Goal: Task Accomplishment & Management: Manage account settings

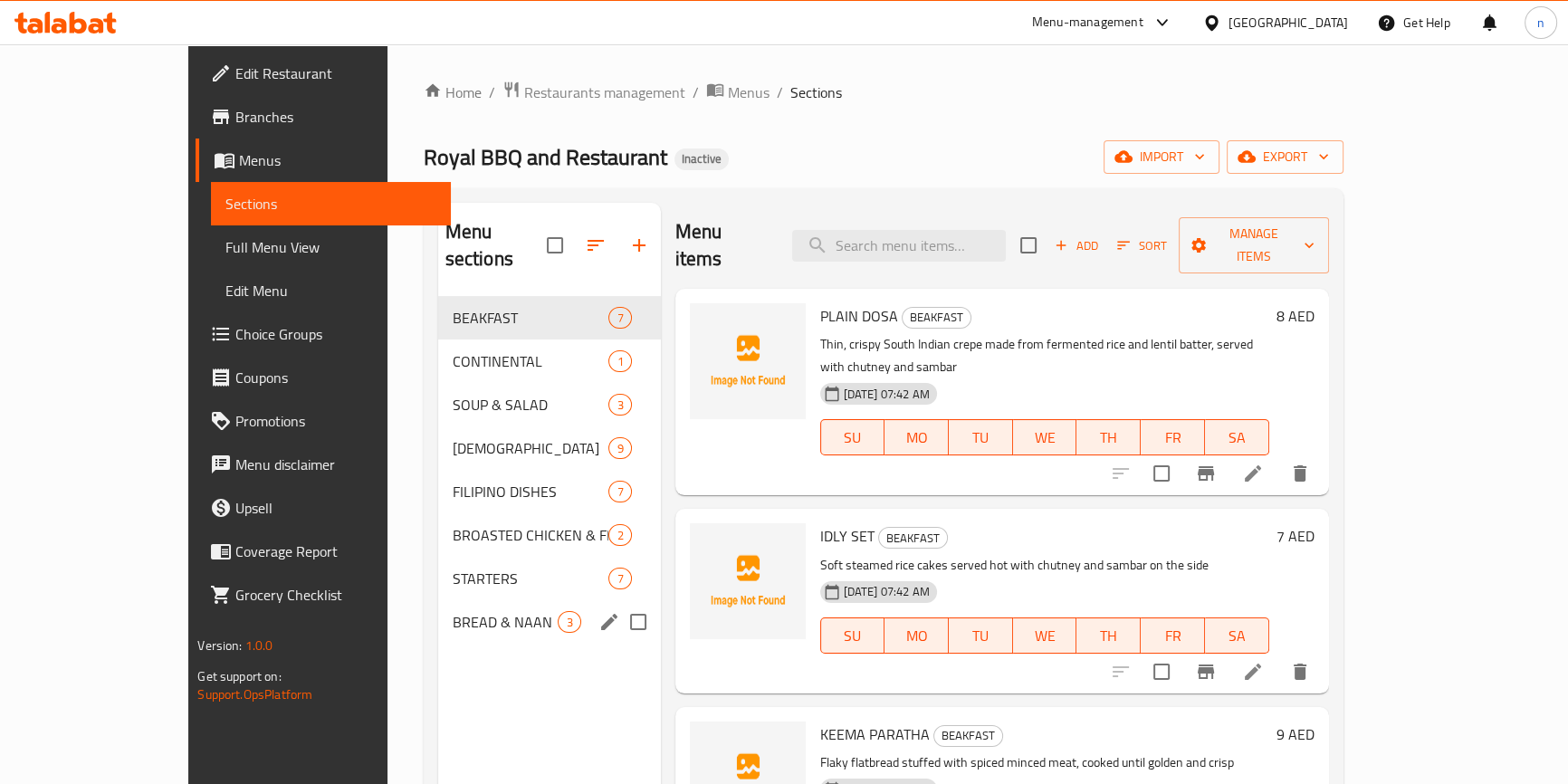
click at [619, 603] on input "Menu sections" at bounding box center [638, 622] width 38 height 38
checkbox input "true"
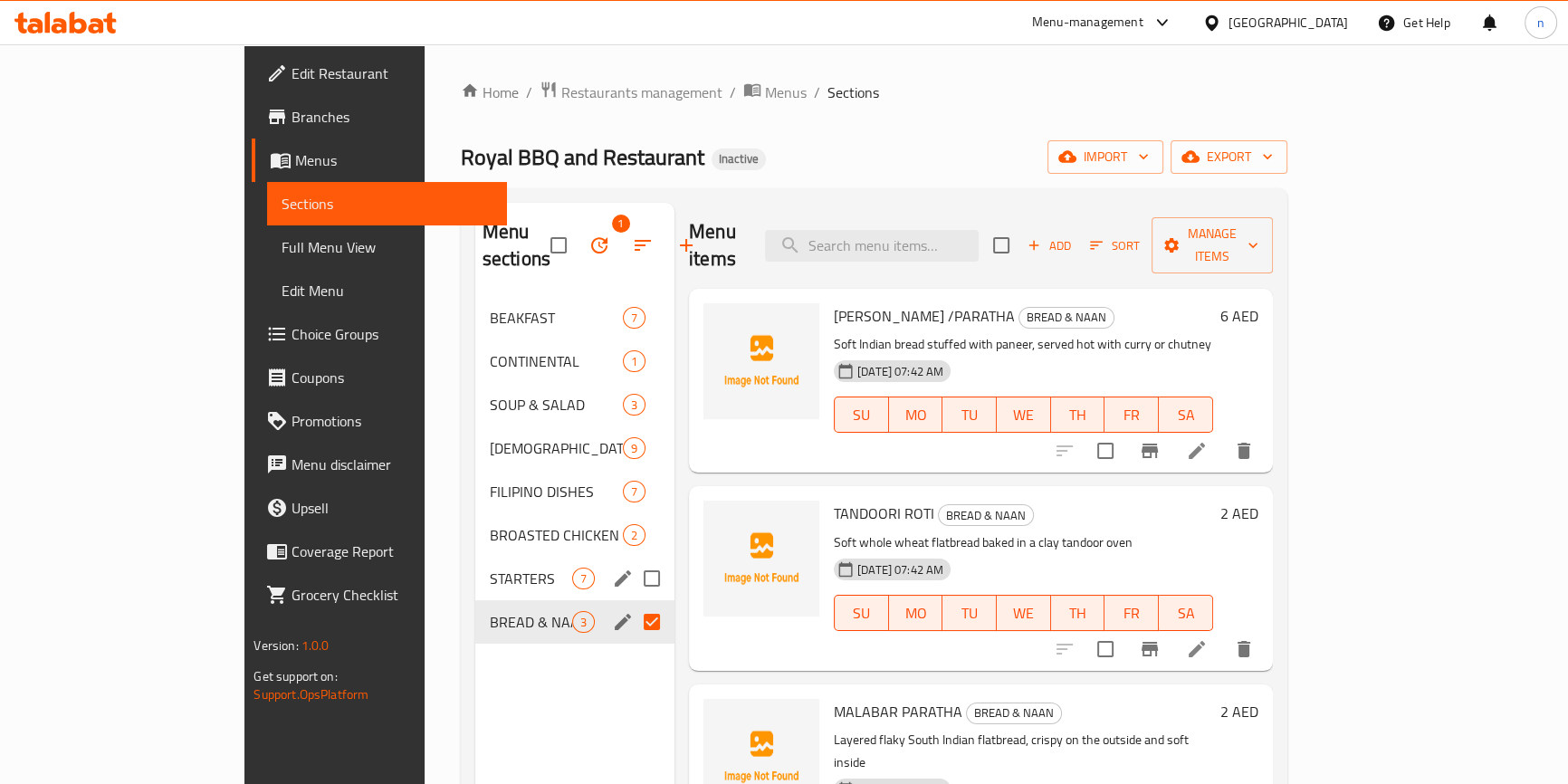
click at [633, 560] on input "Menu sections" at bounding box center [652, 579] width 38 height 38
checkbox input "true"
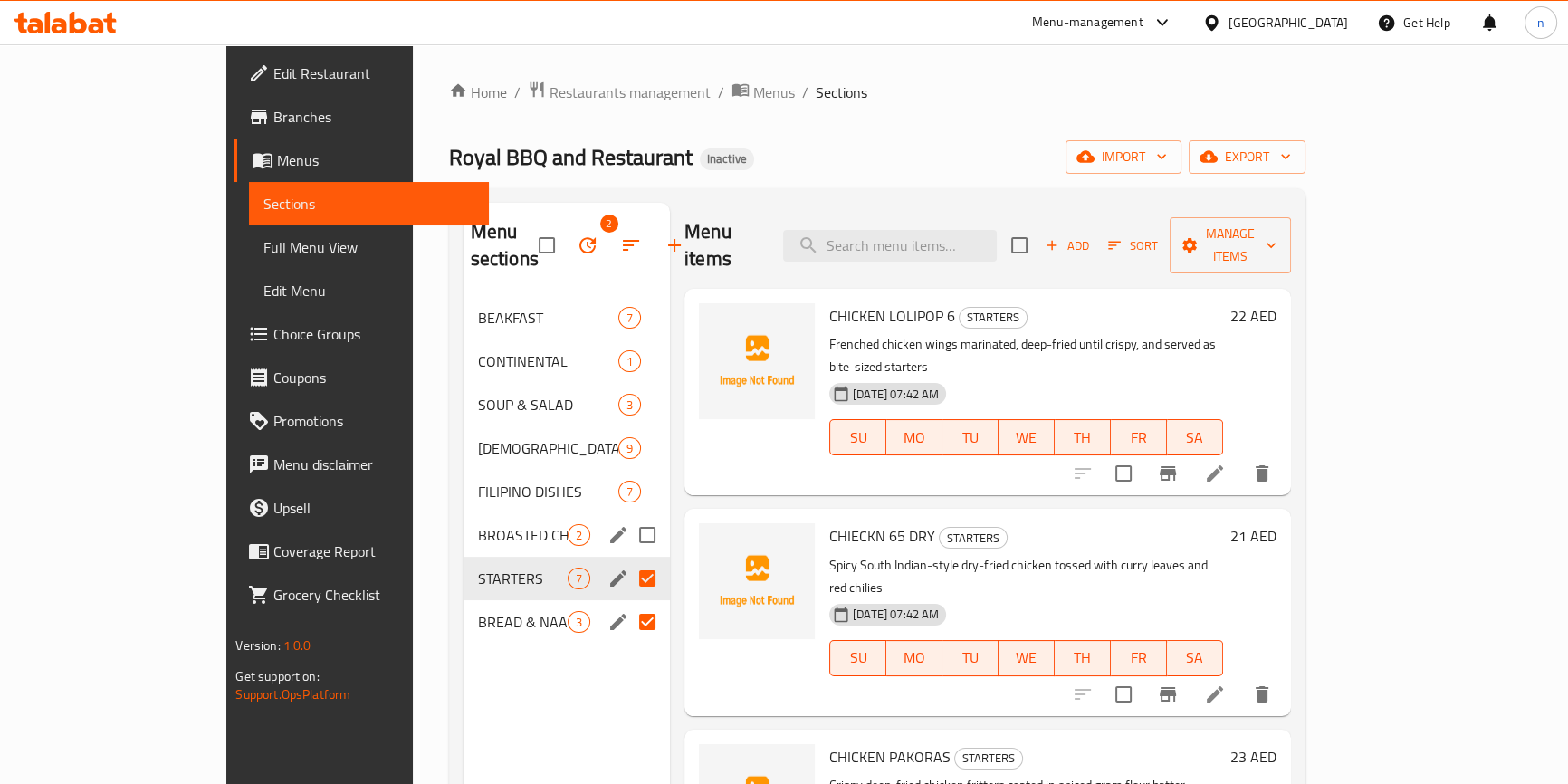
click at [628, 516] on input "Menu sections" at bounding box center [647, 535] width 38 height 38
checkbox input "true"
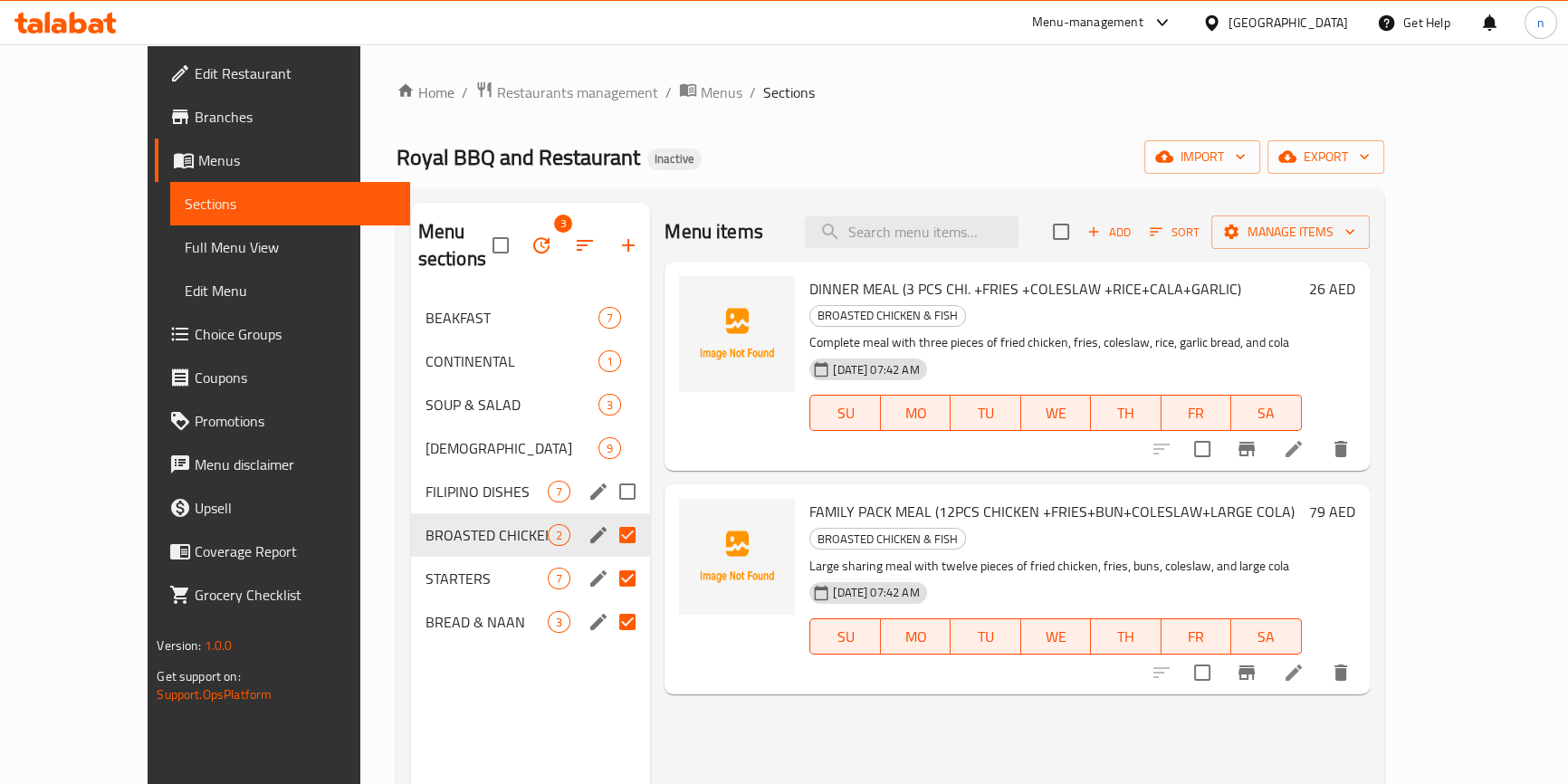
click at [609, 473] on input "Menu sections" at bounding box center [627, 491] width 38 height 38
checkbox input "true"
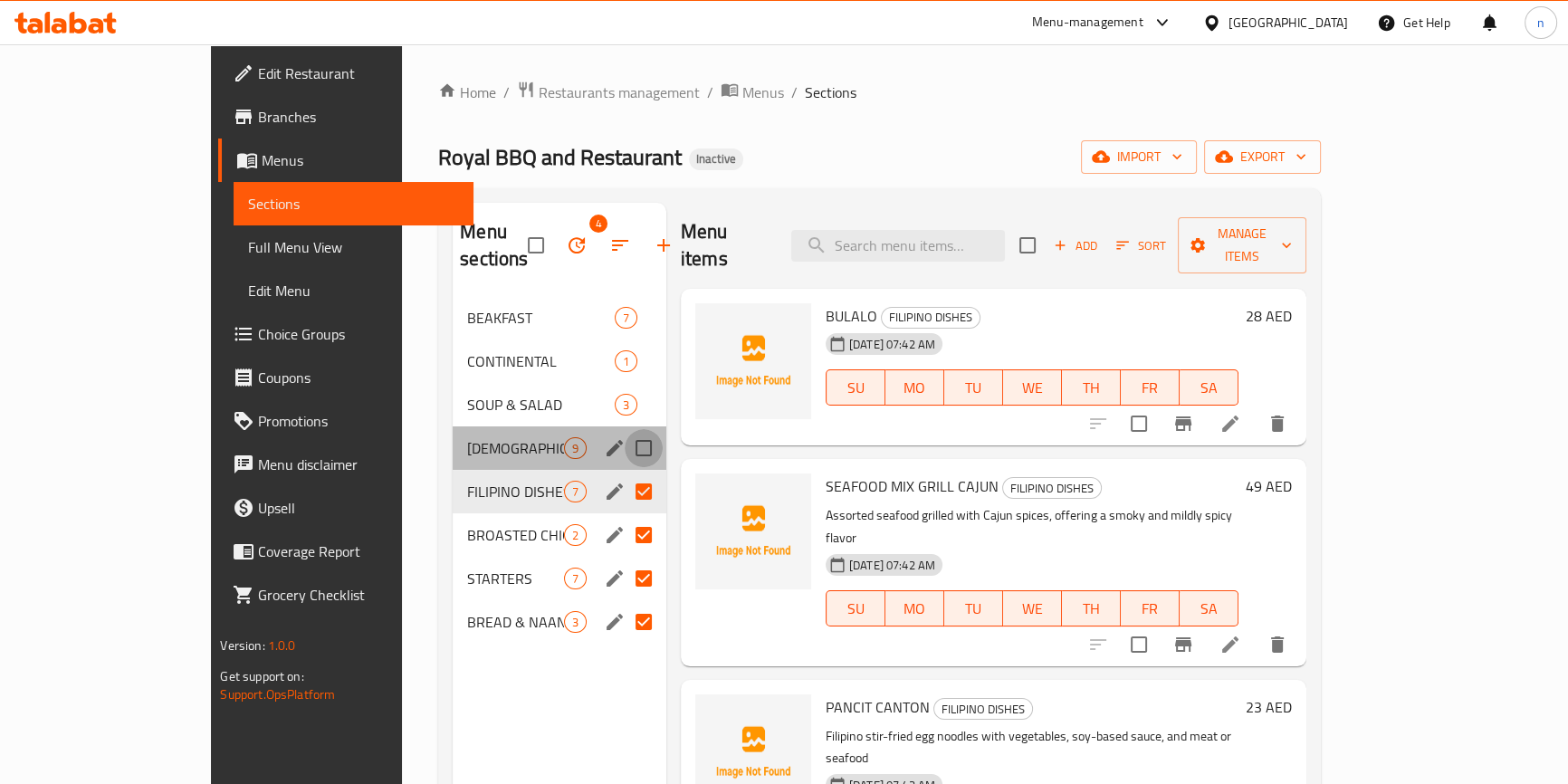
click at [625, 430] on input "Menu sections" at bounding box center [643, 448] width 38 height 38
checkbox input "true"
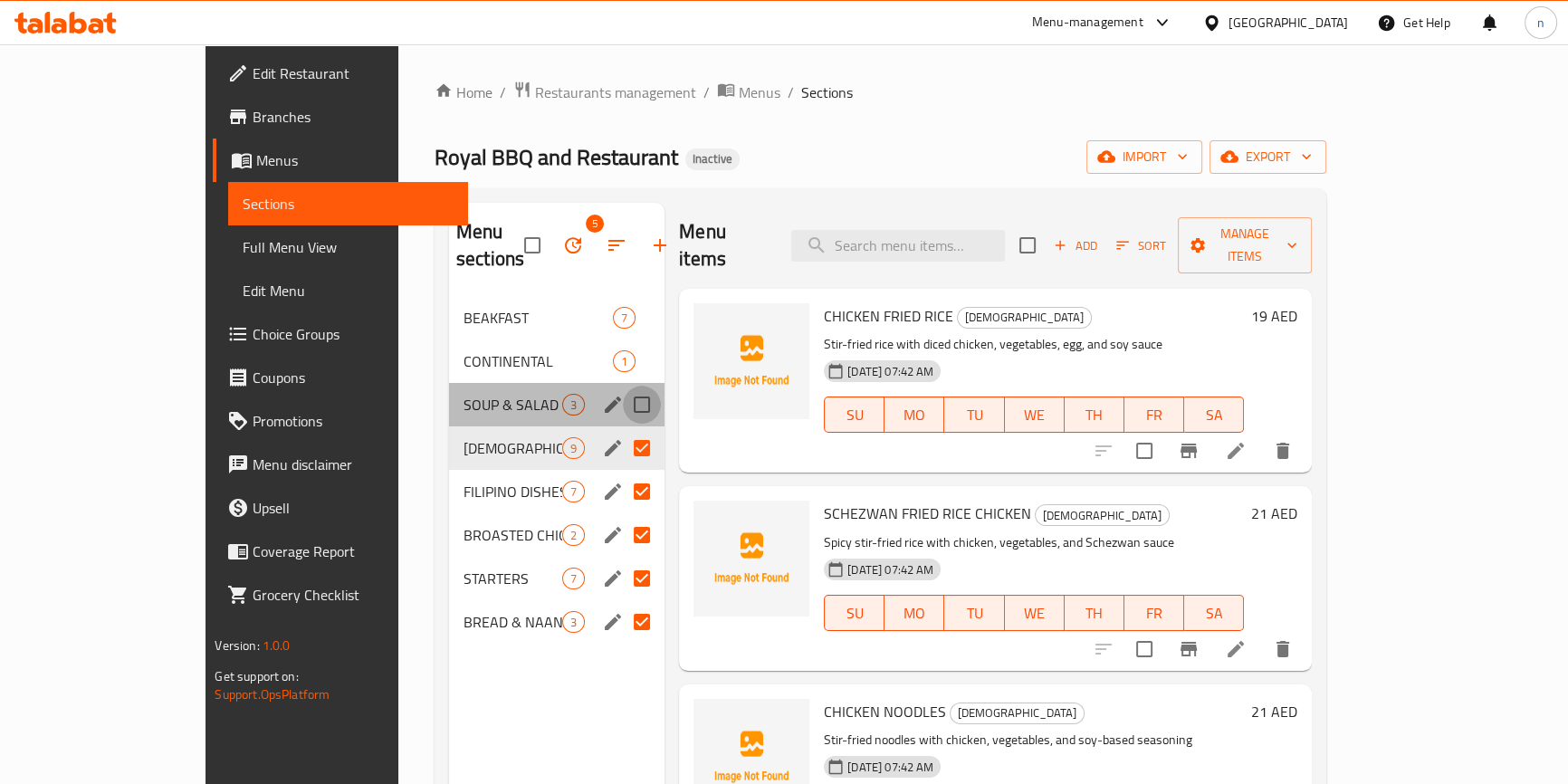
click at [623, 385] on input "Menu sections" at bounding box center [641, 404] width 38 height 38
checkbox input "true"
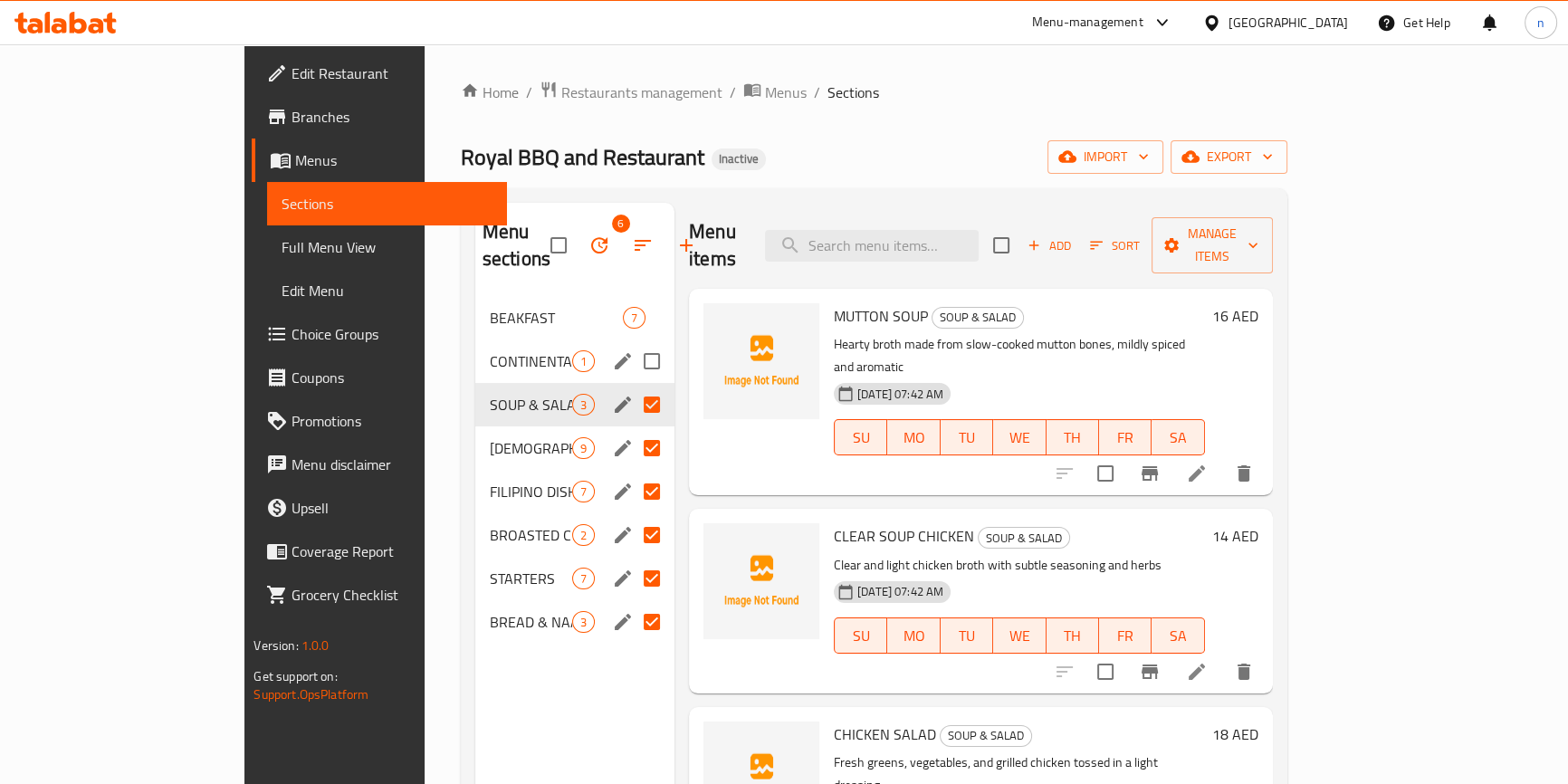
click at [633, 342] on input "Menu sections" at bounding box center [652, 361] width 38 height 38
checkbox input "true"
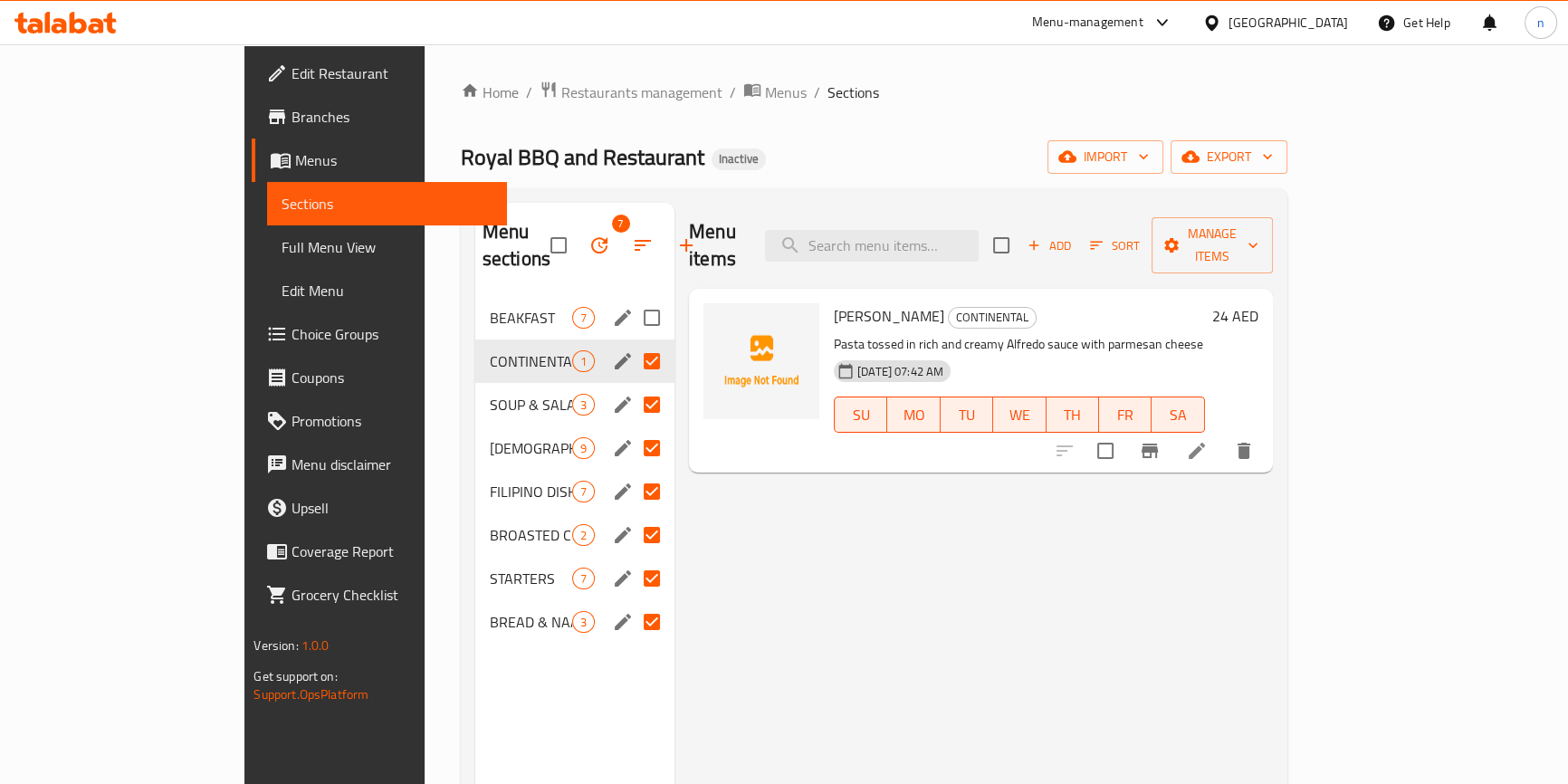
click at [633, 299] on input "Menu sections" at bounding box center [652, 318] width 38 height 38
checkbox input "true"
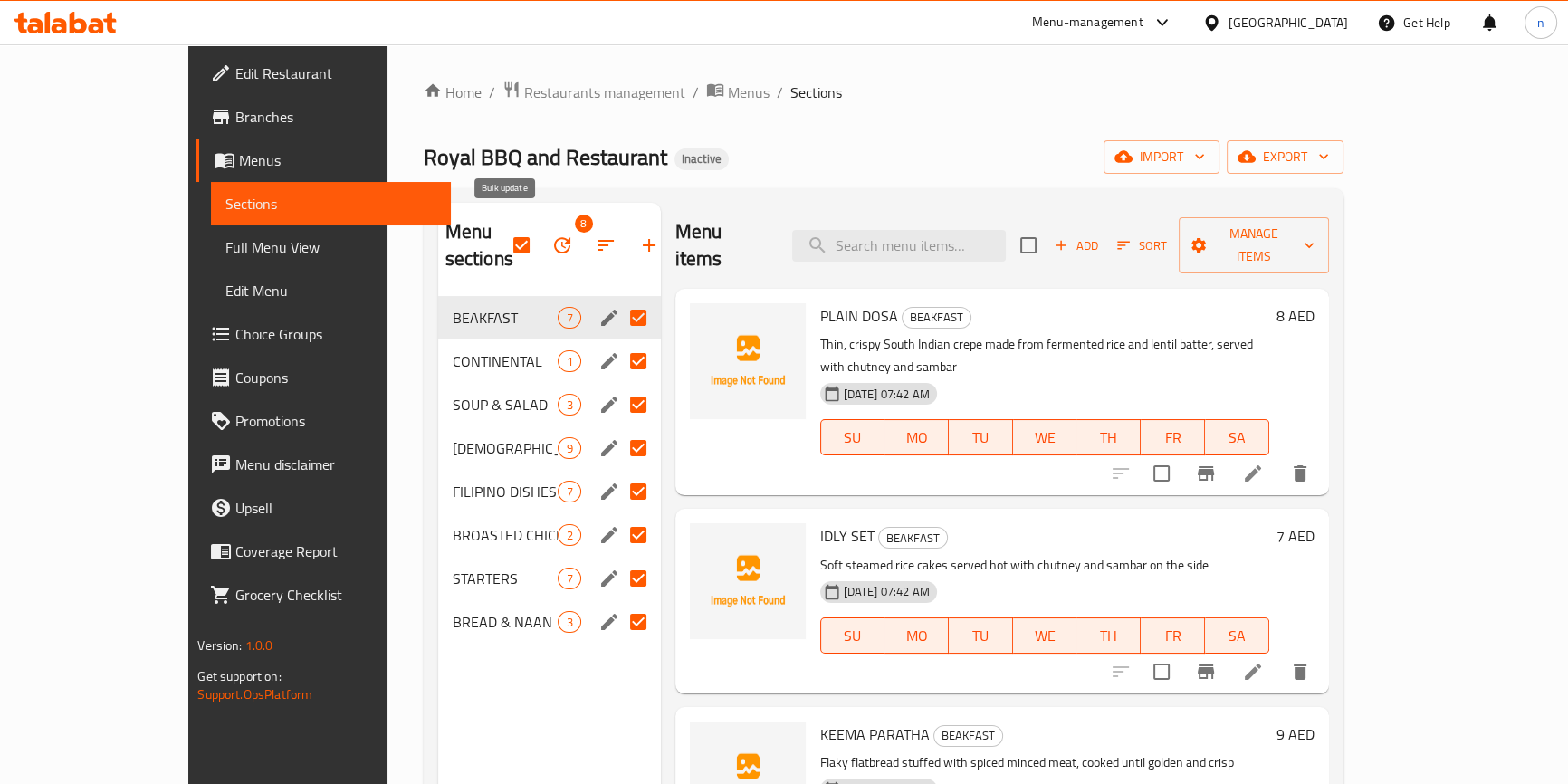
click at [540, 238] on button "button" at bounding box center [562, 245] width 43 height 43
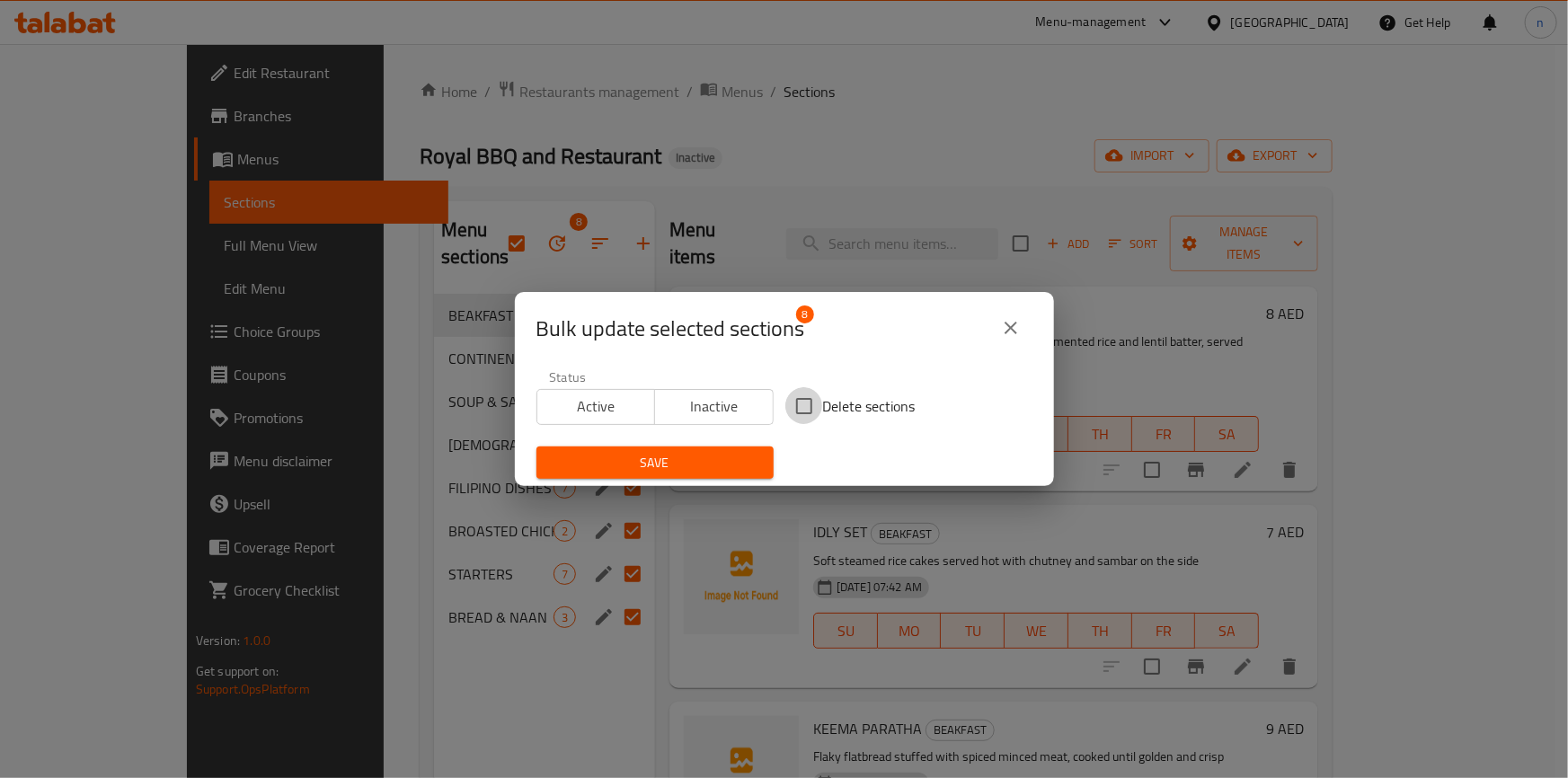
click at [804, 397] on input "Delete sections" at bounding box center [804, 406] width 38 height 38
checkbox input "true"
click at [704, 463] on span "Save" at bounding box center [656, 463] width 209 height 22
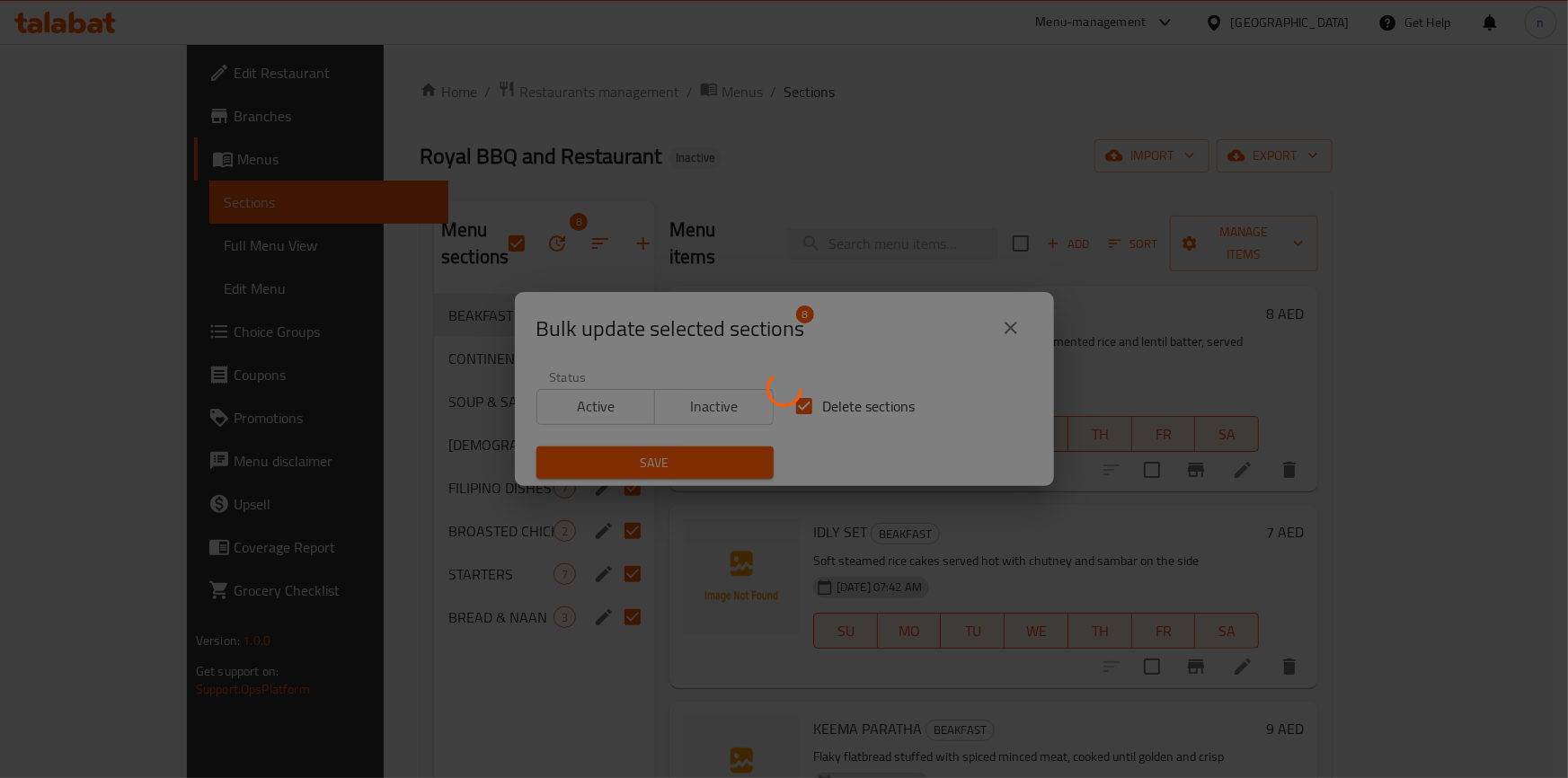
checkbox input "false"
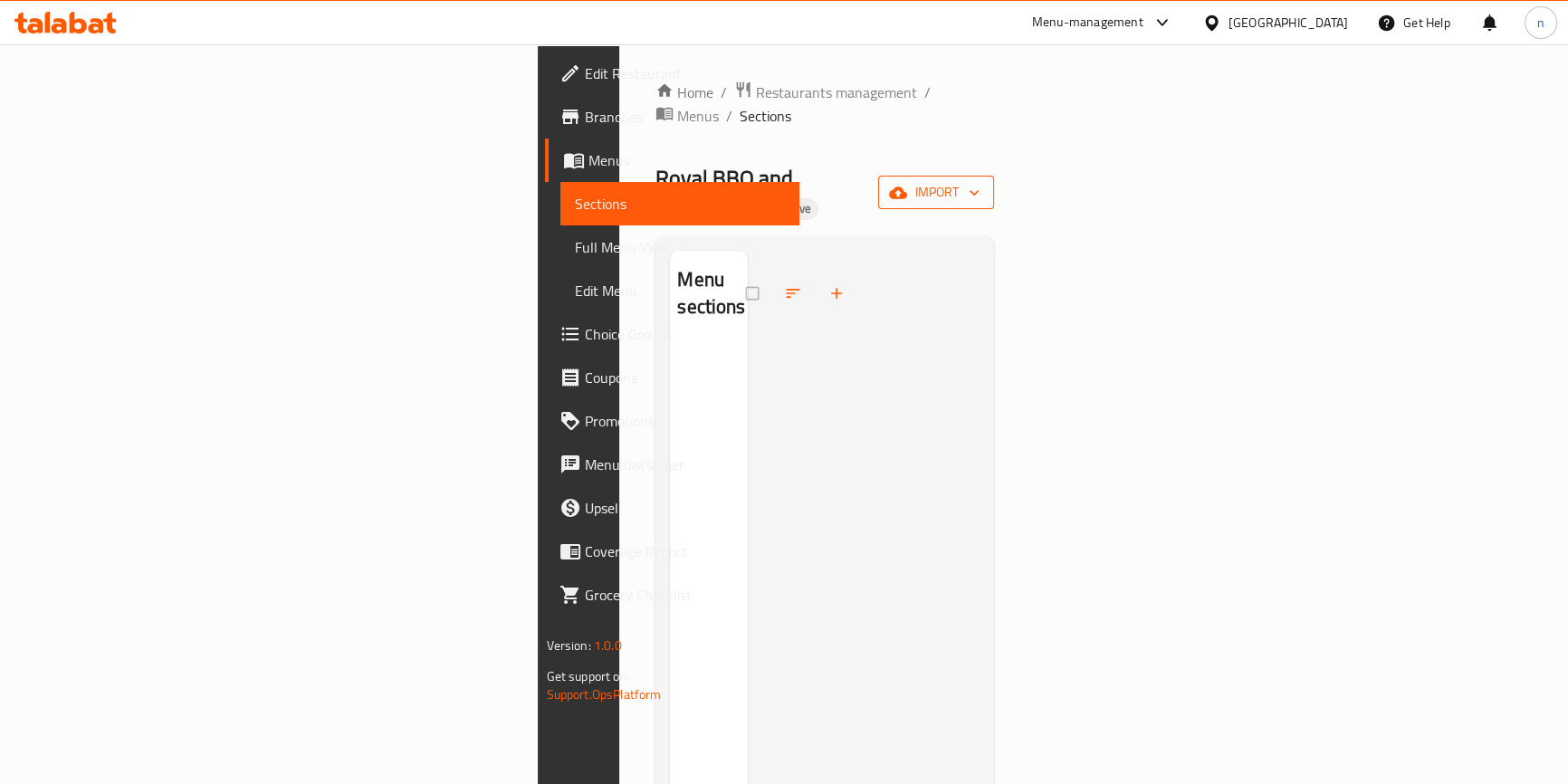
click at [979, 181] on span "import" at bounding box center [936, 192] width 87 height 23
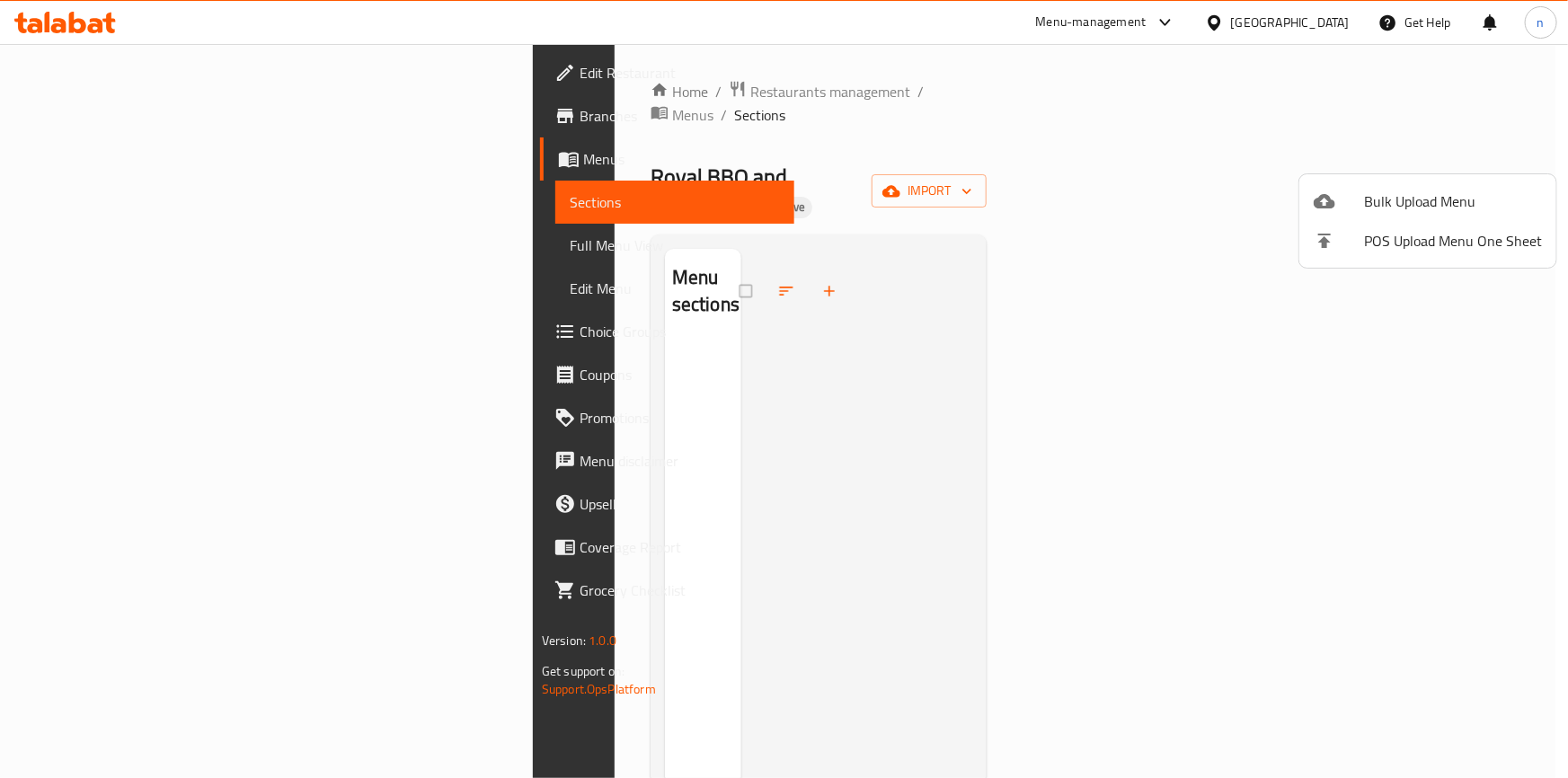
click at [1420, 205] on span "Bulk Upload Menu" at bounding box center [1453, 201] width 178 height 21
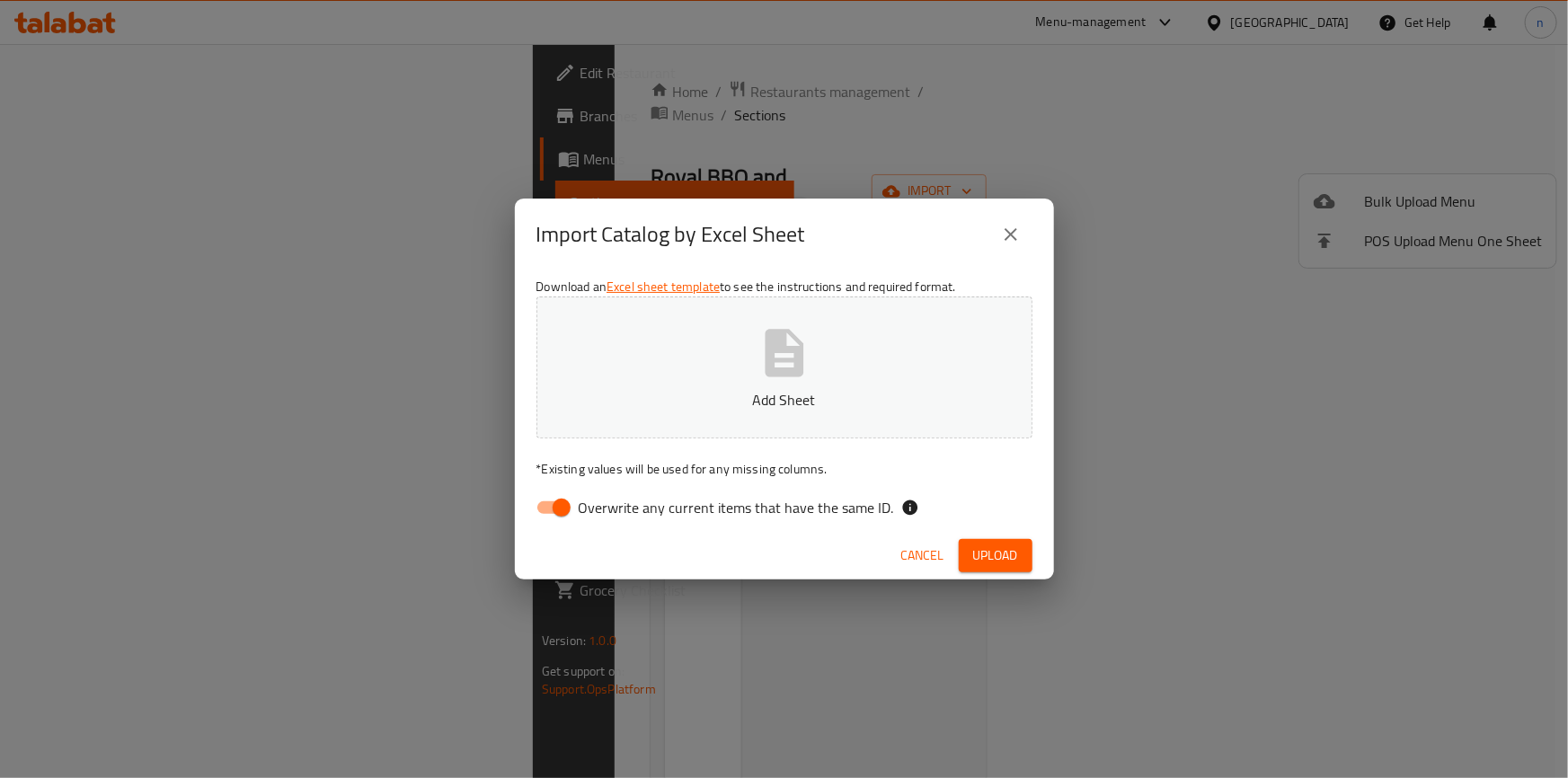
click at [539, 509] on input "Overwrite any current items that have the same ID." at bounding box center [561, 507] width 102 height 34
checkbox input "false"
click at [979, 563] on span "Upload" at bounding box center [995, 556] width 45 height 22
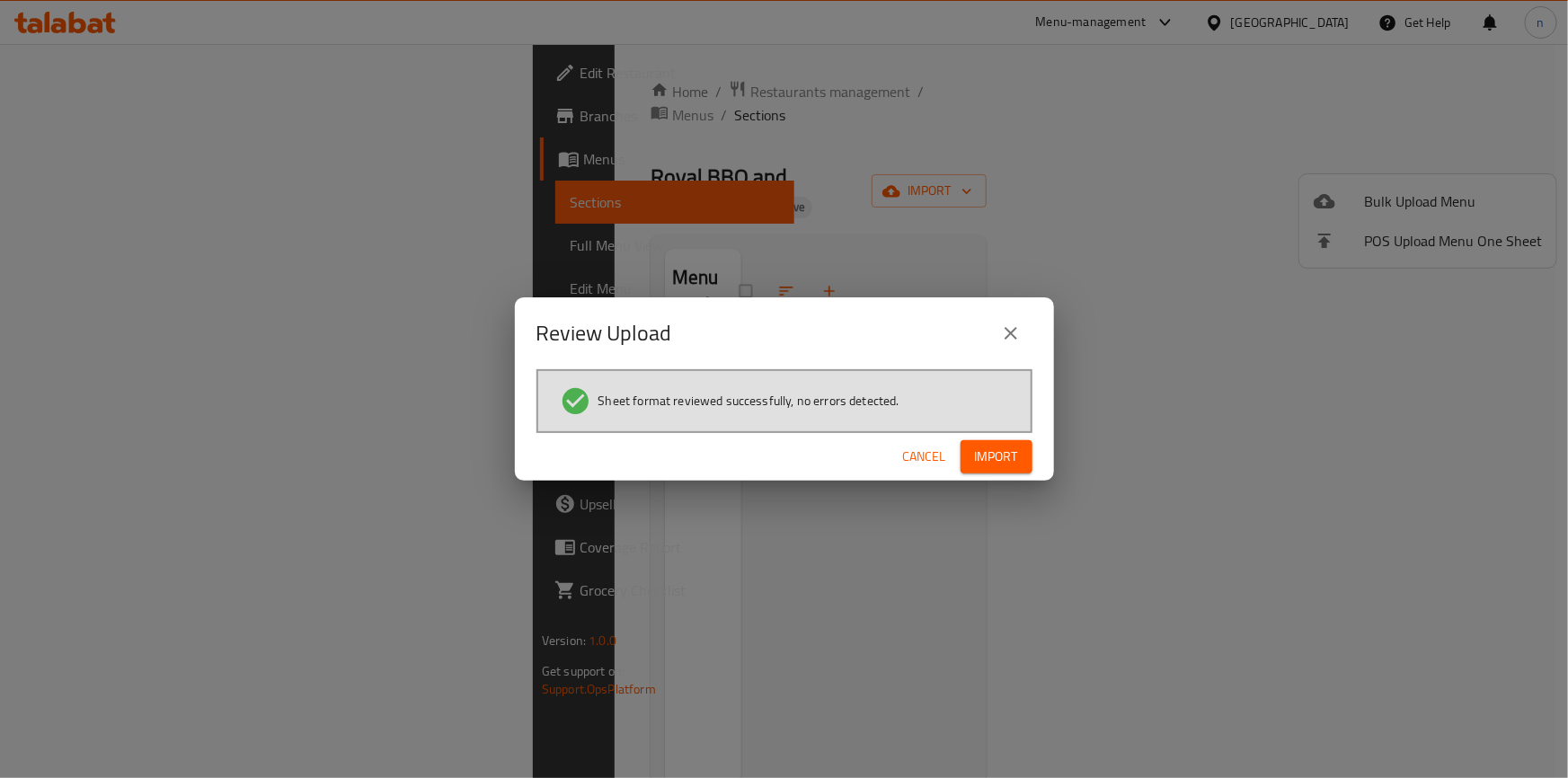
click at [994, 446] on span "Import" at bounding box center [996, 457] width 43 height 22
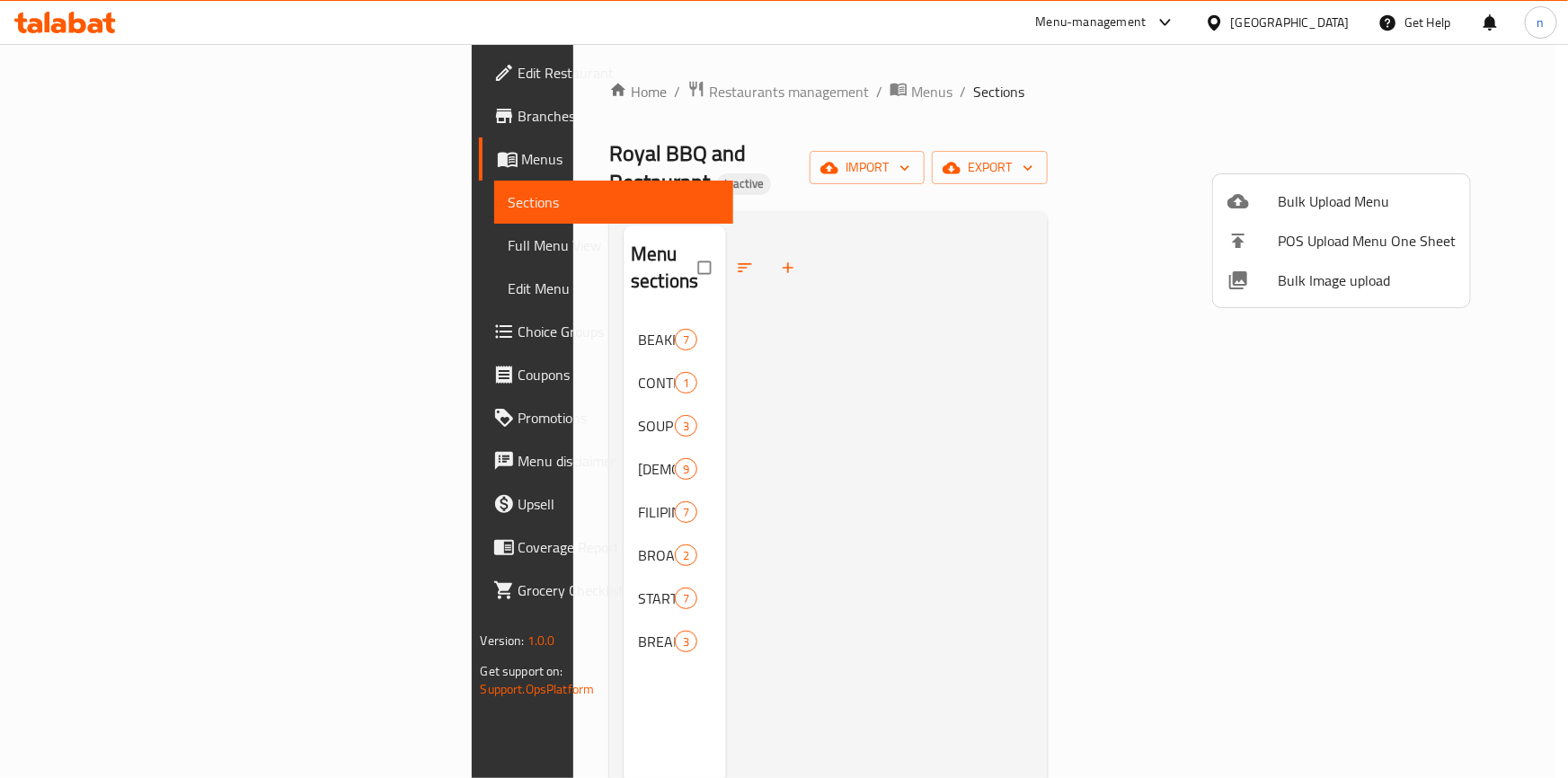
click at [994, 445] on div at bounding box center [784, 389] width 1568 height 778
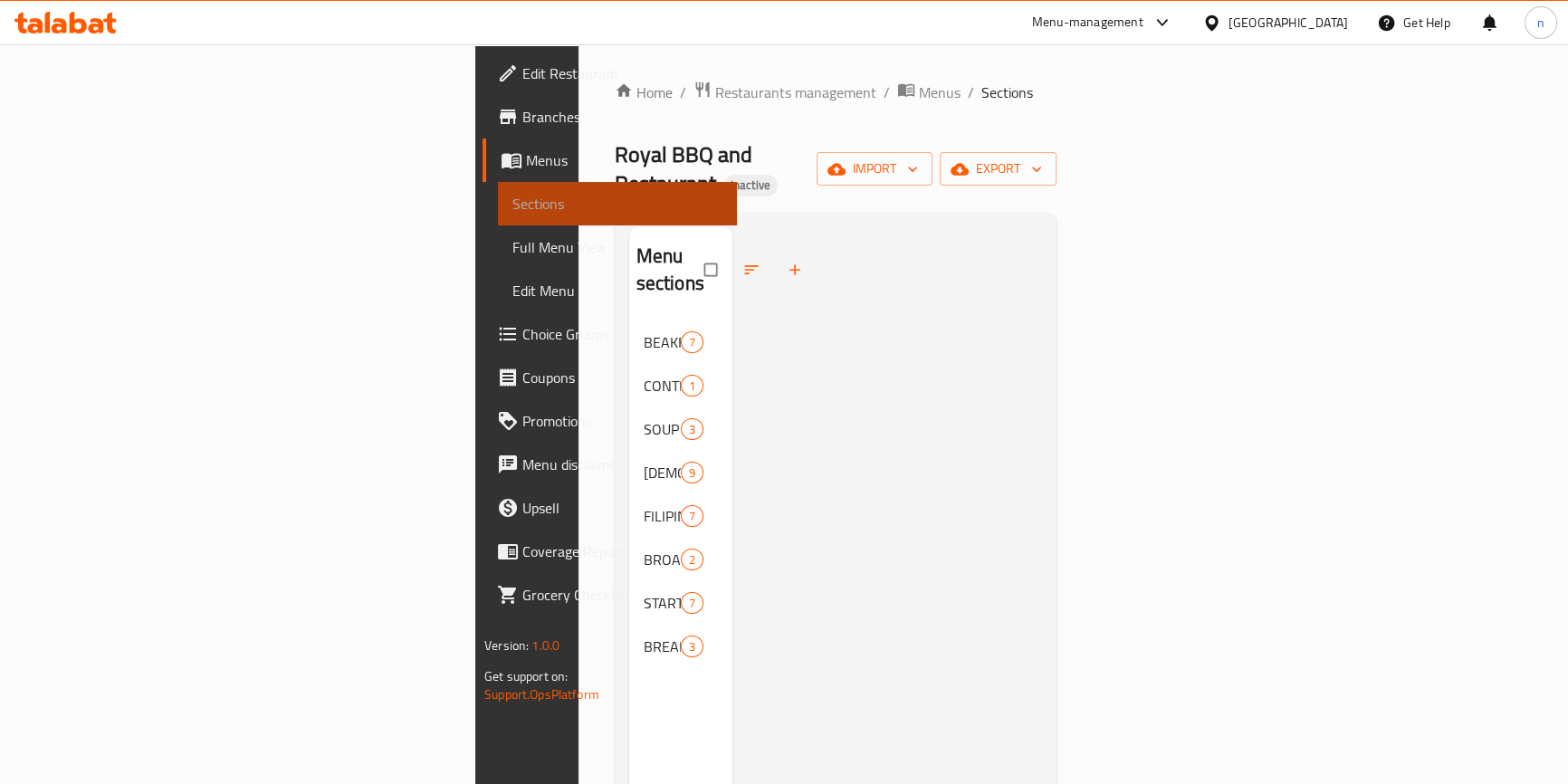
click at [498, 190] on link "Sections" at bounding box center [617, 204] width 239 height 43
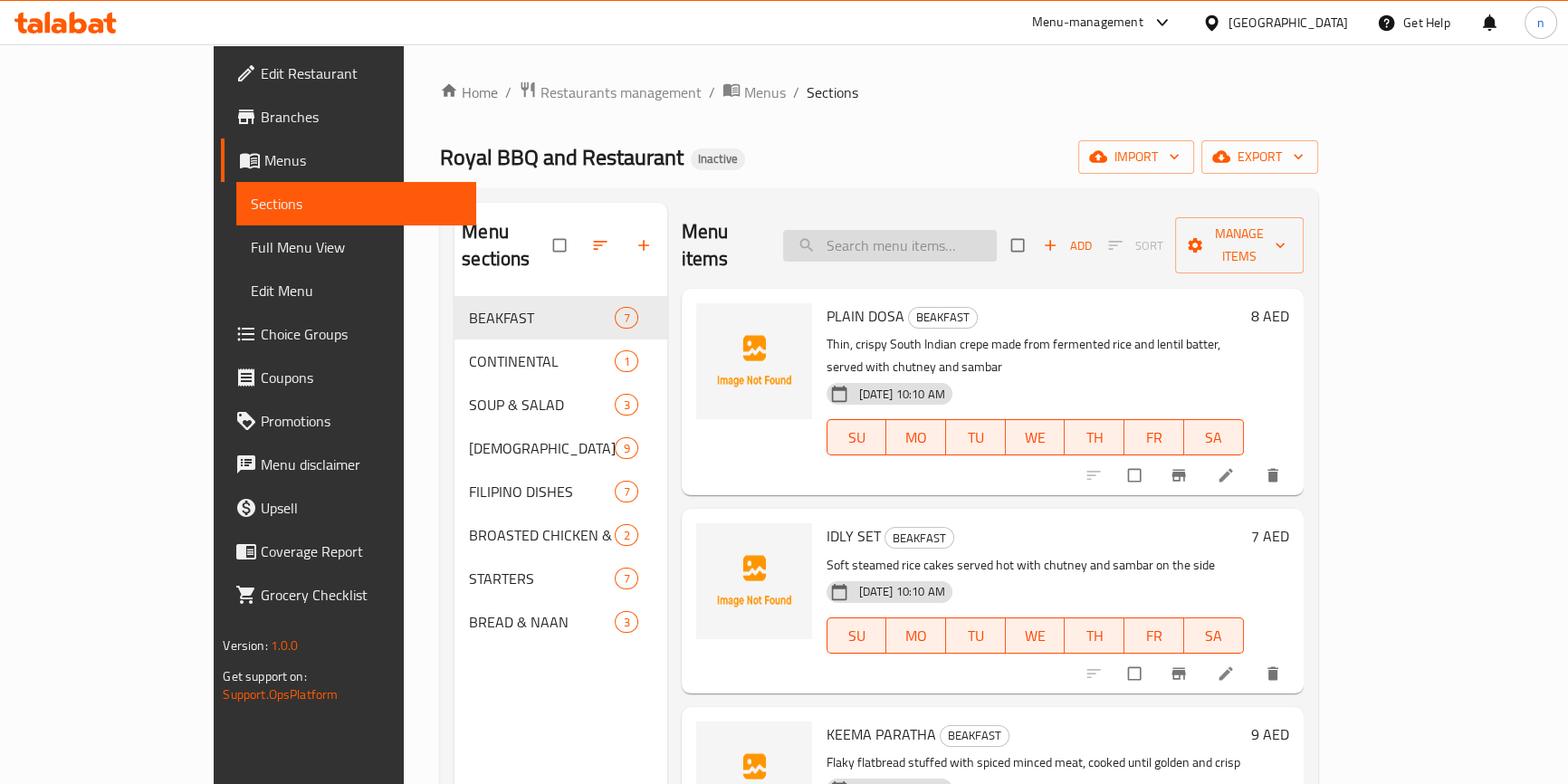
click at [926, 234] on input "search" at bounding box center [890, 246] width 214 height 32
paste input "HAKKA NOODLES"
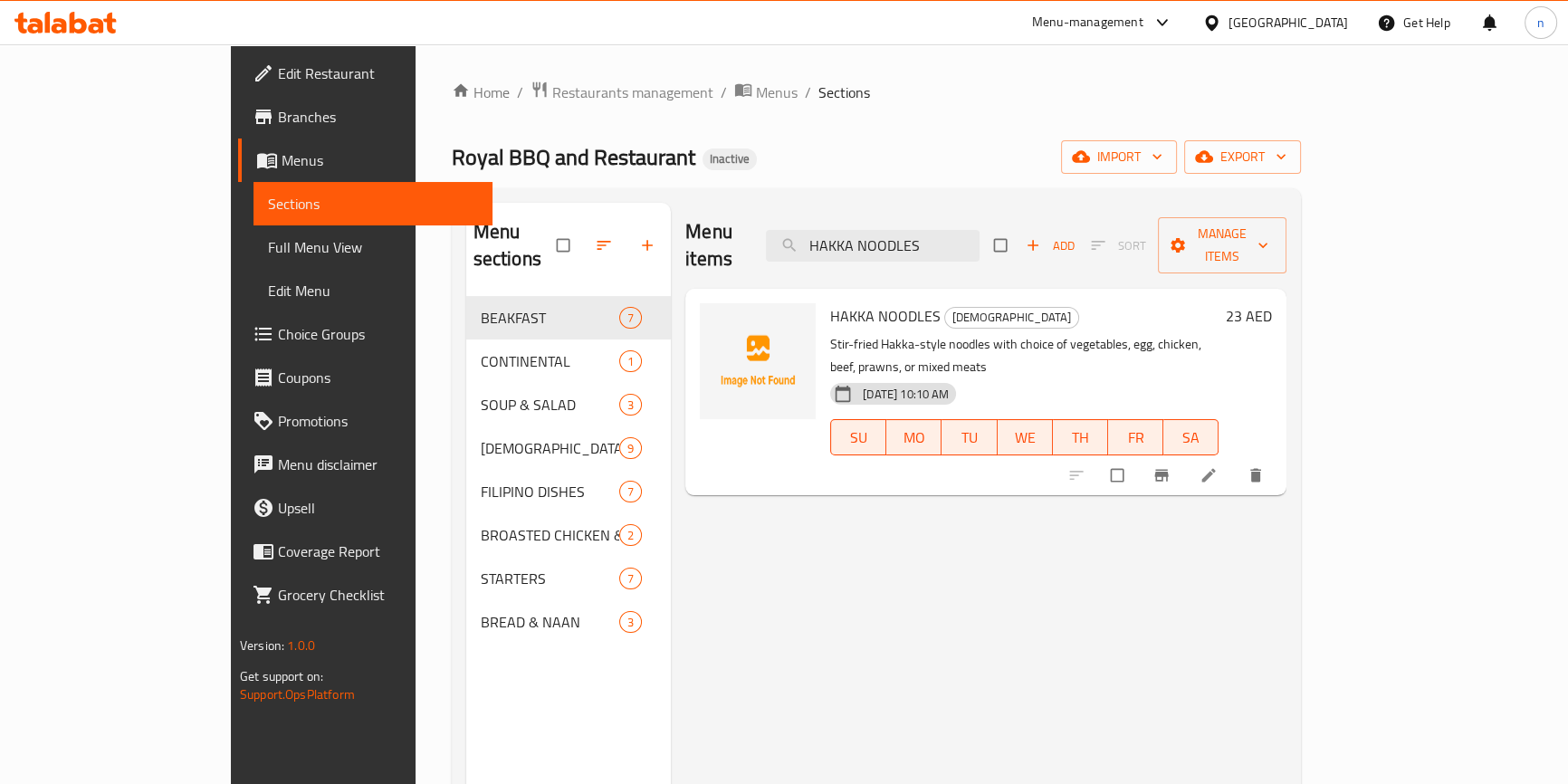
type input "HAKKA NOODLES"
click at [1217, 466] on icon at bounding box center [1208, 475] width 18 height 18
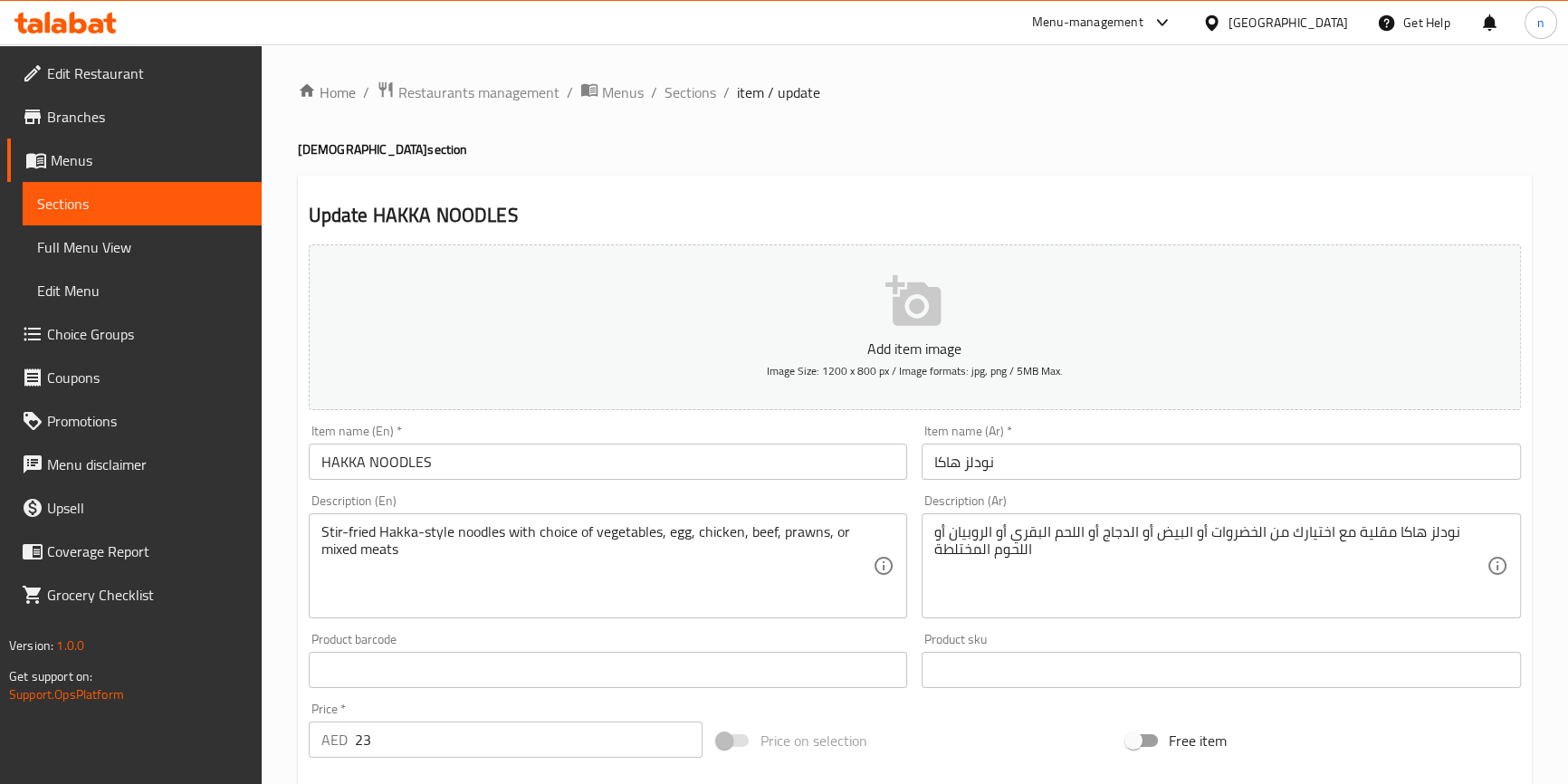
scroll to position [411, 0]
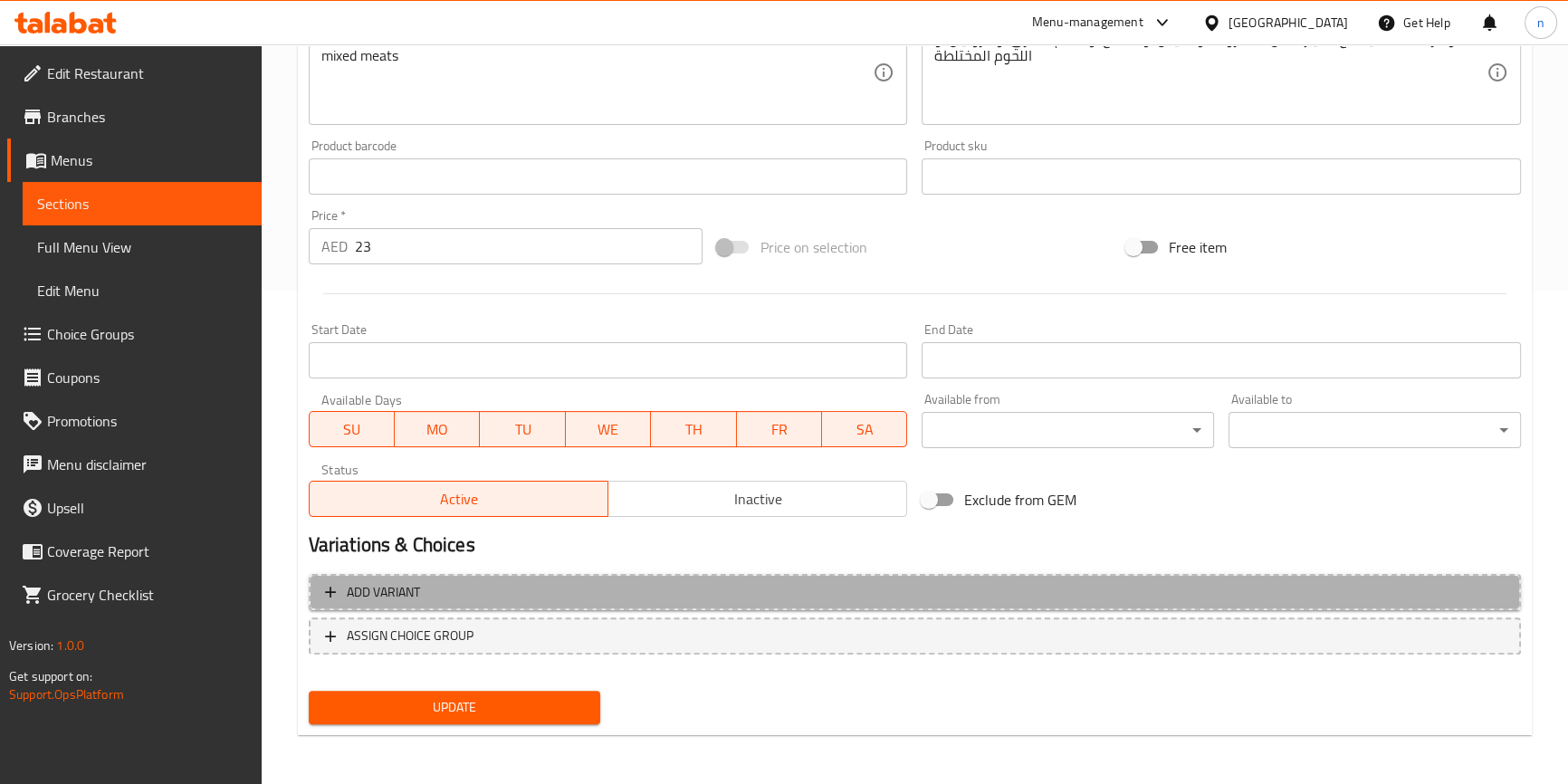
click at [640, 601] on span "Add variant" at bounding box center [915, 593] width 1180 height 23
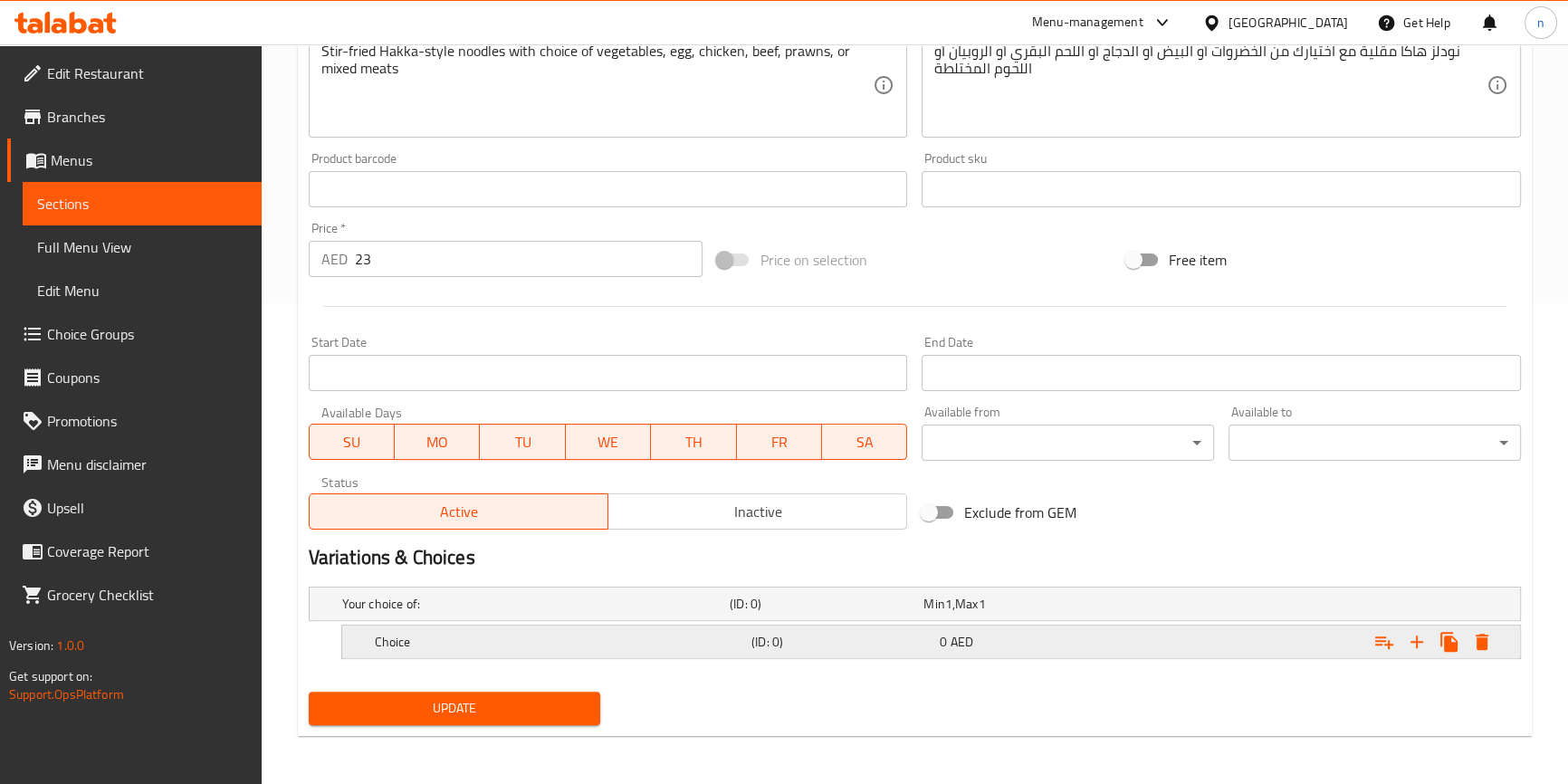
click at [522, 640] on h5 "Choice" at bounding box center [560, 641] width 369 height 18
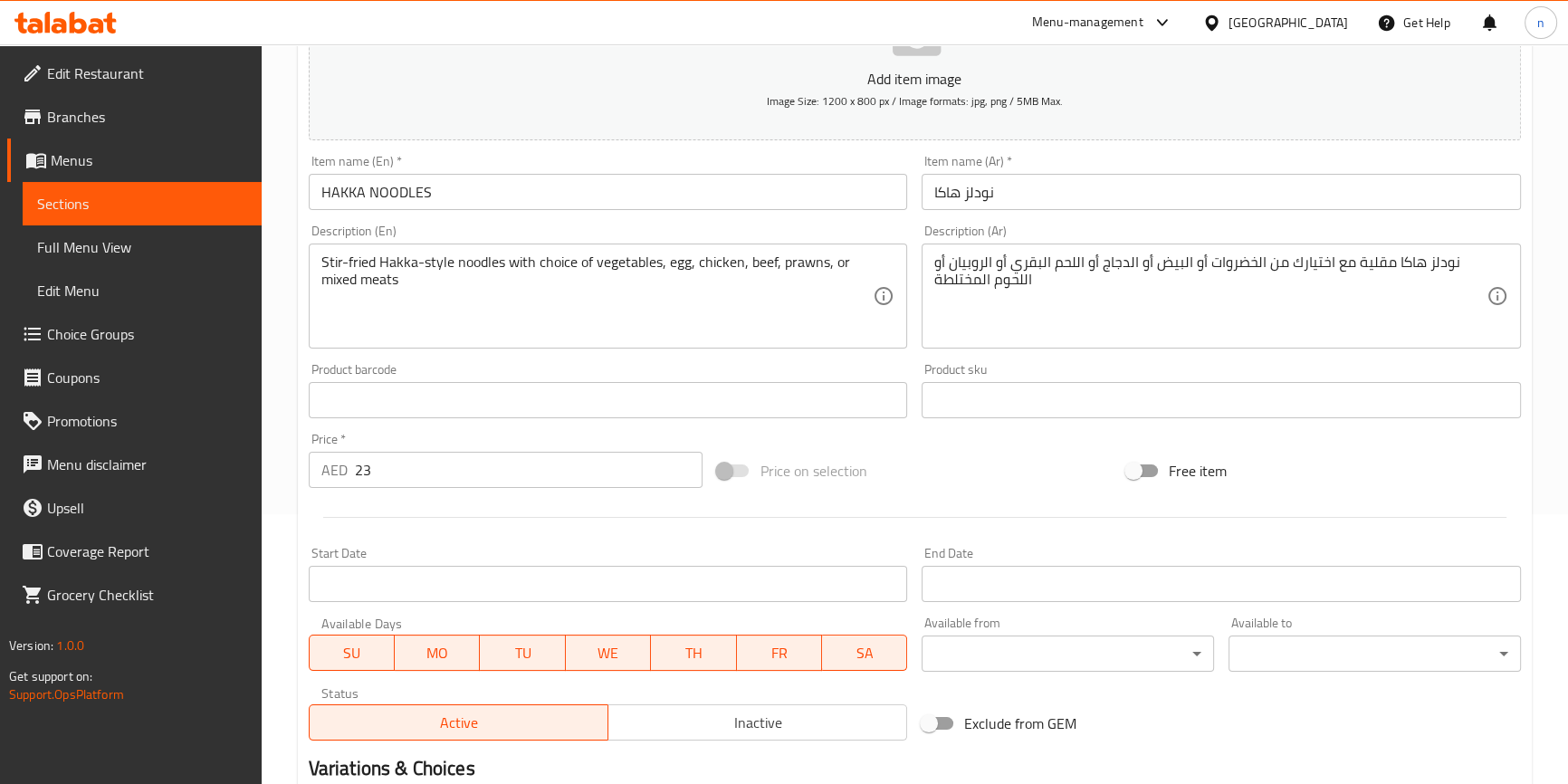
scroll to position [234, 0]
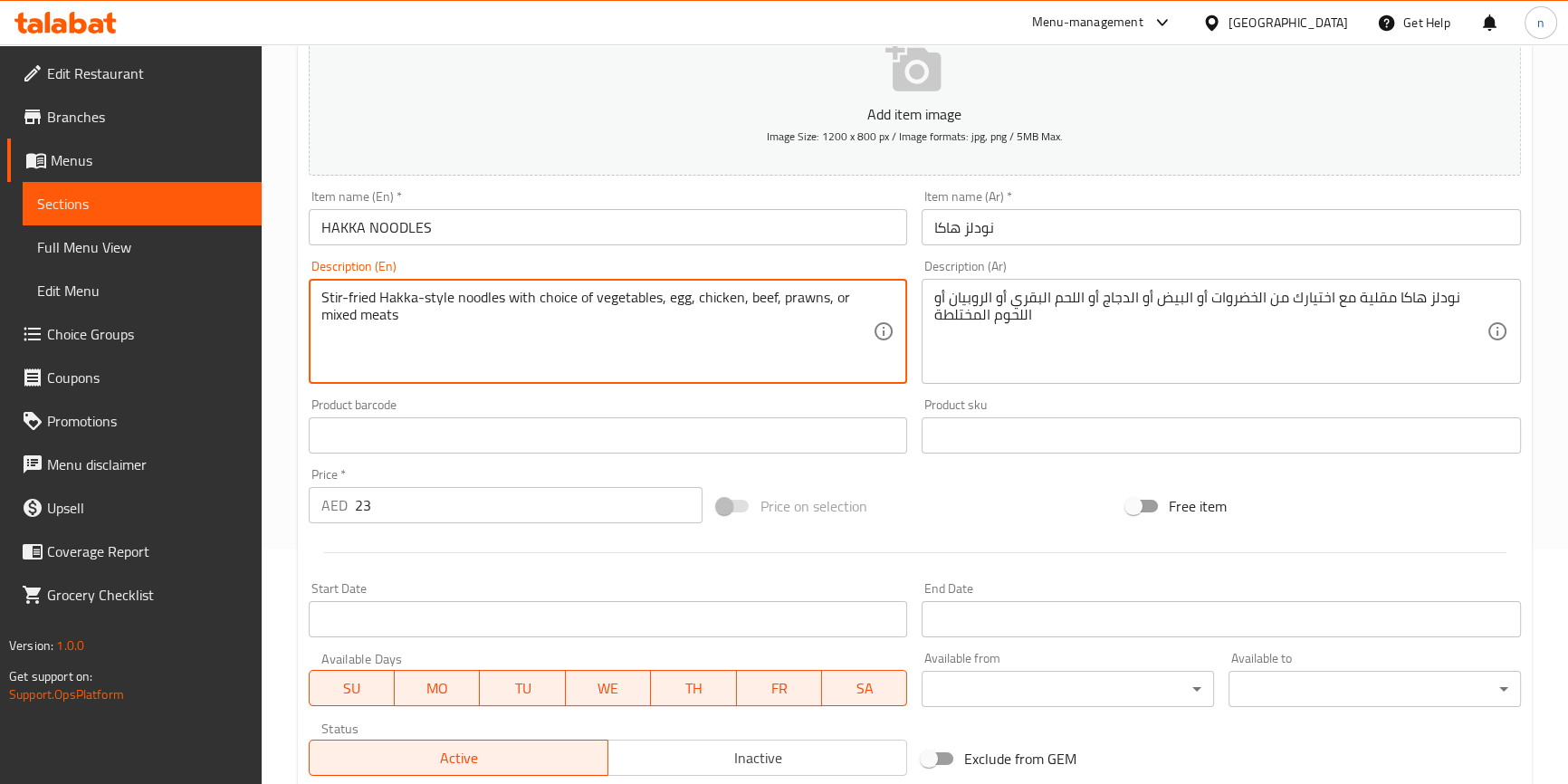
click at [626, 295] on textarea "Stir-fried Hakka-style noodles with choice of vegetables, egg, chicken, beef, p…" at bounding box center [597, 332] width 552 height 86
click at [999, 526] on div "Price on selection" at bounding box center [914, 506] width 409 height 49
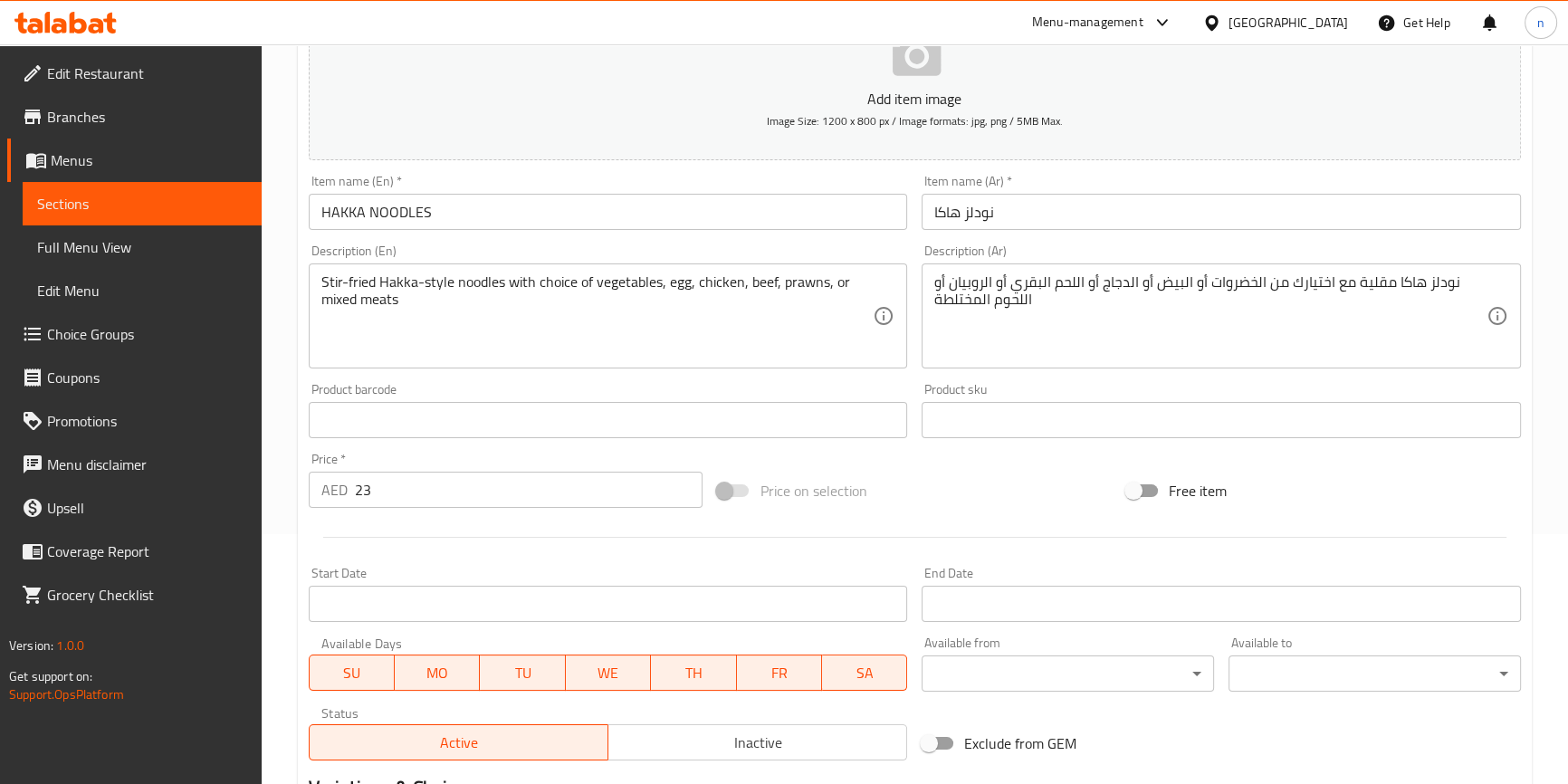
scroll to position [560, 0]
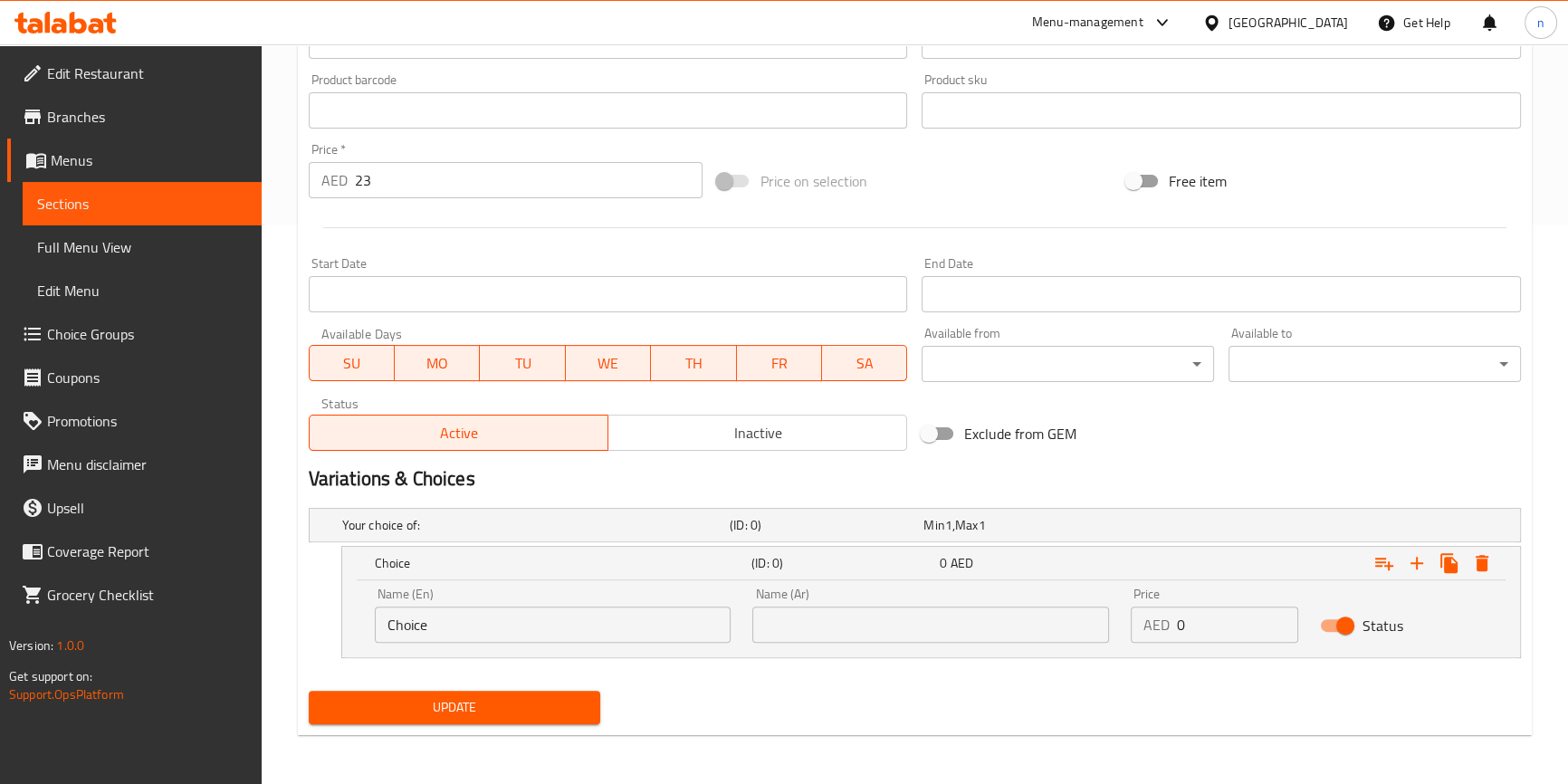
click at [531, 618] on input "Choice" at bounding box center [553, 625] width 356 height 37
paste input "vegetables"
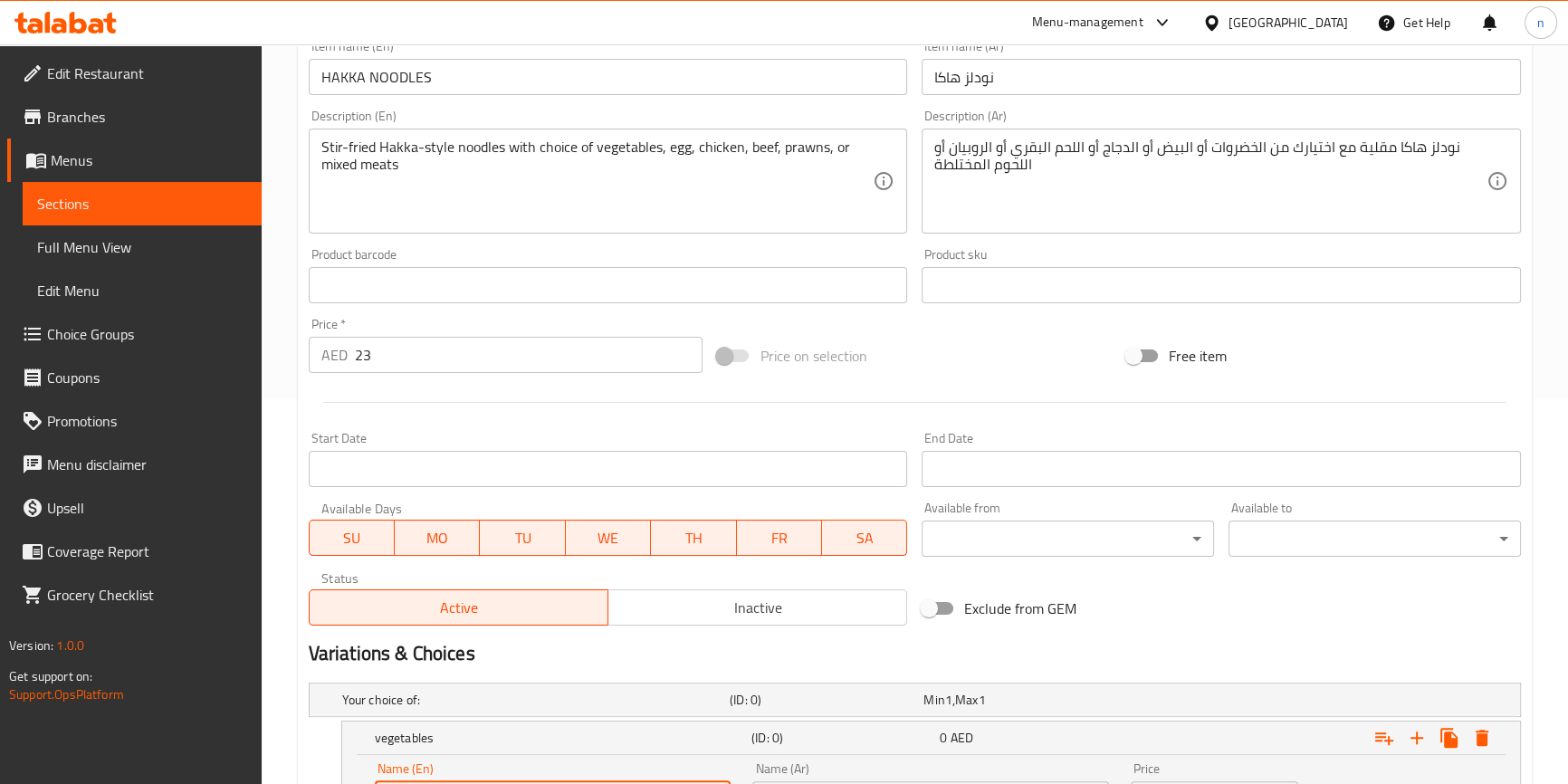
scroll to position [230, 0]
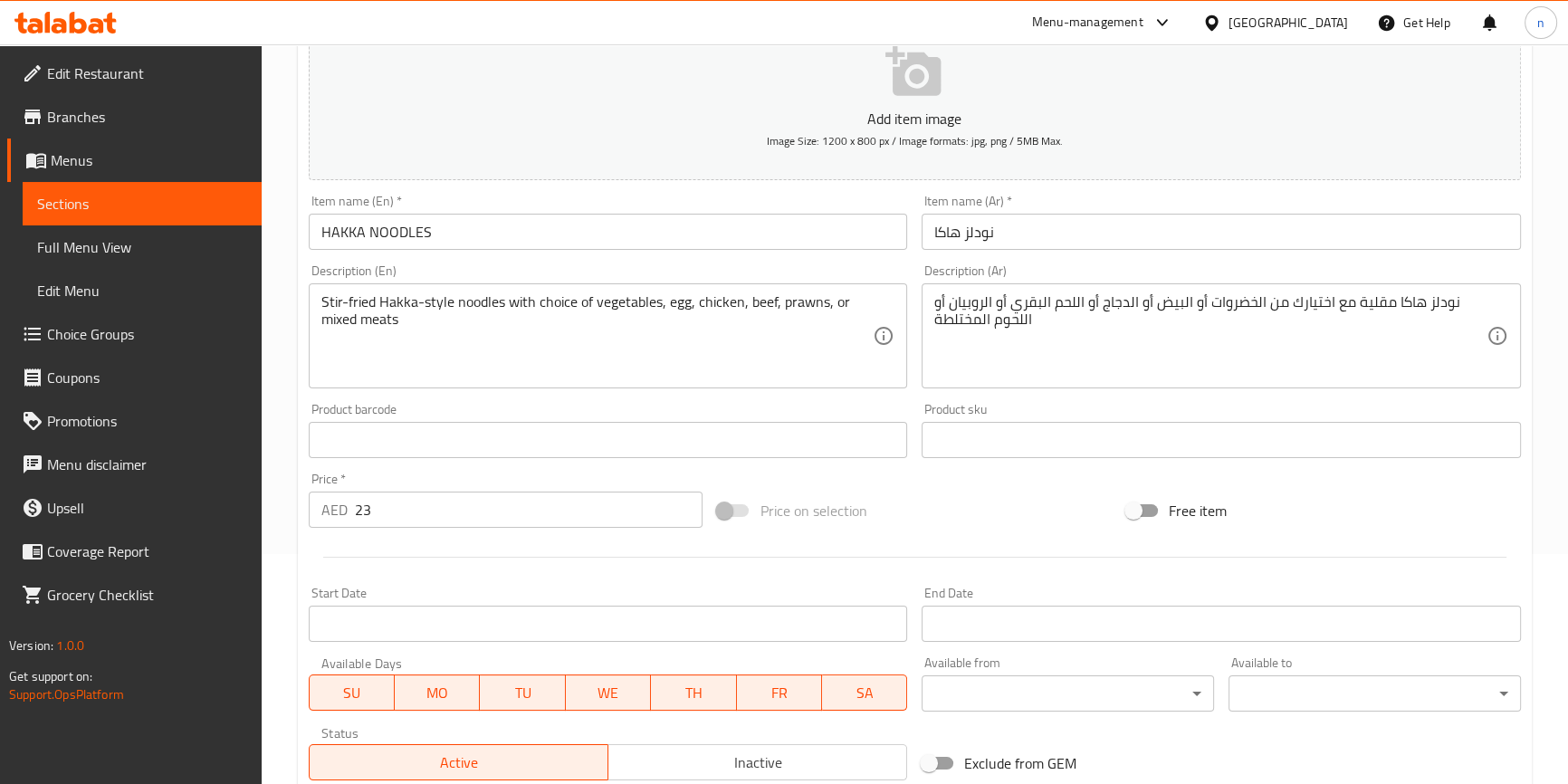
type input "vegetables"
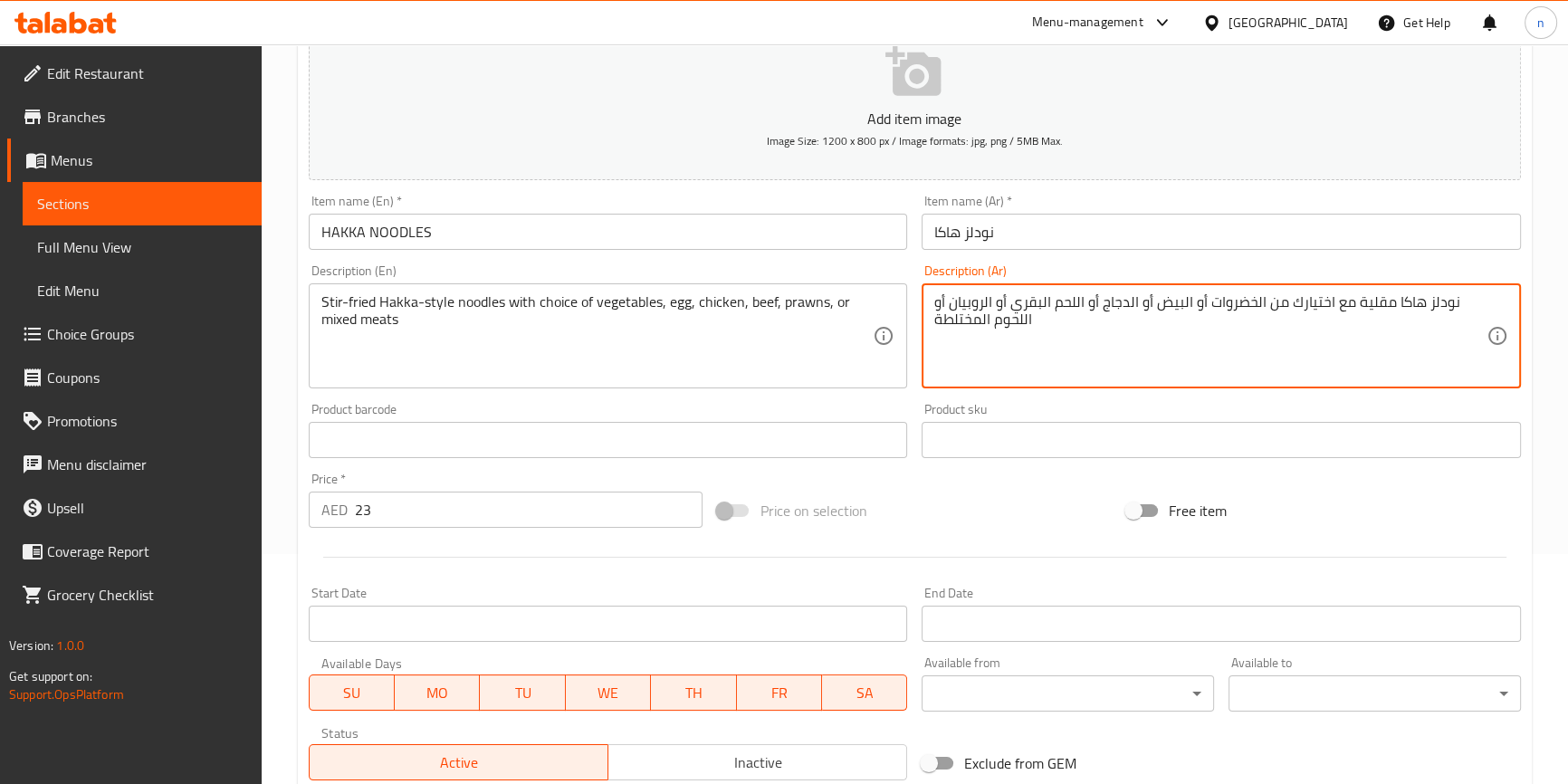
click at [1246, 298] on textarea "نودلز هاكا مقلية مع اختيارك من الخضروات أو البيض أو الدجاج أو اللحم البقري أو ا…" at bounding box center [1210, 337] width 552 height 86
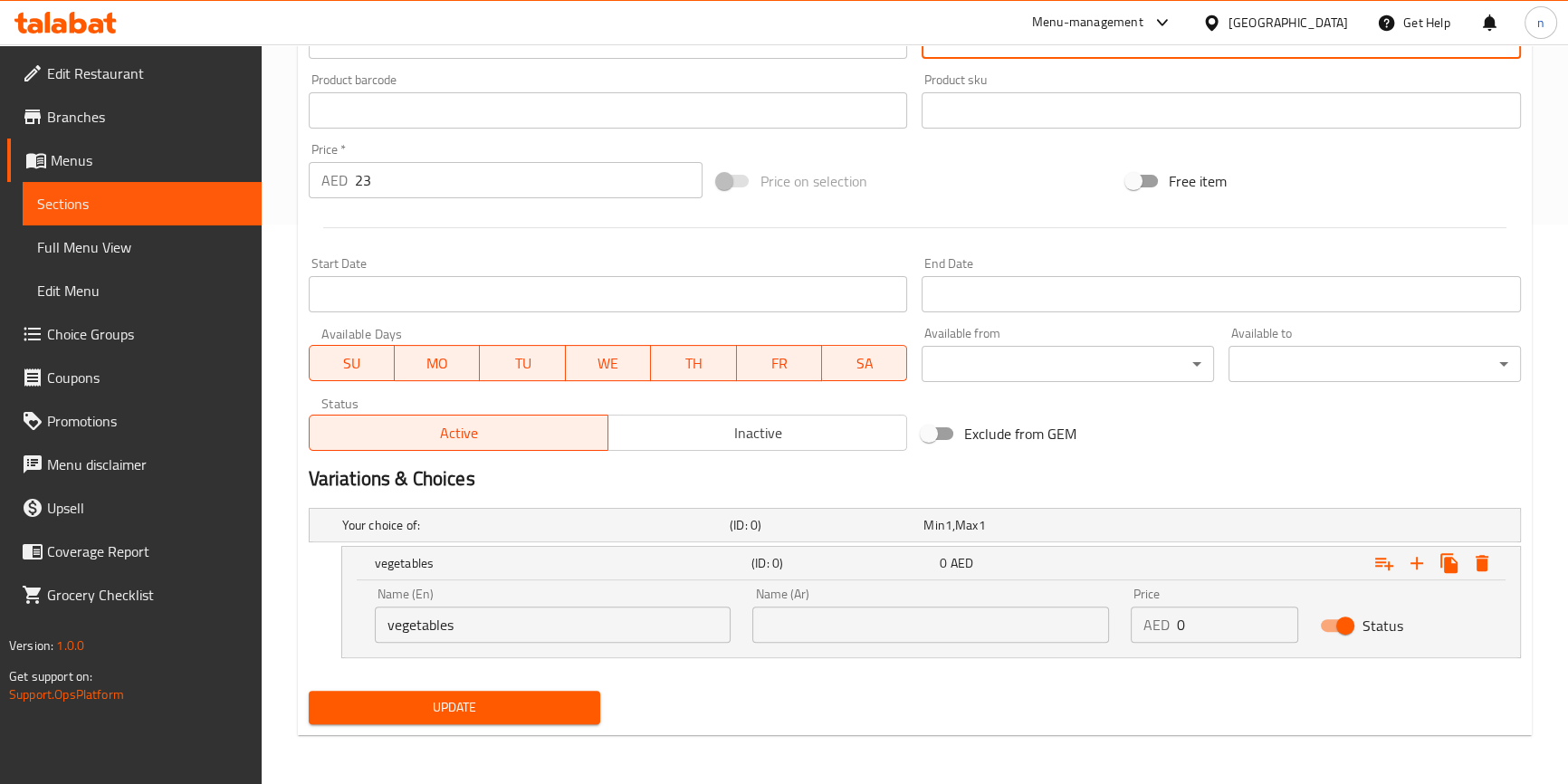
click at [926, 635] on input "text" at bounding box center [930, 625] width 356 height 37
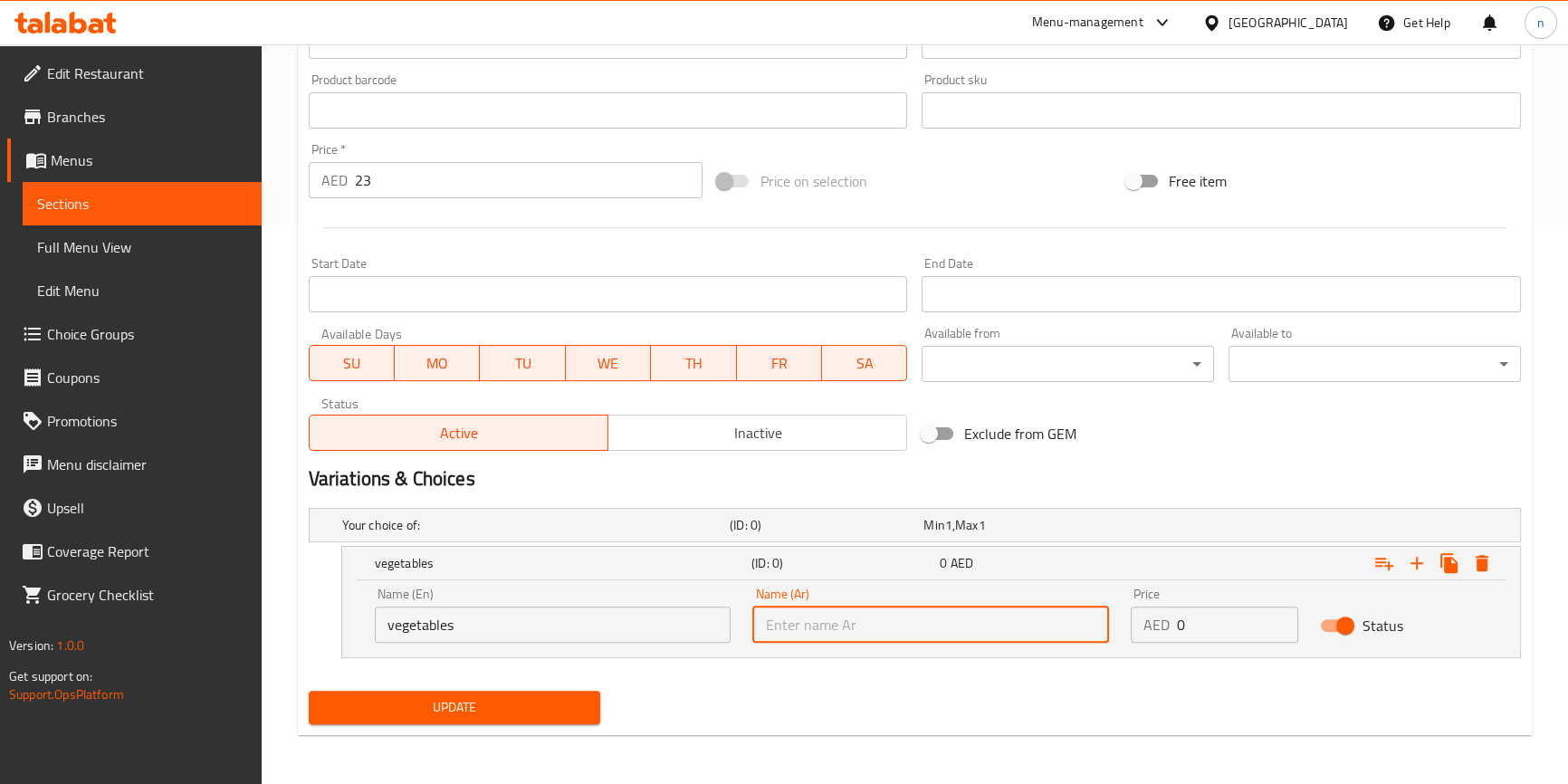
paste input "الخضروات"
type input "الخضروات"
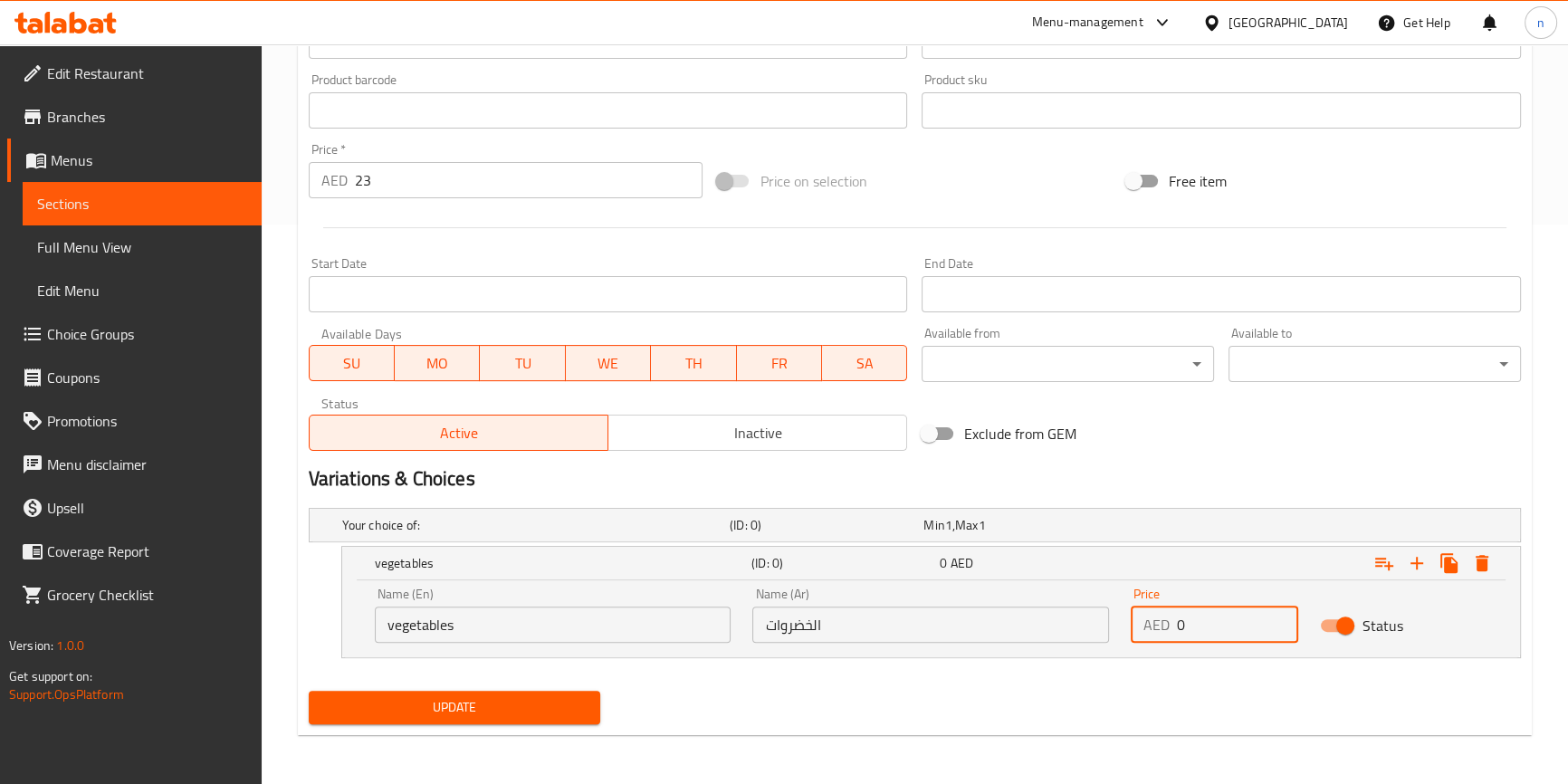
click at [1214, 634] on input "0" at bounding box center [1237, 625] width 121 height 37
type input "23"
click at [1190, 690] on div "Update" at bounding box center [914, 707] width 1227 height 48
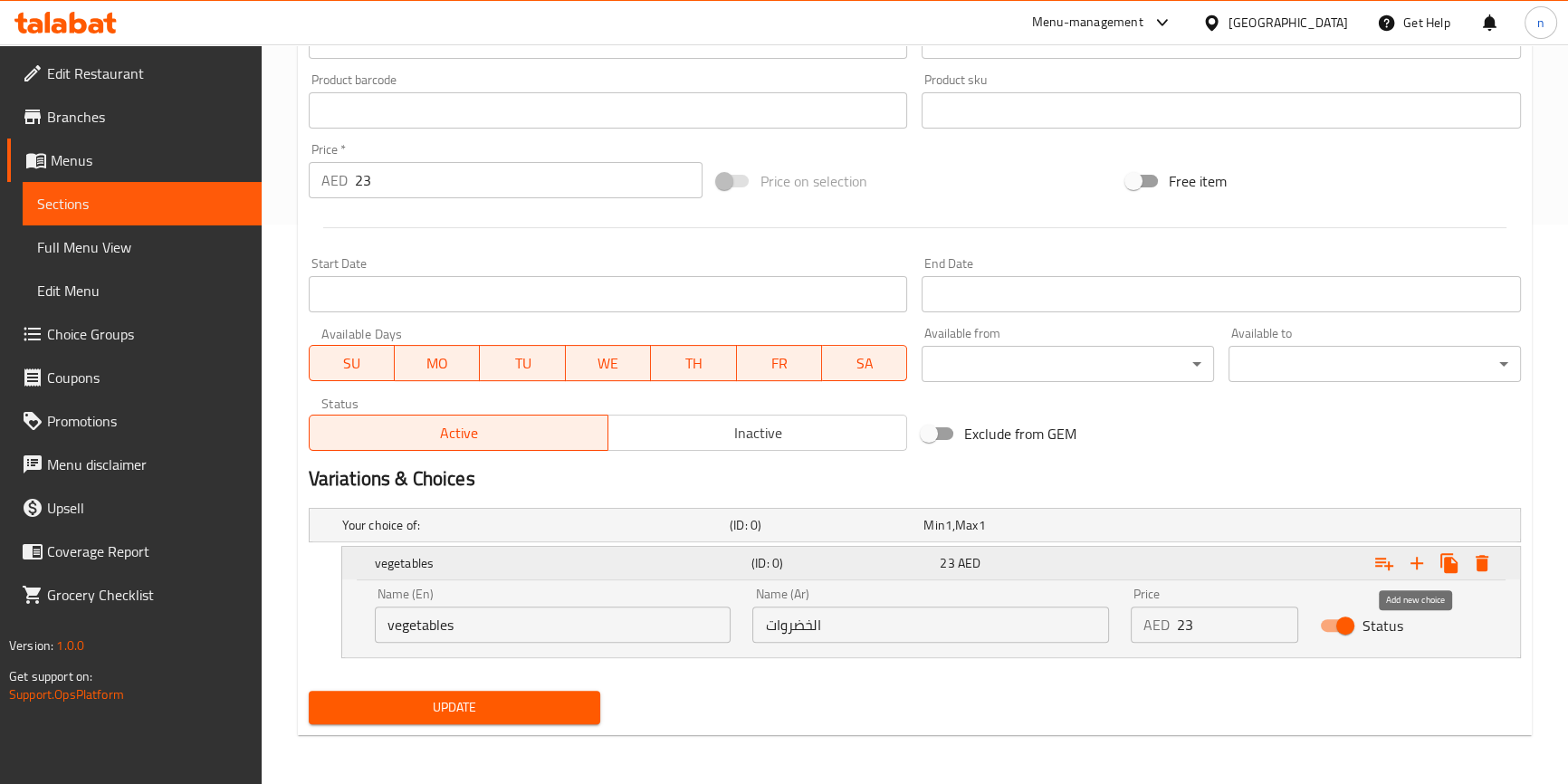
click at [1403, 560] on button "Expand" at bounding box center [1416, 563] width 33 height 33
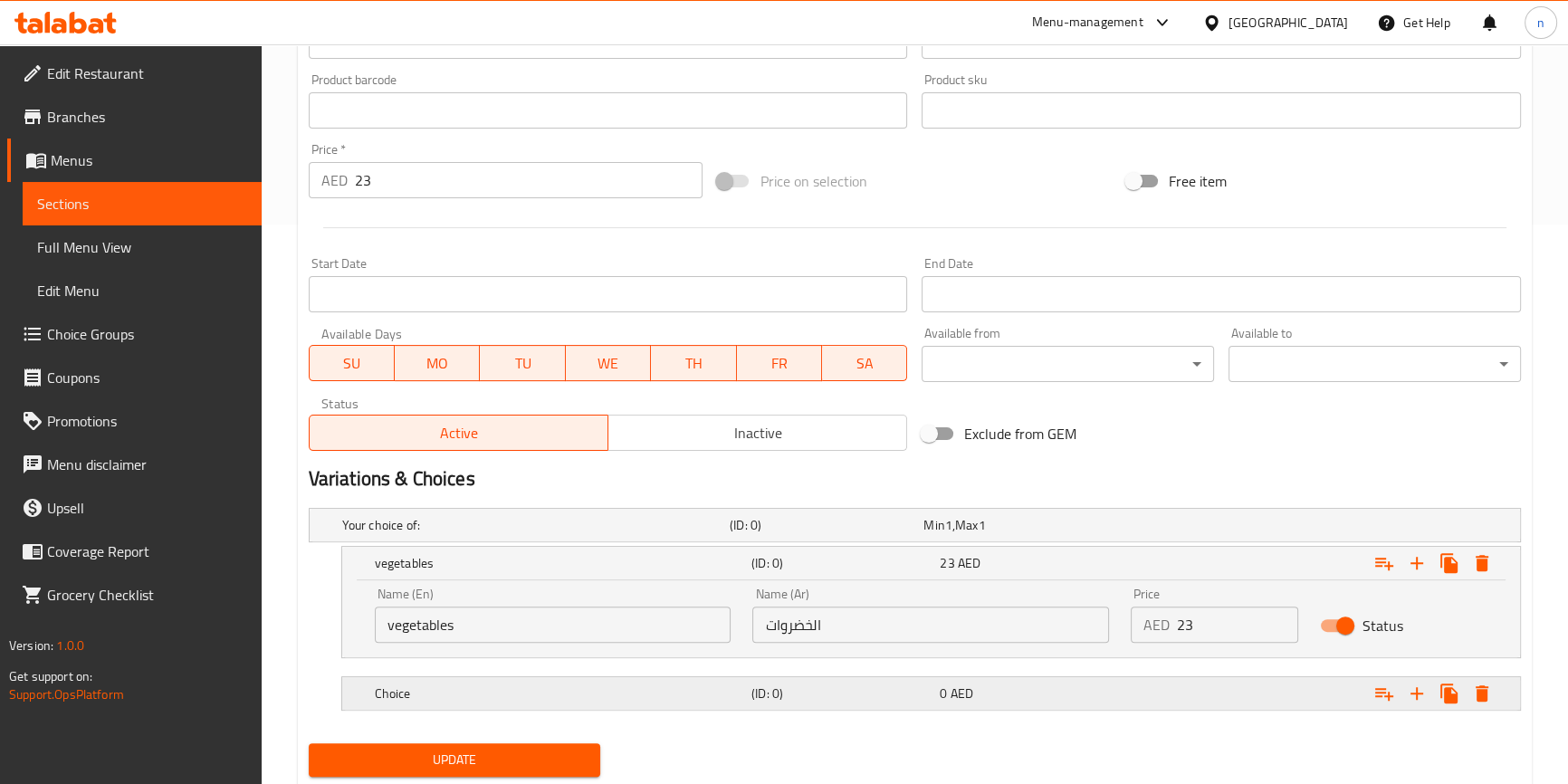
click at [640, 673] on div "Choice (ID: 0) 0 AED" at bounding box center [937, 693] width 1131 height 39
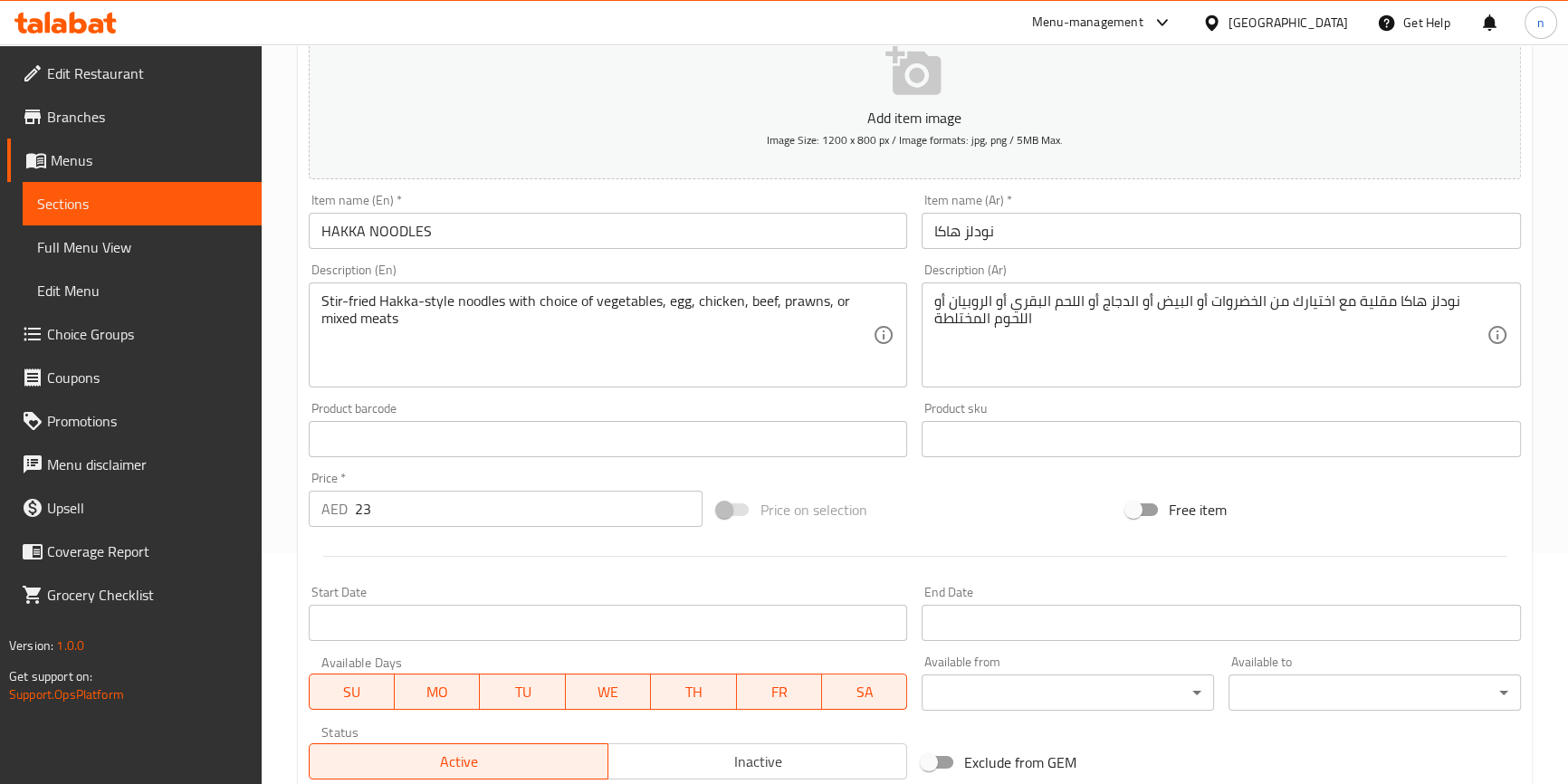
scroll to position [230, 0]
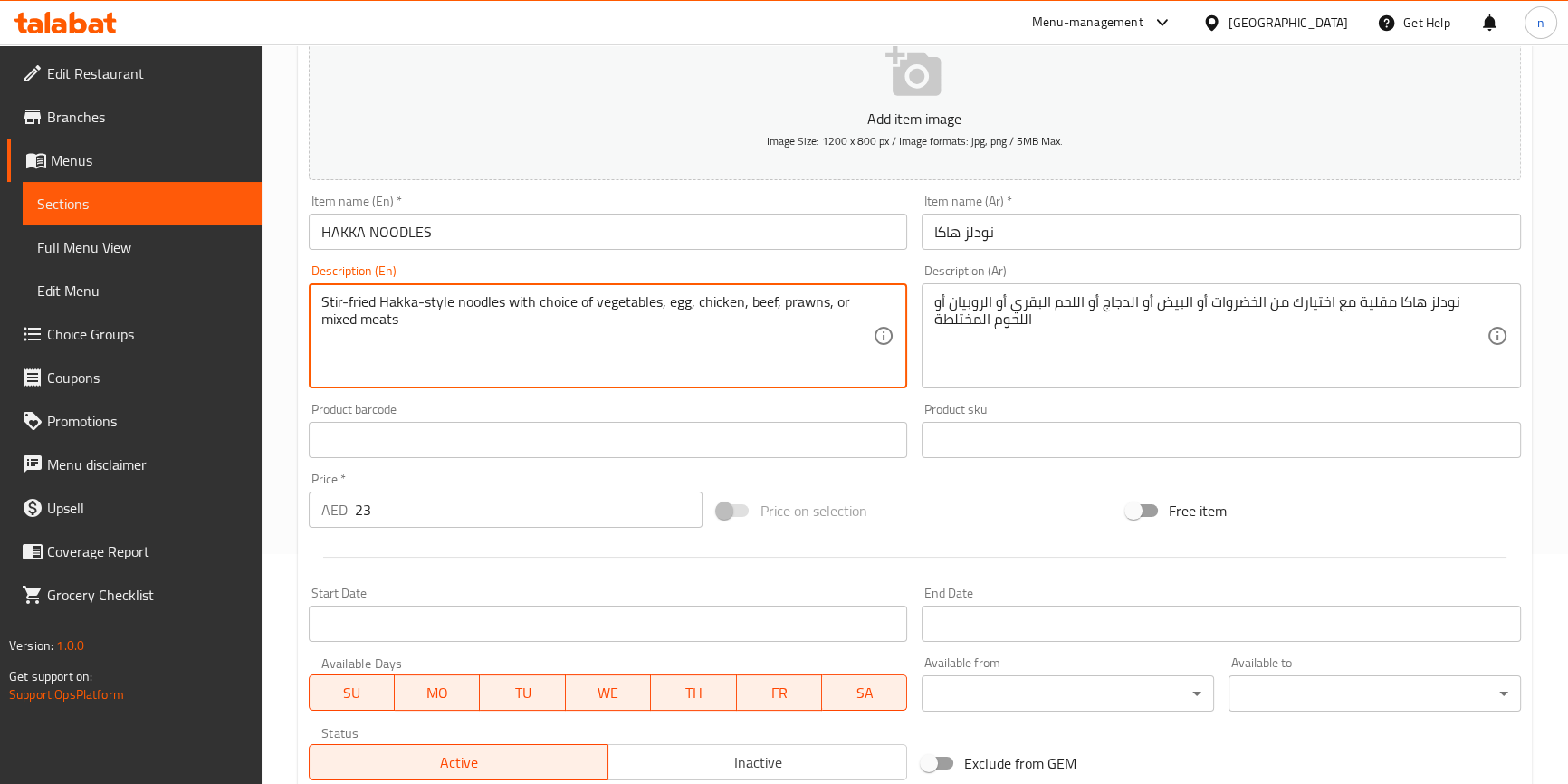
click at [675, 299] on textarea "Stir-fried Hakka-style noodles with choice of vegetables, egg, chicken, beef, p…" at bounding box center [597, 337] width 552 height 86
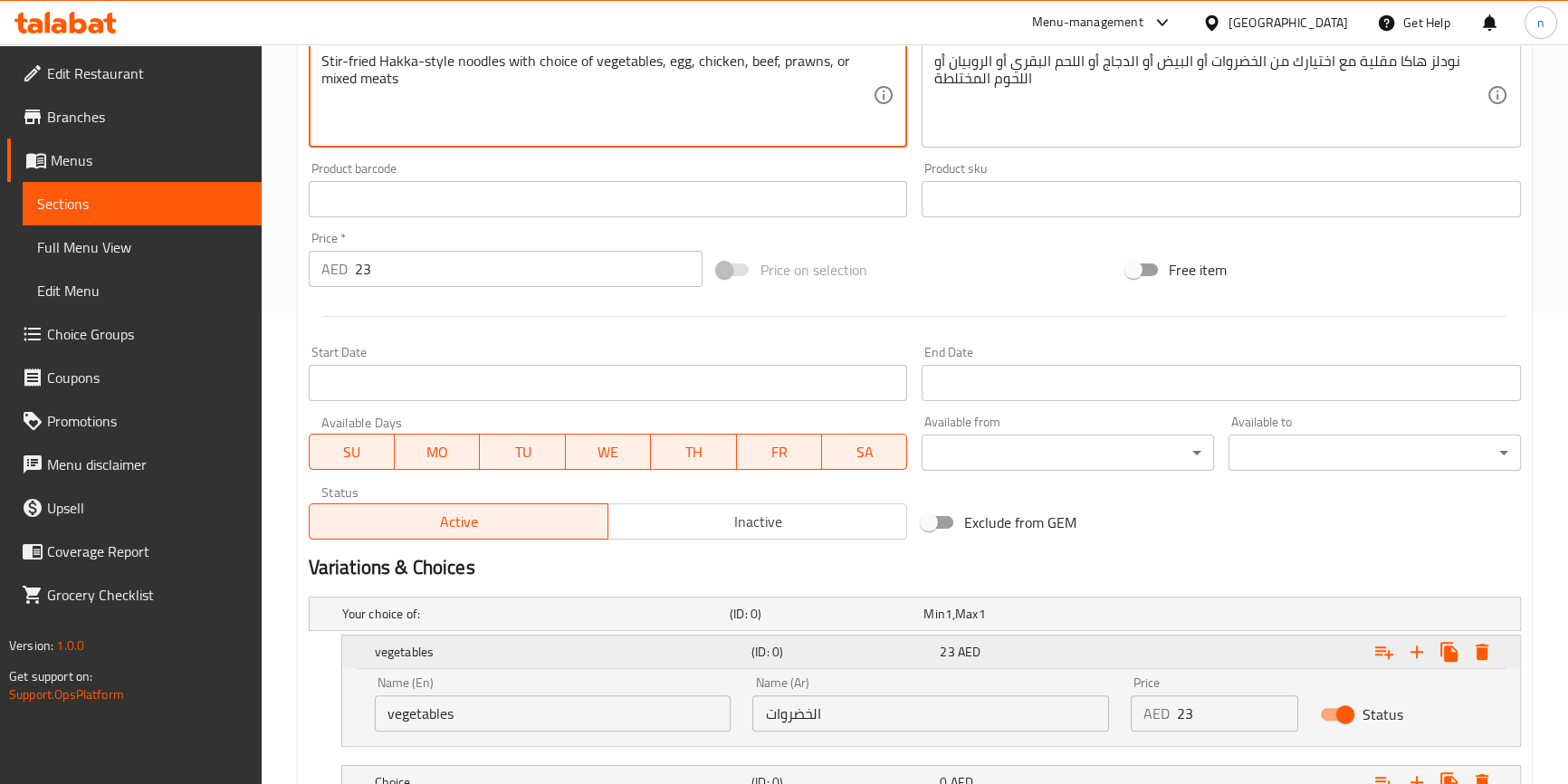
scroll to position [689, 0]
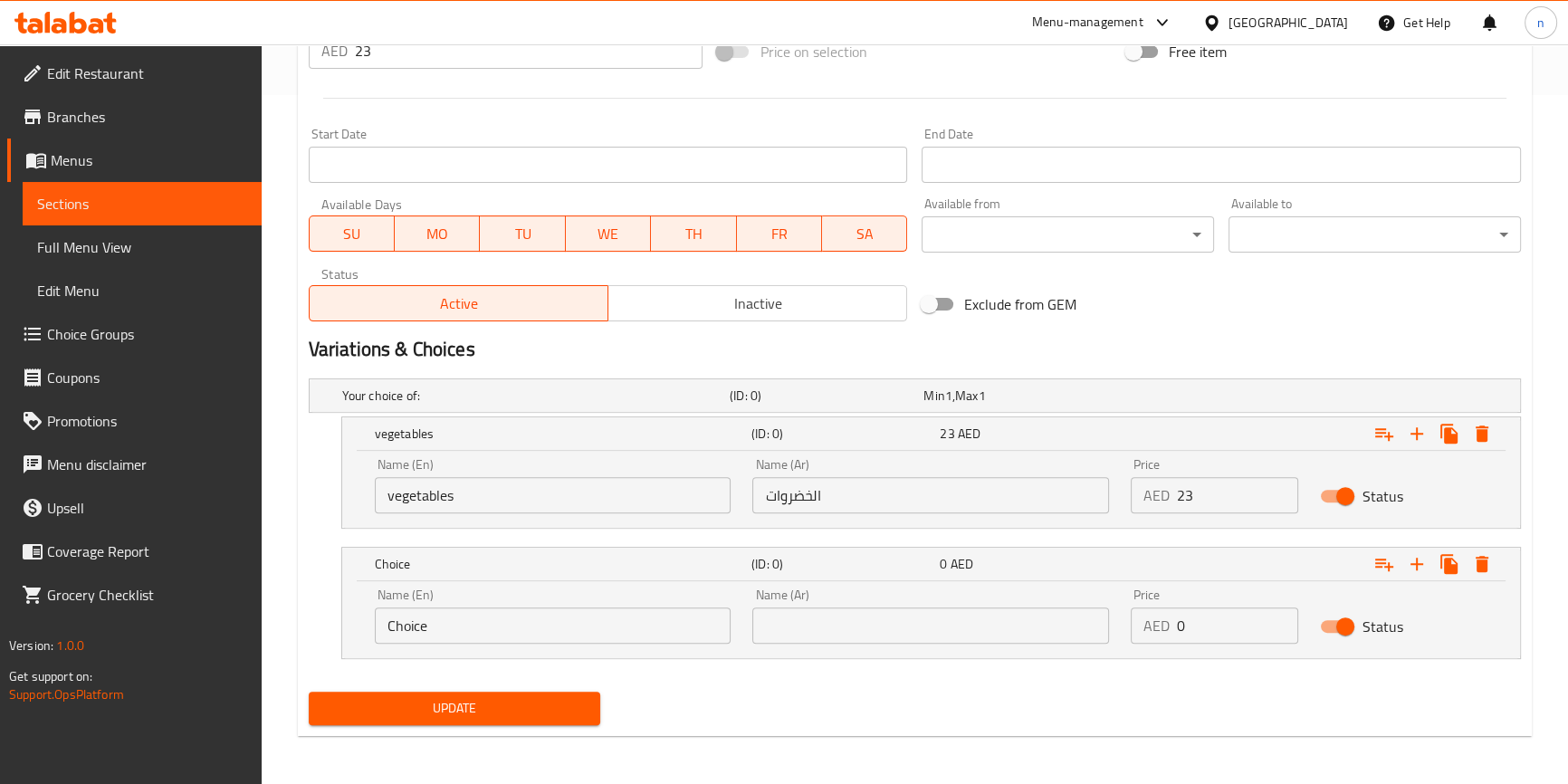
click at [648, 621] on input "Choice" at bounding box center [553, 626] width 356 height 37
paste input "egg"
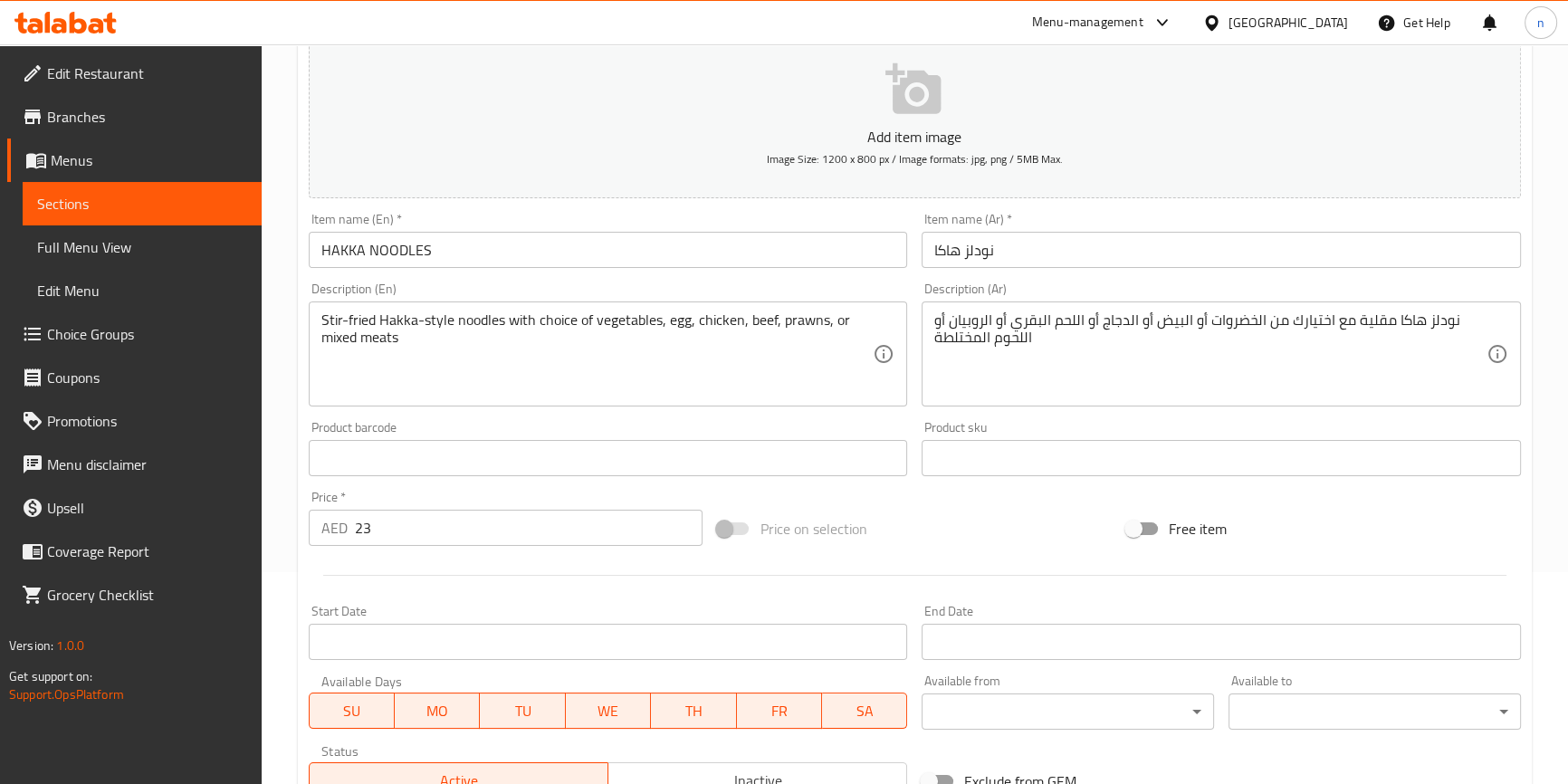
scroll to position [196, 0]
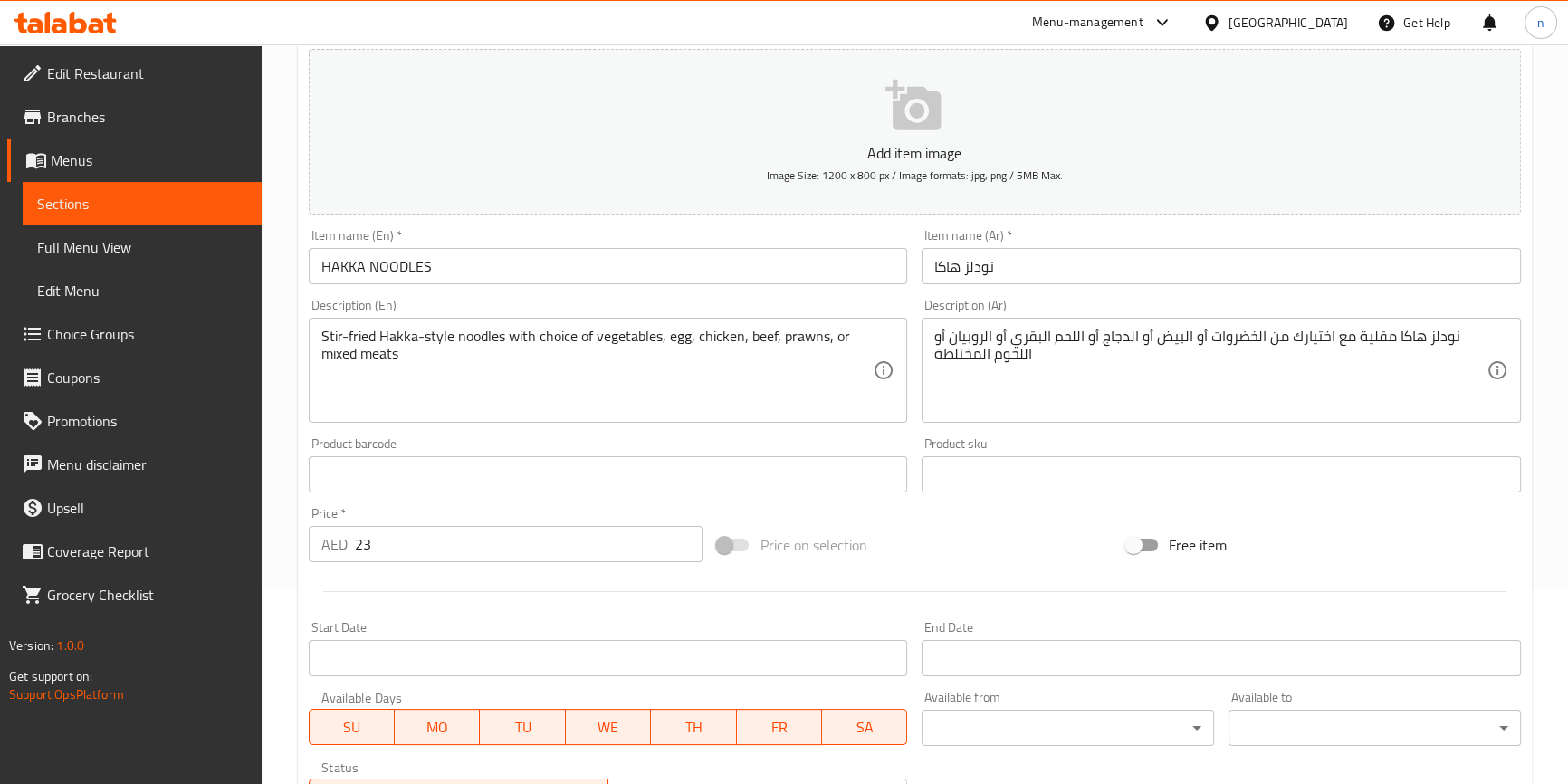
type input "egg"
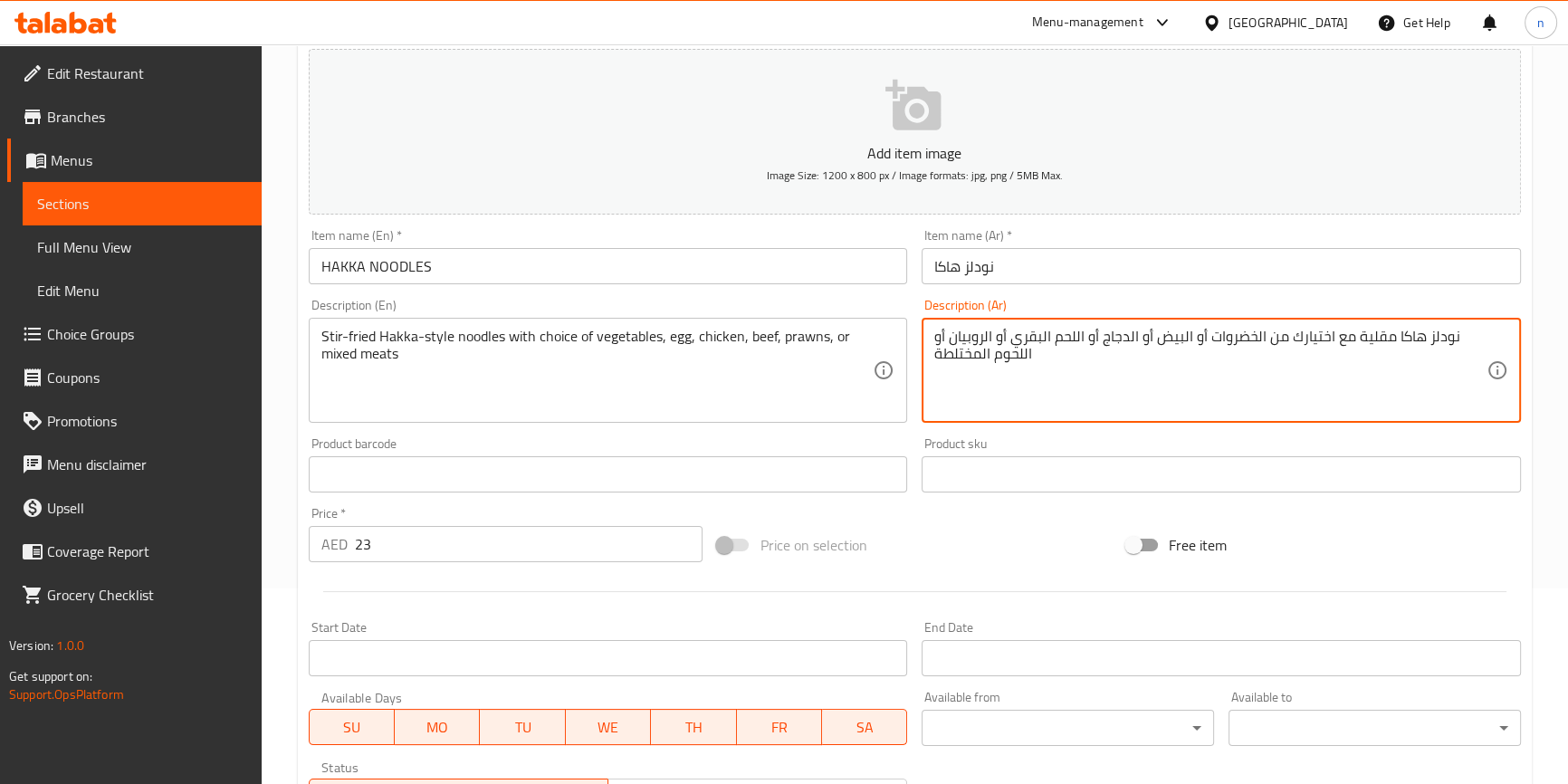
click at [1170, 334] on textarea "نودلز هاكا مقلية مع اختيارك من الخضروات أو البيض أو الدجاج أو اللحم البقري أو ا…" at bounding box center [1210, 370] width 552 height 86
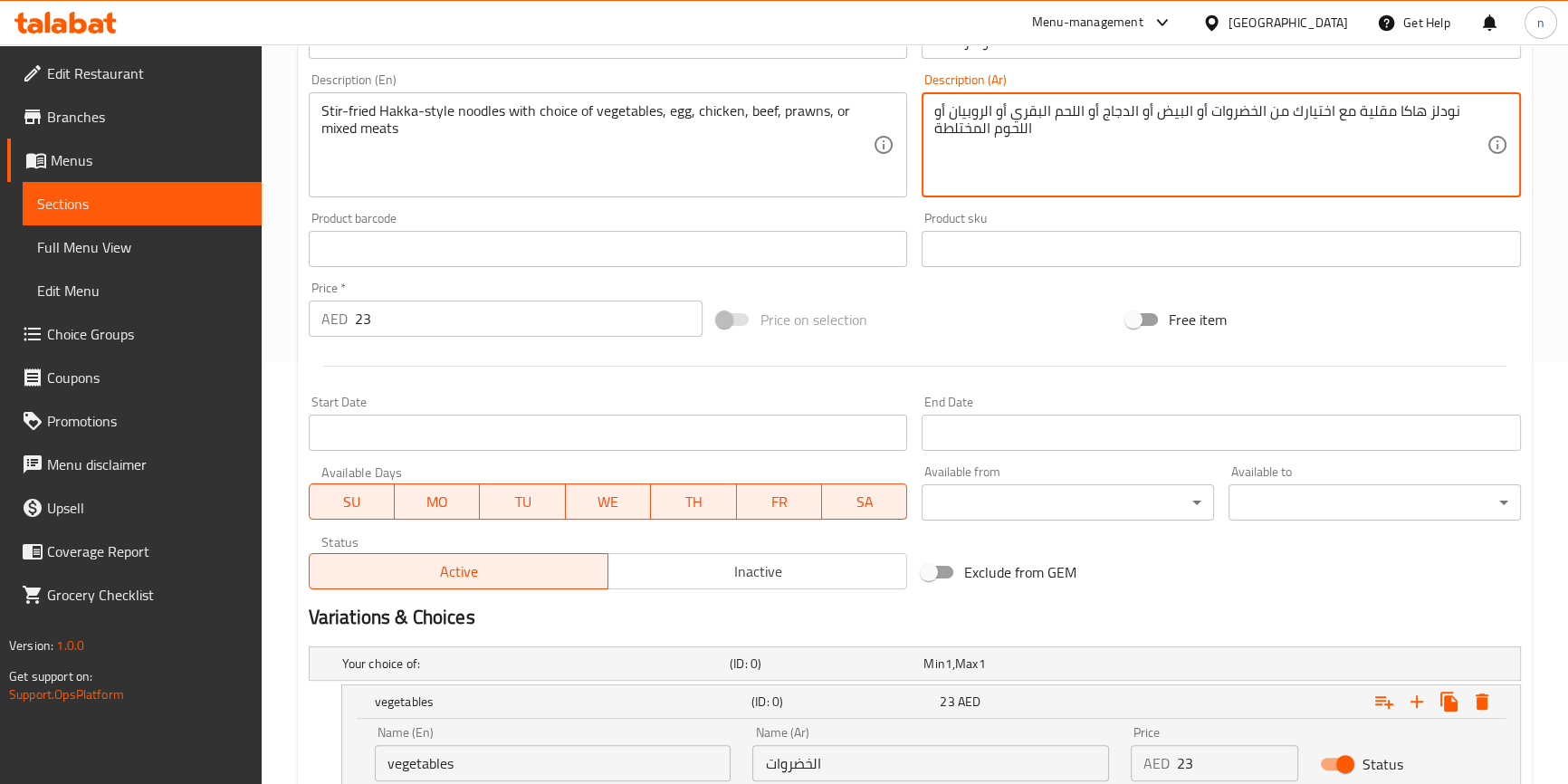
scroll to position [607, 0]
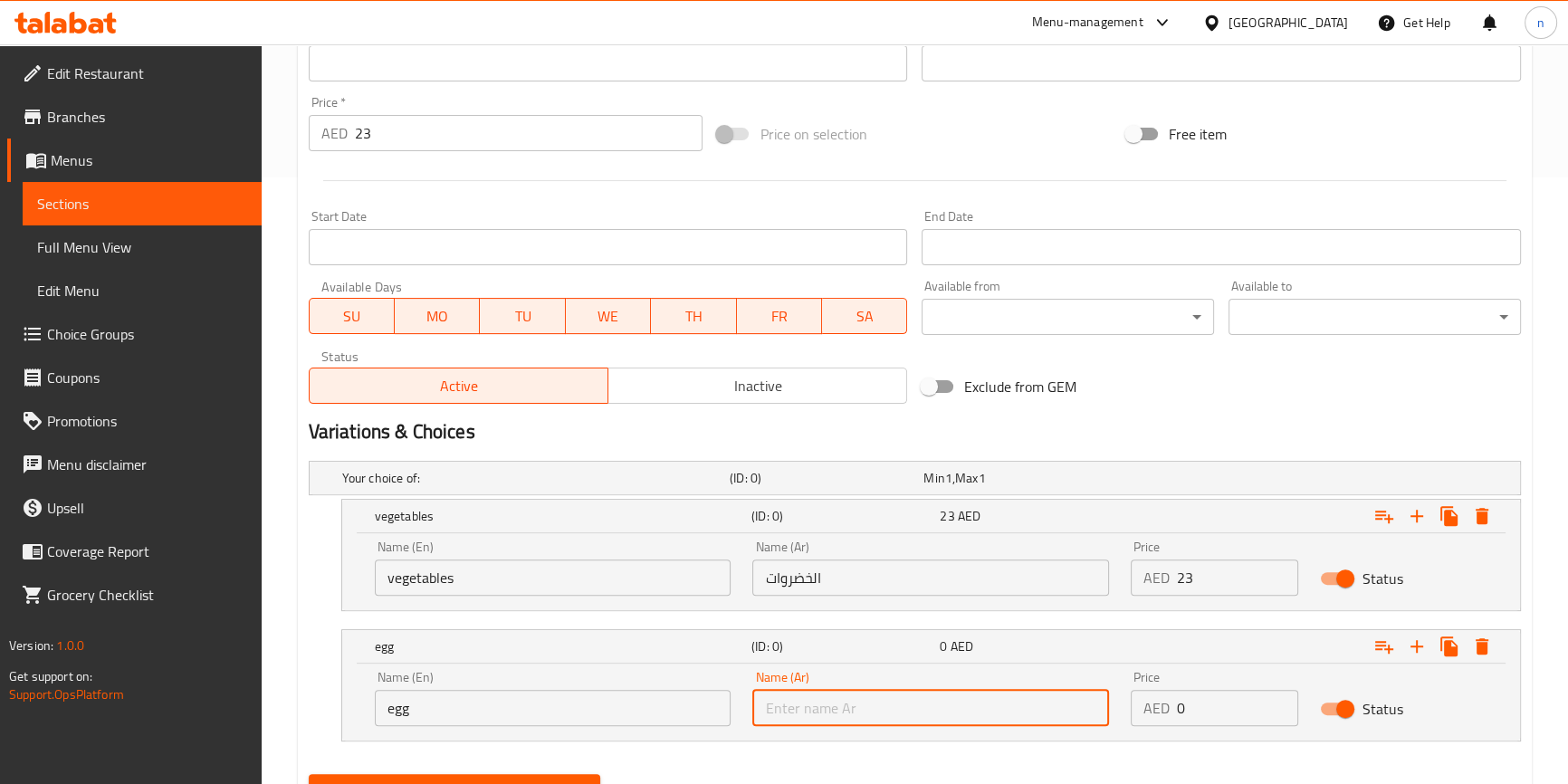
click at [888, 699] on input "text" at bounding box center [930, 708] width 356 height 37
paste input "البيض"
type input "البيض"
click at [1186, 714] on input "0" at bounding box center [1237, 708] width 121 height 37
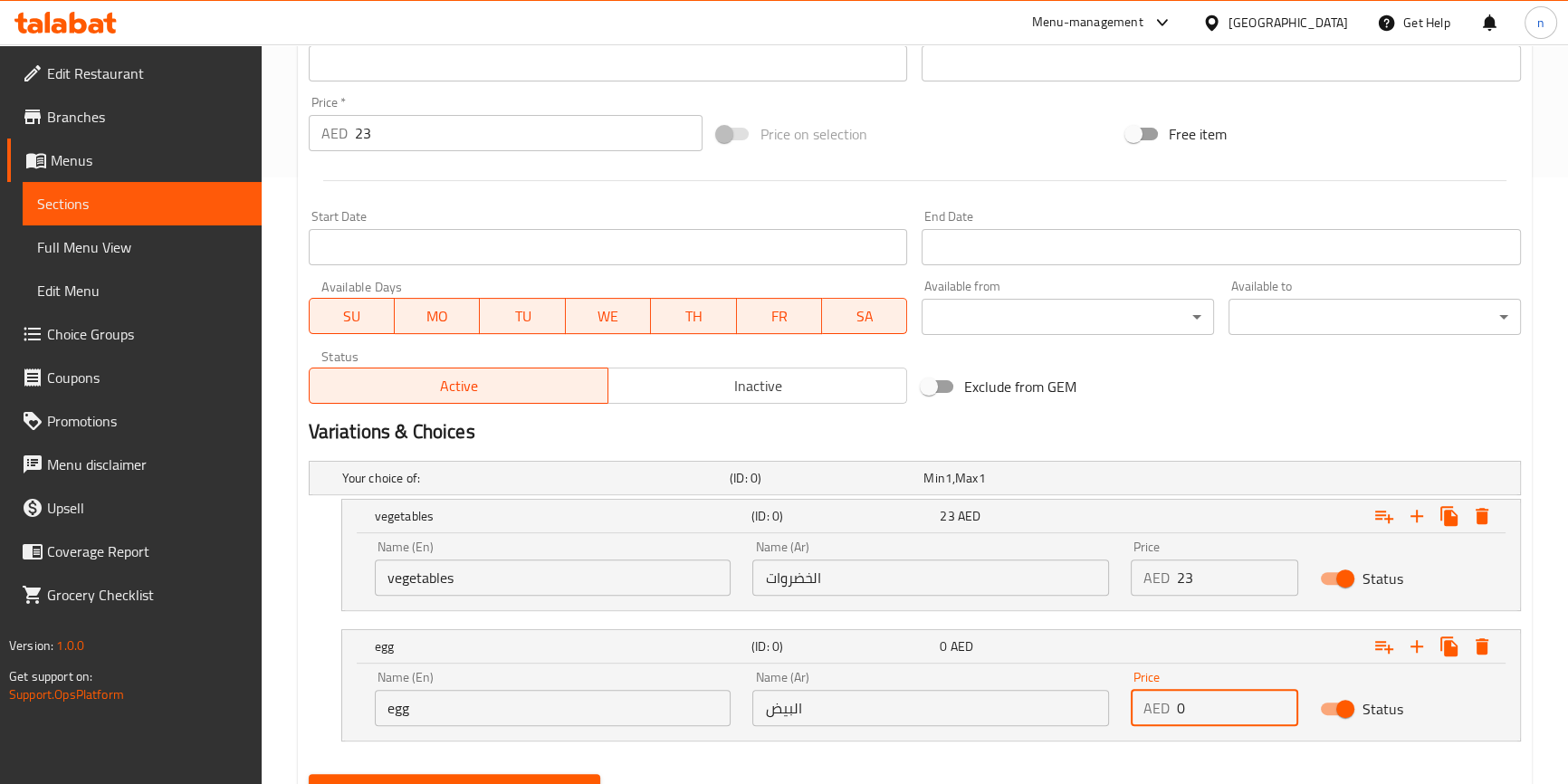
click at [1186, 714] on input "0" at bounding box center [1237, 708] width 121 height 37
type input "23"
click at [1318, 745] on nav at bounding box center [914, 751] width 1213 height 14
click at [1409, 647] on icon "Expand" at bounding box center [1416, 646] width 22 height 22
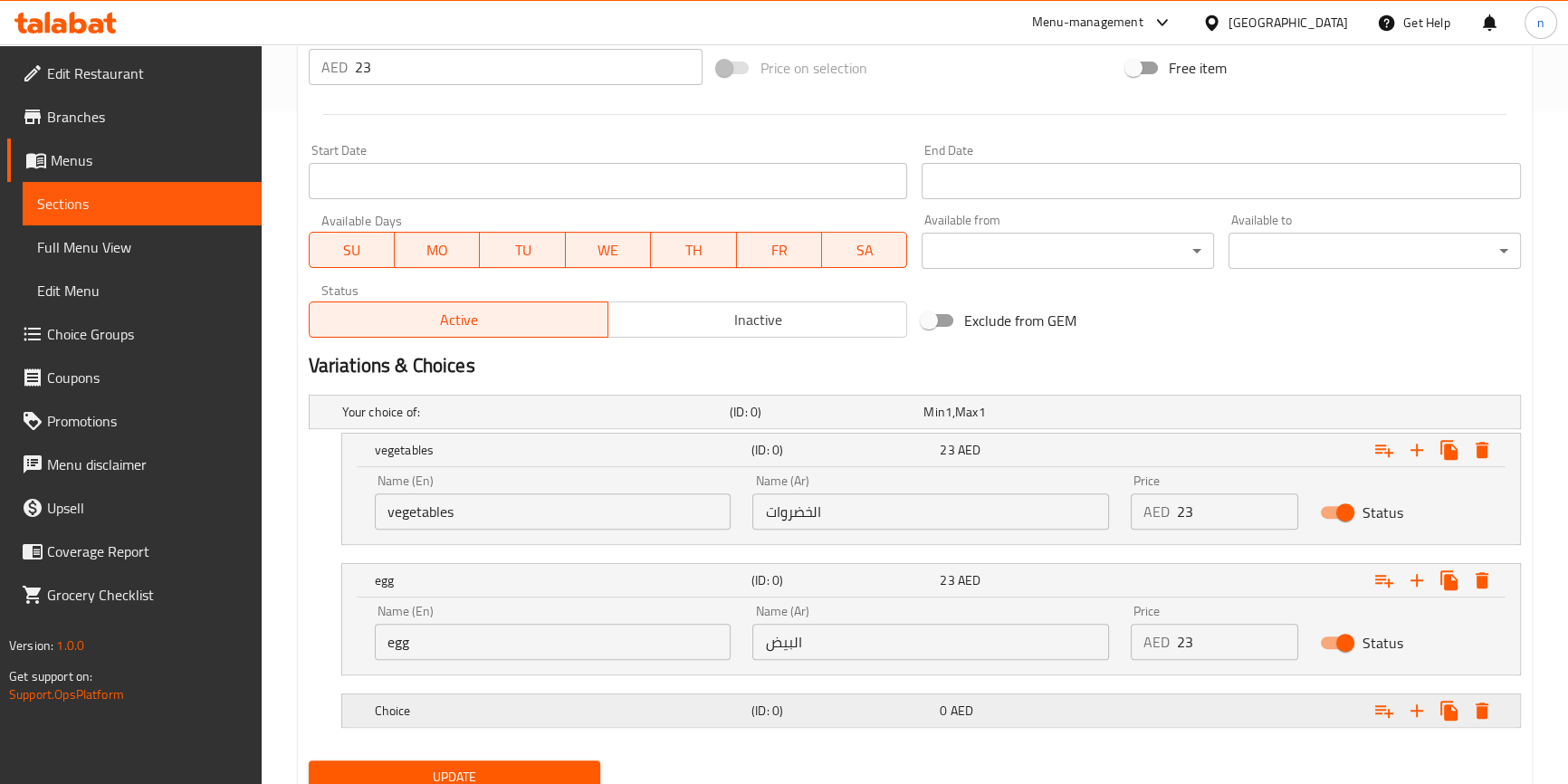
scroll to position [742, 0]
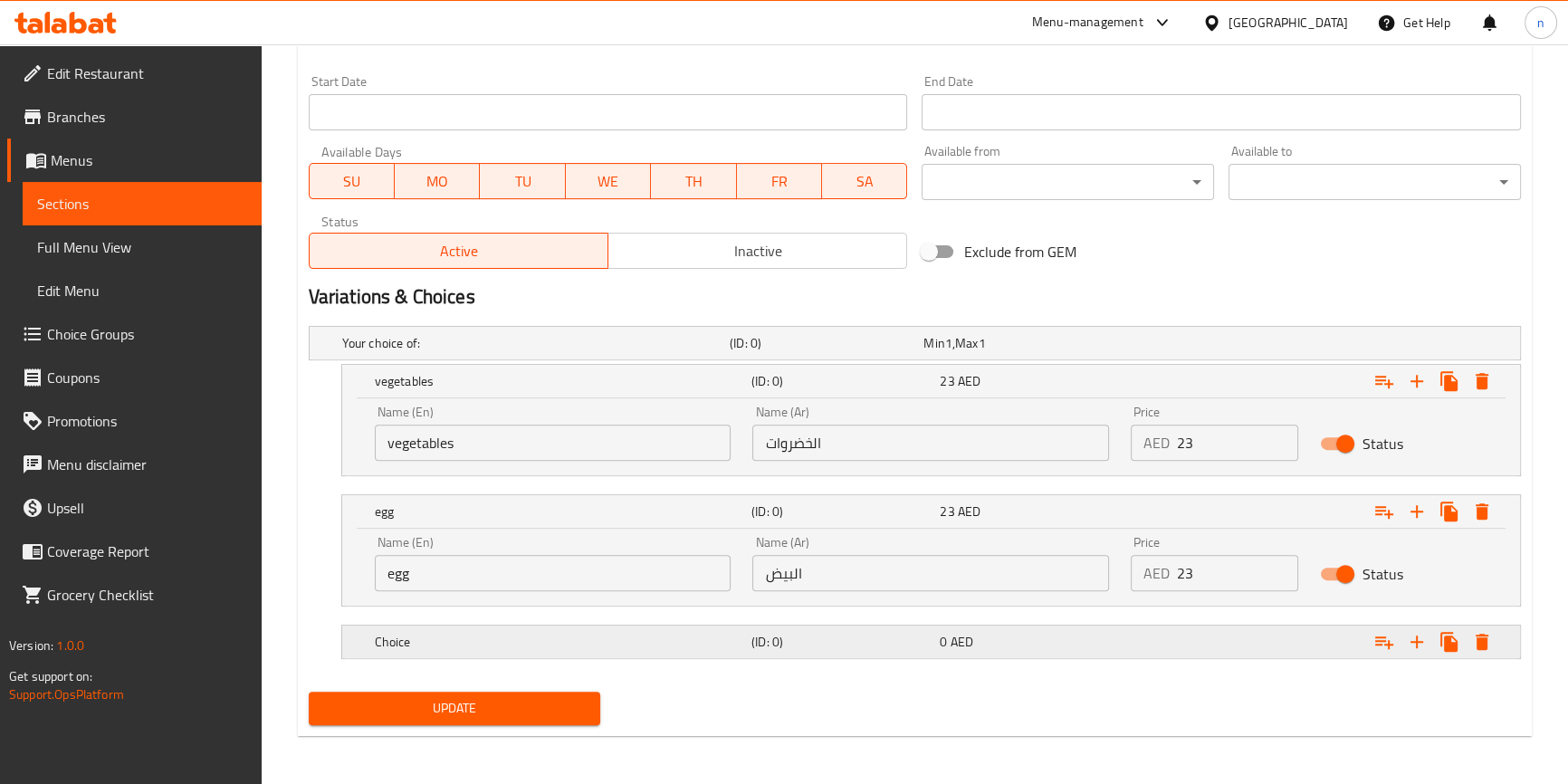
click at [951, 641] on span "AED" at bounding box center [962, 641] width 23 height 23
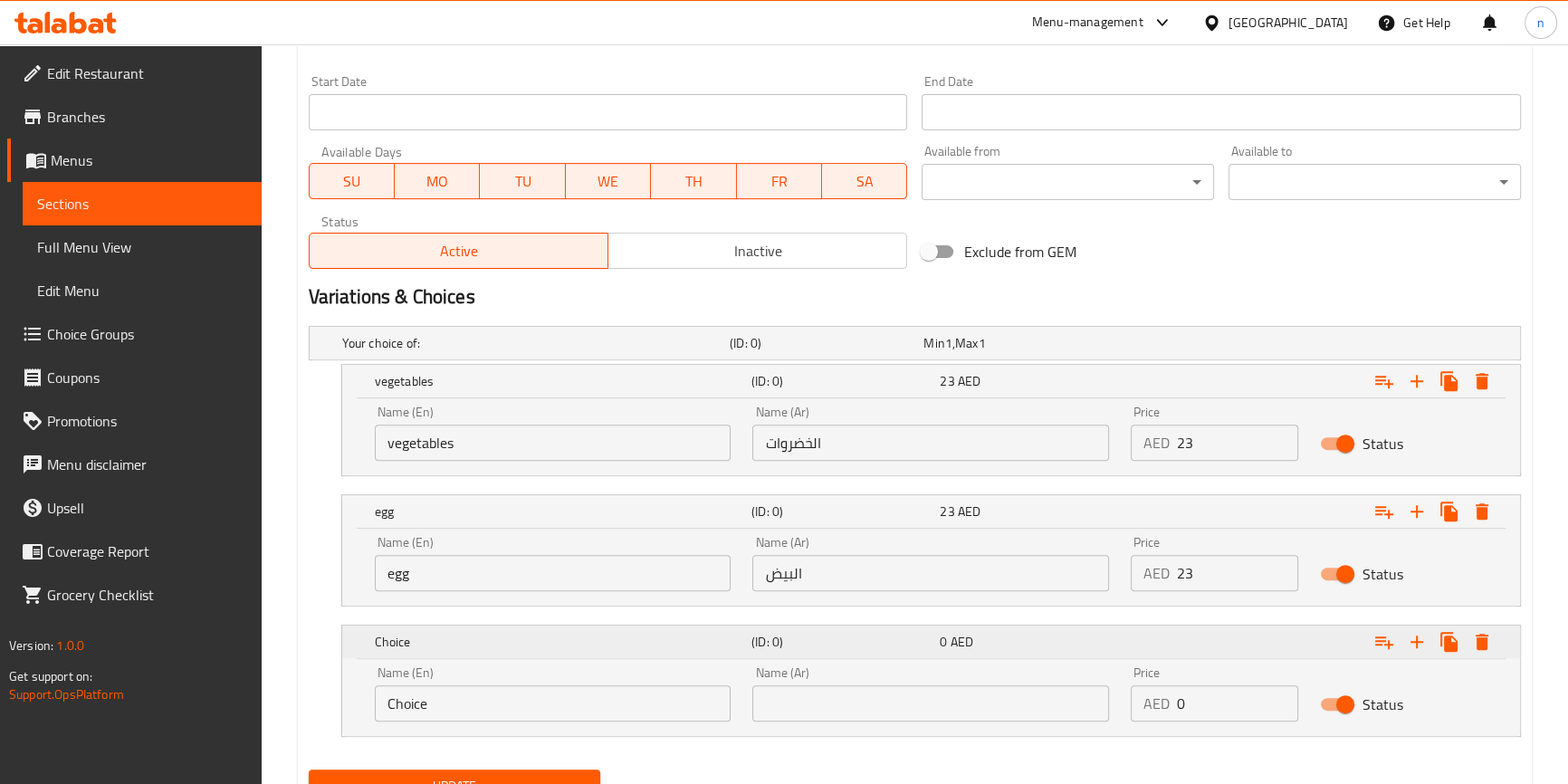
scroll to position [165, 0]
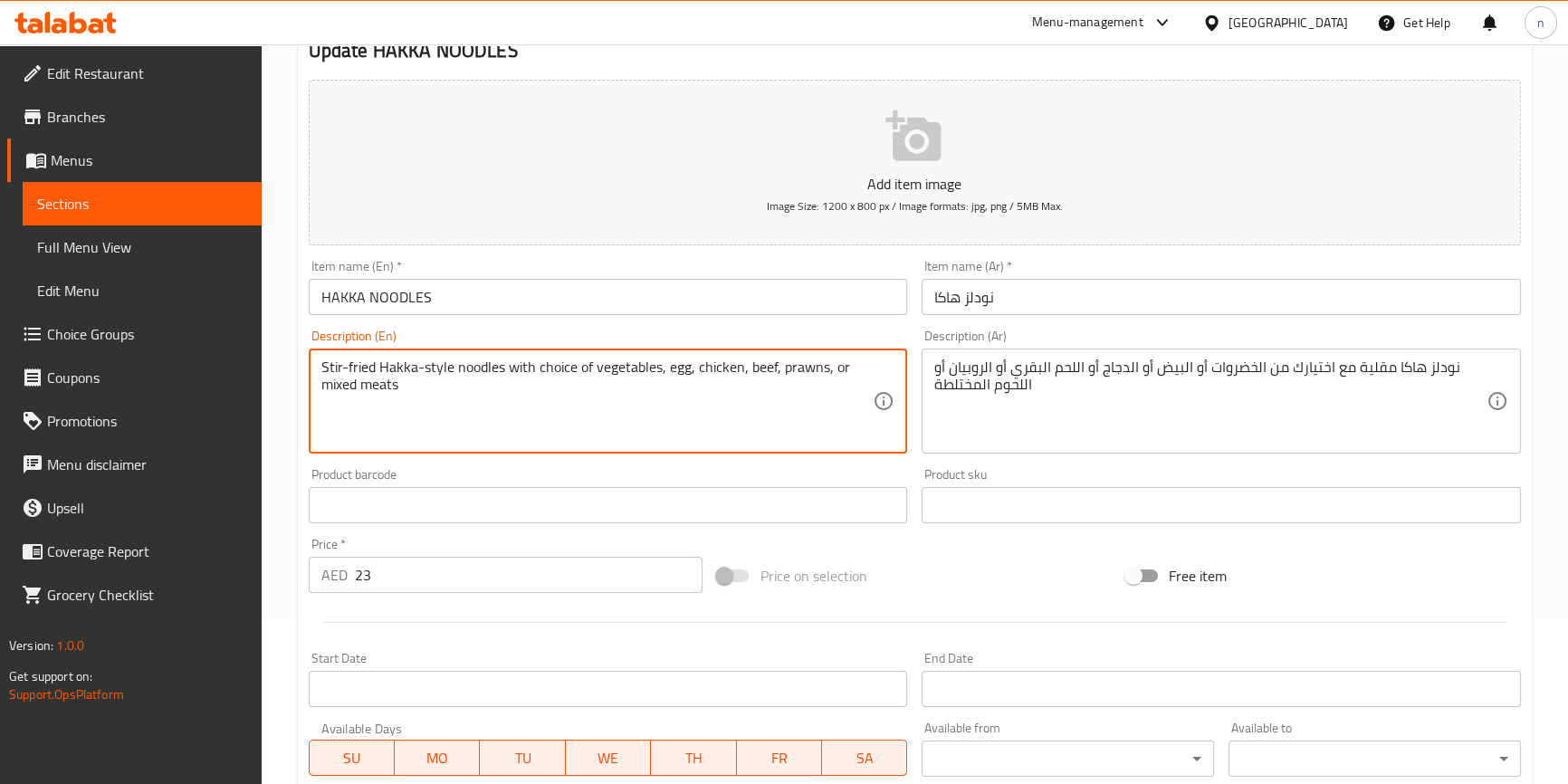
click at [716, 362] on textarea "Stir-fried Hakka-style noodles with choice of vegetables, egg, chicken, beef, p…" at bounding box center [597, 401] width 552 height 86
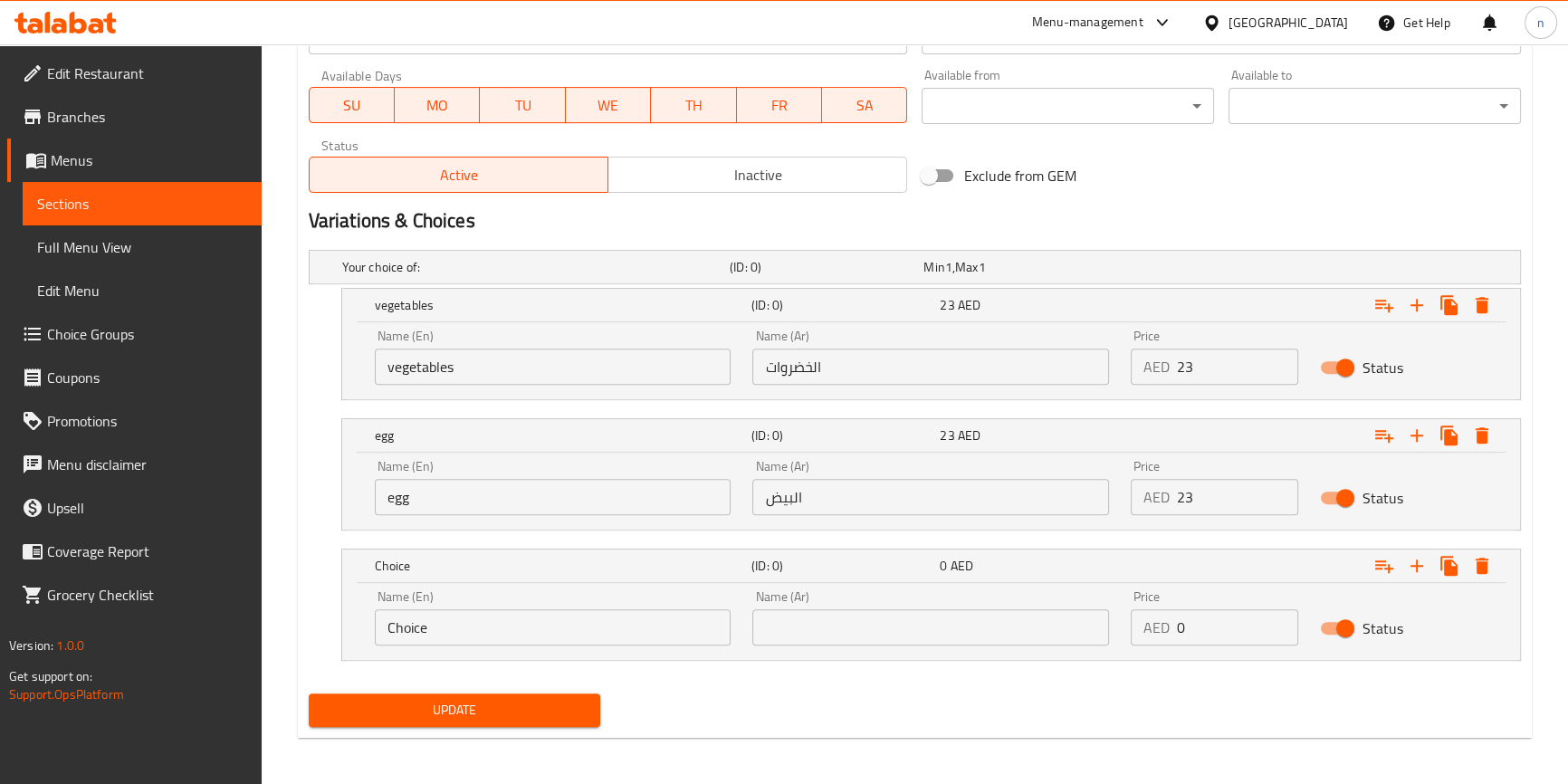
scroll to position [820, 0]
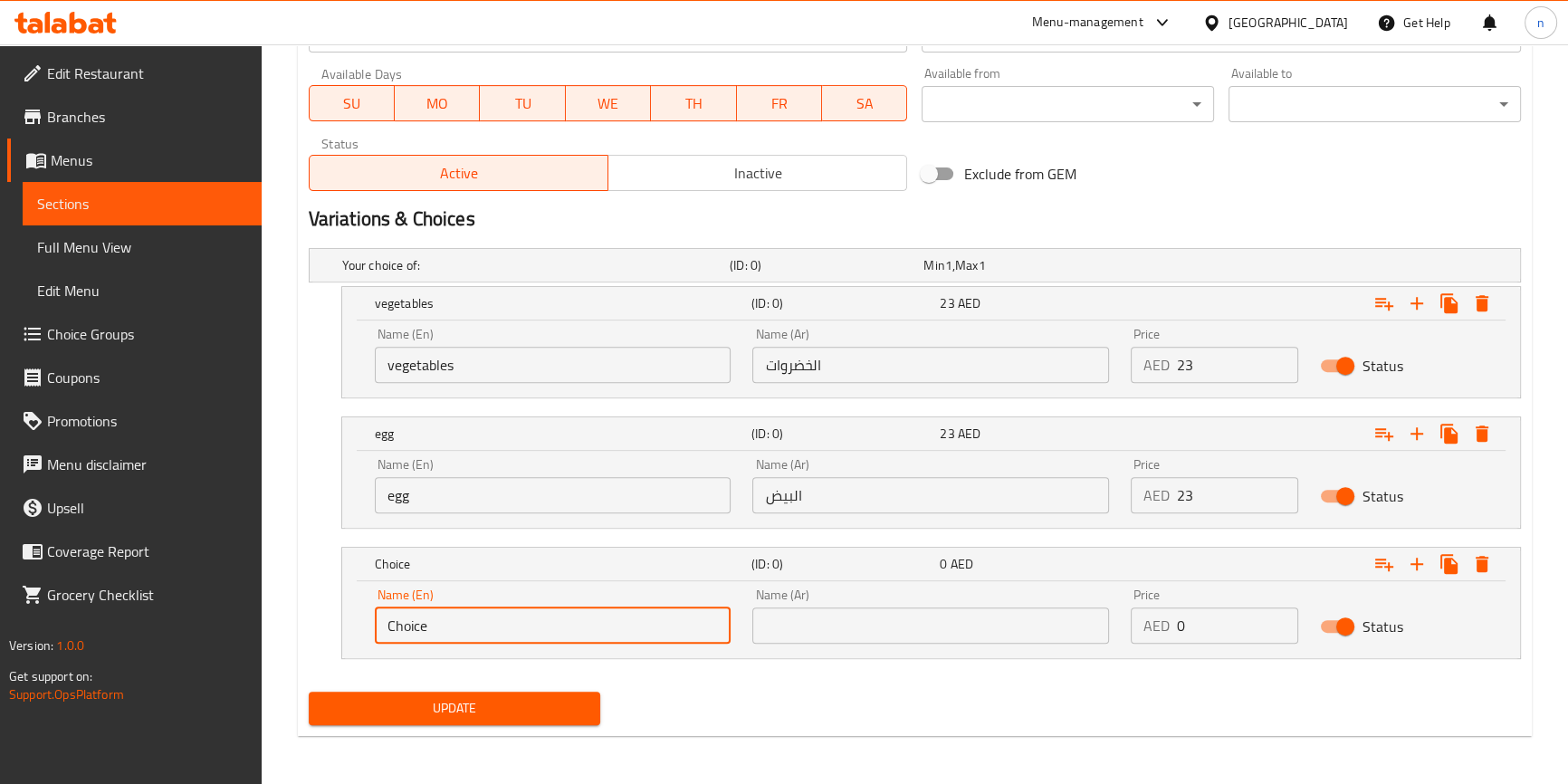
click at [625, 626] on input "Choice" at bounding box center [553, 626] width 356 height 37
paste input "chicken"
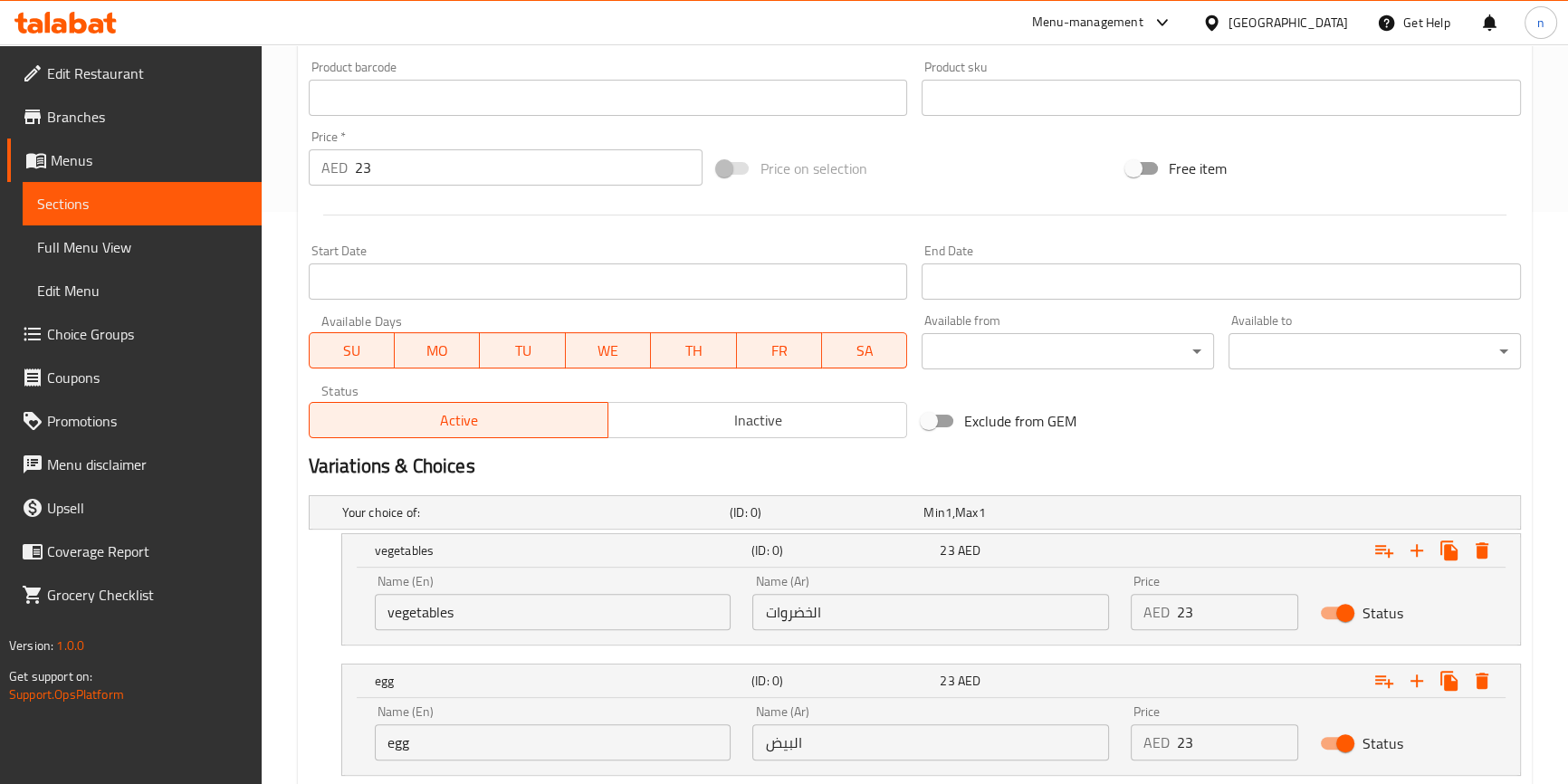
scroll to position [244, 0]
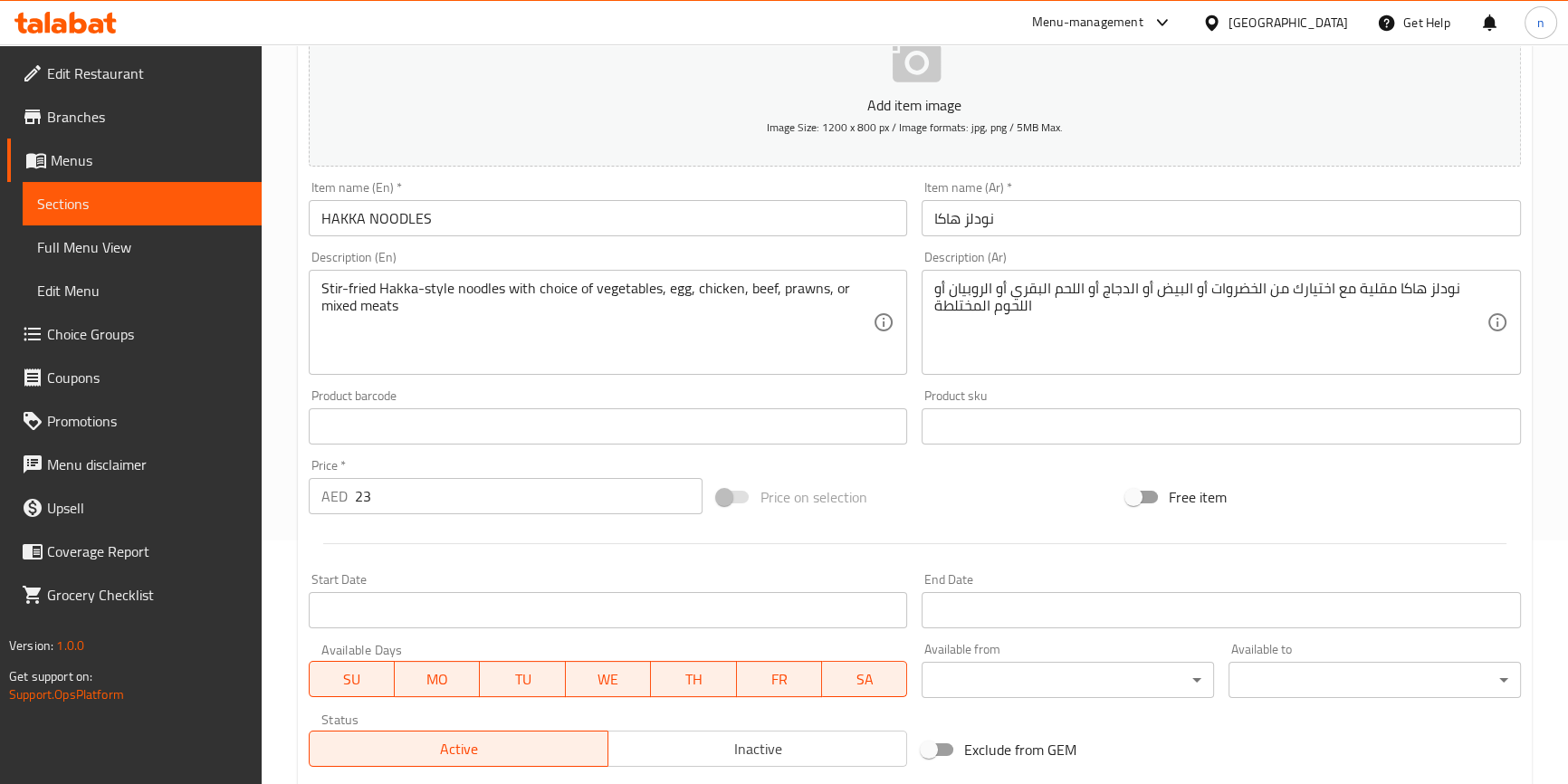
type input "chicken"
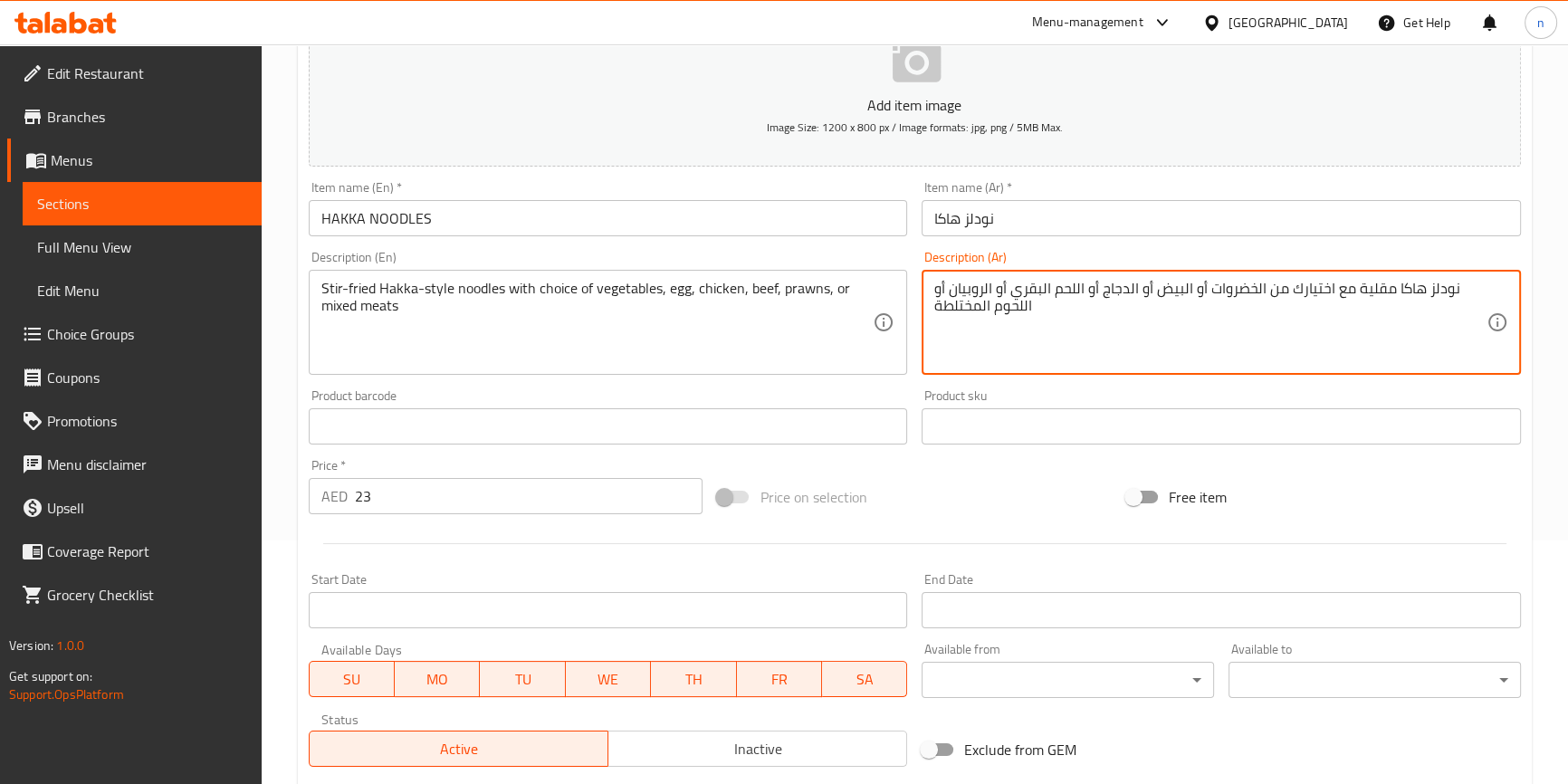
click at [1123, 290] on textarea "نودلز هاكا مقلية مع اختيارك من الخضروات أو البيض أو الدجاج أو اللحم البقري أو ا…" at bounding box center [1210, 323] width 552 height 86
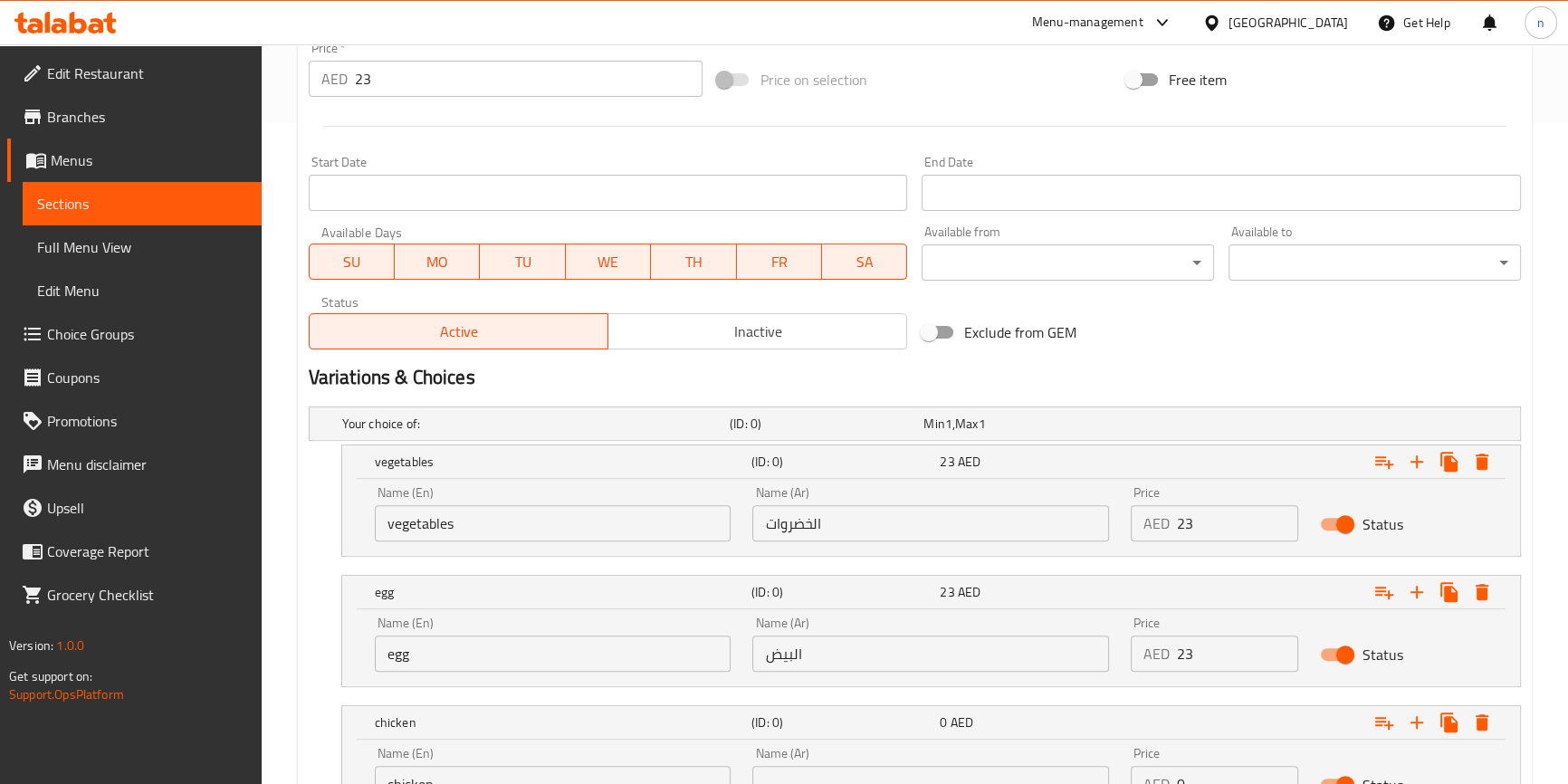
scroll to position [820, 0]
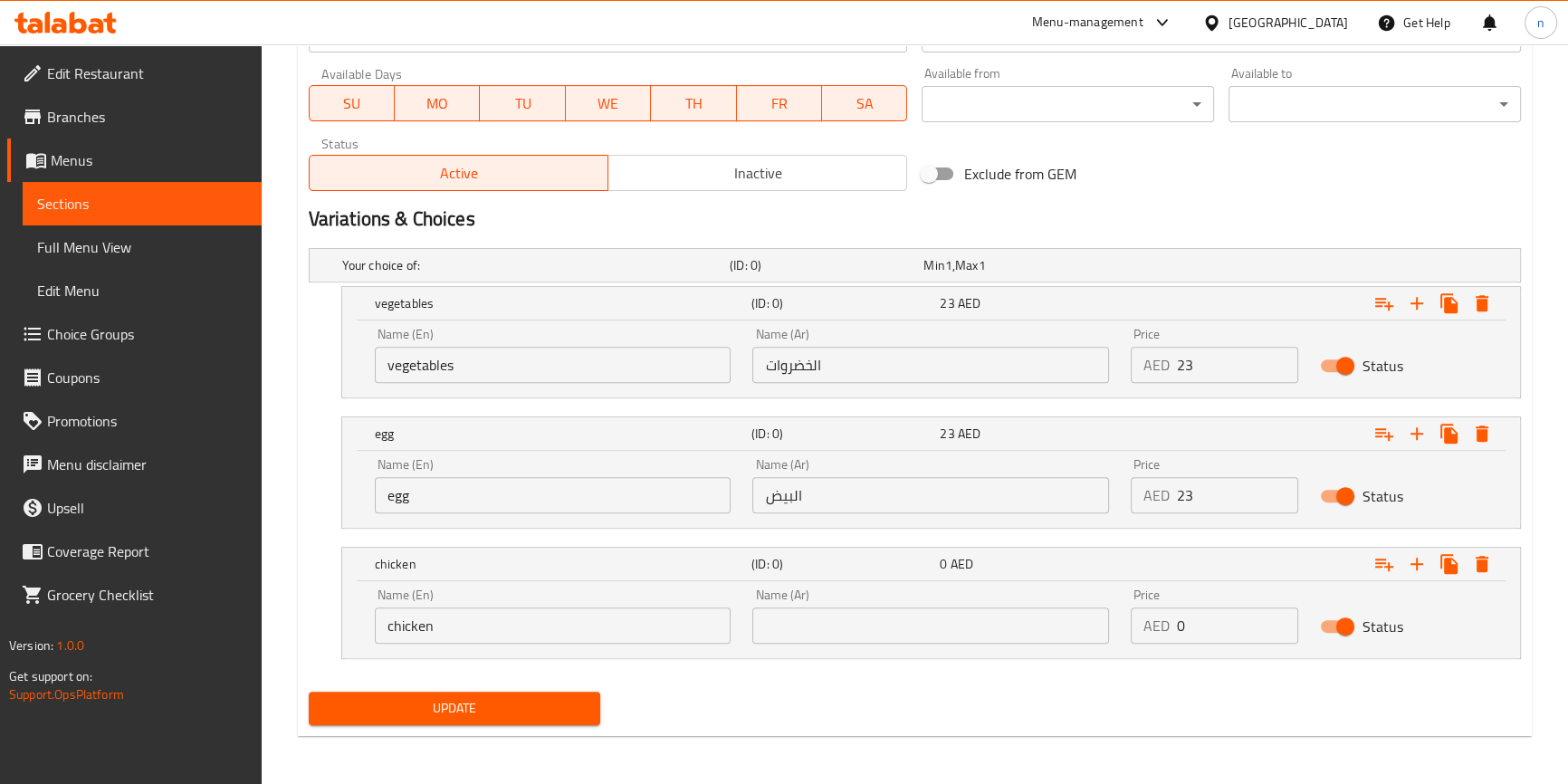
click at [953, 617] on input "text" at bounding box center [930, 626] width 356 height 37
paste input "الدجاج"
type input "الدجاج"
click at [1193, 631] on input "0" at bounding box center [1237, 626] width 121 height 37
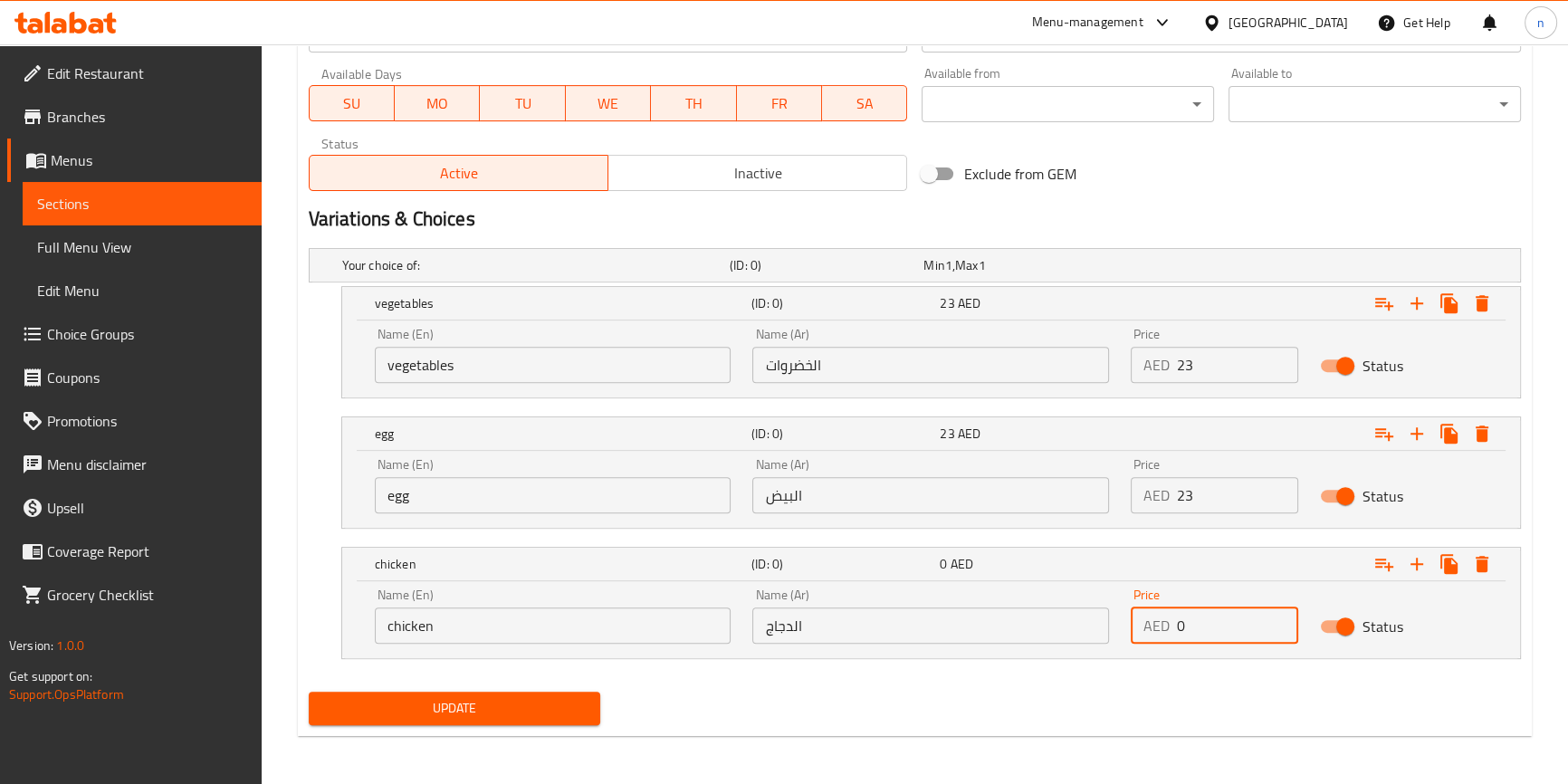
click at [1193, 631] on input "0" at bounding box center [1237, 626] width 121 height 37
type input "23"
click at [1232, 723] on div "Update" at bounding box center [914, 708] width 1227 height 48
click at [1425, 561] on icon "Expand" at bounding box center [1416, 564] width 22 height 22
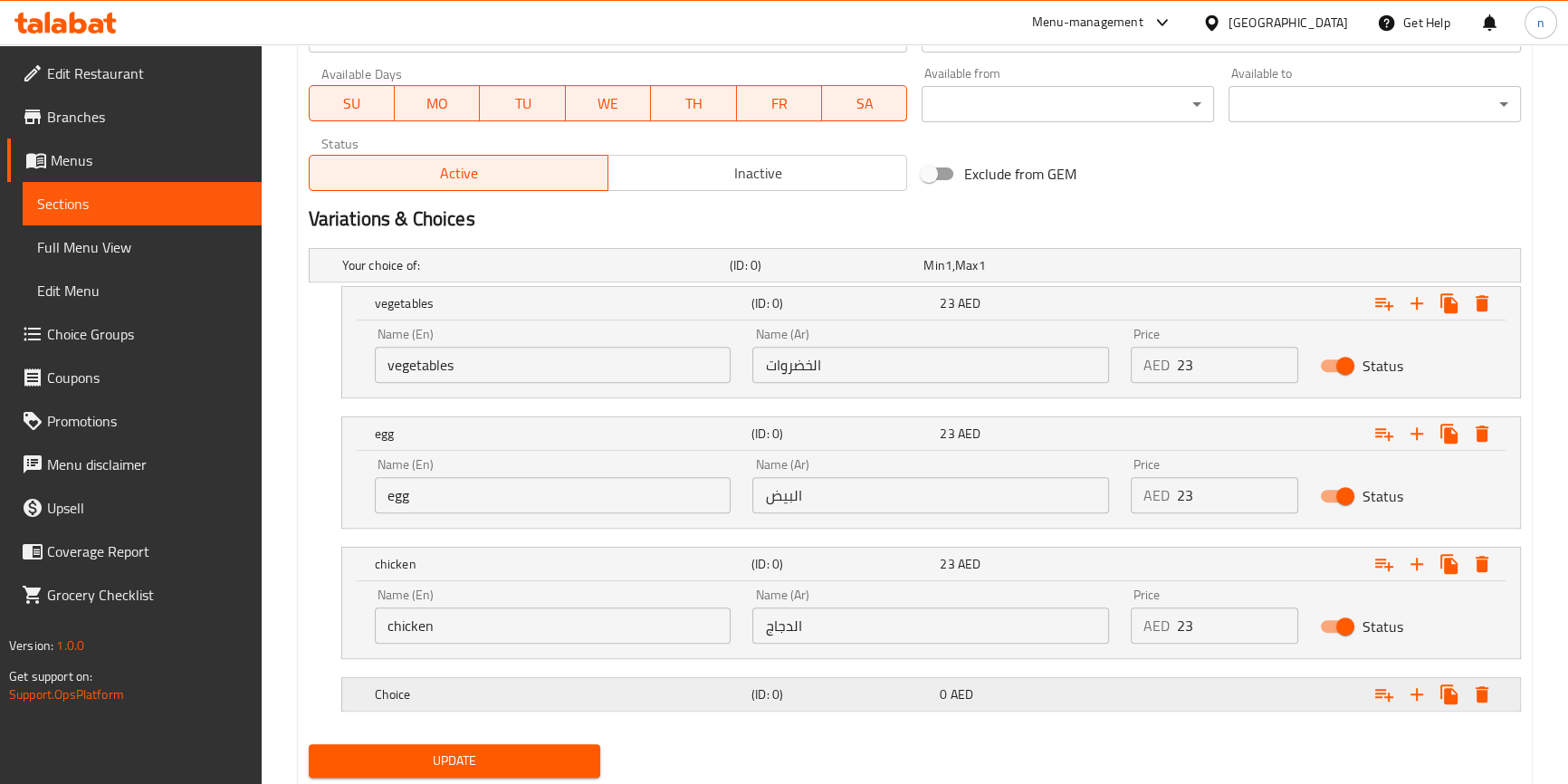
click at [1076, 694] on div "0 AED" at bounding box center [1030, 694] width 181 height 18
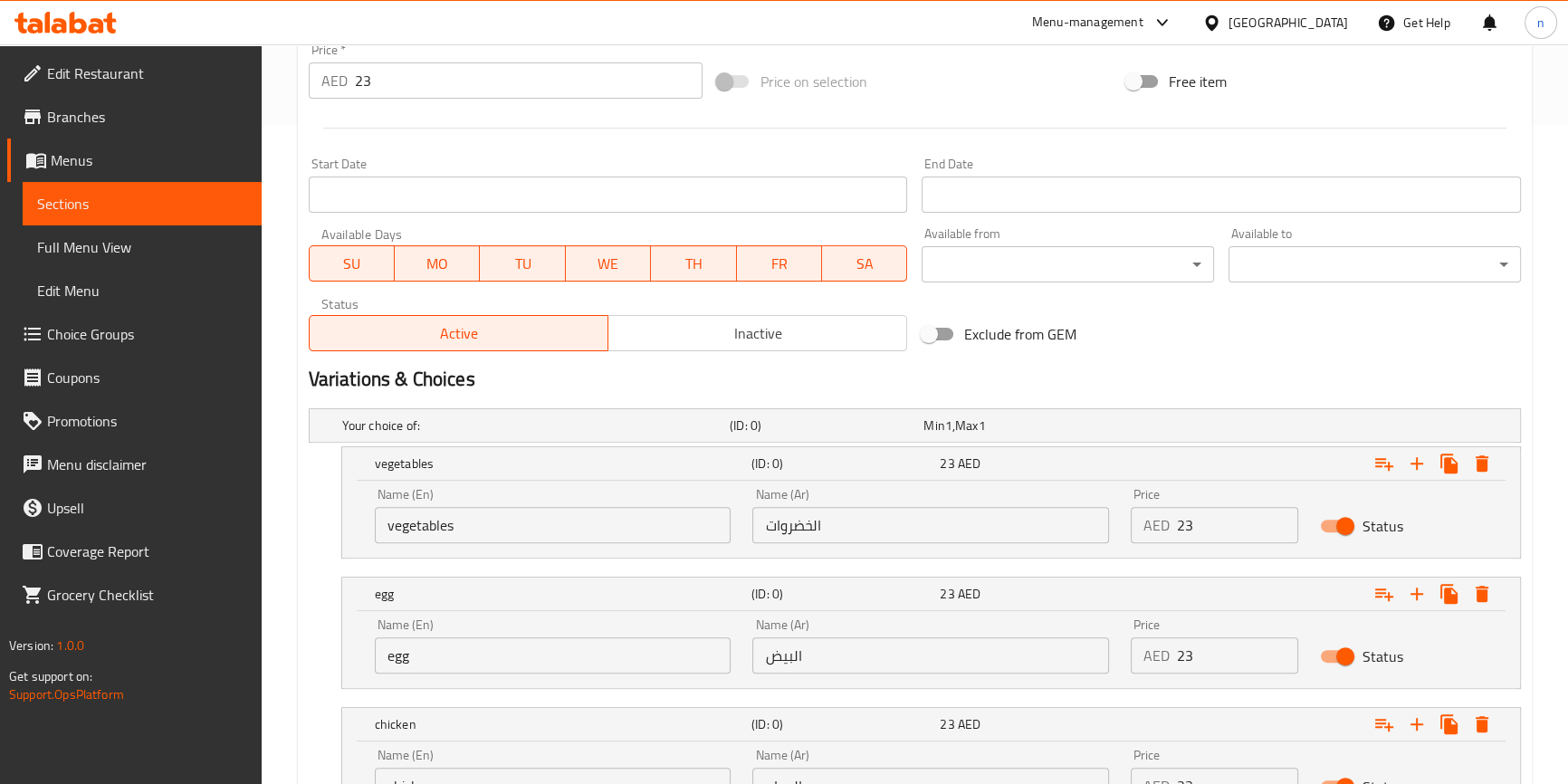
scroll to position [950, 0]
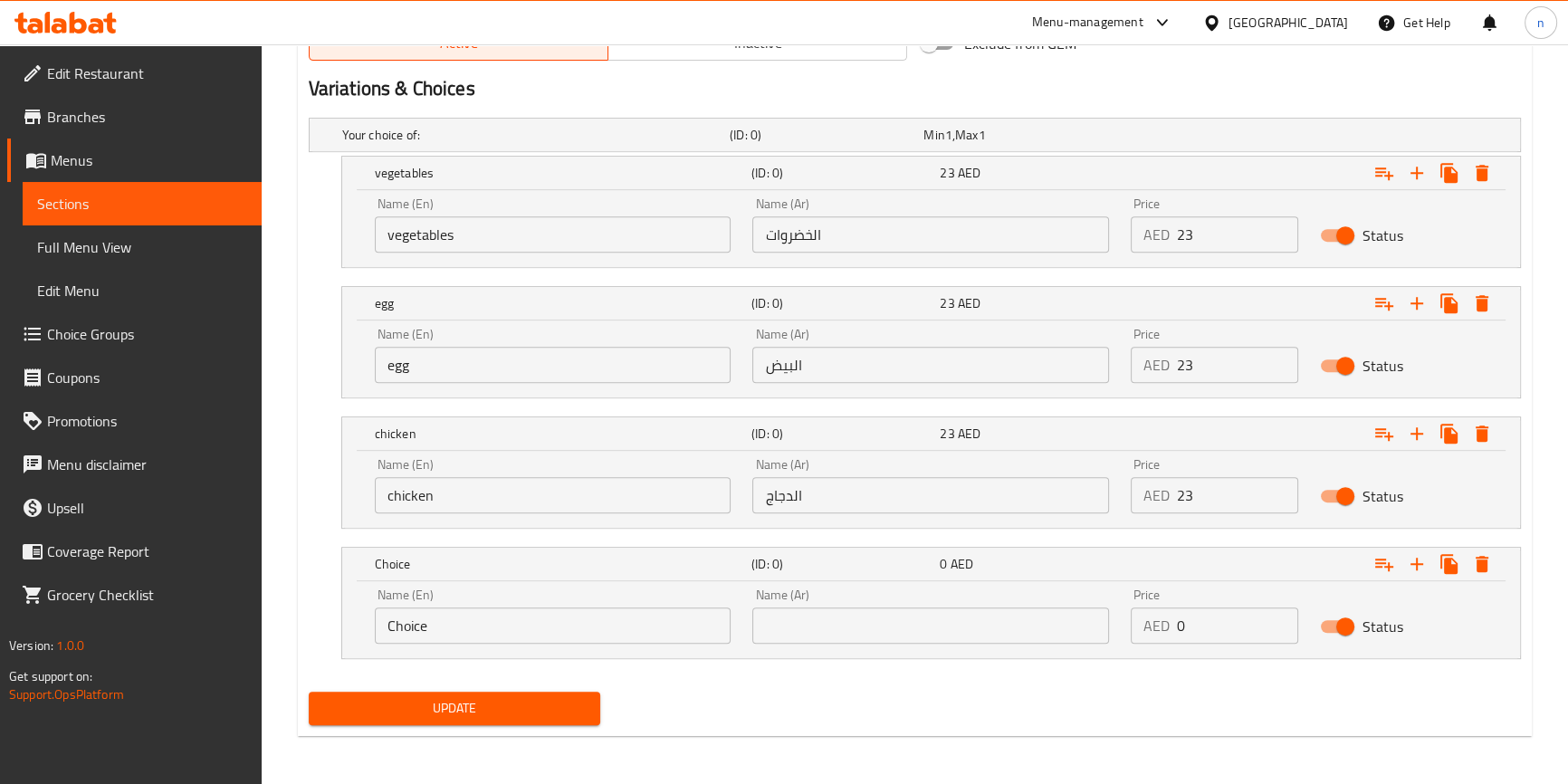
click at [595, 611] on input "Choice" at bounding box center [553, 626] width 356 height 37
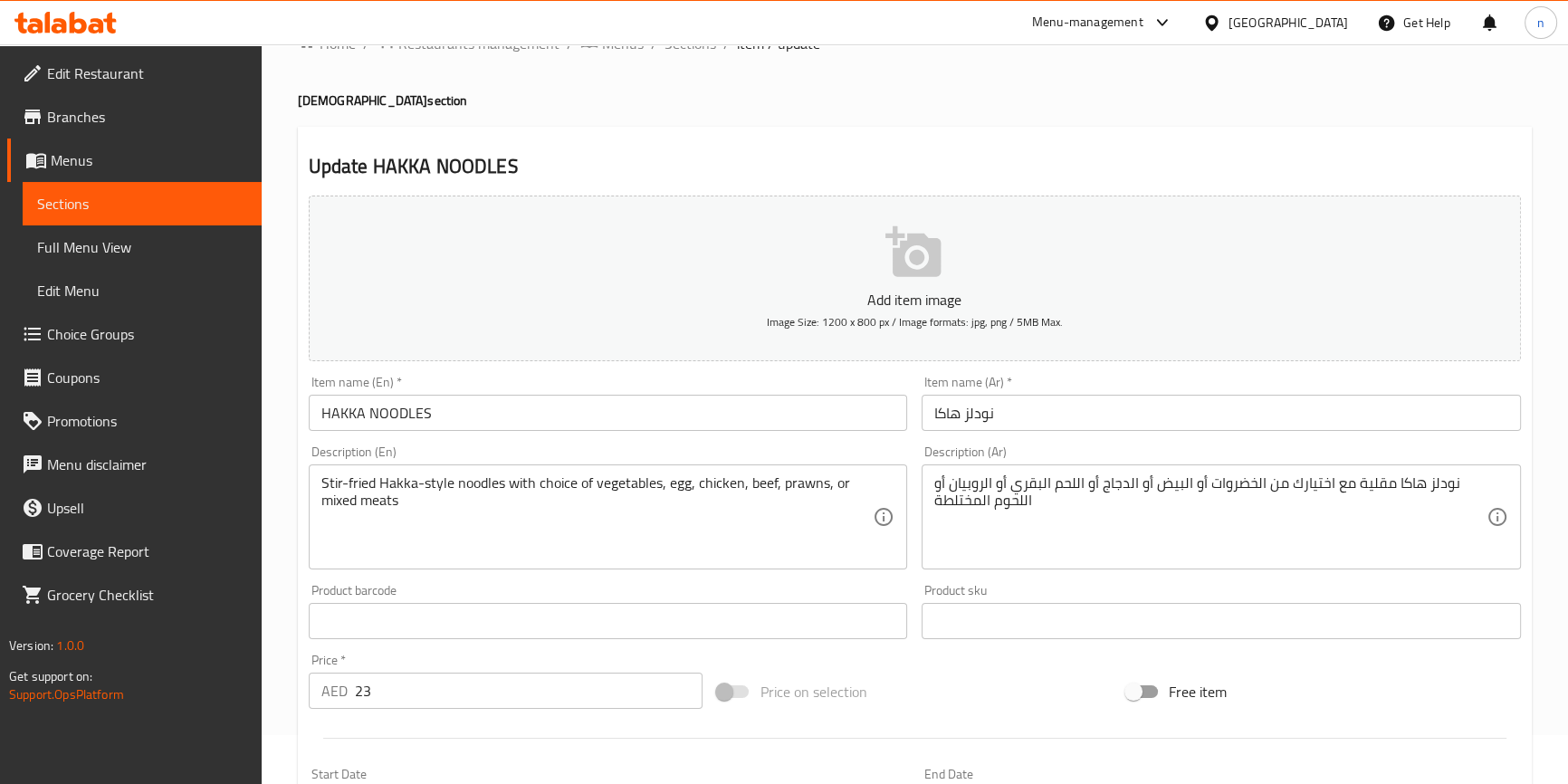
scroll to position [44, 0]
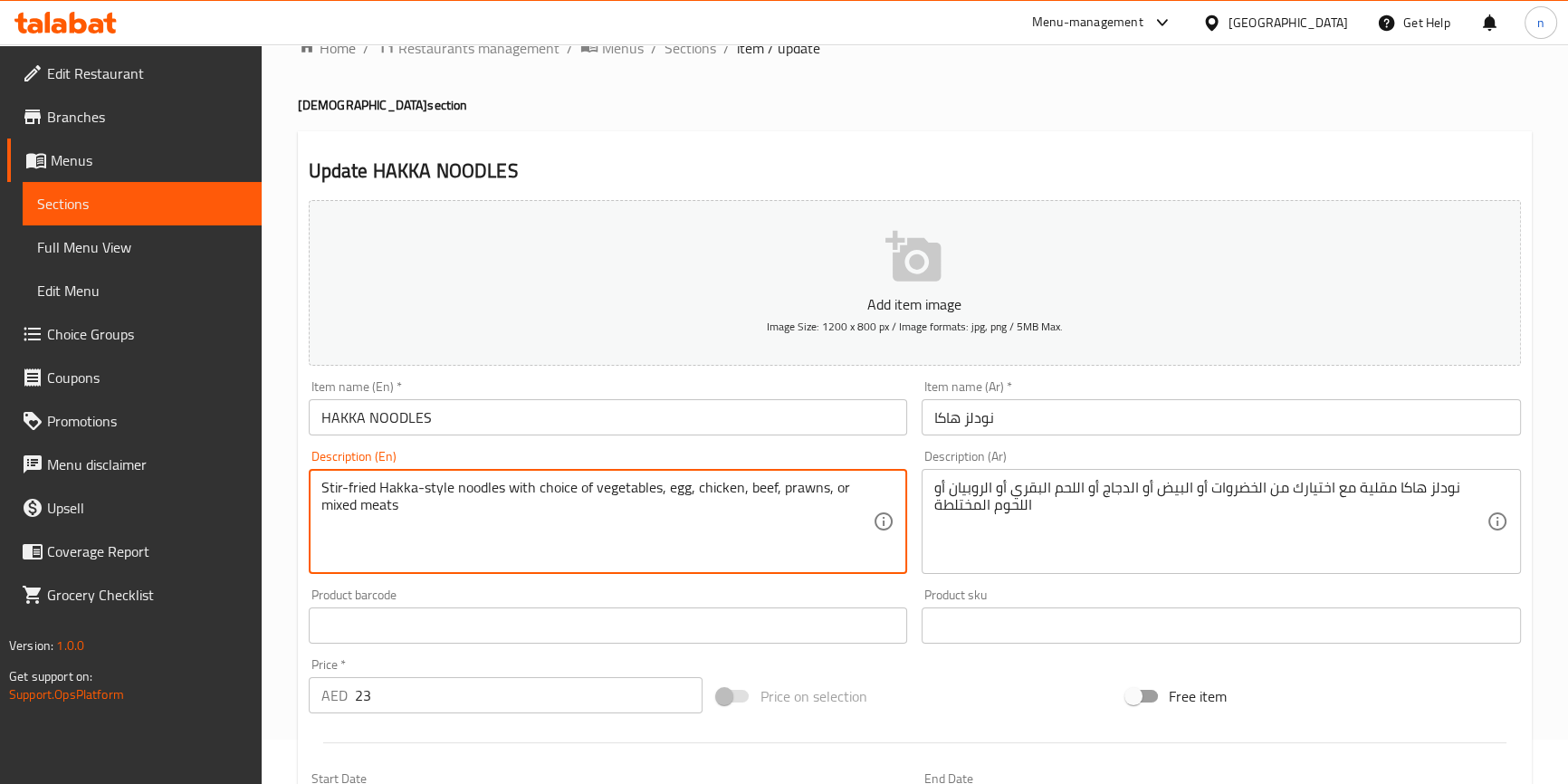
click at [757, 489] on textarea "Stir-fried Hakka-style noodles with choice of vegetables, egg, chicken, beef, p…" at bounding box center [597, 522] width 552 height 86
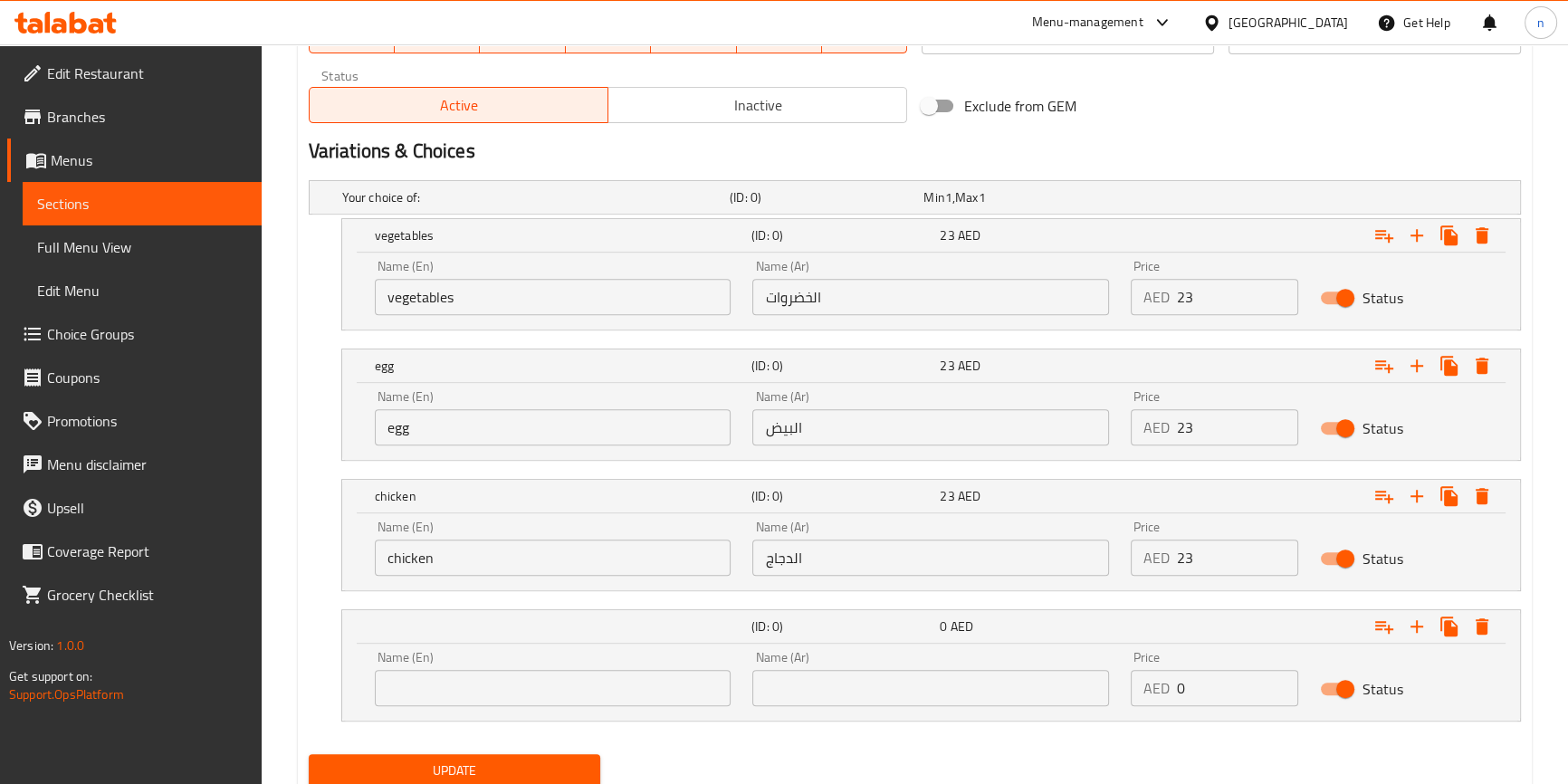
scroll to position [950, 0]
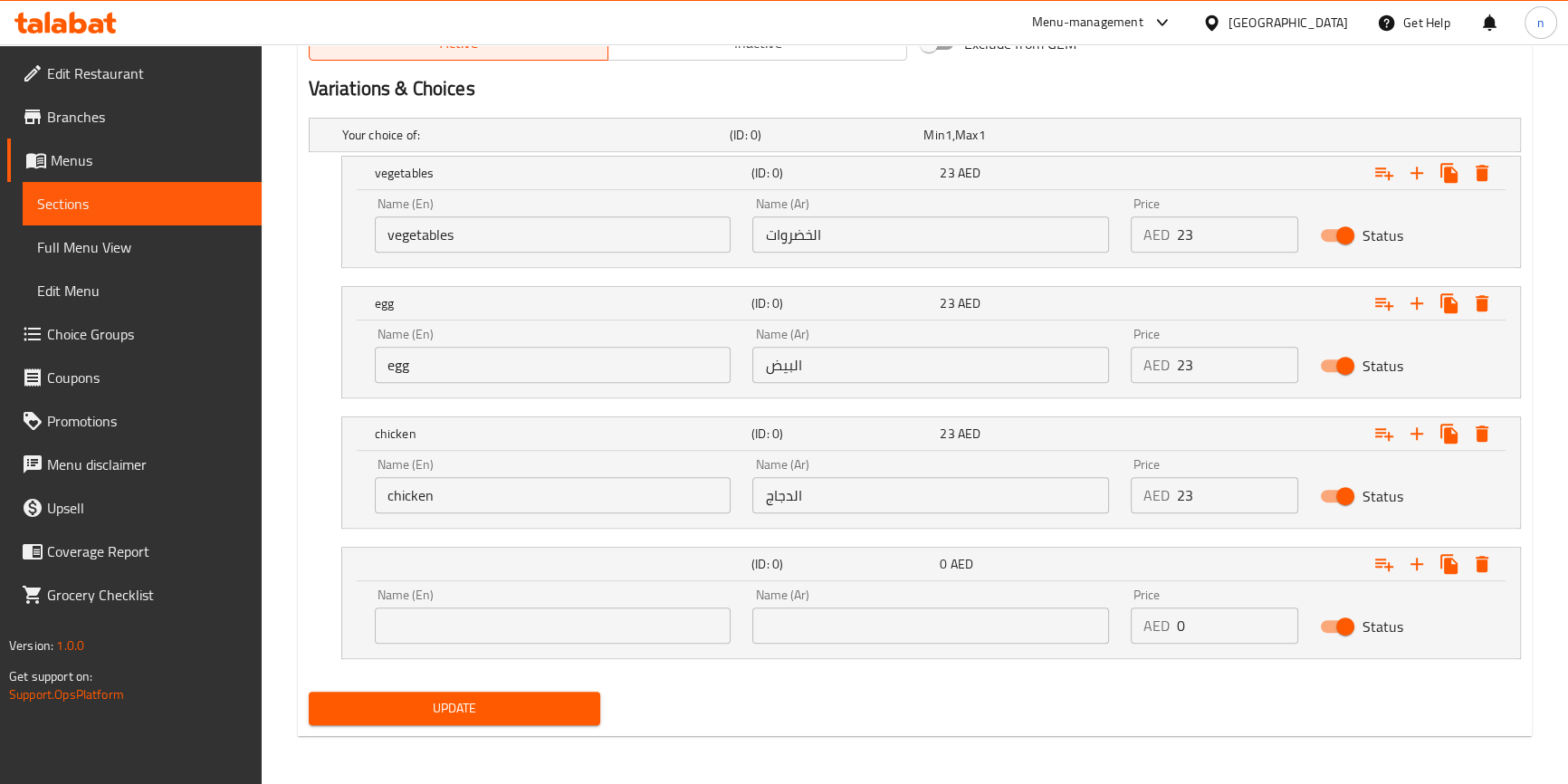
click at [675, 628] on input "text" at bounding box center [553, 626] width 356 height 37
paste input "beef"
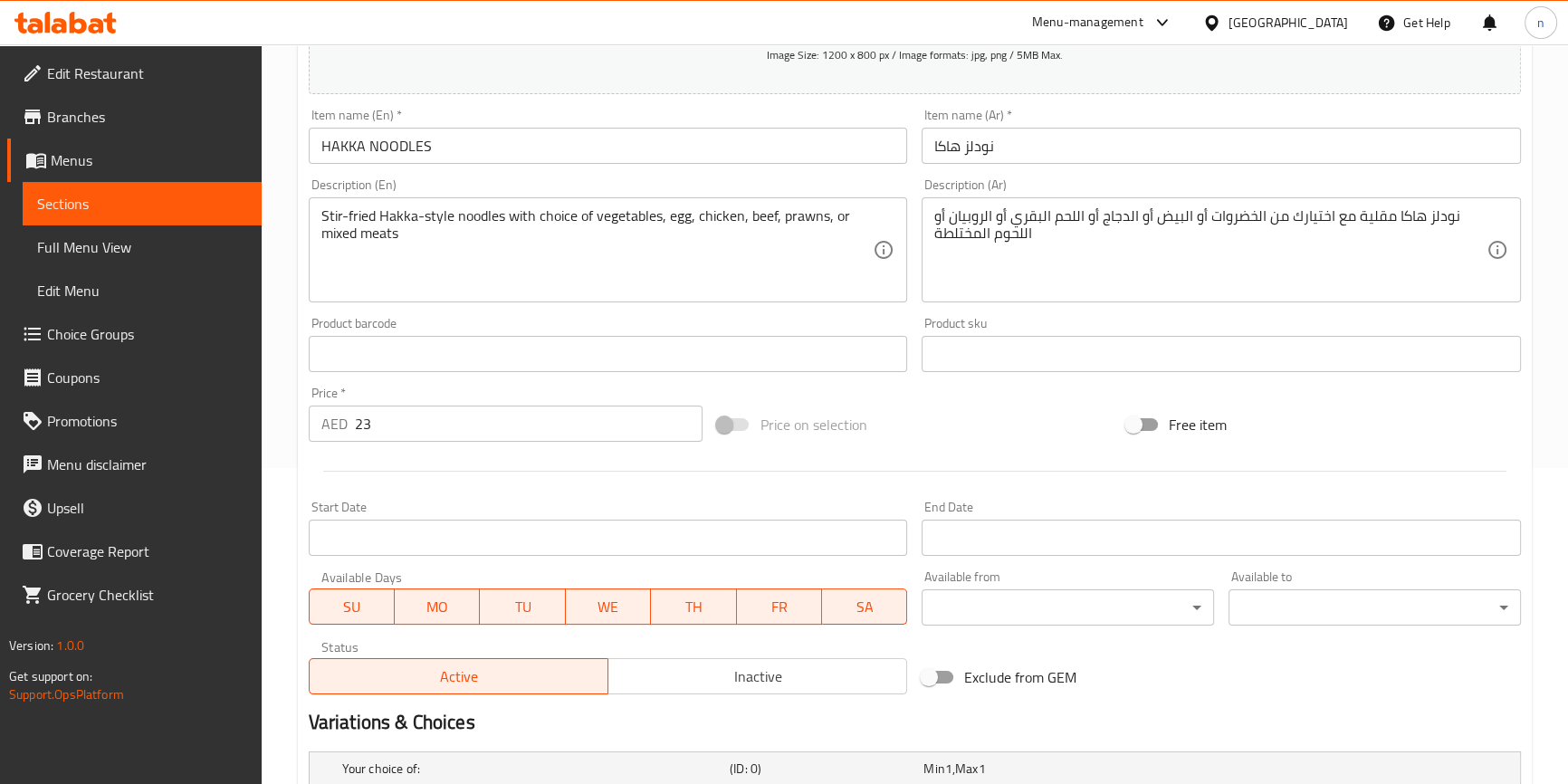
scroll to position [291, 0]
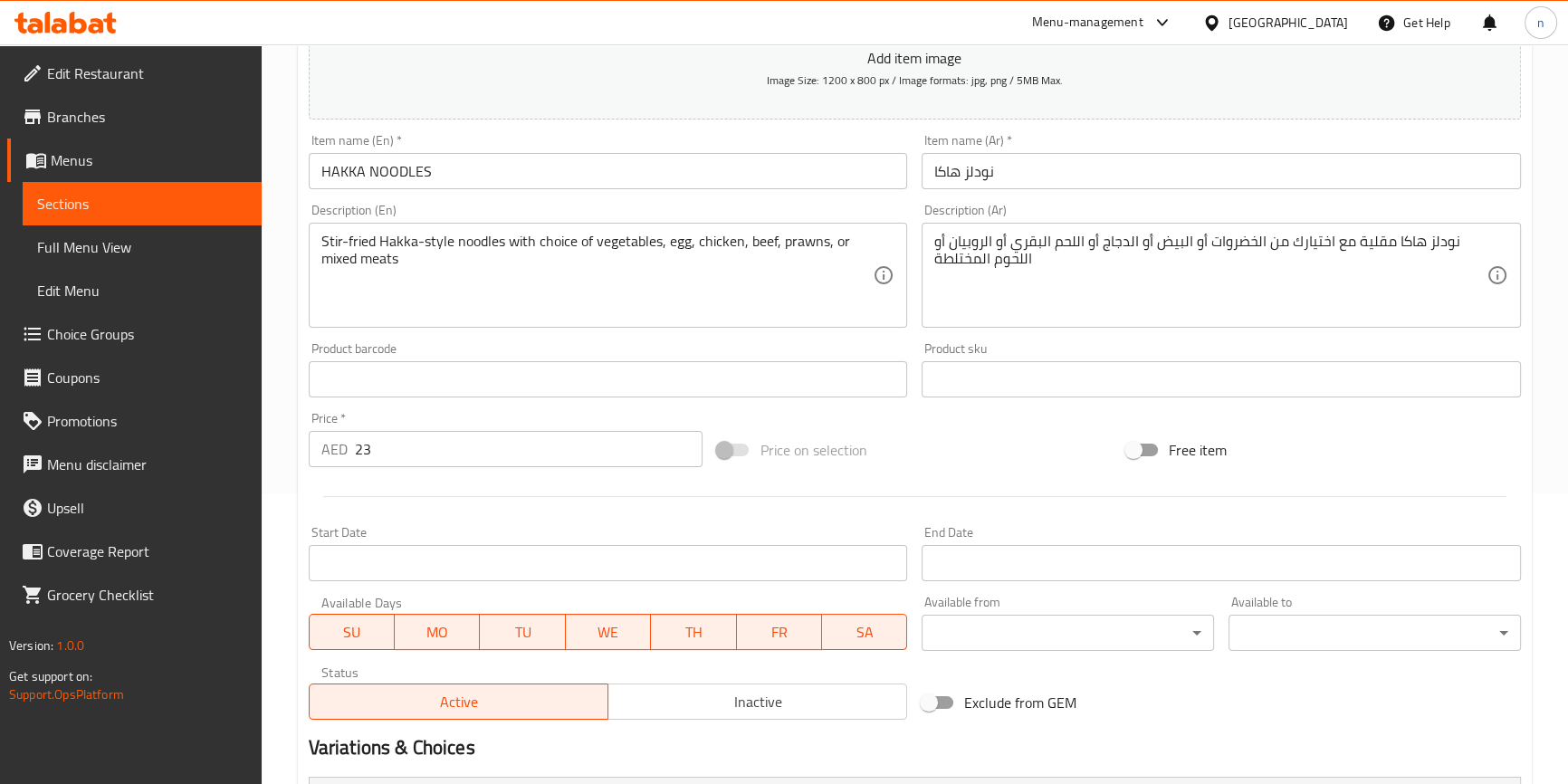
type input "beef"
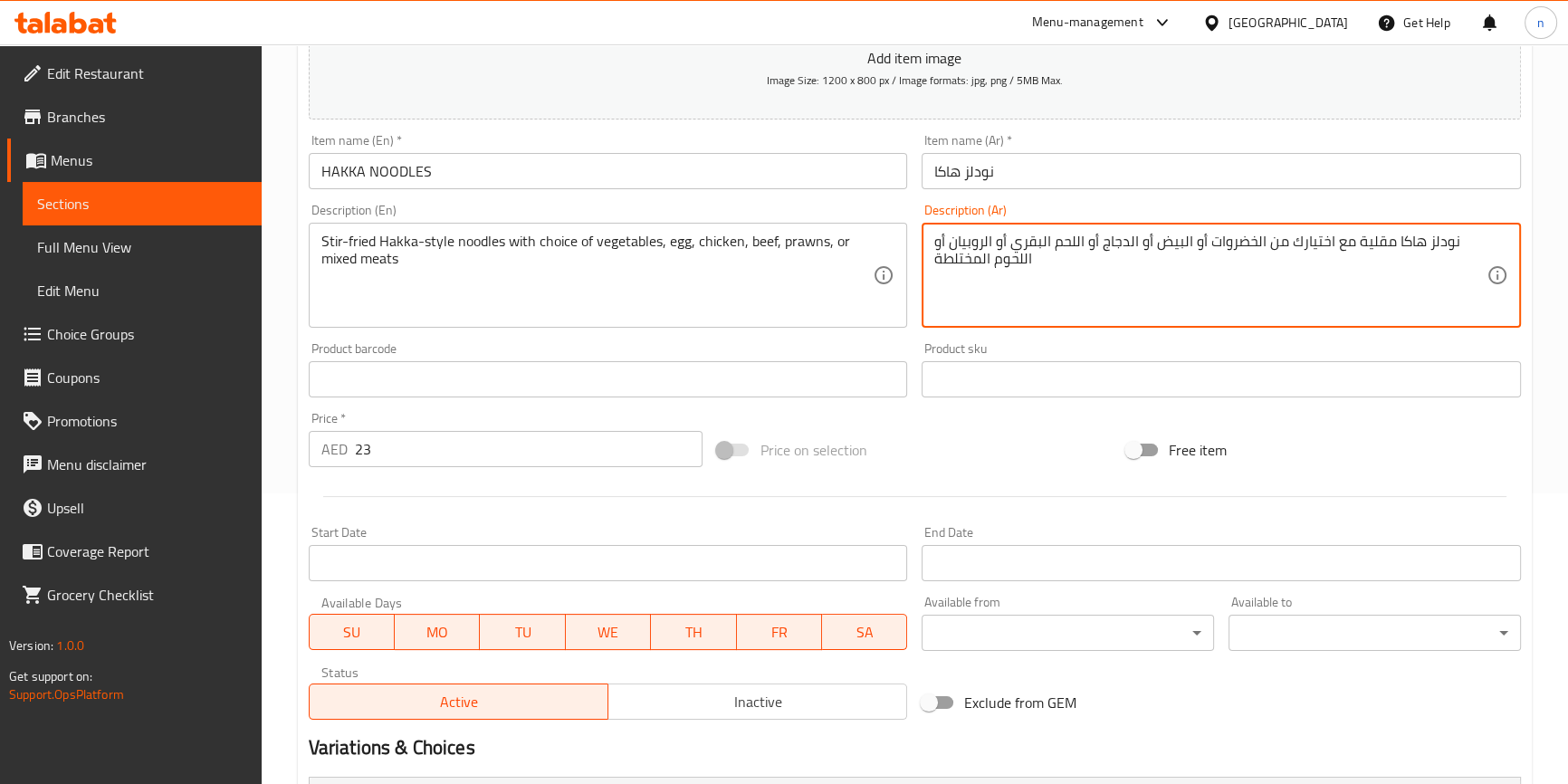
drag, startPoint x: 1084, startPoint y: 234, endPoint x: 1012, endPoint y: 243, distance: 72.6
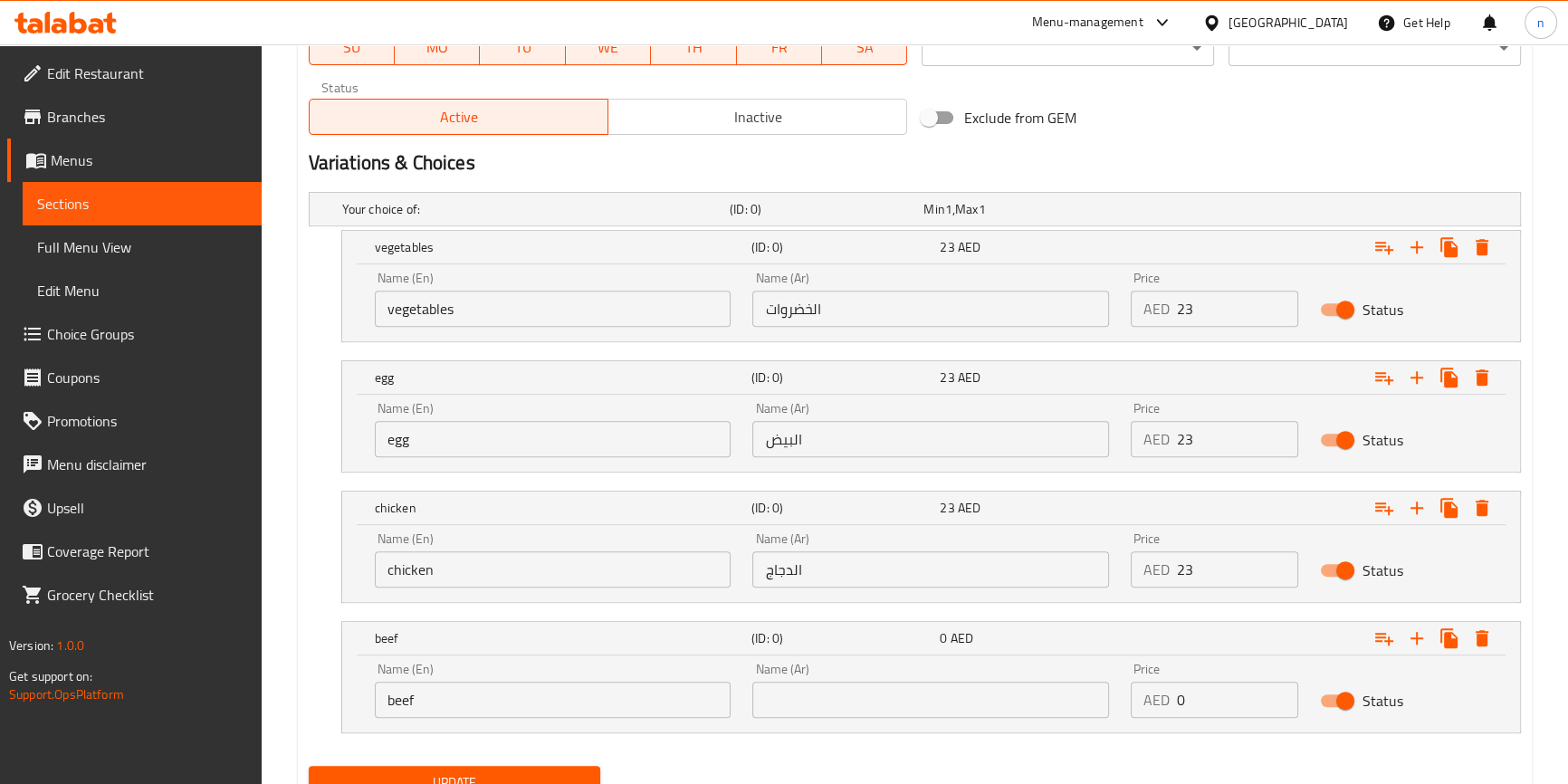
scroll to position [950, 0]
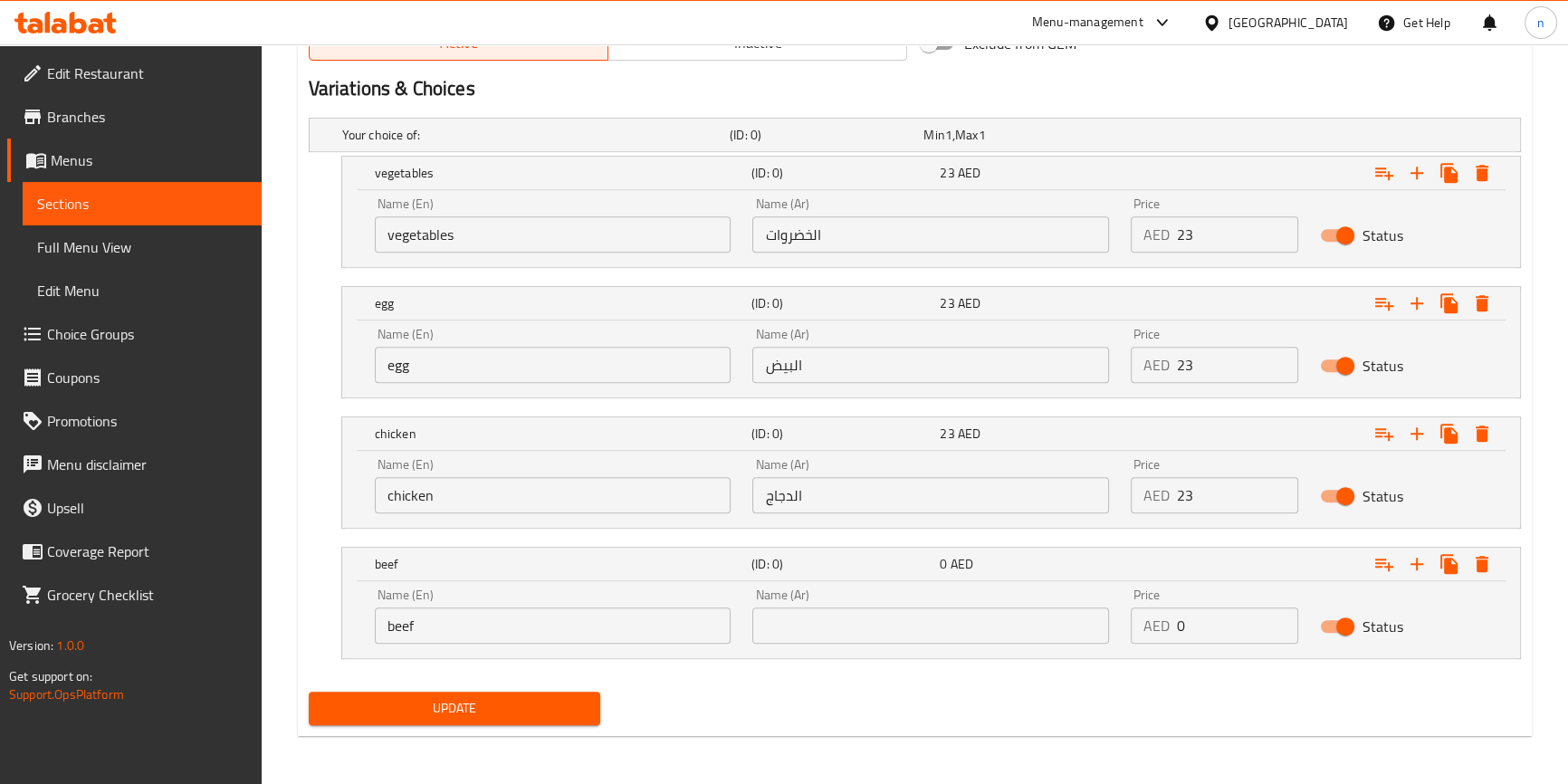
click at [941, 625] on input "text" at bounding box center [930, 626] width 356 height 37
paste input "اللحم البقري"
type input "اللحم البقري"
click at [1204, 629] on input "0" at bounding box center [1237, 626] width 121 height 37
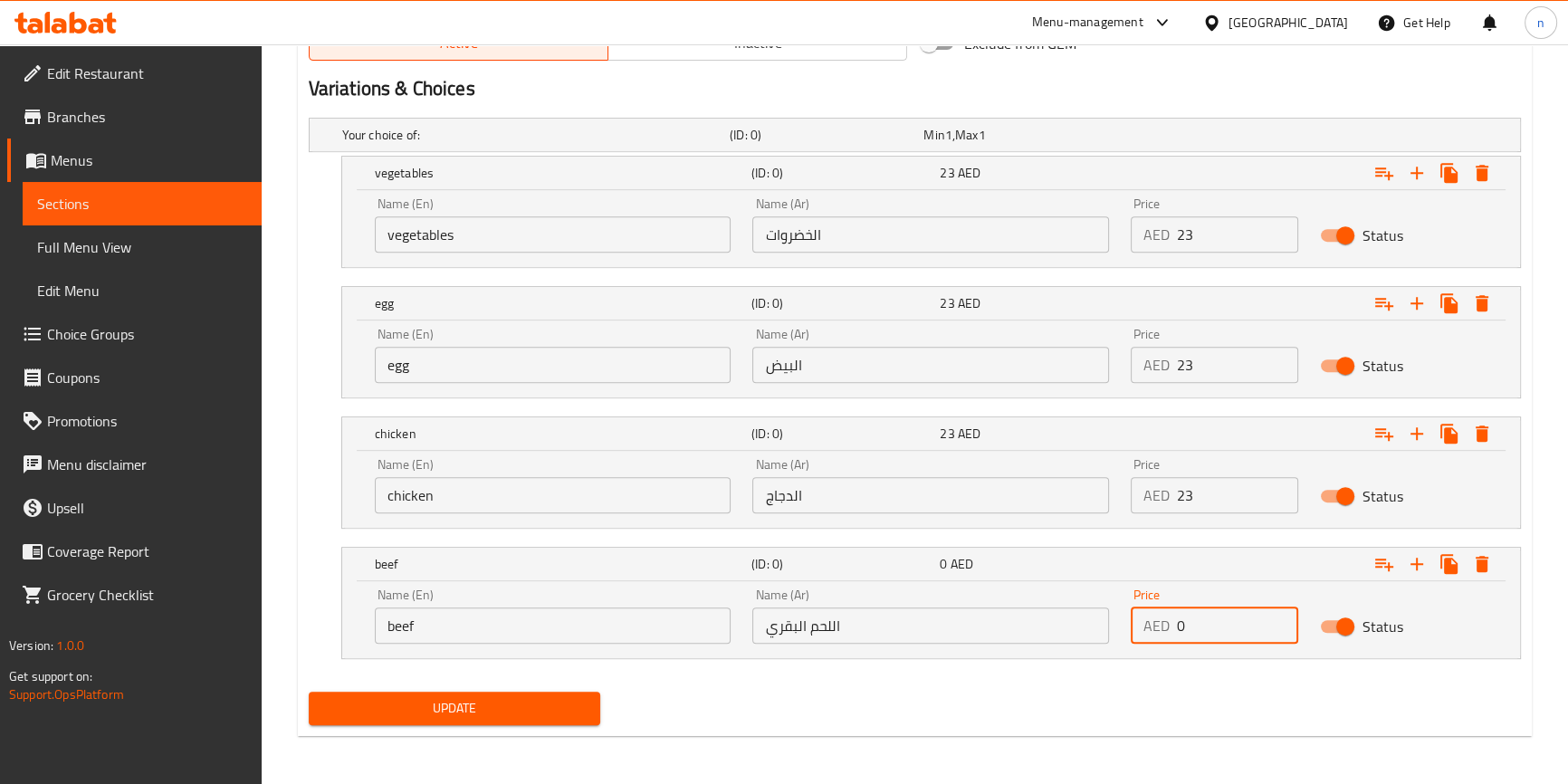
click at [1204, 629] on input "0" at bounding box center [1237, 626] width 121 height 37
type input "23"
click at [1407, 561] on icon "Expand" at bounding box center [1416, 564] width 22 height 22
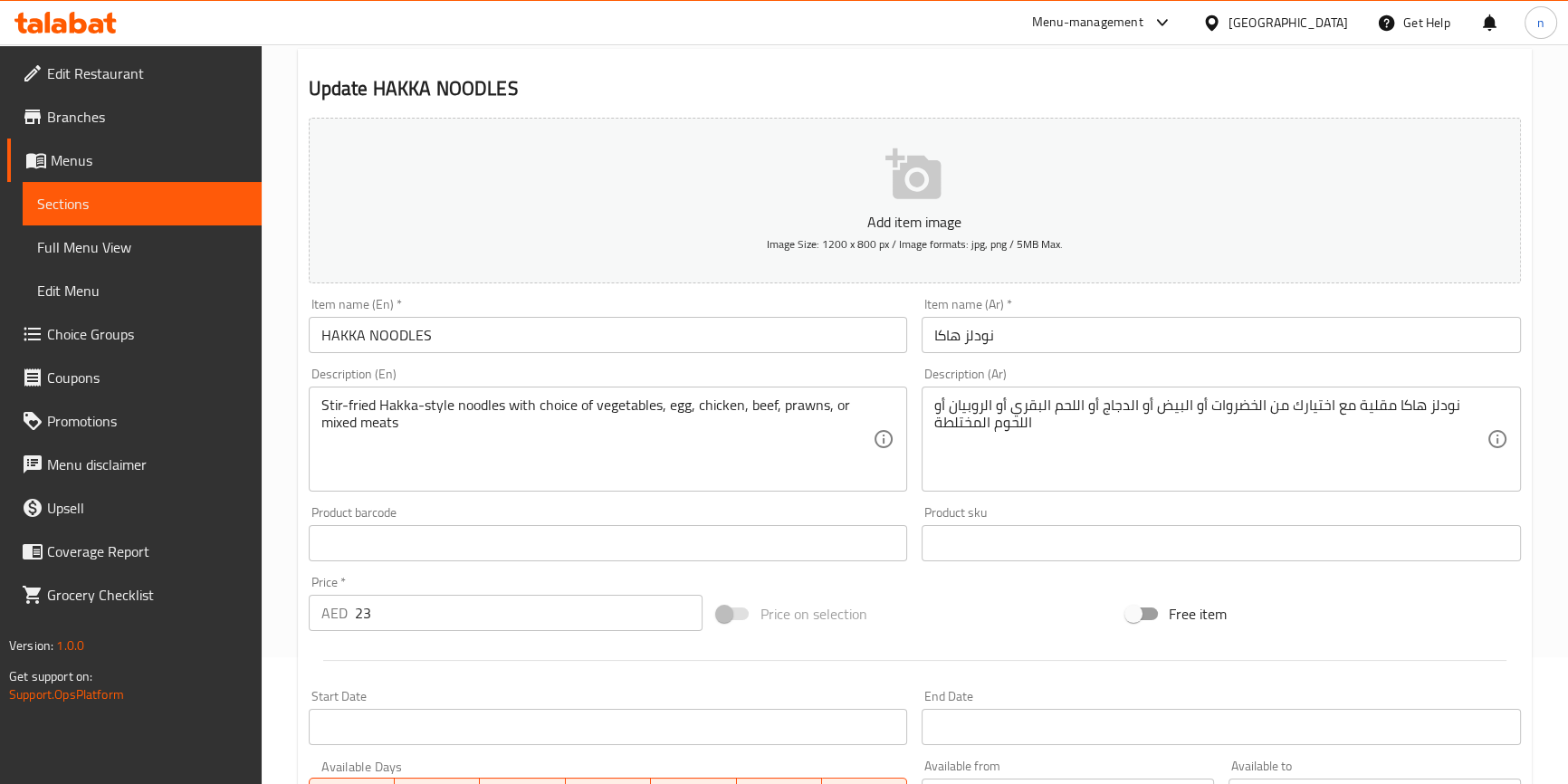
scroll to position [127, 0]
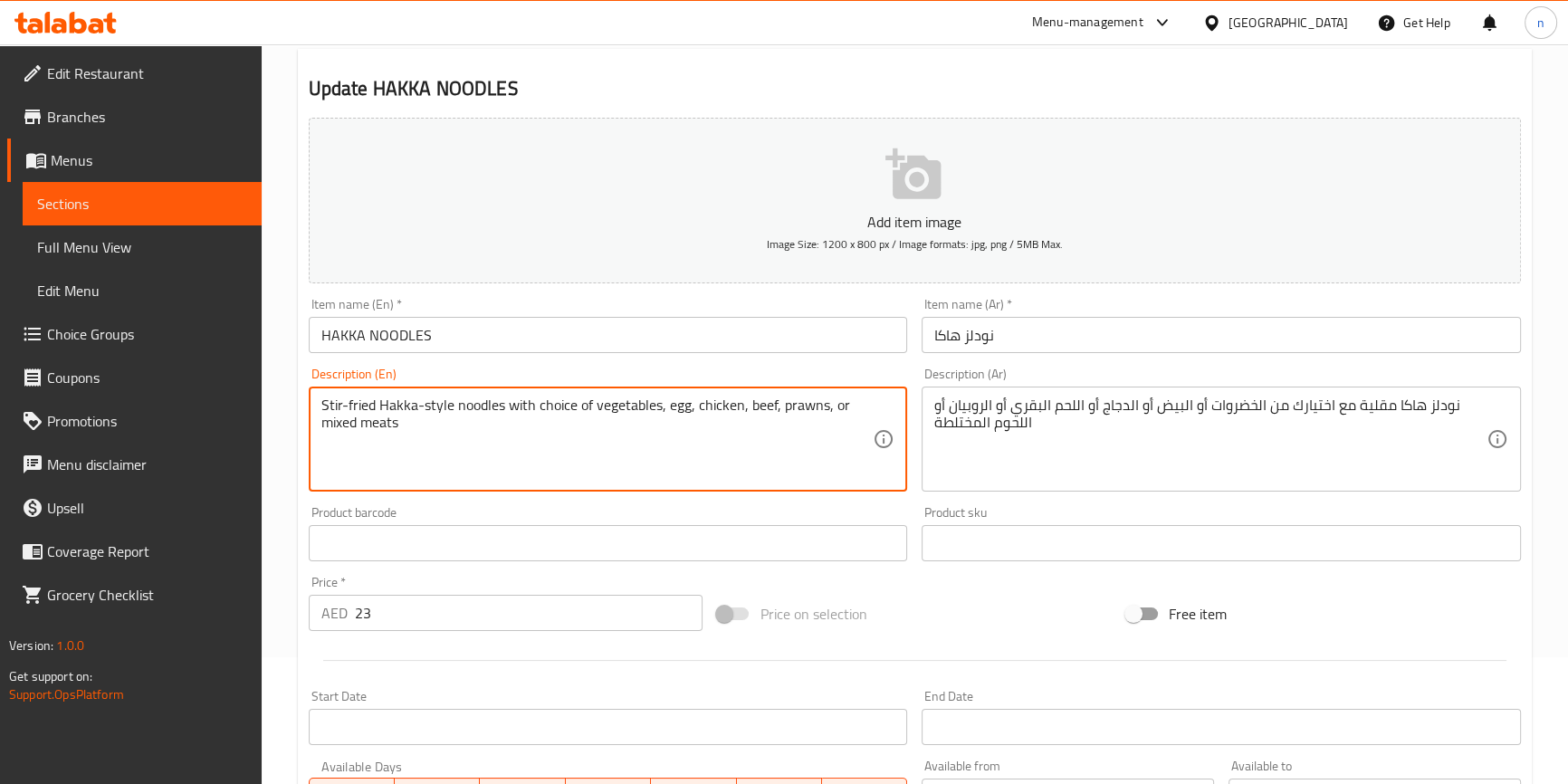
drag, startPoint x: 780, startPoint y: 406, endPoint x: 825, endPoint y: 412, distance: 45.4
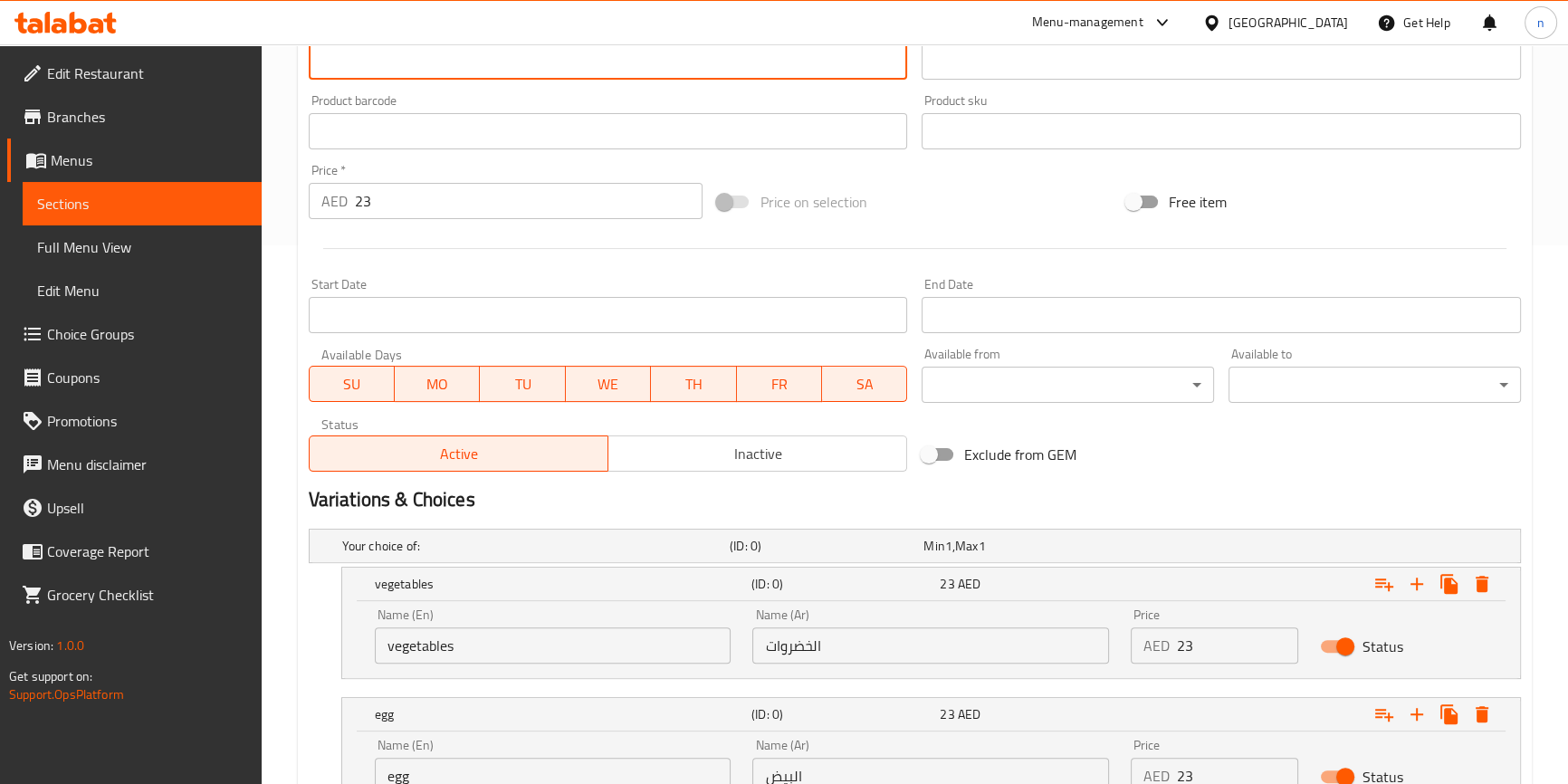
scroll to position [1003, 0]
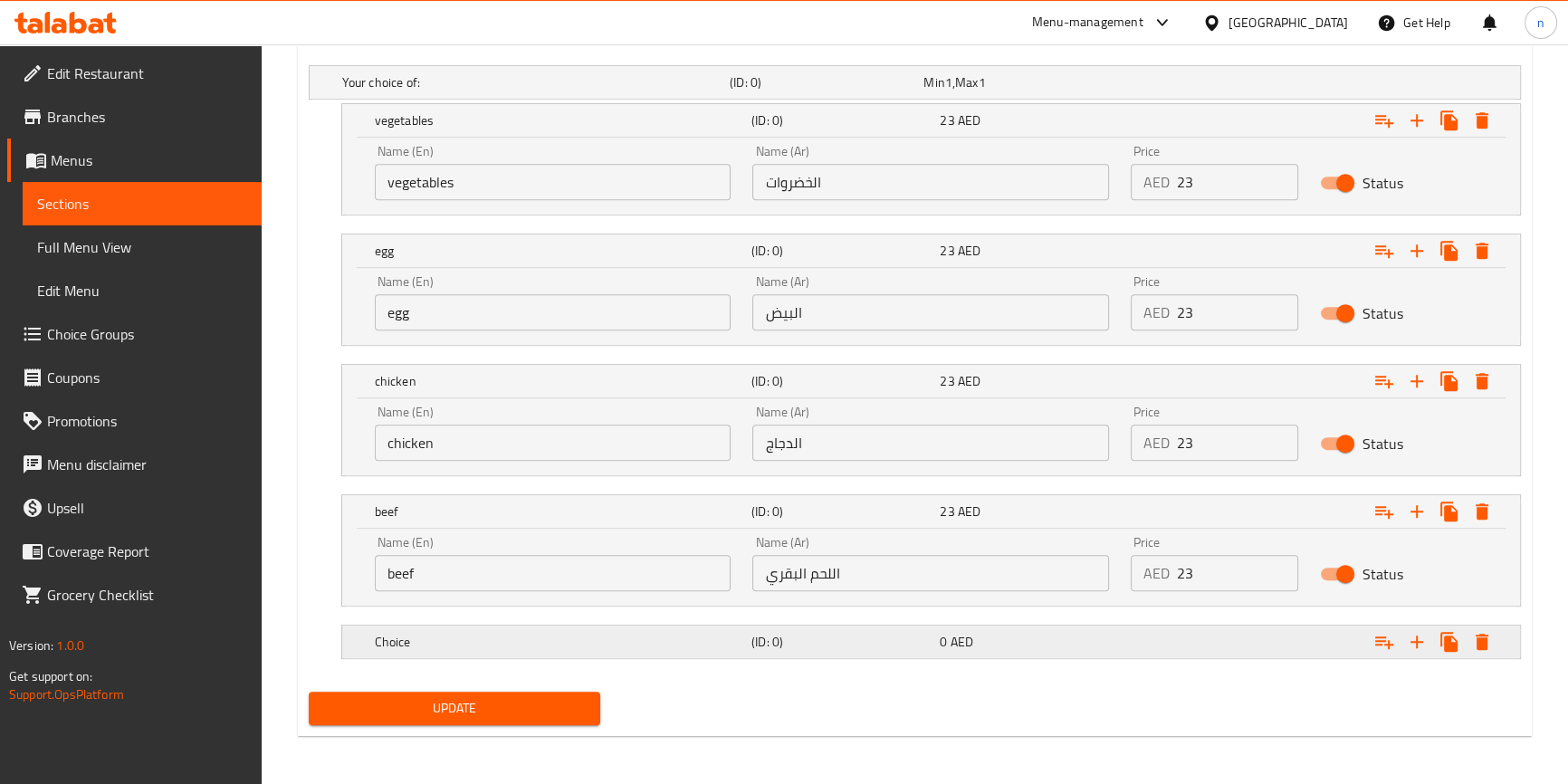
click at [679, 645] on h5 "Choice" at bounding box center [560, 641] width 369 height 18
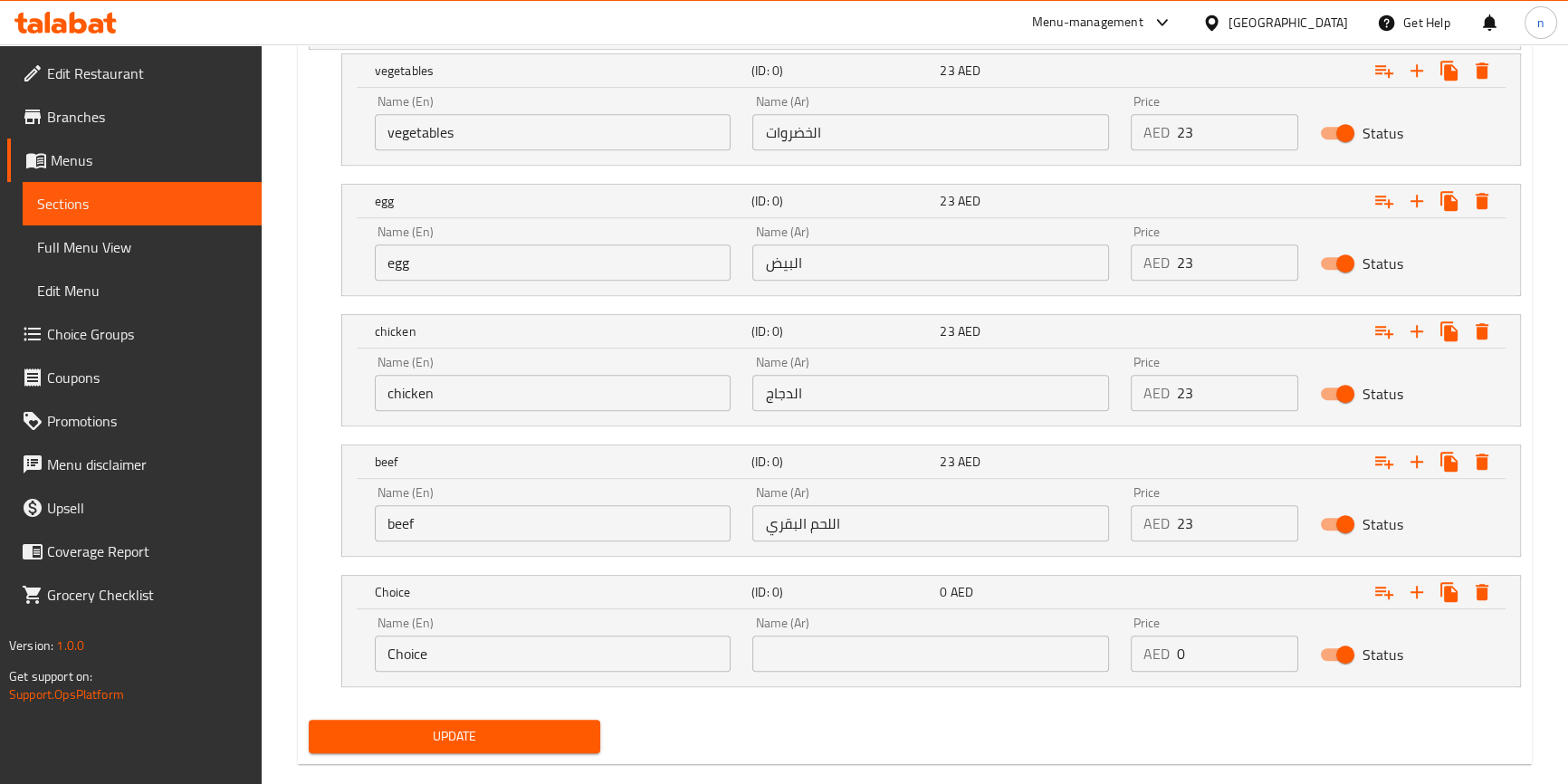
scroll to position [1079, 0]
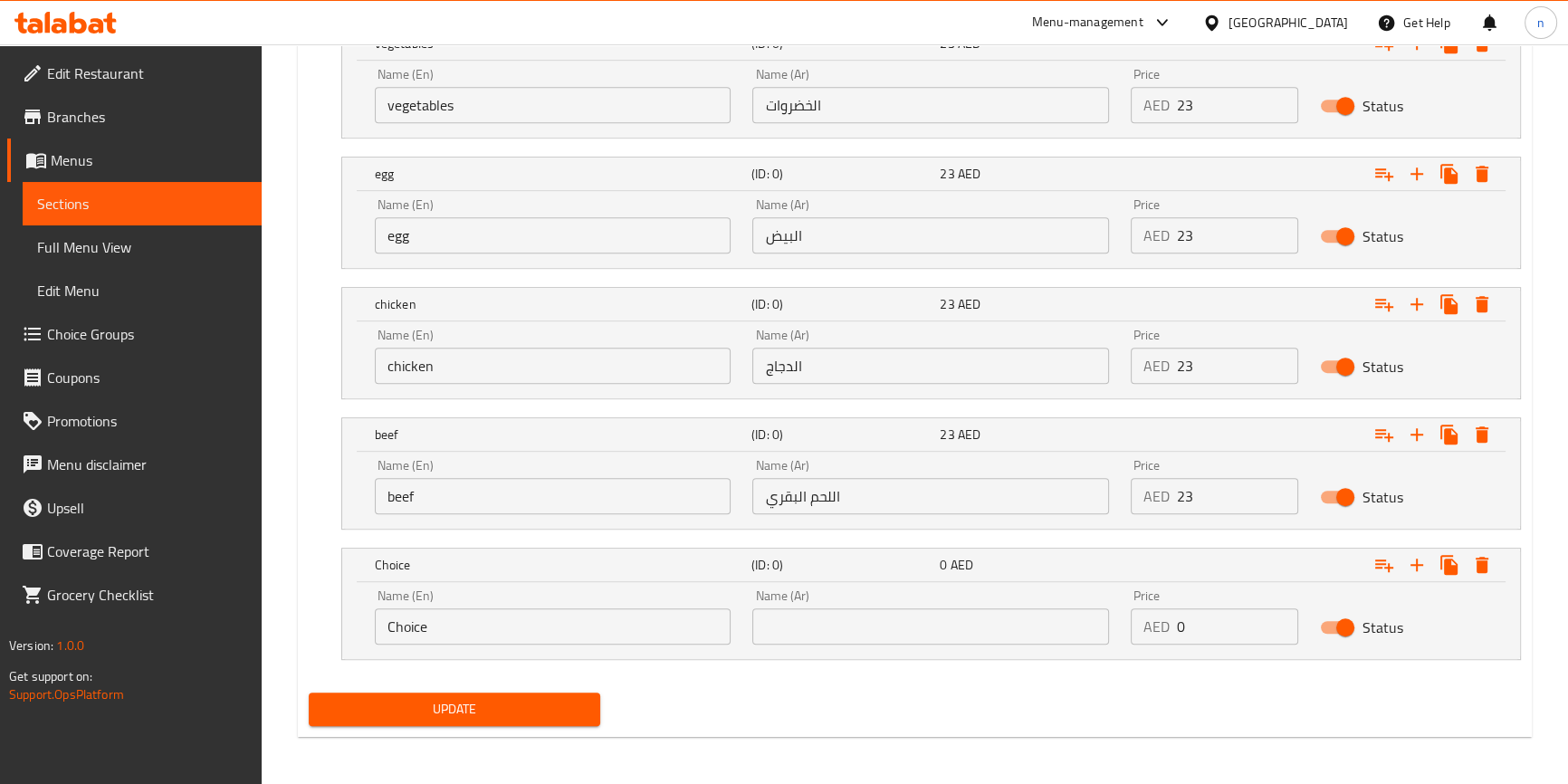
click at [630, 625] on input "Choice" at bounding box center [553, 626] width 356 height 37
paste input "prawns"
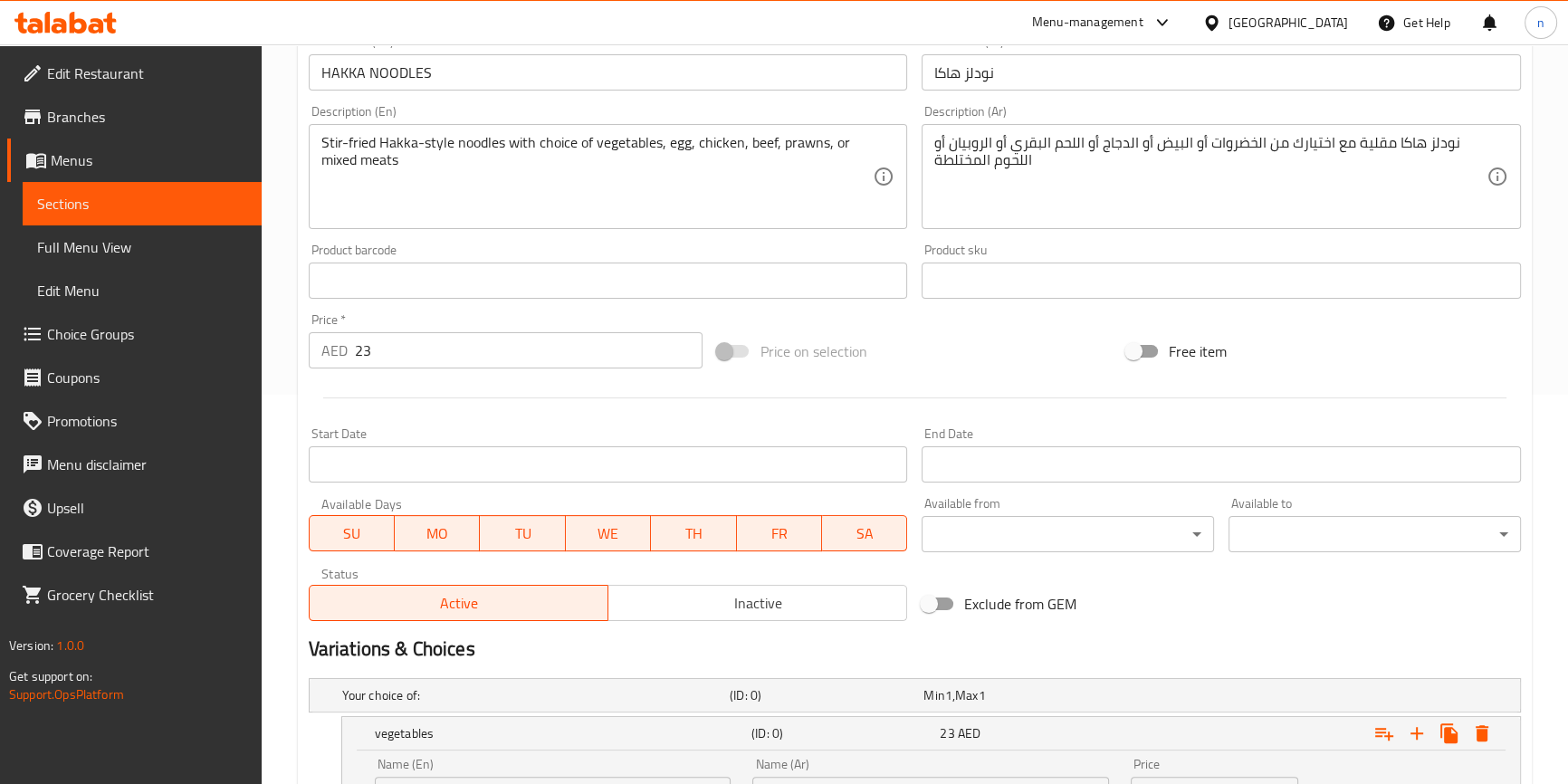
scroll to position [173, 0]
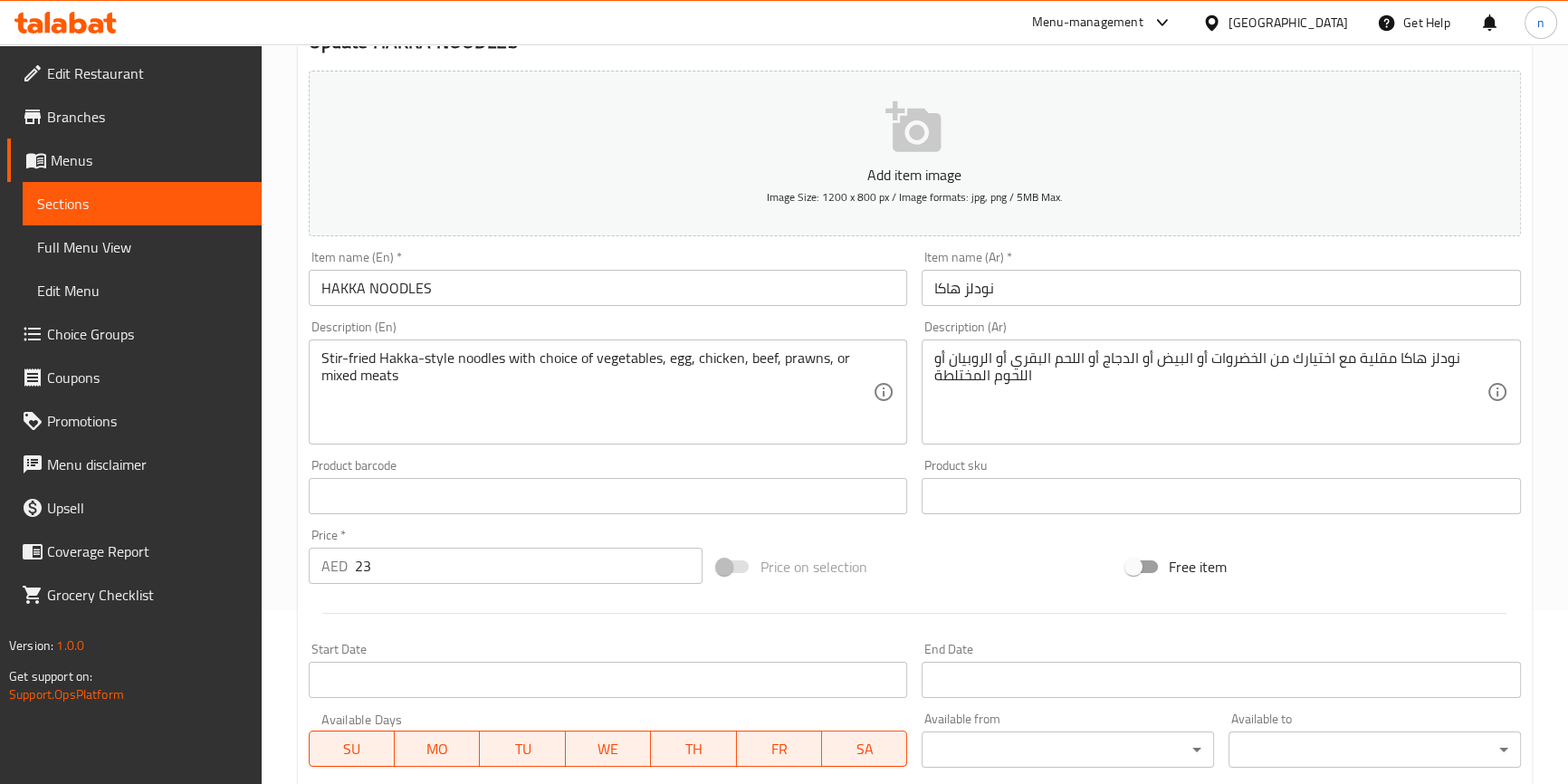
type input "prawns"
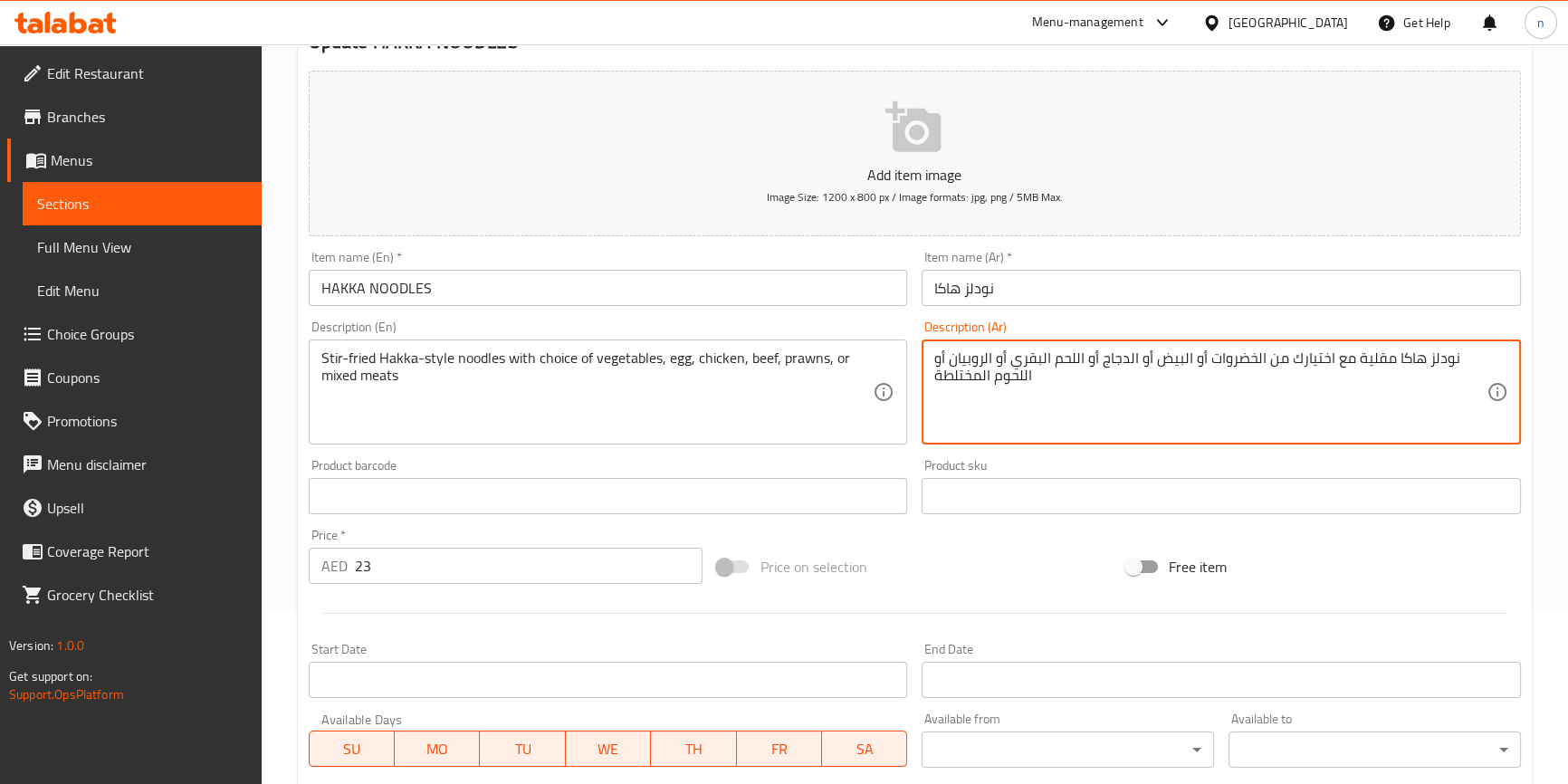
click at [973, 354] on textarea "نودلز هاكا مقلية مع اختيارك من الخضروات أو البيض أو الدجاج أو اللحم البقري أو ا…" at bounding box center [1210, 393] width 552 height 86
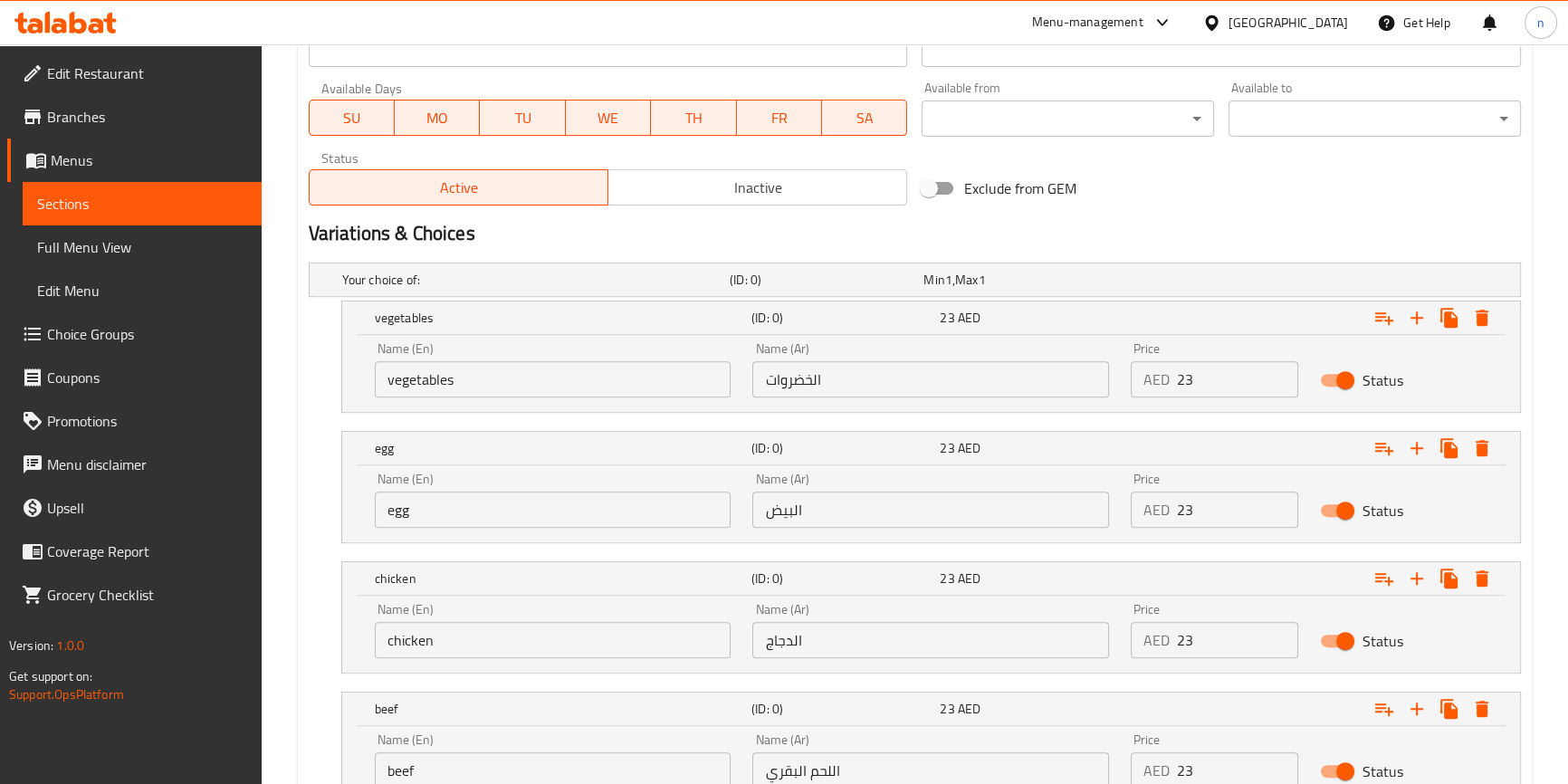
scroll to position [1079, 0]
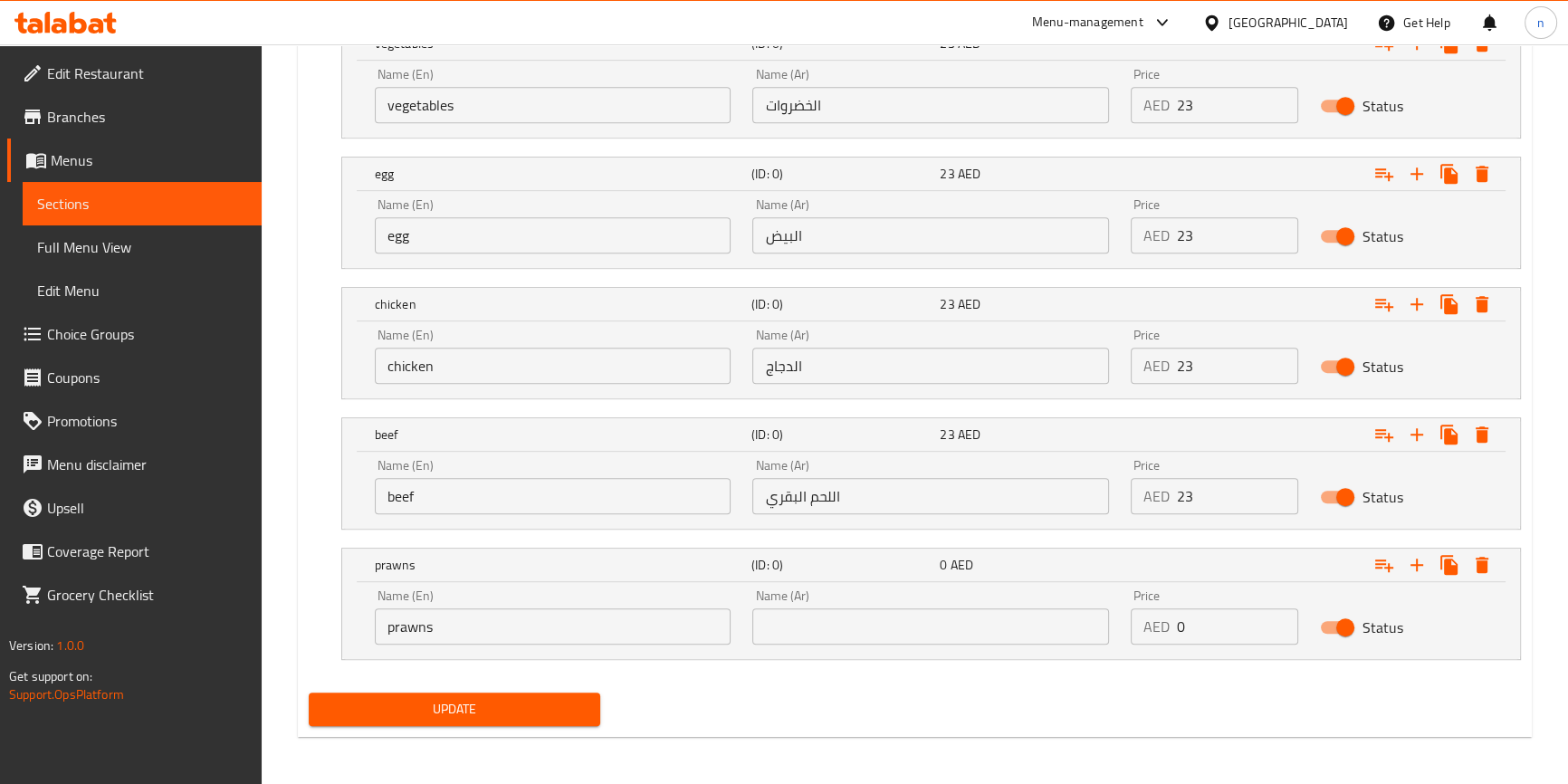
click at [809, 632] on input "text" at bounding box center [930, 626] width 356 height 37
paste input "الروبيان"
type input "الروبيان"
click at [1216, 622] on input "0" at bounding box center [1237, 626] width 121 height 37
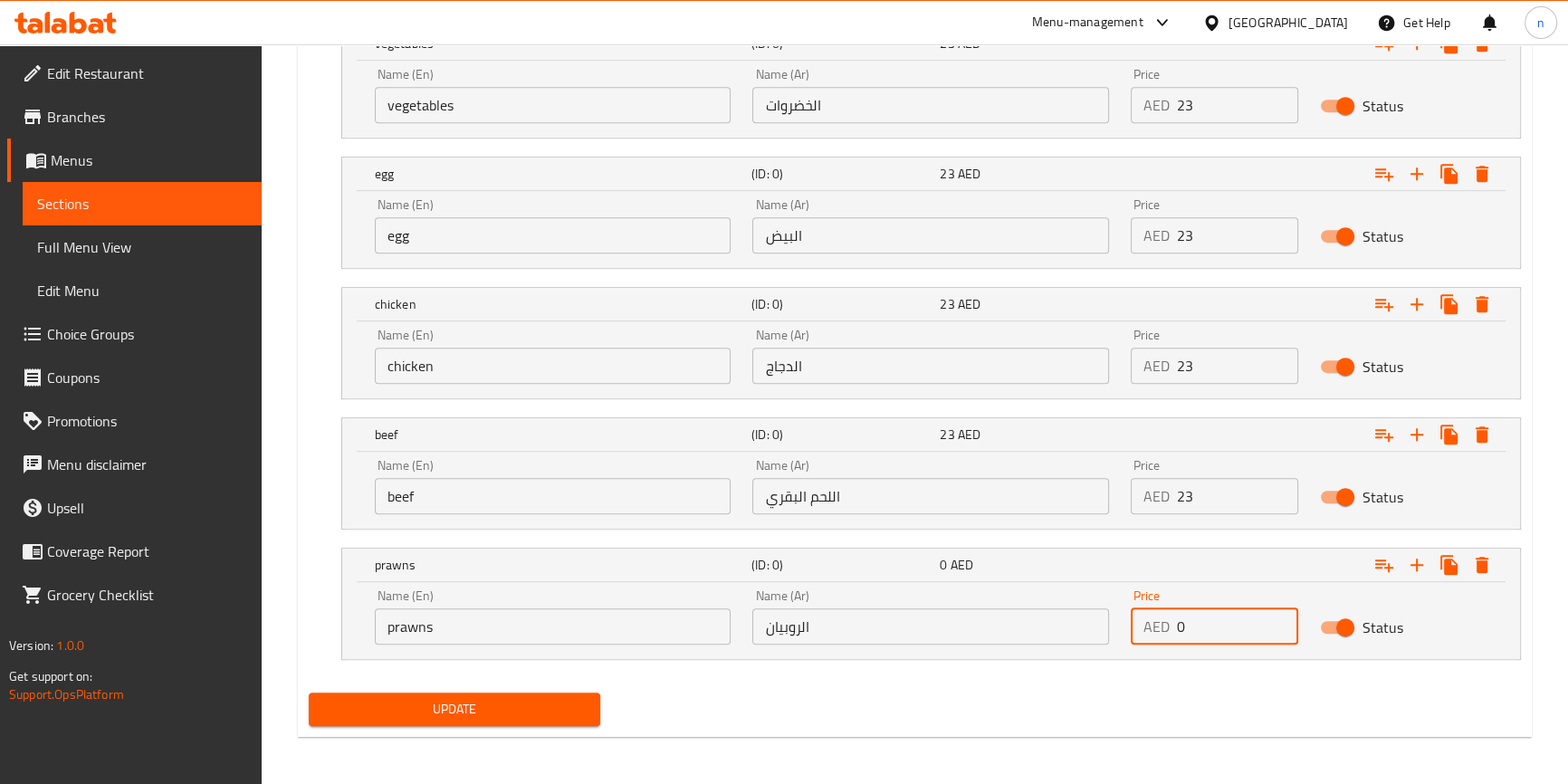
click at [1216, 622] on input "0" at bounding box center [1237, 626] width 121 height 37
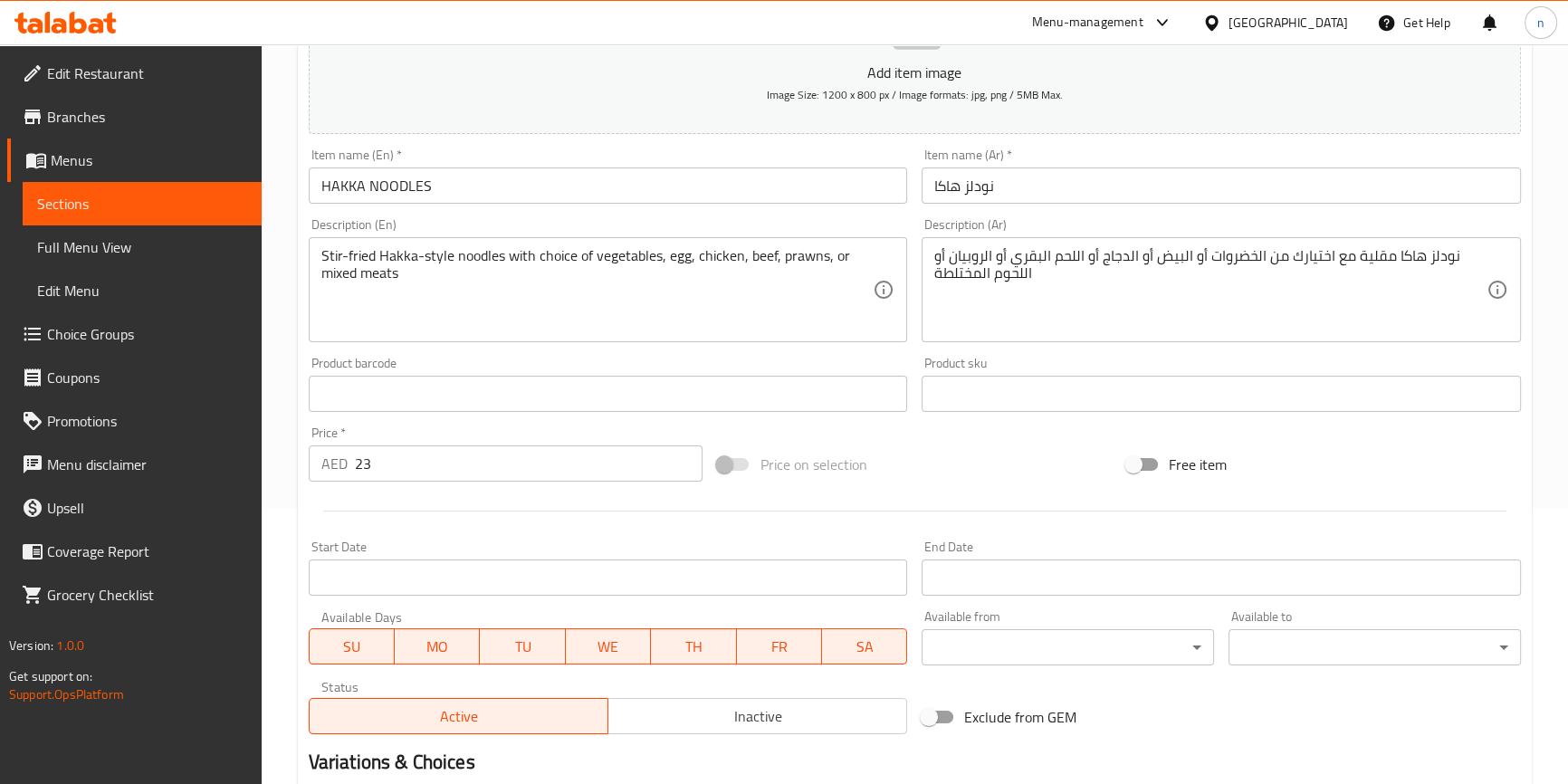
scroll to position [9, 0]
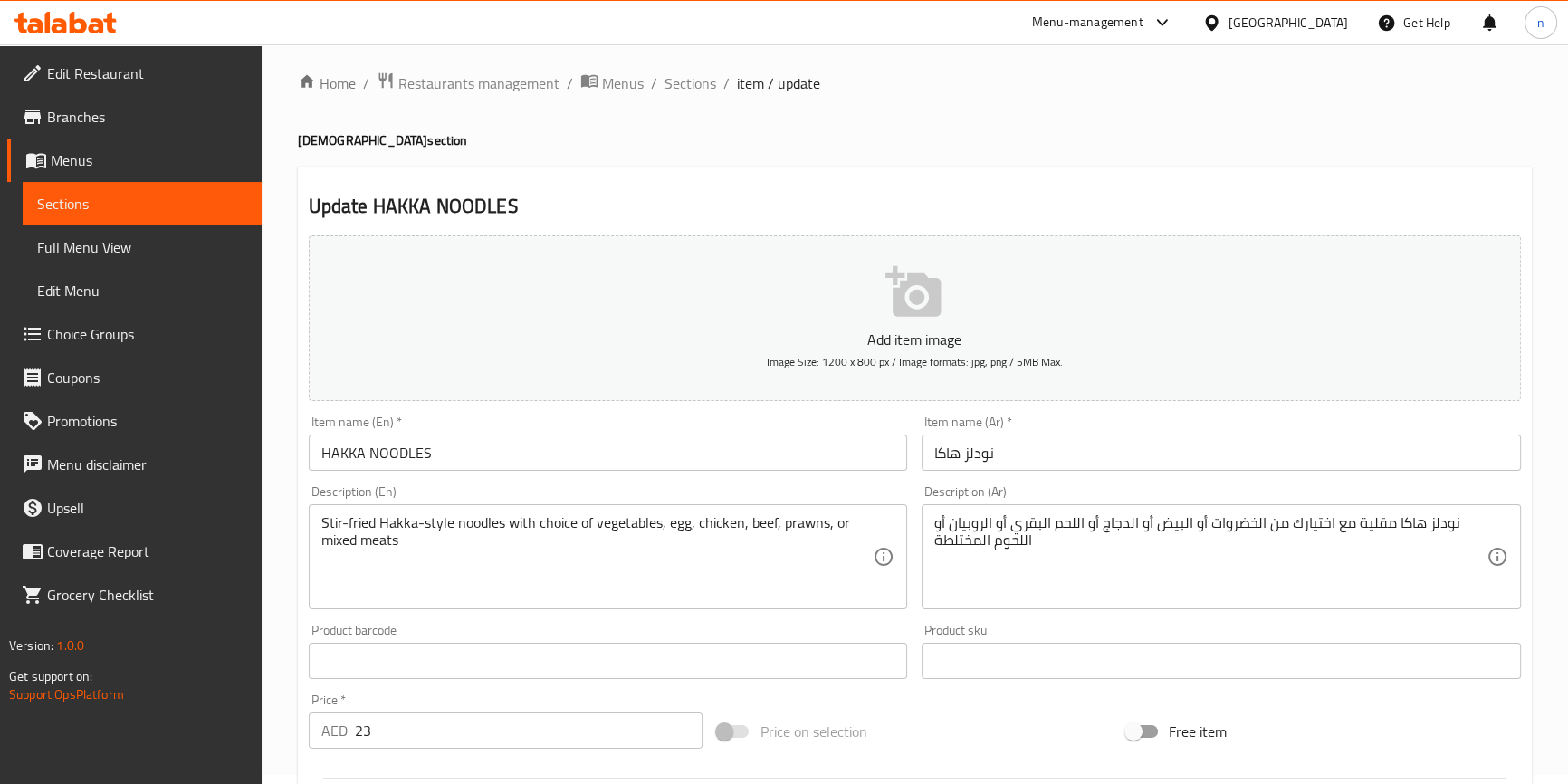
type input "23"
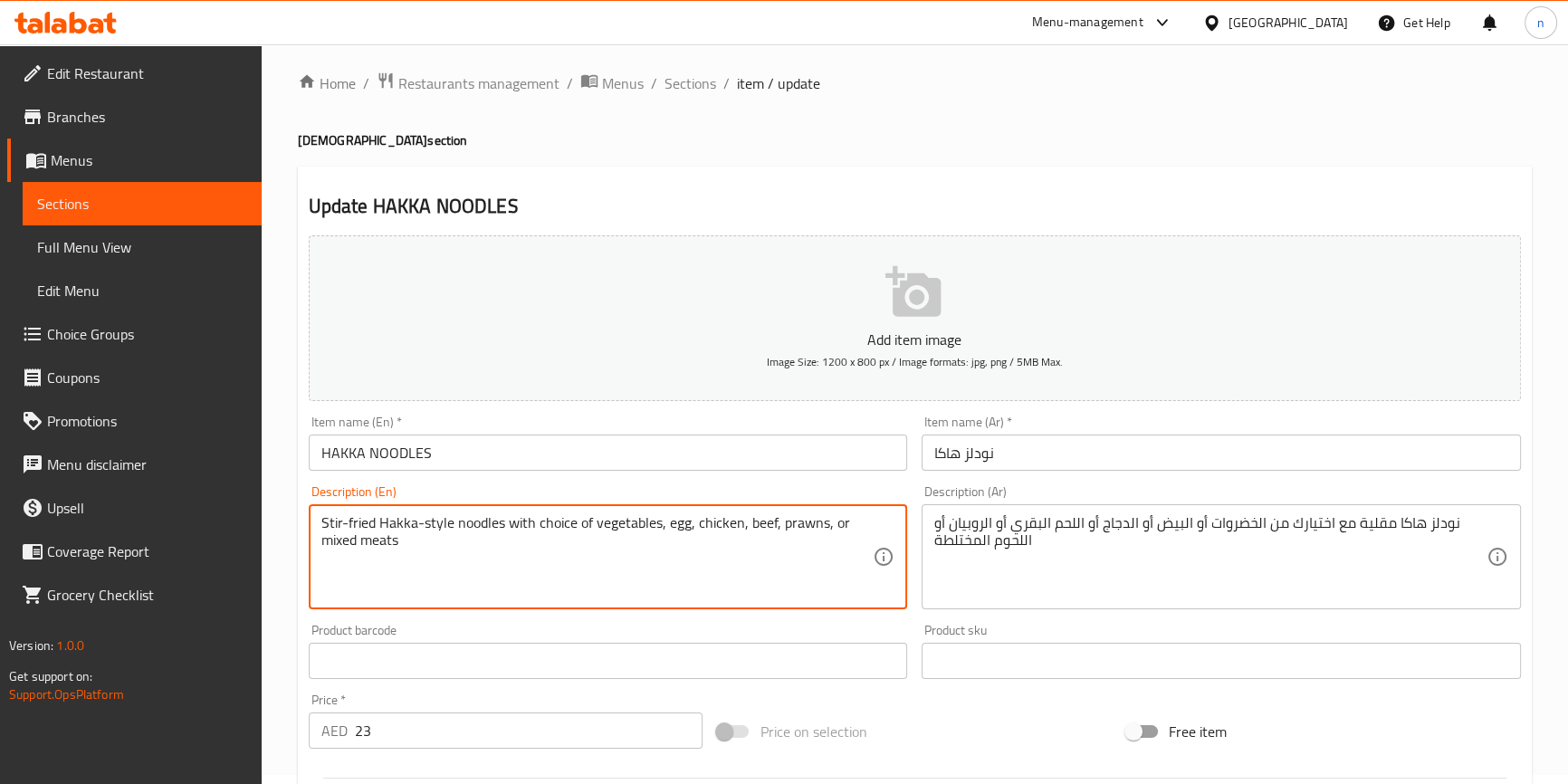
drag, startPoint x: 323, startPoint y: 544, endPoint x: 425, endPoint y: 549, distance: 102.1
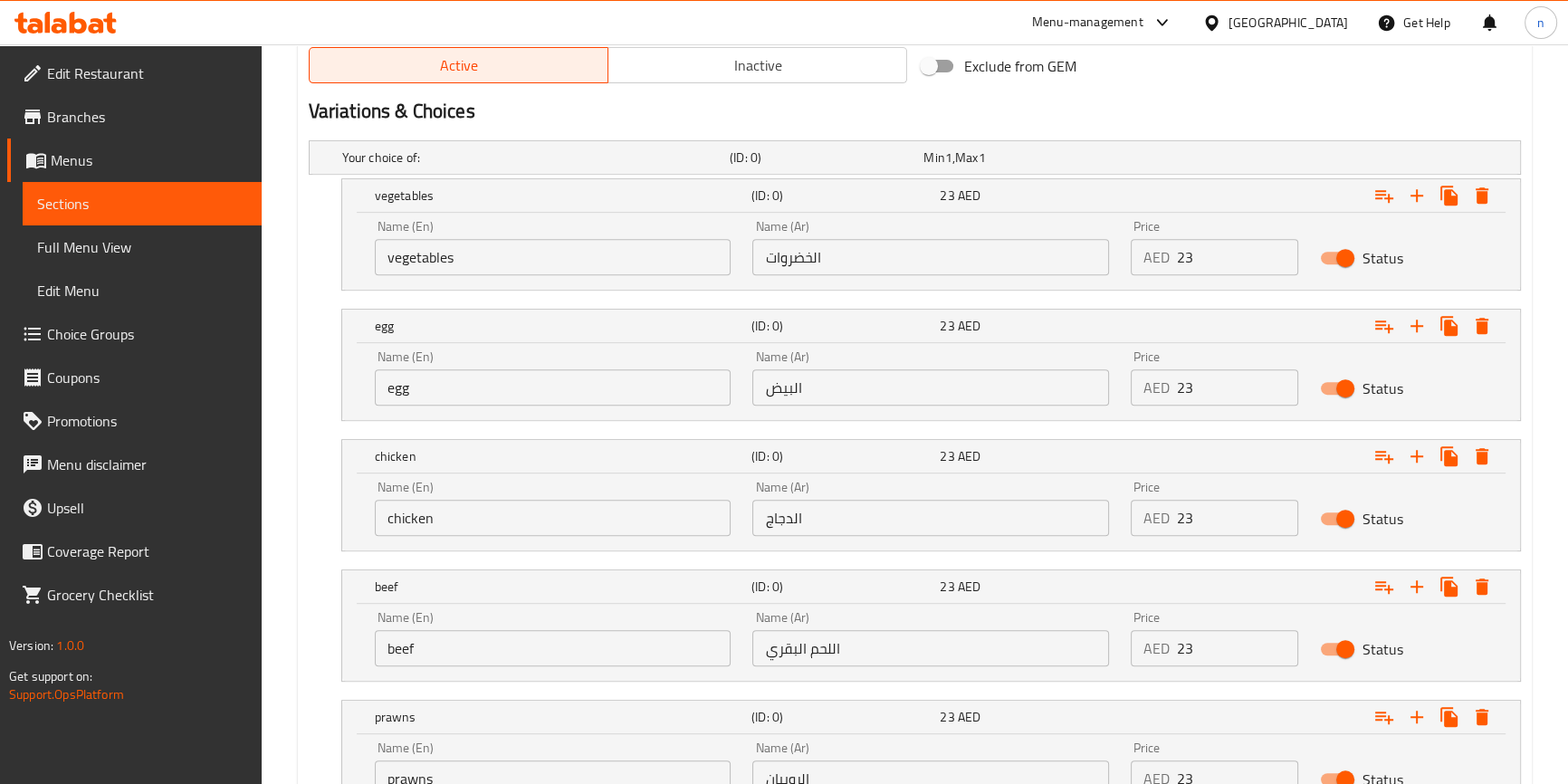
scroll to position [1079, 0]
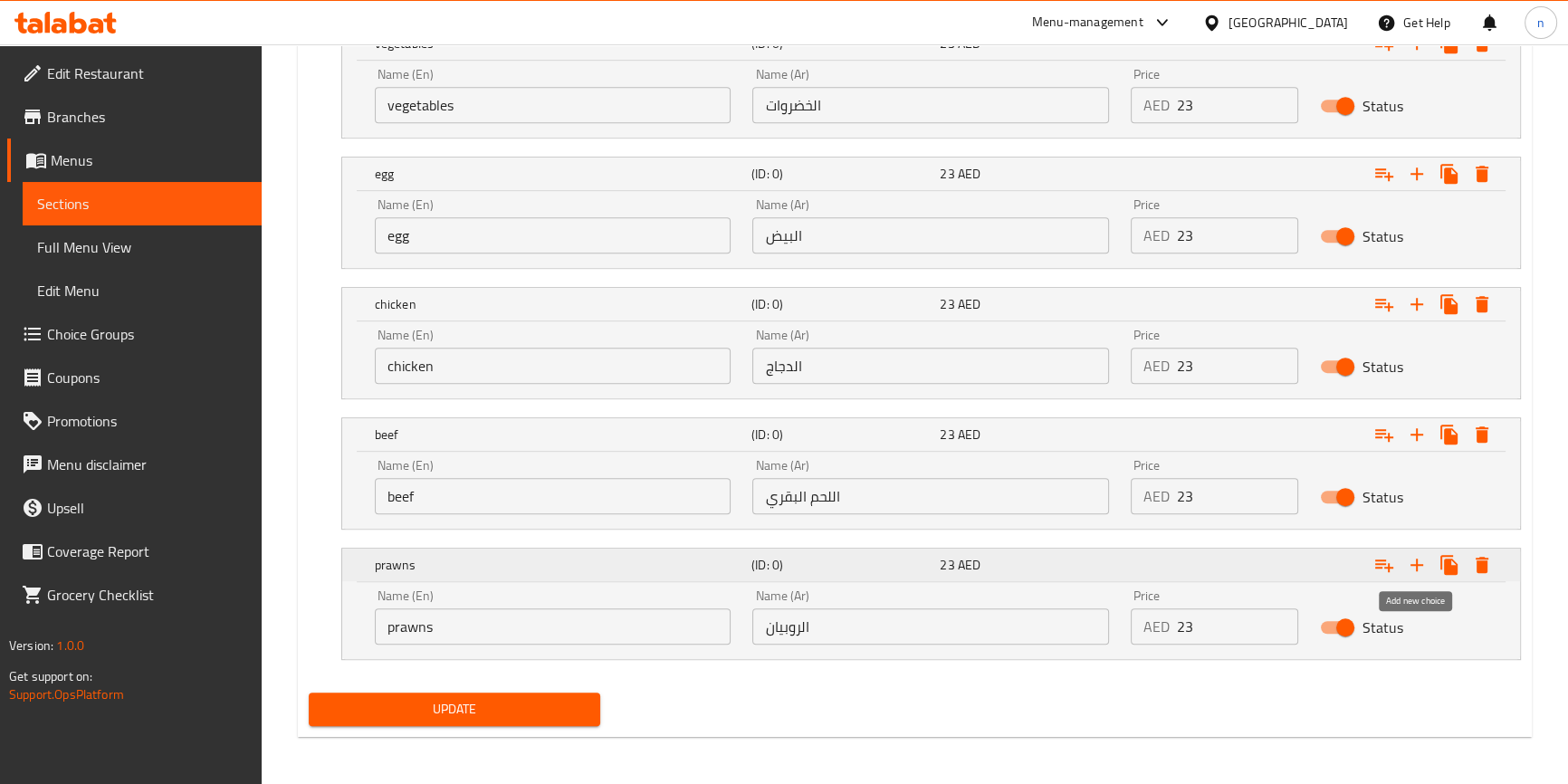
click at [1403, 560] on button "Expand" at bounding box center [1416, 565] width 33 height 33
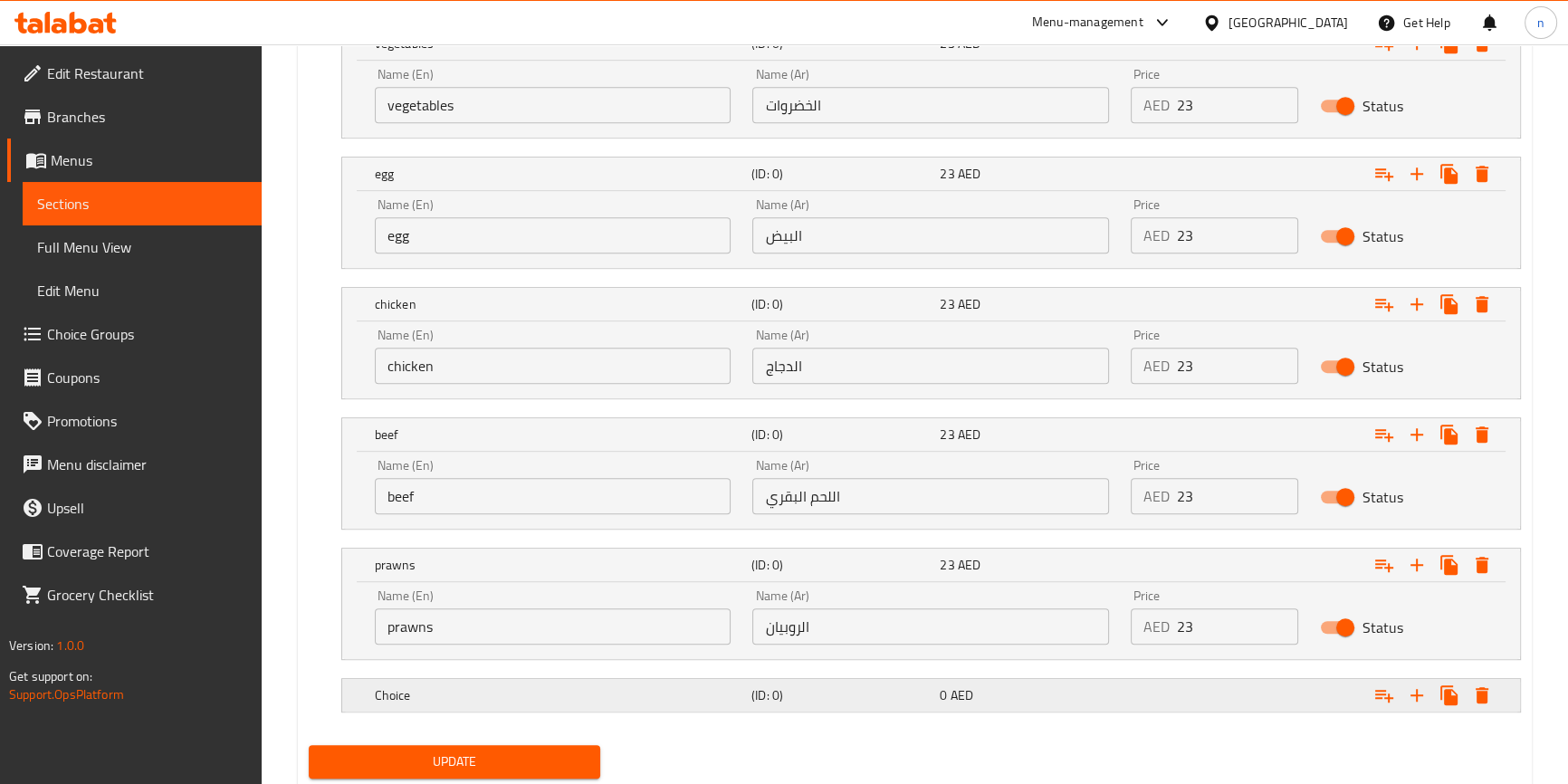
click at [998, 687] on div "0 AED" at bounding box center [1030, 695] width 181 height 18
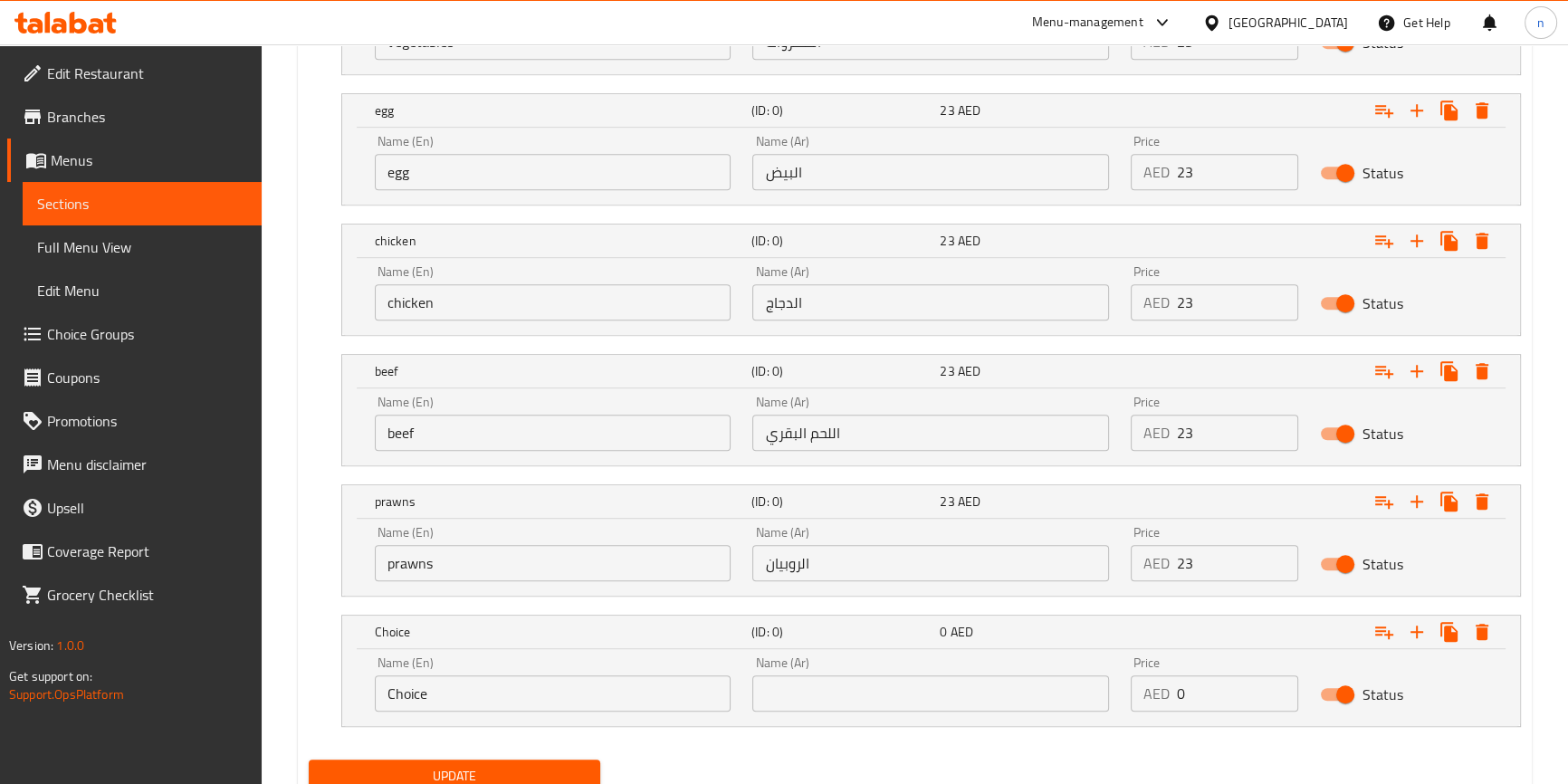
scroll to position [1210, 0]
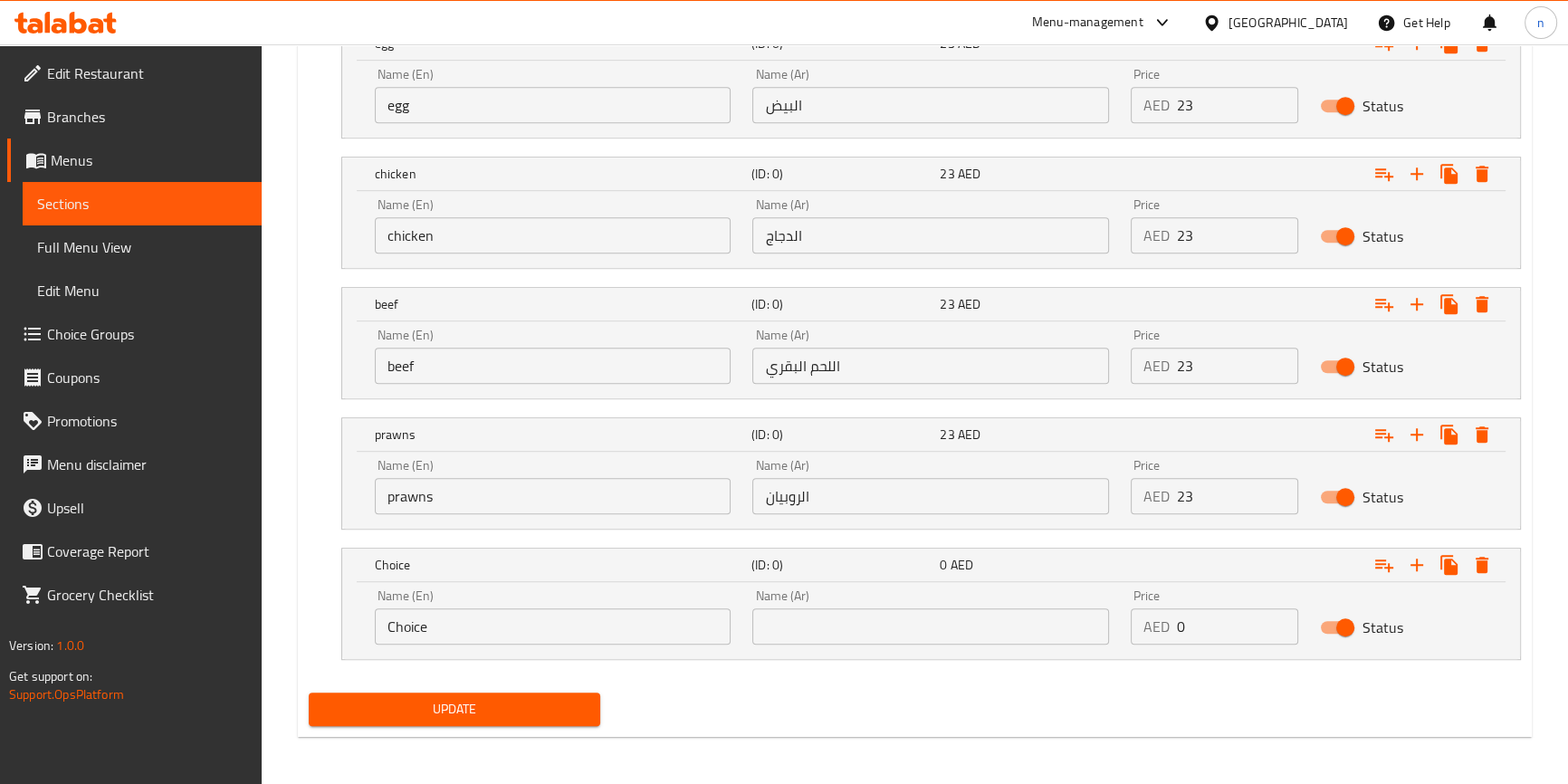
click at [660, 626] on input "Choice" at bounding box center [553, 626] width 356 height 37
paste input "mixed meats"
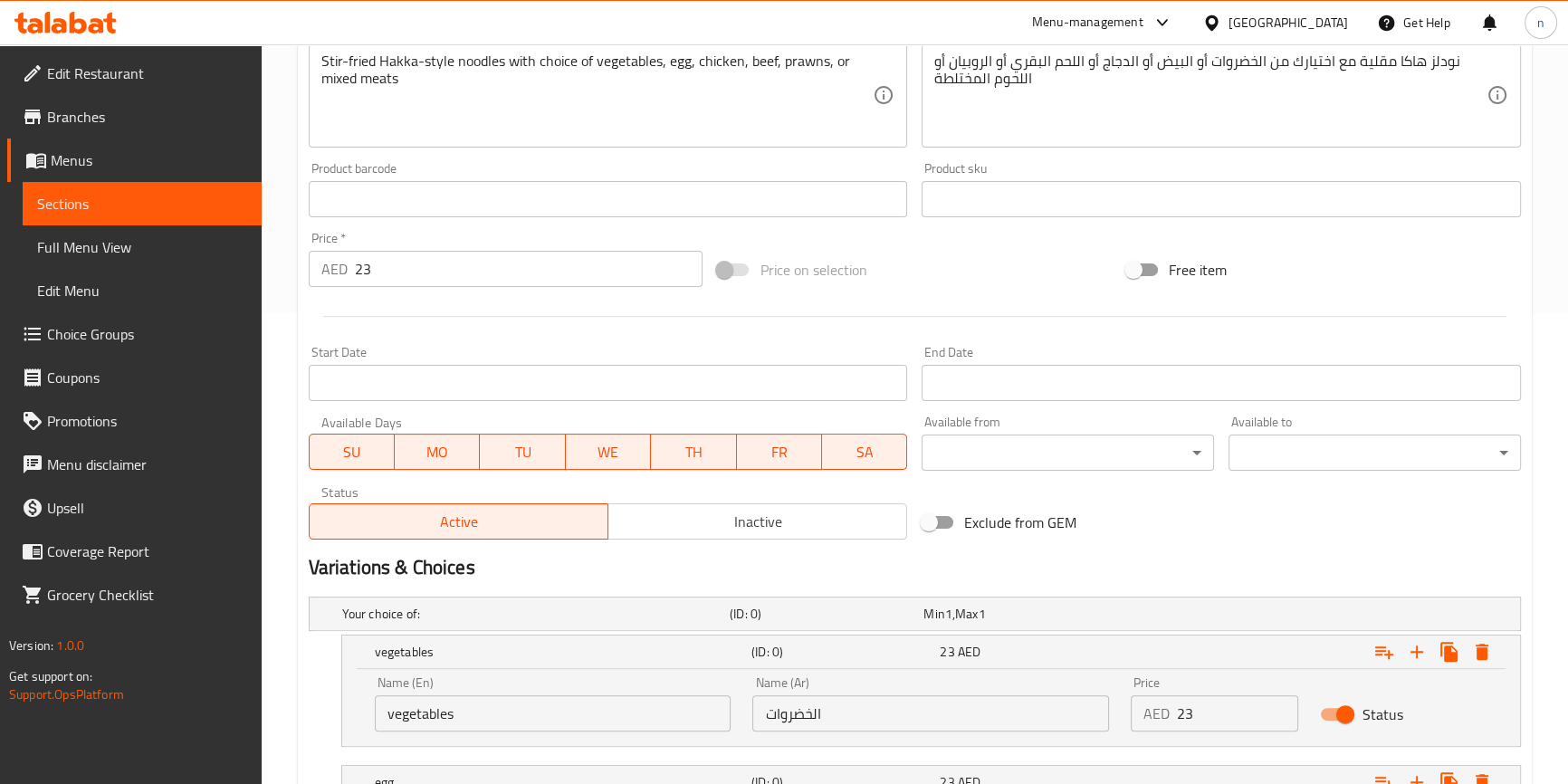
scroll to position [221, 0]
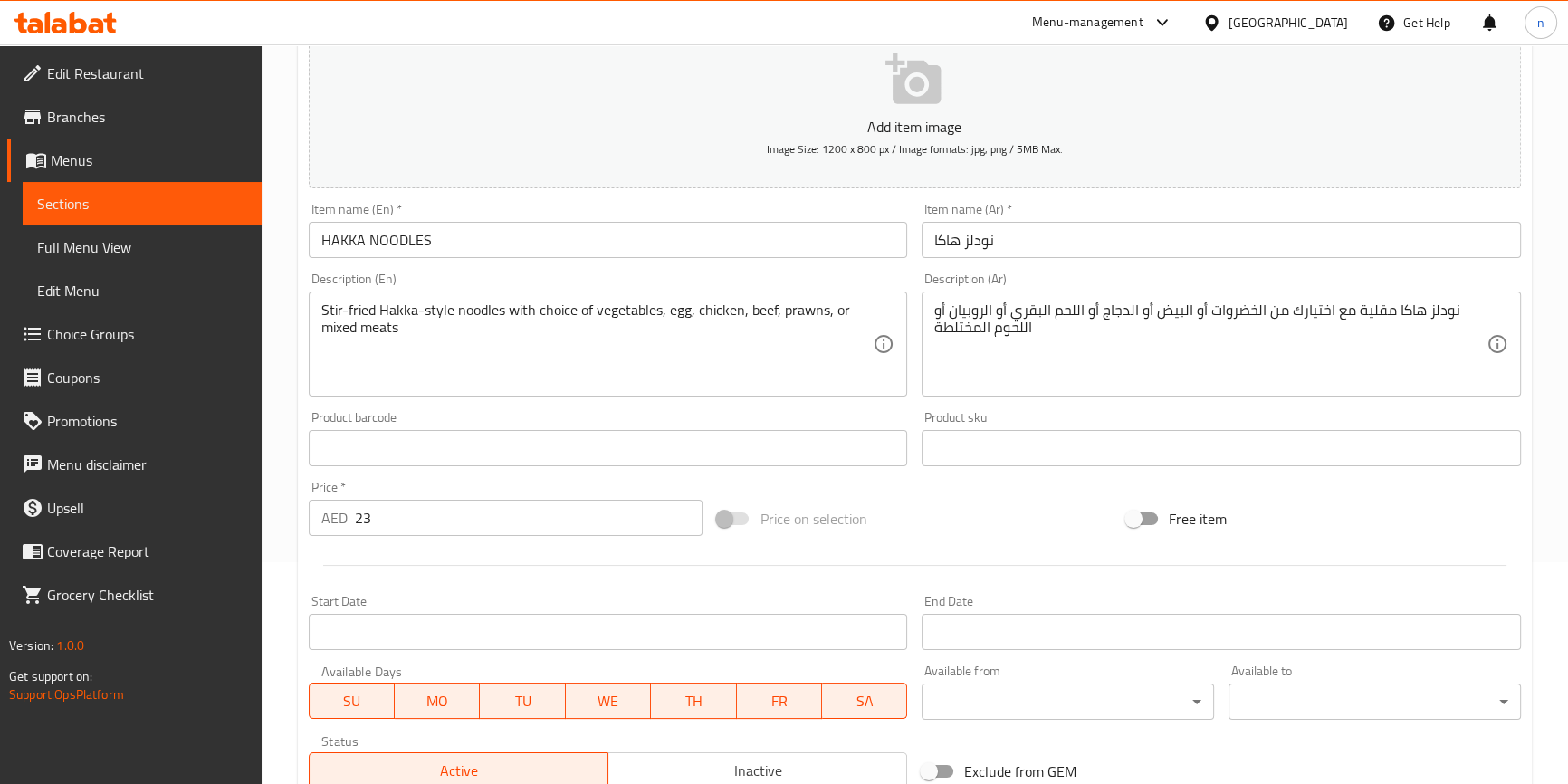
type input "mixed meats"
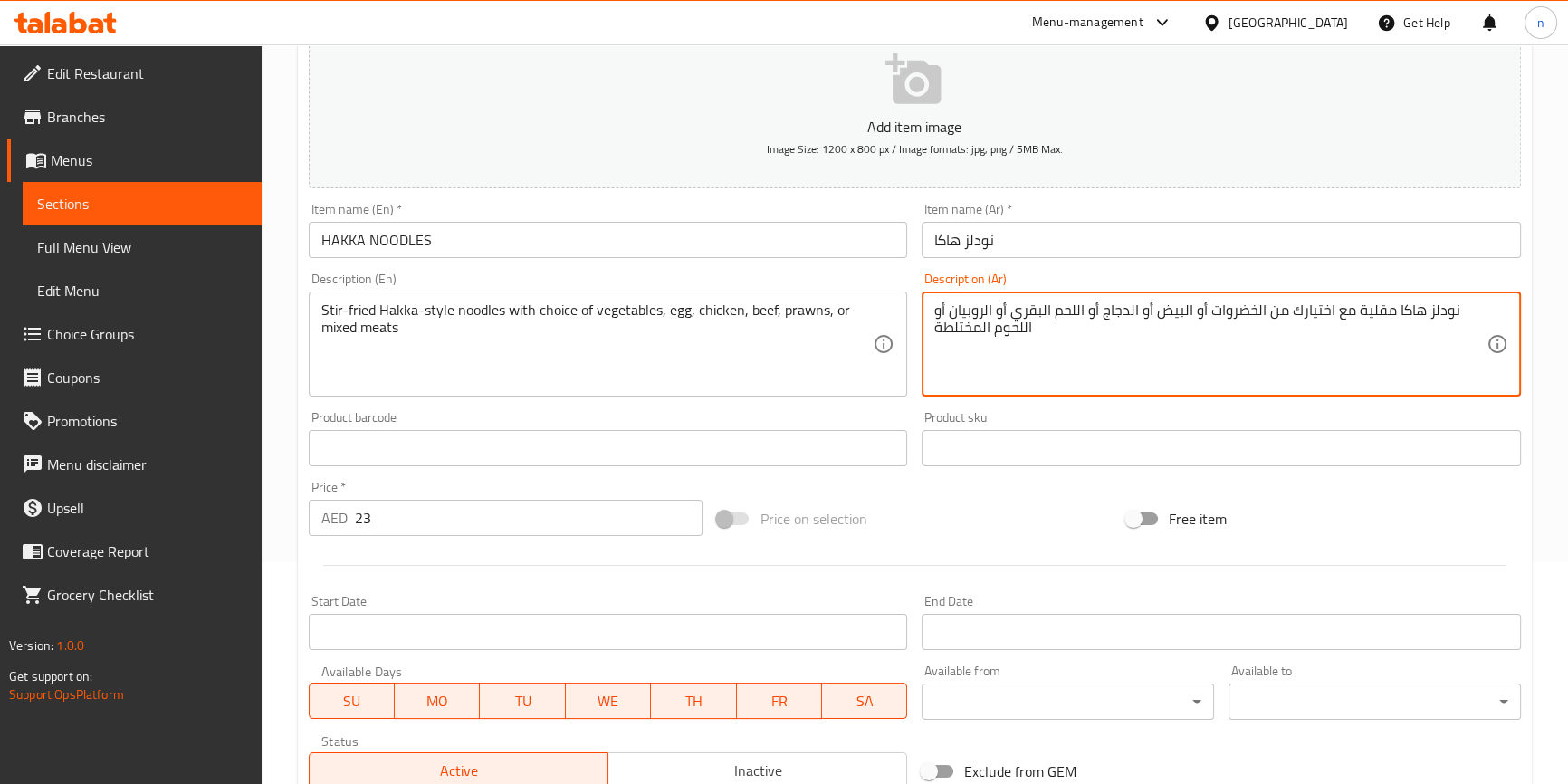
drag, startPoint x: 1029, startPoint y: 333, endPoint x: 847, endPoint y: 330, distance: 182.0
click at [1165, 354] on textarea "نودلز هاكا مقلية مع اختيارك من الخضروات أو البيض أو الدجاج أو اللحم البقري أو ا…" at bounding box center [1210, 344] width 552 height 86
type textarea "نودلز هاكا مقلية مع اختيارك من الخضروات أو البيض أو الدجاج أو اللحم البقري أو ا…"
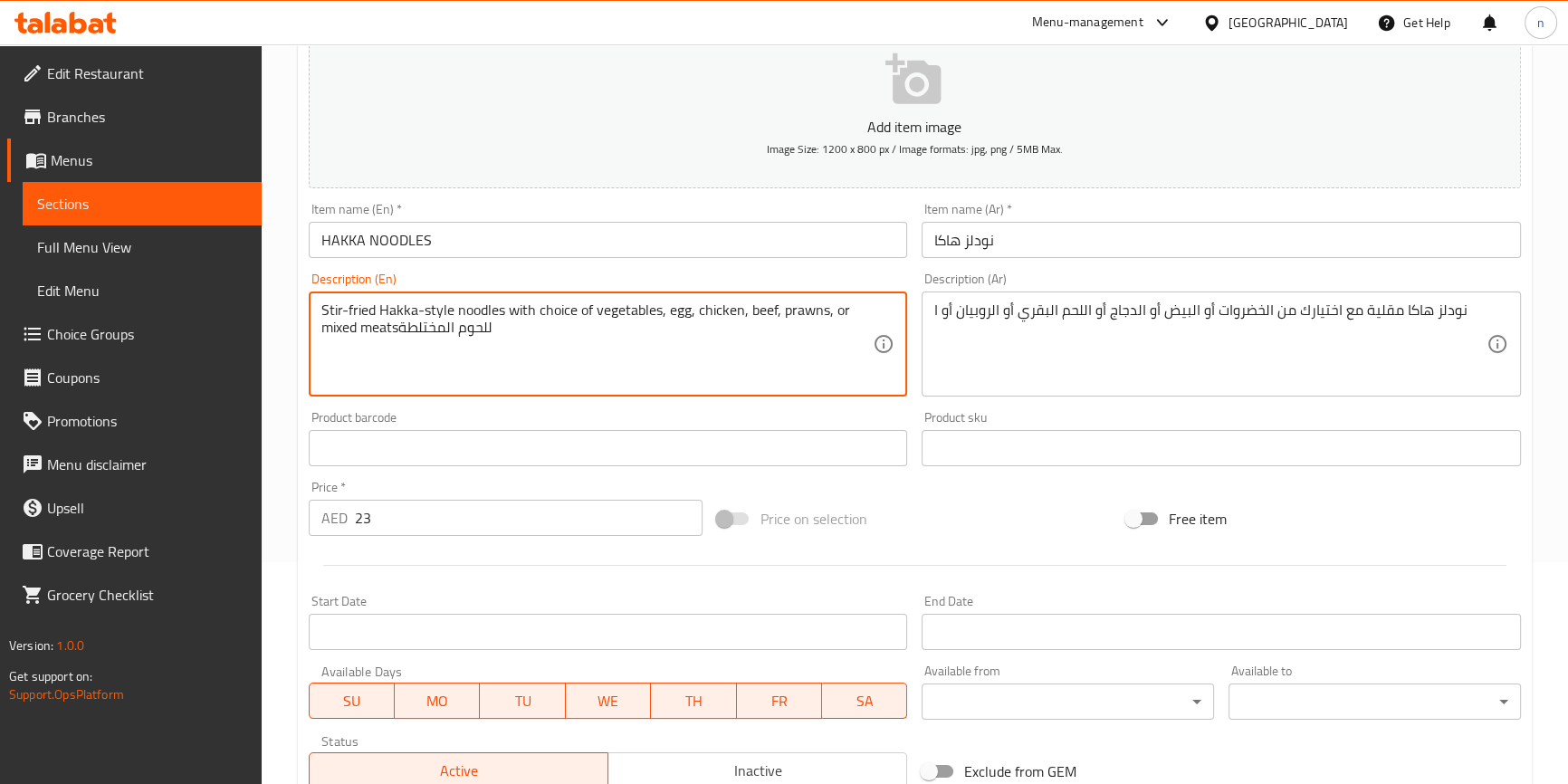
type textarea "Stir-fried Hakka-style noodles with choice of vegetables, egg, chicken, beef, p…"
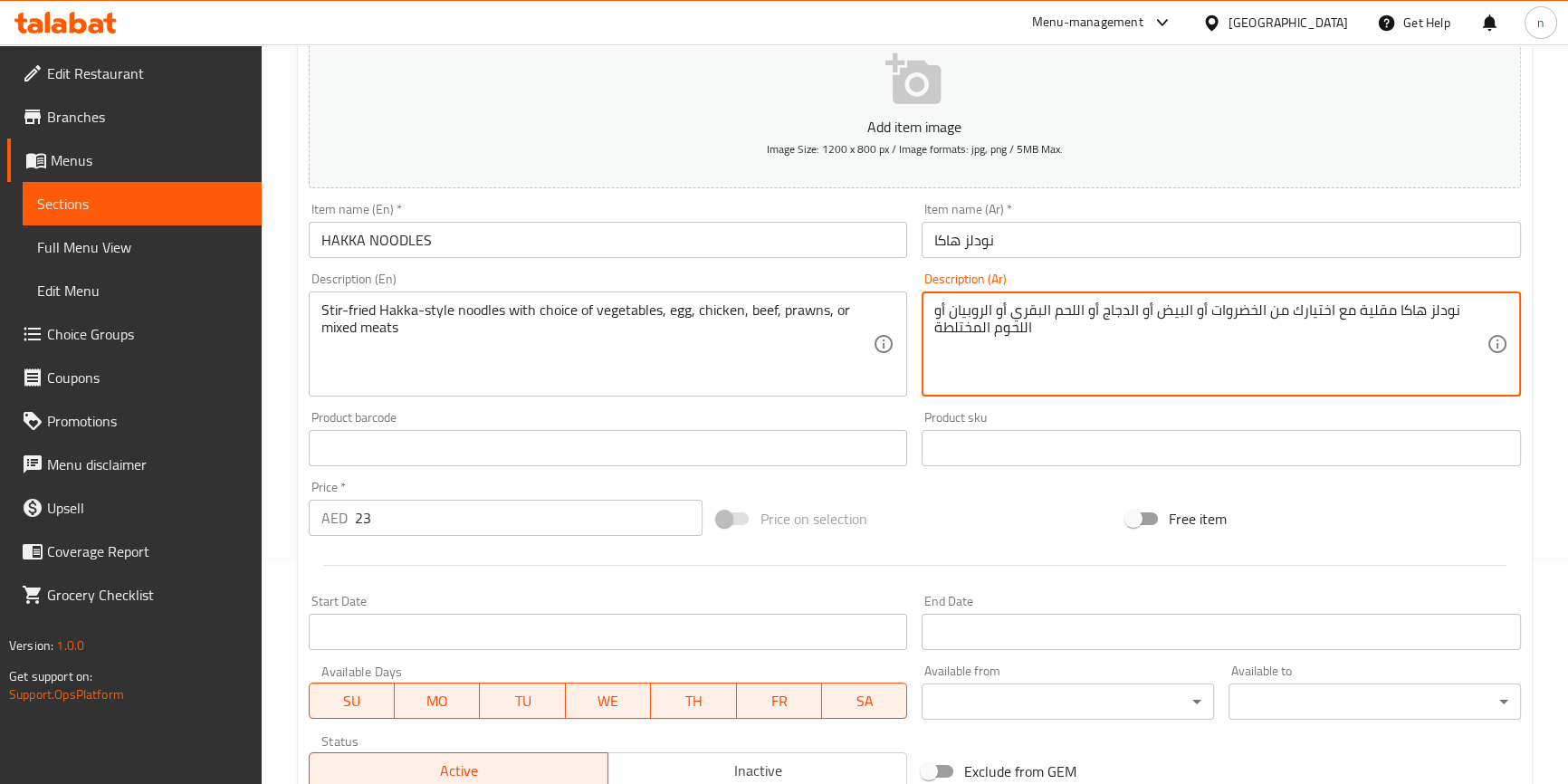
click at [1018, 351] on textarea "نودلز هاكا مقلية مع اختيارك من الخضروات أو البيض أو الدجاج أو اللحم البقري أو ا…" at bounding box center [1210, 344] width 552 height 86
drag, startPoint x: 1034, startPoint y: 330, endPoint x: 897, endPoint y: 338, distance: 137.2
click at [897, 338] on div "Add item image Image Size: 1200 x 800 px / Image formats: jpg, png / 5MB Max. I…" at bounding box center [914, 405] width 1227 height 780
type textarea "نودلز هاكا مقلية مع اختيارك من الخضروات أو البيض أو الدجاج أو اللحم البقري أو ا…"
click at [967, 506] on div "Price on selection" at bounding box center [914, 519] width 409 height 49
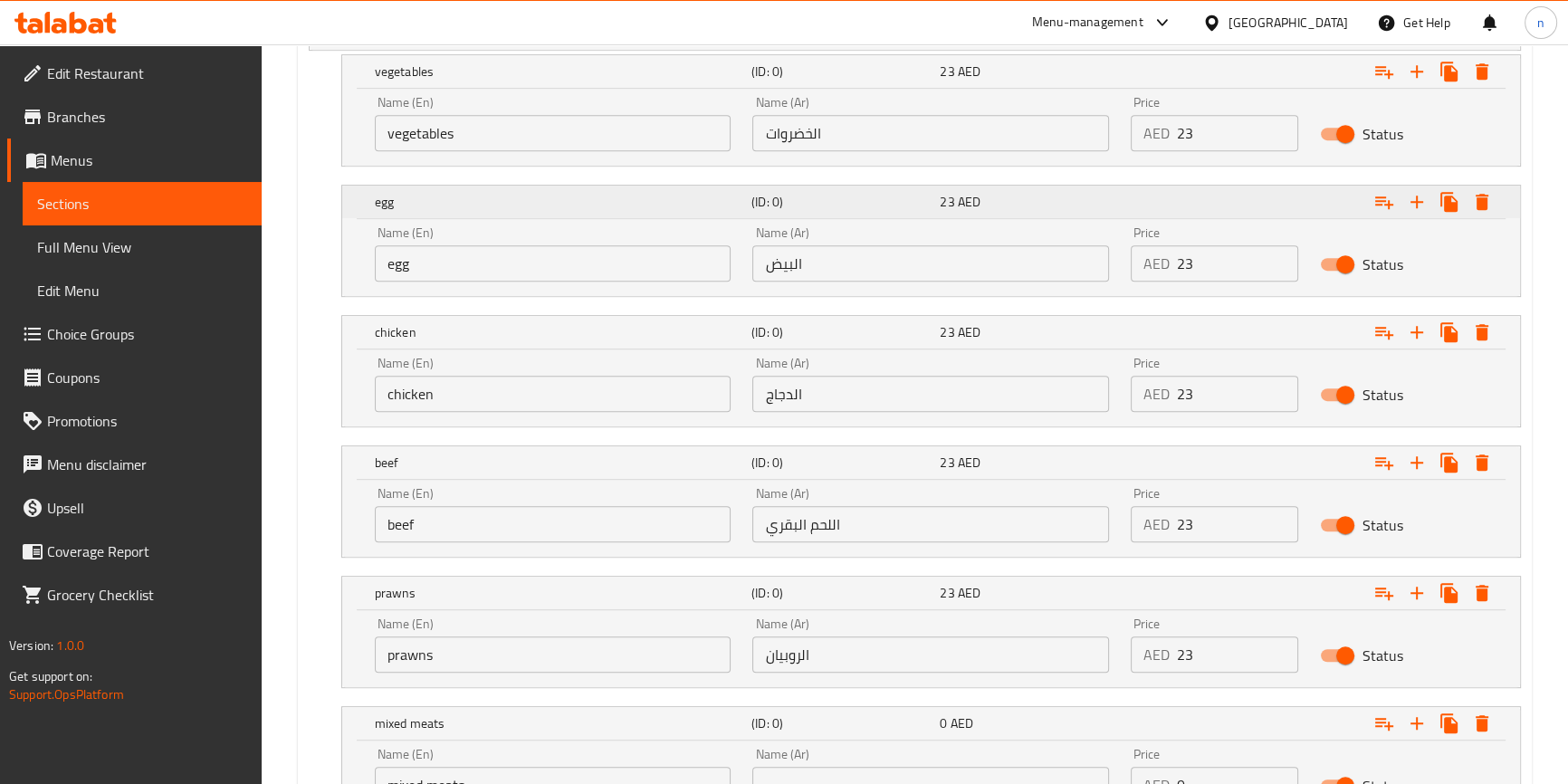
scroll to position [1210, 0]
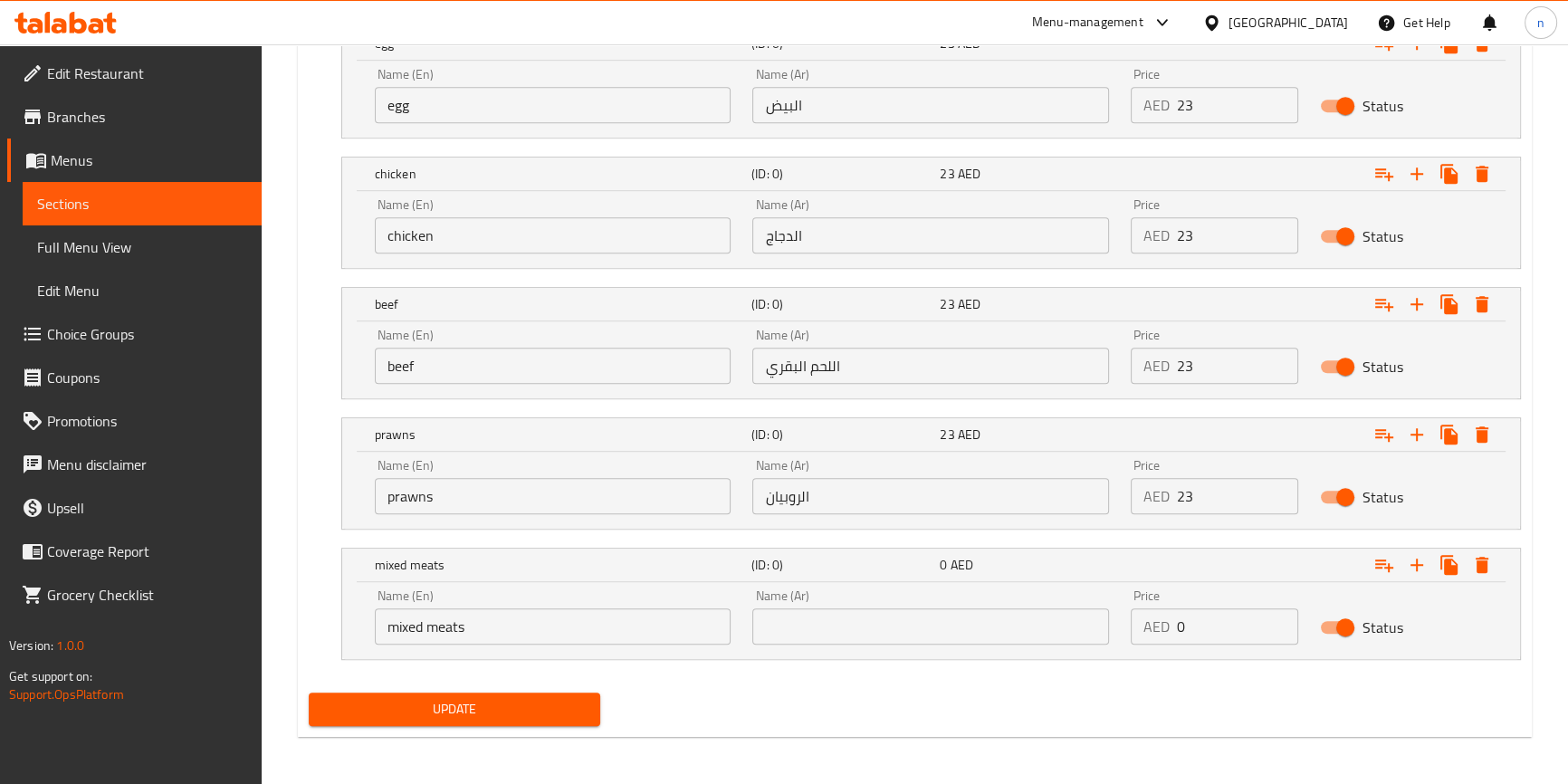
click at [877, 632] on input "text" at bounding box center [930, 626] width 356 height 37
type input "مكس لحوم"
click at [1250, 634] on input "0" at bounding box center [1237, 626] width 121 height 37
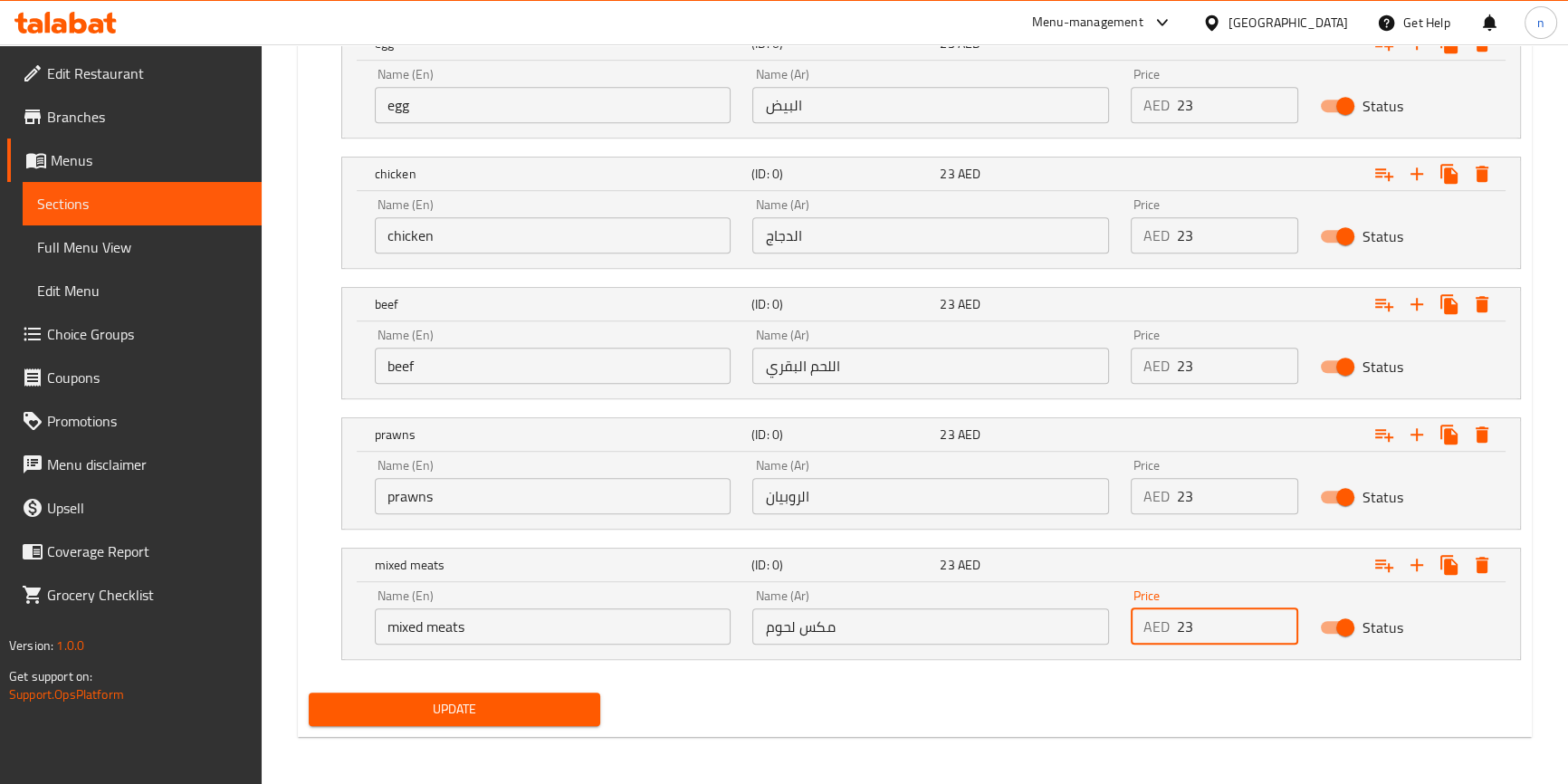
type input "23"
click at [1048, 720] on div "Update" at bounding box center [914, 709] width 1227 height 48
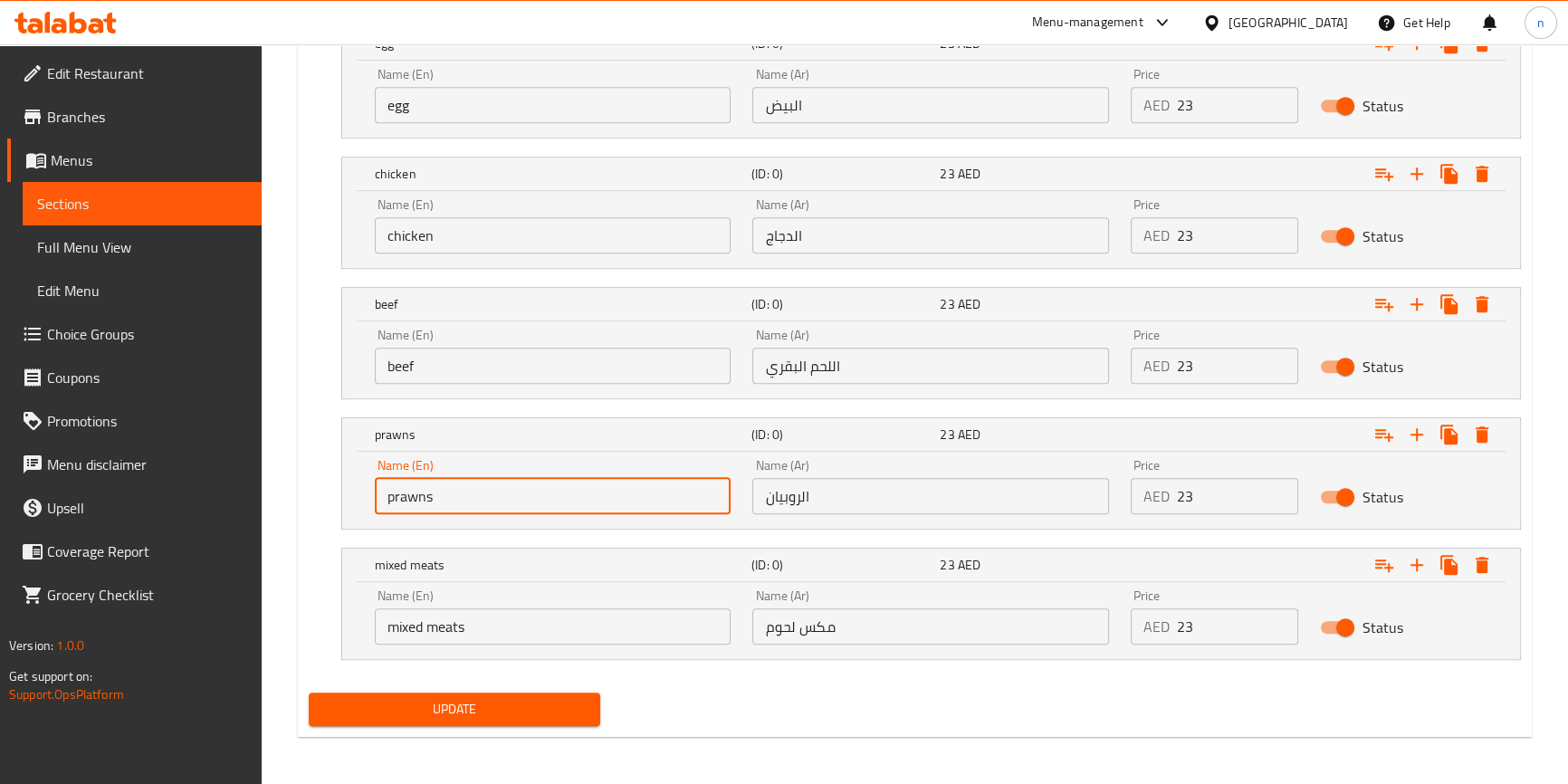
click at [432, 495] on input "prawns" at bounding box center [553, 496] width 356 height 37
click at [307, 502] on div "Your choice of: (ID: 0) Min 1 , Max 1 Name (En) Your choice of: Name (En) Name …" at bounding box center [914, 268] width 1227 height 835
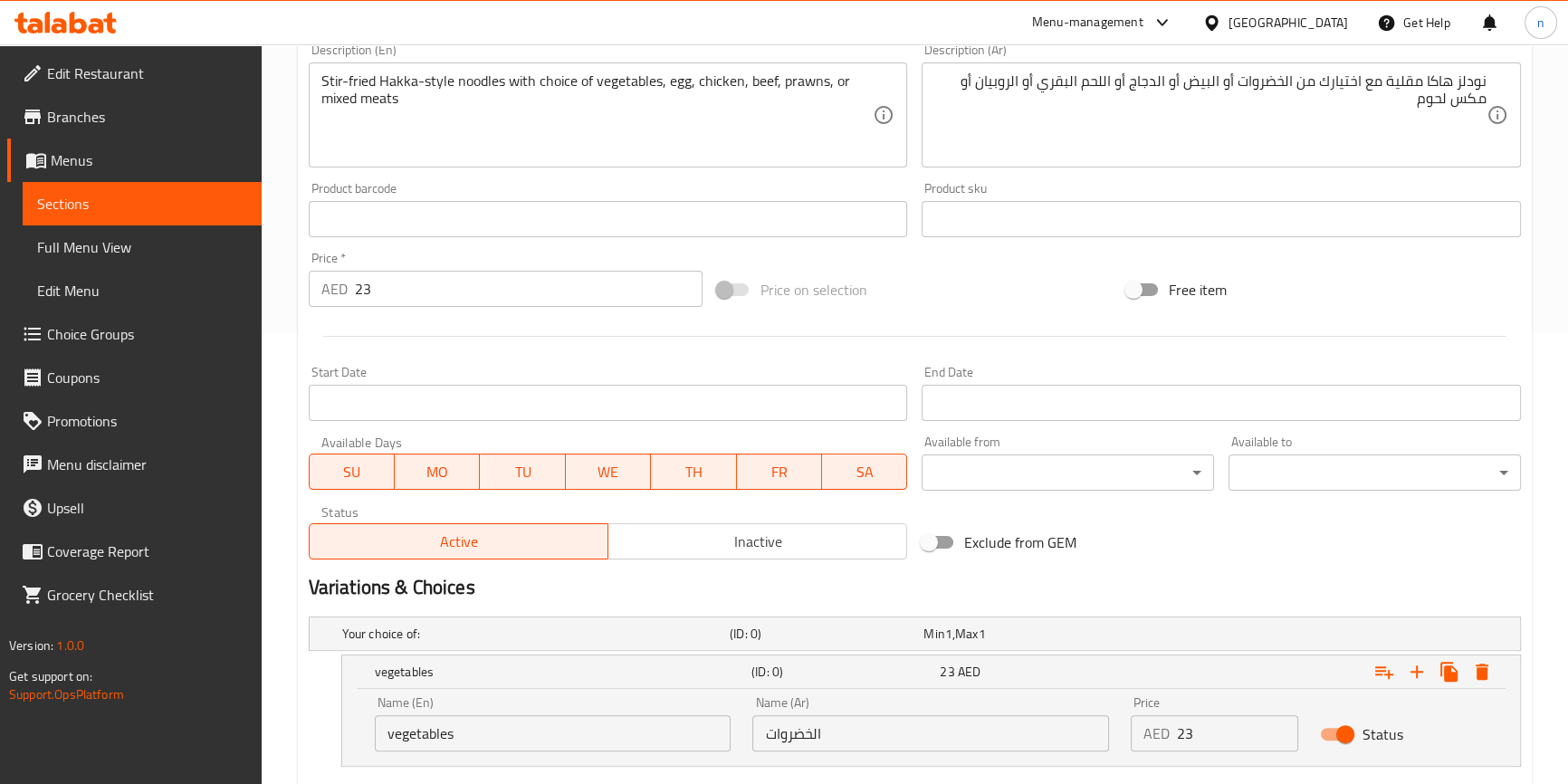
scroll to position [304, 0]
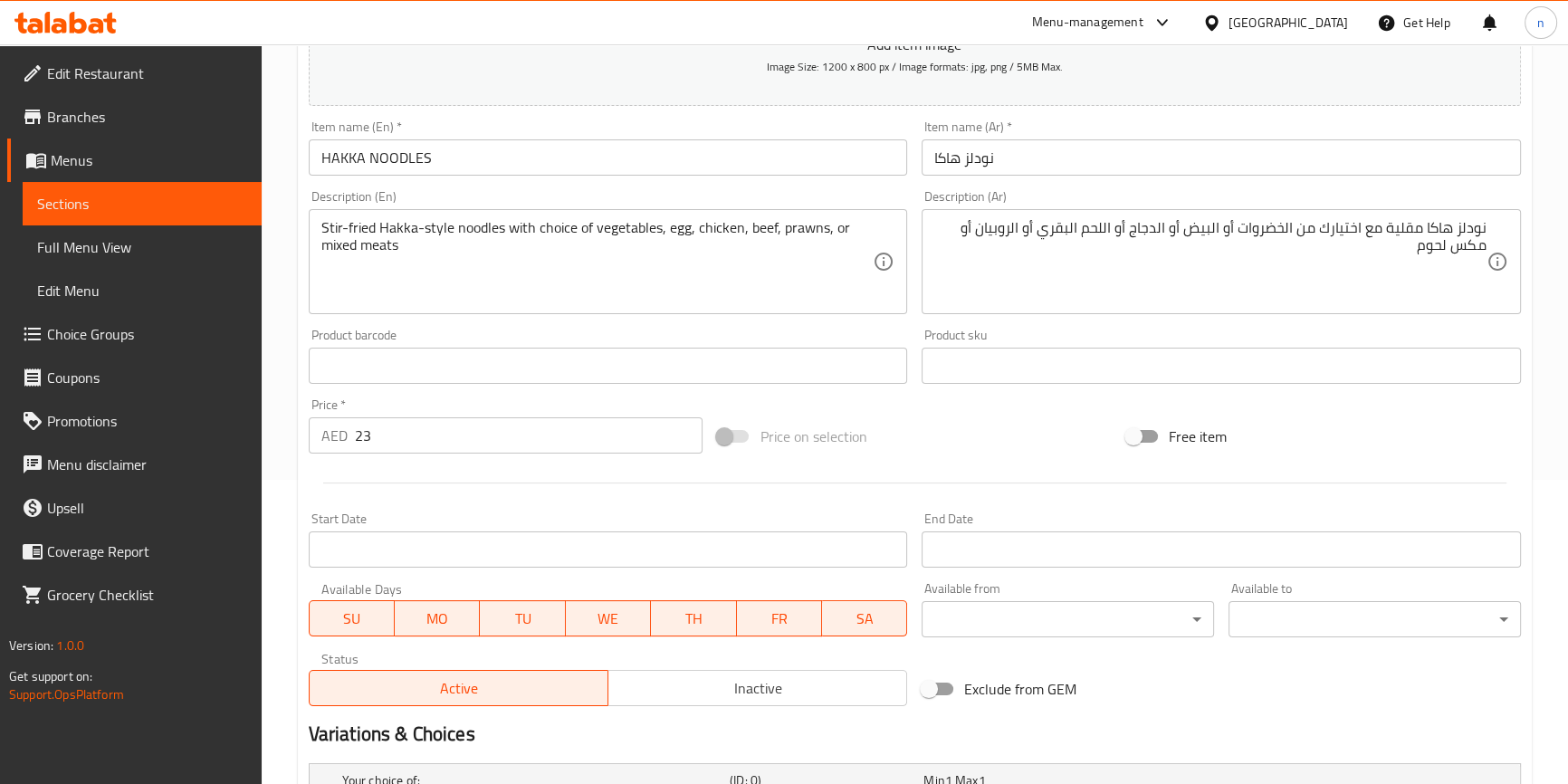
click at [392, 446] on input "23" at bounding box center [529, 435] width 349 height 37
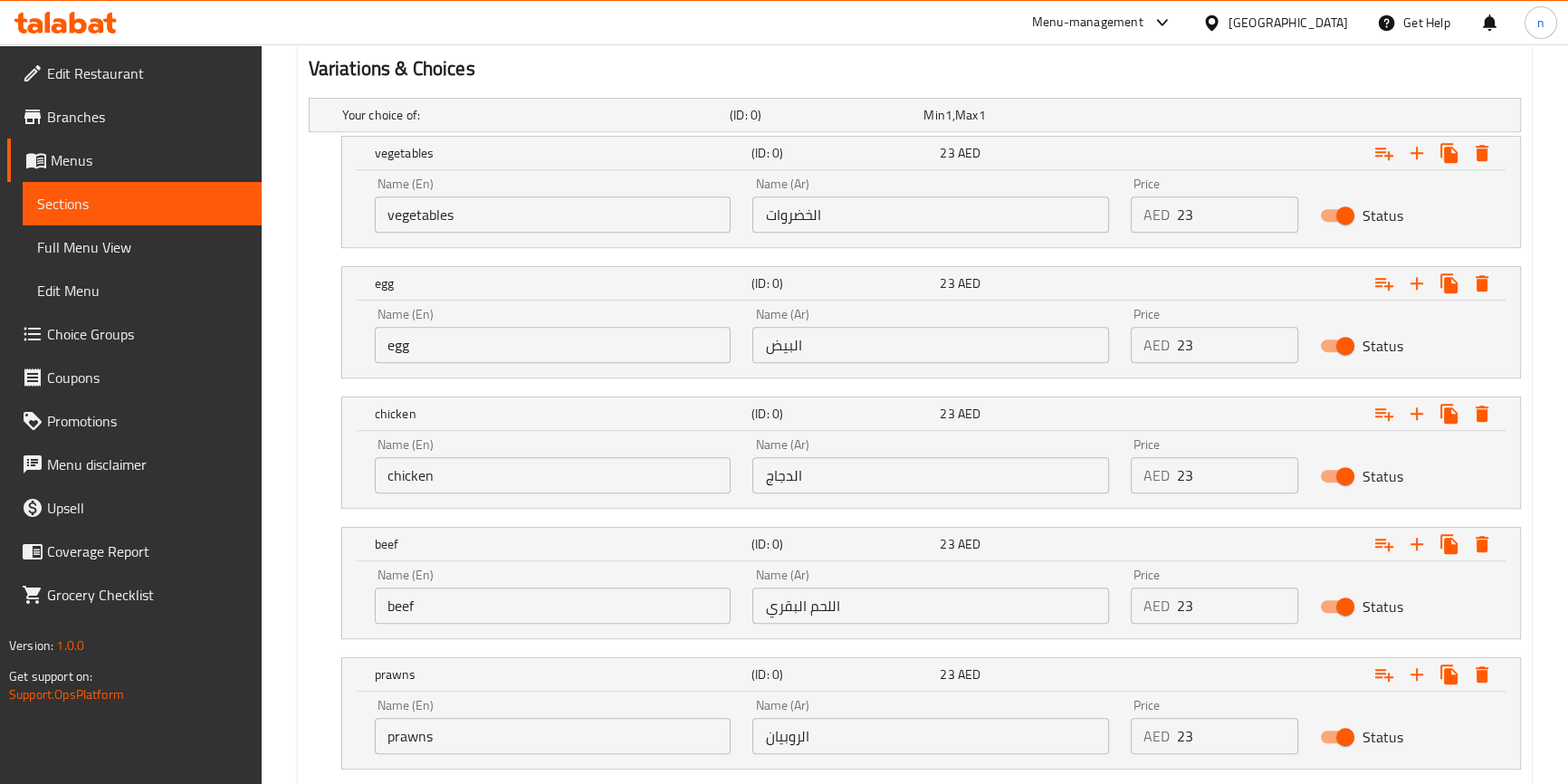
scroll to position [1210, 0]
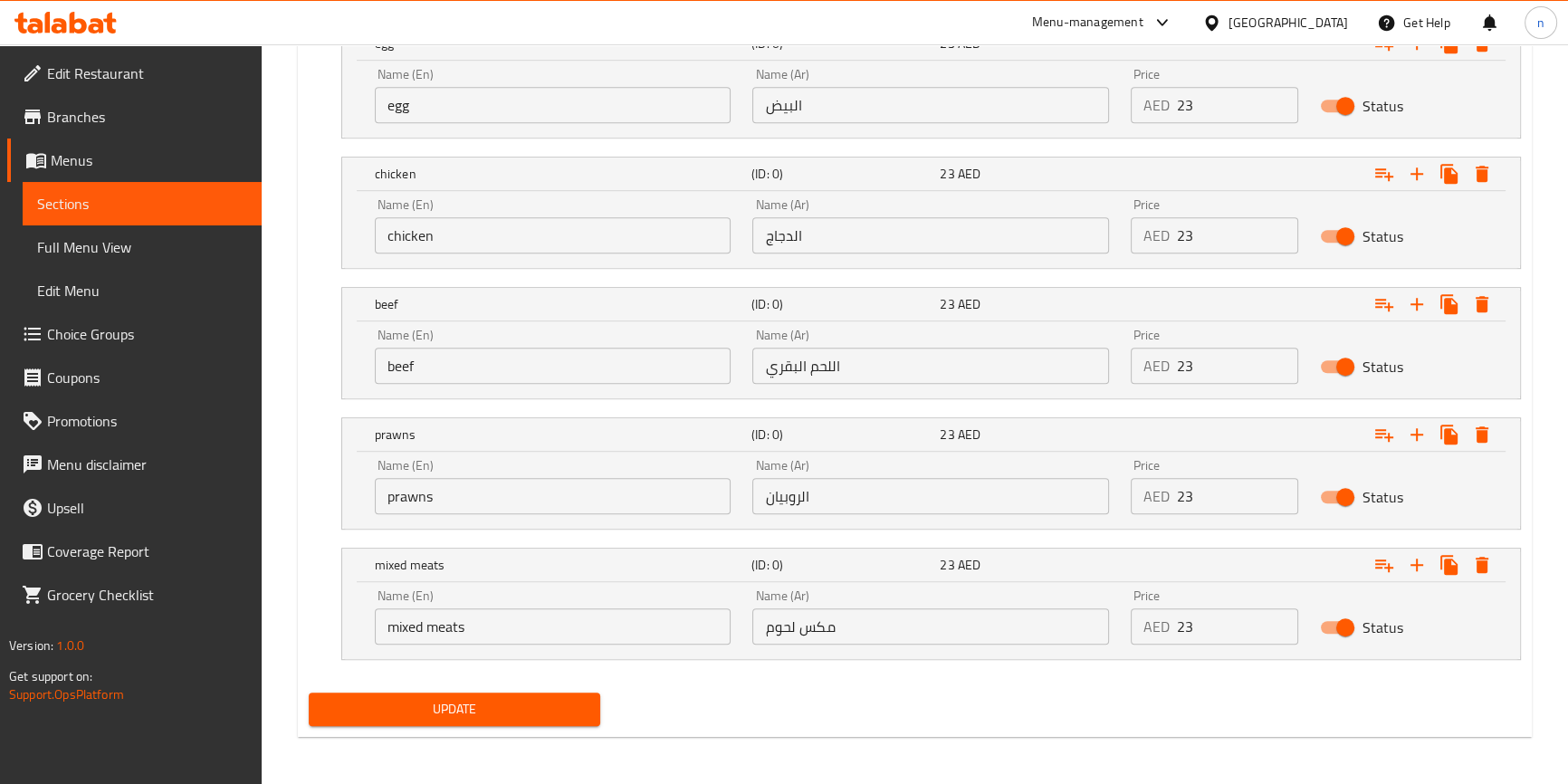
type input "0"
click at [475, 709] on span "Update" at bounding box center [455, 709] width 264 height 23
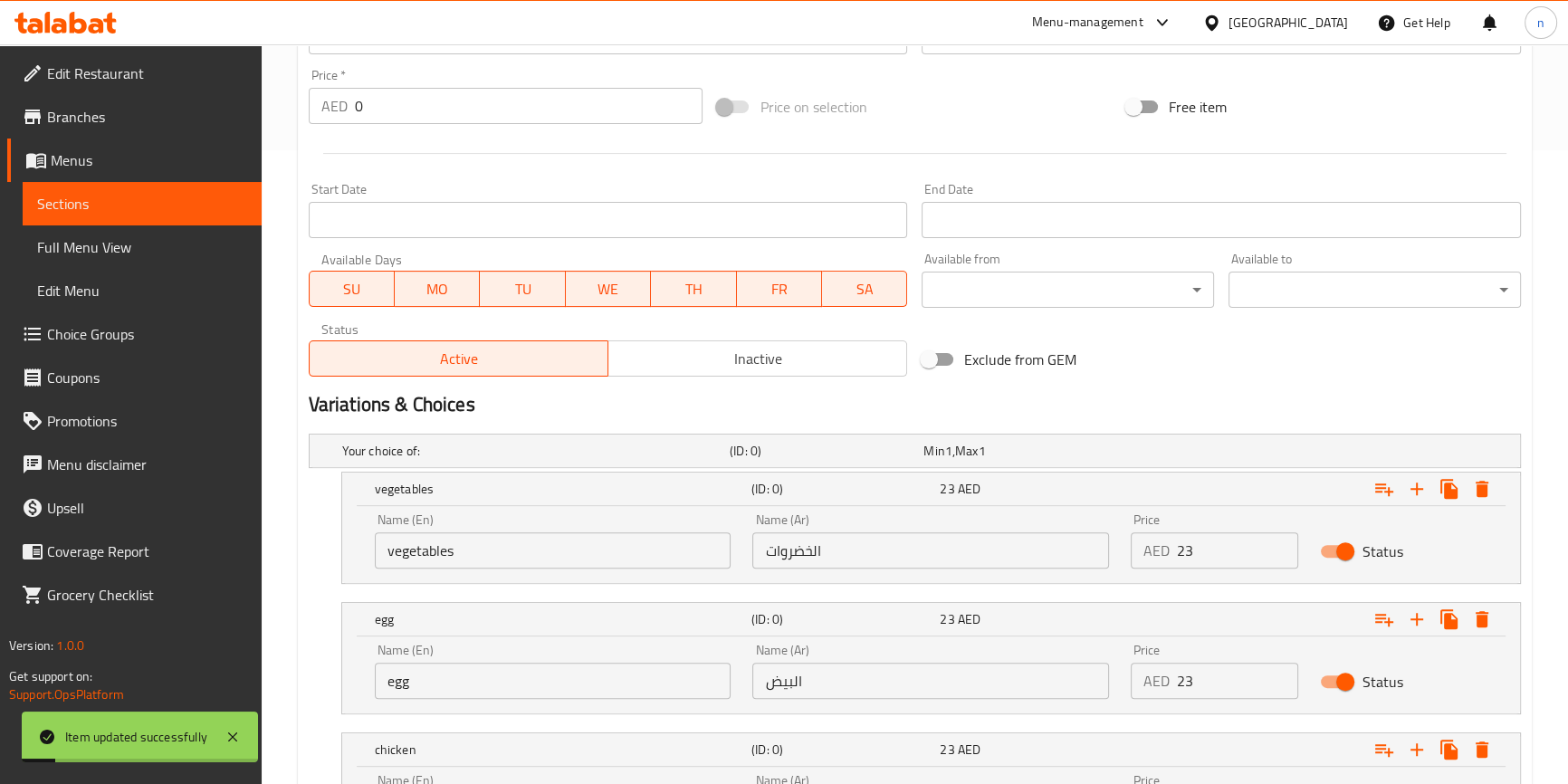
scroll to position [0, 0]
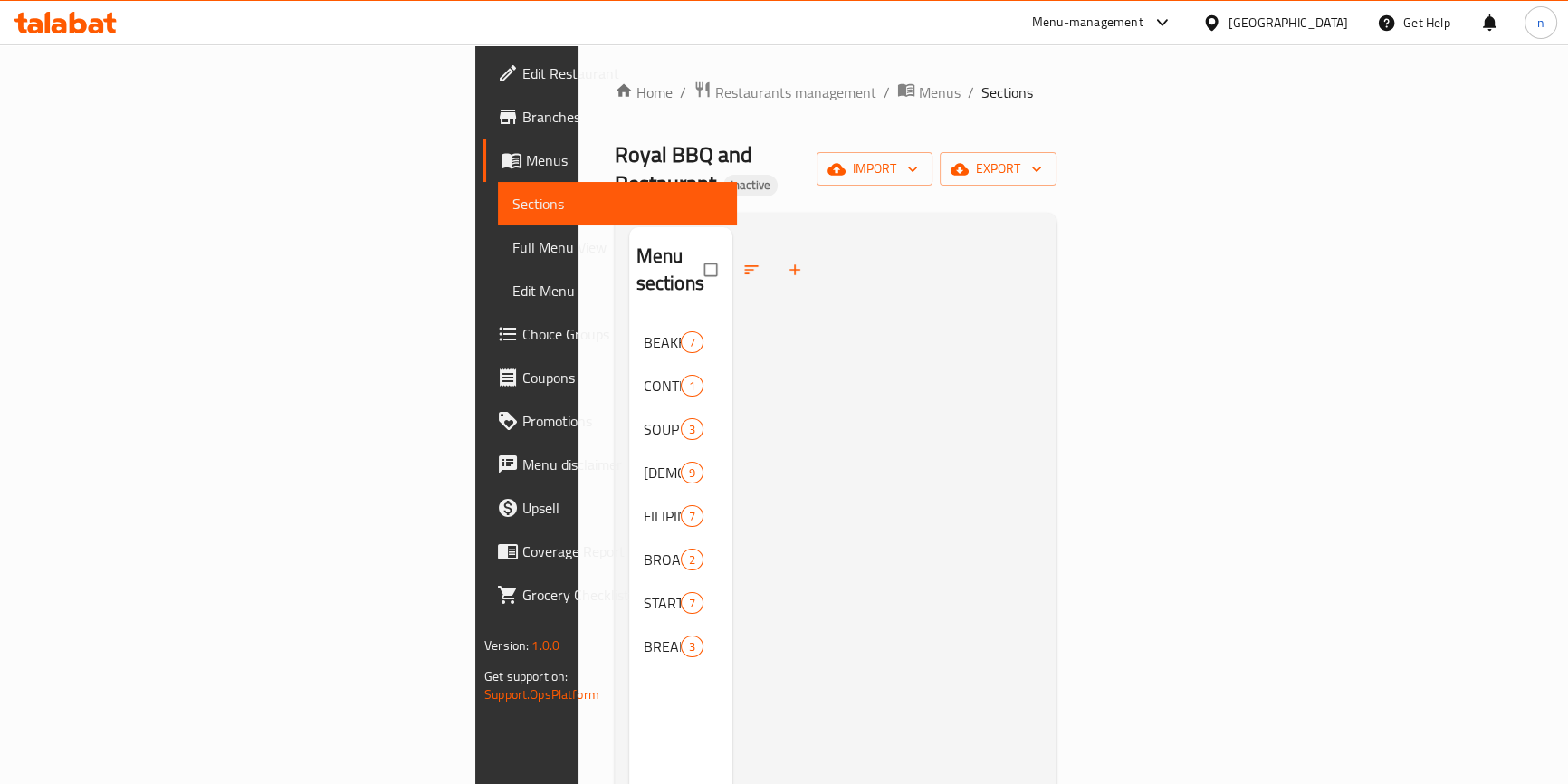
click at [512, 253] on span "Full Menu View" at bounding box center [617, 247] width 210 height 22
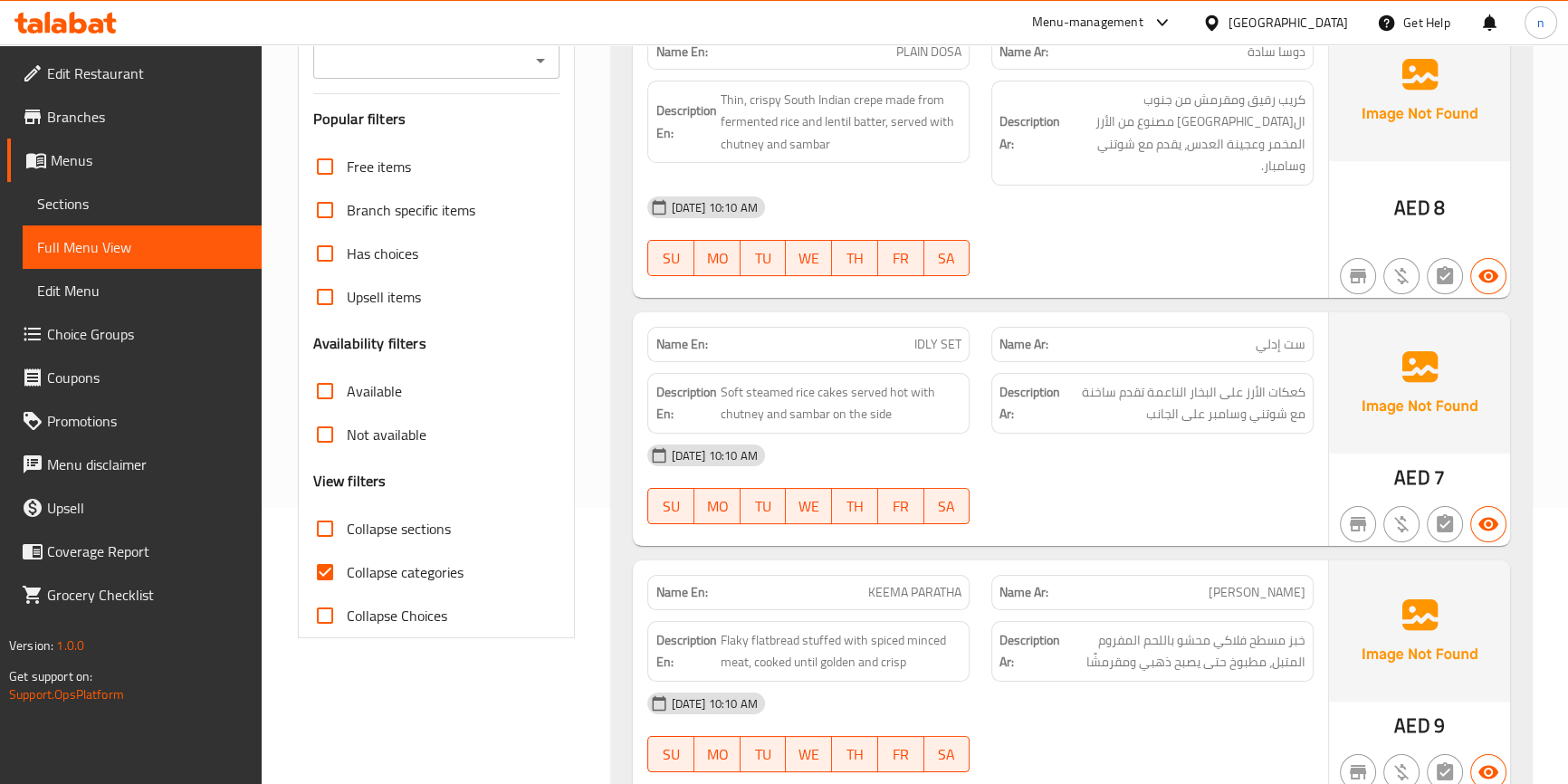
scroll to position [328, 0]
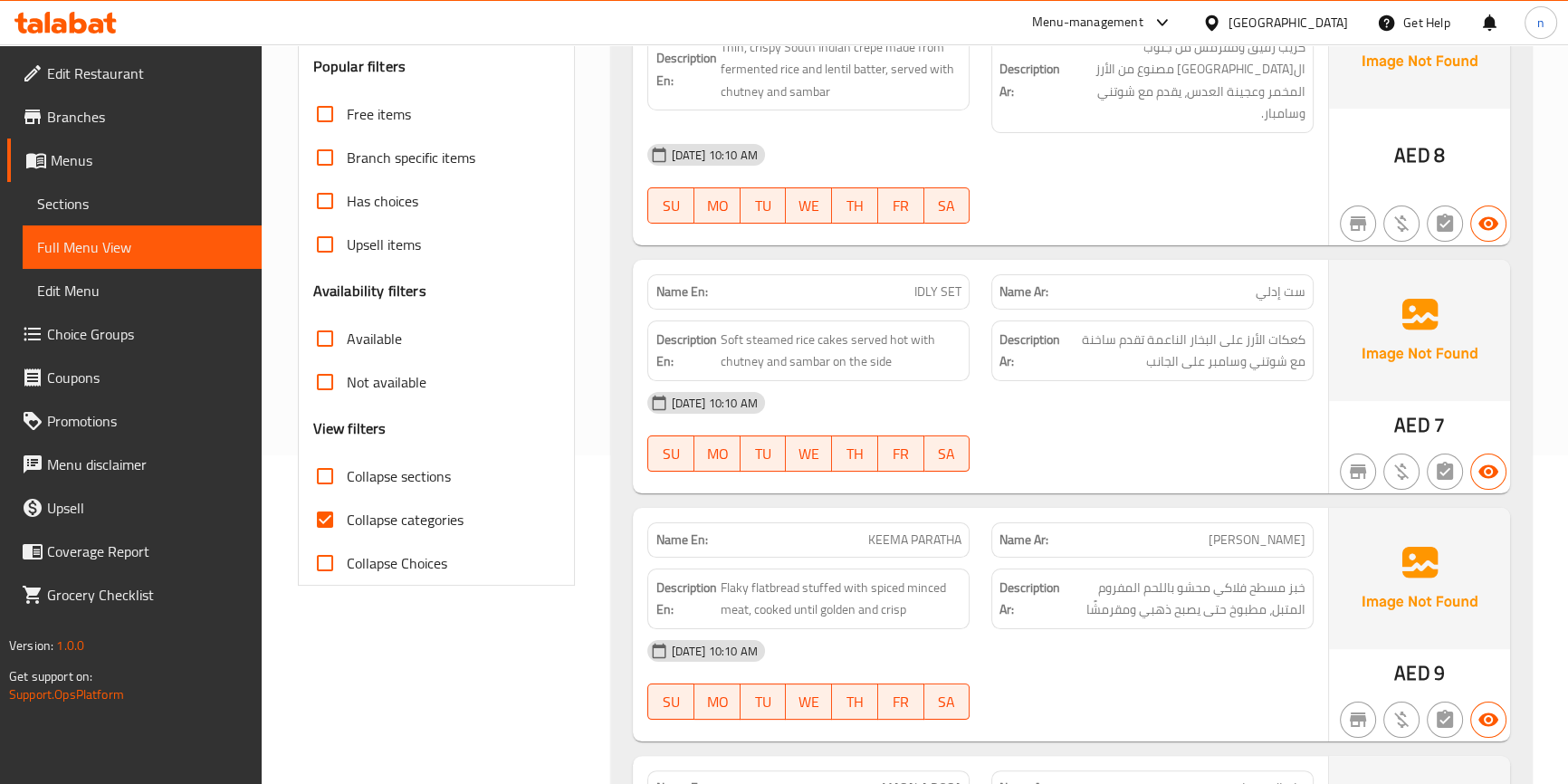
click at [335, 523] on input "Collapse categories" at bounding box center [324, 520] width 43 height 43
checkbox input "false"
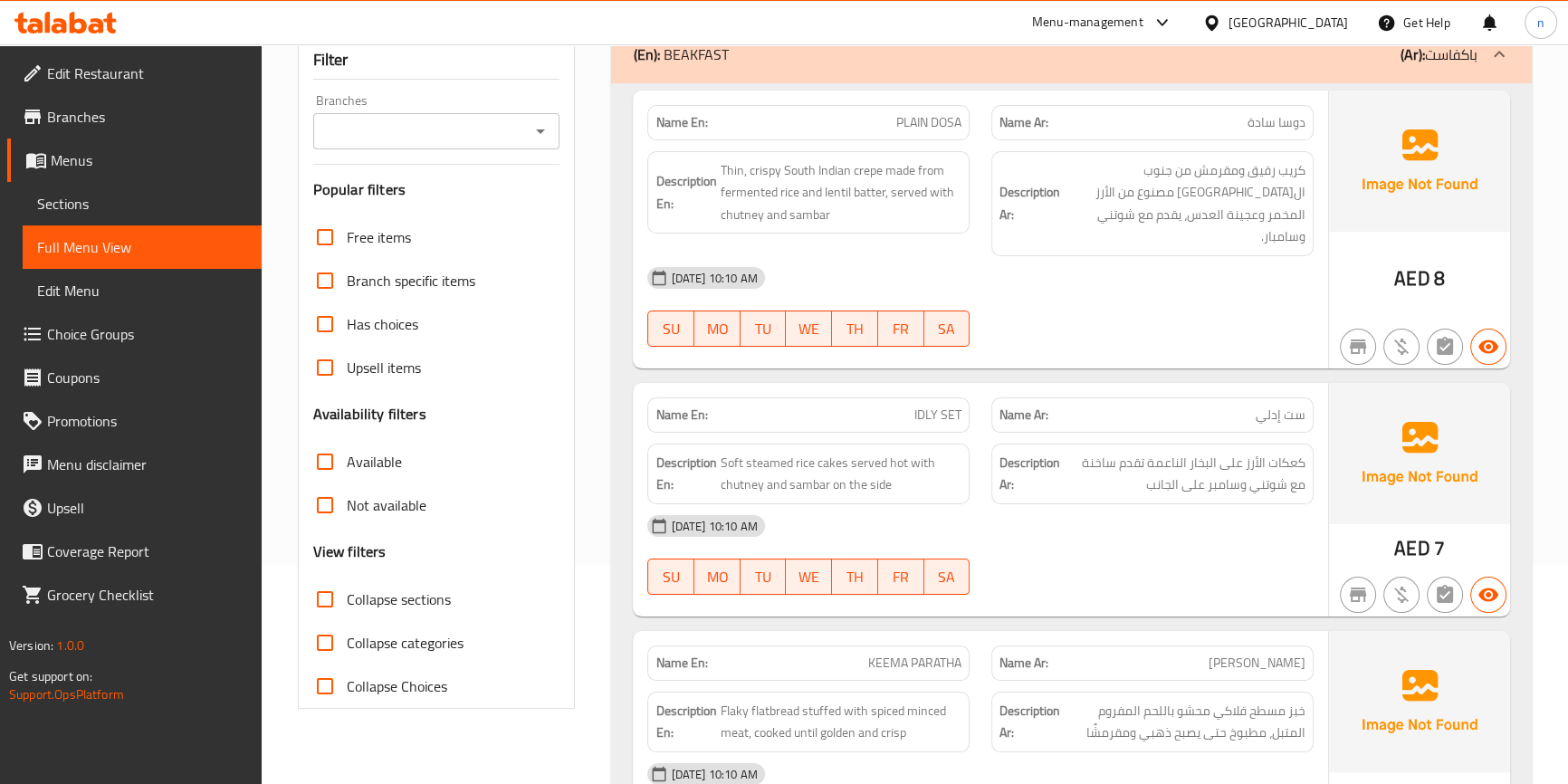
scroll to position [0, 0]
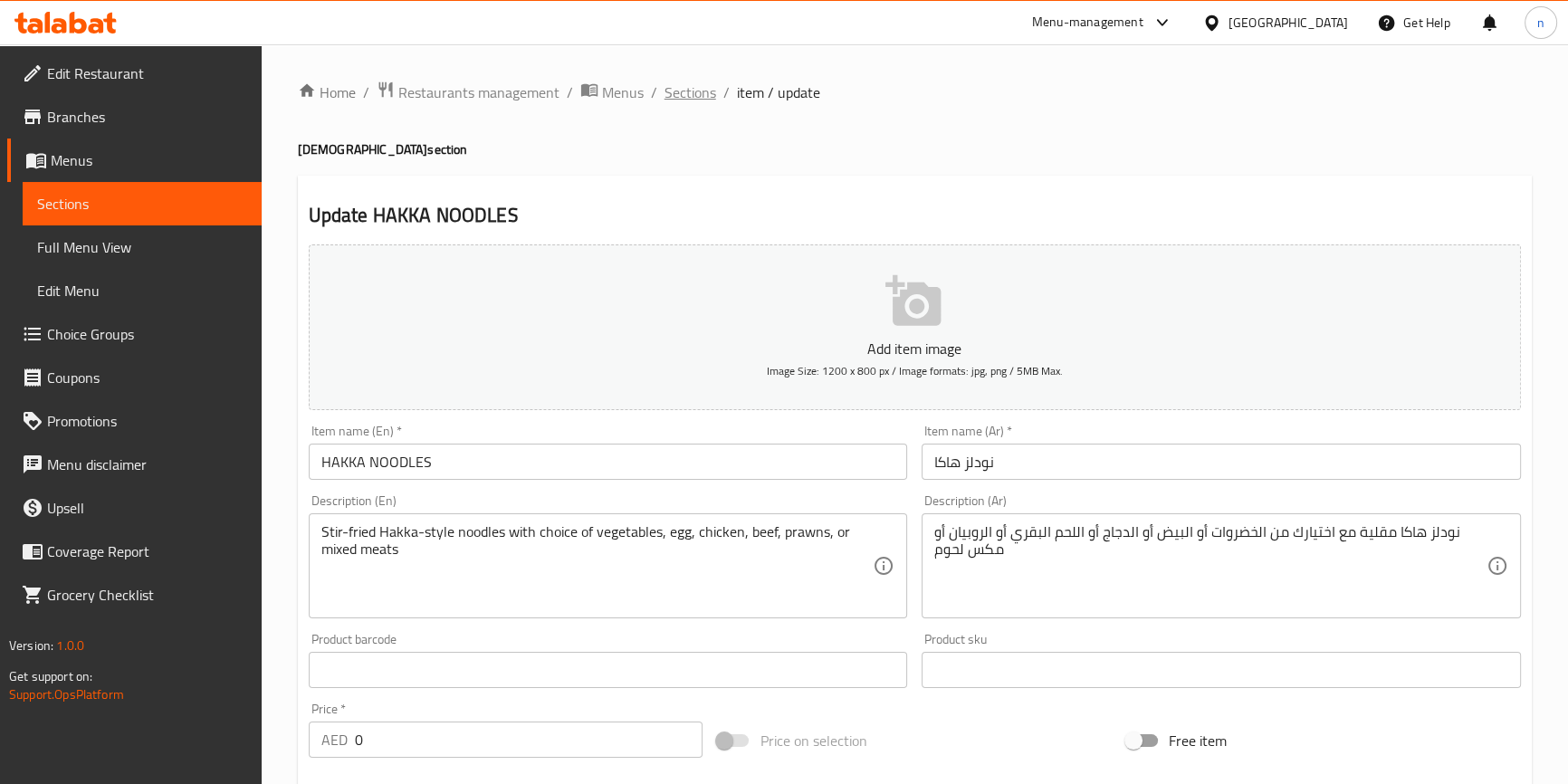
click at [687, 97] on span "Sections" at bounding box center [690, 92] width 52 height 22
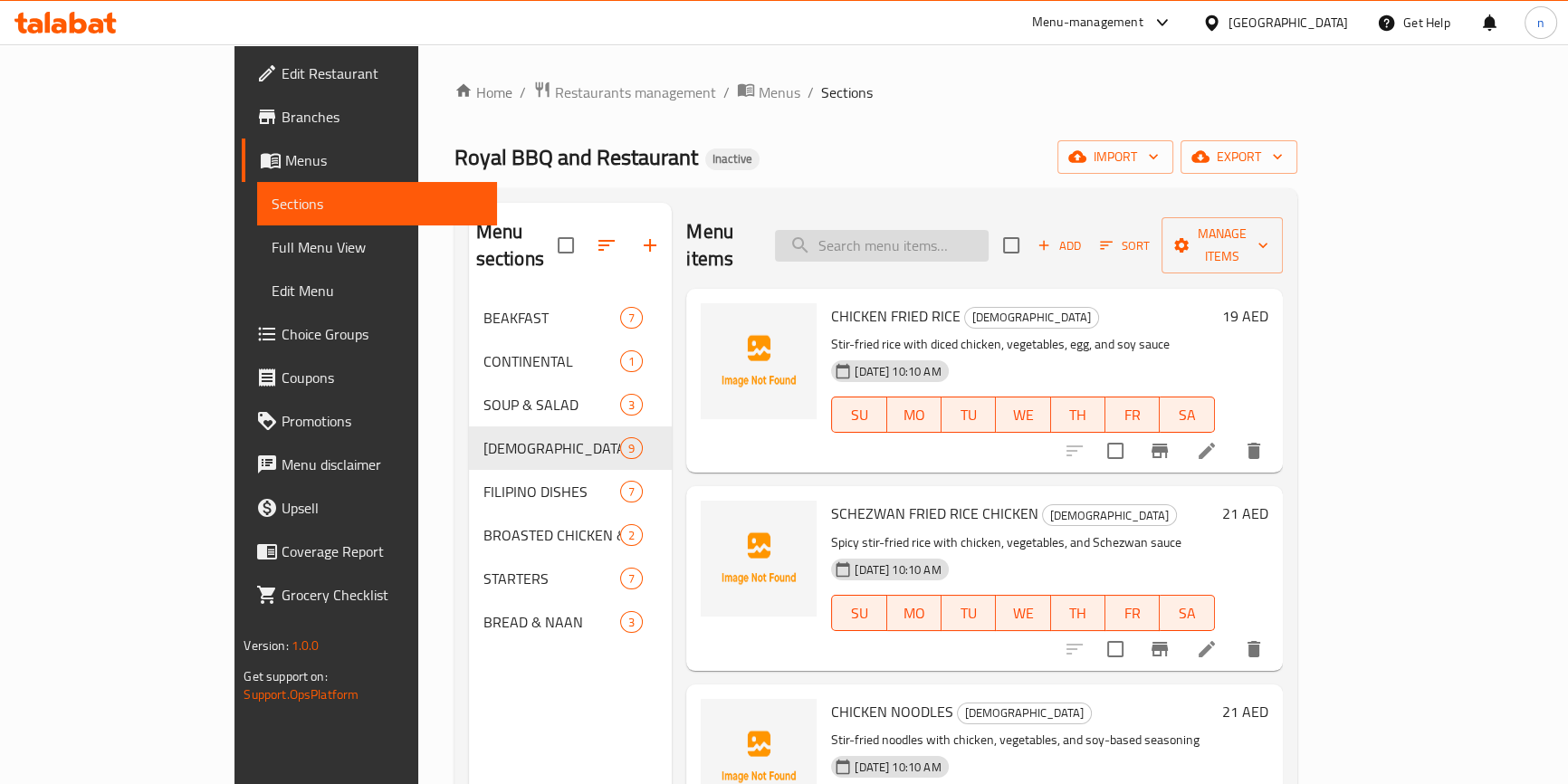
click at [891, 230] on input "search" at bounding box center [882, 246] width 214 height 32
paste input "PANCIT CANTON"
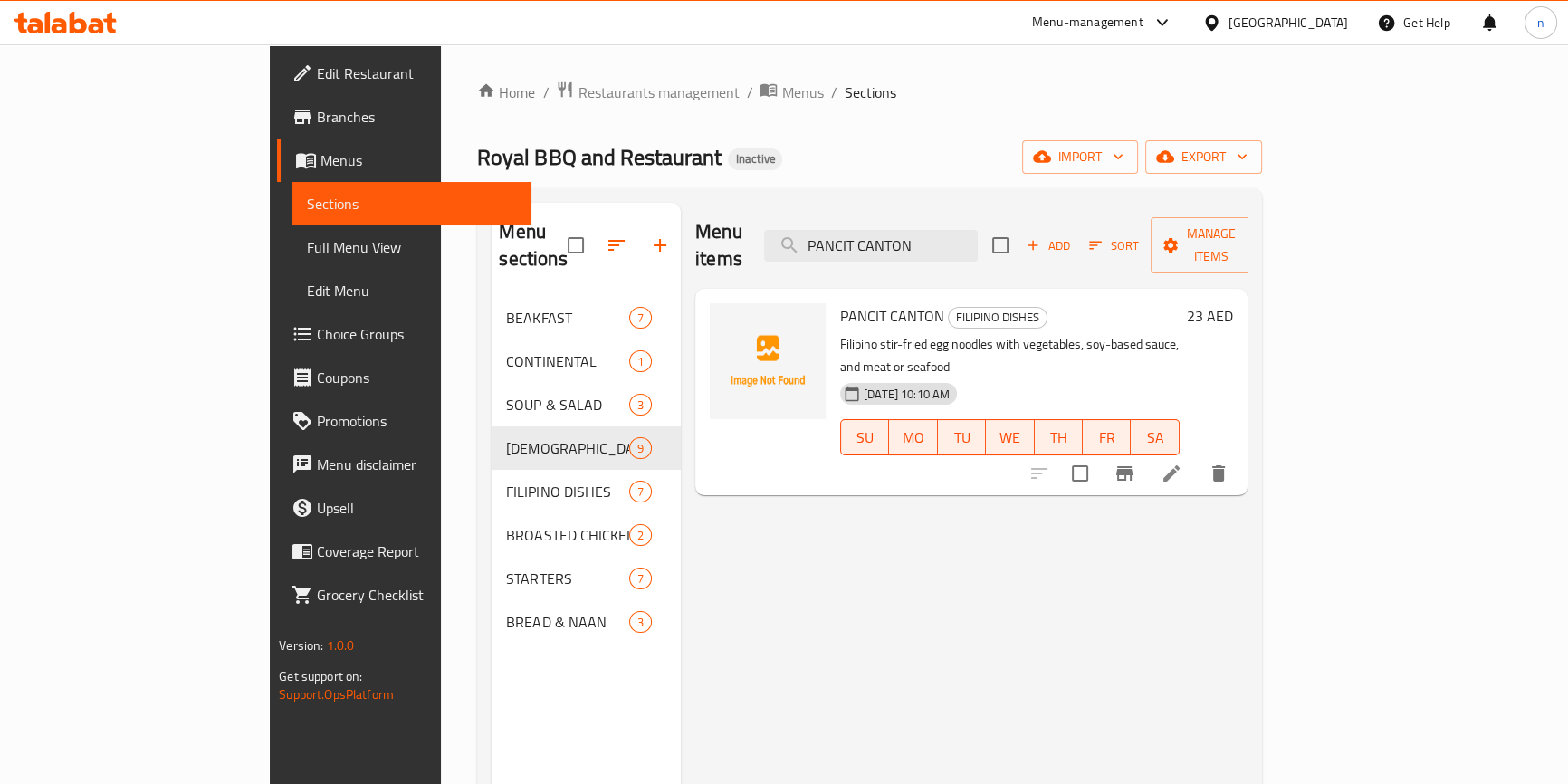
type input "PANCIT CANTON"
click at [1197, 457] on li at bounding box center [1171, 473] width 51 height 33
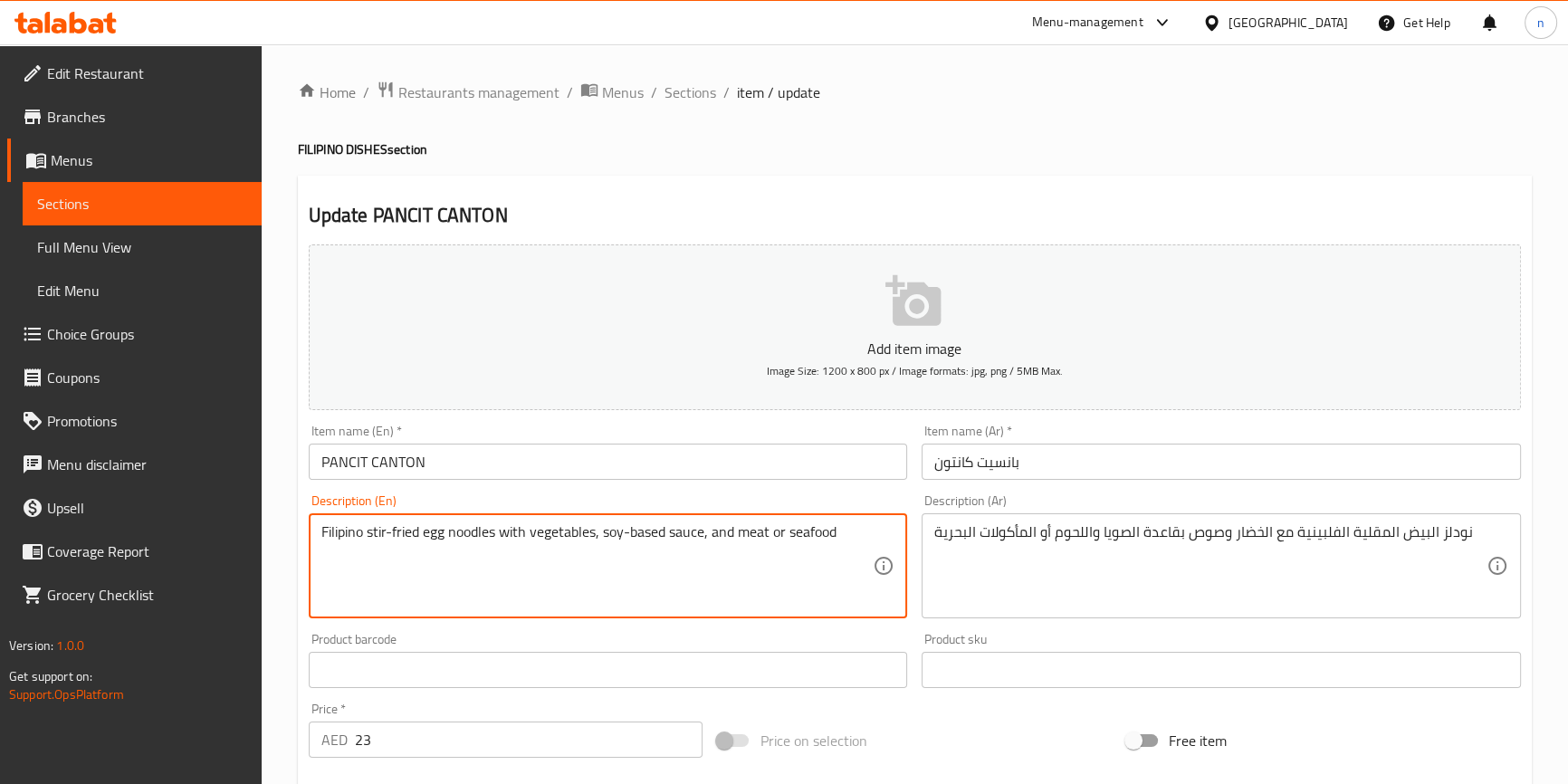
click at [751, 537] on textarea "Filipino stir-fried egg noodles with vegetables, soy-based sauce, and meat or s…" at bounding box center [597, 566] width 552 height 86
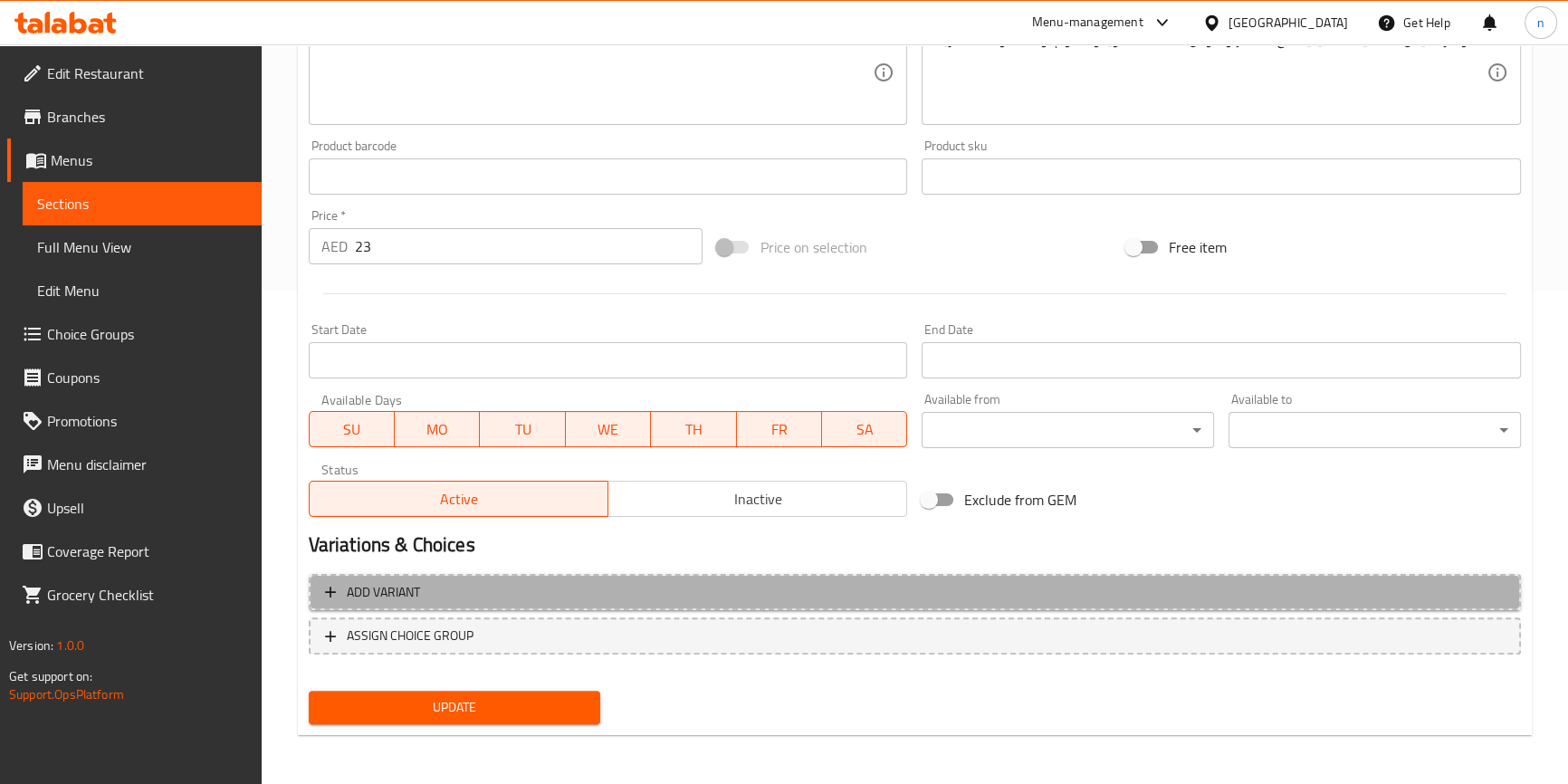
click at [697, 605] on button "Add variant" at bounding box center [914, 593] width 1213 height 38
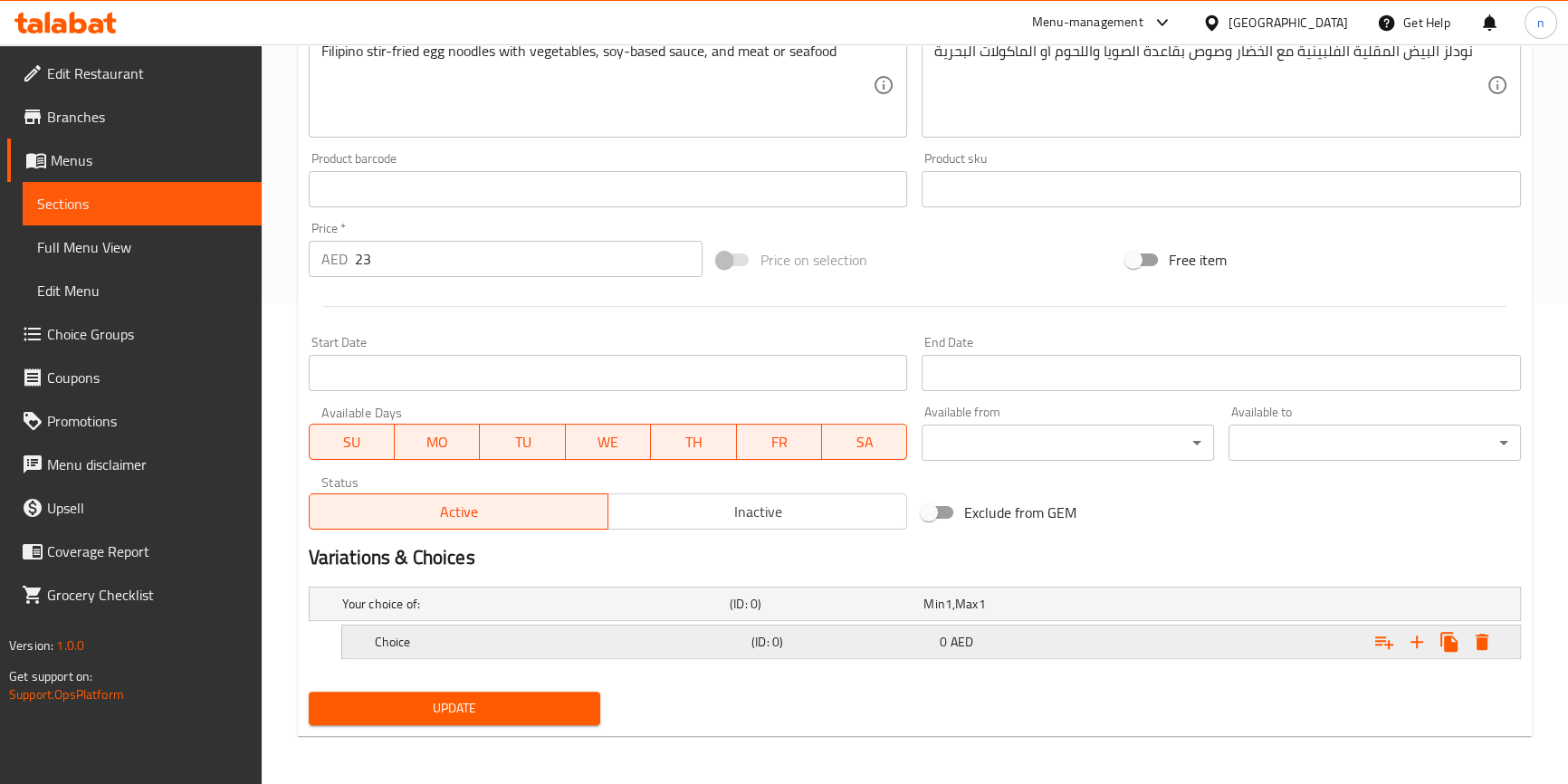
click at [685, 629] on div "Choice" at bounding box center [560, 641] width 377 height 25
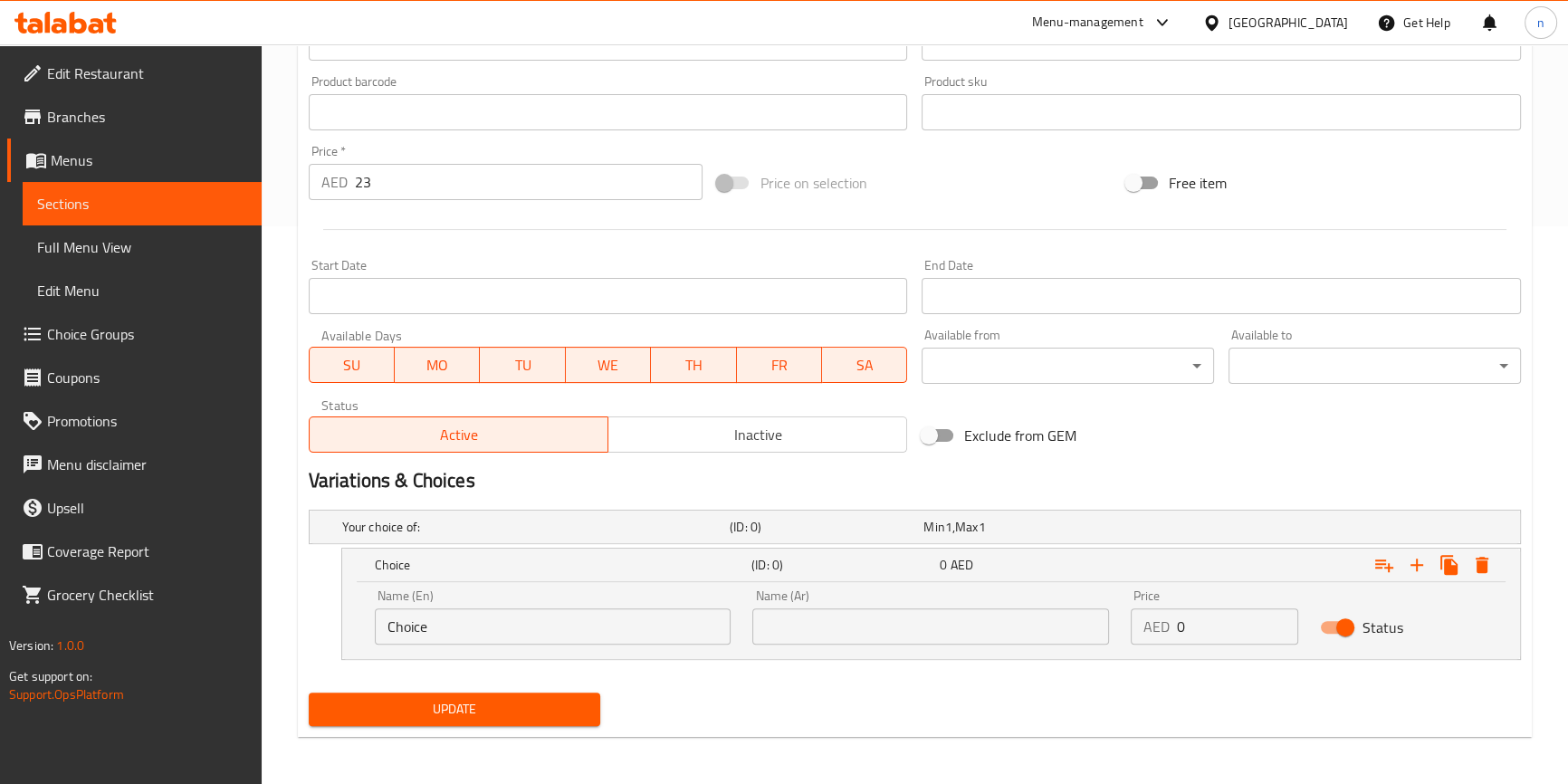
scroll to position [560, 0]
click at [550, 642] on div "Name (En) Choice Name (En)" at bounding box center [552, 615] width 378 height 77
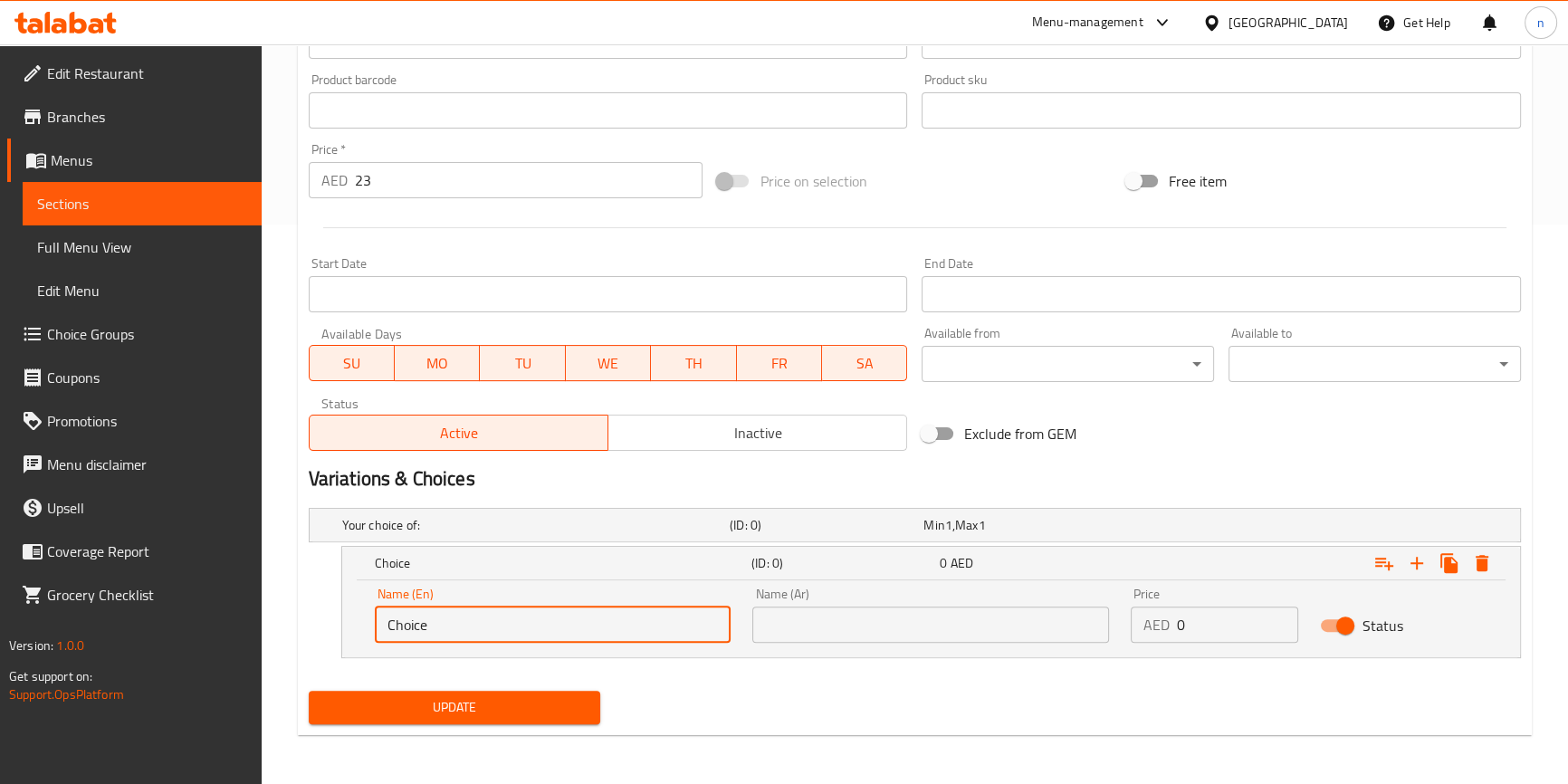
click at [570, 618] on input "Choice" at bounding box center [553, 625] width 356 height 37
paste input "meat"
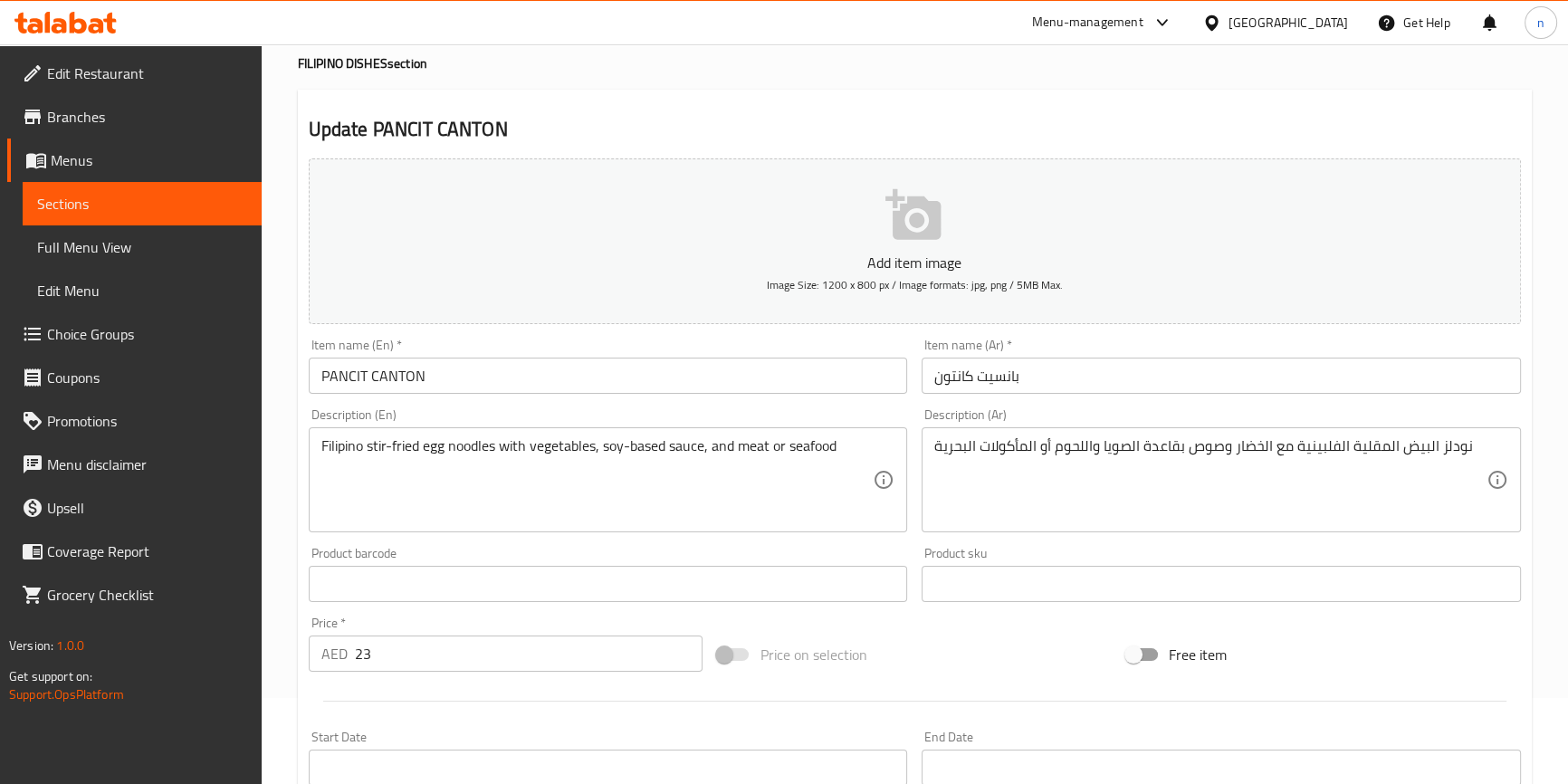
scroll to position [66, 0]
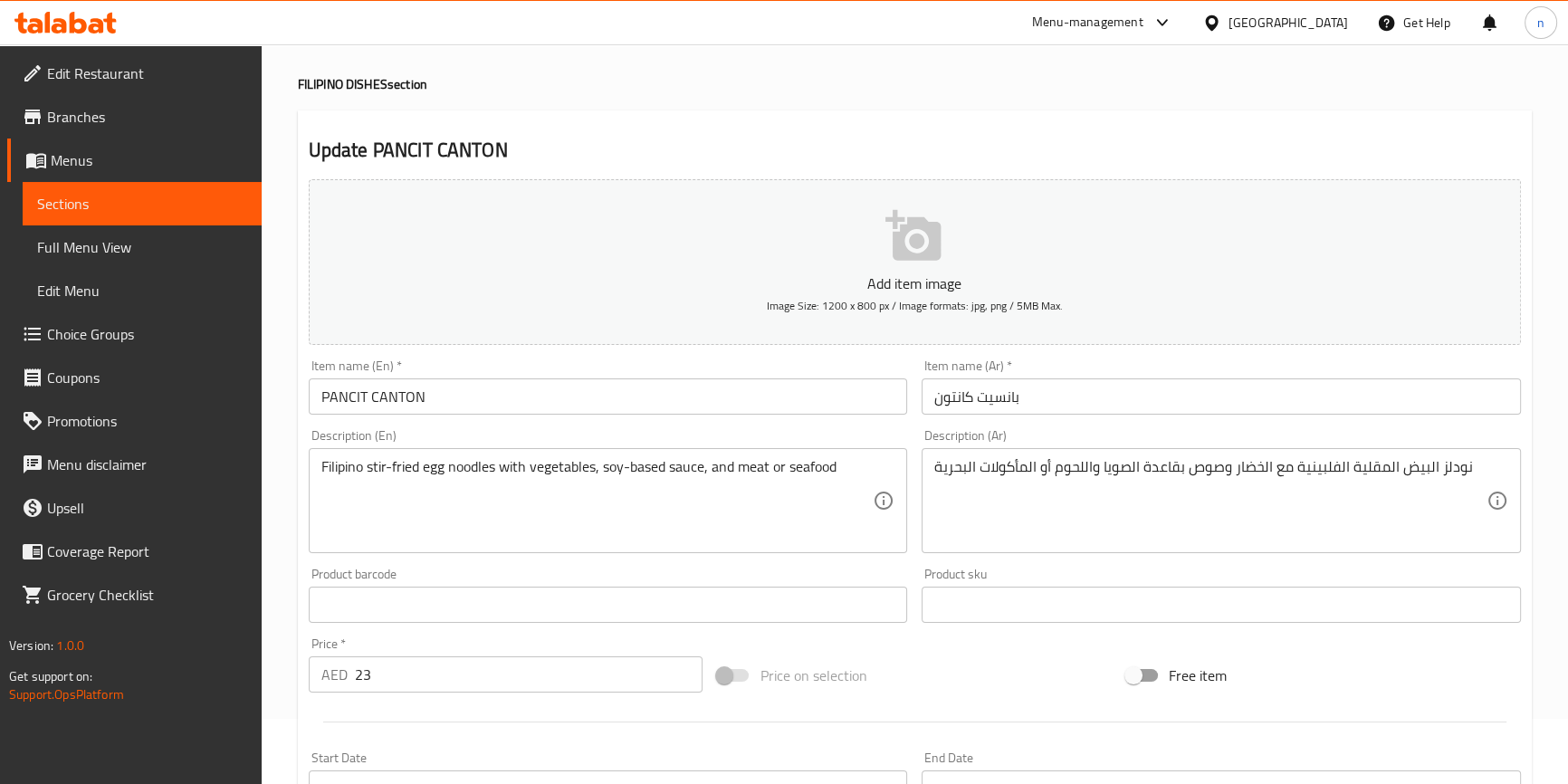
type input "meat"
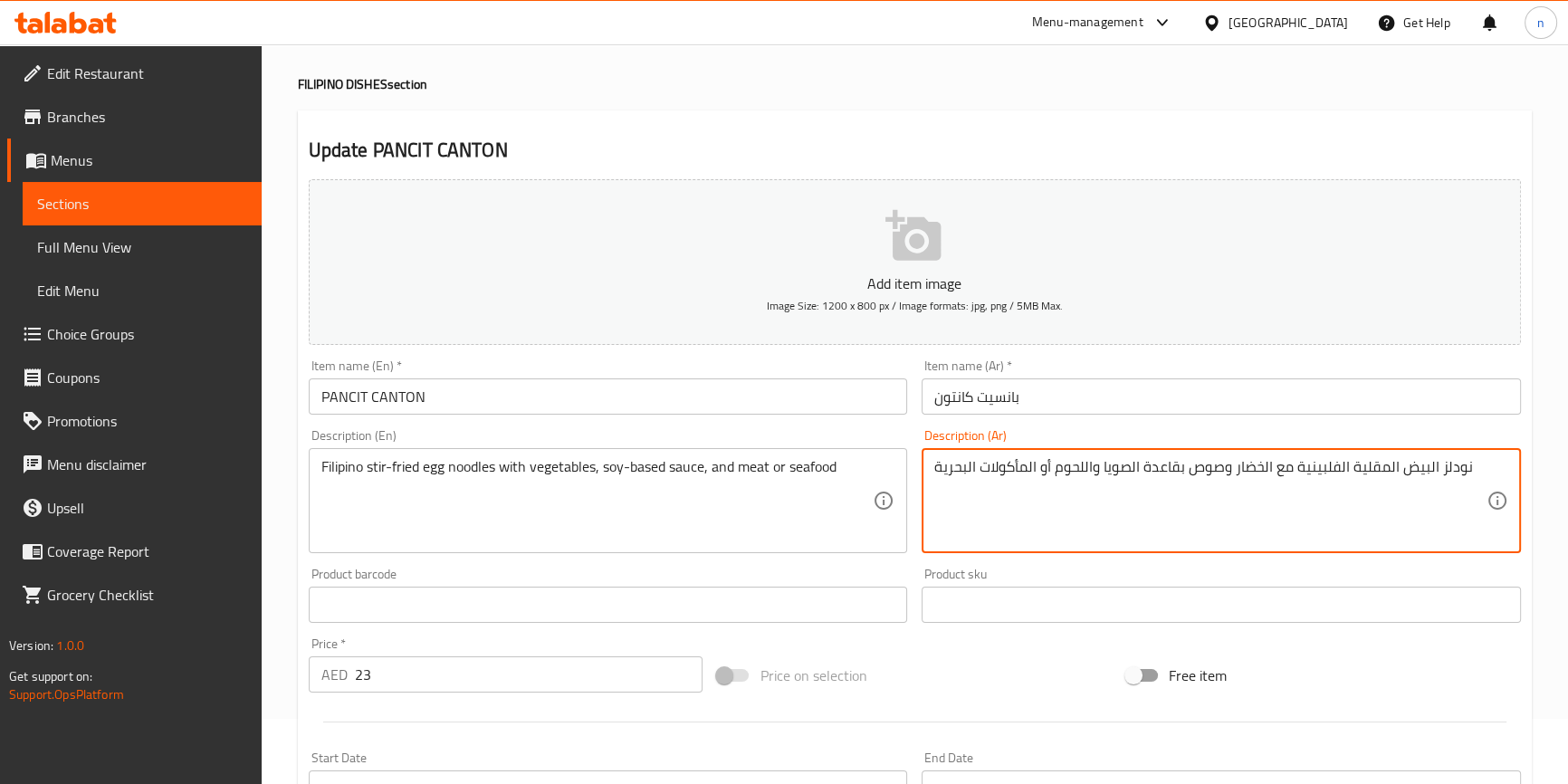
click at [1063, 472] on textarea "نودلز البيض المقلية الفلبينية مع الخضار وصوص بقاعدة الصويا واللحوم أو المأكولات…" at bounding box center [1210, 501] width 552 height 86
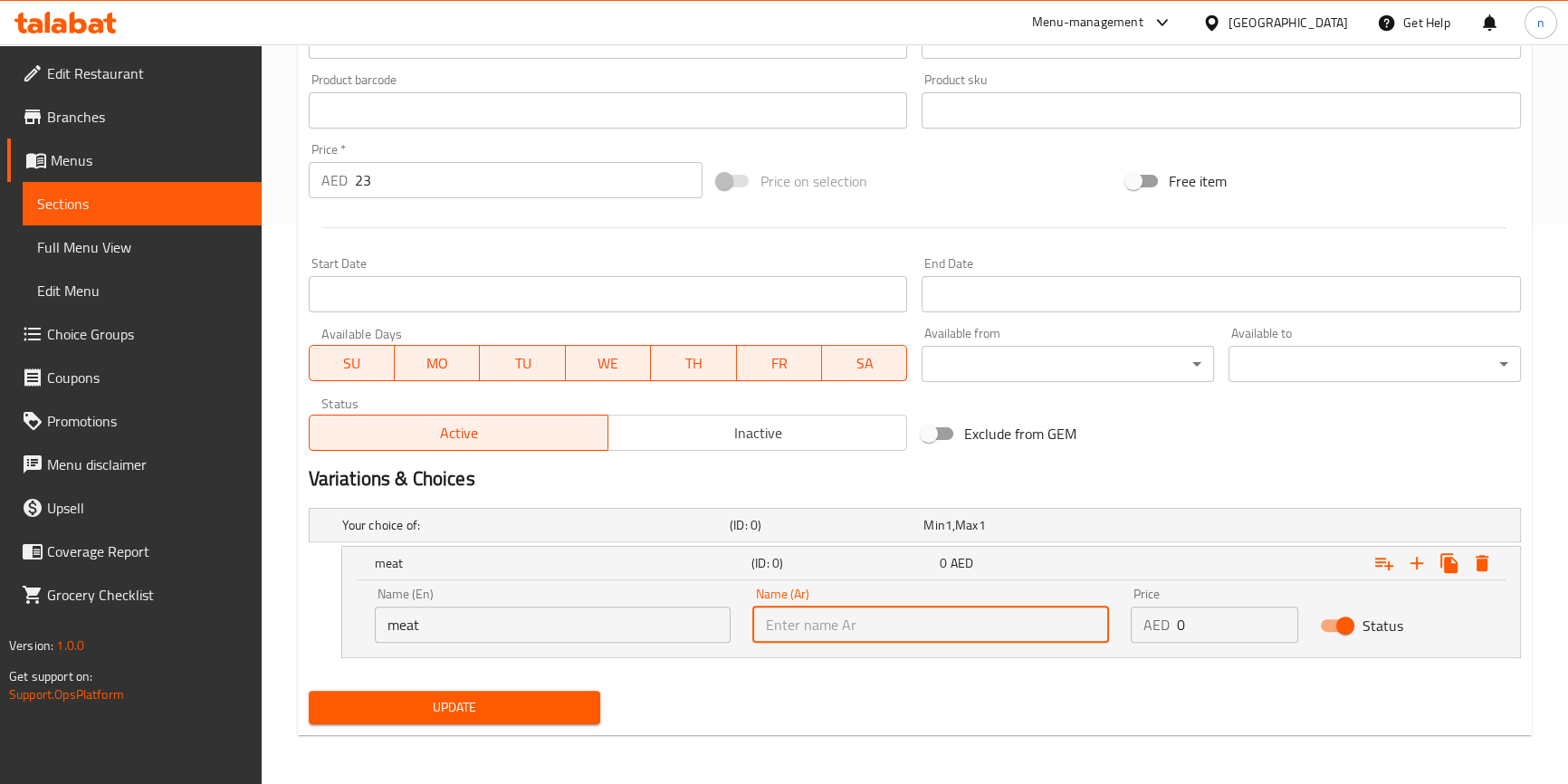
click at [946, 615] on input "text" at bounding box center [930, 625] width 356 height 37
paste input "واللحوم"
click at [805, 626] on input "واللحوم" at bounding box center [930, 625] width 356 height 37
type input "اللحوم"
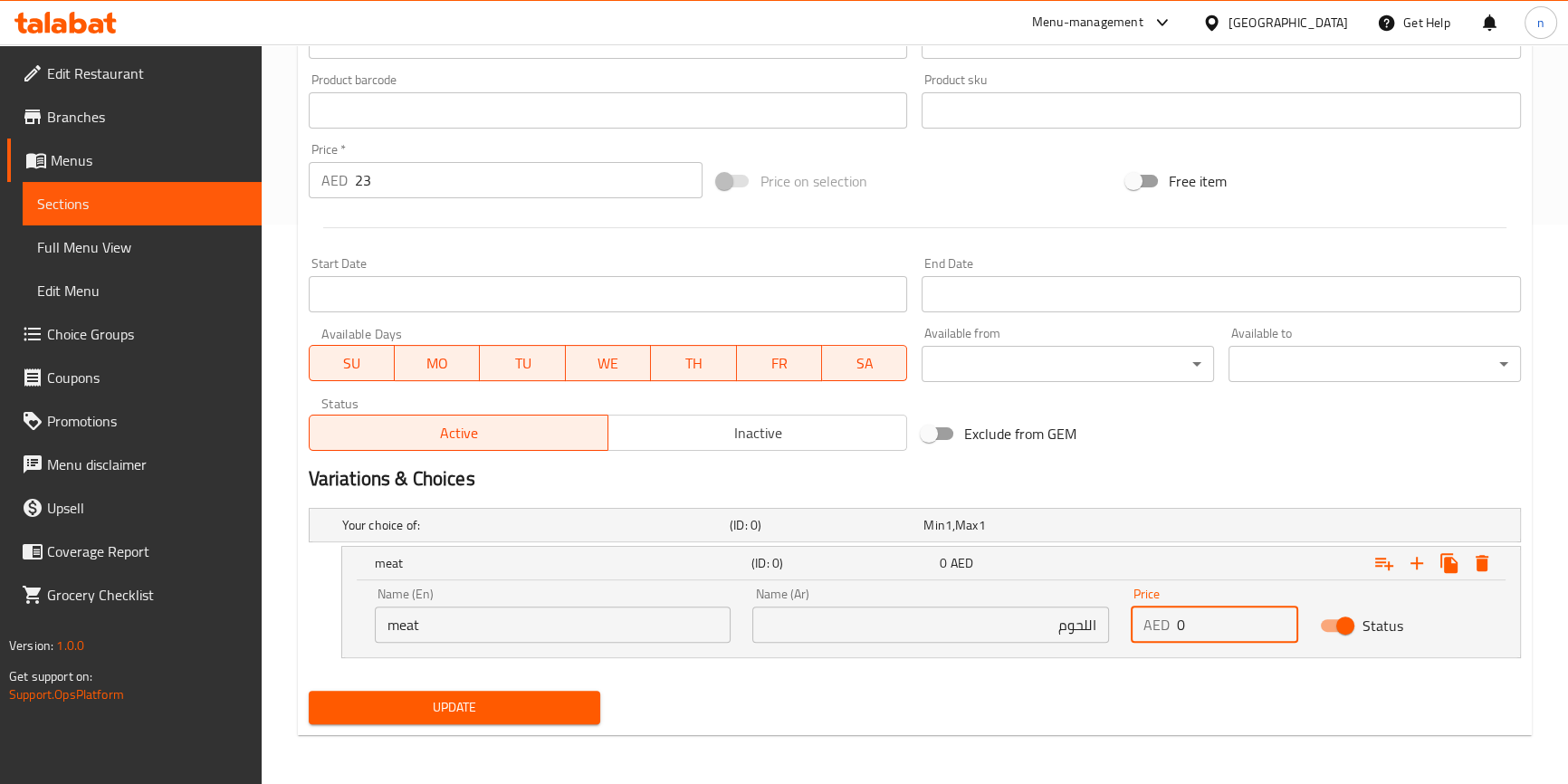
click at [1194, 640] on input "0" at bounding box center [1237, 625] width 121 height 37
type input "23"
click at [1422, 564] on icon "Expand" at bounding box center [1416, 563] width 22 height 22
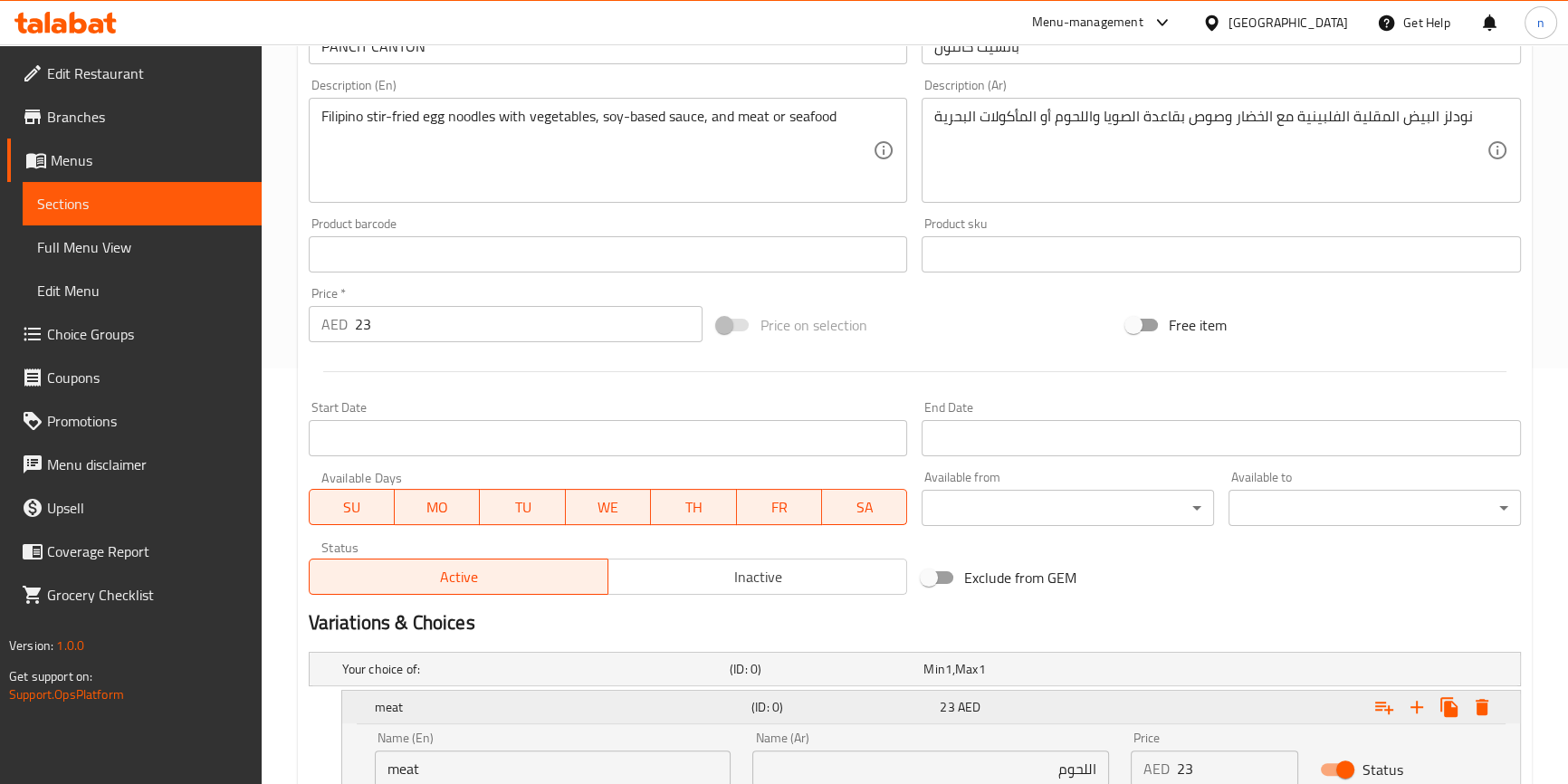
scroll to position [147, 0]
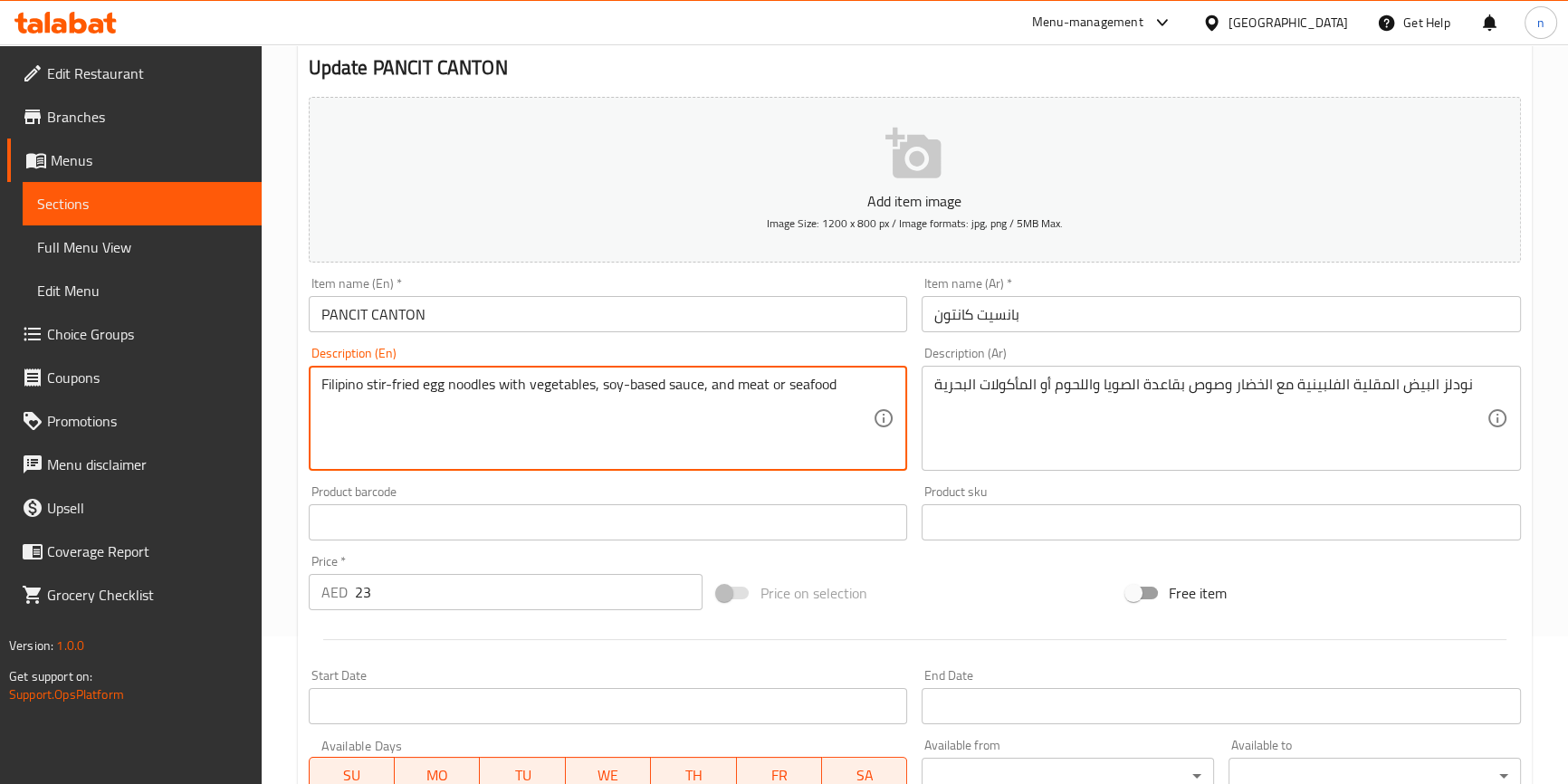
click at [819, 381] on textarea "Filipino stir-fried egg noodles with vegetables, soy-based sauce, and meat or s…" at bounding box center [597, 419] width 552 height 86
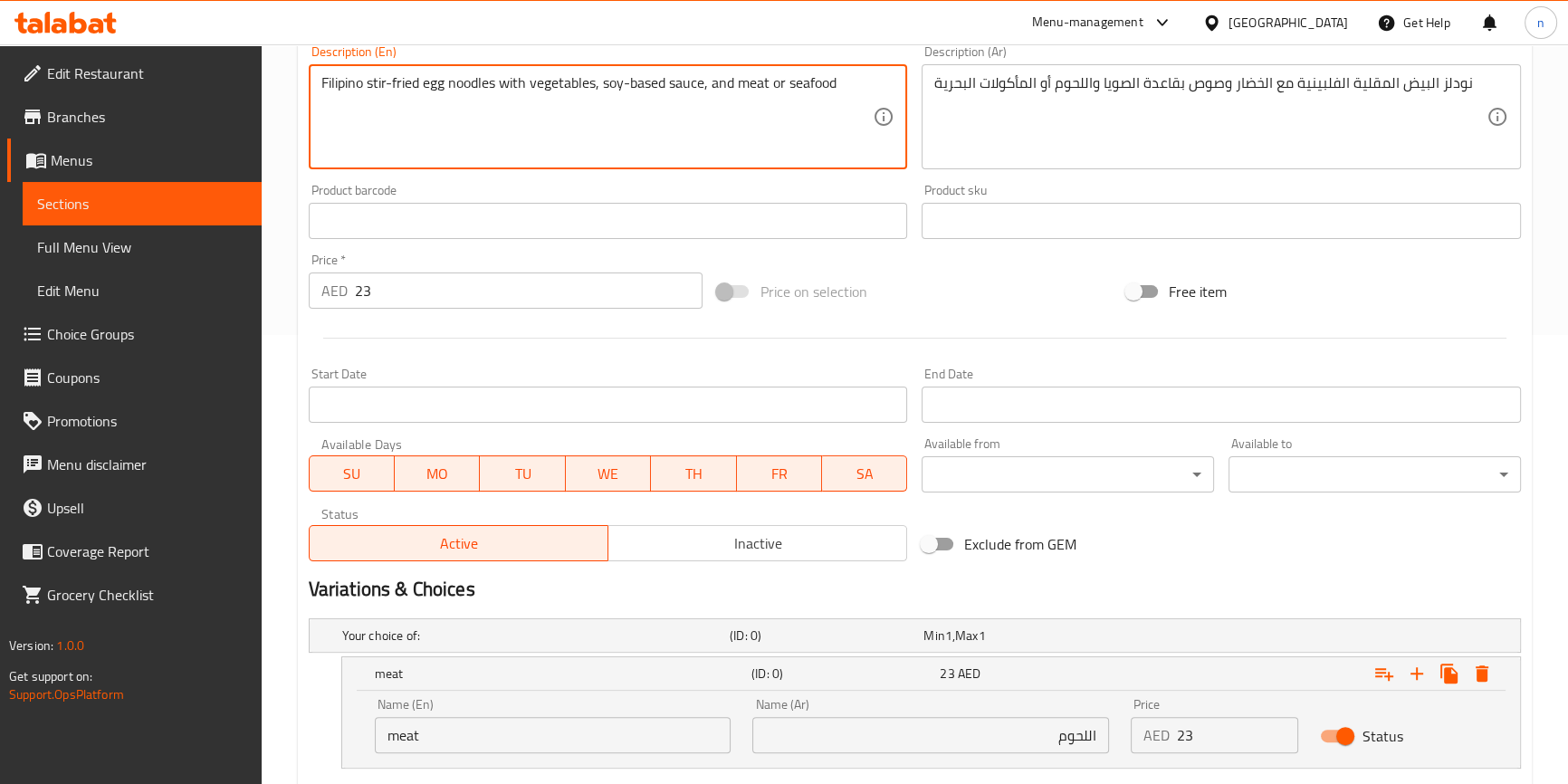
scroll to position [611, 0]
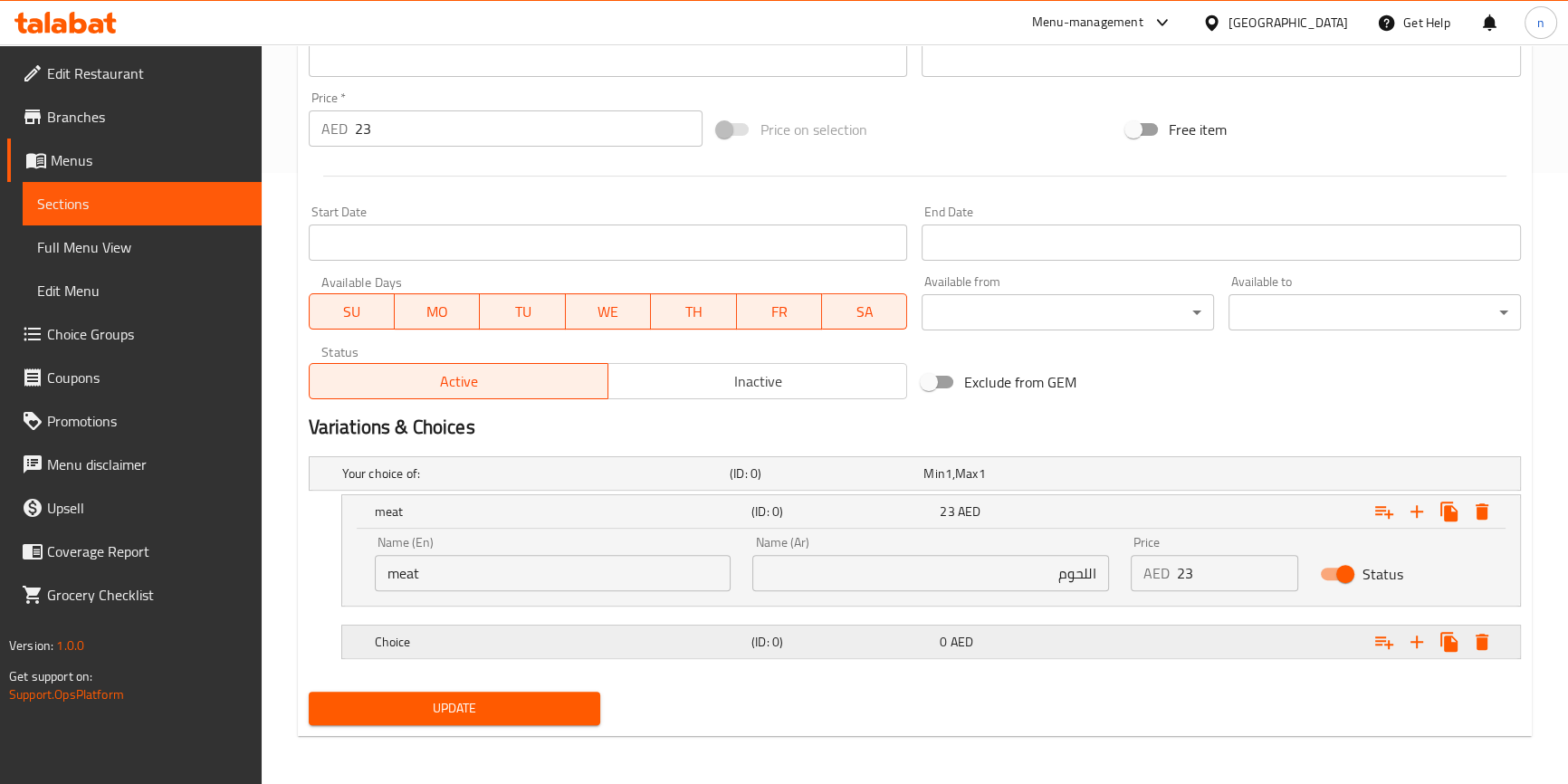
click at [626, 622] on div "Choice (ID: 0) 0 AED" at bounding box center [937, 641] width 1131 height 39
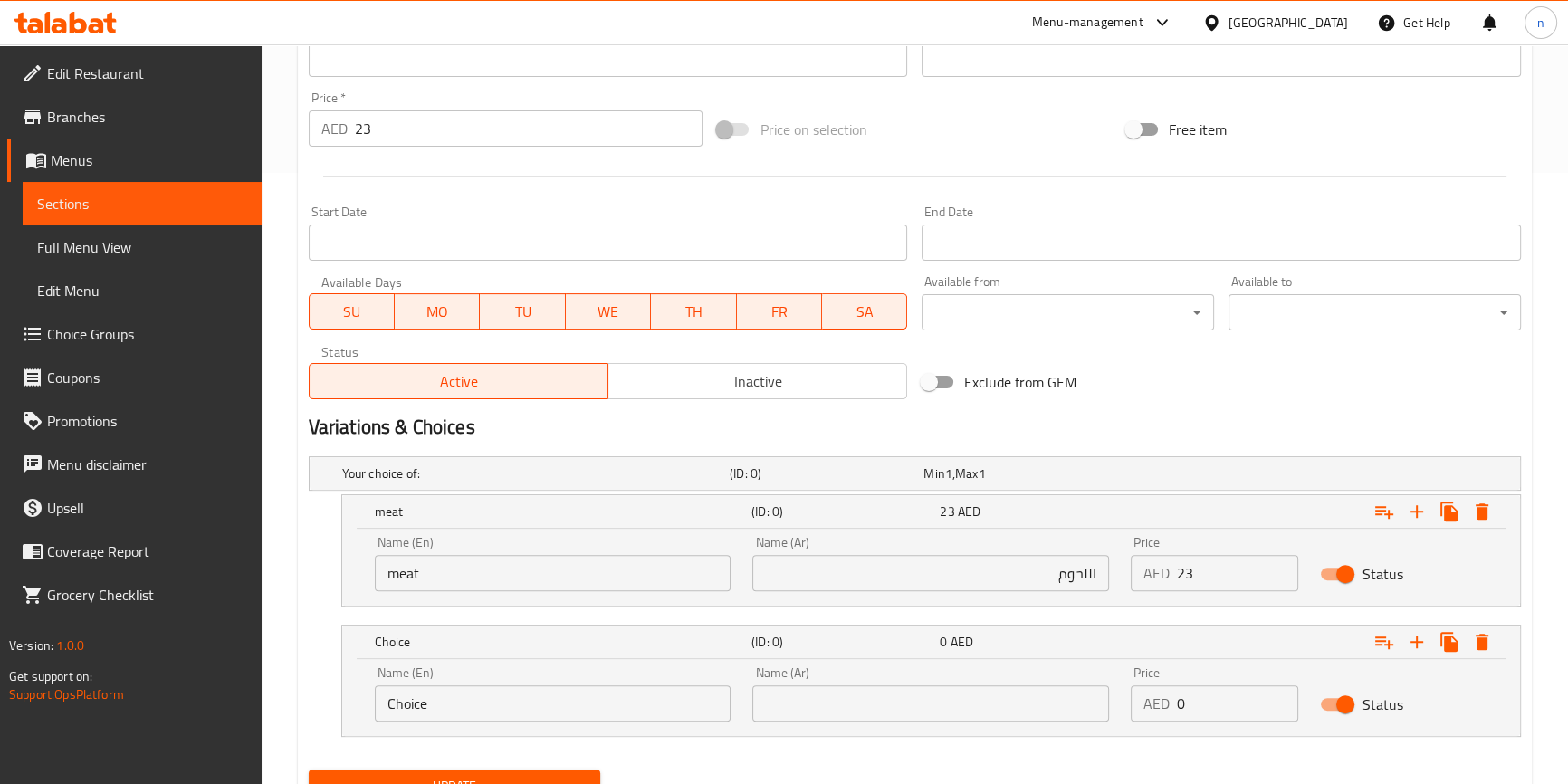
click at [576, 692] on input "Choice" at bounding box center [553, 703] width 356 height 37
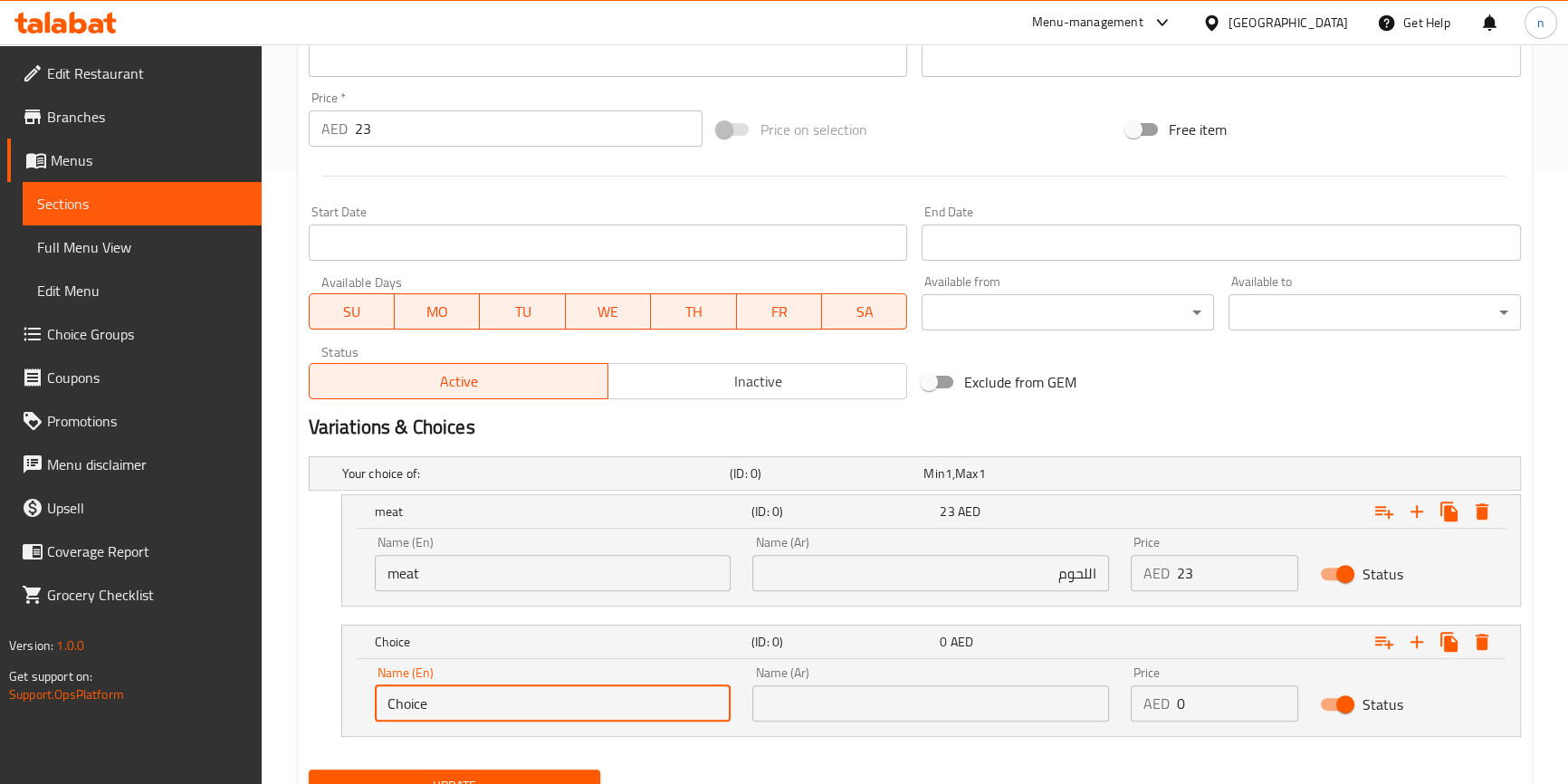
click at [576, 692] on input "Choice" at bounding box center [553, 703] width 356 height 37
paste input "seafood"
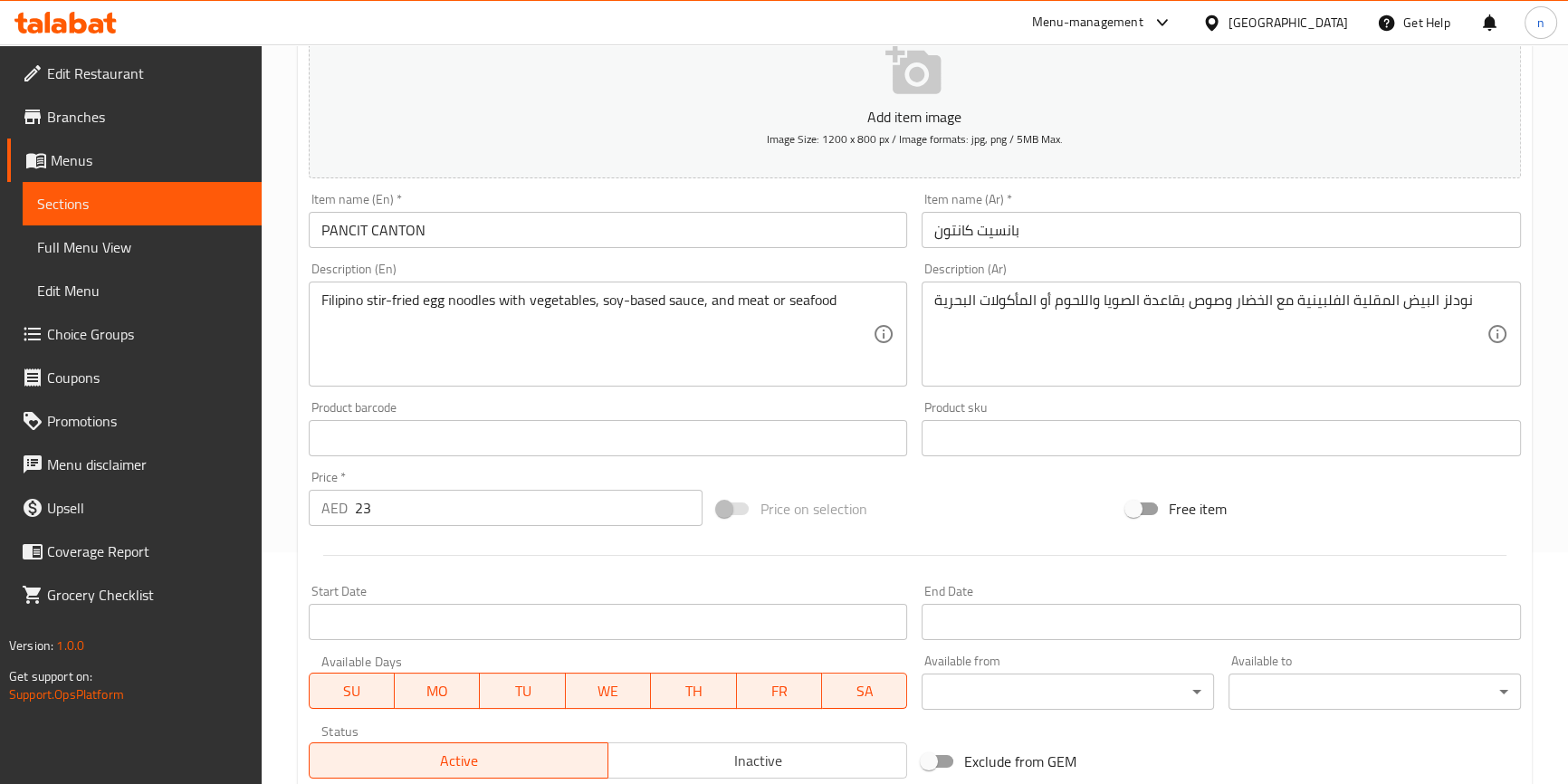
scroll to position [117, 0]
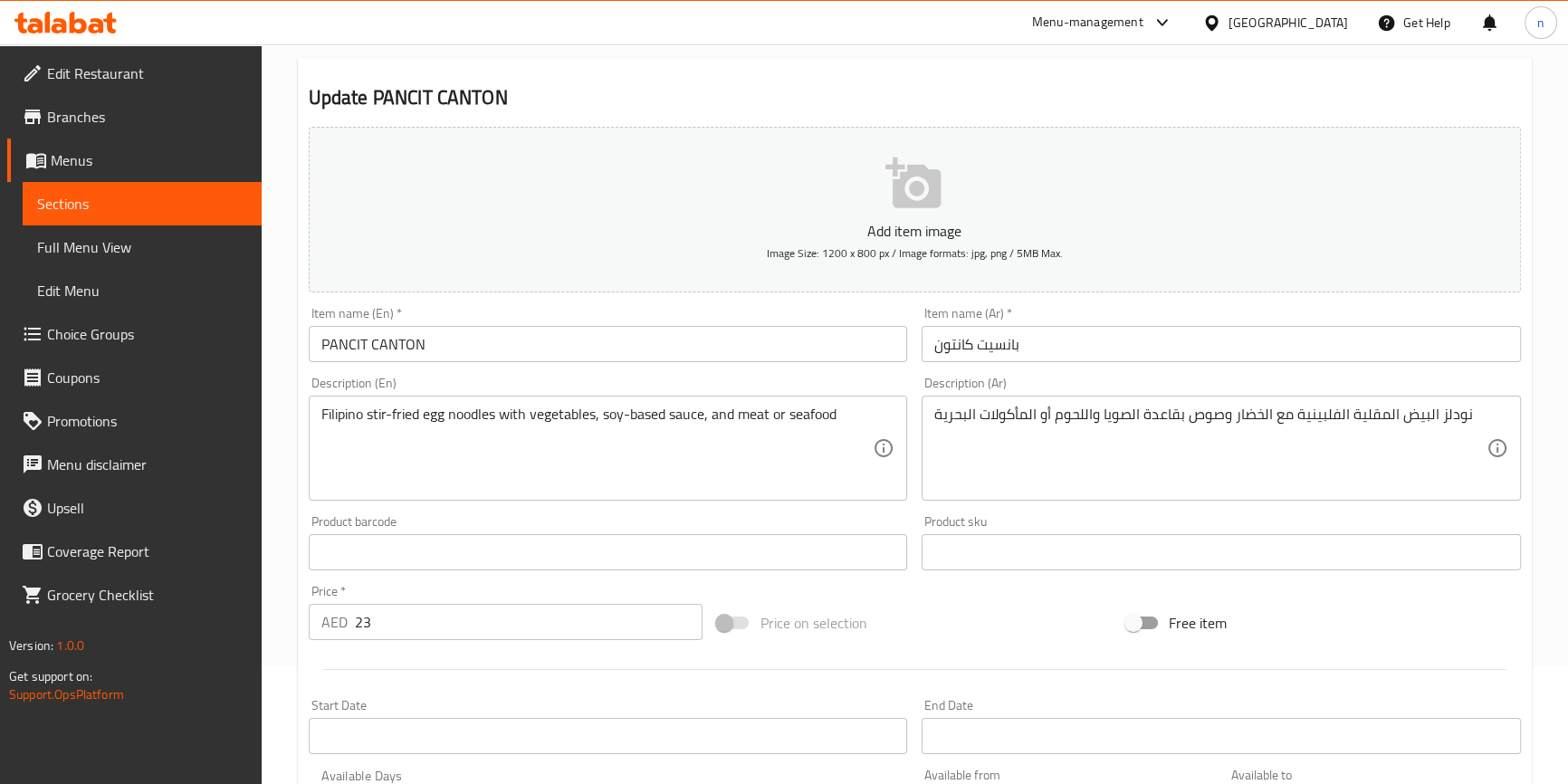
type input "seafood"
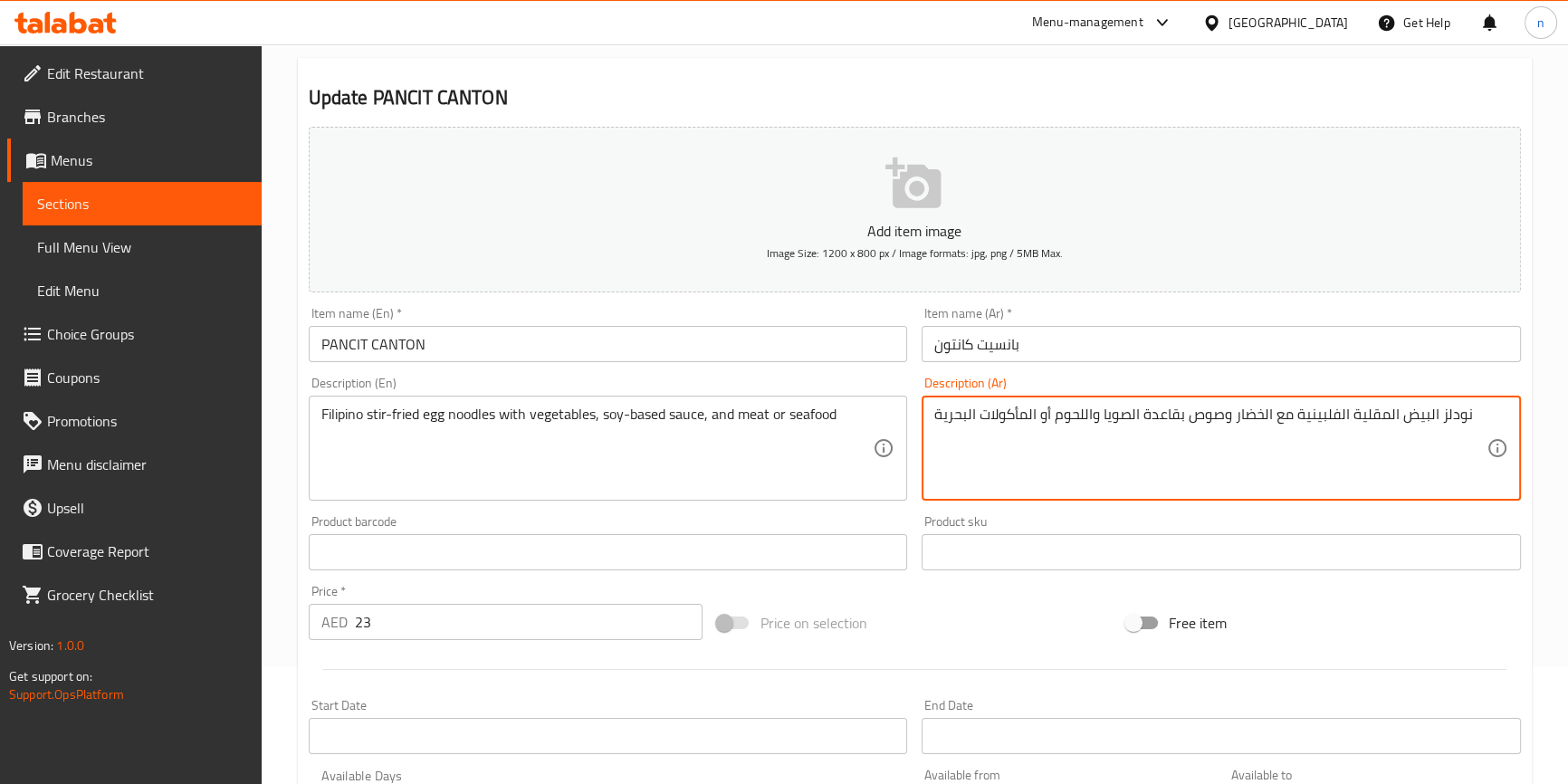
drag, startPoint x: 1036, startPoint y: 414, endPoint x: 850, endPoint y: 434, distance: 187.1
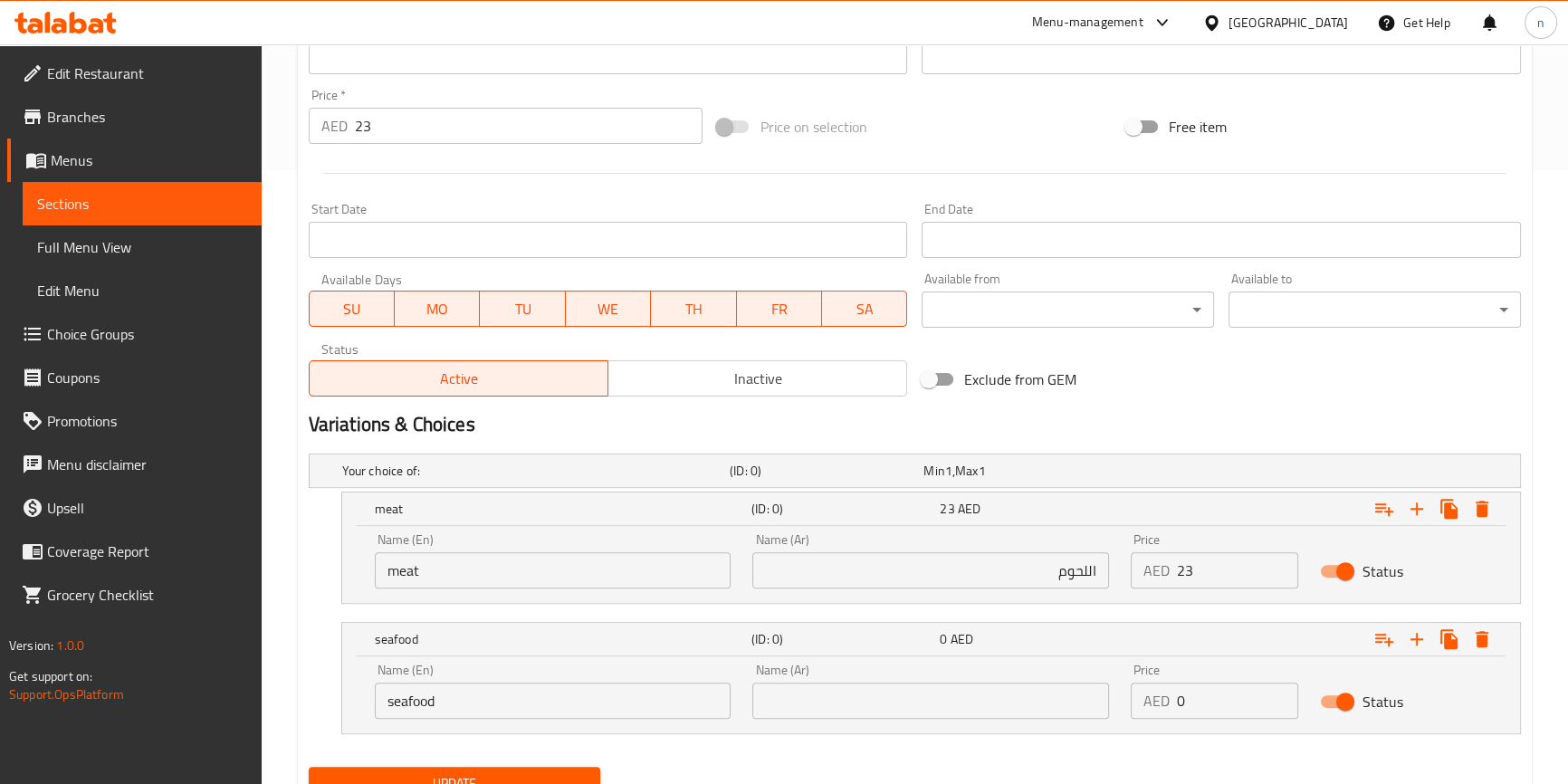
scroll to position [689, 0]
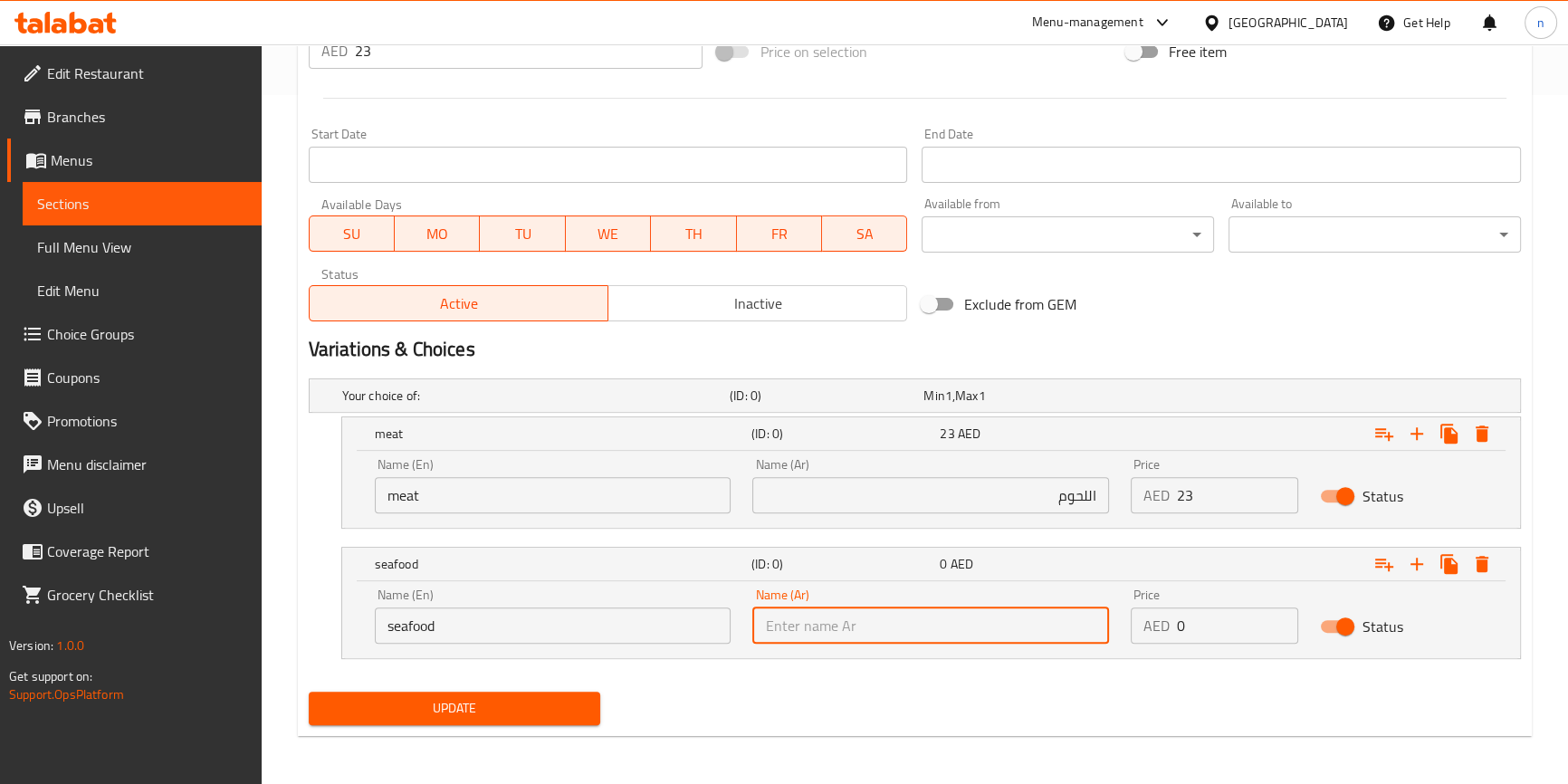
click at [882, 616] on input "text" at bounding box center [930, 626] width 356 height 37
paste input "المأكولات البحرية"
type input "المأكولات البحرية"
click at [1225, 602] on div "Price AED 0 Price" at bounding box center [1214, 615] width 168 height 55
click at [1218, 625] on input "0" at bounding box center [1237, 626] width 121 height 37
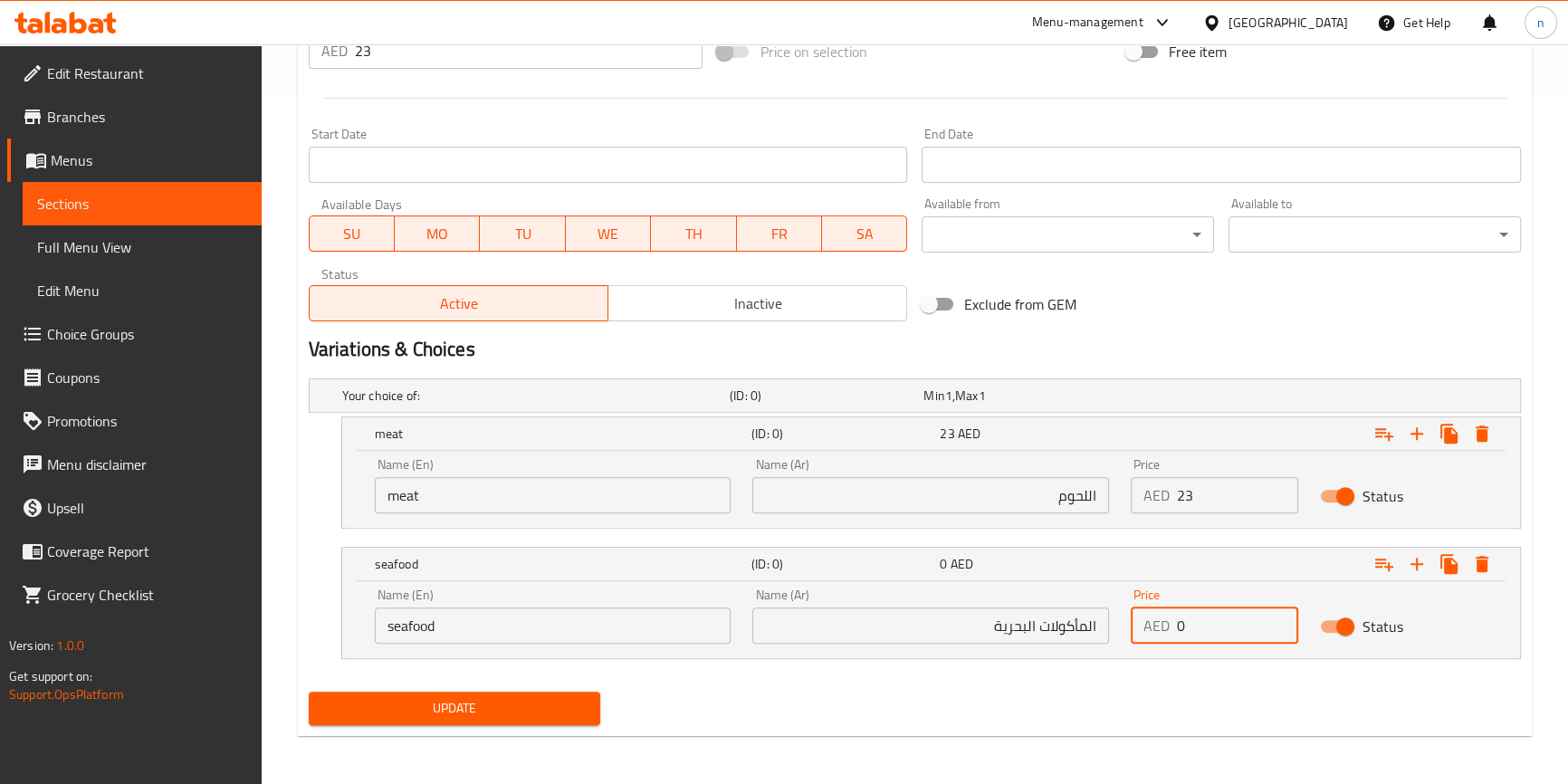
click at [1218, 625] on input "0" at bounding box center [1237, 626] width 121 height 37
type input "23"
click at [969, 776] on div "Home / Restaurants management / Menus / Sections / item / update FILIPINO DISHE…" at bounding box center [914, 71] width 1306 height 1431
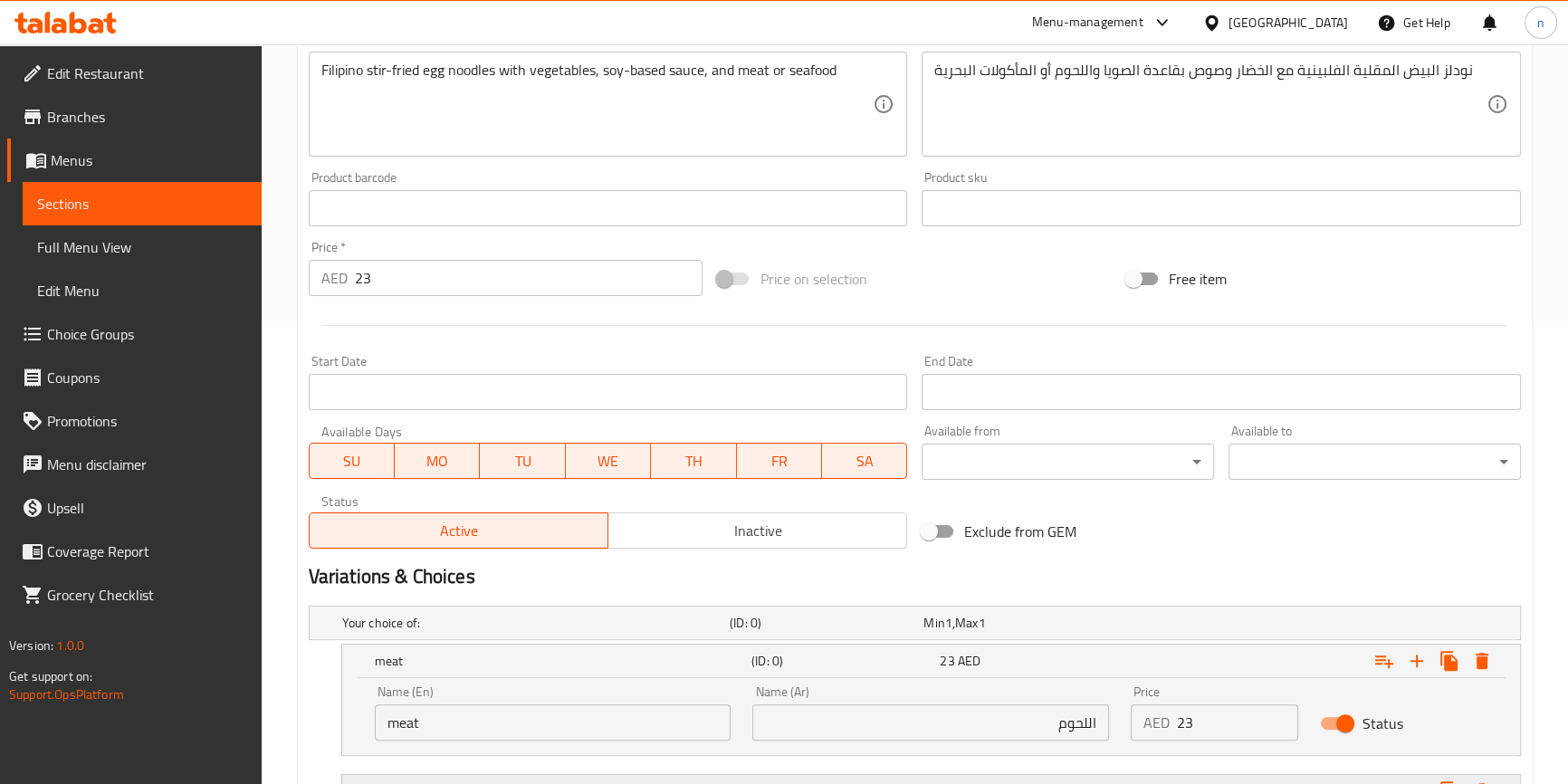
scroll to position [196, 0]
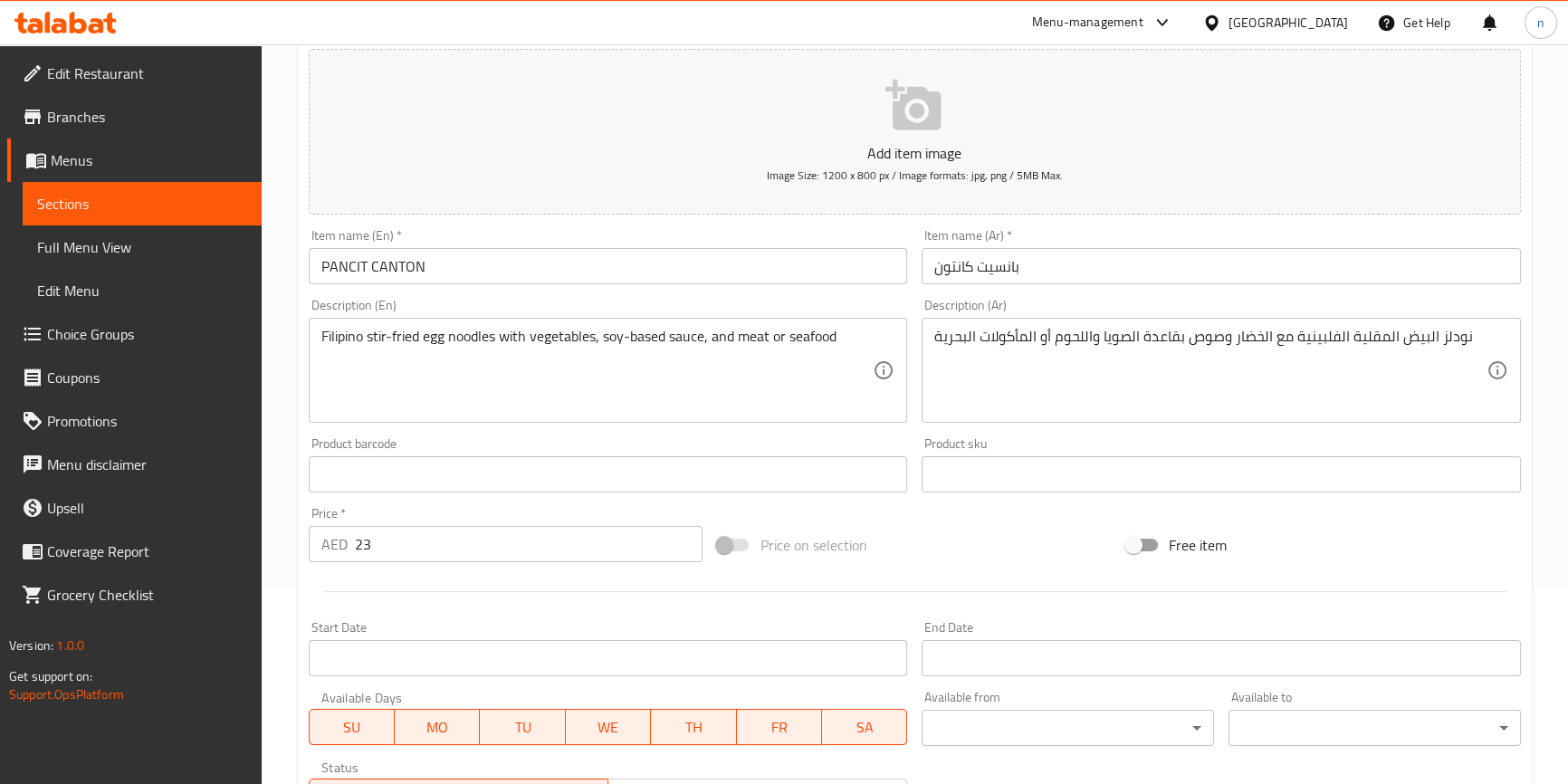
click at [477, 535] on input "23" at bounding box center [529, 544] width 349 height 37
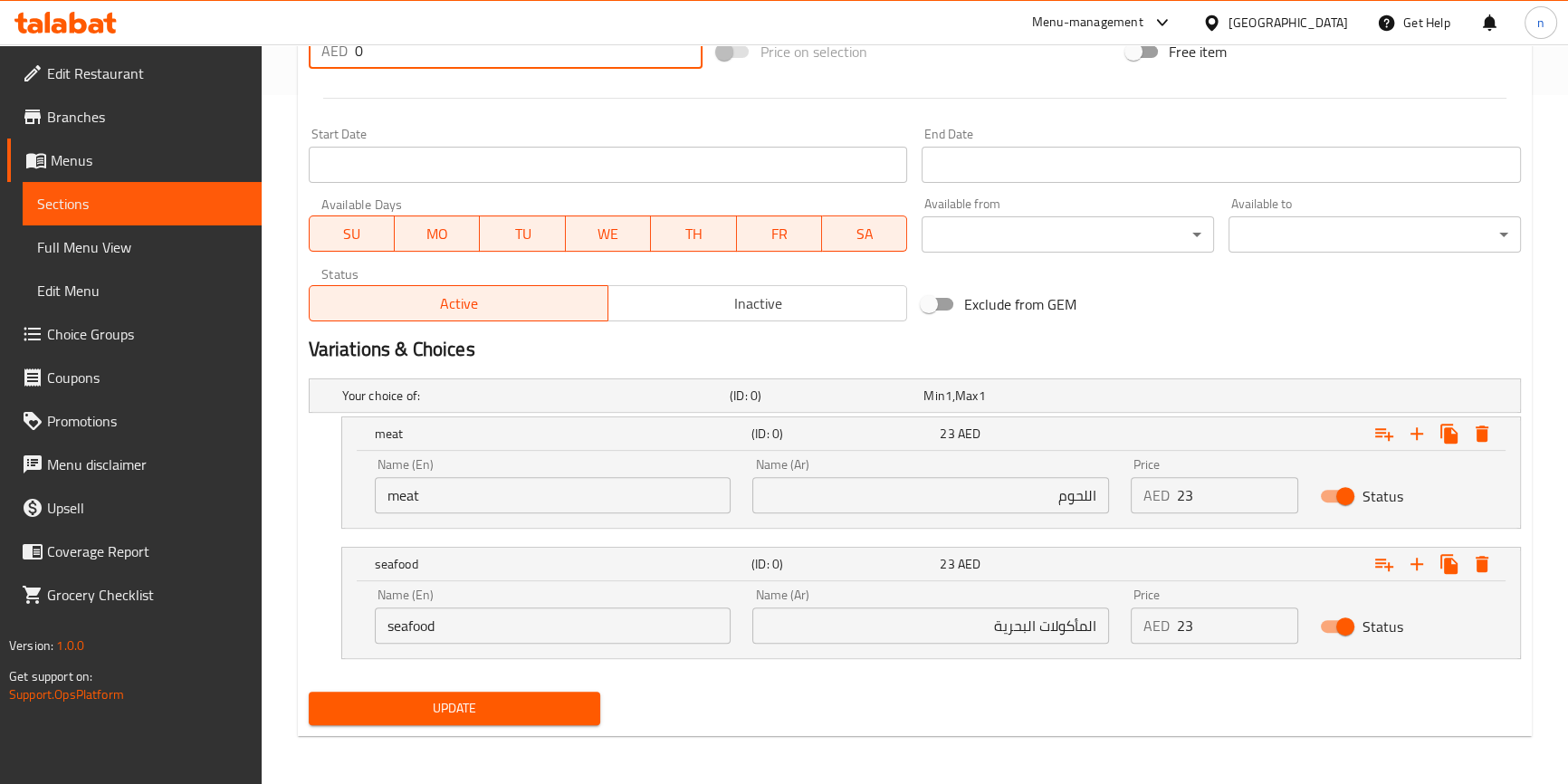
type input "0"
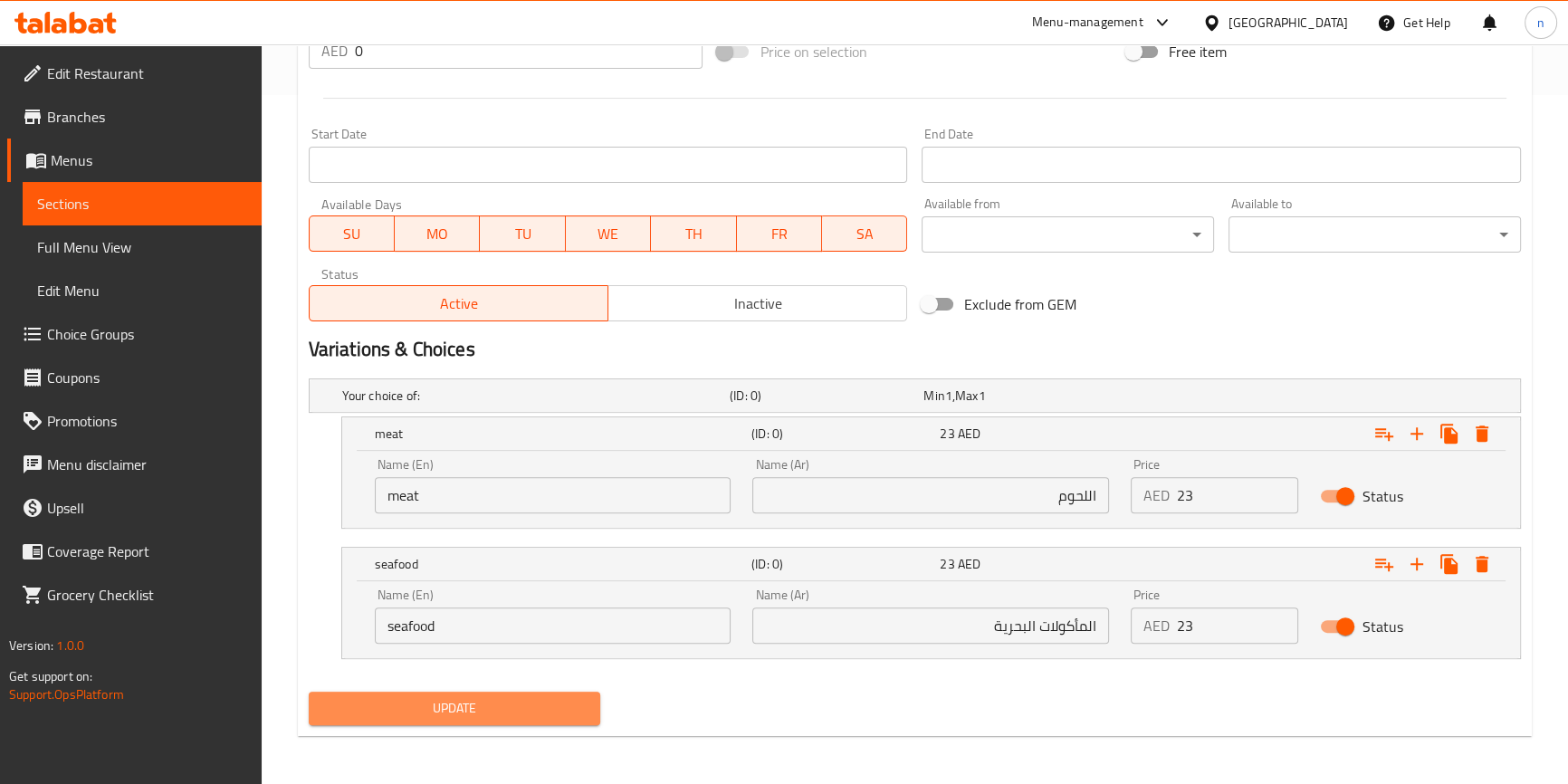
drag, startPoint x: 427, startPoint y: 713, endPoint x: 624, endPoint y: 650, distance: 206.8
click at [434, 704] on span "Update" at bounding box center [455, 708] width 264 height 23
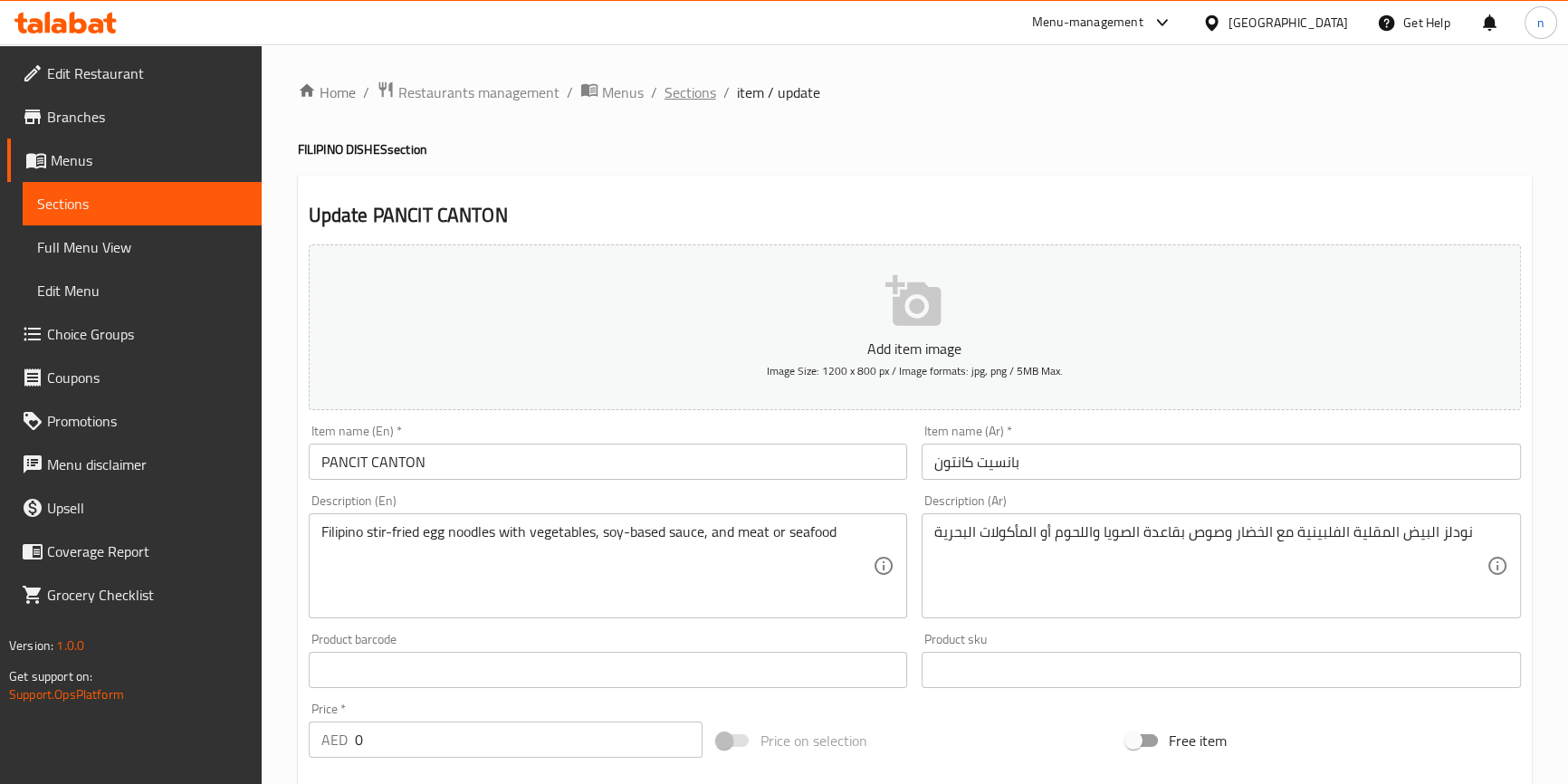
click at [687, 91] on span "Sections" at bounding box center [690, 92] width 52 height 22
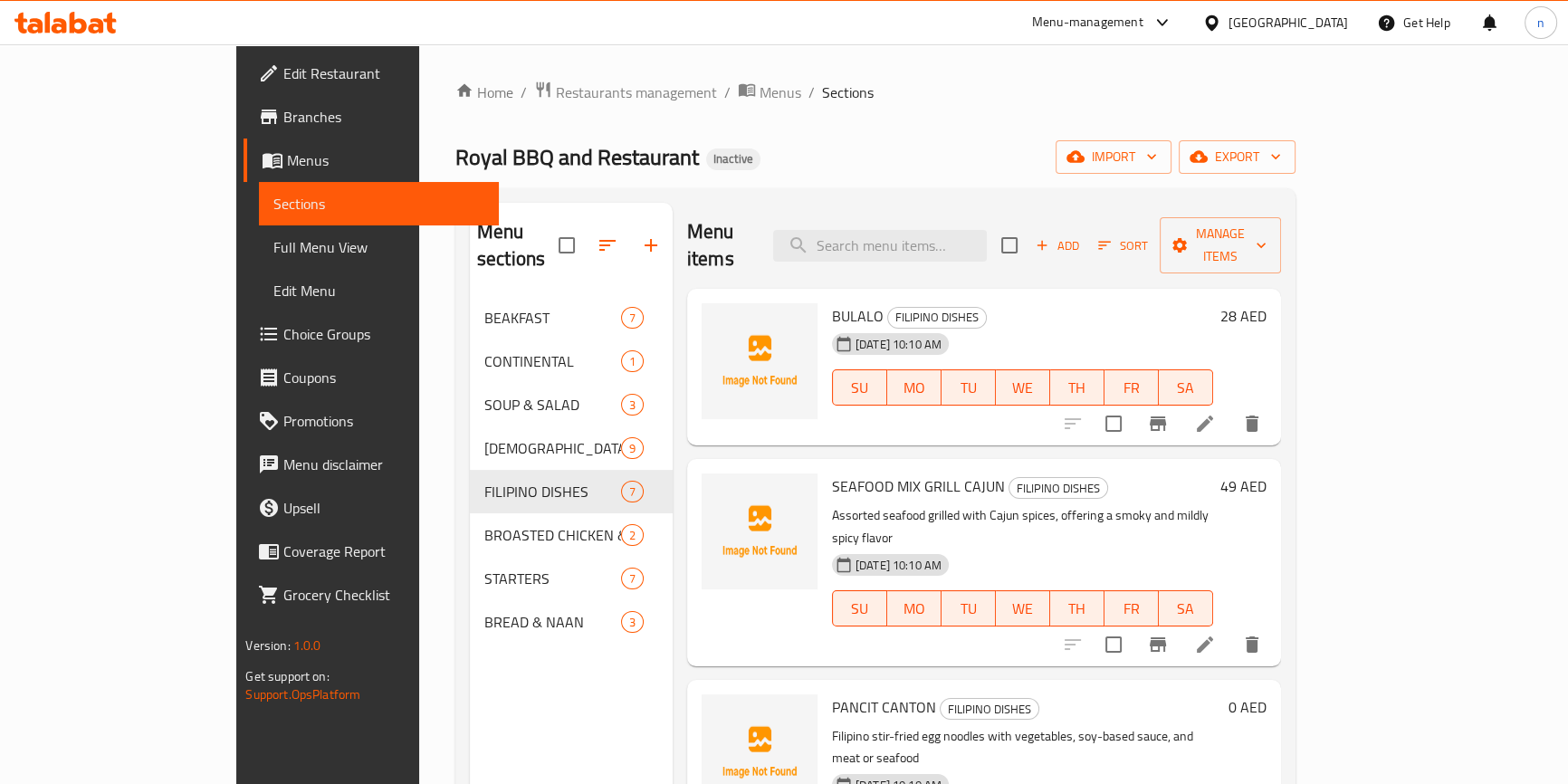
click at [892, 213] on div "Menu items Add Sort Manage items" at bounding box center [984, 246] width 594 height 86
click at [969, 244] on input "search" at bounding box center [880, 246] width 214 height 32
paste input "FISH FRY/[PERSON_NAME]"
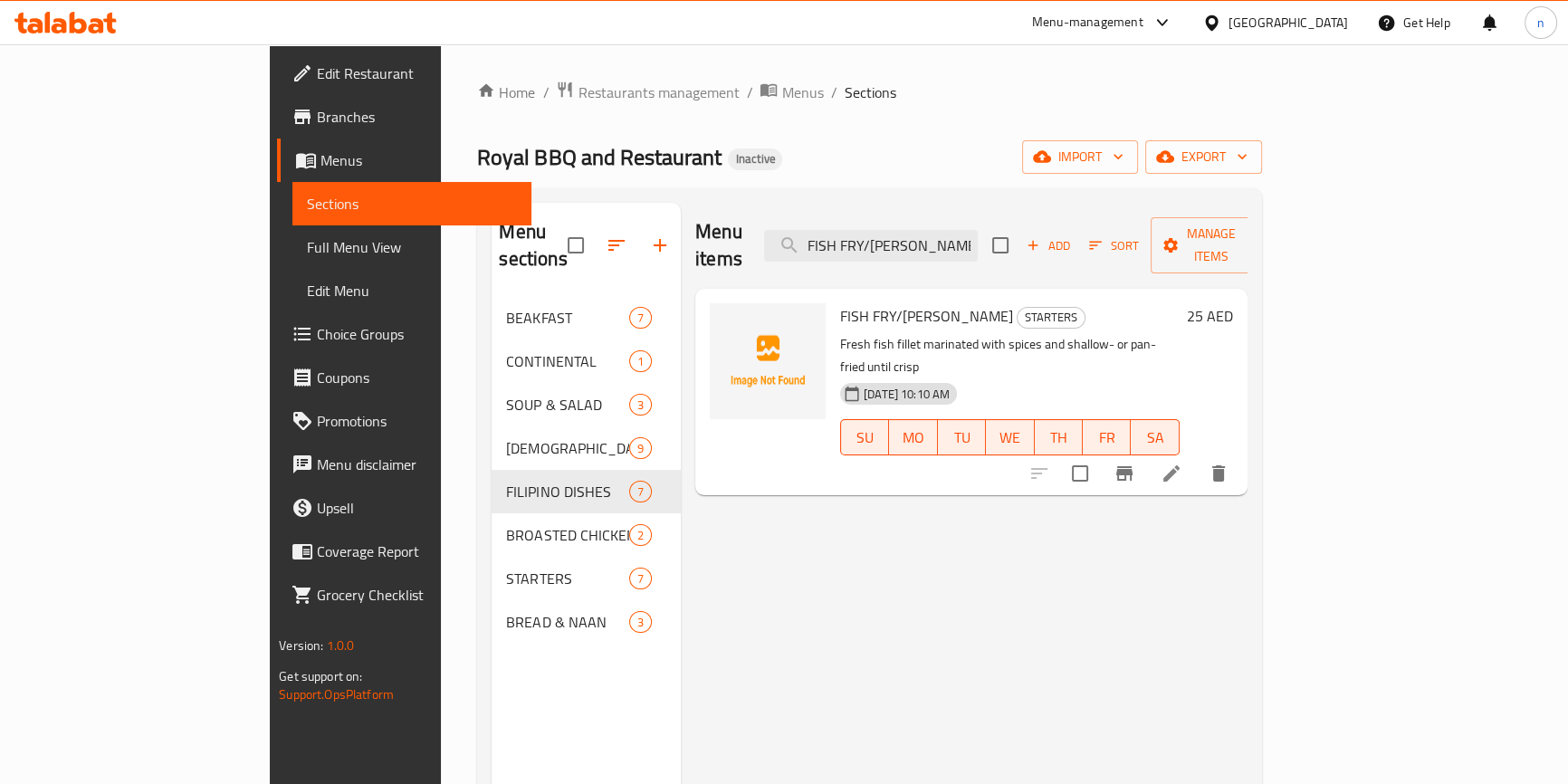
type input "FISH FRY/[PERSON_NAME]"
click at [1197, 457] on li at bounding box center [1171, 473] width 51 height 33
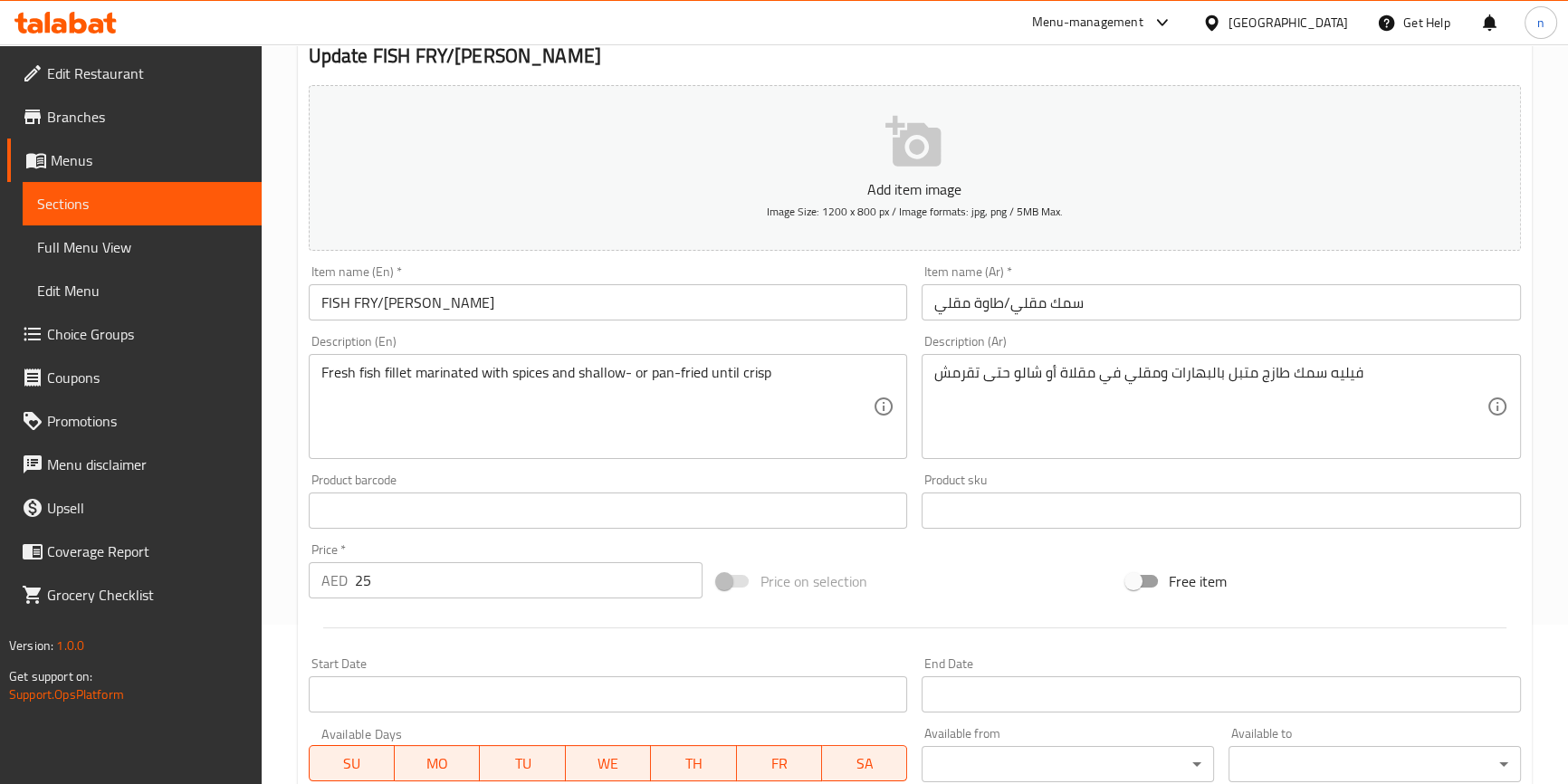
scroll to position [164, 0]
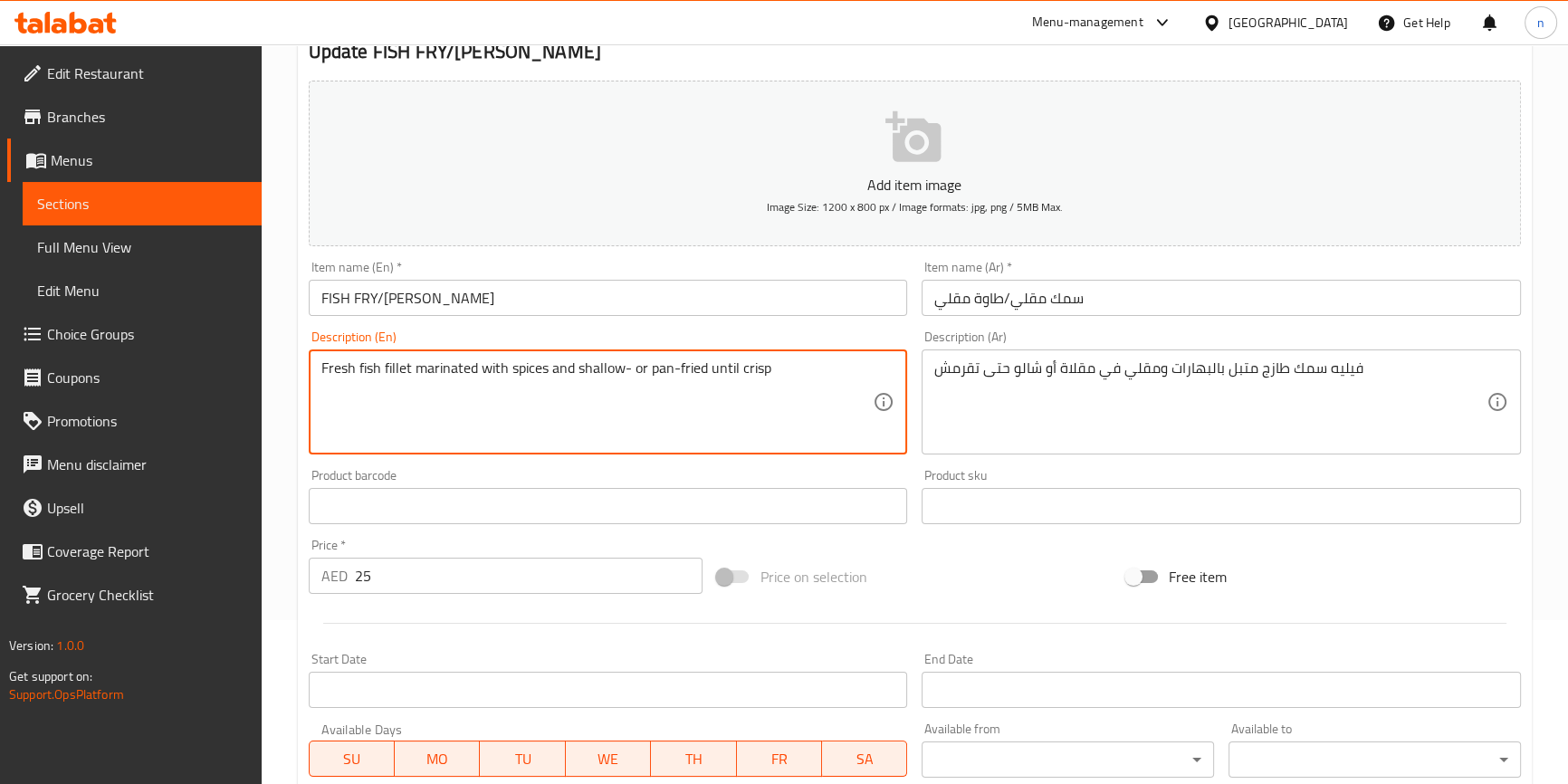
click at [597, 364] on textarea "Fresh fish fillet marinated with spices and shallow- or pan-fried until crisp" at bounding box center [597, 402] width 552 height 86
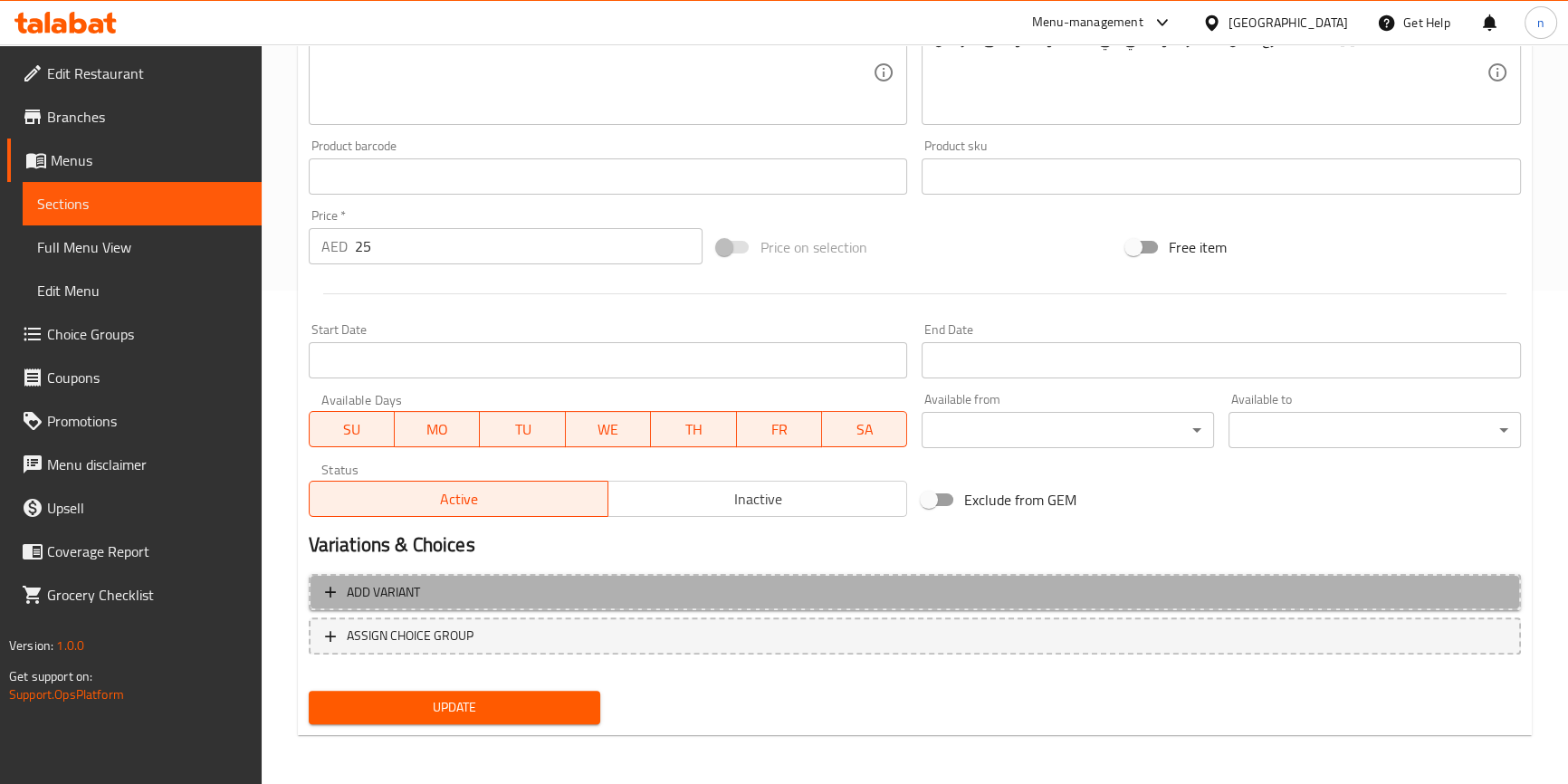
click at [555, 587] on span "Add variant" at bounding box center [915, 593] width 1180 height 23
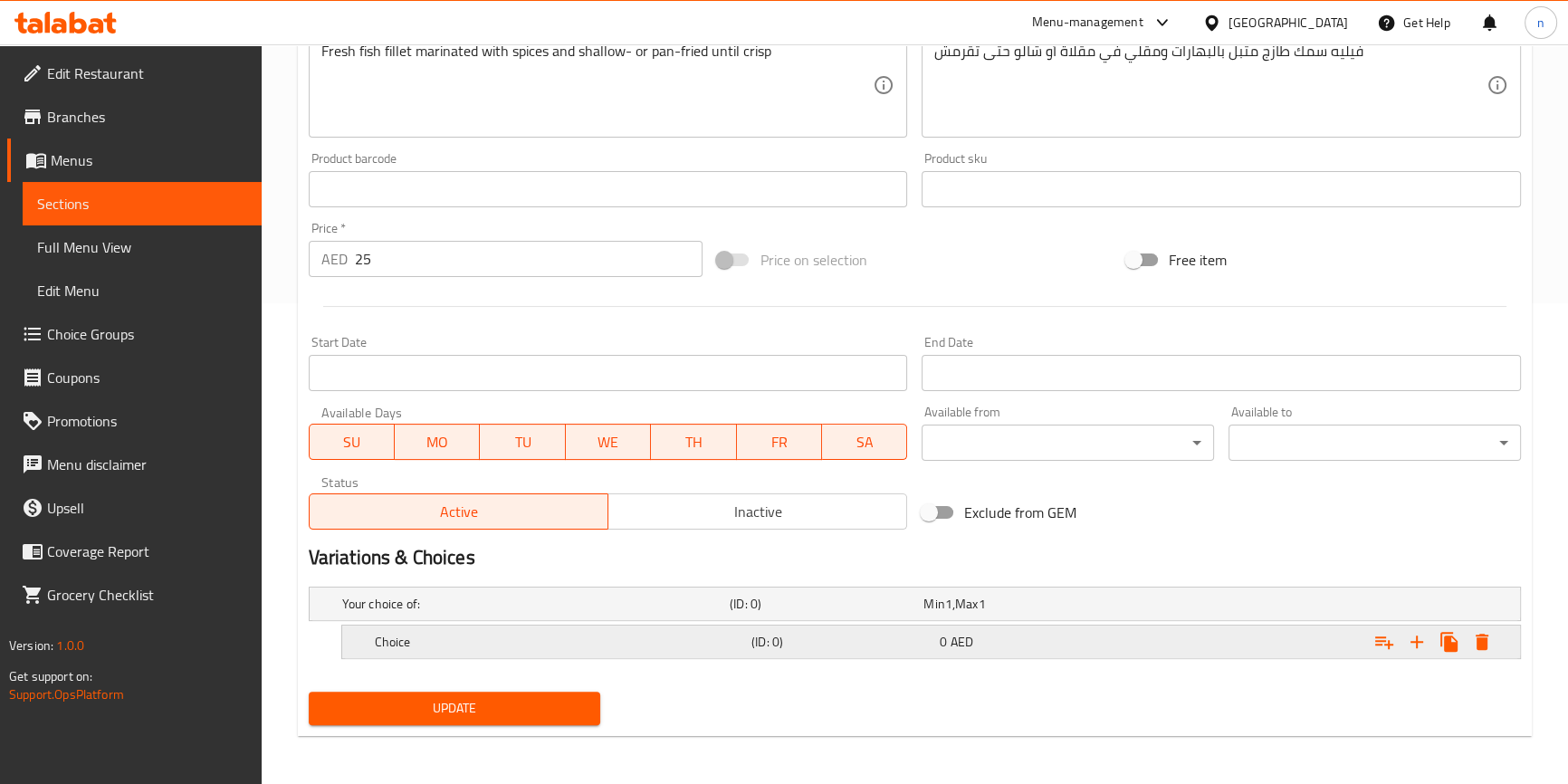
click at [414, 641] on h5 "Choice" at bounding box center [560, 641] width 369 height 18
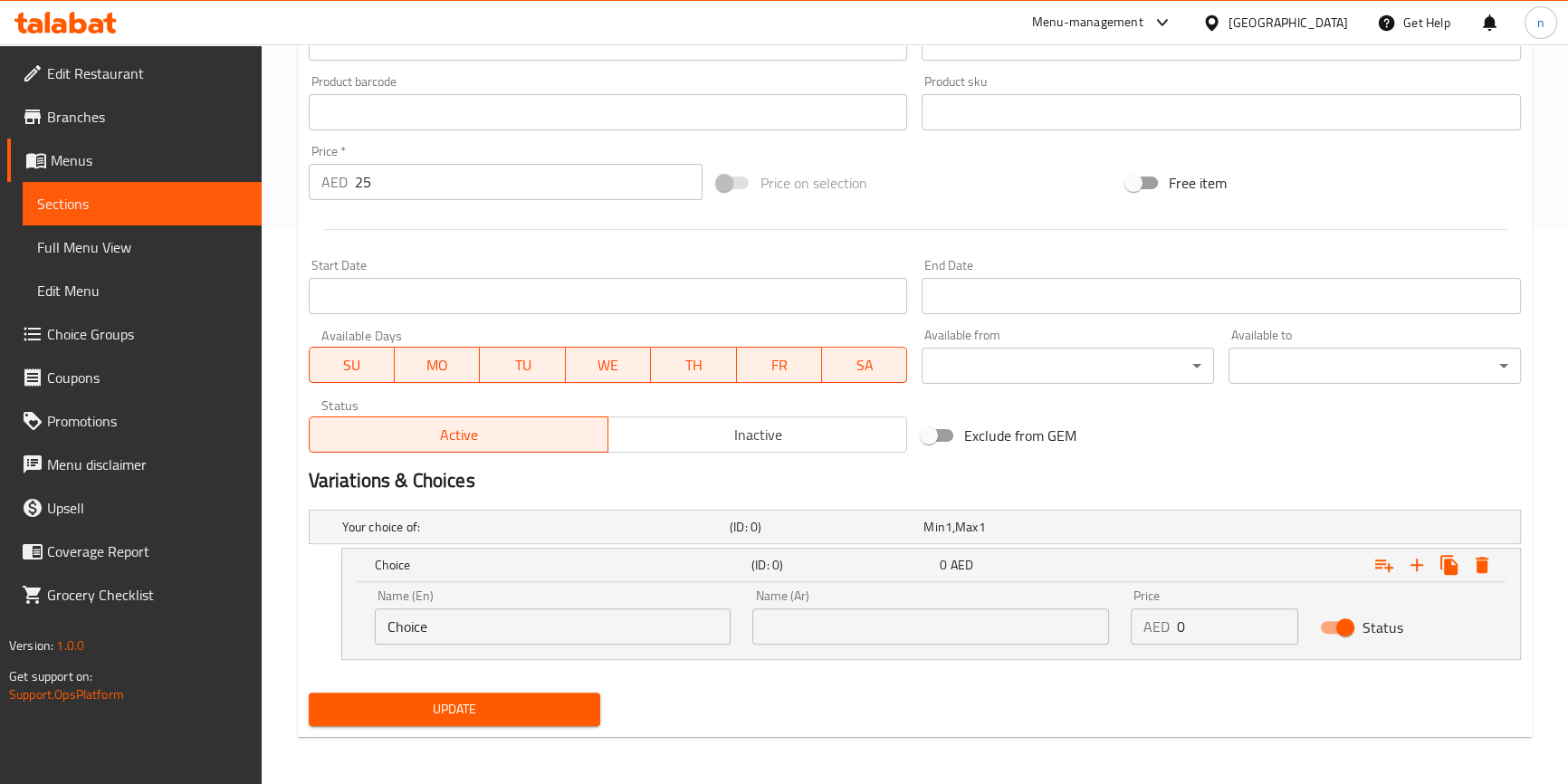
scroll to position [560, 0]
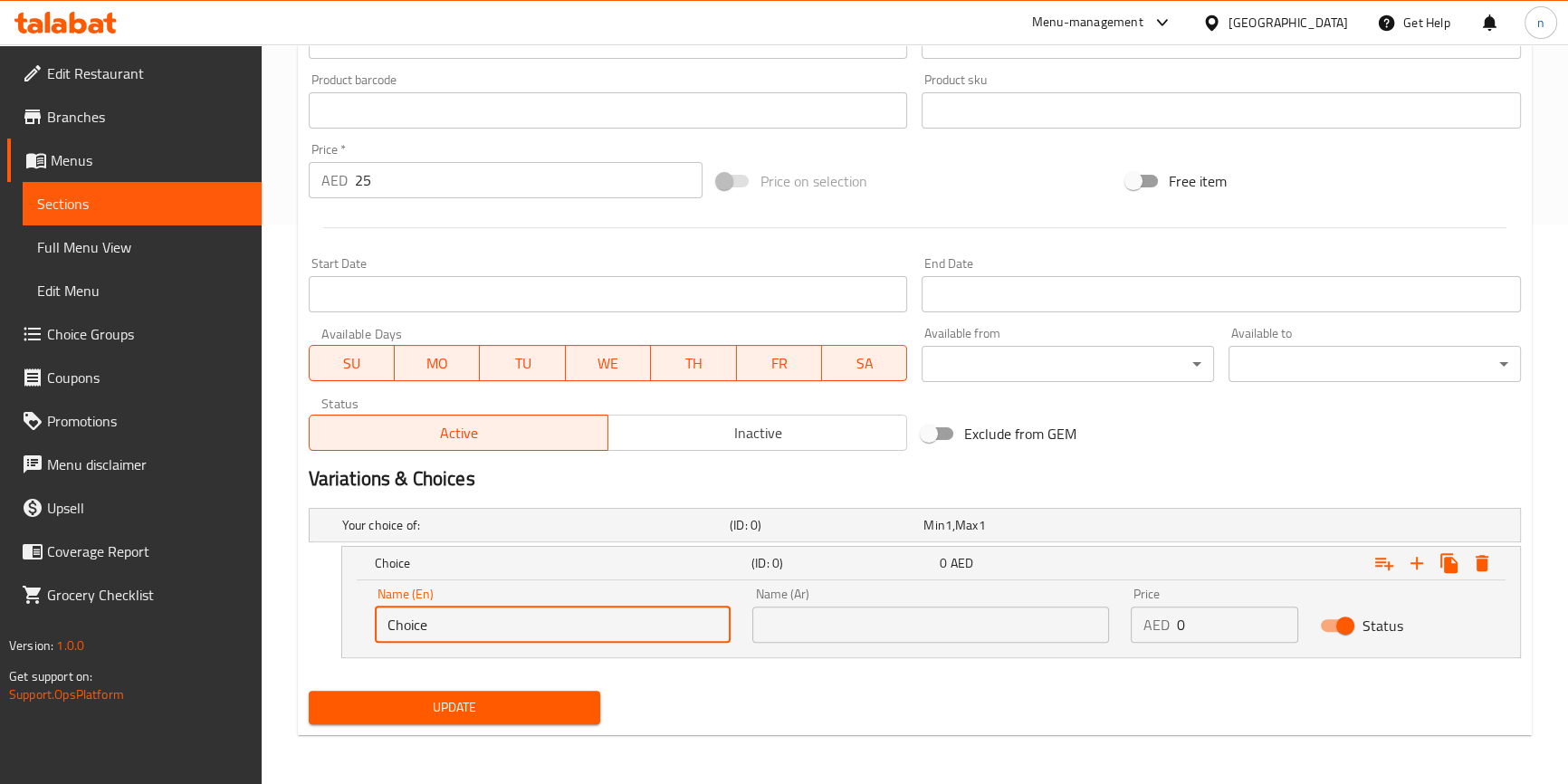
click at [486, 613] on input "Choice" at bounding box center [553, 625] width 356 height 37
paste input "shallow"
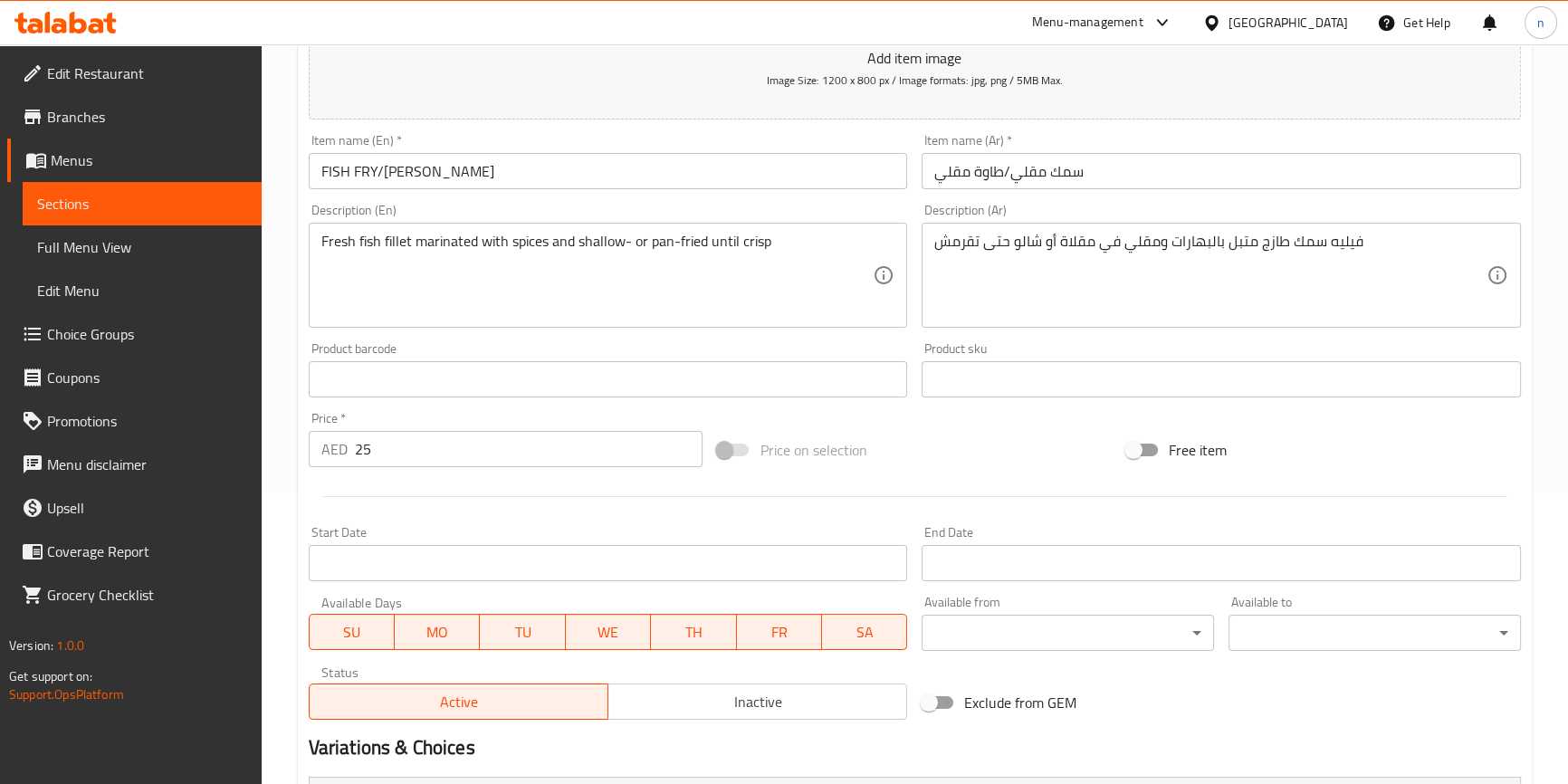
scroll to position [66, 0]
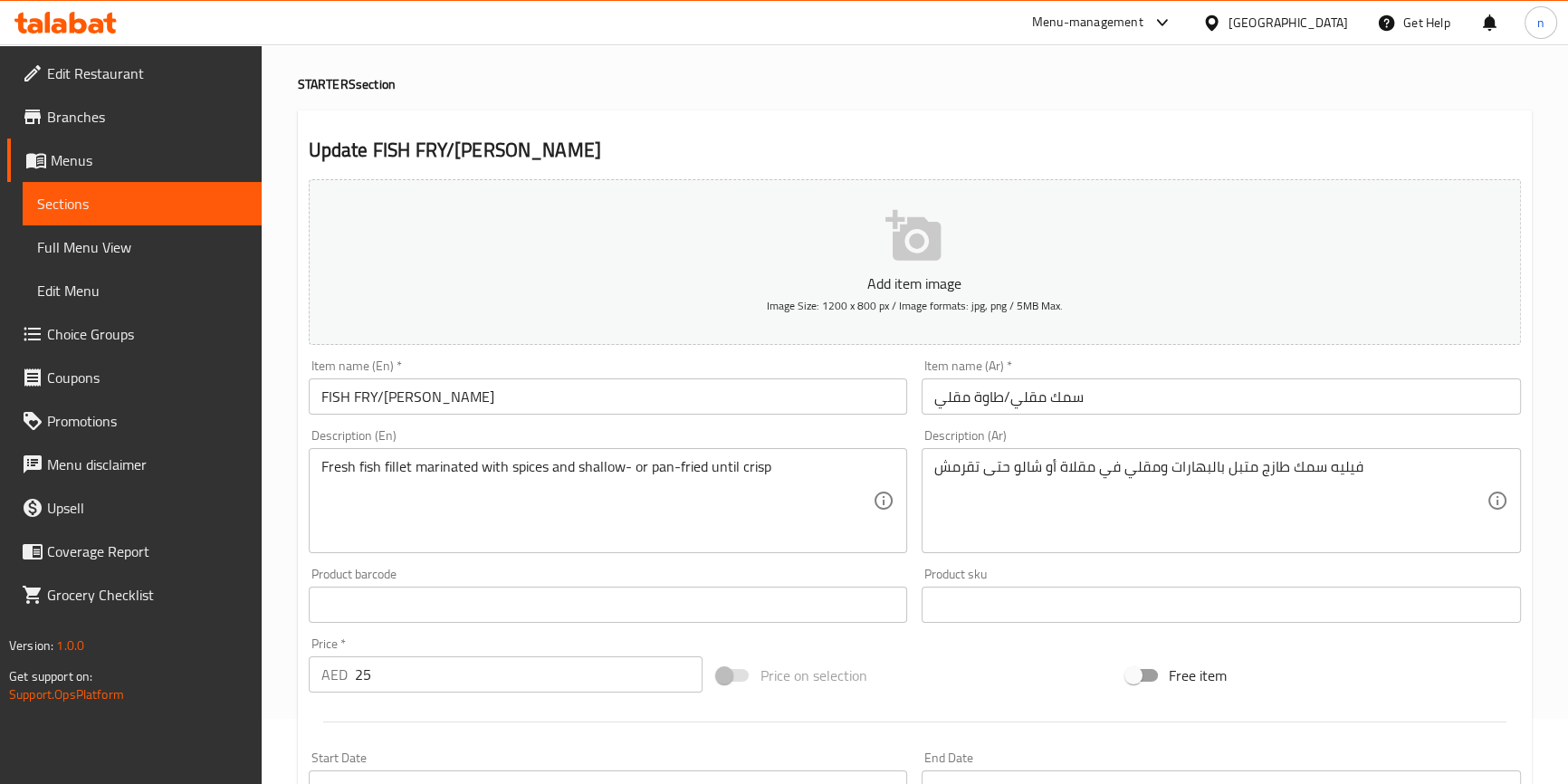
type input "shallow"
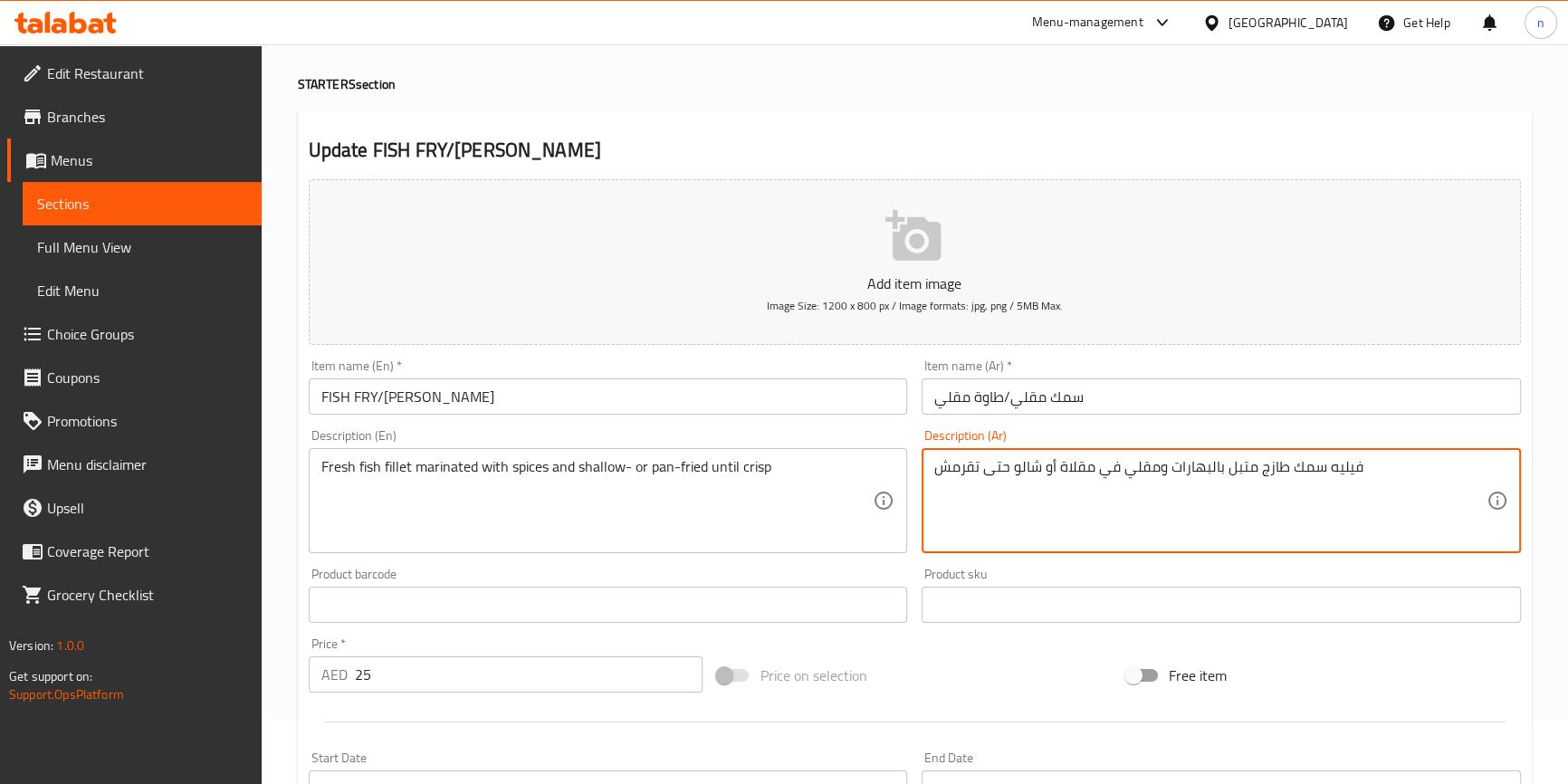
click at [1035, 468] on textarea "فيليه سمك طازج متبل بالبهارات ومقلي في مقلاة أو شالو حتى تقرمش" at bounding box center [1210, 501] width 552 height 86
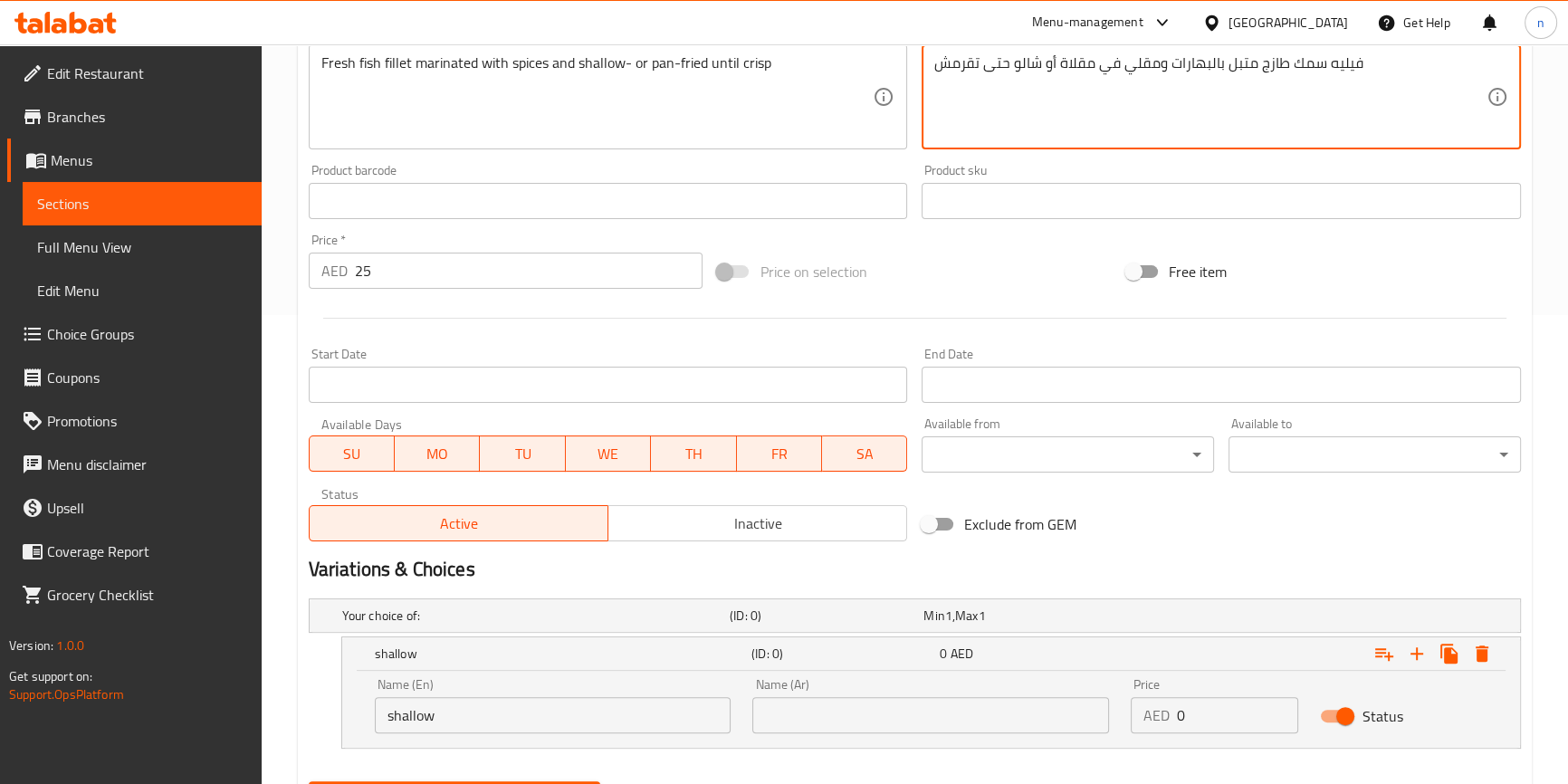
scroll to position [560, 0]
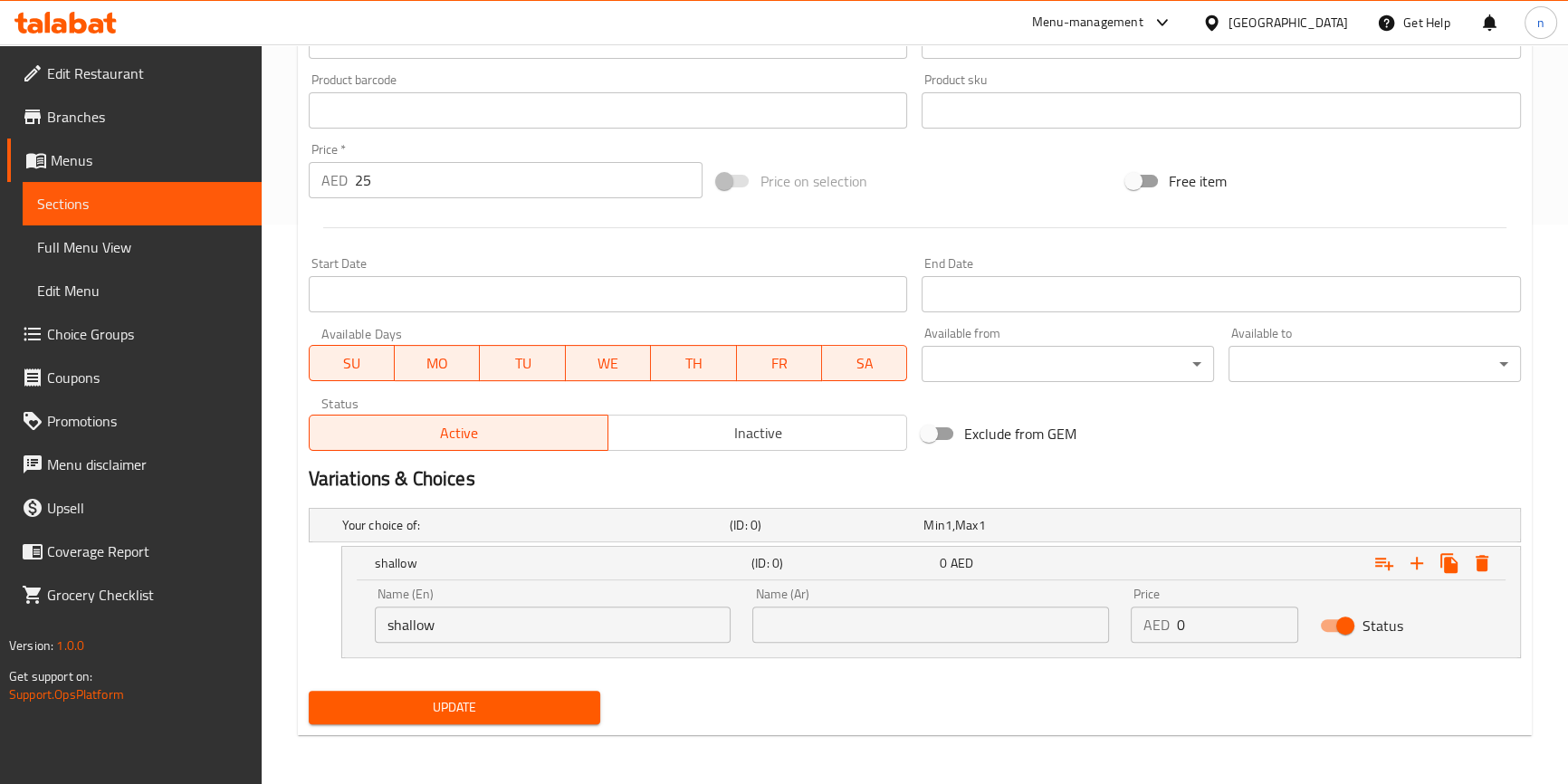
click at [958, 646] on div "Name (Ar) Name (Ar)" at bounding box center [930, 615] width 378 height 77
click at [958, 638] on input "text" at bounding box center [930, 625] width 356 height 37
paste input "شالو"
type input "شالو"
click at [1231, 616] on input "0" at bounding box center [1237, 625] width 121 height 37
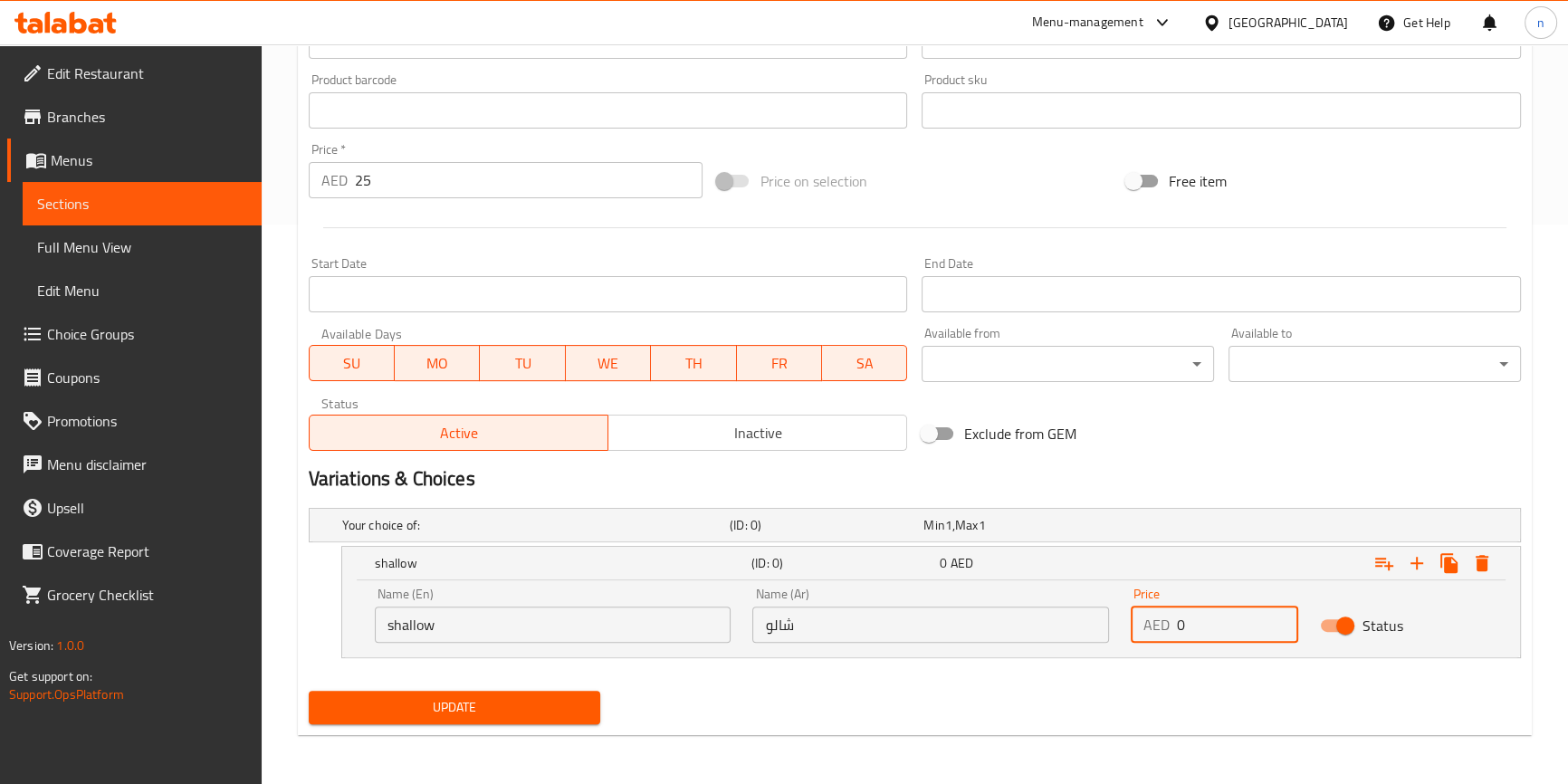
click at [1231, 616] on input "0" at bounding box center [1237, 625] width 121 height 37
type input "25"
click at [1418, 561] on icon "Expand" at bounding box center [1416, 563] width 22 height 22
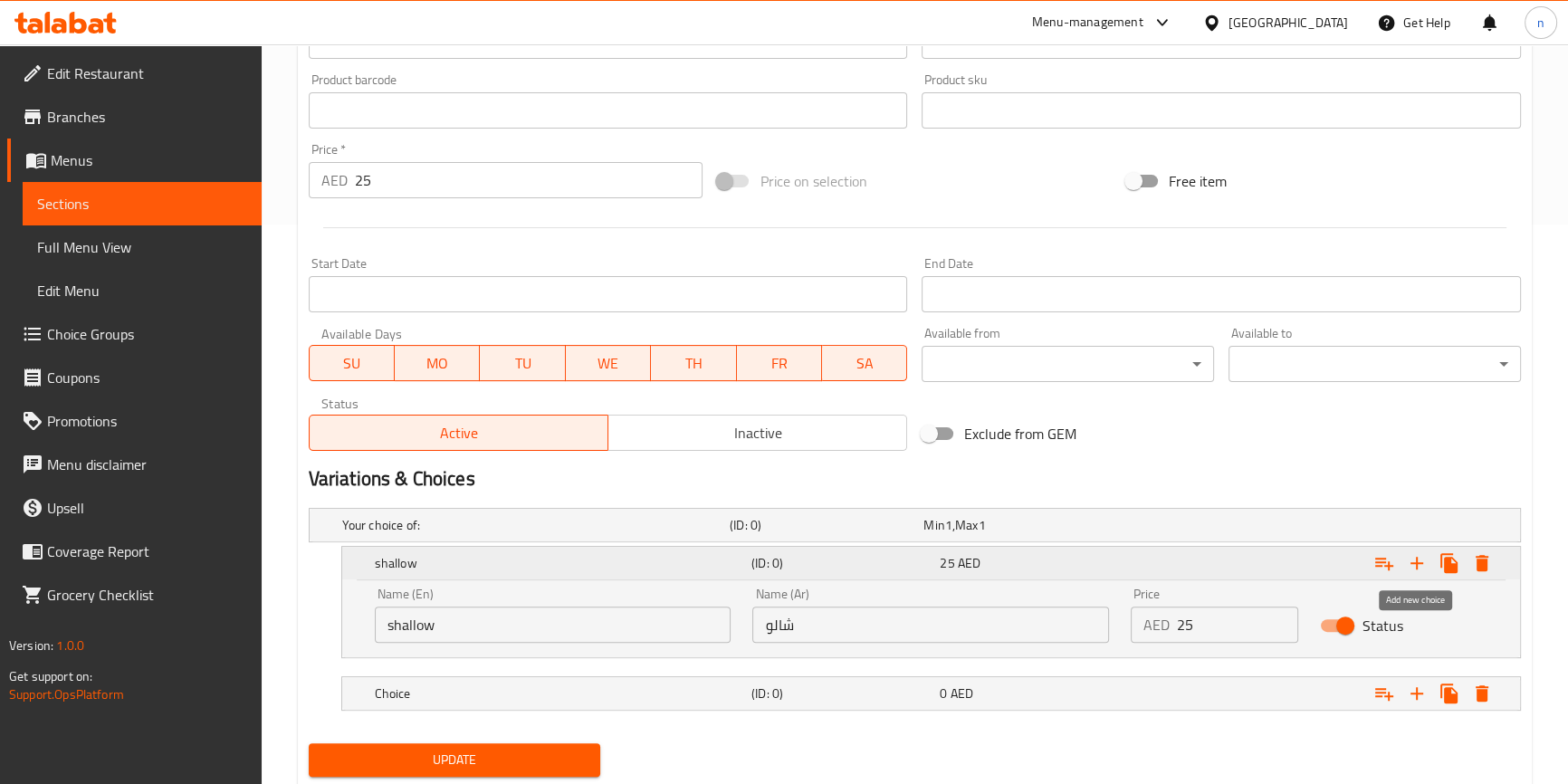
scroll to position [147, 0]
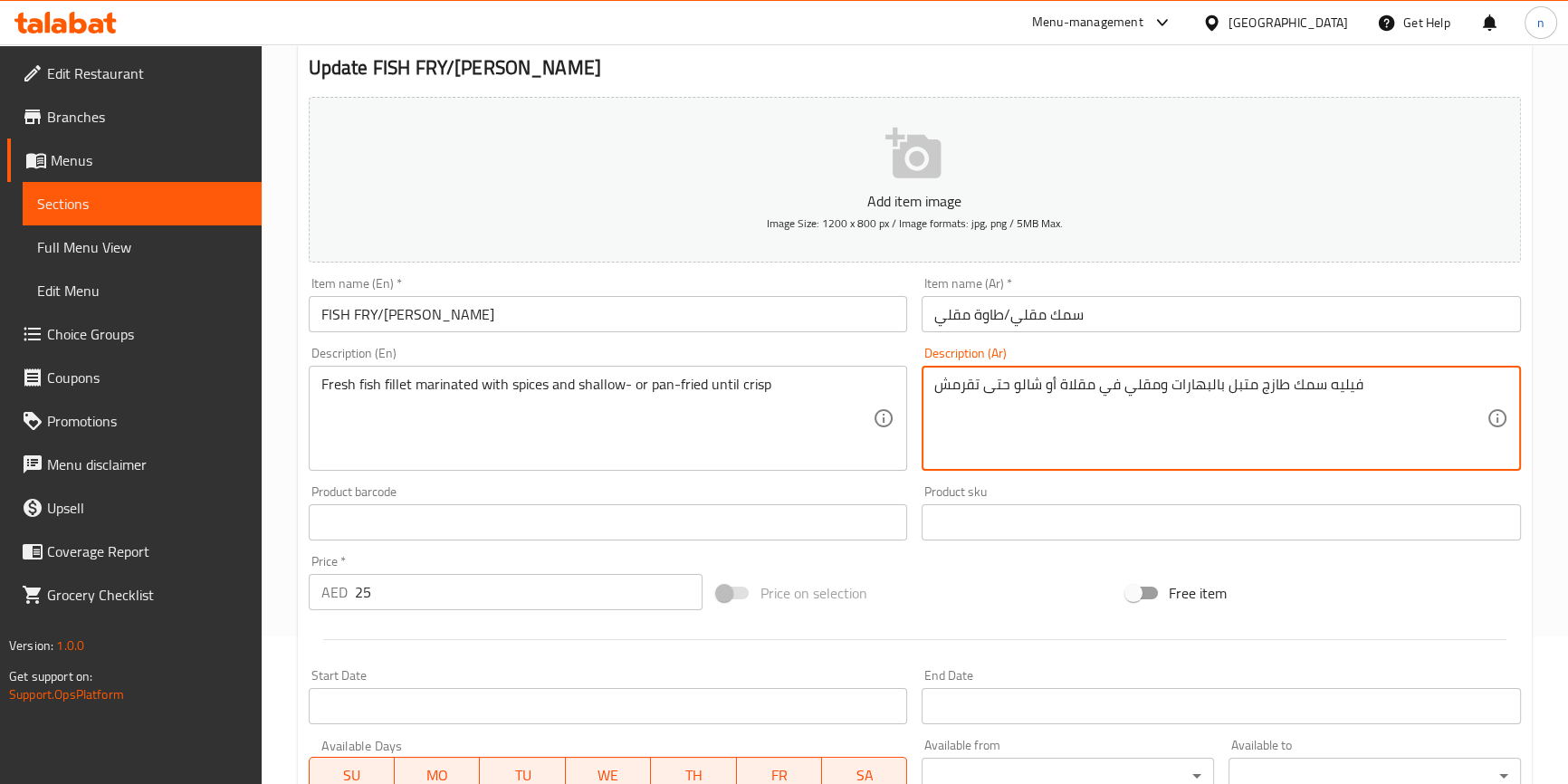
click at [1080, 394] on textarea "فيليه سمك طازج متبل بالبهارات ومقلي في مقلاة أو شالو حتى تقرمش" at bounding box center [1210, 419] width 552 height 86
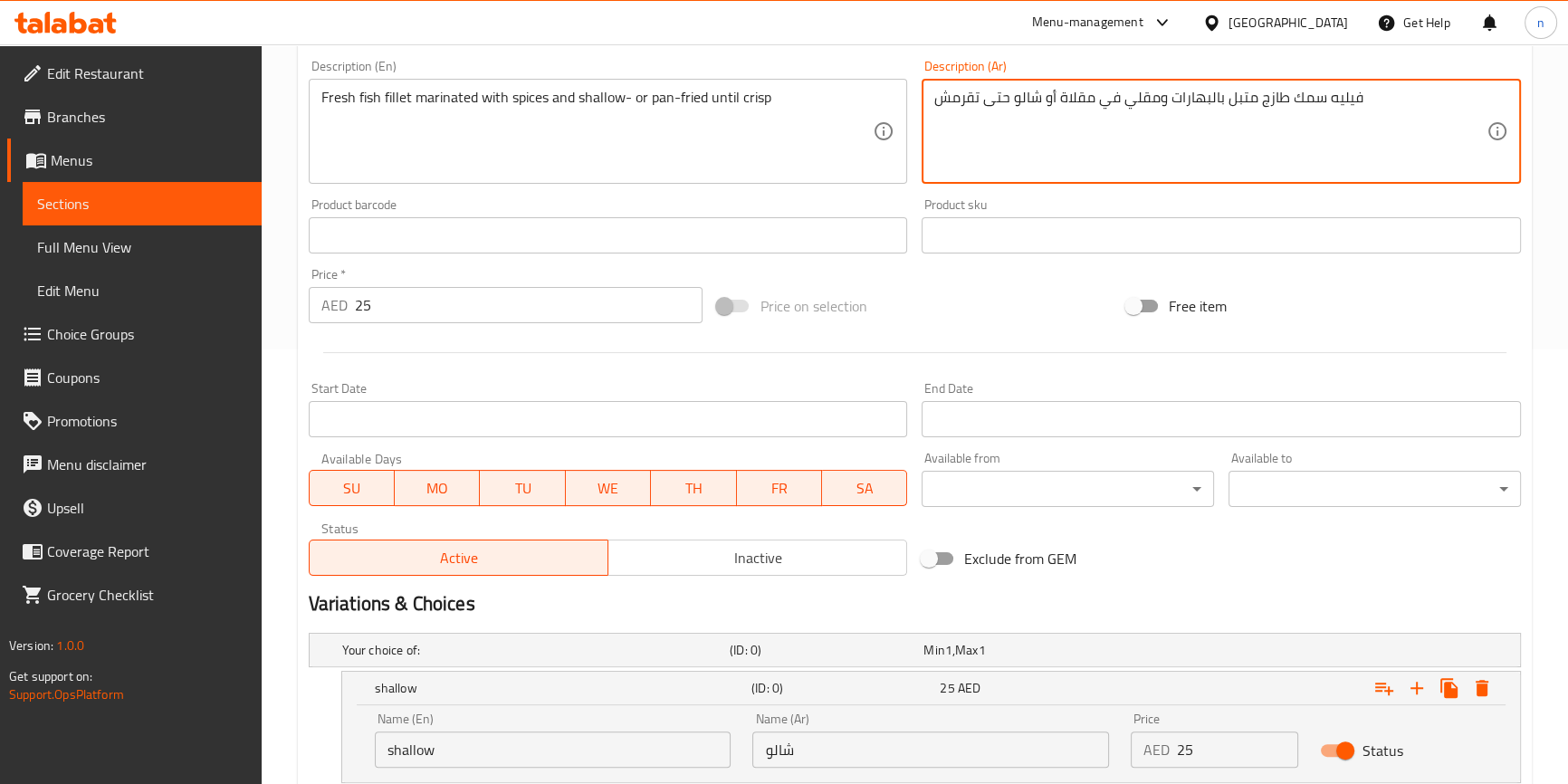
scroll to position [611, 0]
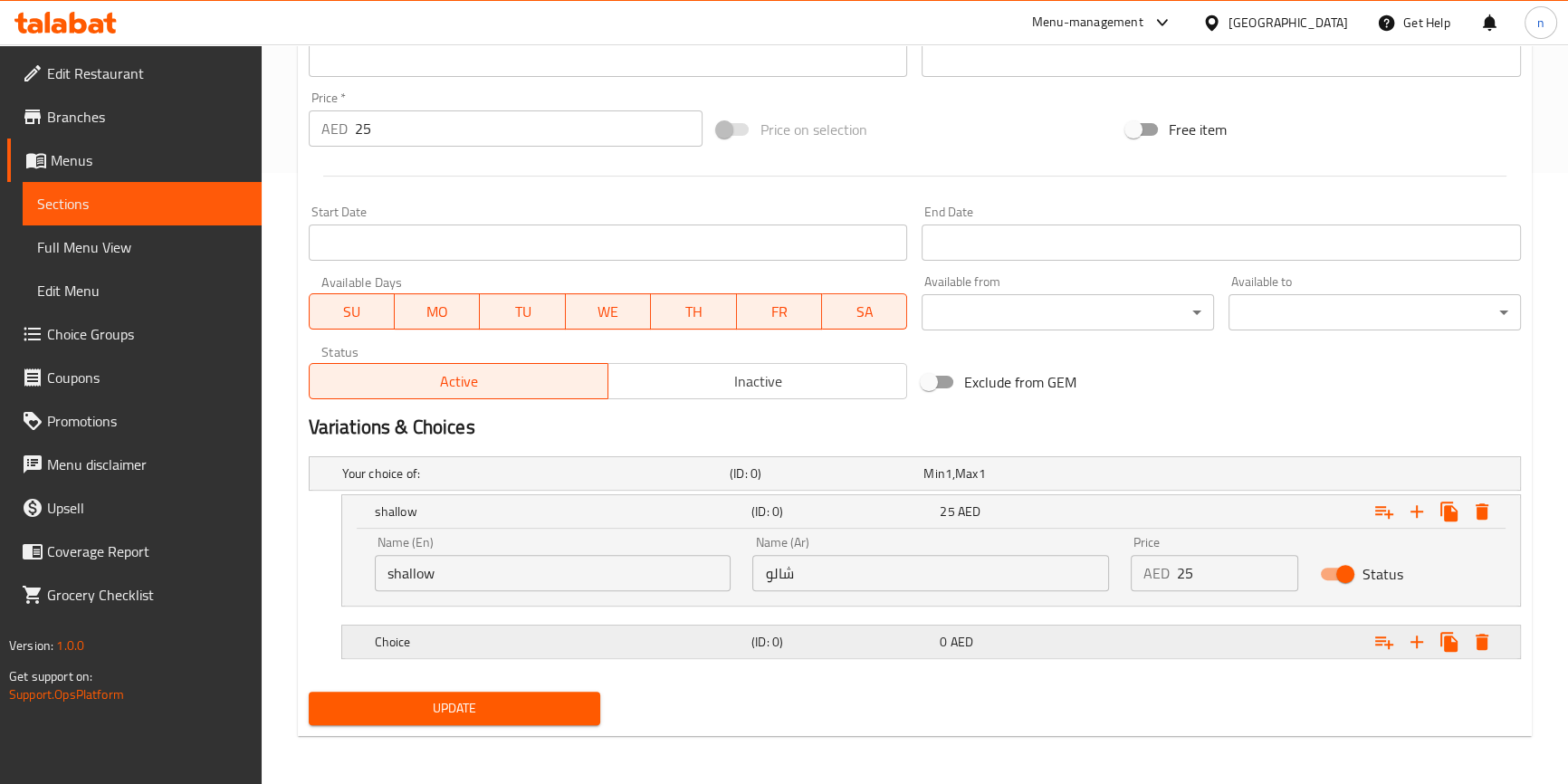
click at [808, 644] on h5 "(ID: 0)" at bounding box center [841, 641] width 181 height 18
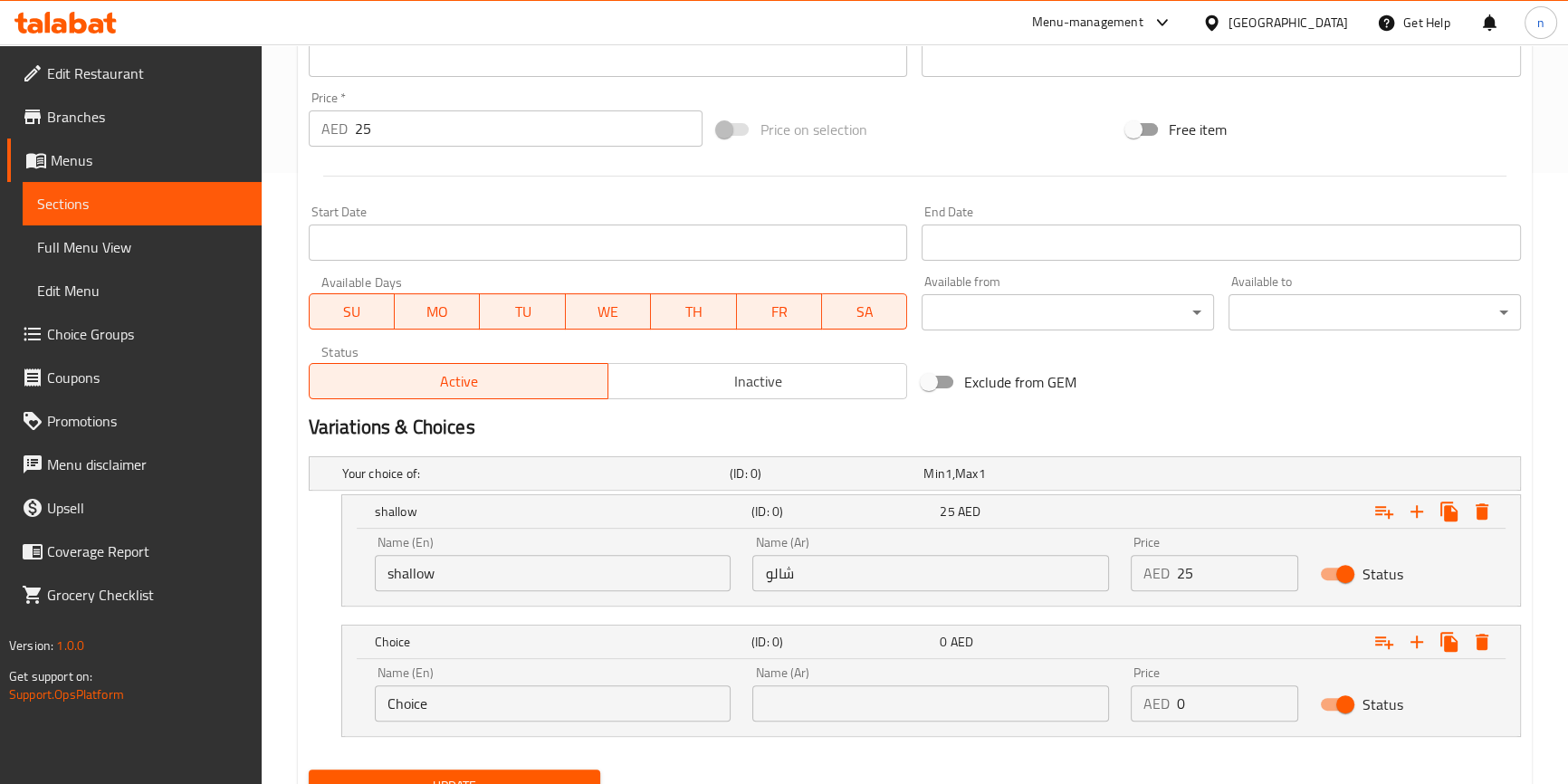
click at [497, 695] on input "Choice" at bounding box center [553, 703] width 356 height 37
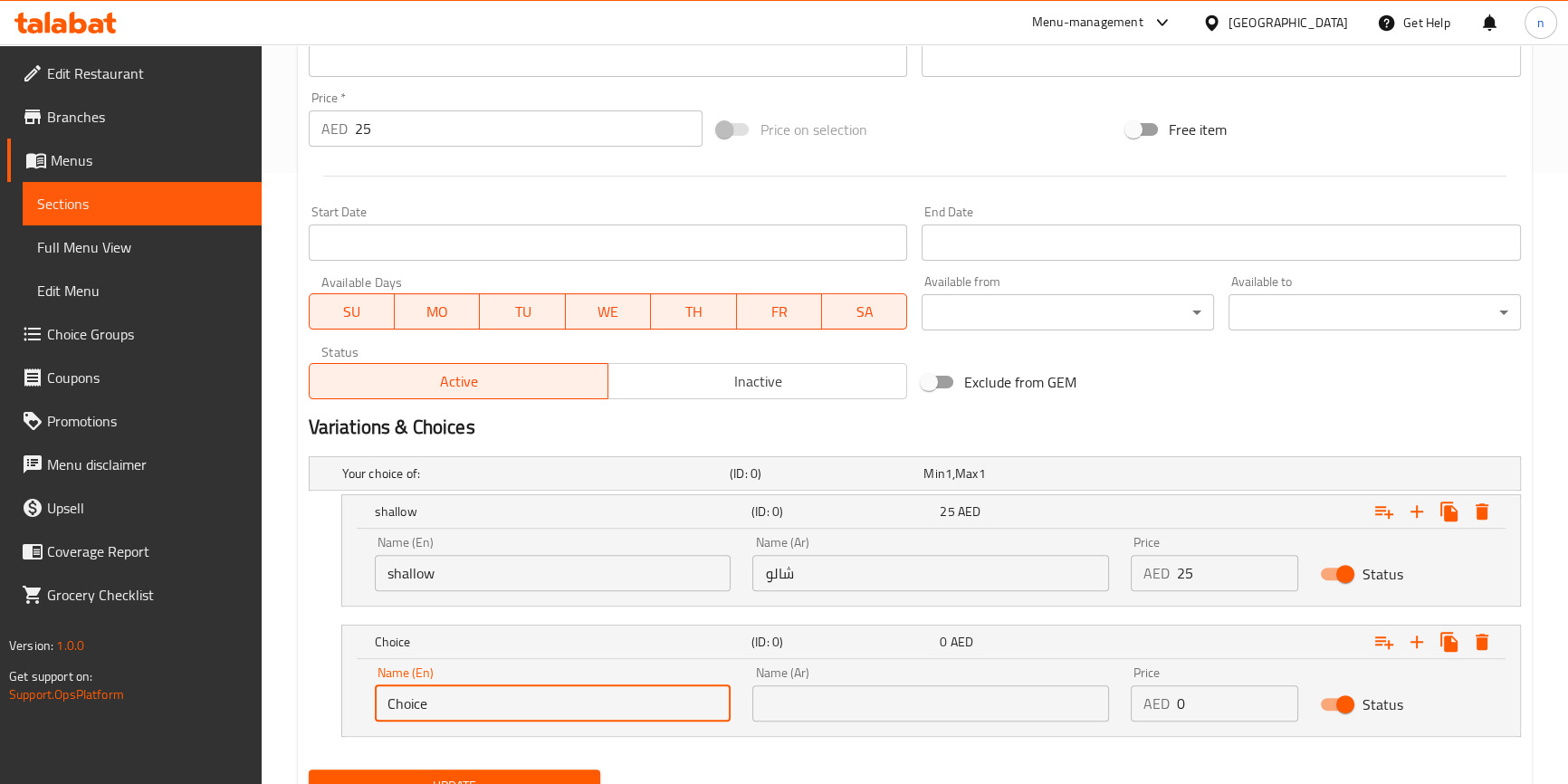
click at [497, 695] on input "Choice" at bounding box center [553, 703] width 356 height 37
paste input "مقلاة"
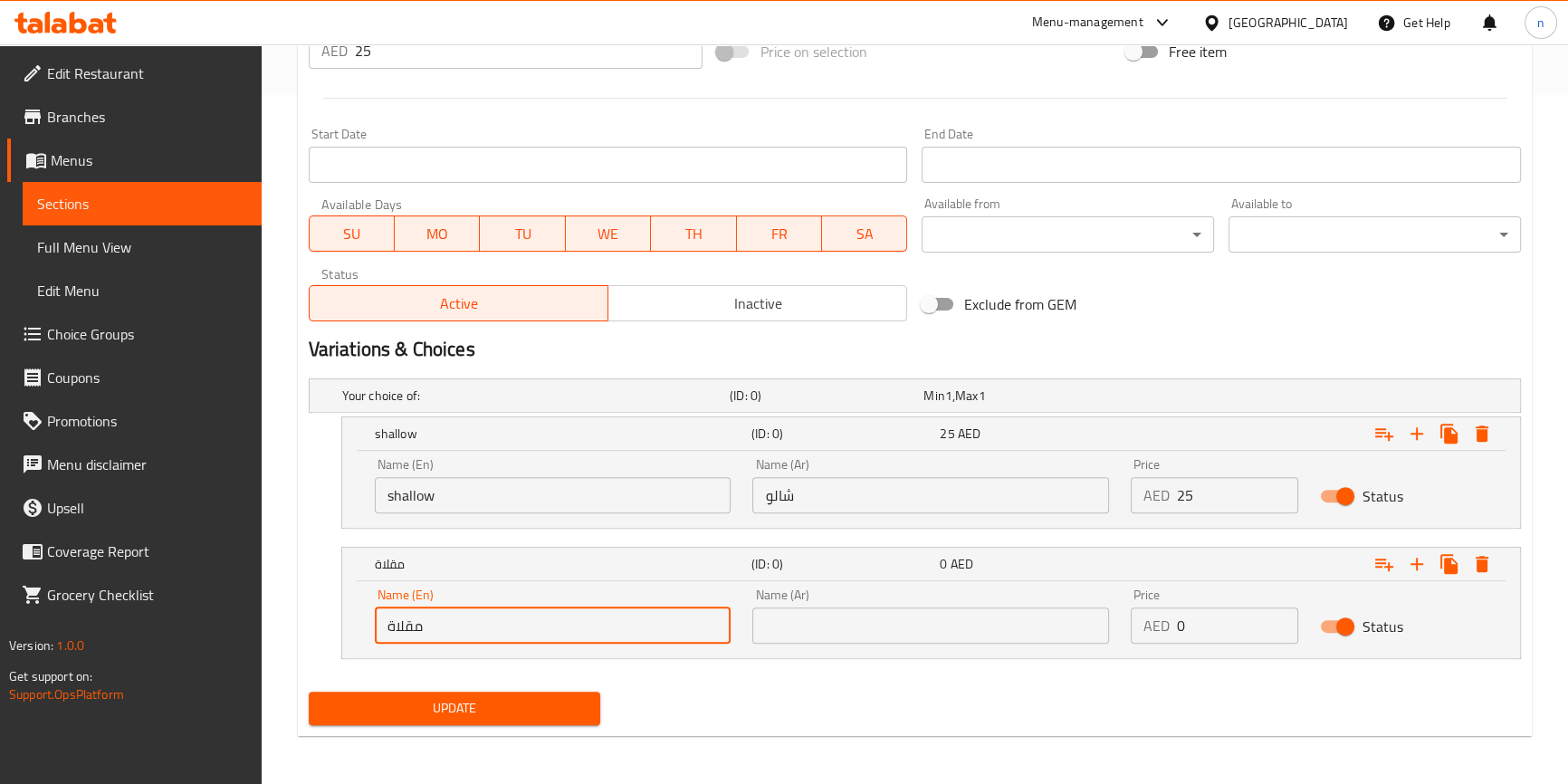
type input "مقلاة"
click at [933, 601] on div "Name (Ar) Name (Ar)" at bounding box center [930, 615] width 356 height 55
click at [932, 616] on input "text" at bounding box center [930, 626] width 356 height 37
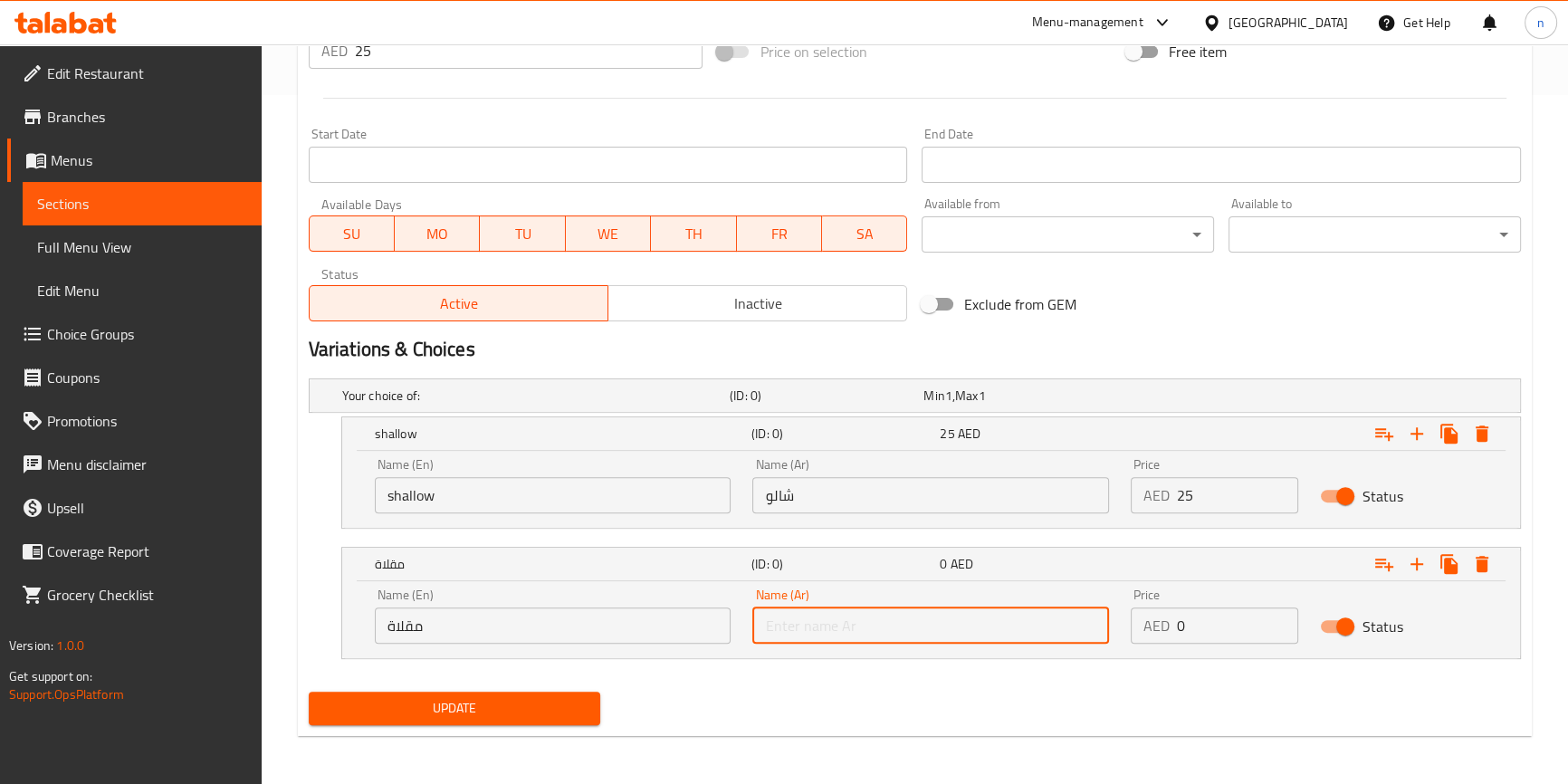
paste input "مقلاة"
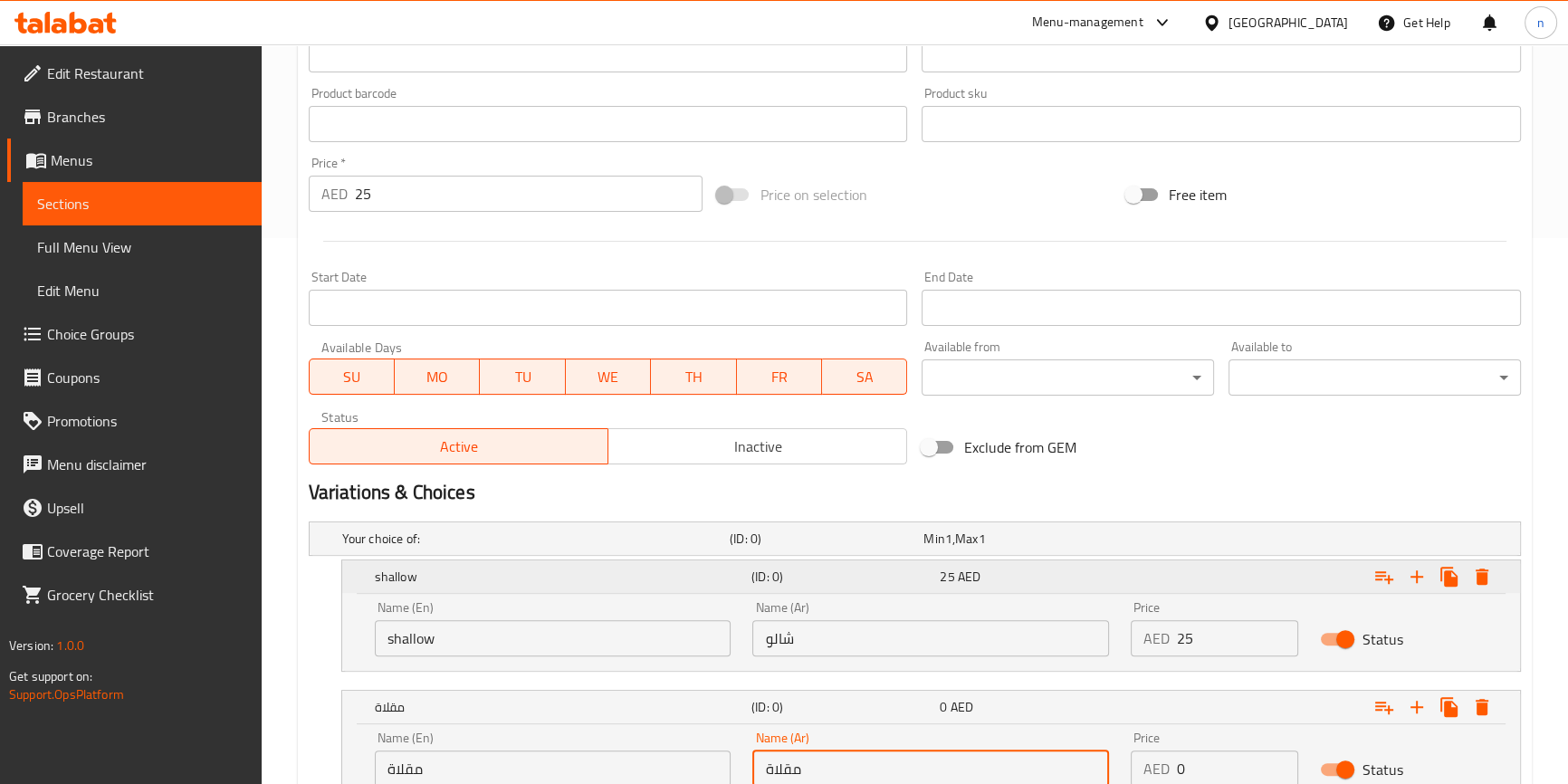
scroll to position [278, 0]
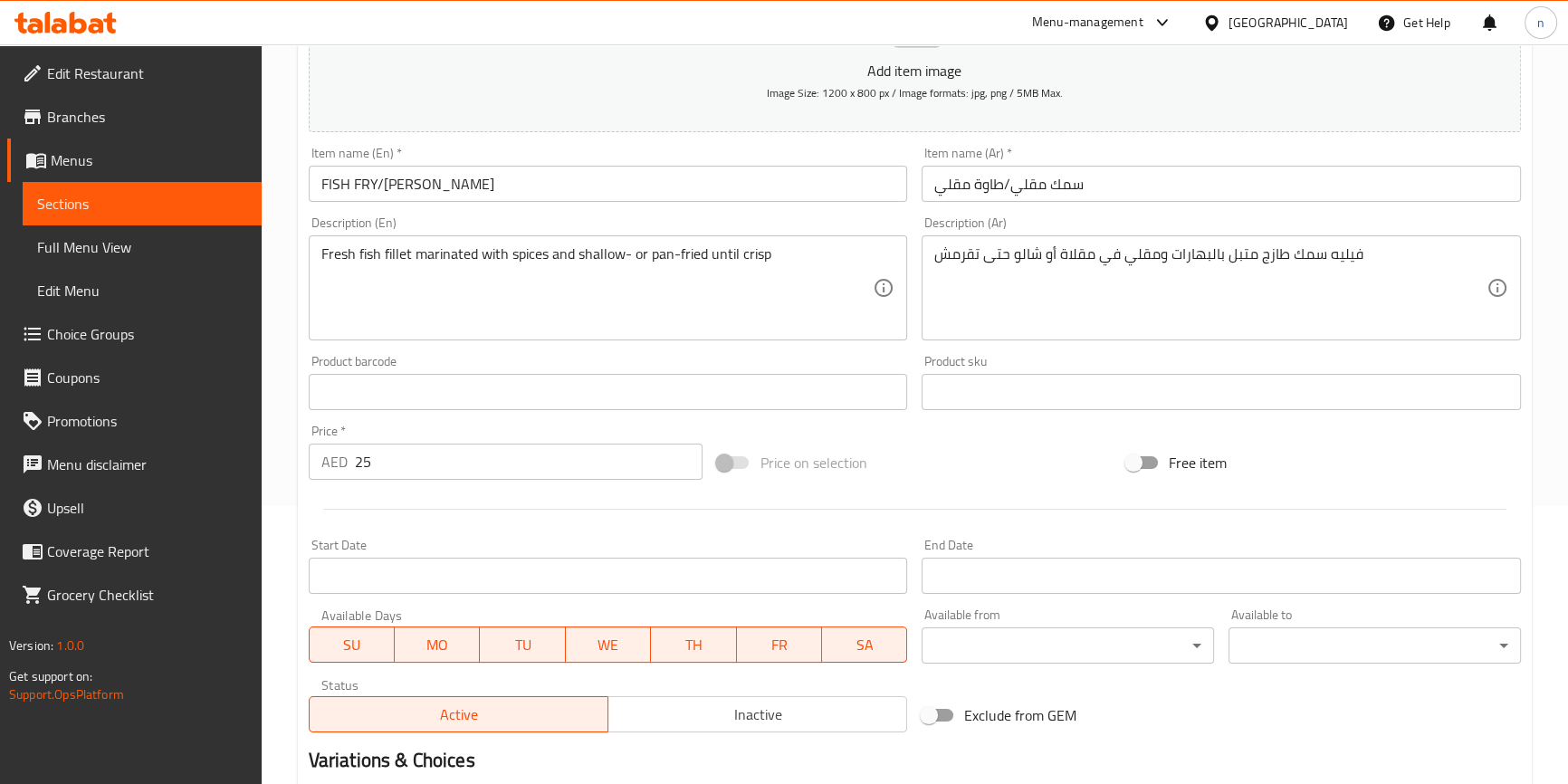
type input "مقلاة"
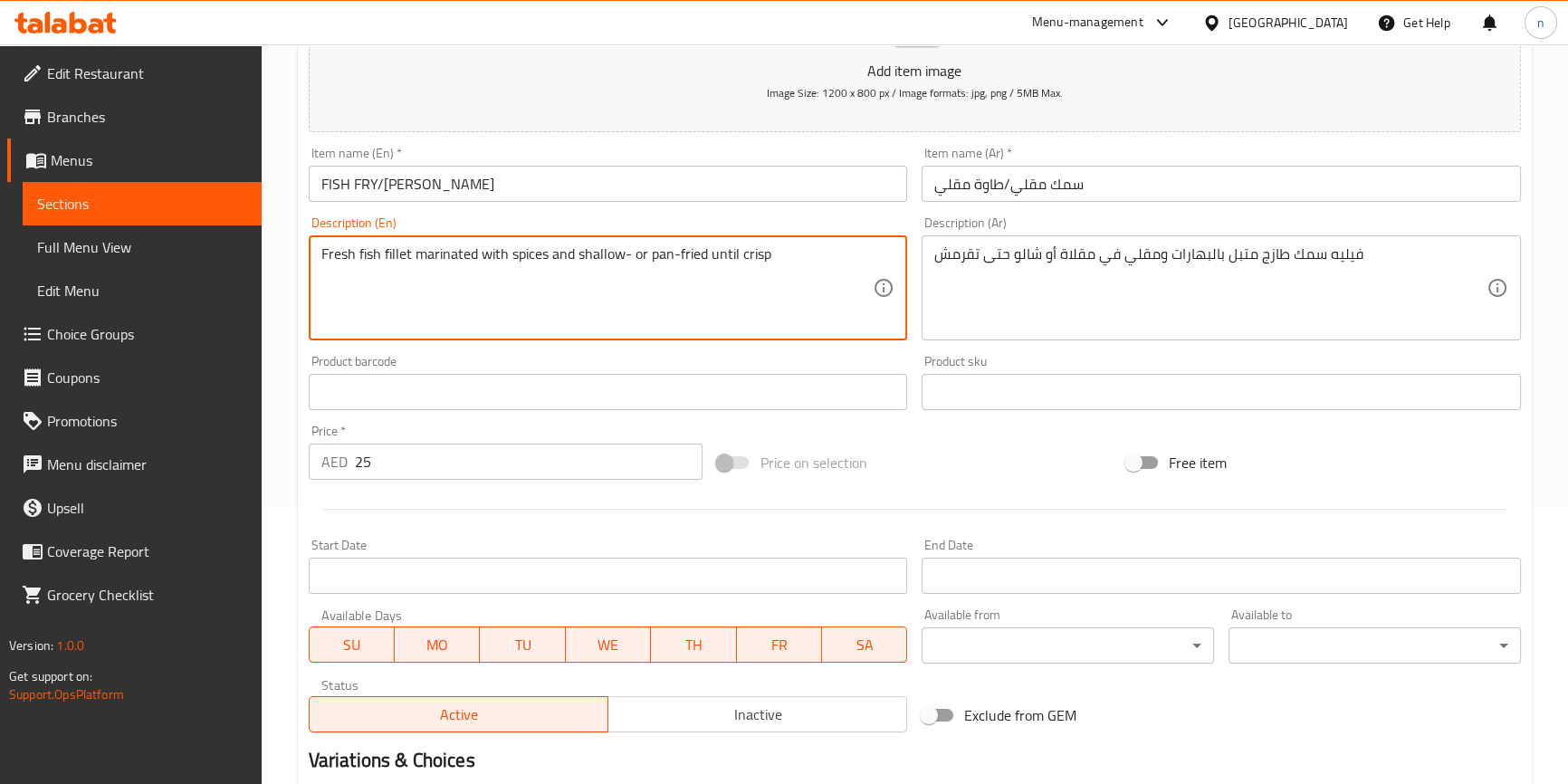
click at [665, 250] on textarea "Fresh fish fillet marinated with spices and shallow- or pan-fried until crisp" at bounding box center [597, 289] width 552 height 86
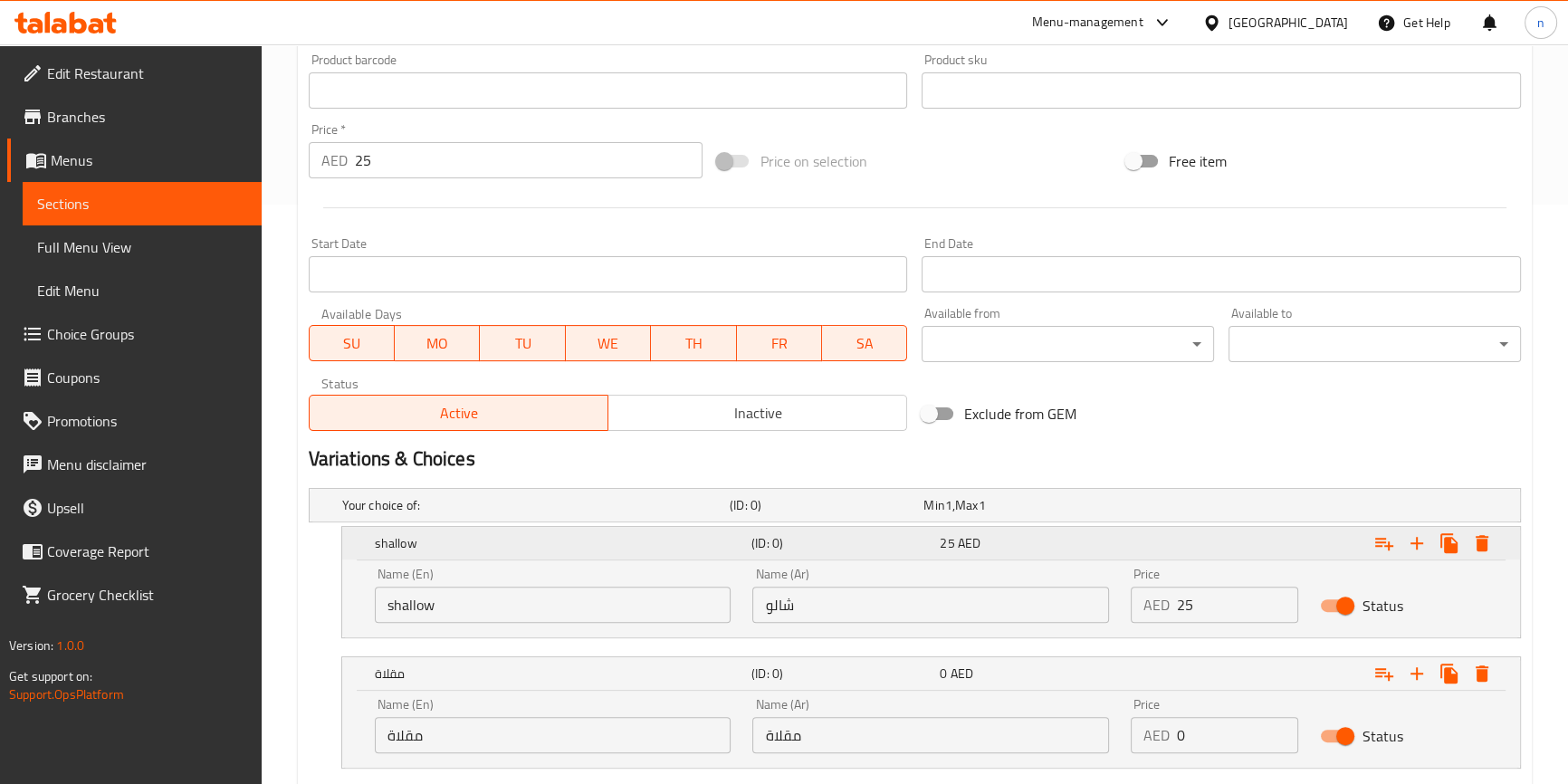
scroll to position [689, 0]
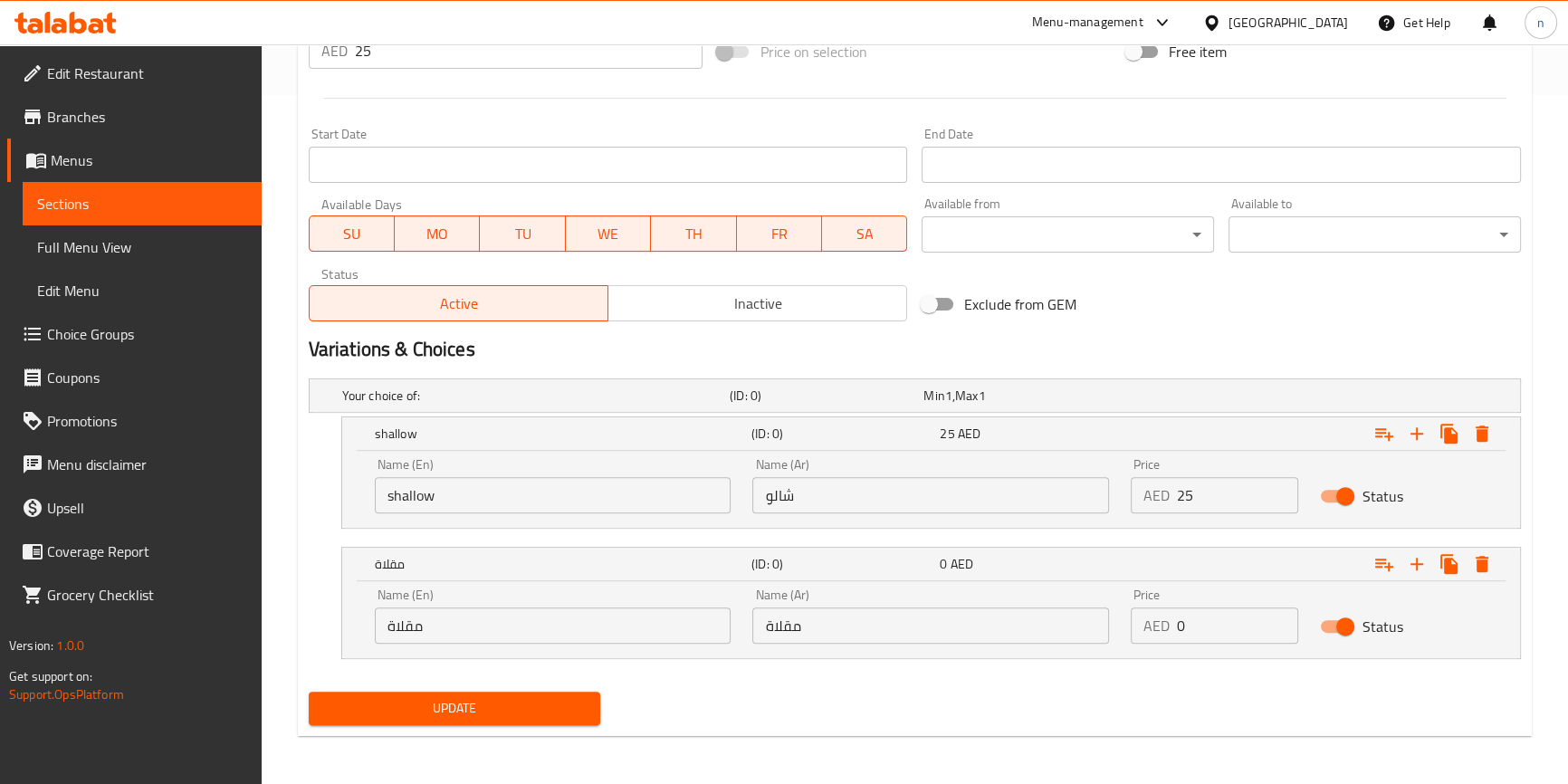
click at [654, 624] on input "مقلاة" at bounding box center [553, 626] width 356 height 37
paste input "pan"
type input "pan"
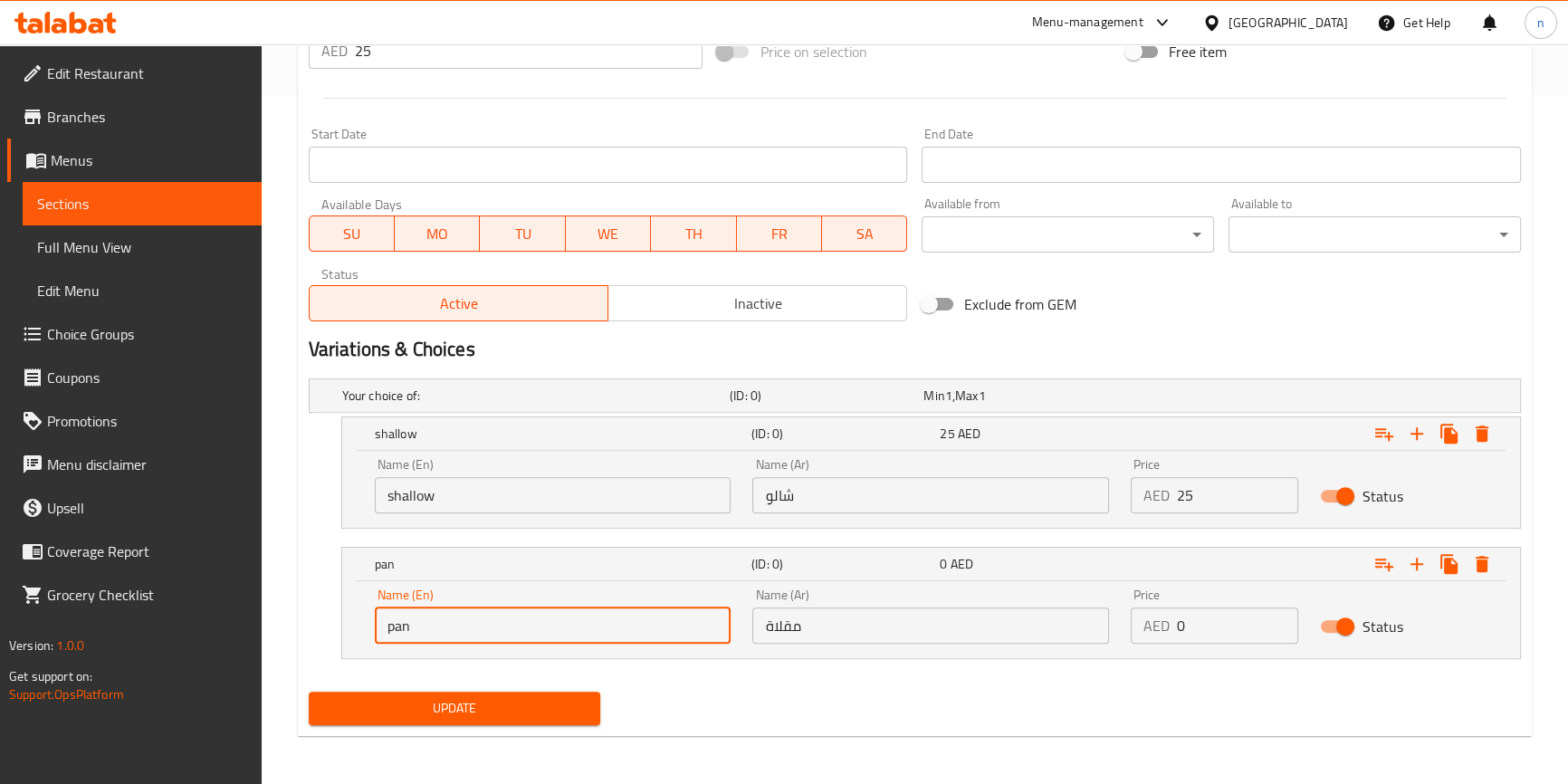
click at [801, 706] on div "Update" at bounding box center [914, 708] width 1227 height 48
click at [1193, 629] on input "0" at bounding box center [1237, 626] width 121 height 37
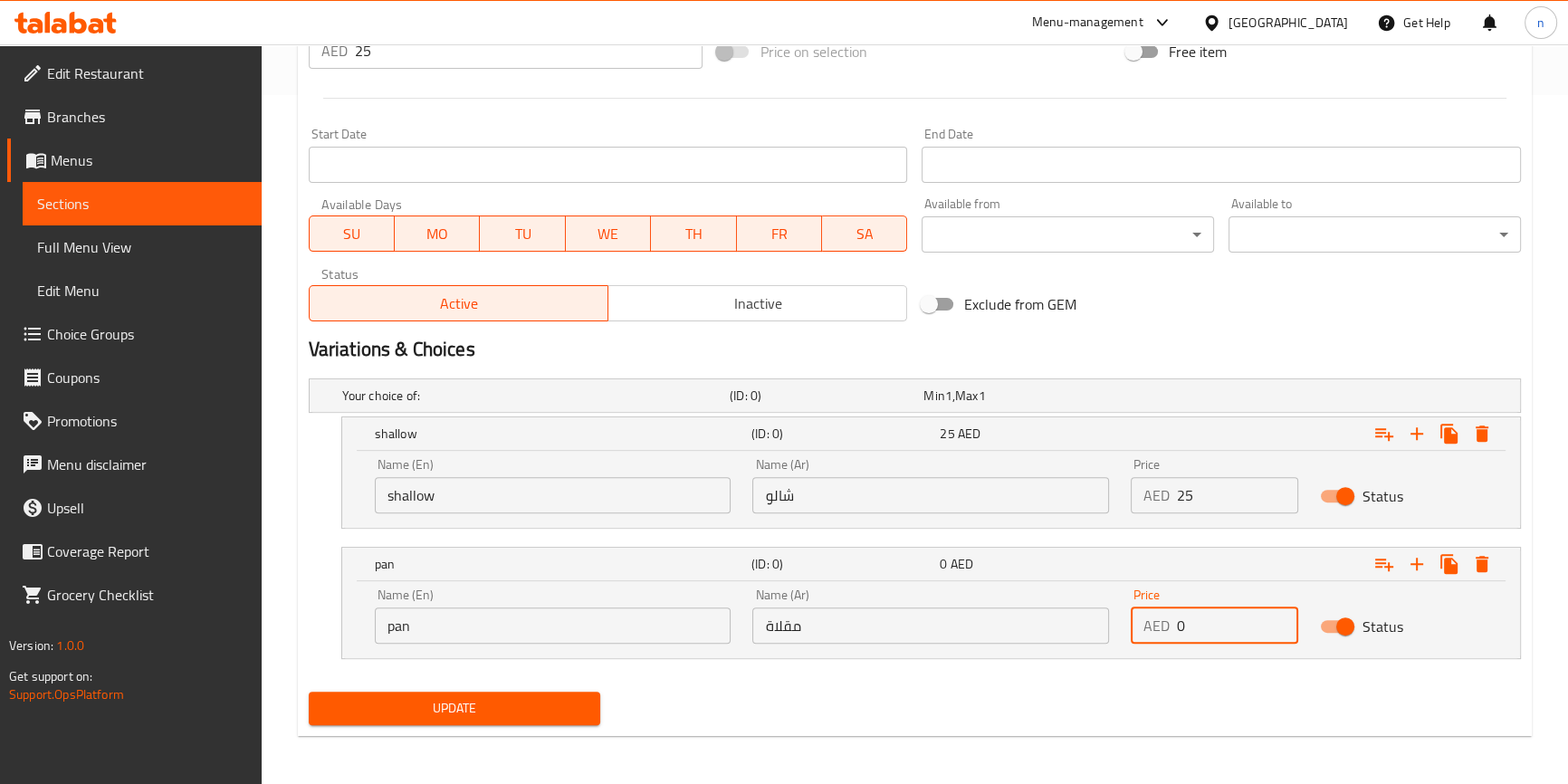
click at [1193, 629] on input "0" at bounding box center [1237, 626] width 121 height 37
type input "25"
click at [519, 726] on div "Update" at bounding box center [454, 708] width 307 height 48
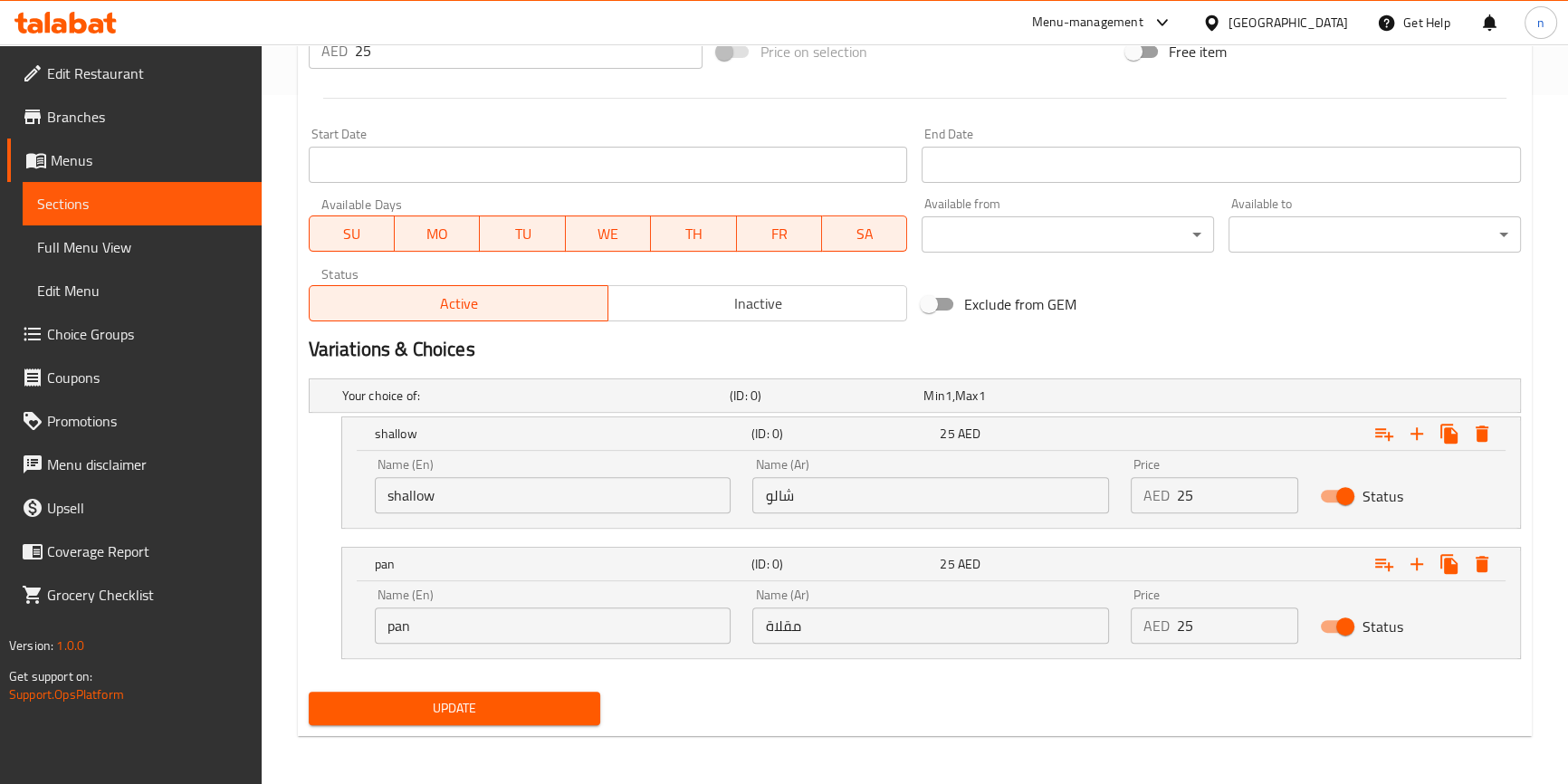
click at [525, 703] on span "Update" at bounding box center [455, 708] width 264 height 23
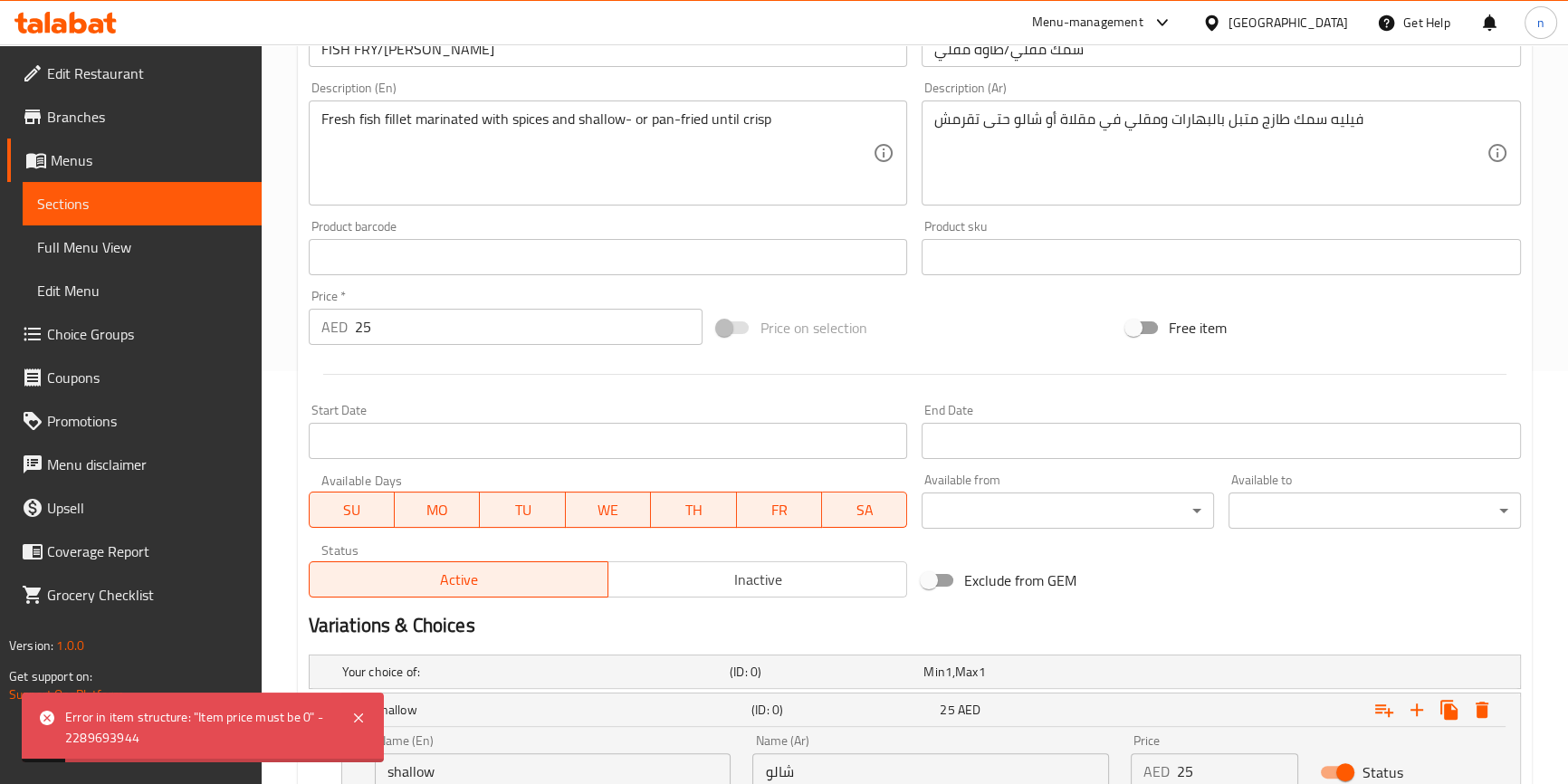
scroll to position [196, 0]
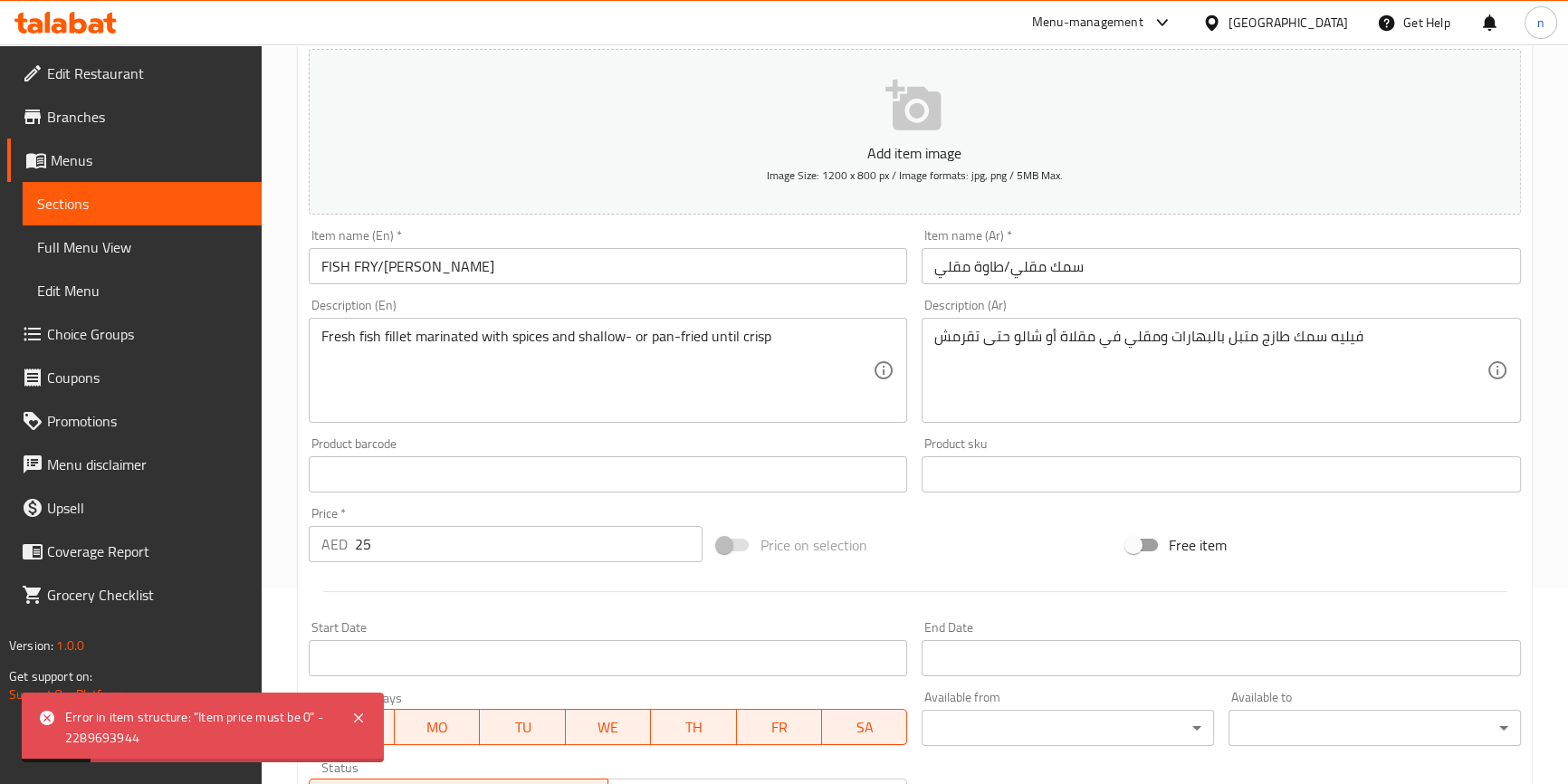
click at [554, 535] on input "25" at bounding box center [529, 544] width 349 height 37
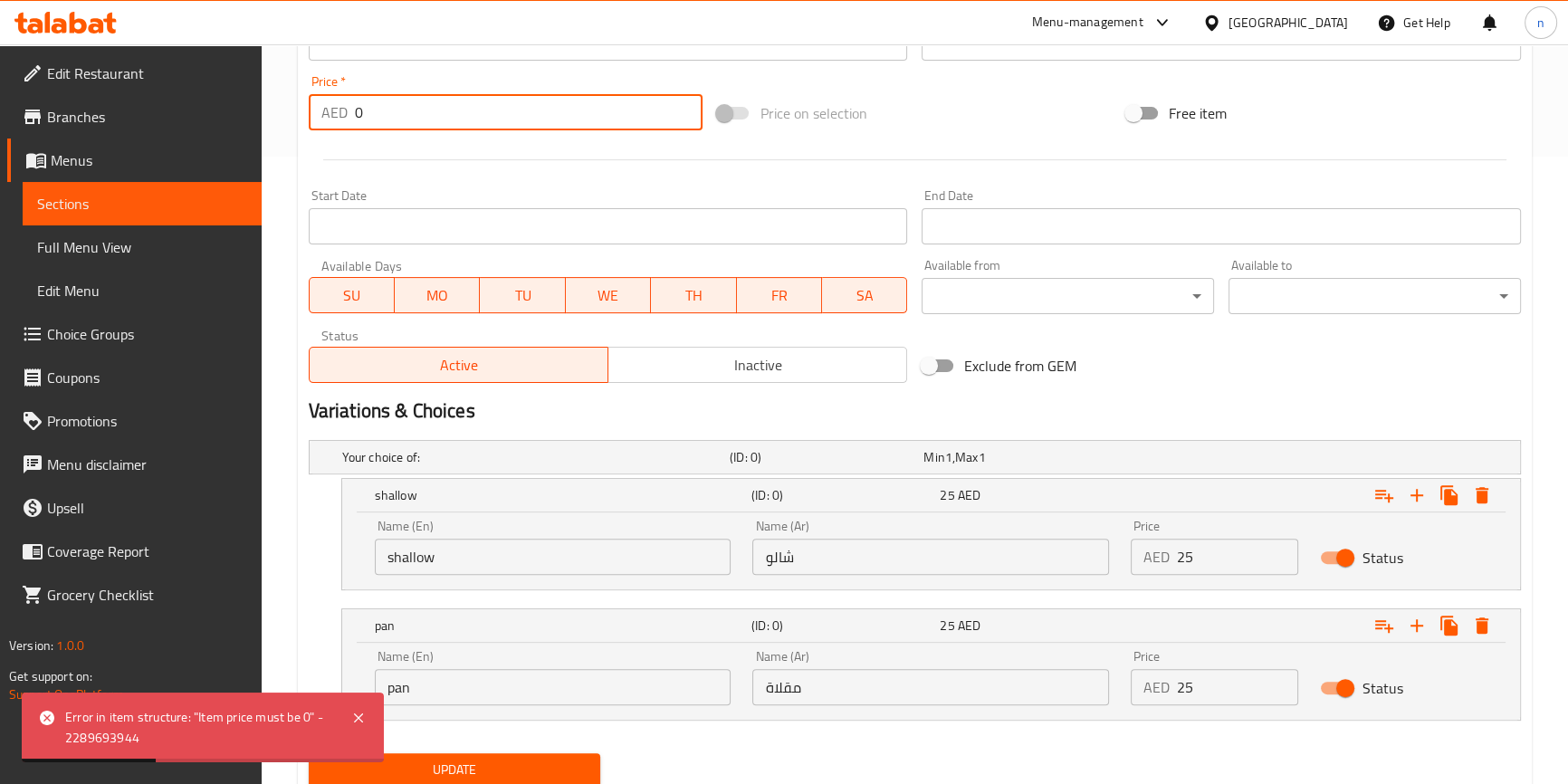
scroll to position [689, 0]
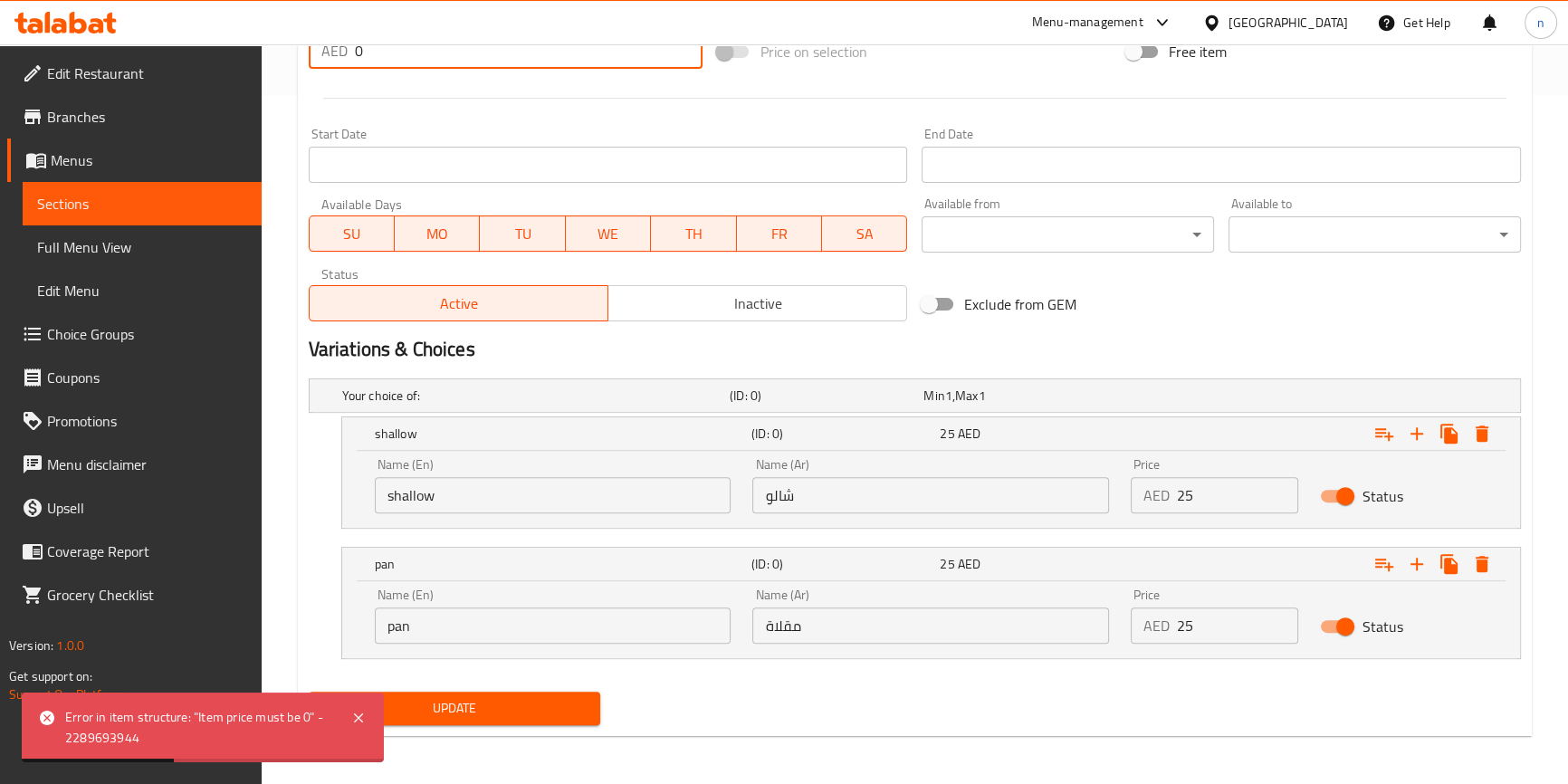
type input "0"
click at [548, 700] on span "Update" at bounding box center [455, 708] width 264 height 23
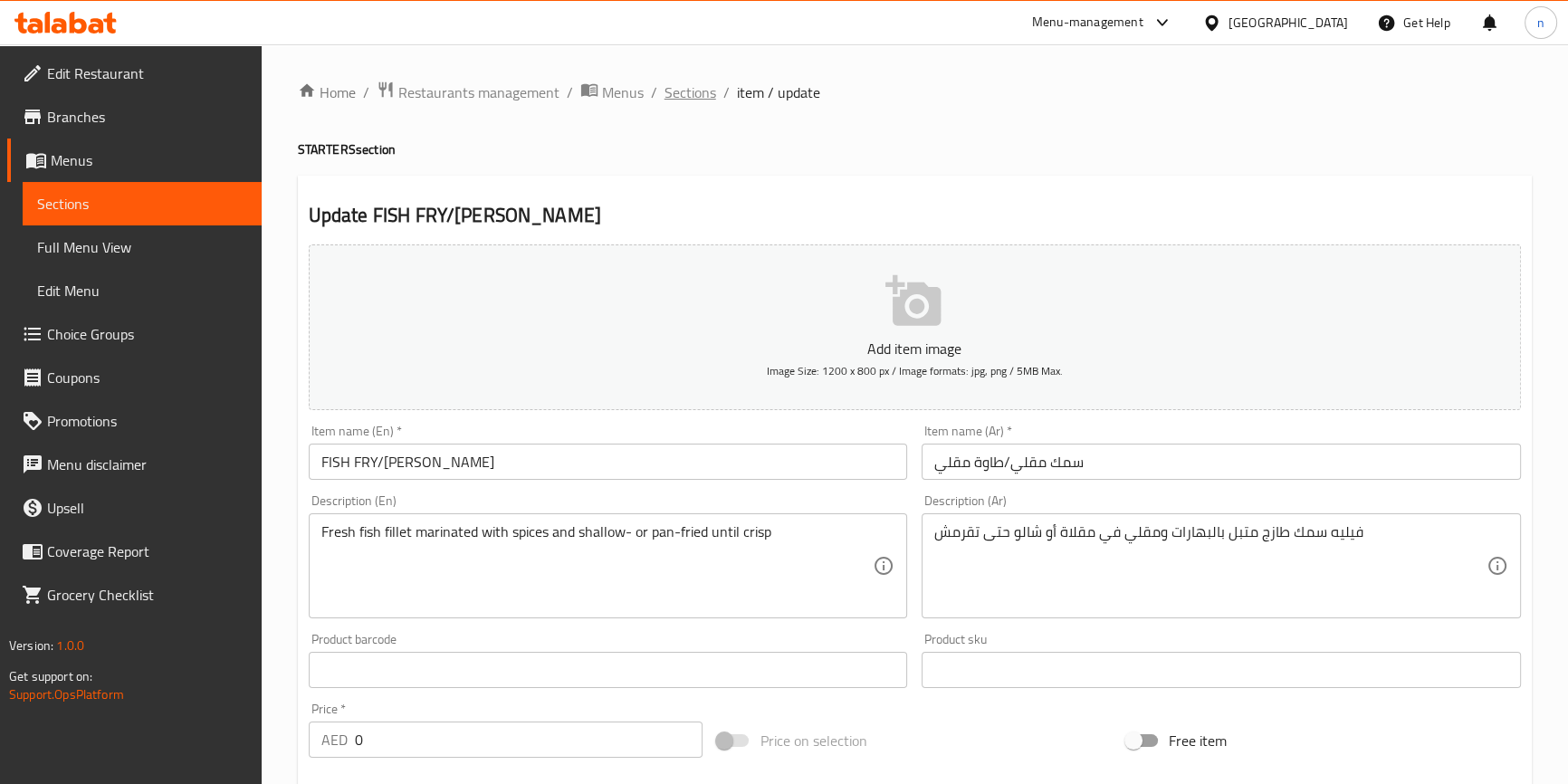
click at [679, 96] on span "Sections" at bounding box center [690, 92] width 52 height 22
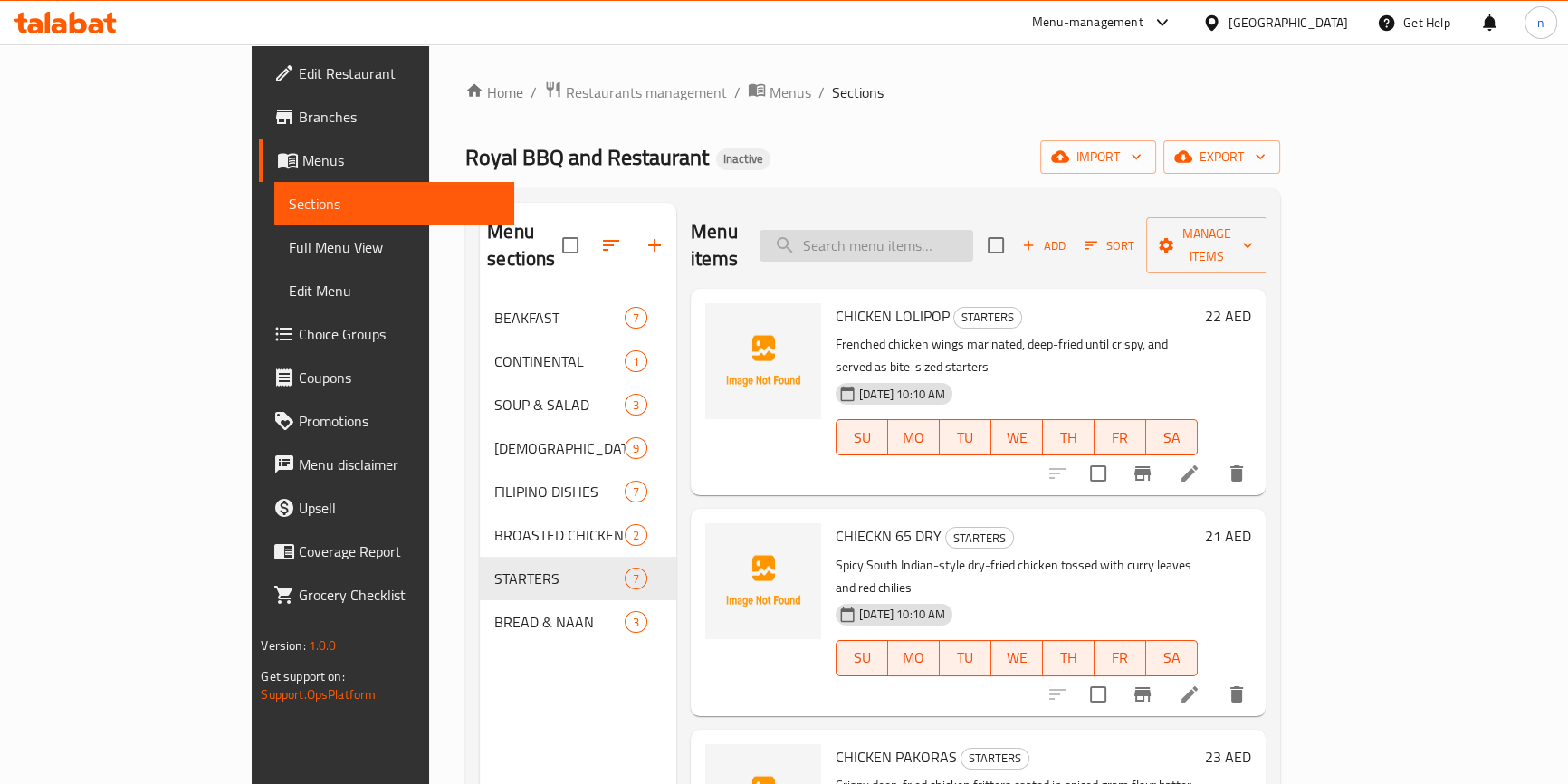
click at [973, 230] on input "search" at bounding box center [867, 246] width 214 height 32
paste input "LOMI BATANGAS (AUTHENTIC)"
type input "LOMI BATANGAS (AUTHENTIC)"
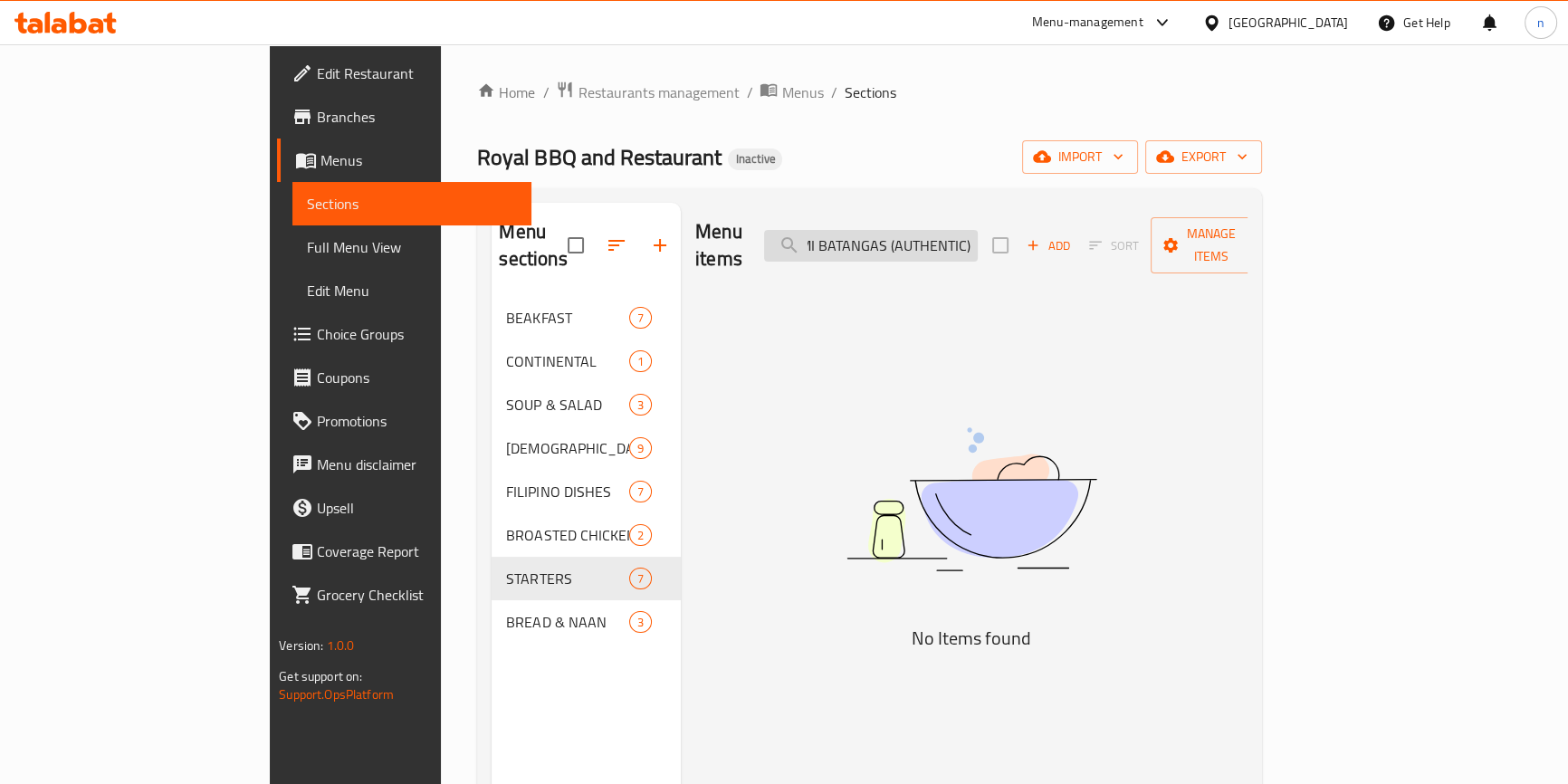
click at [978, 243] on input "LOMI BATANGAS (AUTHENTIC)" at bounding box center [871, 246] width 214 height 32
click at [952, 230] on input "LOMI BATANGAS (AUTHENTIC)" at bounding box center [871, 246] width 214 height 32
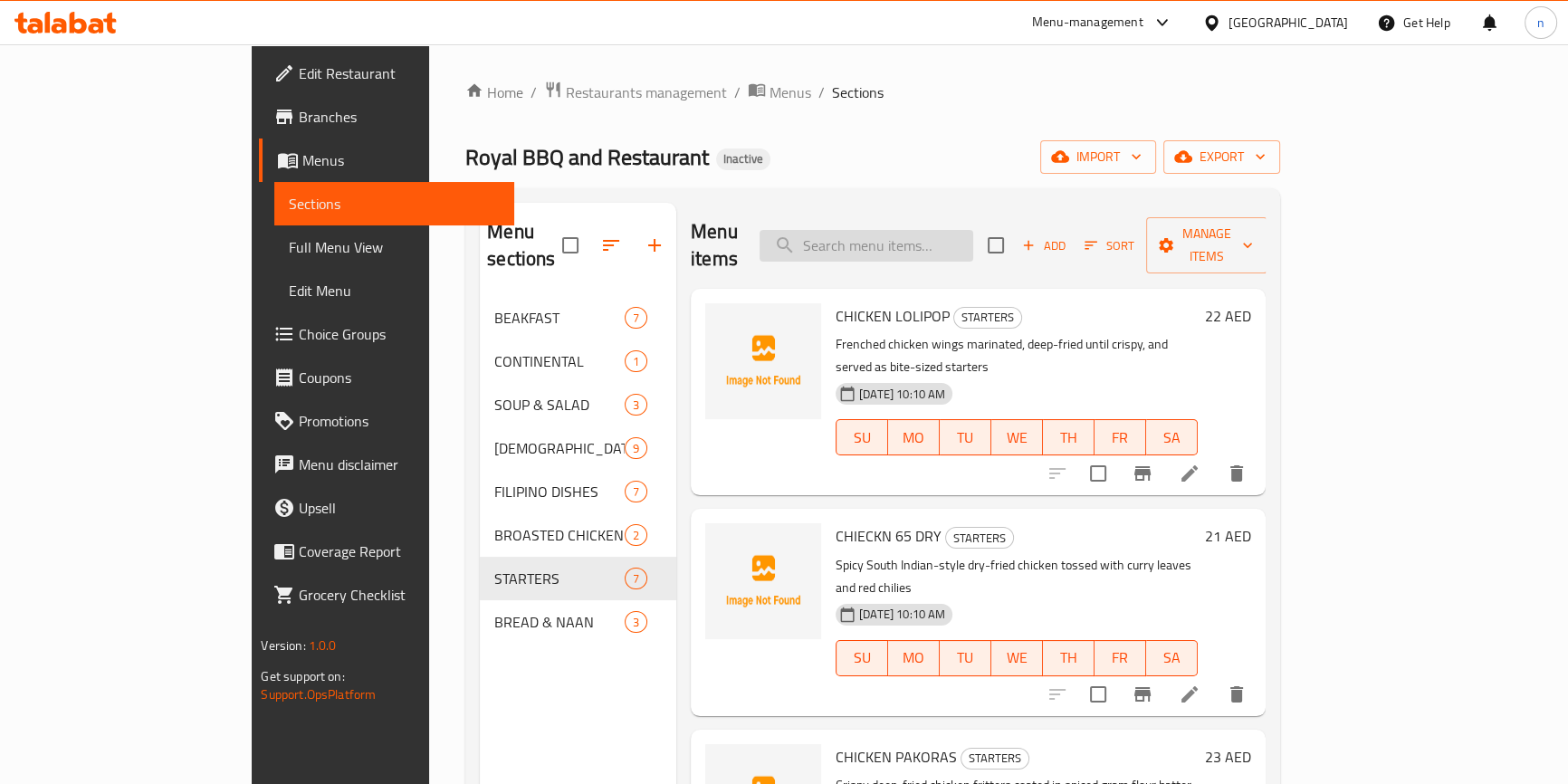
paste input "LOMI BATANGAS (AUTHENTIC)"
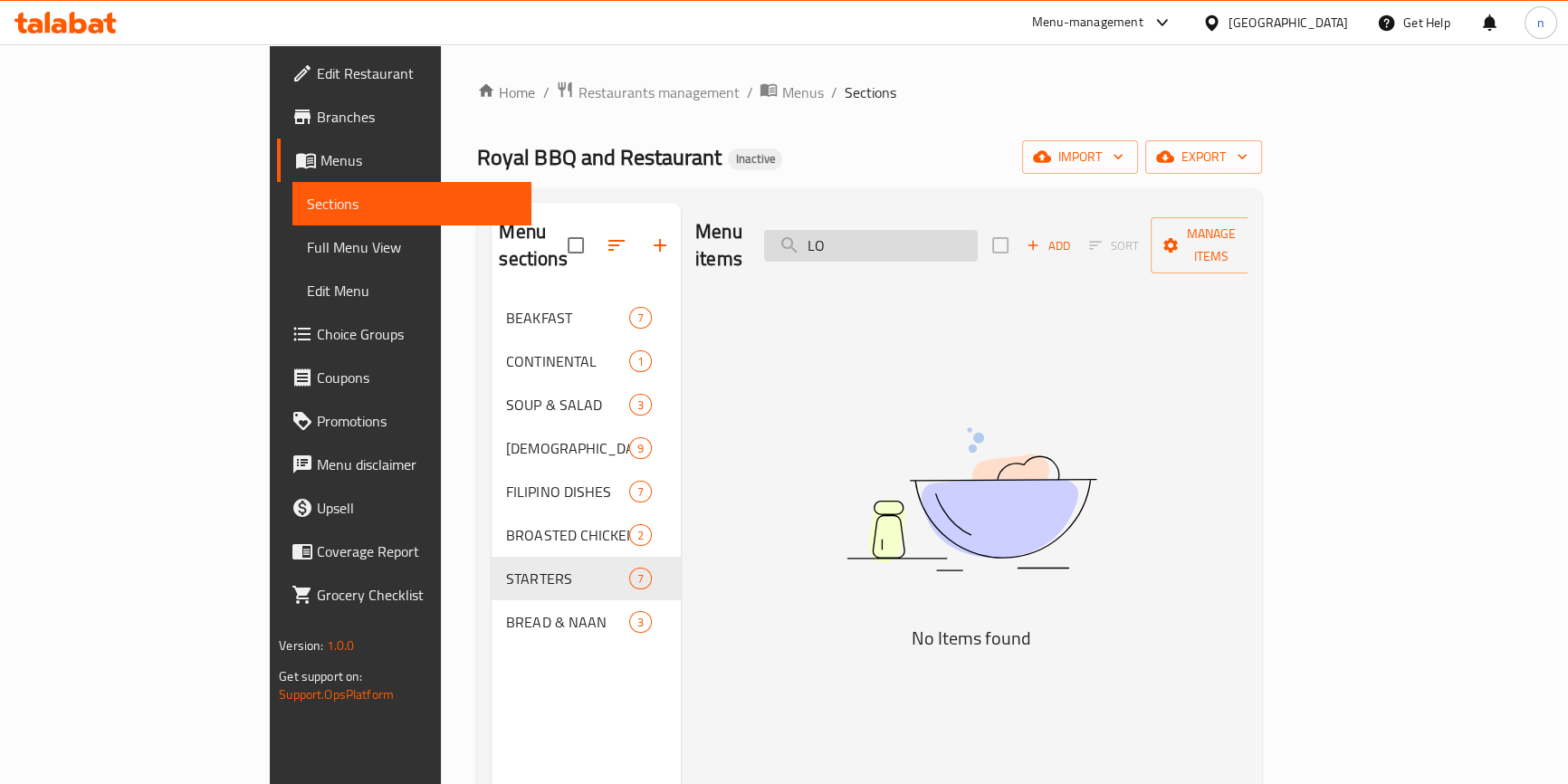
type input "L"
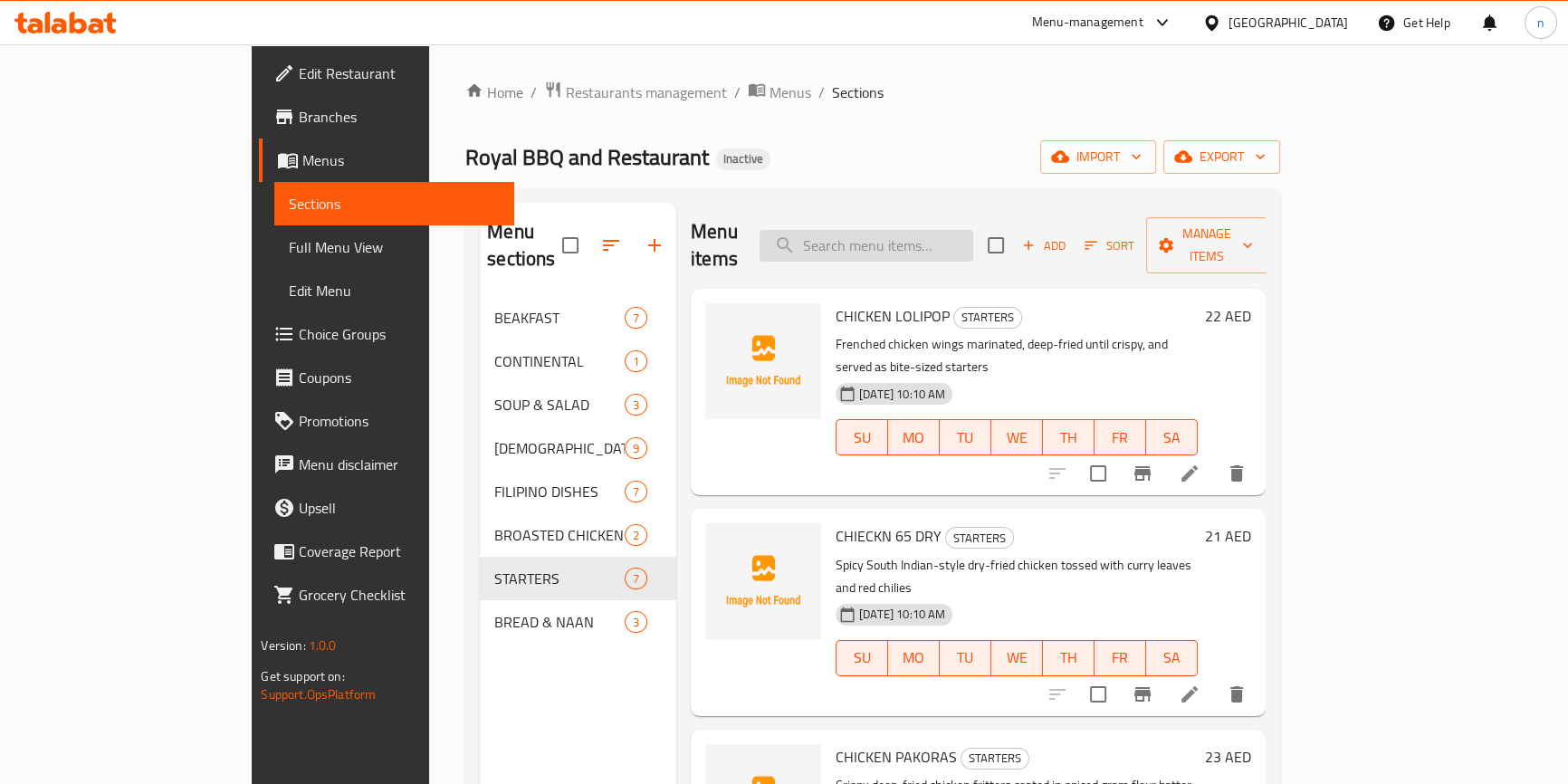
click at [897, 230] on input "search" at bounding box center [867, 246] width 214 height 32
paste input "BATANGAS"
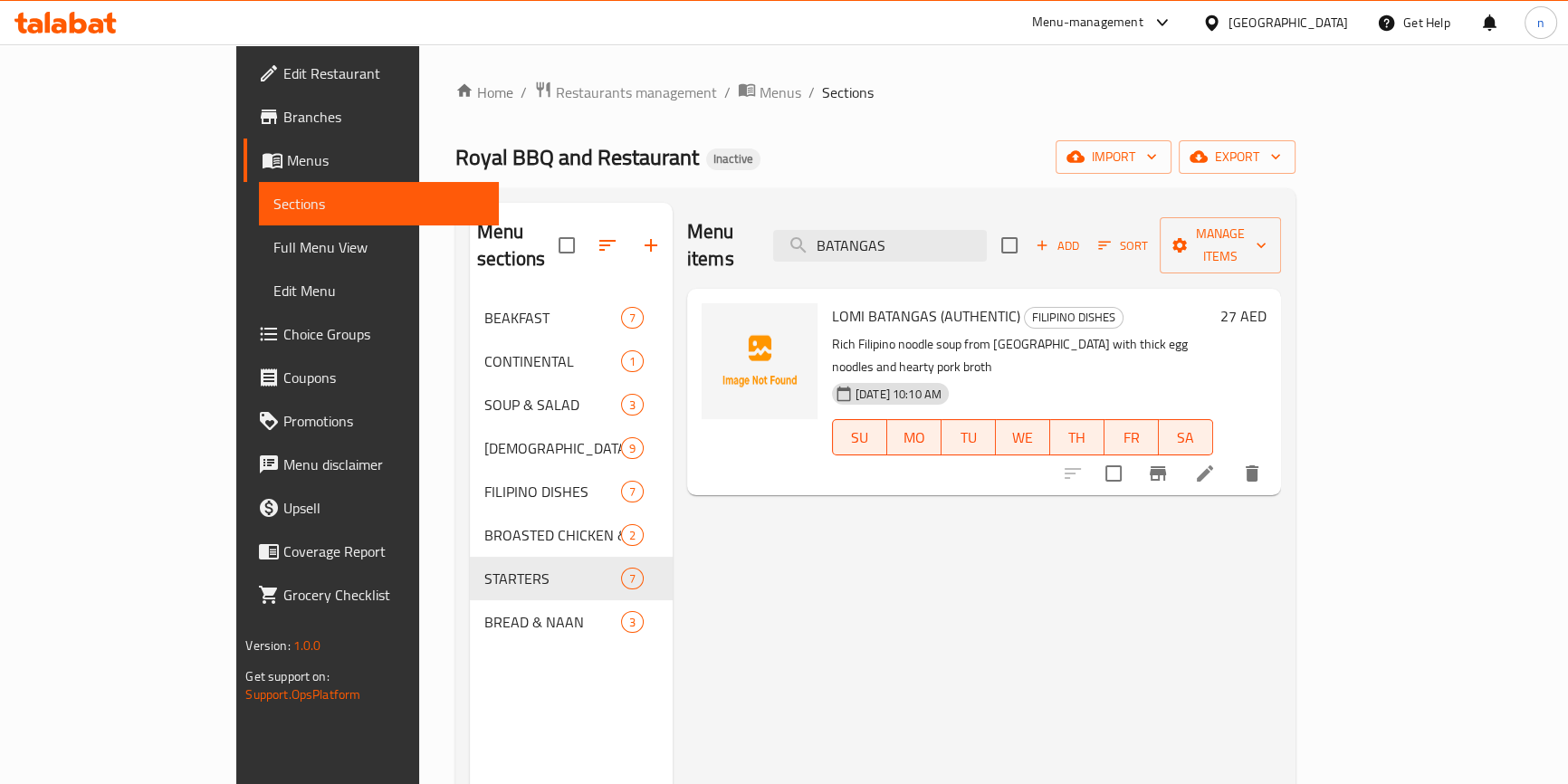
type input "BATANGAS"
click at [1214, 465] on icon at bounding box center [1204, 473] width 16 height 16
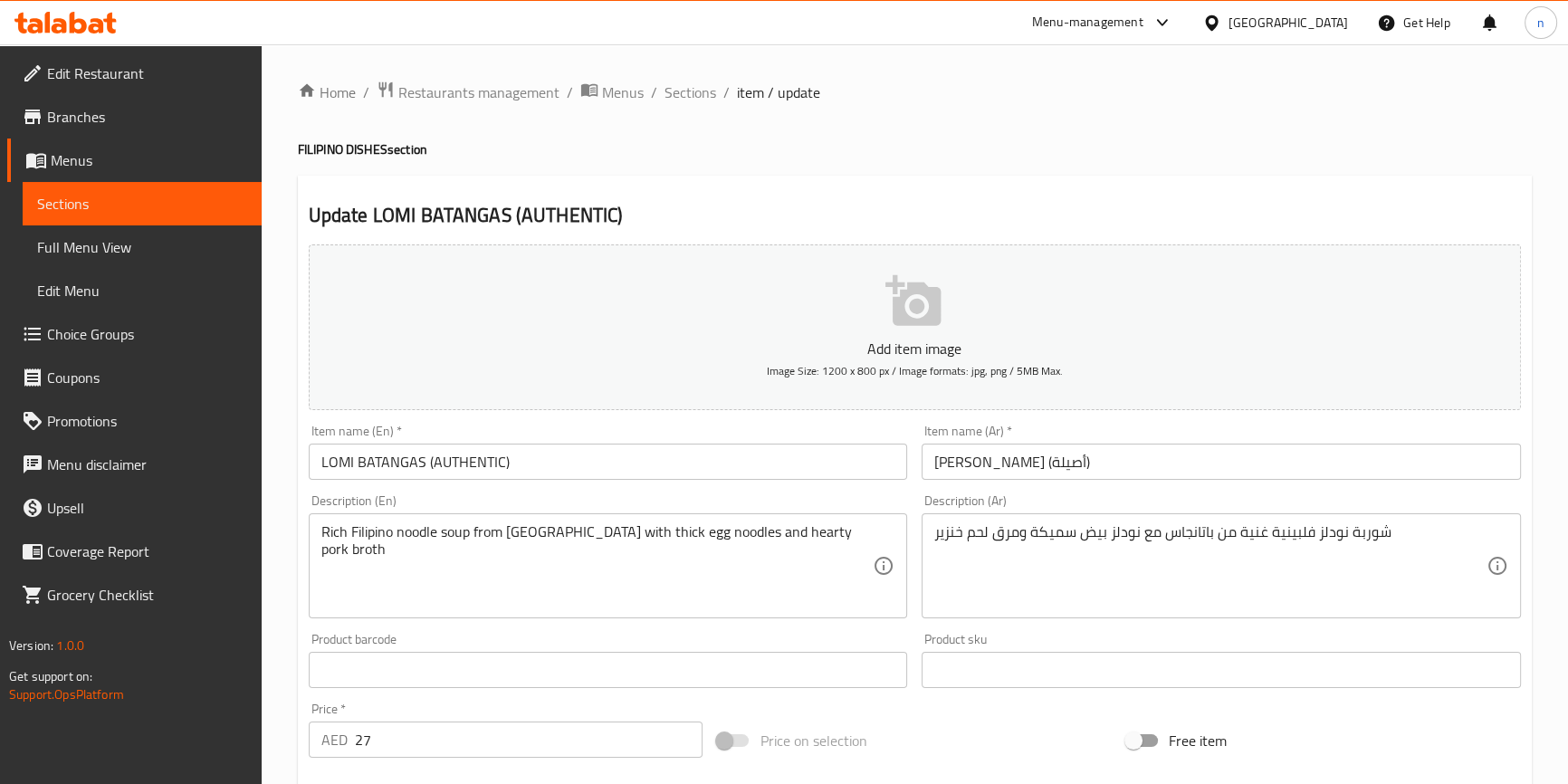
click at [407, 460] on input "LOMI BATANGAS (AUTHENTIC)" at bounding box center [608, 461] width 599 height 37
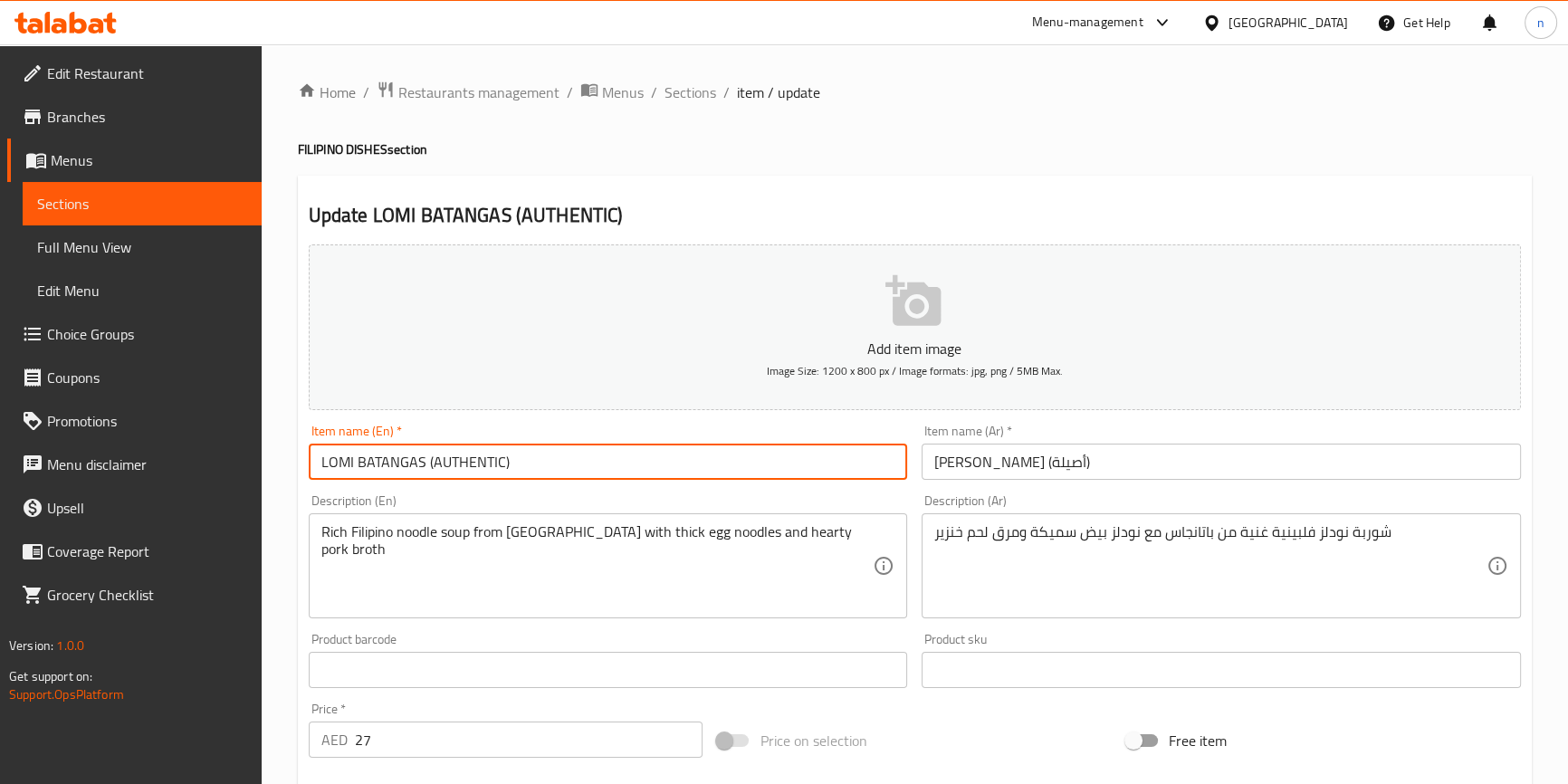
click at [407, 460] on input "LOMI BATANGAS (AUTHENTIC)" at bounding box center [608, 461] width 599 height 37
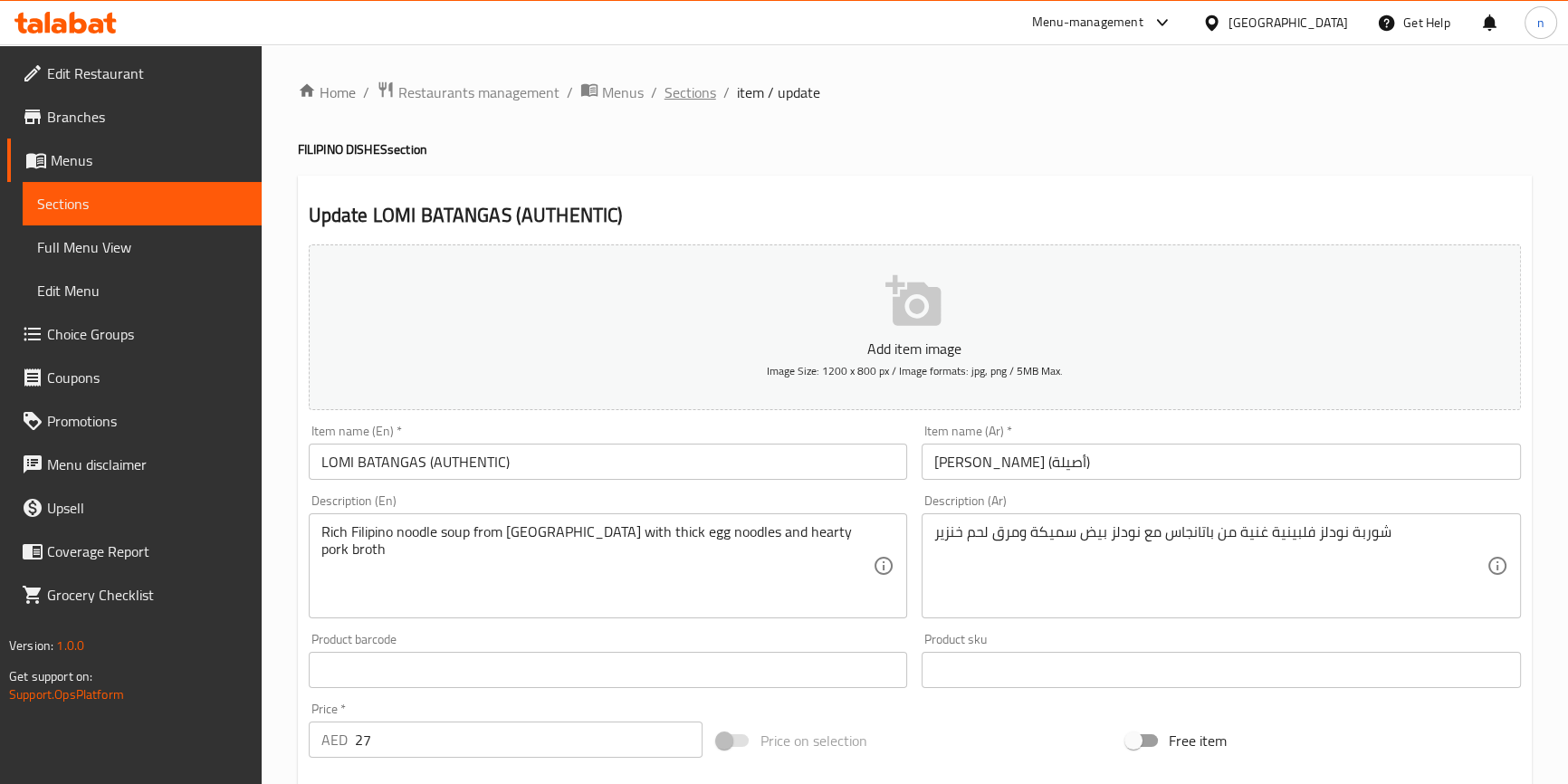
click at [680, 91] on span "Sections" at bounding box center [690, 92] width 52 height 22
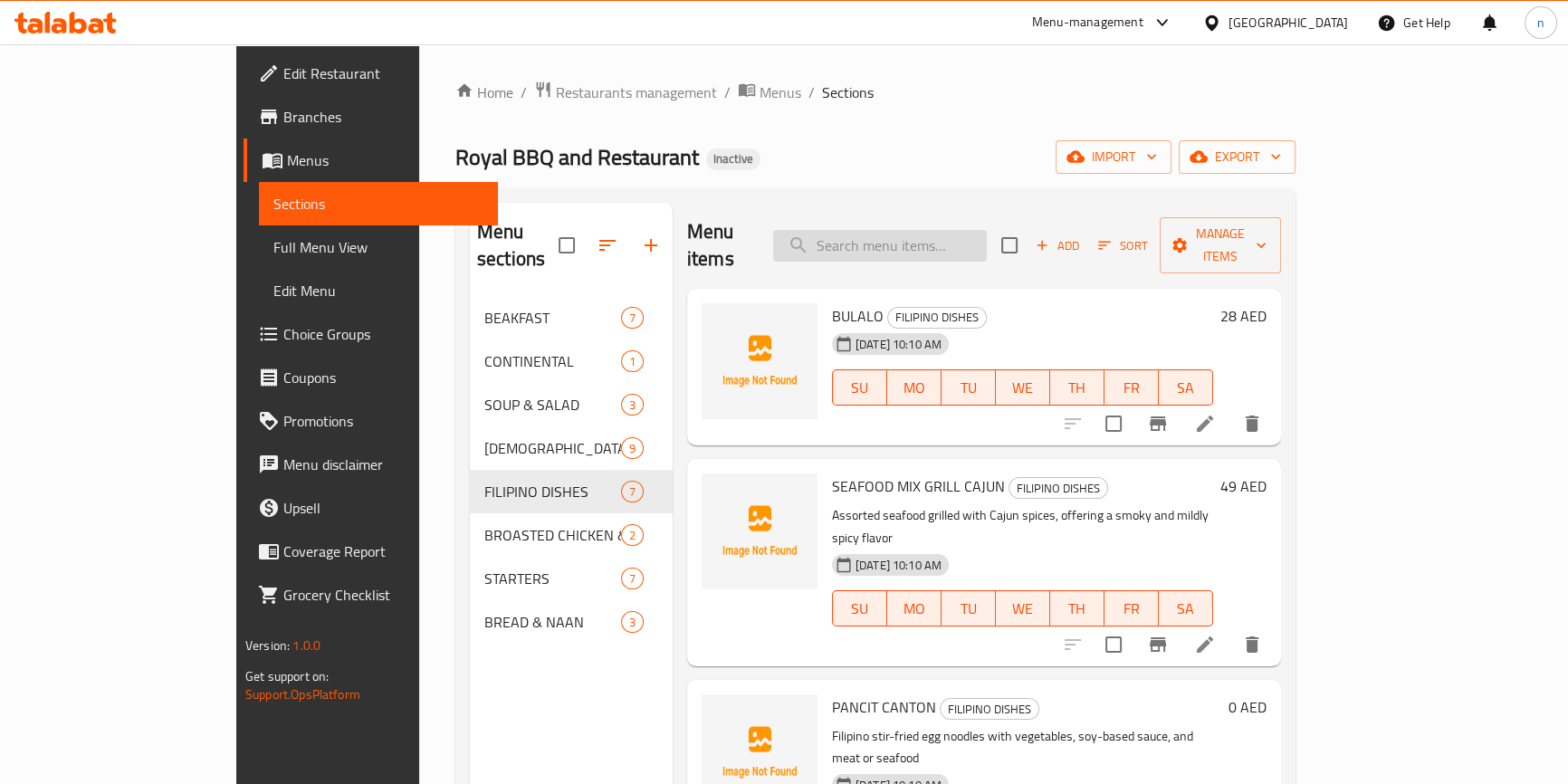
click at [925, 236] on input "search" at bounding box center [880, 246] width 214 height 32
paste input "LOMI BATANGAS (AUTHENTIC)"
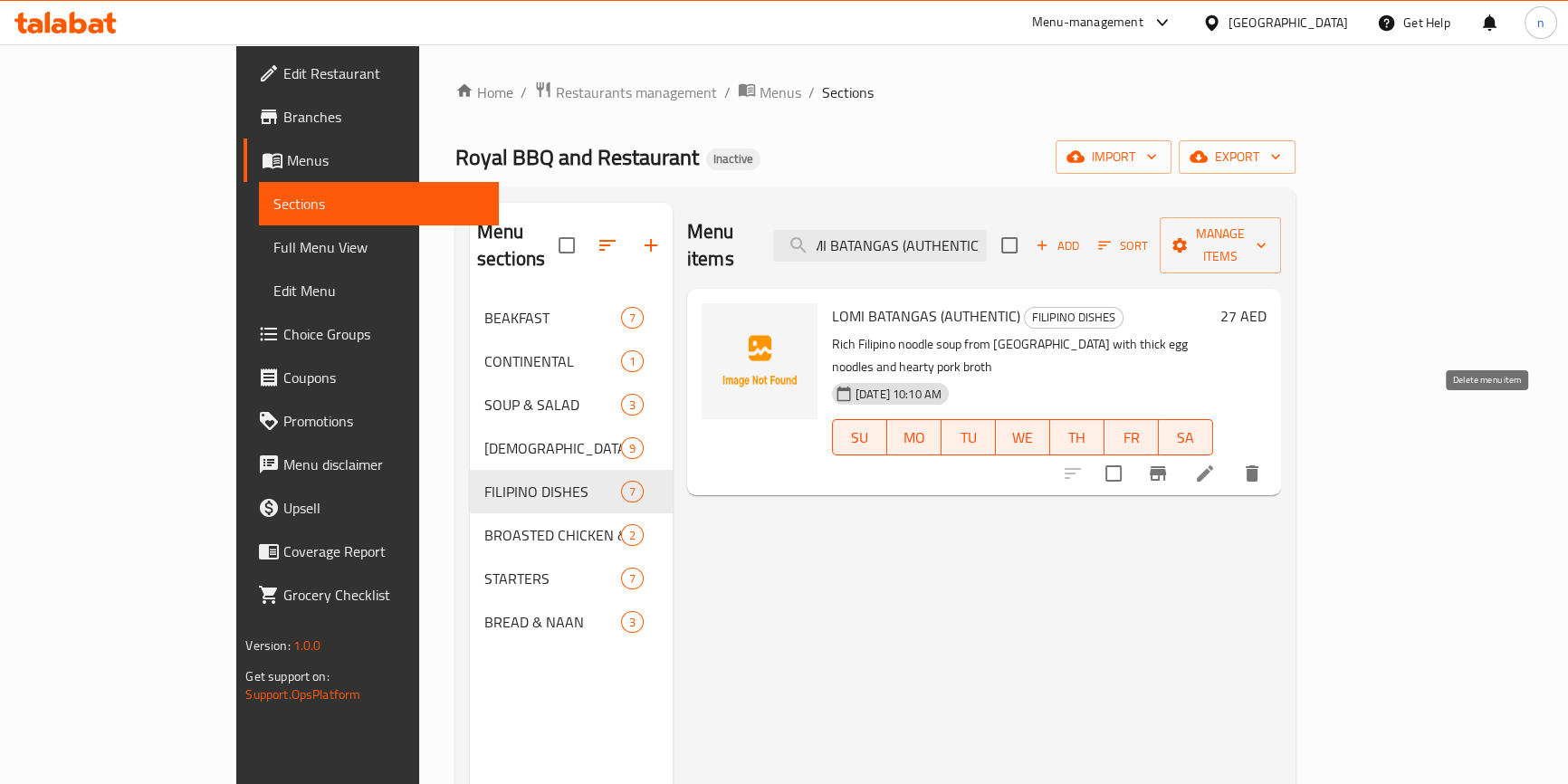
type input "LOMI BATANGAS (AUTHENTIC)"
click at [1274, 452] on button "delete" at bounding box center [1252, 474] width 43 height 43
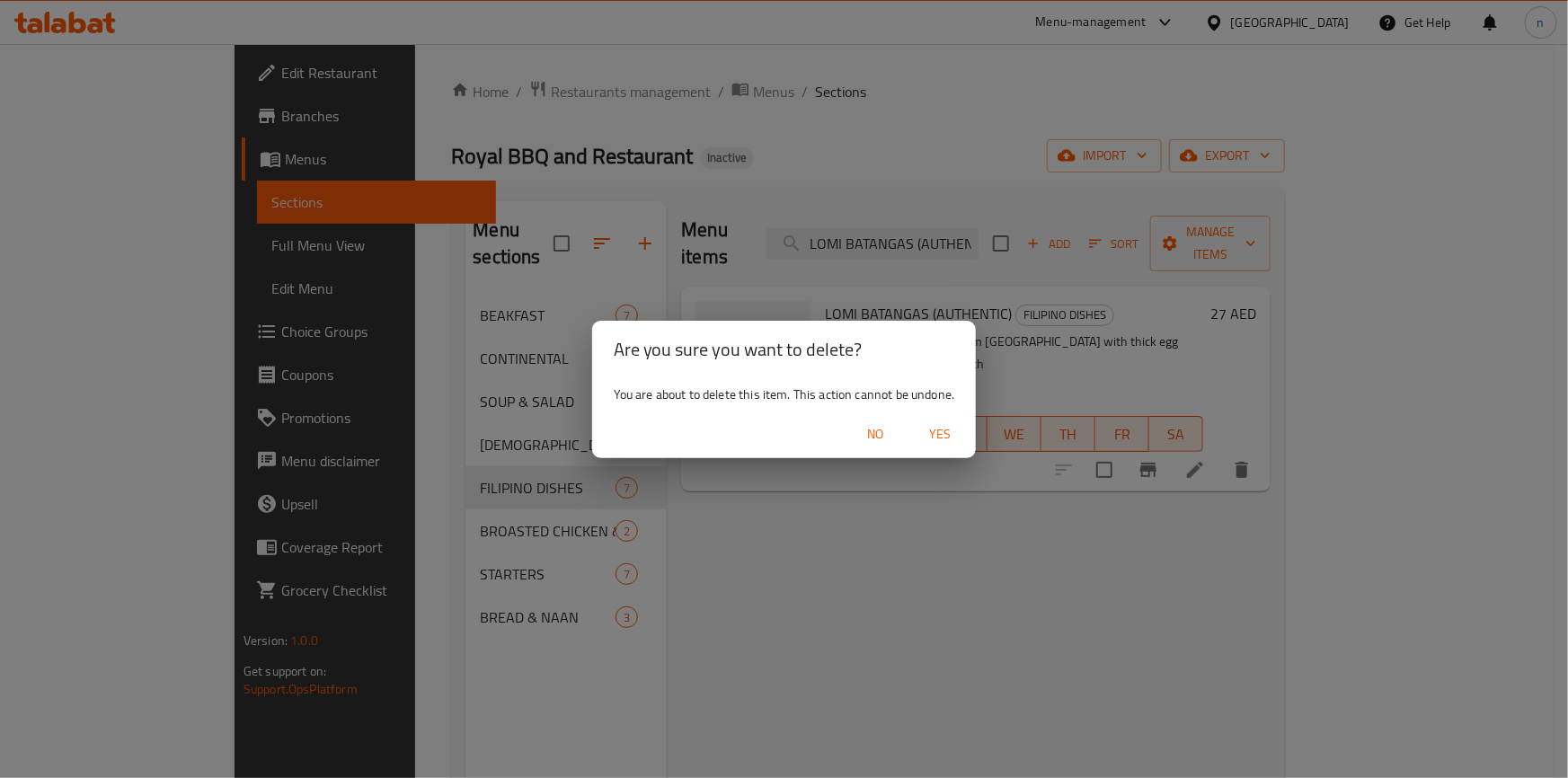
click at [949, 430] on span "Yes" at bounding box center [940, 435] width 43 height 22
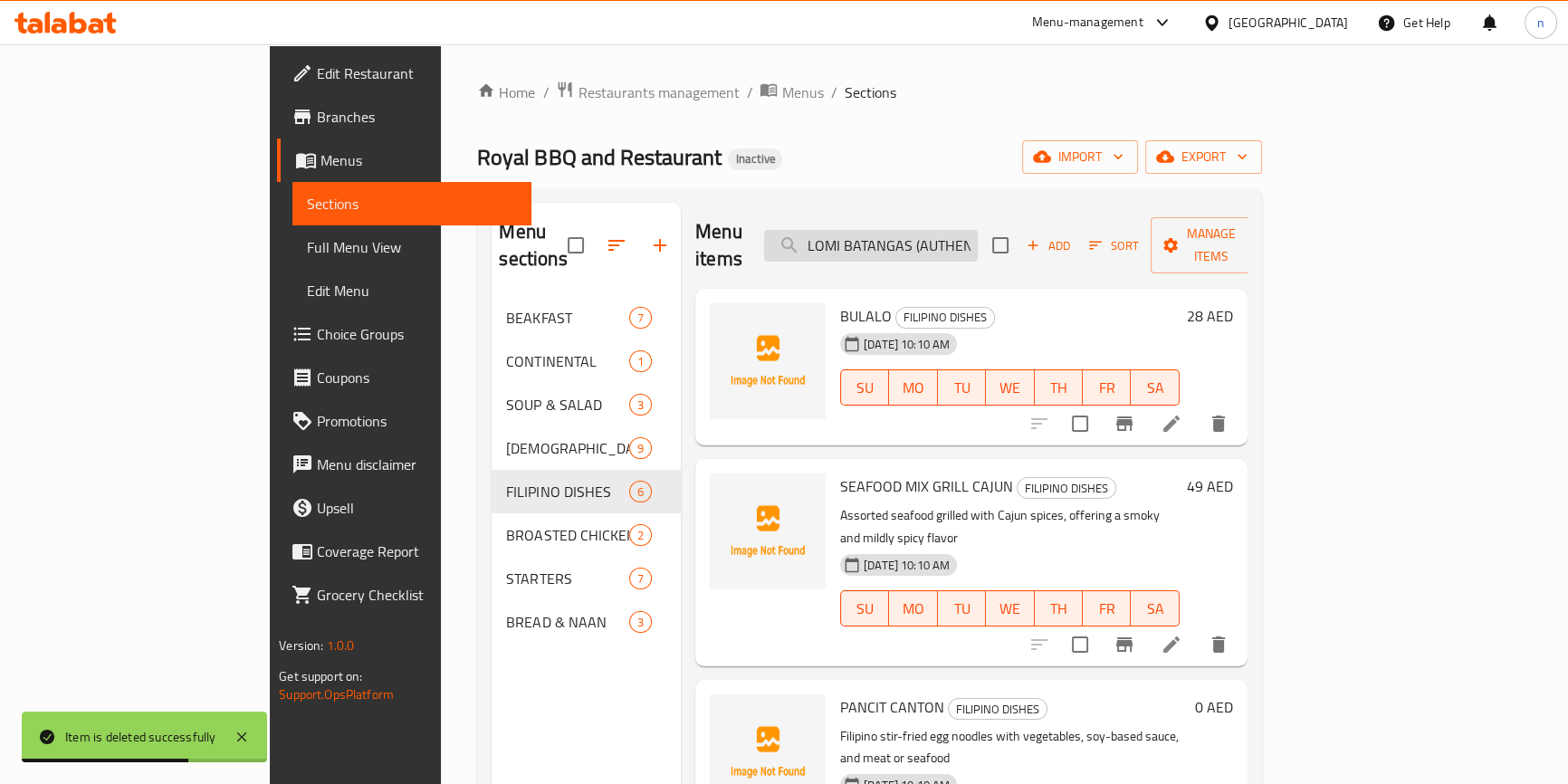
click at [913, 236] on input "LOMI BATANGAS (AUTHENTIC)" at bounding box center [871, 246] width 214 height 32
click at [1095, 143] on div "Royal BBQ and Restaurant Inactive import export" at bounding box center [869, 158] width 784 height 34
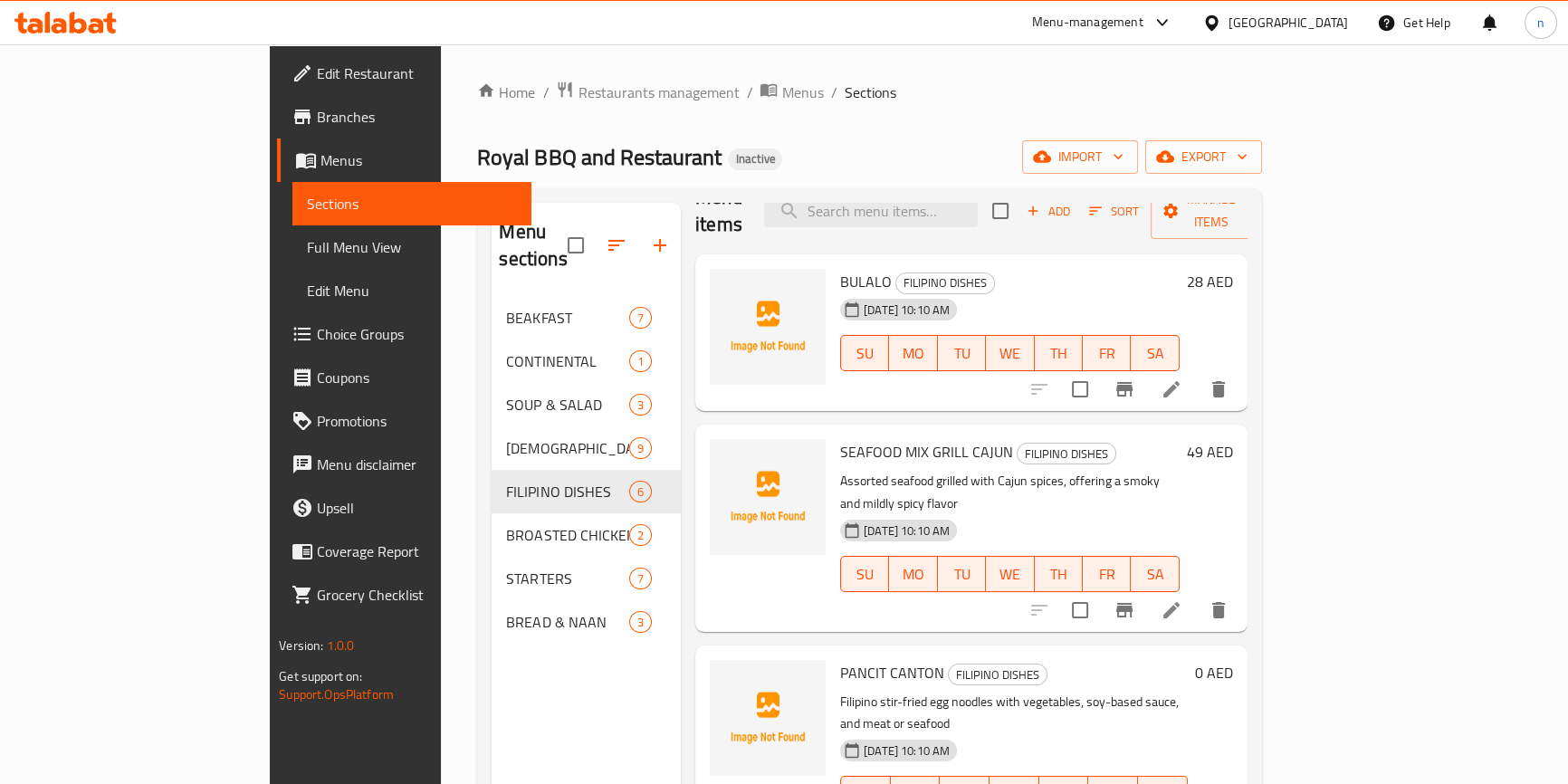
scroll to position [9, 0]
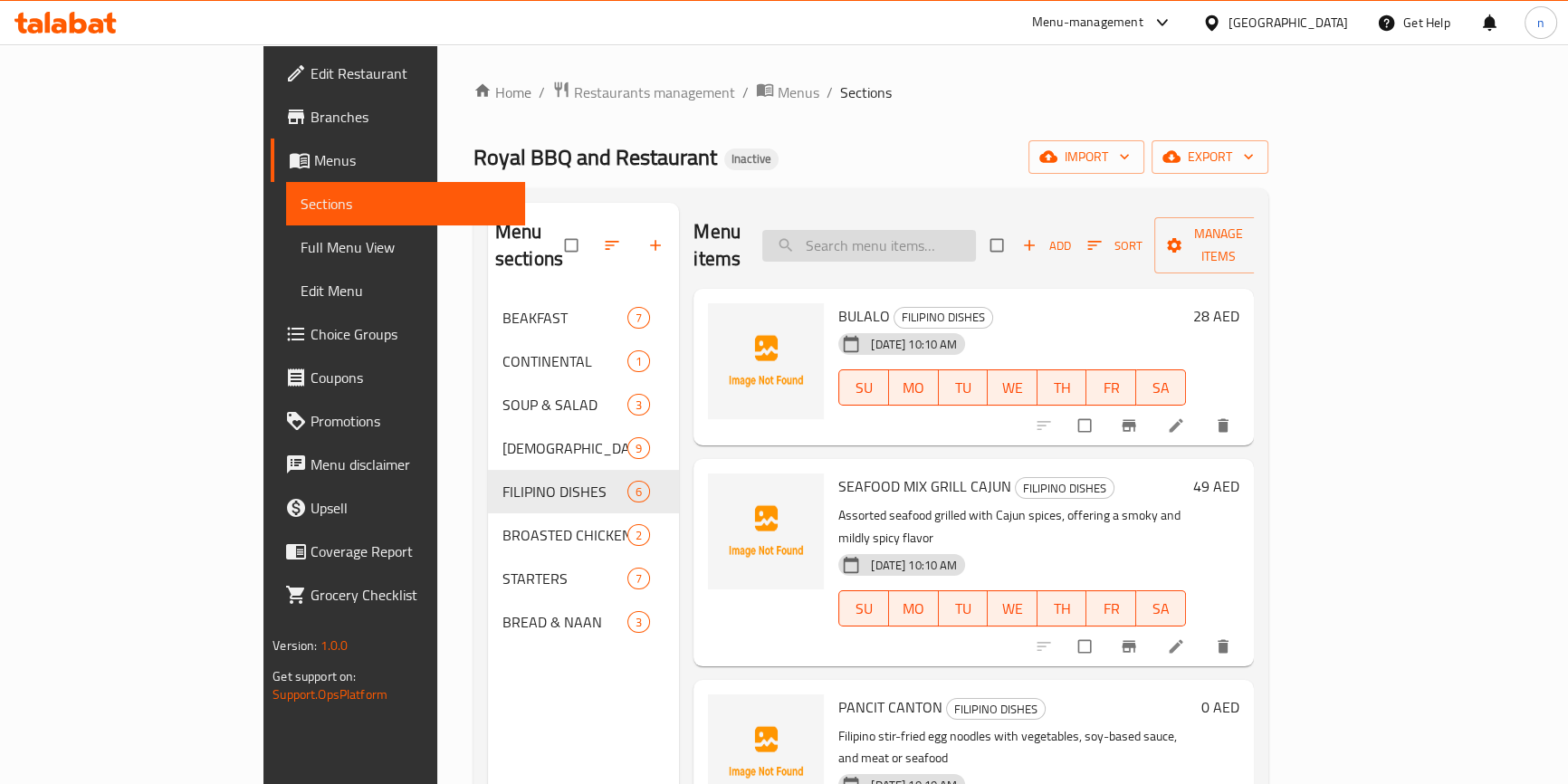
click at [920, 235] on input "search" at bounding box center [869, 246] width 214 height 32
paste input "IDLY SET"
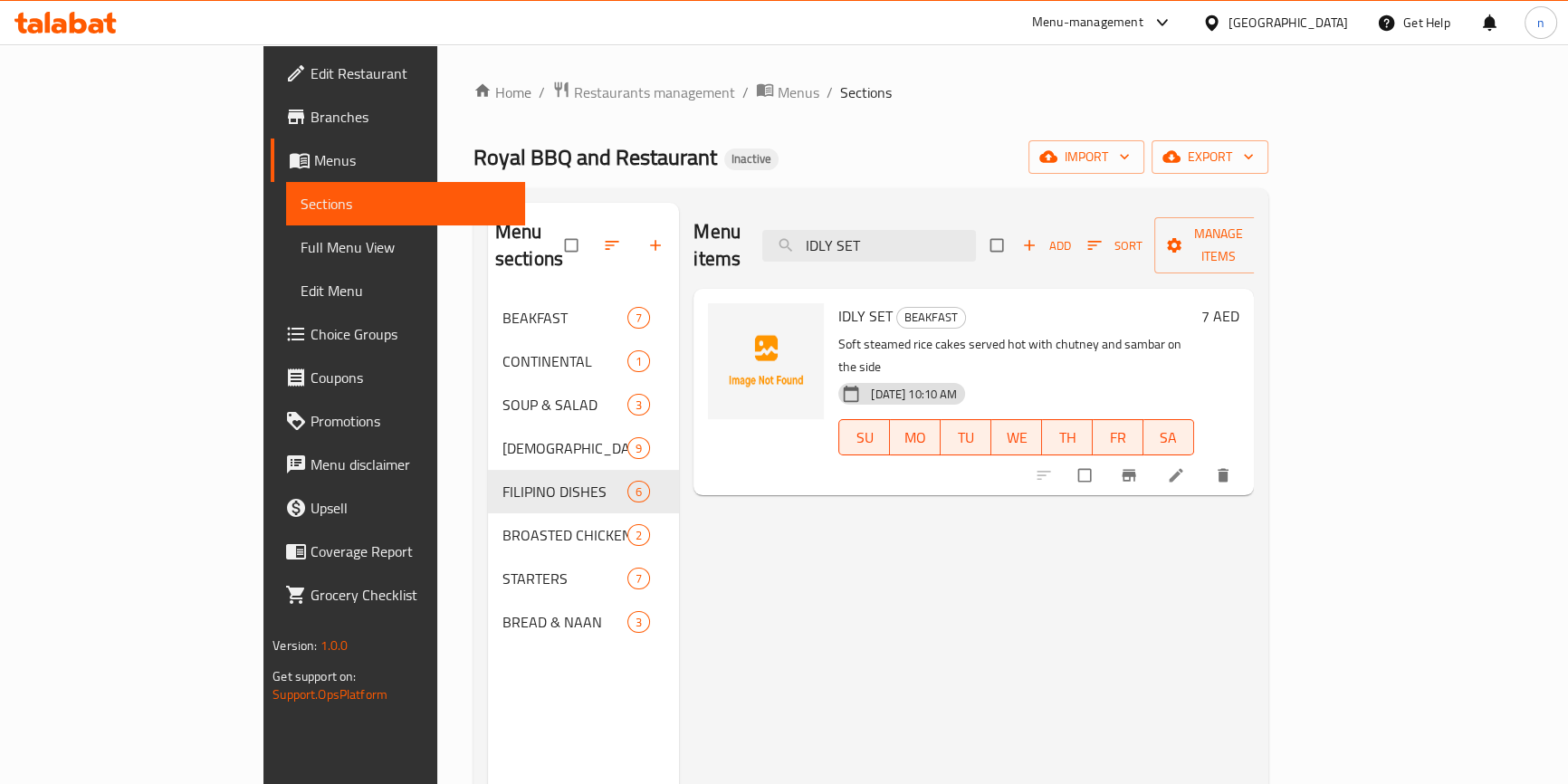
type input "IDLY SET"
click at [1185, 466] on icon at bounding box center [1175, 475] width 18 height 18
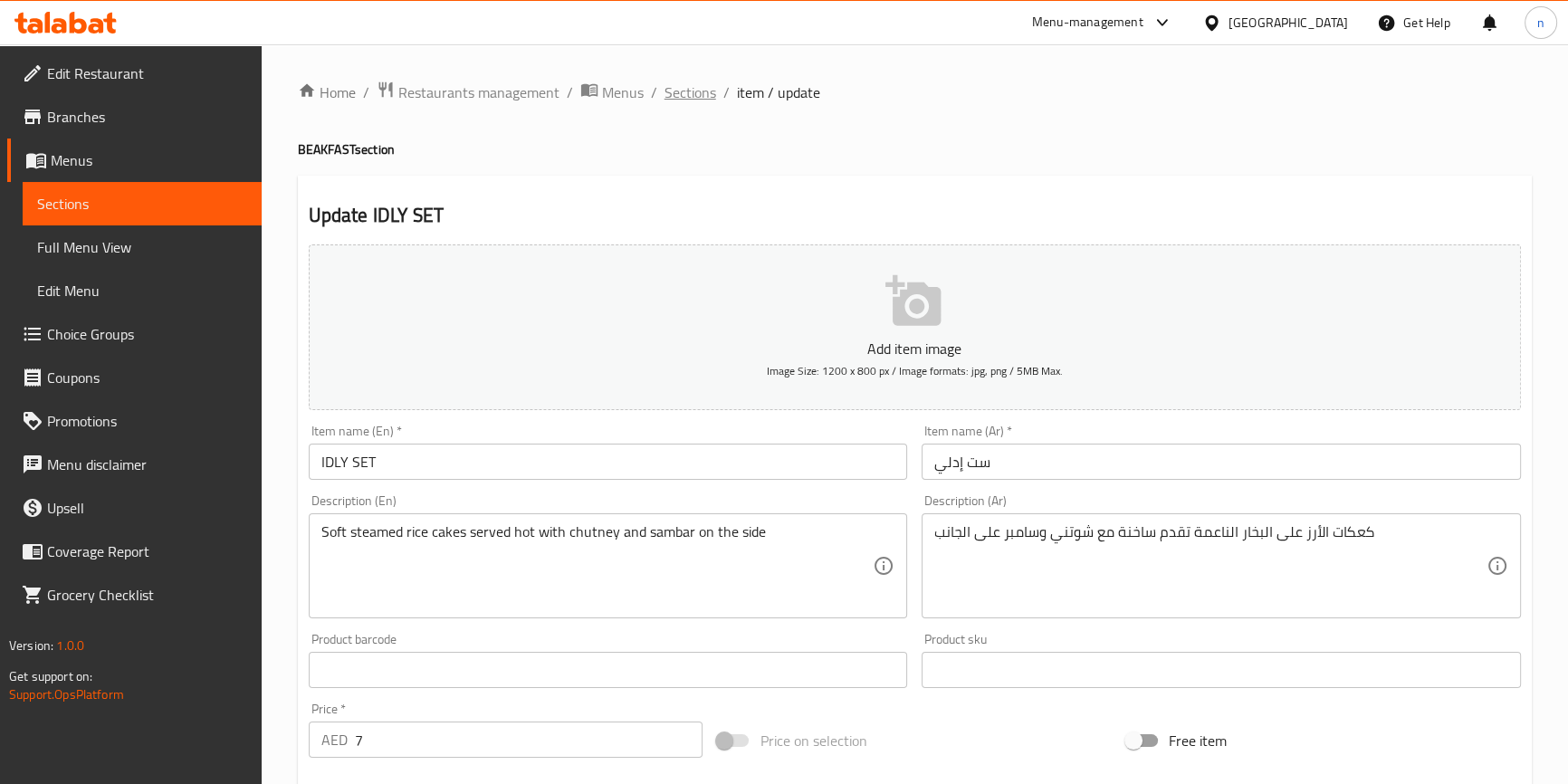
click at [691, 86] on span "Sections" at bounding box center [690, 92] width 52 height 22
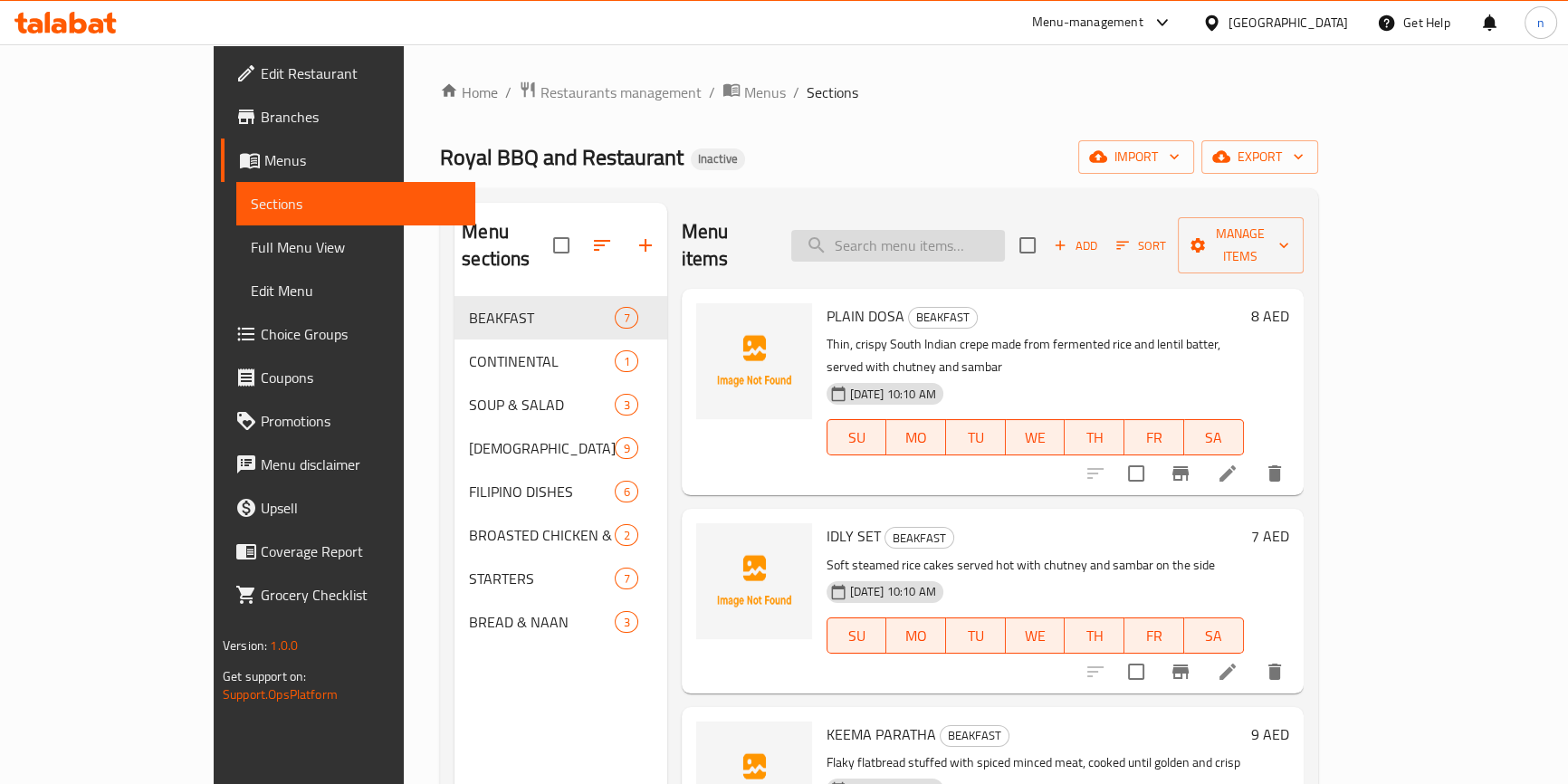
click at [918, 239] on input "search" at bounding box center [898, 246] width 214 height 32
paste input "KEEMA PARATHA"
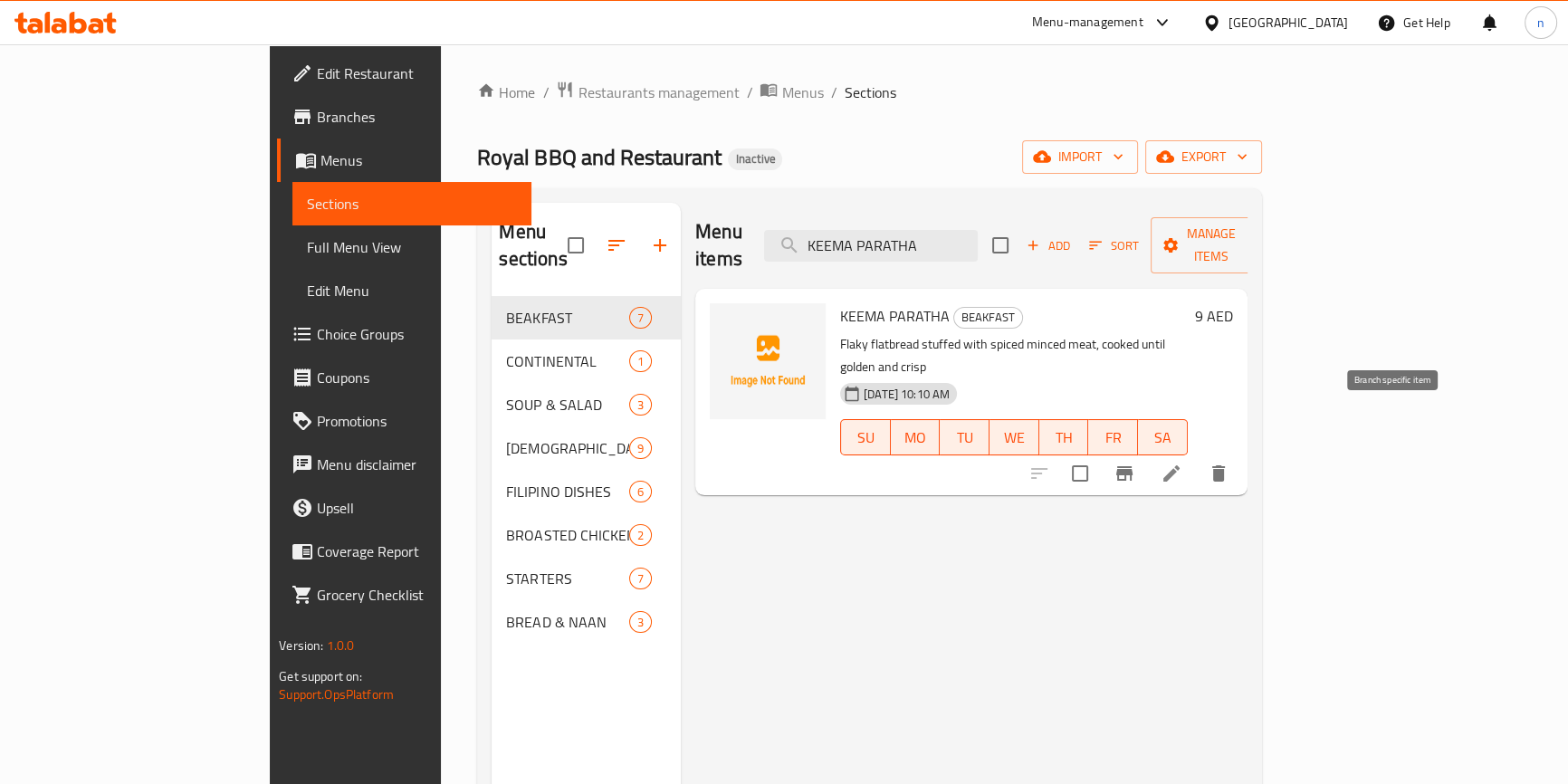
type input "KEEMA PARATHA"
click at [1183, 462] on icon at bounding box center [1171, 473] width 22 height 22
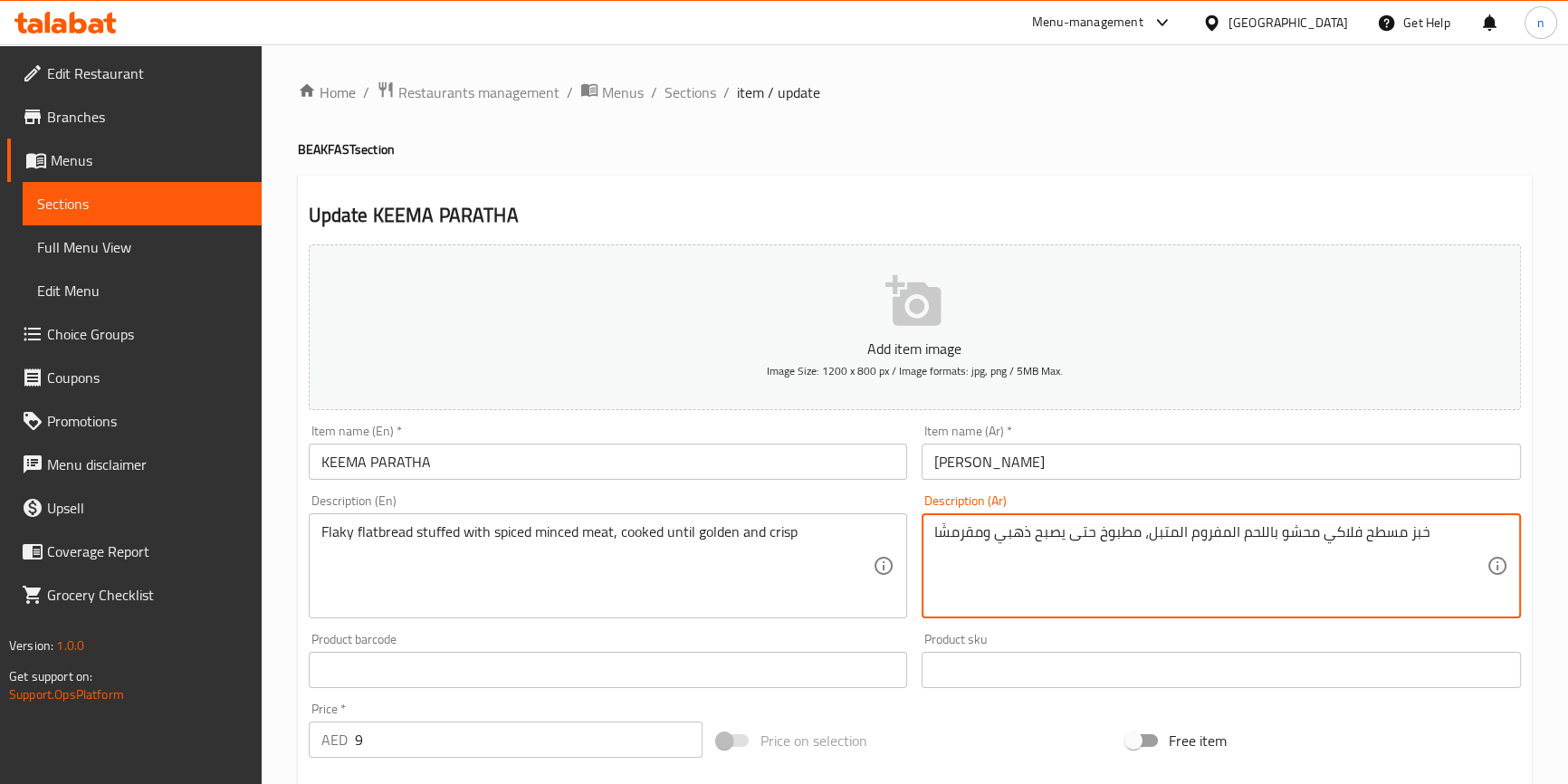
drag, startPoint x: 1033, startPoint y: 539, endPoint x: 1097, endPoint y: 534, distance: 64.2
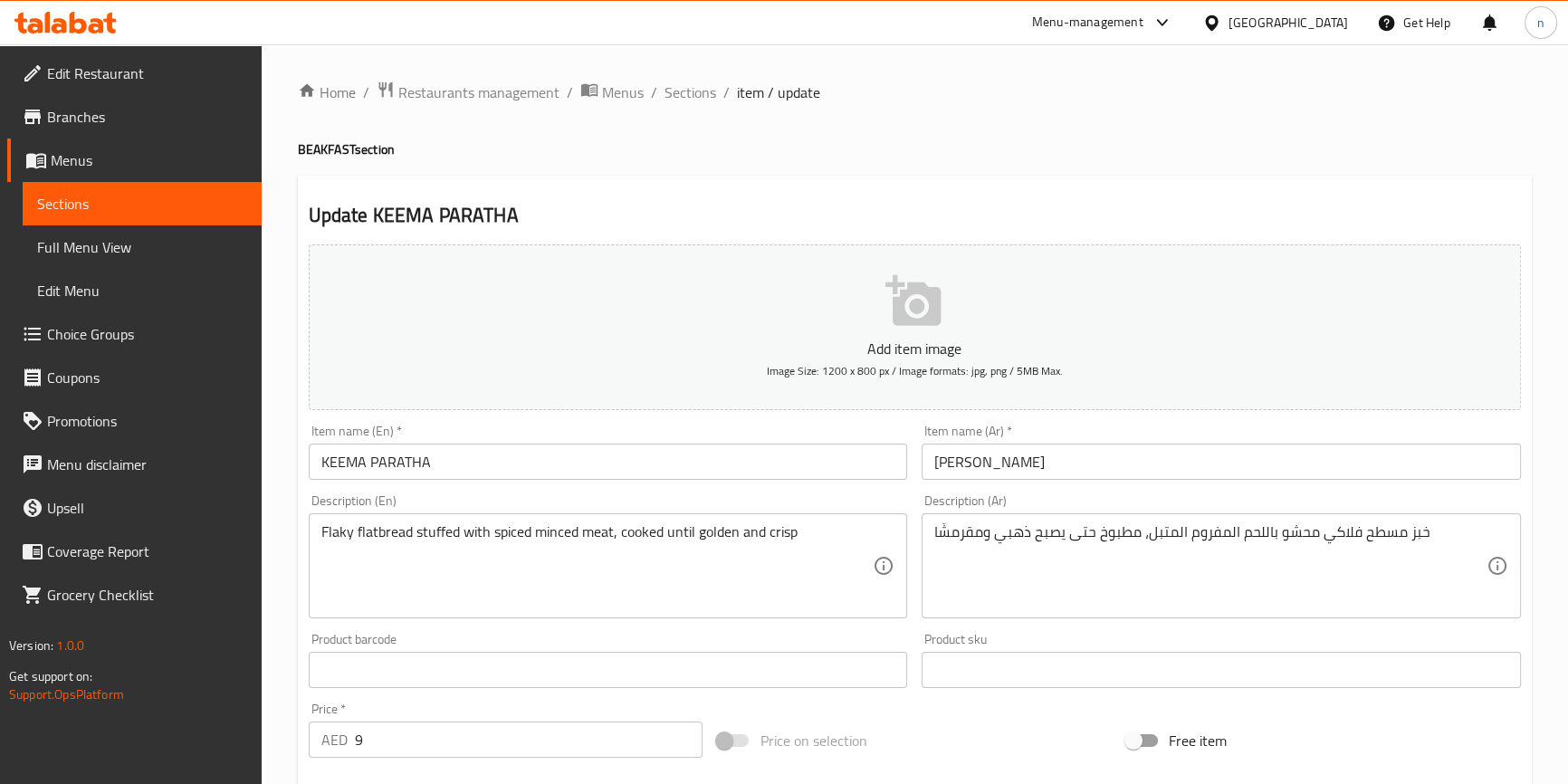
drag, startPoint x: 930, startPoint y: 535, endPoint x: 999, endPoint y: 536, distance: 69.0
click at [1015, 544] on div "خبز مسطح فلاكي محشو باللحم المفروم المتبل، مطبوخ حتى يصبح ذهبي ومقرمشًا Descrip…" at bounding box center [1221, 565] width 599 height 105
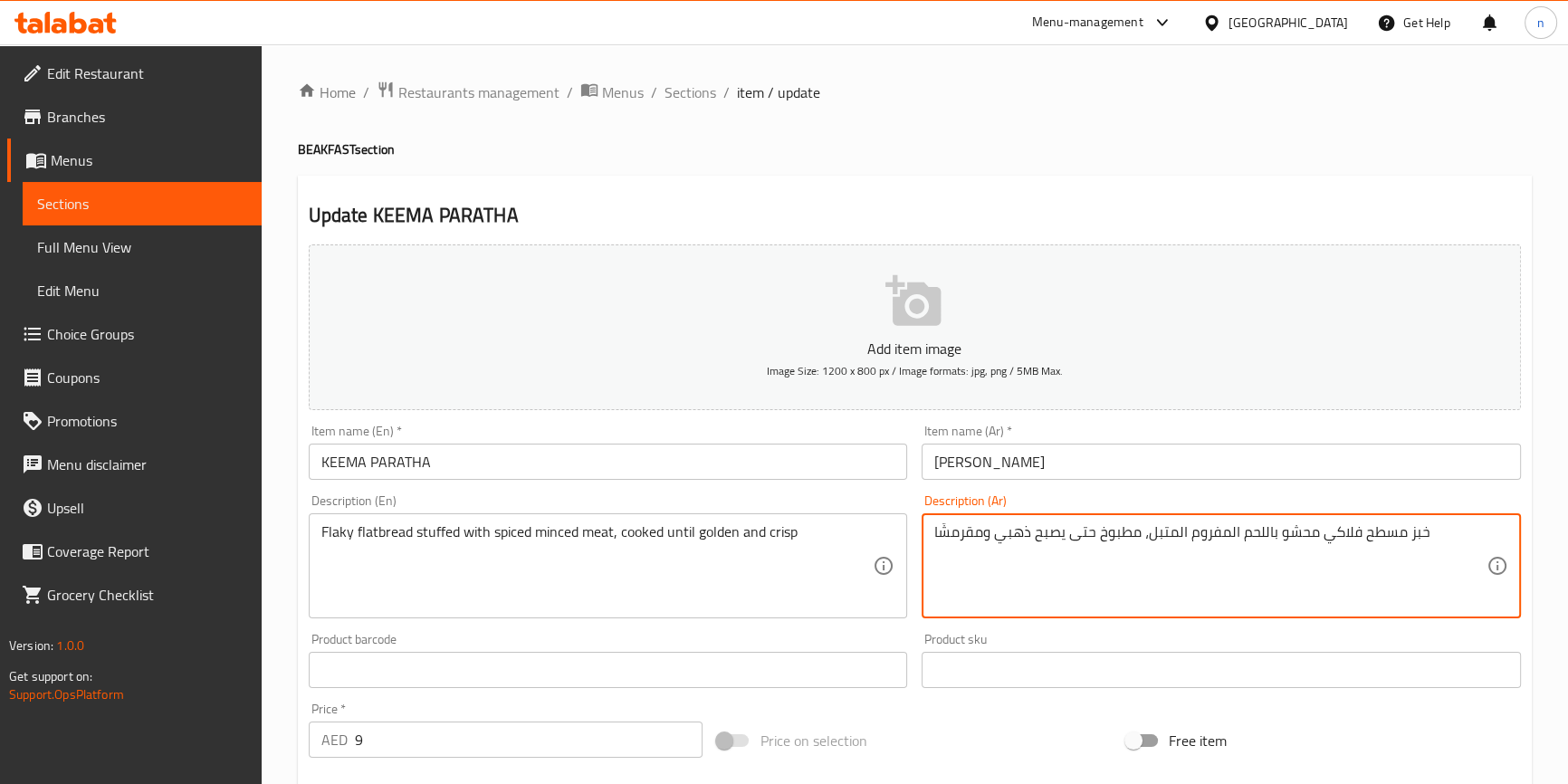
click at [938, 532] on textarea "خبز مسطح فلاكي محشو باللحم المفروم المتبل، مطبوخ حتى يصبح ذهبي ومقرمشًا" at bounding box center [1210, 566] width 552 height 86
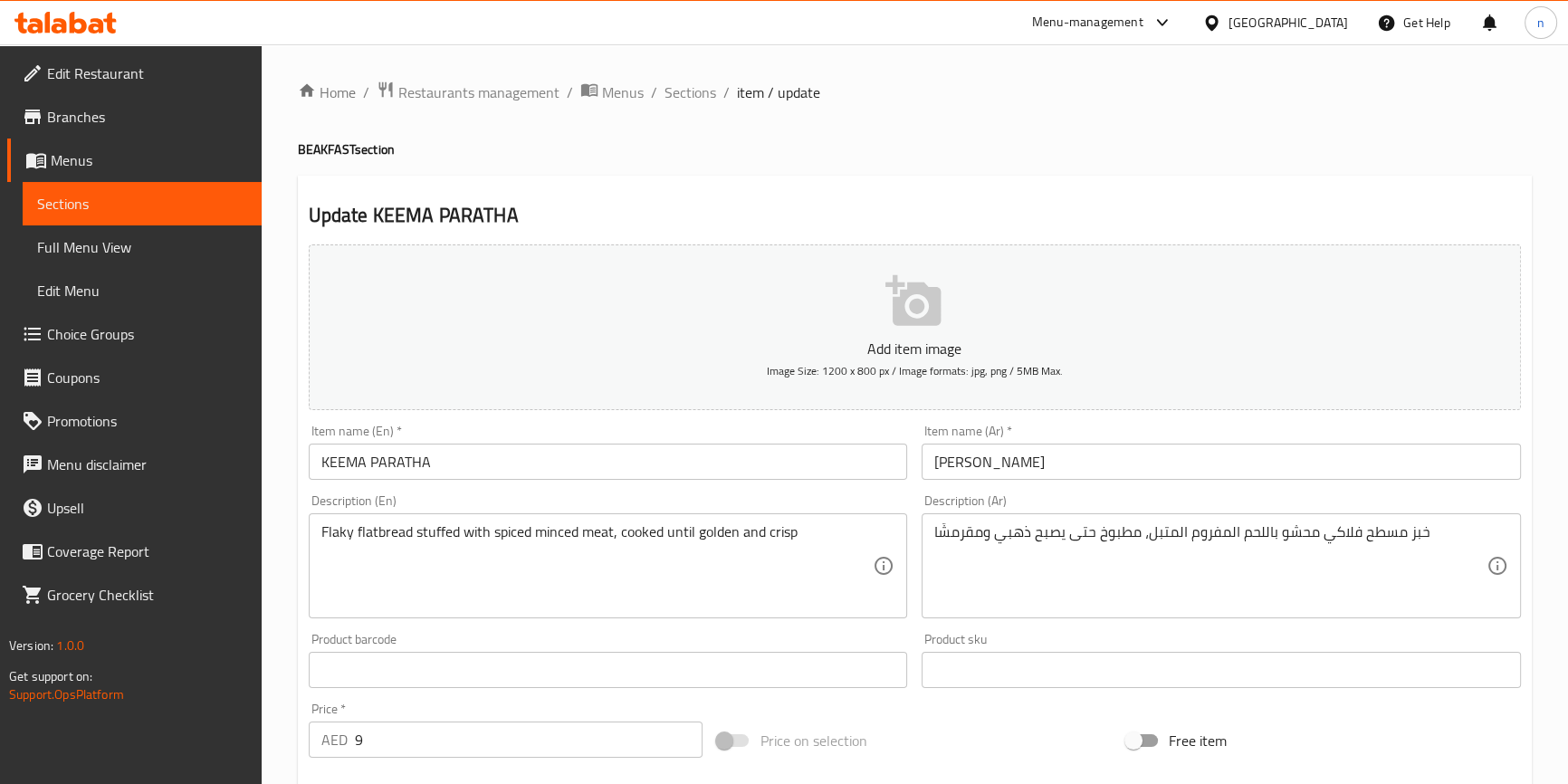
drag, startPoint x: 928, startPoint y: 534, endPoint x: 1020, endPoint y: 534, distance: 92.0
click at [1020, 534] on div "خبز مسطح فلاكي محشو باللحم المفروم المتبل، مطبوخ حتى يصبح ذهبي ومقرمشًا Descrip…" at bounding box center [1221, 565] width 599 height 105
click at [989, 732] on div "Price on selection" at bounding box center [914, 741] width 409 height 49
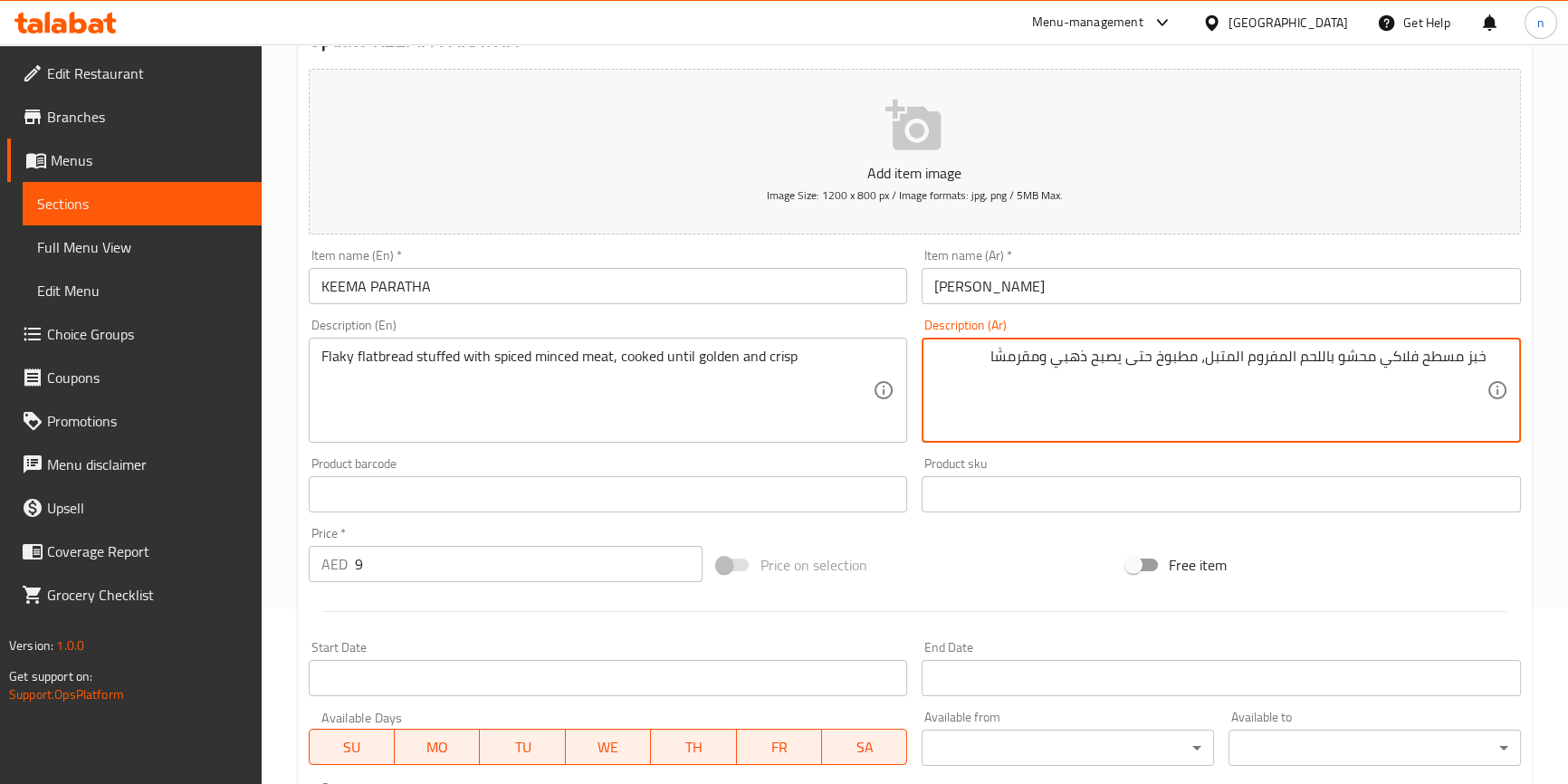
scroll to position [479, 0]
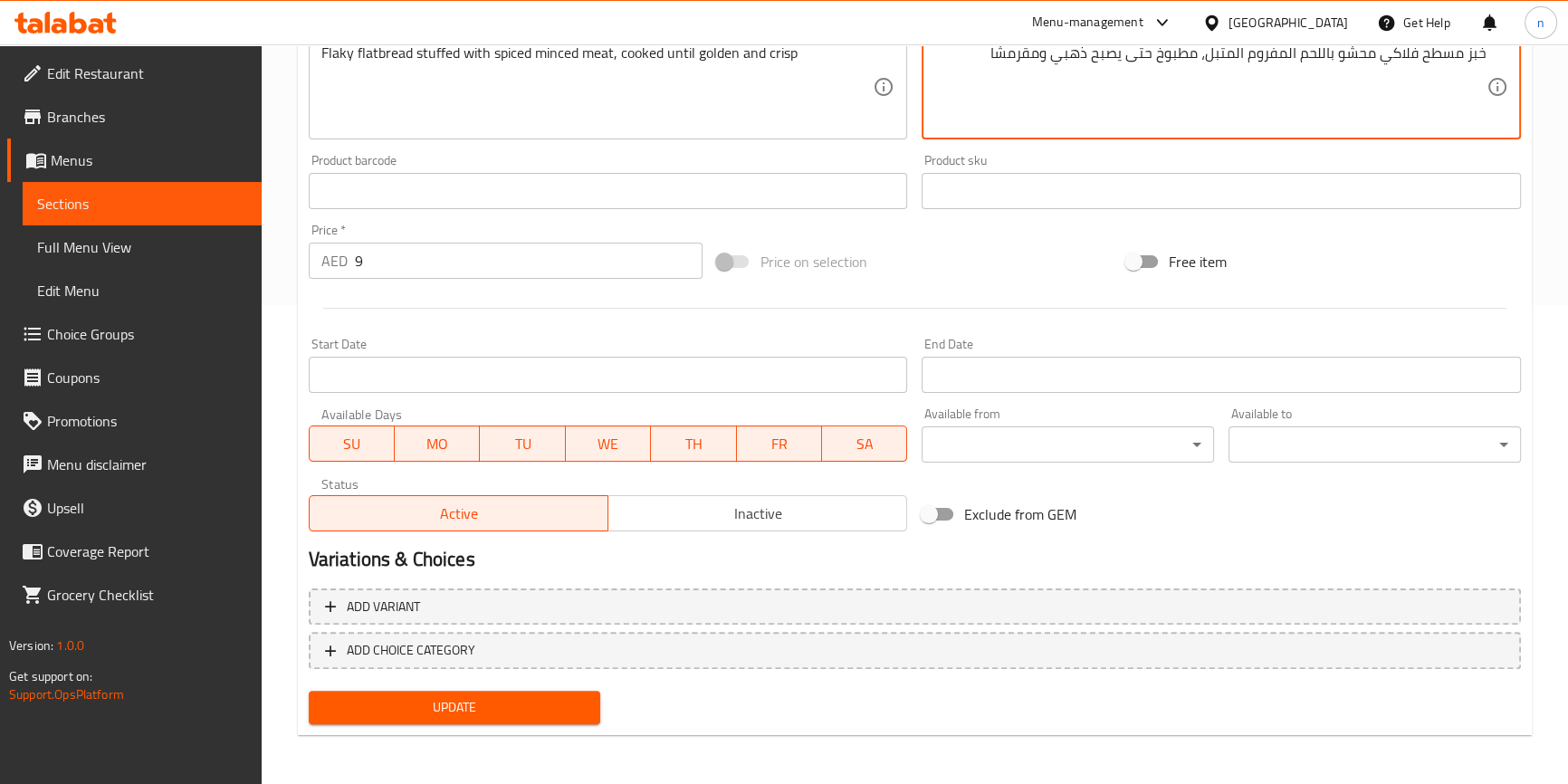
click at [557, 716] on span "Update" at bounding box center [455, 707] width 264 height 23
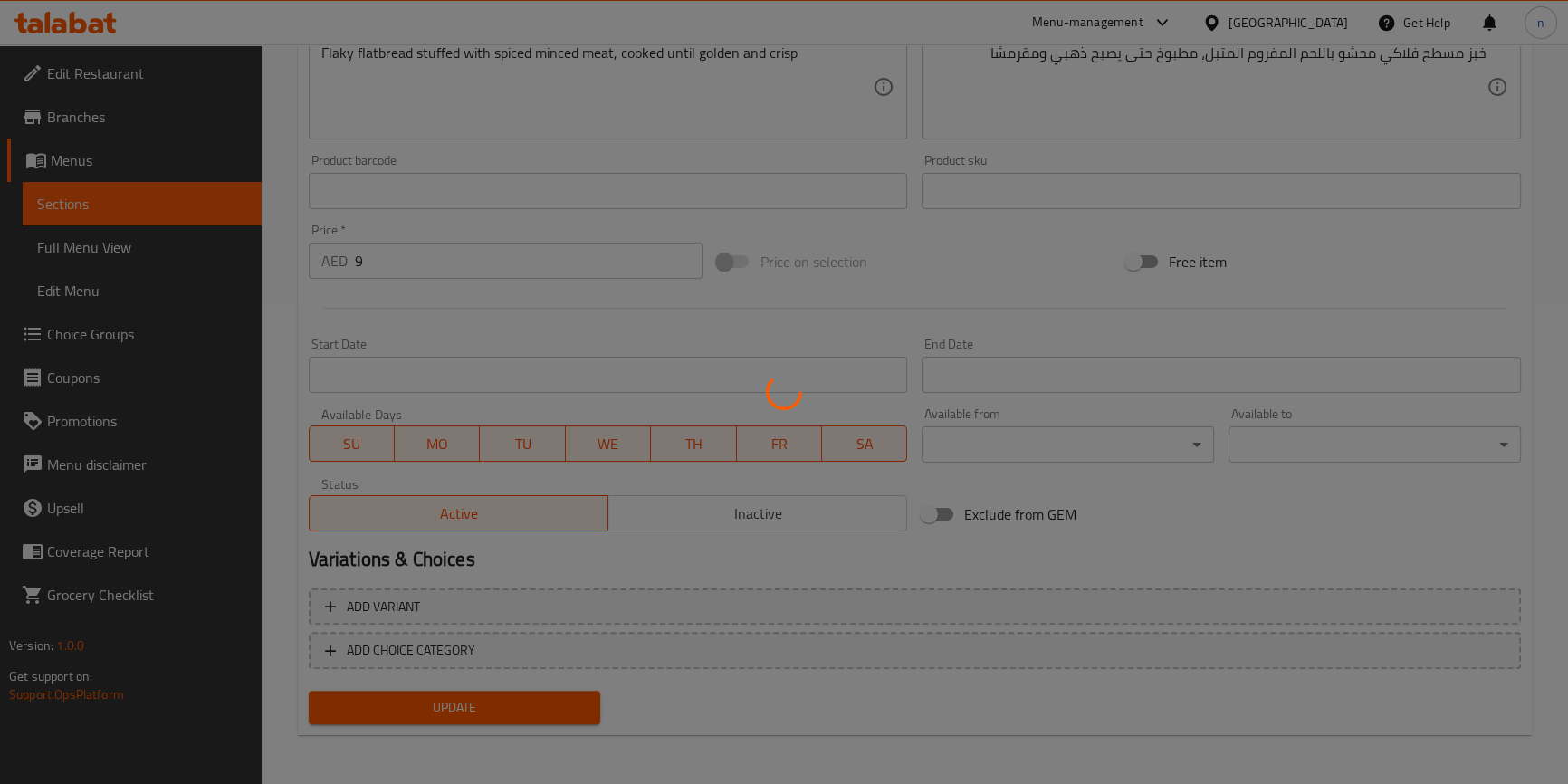
scroll to position [0, 0]
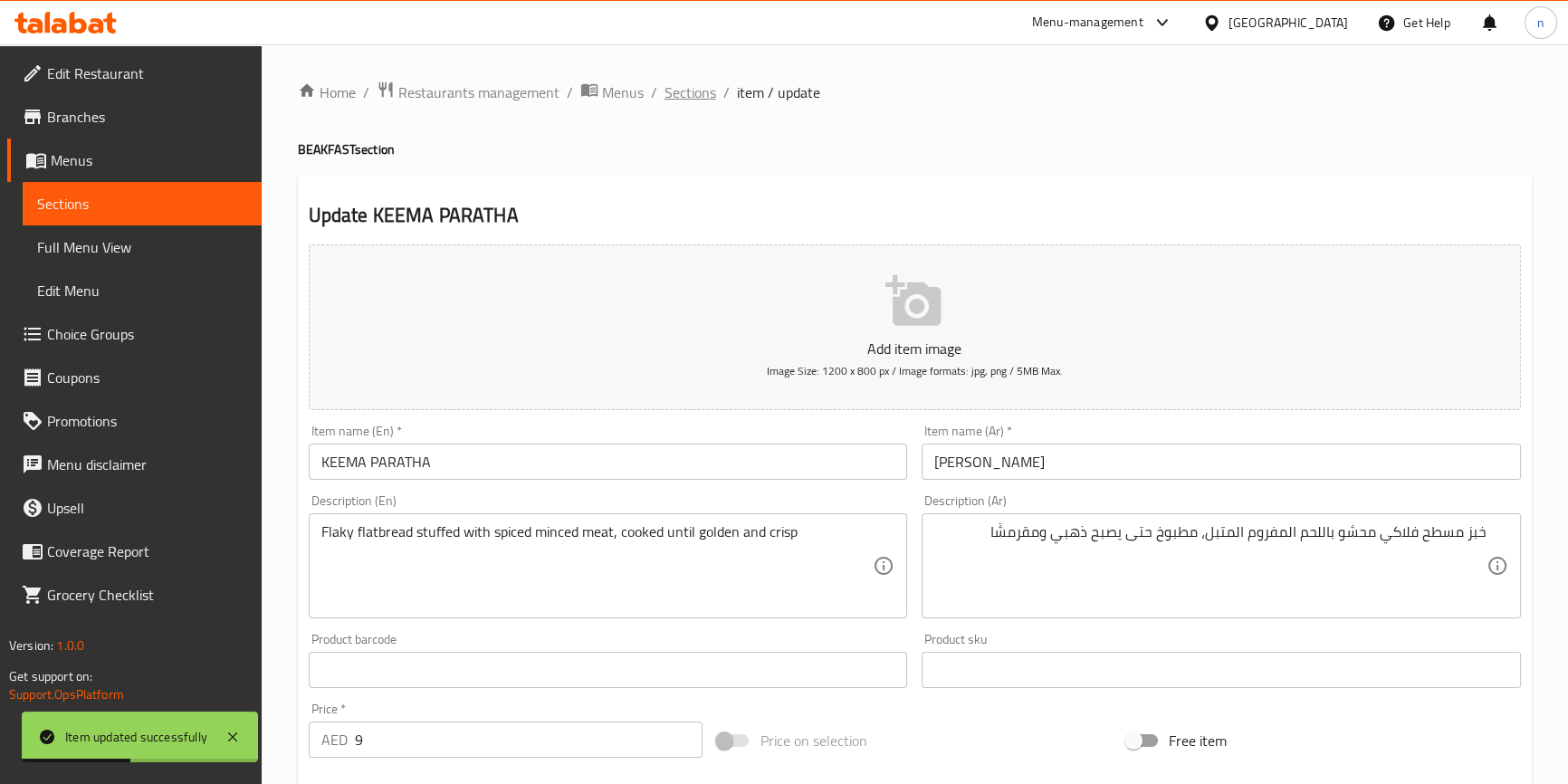
click at [710, 100] on span "Sections" at bounding box center [690, 92] width 52 height 22
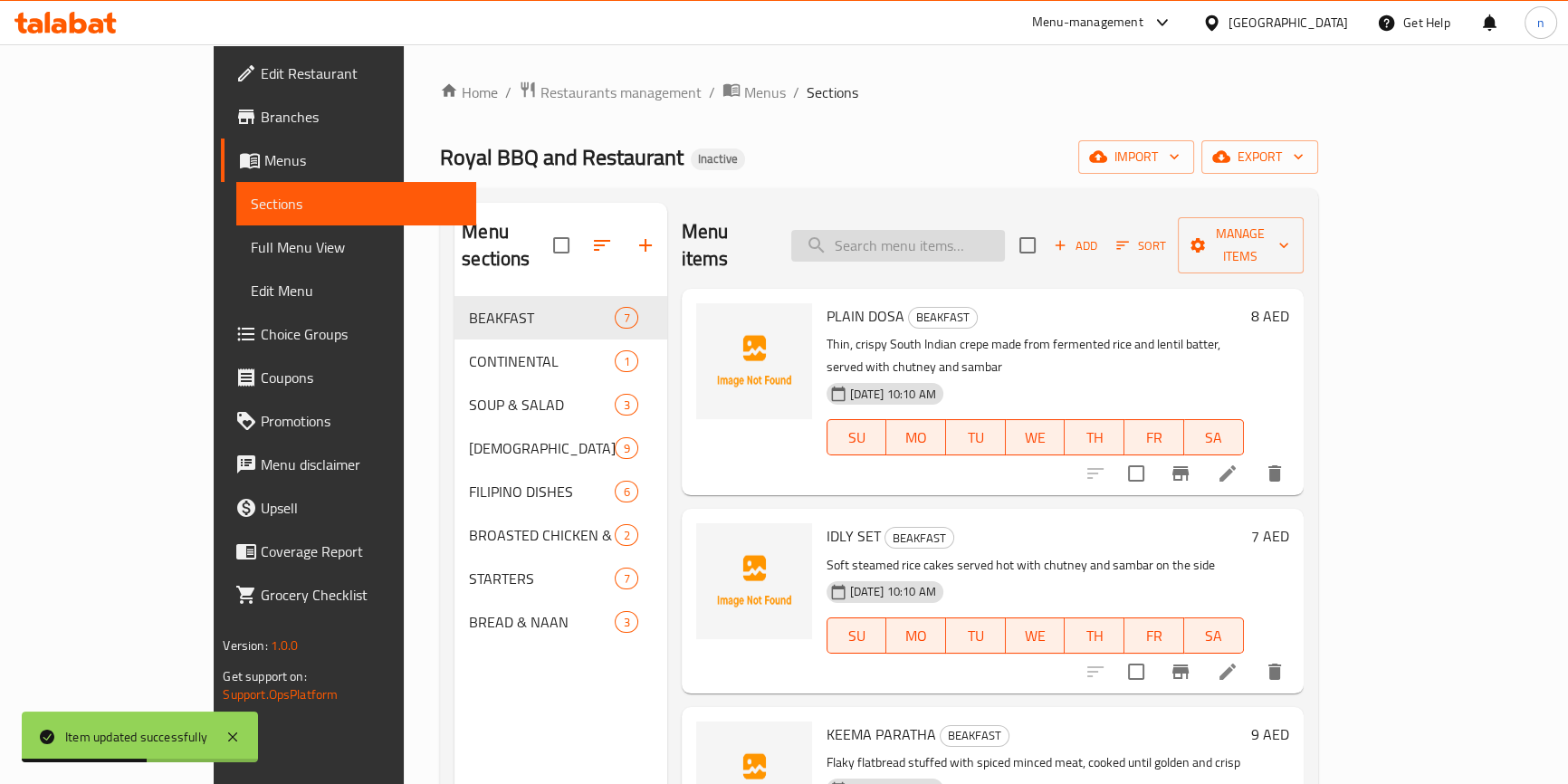
click at [974, 230] on input "search" at bounding box center [898, 246] width 214 height 32
paste input "CHICKEN LOLIPOP"
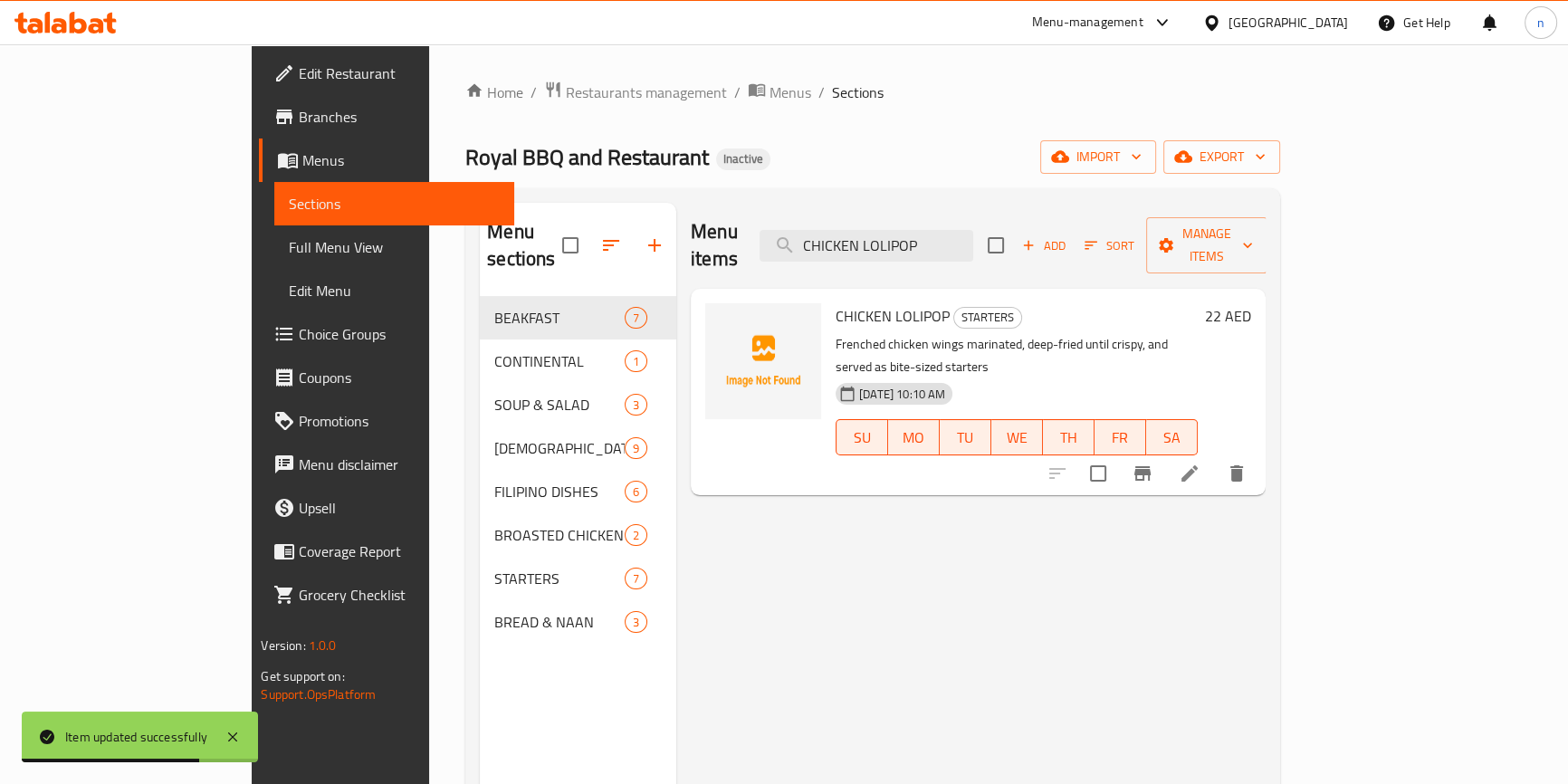
type input "CHICKEN LOLIPOP"
click at [1198, 465] on icon at bounding box center [1189, 473] width 16 height 16
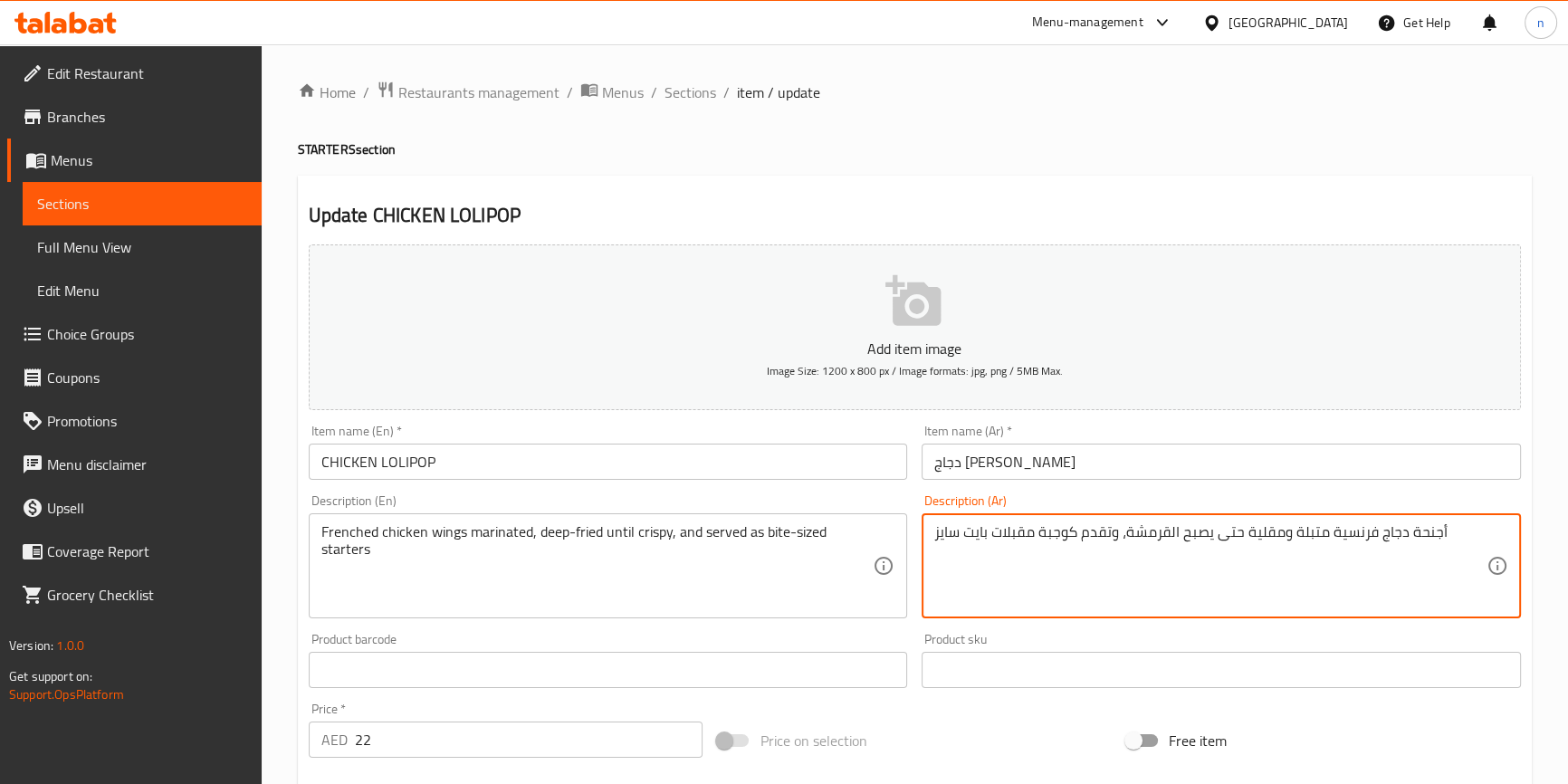
type textarea "أجنحة دجاج فرنسية متبلة ومقلية حتى يصبح القرمشة، وتقدم كوجبة مقبلات بايت سايز"
click at [1014, 734] on div "Price on selection" at bounding box center [914, 741] width 409 height 49
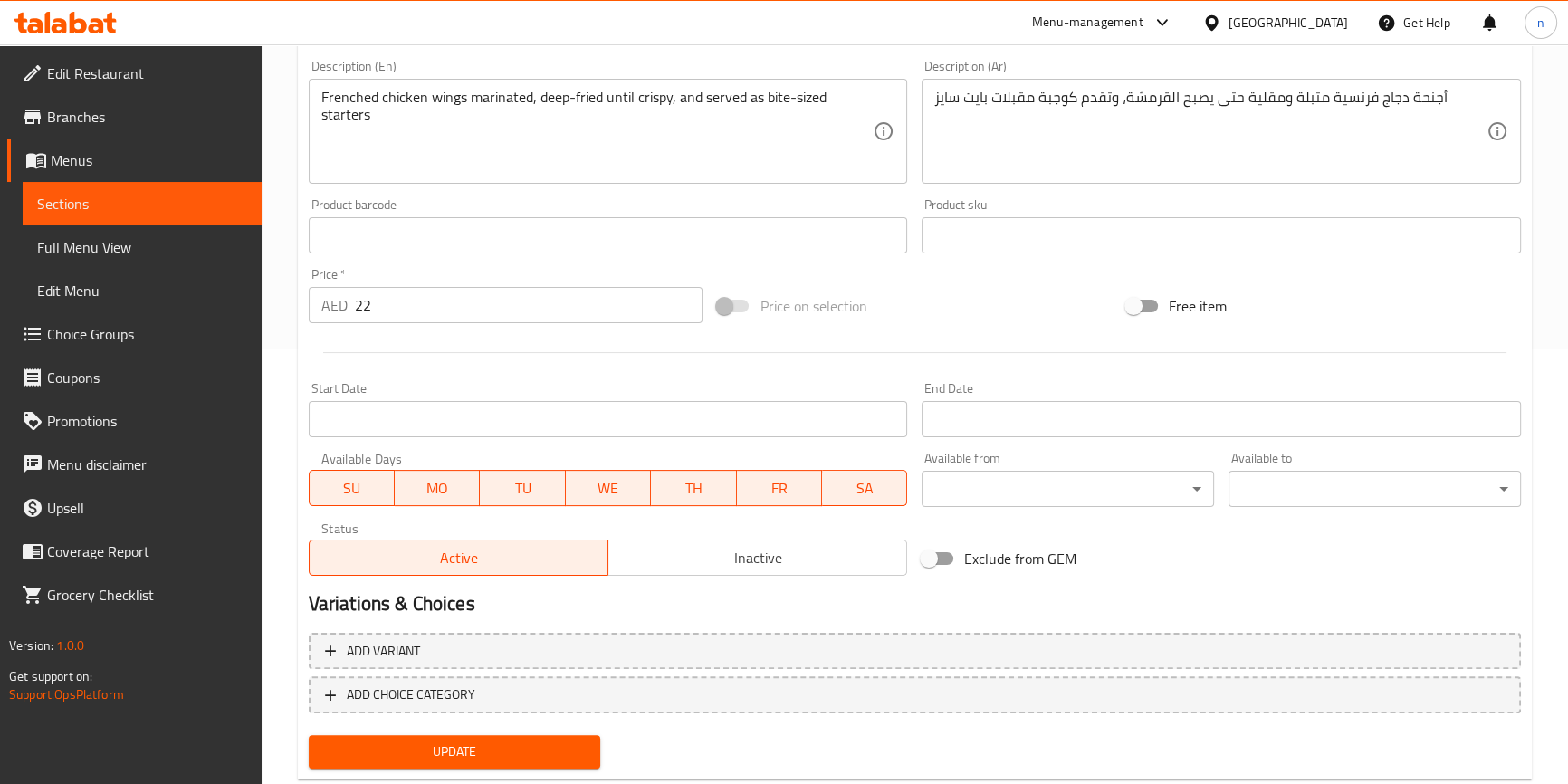
scroll to position [479, 0]
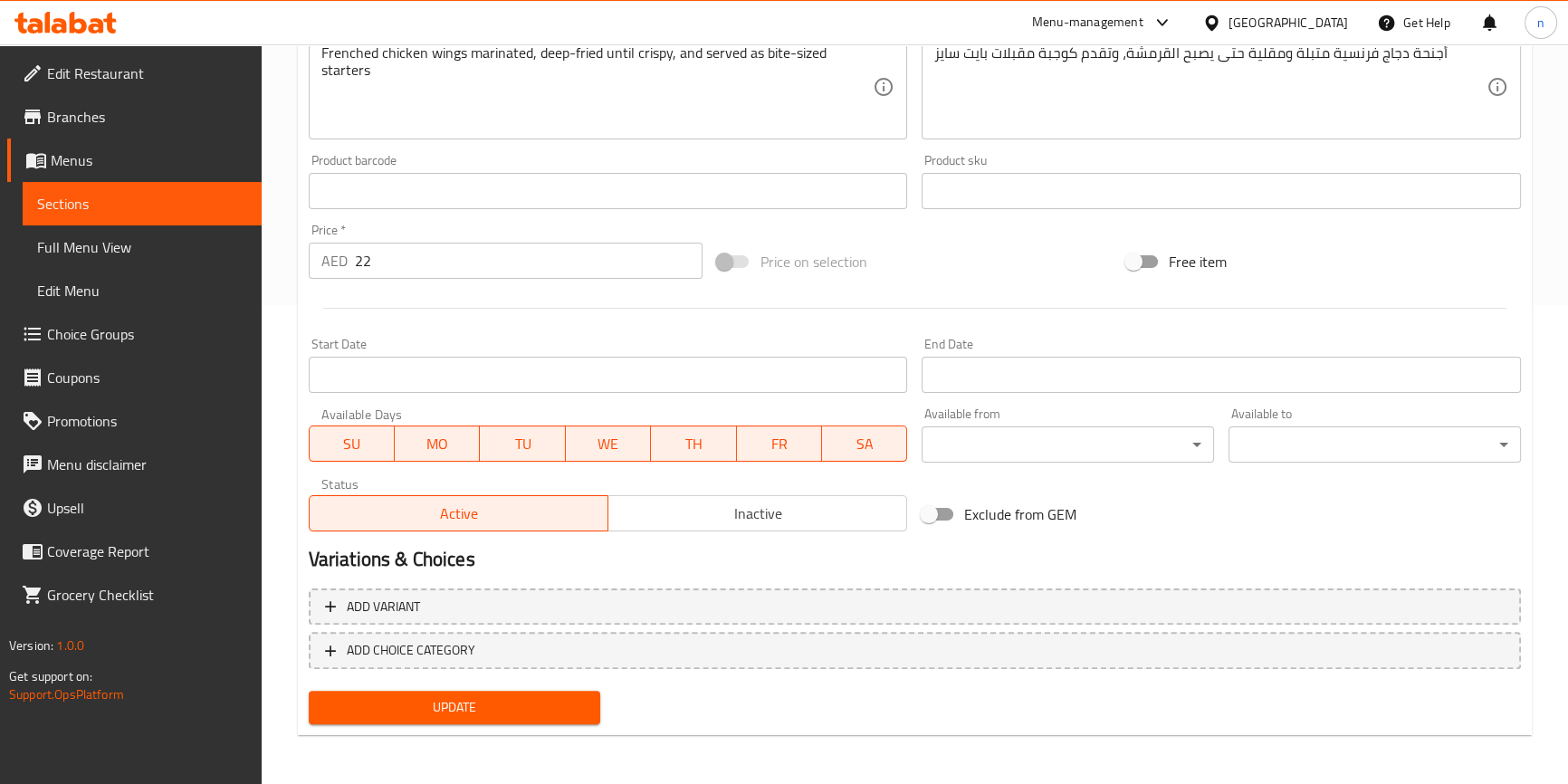
click at [569, 709] on span "Update" at bounding box center [455, 707] width 264 height 23
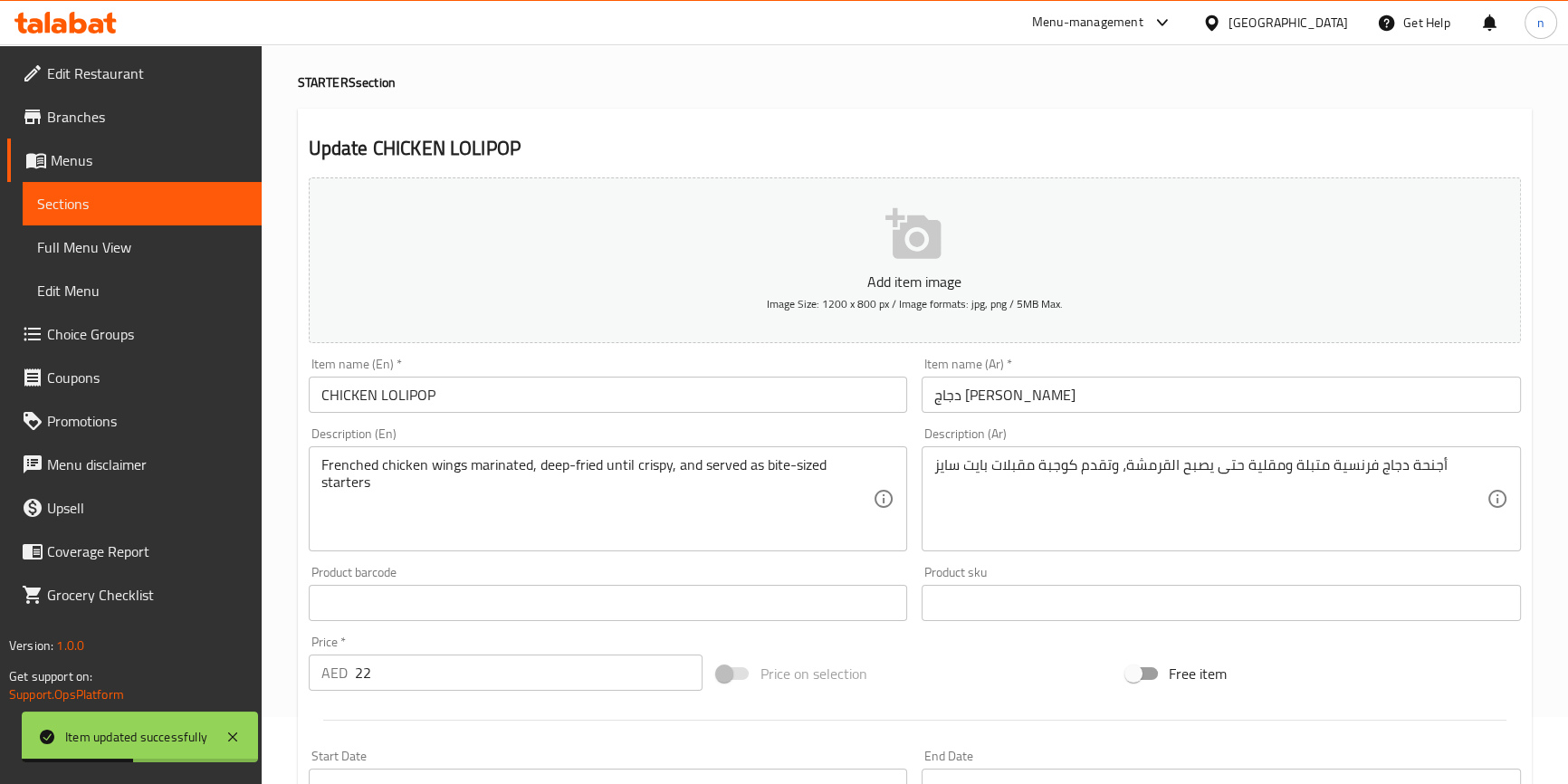
scroll to position [0, 0]
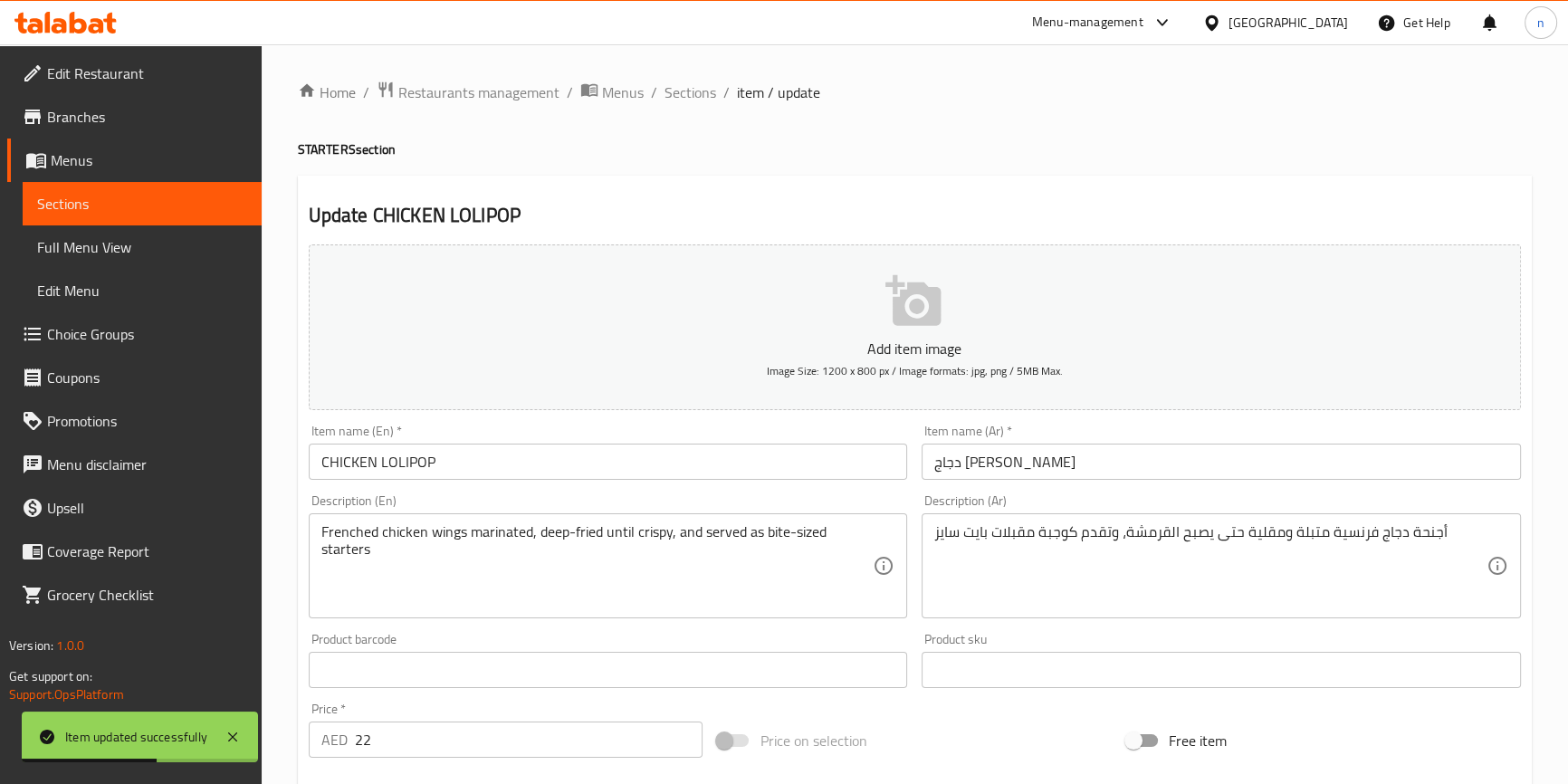
click at [658, 89] on ol "Home / Restaurants management / Menus / Sections / item / update" at bounding box center [915, 92] width 1234 height 23
click at [670, 91] on span "Sections" at bounding box center [690, 92] width 52 height 22
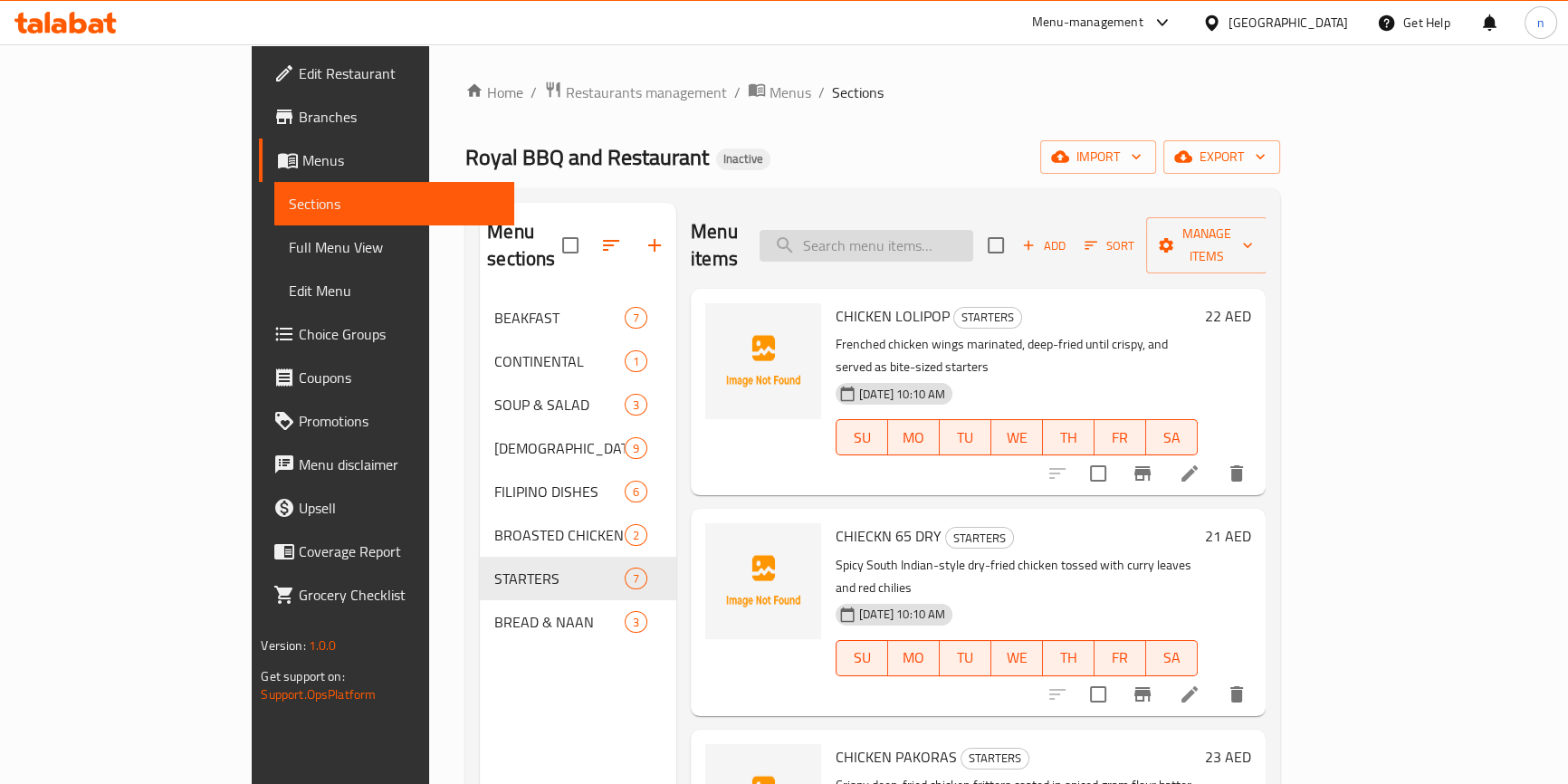
click at [973, 235] on input "search" at bounding box center [867, 246] width 214 height 32
paste input "FISH FRY/[PERSON_NAME]"
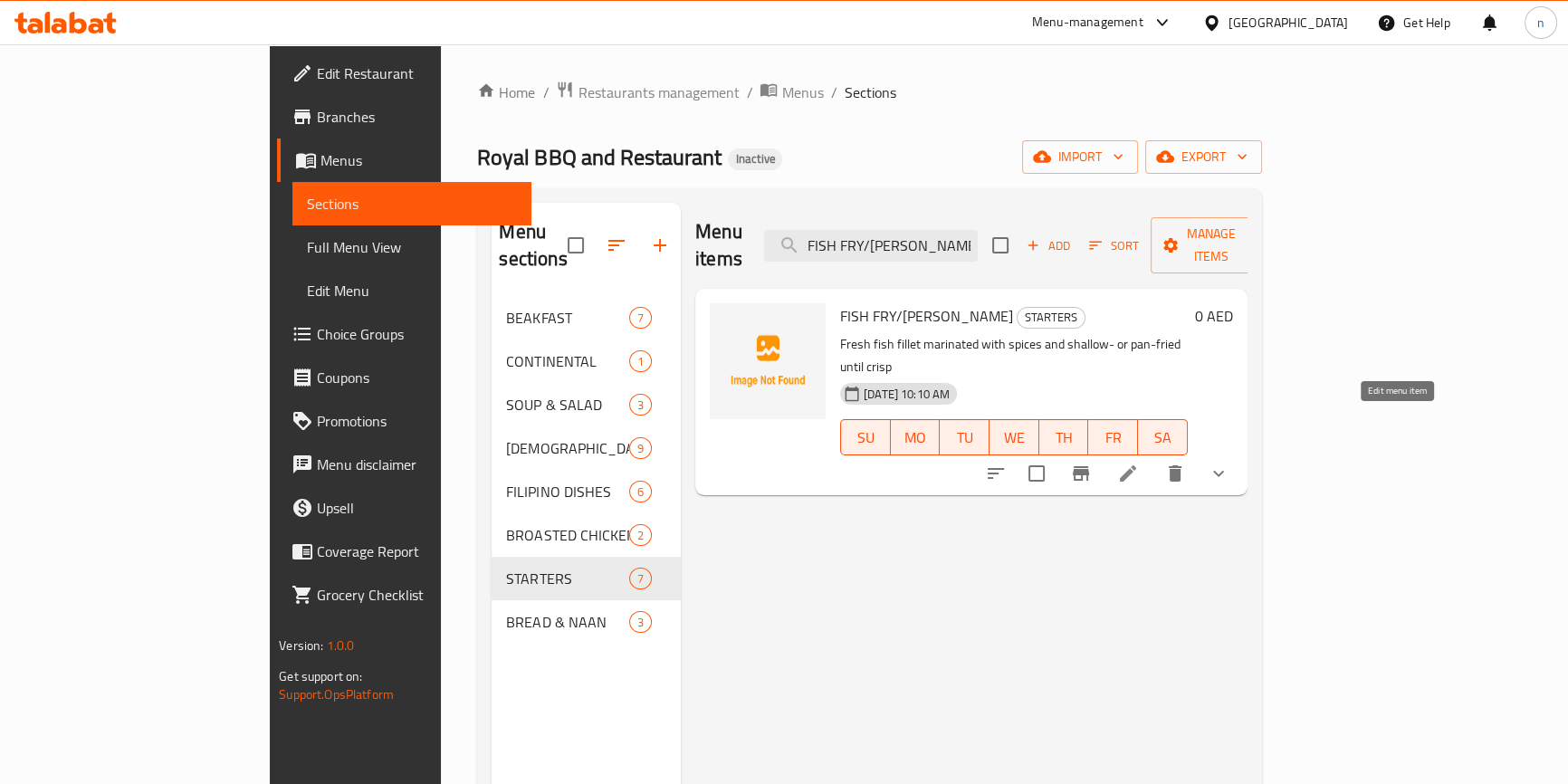
type input "FISH FRY/[PERSON_NAME]"
click at [1138, 462] on icon at bounding box center [1127, 473] width 22 height 22
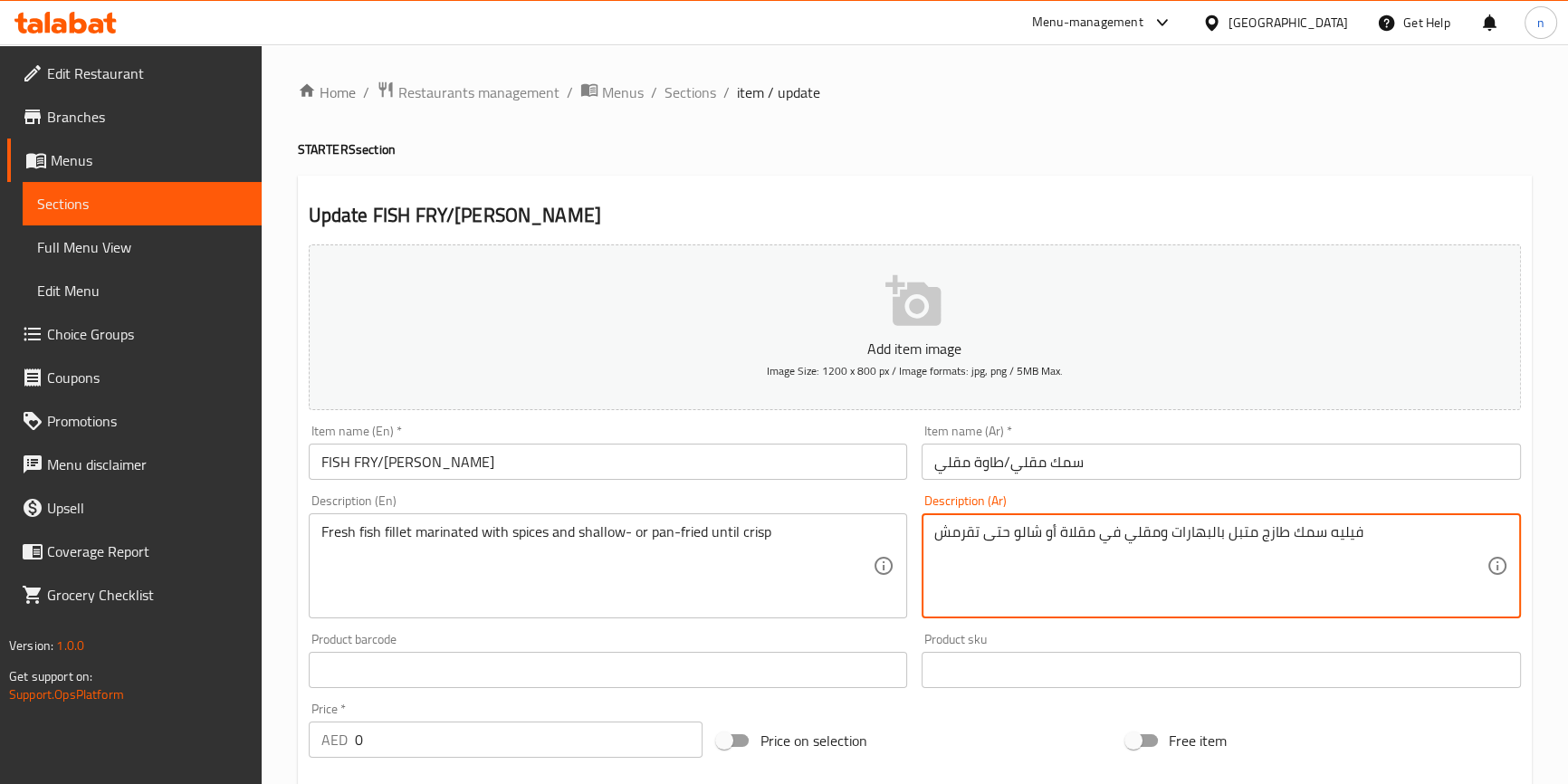
click at [935, 535] on textarea "فيليه سمك طازج متبل بالبهارات ومقلي في مقلاة أو شالو حتى تقرمش" at bounding box center [1210, 566] width 552 height 86
click at [951, 532] on textarea "فيليه سمك طازج متبل بالبهارات ومقلي في مقلاة أو شالو حتى تقرمش" at bounding box center [1210, 566] width 552 height 86
type textarea "فيليه سمك طازج متبل بالبهارات ومقلي في مقلاة أو شالو حتى تصبح مقرمشة"
click at [1025, 751] on div "Price on selection" at bounding box center [914, 741] width 409 height 49
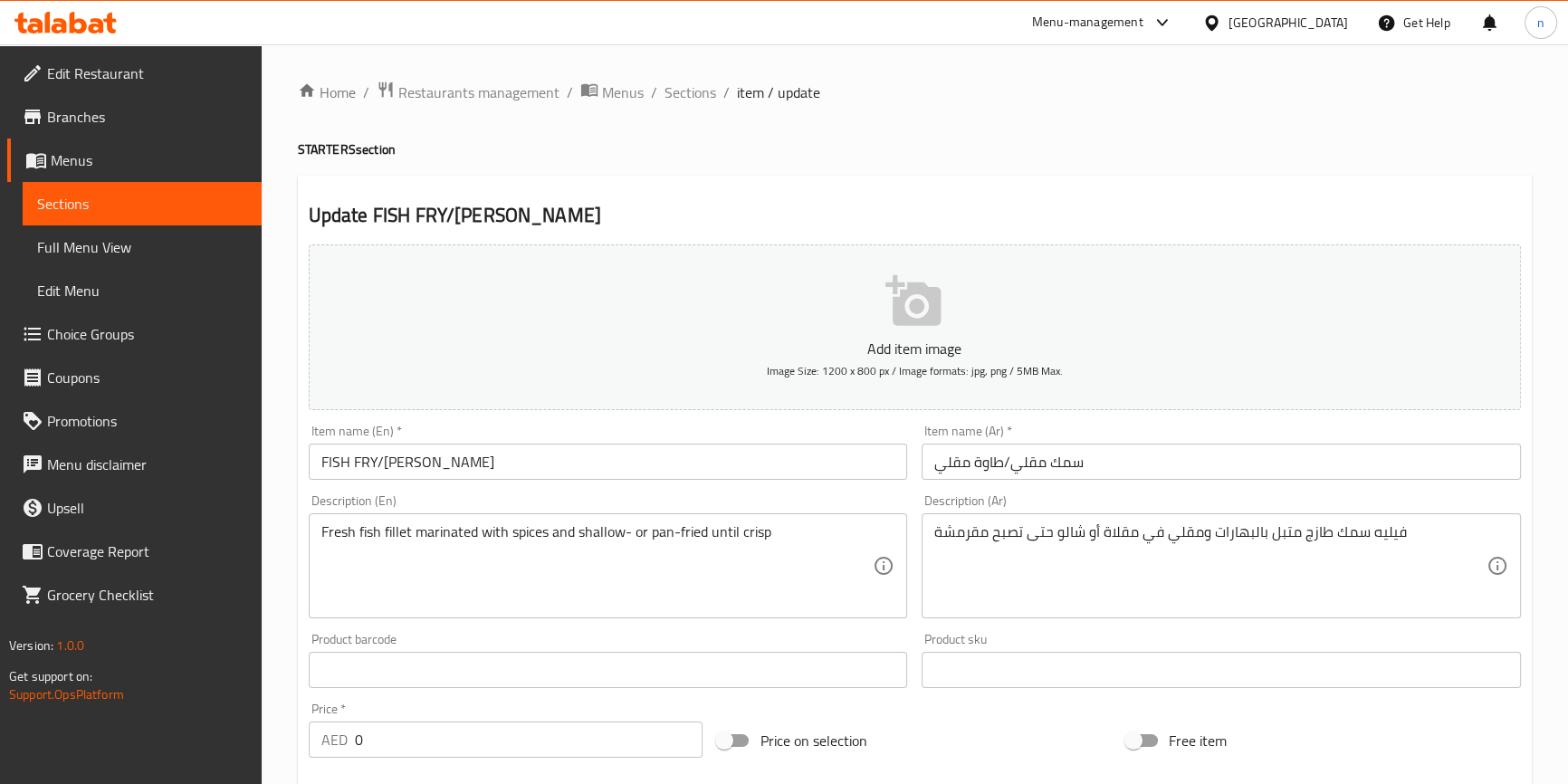
scroll to position [511, 0]
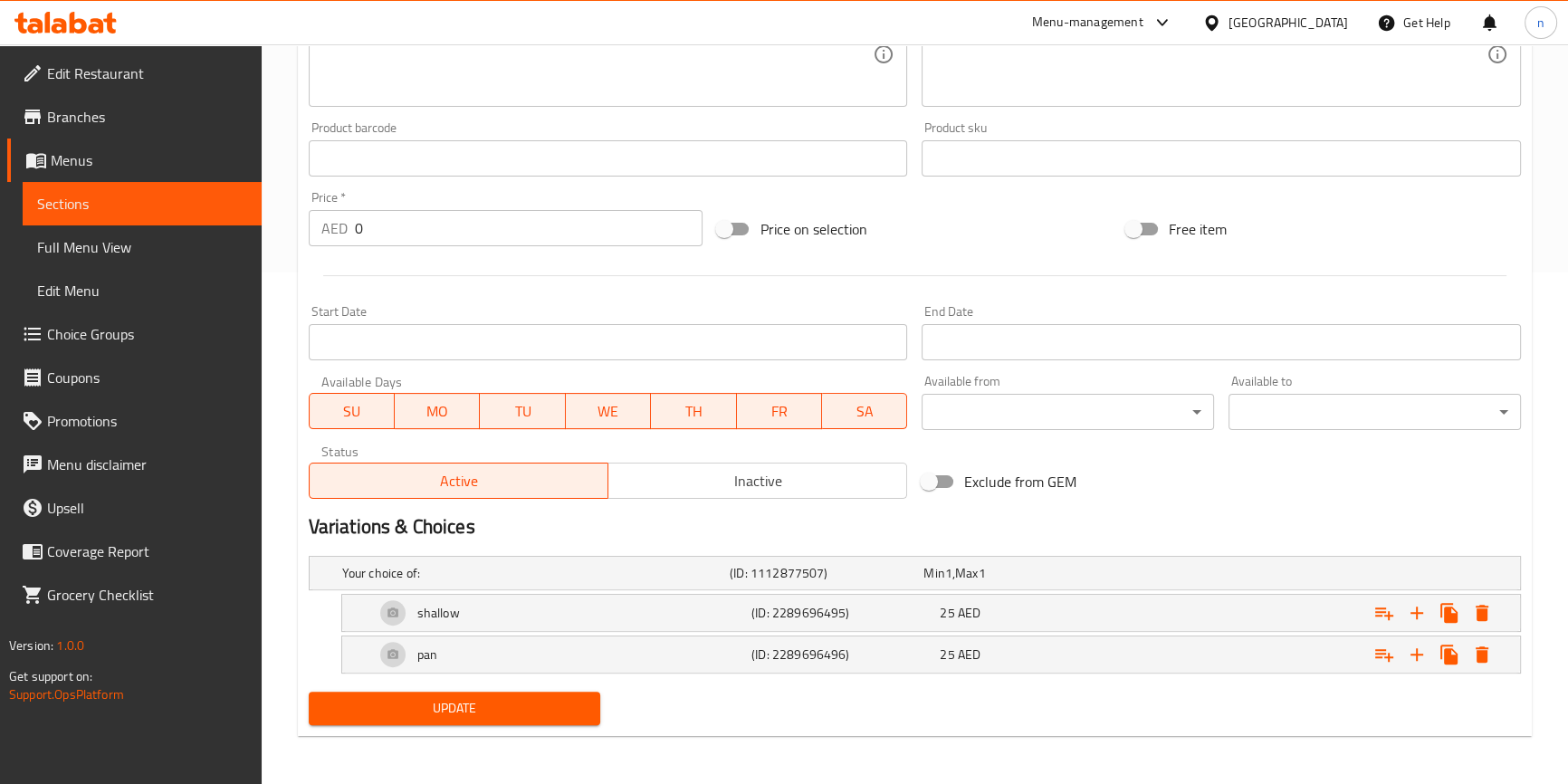
click at [570, 701] on span "Update" at bounding box center [455, 708] width 264 height 23
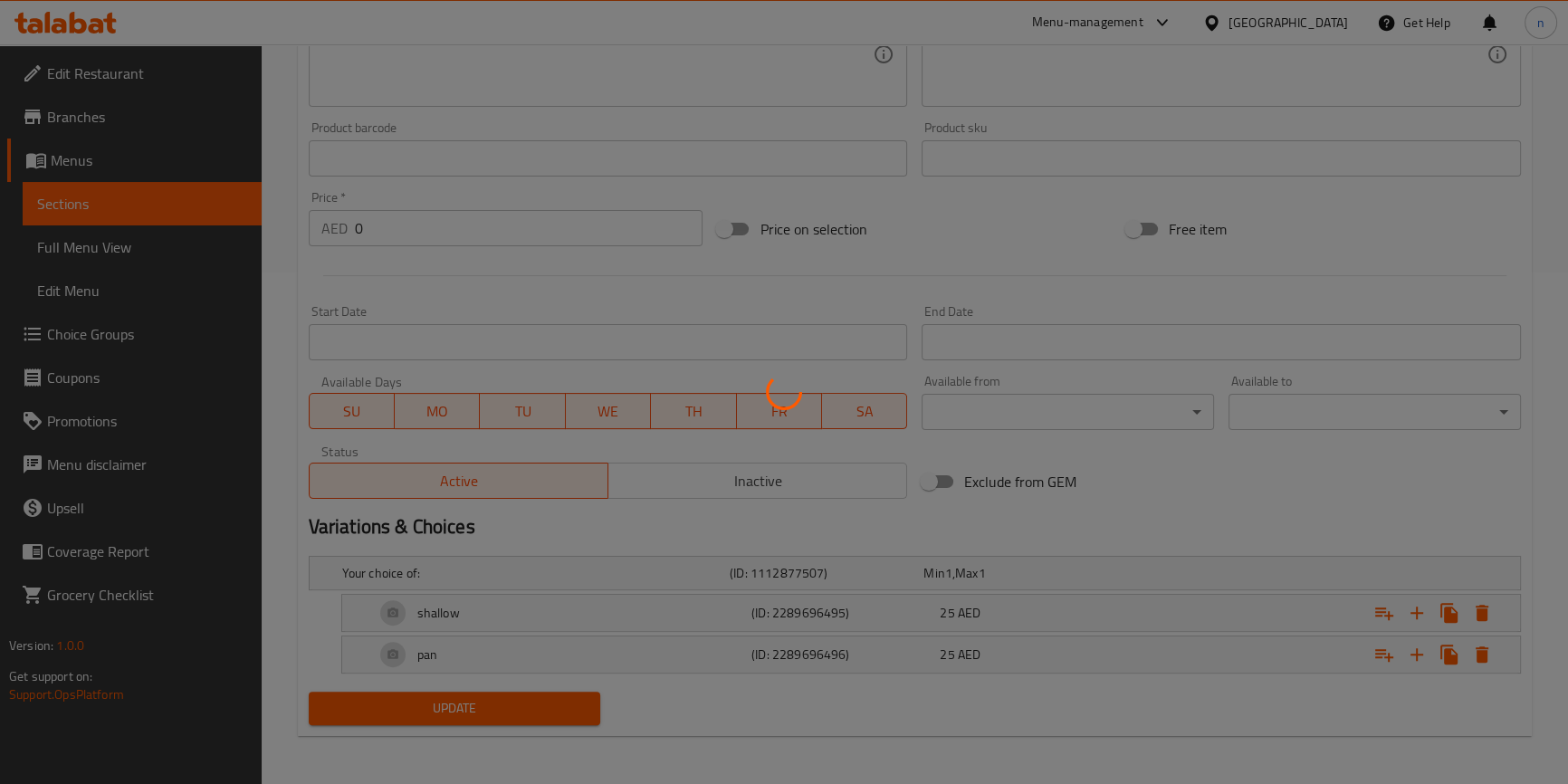
scroll to position [0, 0]
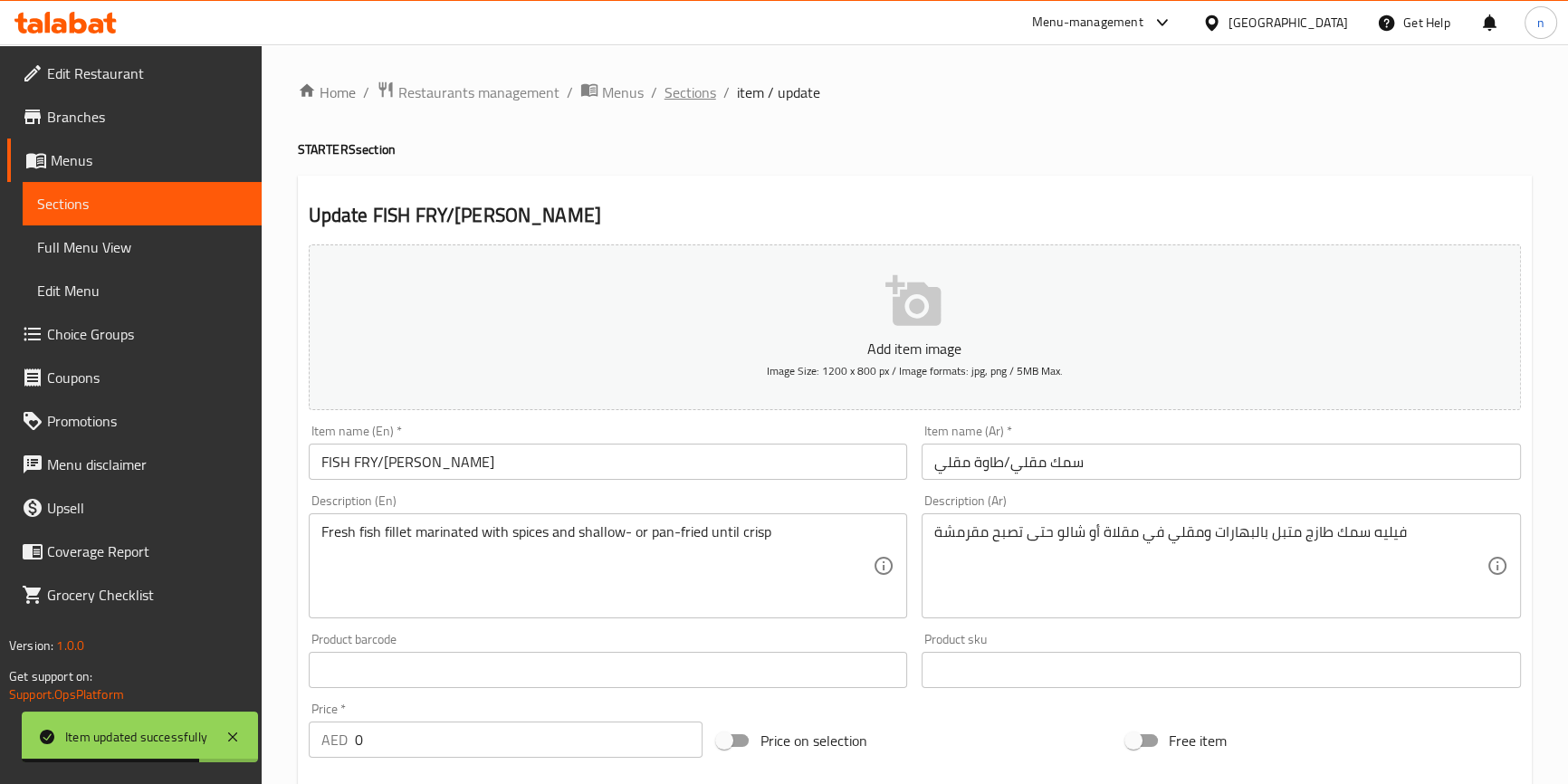
click at [701, 86] on span "Sections" at bounding box center [690, 92] width 52 height 22
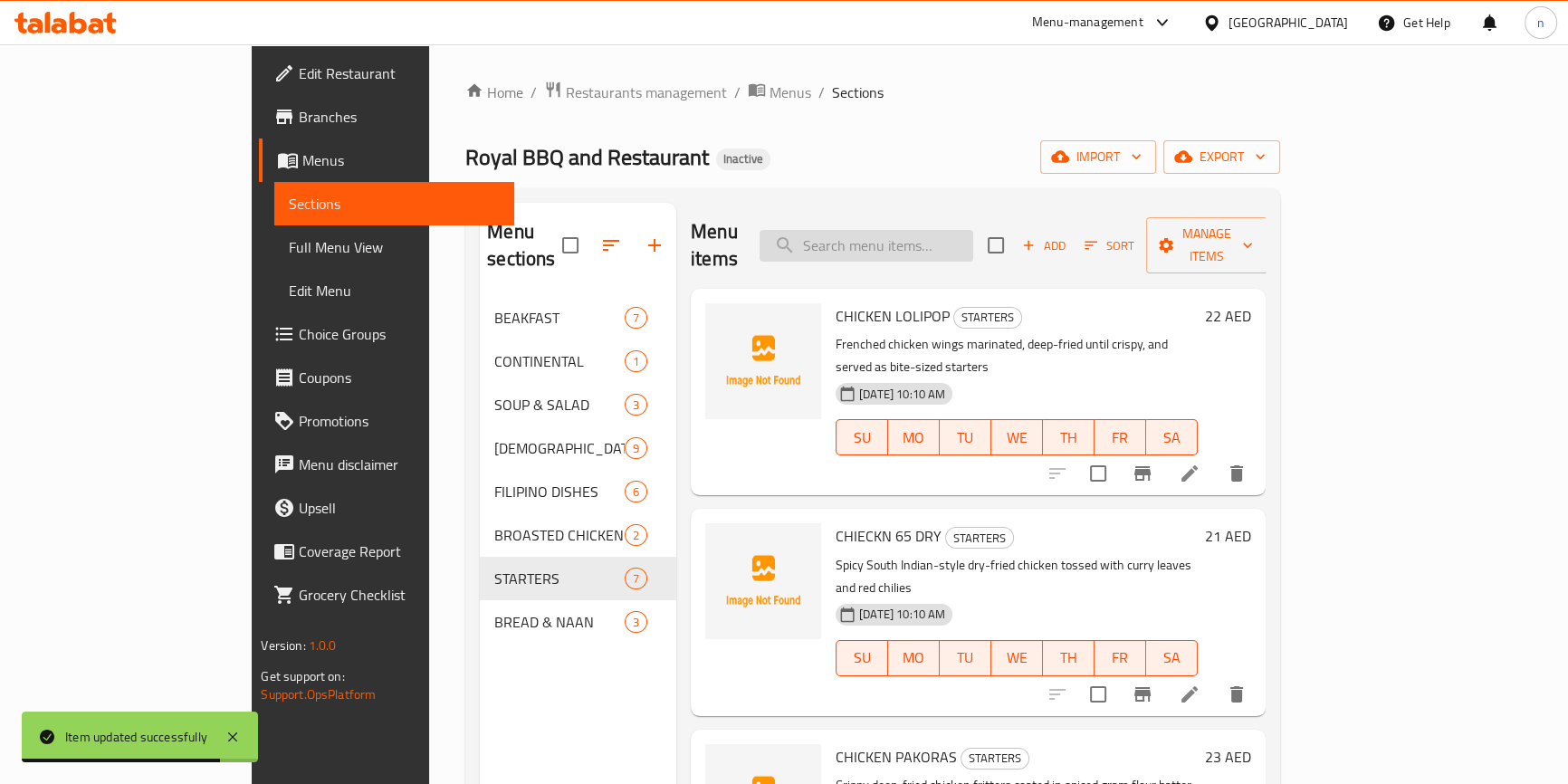
click at [943, 244] on input "search" at bounding box center [867, 246] width 214 height 32
paste input "[PERSON_NAME] /PARATHA"
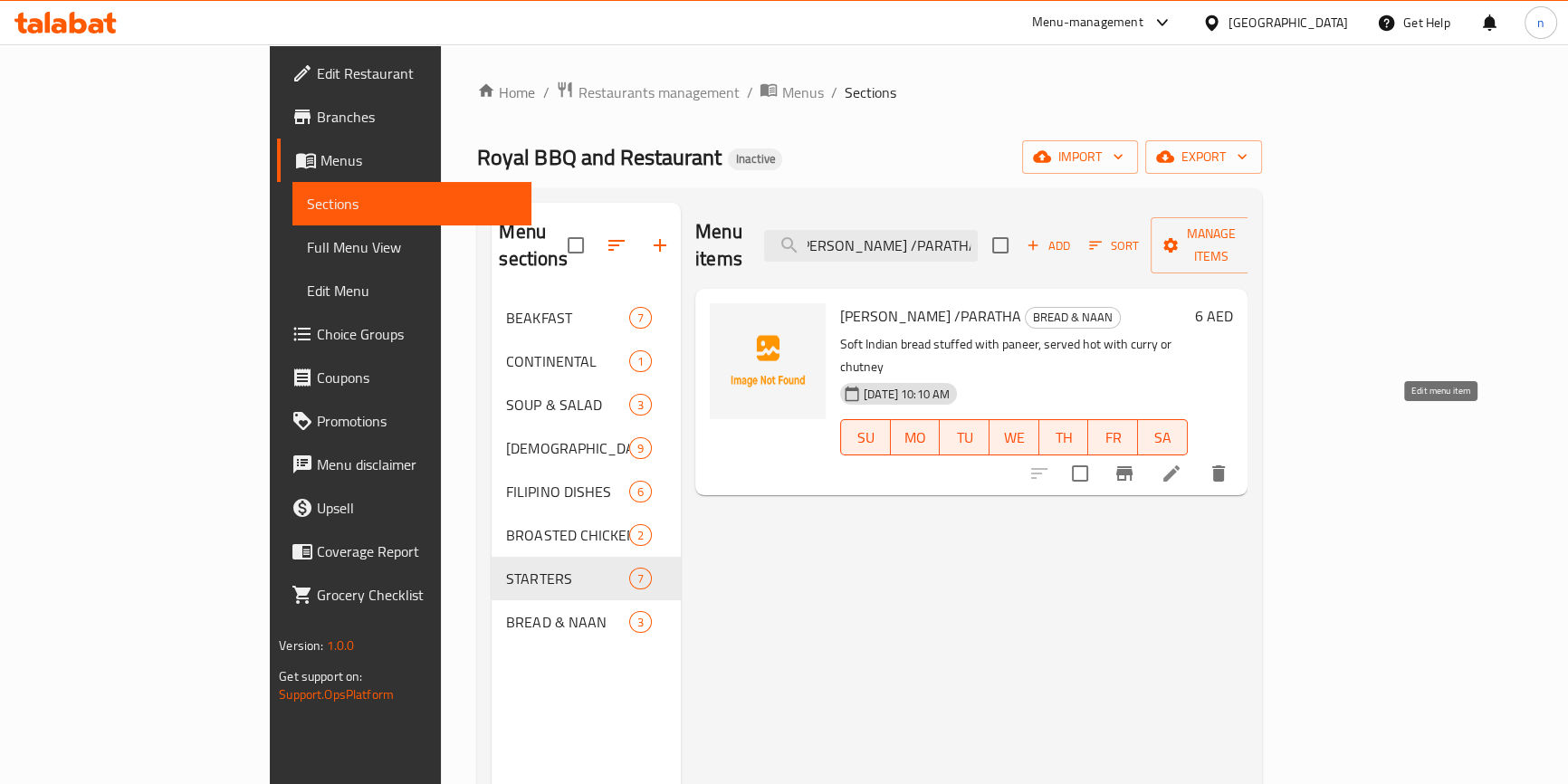
type input "[PERSON_NAME] /PARATHA"
click at [1183, 462] on icon at bounding box center [1171, 473] width 22 height 22
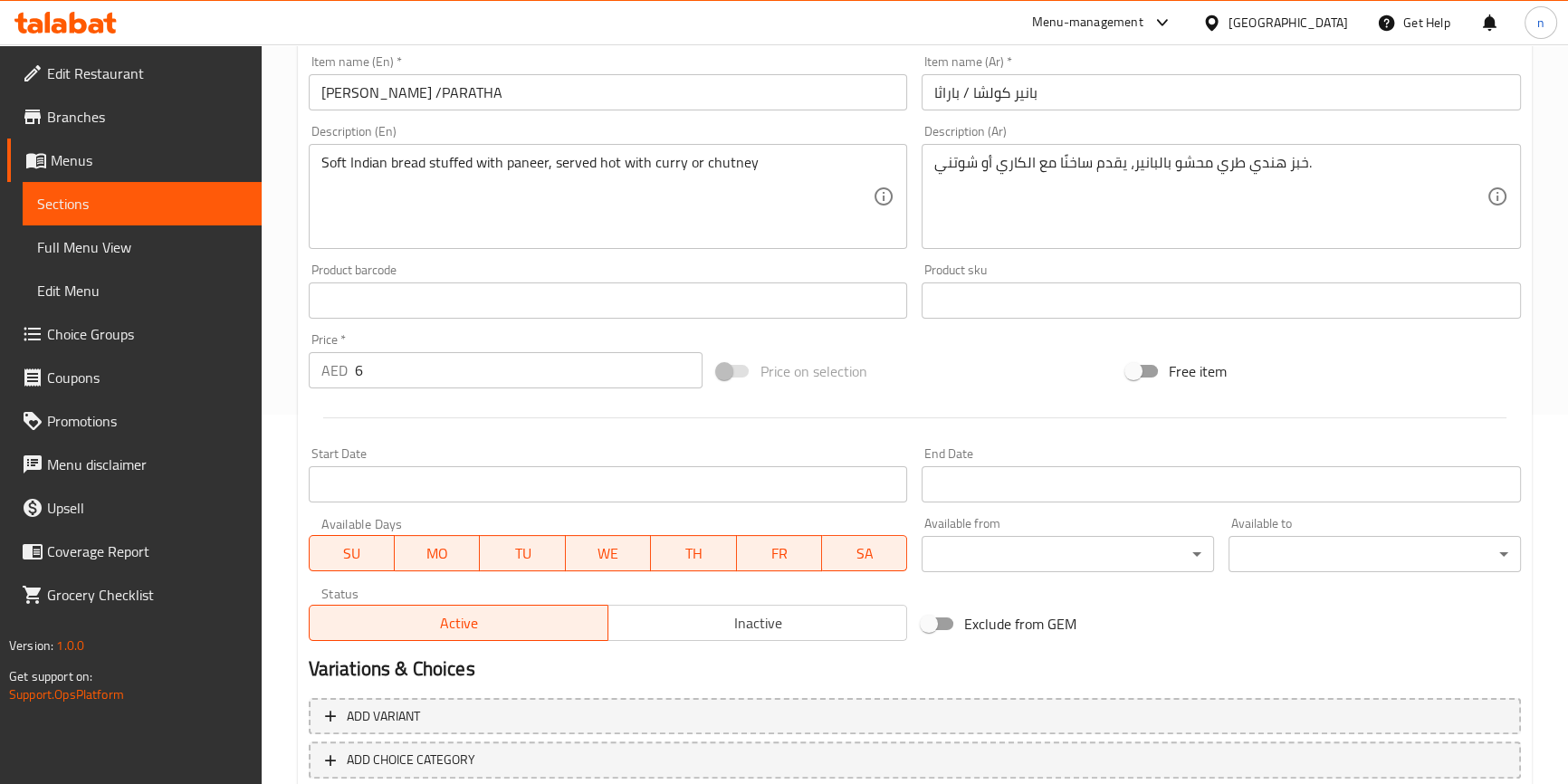
scroll to position [328, 0]
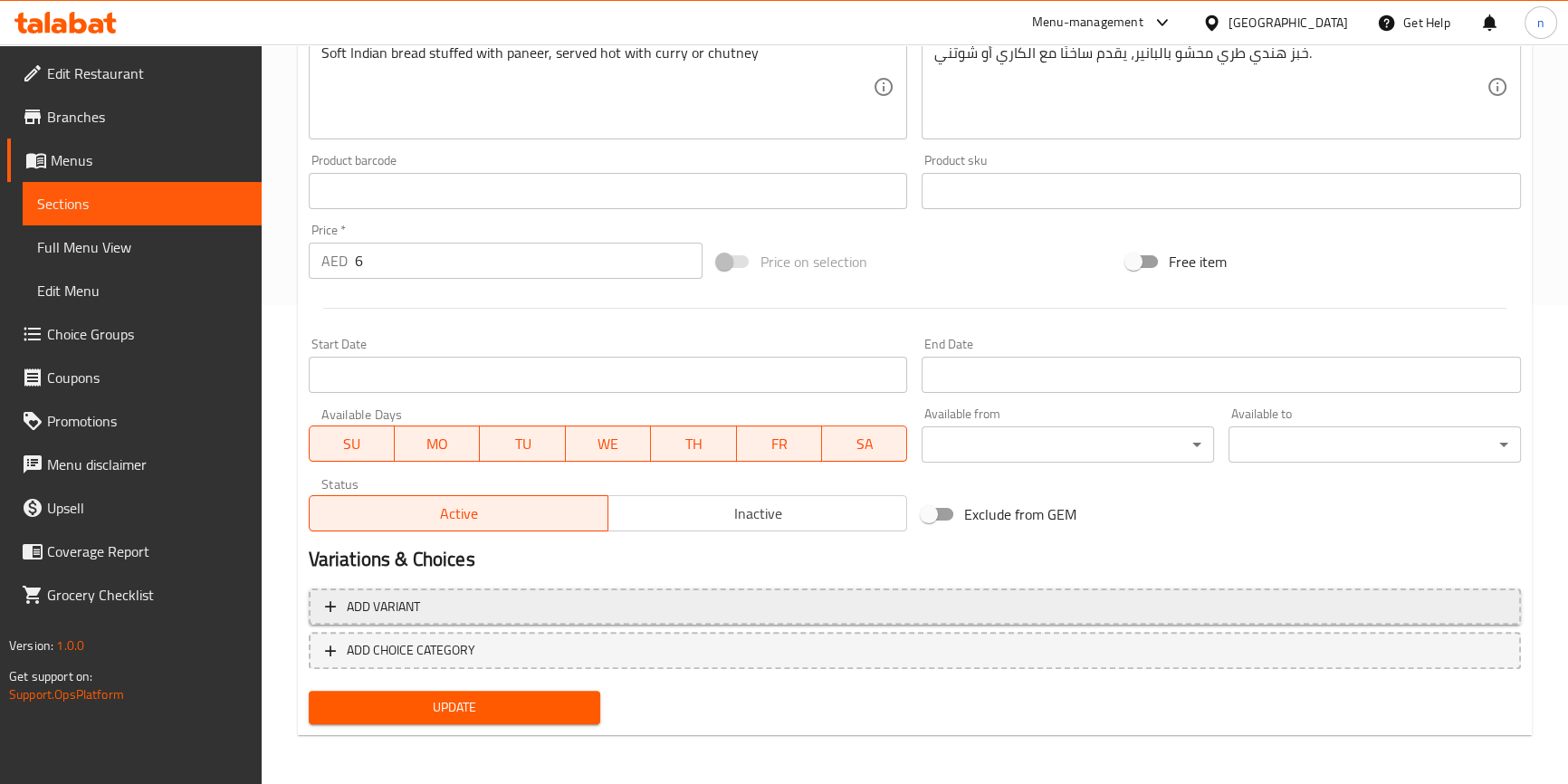
click at [634, 599] on span "Add variant" at bounding box center [915, 607] width 1180 height 23
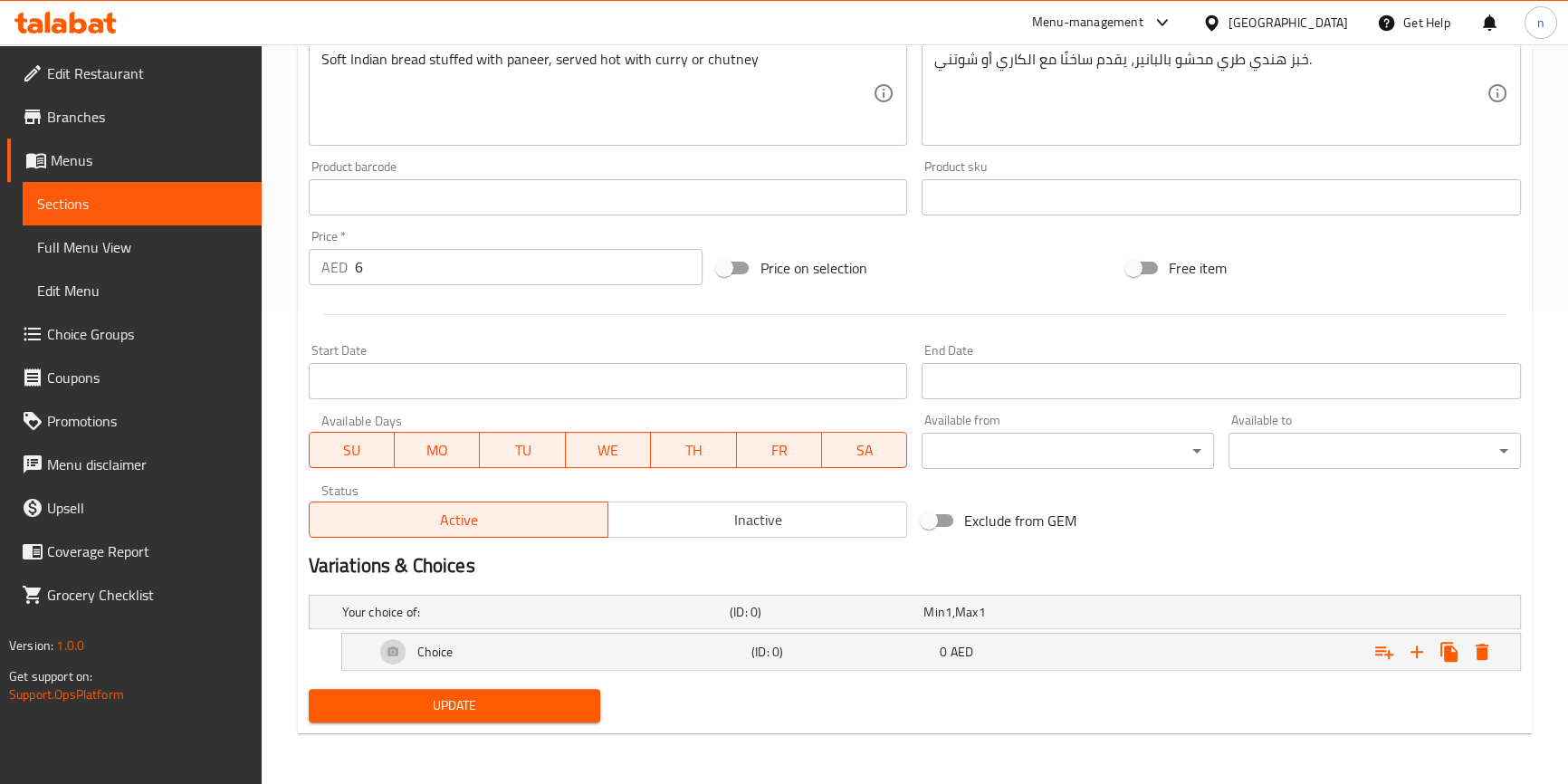
scroll to position [471, 0]
click at [606, 649] on div "Choice" at bounding box center [560, 654] width 377 height 43
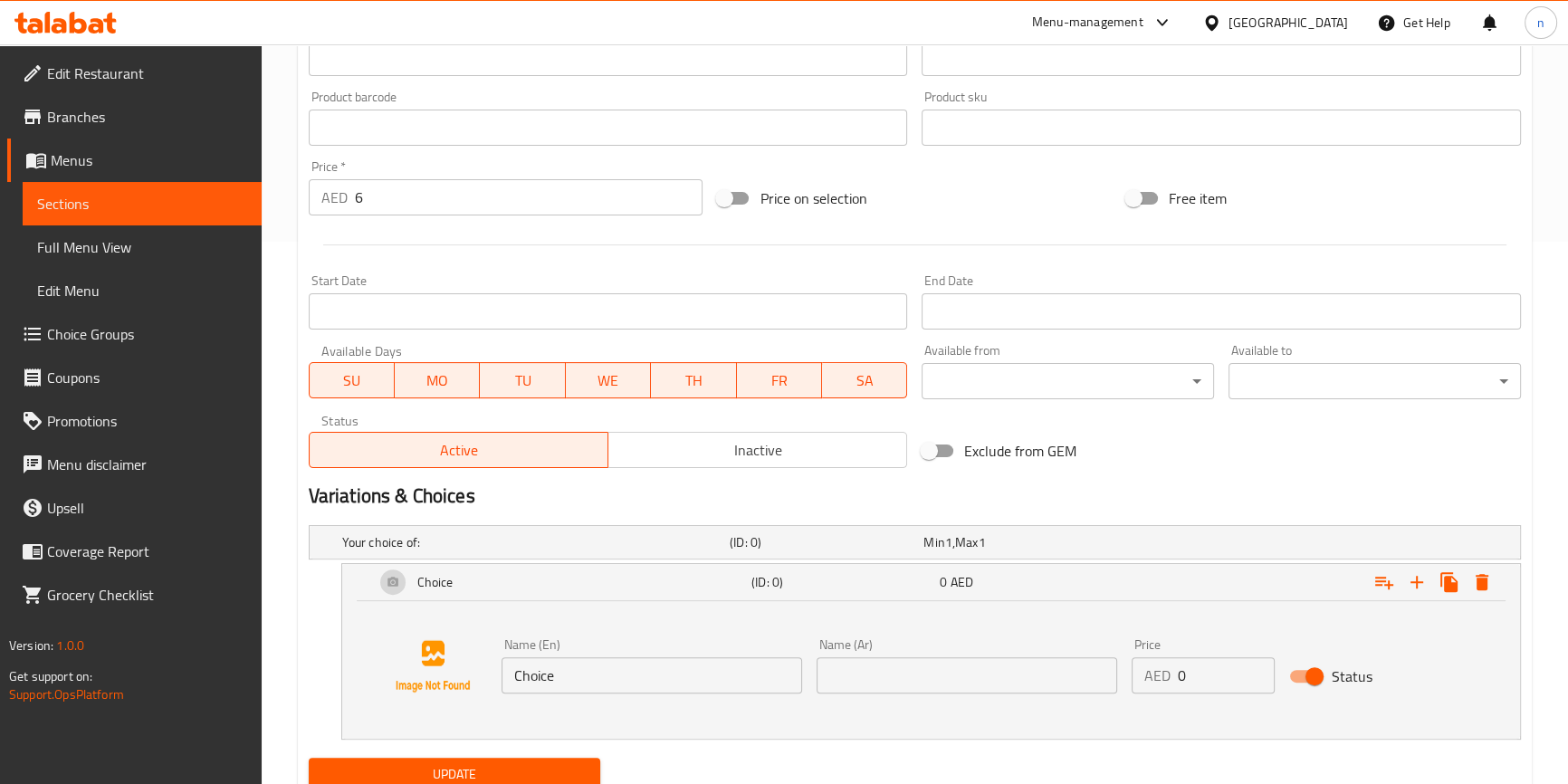
scroll to position [609, 0]
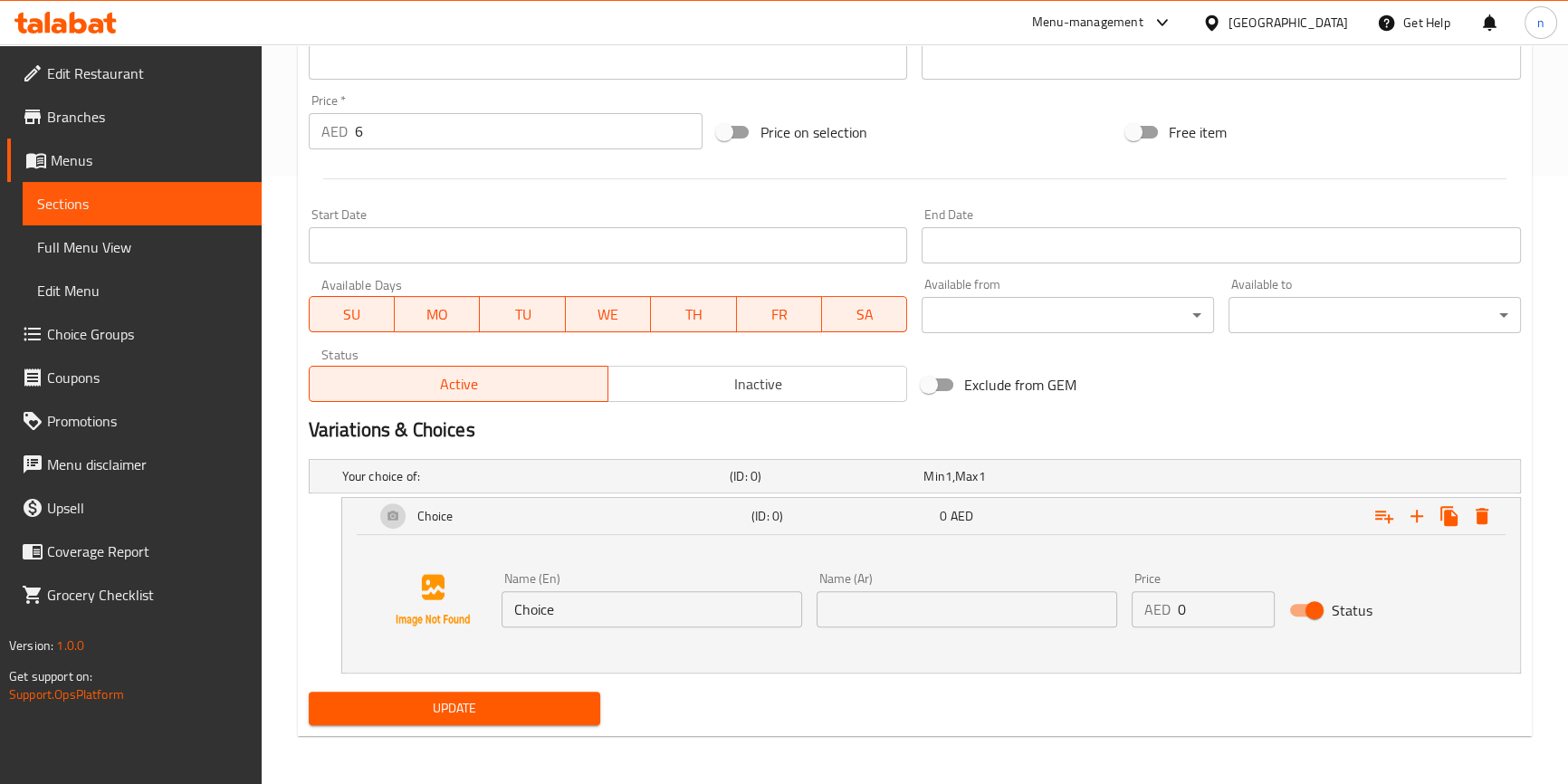
click at [621, 609] on input "Choice" at bounding box center [652, 609] width 300 height 37
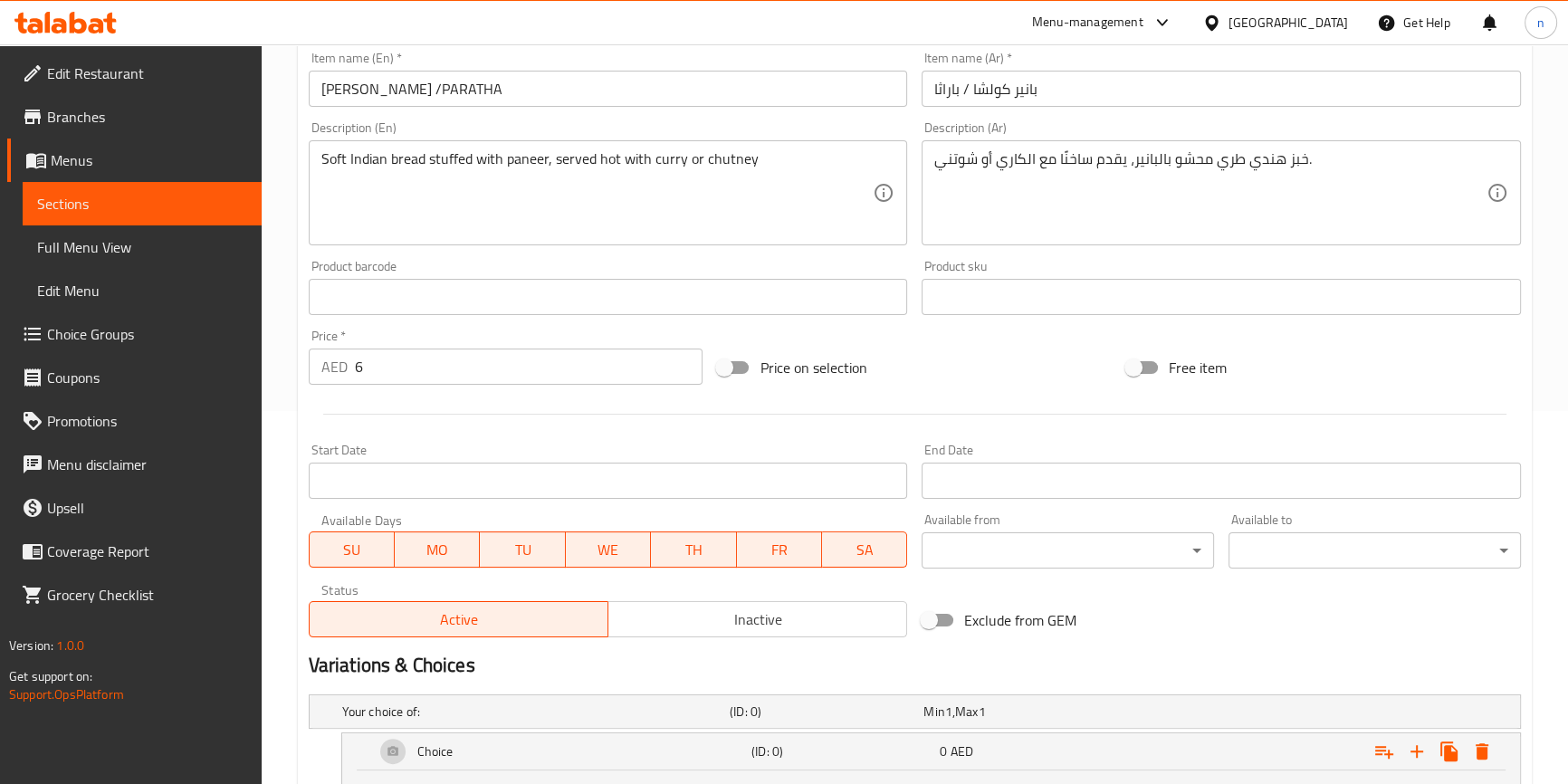
scroll to position [115, 0]
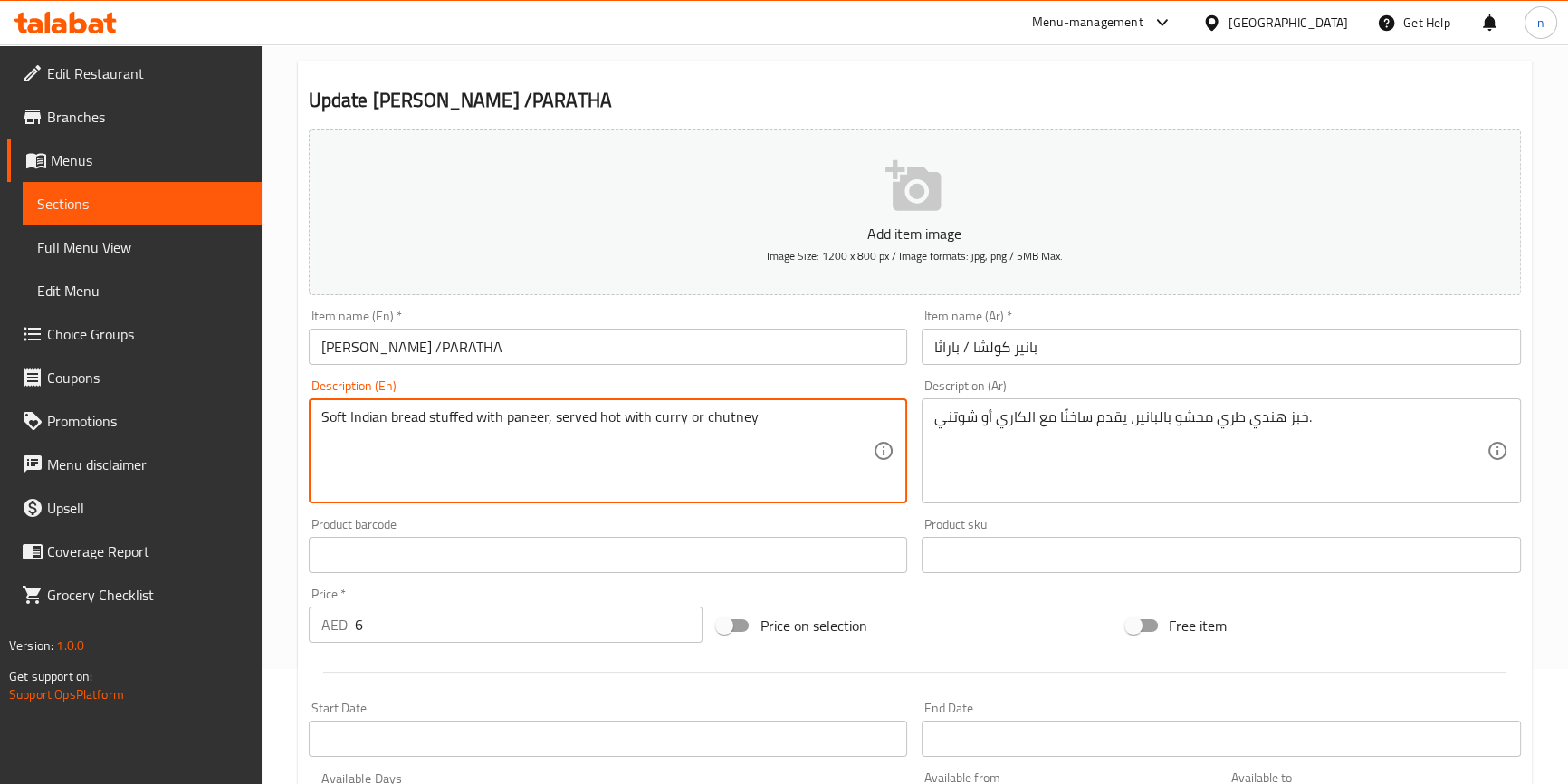
click at [674, 424] on textarea "Soft Indian bread stuffed with paneer, served hot with curry or chutney" at bounding box center [597, 451] width 552 height 86
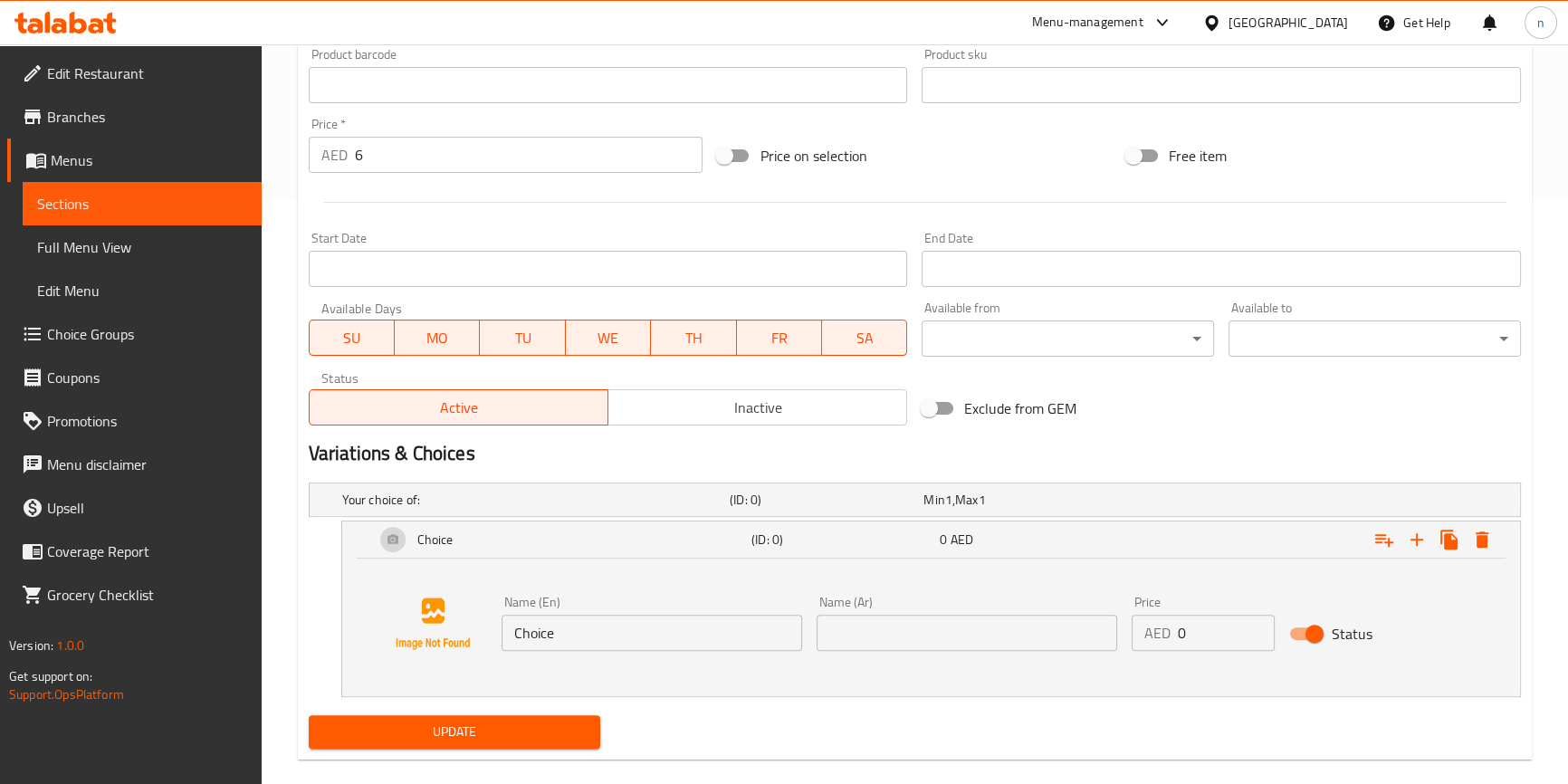
scroll to position [609, 0]
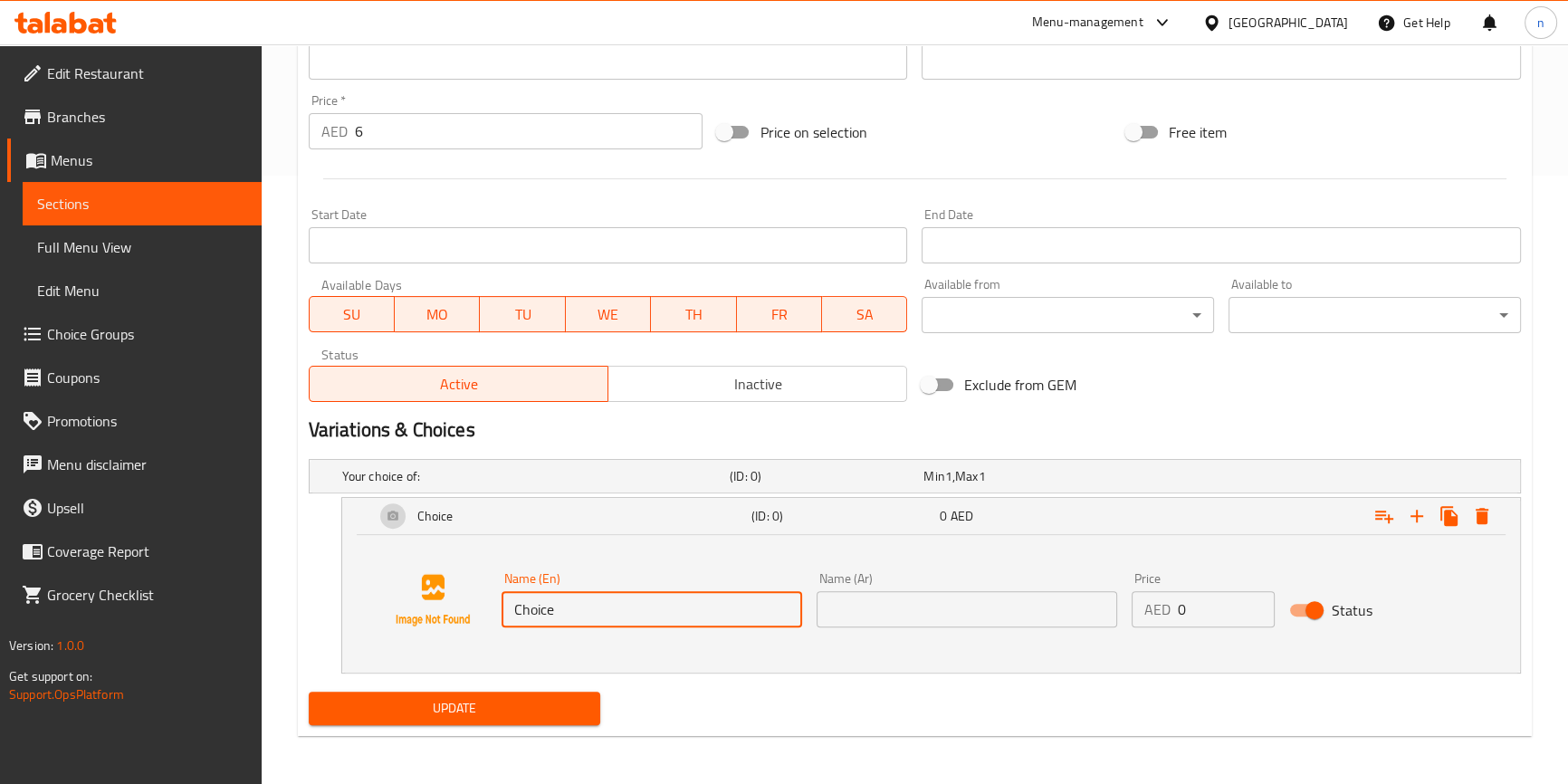
click at [676, 607] on input "Choice" at bounding box center [652, 609] width 300 height 37
paste input "curry"
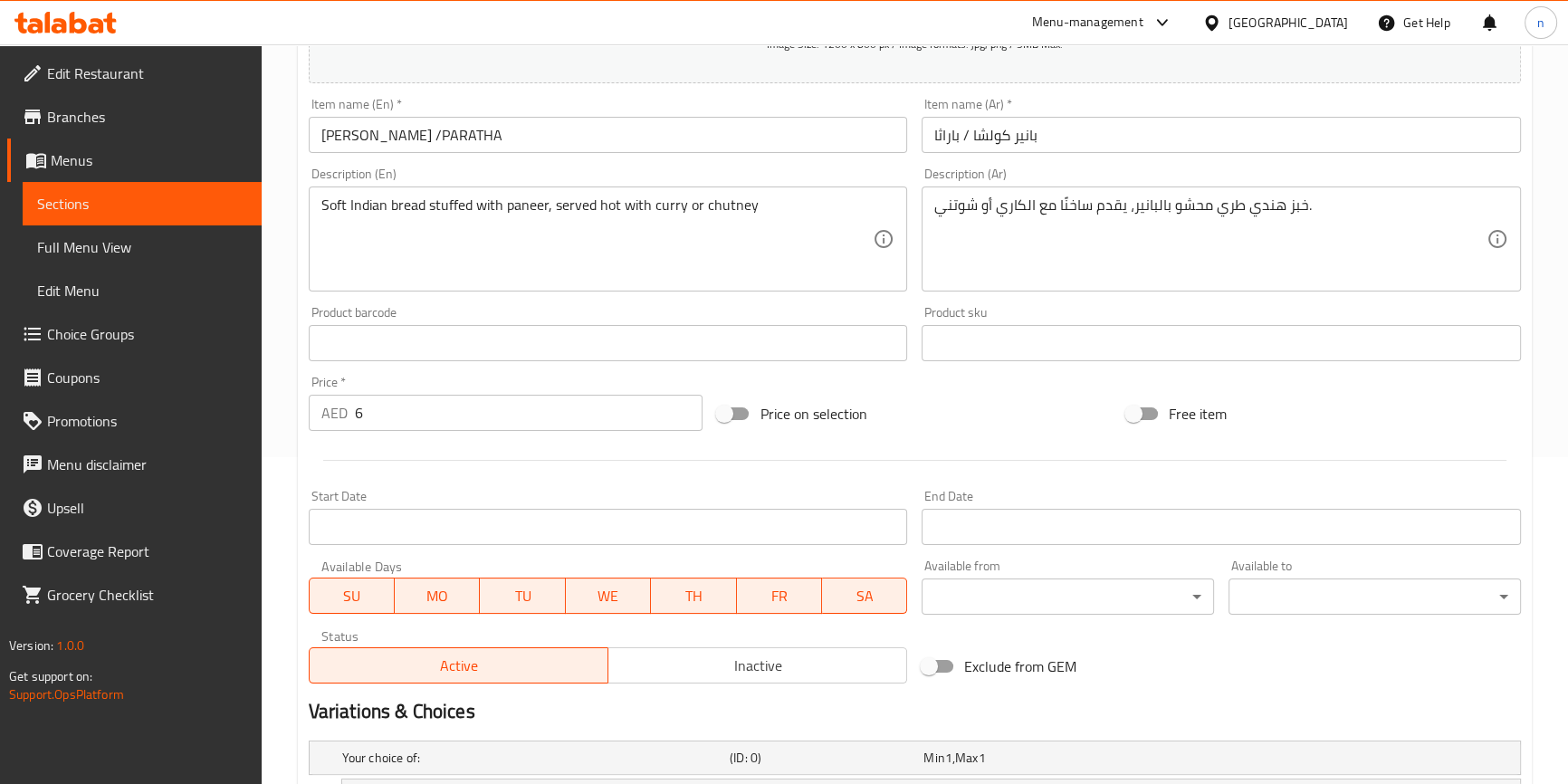
scroll to position [115, 0]
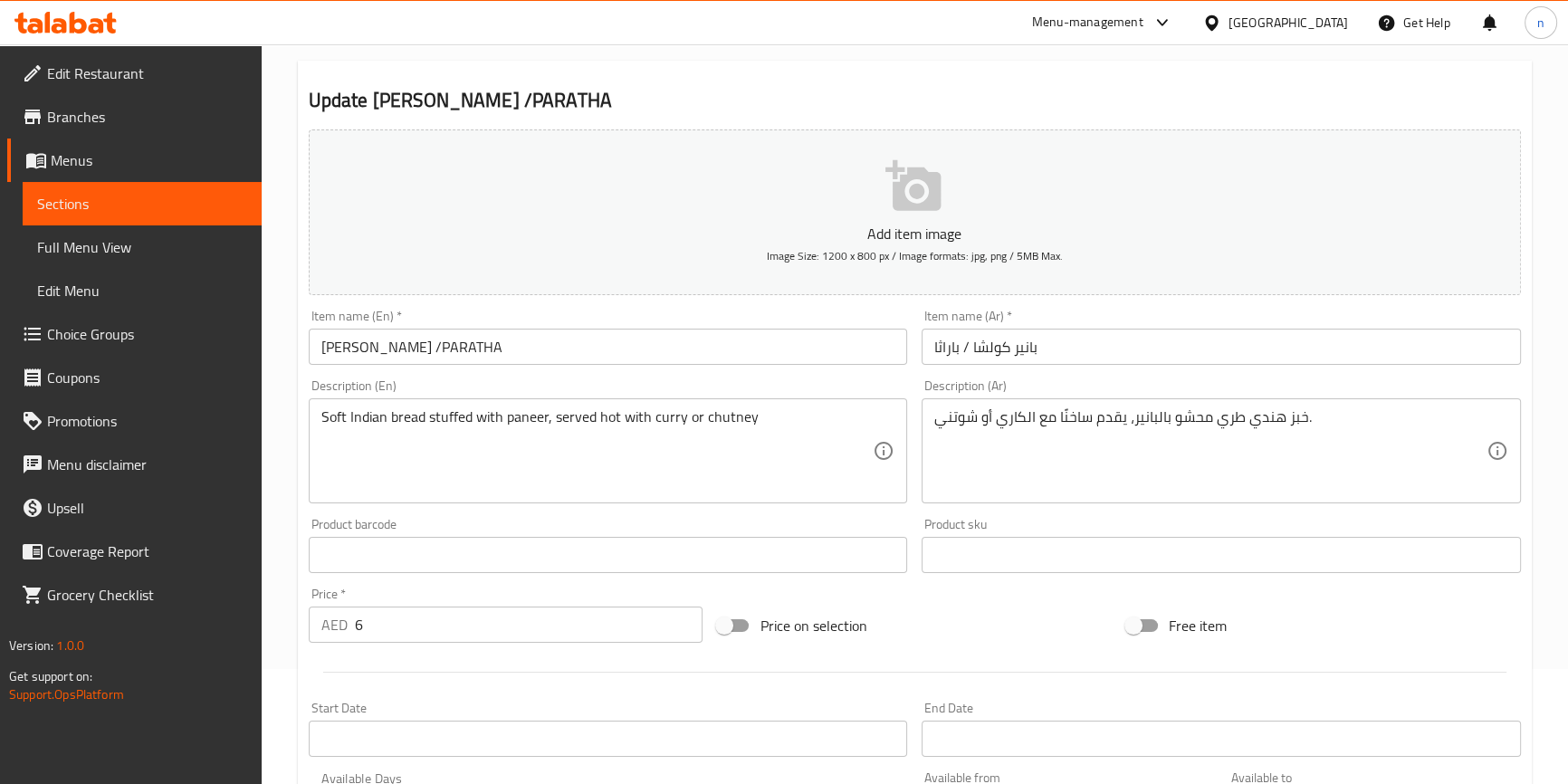
type input "curry"
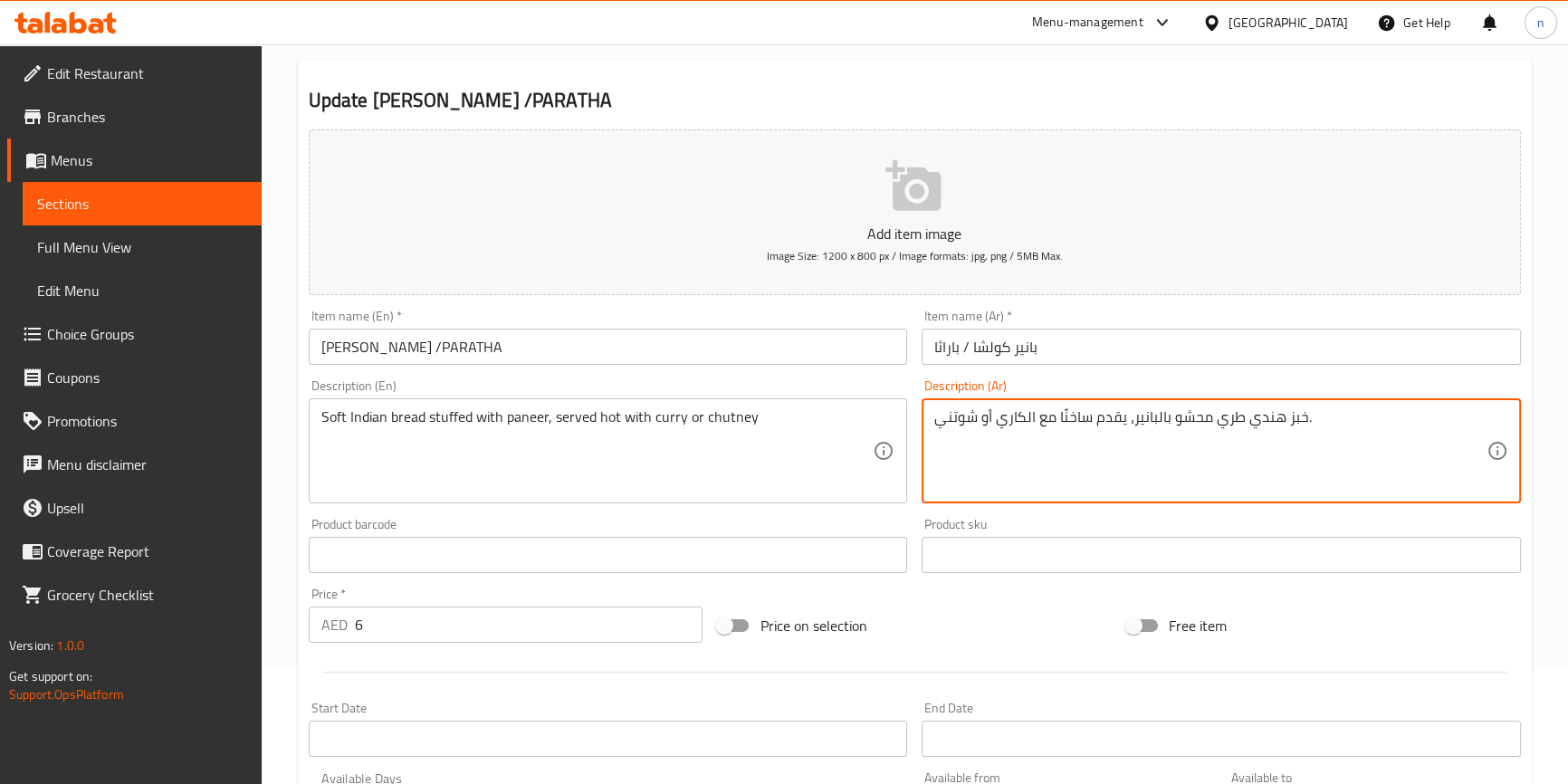
click at [1003, 425] on textarea "خبز هندي طري محشو بالبانير، يقدم ساخنًا مع الكاري أو شوتني." at bounding box center [1210, 451] width 552 height 86
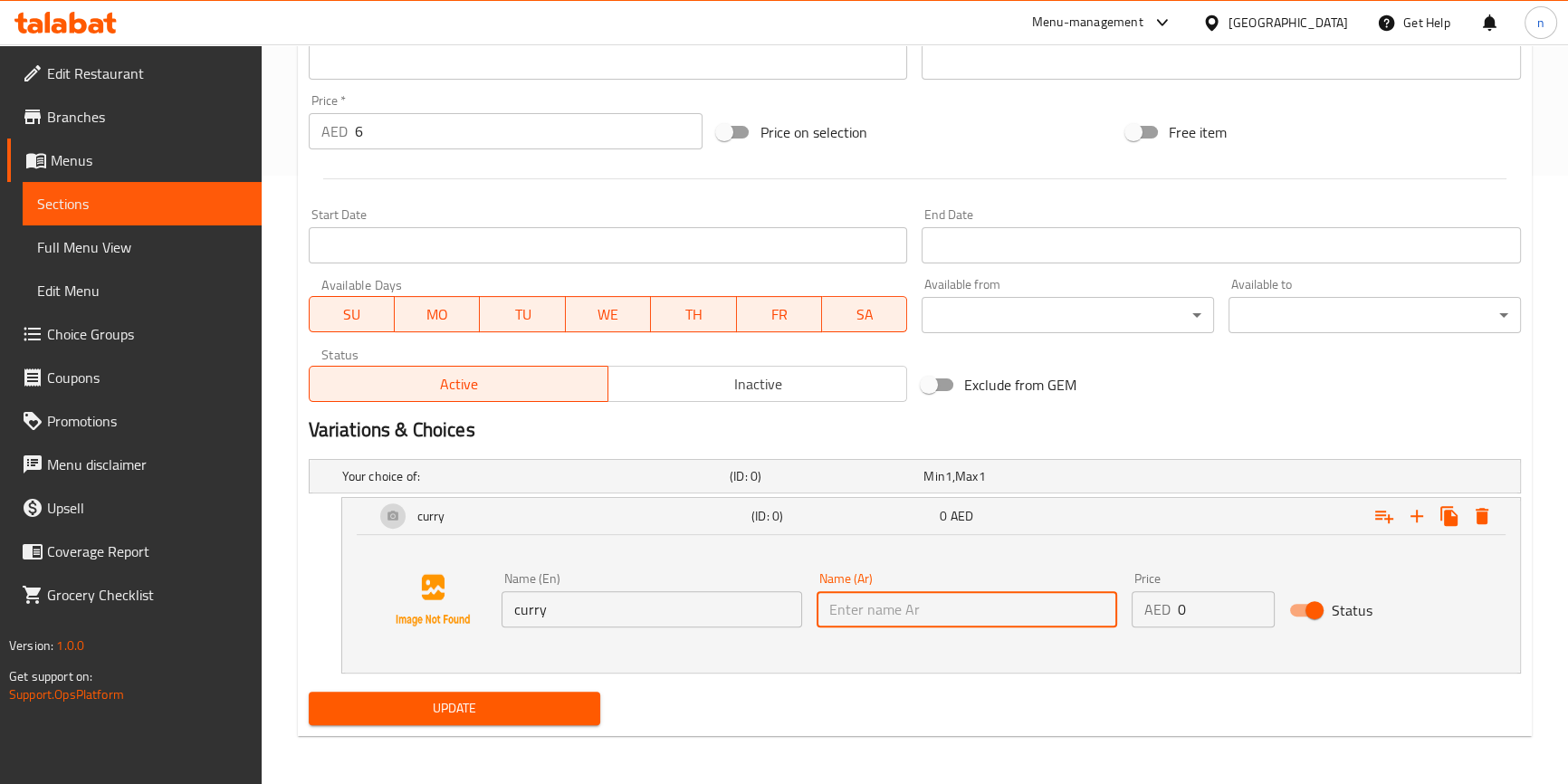
click at [911, 597] on input "text" at bounding box center [967, 609] width 300 height 37
paste input "الكاري"
type input "الكاري"
click at [1181, 605] on input "0" at bounding box center [1226, 609] width 97 height 37
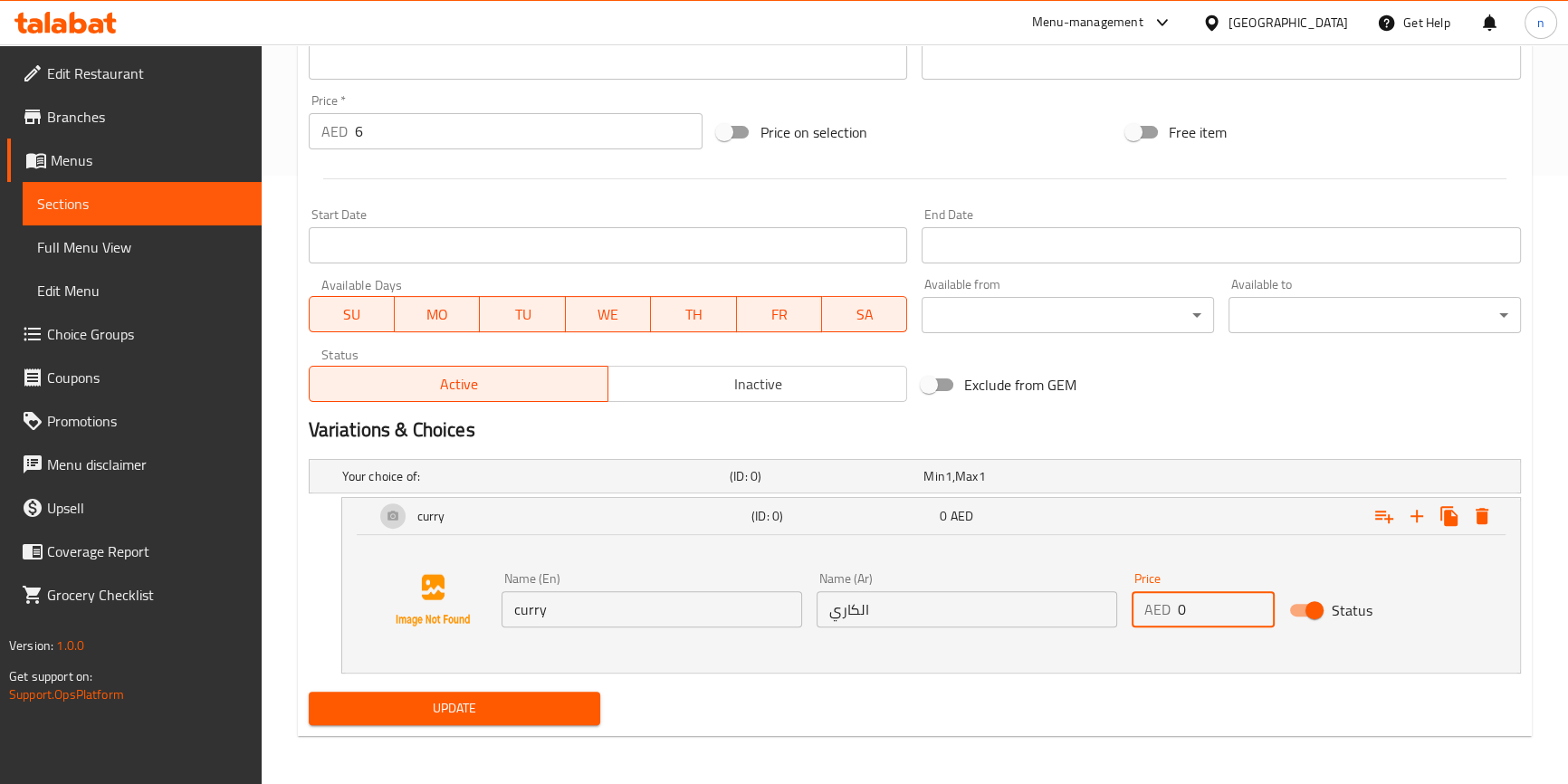
click at [1181, 605] on input "0" at bounding box center [1226, 609] width 97 height 37
type input "6"
click at [1412, 513] on icon "Expand" at bounding box center [1417, 516] width 13 height 13
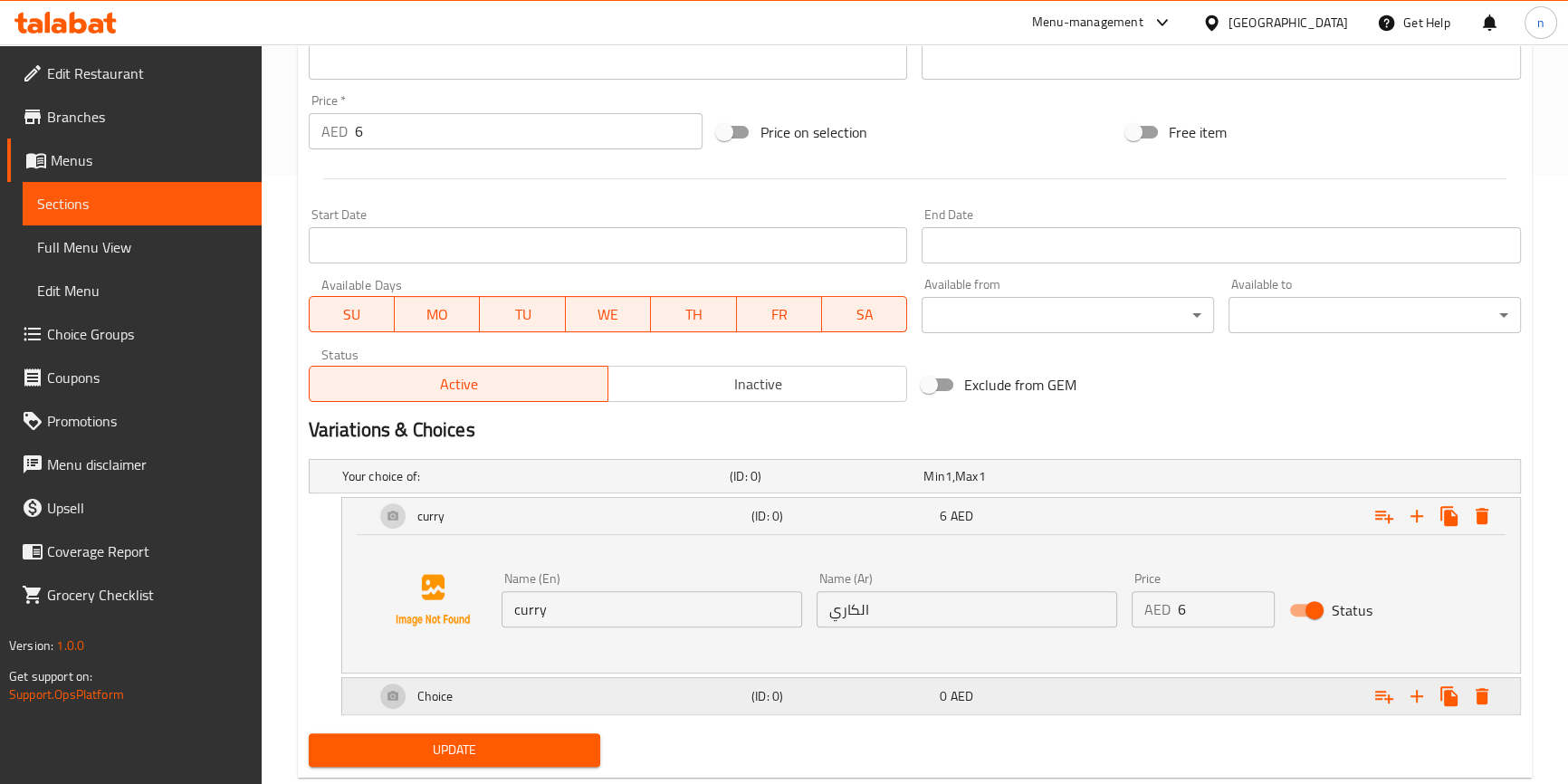
click at [898, 701] on h5 "(ID: 0)" at bounding box center [841, 696] width 181 height 18
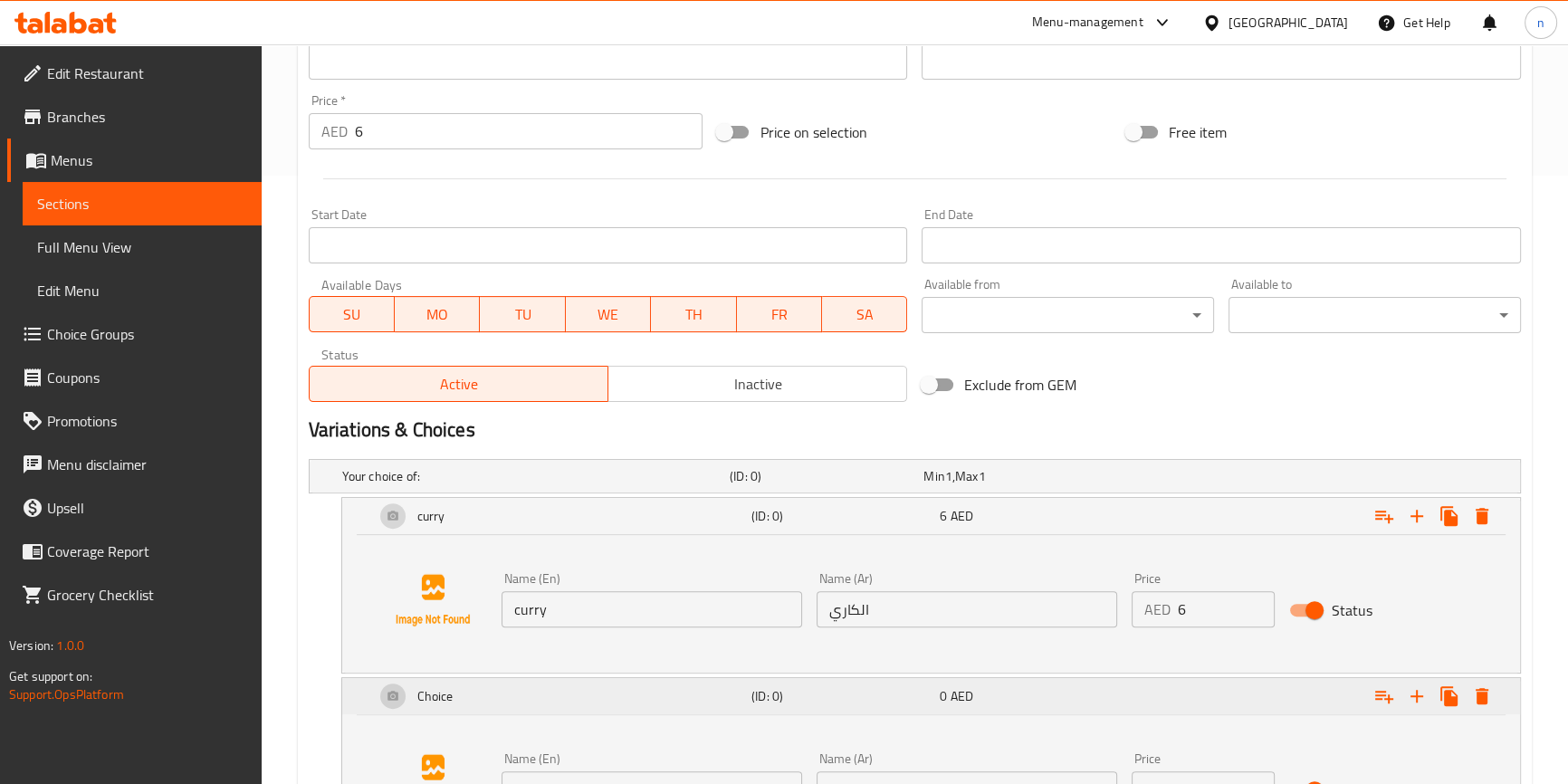
scroll to position [788, 0]
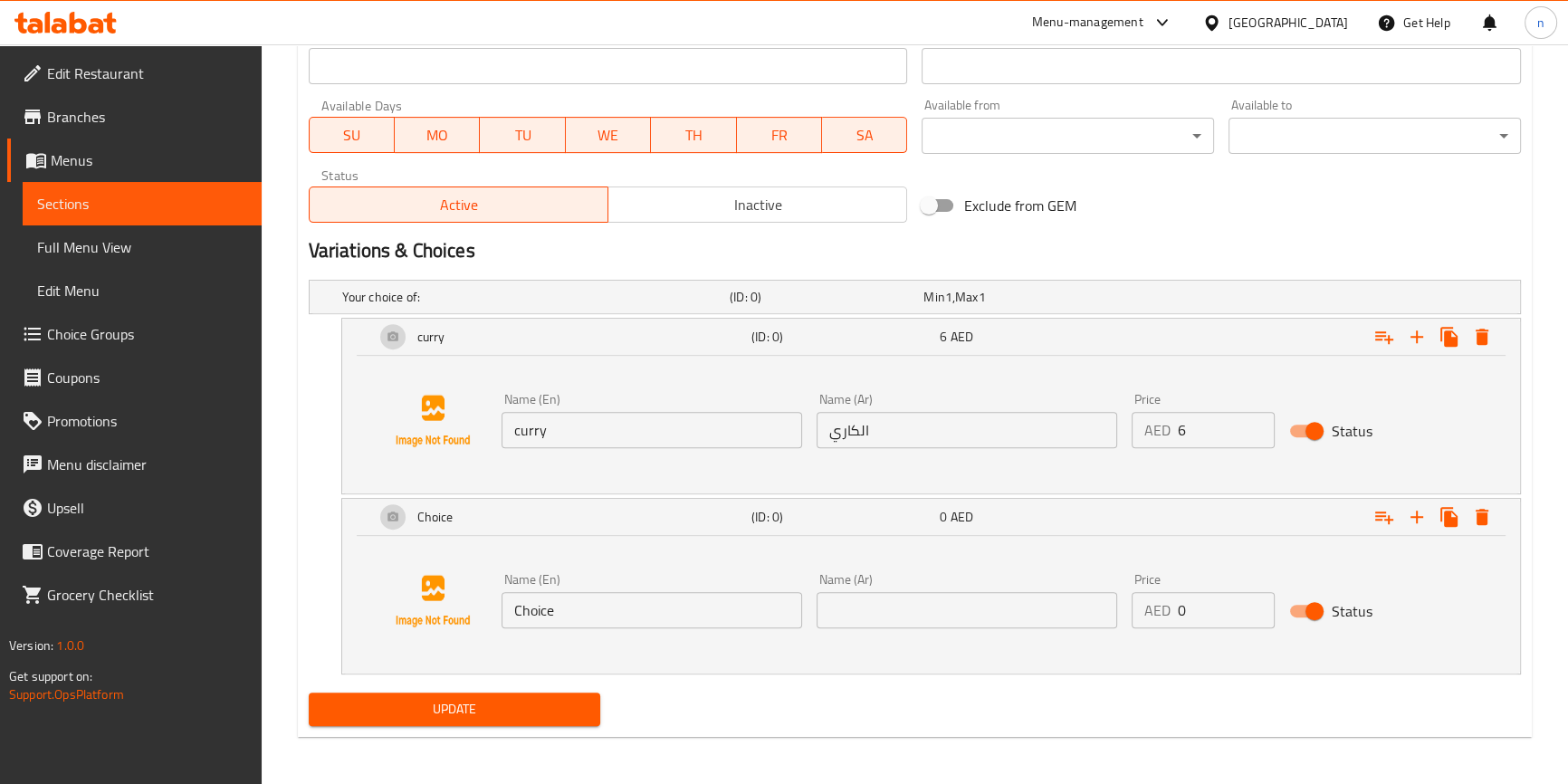
click at [639, 605] on input "Choice" at bounding box center [652, 610] width 300 height 37
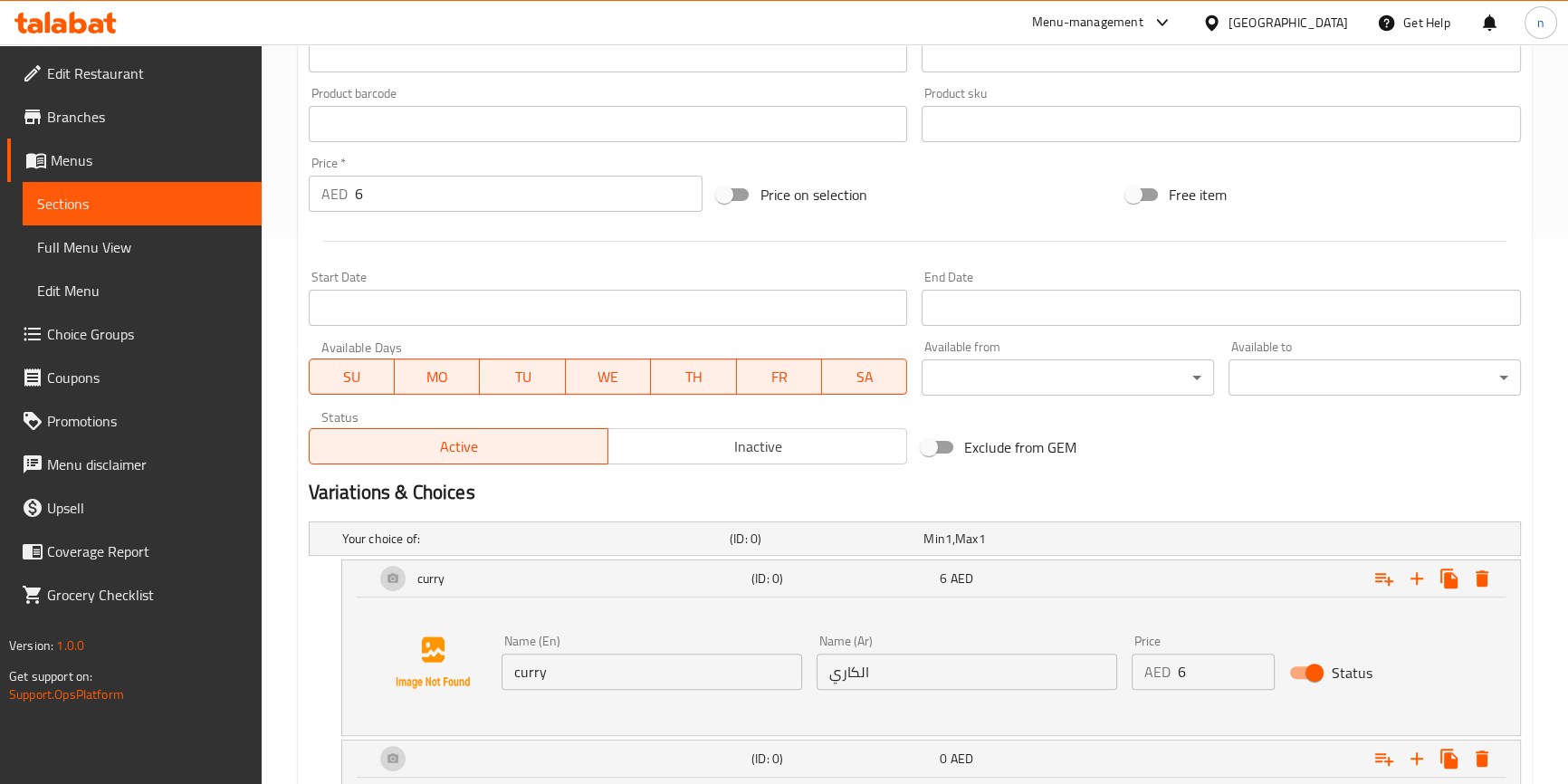
scroll to position [376, 0]
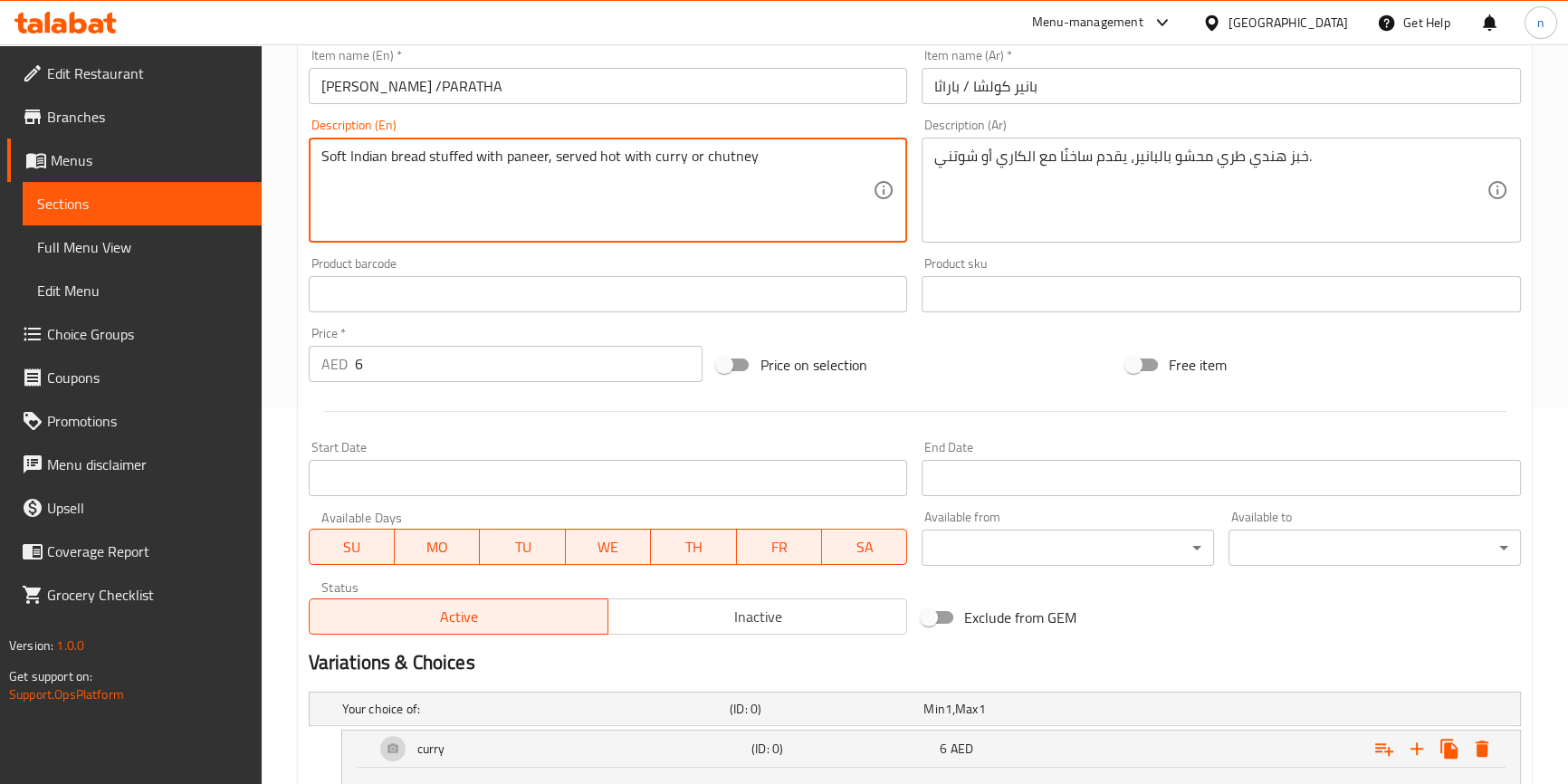
click at [745, 153] on textarea "Soft Indian bread stuffed with paneer, served hot with curry or chutney" at bounding box center [597, 190] width 552 height 86
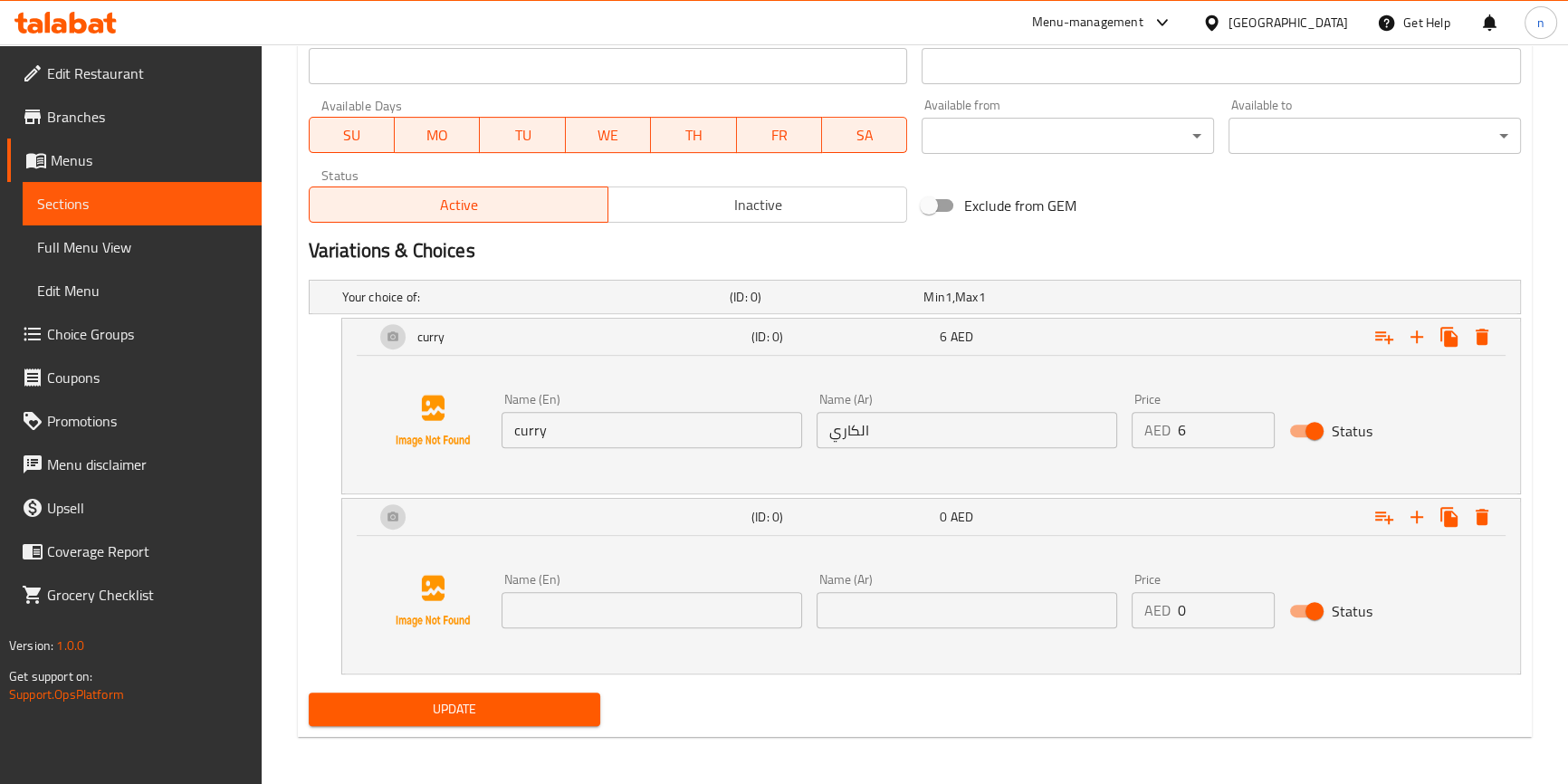
scroll to position [789, 0]
click at [706, 597] on input "text" at bounding box center [652, 609] width 300 height 37
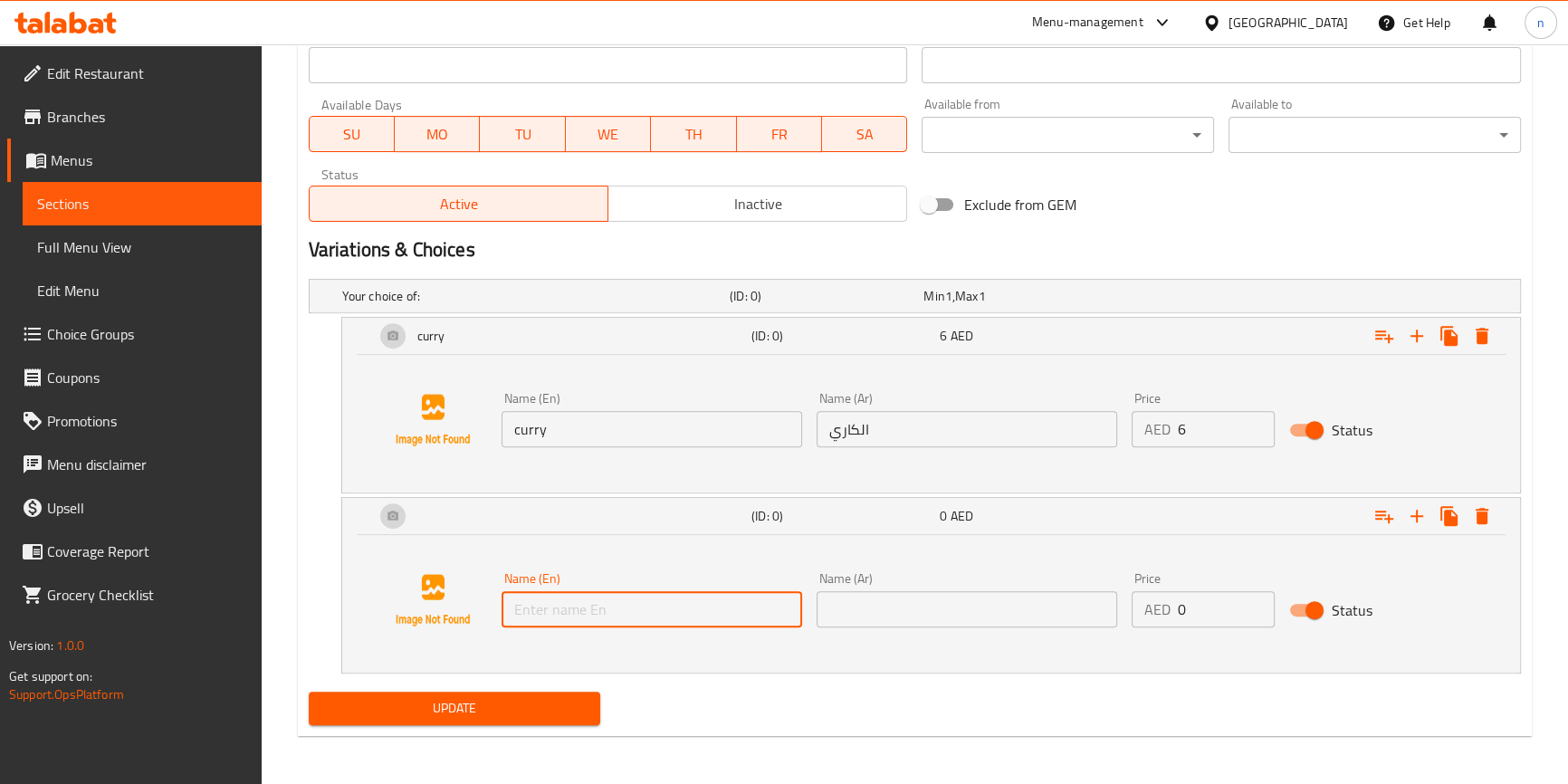
paste input "chutney"
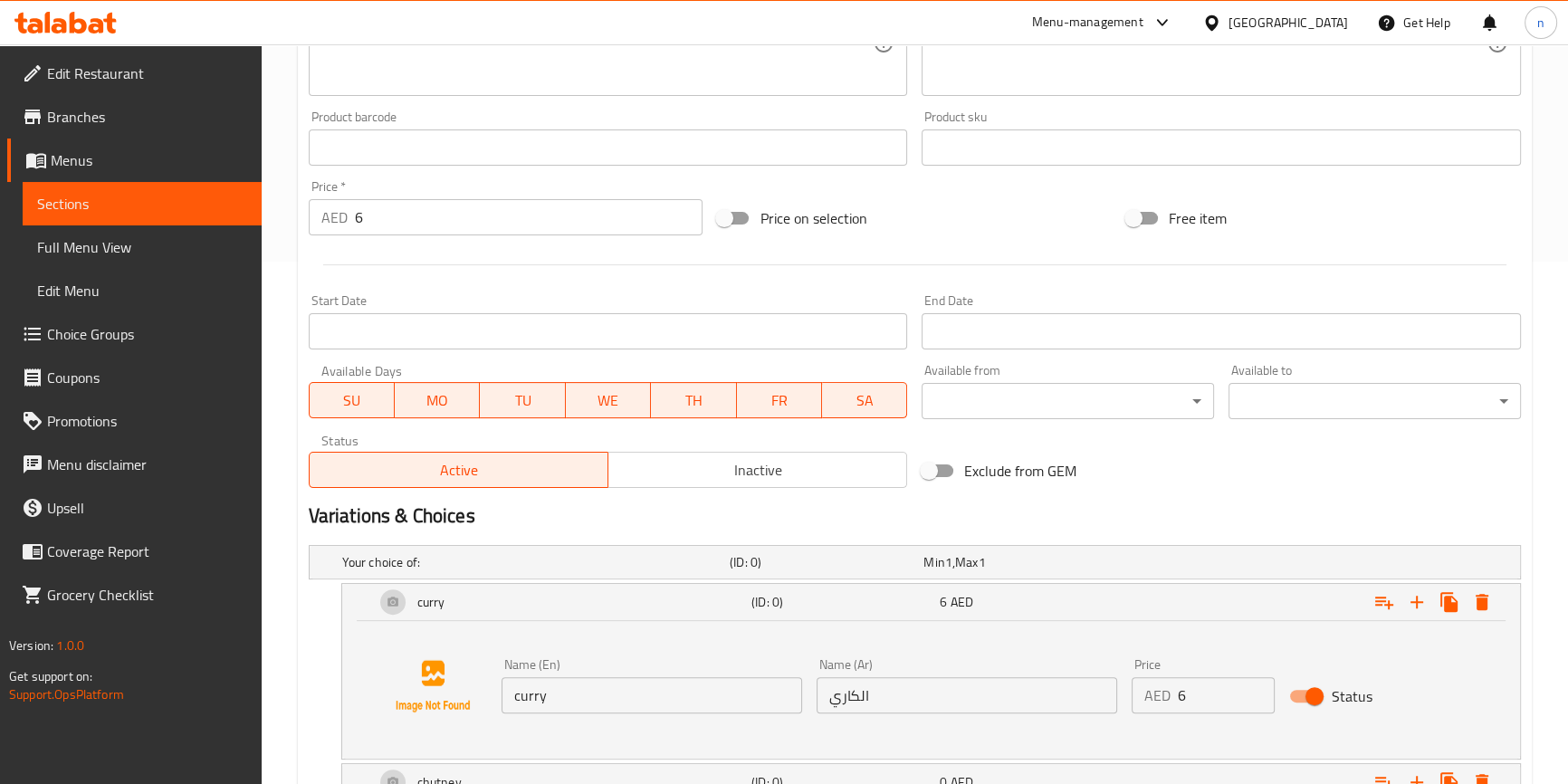
scroll to position [295, 0]
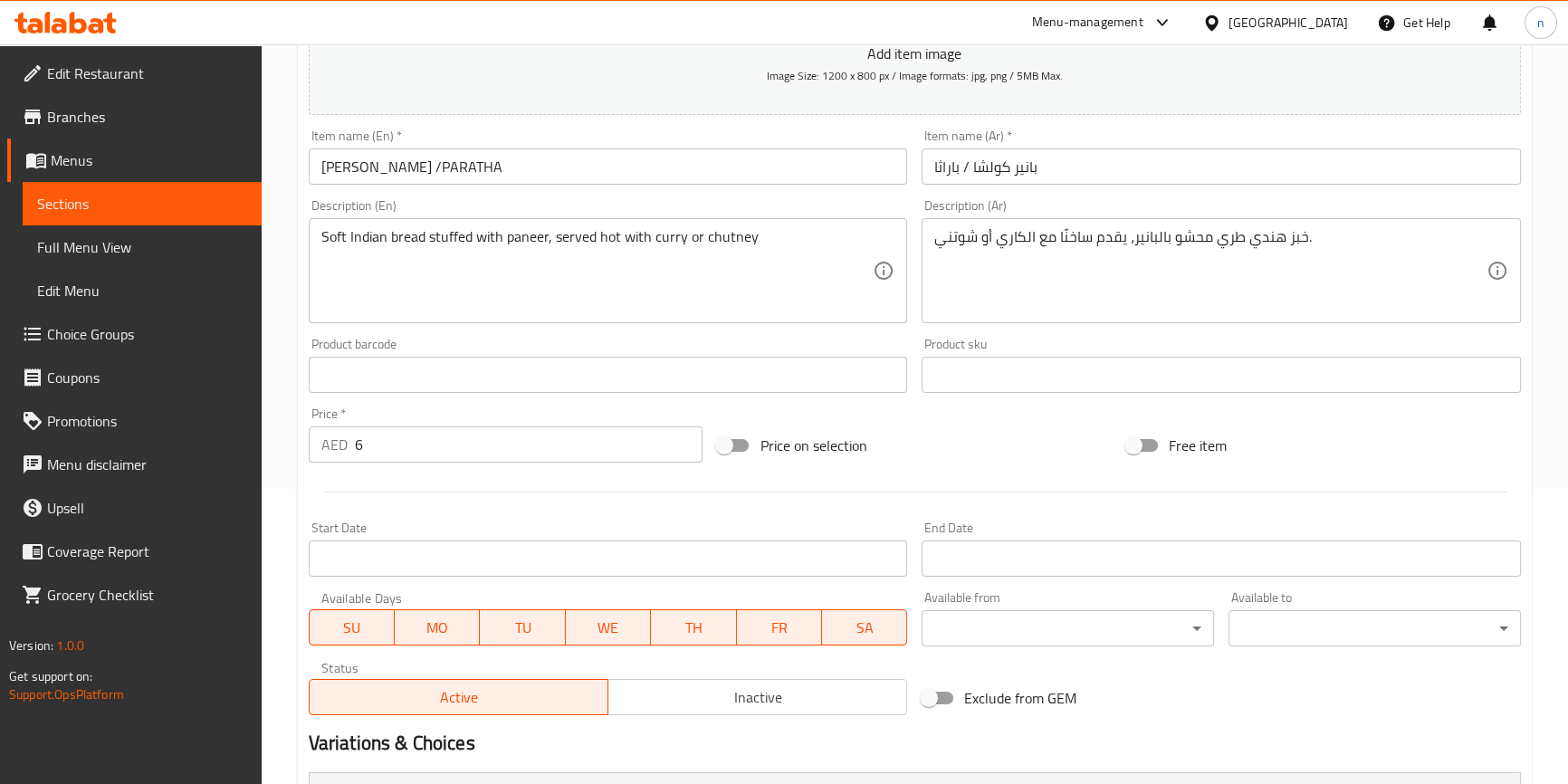
type input "chutney"
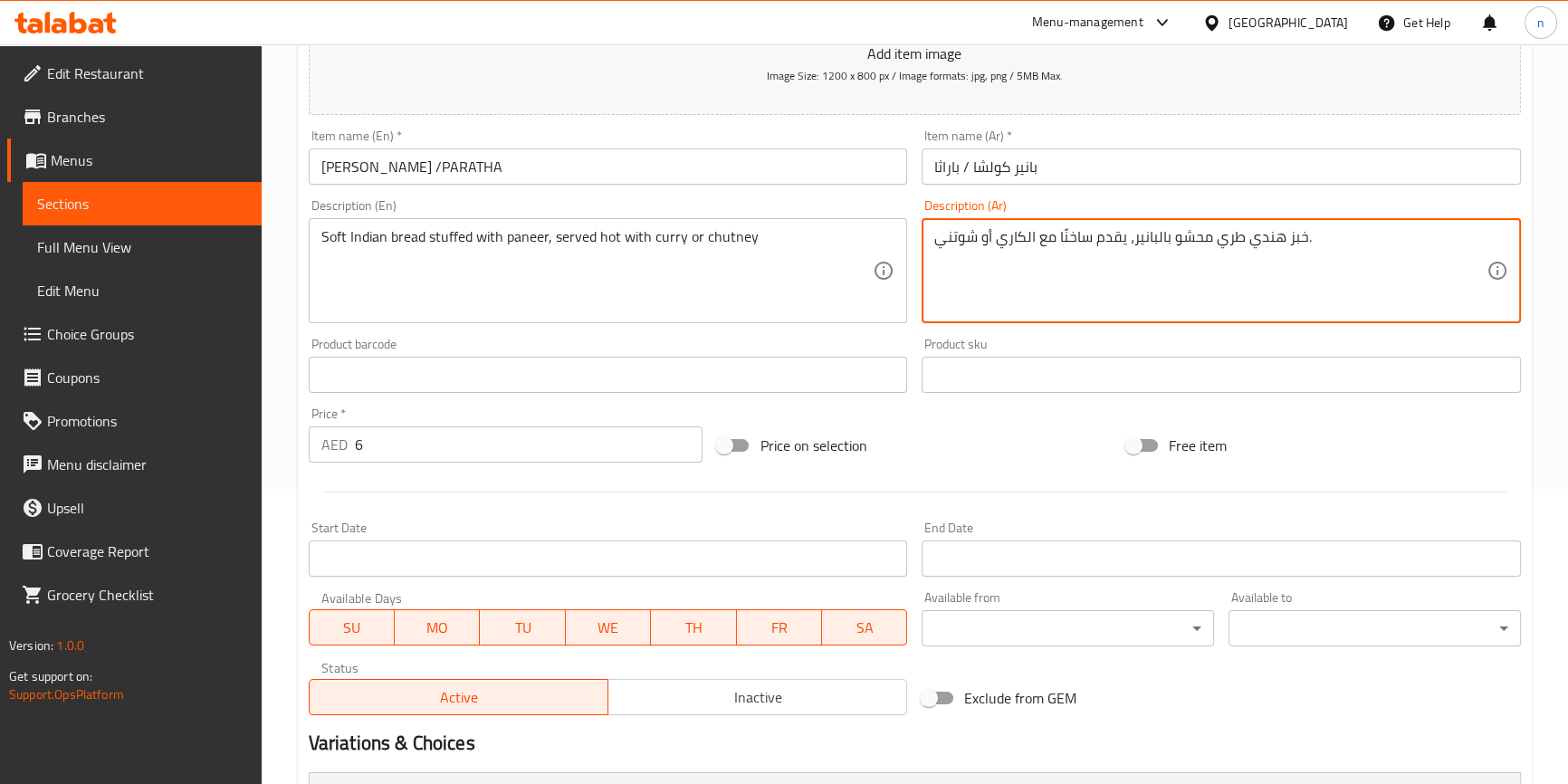
click at [959, 238] on textarea "خبز هندي طري محشو بالبانير، يقدم ساخنًا مع الكاري أو شوتني." at bounding box center [1210, 271] width 552 height 86
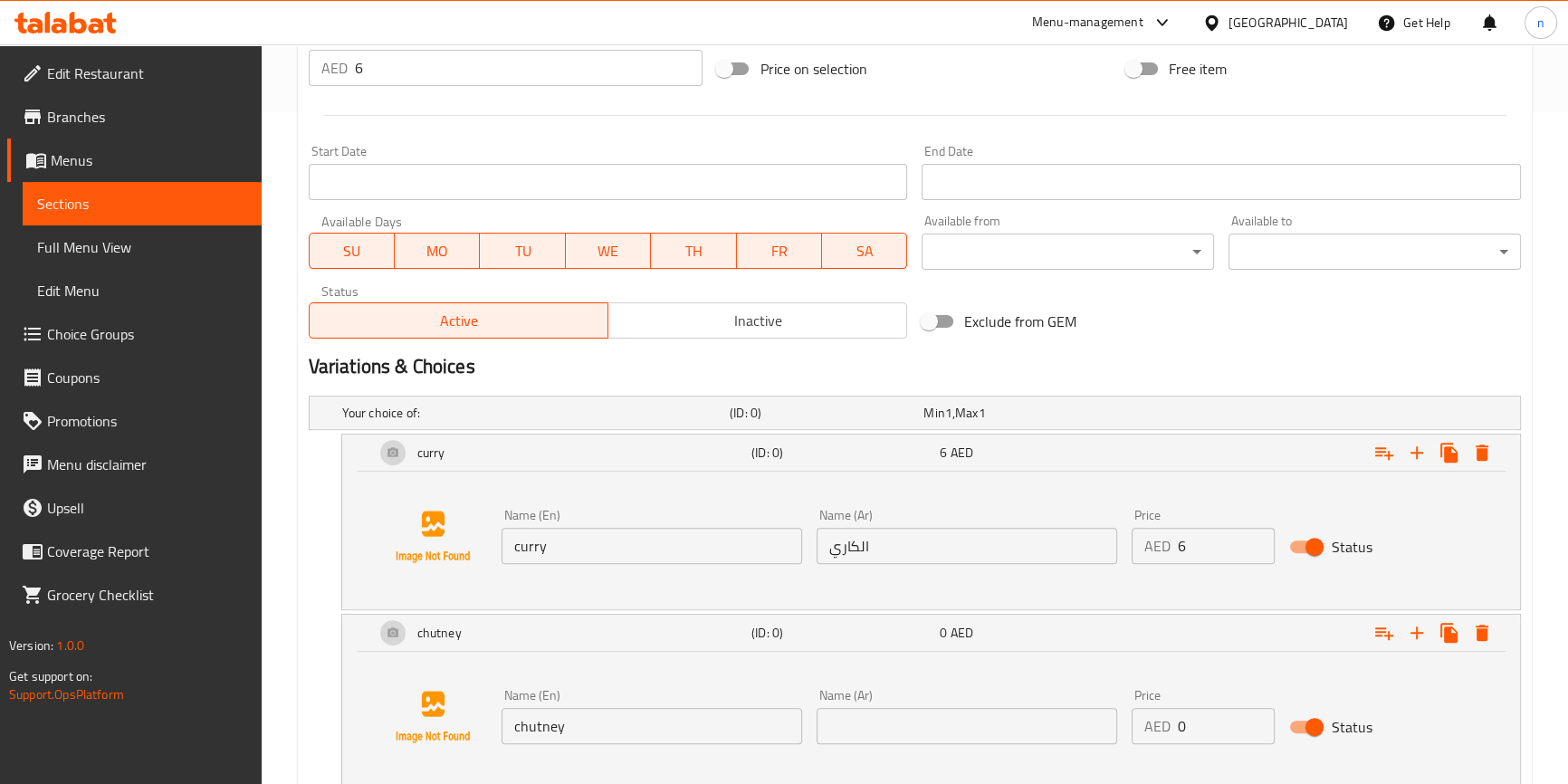
scroll to position [789, 0]
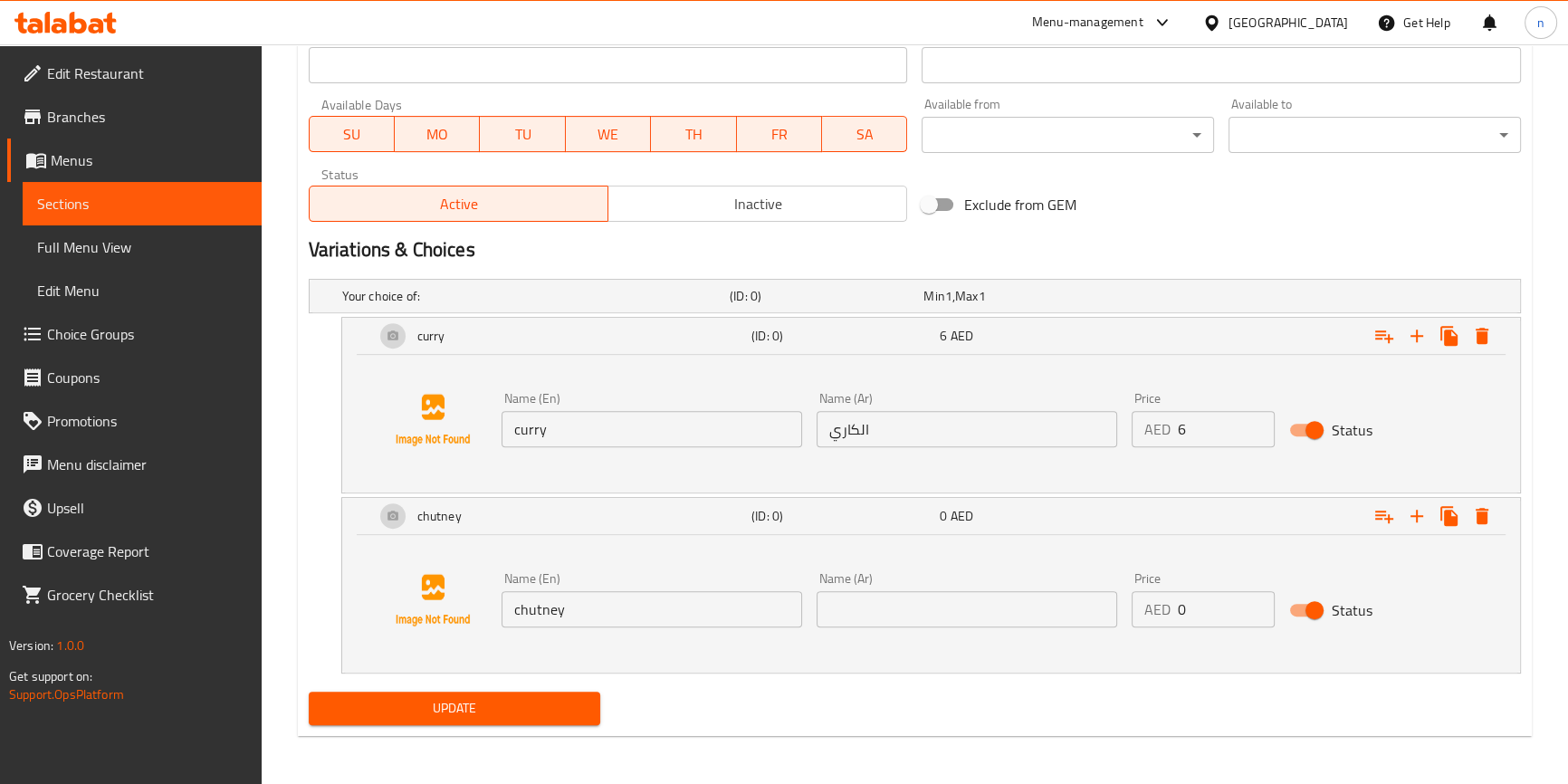
click at [916, 597] on input "text" at bounding box center [967, 609] width 300 height 37
paste input "شوتني"
type input "شوتني"
click at [1194, 608] on input "0" at bounding box center [1226, 609] width 97 height 37
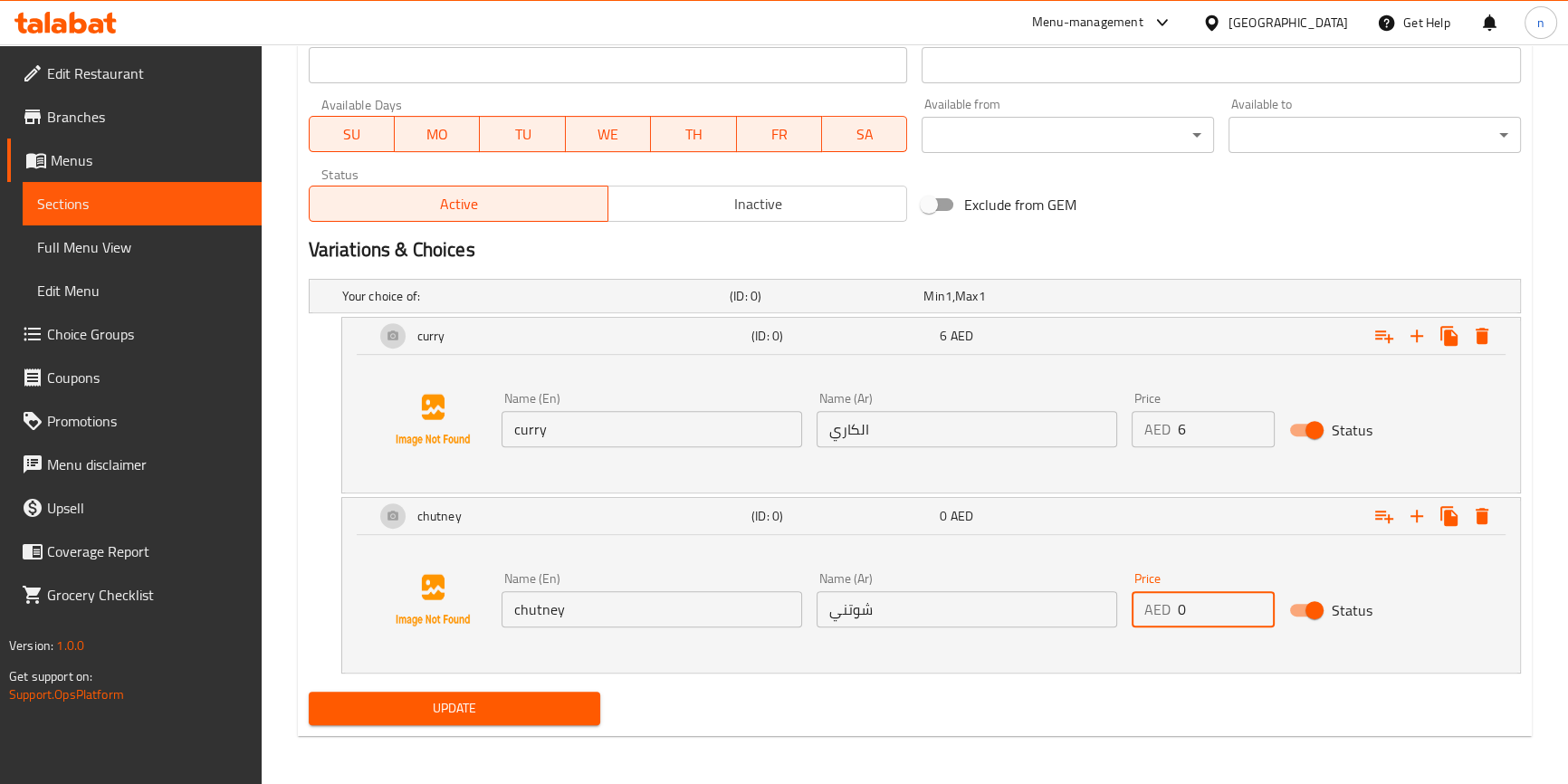
click at [1194, 608] on input "0" at bounding box center [1226, 609] width 97 height 37
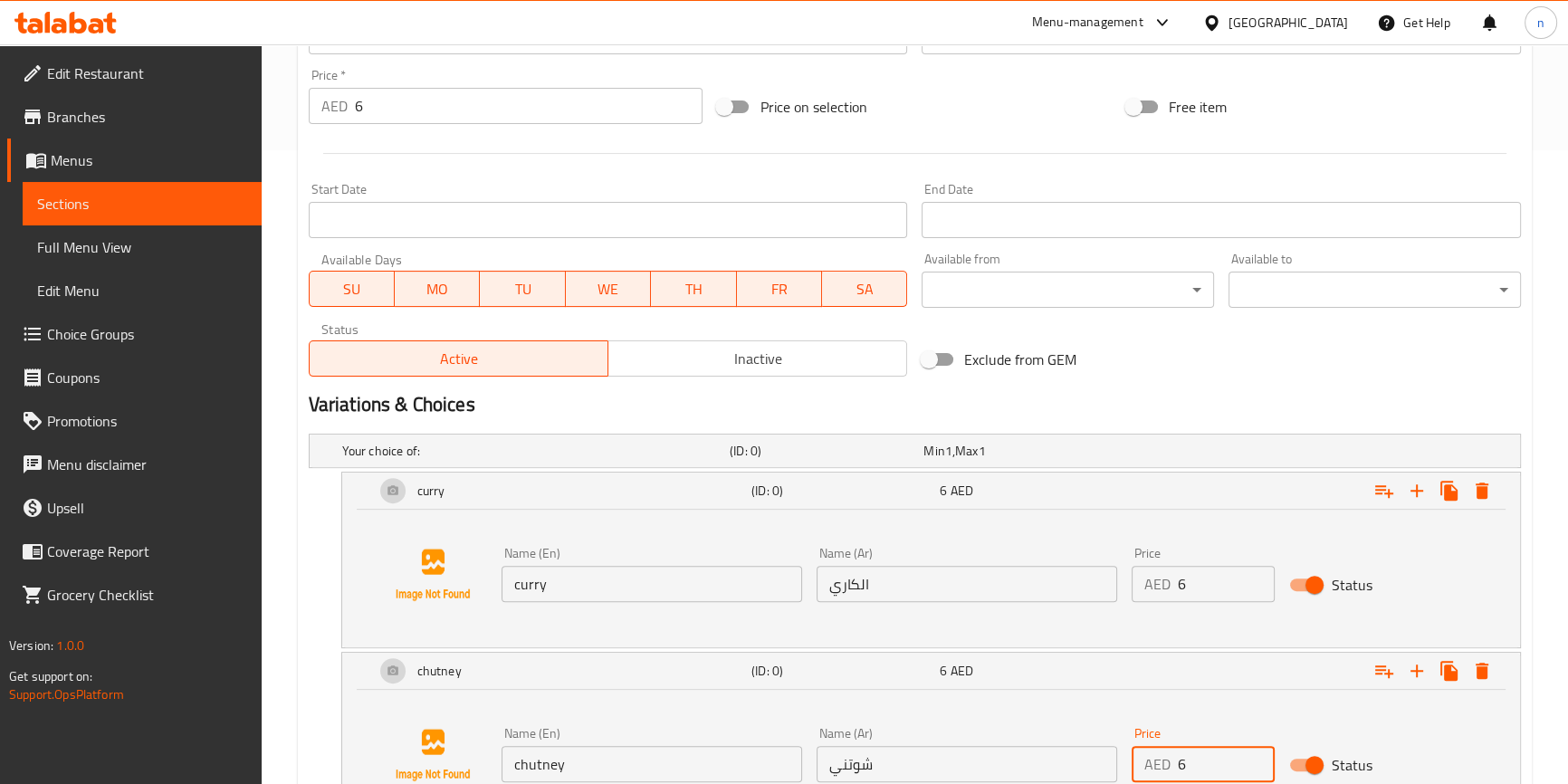
scroll to position [378, 0]
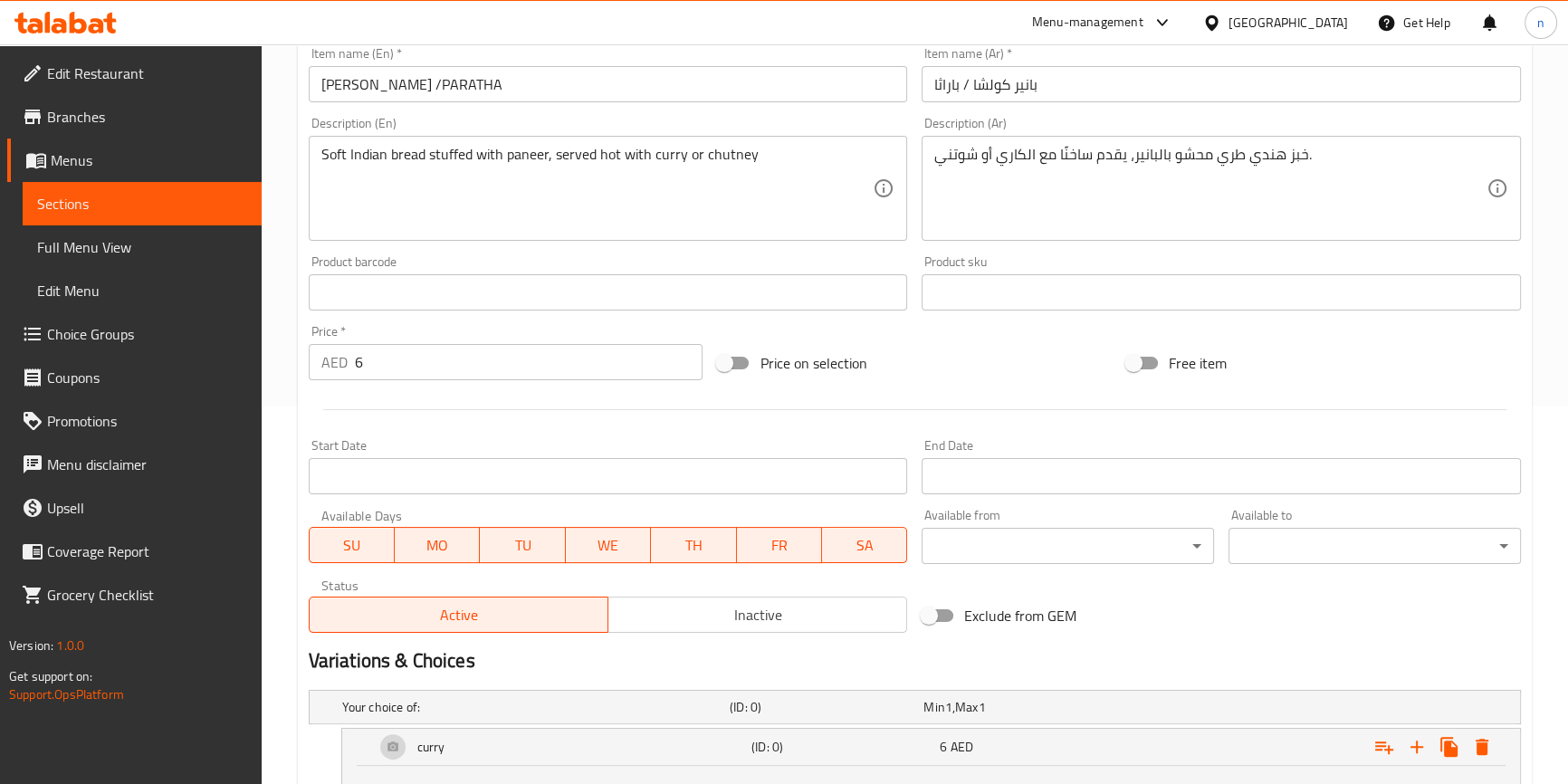
type input "6"
click at [426, 363] on input "6" at bounding box center [529, 362] width 349 height 37
type input "0"
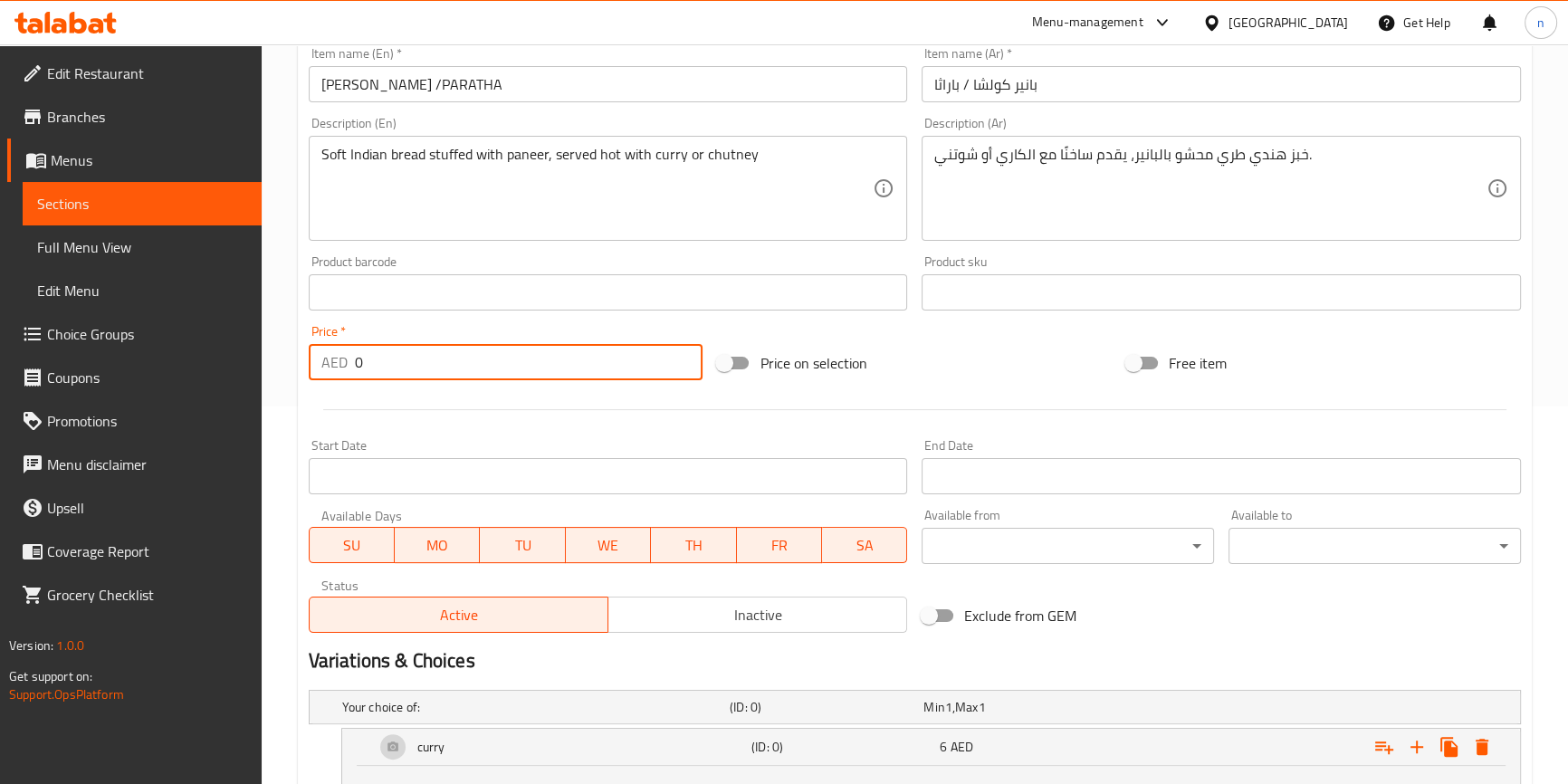
click at [281, 447] on div "Home / Restaurants management / Menus / Sections / item / update BREAD & NAAN s…" at bounding box center [914, 432] width 1306 height 1530
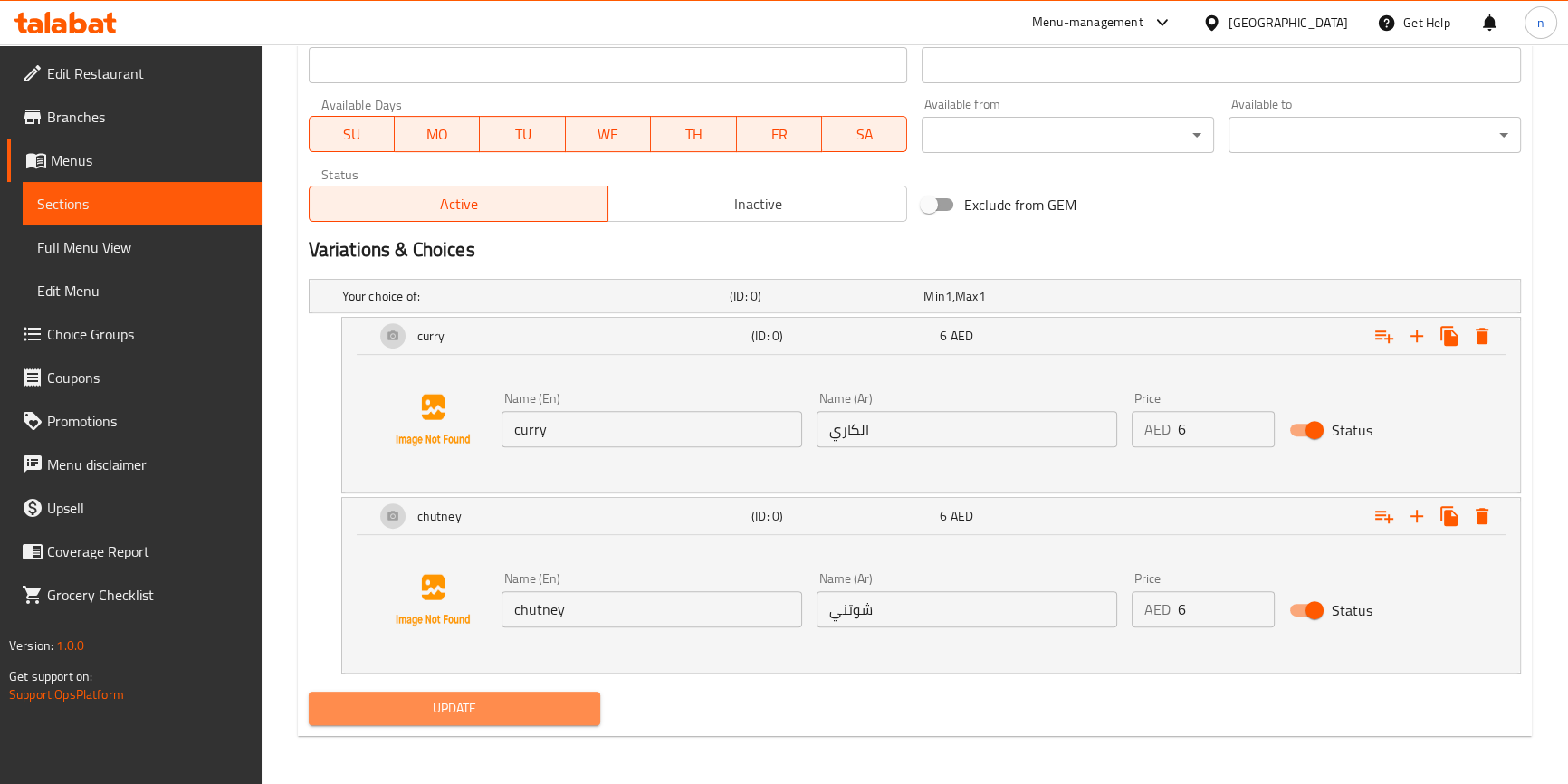
click at [462, 691] on button "Update" at bounding box center [455, 708] width 293 height 34
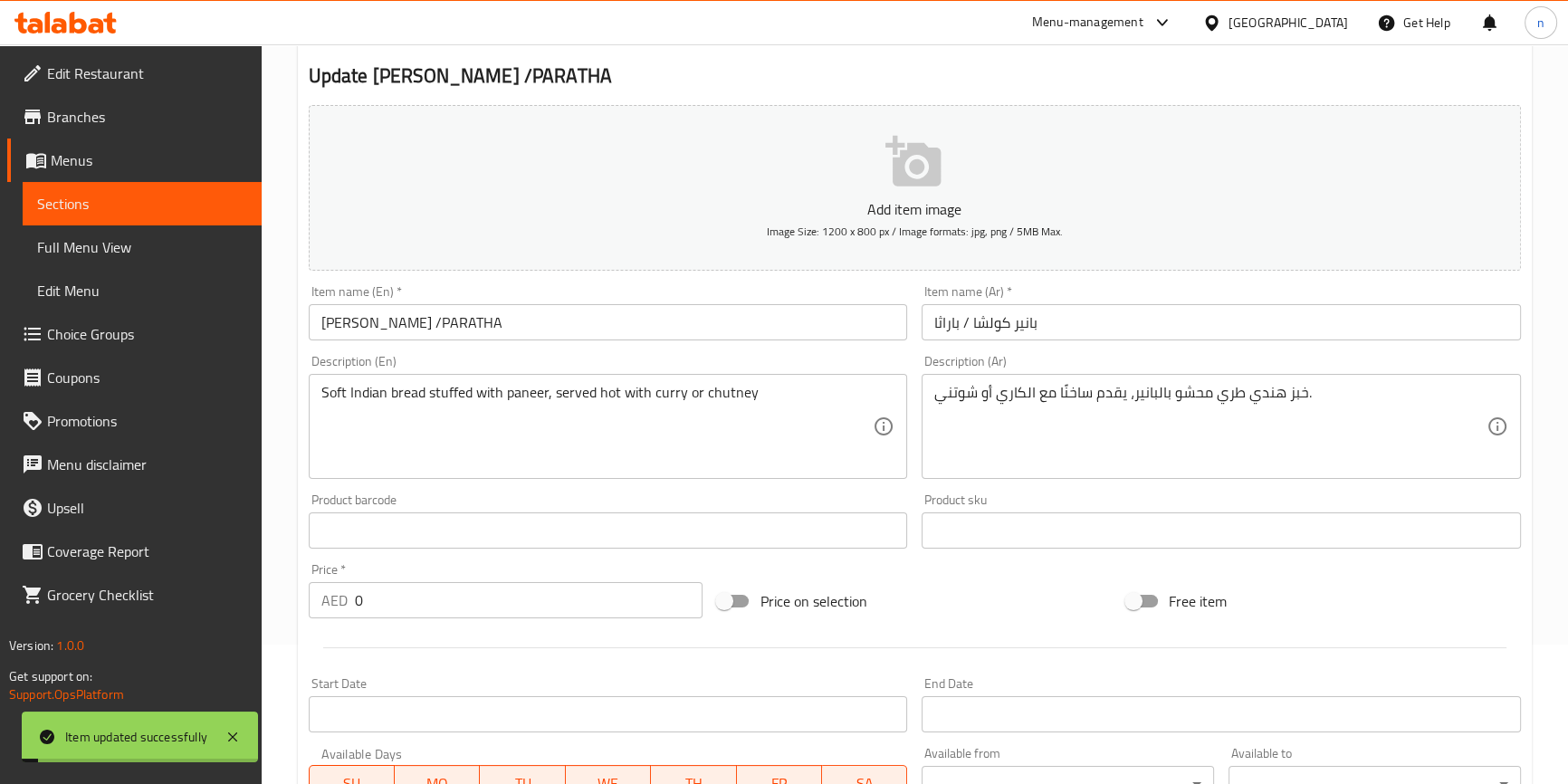
scroll to position [0, 0]
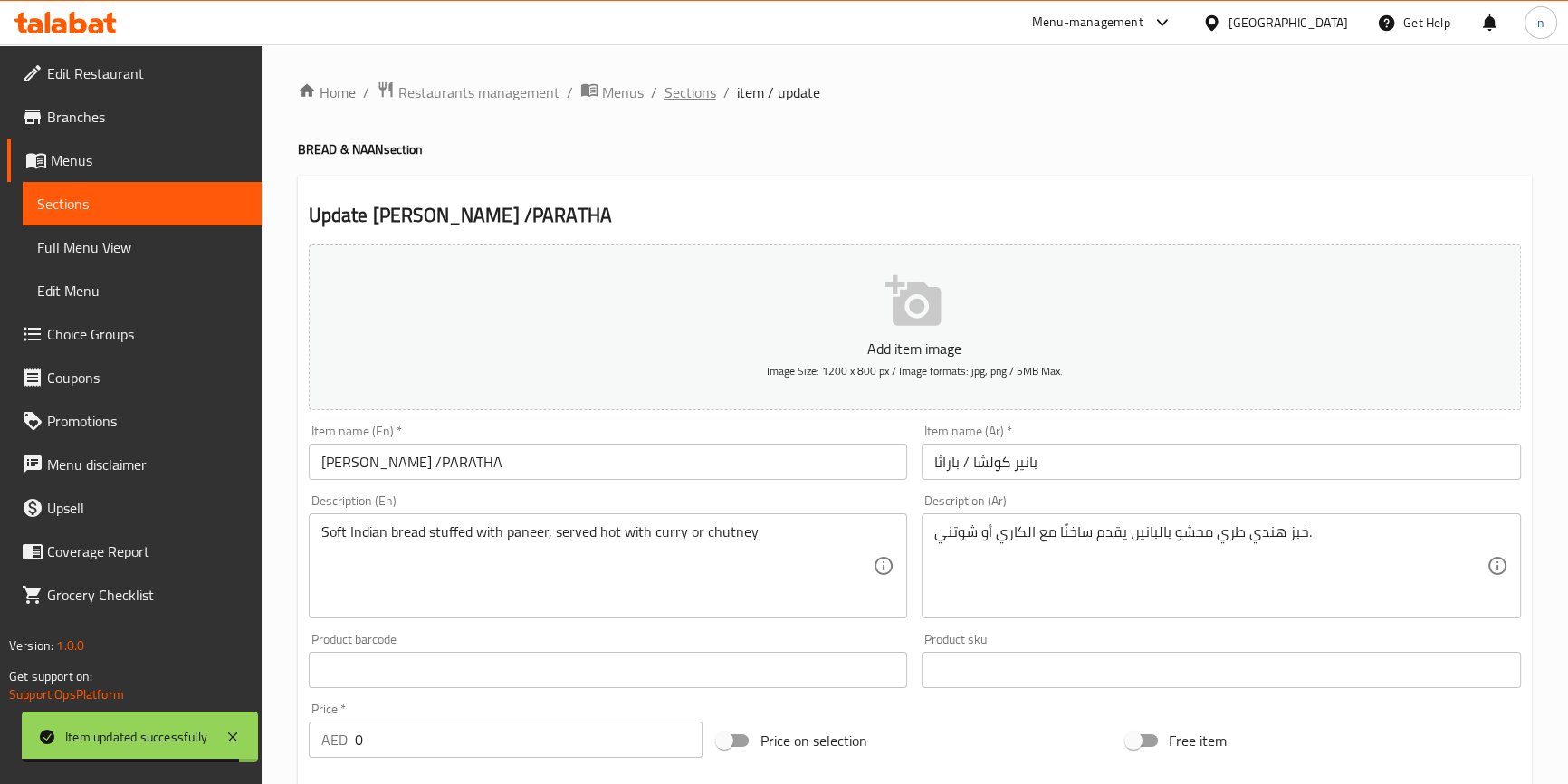
click at [679, 82] on span "Sections" at bounding box center [690, 92] width 52 height 22
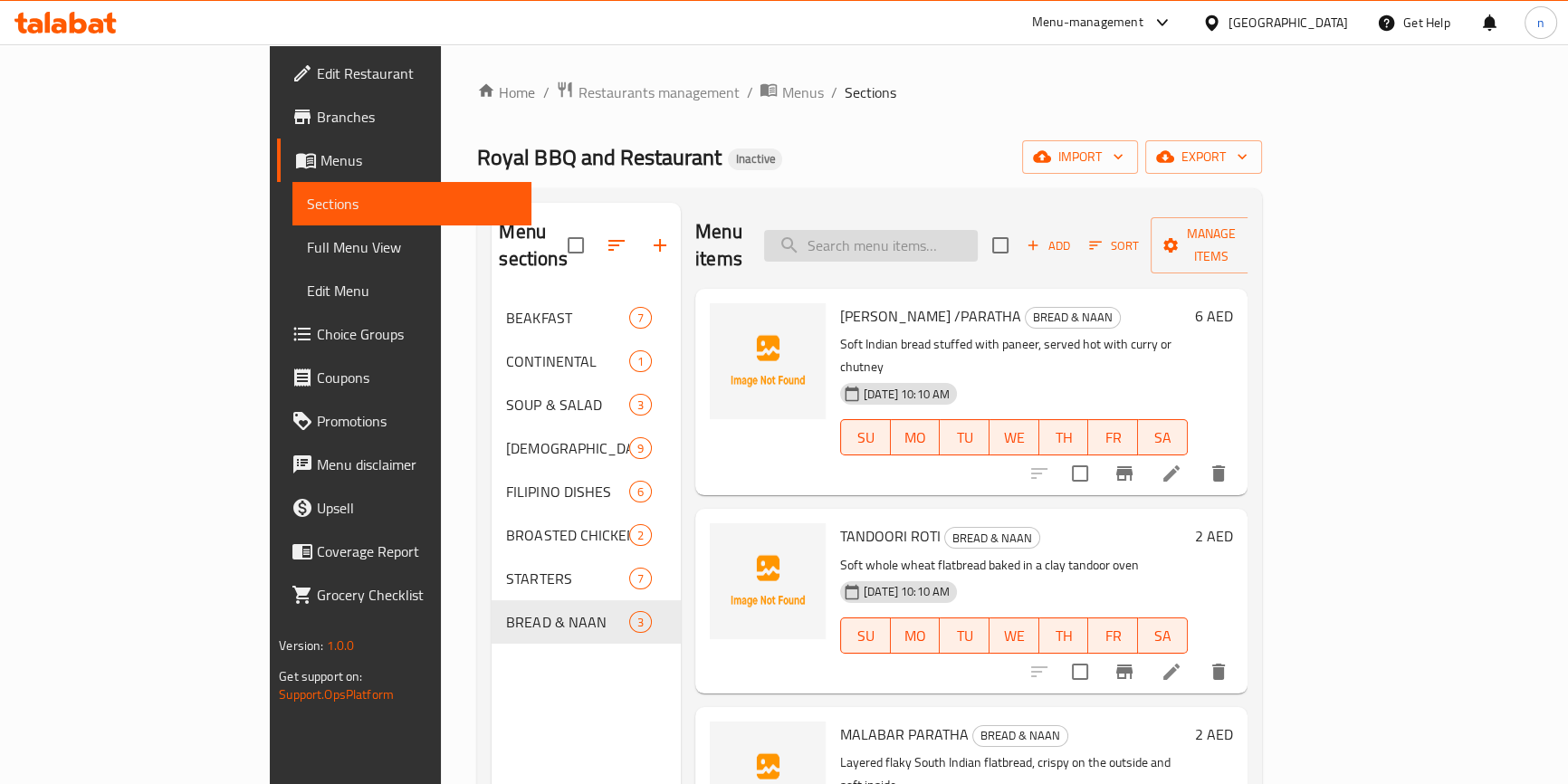
click at [978, 230] on input "search" at bounding box center [871, 246] width 214 height 32
paste input "BATANGAS"
type input "BATANGAS"
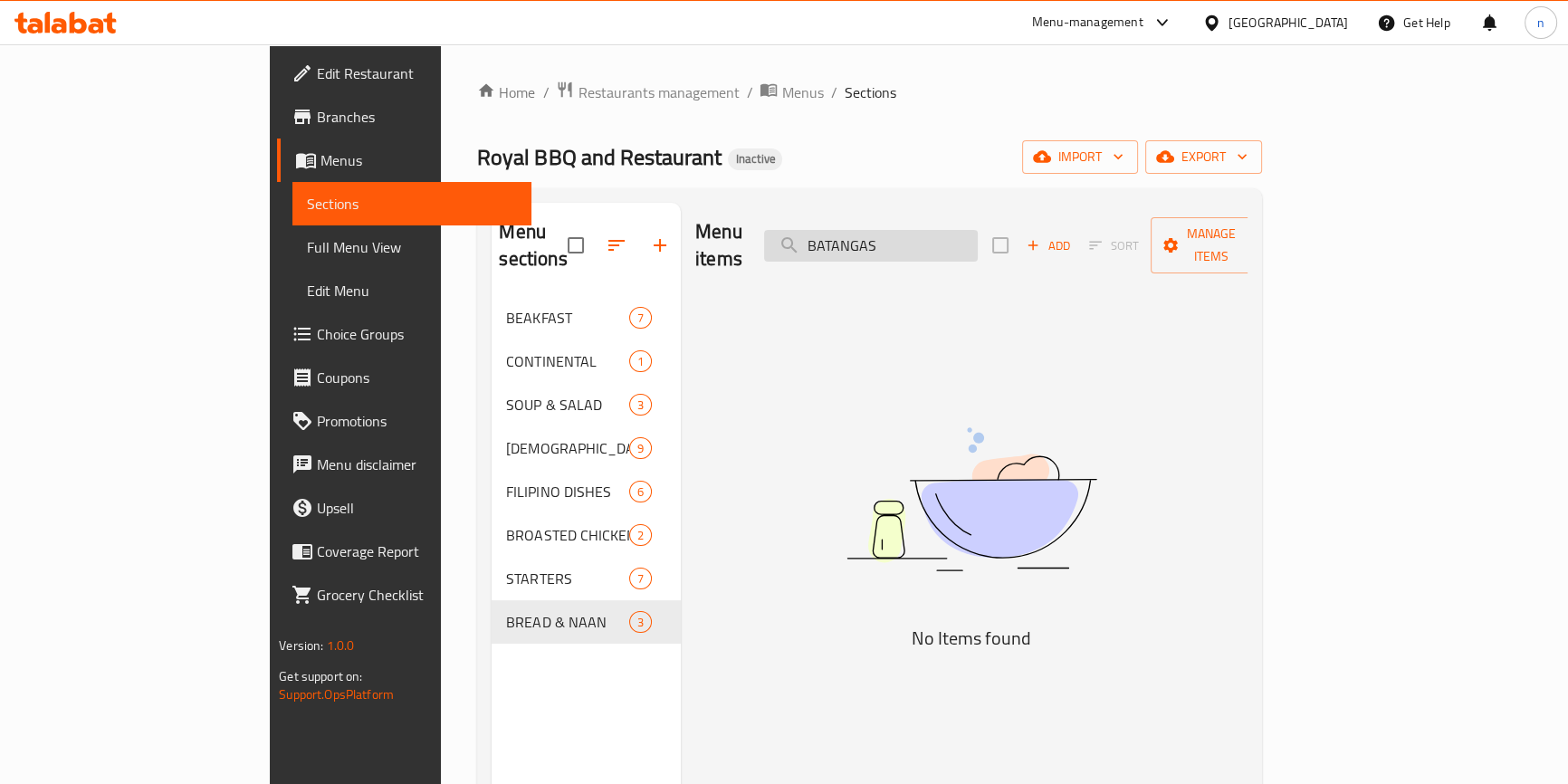
click at [978, 233] on input "BATANGAS" at bounding box center [871, 246] width 214 height 32
paste input "BATANGAS"
click at [904, 232] on input "BATANGAS" at bounding box center [871, 246] width 214 height 32
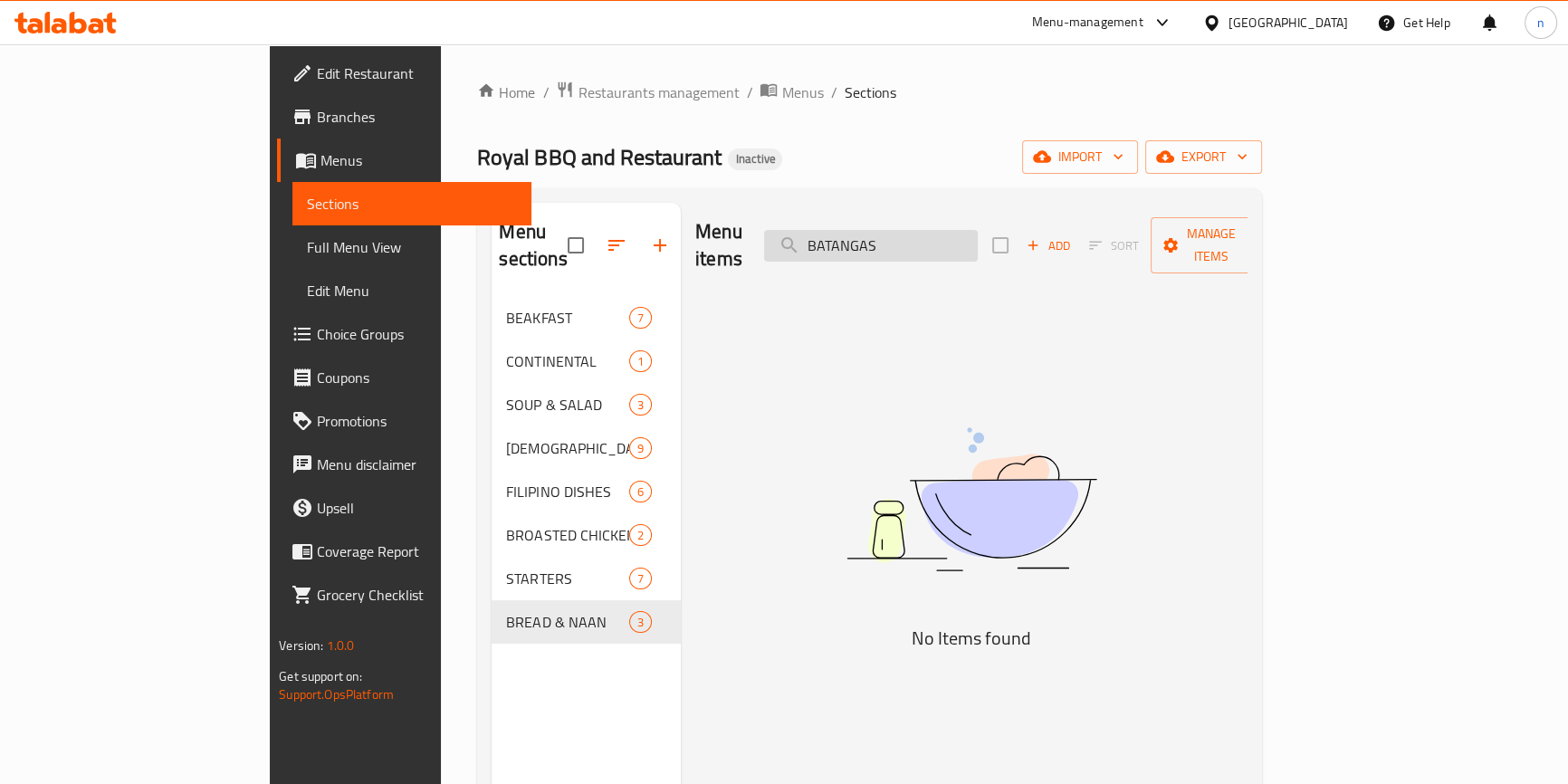
click at [910, 238] on input "BATANGAS" at bounding box center [871, 246] width 214 height 32
type input "BATANGAS"
click at [932, 239] on input "BATANGAS" at bounding box center [871, 246] width 214 height 32
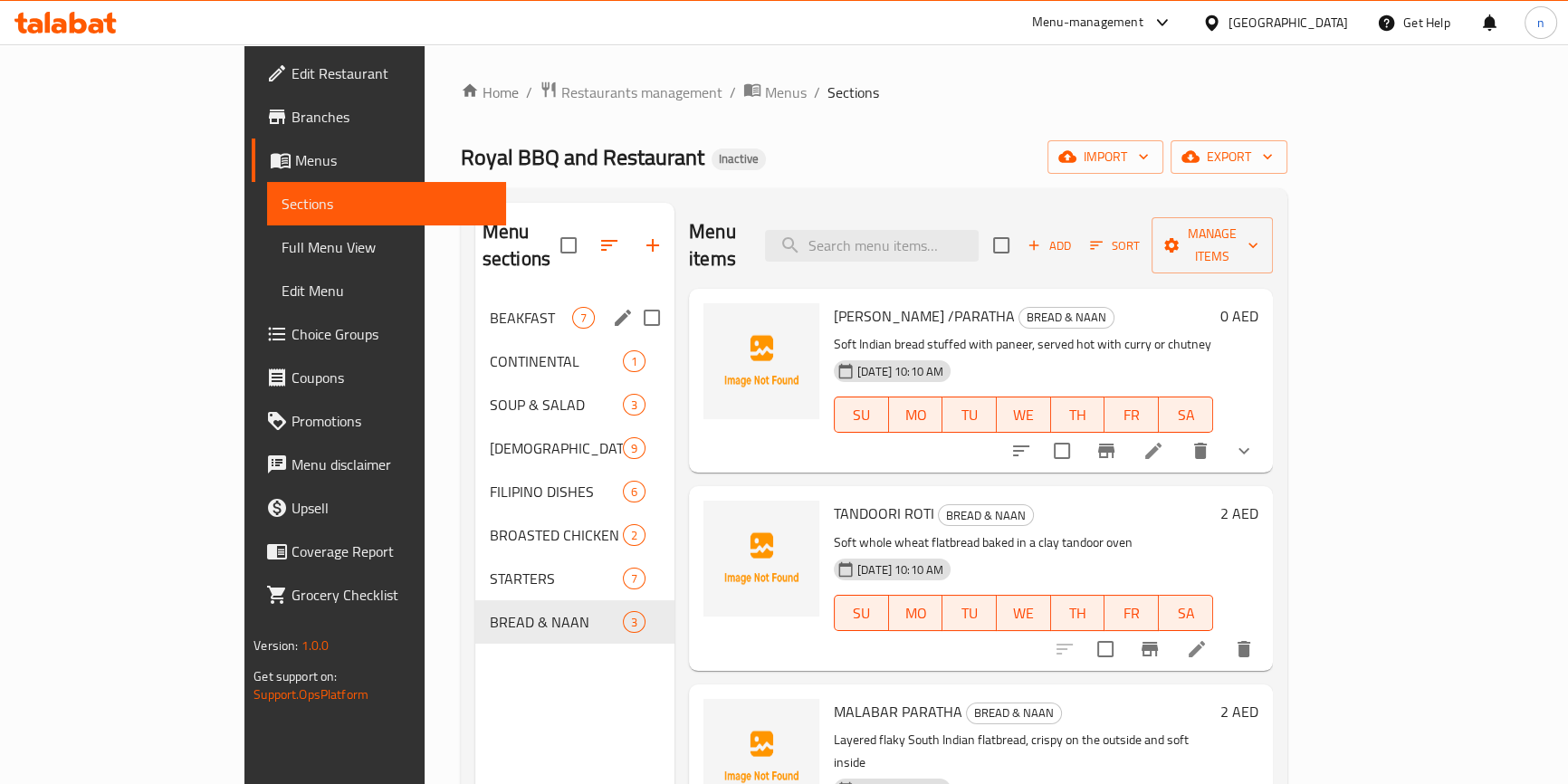
click at [612, 307] on icon "edit" at bounding box center [623, 317] width 22 height 22
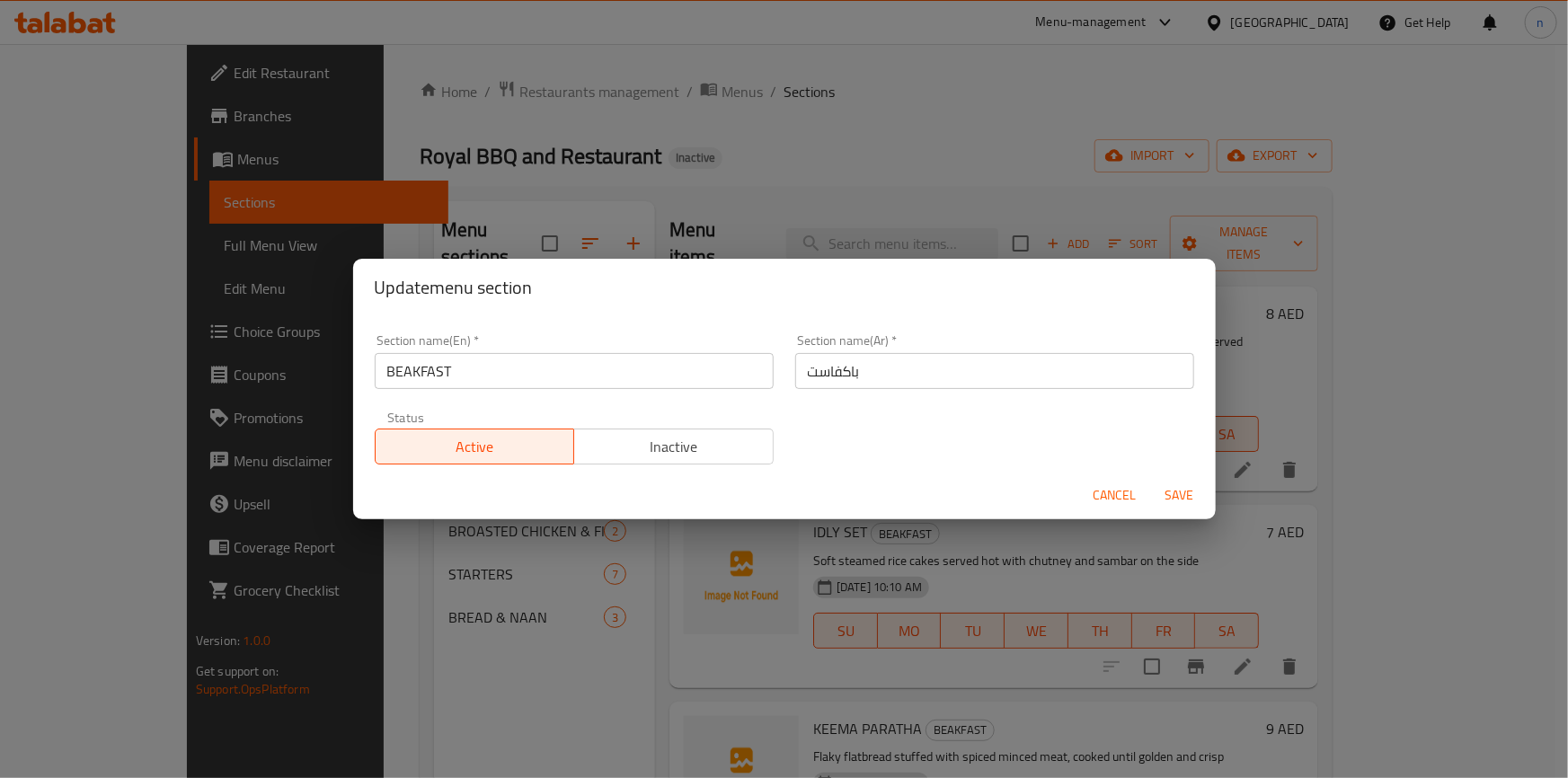
click at [439, 370] on input "BEAKFAST" at bounding box center [574, 370] width 399 height 36
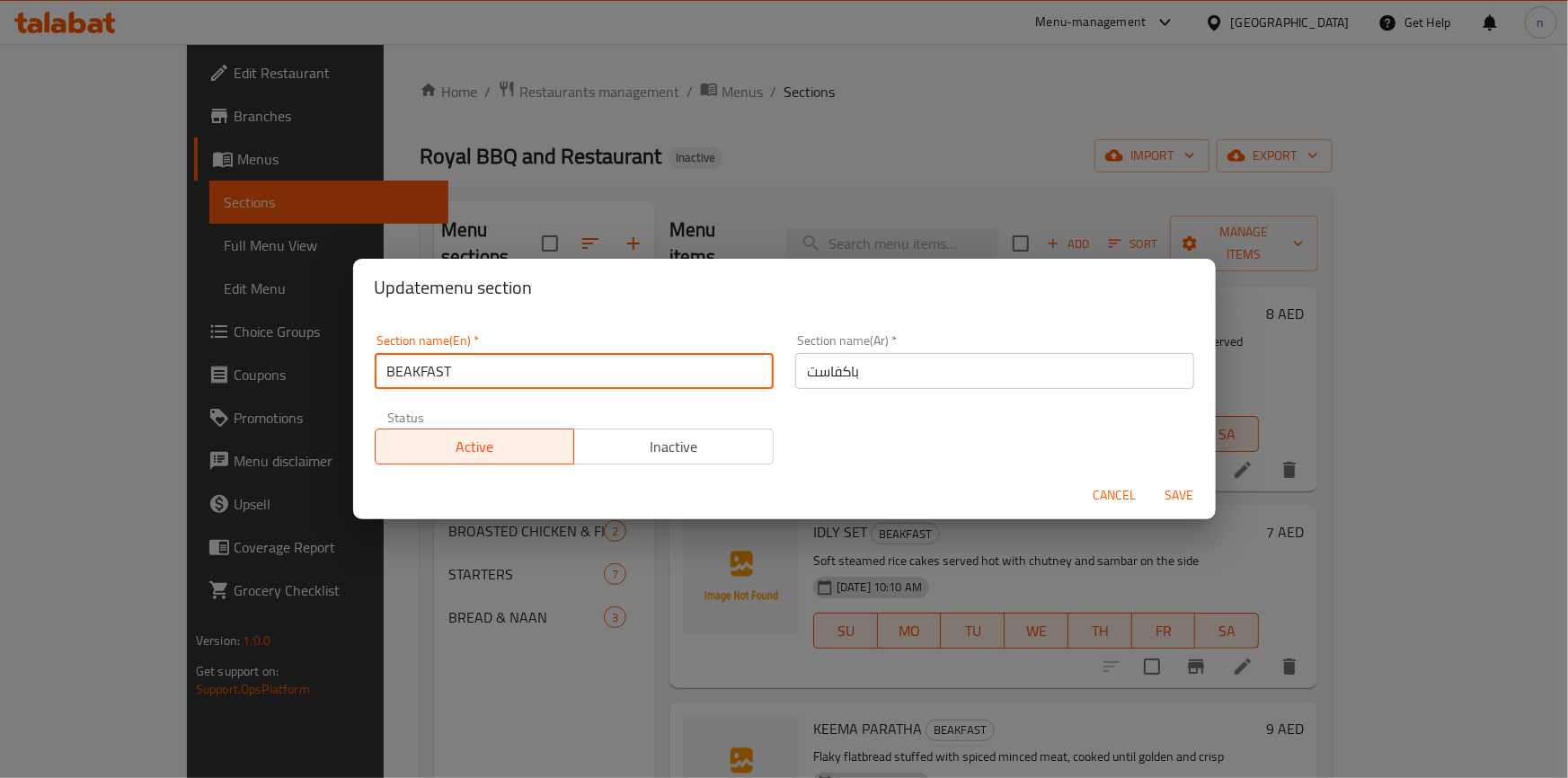
click at [439, 370] on input "BEAKFAST" at bounding box center [574, 370] width 399 height 36
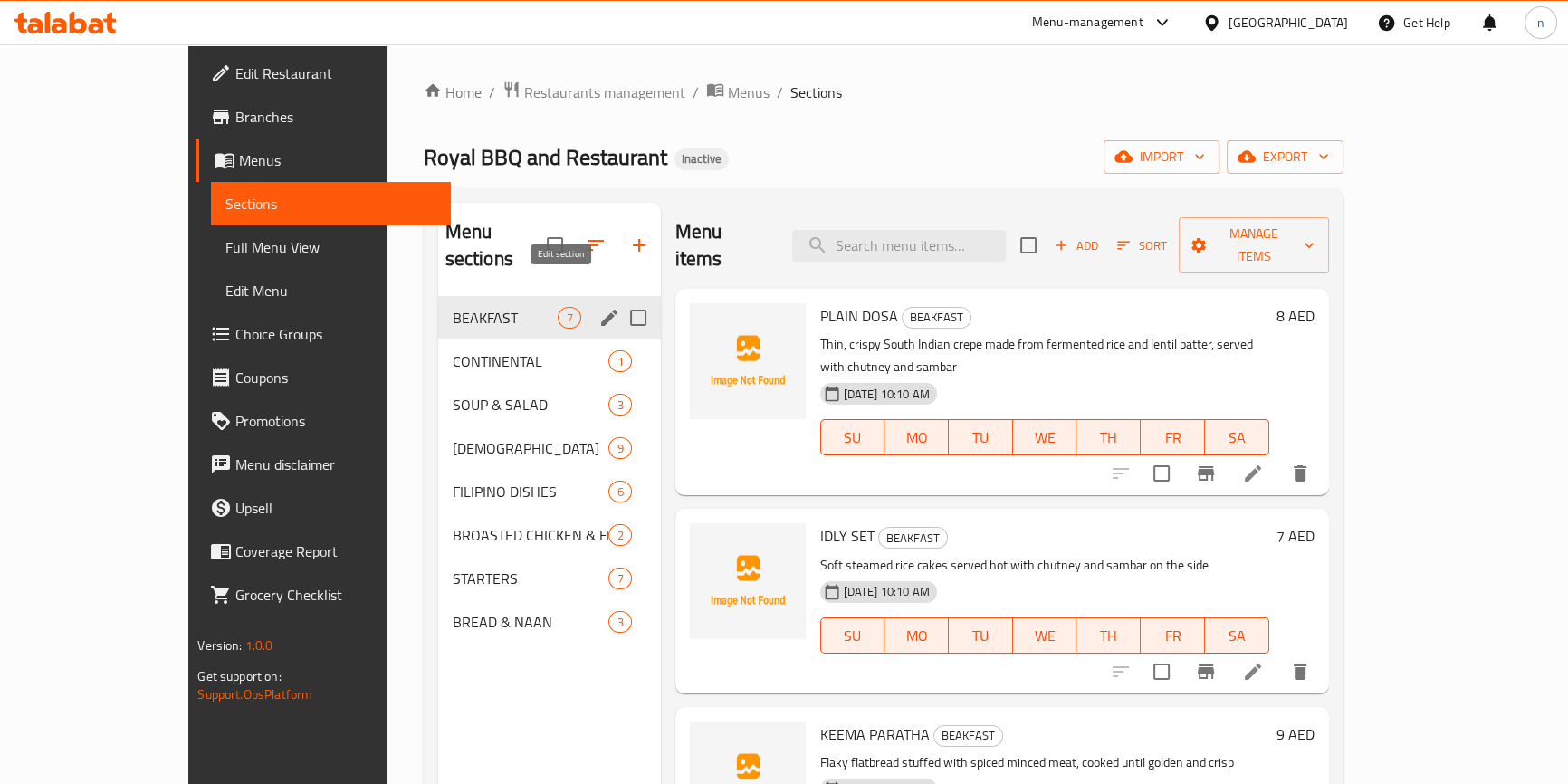
click at [598, 307] on icon "edit" at bounding box center [609, 317] width 22 height 22
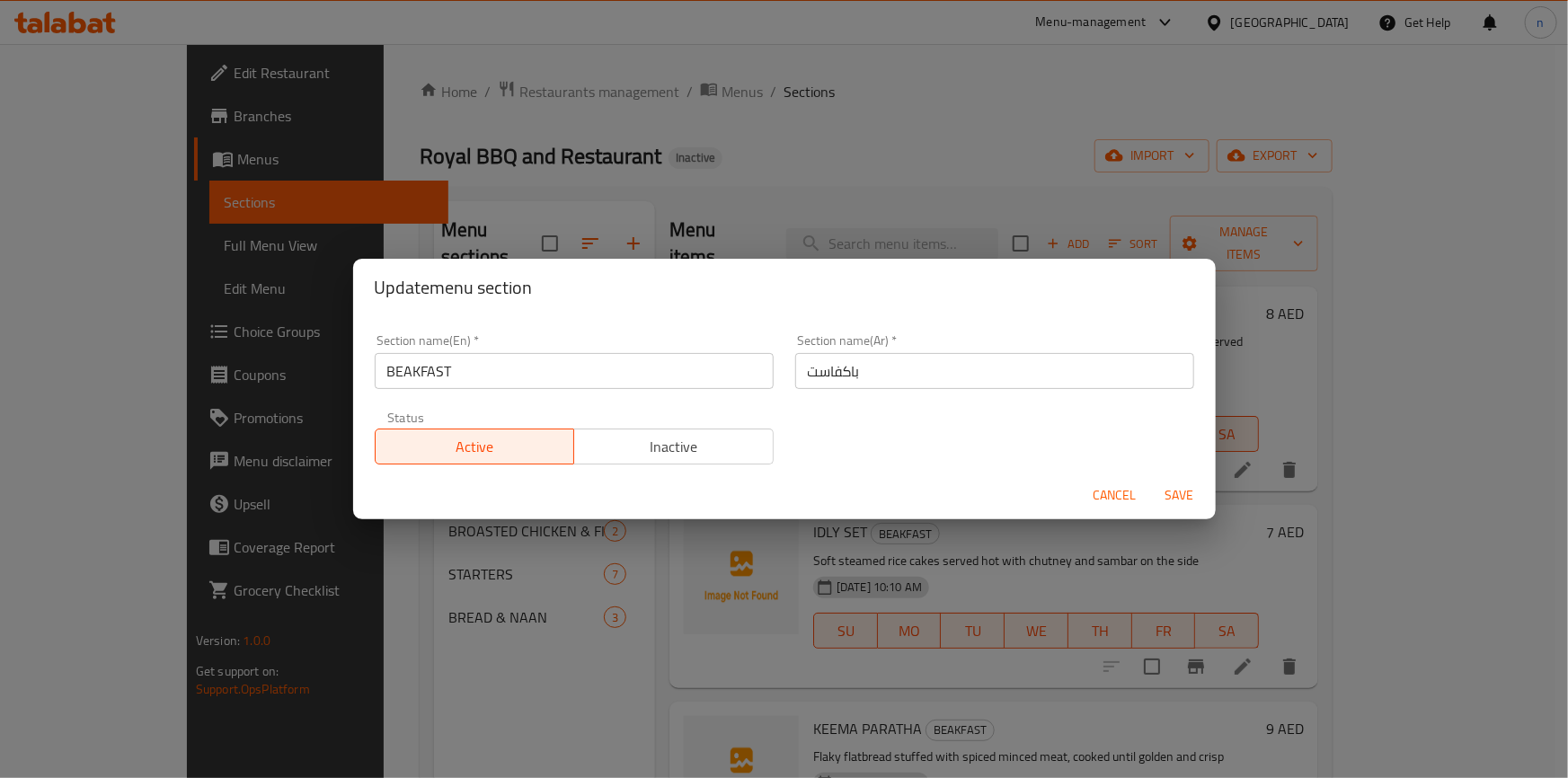
click at [444, 363] on input "BEAKFAST" at bounding box center [574, 370] width 399 height 36
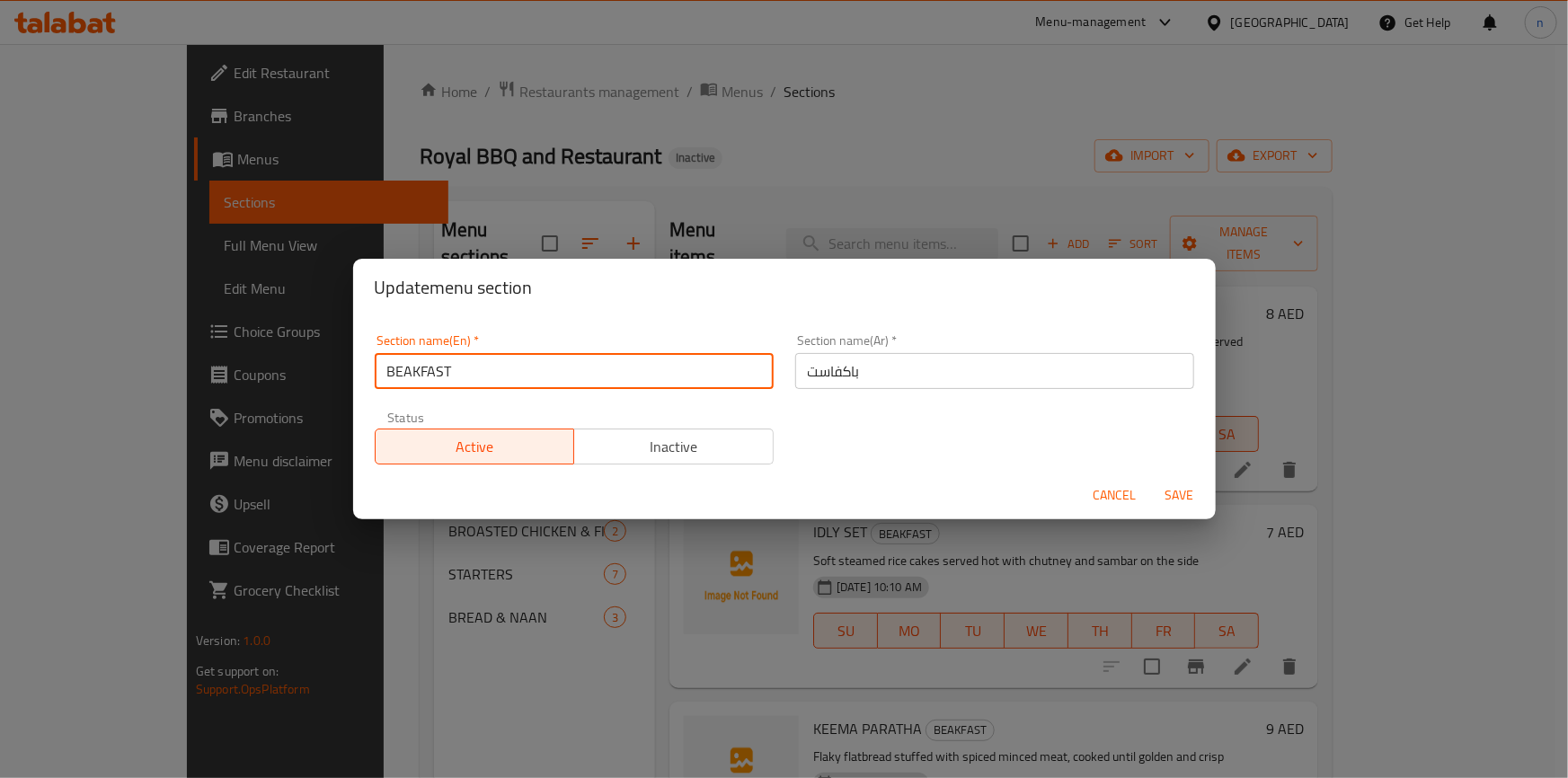
click at [444, 363] on input "BEAKFAST" at bounding box center [574, 370] width 399 height 36
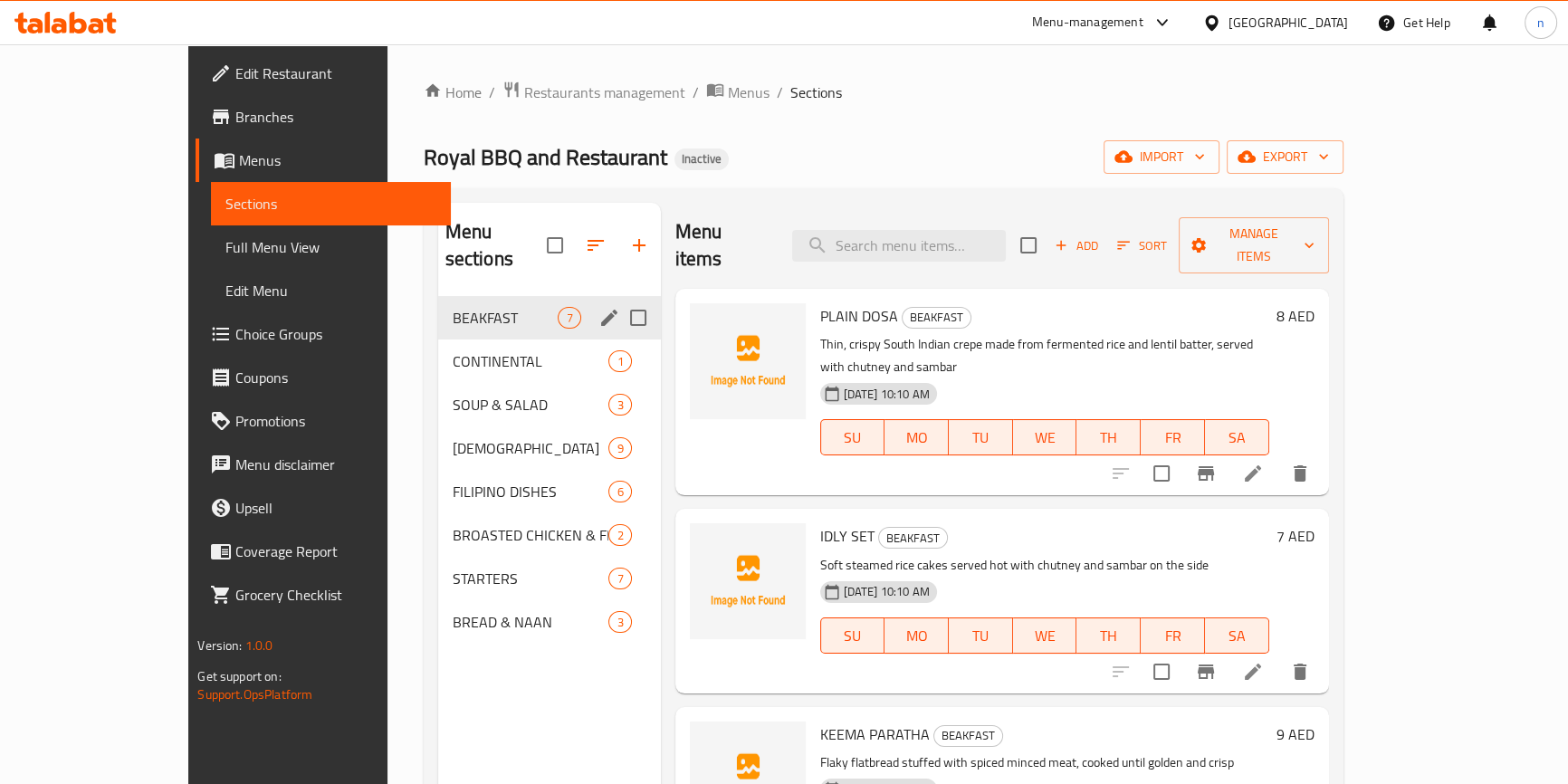
click at [601, 309] on icon "edit" at bounding box center [609, 317] width 16 height 16
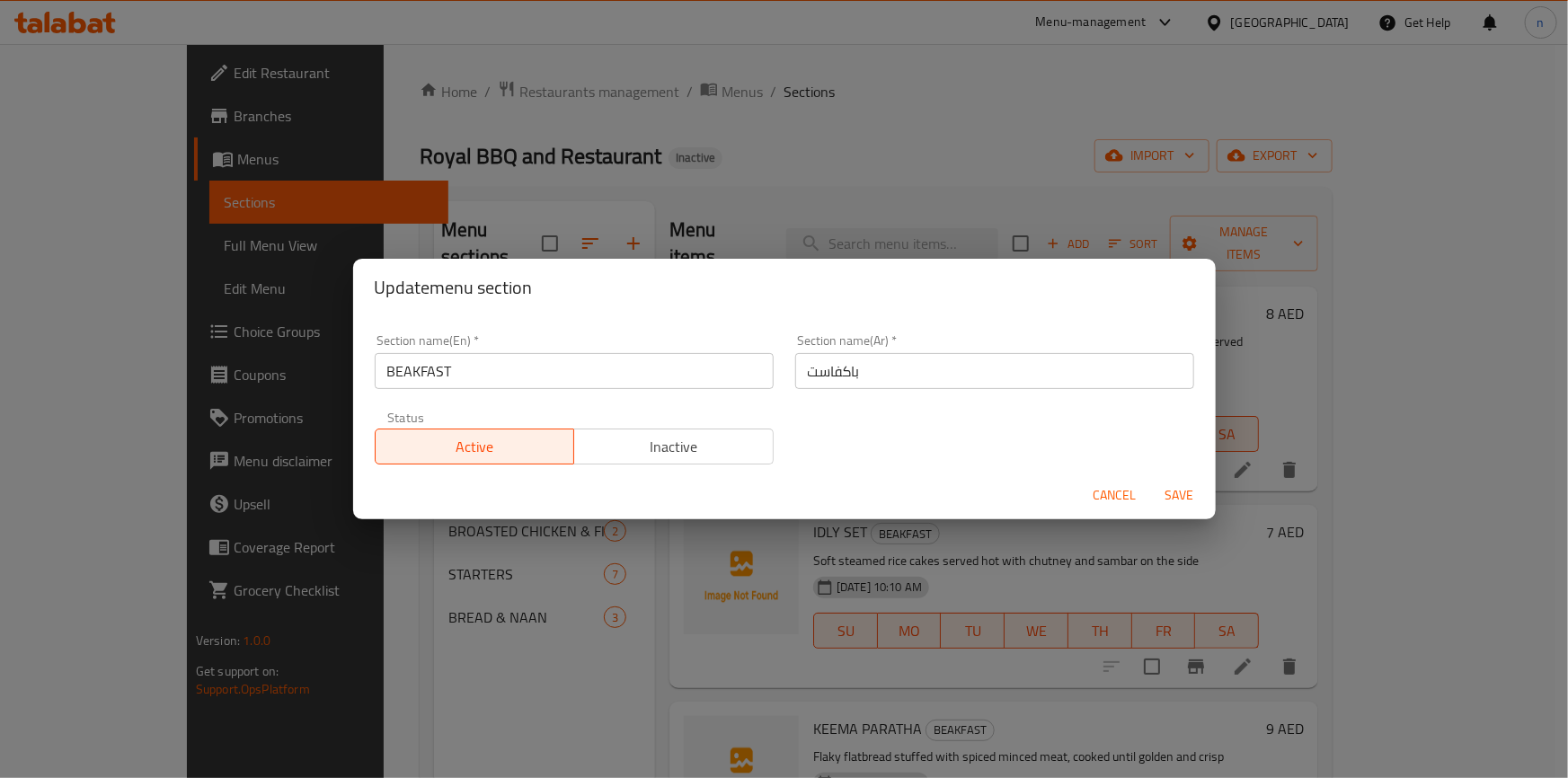
click at [480, 377] on input "BEAKFAST" at bounding box center [574, 370] width 399 height 36
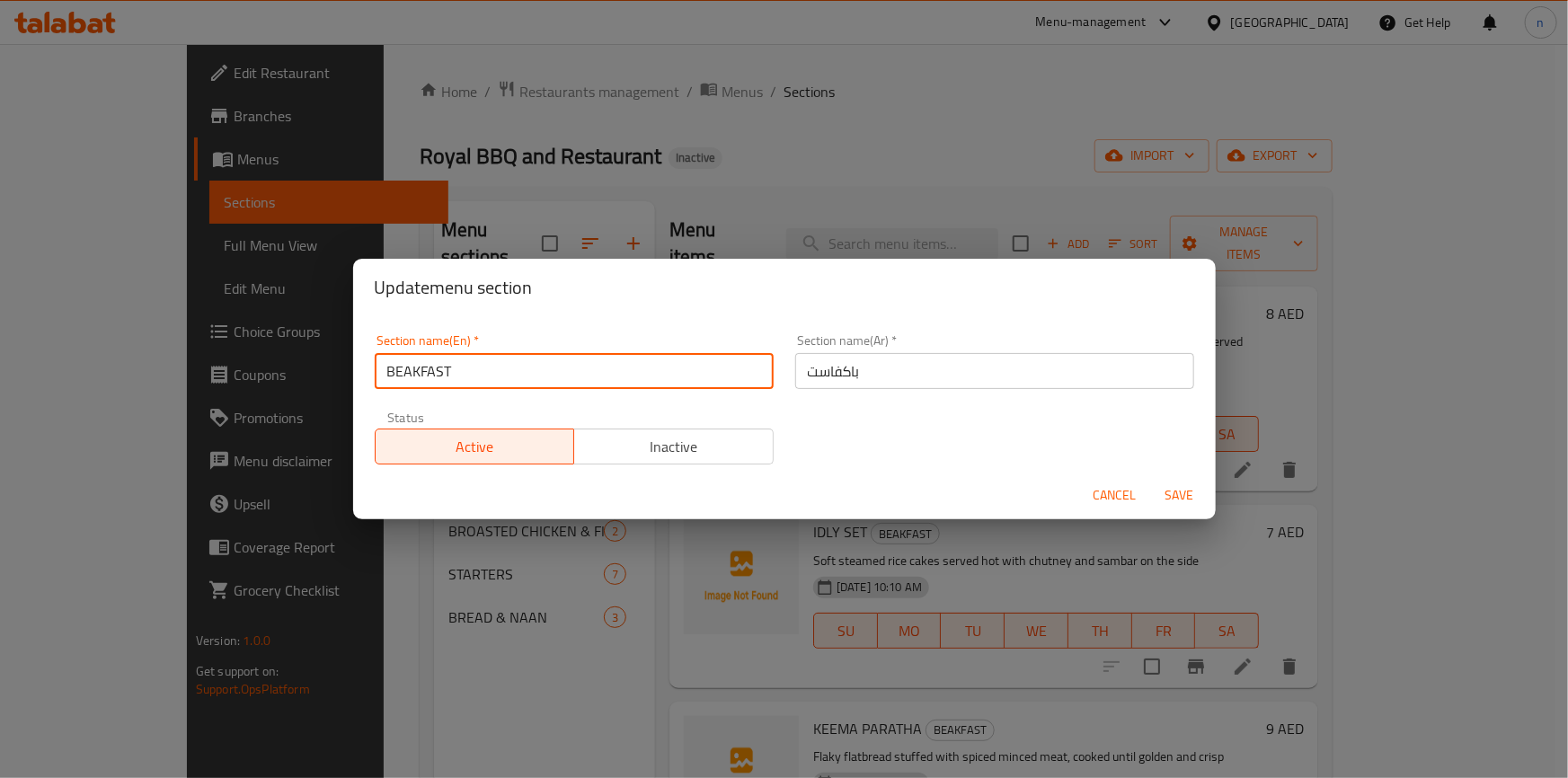
click at [480, 377] on input "BEAKFAST" at bounding box center [574, 370] width 399 height 36
paste input "breakfast"
type input "breakfast"
click at [826, 366] on input "باكفاست" at bounding box center [994, 370] width 399 height 36
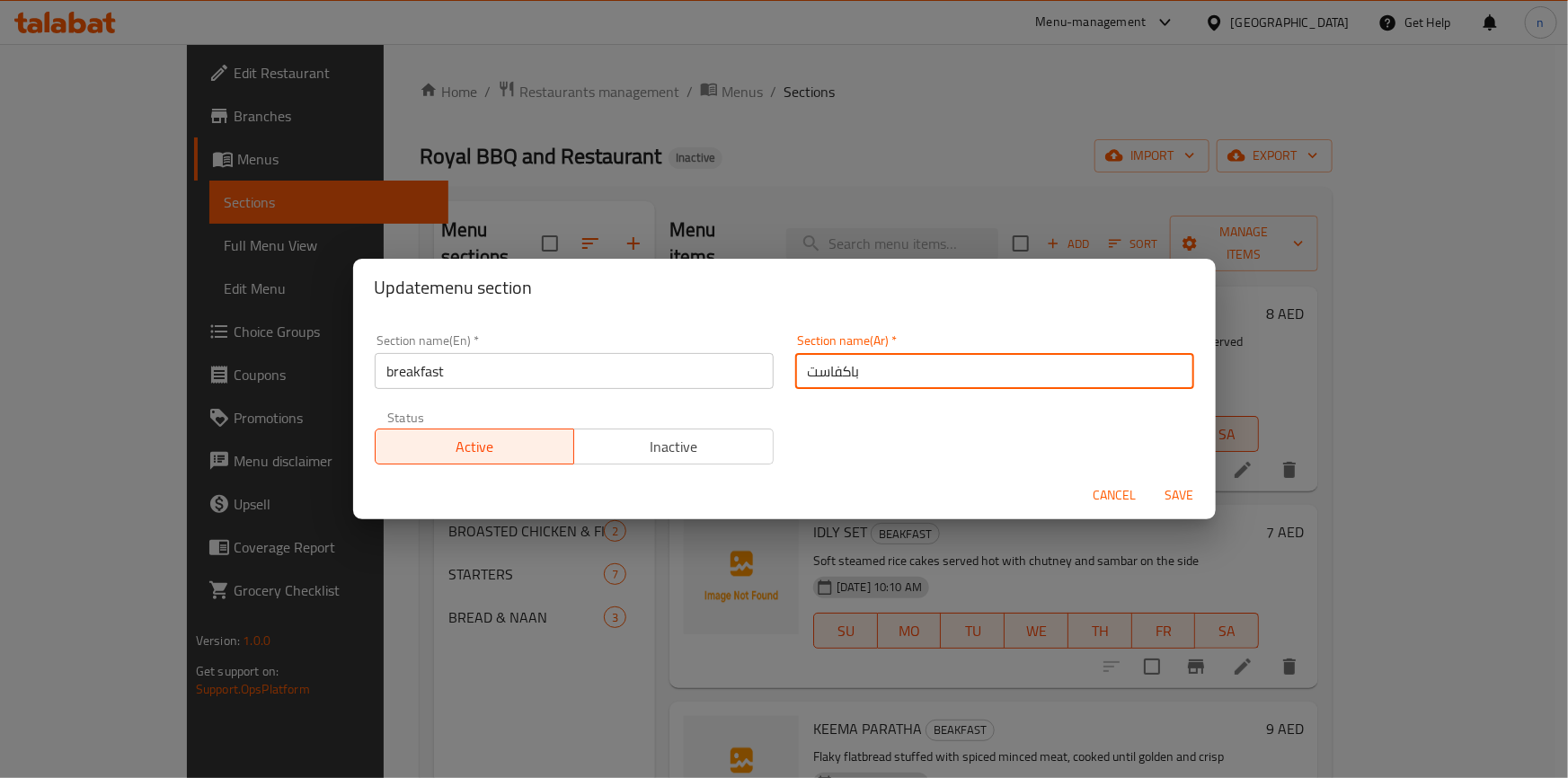
click at [826, 366] on input "باكفاست" at bounding box center [994, 370] width 399 height 36
type input "افطار"
click at [1190, 484] on span "Save" at bounding box center [1180, 495] width 43 height 22
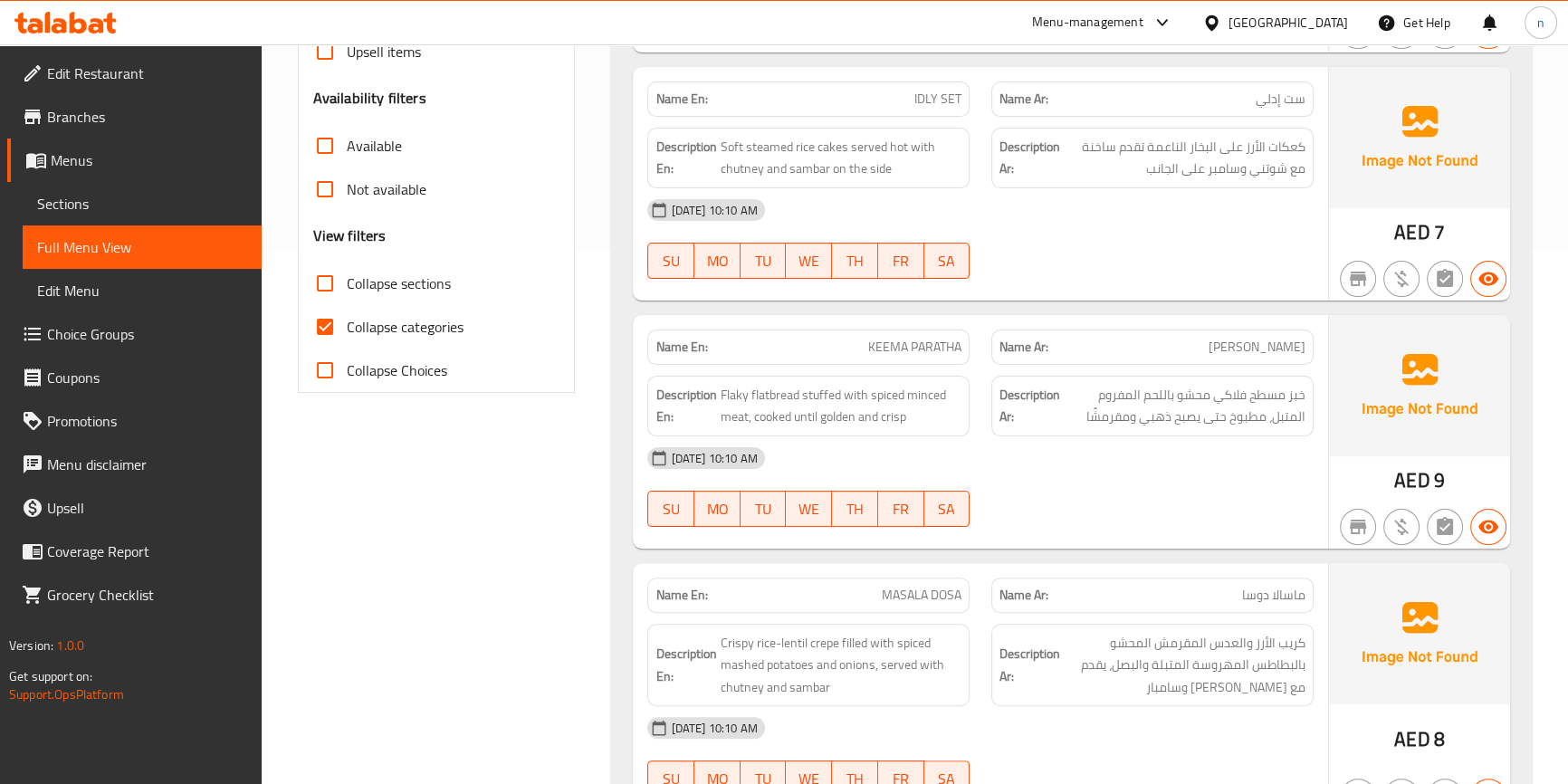
click at [1170, 244] on div "[DATE] 10:10 AM SU MO TU WE TH FR SA" at bounding box center [980, 239] width 687 height 101
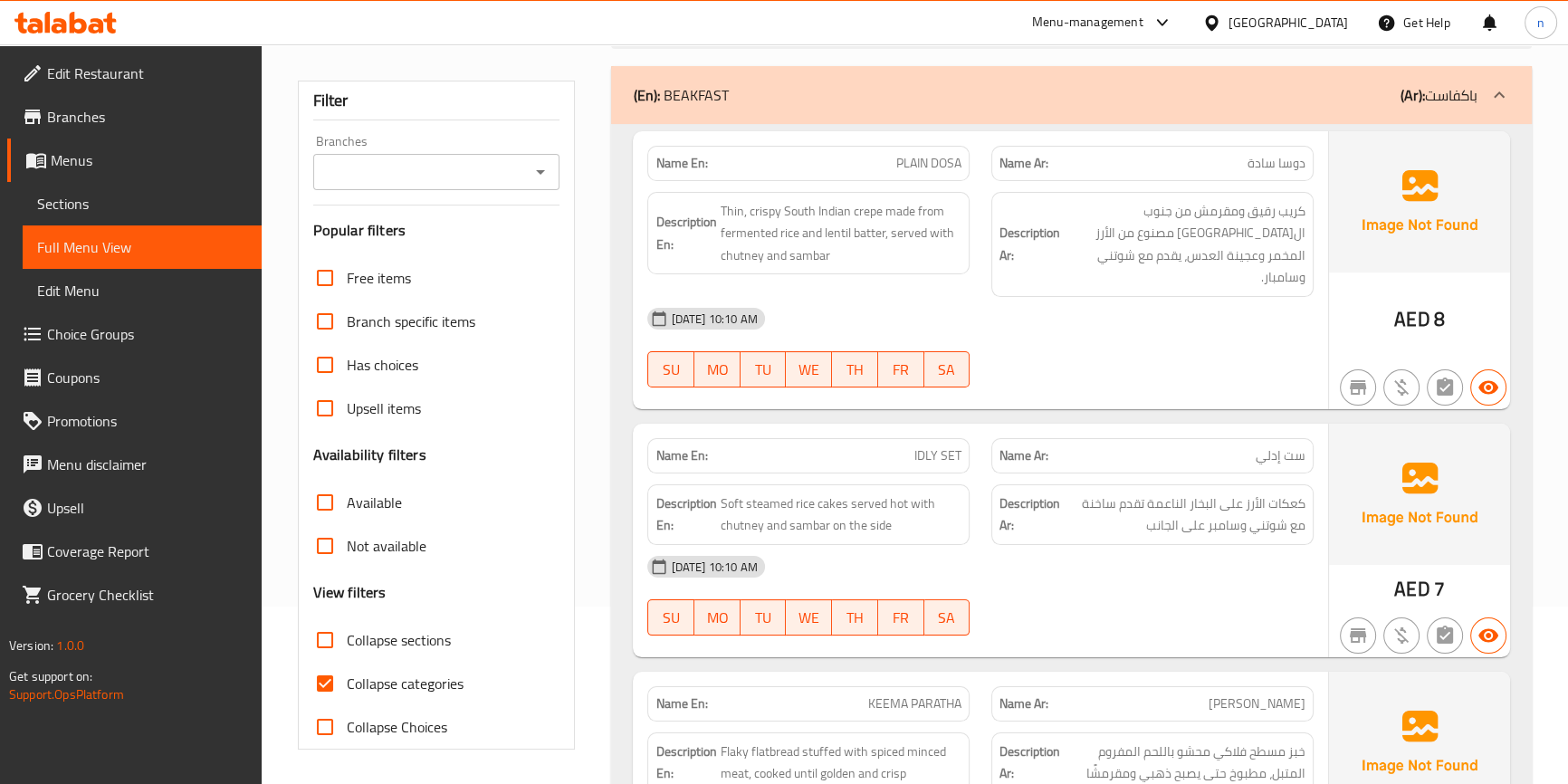
scroll to position [328, 0]
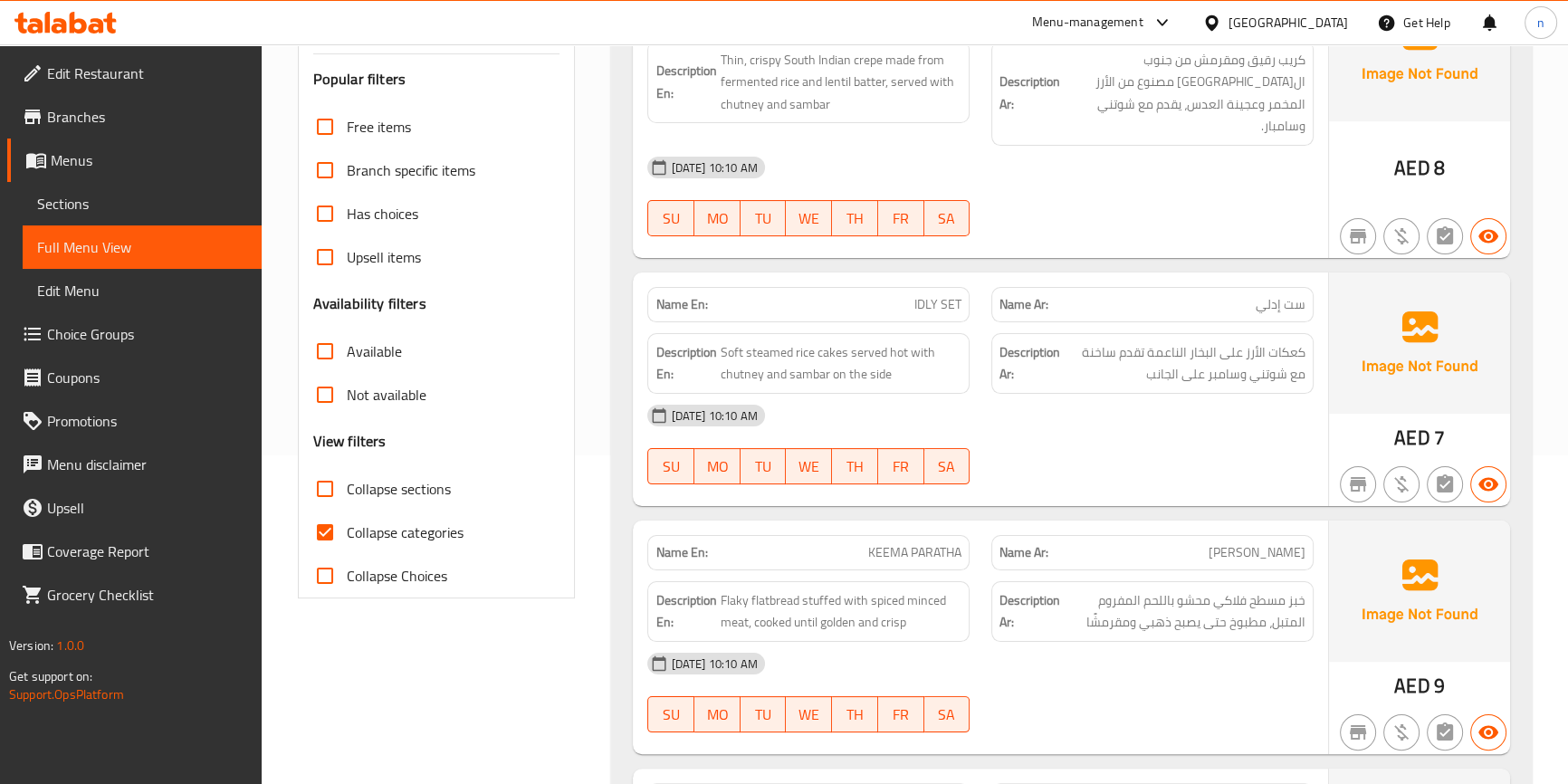
click at [931, 295] on span "IDLY SET" at bounding box center [938, 305] width 47 height 19
copy span "IDLY SET"
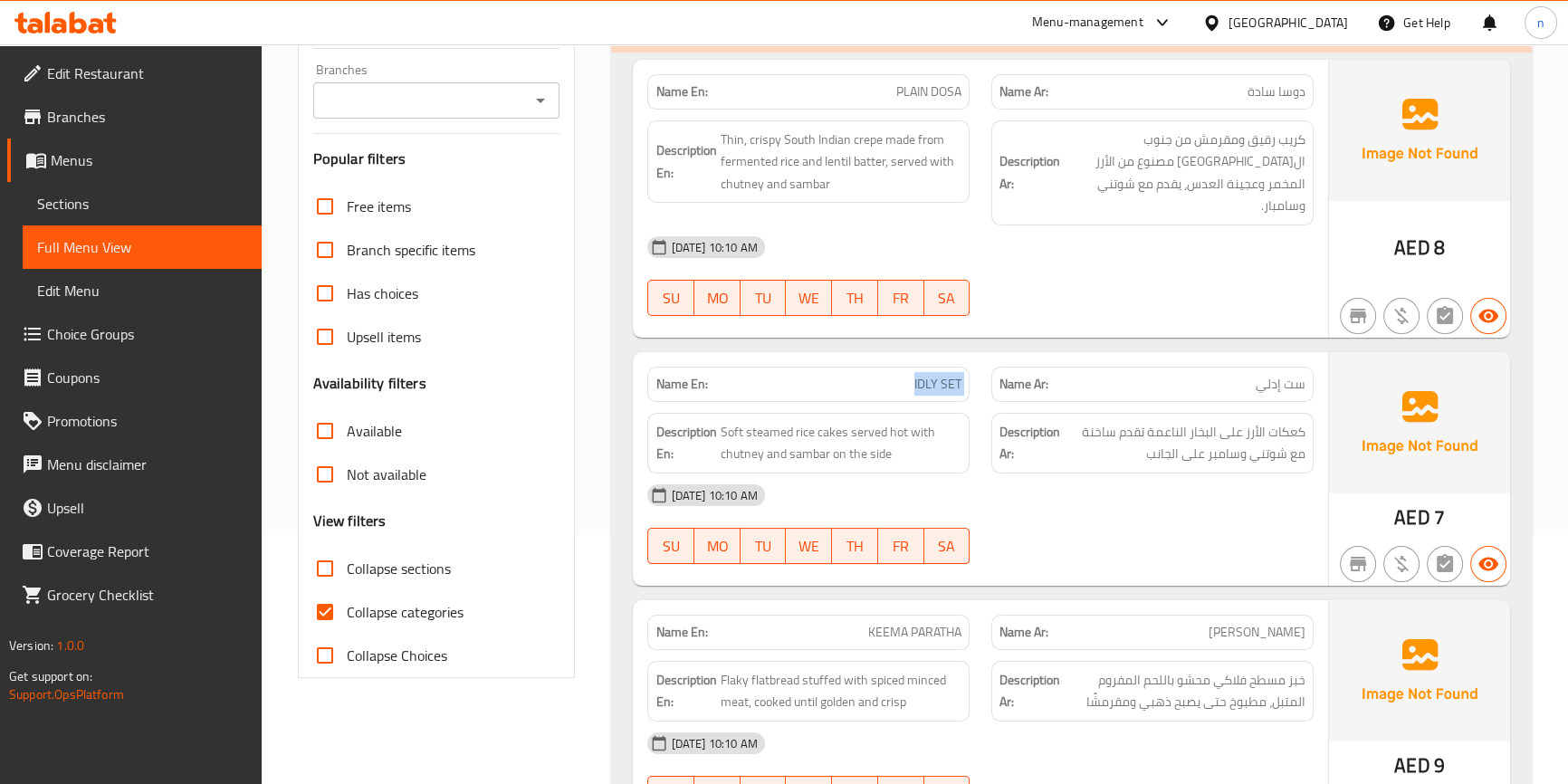
scroll to position [411, 0]
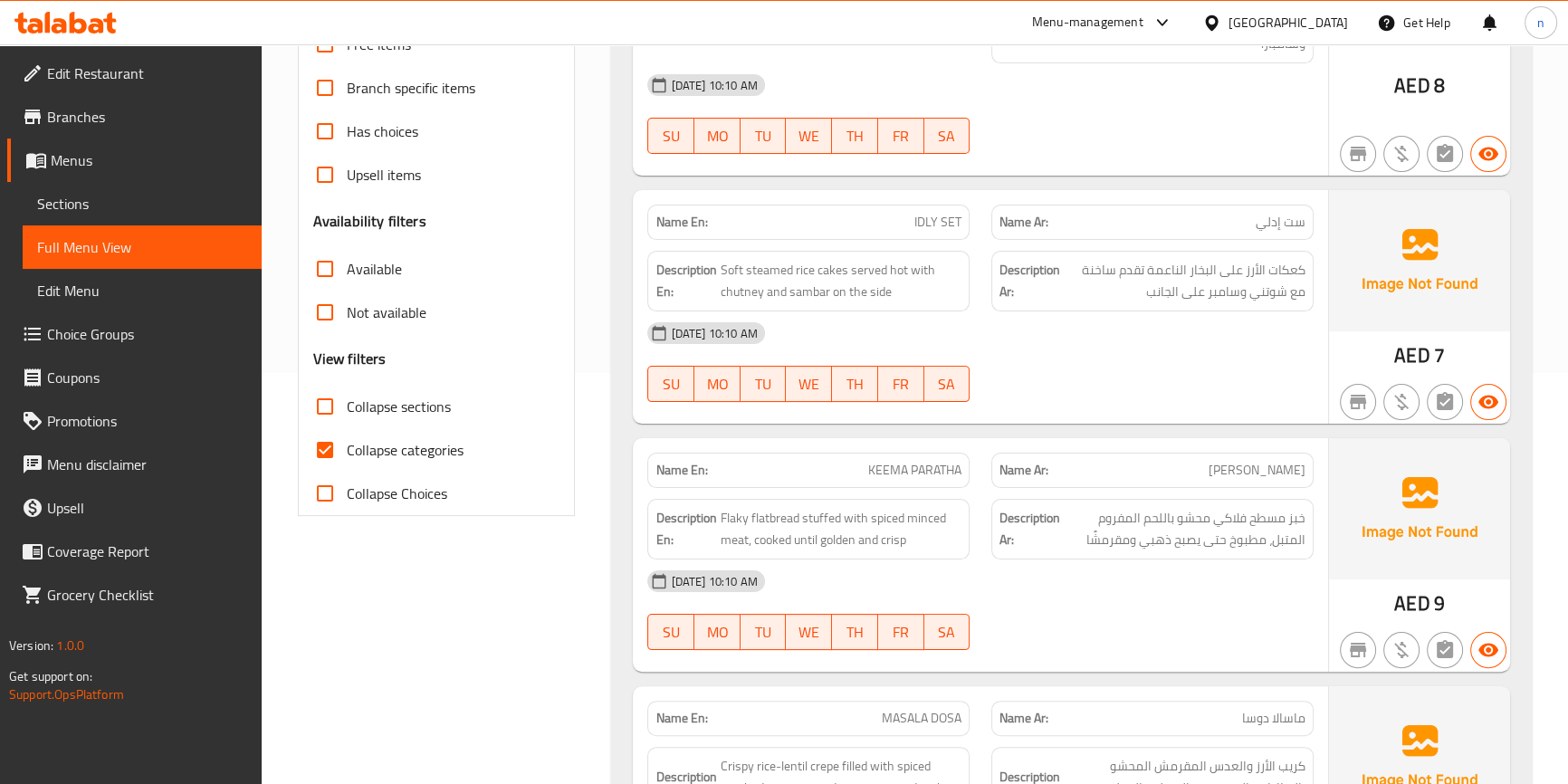
click at [910, 460] on span "KEEMA PARATHA" at bounding box center [914, 470] width 93 height 19
click at [891, 460] on span "KEEMA PARATHA" at bounding box center [914, 470] width 93 height 19
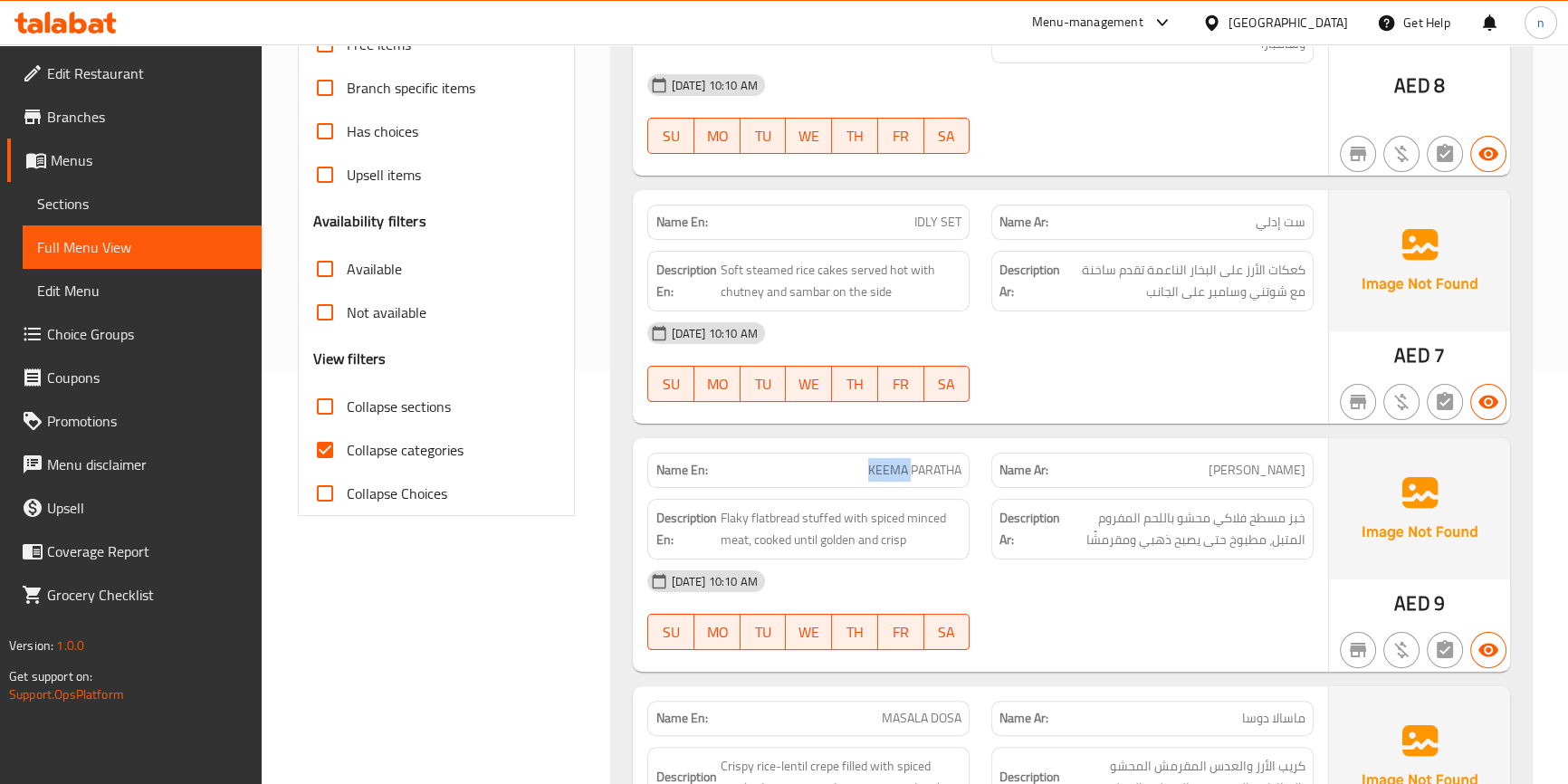
click at [891, 460] on span "KEEMA PARATHA" at bounding box center [914, 470] width 93 height 19
copy span "KEEMA PARATHA"
click at [1280, 18] on div "[GEOGRAPHIC_DATA]" at bounding box center [1288, 23] width 119 height 20
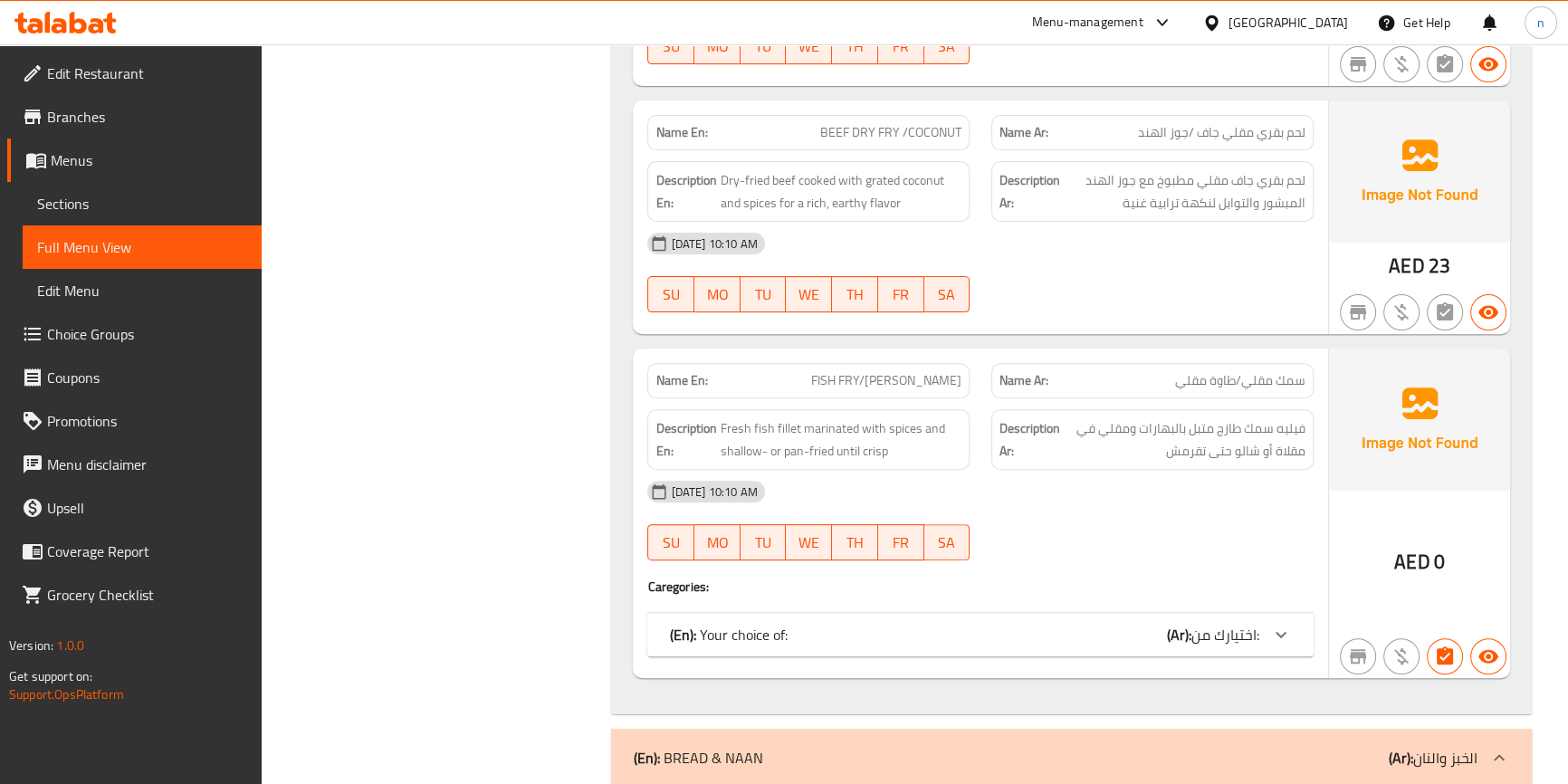
click at [899, 371] on span "FISH FRY/[PERSON_NAME]" at bounding box center [886, 381] width 150 height 19
copy span "FISH FRY/[PERSON_NAME]"
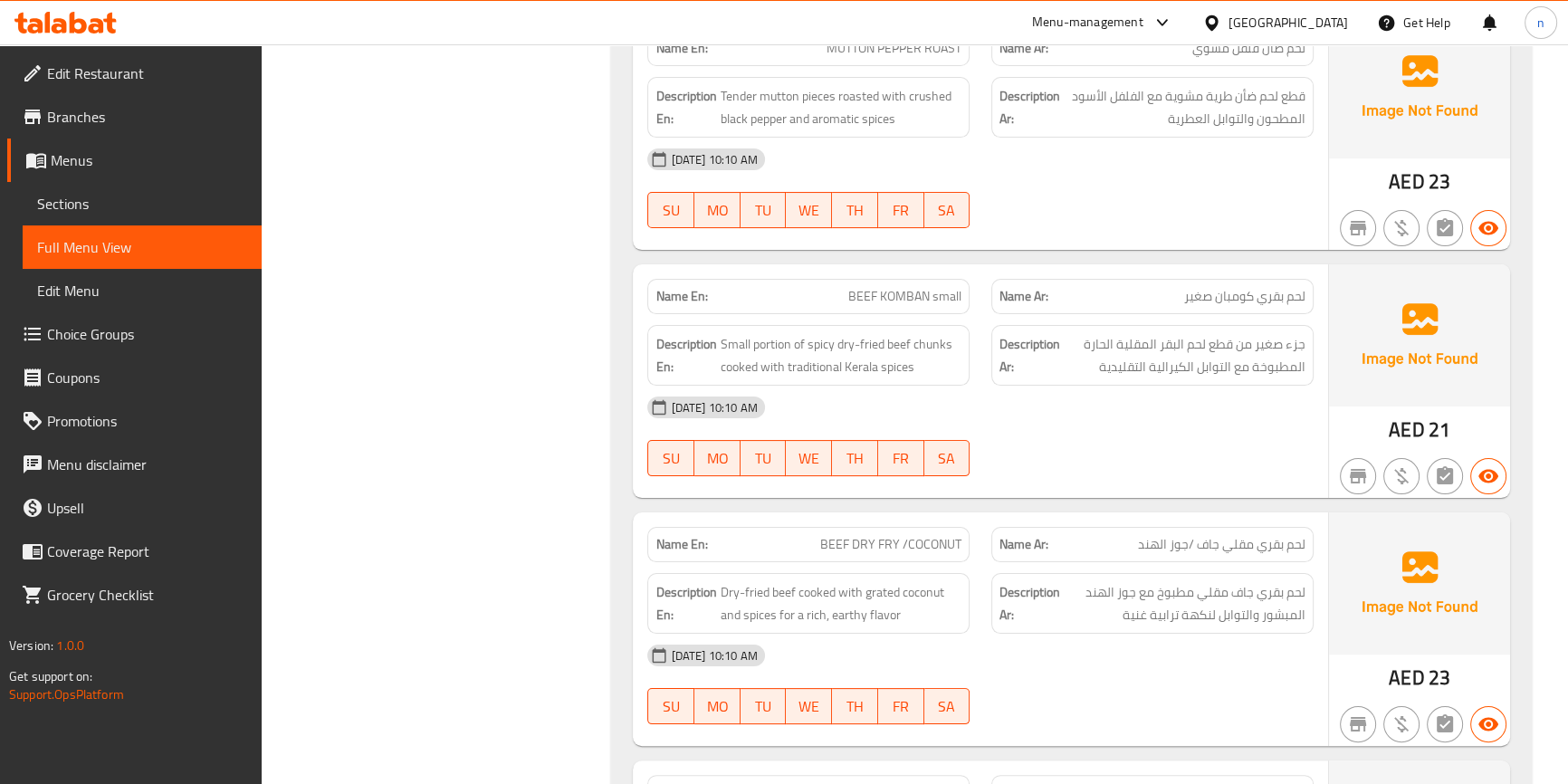
scroll to position [7862, 0]
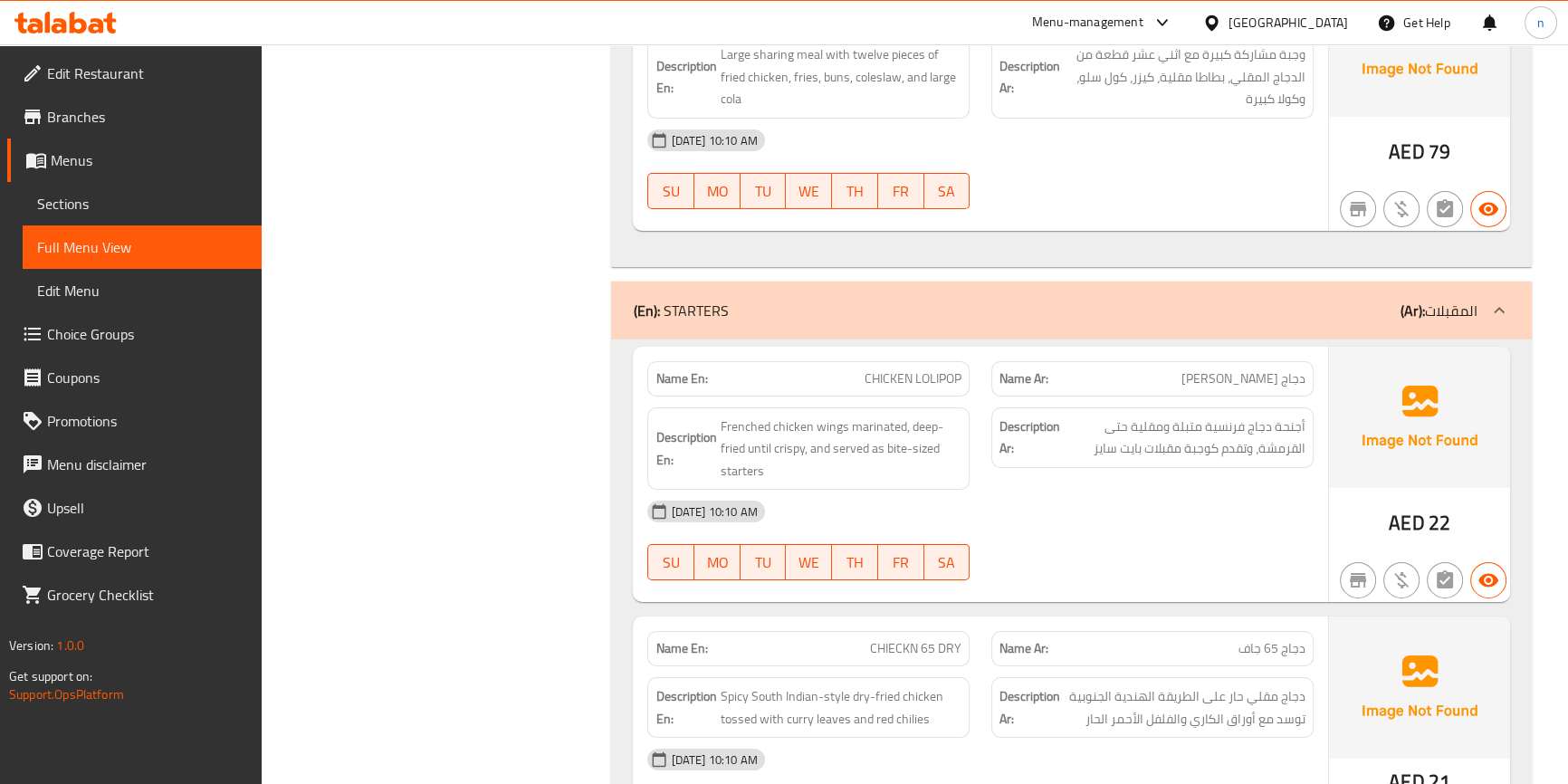
click at [914, 369] on span "CHICKEN LOLIPOP" at bounding box center [912, 379] width 97 height 19
copy span "CHICKEN LOLIPOP"
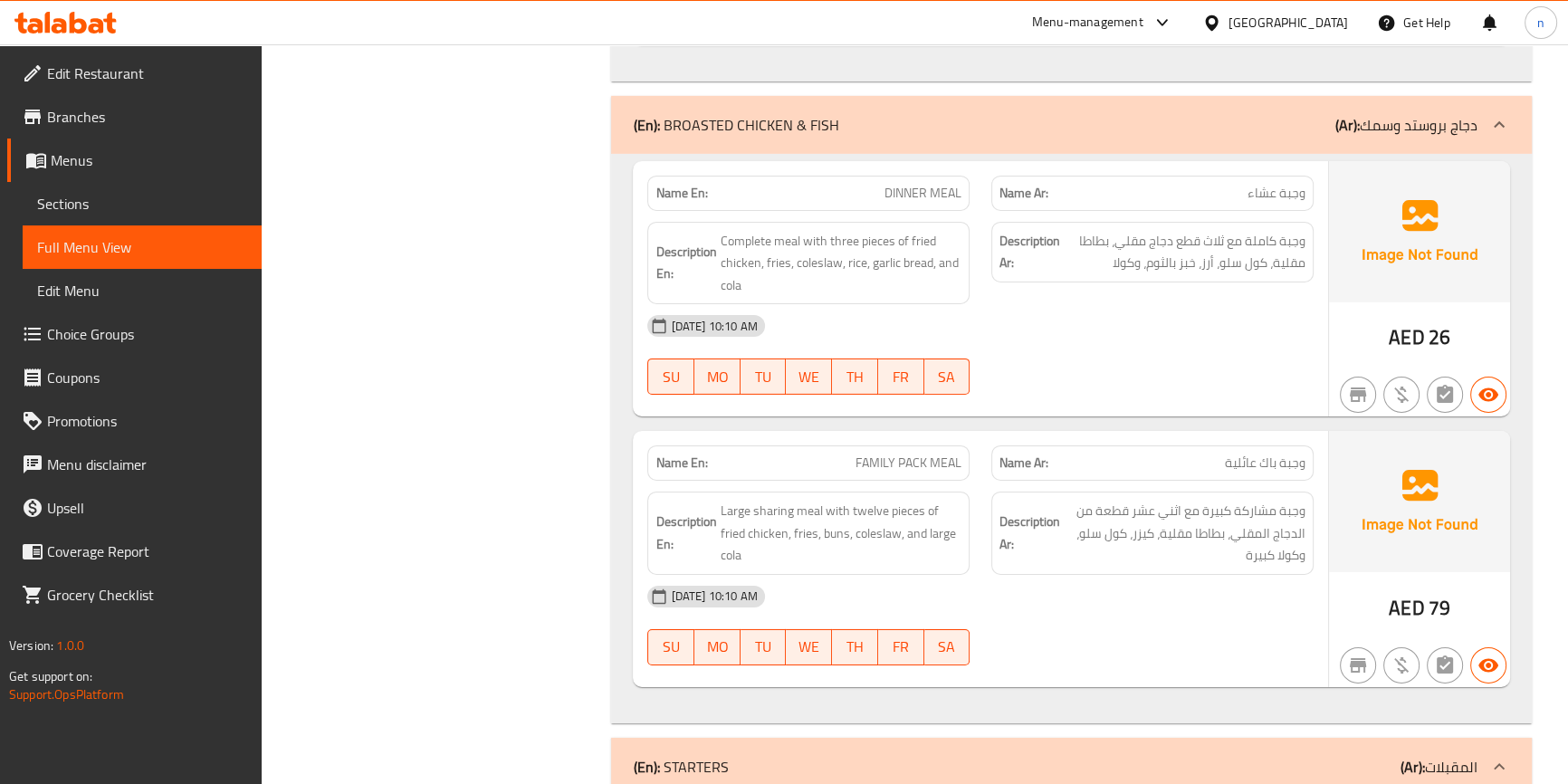
scroll to position [7817, 0]
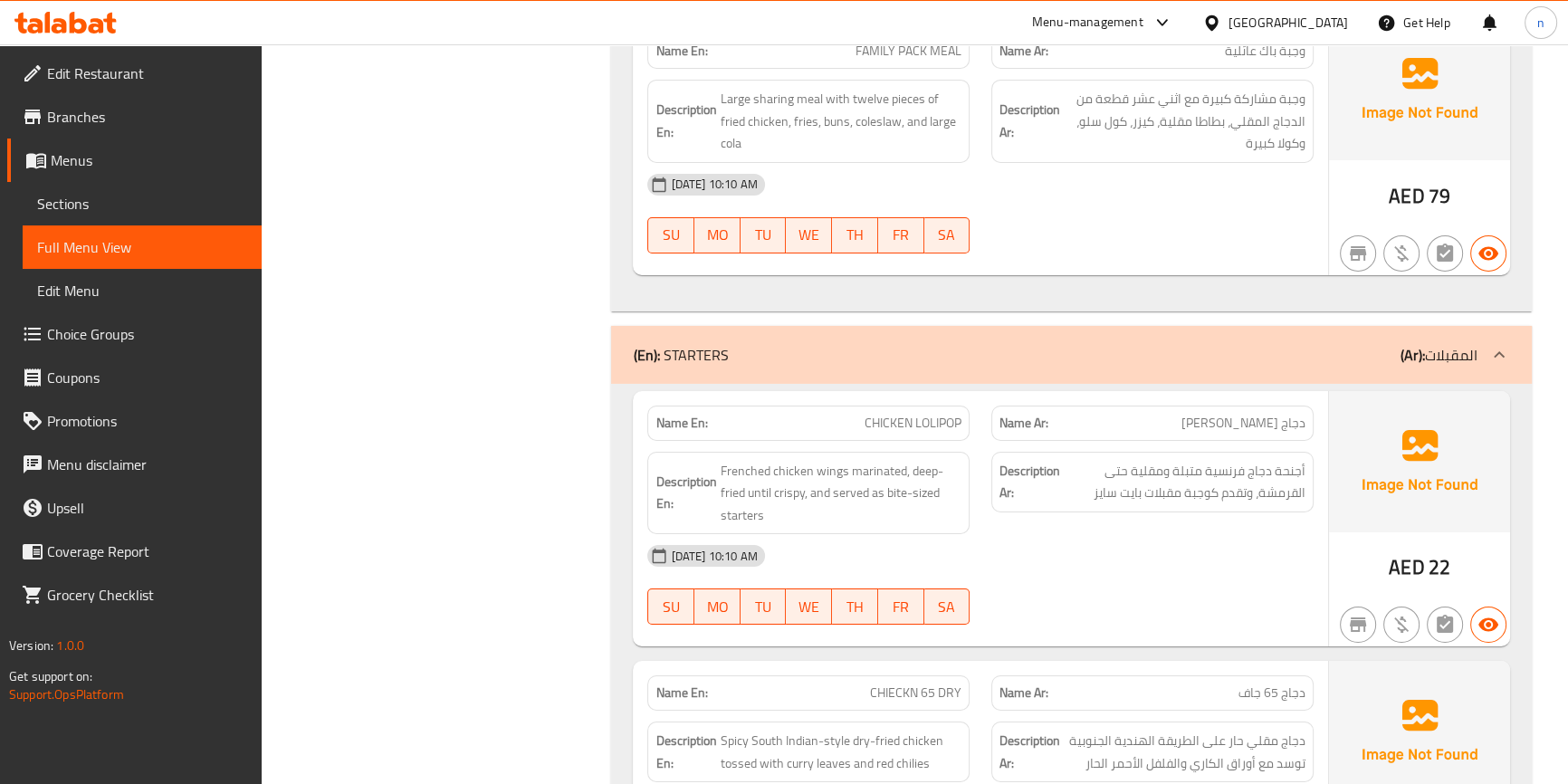
click at [1029, 535] on div "[DATE] 10:10 AM" at bounding box center [980, 556] width 687 height 43
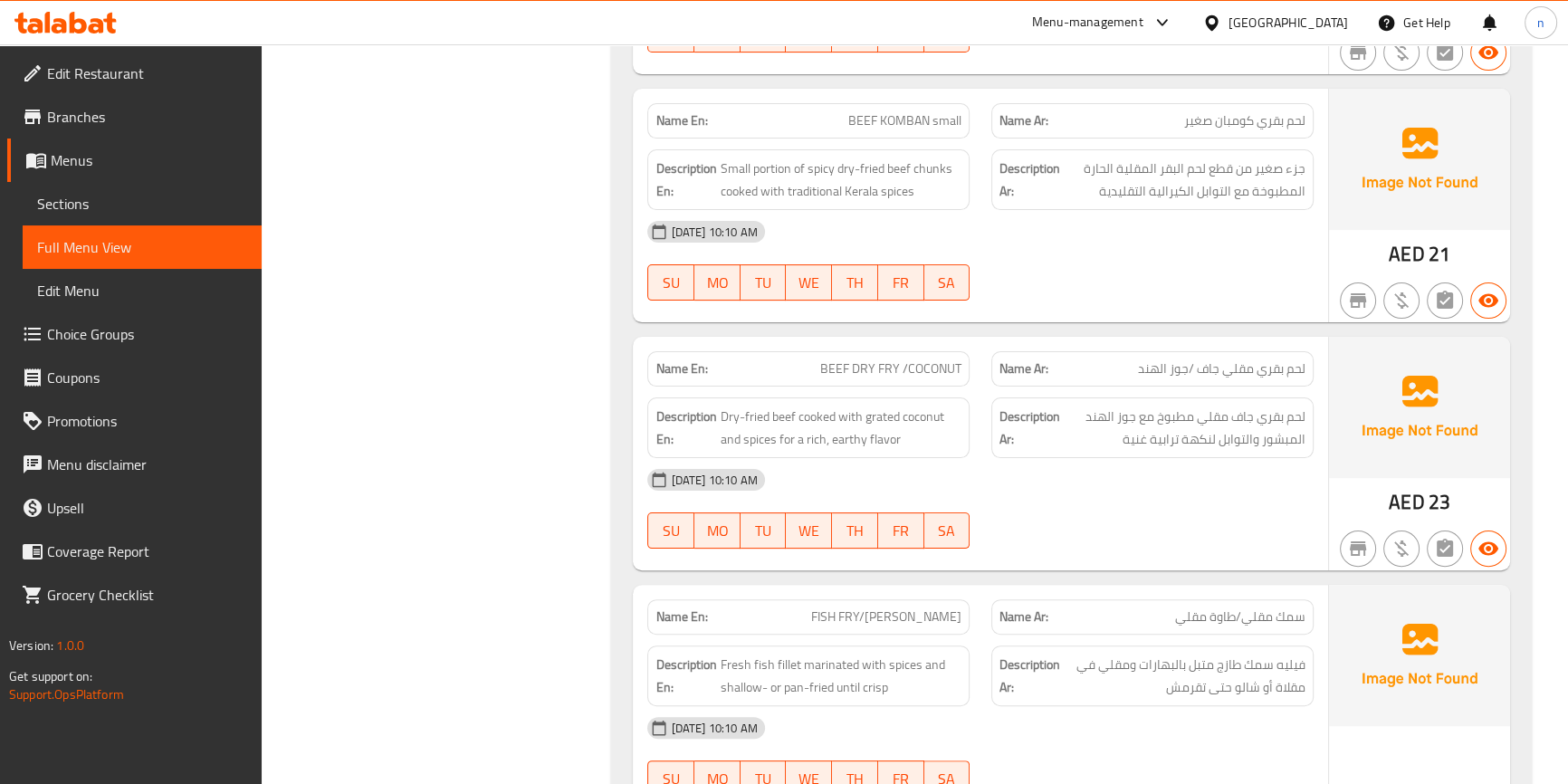
scroll to position [9381, 0]
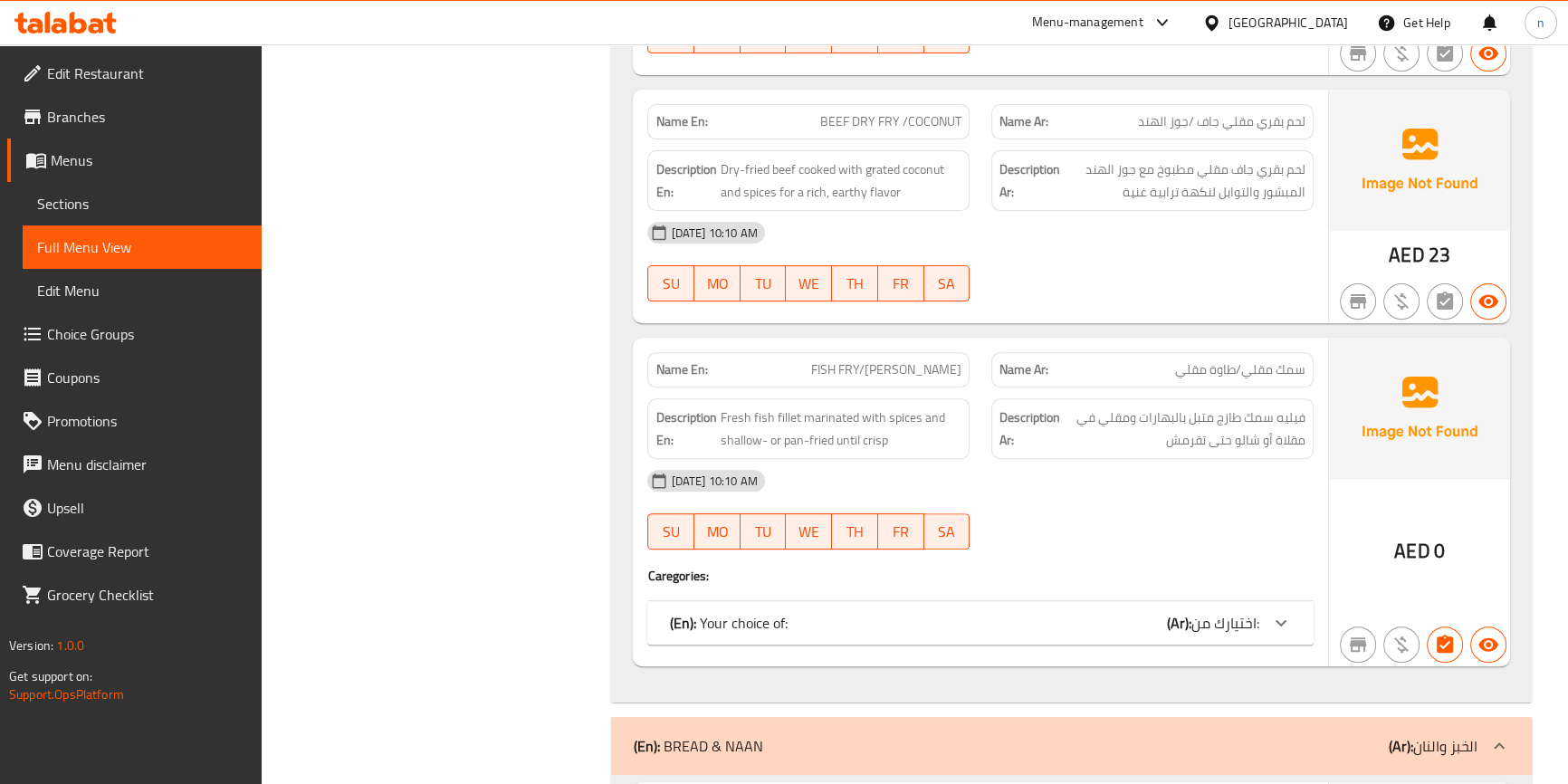
click at [922, 360] on span "FISH FRY/[PERSON_NAME]" at bounding box center [886, 369] width 150 height 19
copy span "FISH FRY/[PERSON_NAME]"
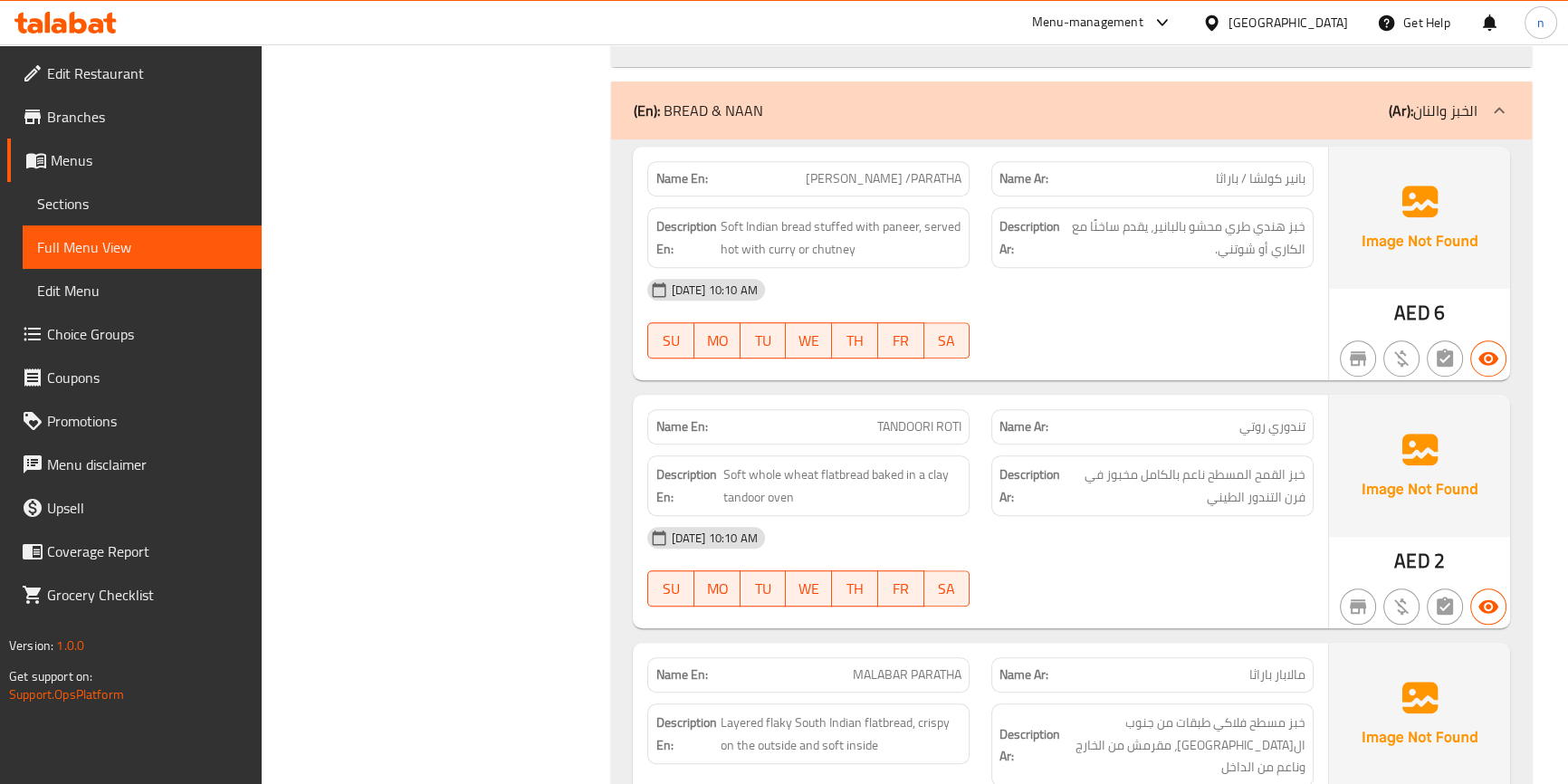
scroll to position [9876, 0]
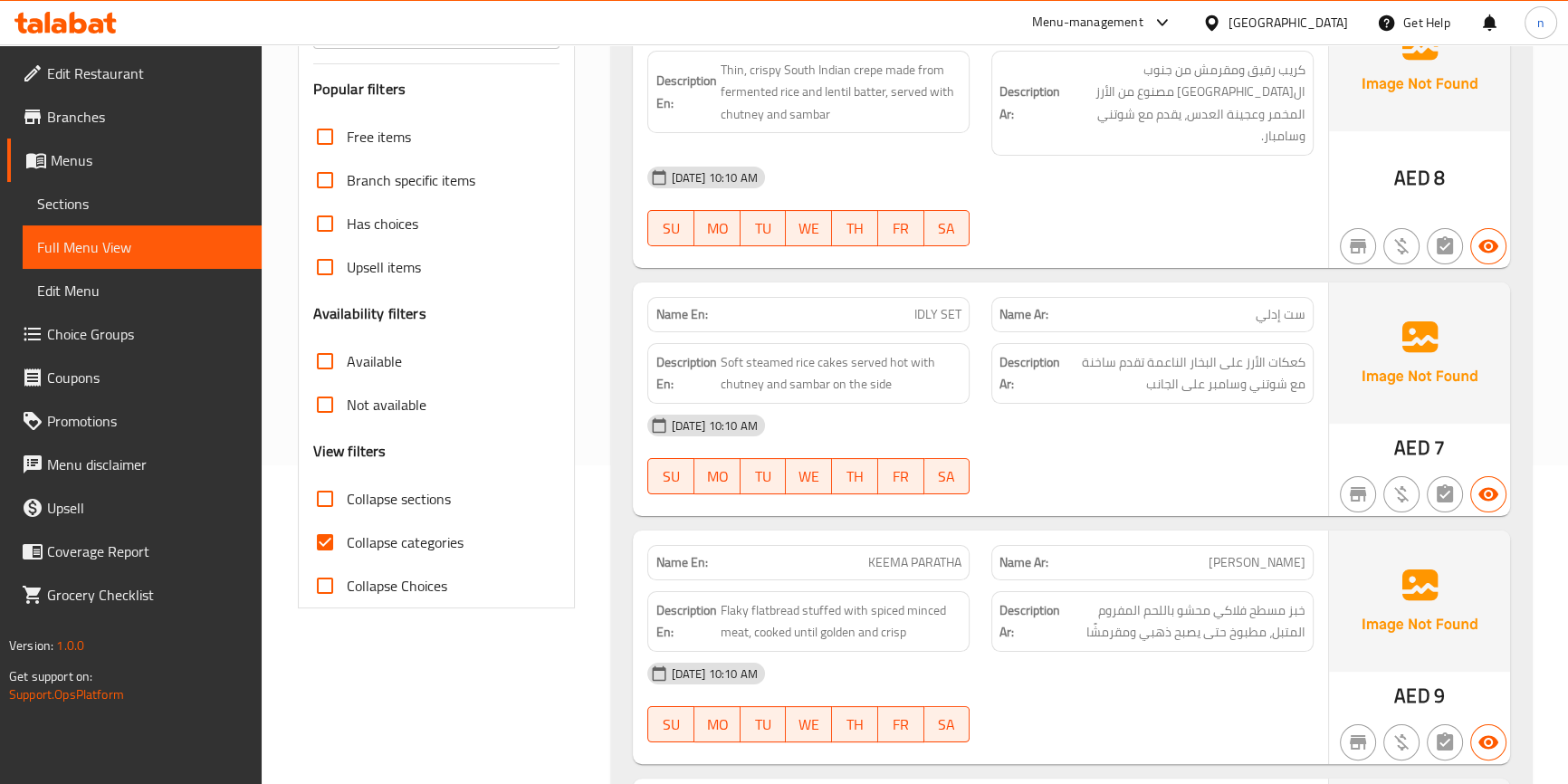
scroll to position [328, 0]
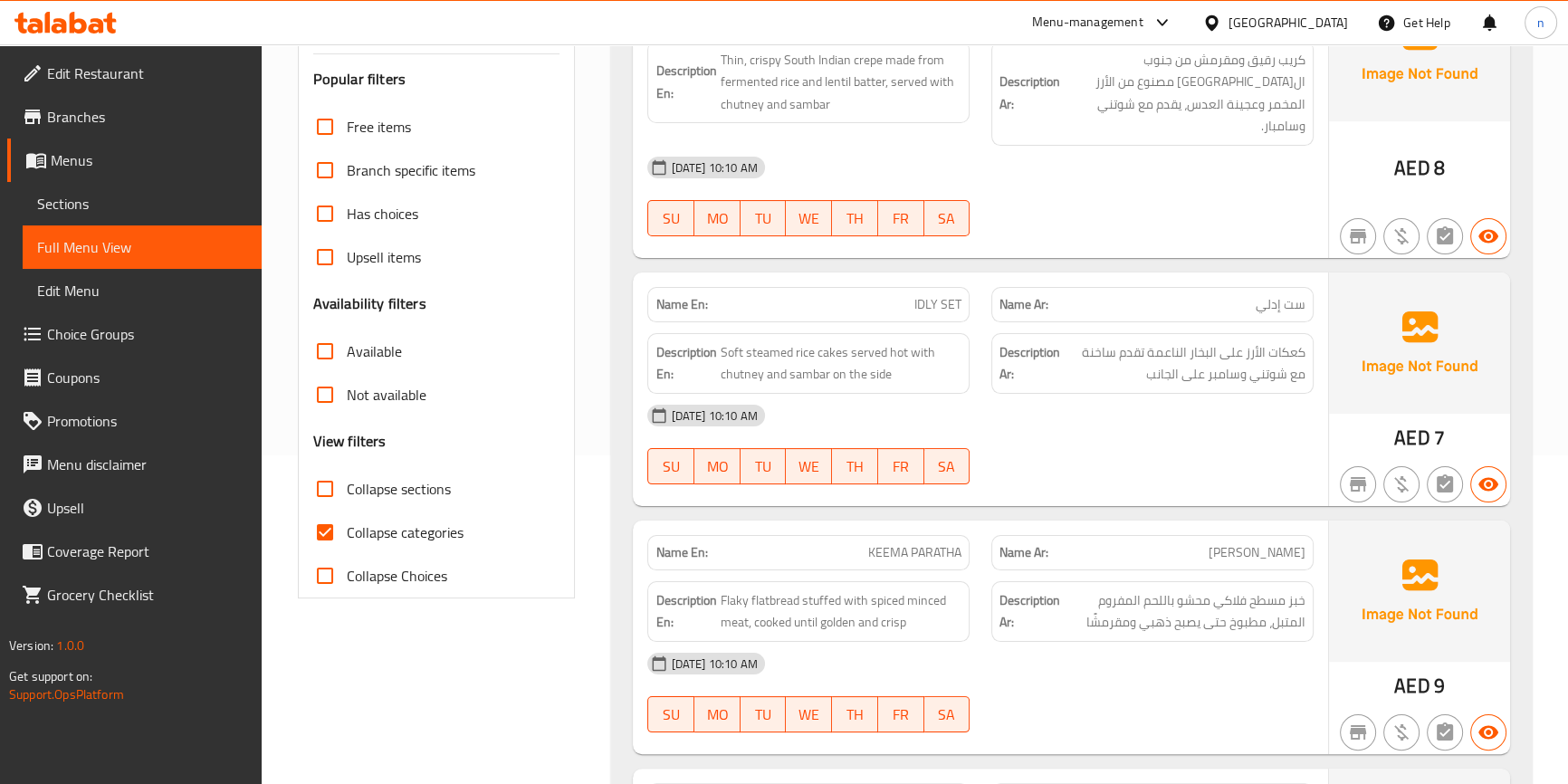
click at [352, 536] on span "Collapse categories" at bounding box center [405, 532] width 117 height 22
click at [347, 536] on input "Collapse categories" at bounding box center [324, 532] width 43 height 43
checkbox input "false"
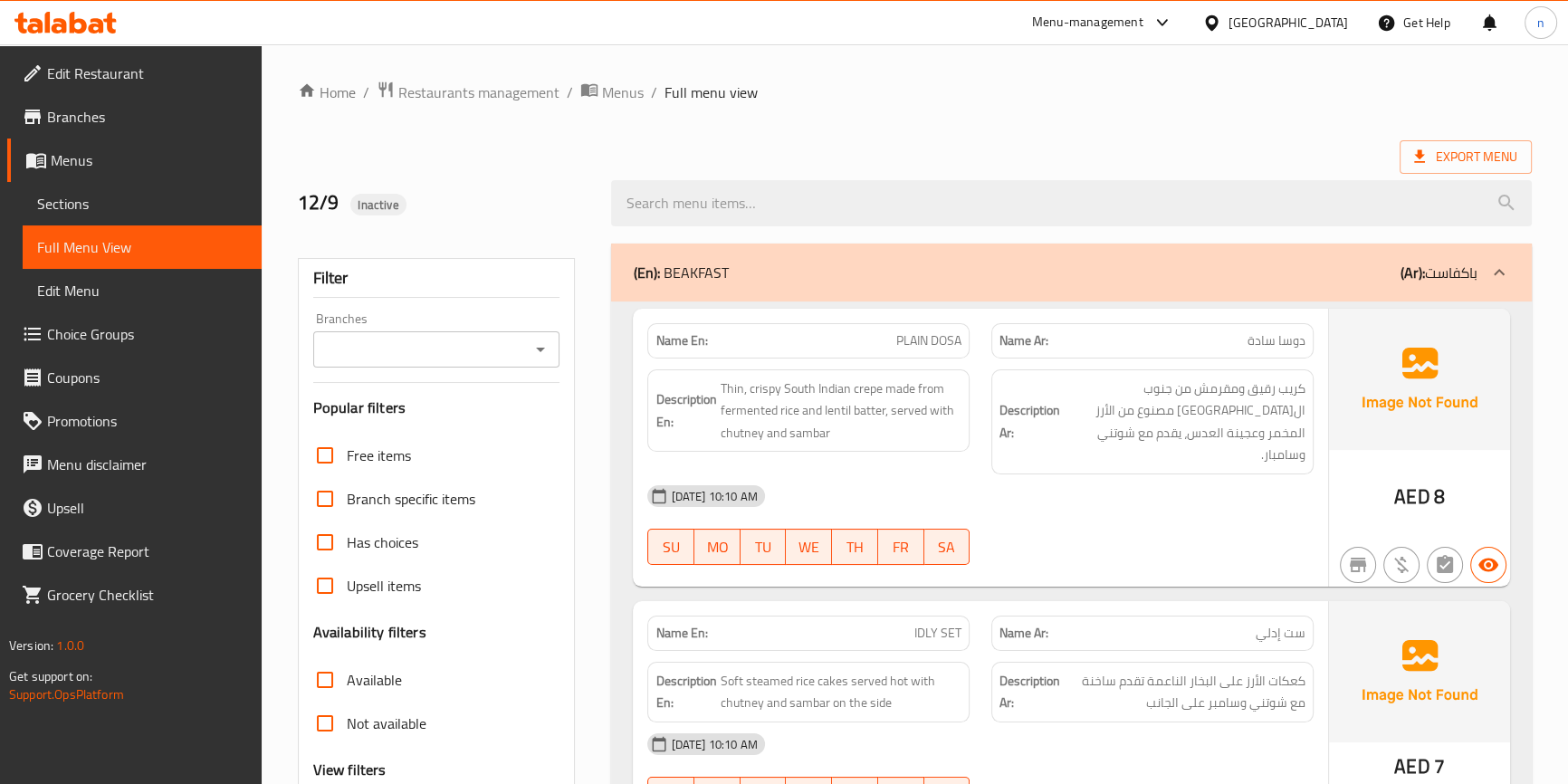
click at [1231, 143] on div "Export Menu" at bounding box center [915, 158] width 1234 height 34
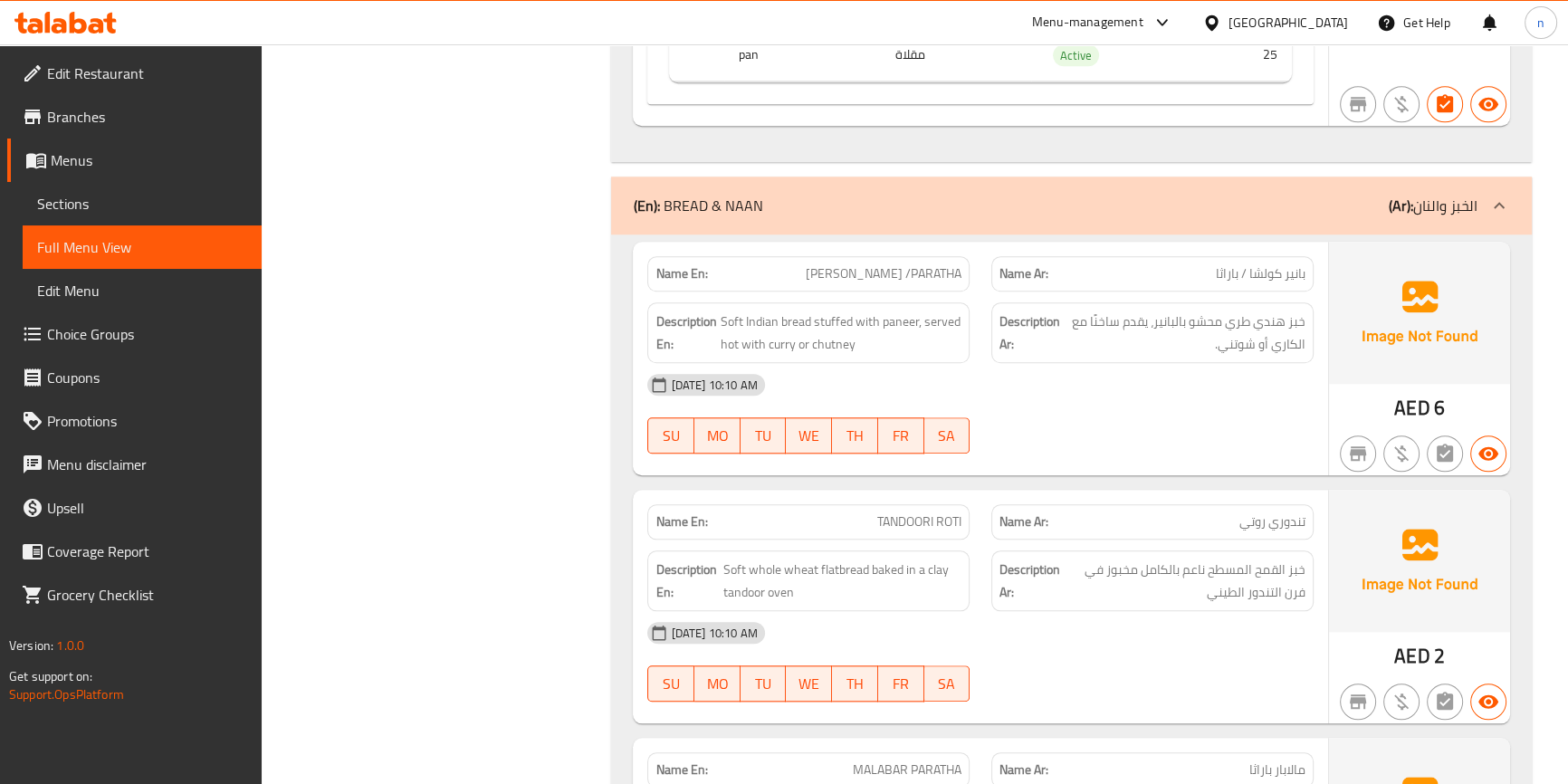
scroll to position [10782, 0]
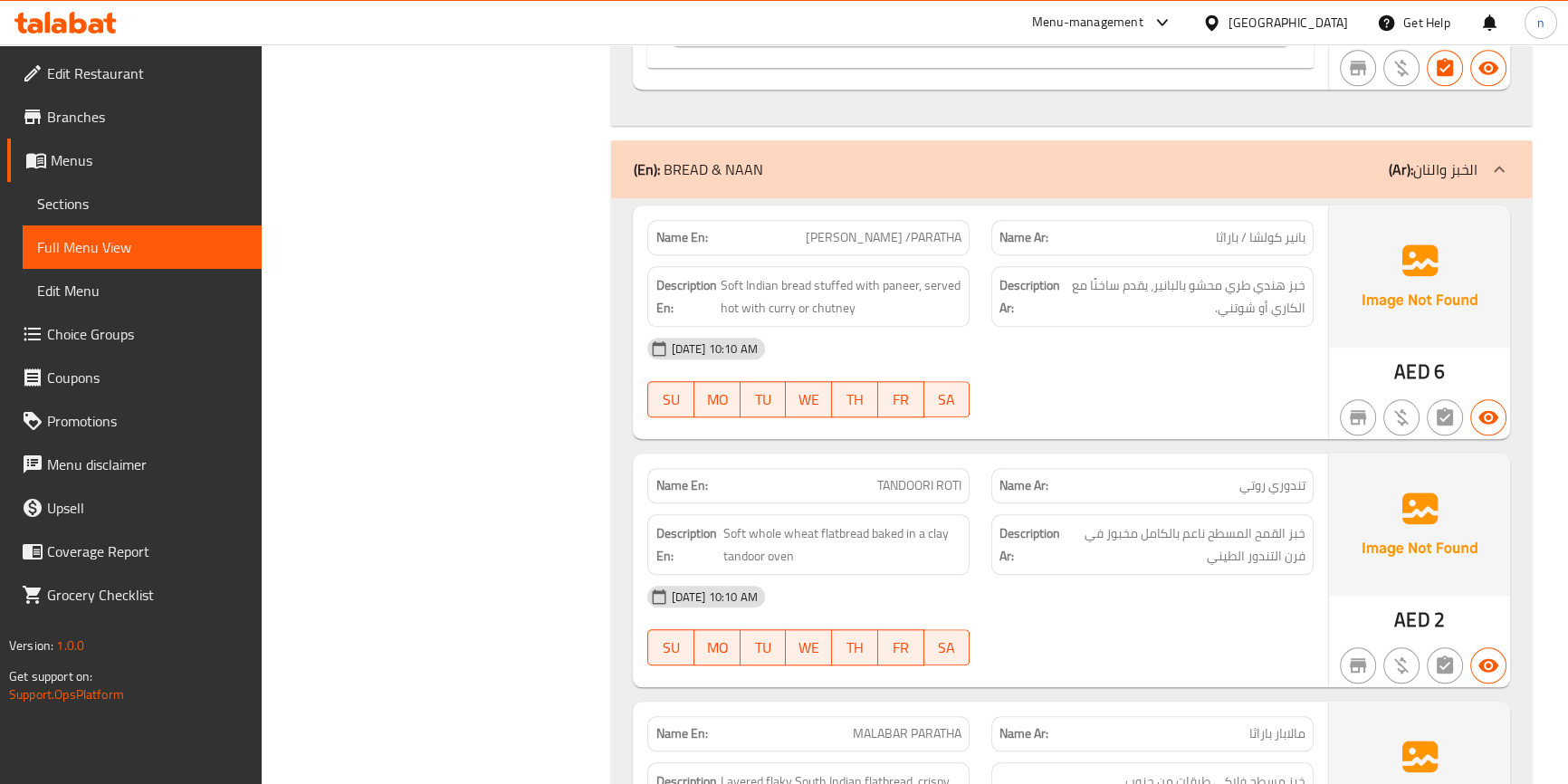
click at [833, 228] on span "[PERSON_NAME] /PARATHA" at bounding box center [883, 237] width 156 height 19
copy span "[PERSON_NAME] /PARATHA"
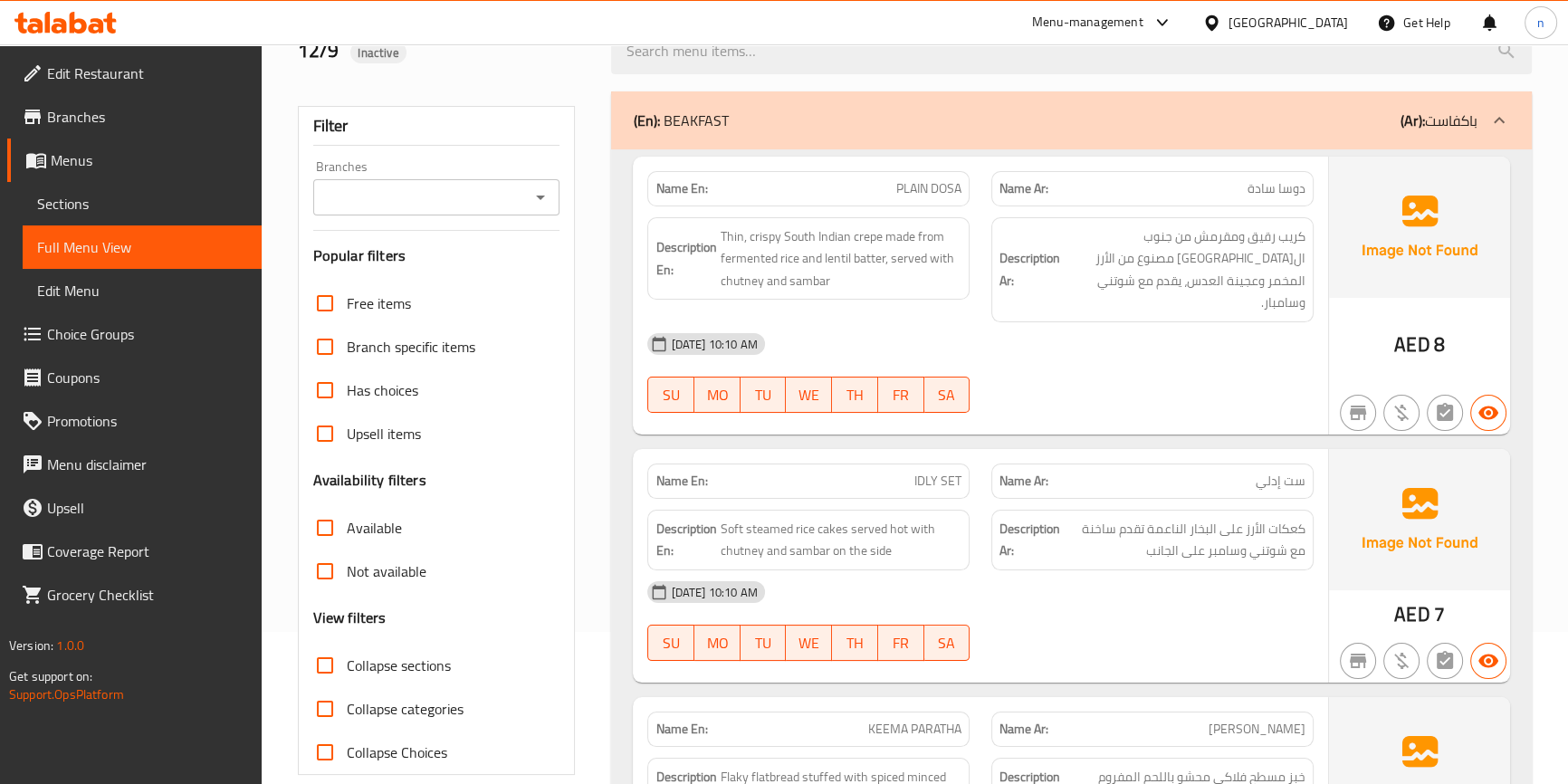
scroll to position [0, 0]
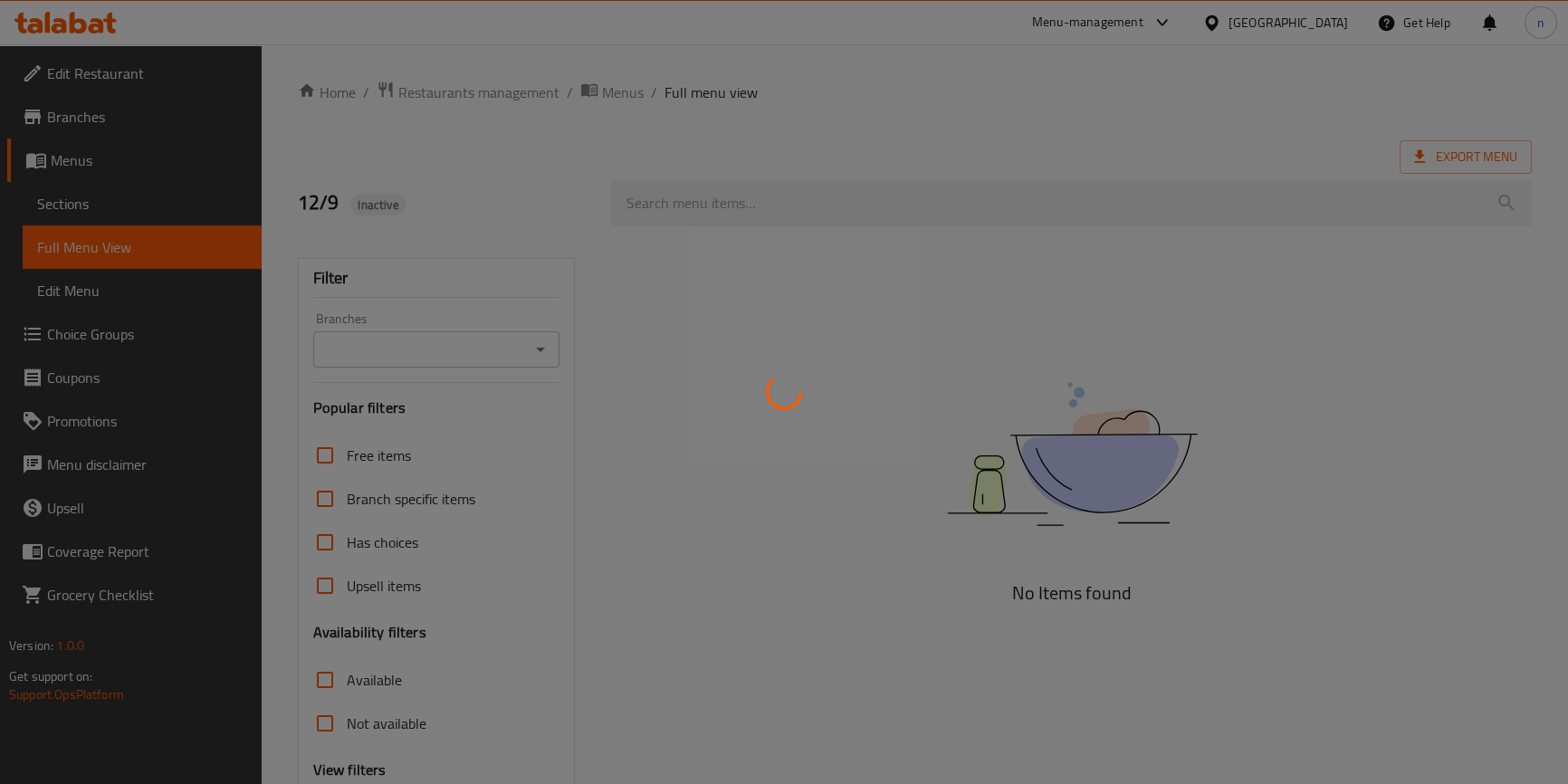
scroll to position [178, 0]
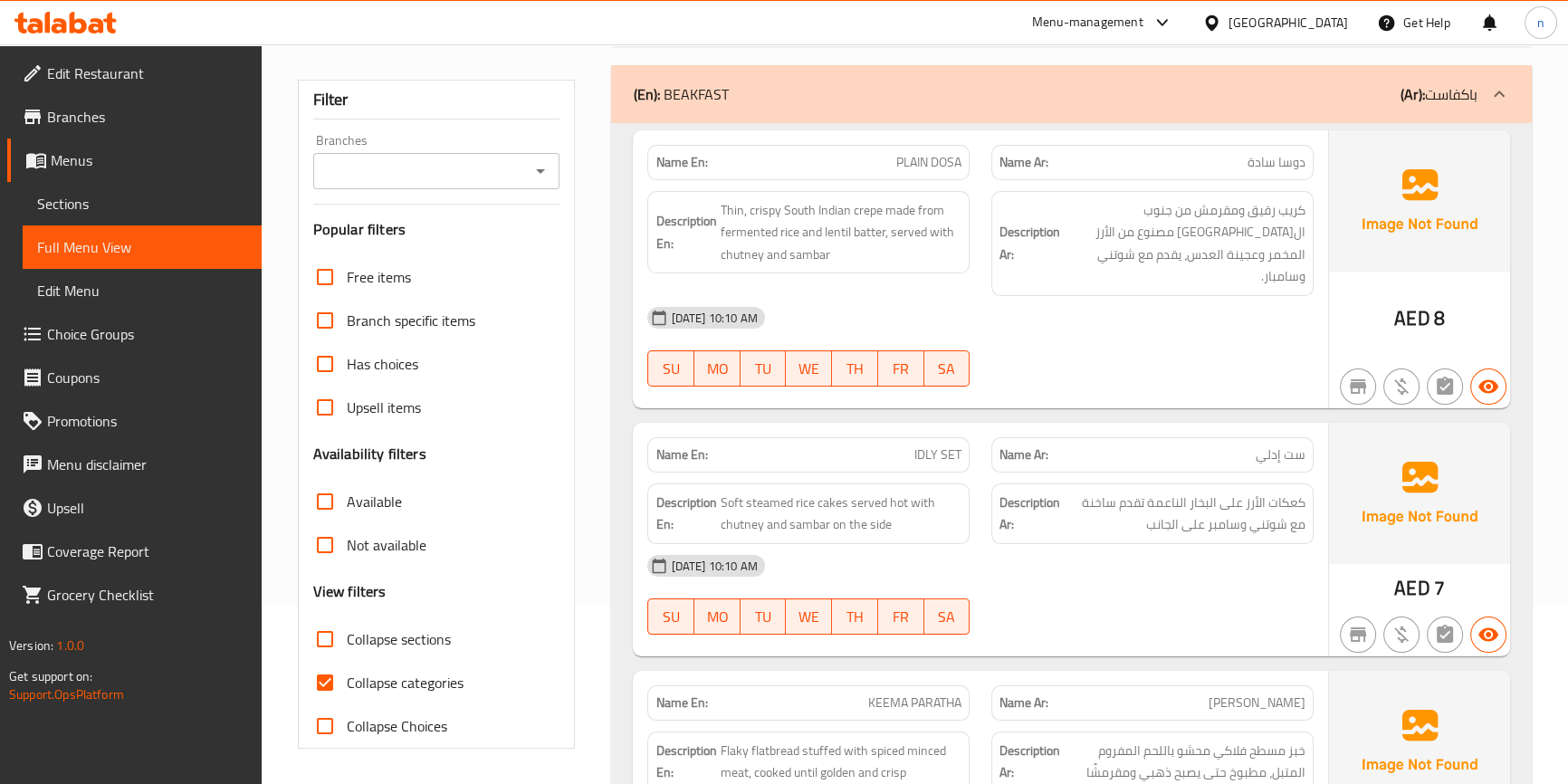
drag, startPoint x: 321, startPoint y: 680, endPoint x: 589, endPoint y: 636, distance: 271.6
click at [320, 680] on input "Collapse categories" at bounding box center [324, 683] width 43 height 43
checkbox input "false"
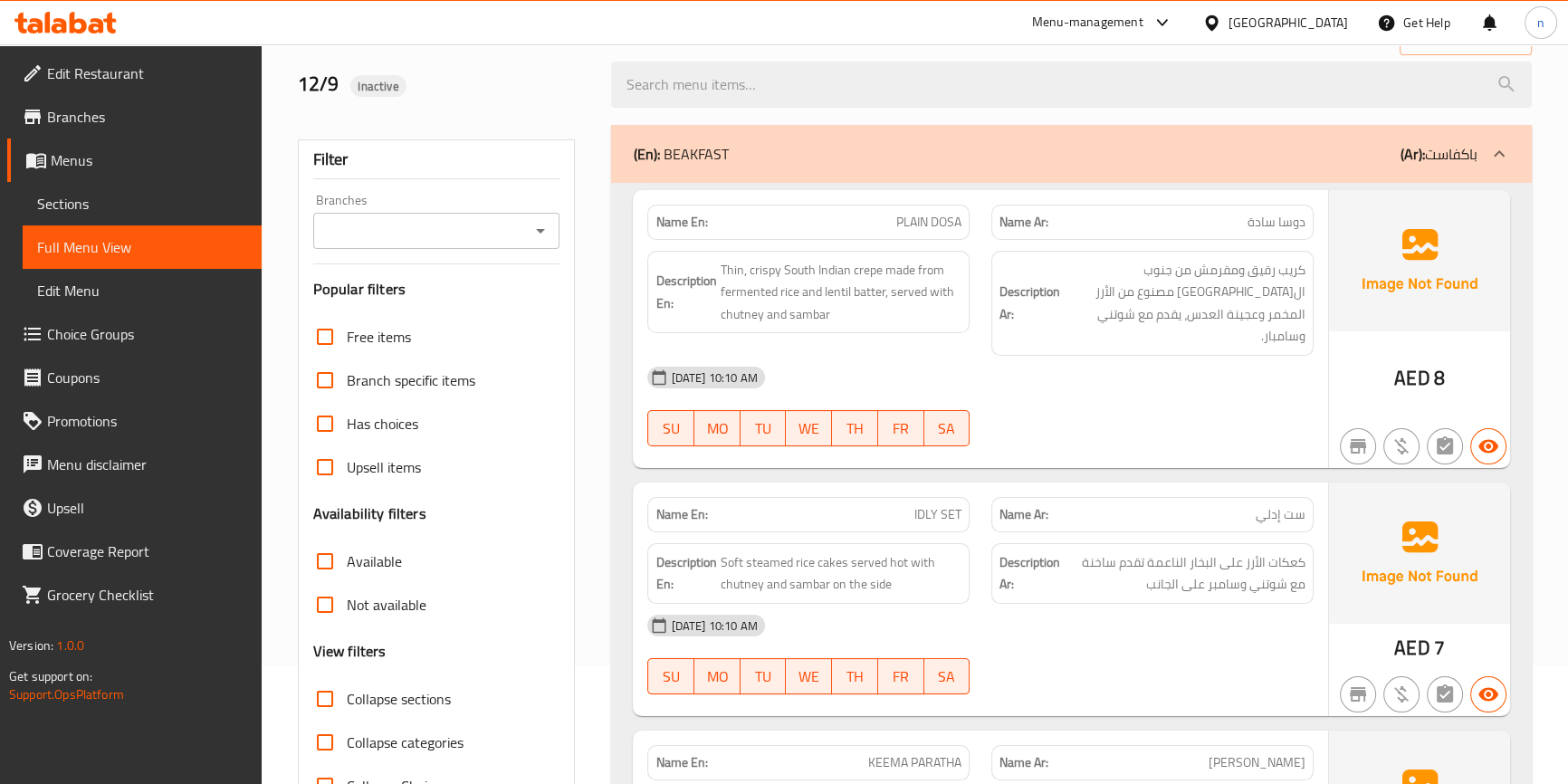
scroll to position [164, 0]
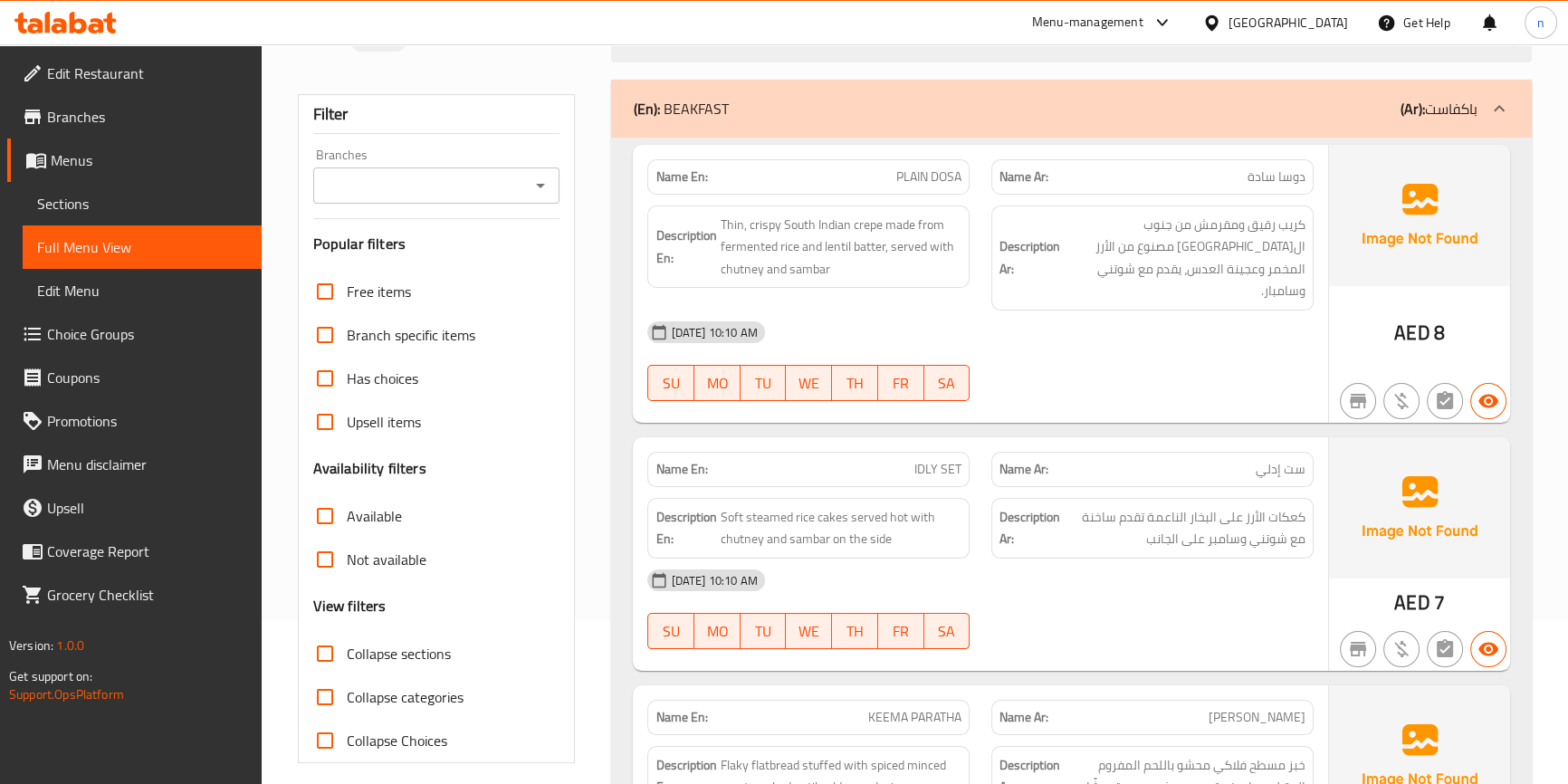
drag, startPoint x: 1135, startPoint y: 344, endPoint x: 1124, endPoint y: 338, distance: 12.5
click at [1135, 344] on div "[DATE] 10:10 AM SU MO TU WE TH FR SA" at bounding box center [980, 361] width 687 height 101
click at [687, 99] on p "(En): BEAKFAST" at bounding box center [680, 108] width 95 height 22
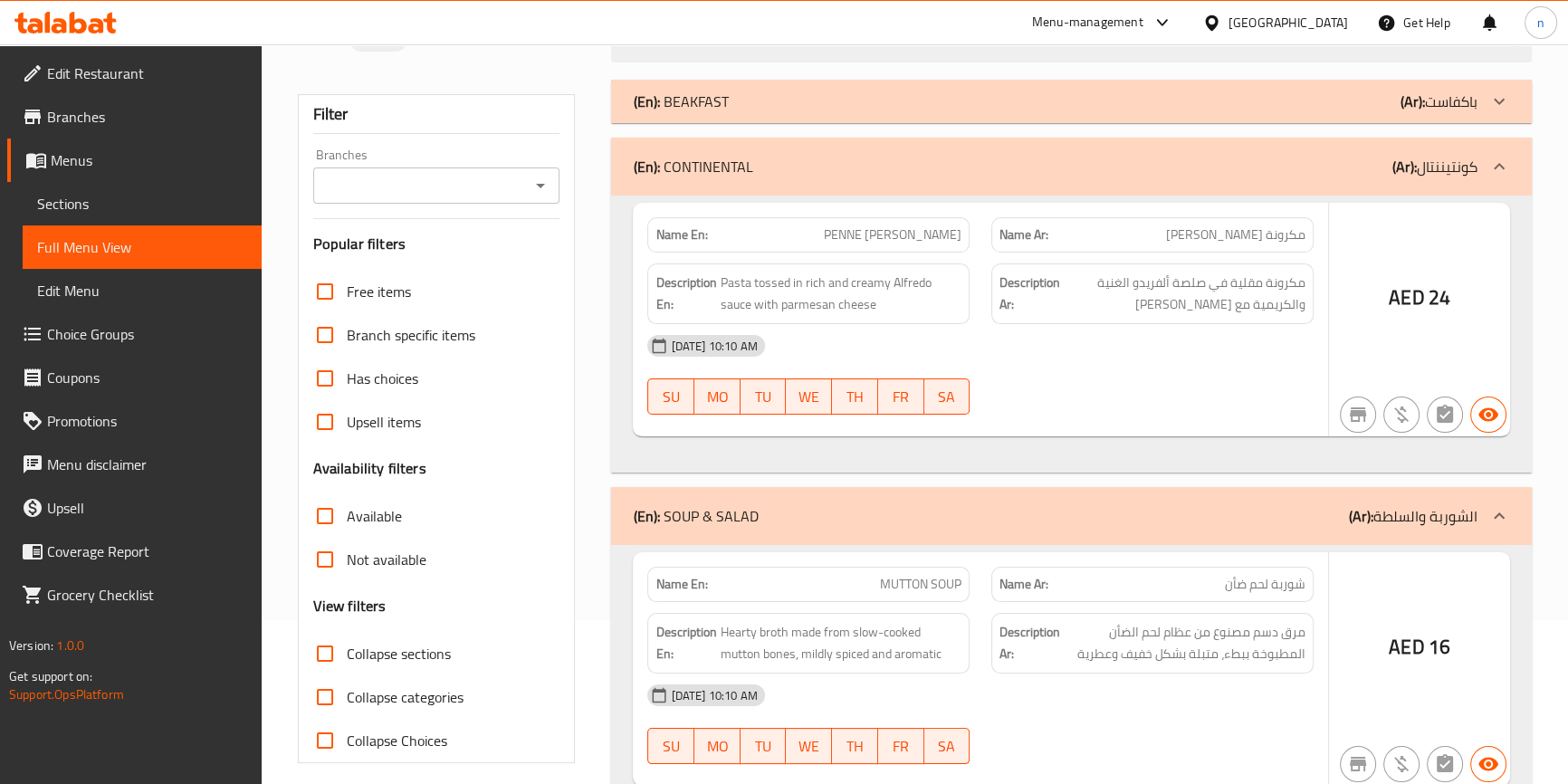
click at [687, 99] on p "(En): BEAKFAST" at bounding box center [680, 101] width 95 height 22
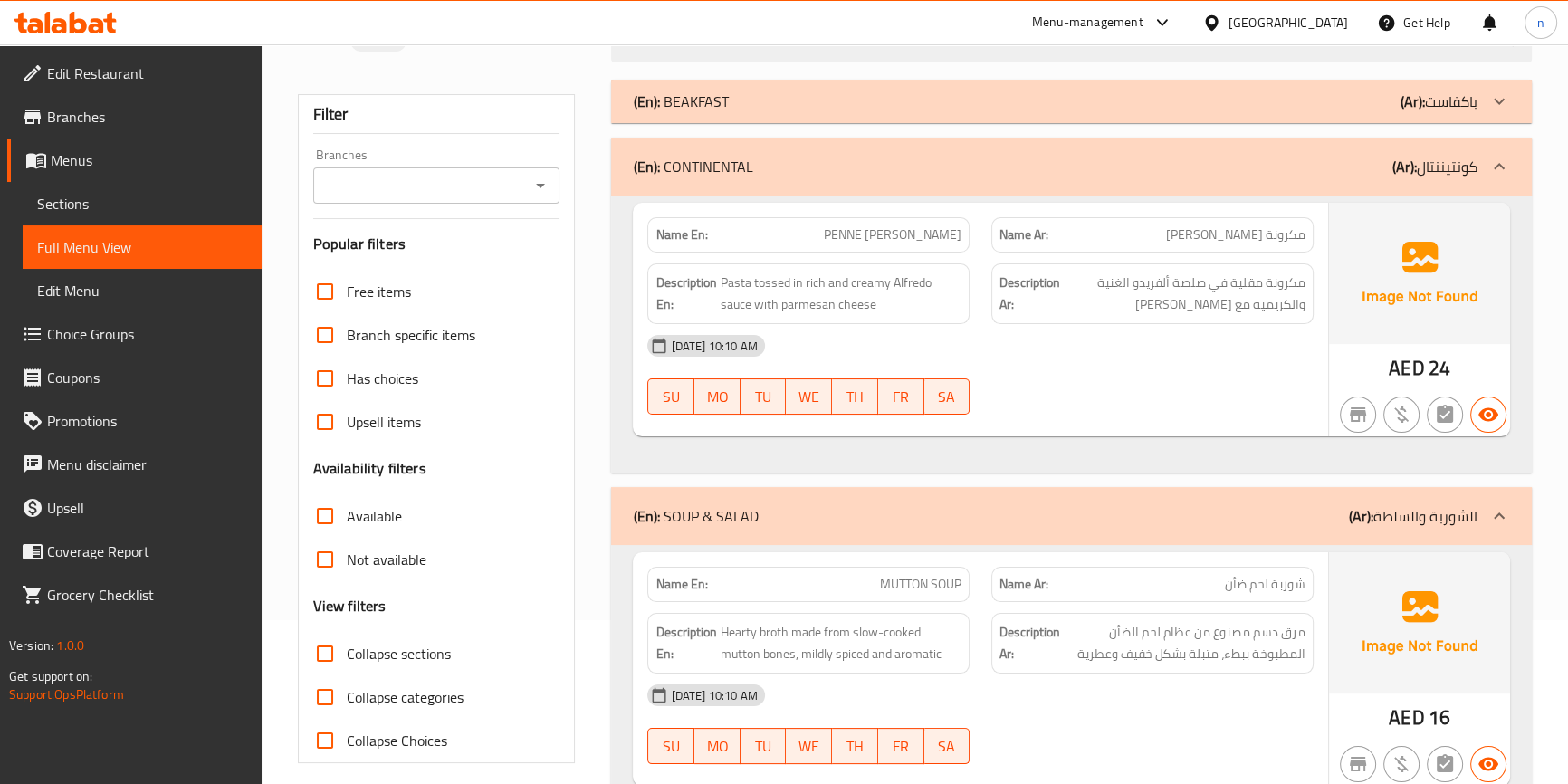
click at [691, 98] on p "(En): BEAKFAST" at bounding box center [680, 101] width 95 height 22
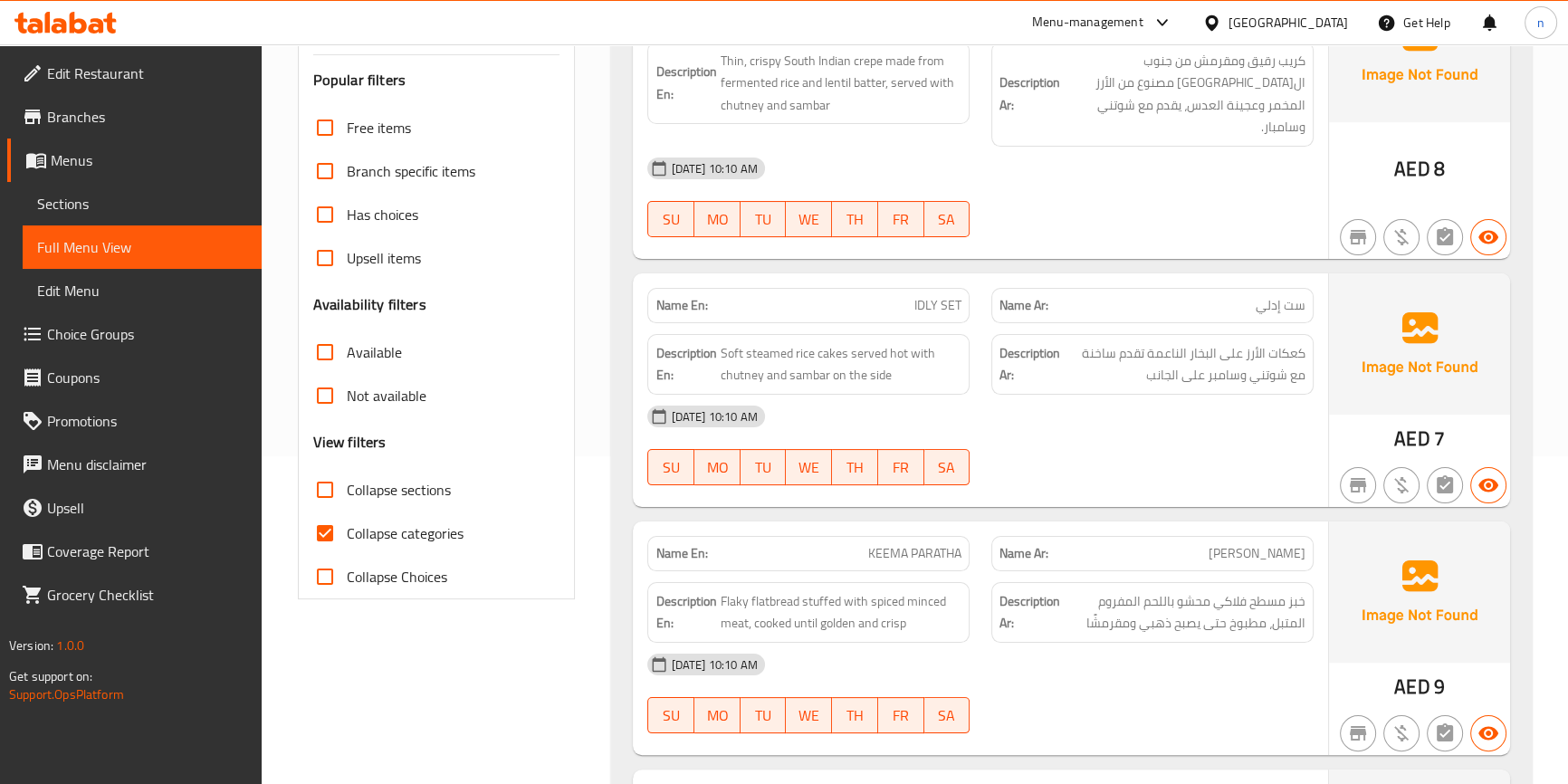
scroll to position [328, 0]
click at [344, 532] on input "Collapse categories" at bounding box center [324, 532] width 43 height 43
checkbox input "false"
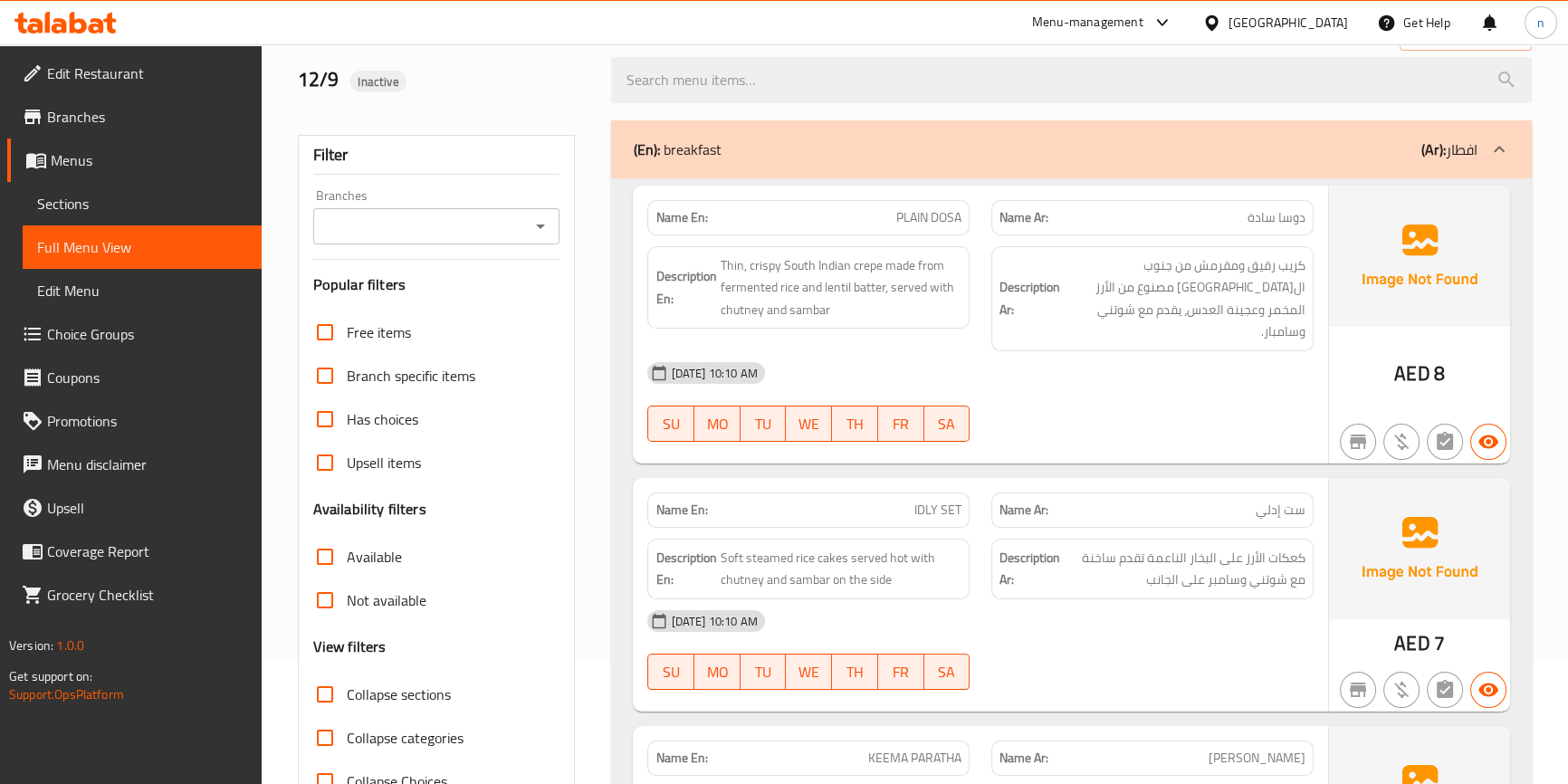
scroll to position [82, 0]
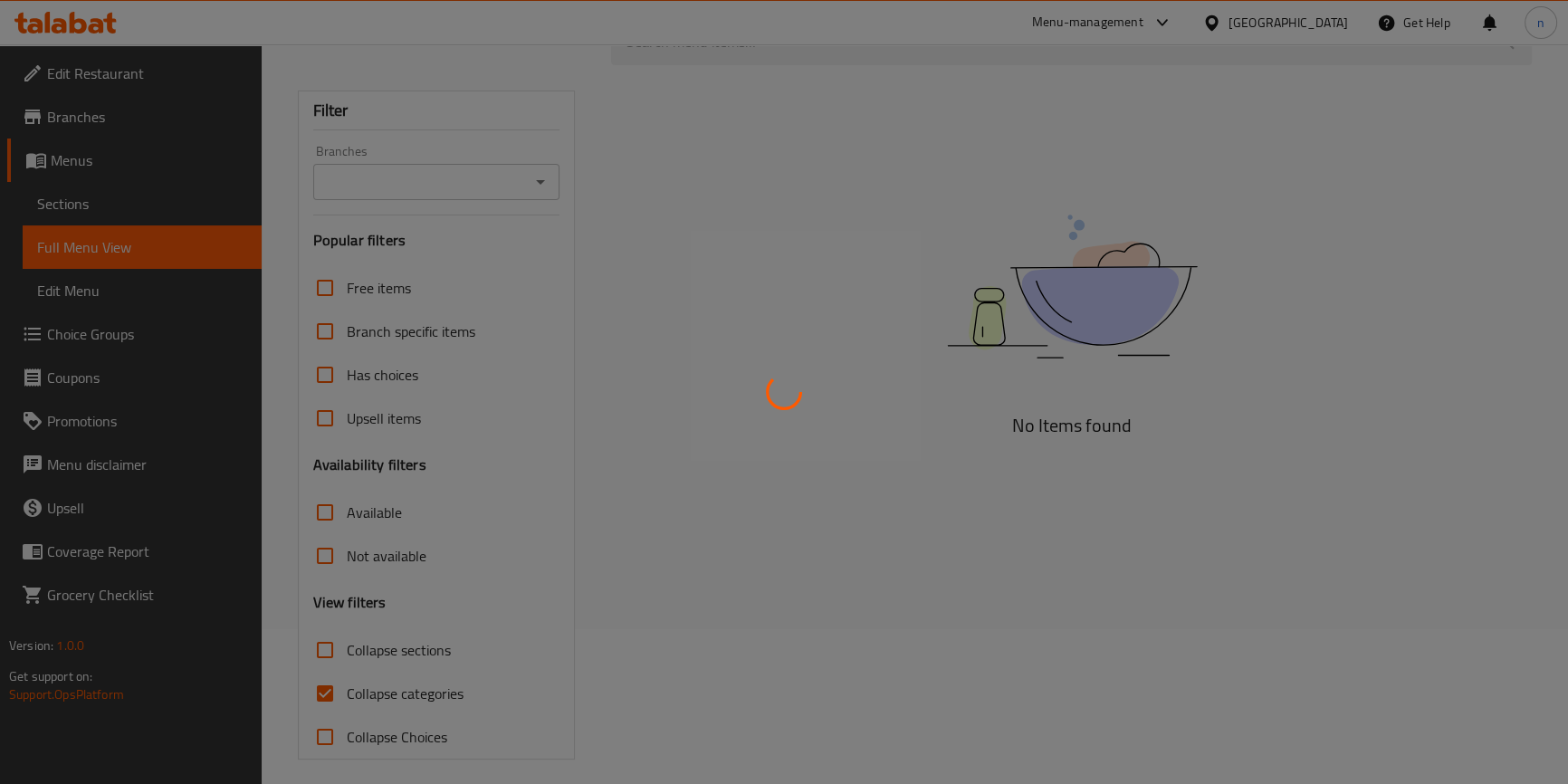
scroll to position [166, 0]
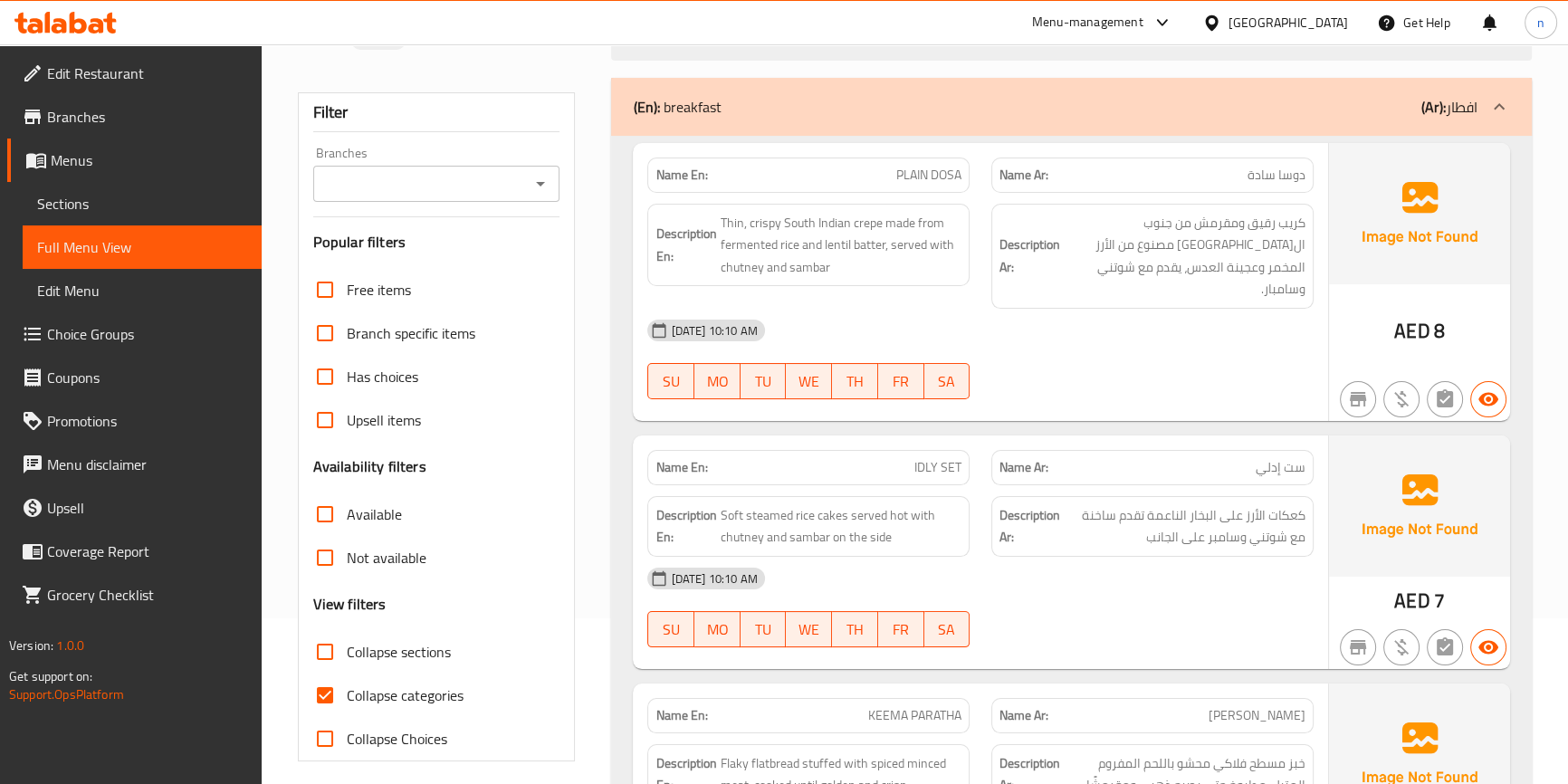
click at [368, 685] on span "Collapse categories" at bounding box center [405, 695] width 117 height 22
click at [347, 684] on input "Collapse categories" at bounding box center [324, 695] width 43 height 43
click at [368, 685] on span "Collapse categories" at bounding box center [405, 695] width 117 height 22
click at [347, 684] on input "Collapse categories" at bounding box center [324, 695] width 43 height 43
click at [324, 704] on input "Collapse categories" at bounding box center [324, 695] width 43 height 43
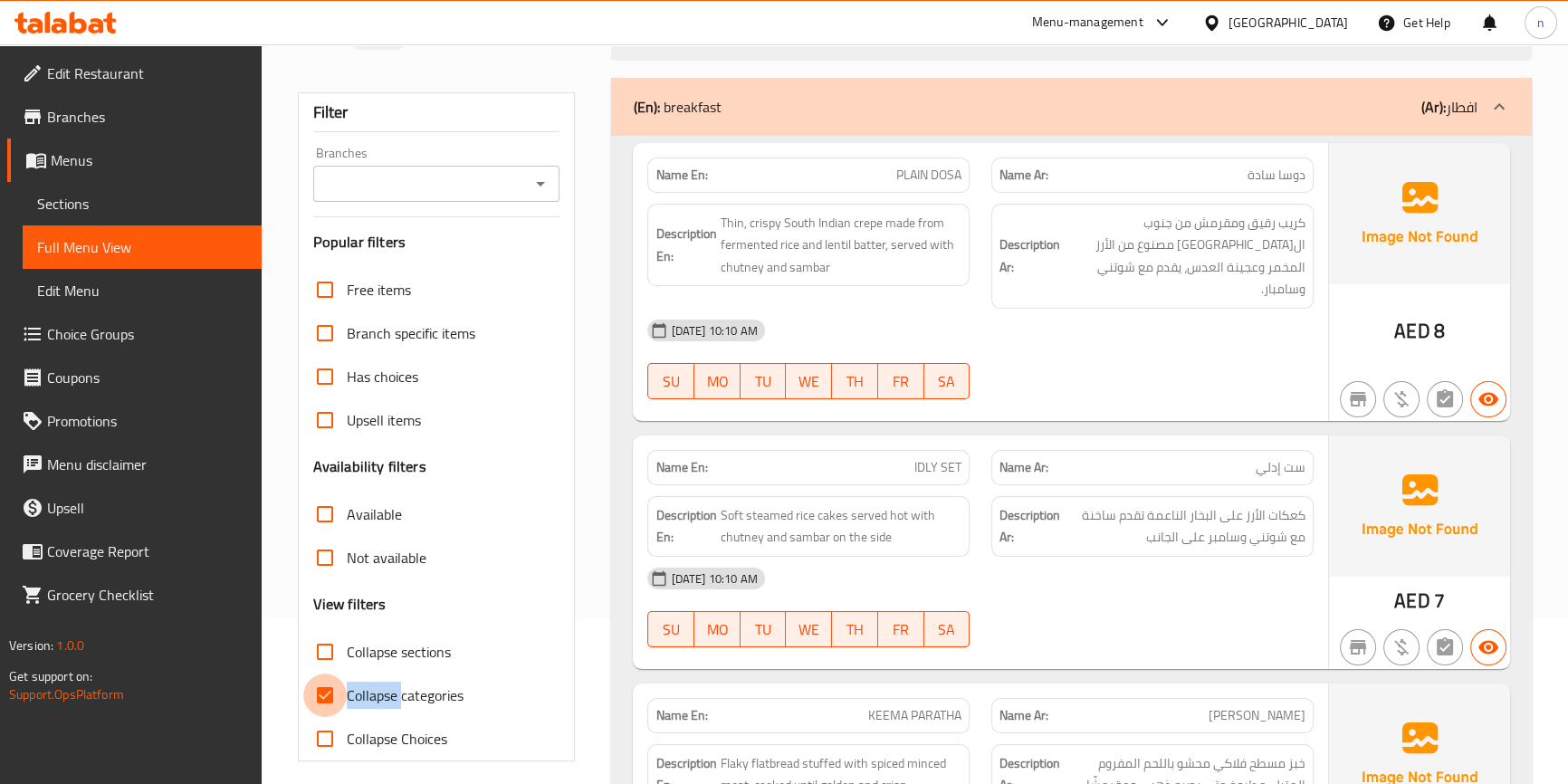
checkbox input "false"
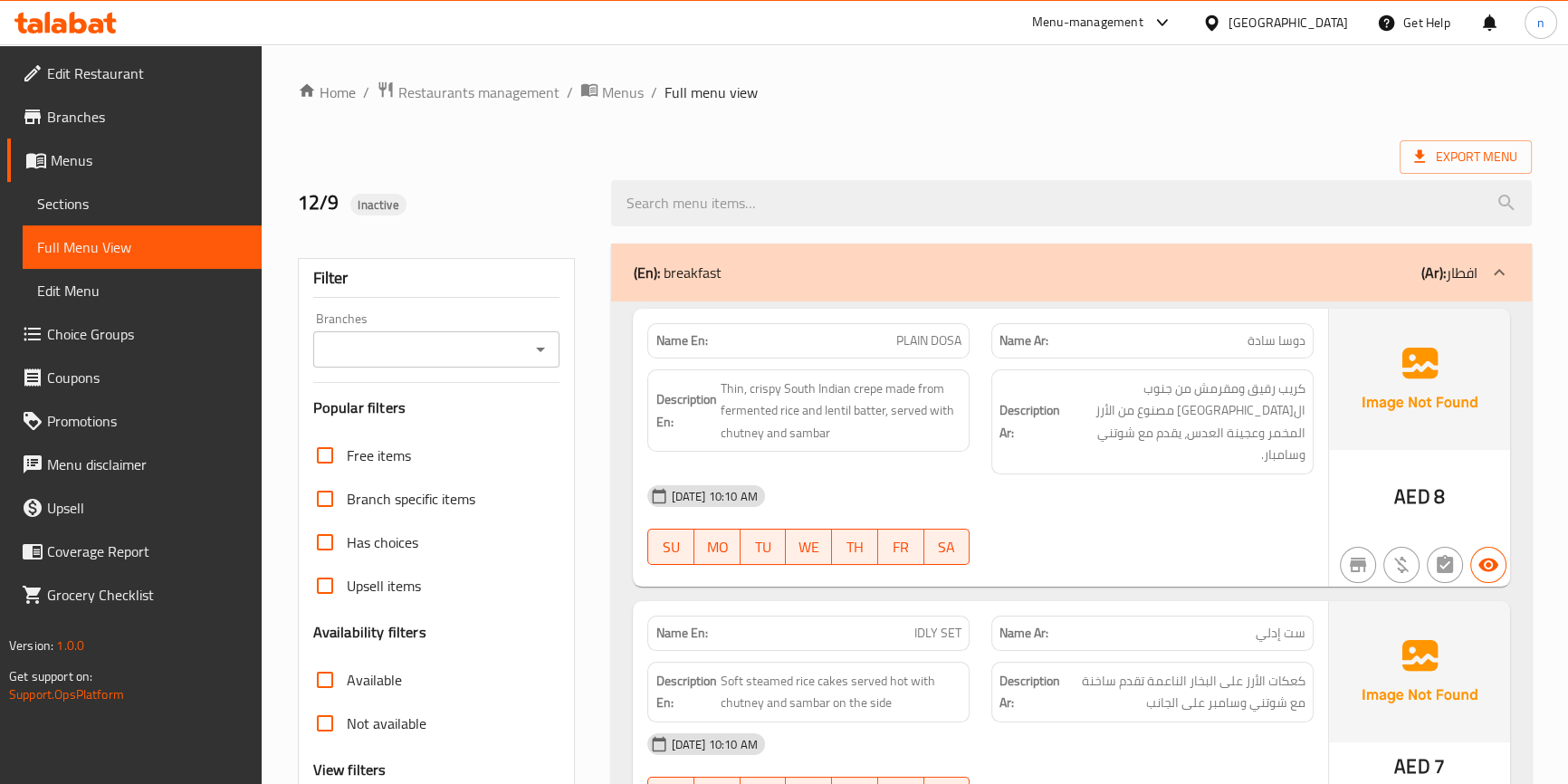
scroll to position [0, 0]
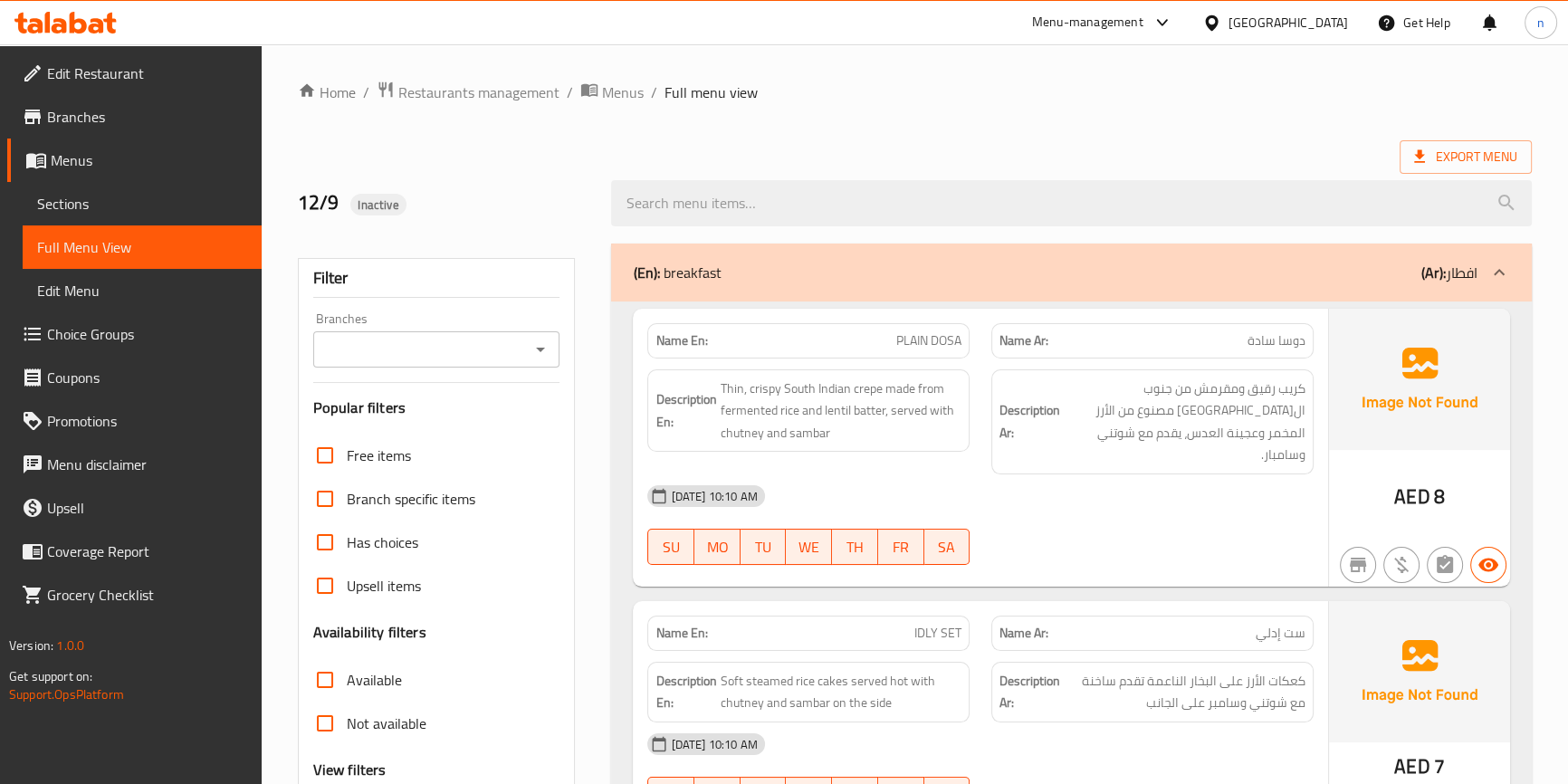
drag, startPoint x: 949, startPoint y: 108, endPoint x: 990, endPoint y: 117, distance: 42.0
click at [1155, 520] on div "12-09-2025 10:10 AM SU MO TU WE TH FR SA" at bounding box center [980, 525] width 687 height 101
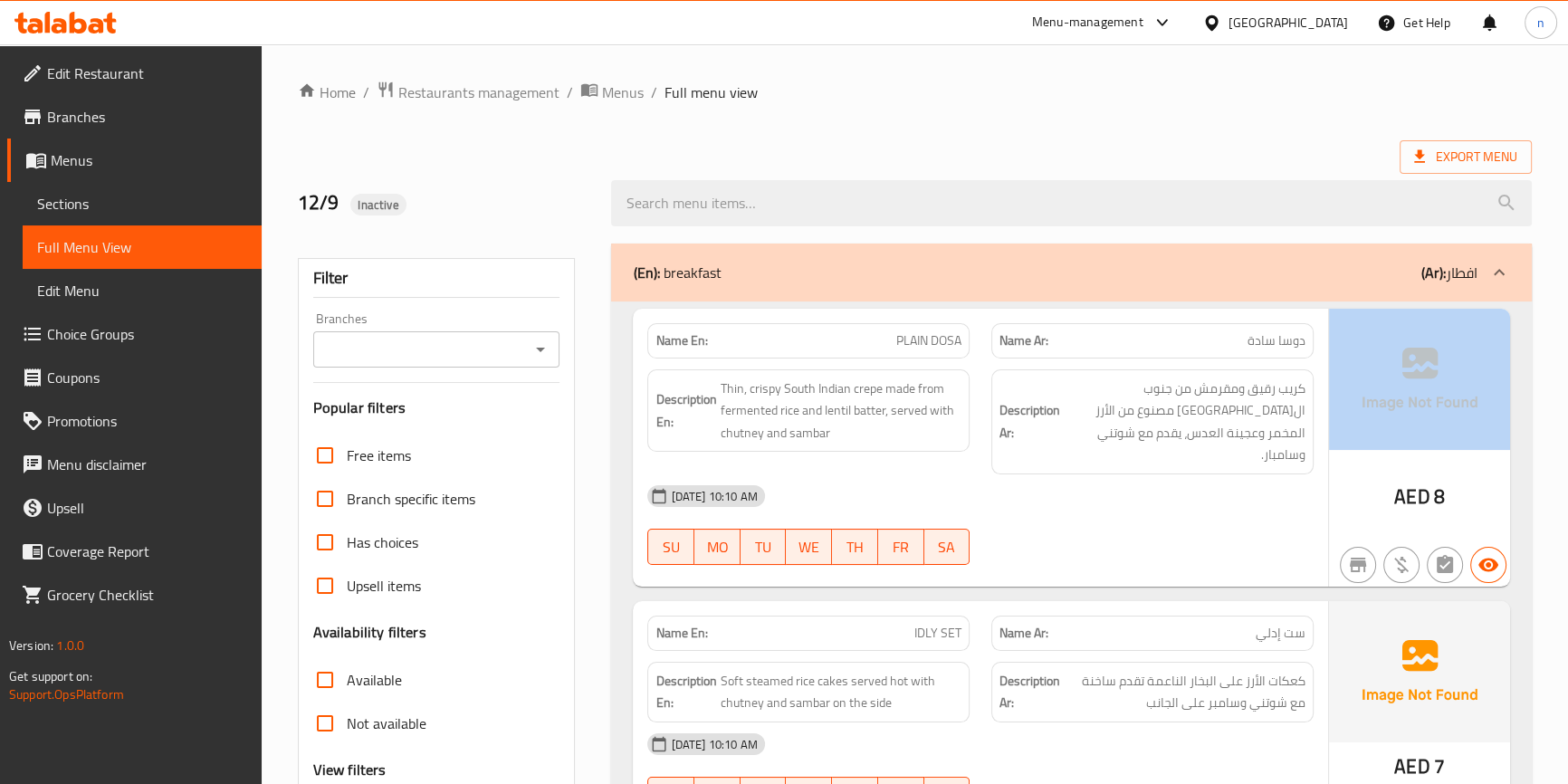
click at [1250, 482] on div "[DATE] 10:10 AM" at bounding box center [980, 496] width 687 height 43
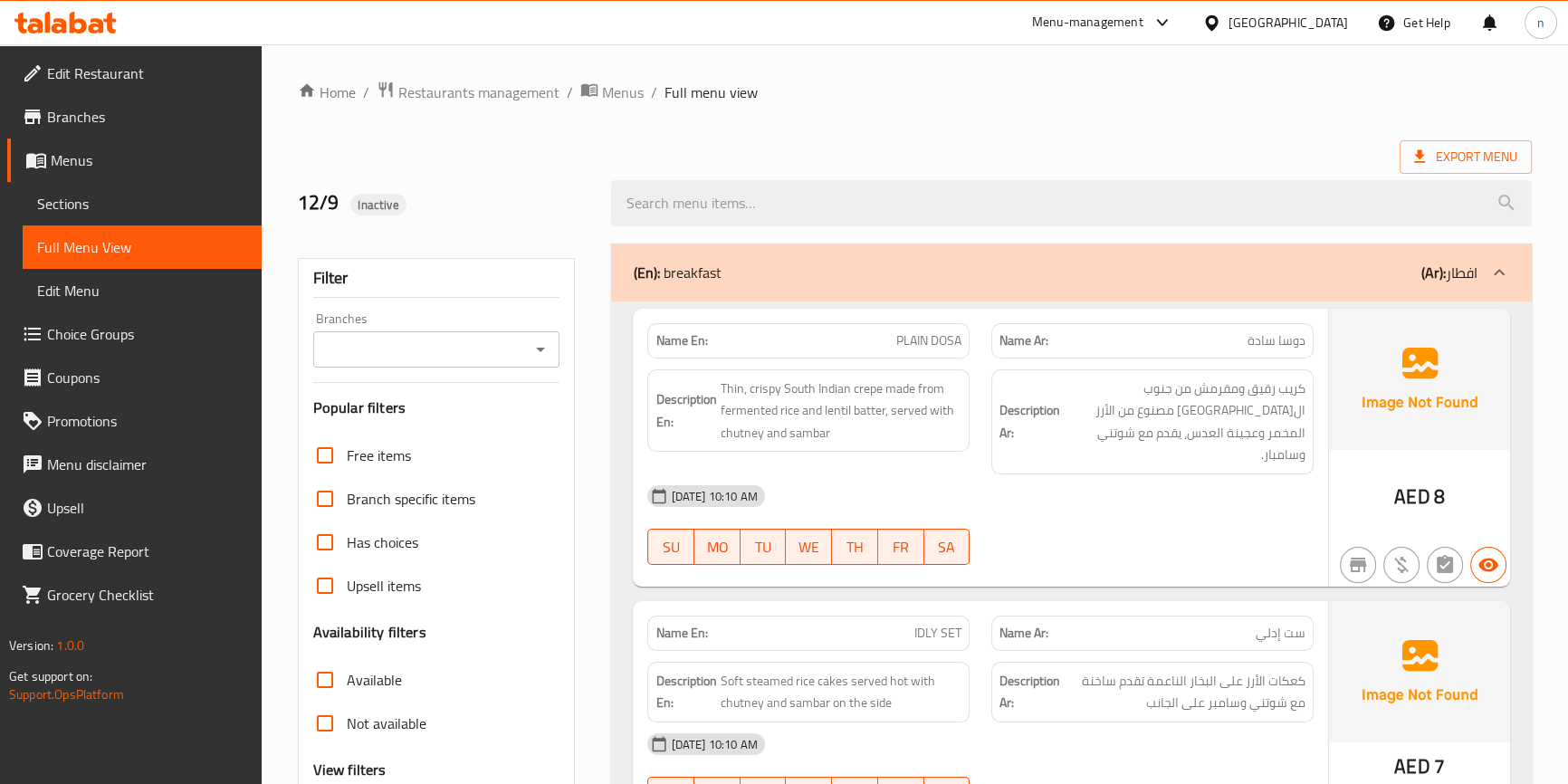
click at [1239, 502] on div "12-09-2025 10:10 AM SU MO TU WE TH FR SA" at bounding box center [980, 525] width 687 height 101
click at [1146, 490] on div "[DATE] 10:10 AM" at bounding box center [980, 496] width 687 height 43
click at [616, 98] on span "Menus" at bounding box center [623, 92] width 41 height 22
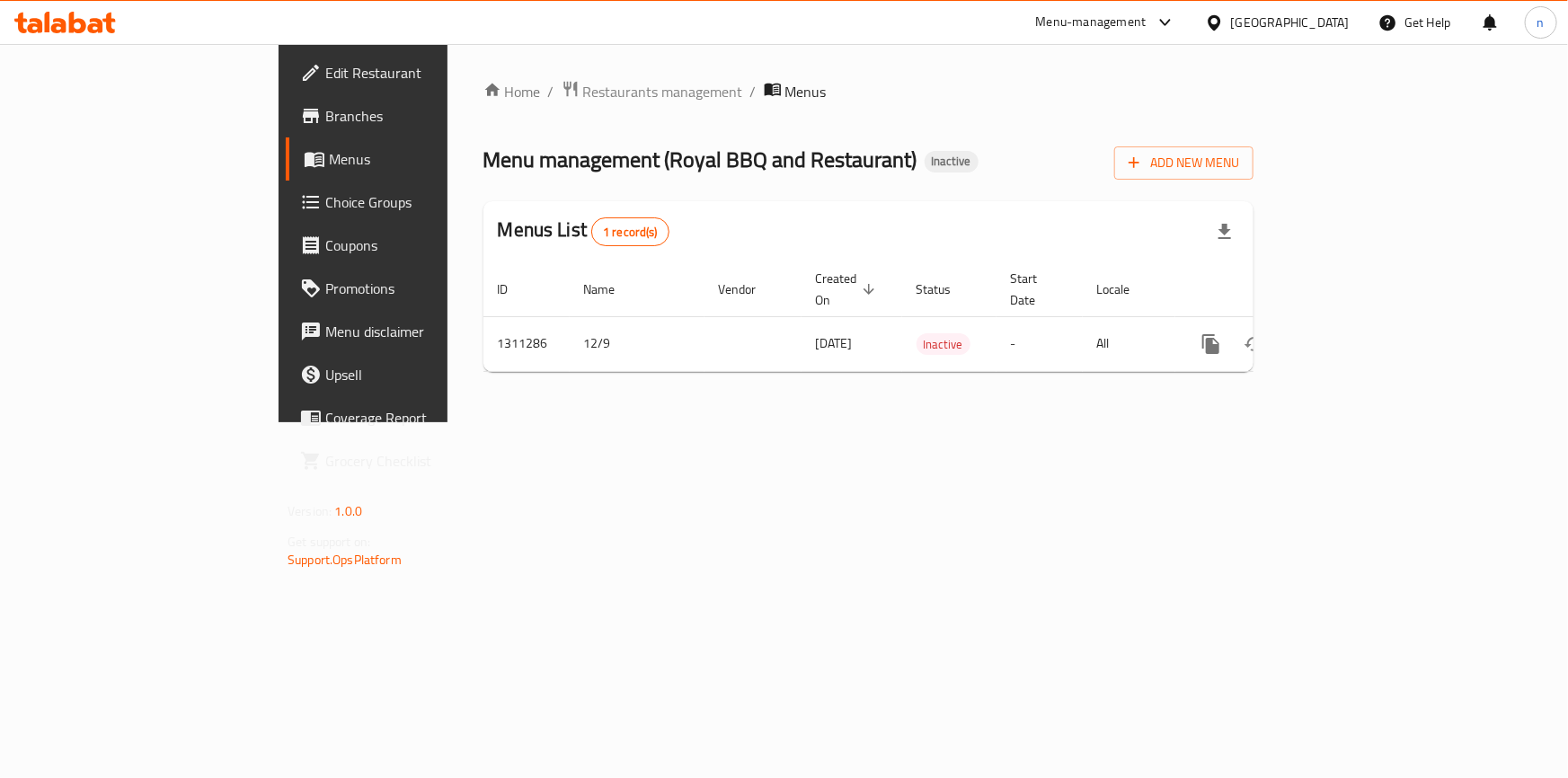
click at [929, 393] on div "Home / Restaurants management / Menus Menu management ( Royal BBQ and Restauran…" at bounding box center [869, 233] width 842 height 378
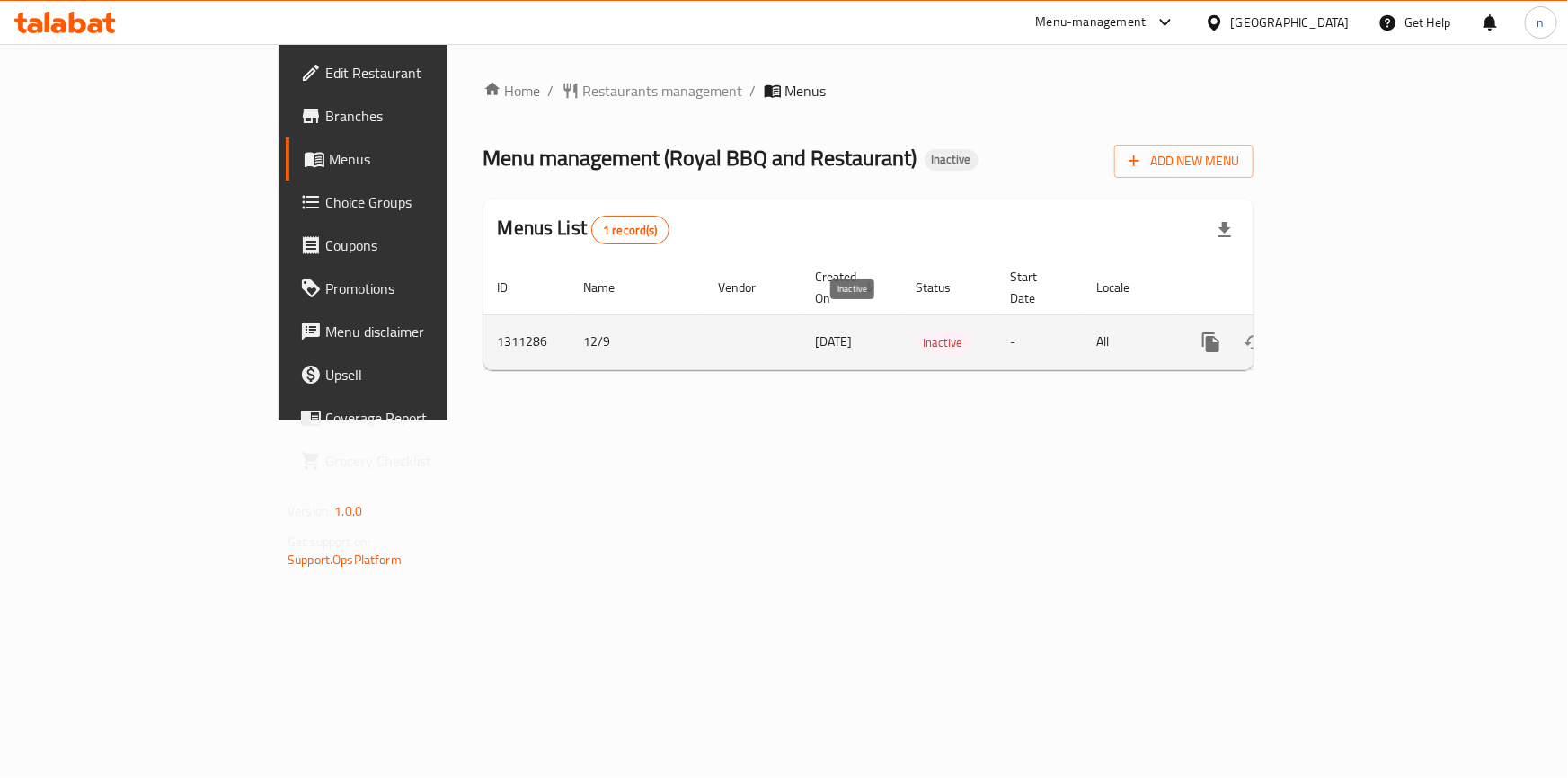
click at [917, 332] on span "Inactive" at bounding box center [944, 342] width 54 height 20
click at [1352, 331] on icon "enhanced table" at bounding box center [1341, 342] width 21 height 21
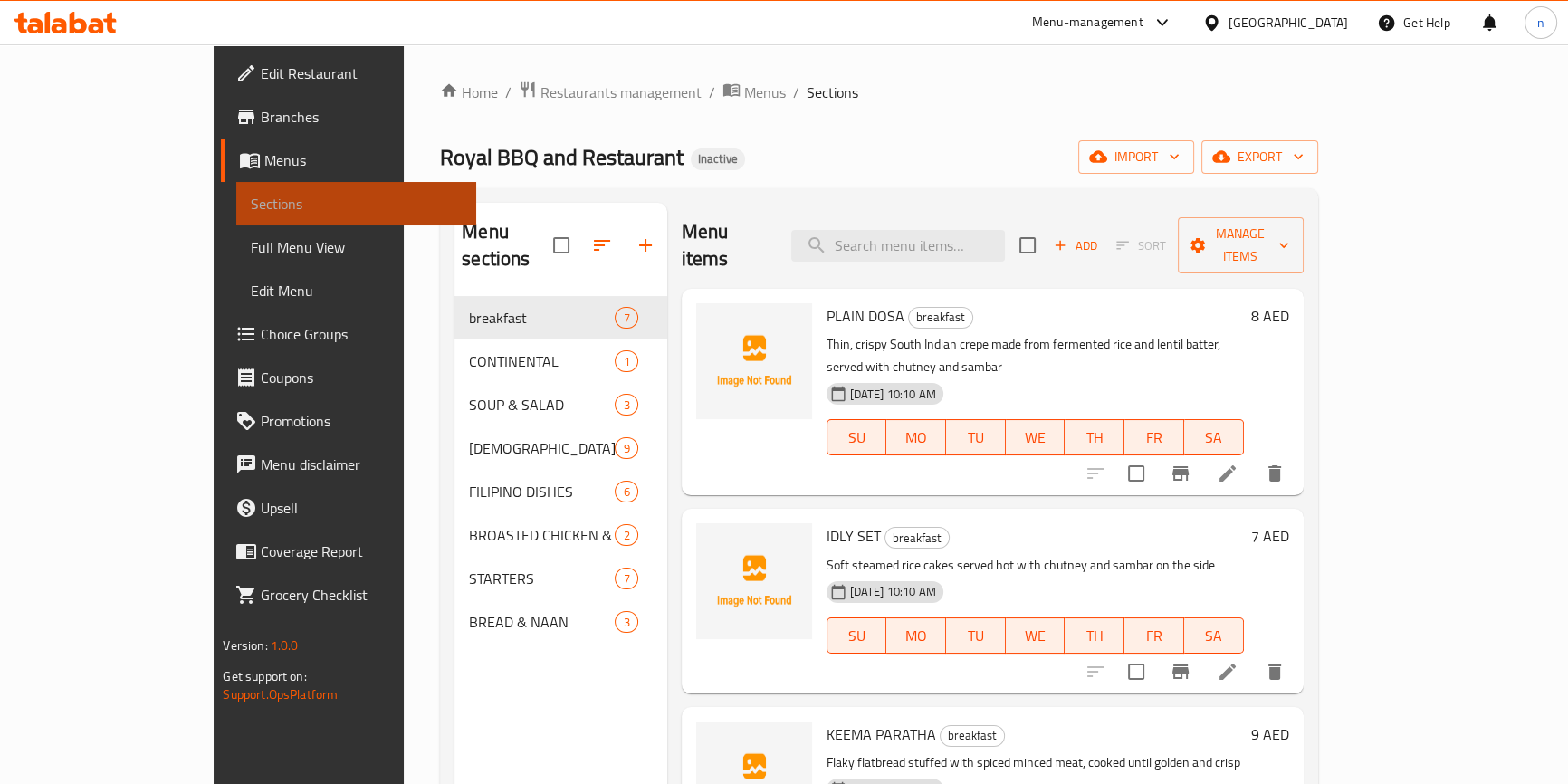
click at [250, 210] on span "Sections" at bounding box center [355, 204] width 210 height 22
click at [221, 174] on link "Menus" at bounding box center [348, 160] width 254 height 43
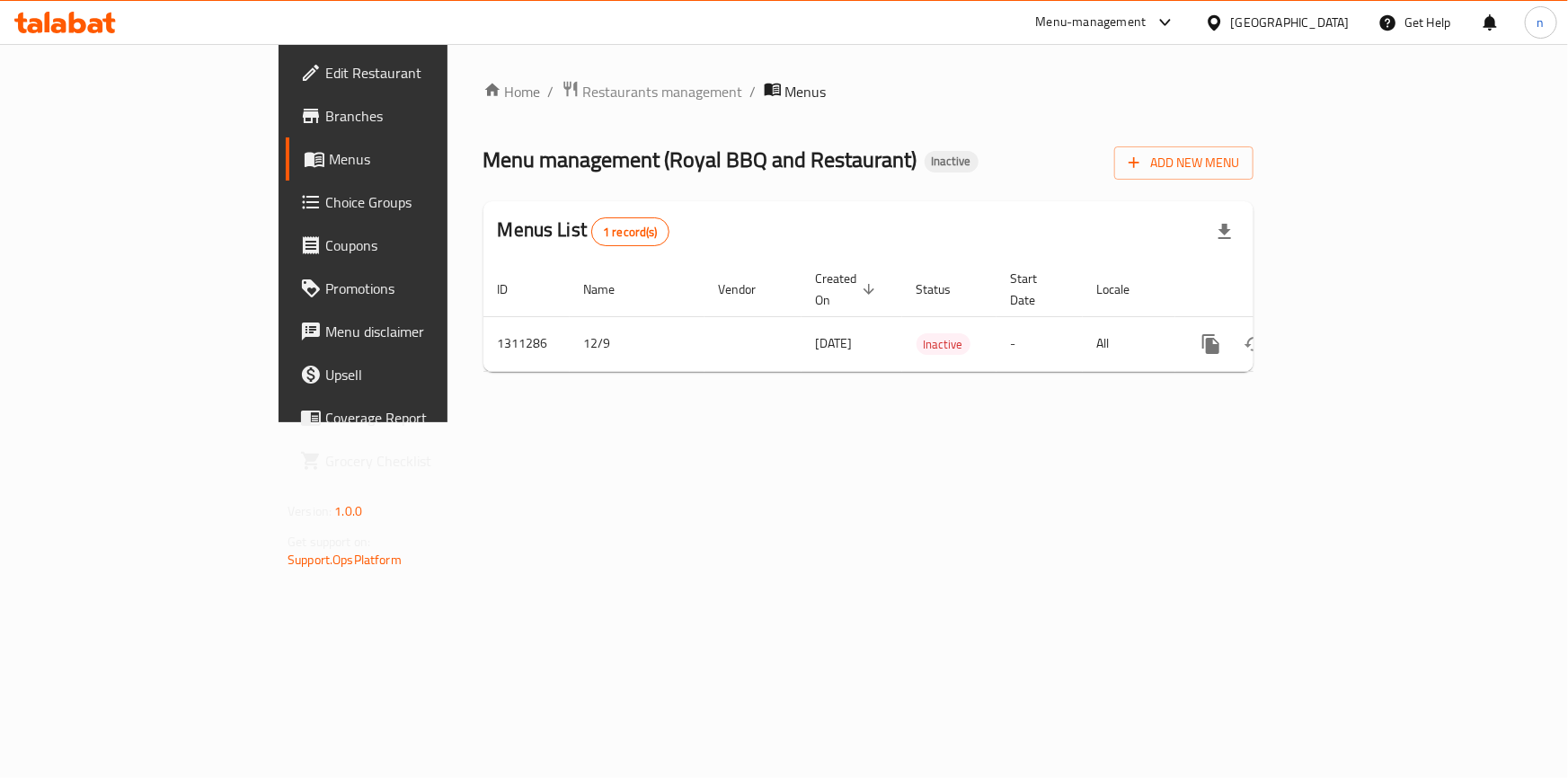
click at [818, 423] on div "Home / Restaurants management / Menus Menu management ( Royal BBQ and Restauran…" at bounding box center [869, 233] width 842 height 378
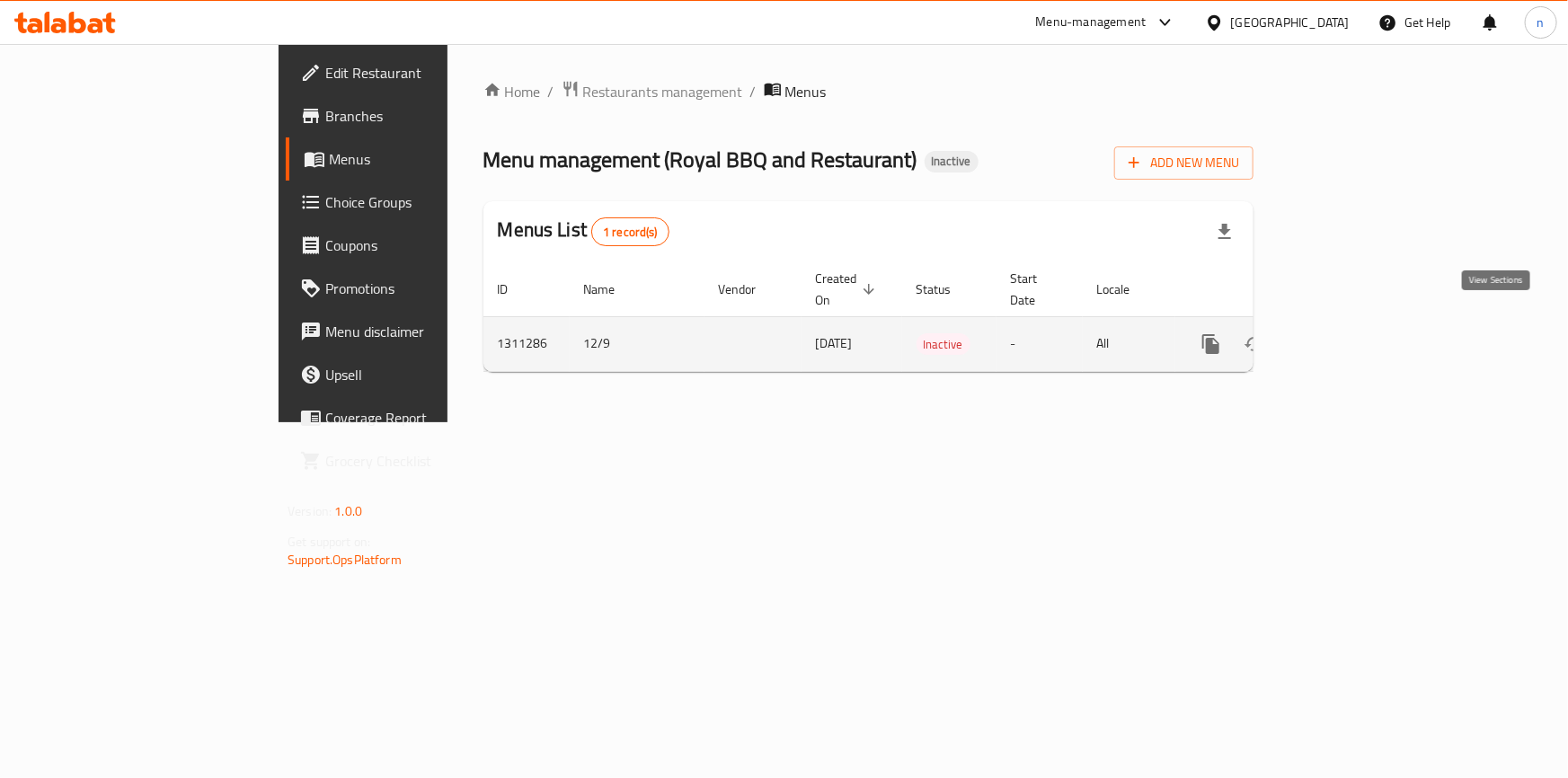
click at [1352, 333] on icon "enhanced table" at bounding box center [1341, 343] width 21 height 21
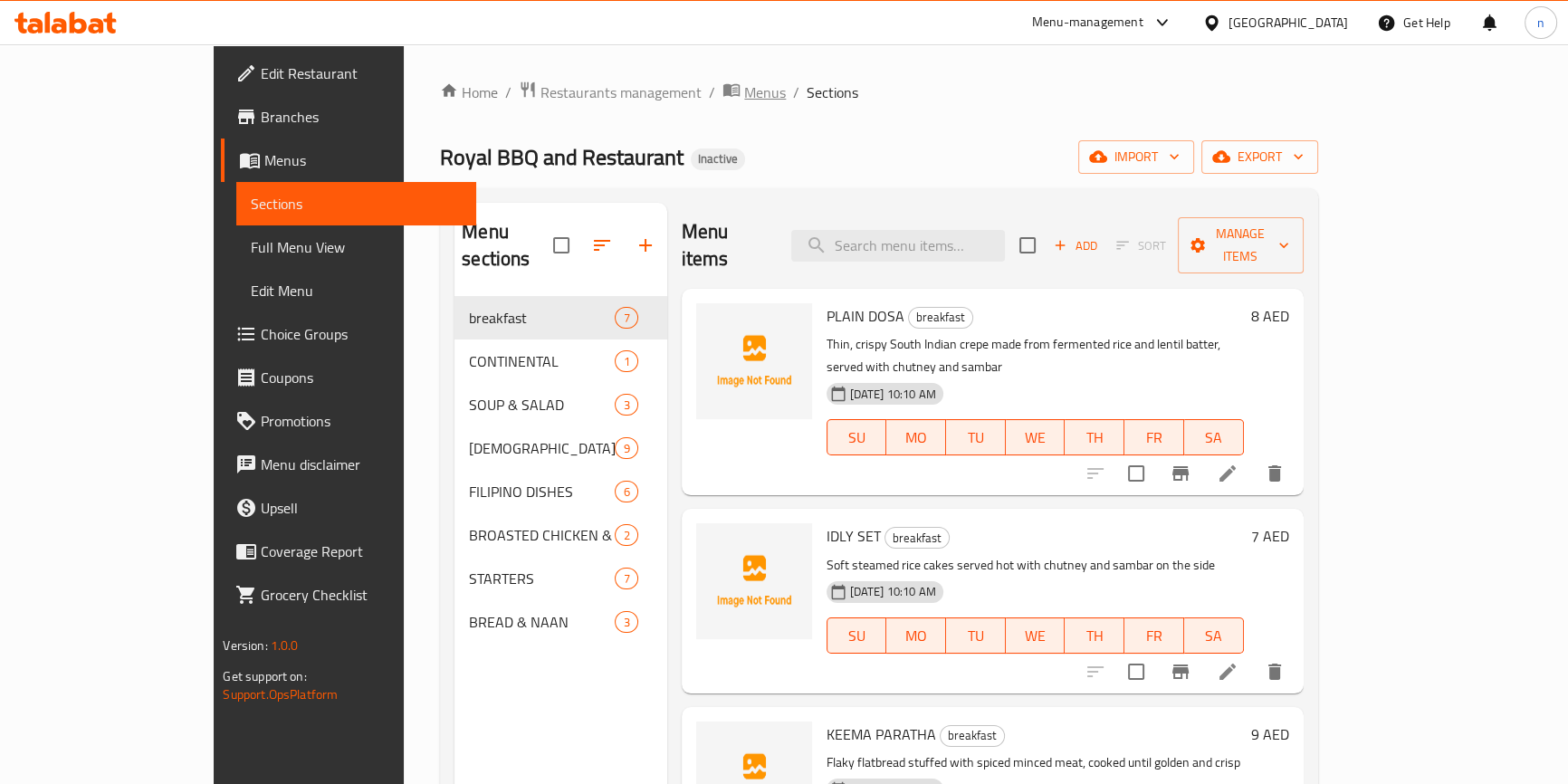
click at [744, 91] on span "Menus" at bounding box center [764, 92] width 41 height 22
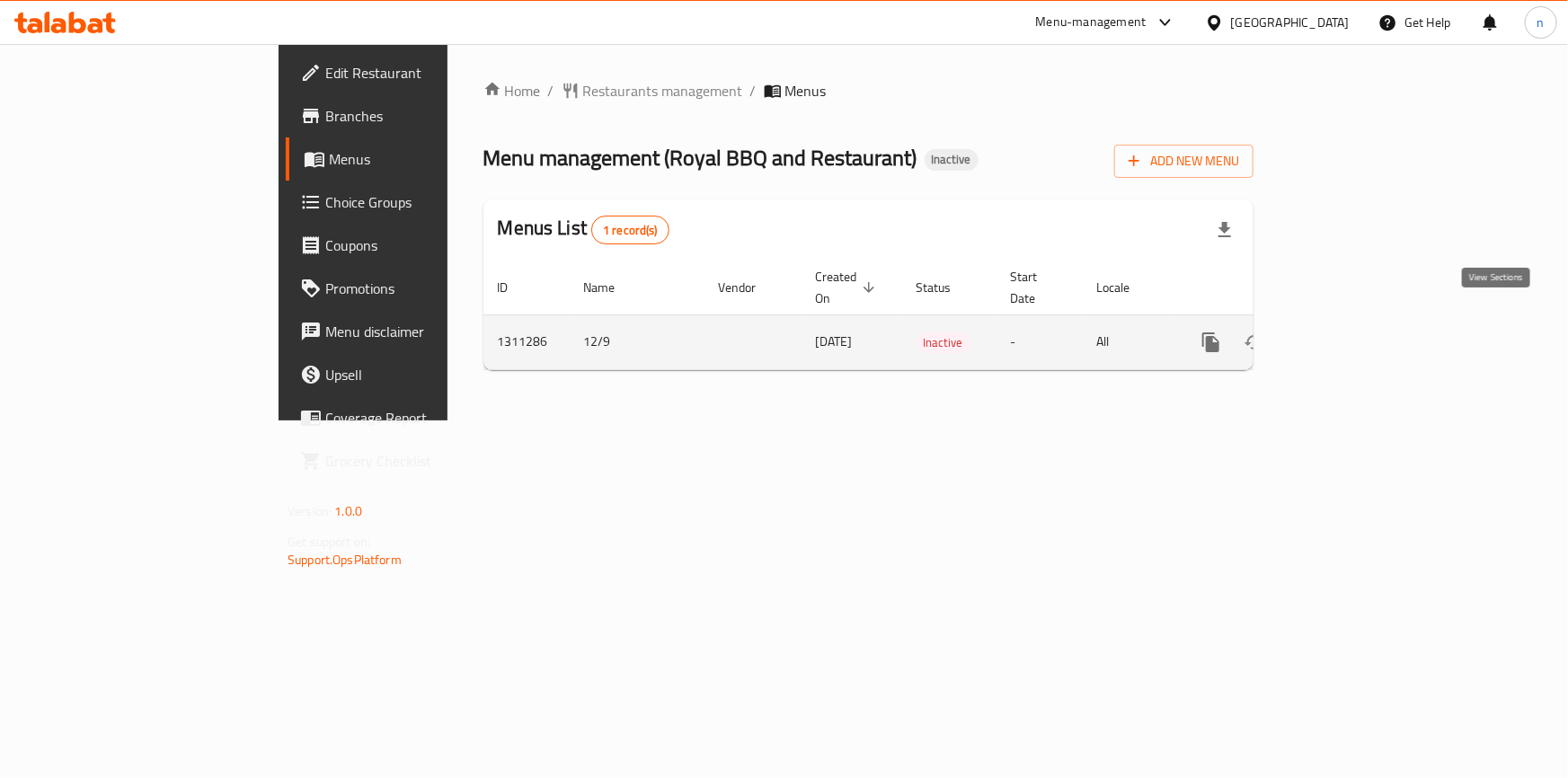
click at [1362, 325] on link "enhanced table" at bounding box center [1341, 342] width 43 height 43
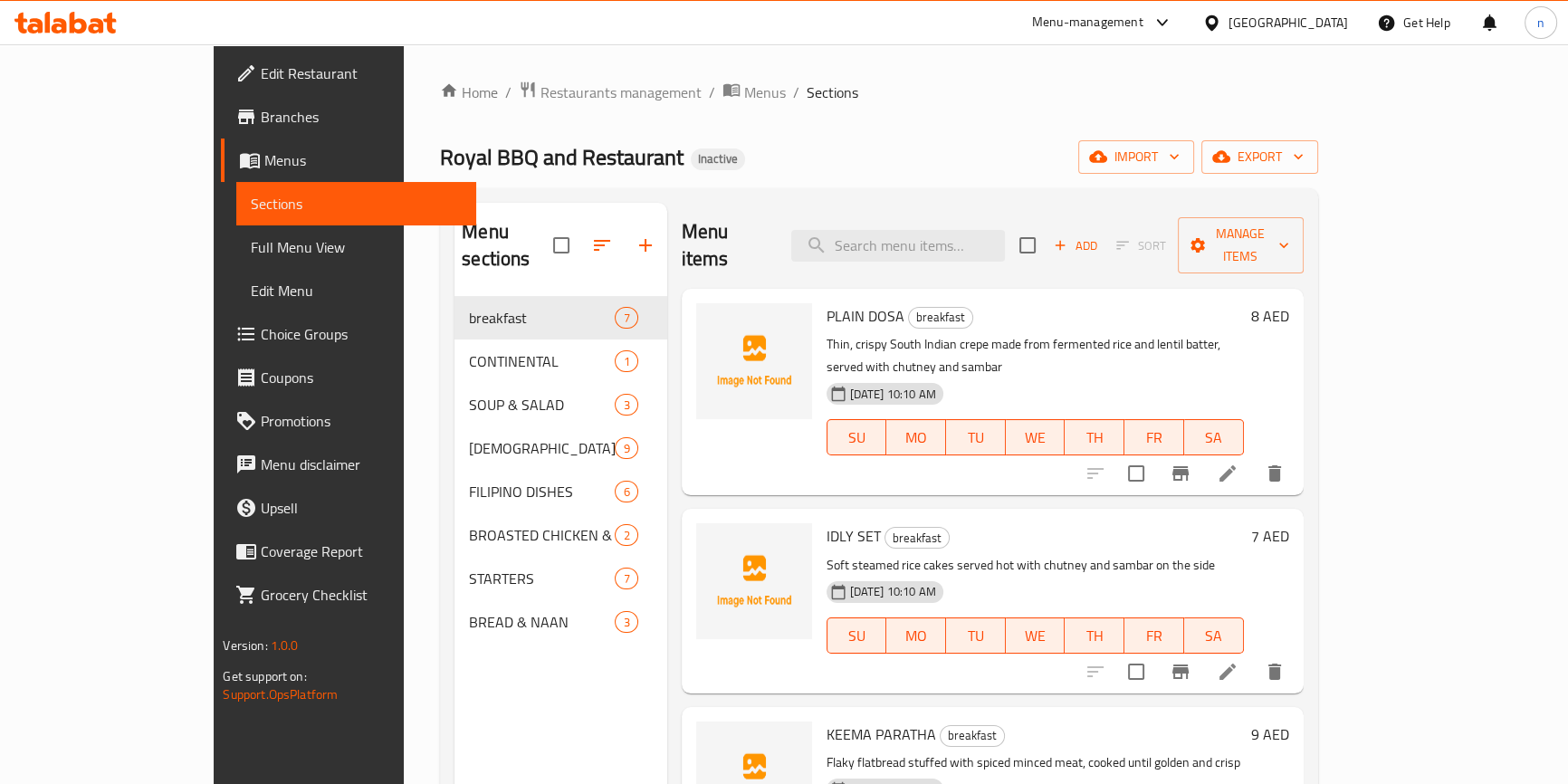
click at [944, 151] on div "Royal BBQ and Restaurant Inactive import export" at bounding box center [878, 158] width 877 height 34
click at [236, 261] on link "Full Menu View" at bounding box center [355, 247] width 239 height 43
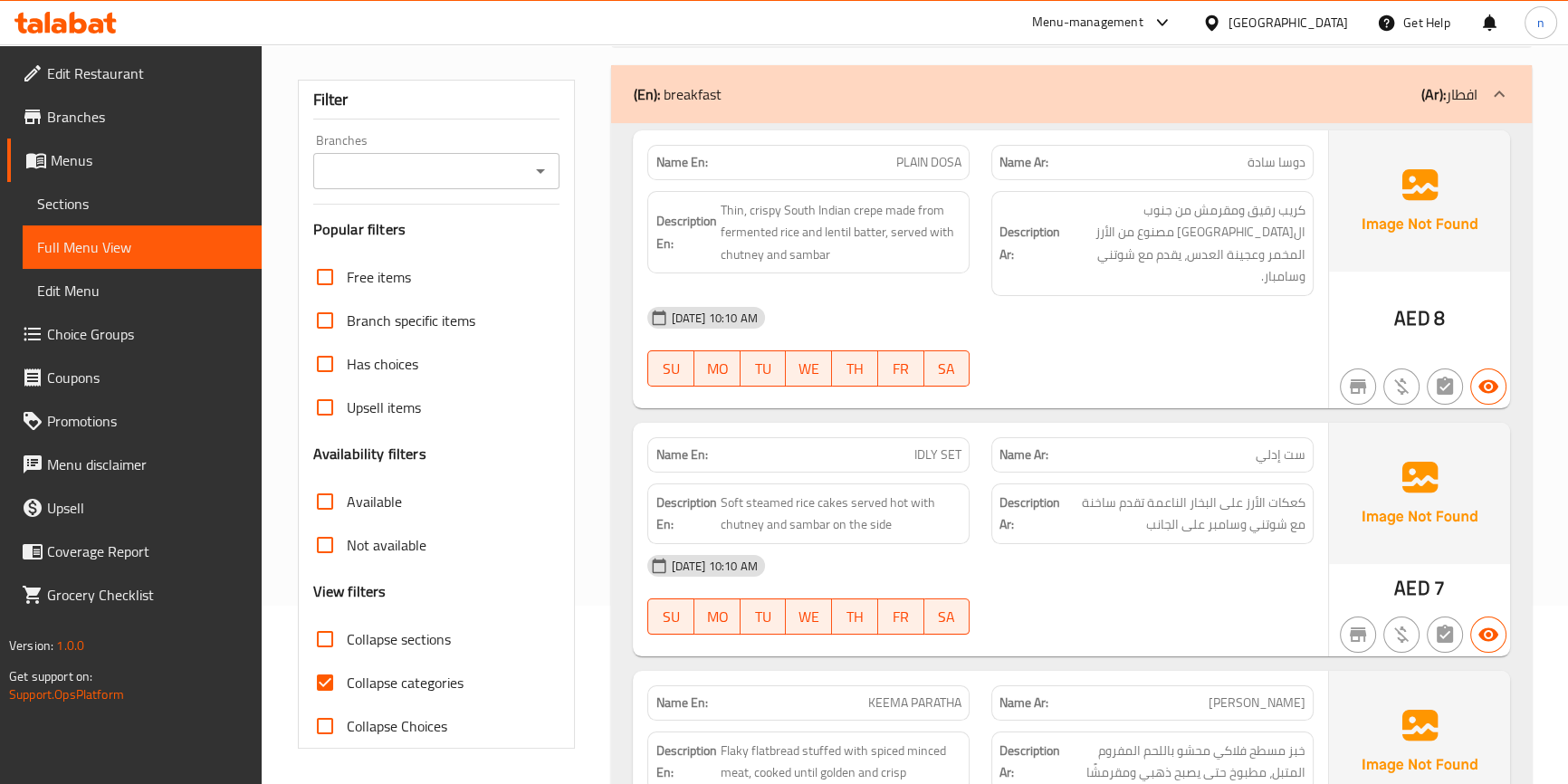
scroll to position [507, 0]
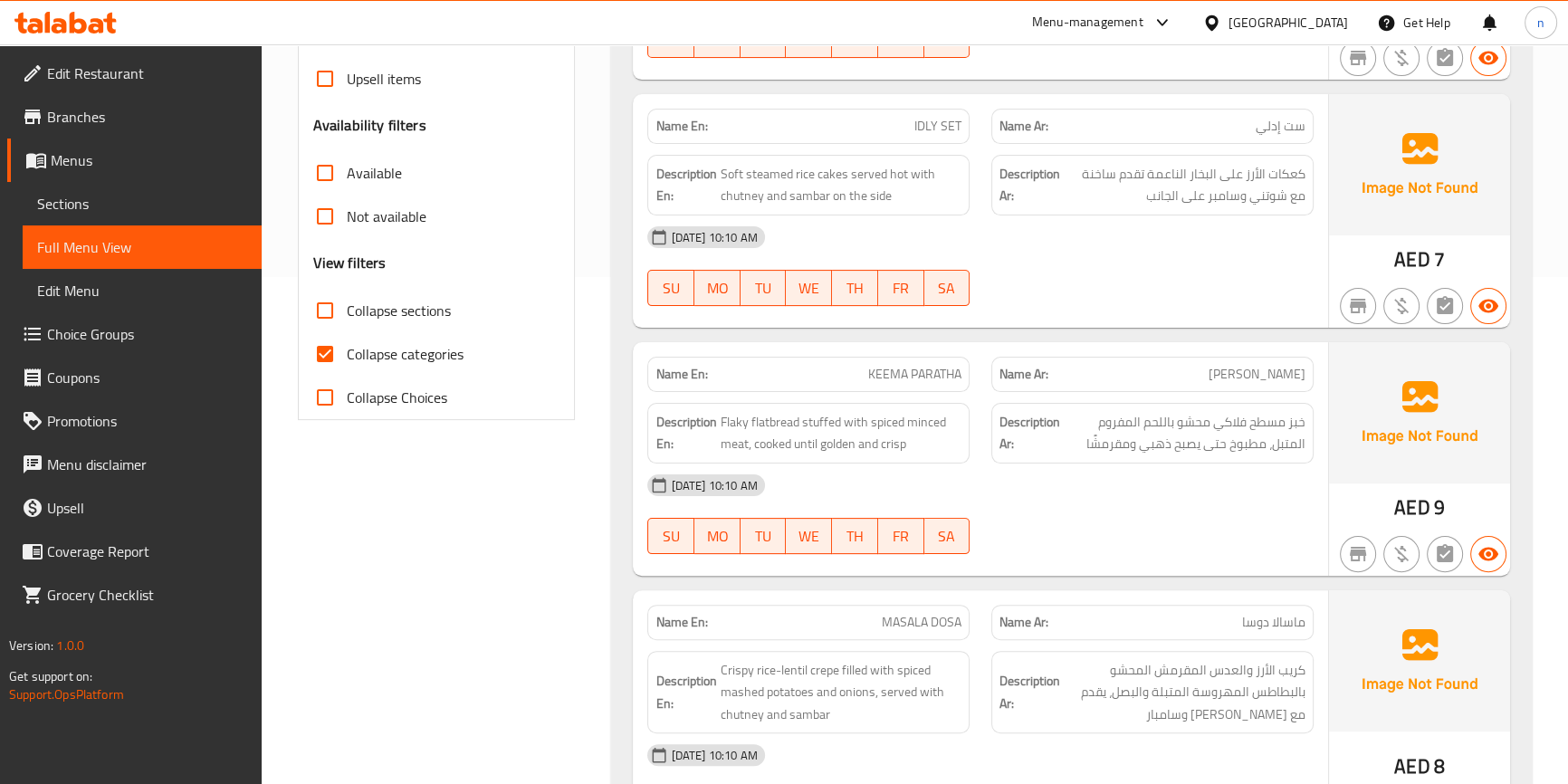
click at [373, 353] on span "Collapse categories" at bounding box center [405, 354] width 117 height 22
click at [347, 353] on input "Collapse categories" at bounding box center [324, 354] width 43 height 43
checkbox input "false"
click at [1161, 306] on div "Name En: PLAIN DOSA Name Ar: دوسا سادة Description En: Thin, crispy South India…" at bounding box center [1071, 711] width 920 height 1832
click at [1138, 294] on div "Name En: IDLY SET Name Ar: ست إدلي Description En: Soft steamed rice cakes serv…" at bounding box center [980, 210] width 694 height 234
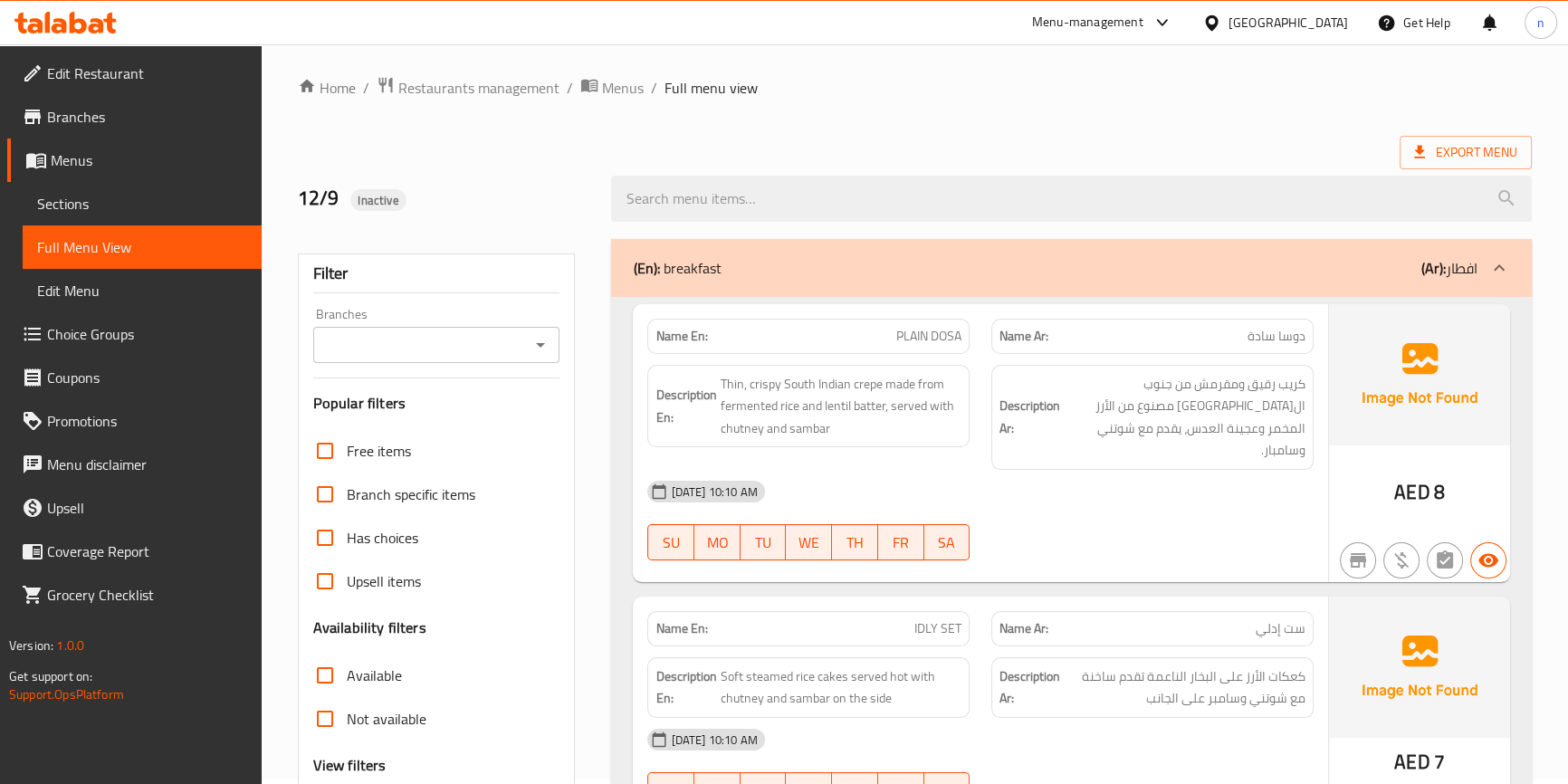
scroll to position [0, 0]
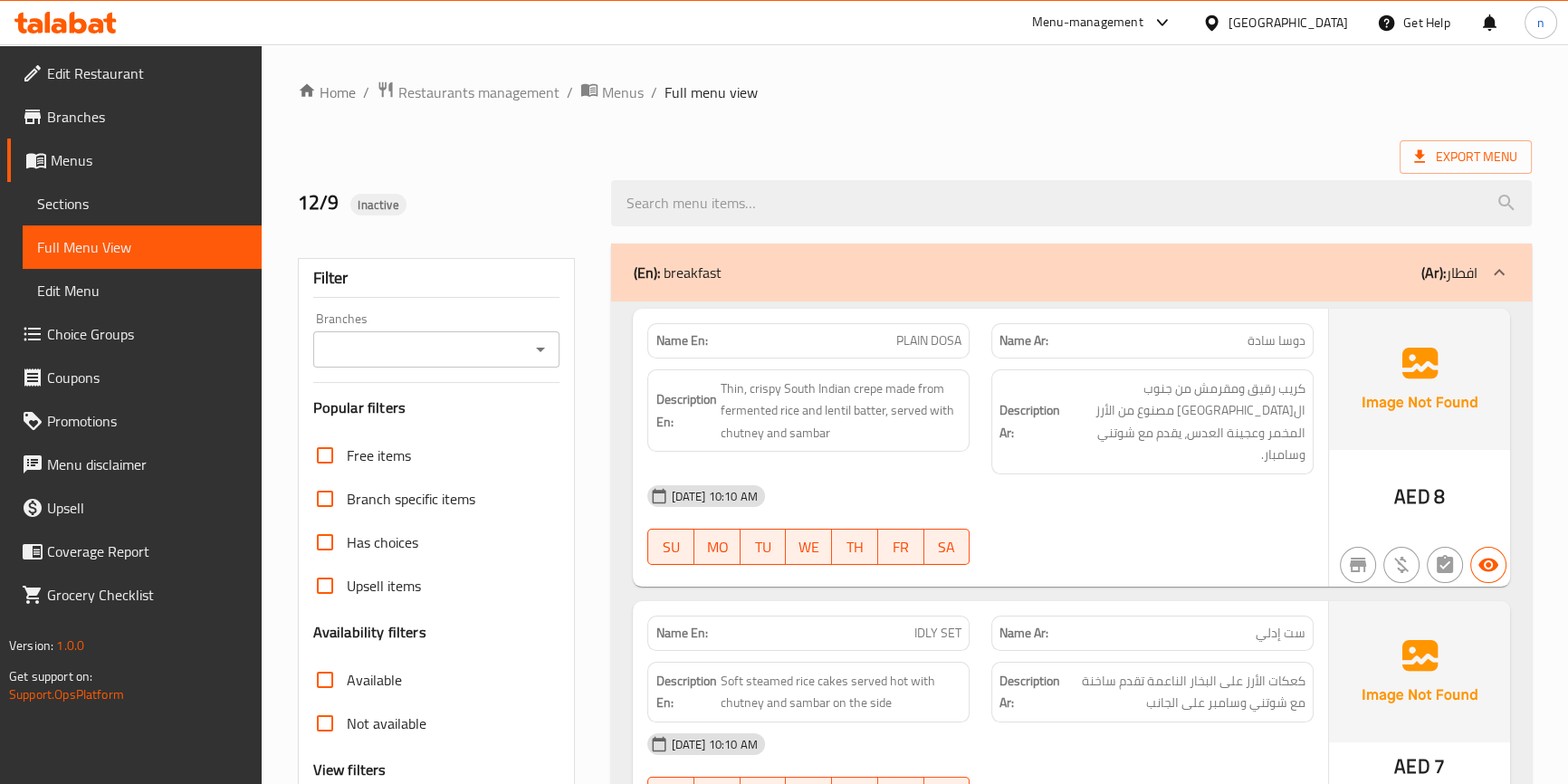
click at [1162, 506] on div "12-09-2025 10:10 AM SU MO TU WE TH FR SA" at bounding box center [980, 525] width 687 height 101
drag, startPoint x: 1024, startPoint y: 468, endPoint x: 1138, endPoint y: 515, distance: 123.3
click at [1138, 515] on div "12-09-2025 10:10 AM SU MO TU WE TH FR SA" at bounding box center [980, 525] width 687 height 101
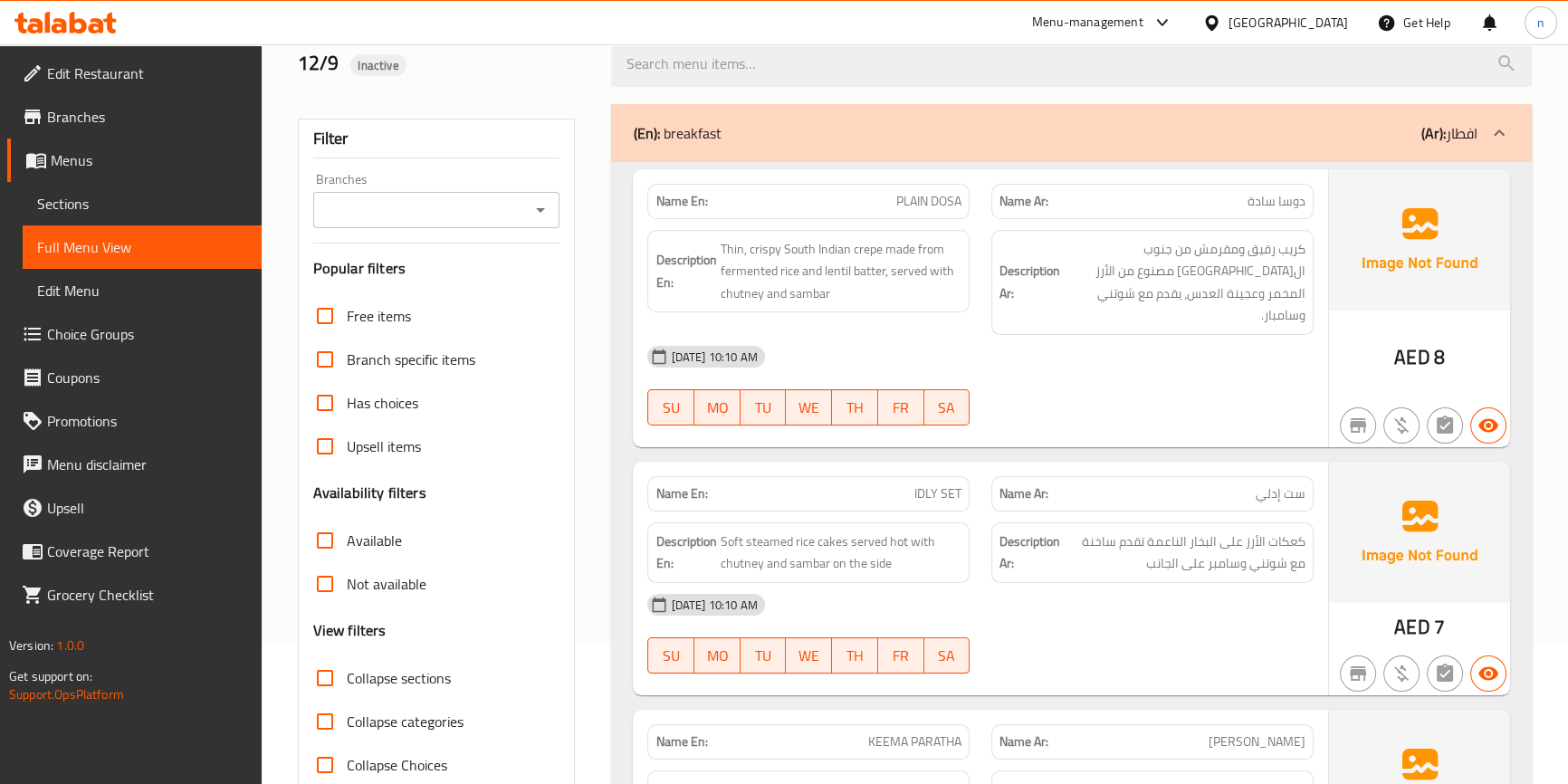
scroll to position [164, 0]
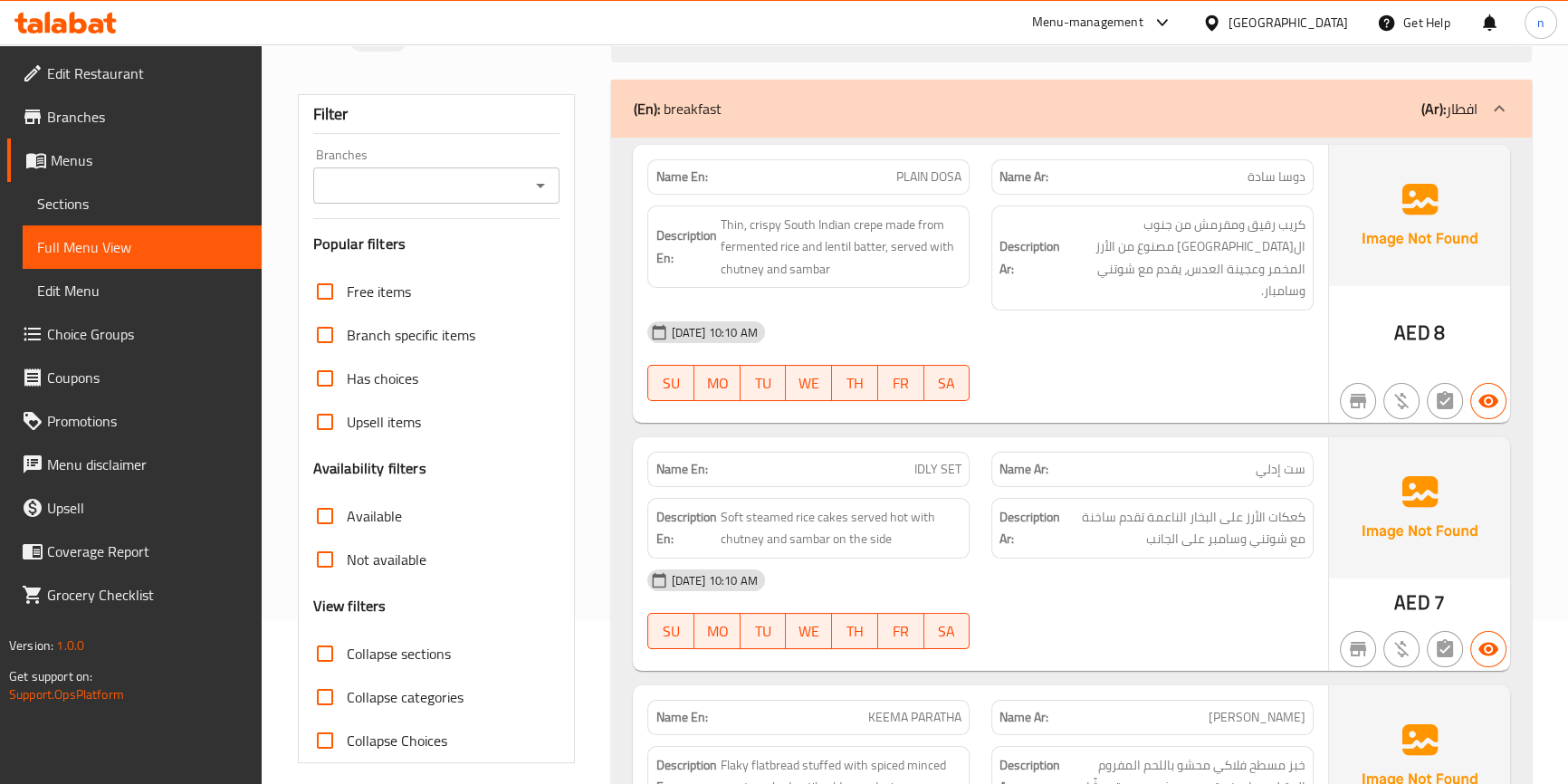
click at [1318, 362] on div "12-09-2025 10:10 AM SU MO TU WE TH FR SA" at bounding box center [980, 361] width 687 height 101
click at [1263, 316] on div "[DATE] 10:10 AM" at bounding box center [980, 332] width 687 height 43
click at [1168, 64] on div at bounding box center [1071, 39] width 942 height 68
click at [1244, 310] on div "[DATE] 10:10 AM" at bounding box center [980, 332] width 687 height 43
click at [1216, 353] on div "12-09-2025 10:10 AM SU MO TU WE TH FR SA" at bounding box center [980, 361] width 687 height 101
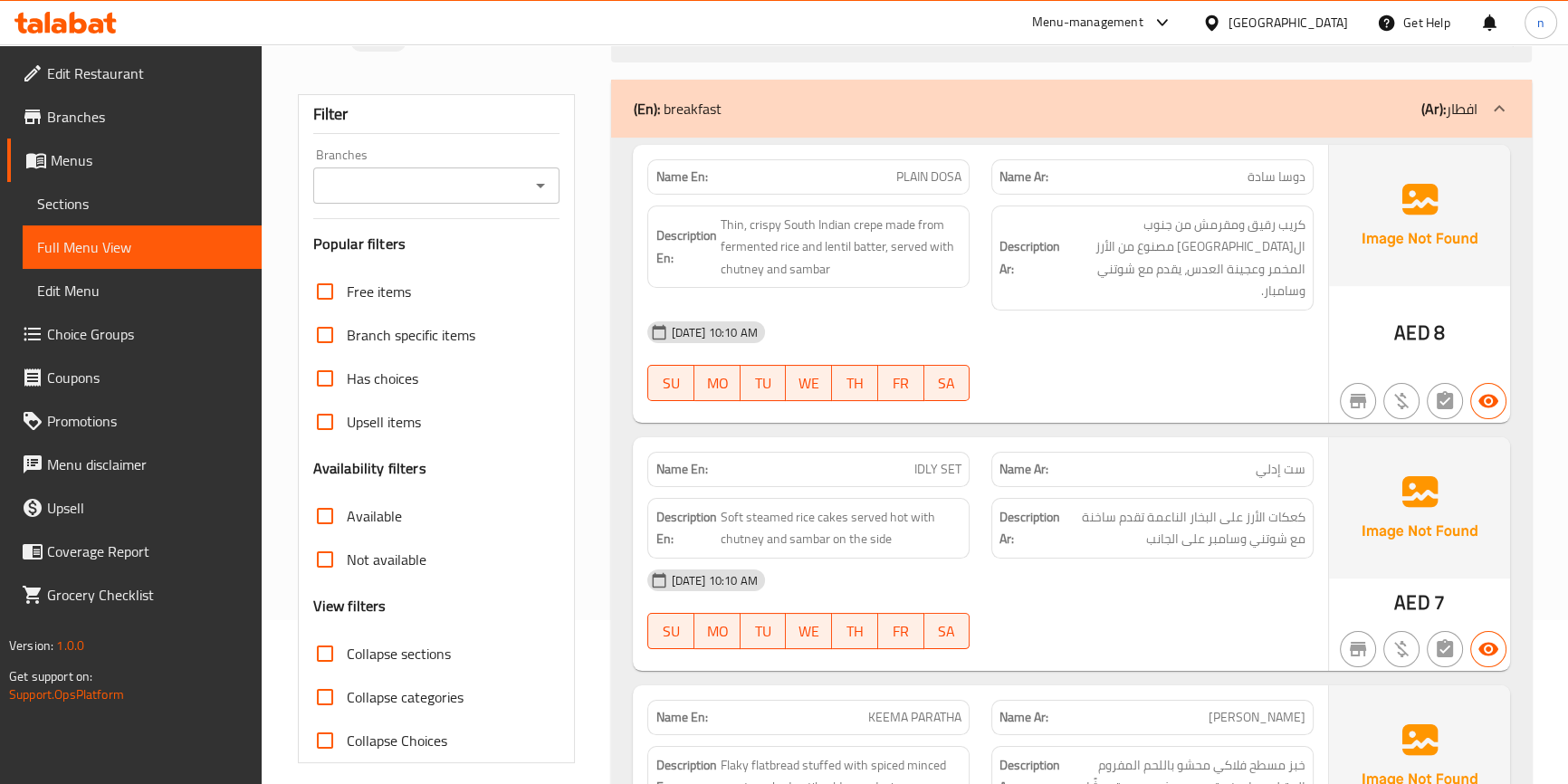
click at [1199, 318] on div "[DATE] 10:10 AM" at bounding box center [980, 332] width 687 height 43
click at [1199, 318] on div "[DATE] 10:10 AM" at bounding box center [980, 332] width 687 height 43
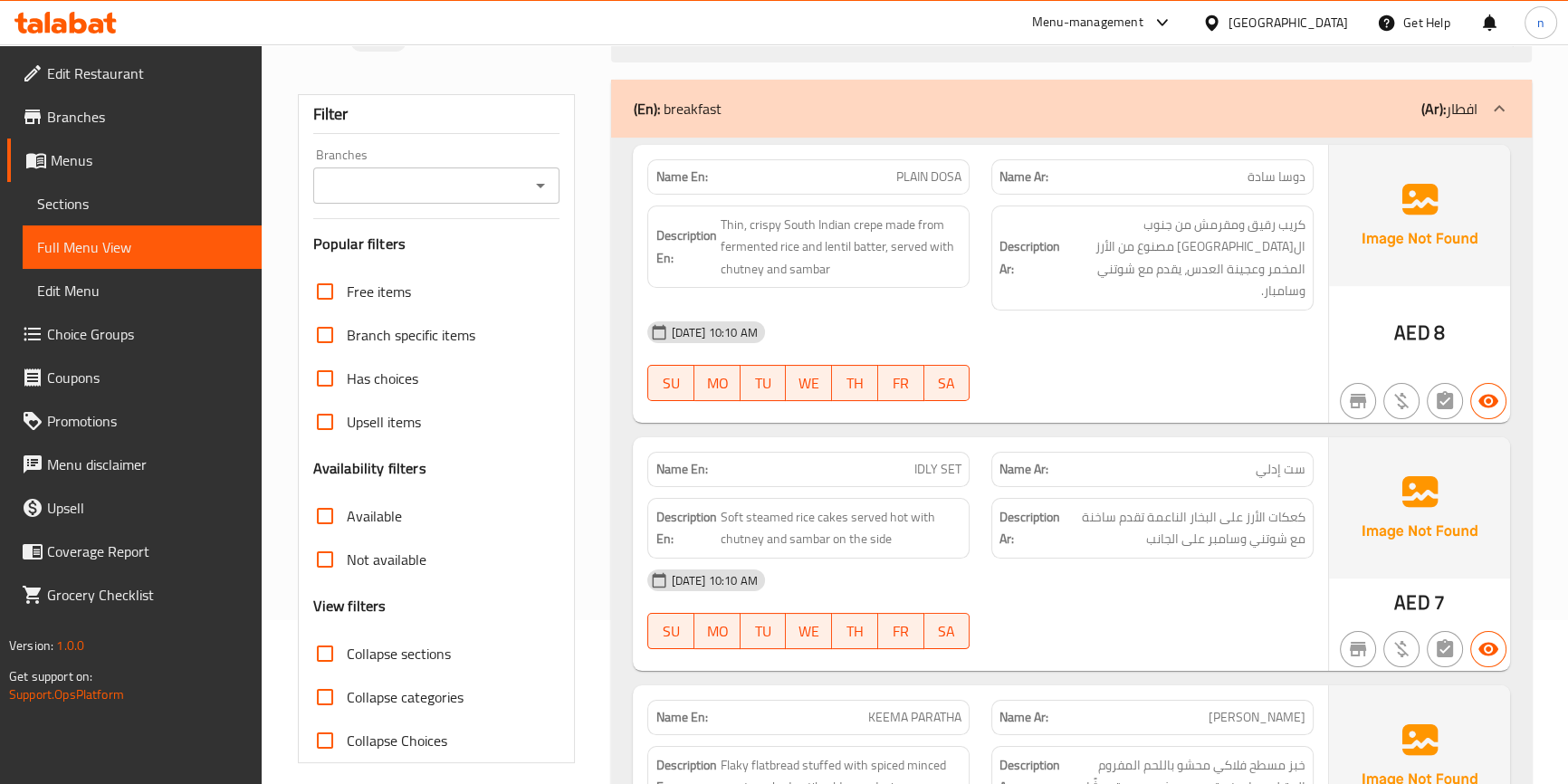
click at [1183, 316] on div "[DATE] 10:10 AM" at bounding box center [980, 332] width 687 height 43
click at [1197, 341] on div "[DATE] 10:10 AM SU MO TU WE TH FR SA" at bounding box center [980, 361] width 687 height 101
click at [1167, 328] on div "[DATE] 10:10 AM" at bounding box center [980, 332] width 687 height 43
click at [1229, 346] on div "[DATE] 10:10 AM SU MO TU WE TH FR SA" at bounding box center [980, 361] width 687 height 101
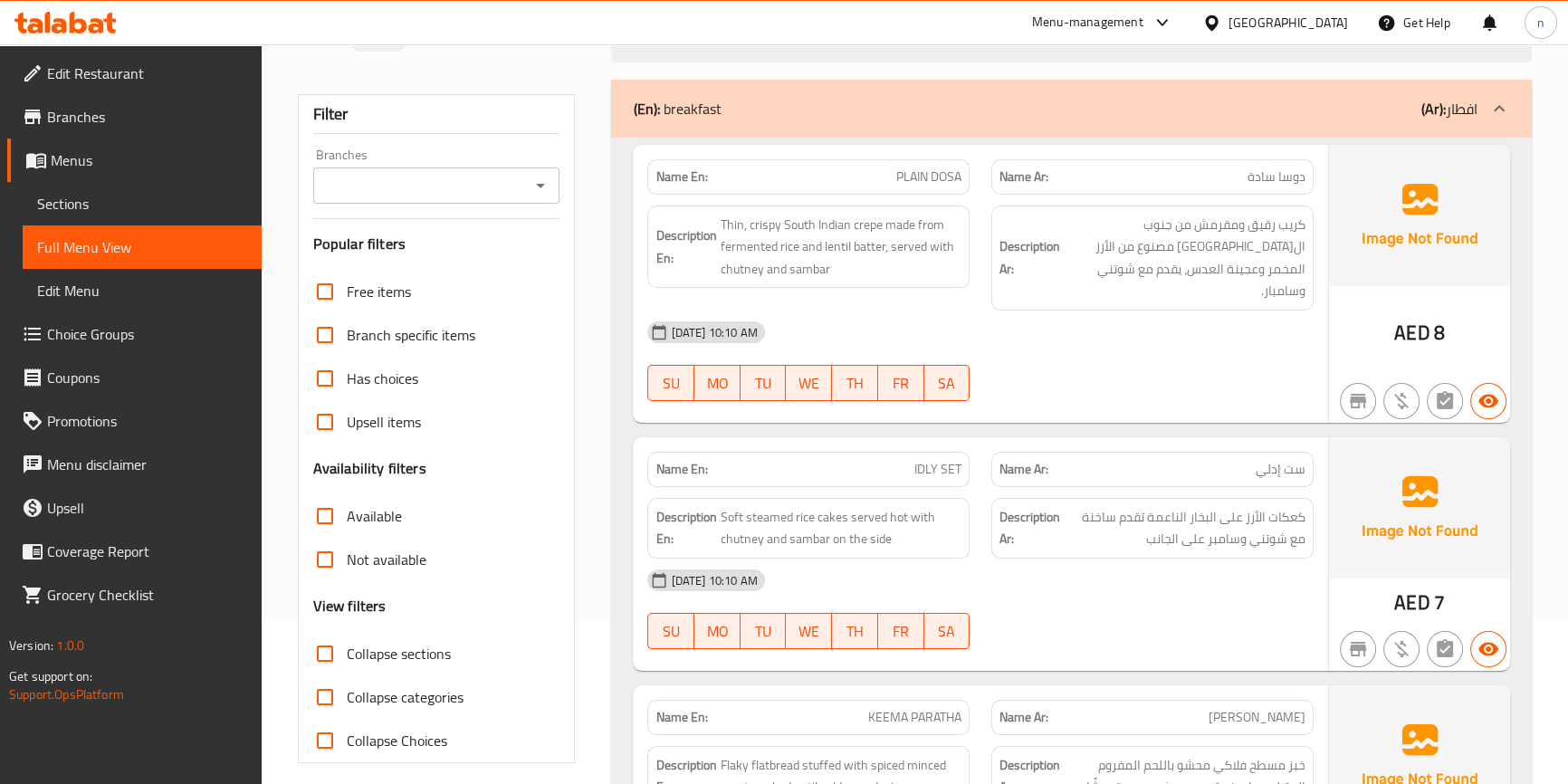
click at [1229, 346] on div "[DATE] 10:10 AM SU MO TU WE TH FR SA" at bounding box center [980, 361] width 687 height 101
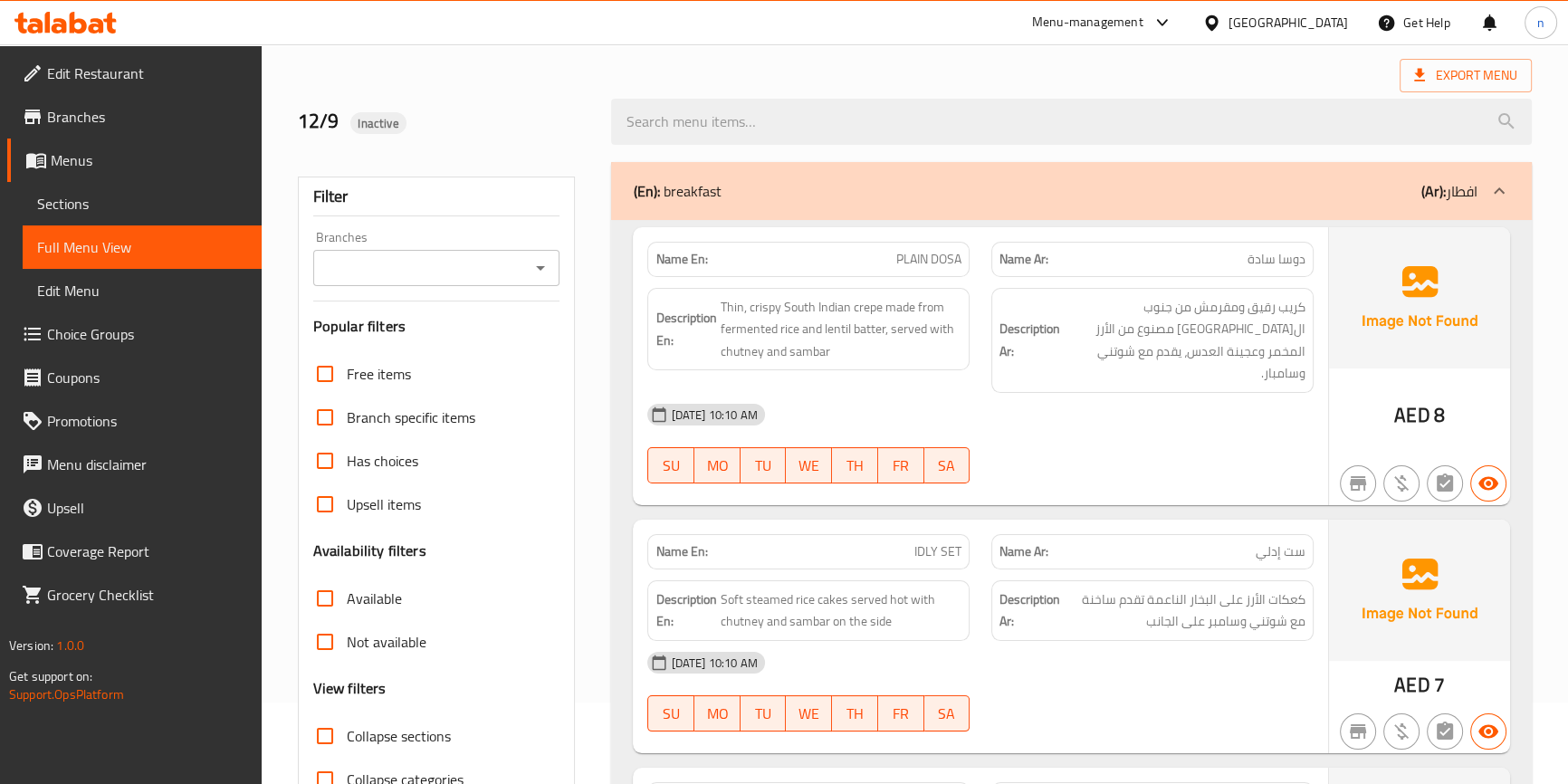
click at [1176, 333] on span "كريب رقيق ومقرمش من جنوب ال[GEOGRAPHIC_DATA] مصنوع من الأرز المخمر وعجينة العدس…" at bounding box center [1184, 340] width 242 height 89
click at [1228, 428] on div "[DATE] 10:10 AM SU MO TU WE TH FR SA" at bounding box center [980, 444] width 687 height 101
click at [1098, 438] on div "[DATE] 10:10 AM SU MO TU WE TH FR SA" at bounding box center [980, 444] width 687 height 101
click at [1098, 588] on span "كعكات الأرز على البخار الناعمة تقدم ساخنة مع شوتني وسامبر على الجانب" at bounding box center [1184, 610] width 242 height 44
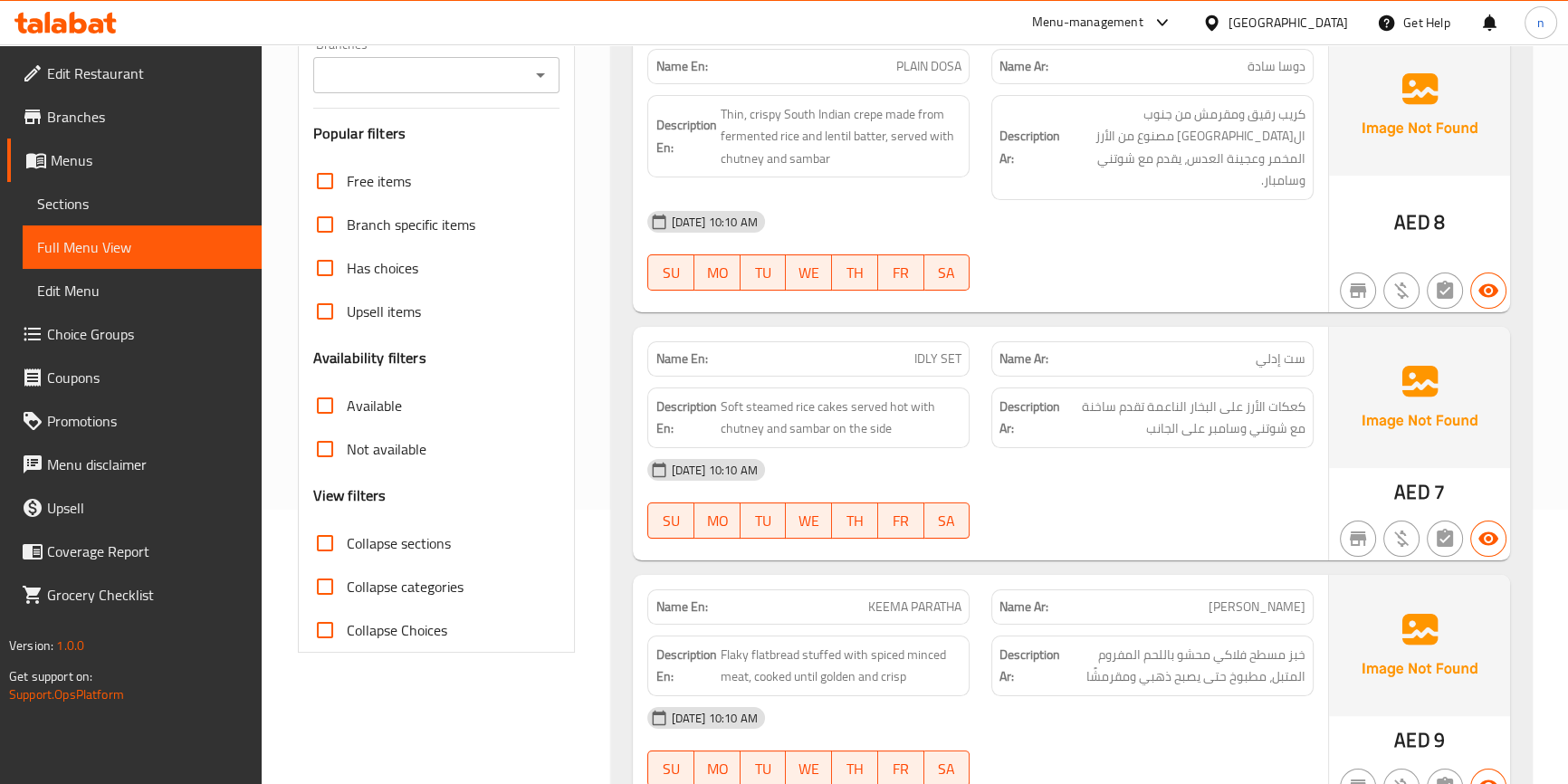
scroll to position [247, 0]
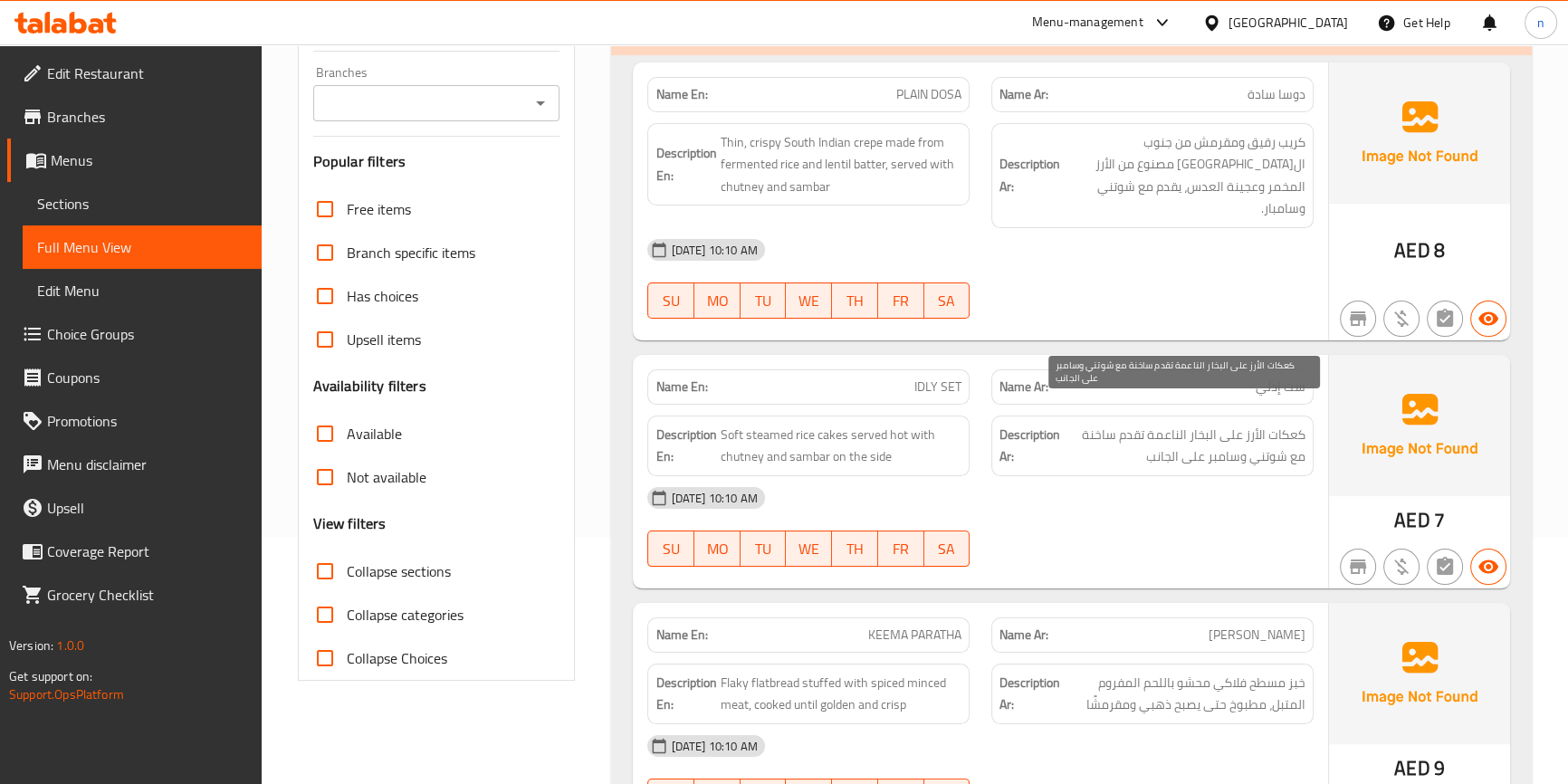
drag, startPoint x: 1093, startPoint y: 420, endPoint x: 1123, endPoint y: 483, distance: 69.8
click at [1123, 483] on div "[DATE] 10:10 AM" at bounding box center [980, 498] width 687 height 43
click at [1095, 424] on span "كعكات الأرز على البخار الناعمة تقدم ساخنة مع شوتني وسامبر على الجانب" at bounding box center [1184, 445] width 242 height 44
click at [1139, 526] on div "[DATE] 10:10 AM SU MO TU WE TH FR SA" at bounding box center [980, 527] width 687 height 101
click at [1111, 415] on div "Description Ar: كعكات الأرز على البخار الناعمة تقدم ساخنة مع شوتني وسامبر على ا…" at bounding box center [1153, 445] width 323 height 61
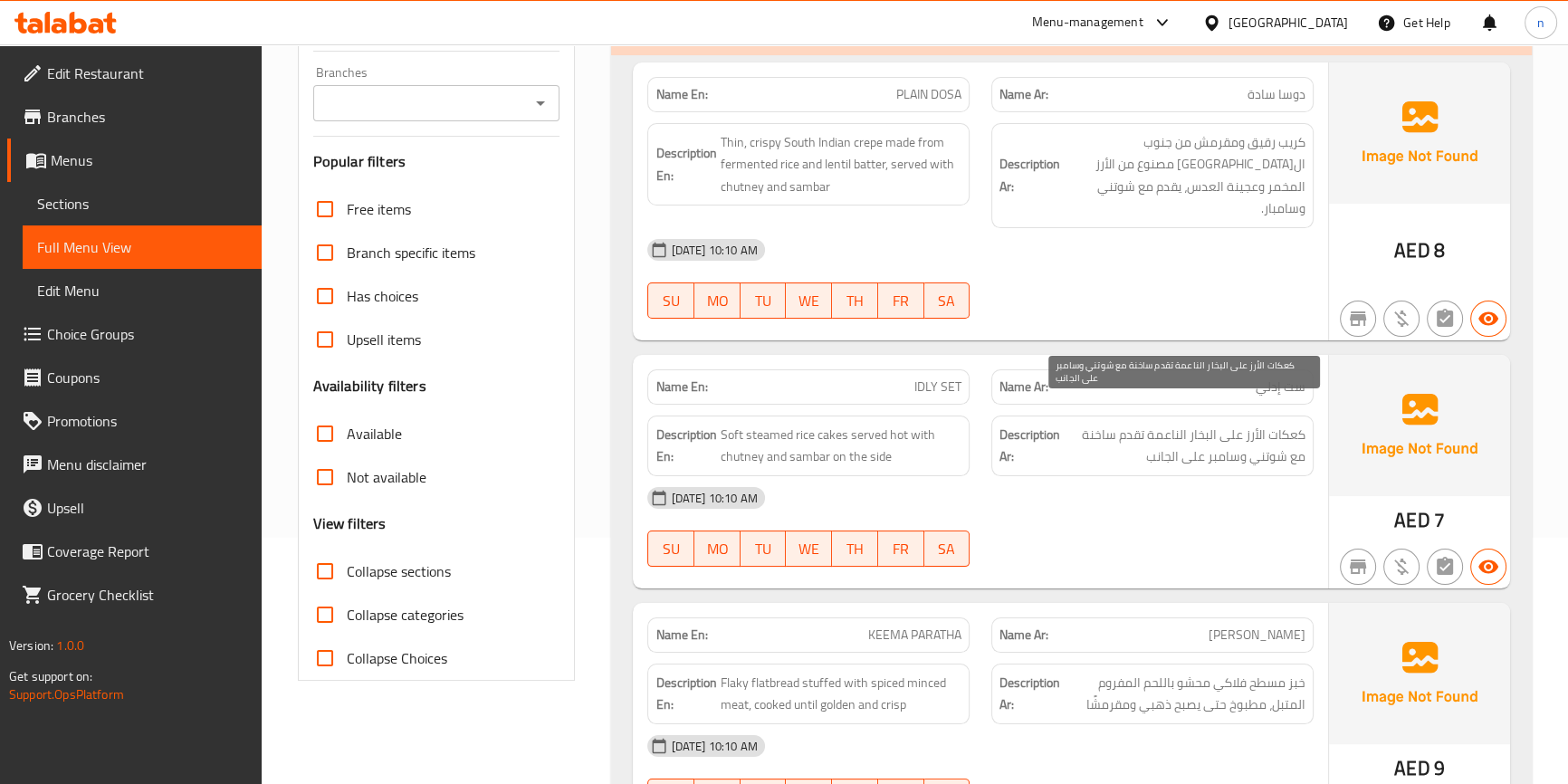
click at [1116, 424] on span "كعكات الأرز على البخار الناعمة تقدم ساخنة مع شوتني وسامبر على الجانب" at bounding box center [1184, 445] width 242 height 44
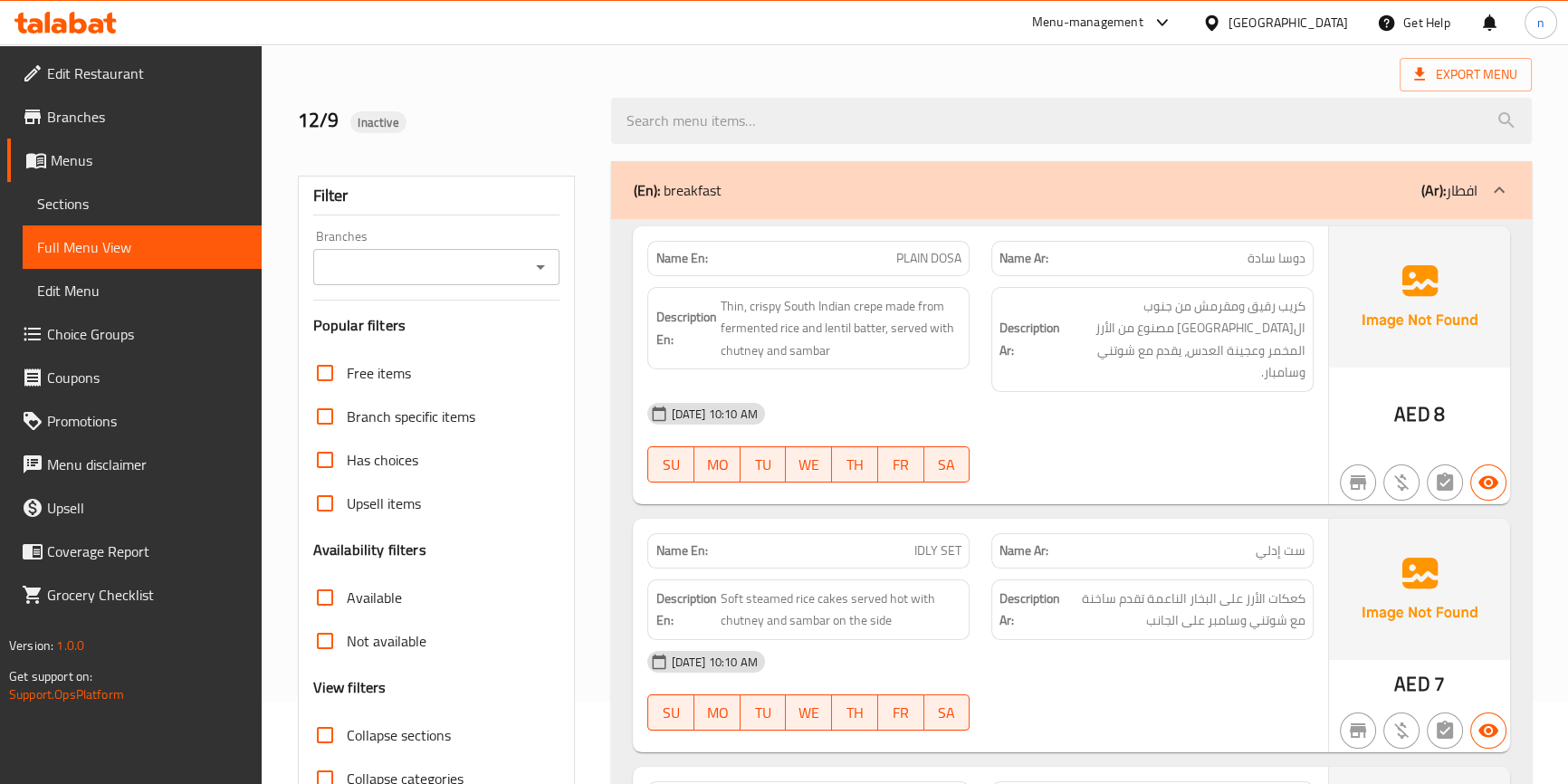
scroll to position [82, 0]
click at [1292, 251] on span "دوسا سادة" at bounding box center [1276, 259] width 58 height 19
click at [1330, 69] on div "Export Menu" at bounding box center [915, 76] width 1234 height 34
click at [560, 99] on div "12/9 Inactive" at bounding box center [444, 122] width 314 height 81
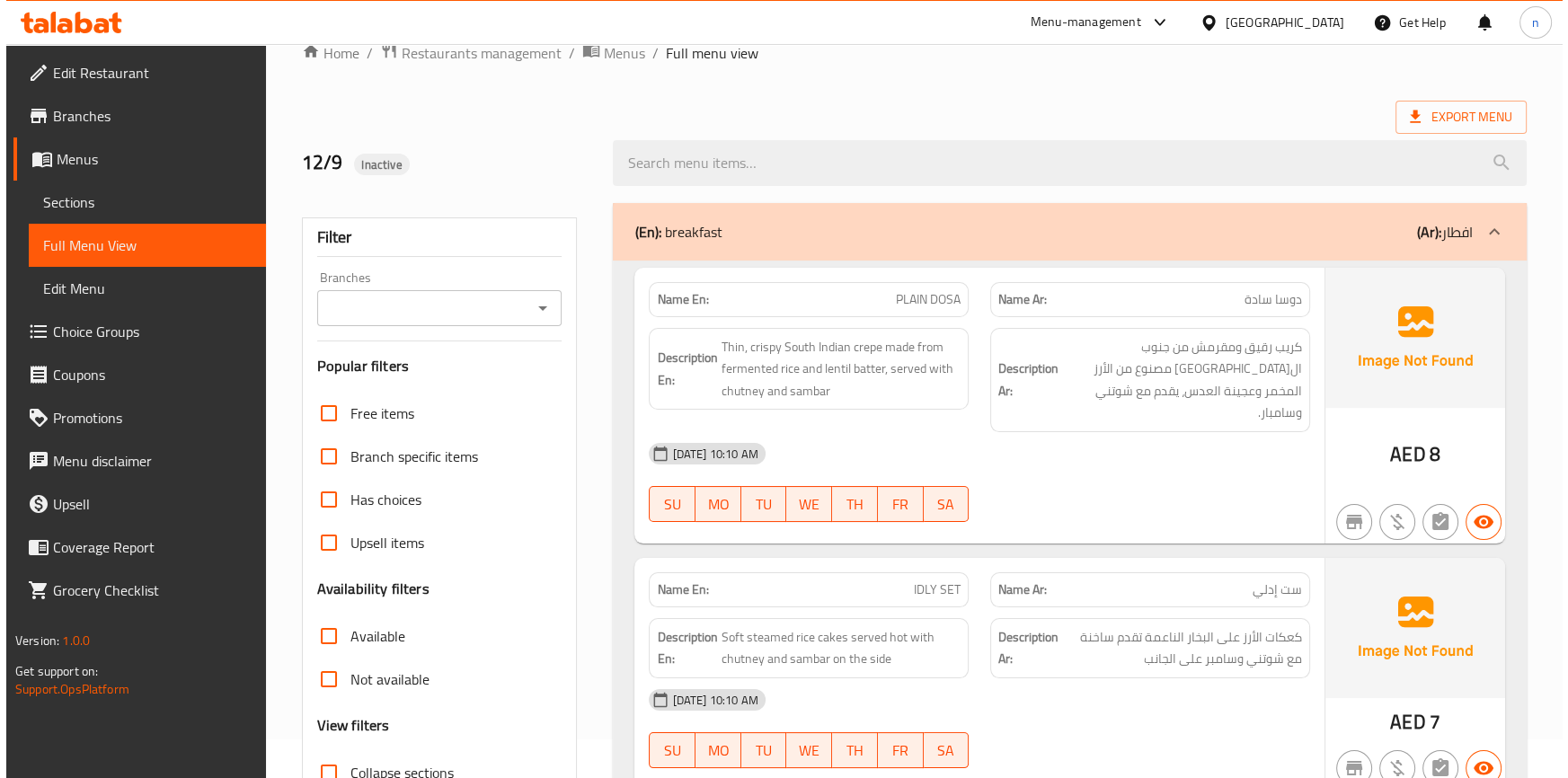
scroll to position [0, 0]
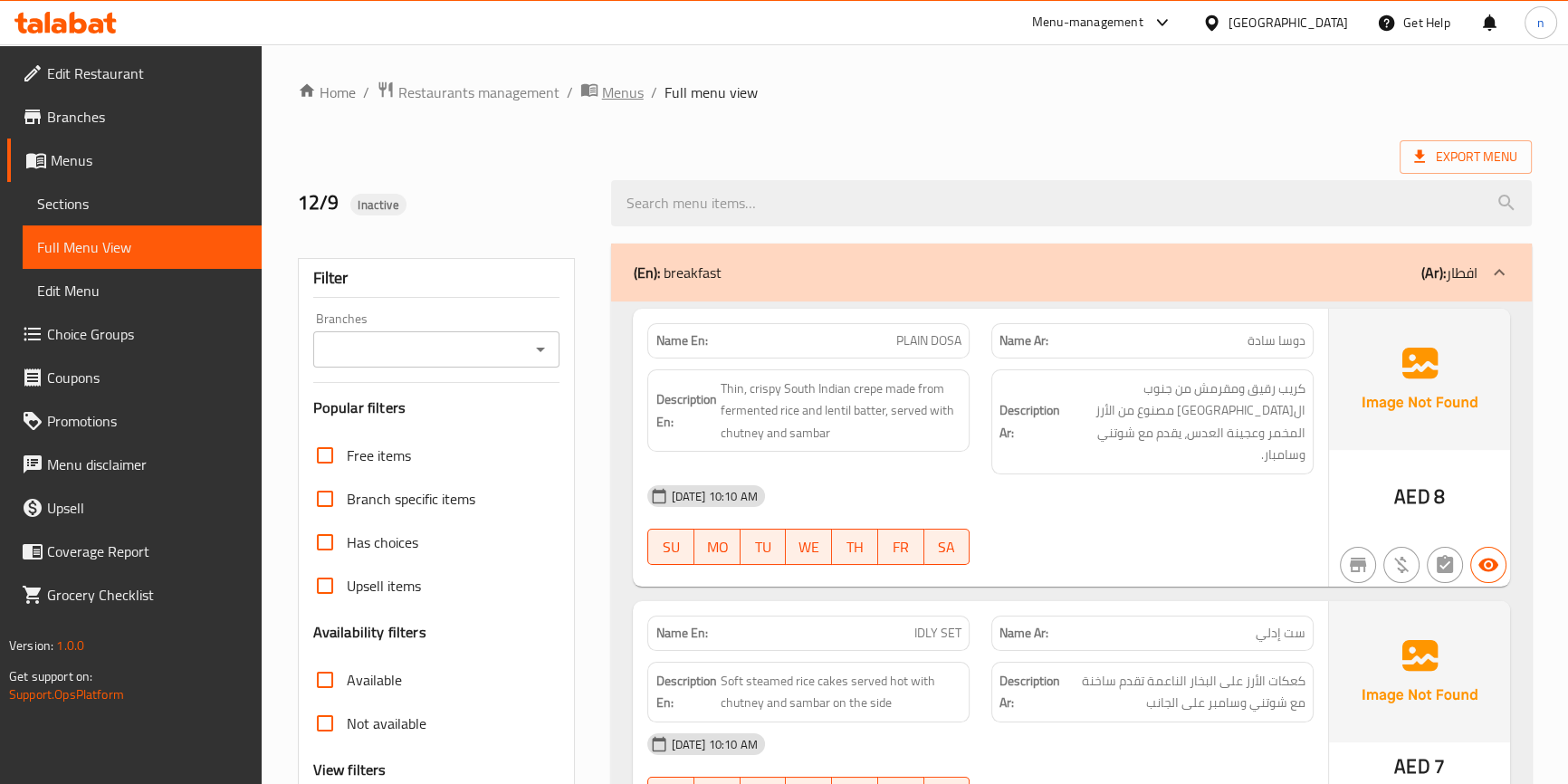
click at [628, 102] on span "Menus" at bounding box center [623, 92] width 41 height 22
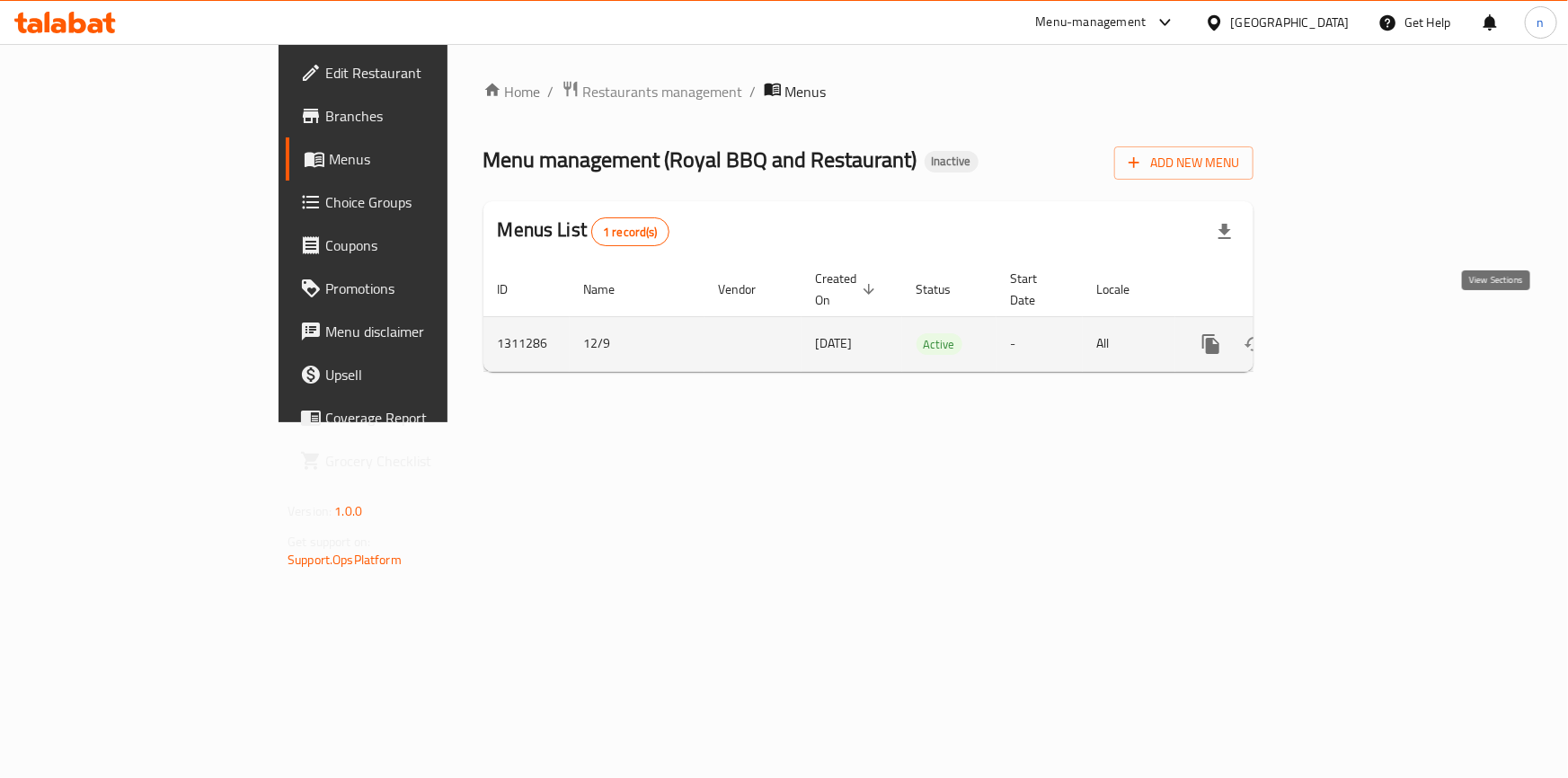
click at [1352, 333] on icon "enhanced table" at bounding box center [1341, 343] width 21 height 21
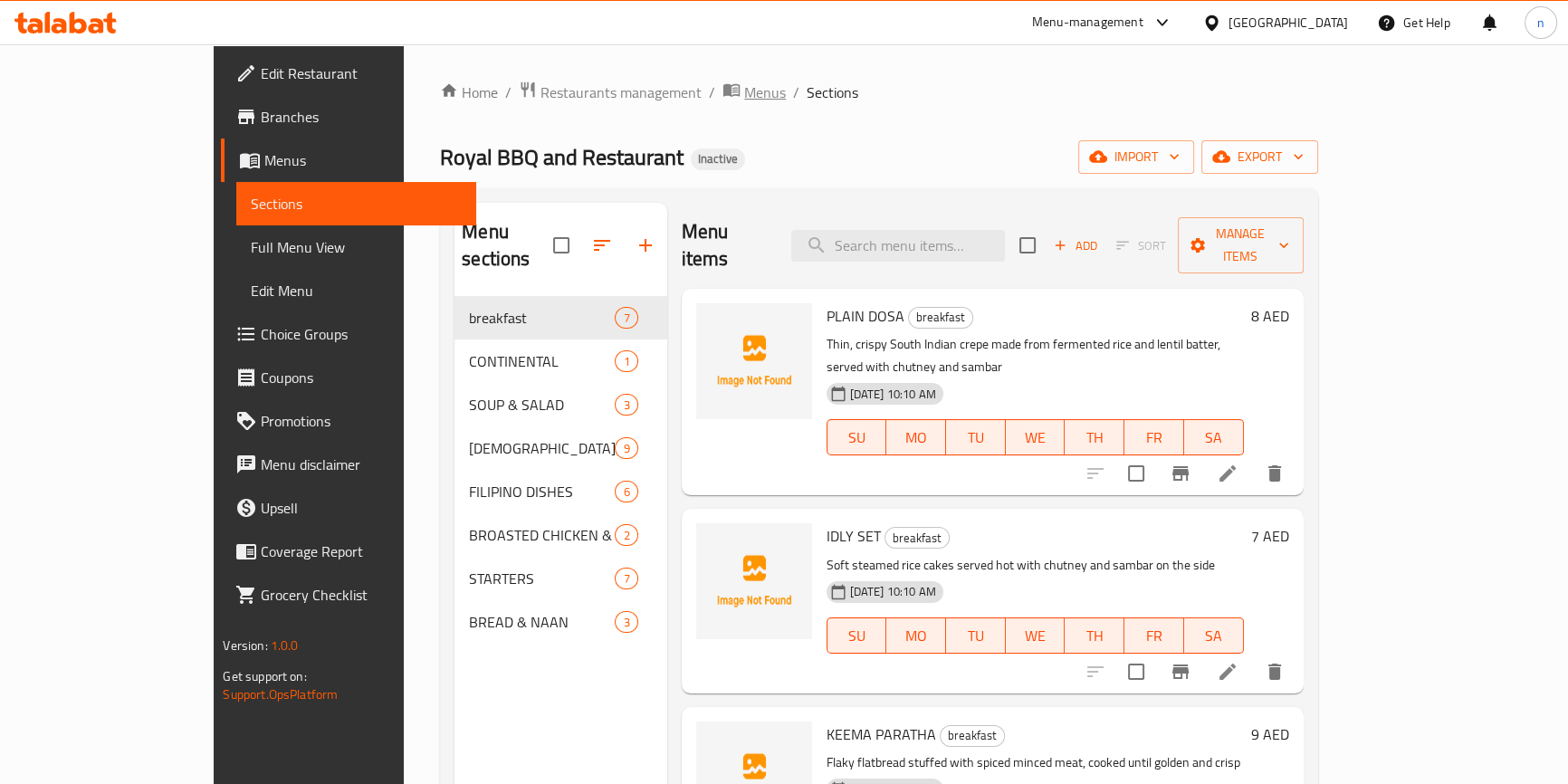
click at [744, 95] on span "Menus" at bounding box center [764, 92] width 41 height 22
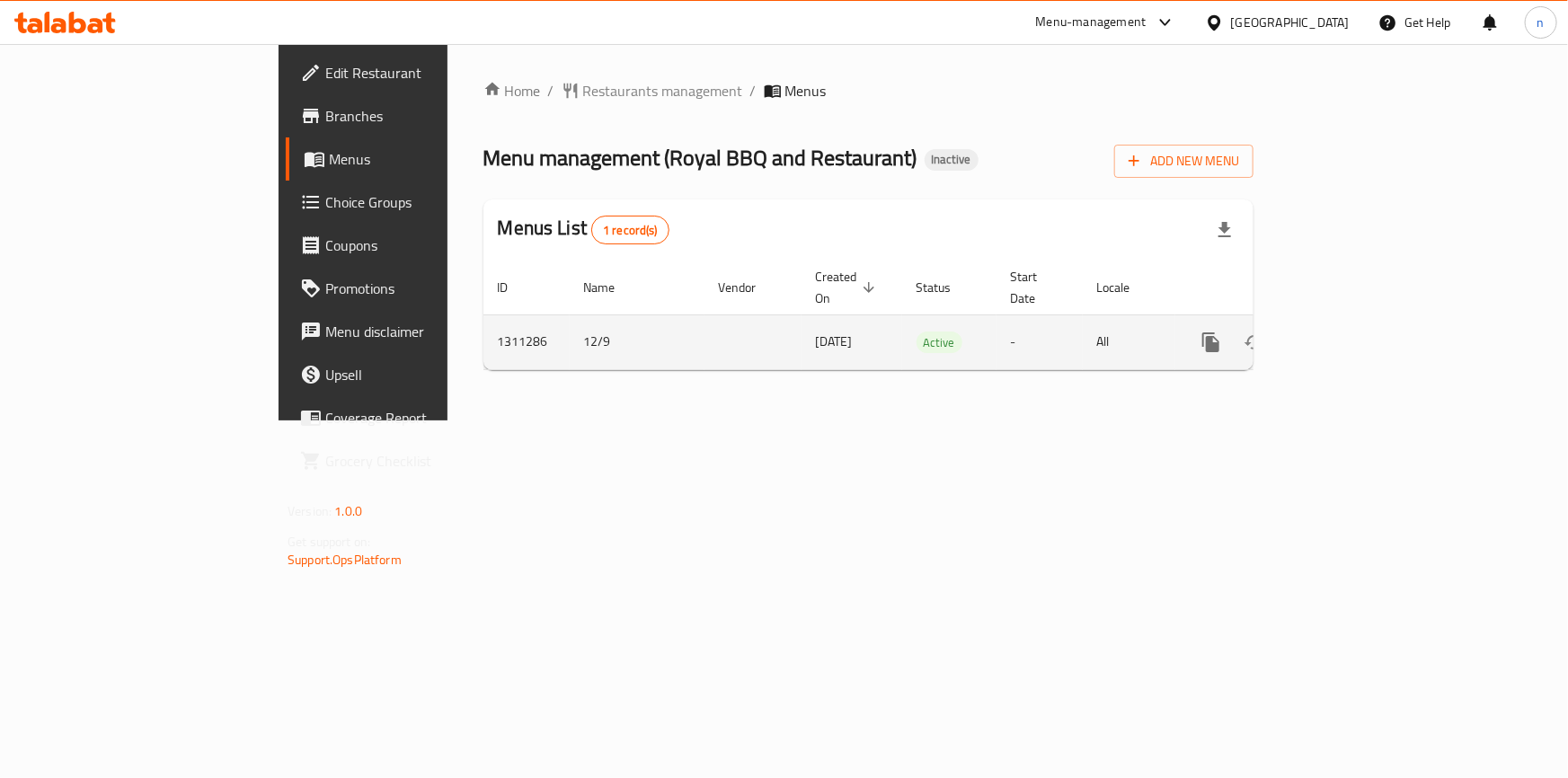
click at [1352, 331] on icon "enhanced table" at bounding box center [1341, 342] width 21 height 21
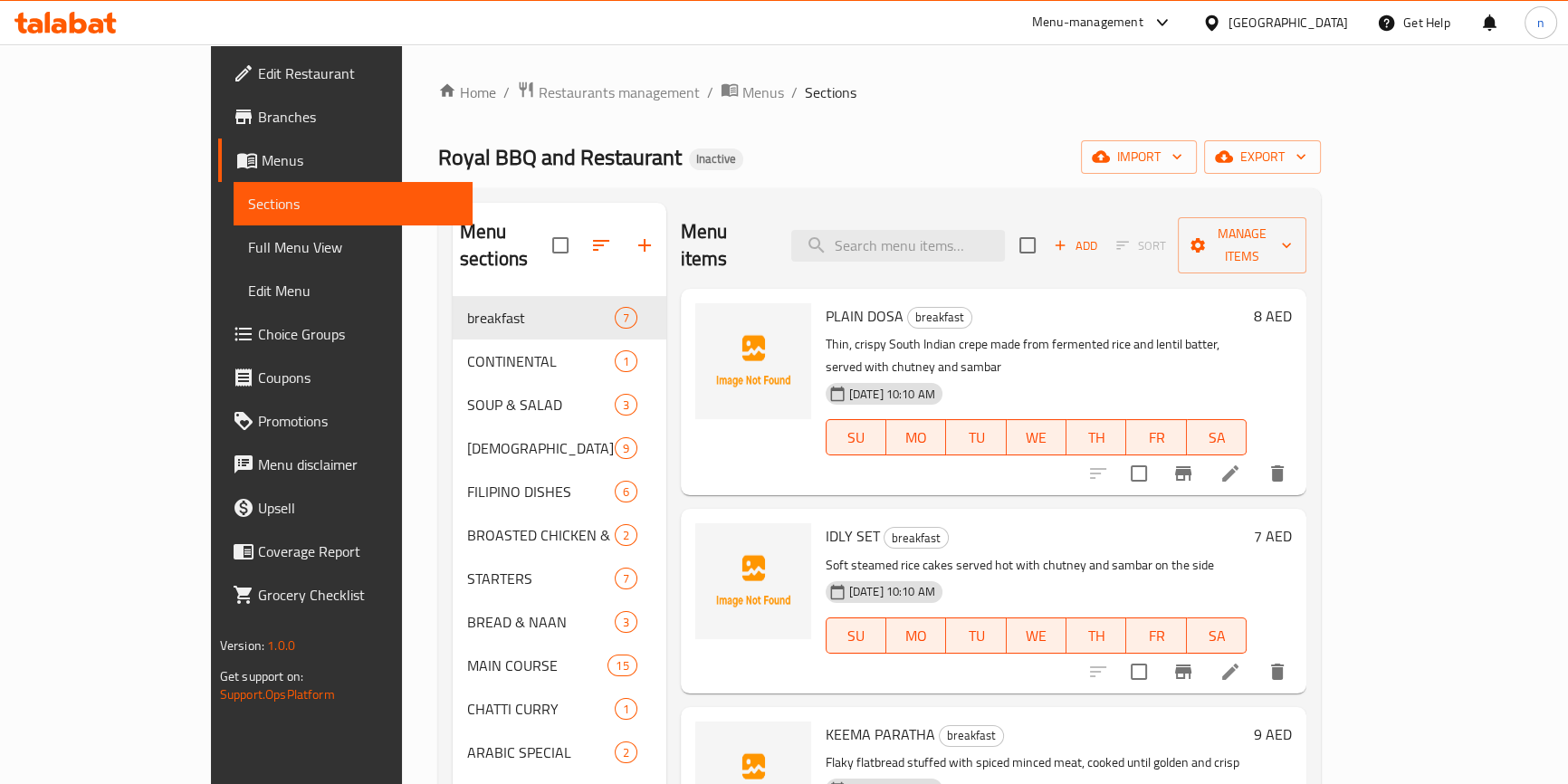
click at [854, 116] on div "Home / Restaurants management / Menus / Sections Royal BBQ and Restaurant Inact…" at bounding box center [879, 786] width 882 height 1410
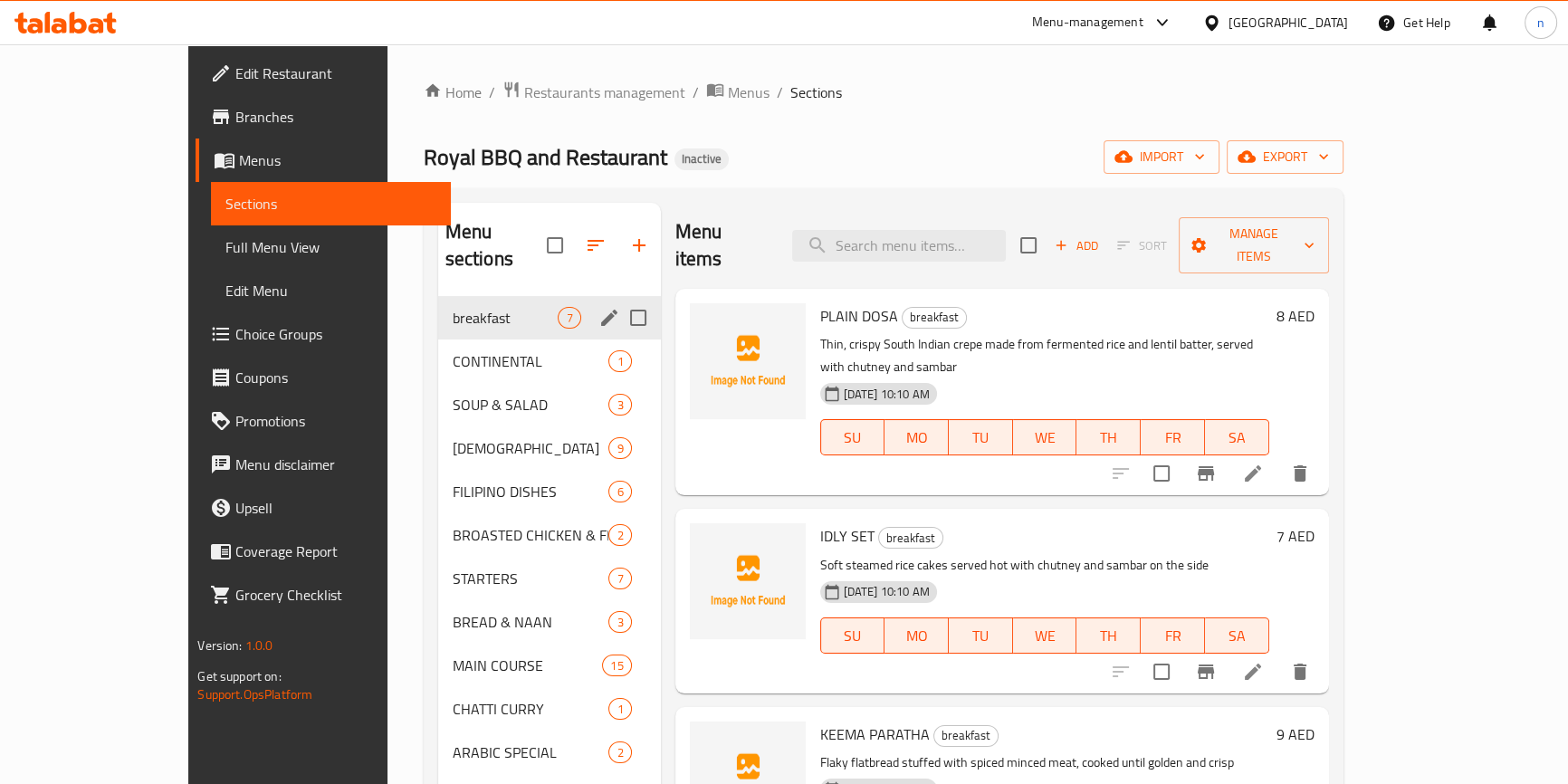
click at [619, 299] on input "Menu sections" at bounding box center [638, 318] width 38 height 38
checkbox input "true"
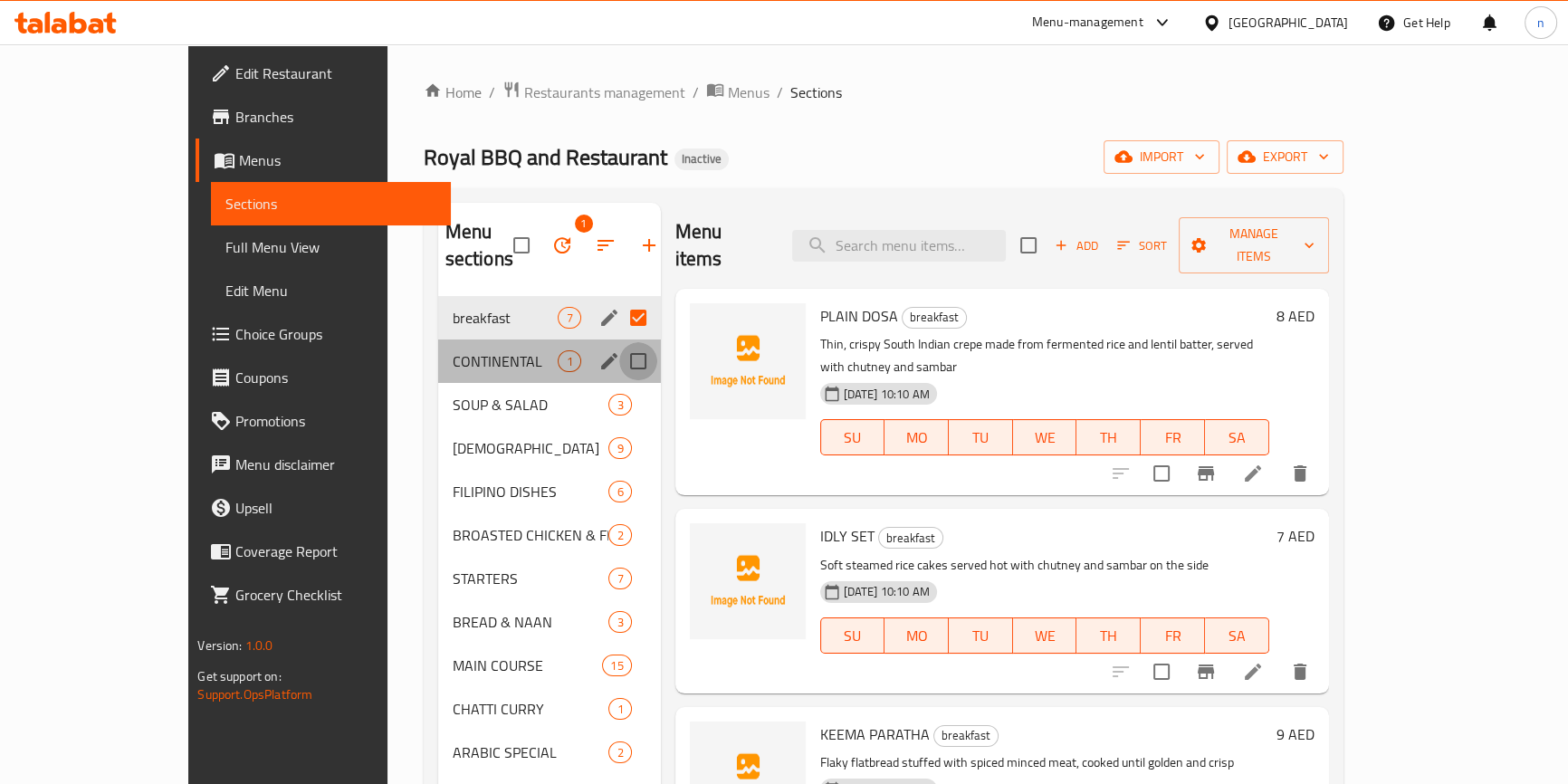
click at [619, 342] on input "Menu sections" at bounding box center [638, 361] width 38 height 38
checkbox input "true"
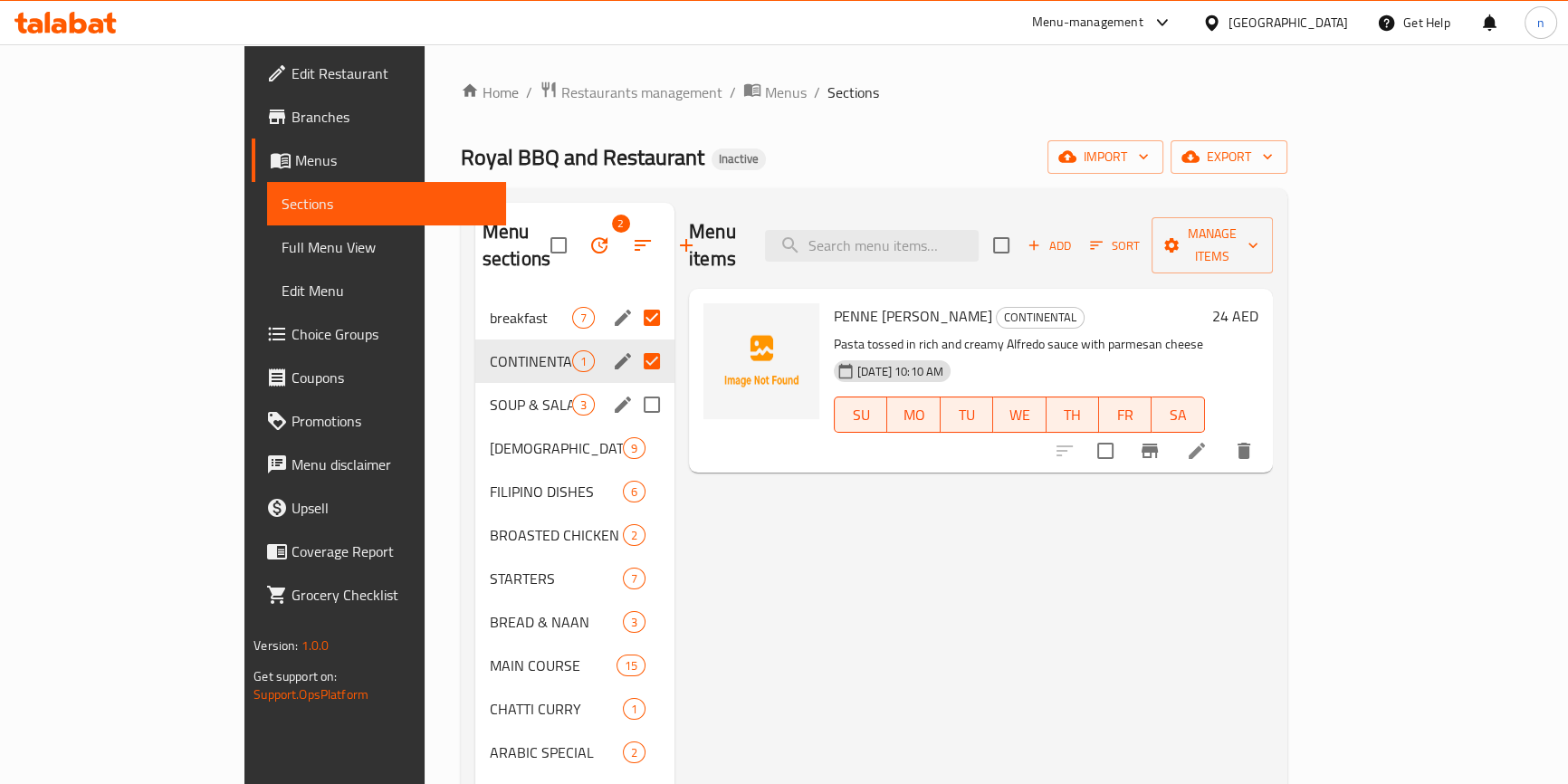
click at [633, 385] on input "Menu sections" at bounding box center [652, 404] width 38 height 38
checkbox input "true"
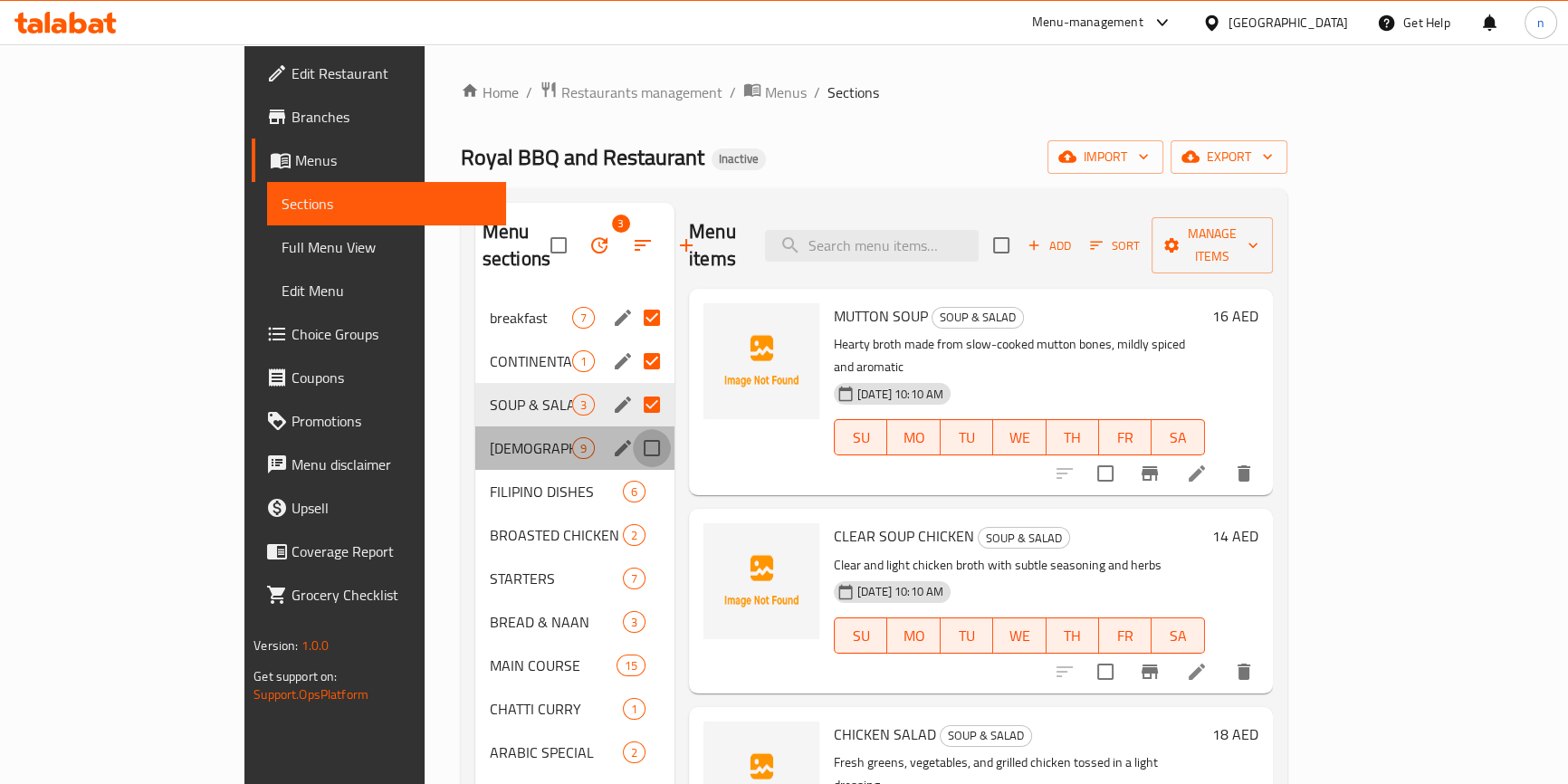
click at [633, 430] on input "Menu sections" at bounding box center [652, 448] width 38 height 38
checkbox input "true"
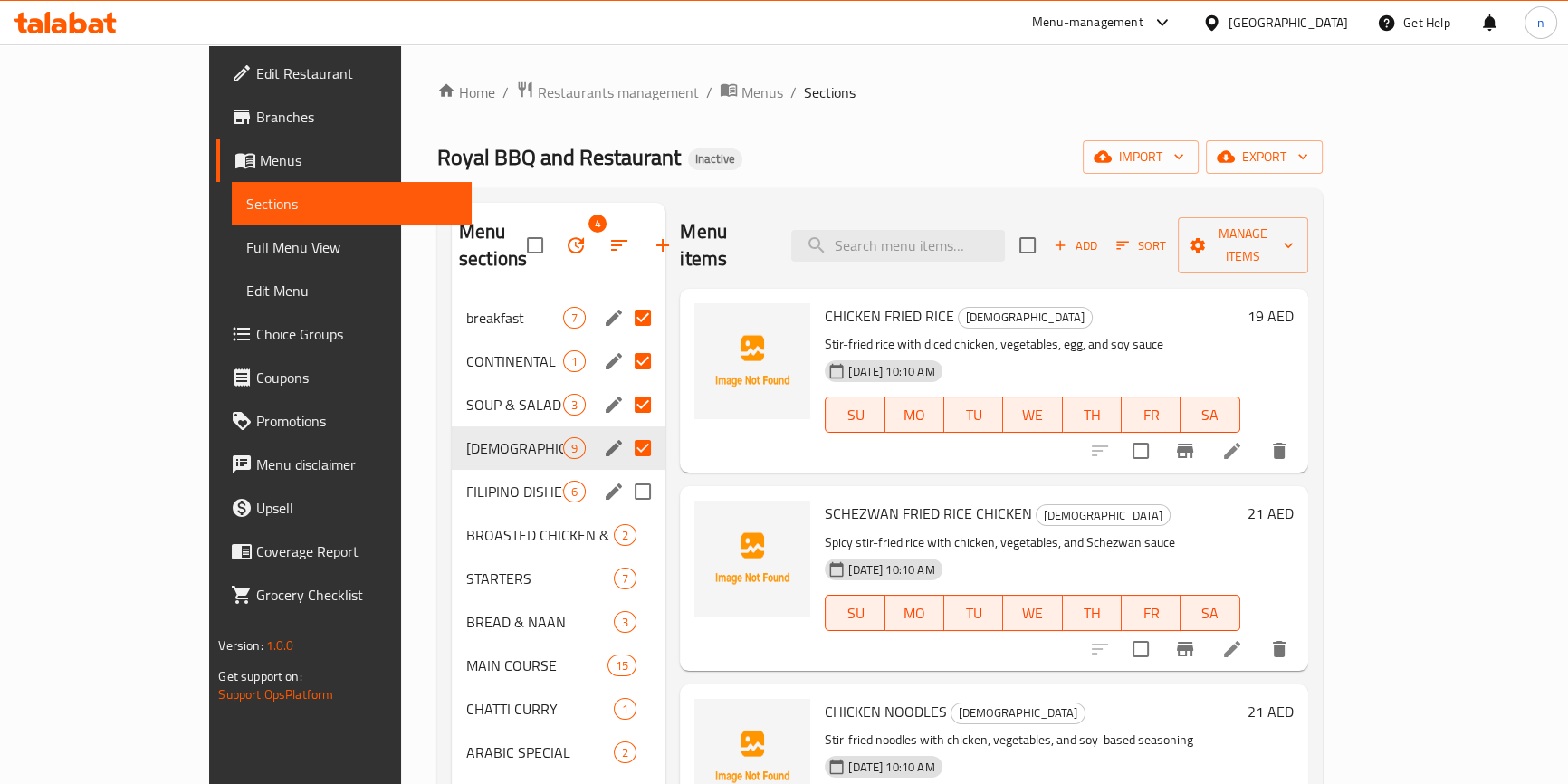
click at [624, 473] on input "Menu sections" at bounding box center [642, 491] width 38 height 38
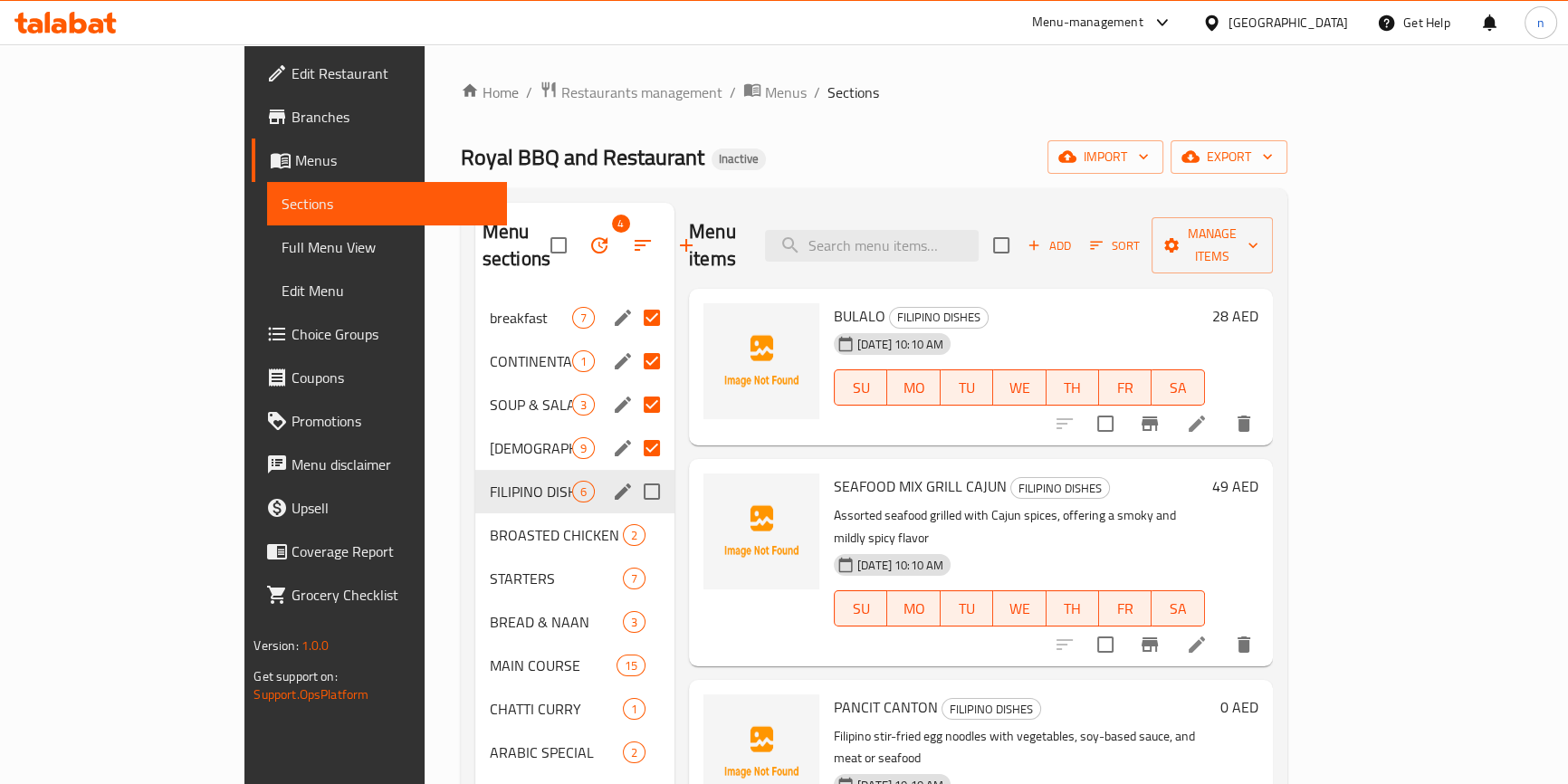
click at [633, 473] on input "Menu sections" at bounding box center [652, 491] width 38 height 38
checkbox input "true"
click at [633, 516] on input "Menu sections" at bounding box center [652, 535] width 38 height 38
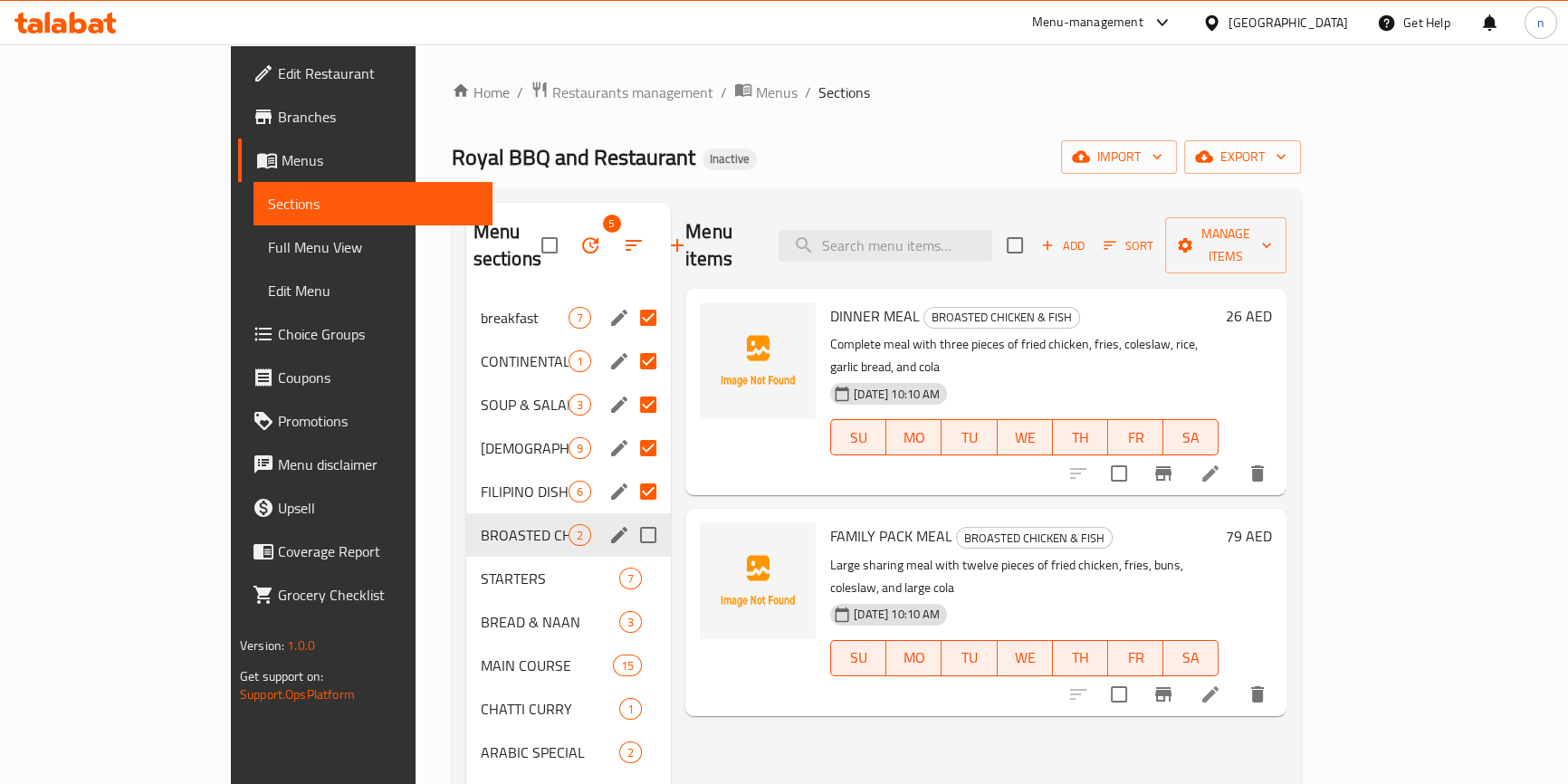
click at [629, 516] on input "Menu sections" at bounding box center [648, 535] width 38 height 38
checkbox input "true"
click at [629, 560] on input "Menu sections" at bounding box center [648, 579] width 38 height 38
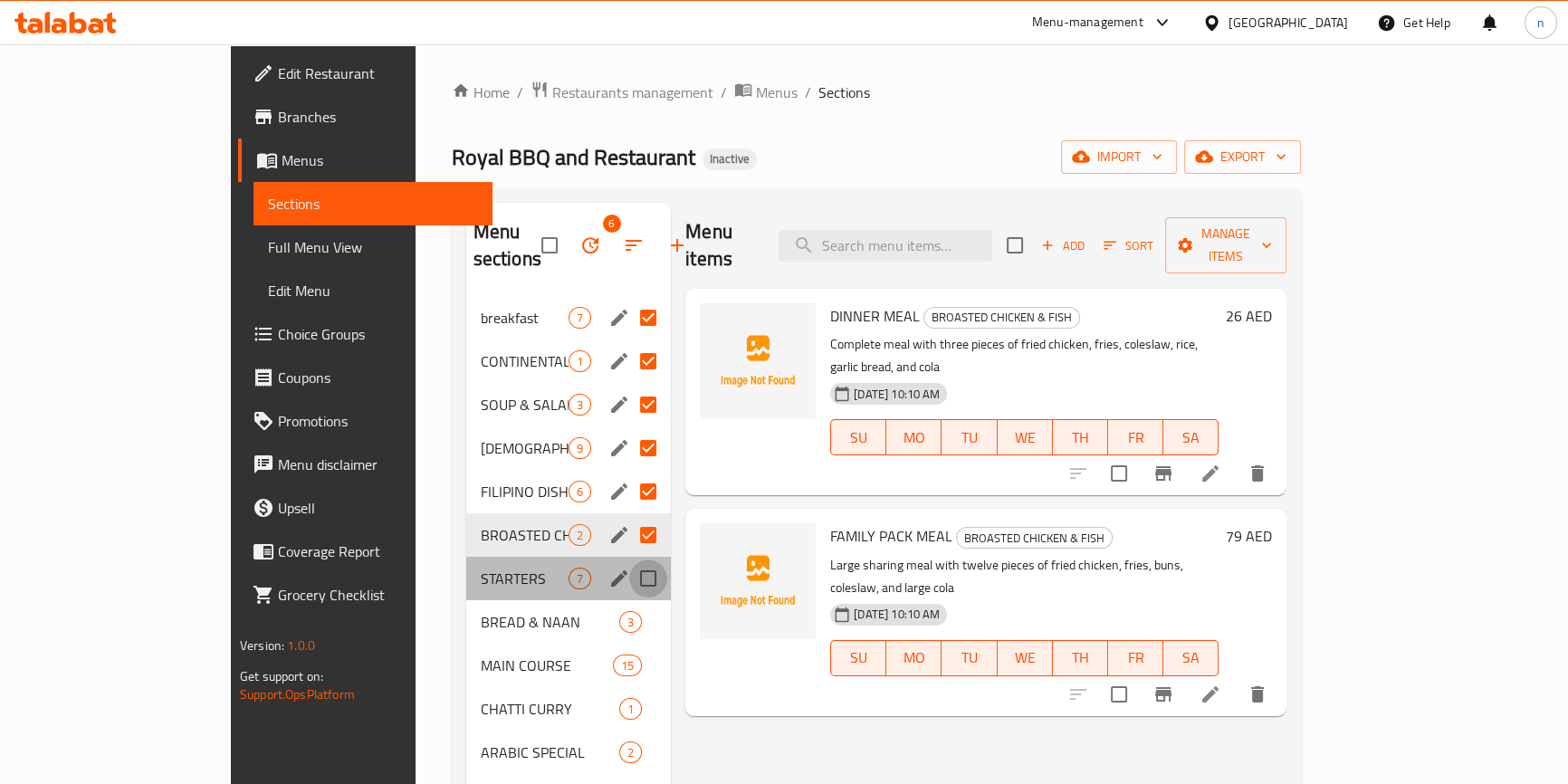
checkbox input "true"
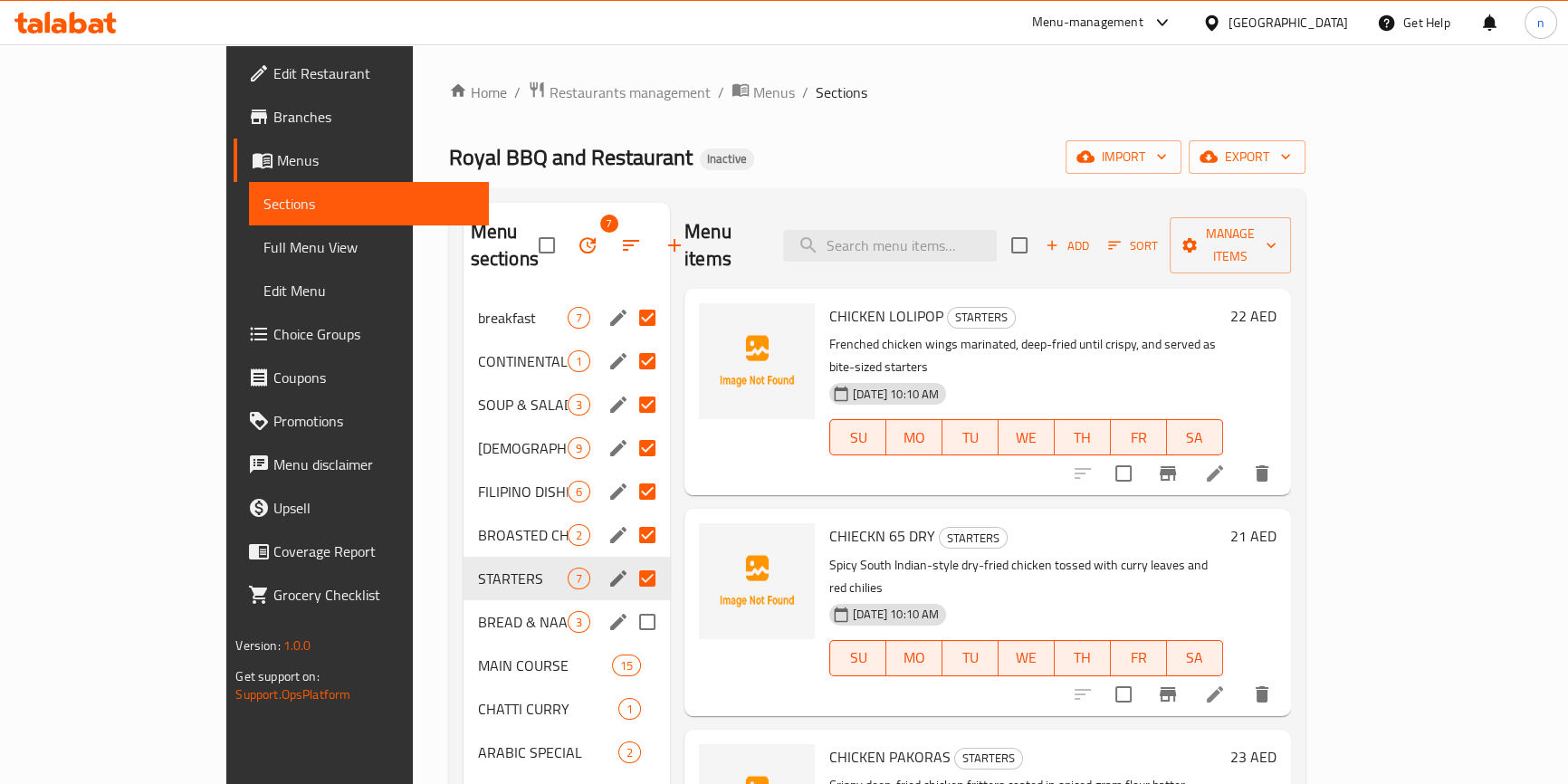
click at [628, 603] on input "Menu sections" at bounding box center [647, 622] width 38 height 38
checkbox input "true"
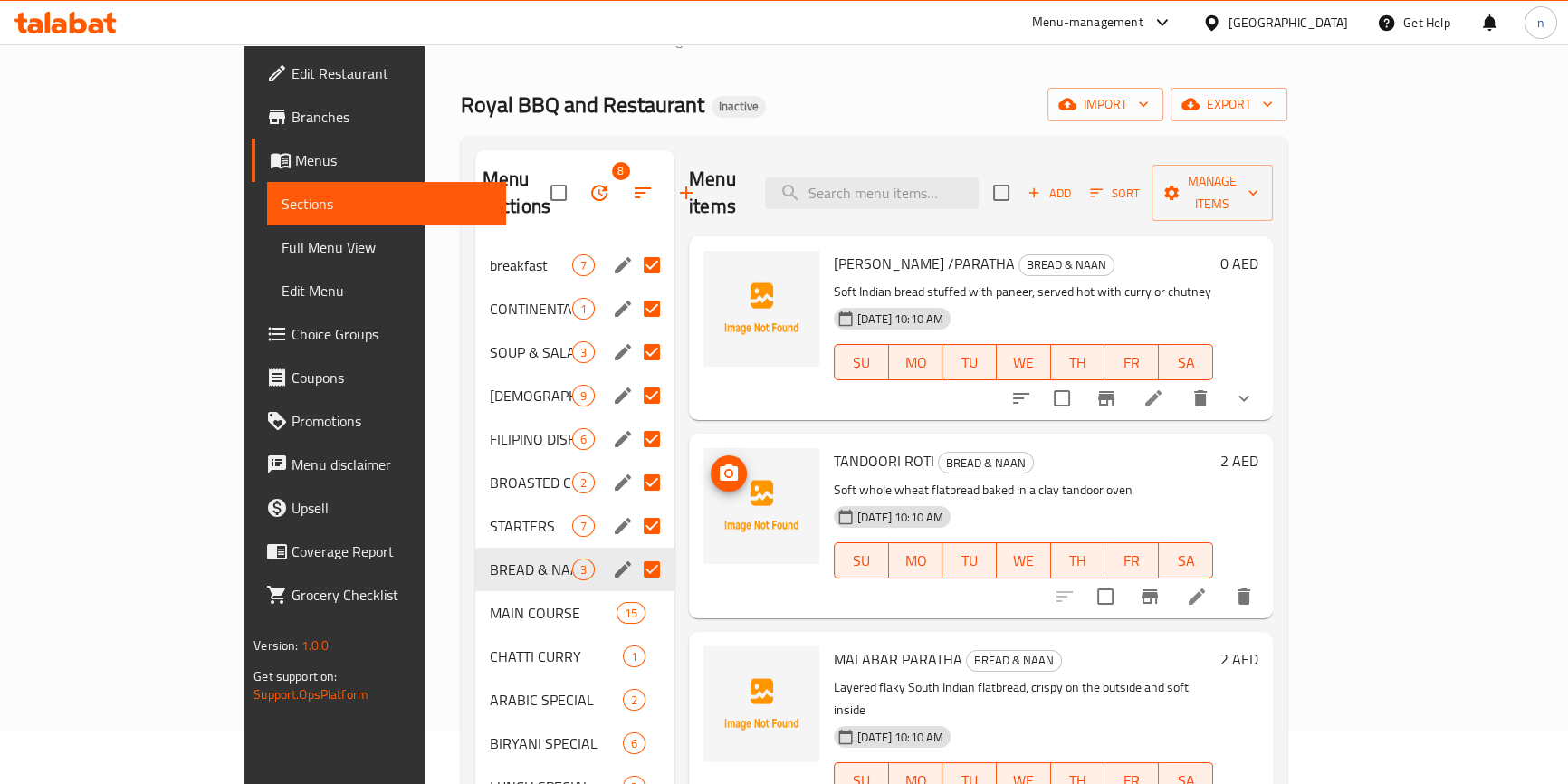
scroll to position [82, 0]
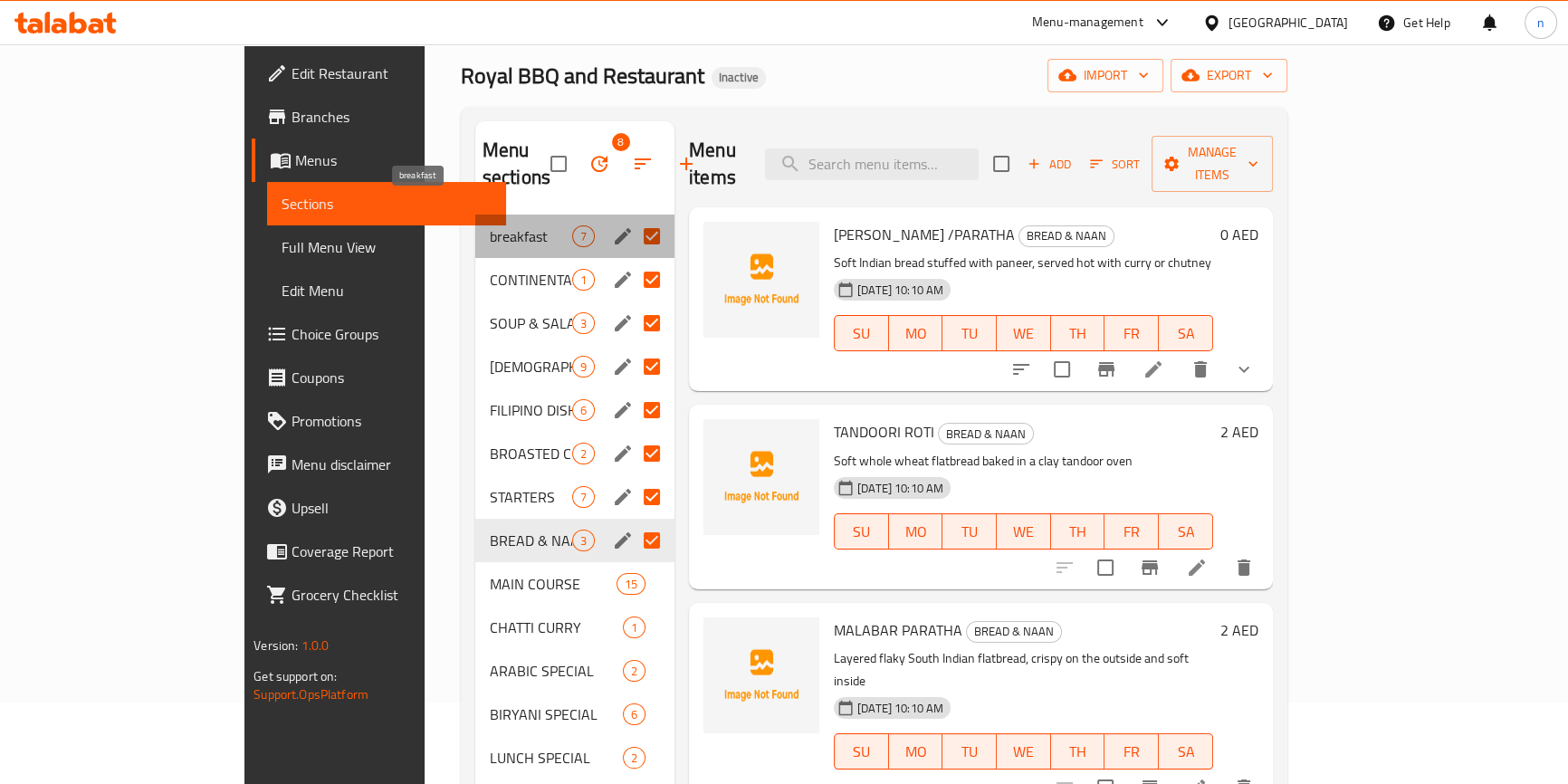
click at [490, 225] on span "breakfast" at bounding box center [531, 235] width 83 height 22
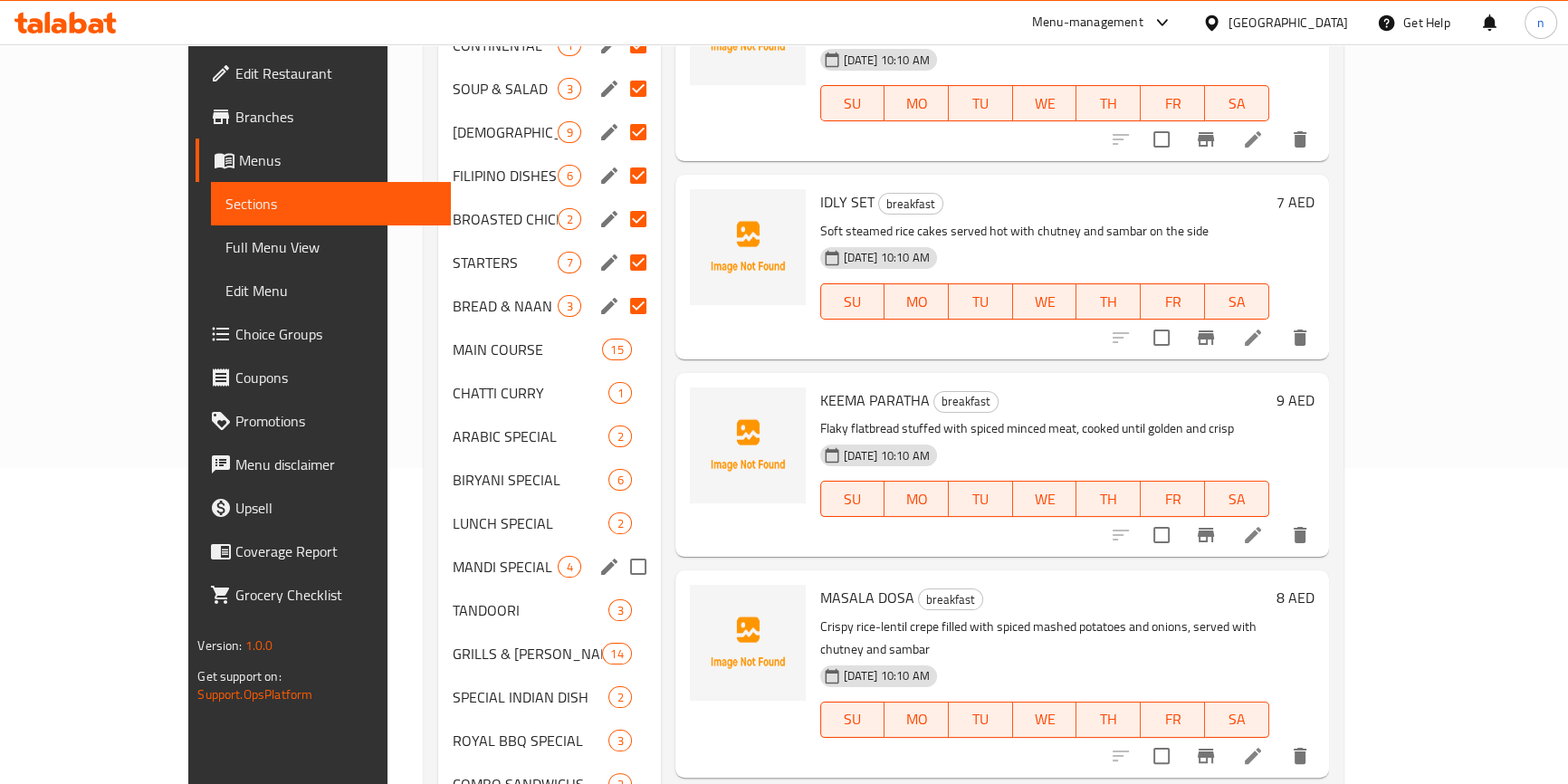
scroll to position [411, 0]
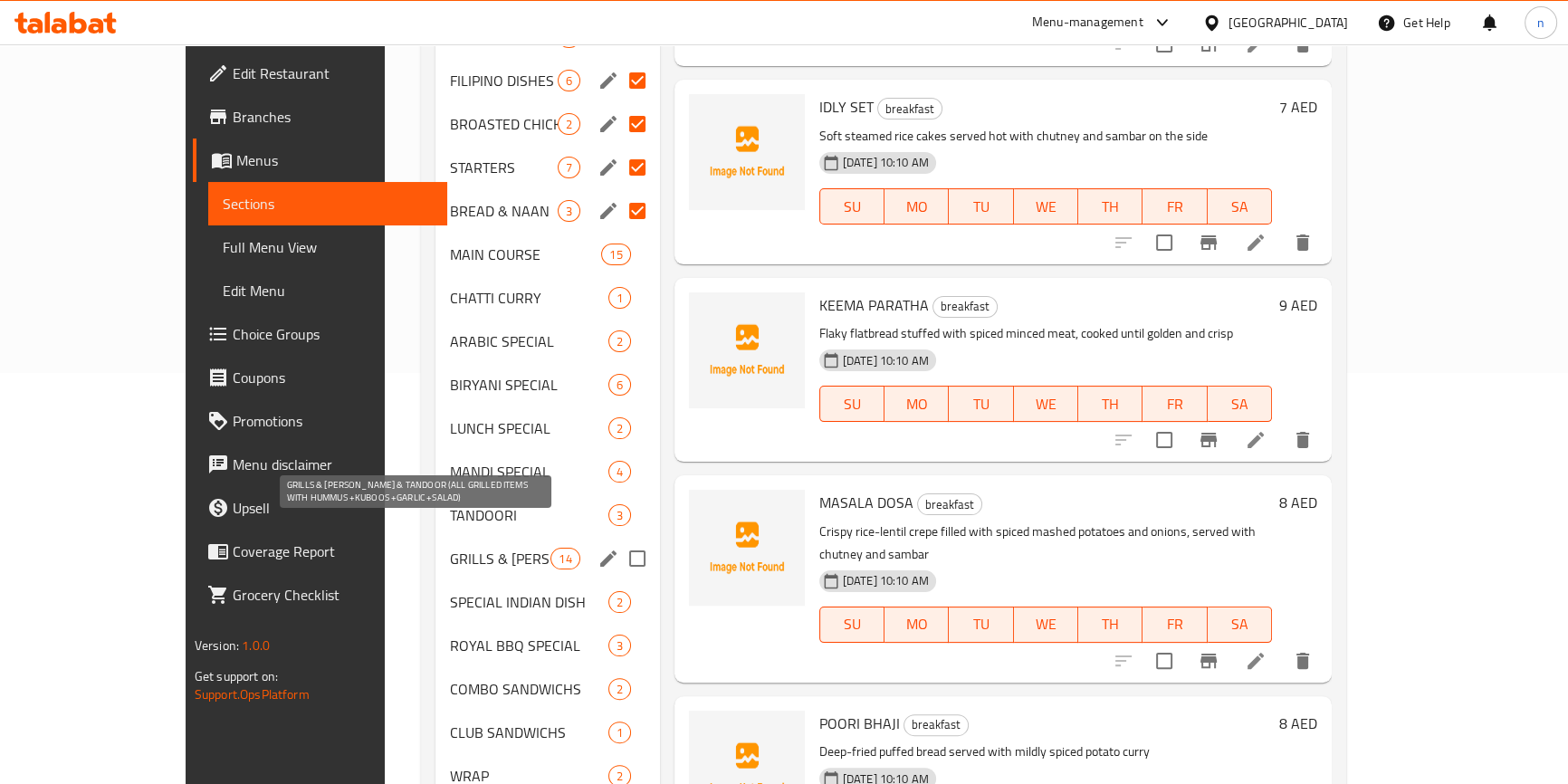
drag, startPoint x: 465, startPoint y: 537, endPoint x: 506, endPoint y: 535, distance: 41.0
click at [465, 548] on span "GRILLS & [PERSON_NAME] & TANDOOR (ALL GRILLED ITEMS WITH HUMMUS +KUBOOS +GARLIC…" at bounding box center [500, 558] width 100 height 22
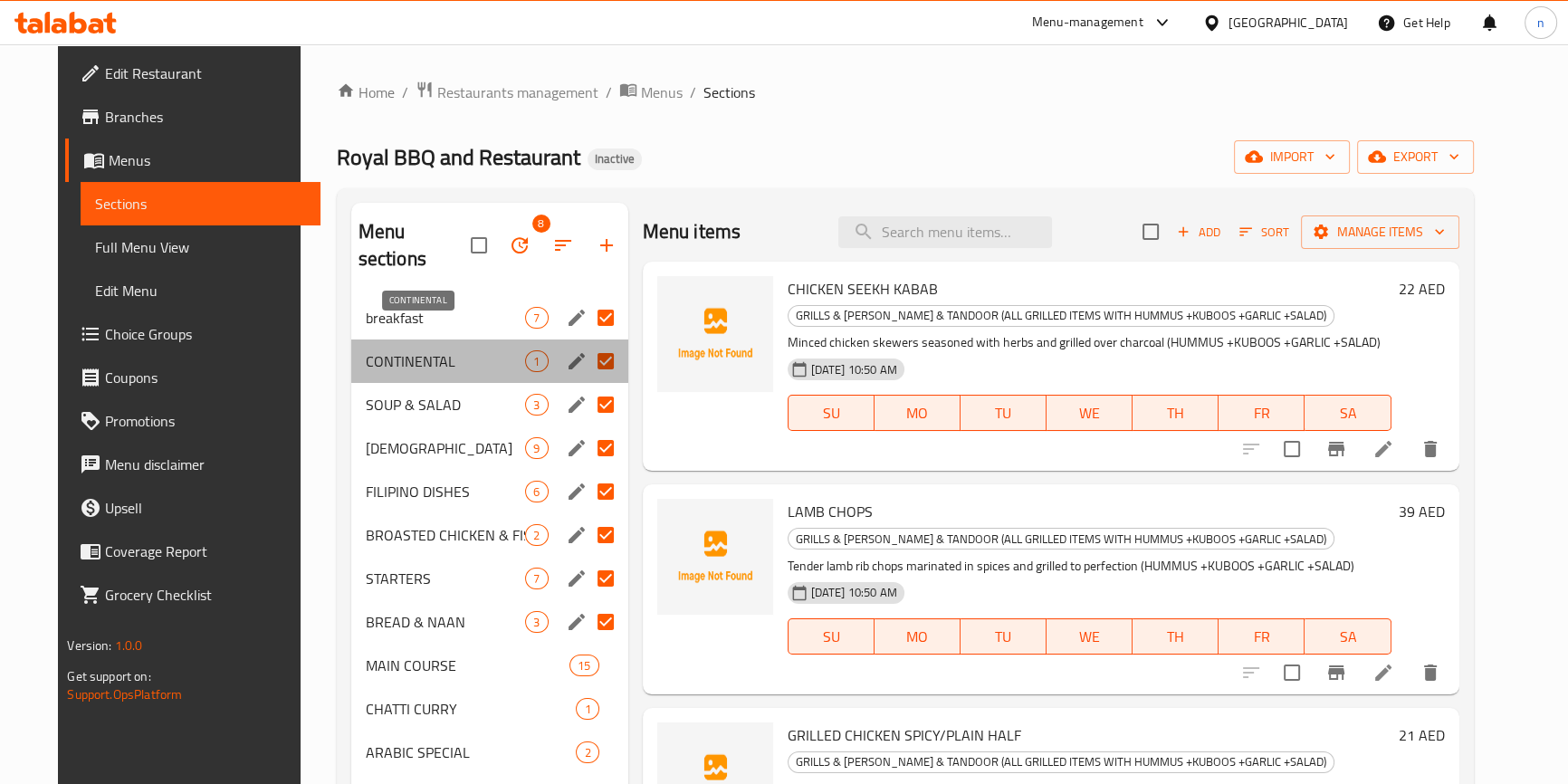
click at [411, 351] on span "CONTINENTAL" at bounding box center [445, 361] width 160 height 22
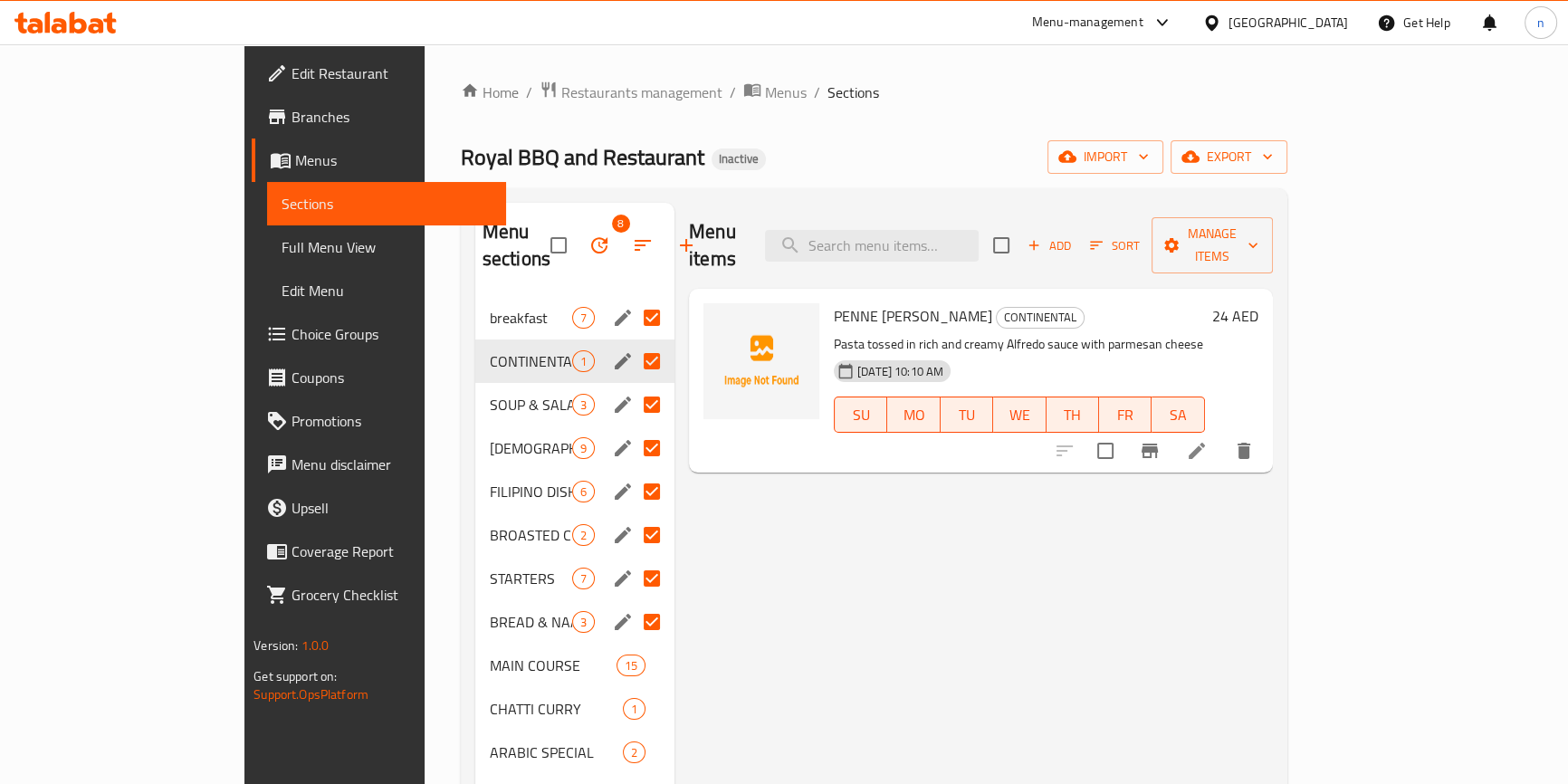
click at [1222, 434] on li at bounding box center [1197, 450] width 51 height 33
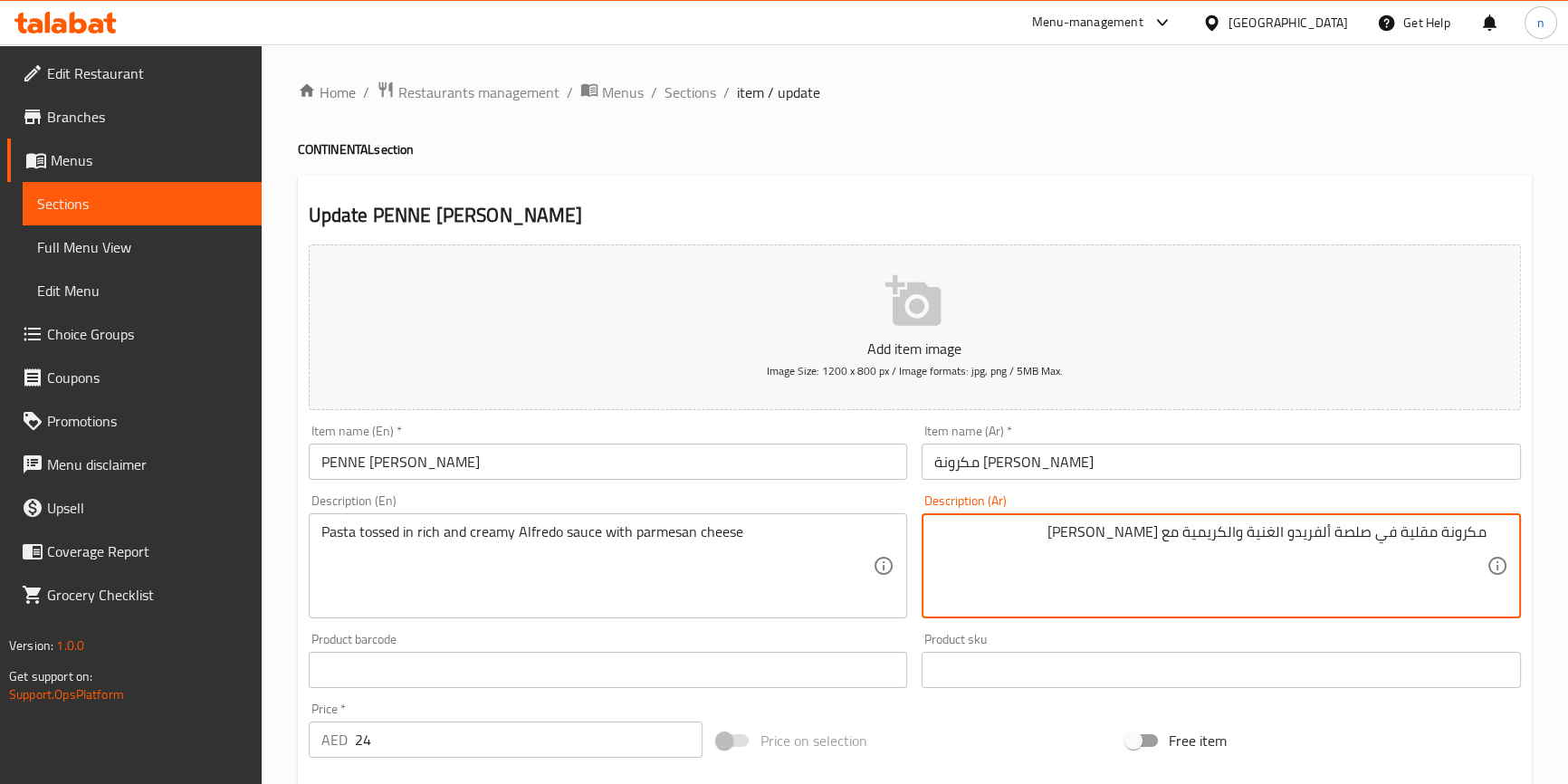
click at [1412, 535] on textarea "مكرونة مقلية في صلصة ألفريدو الغنية والكريمية مع [PERSON_NAME]" at bounding box center [1210, 566] width 552 height 86
click at [1421, 529] on textarea "مكرونة مقلية في صلصة ألفريدو الغنية والكريمية مع [PERSON_NAME]" at bounding box center [1210, 566] width 552 height 86
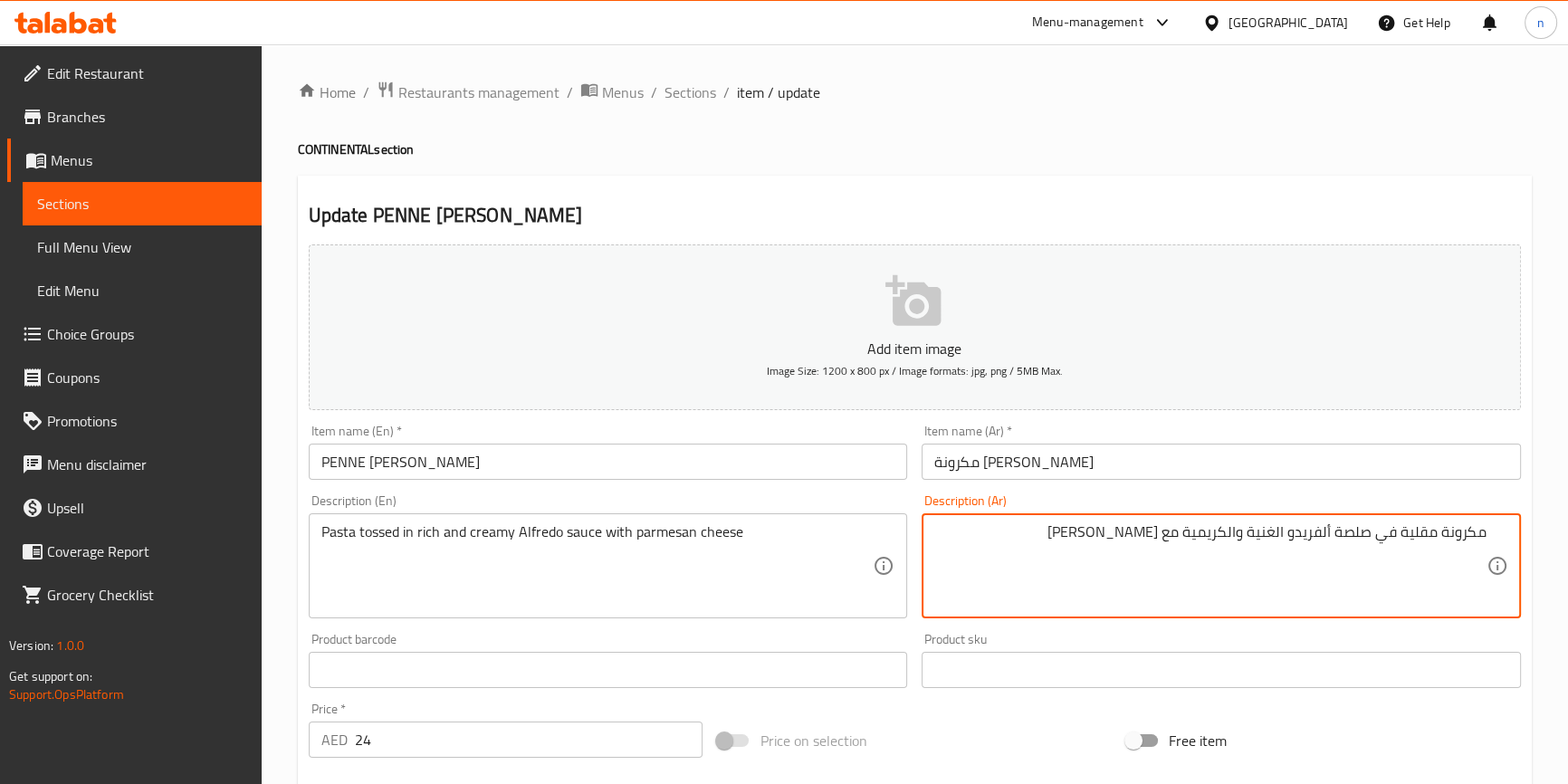
click at [1421, 529] on textarea "مكرونة مقلية في صلصة ألفريدو الغنية والكريمية مع [PERSON_NAME]" at bounding box center [1210, 566] width 552 height 86
click at [1369, 716] on div "Free item" at bounding box center [1323, 741] width 409 height 49
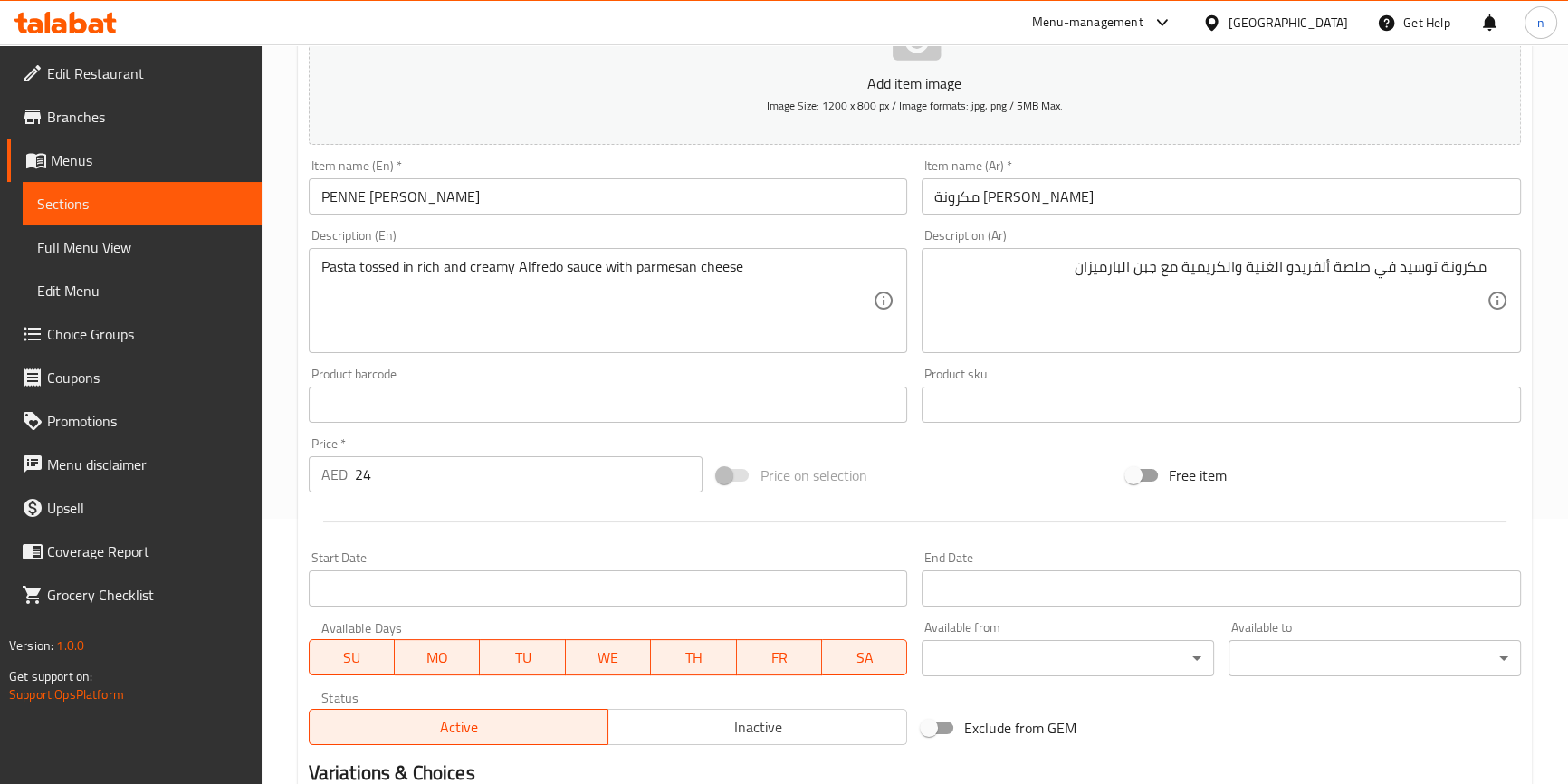
scroll to position [493, 0]
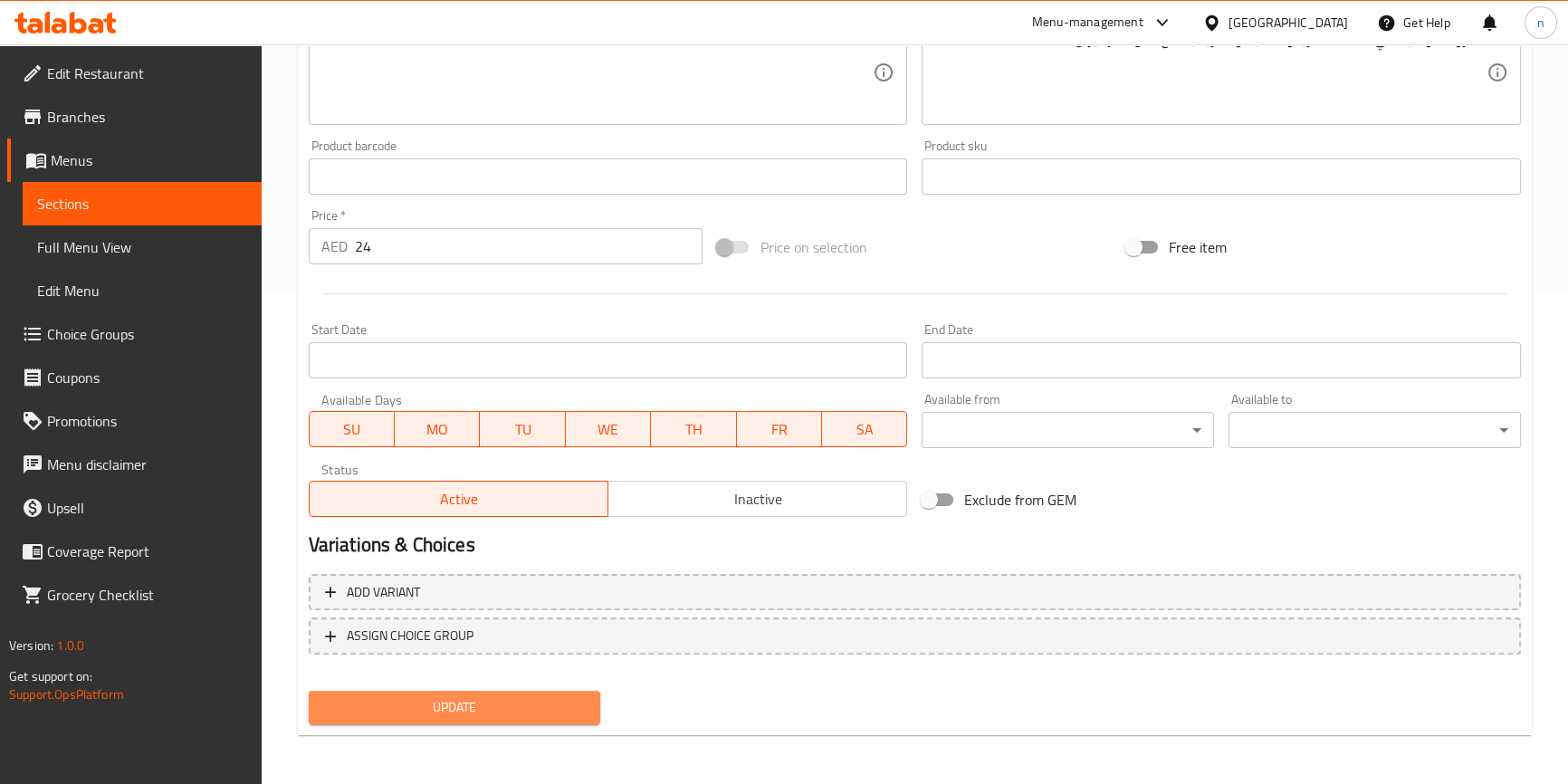
click at [501, 707] on span "Update" at bounding box center [455, 707] width 264 height 23
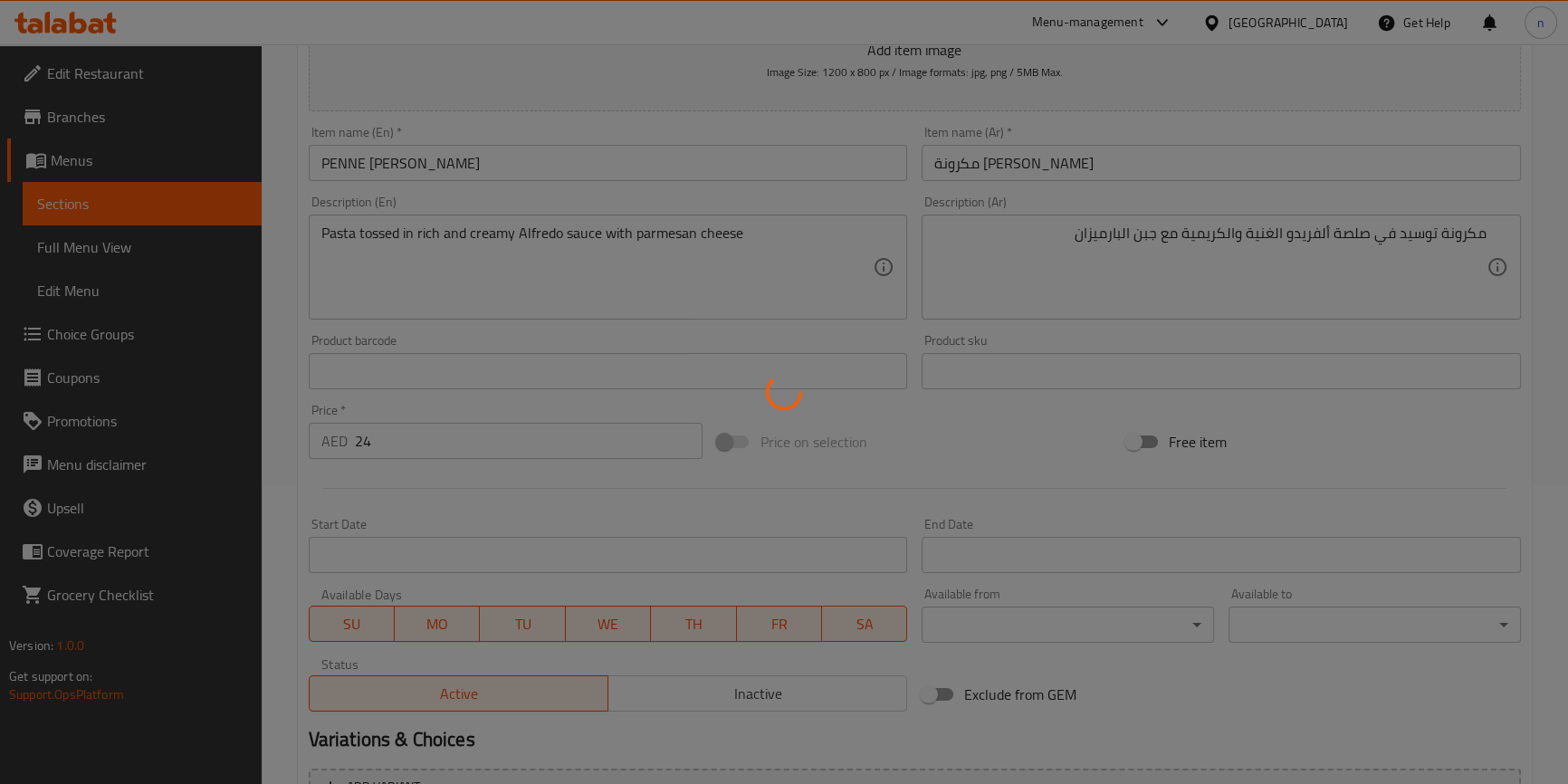
scroll to position [82, 0]
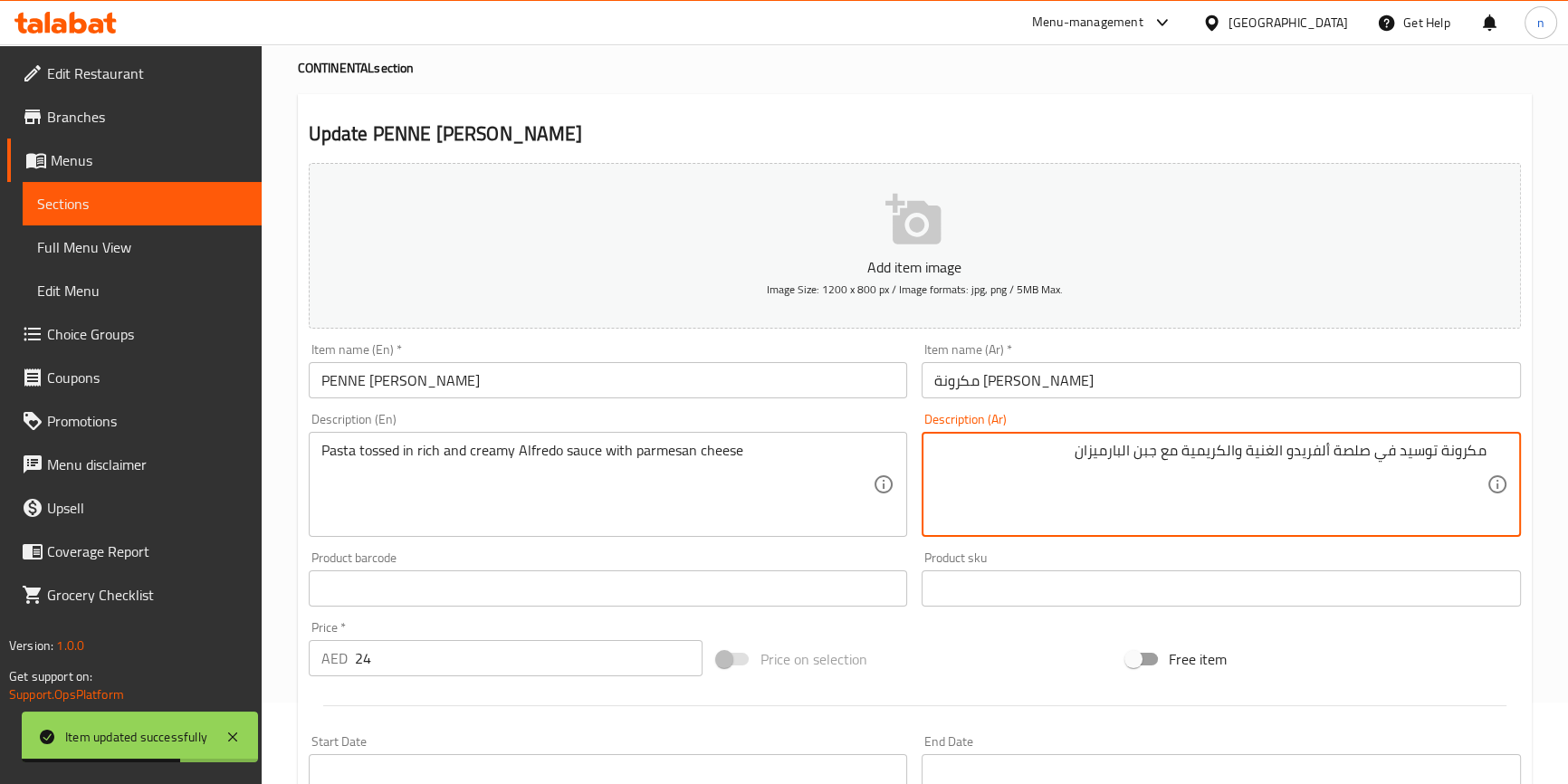
click at [1364, 453] on textarea "مكرونة توسيد في صلصة ألفريدو الغنية والكريمية مع جبن البارميزان" at bounding box center [1210, 485] width 552 height 86
type textarea "مكرونة توسيد في صوص ألفريدو الغنية والكريمية مع جبن البارميزان"
click at [1025, 643] on div "Price on selection" at bounding box center [914, 659] width 409 height 49
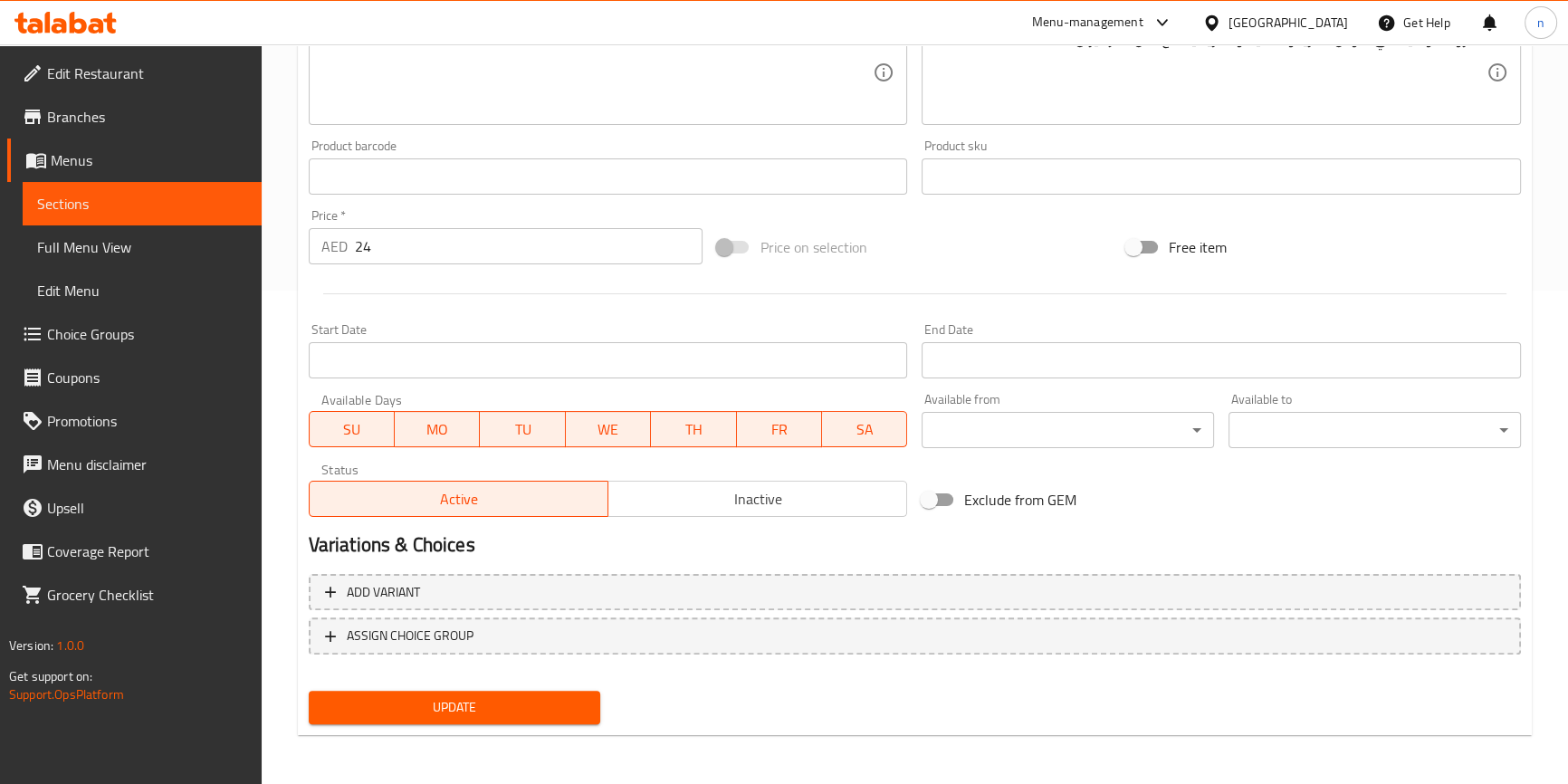
click at [457, 714] on span "Update" at bounding box center [455, 707] width 264 height 23
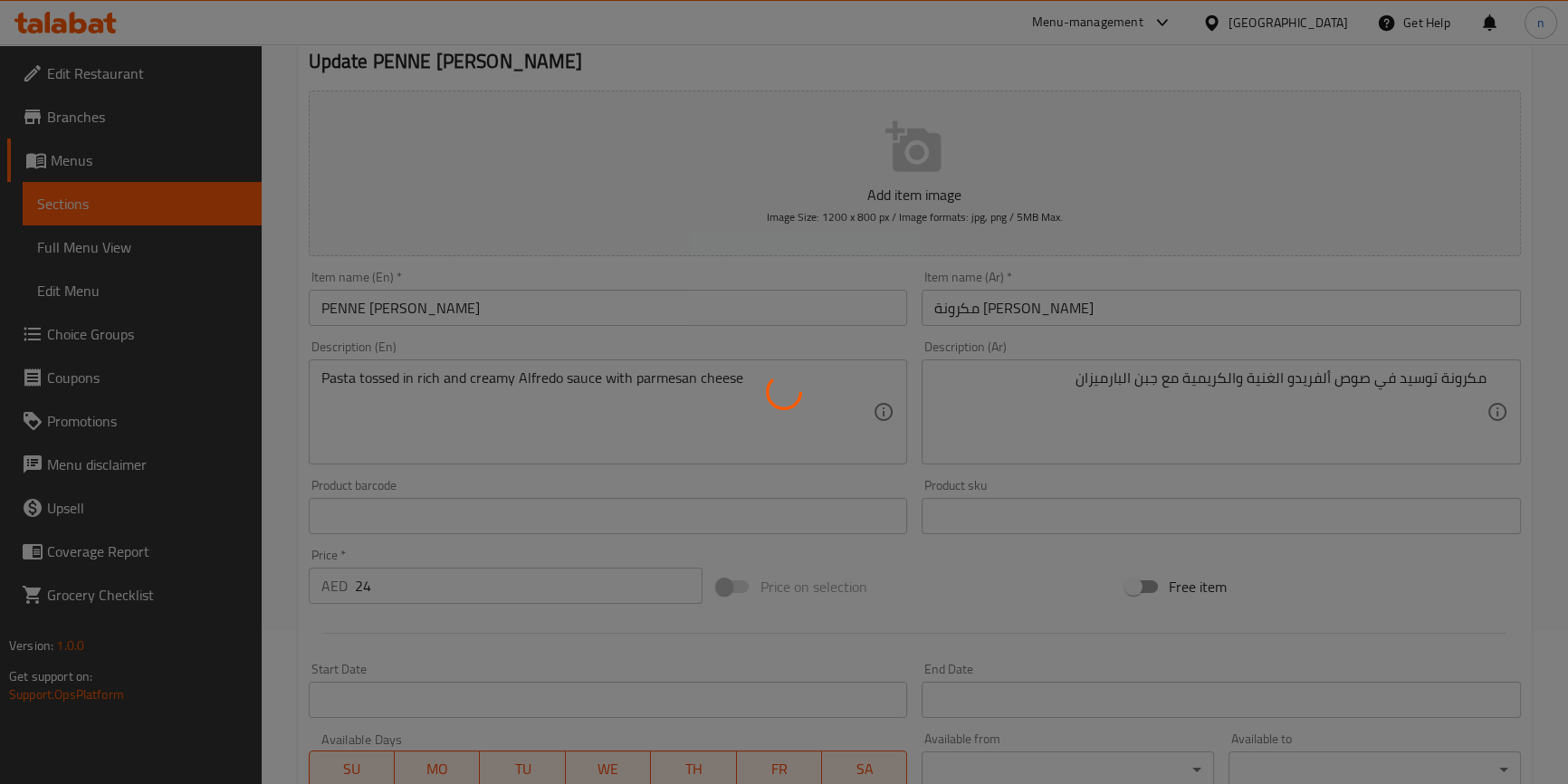
scroll to position [0, 0]
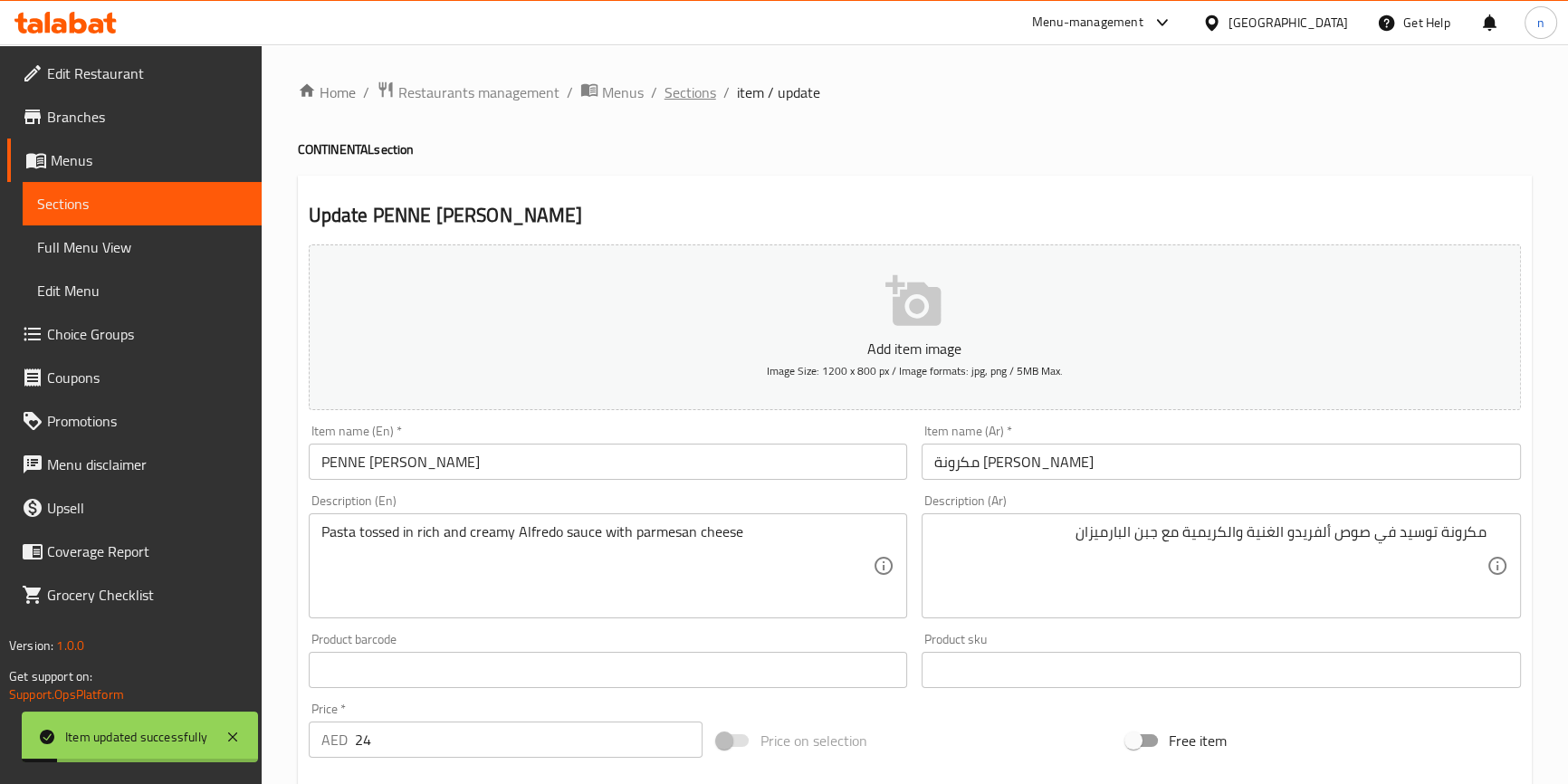
click at [665, 92] on span "Sections" at bounding box center [690, 92] width 52 height 22
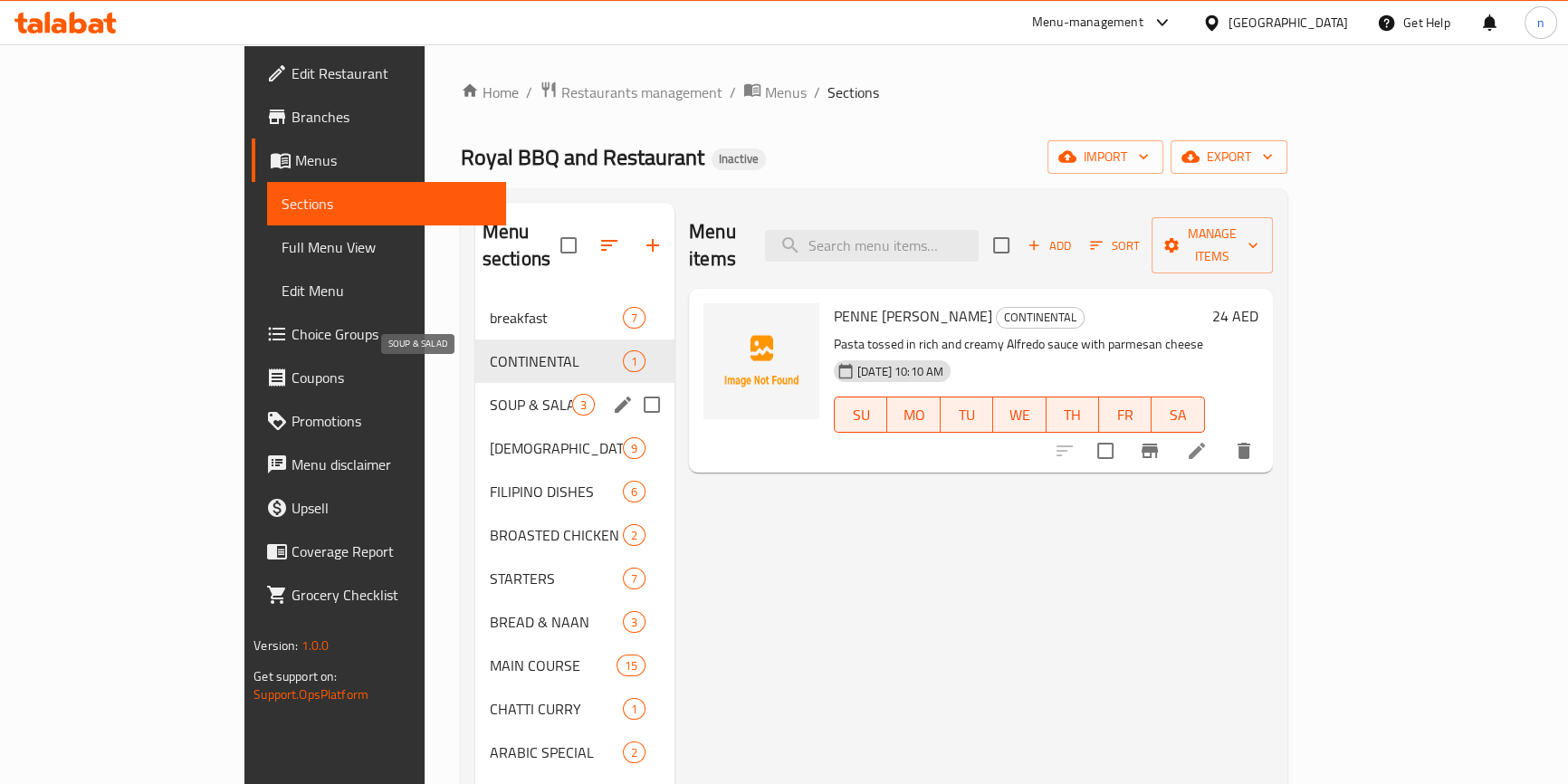
click at [490, 394] on span "SOUP & SALAD" at bounding box center [531, 404] width 83 height 22
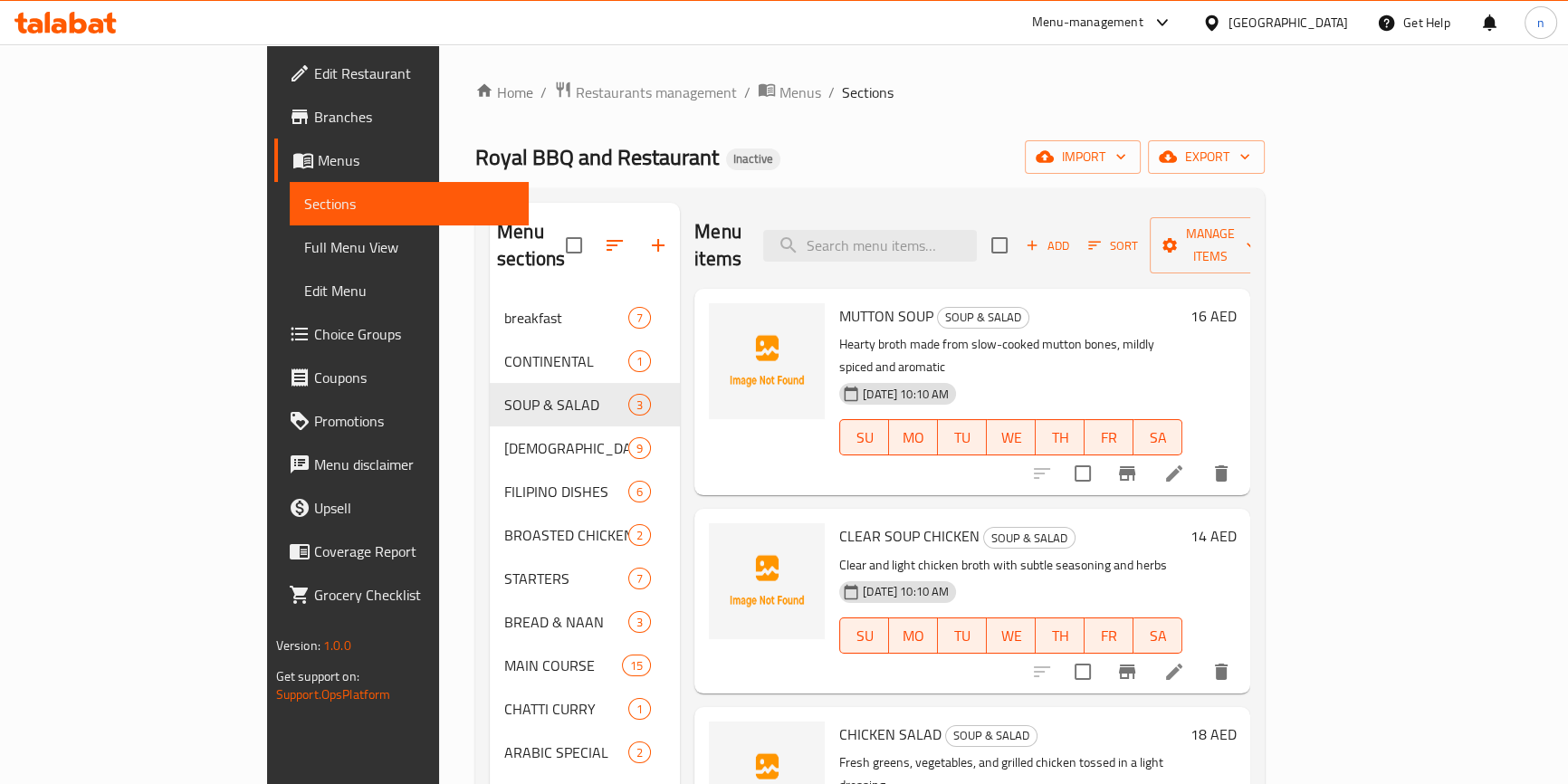
click at [1199, 457] on li at bounding box center [1174, 473] width 51 height 33
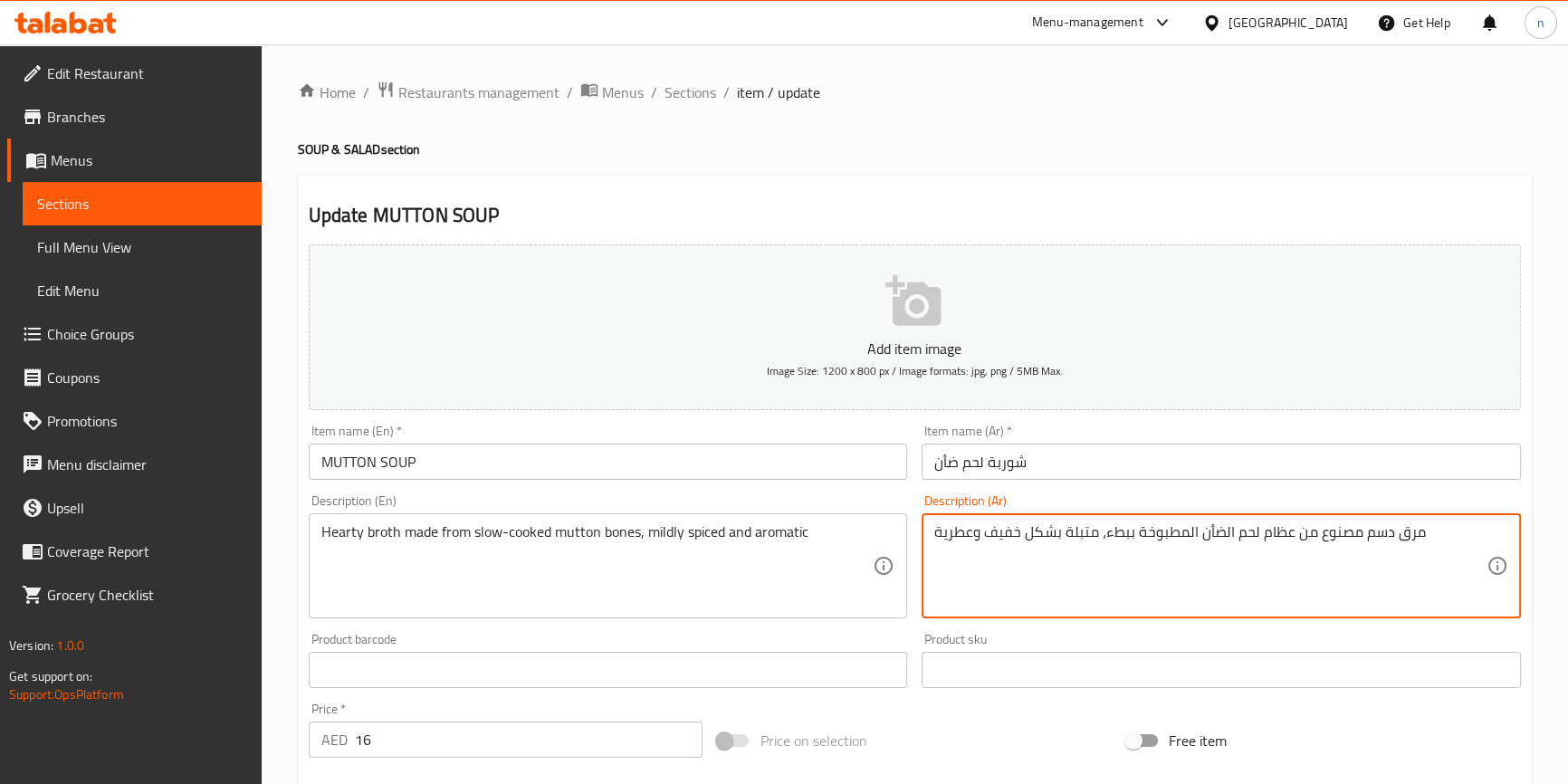
click at [1044, 540] on textarea "مرق دسم مصنوع من عظام لحم الضأن المطبوخة ببطء، متبلة بشكل خفيف وعطرية" at bounding box center [1210, 566] width 552 height 86
click at [982, 531] on textarea "مرق دسم مصنوع من عظام لحم الضأن المطبوخة ببطء، متبلة خفيف وعطرية" at bounding box center [1210, 566] width 552 height 86
click at [984, 532] on textarea "مرق دسم مصنوع من عظام لحم الضأن المطبوخة ببطء، متبلة خفيف وعطرية" at bounding box center [1210, 566] width 552 height 86
type textarea "مرق دسم مصنوع من عظام لحم الضأن المطبوخة ببطء، متبلة خفيفة وعطرية"
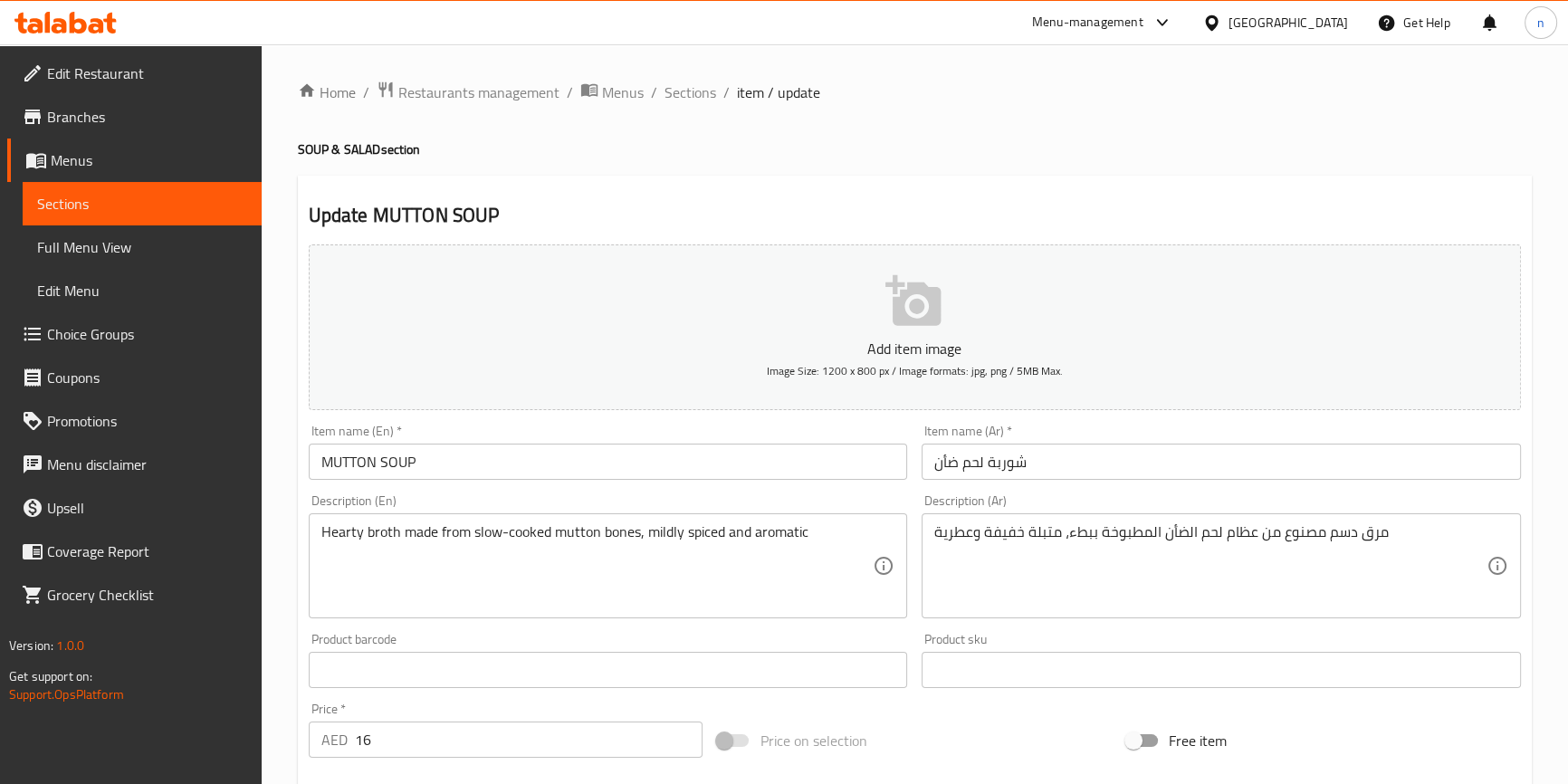
click at [942, 744] on div "Price on selection" at bounding box center [914, 741] width 409 height 49
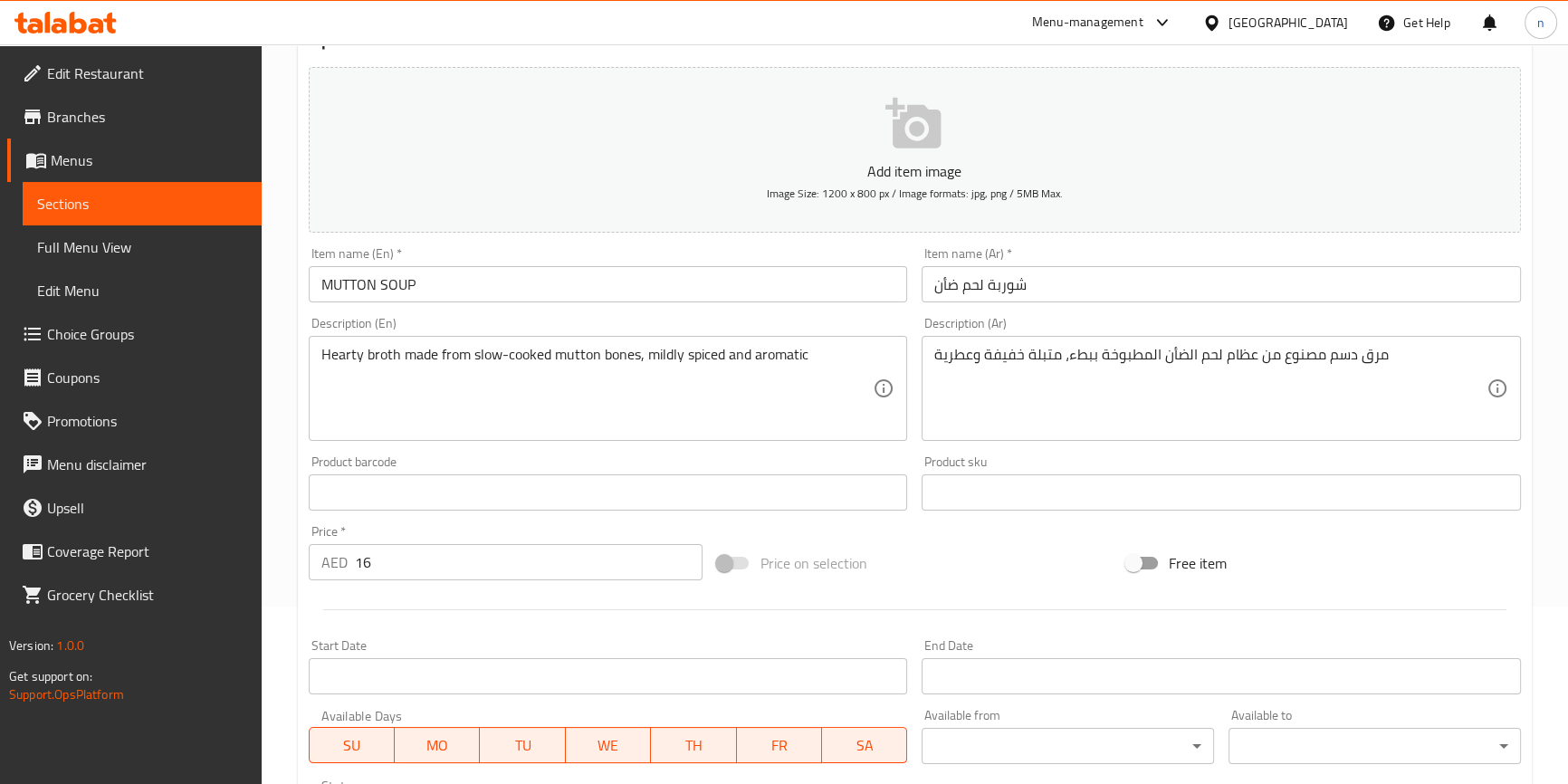
scroll to position [493, 0]
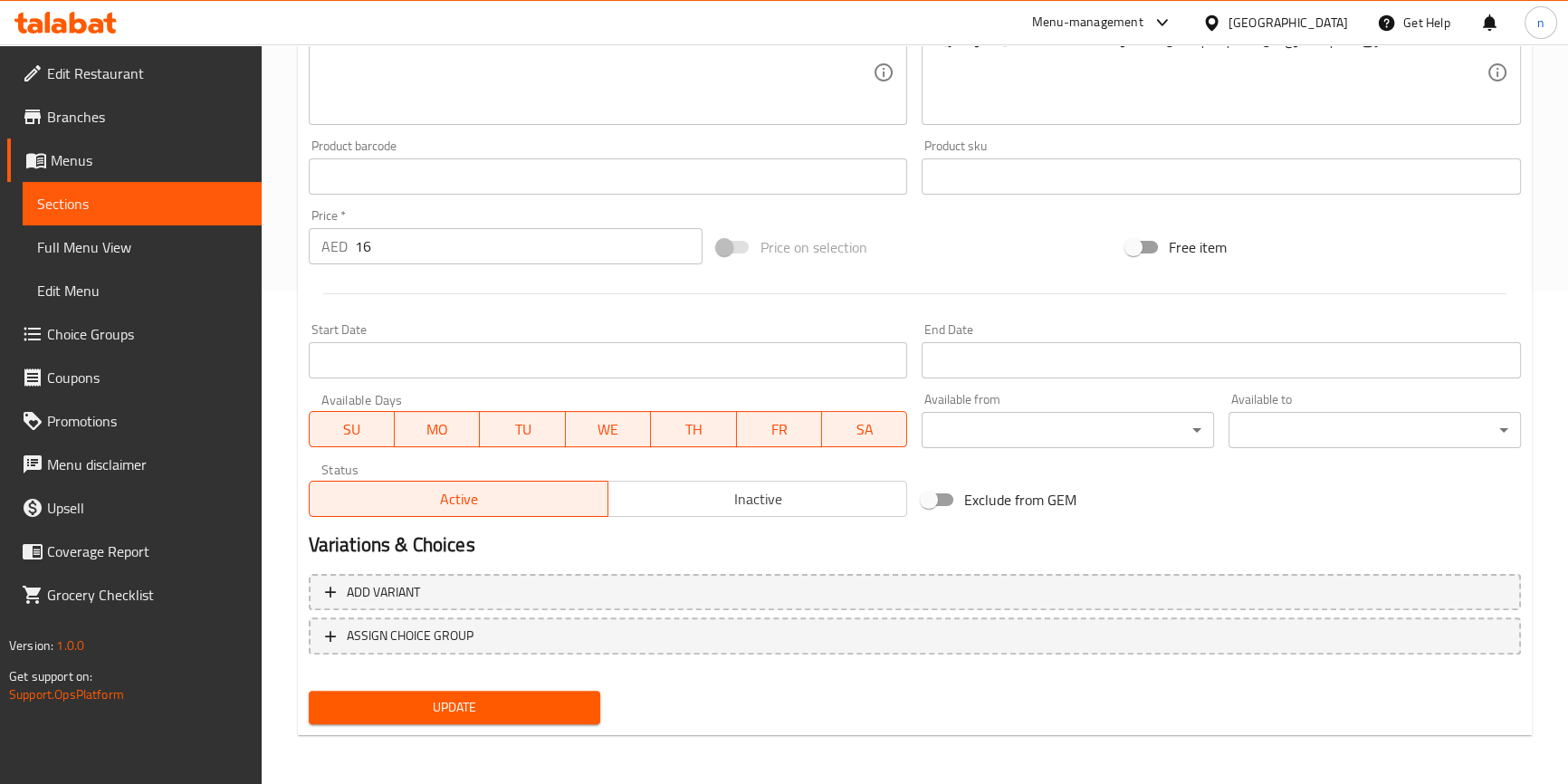
click at [569, 713] on span "Update" at bounding box center [455, 707] width 264 height 23
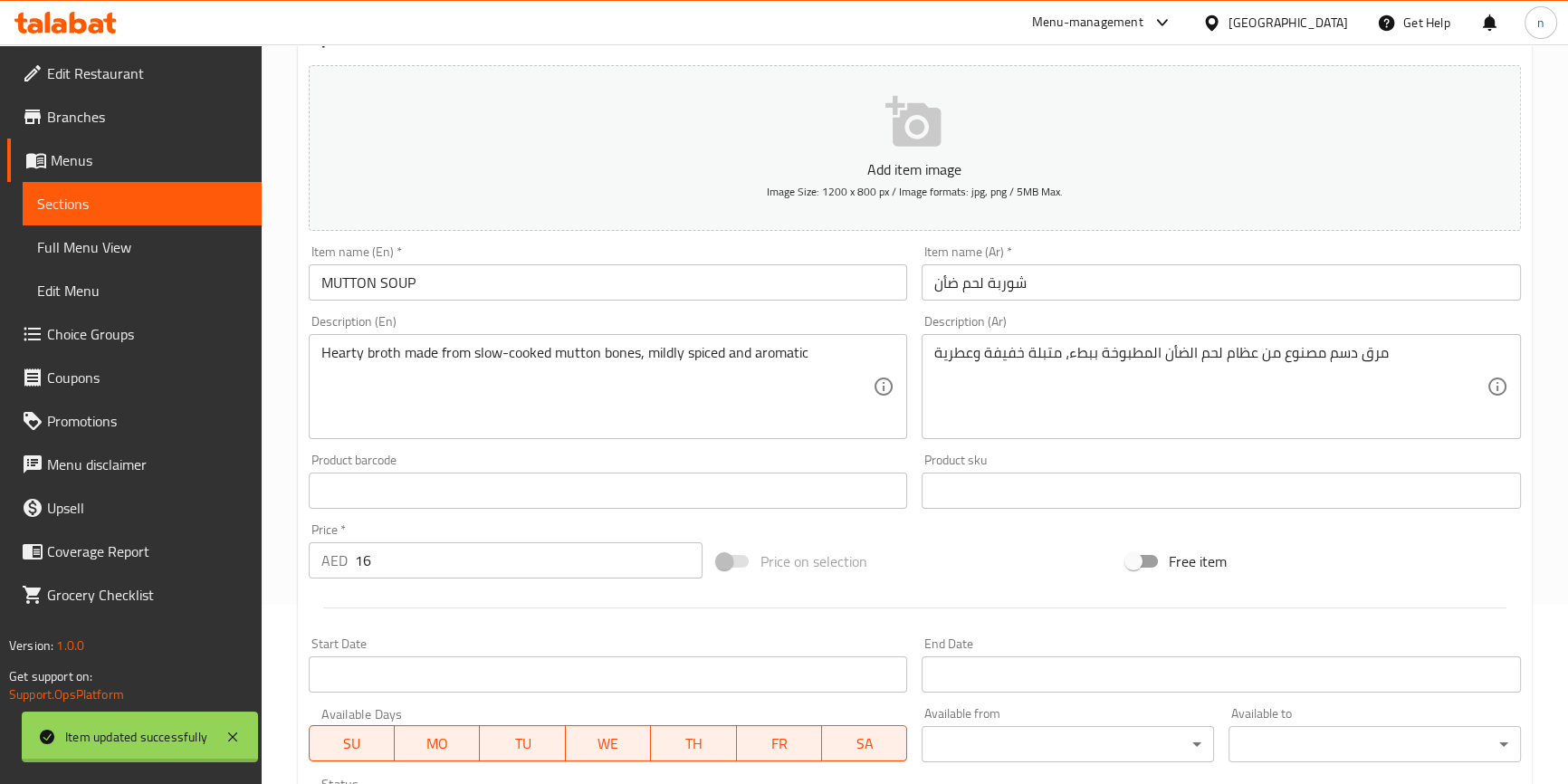
scroll to position [0, 0]
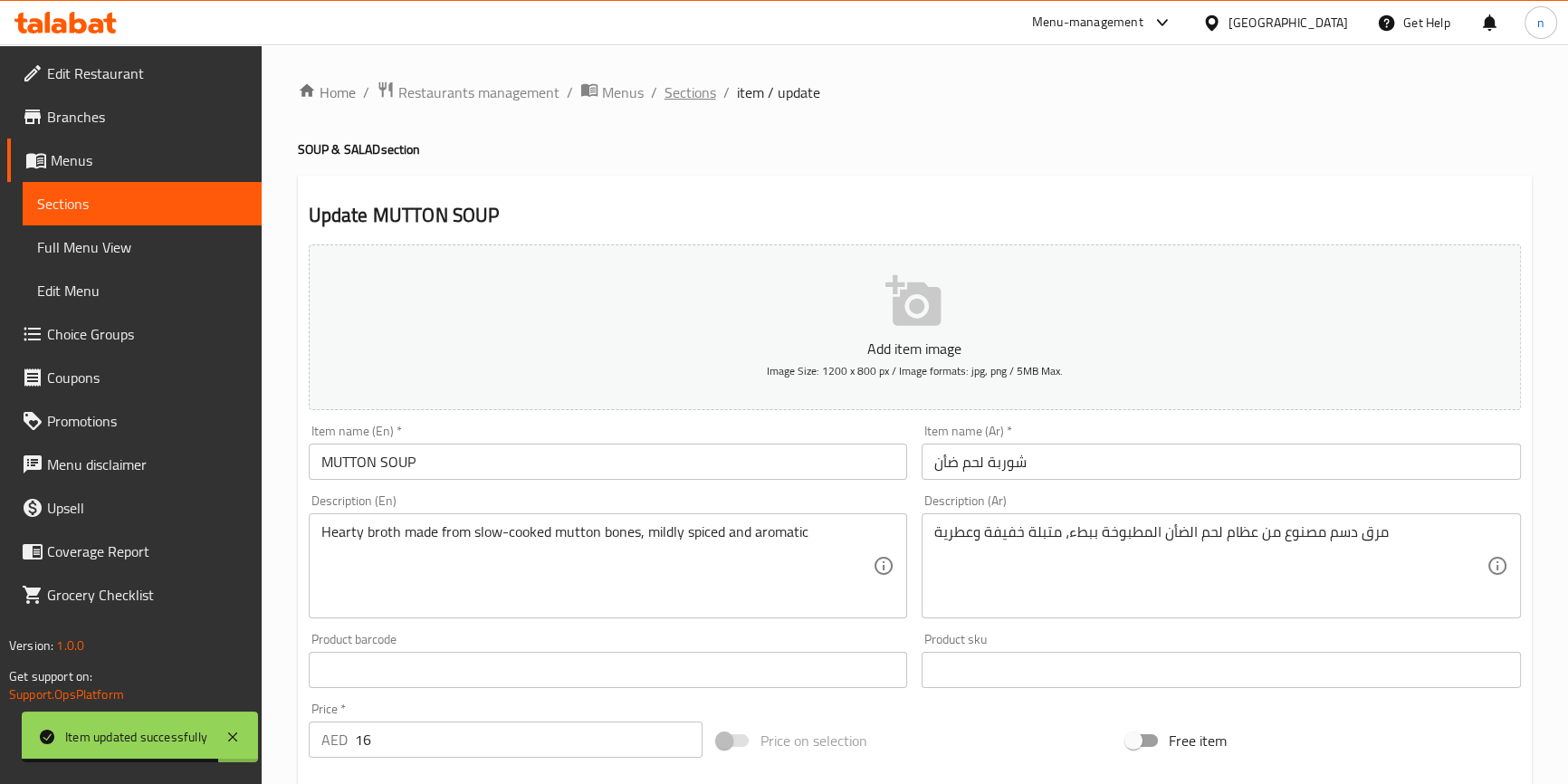
click at [671, 95] on span "Sections" at bounding box center [690, 92] width 52 height 22
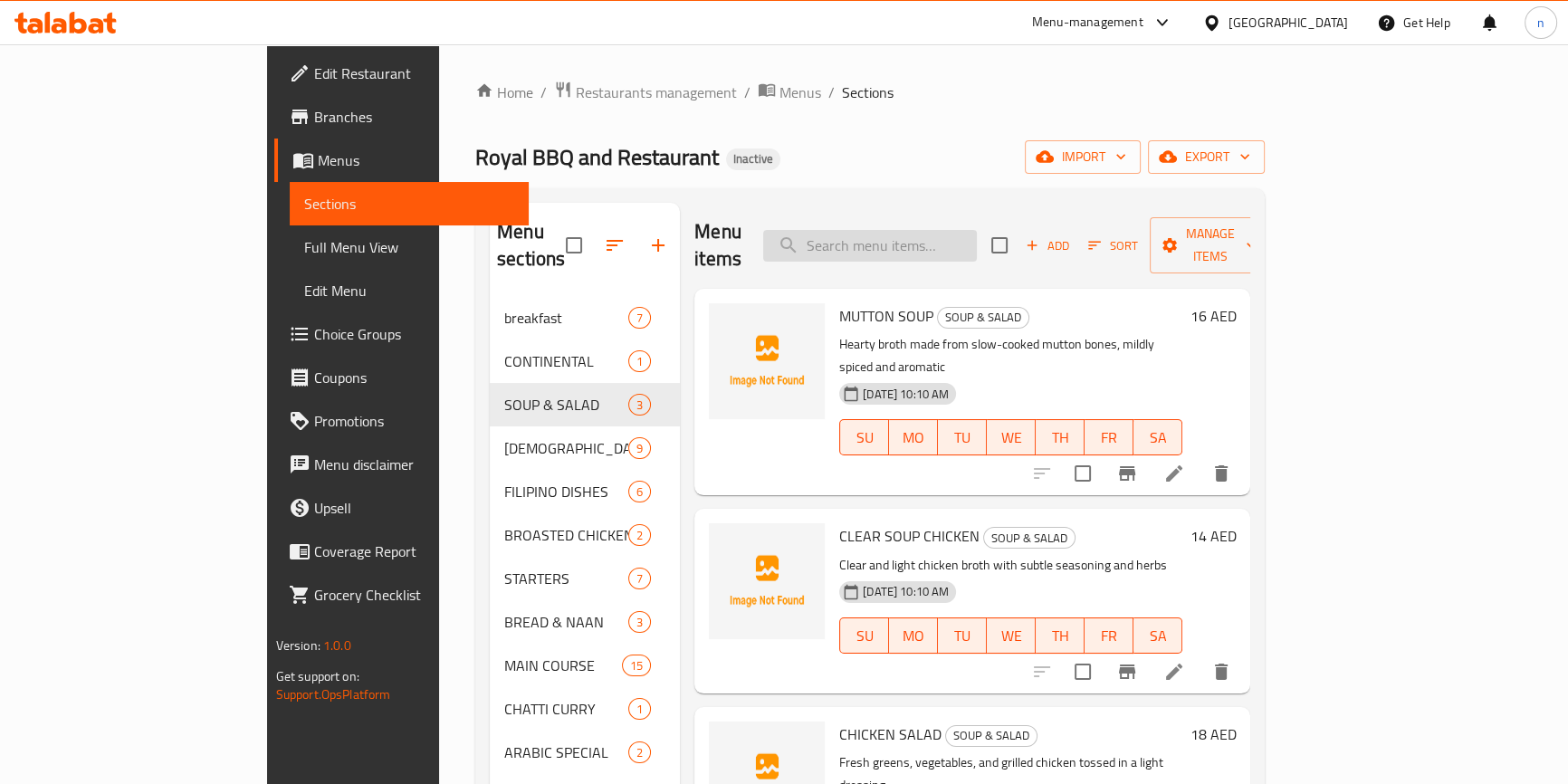
click at [941, 236] on input "search" at bounding box center [870, 246] width 214 height 32
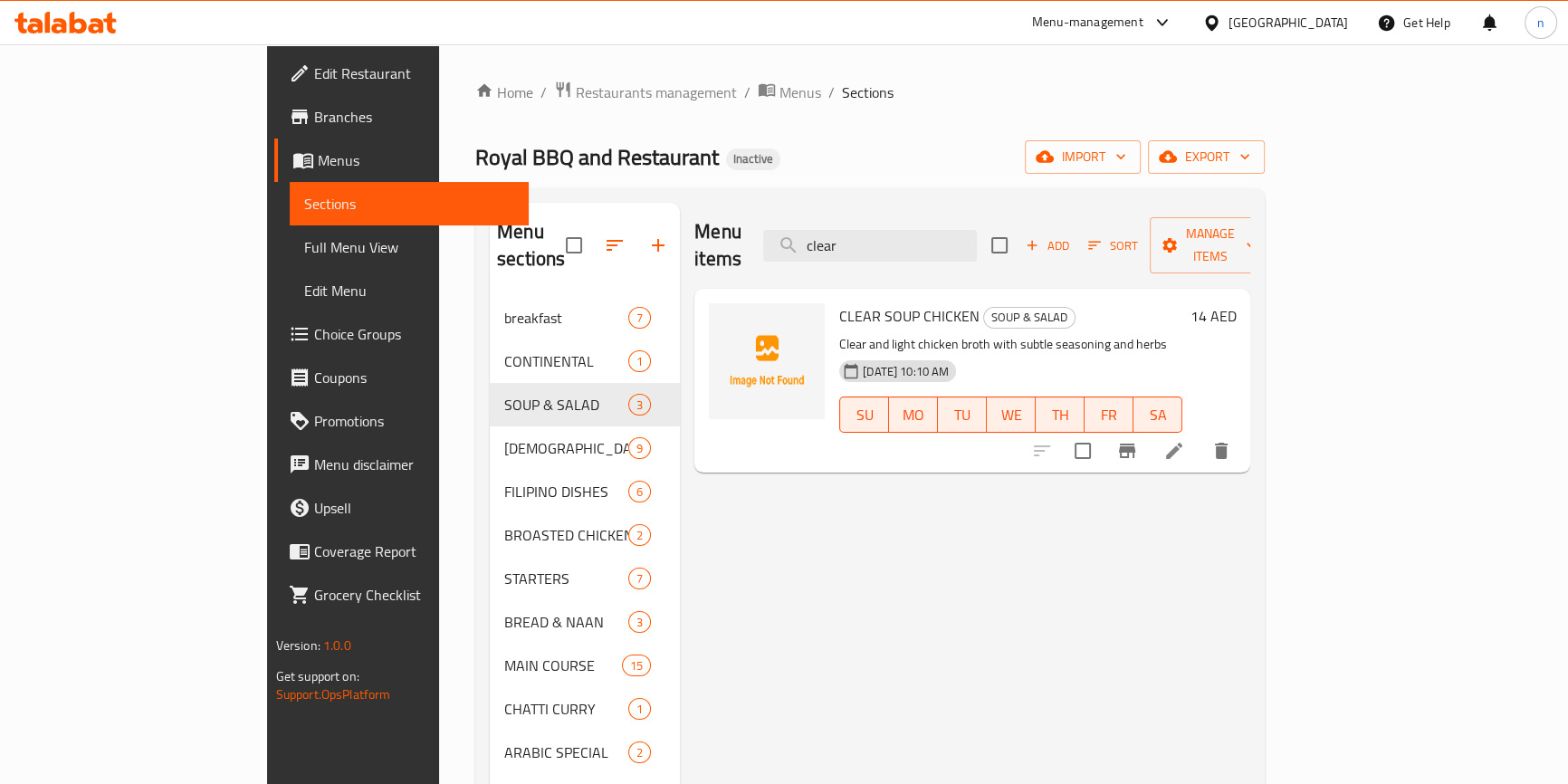
type input "clear"
click at [1185, 440] on icon at bounding box center [1173, 450] width 22 height 22
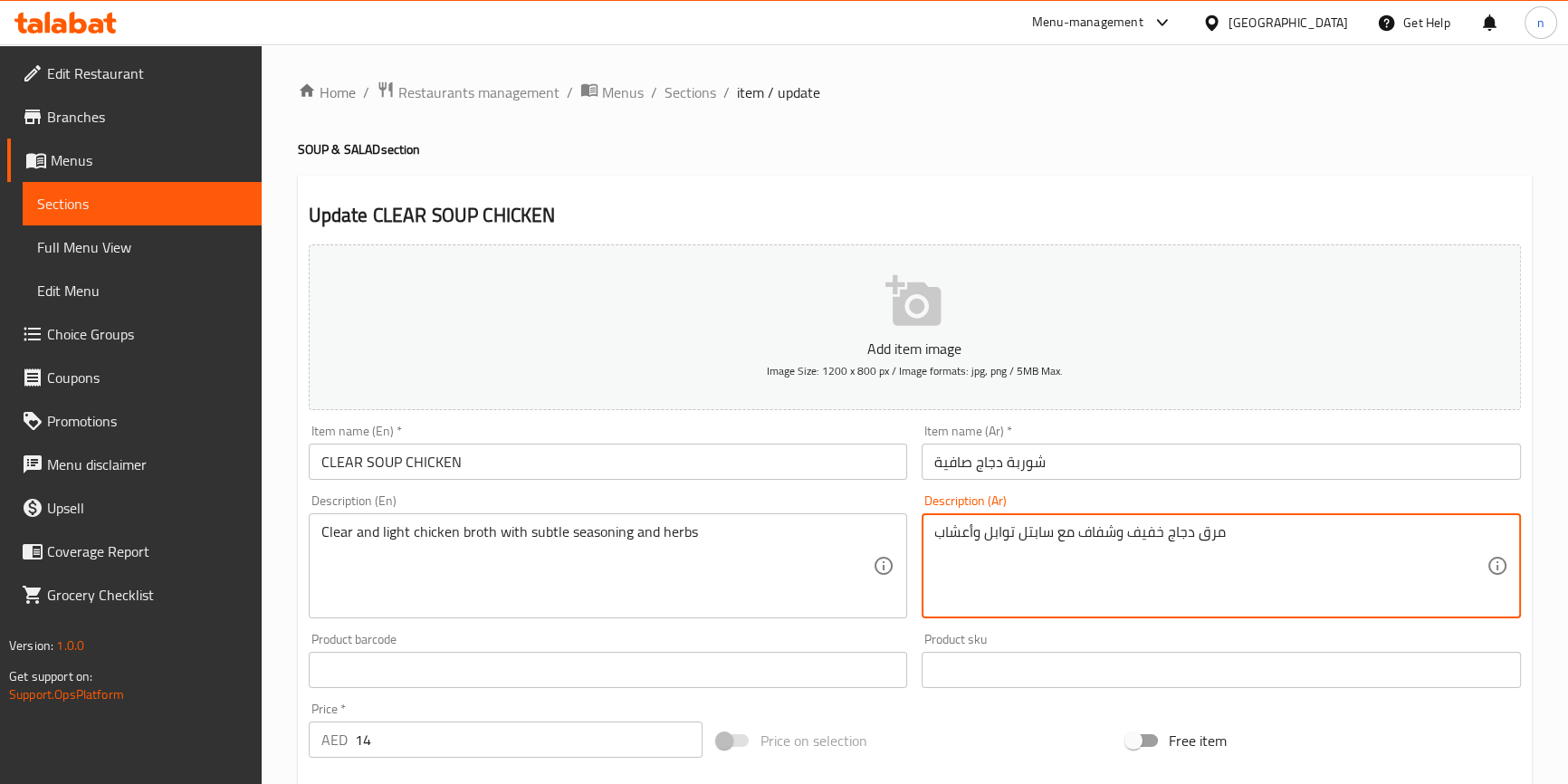
click at [1103, 535] on textarea "مرق دجاج خفيف وشفاف مع سابتل توابل وأعشاب" at bounding box center [1210, 566] width 552 height 86
type textarea "مرق دجاج خفيف وصافية مع سابتل توابل وأعشاب"
click at [969, 709] on div "Add item image Image Size: 1200 x 800 px / Image formats: jpg, png / 5MB Max. I…" at bounding box center [914, 627] width 1227 height 780
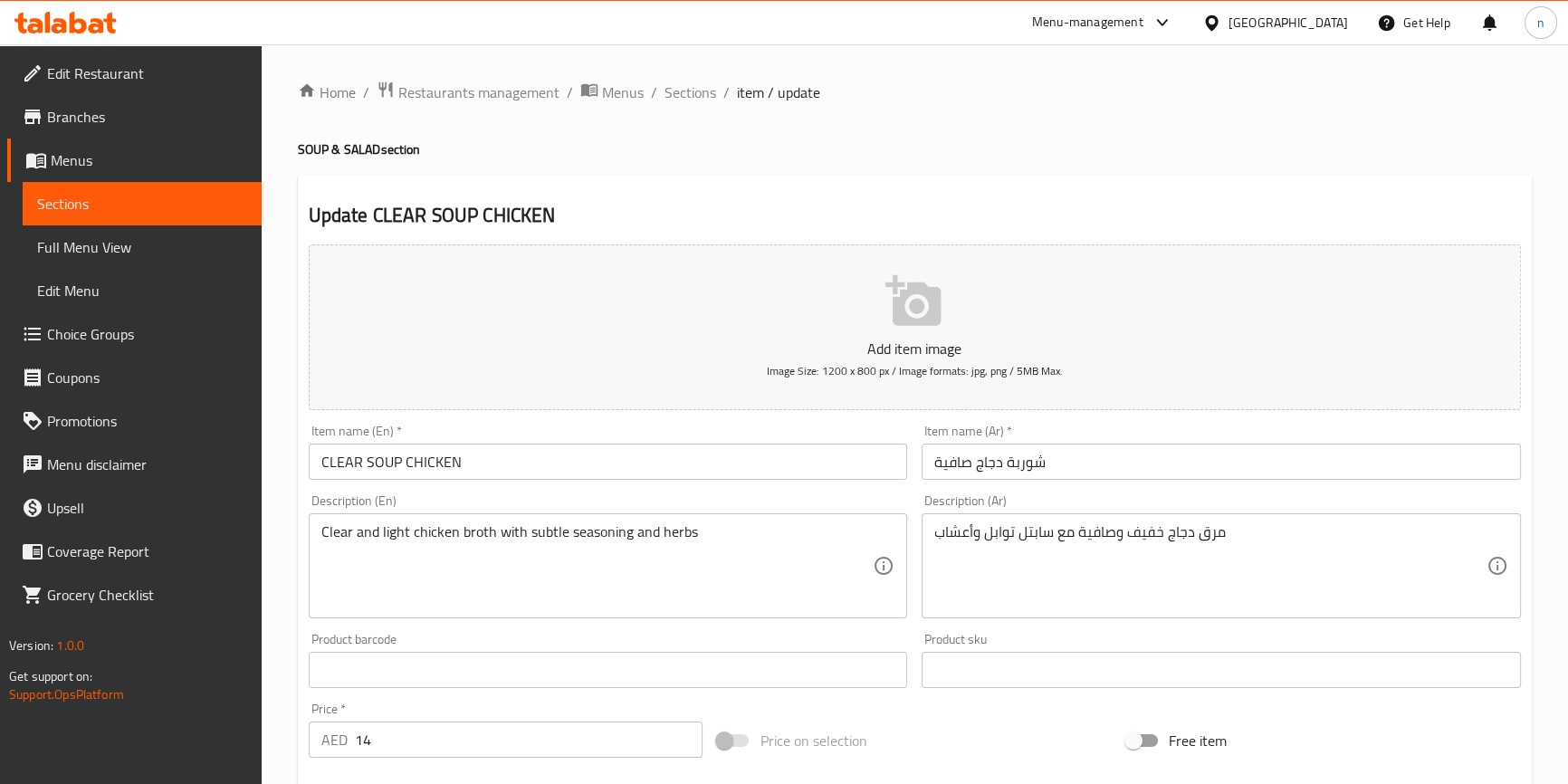
scroll to position [493, 0]
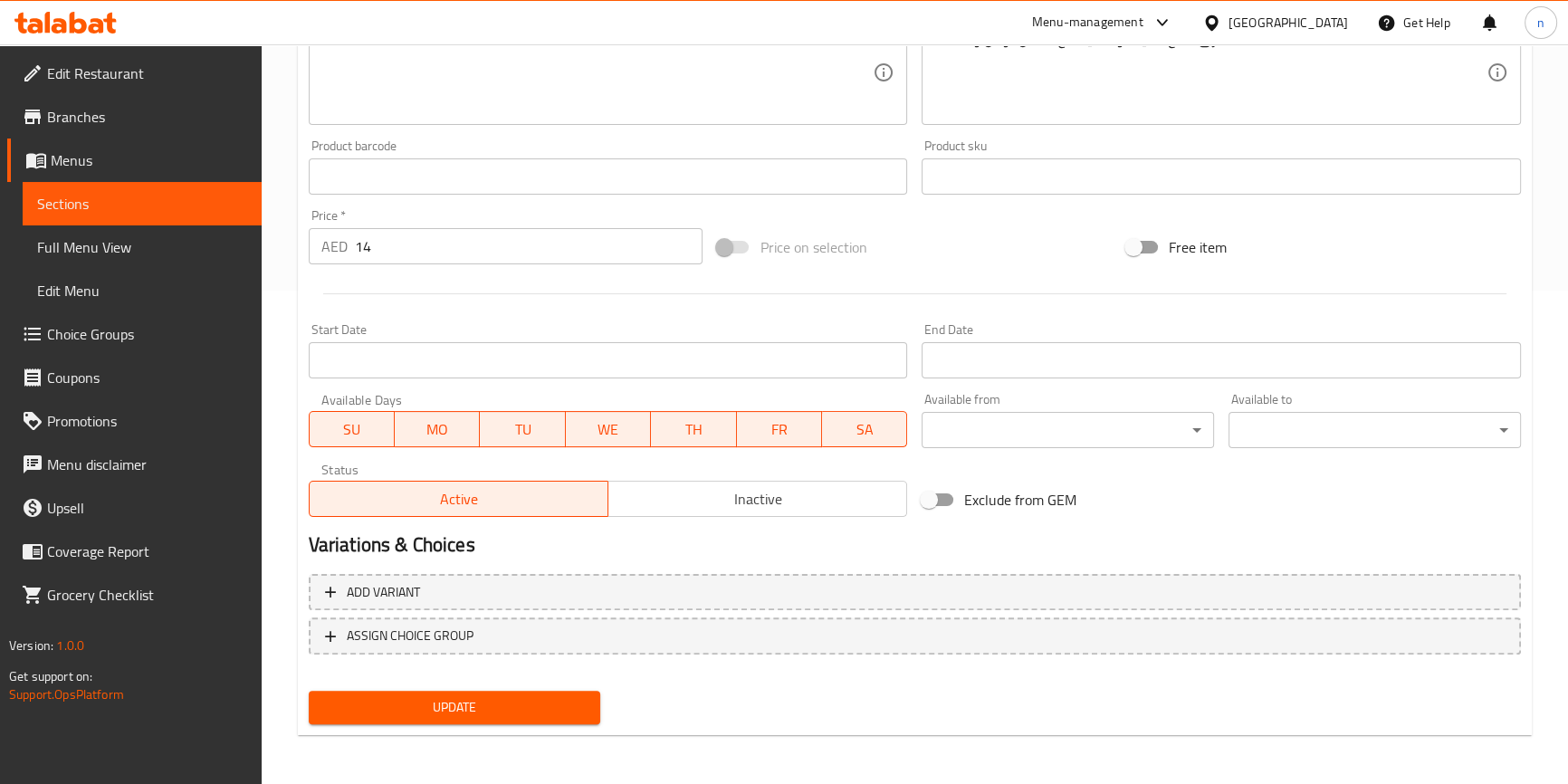
click at [487, 701] on span "Update" at bounding box center [455, 707] width 264 height 23
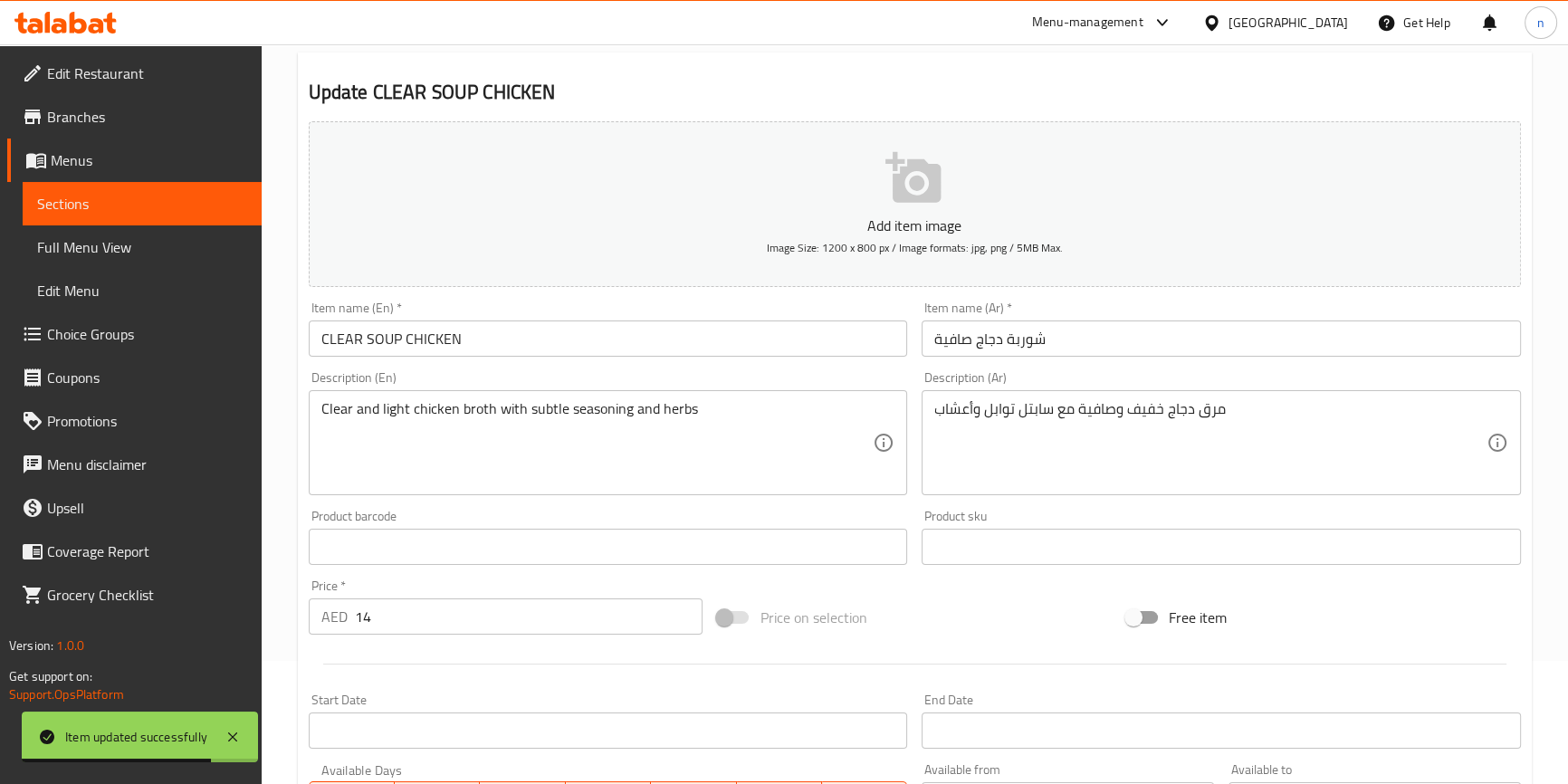
scroll to position [0, 0]
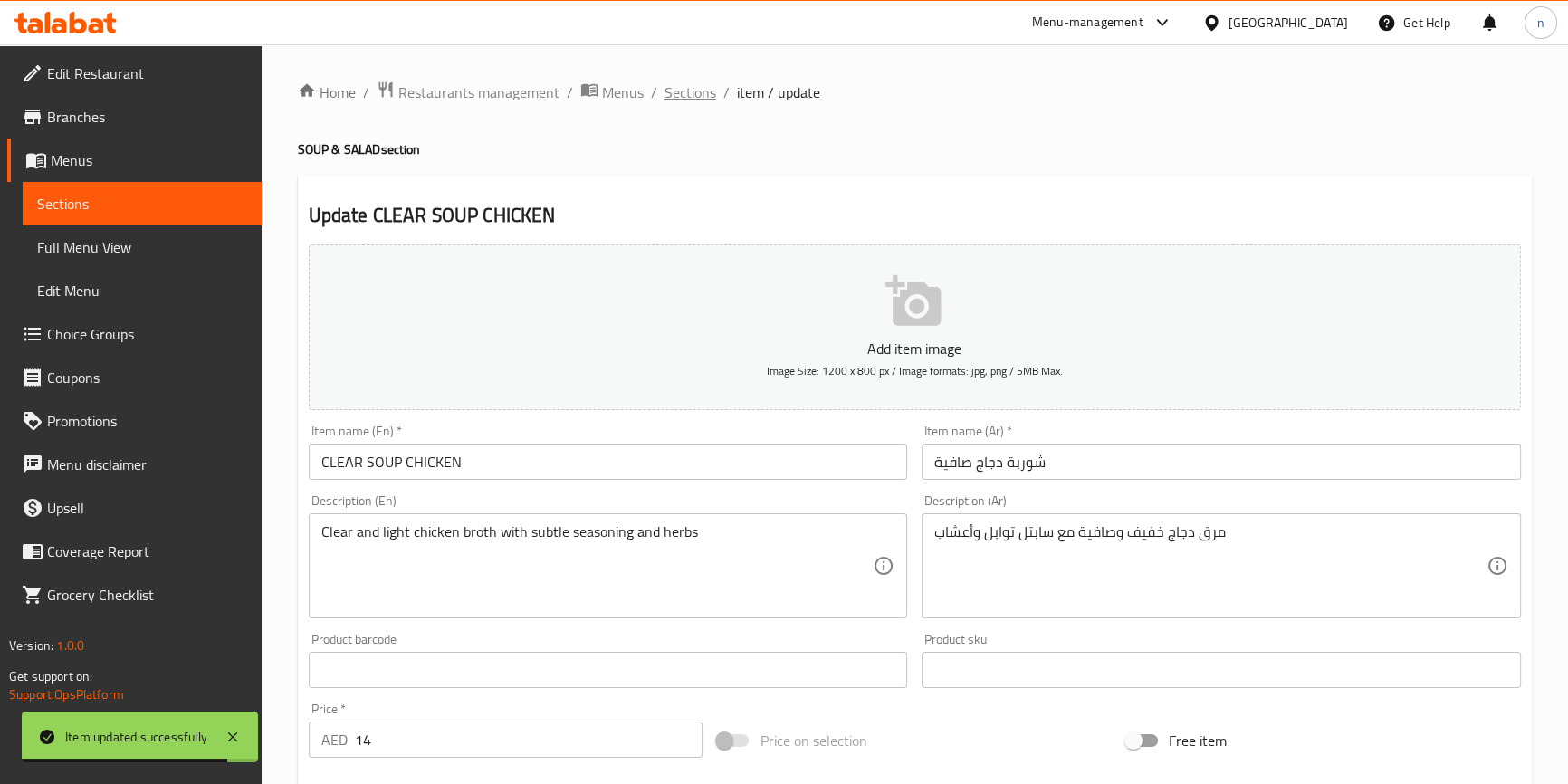
click at [687, 98] on span "Sections" at bounding box center [690, 92] width 52 height 22
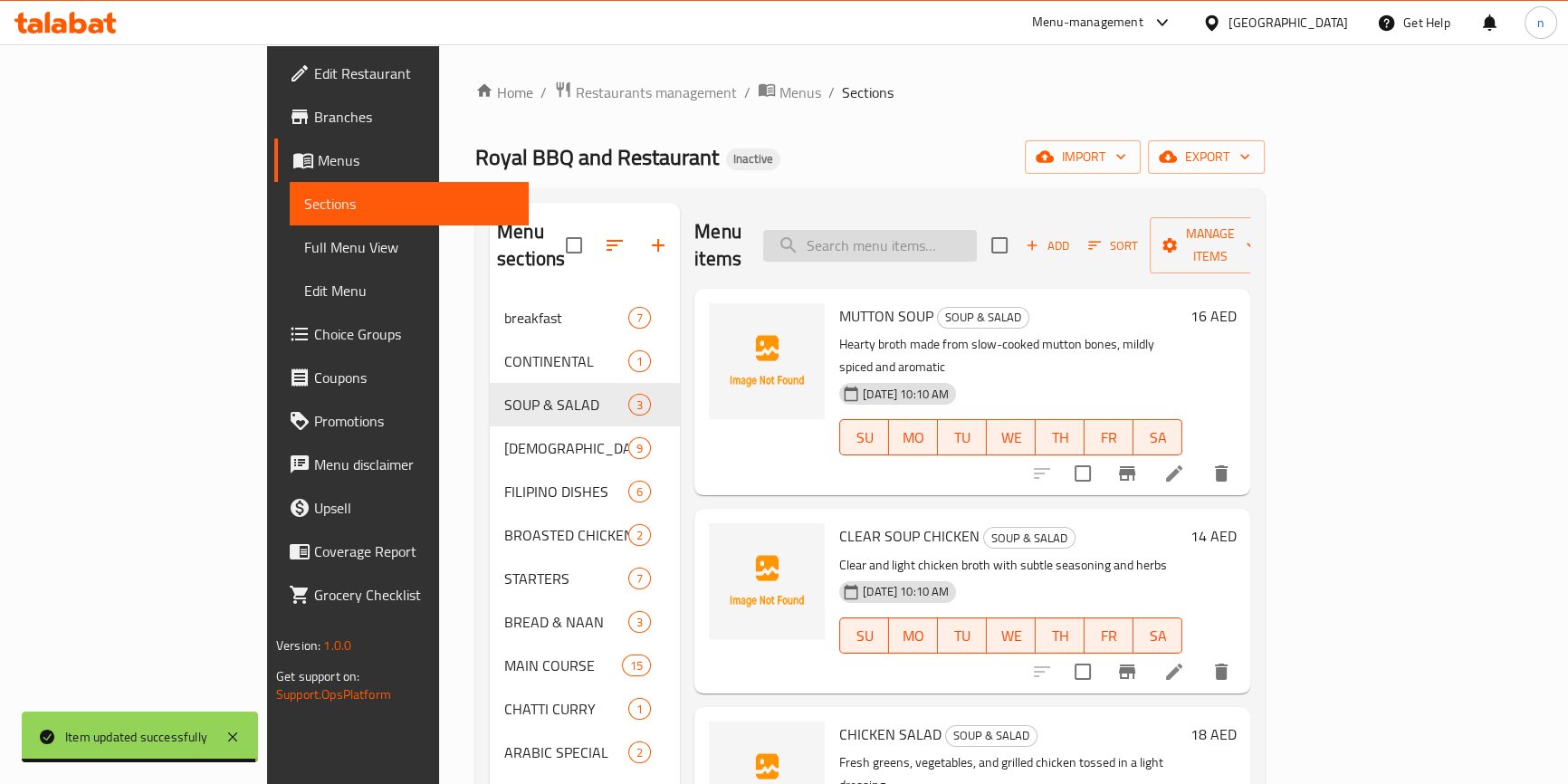
click at [928, 230] on input "search" at bounding box center [870, 246] width 214 height 32
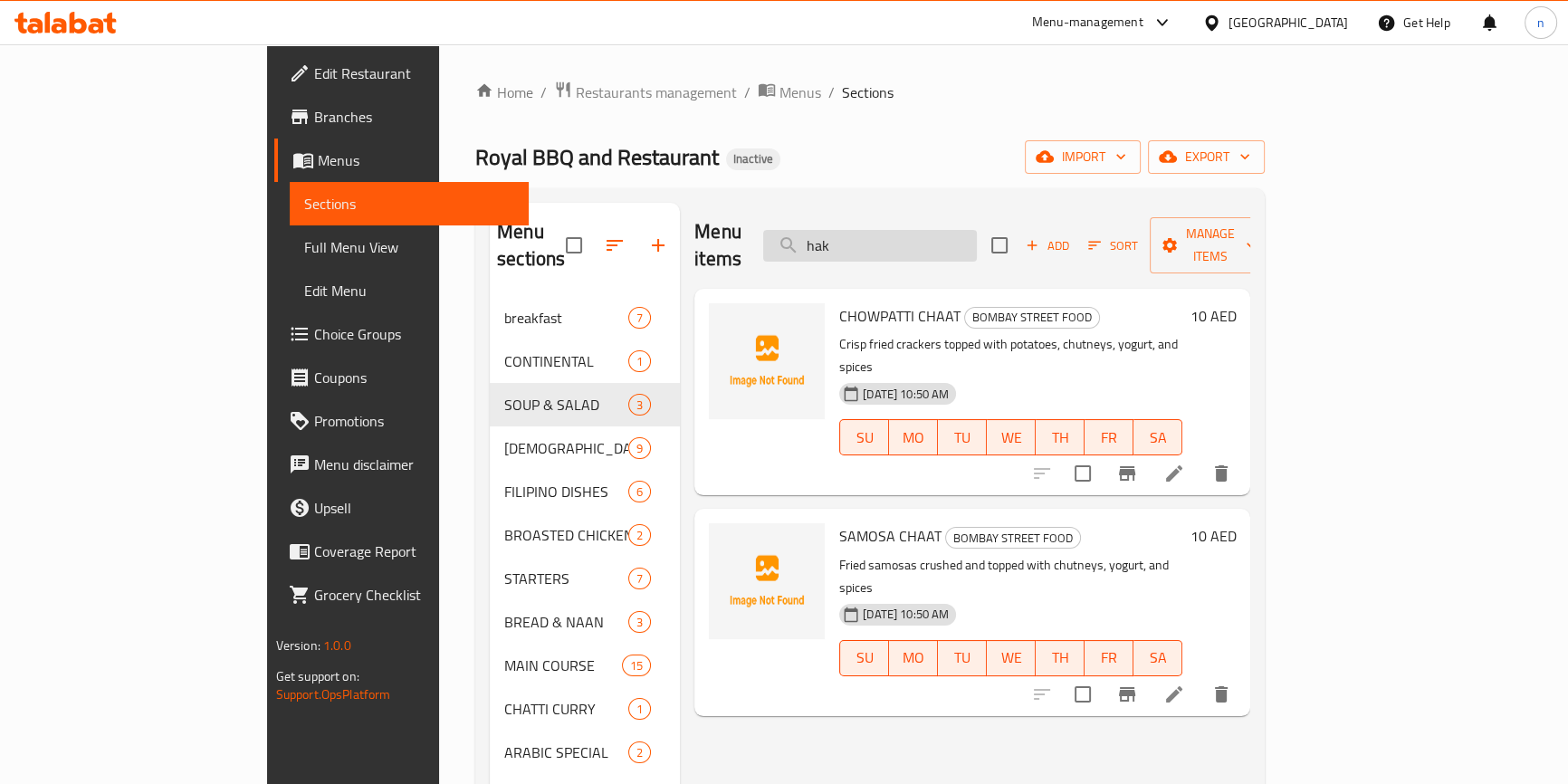
type input "hakk"
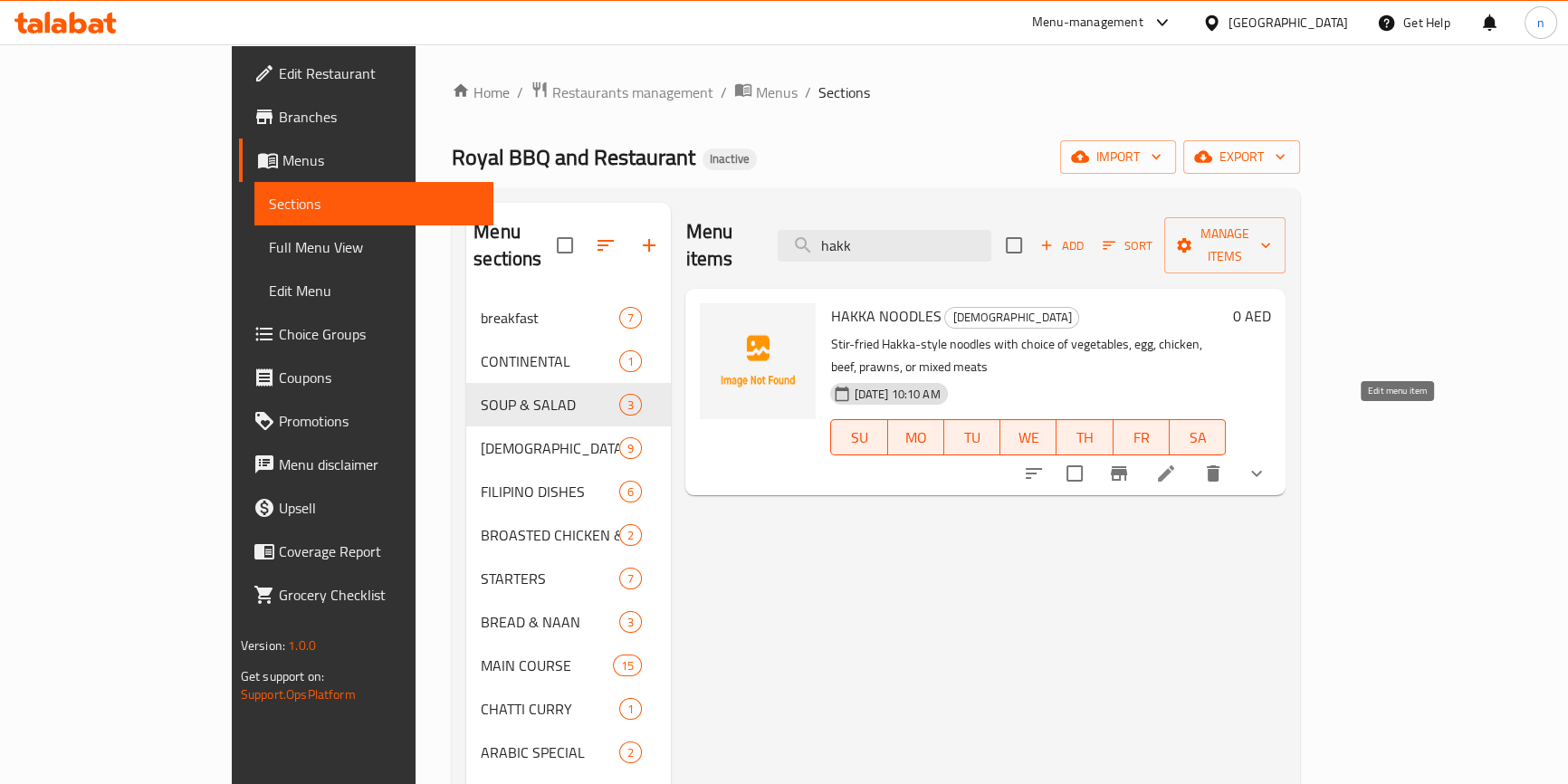
click at [1177, 462] on icon at bounding box center [1166, 473] width 22 height 22
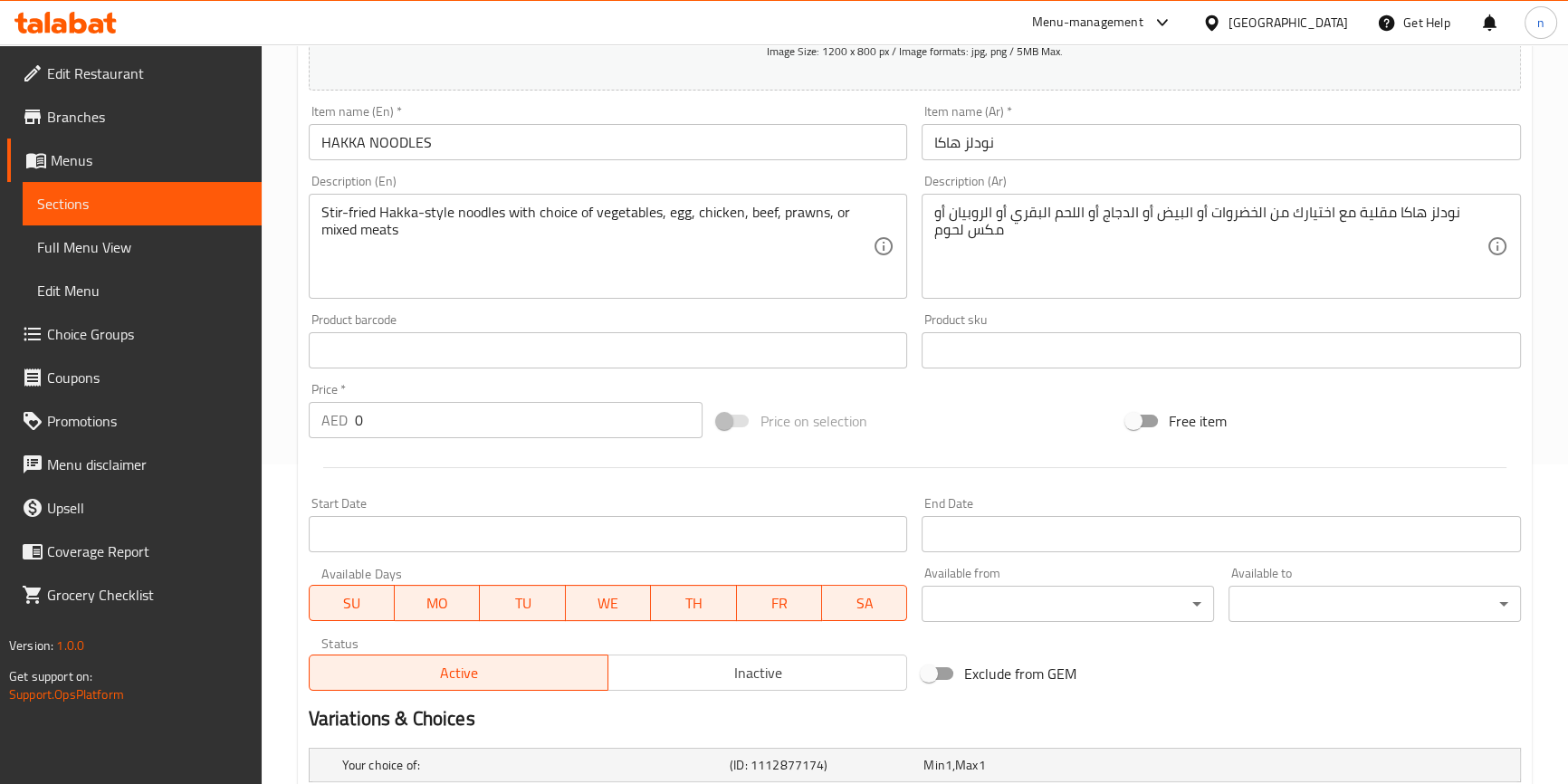
scroll to position [164, 0]
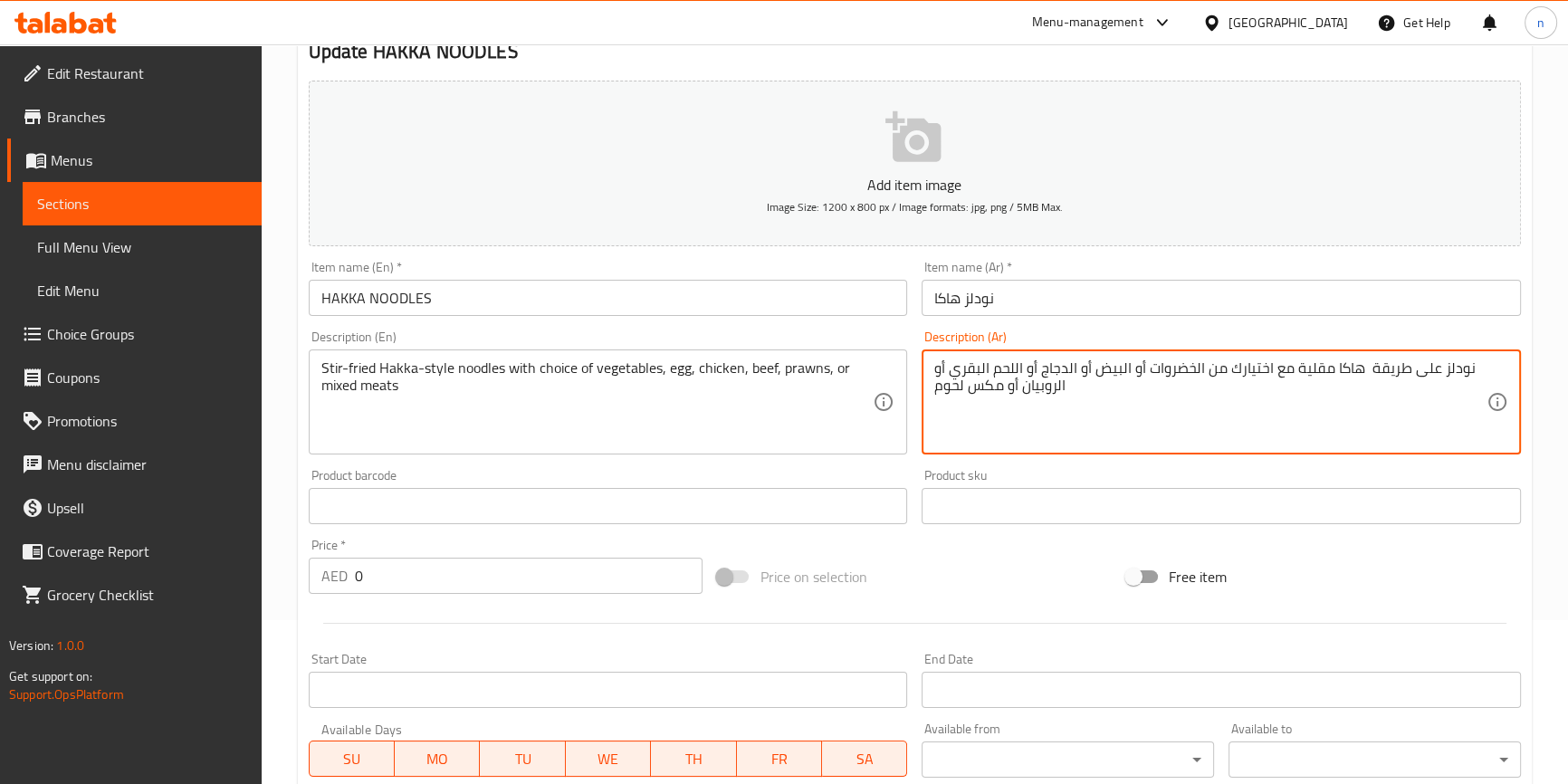
type textarea "نودلز على طريقة هاكا مقلية مع اختيارك من الخضروات أو البيض أو الدجاج أو اللحم ا…"
click at [957, 578] on div "Price on selection" at bounding box center [914, 577] width 409 height 49
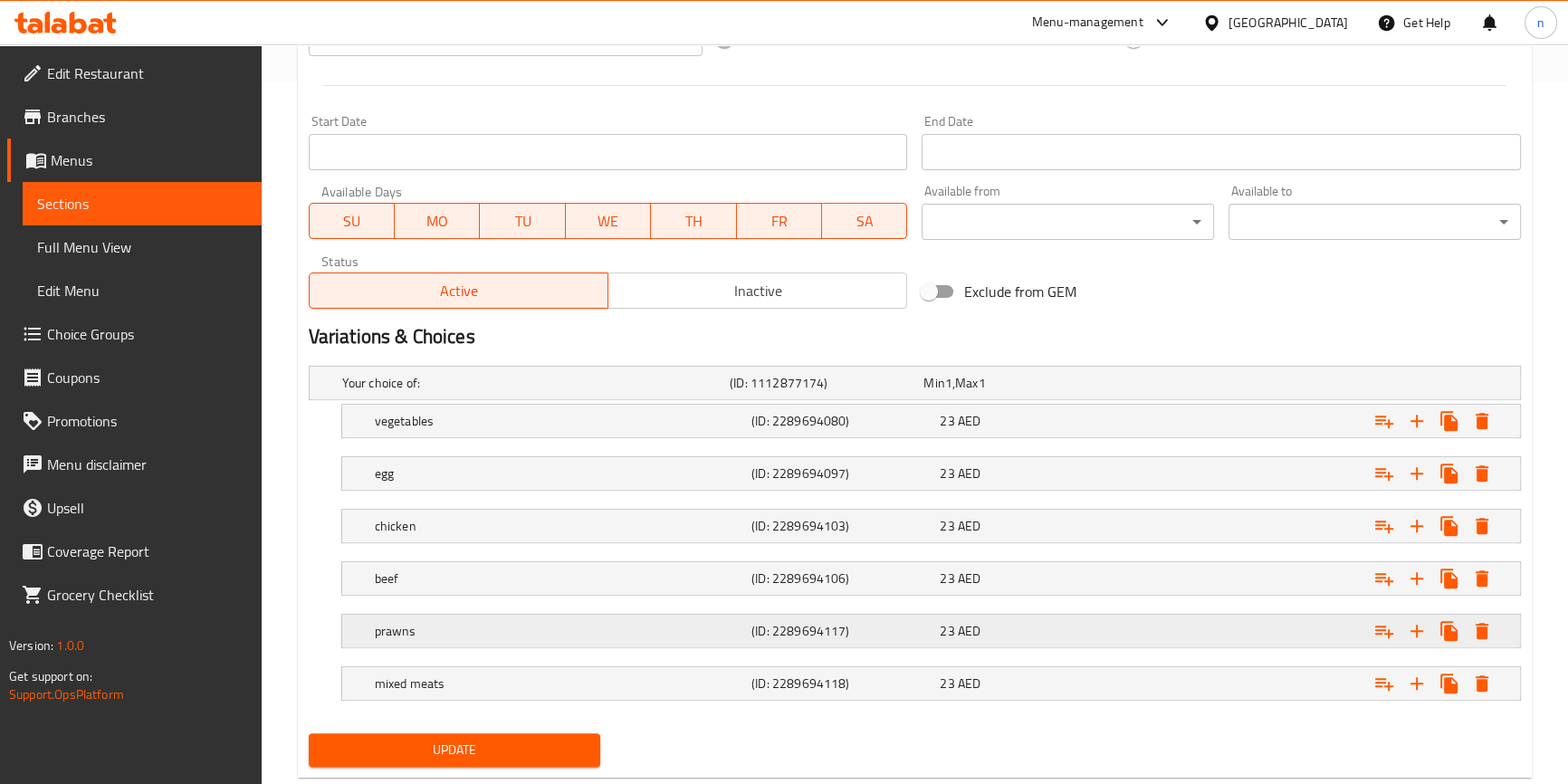
scroll to position [743, 0]
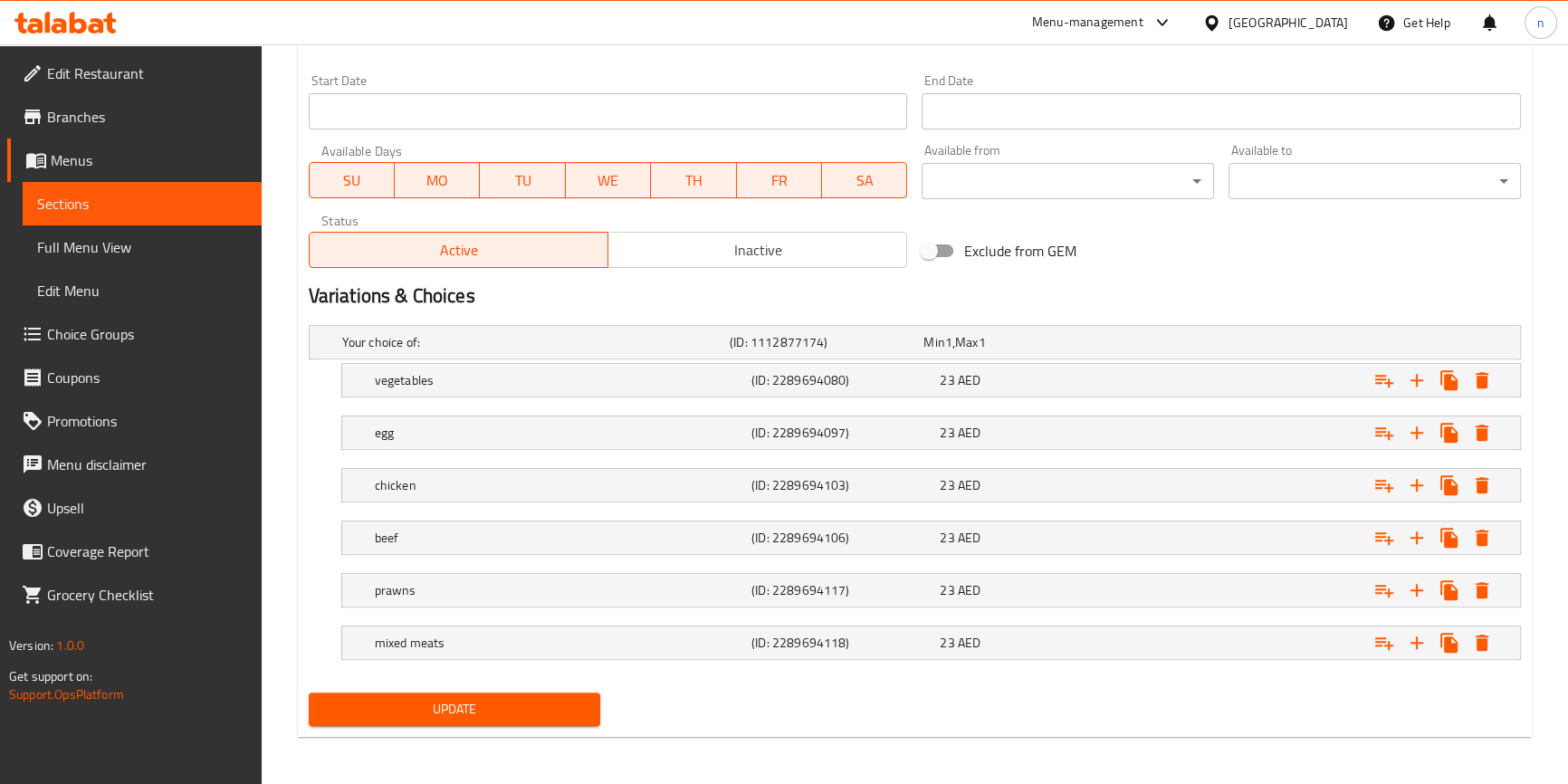
click at [528, 692] on button "Update" at bounding box center [455, 709] width 293 height 34
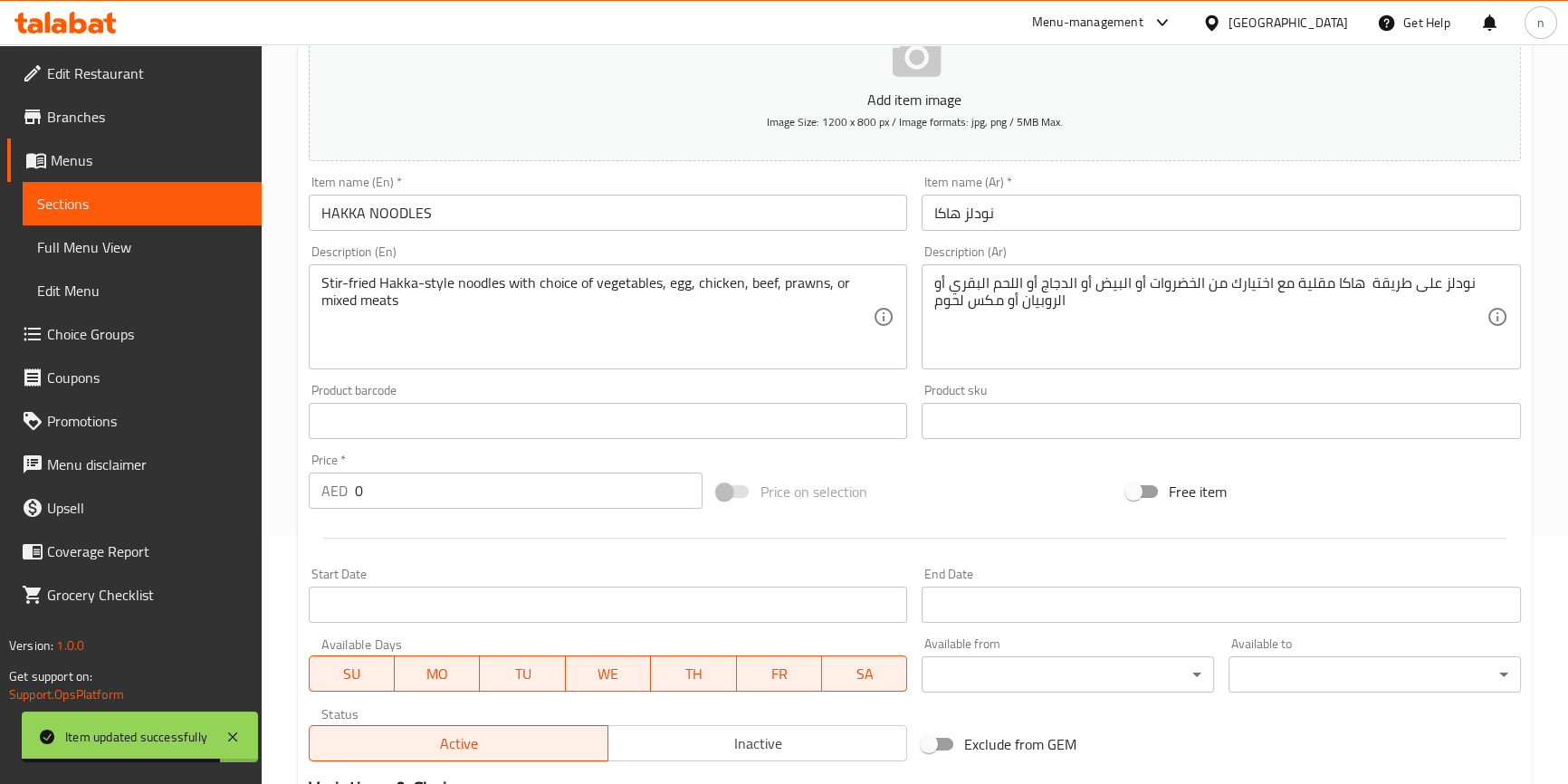
scroll to position [0, 0]
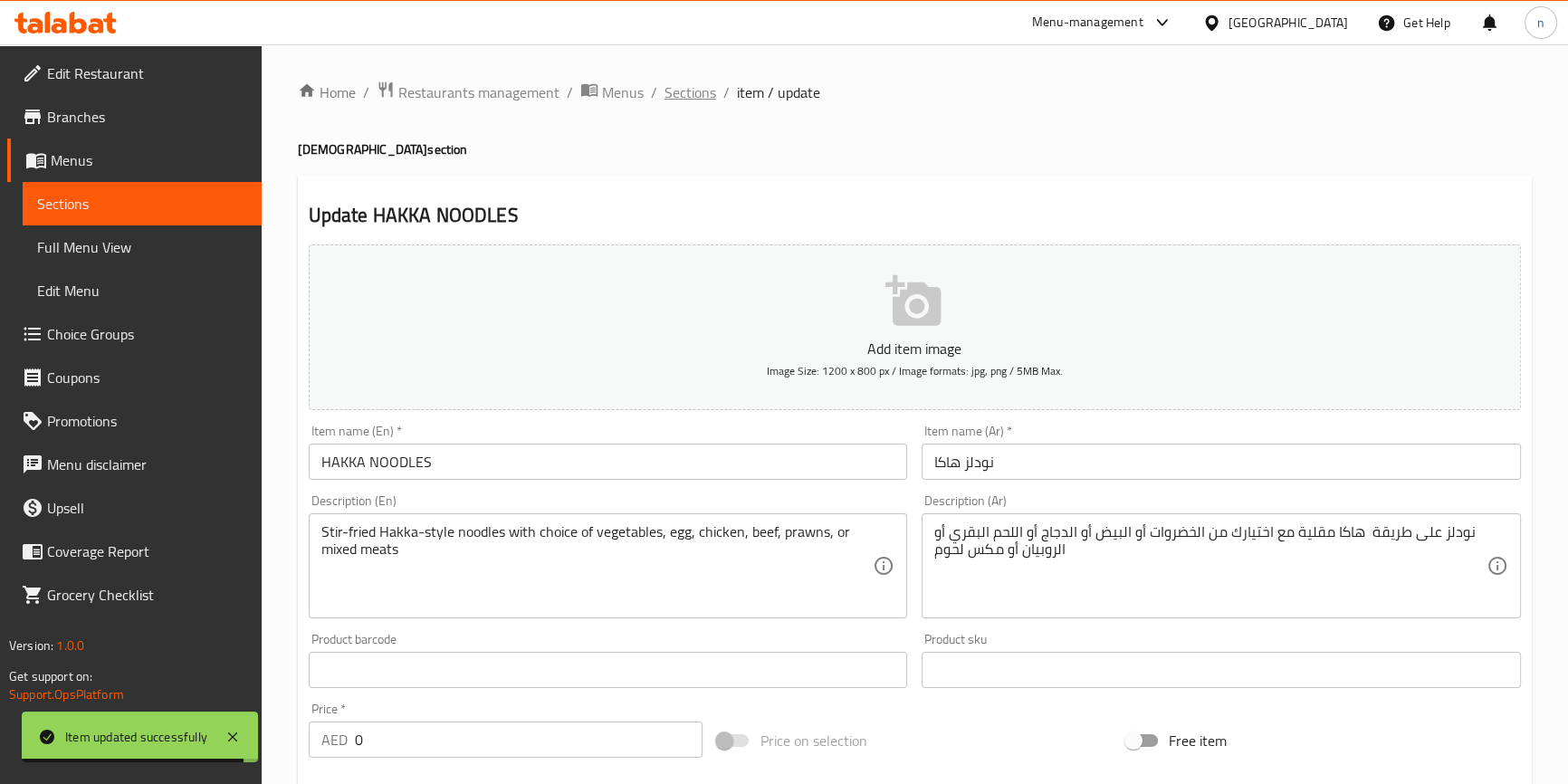
click at [688, 96] on span "Sections" at bounding box center [690, 92] width 52 height 22
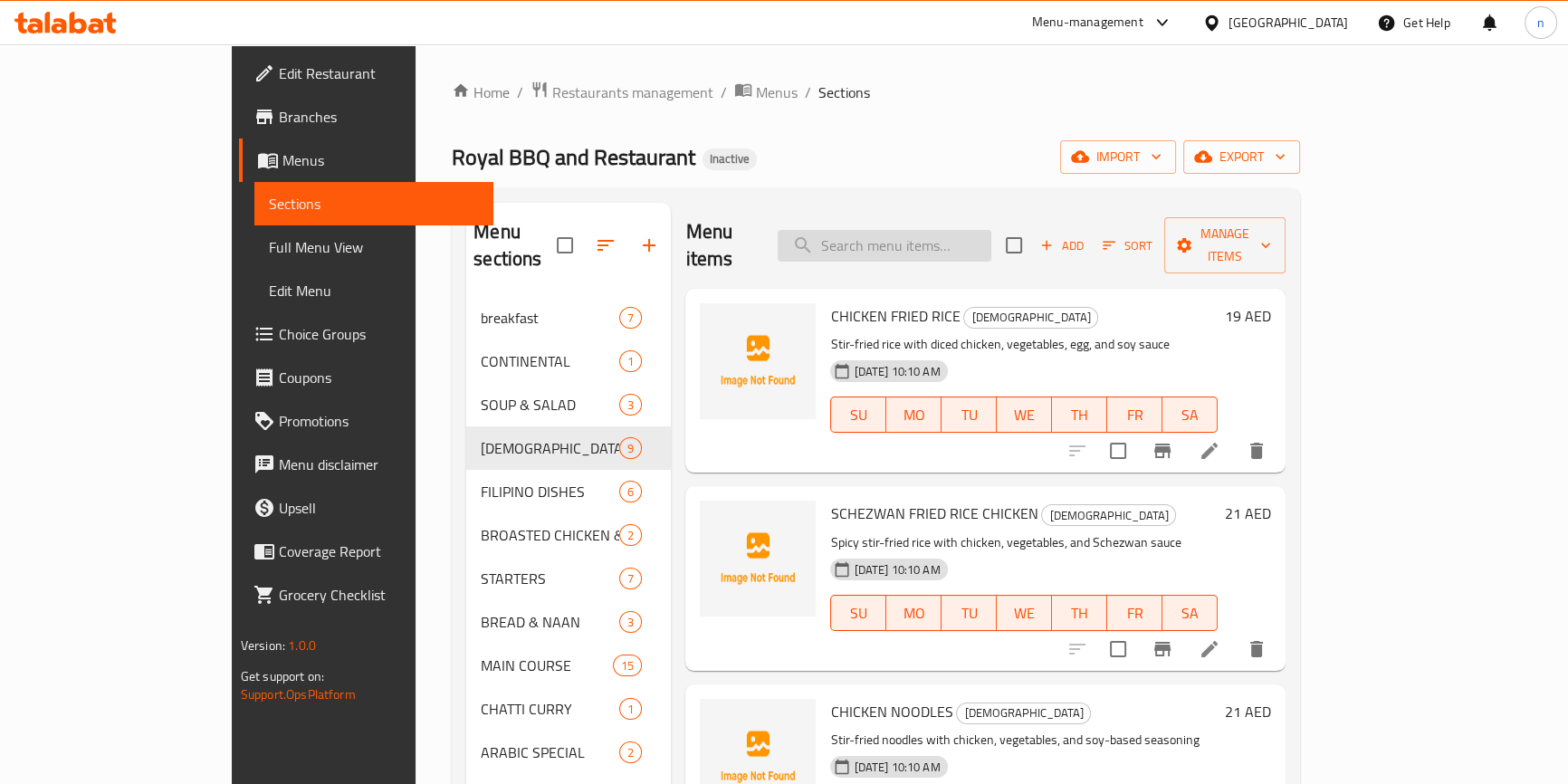
click at [942, 239] on input "search" at bounding box center [884, 246] width 214 height 32
type input "ؤ"
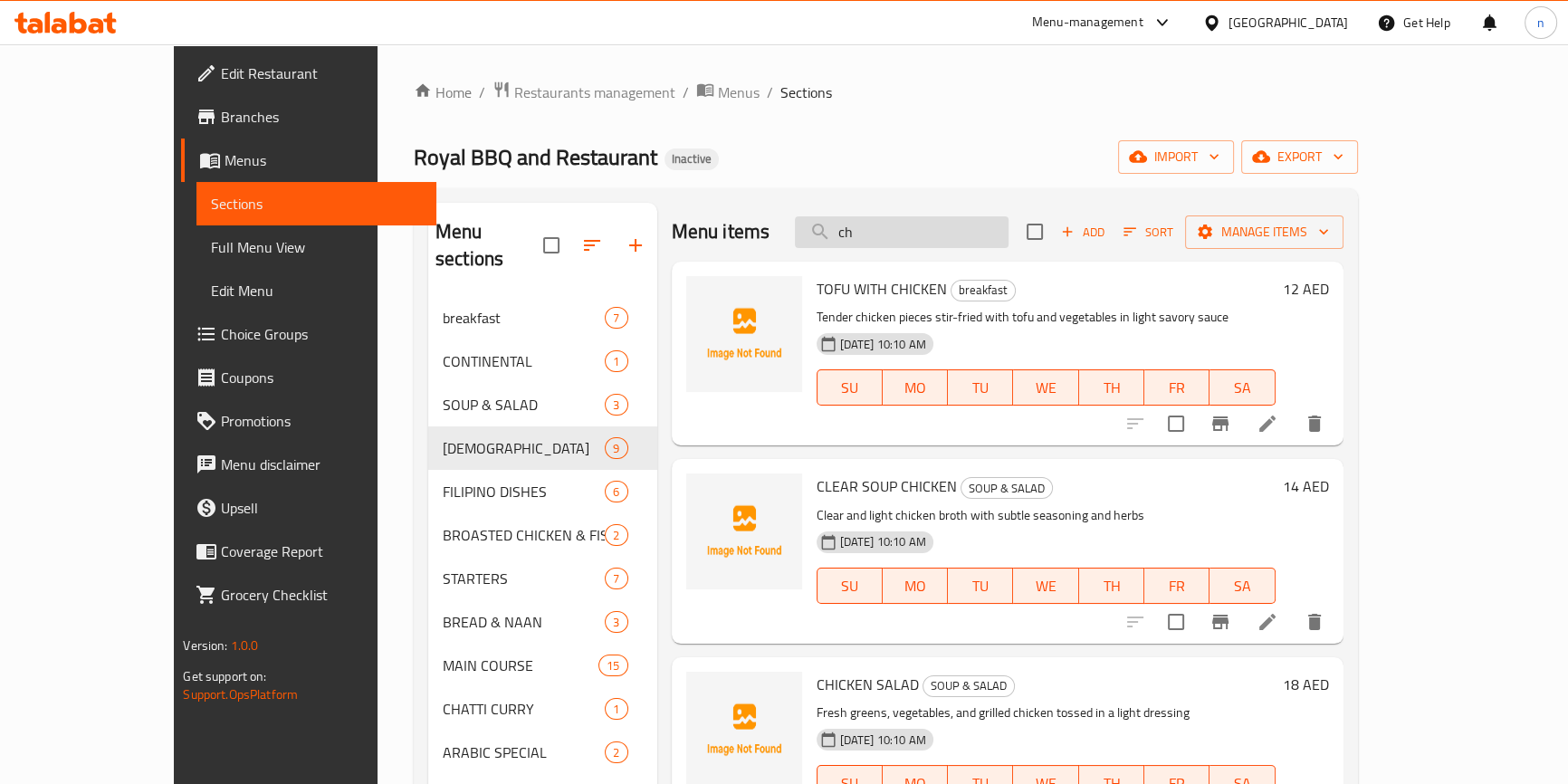
type input "c"
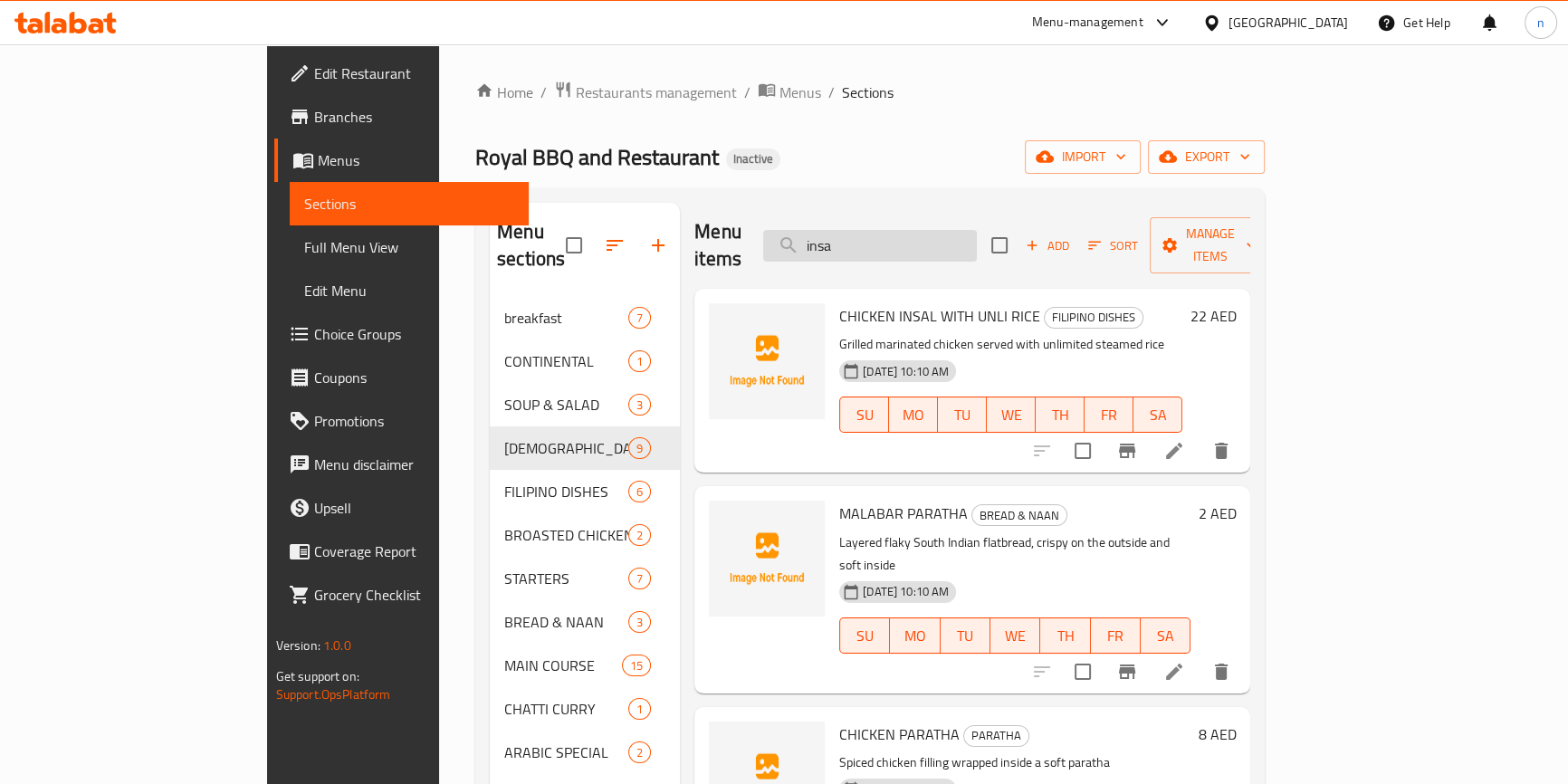
type input "insal"
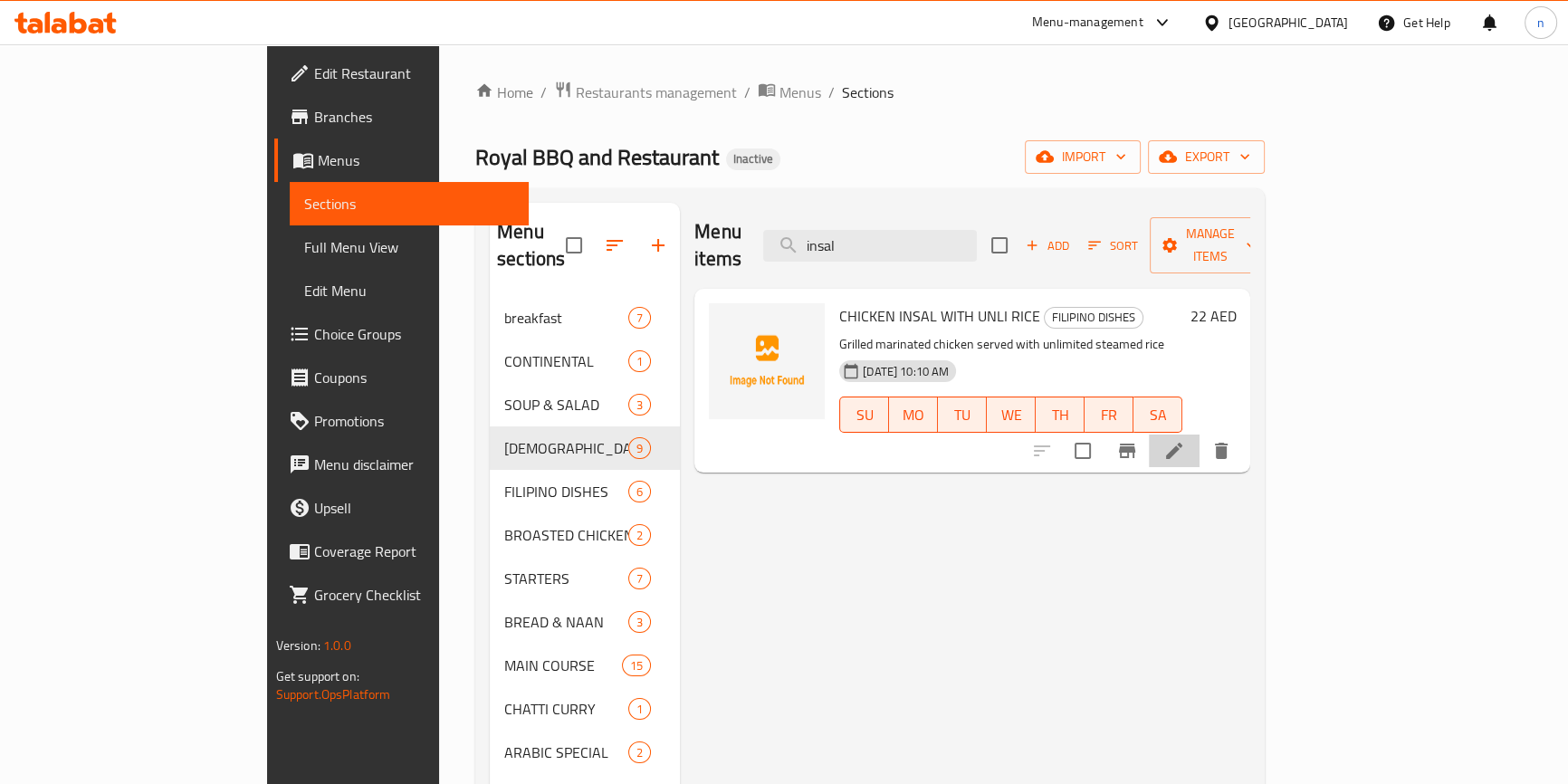
click at [1199, 435] on li at bounding box center [1174, 450] width 51 height 33
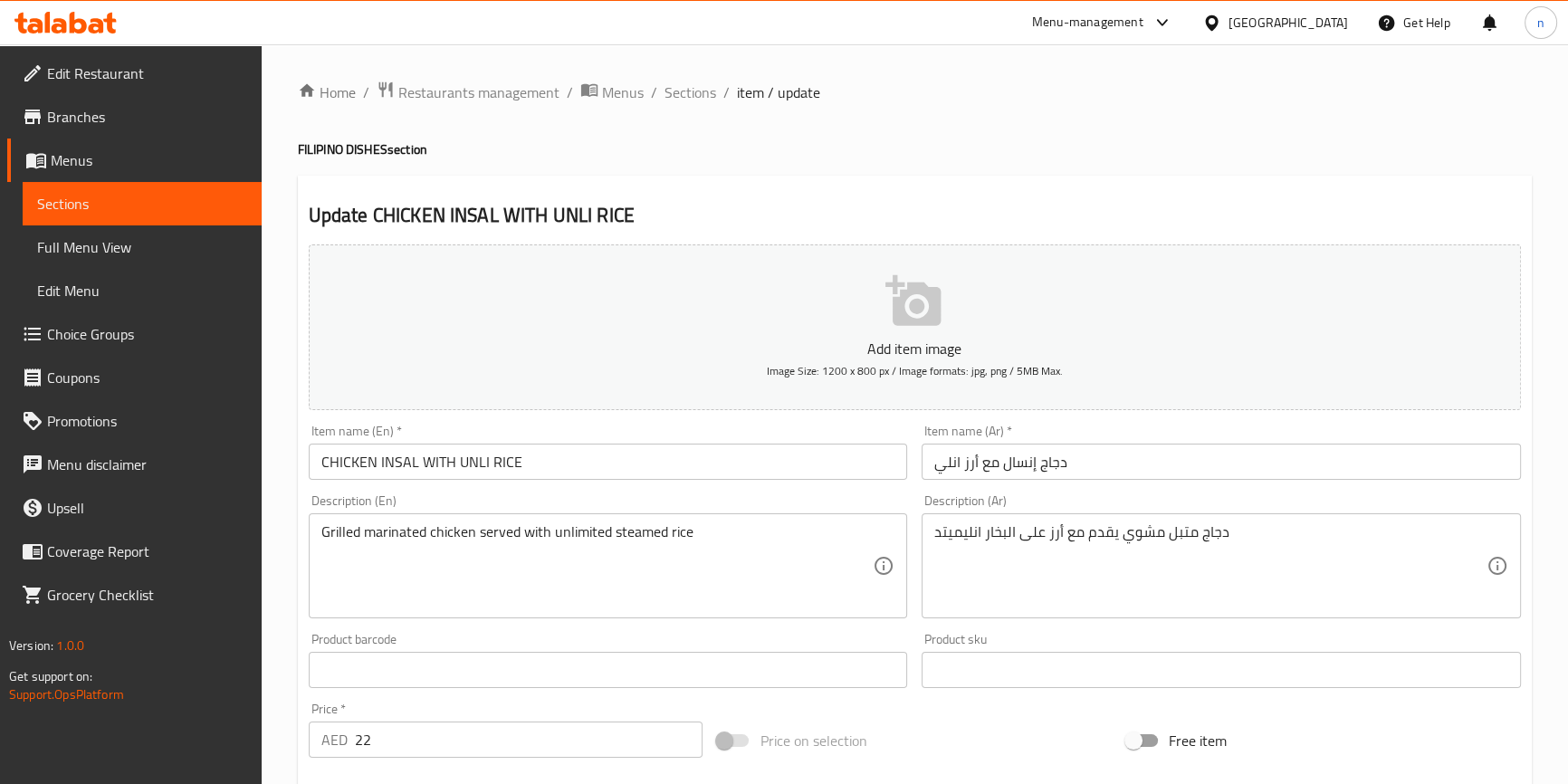
click at [430, 458] on input "CHICKEN INSAL WITH UNLI RICE" at bounding box center [608, 461] width 599 height 37
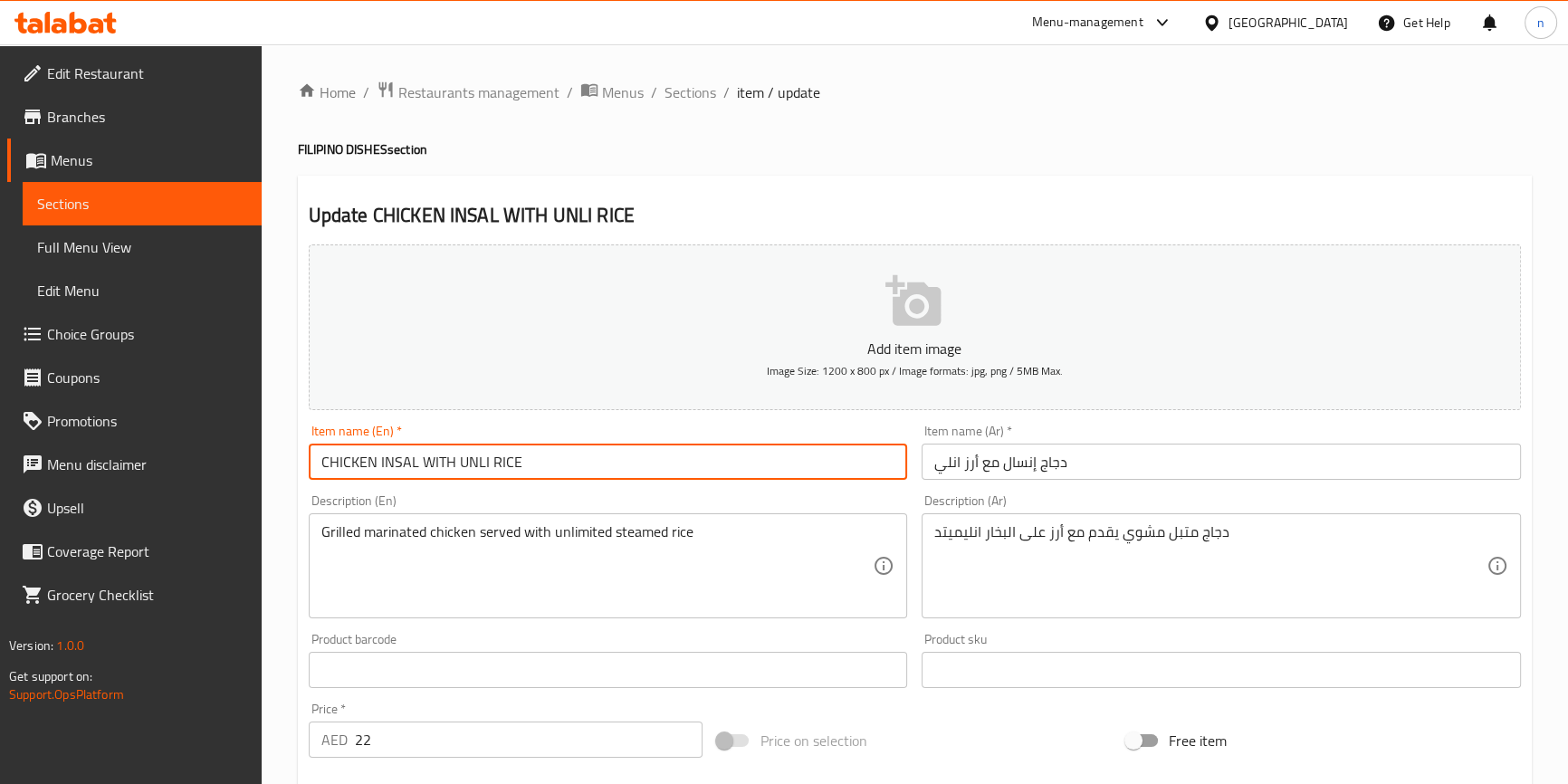
click at [430, 458] on input "CHICKEN INSAL WITH UNLI RICE" at bounding box center [608, 461] width 599 height 37
click at [678, 91] on span "Sections" at bounding box center [690, 92] width 52 height 22
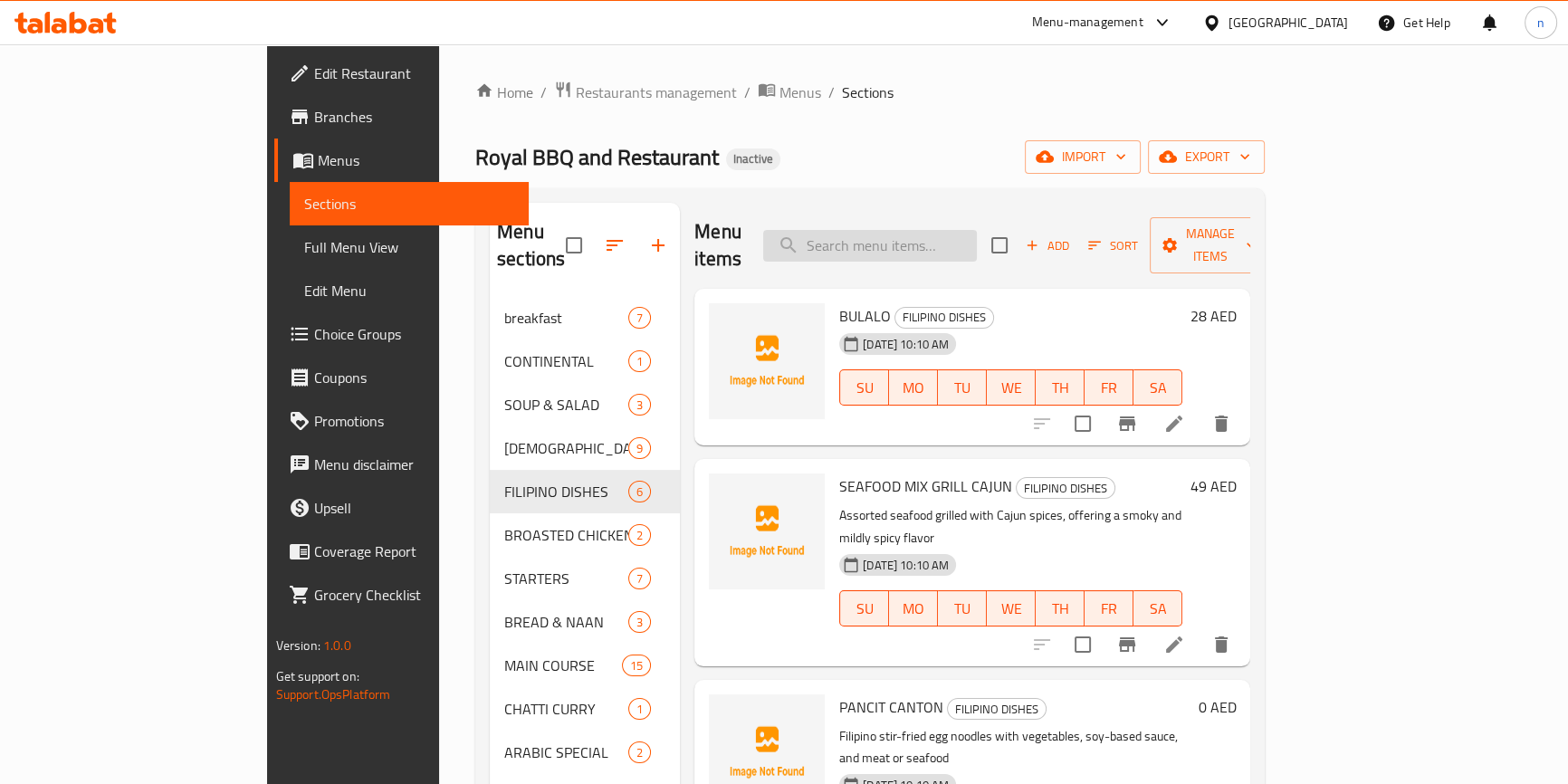
click at [954, 230] on input "search" at bounding box center [870, 246] width 214 height 32
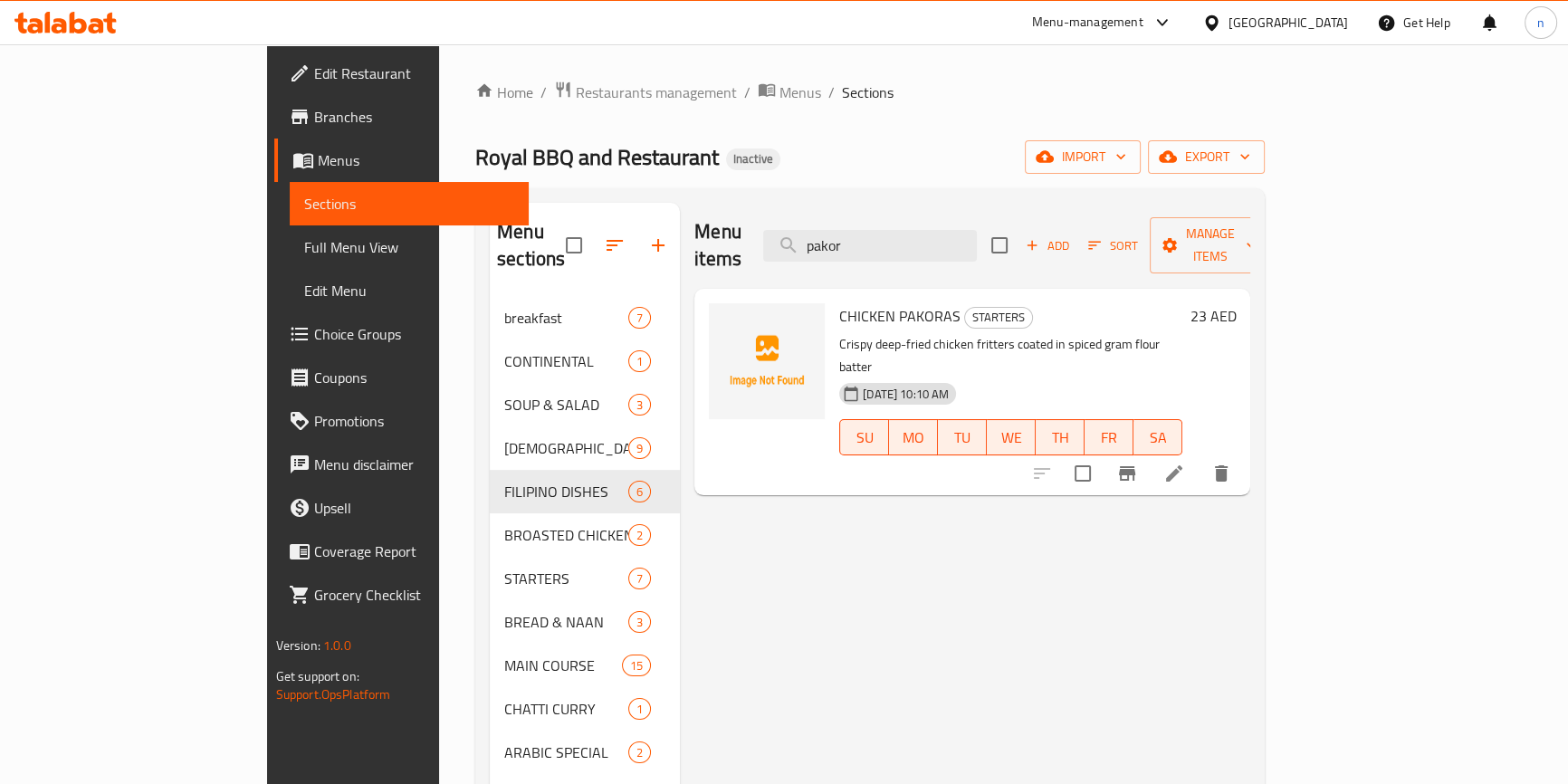
type input "pakor"
click at [1199, 457] on li at bounding box center [1174, 473] width 51 height 33
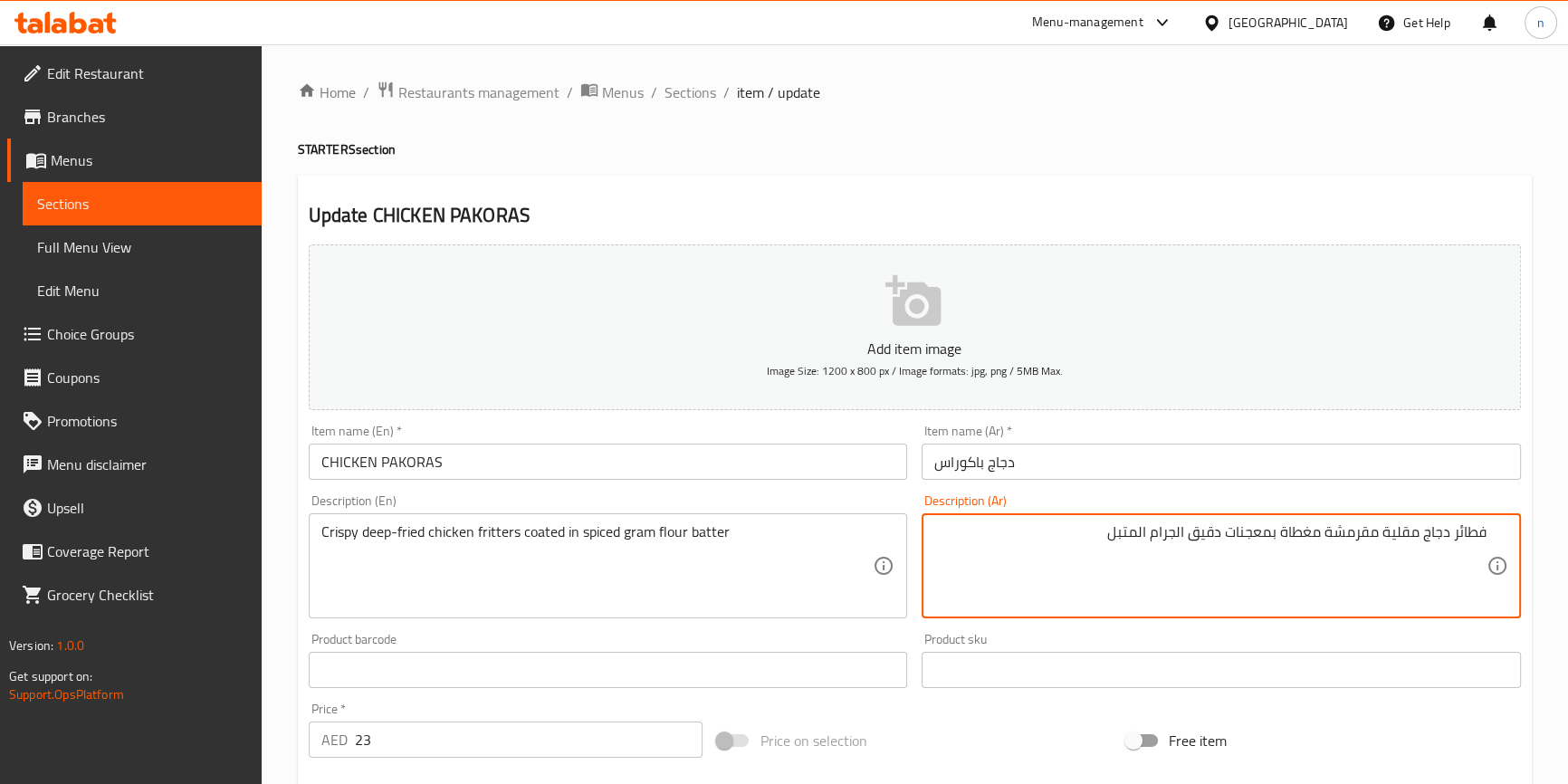
click at [1450, 539] on textarea "فطائر دجاج مقلية مقرمشة مغطاة بمعجنات دقيق الجرام المتبل" at bounding box center [1210, 566] width 552 height 86
click at [1454, 539] on textarea "فطائر دجاج مقلية مقرمشة مغطاة بمعجنات دقيق الجرام المتبل" at bounding box center [1210, 566] width 552 height 86
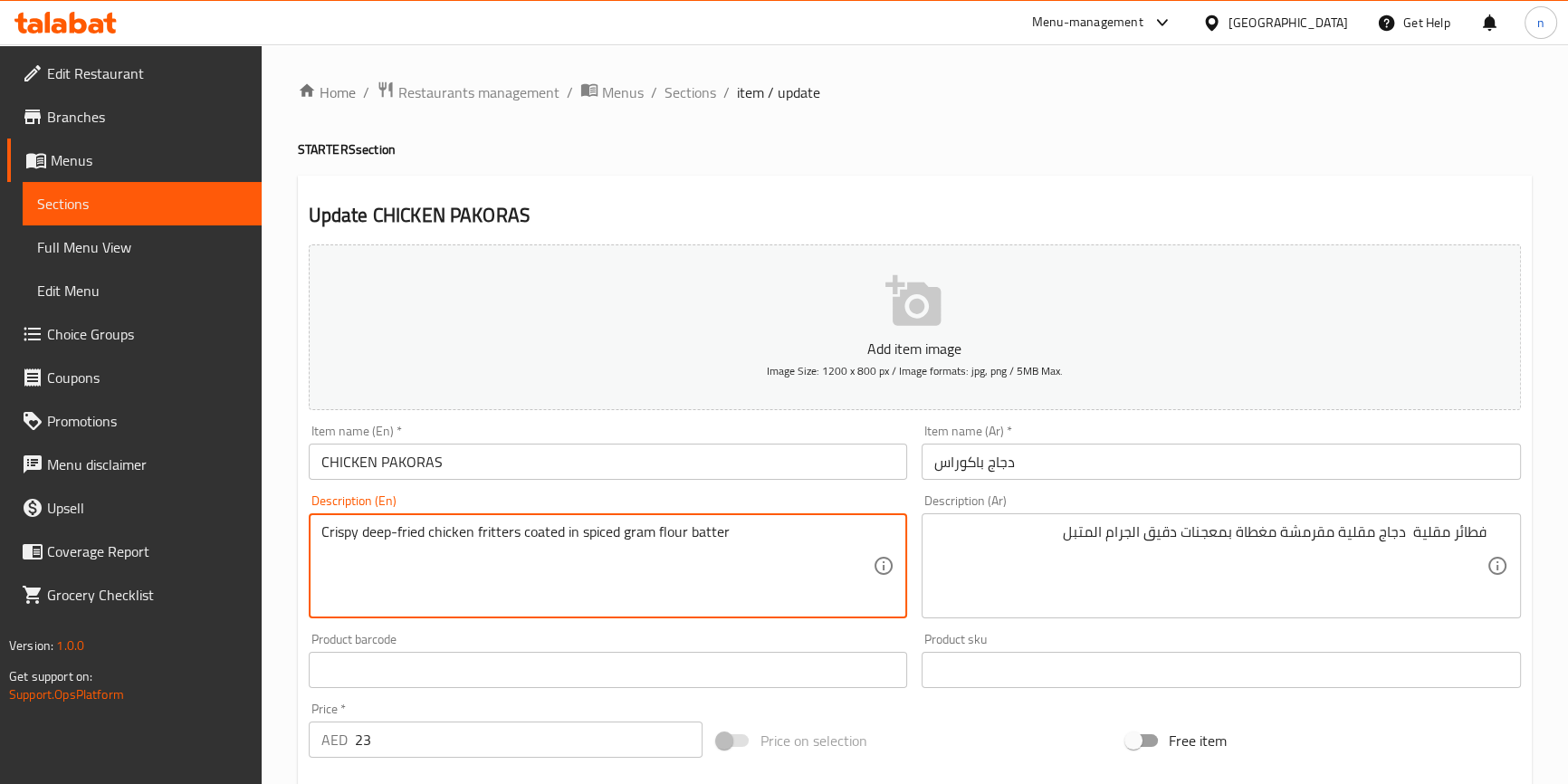
click at [719, 535] on textarea "Crispy deep-fried chicken fritters coated in spiced gram flour batter" at bounding box center [597, 566] width 552 height 86
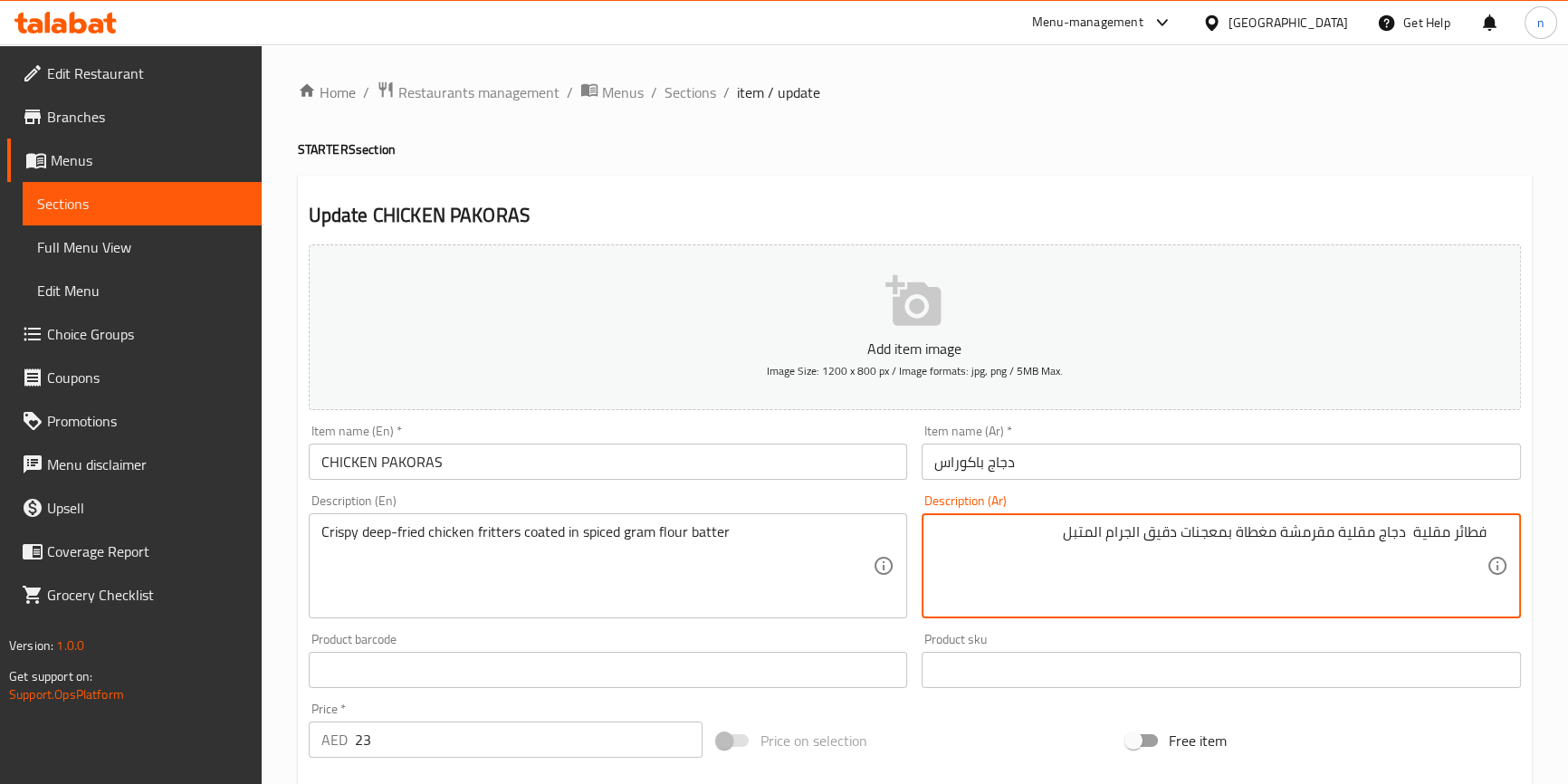
click at [1213, 535] on textarea "فطائر مقلية دجاج مقلية مقرمشة مغطاة بمعجنات دقيق الجرام المتبل" at bounding box center [1210, 566] width 552 height 86
type textarea "فطائر مقلية دجاج مقلية مقرمشة مغطاة باتر دقيق الجرام المتبل"
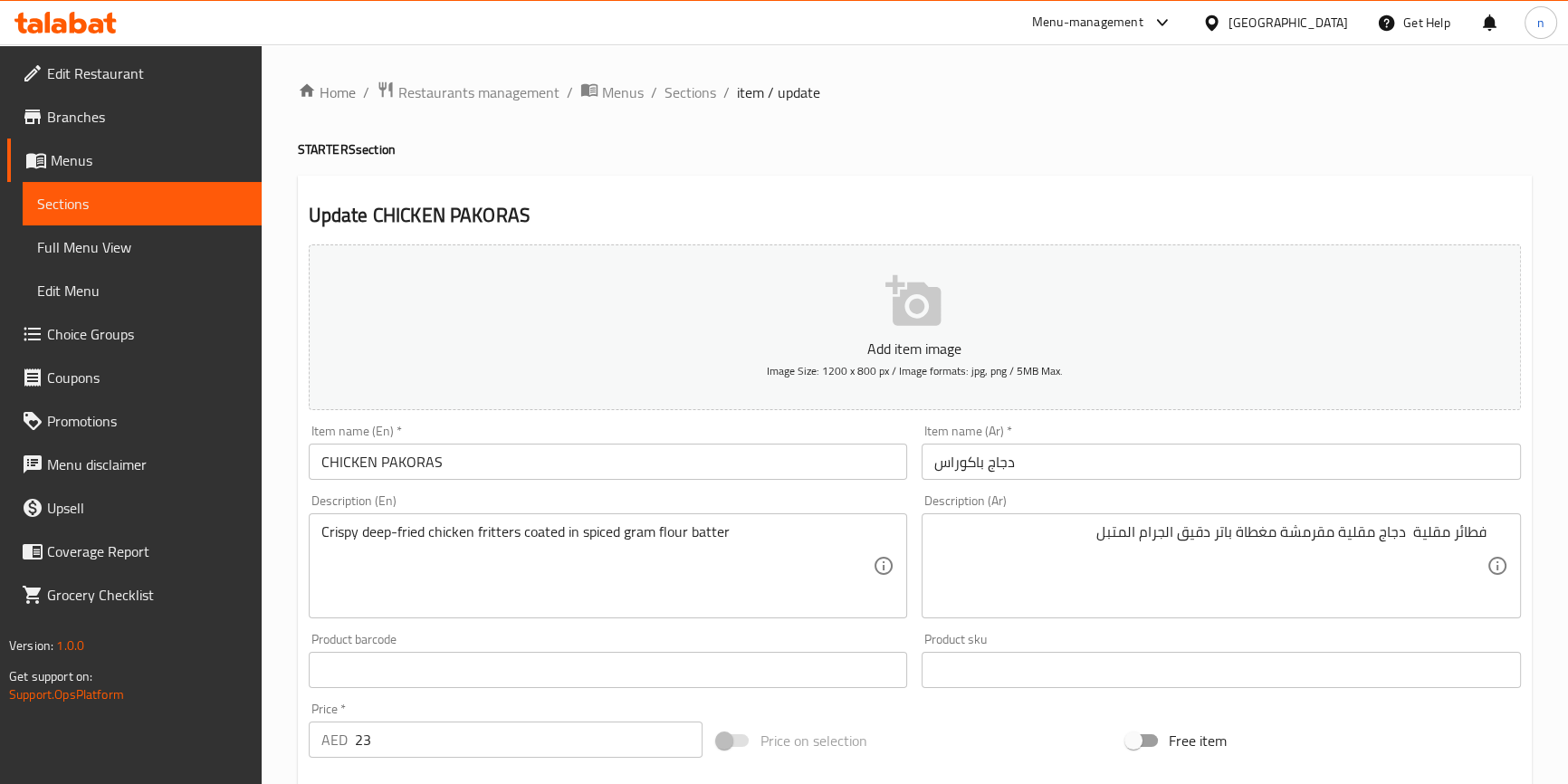
click at [961, 716] on div "Price on selection" at bounding box center [914, 741] width 409 height 49
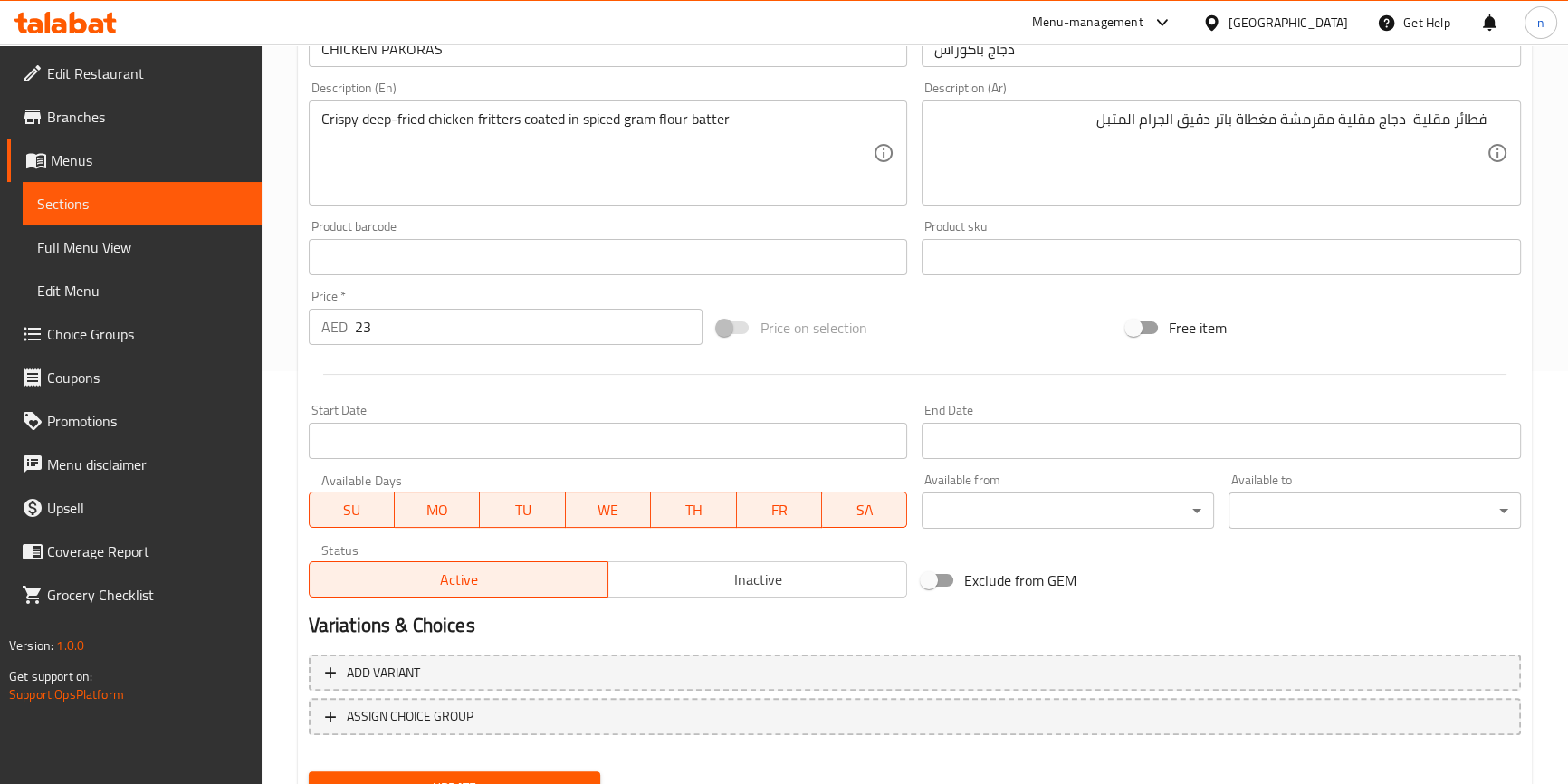
scroll to position [493, 0]
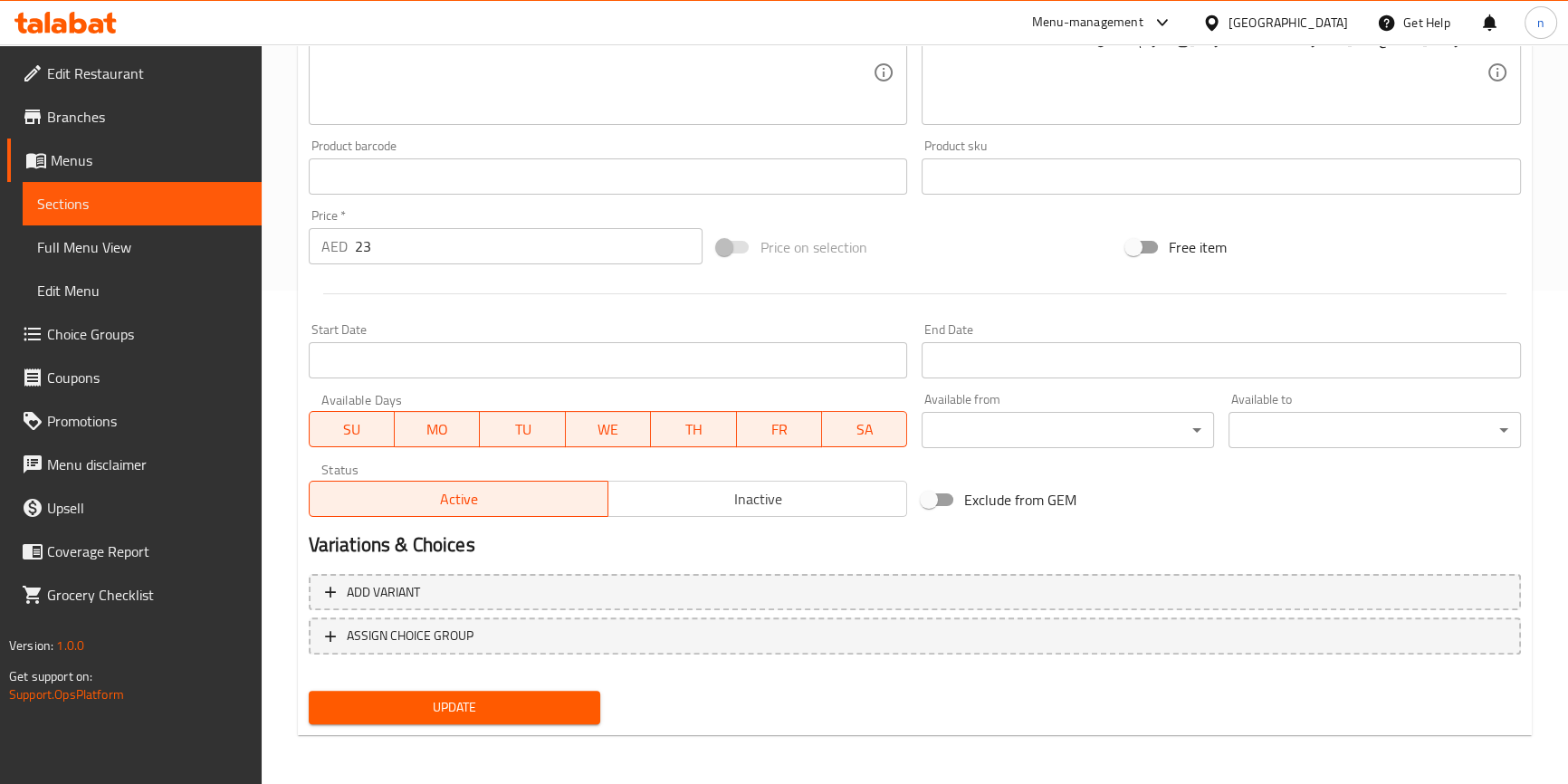
click at [588, 719] on button "Update" at bounding box center [455, 708] width 293 height 34
click at [588, 719] on div at bounding box center [784, 392] width 1568 height 784
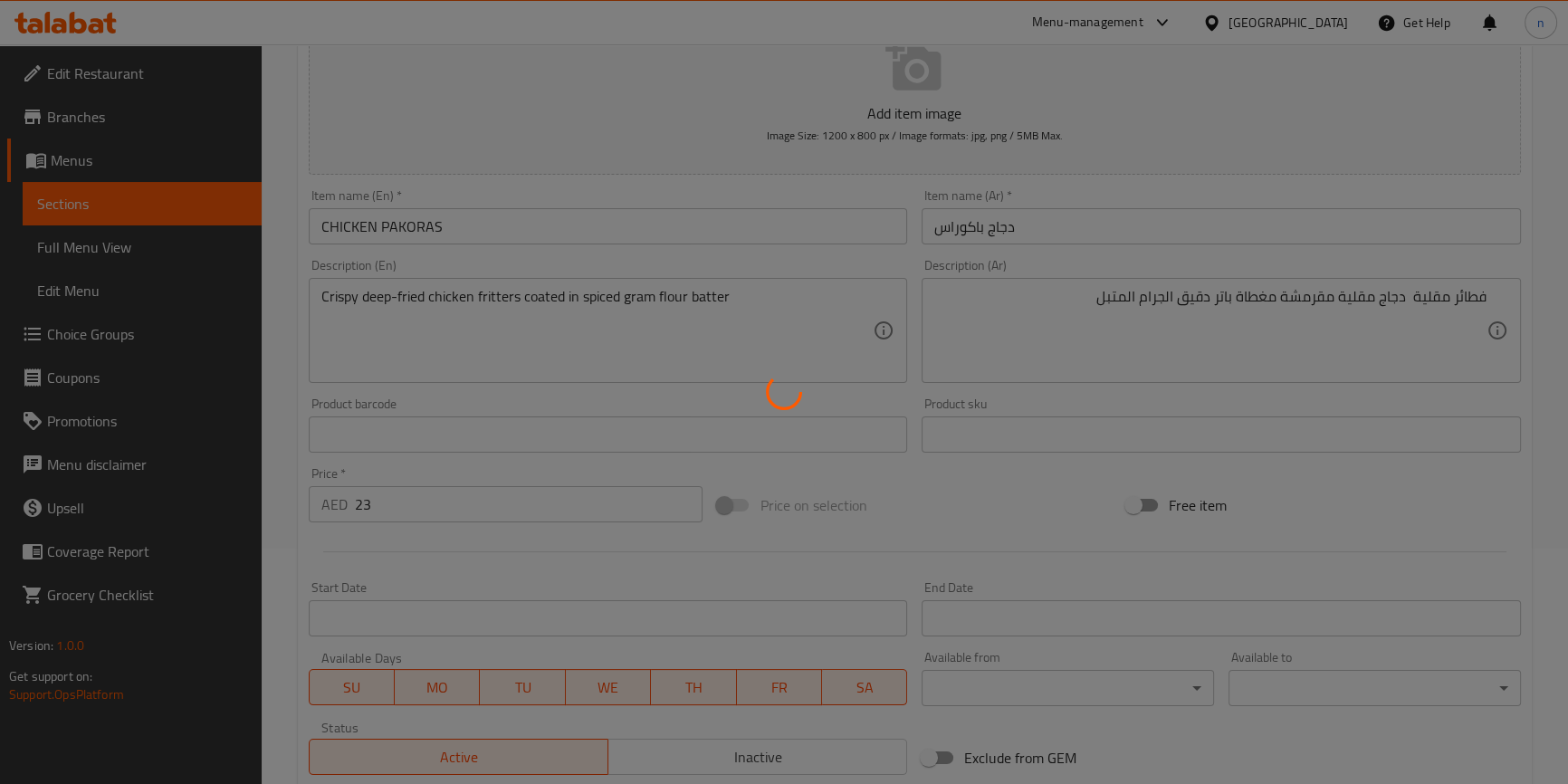
scroll to position [0, 0]
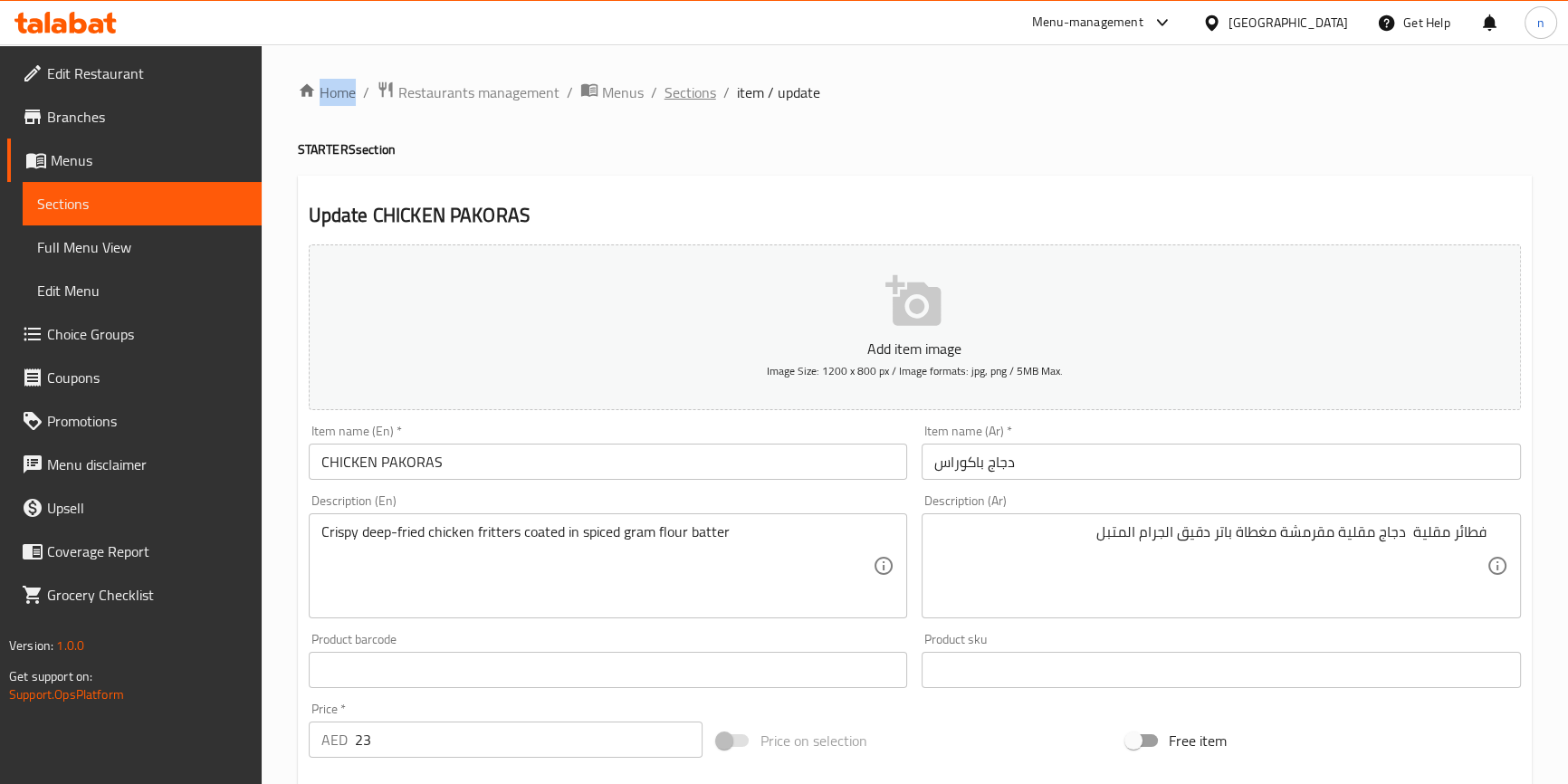
click at [696, 83] on span "Sections" at bounding box center [690, 92] width 52 height 22
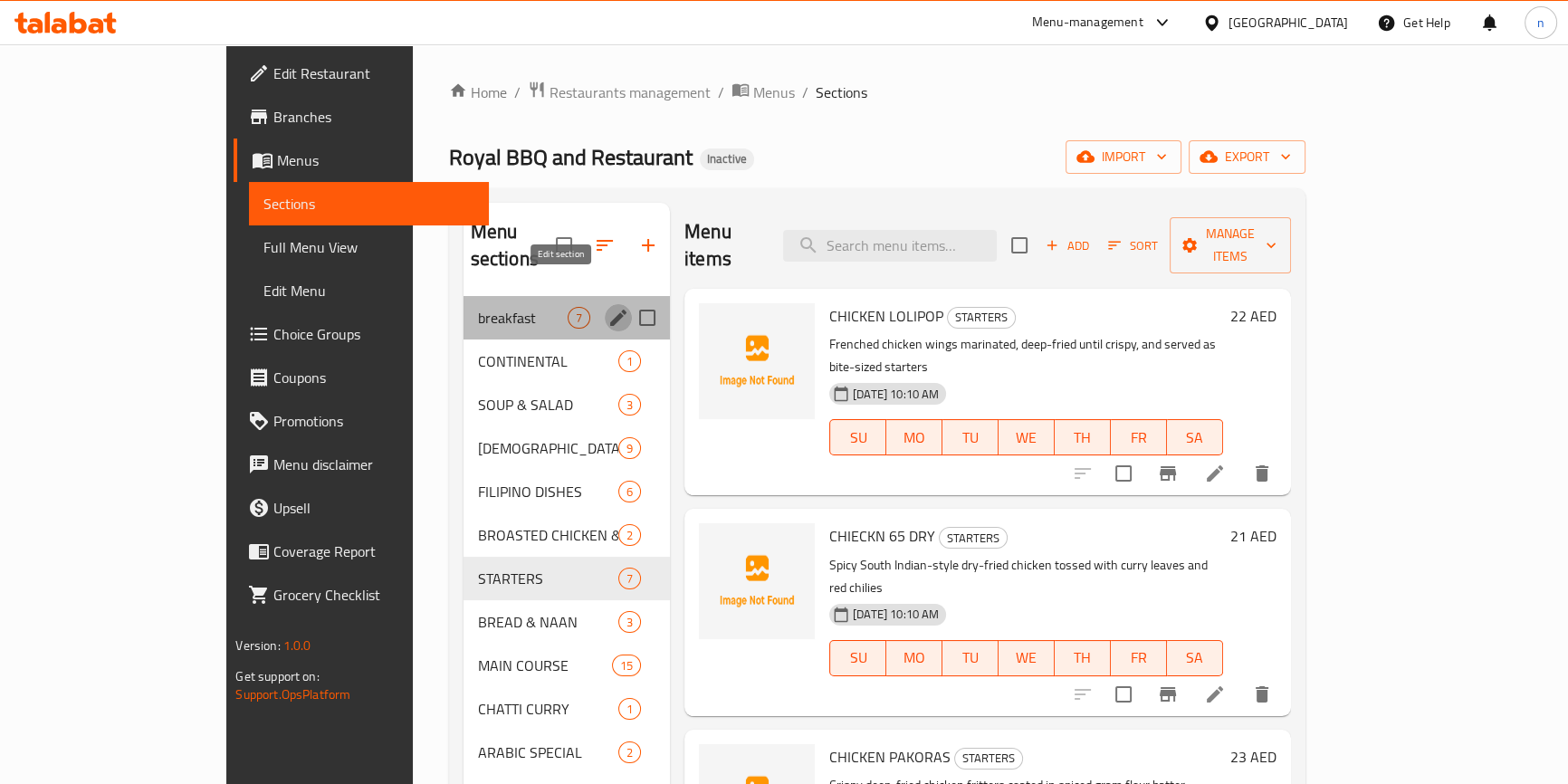
click at [611, 309] on icon "edit" at bounding box center [618, 317] width 16 height 16
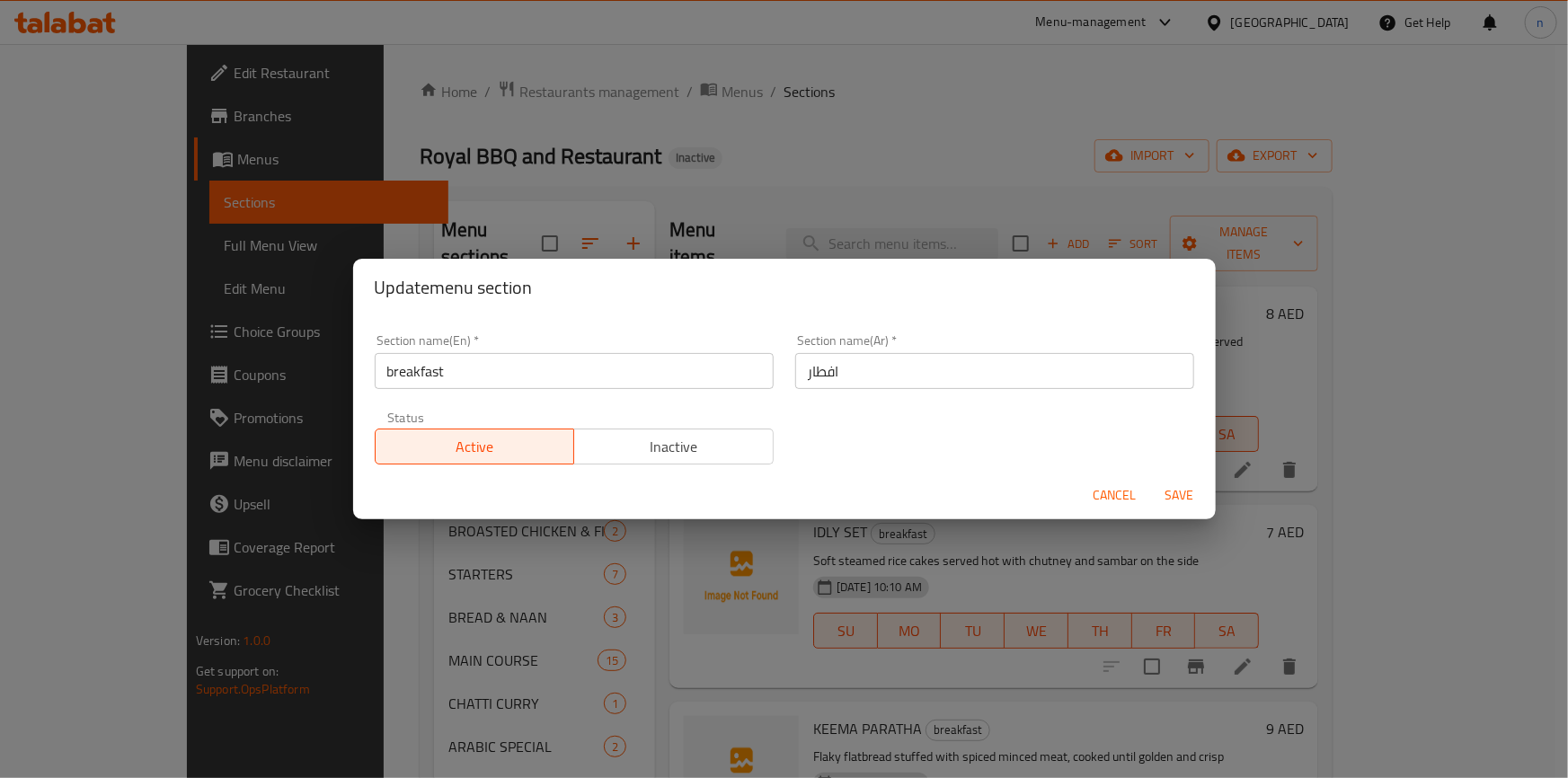
click at [430, 364] on input "breakfast" at bounding box center [574, 370] width 399 height 36
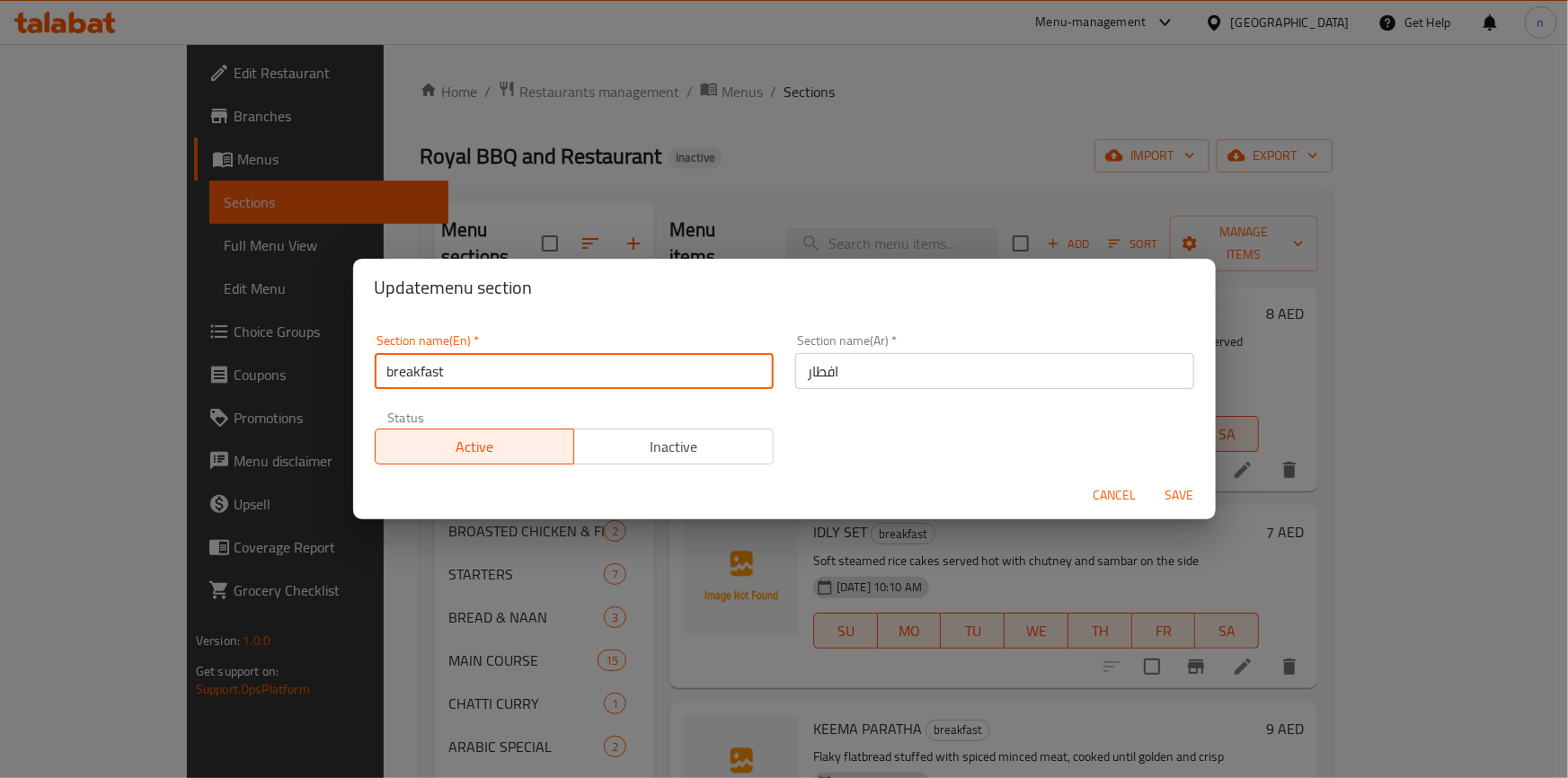
click at [430, 364] on input "breakfast" at bounding box center [574, 370] width 399 height 36
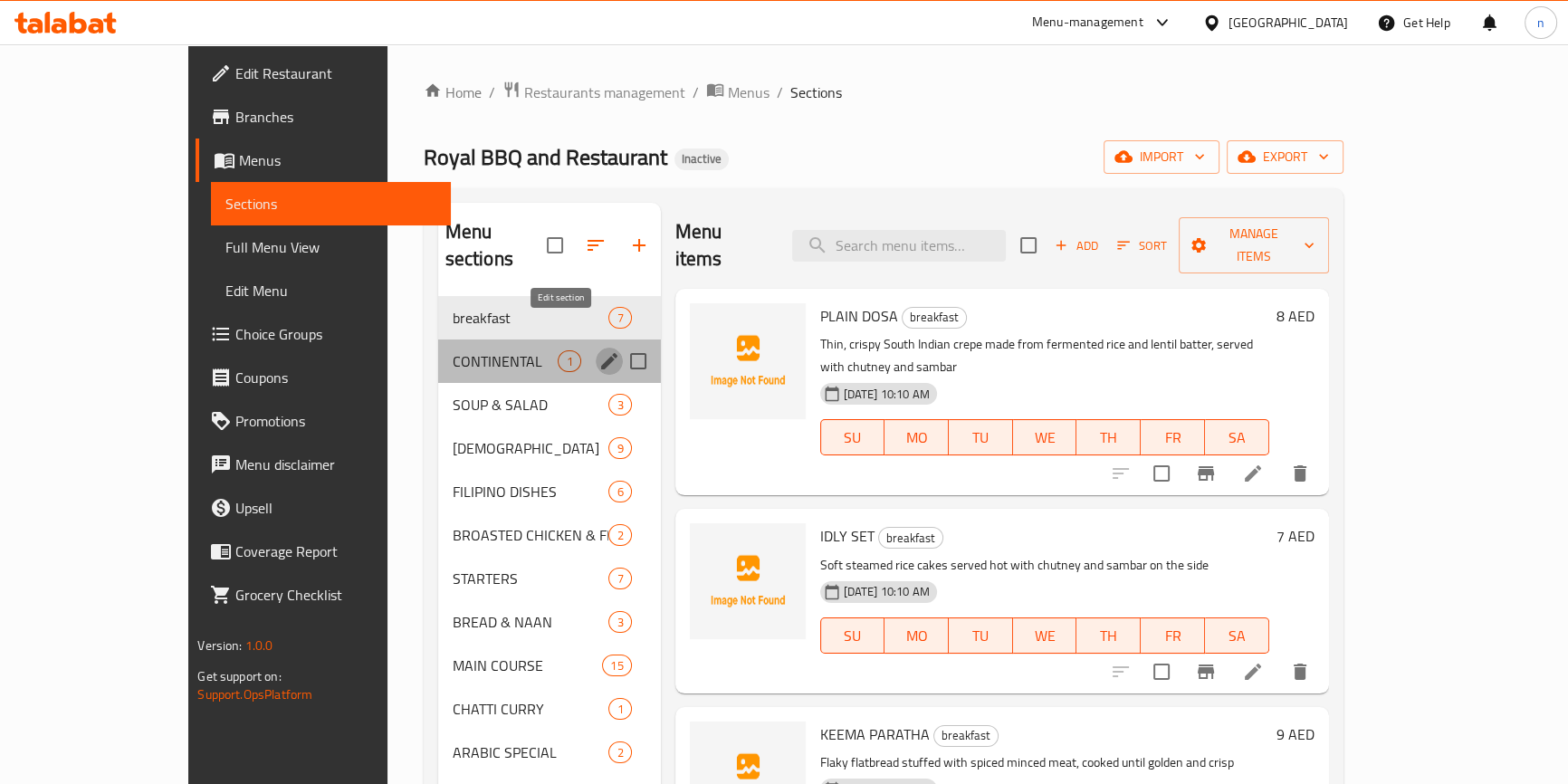
click at [598, 351] on icon "edit" at bounding box center [609, 361] width 22 height 22
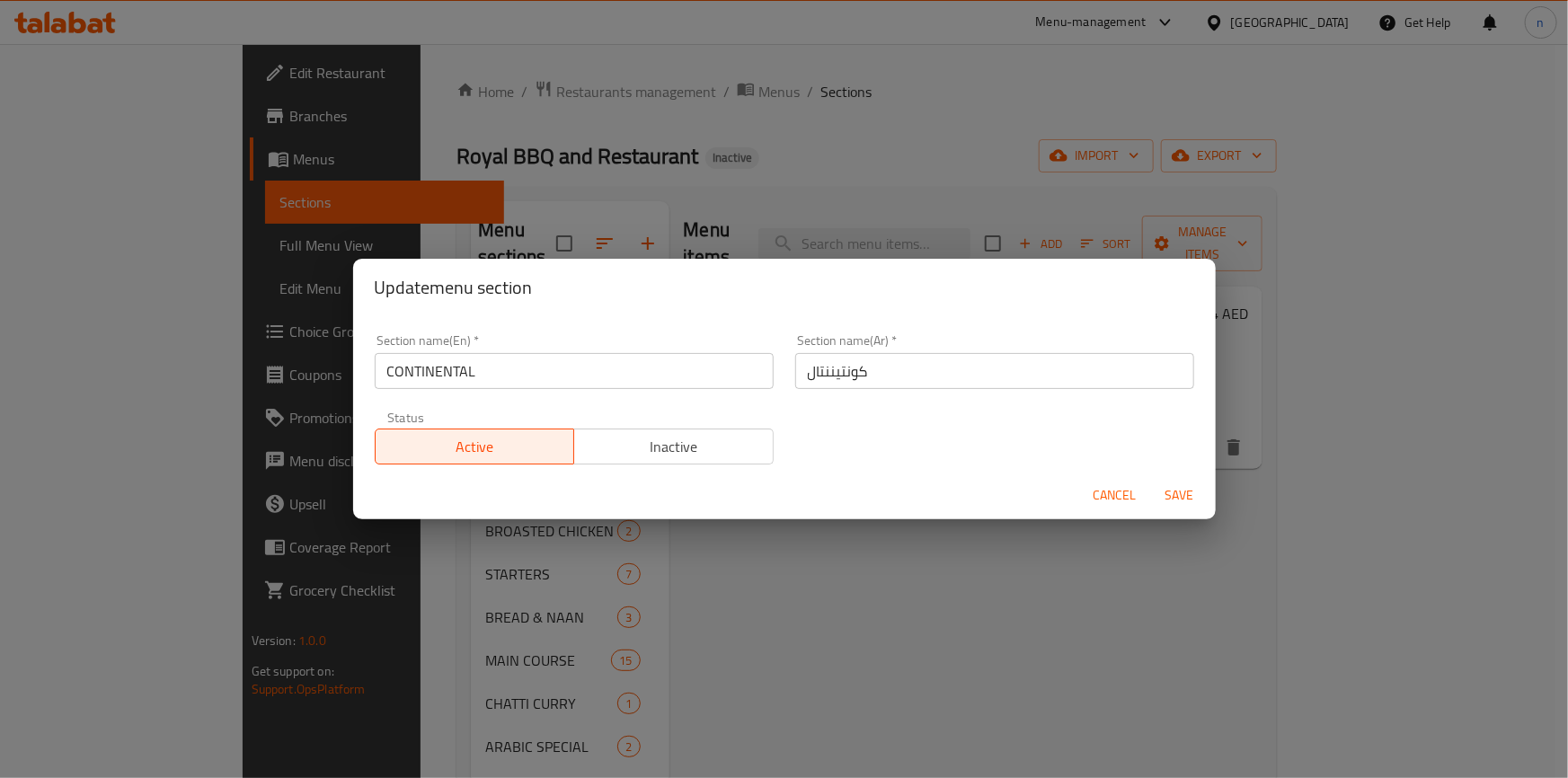
click at [452, 375] on input "CONTINENTAL" at bounding box center [574, 370] width 399 height 36
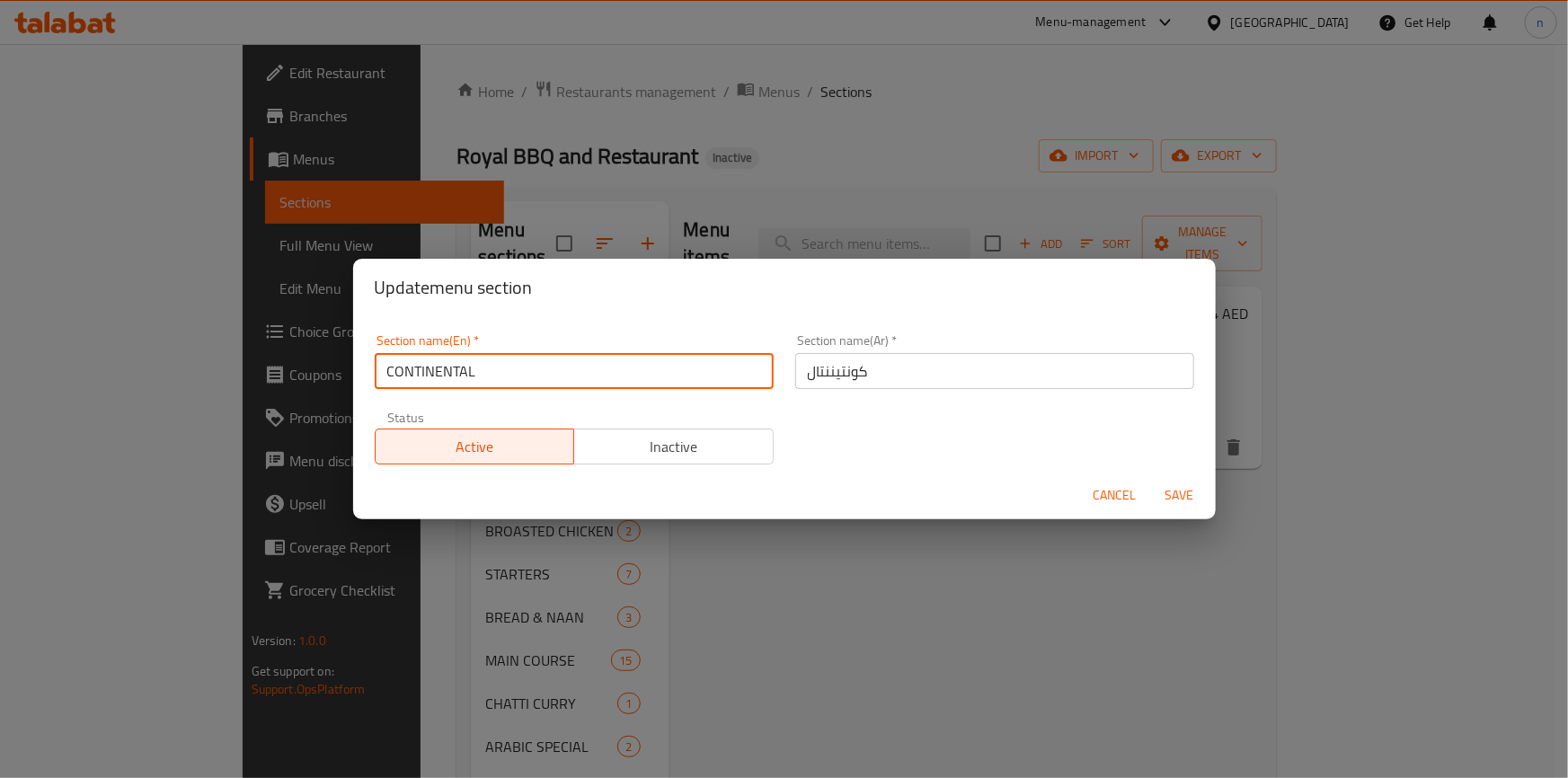
click at [452, 375] on input "CONTINENTAL" at bounding box center [574, 370] width 399 height 36
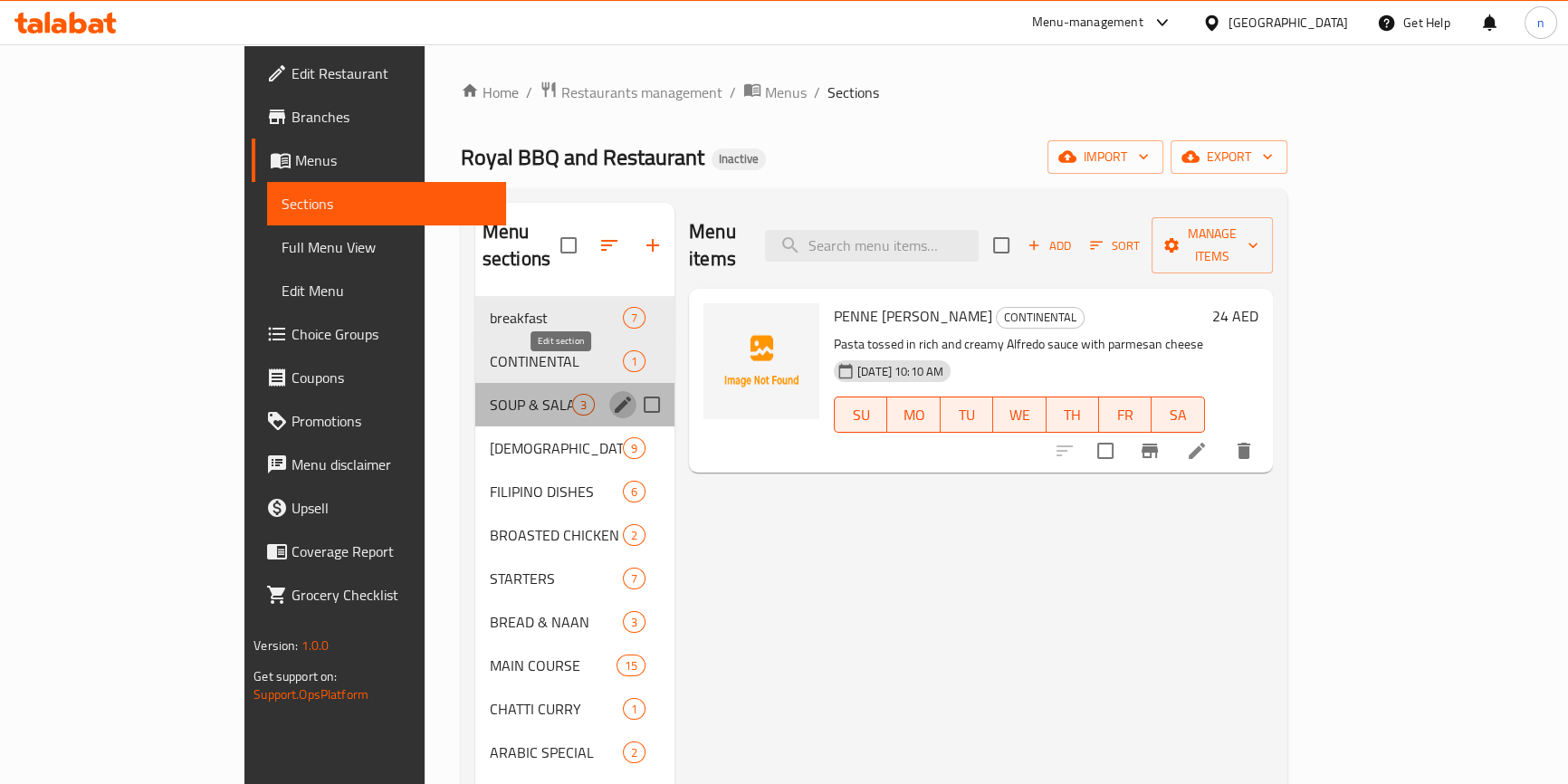
click at [612, 394] on icon "edit" at bounding box center [623, 404] width 22 height 22
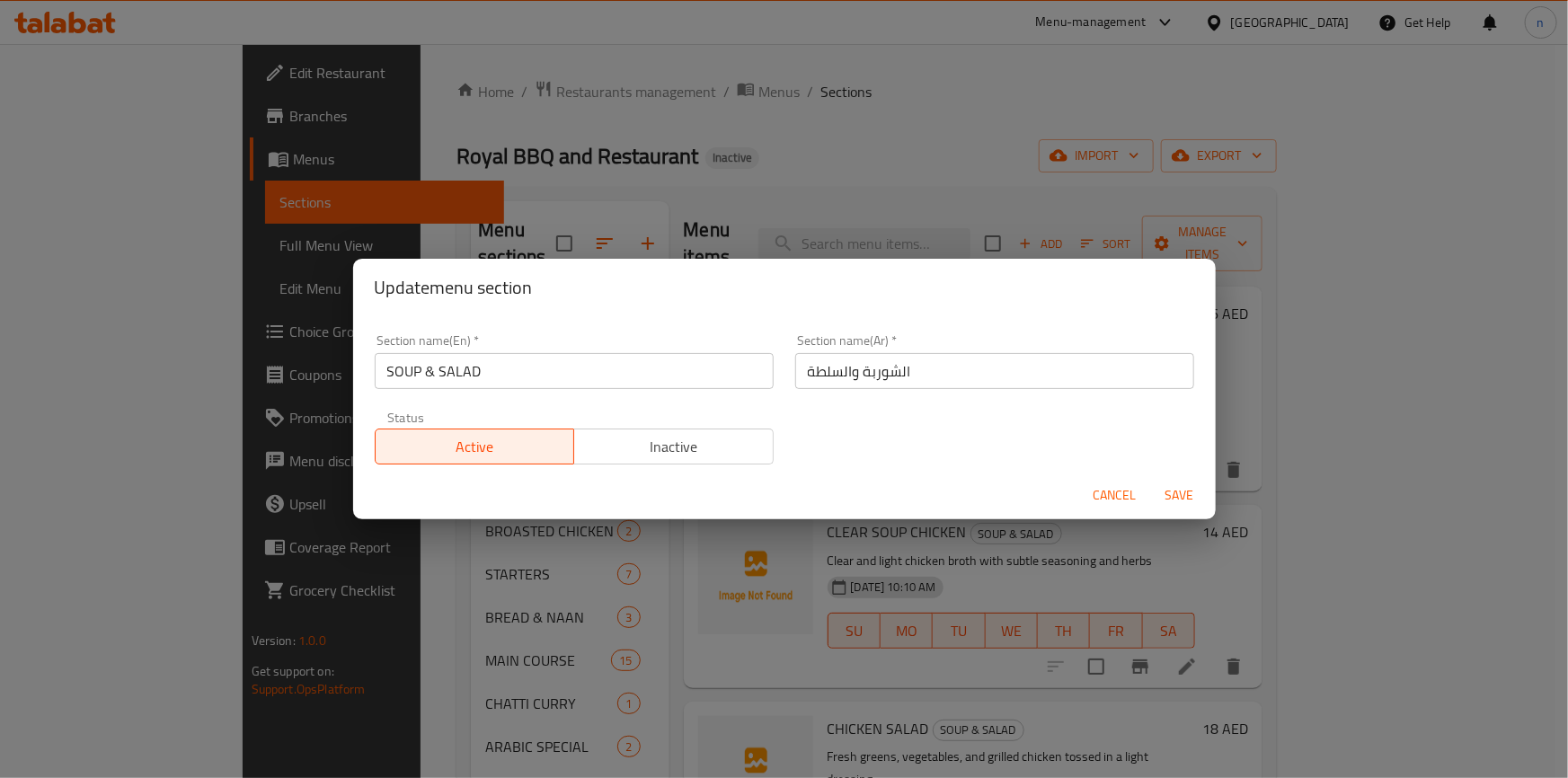
click at [416, 379] on input "SOUP & SALAD" at bounding box center [574, 370] width 399 height 36
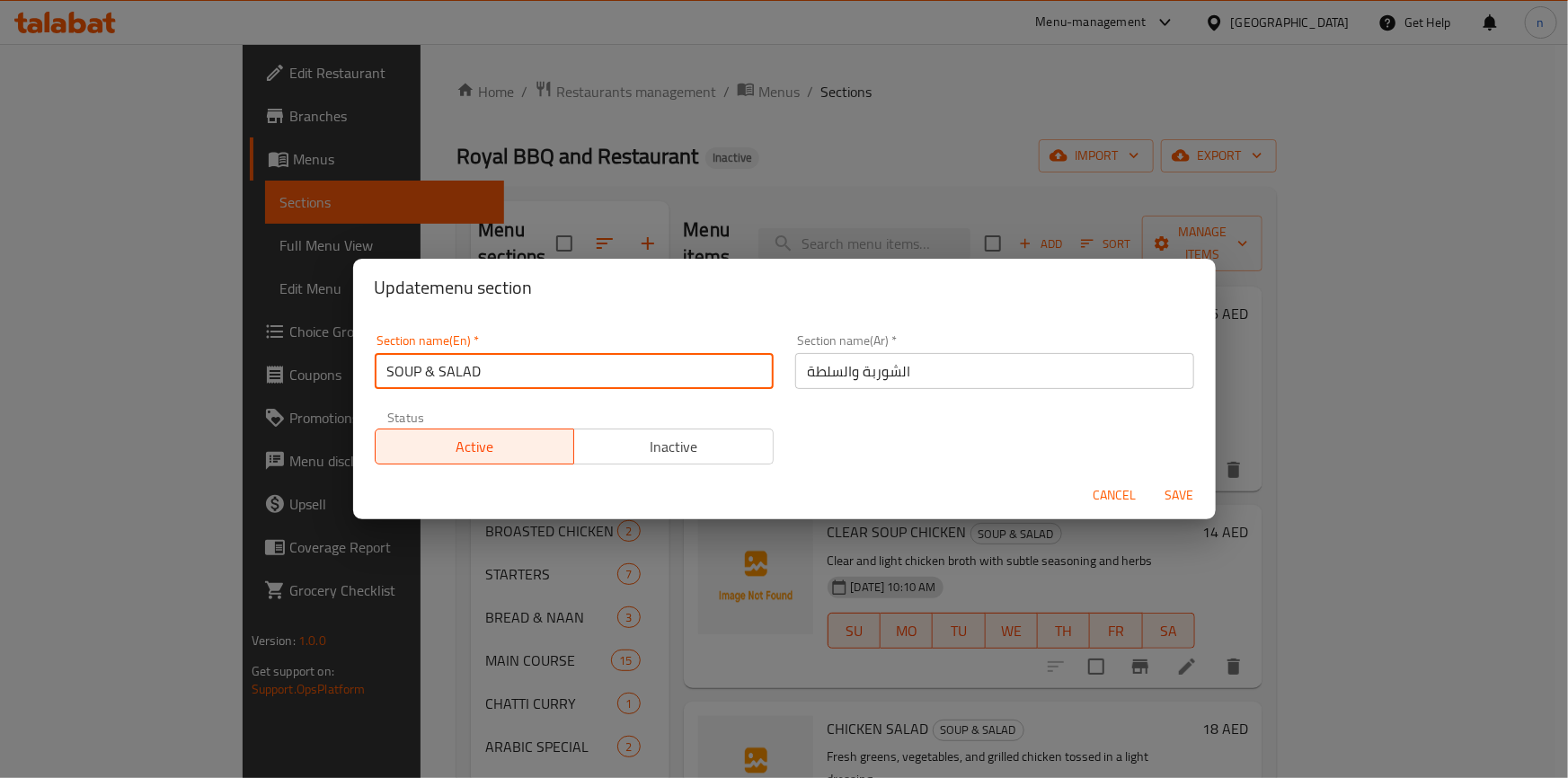
click at [416, 379] on input "SOUP & SALAD" at bounding box center [574, 370] width 399 height 36
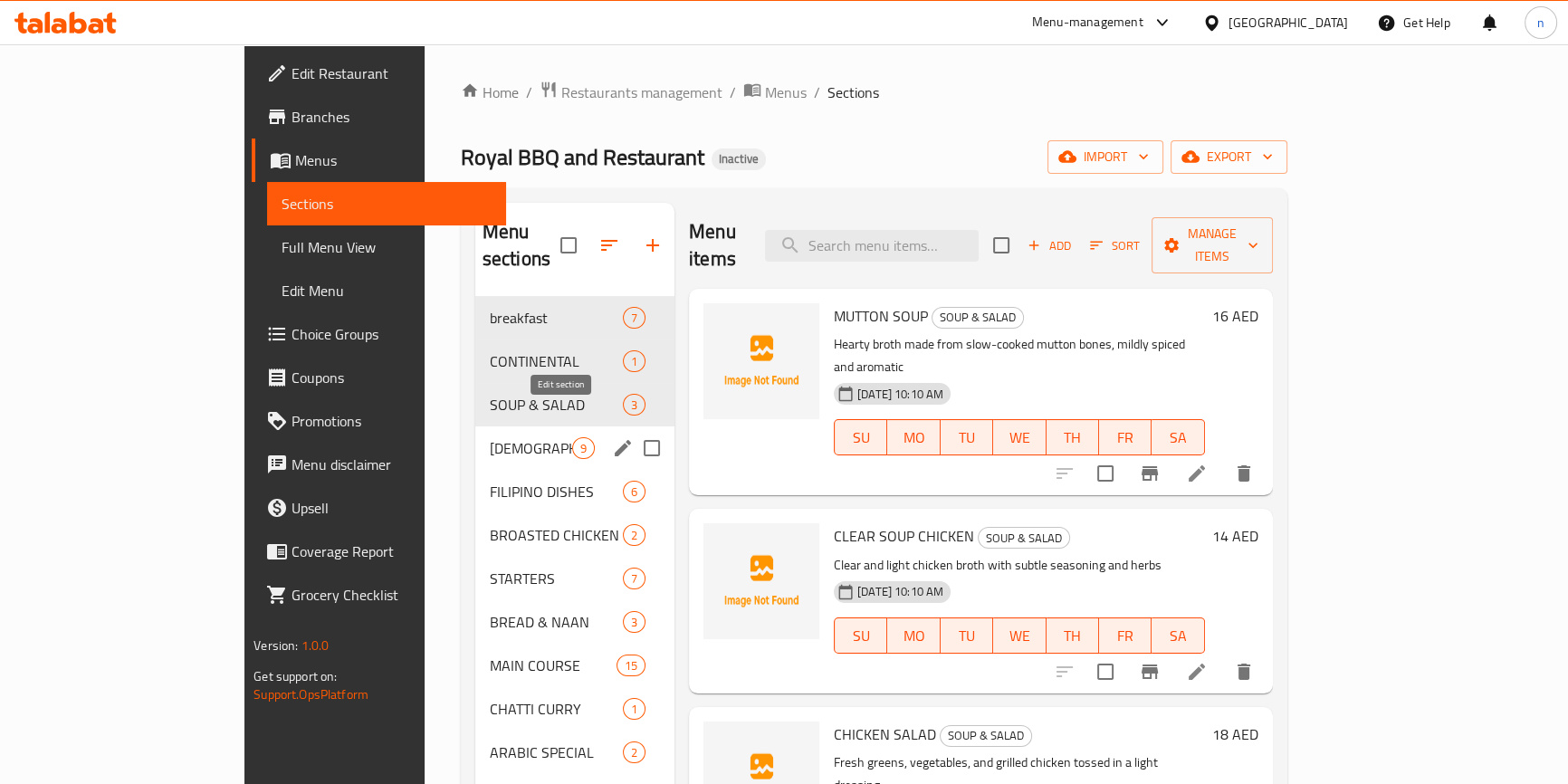
click at [612, 437] on icon "edit" at bounding box center [623, 447] width 22 height 22
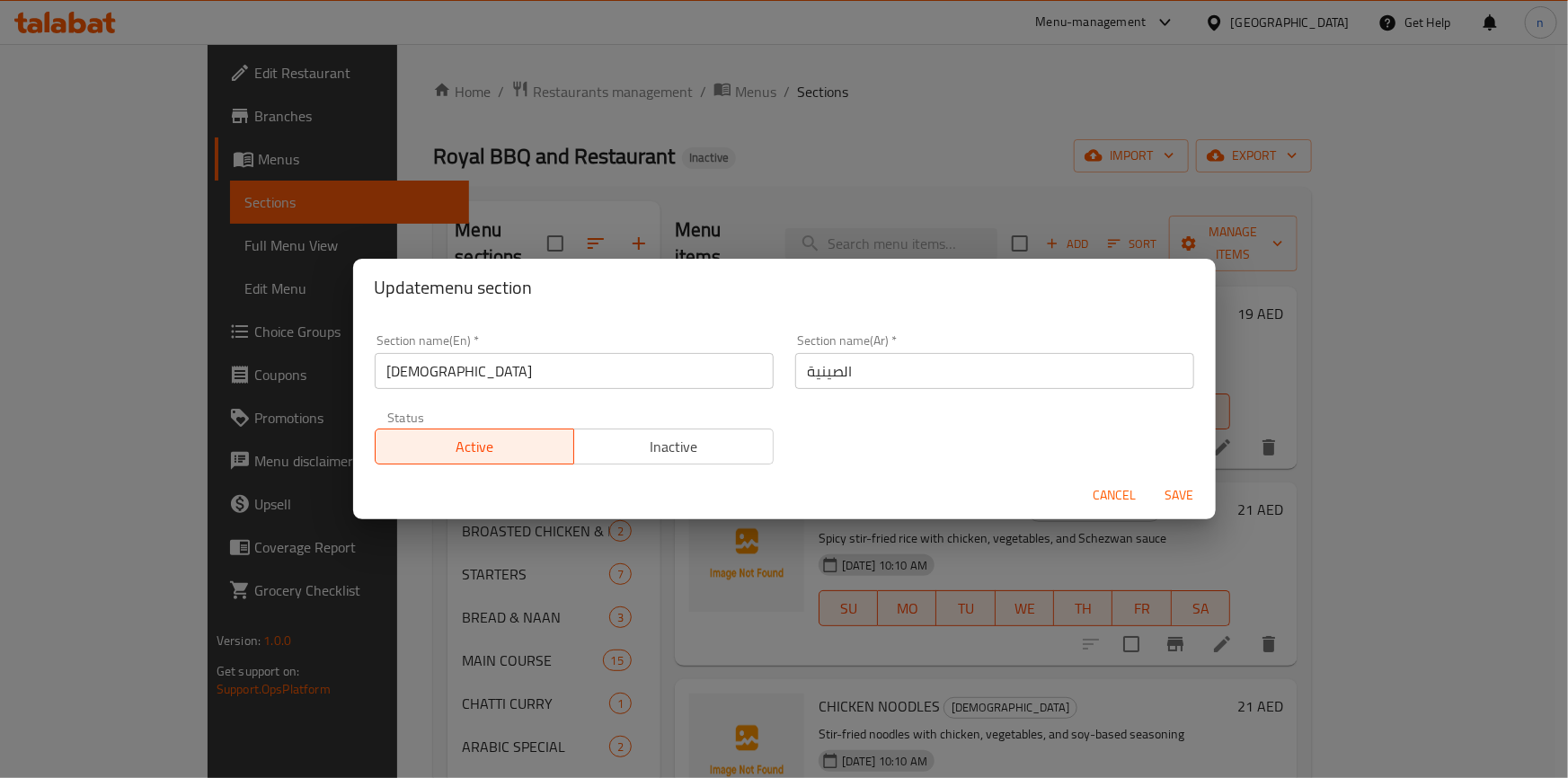
click at [408, 371] on input "[DEMOGRAPHIC_DATA]" at bounding box center [574, 370] width 399 height 36
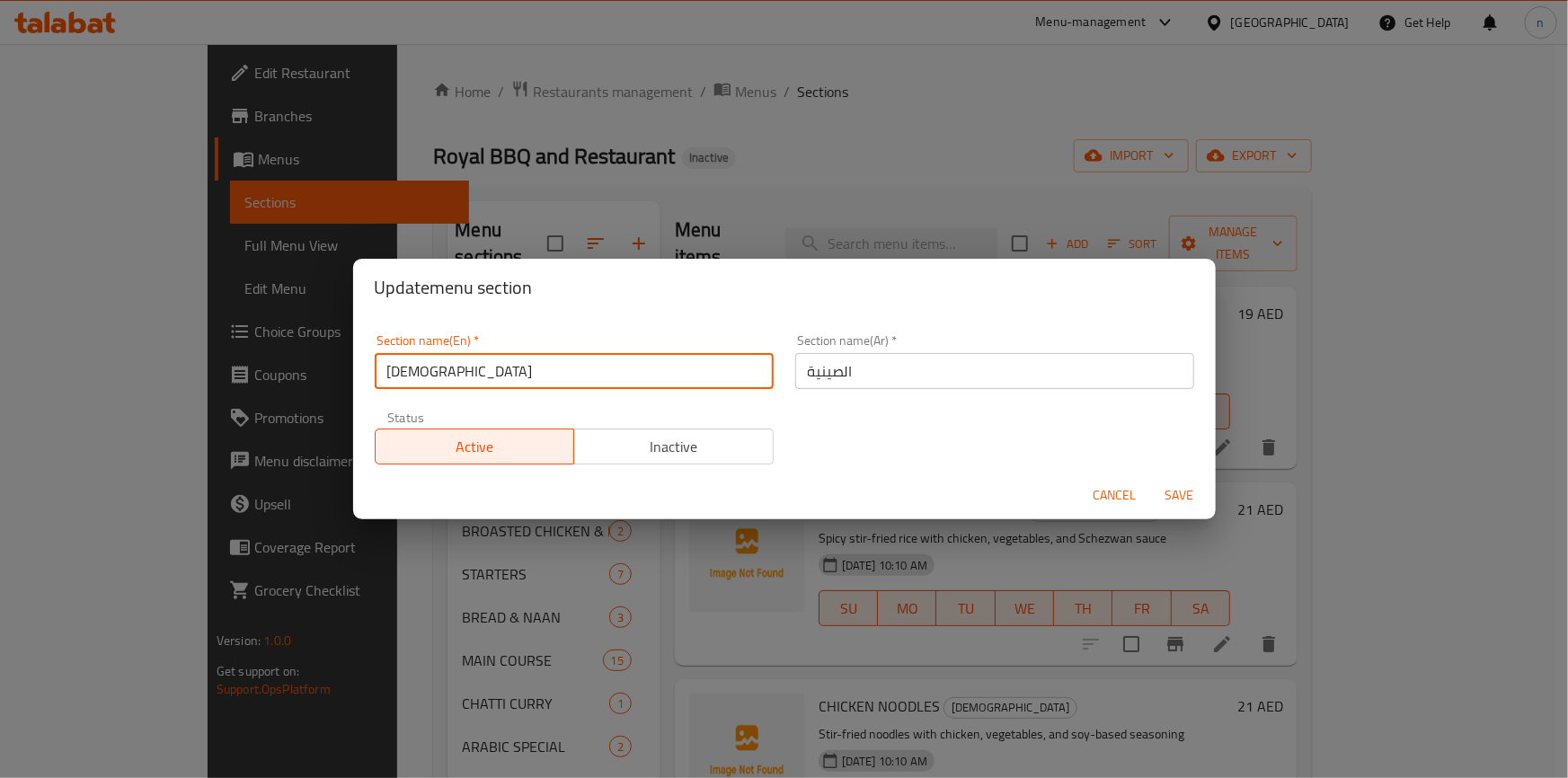
click at [408, 371] on input "[DEMOGRAPHIC_DATA]" at bounding box center [574, 370] width 399 height 36
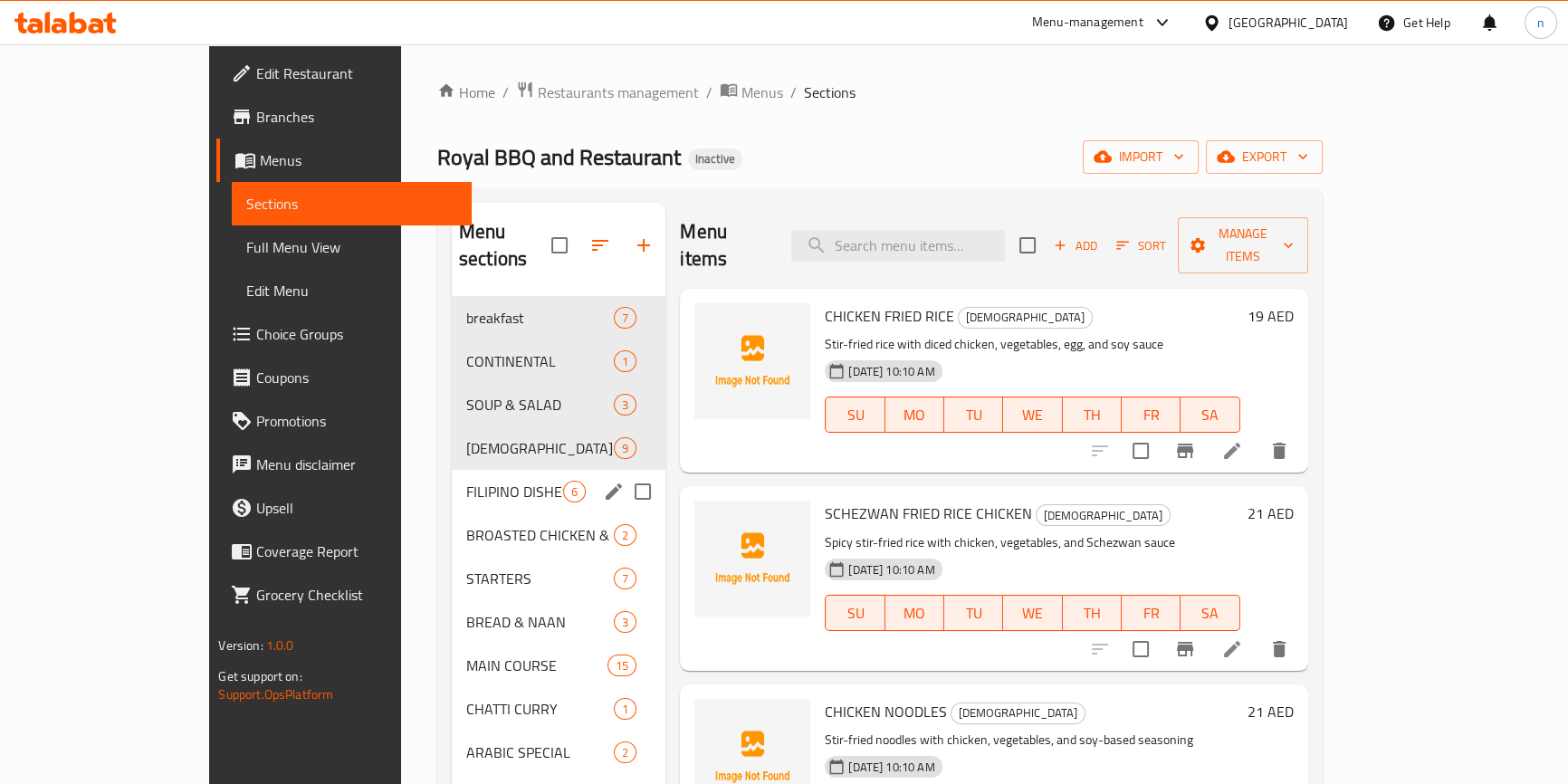
click at [606, 483] on icon "edit" at bounding box center [613, 490] width 16 height 16
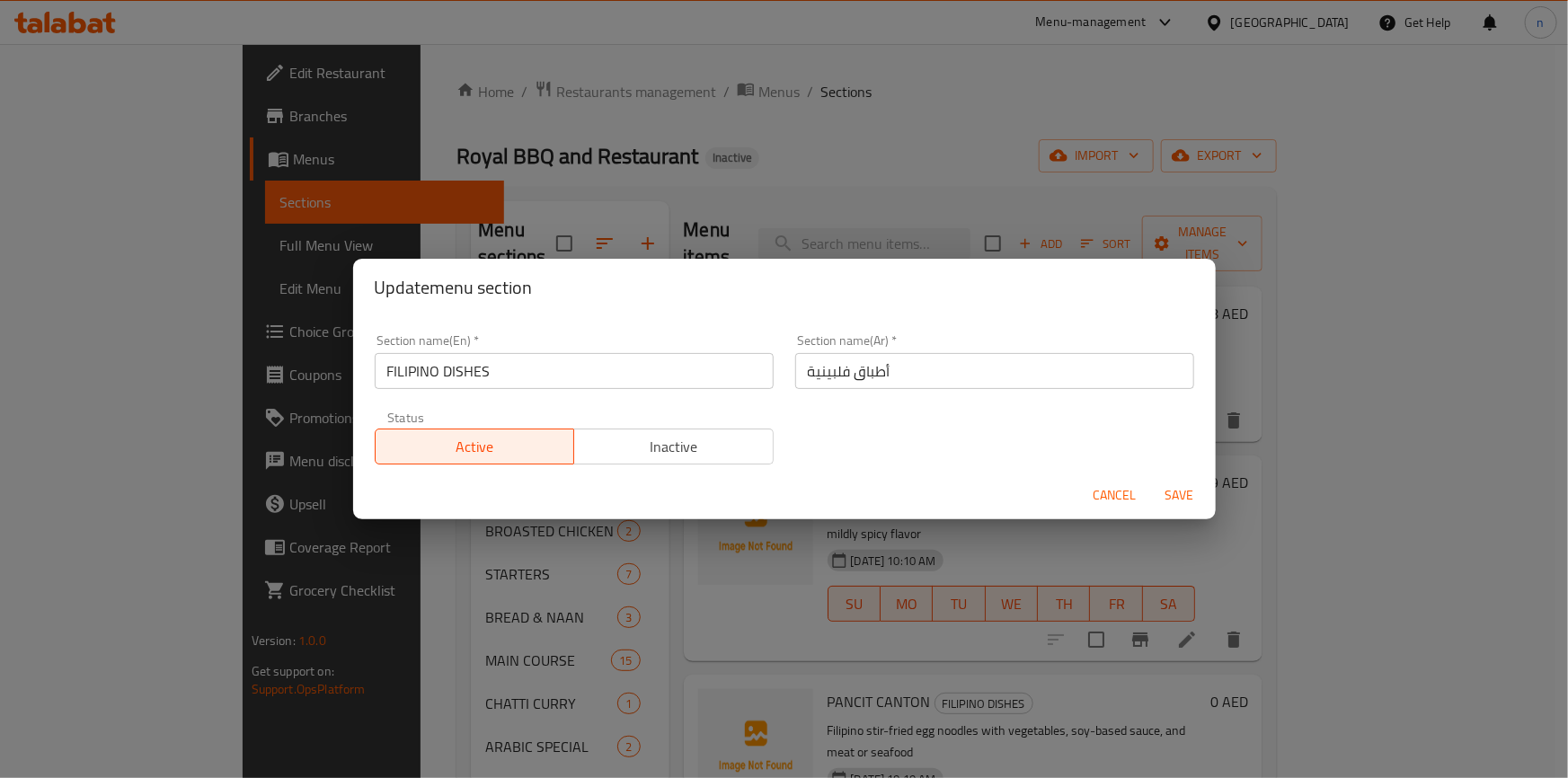
click at [439, 386] on input "FILIPINO DISHES" at bounding box center [574, 370] width 399 height 36
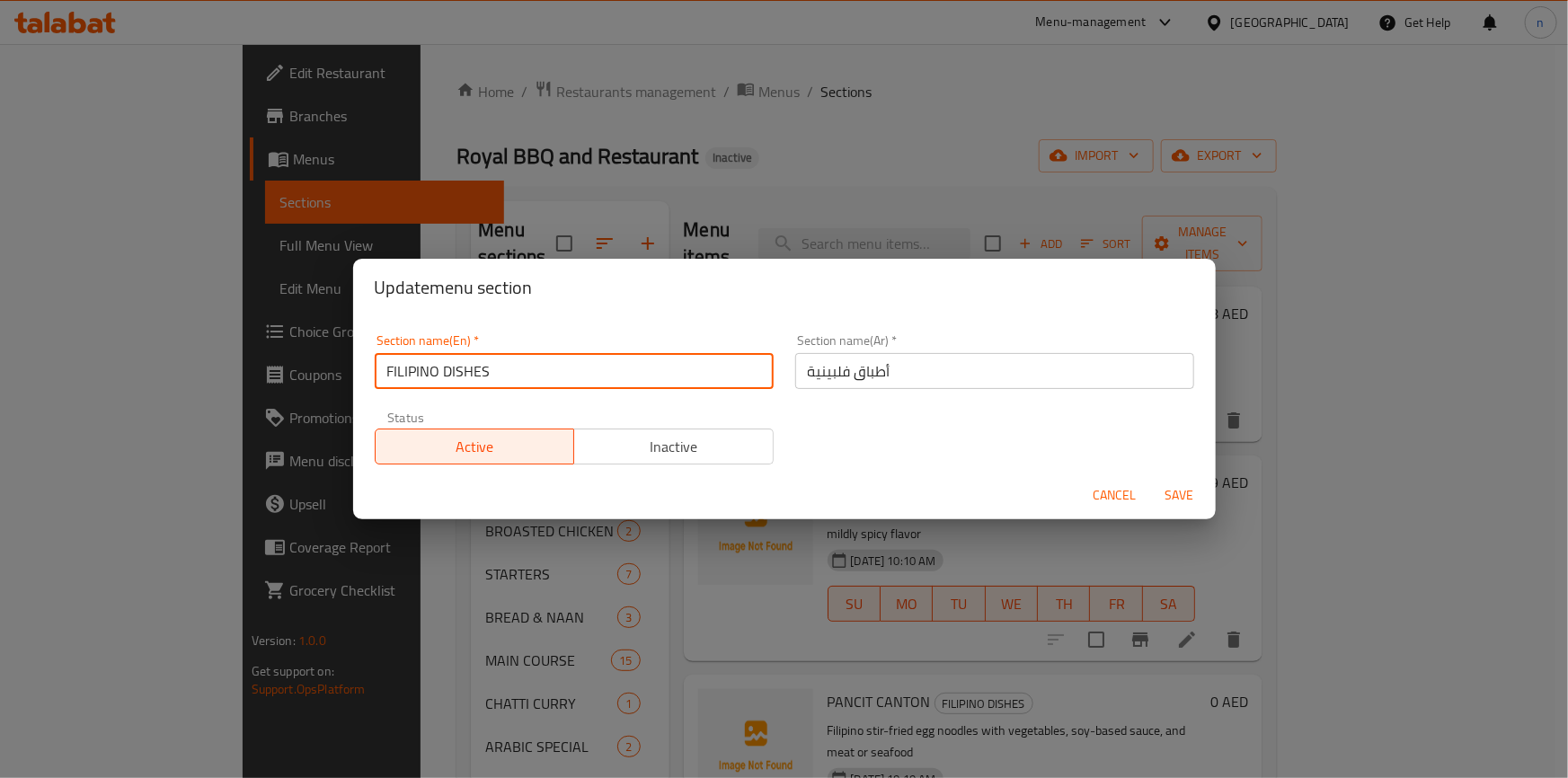
click at [439, 386] on input "FILIPINO DISHES" at bounding box center [574, 370] width 399 height 36
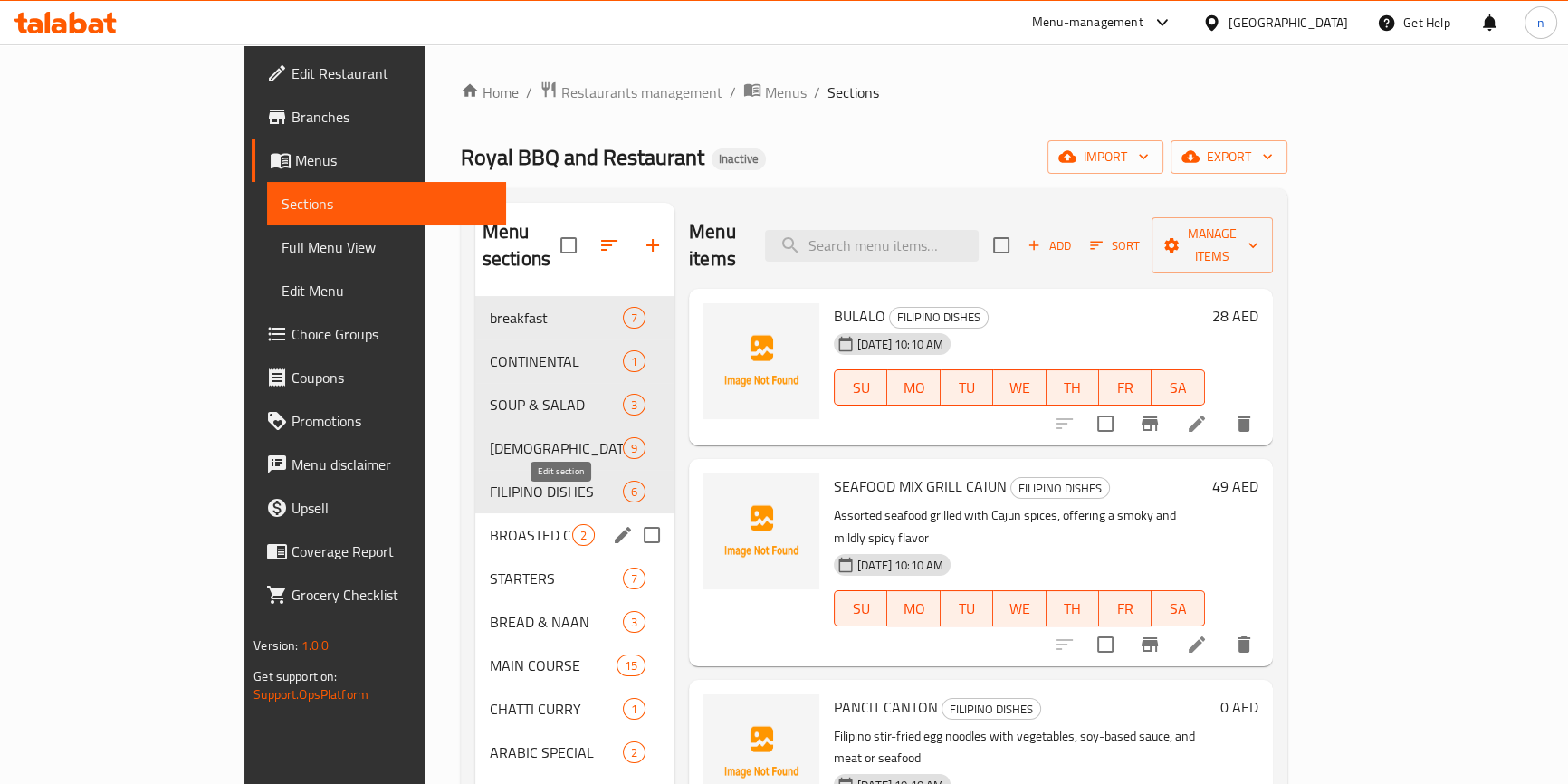
click at [612, 524] on icon "edit" at bounding box center [623, 535] width 22 height 22
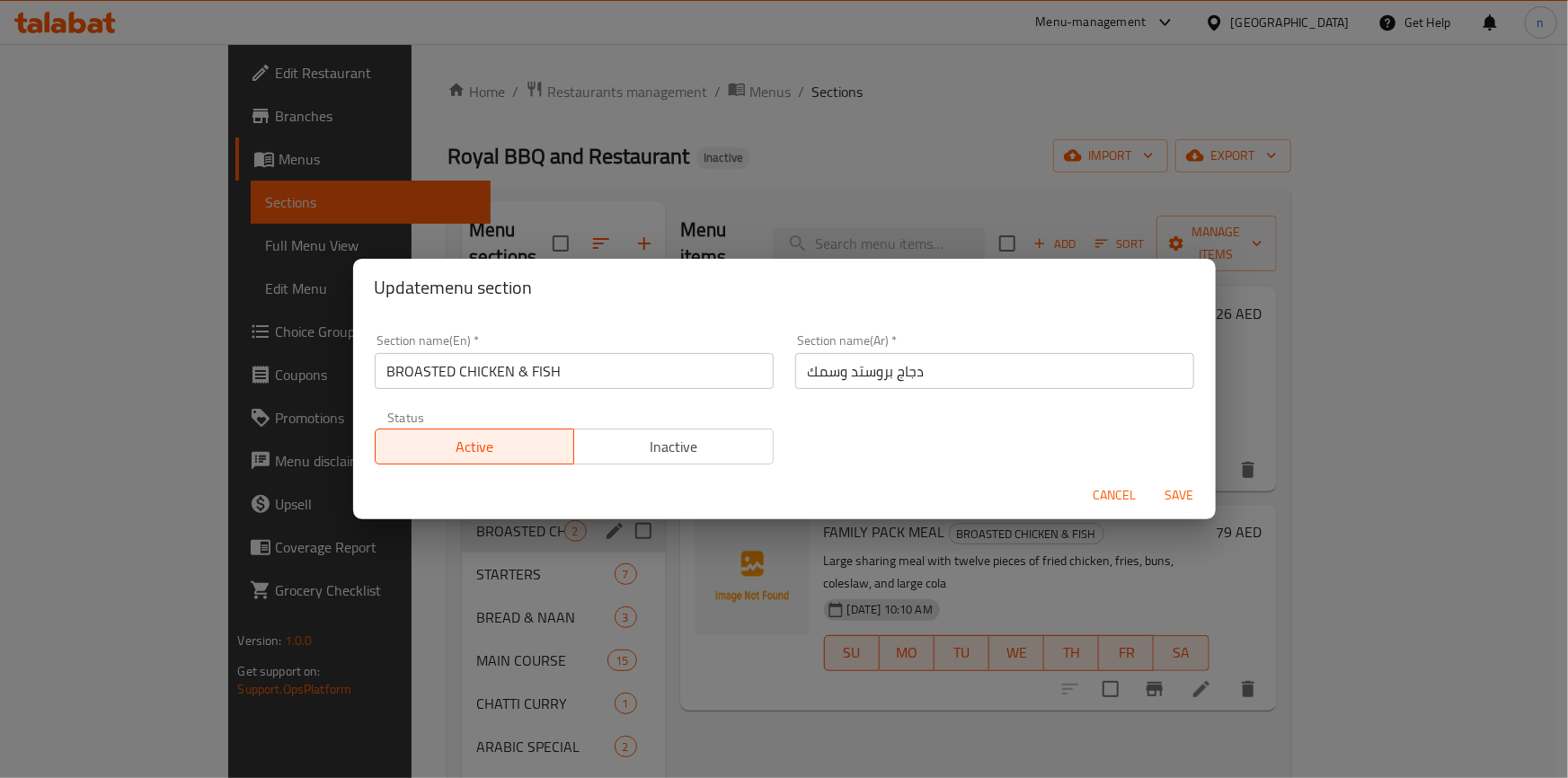
click at [489, 377] on input "BROASTED CHICKEN & FISH" at bounding box center [574, 370] width 399 height 36
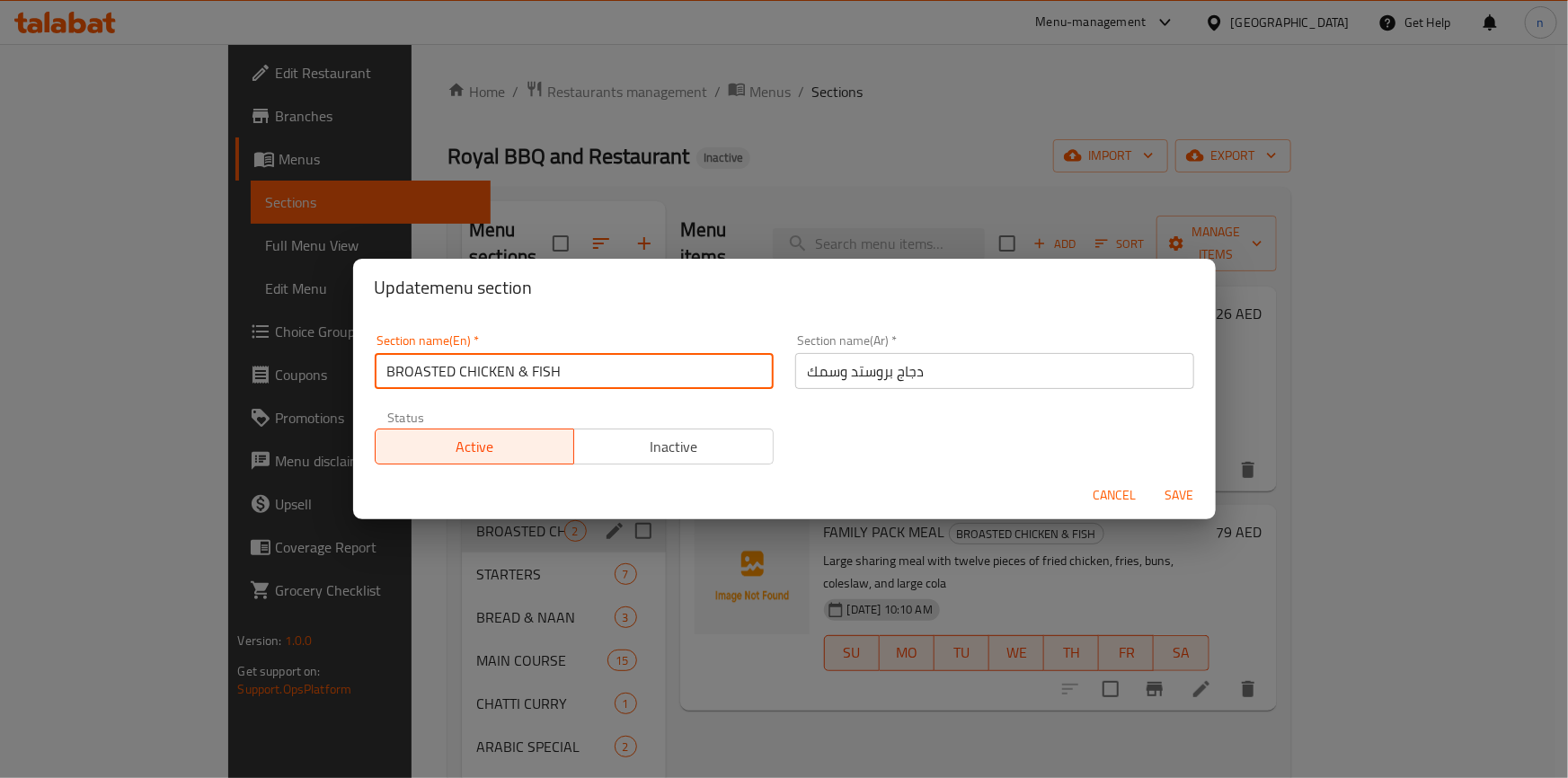
click at [489, 377] on input "BROASTED CHICKEN & FISH" at bounding box center [574, 370] width 399 height 36
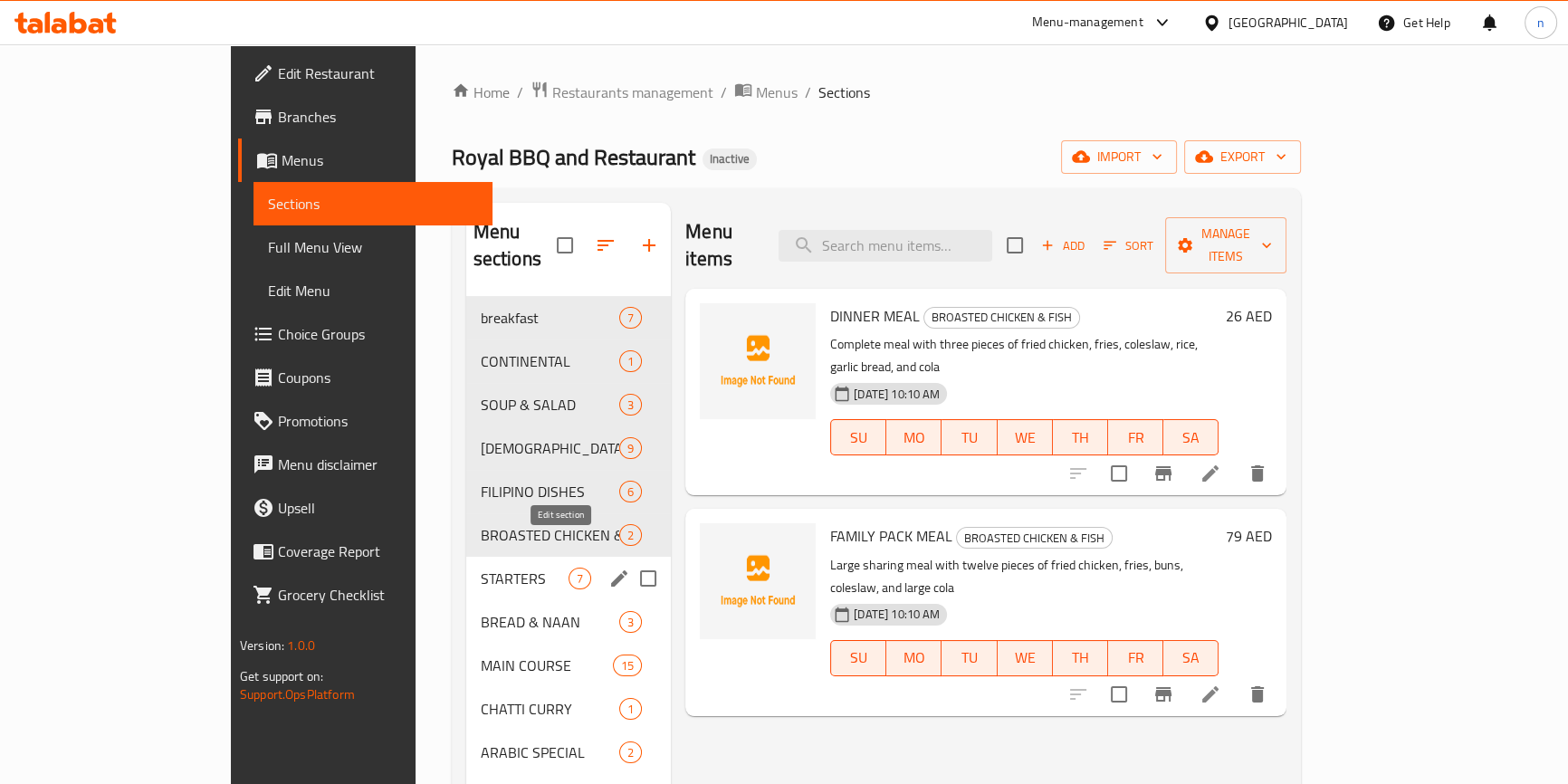
click at [609, 567] on icon "edit" at bounding box center [619, 578] width 22 height 22
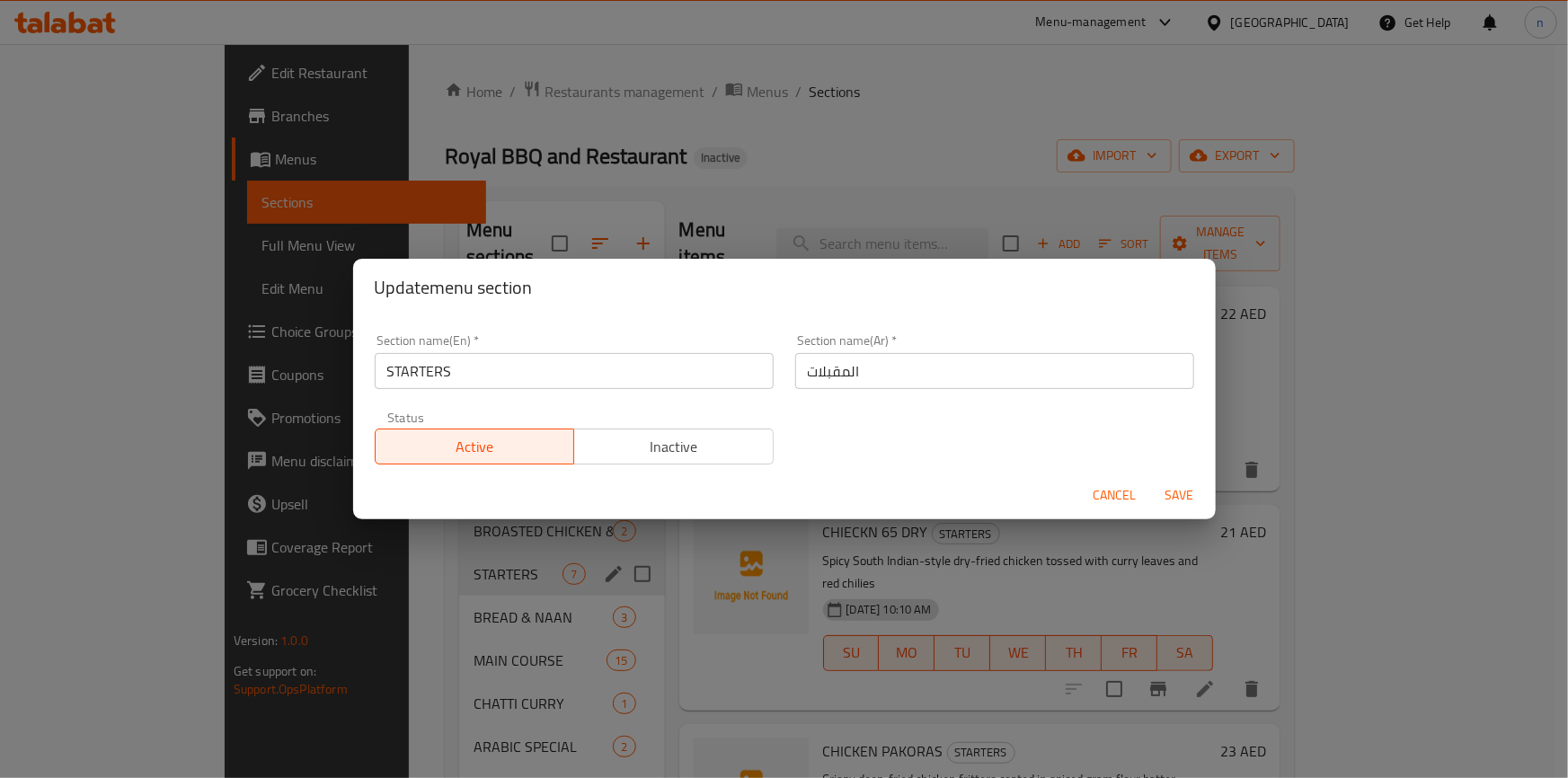
click at [409, 371] on input "STARTERS" at bounding box center [574, 370] width 399 height 36
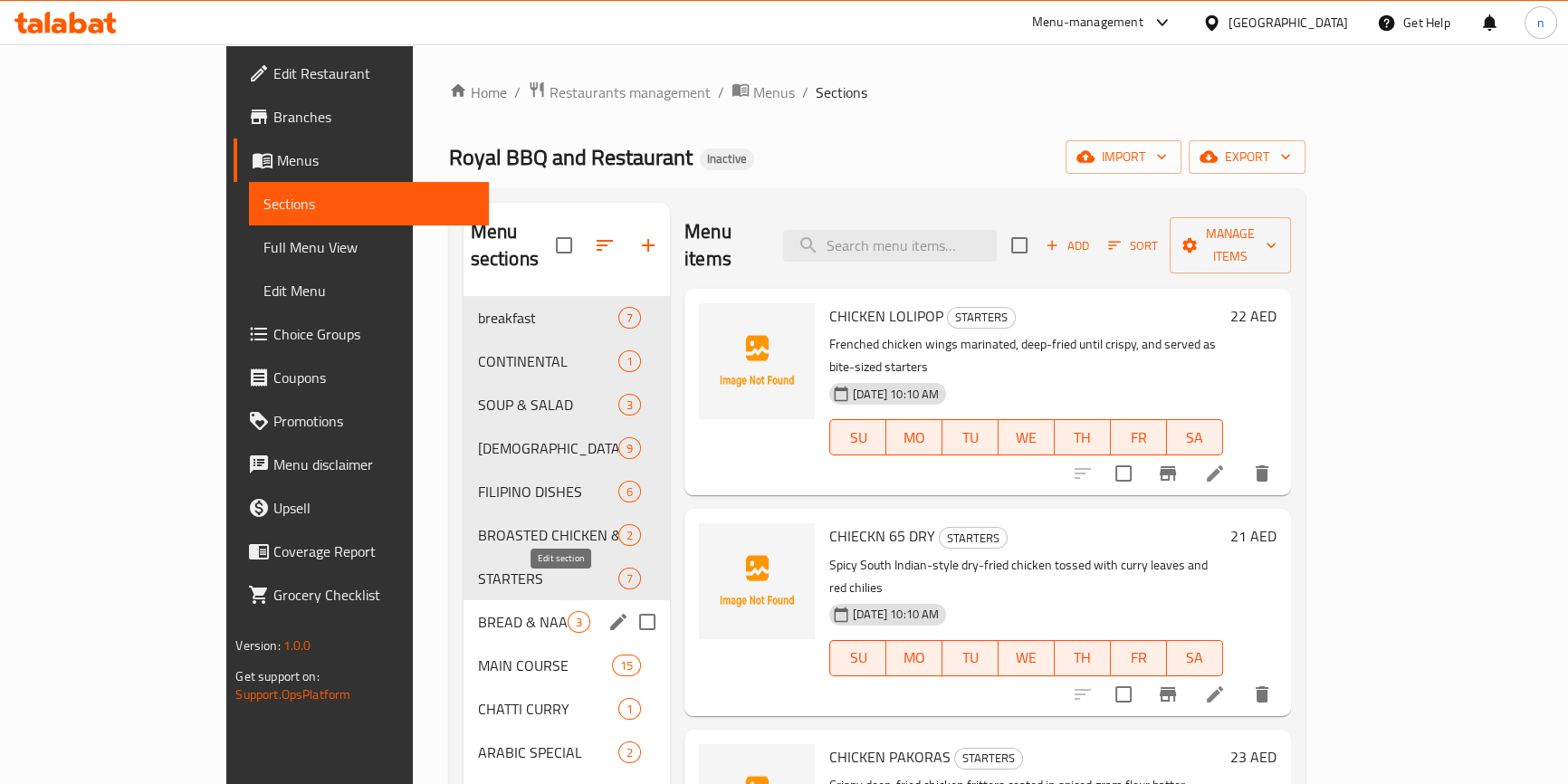
click at [608, 611] on icon "edit" at bounding box center [618, 622] width 22 height 22
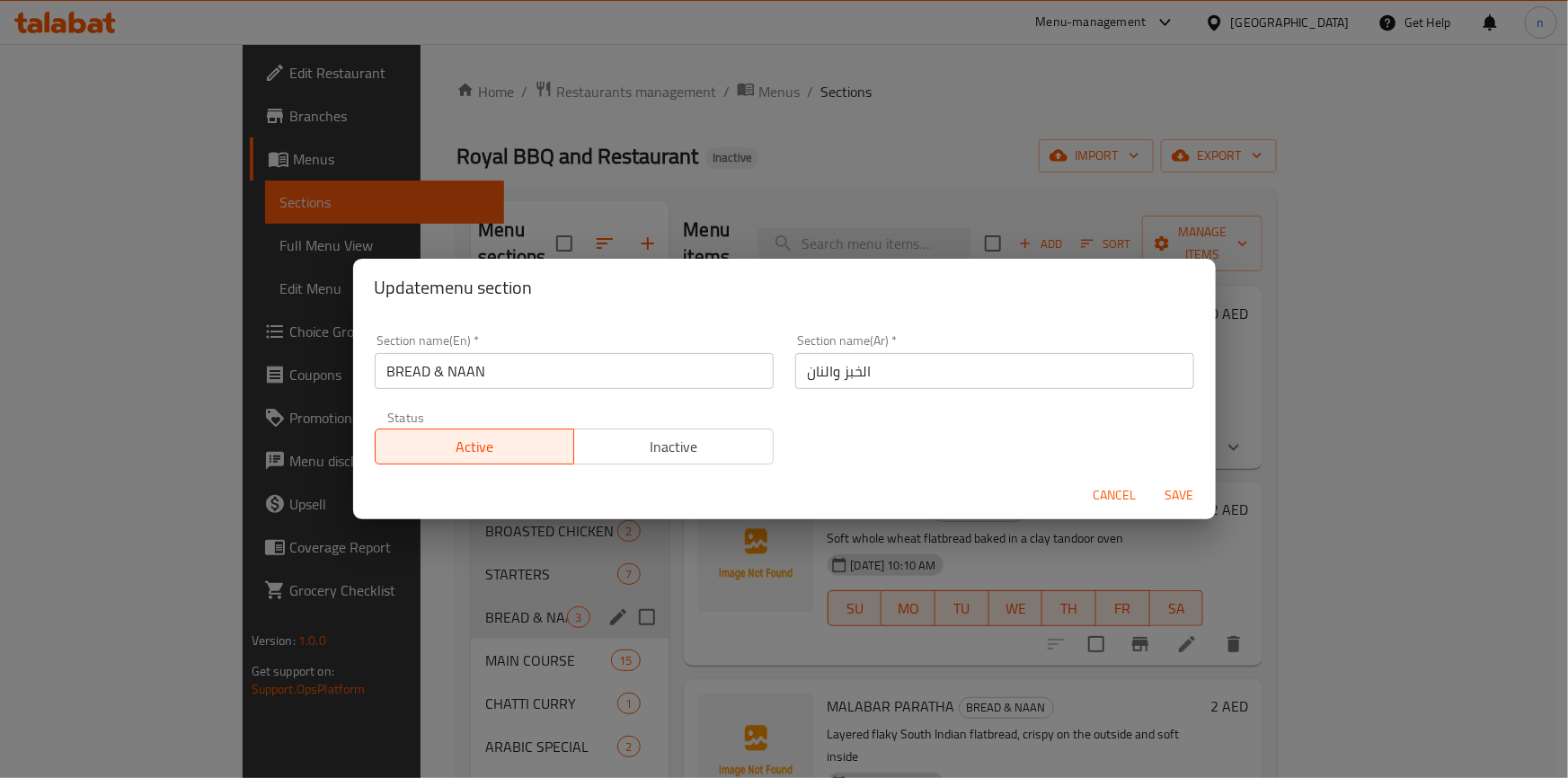
click at [453, 372] on input "BREAD & NAAN" at bounding box center [574, 370] width 399 height 36
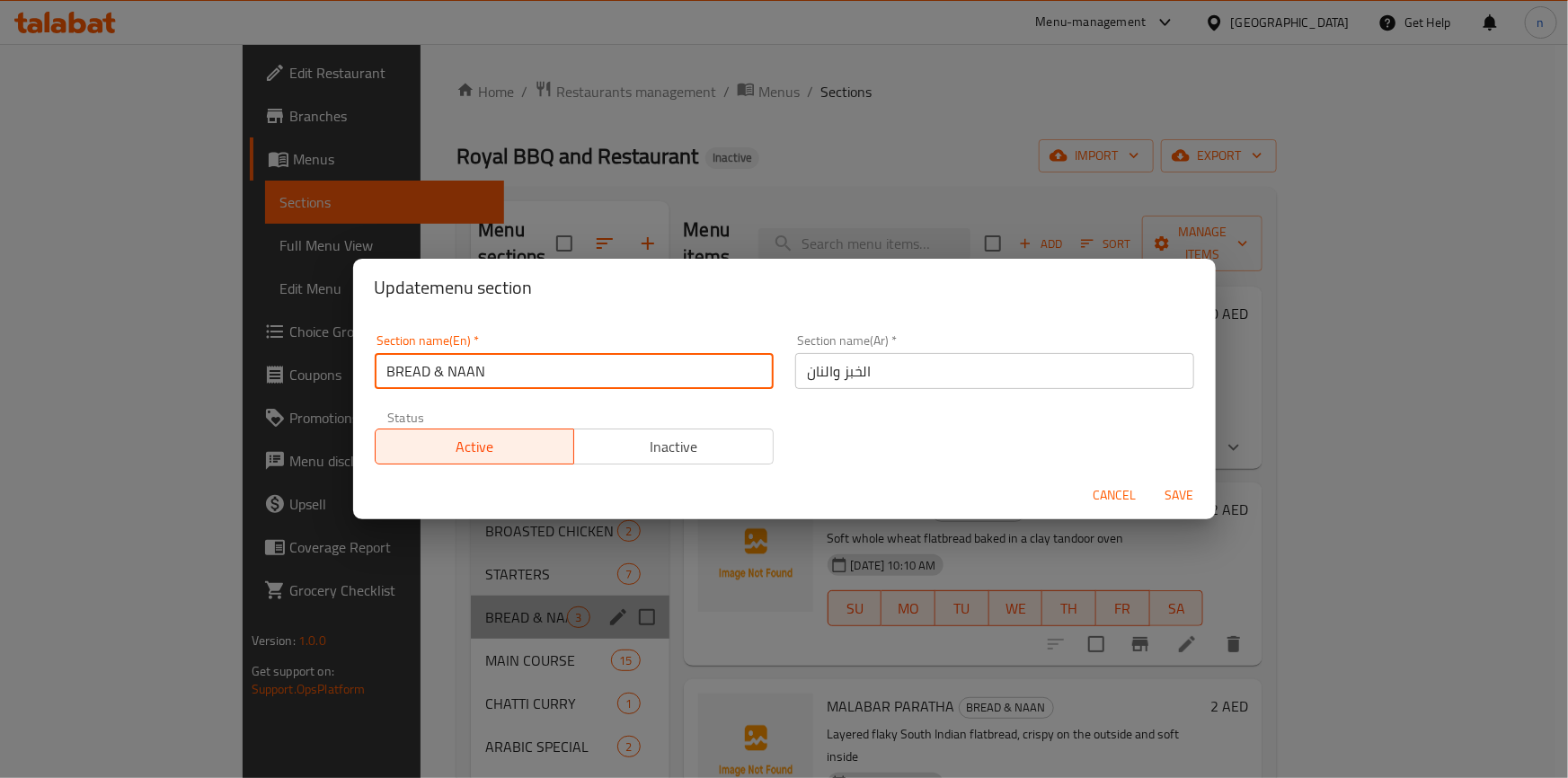
click at [453, 372] on input "BREAD & NAAN" at bounding box center [574, 370] width 399 height 36
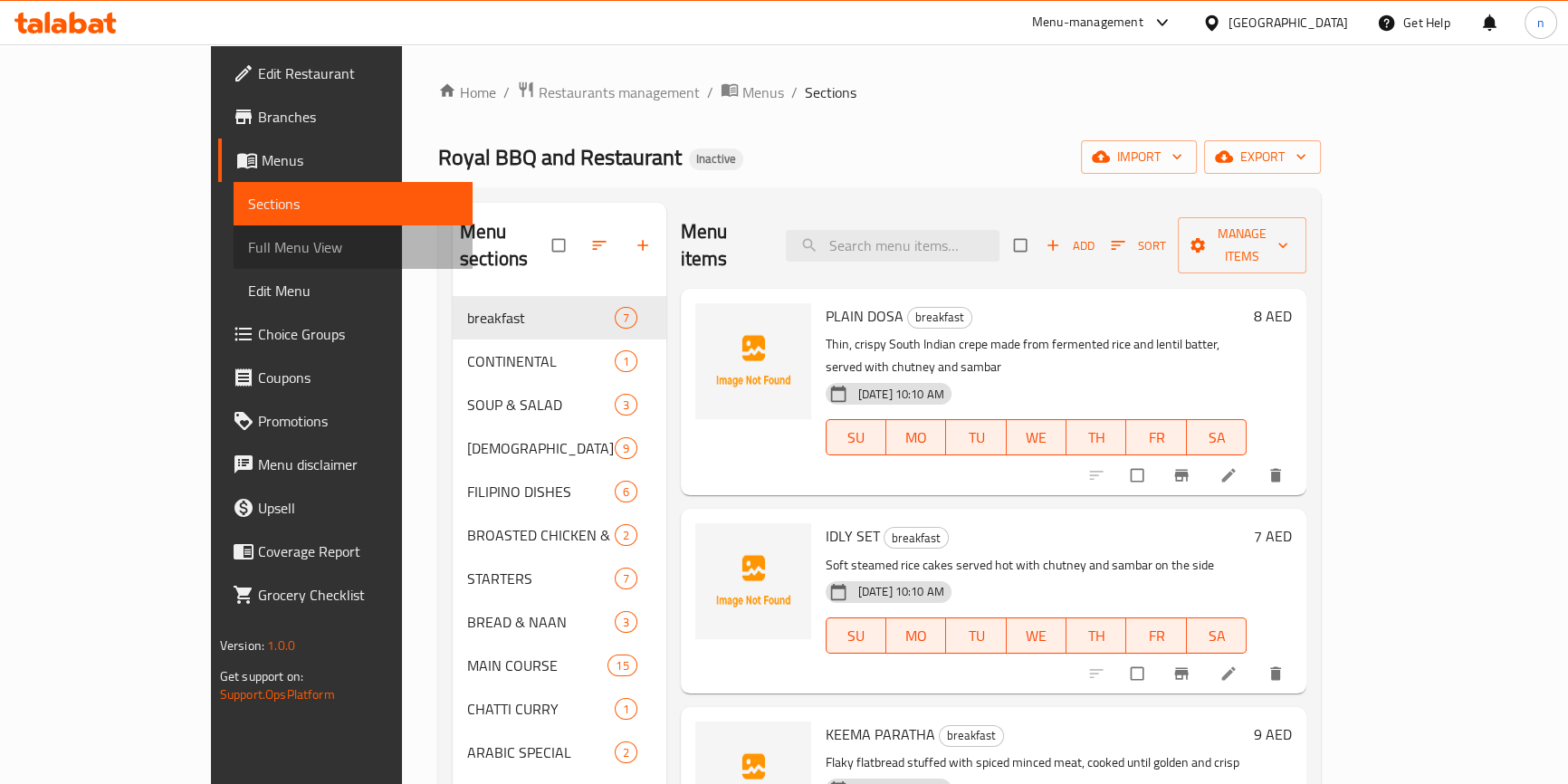
click at [248, 241] on span "Full Menu View" at bounding box center [353, 247] width 210 height 22
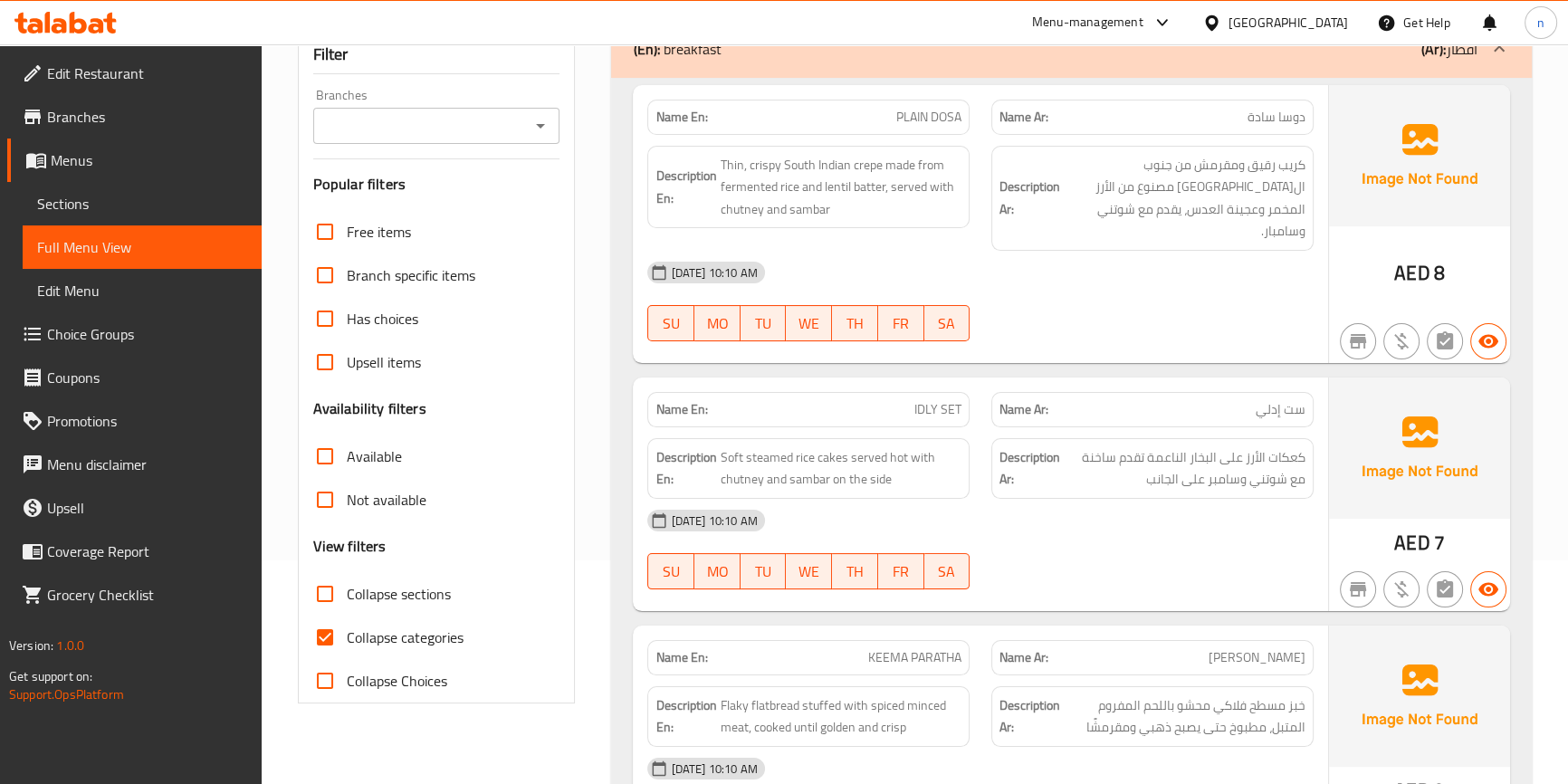
scroll to position [411, 0]
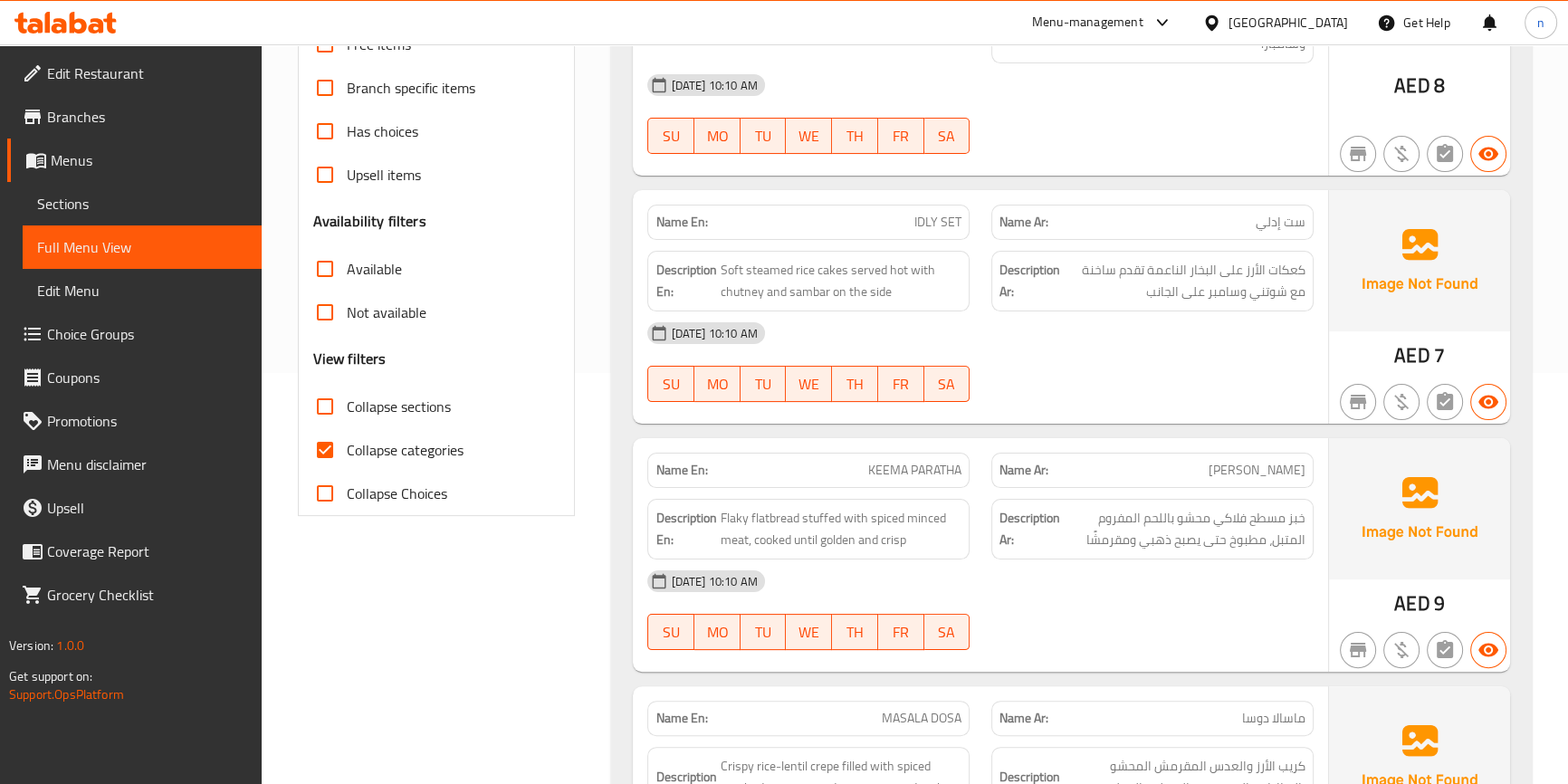
click at [350, 450] on span "Collapse categories" at bounding box center [405, 449] width 117 height 22
click at [347, 450] on input "Collapse categories" at bounding box center [324, 450] width 43 height 43
click at [350, 450] on span "Collapse categories" at bounding box center [405, 449] width 117 height 22
click at [347, 450] on input "Collapse categories" at bounding box center [324, 450] width 43 height 43
click at [326, 445] on input "Collapse categories" at bounding box center [324, 450] width 43 height 43
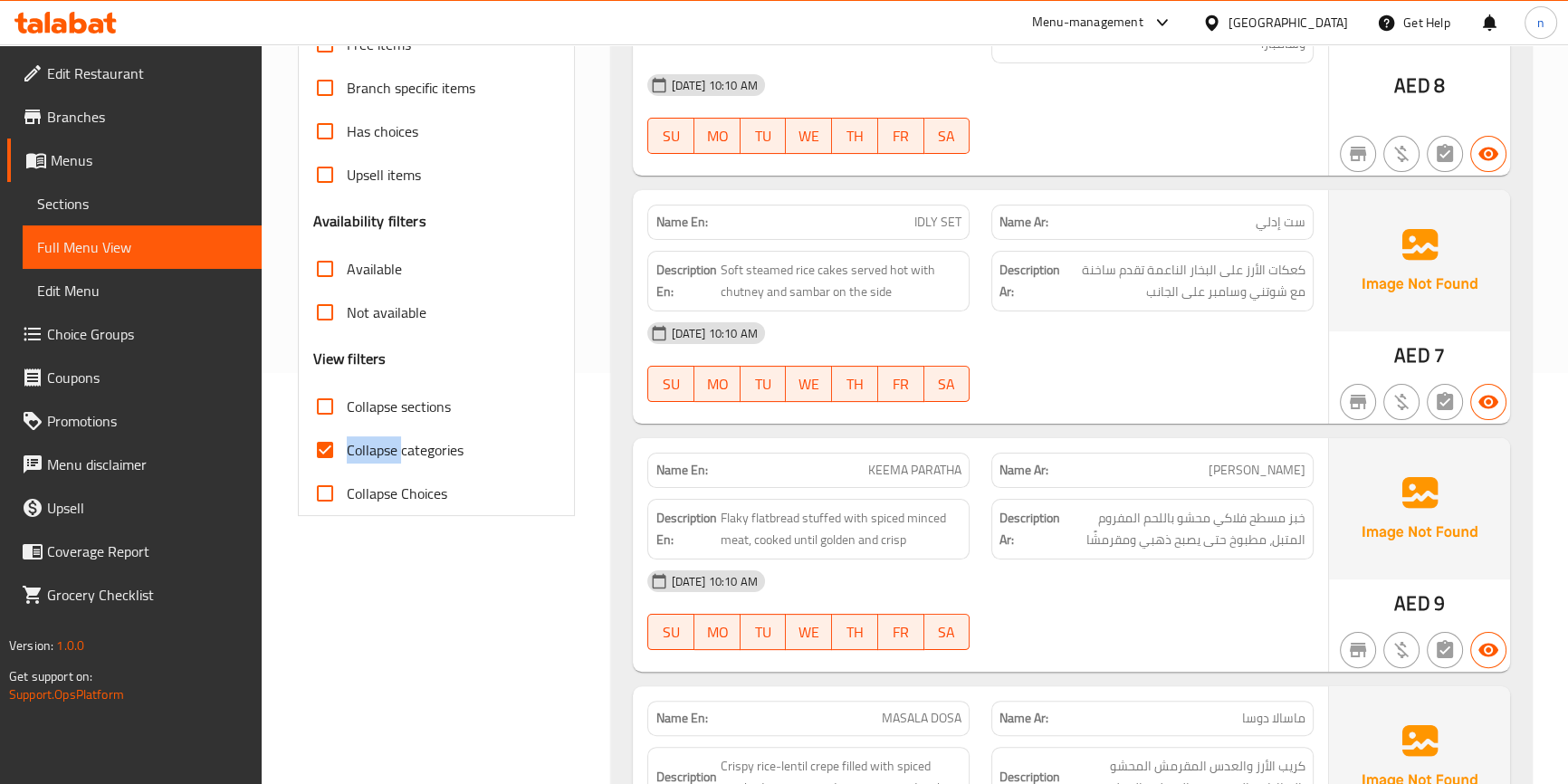
checkbox input "false"
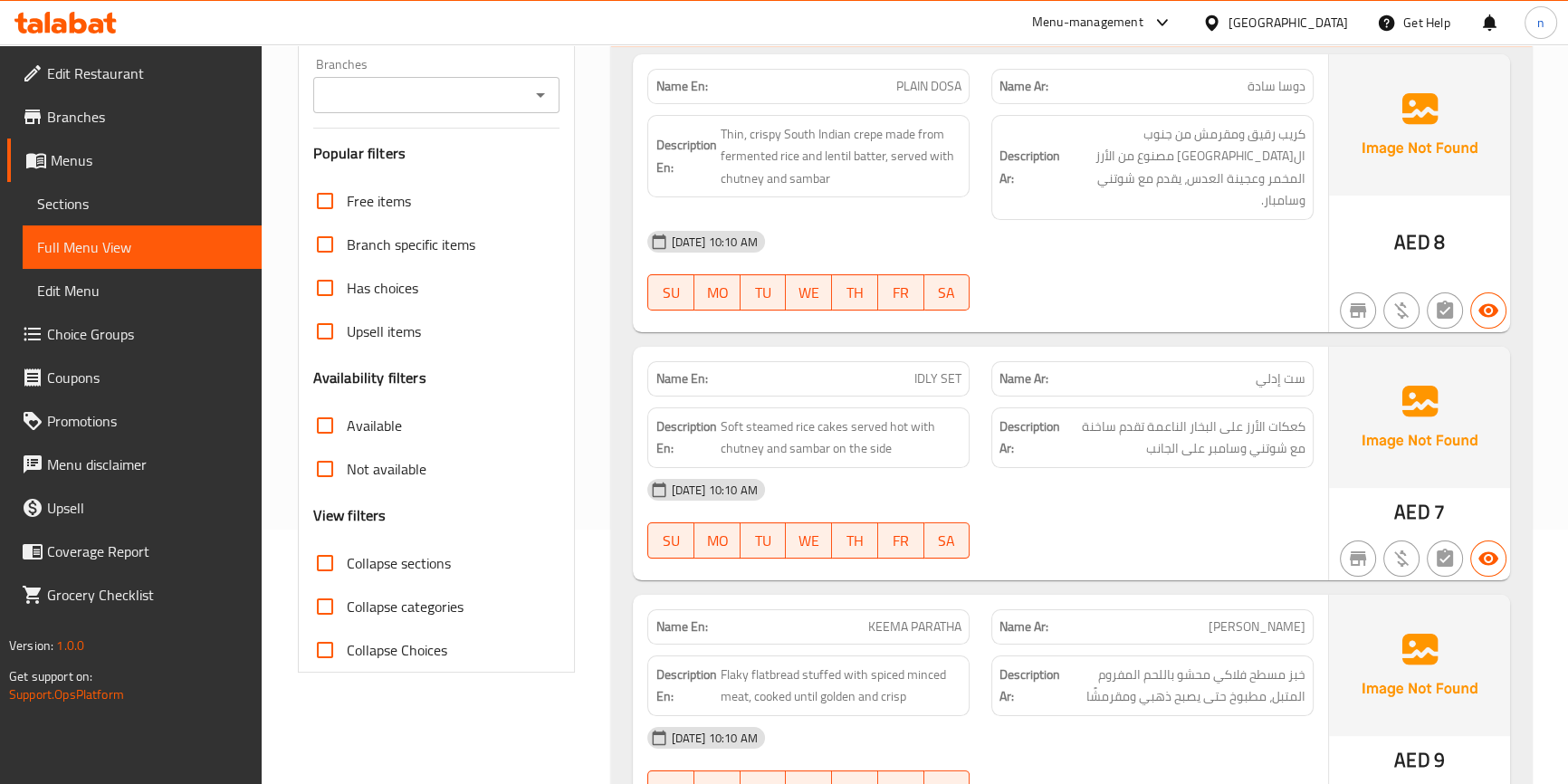
scroll to position [82, 0]
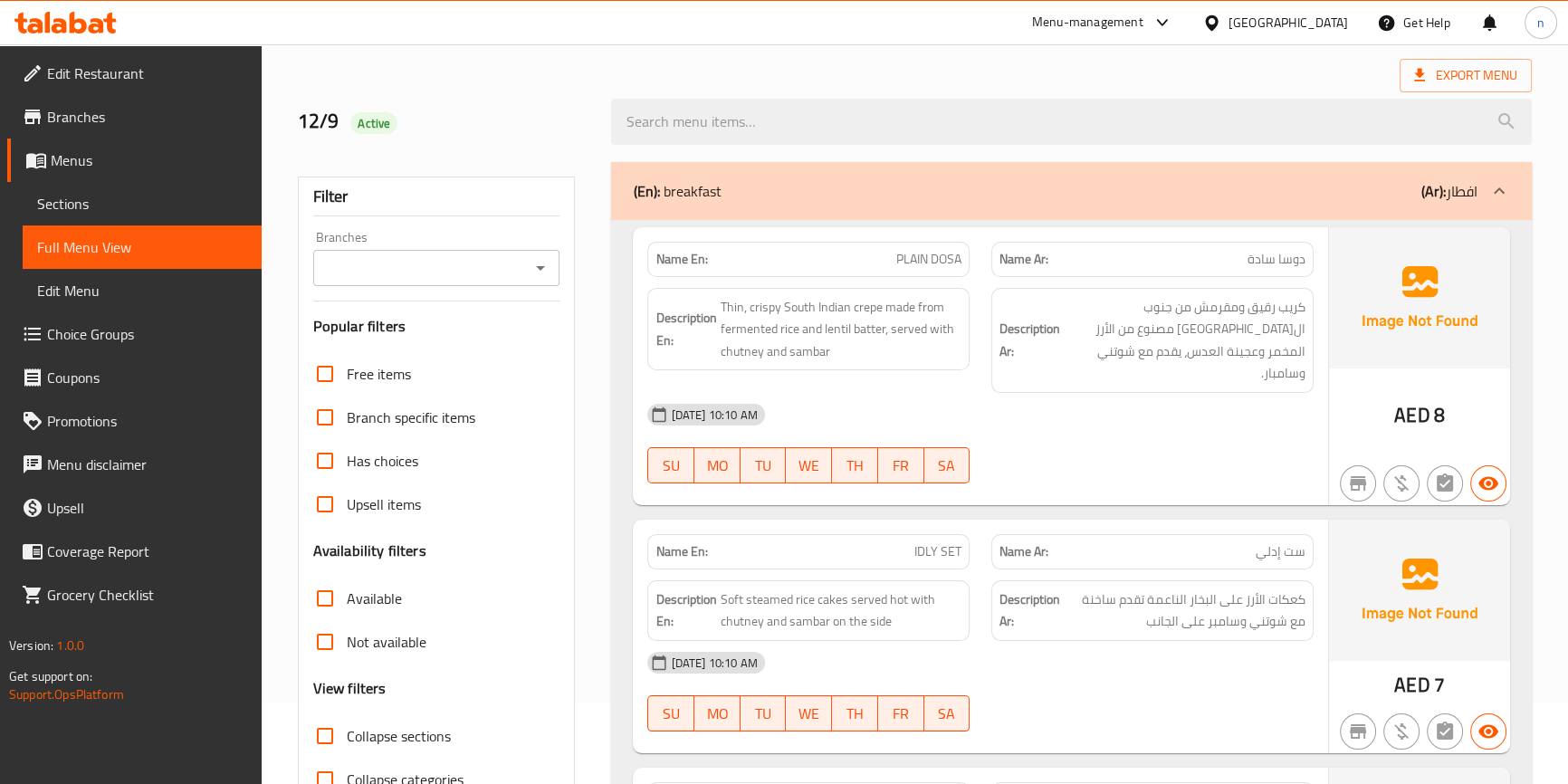
click at [1302, 400] on div "[DATE] 10:10 AM" at bounding box center [980, 415] width 687 height 43
click at [1242, 411] on div "[DATE] 10:10 AM" at bounding box center [980, 415] width 687 height 43
click at [1219, 404] on div "[DATE] 10:10 AM" at bounding box center [980, 415] width 687 height 43
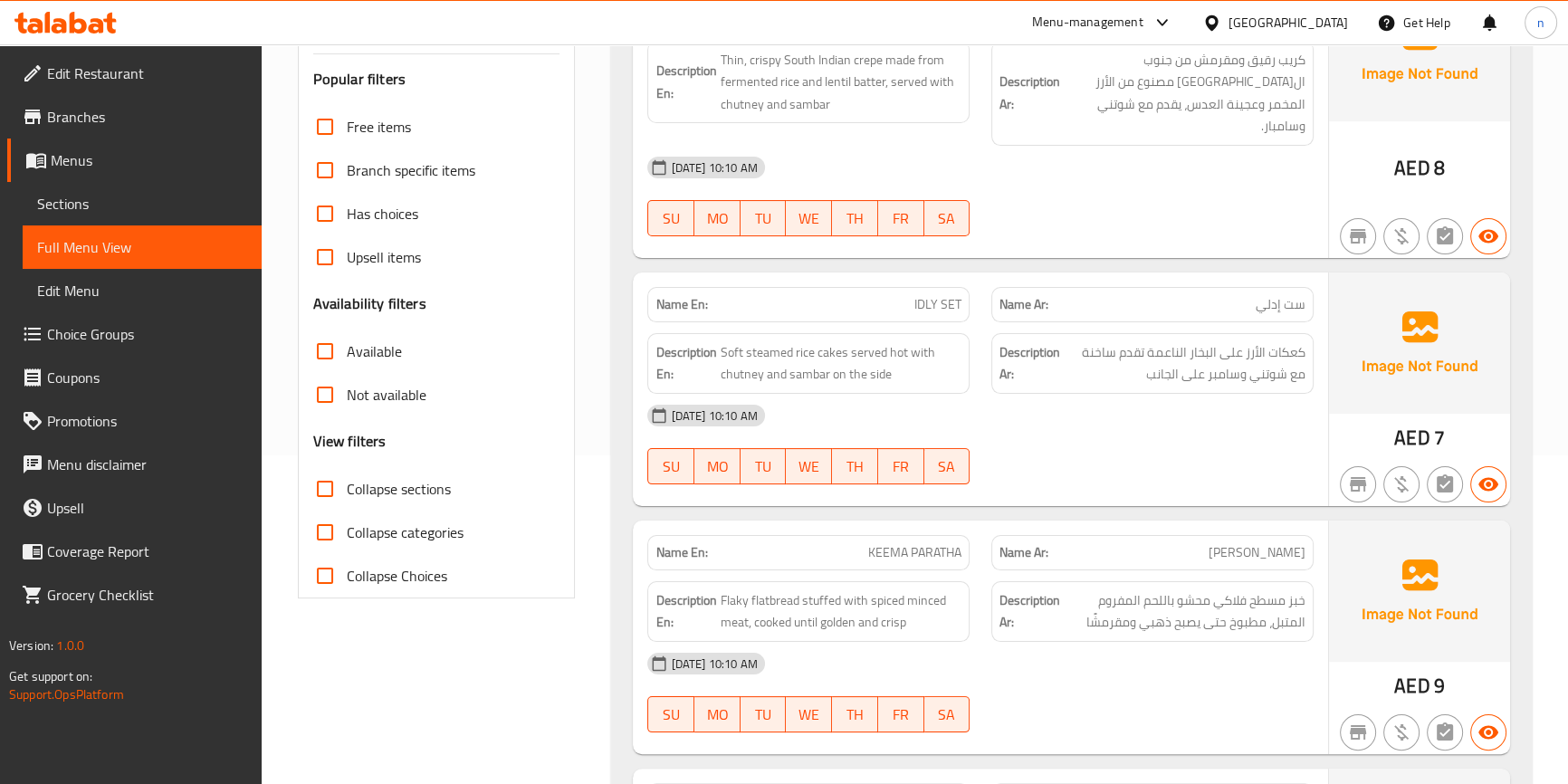
scroll to position [247, 0]
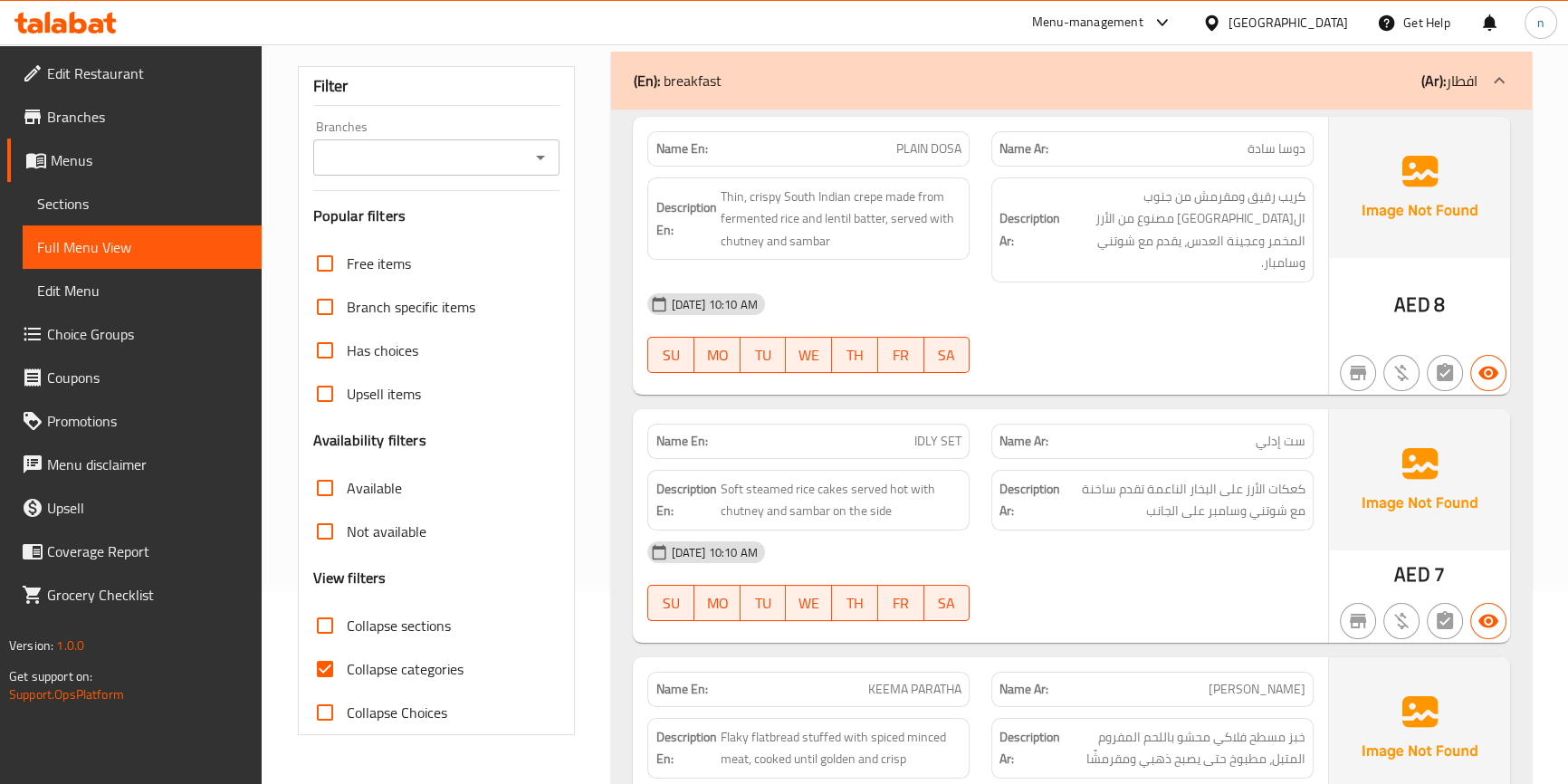
scroll to position [411, 0]
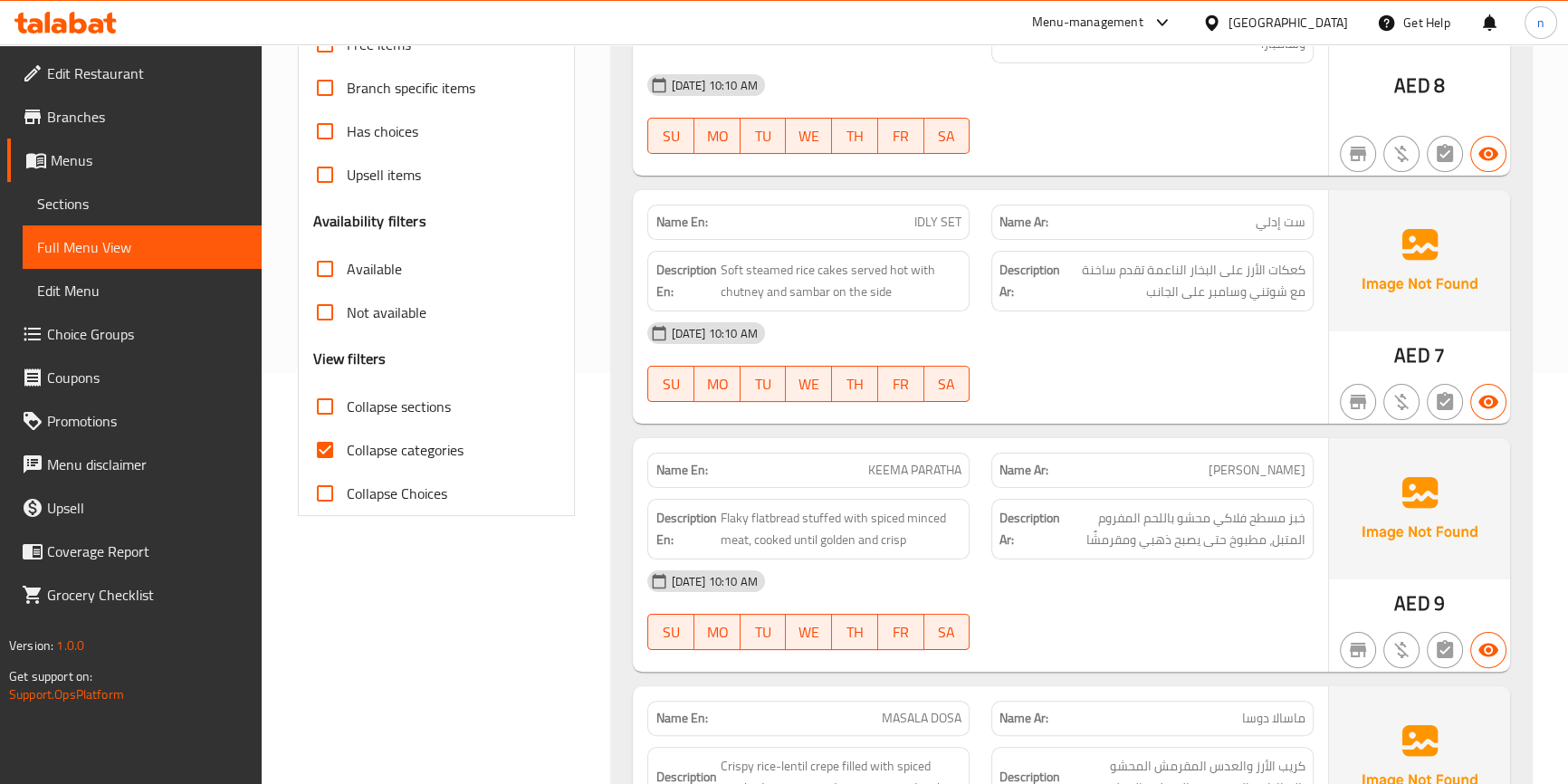
drag, startPoint x: 317, startPoint y: 455, endPoint x: 899, endPoint y: 406, distance: 584.1
click at [317, 455] on input "Collapse categories" at bounding box center [324, 450] width 43 height 43
checkbox input "false"
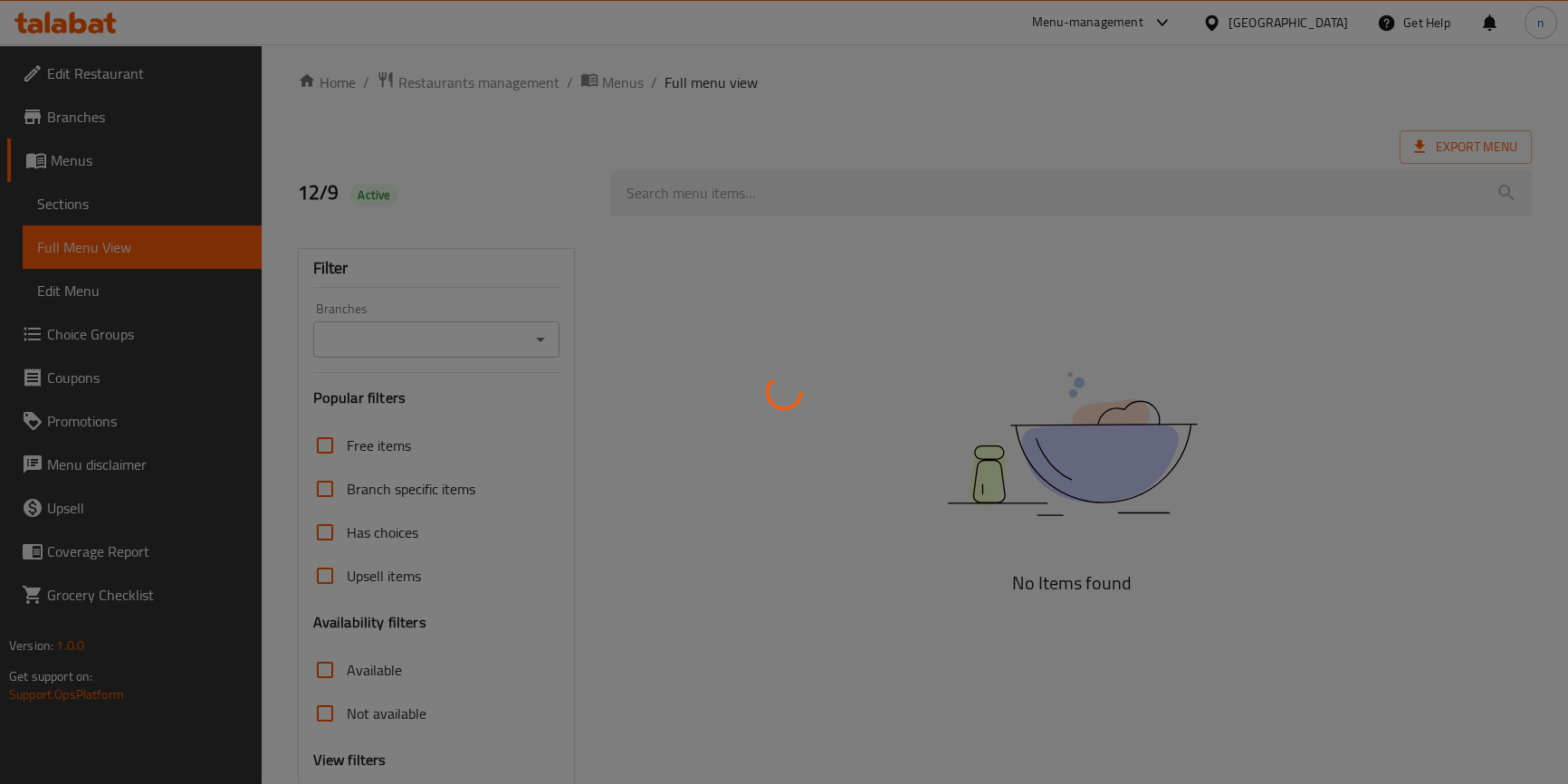
scroll to position [178, 0]
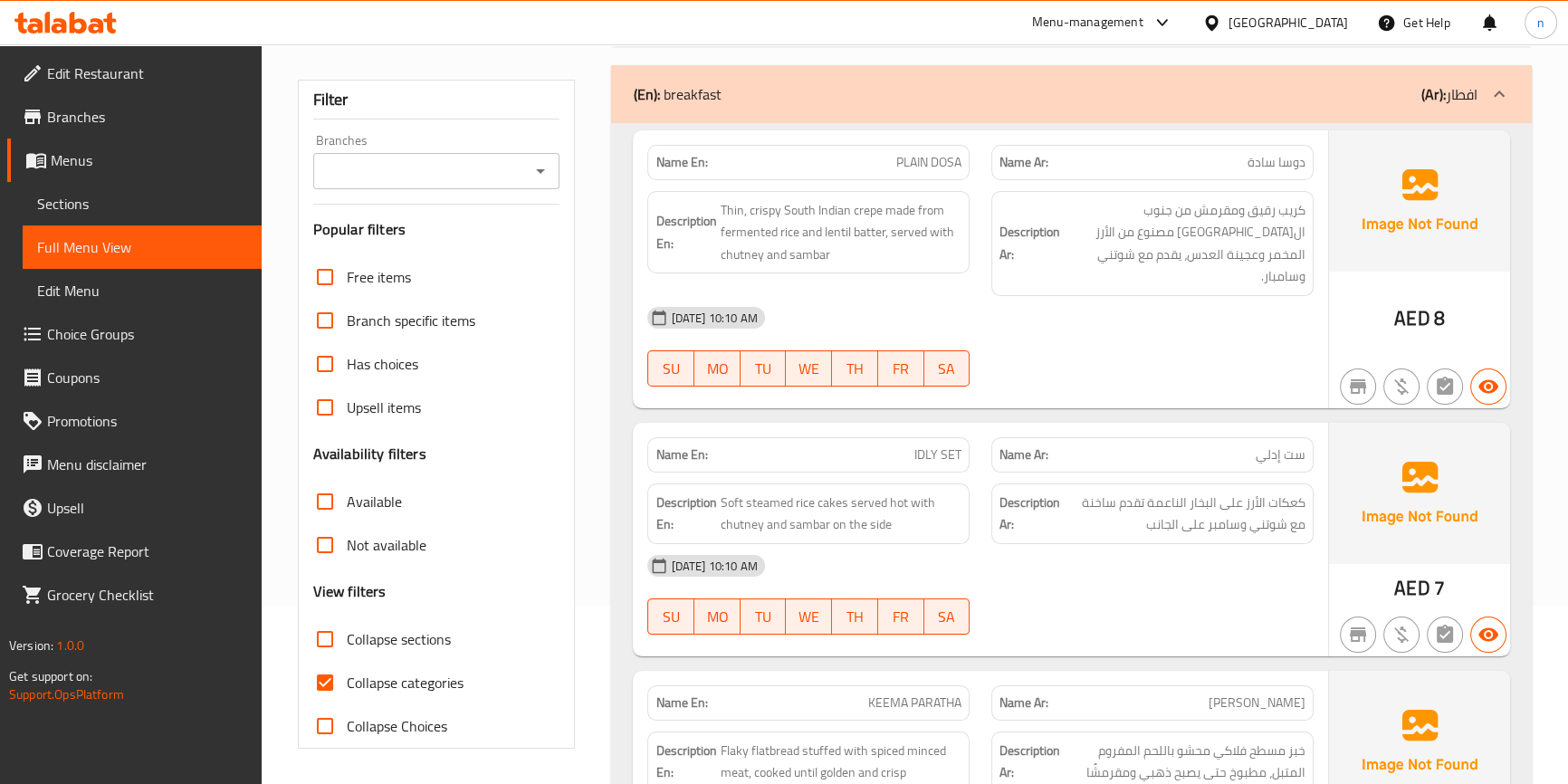
click at [347, 682] on span "Collapse categories" at bounding box center [405, 682] width 117 height 22
click at [347, 682] on input "Collapse categories" at bounding box center [324, 683] width 43 height 43
click at [323, 679] on input "Collapse categories" at bounding box center [324, 683] width 43 height 43
click at [326, 678] on input "Collapse categories" at bounding box center [324, 683] width 43 height 43
checkbox input "false"
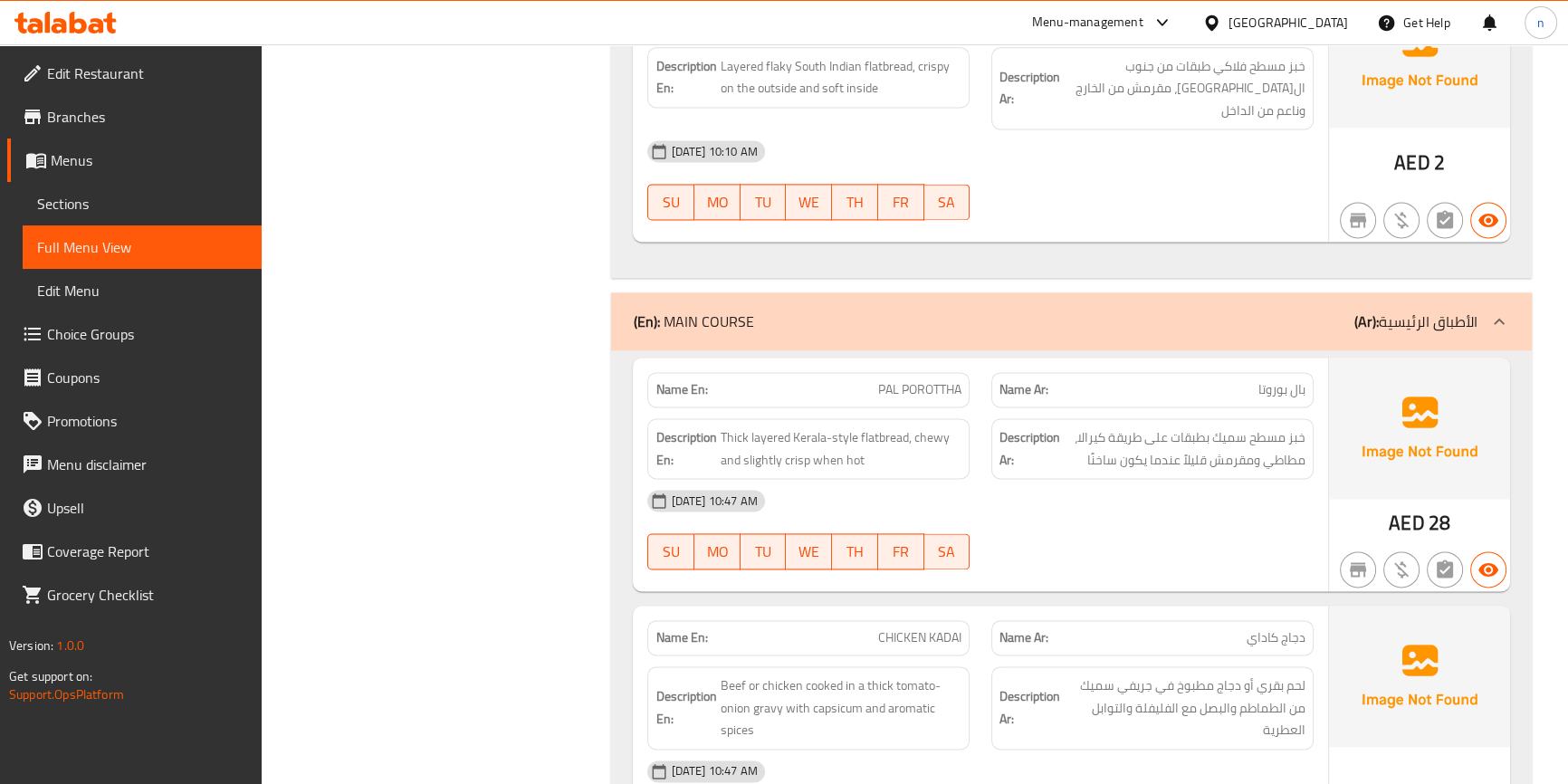
scroll to position [11617, 0]
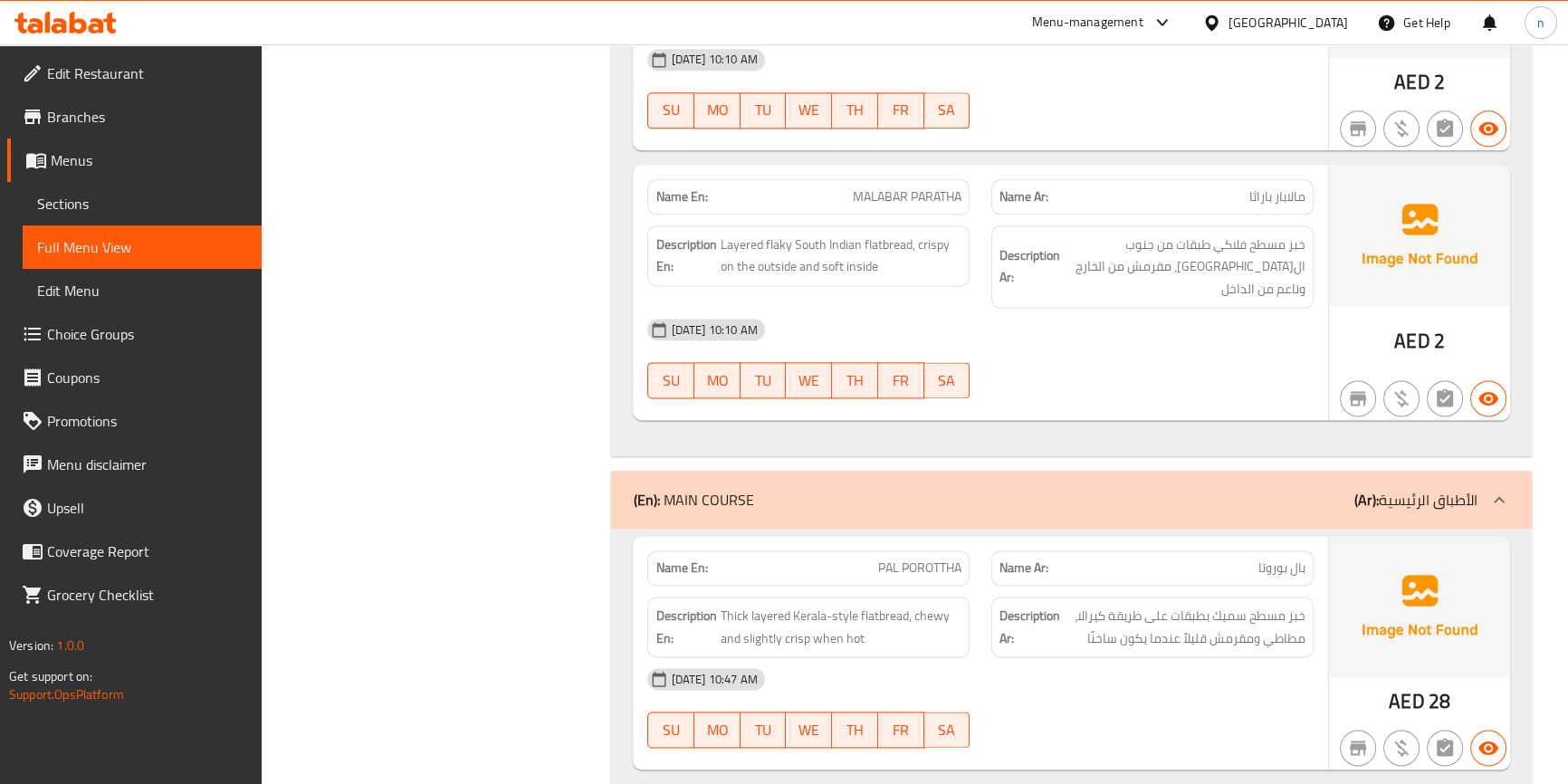
click at [1206, 489] on div "(En): MAIN COURSE (Ar): الأطباق الرئيسية" at bounding box center [1055, 499] width 844 height 22
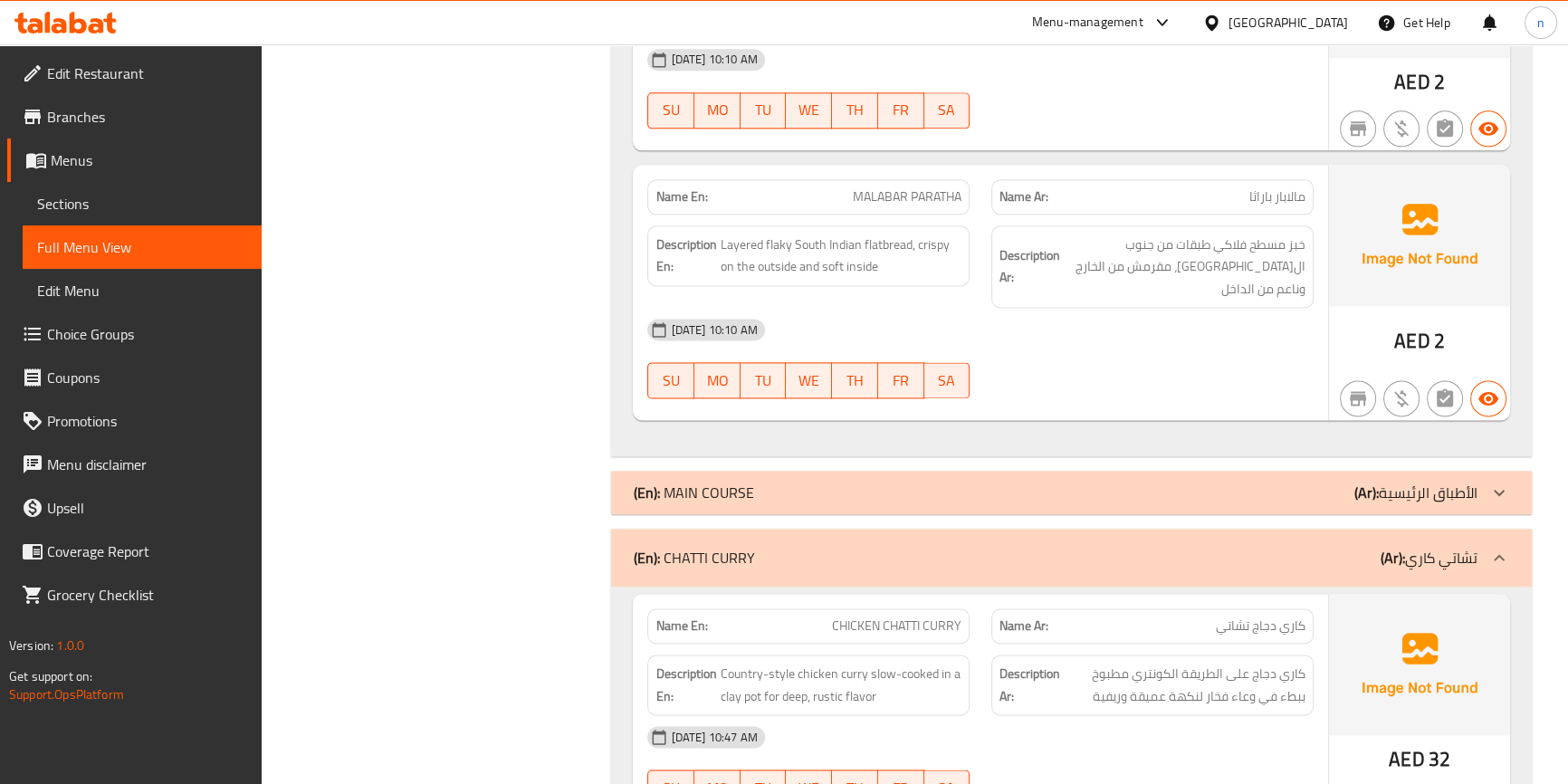
click at [1222, 547] on div "(En): CHATTI CURRY (Ar): تشاتي كاري" at bounding box center [1055, 557] width 844 height 22
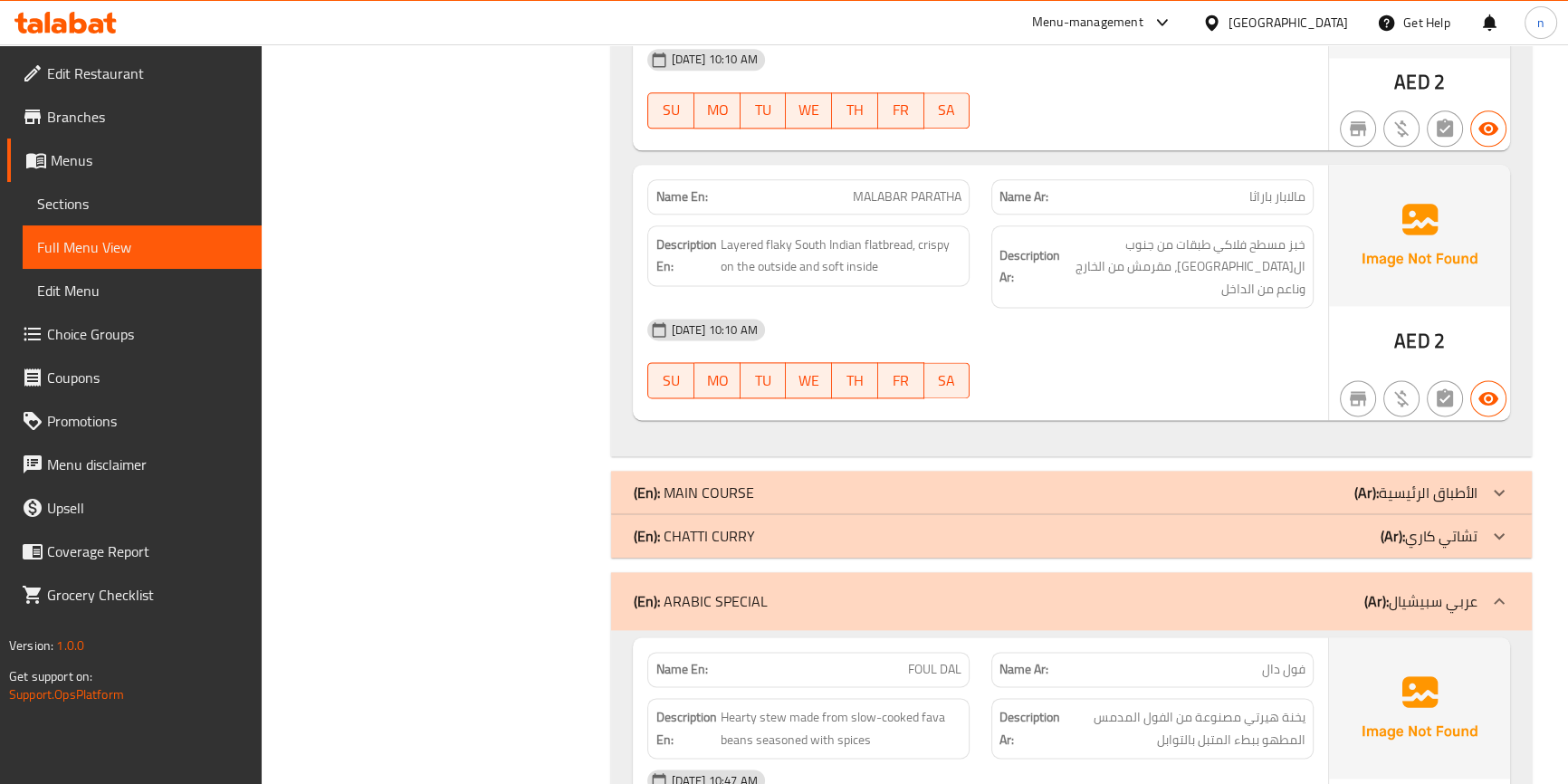
click at [1212, 572] on div "(En): ARABIC SPECIAL (Ar): عربي سبيشيال" at bounding box center [1071, 601] width 920 height 58
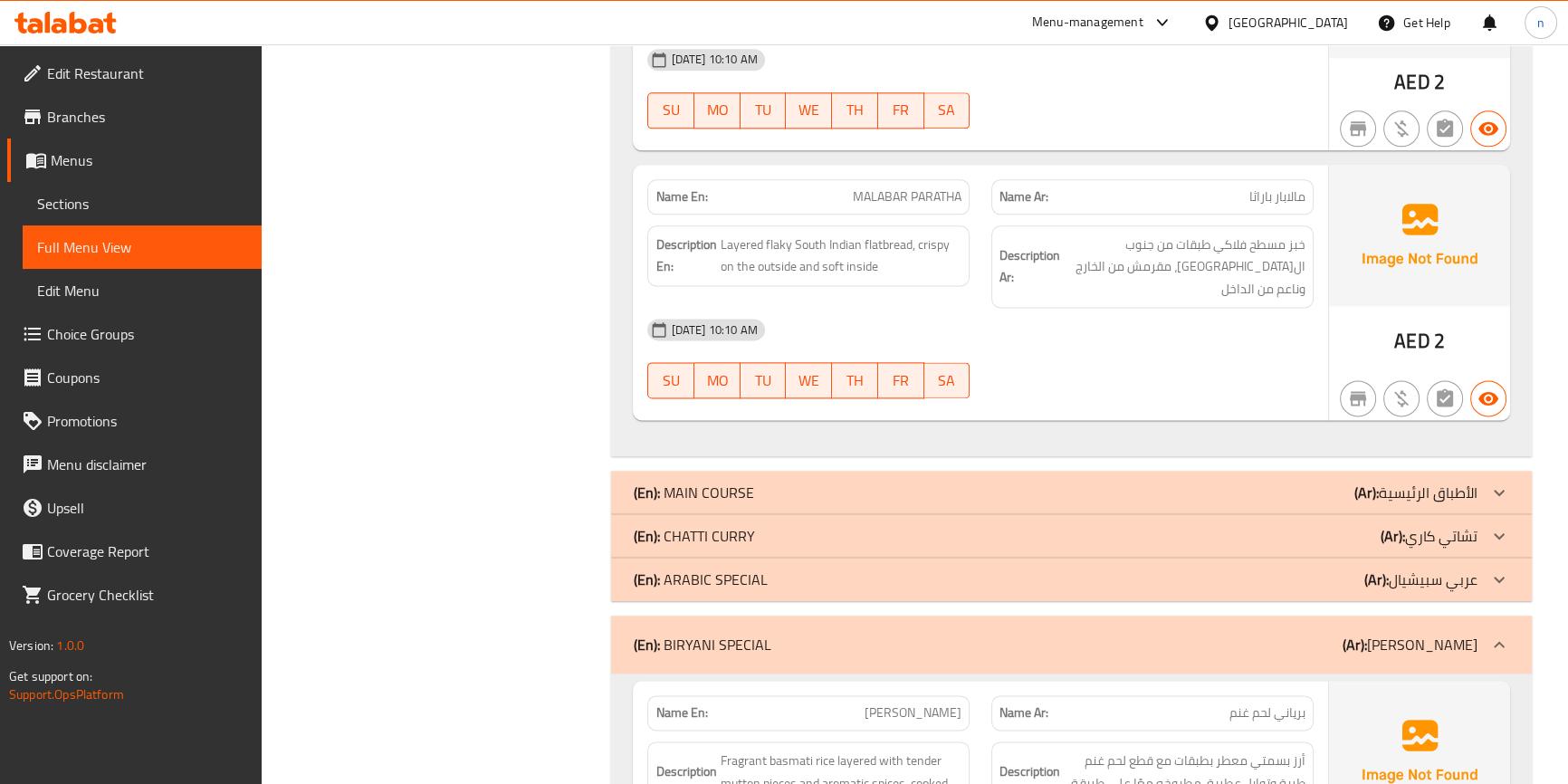
click at [1214, 634] on div "(En): BIRYANI SPECIAL (Ar): برياني سبيشيال" at bounding box center [1055, 644] width 844 height 22
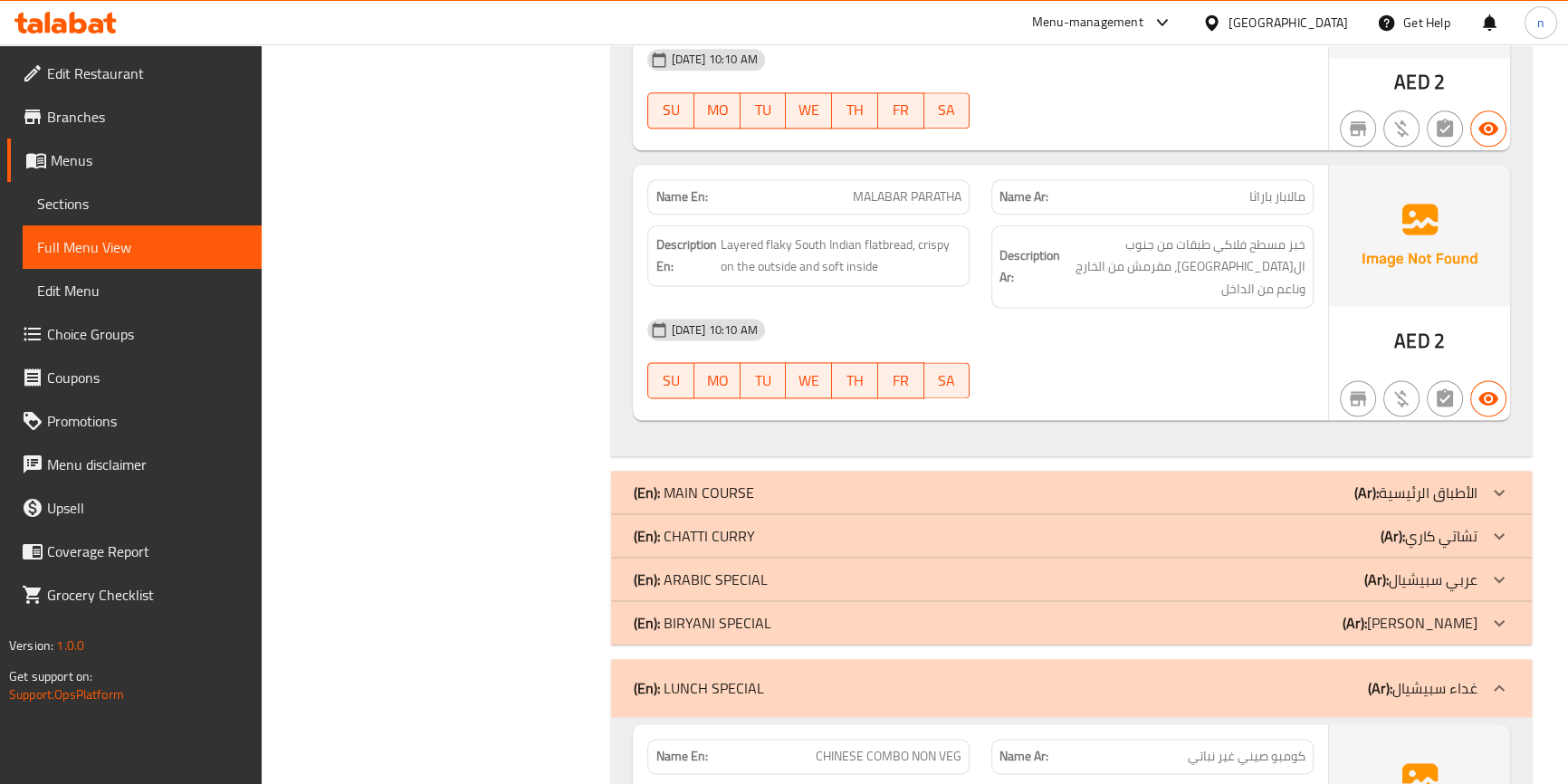
click at [1358, 677] on div "(En): LUNCH SPECIAL (Ar): غداء سبيشيال" at bounding box center [1055, 687] width 844 height 22
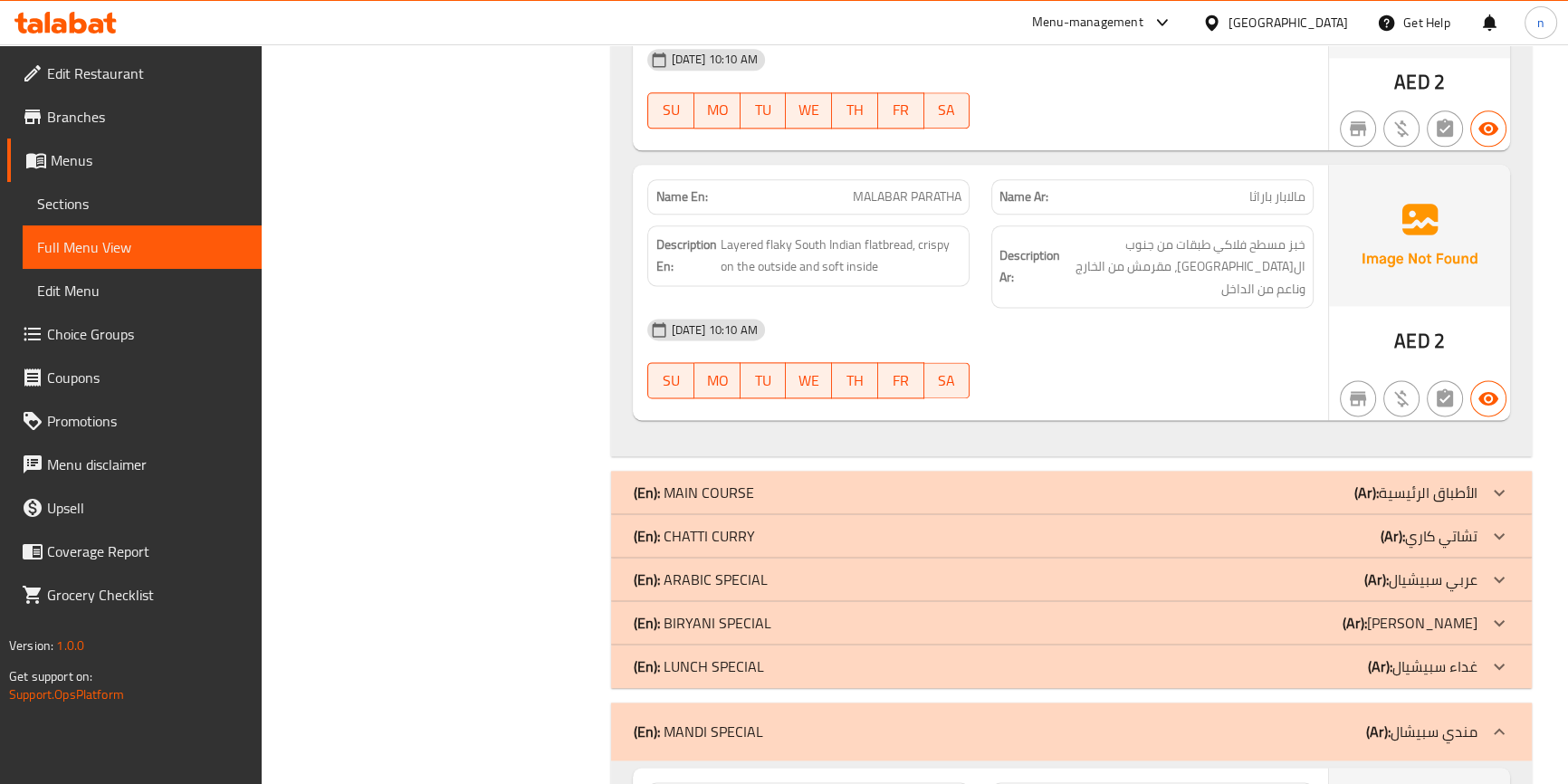
click at [1335, 720] on div "(En): MANDI SPECIAL (Ar): مندي سبيشال" at bounding box center [1055, 731] width 844 height 22
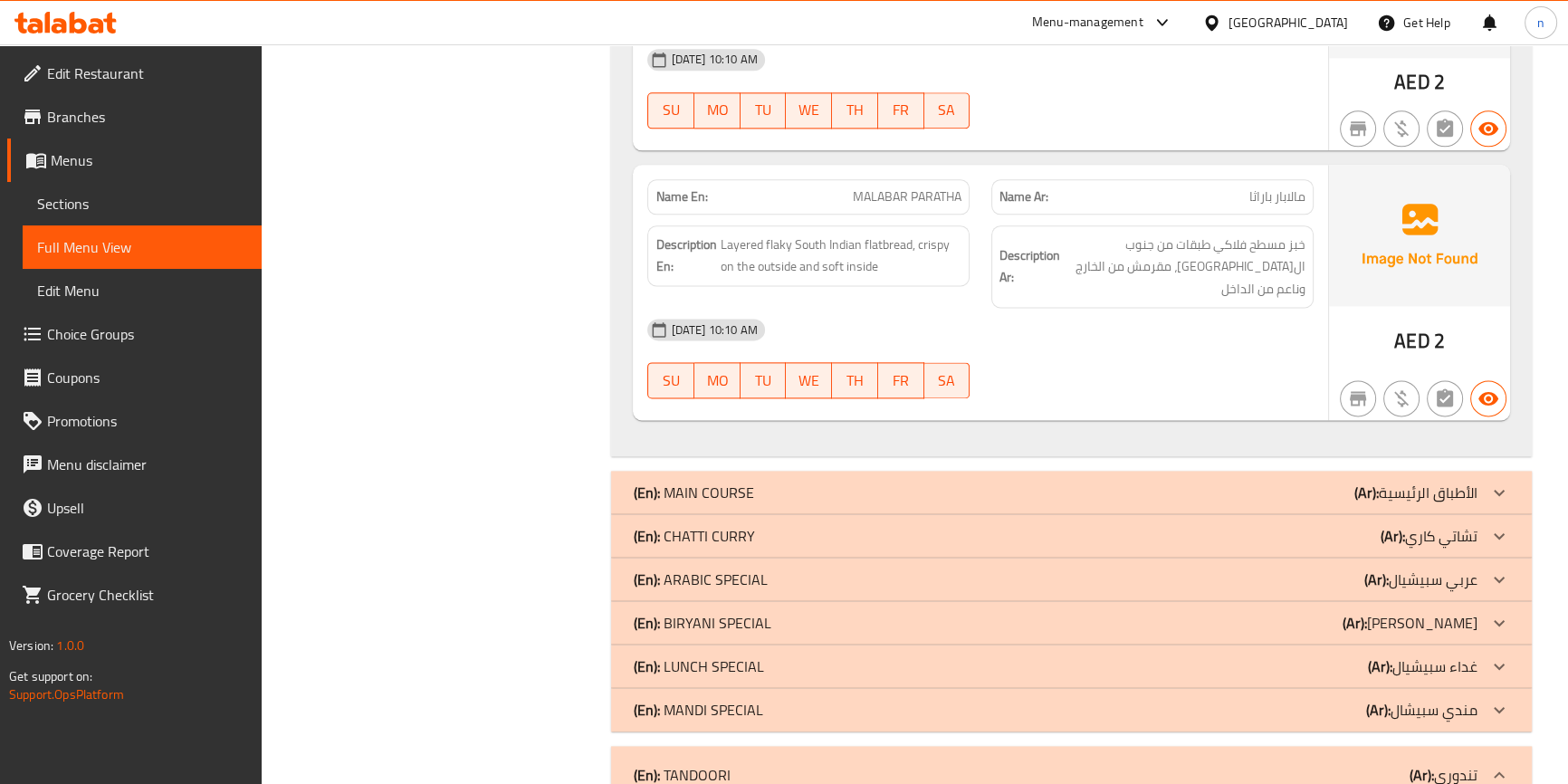
click at [1291, 764] on div "(En): TANDOORI (Ar): تندوري" at bounding box center [1055, 775] width 844 height 22
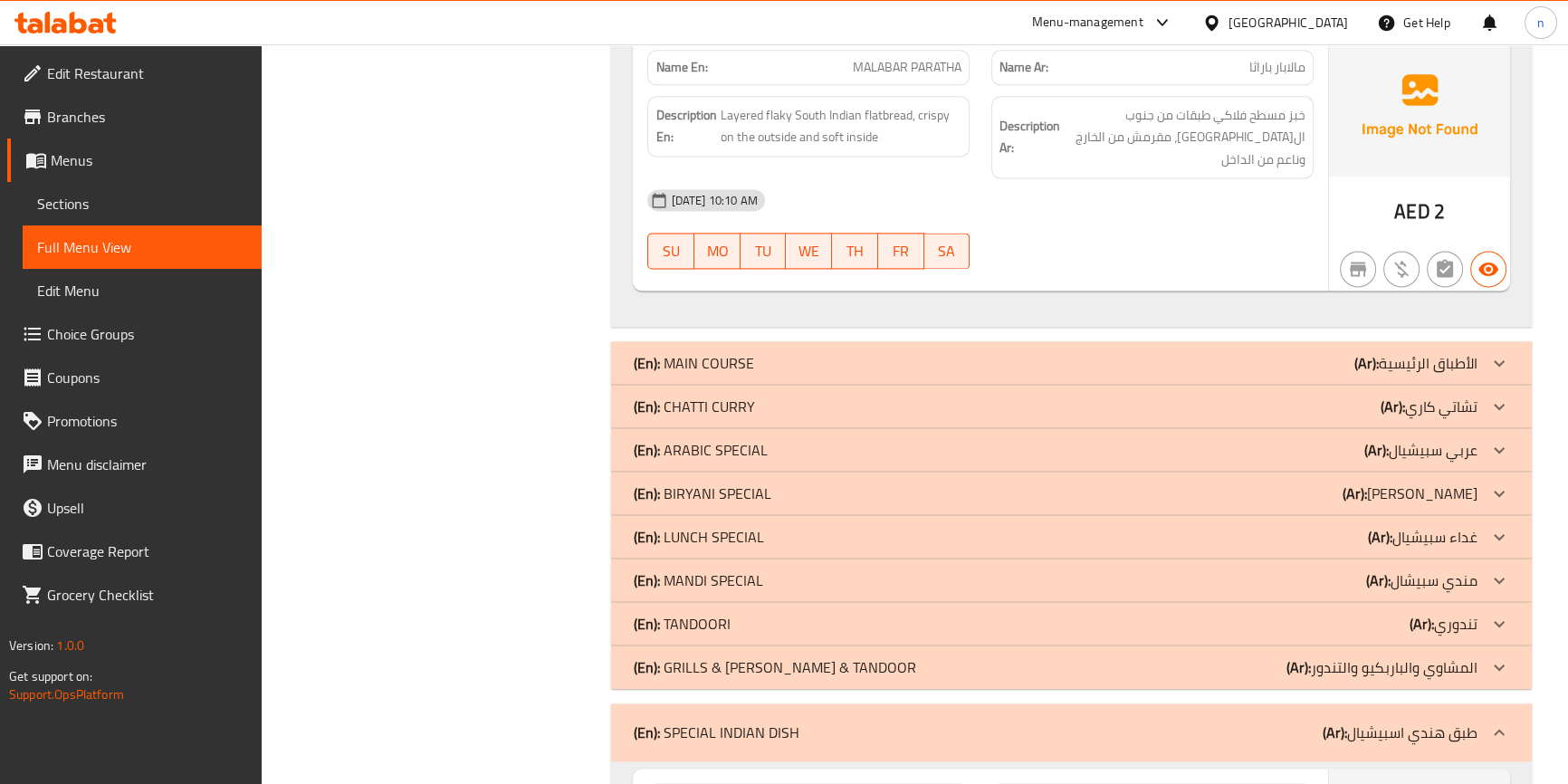
scroll to position [11864, 0]
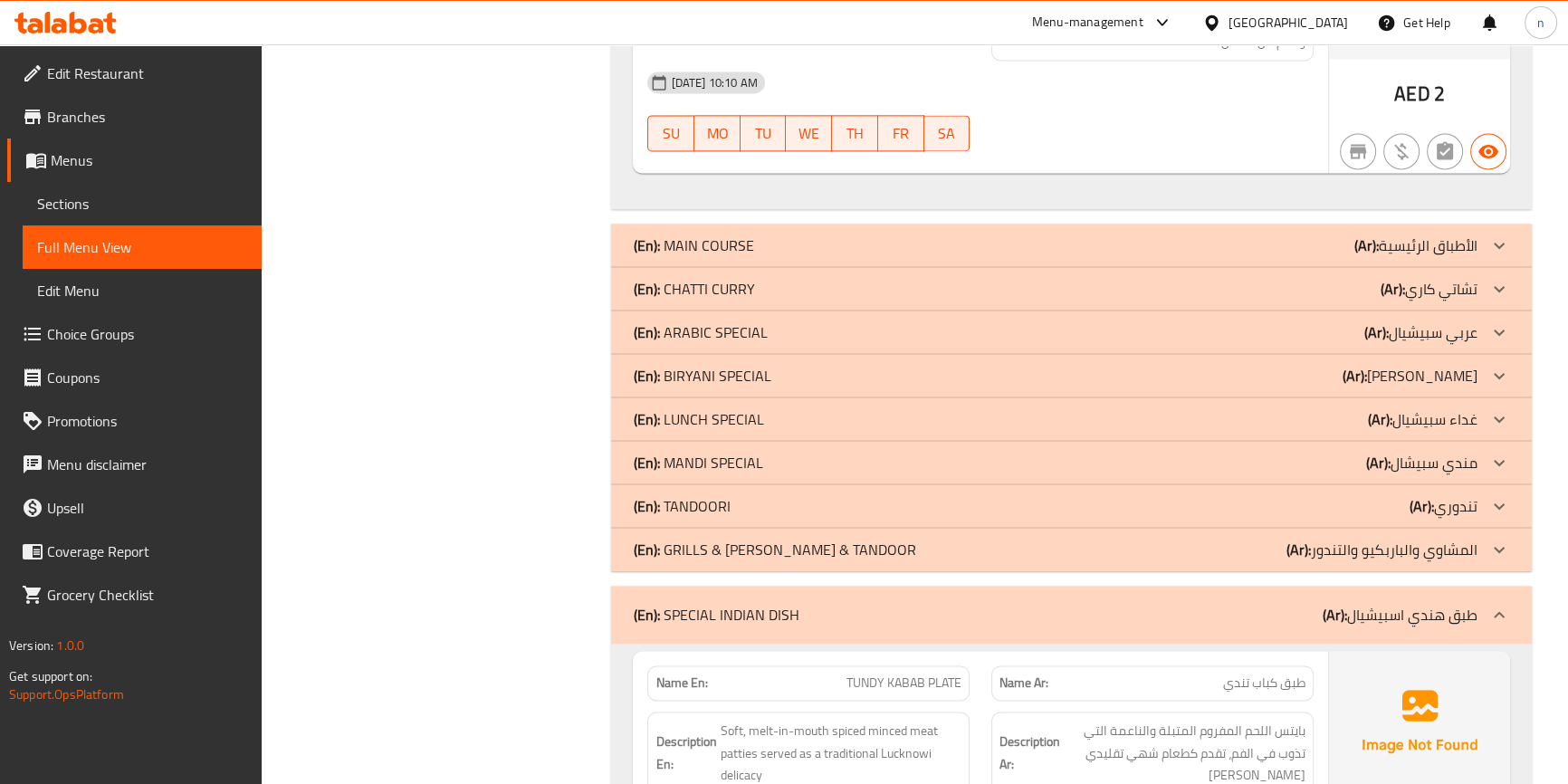
click at [1305, 604] on div "(En): SPECIAL INDIAN DISH (Ar): طبق هندي اسبيشيال" at bounding box center [1055, 614] width 844 height 22
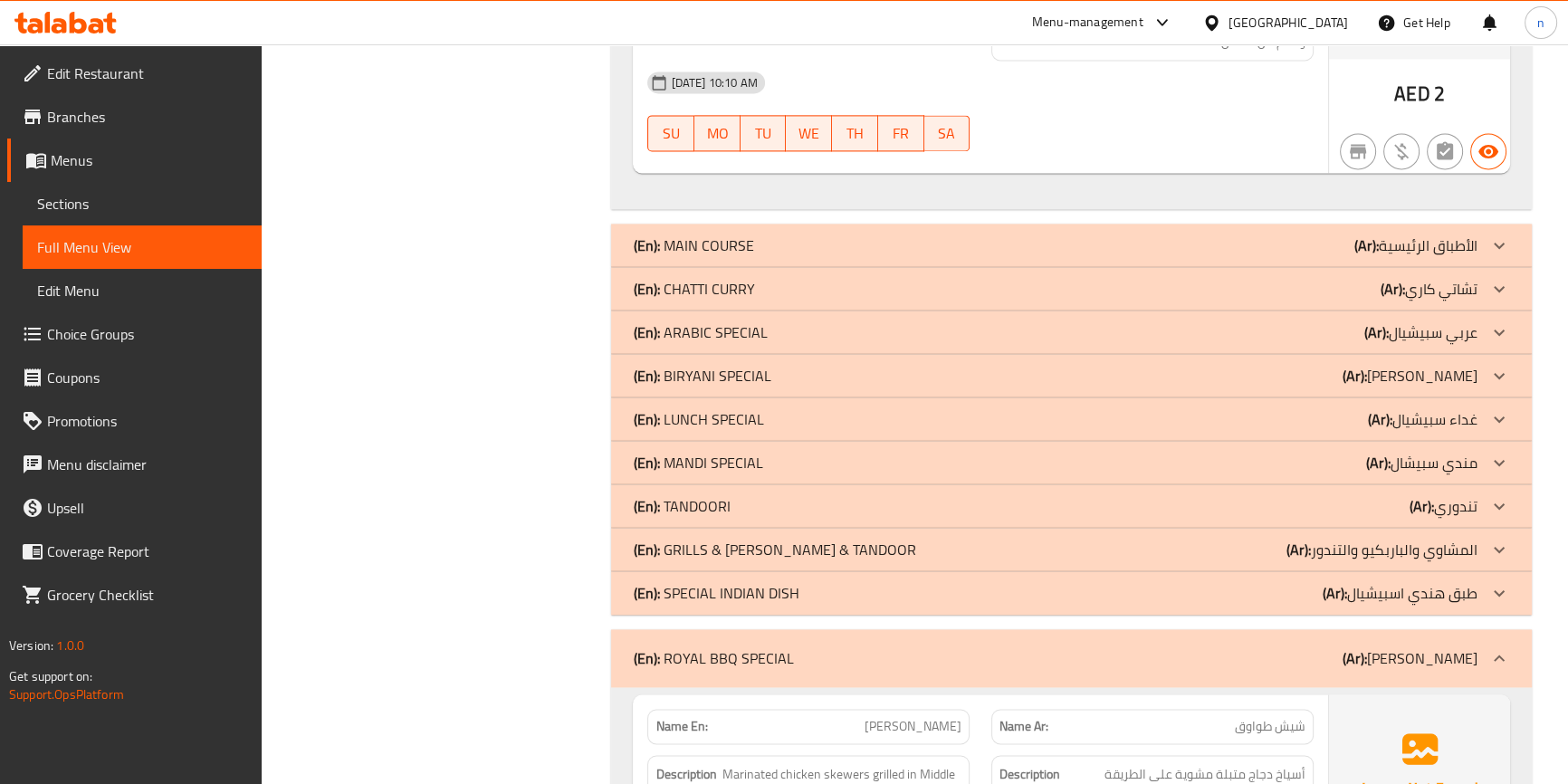
click at [1251, 629] on div "(En): ROYAL BBQ SPECIAL (Ar): باربيكيو رويال اسبيشيال" at bounding box center [1071, 658] width 920 height 58
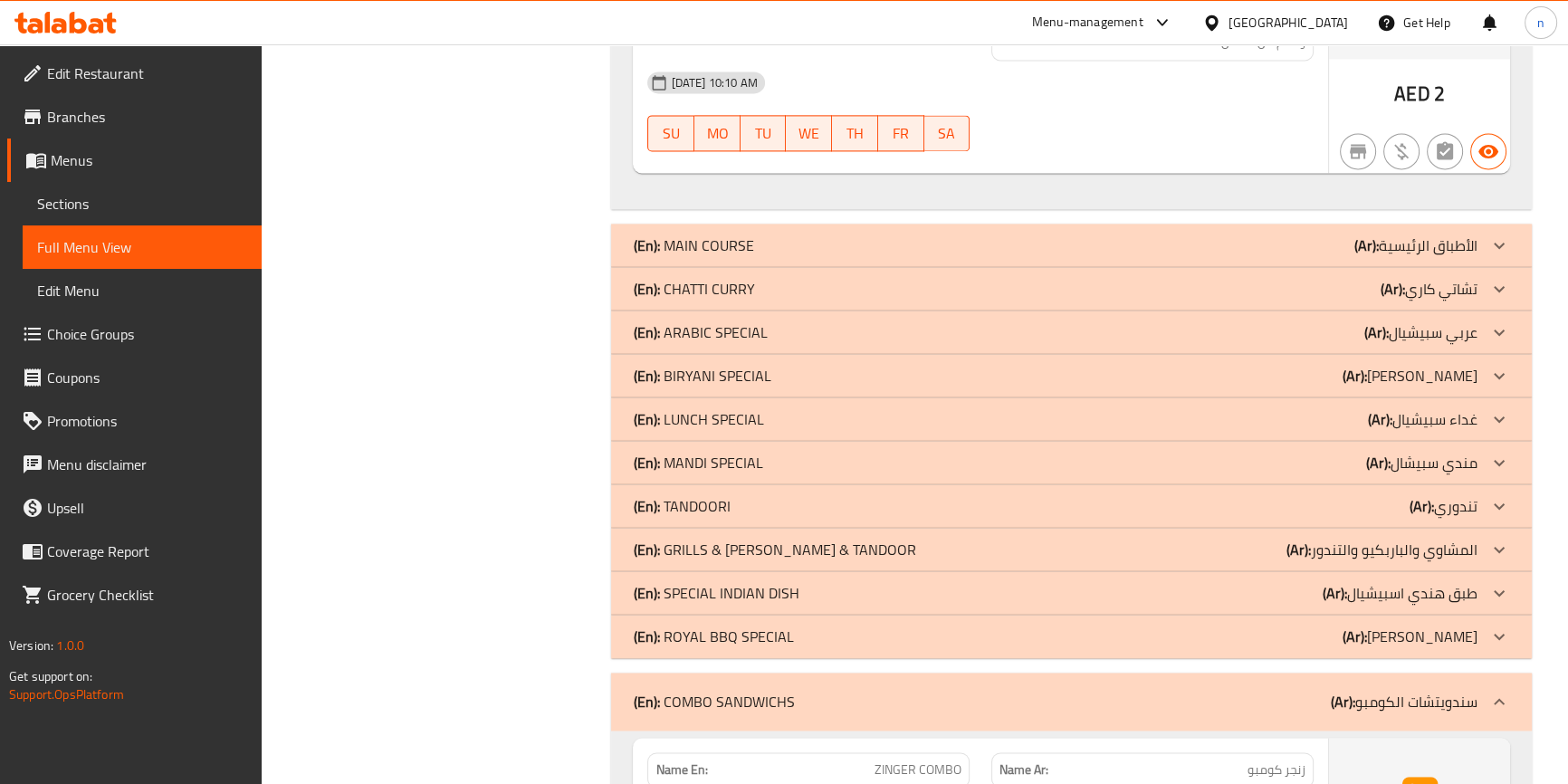
click at [1235, 691] on div "(En): COMBO SANDWICHS (Ar): سندويتشات الكومبو" at bounding box center [1055, 701] width 844 height 22
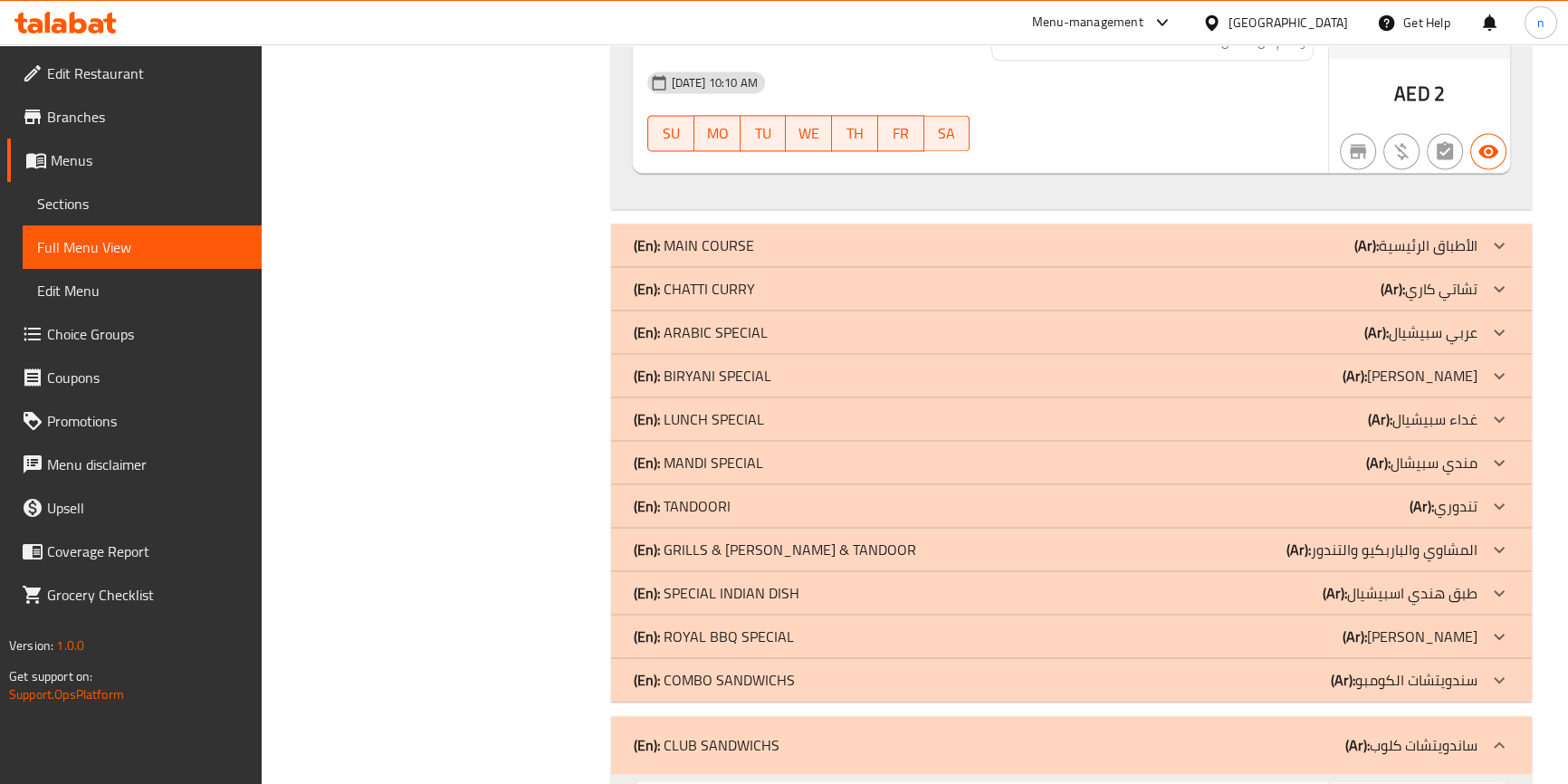
click at [1265, 734] on div "(En): CLUB SANDWICHS (Ar): ساندويتشات كلوب" at bounding box center [1055, 745] width 844 height 22
click at [1249, 734] on div "(En): CLUB SANDWICHS (Ar): ساندويتشات كلوب" at bounding box center [1055, 745] width 844 height 22
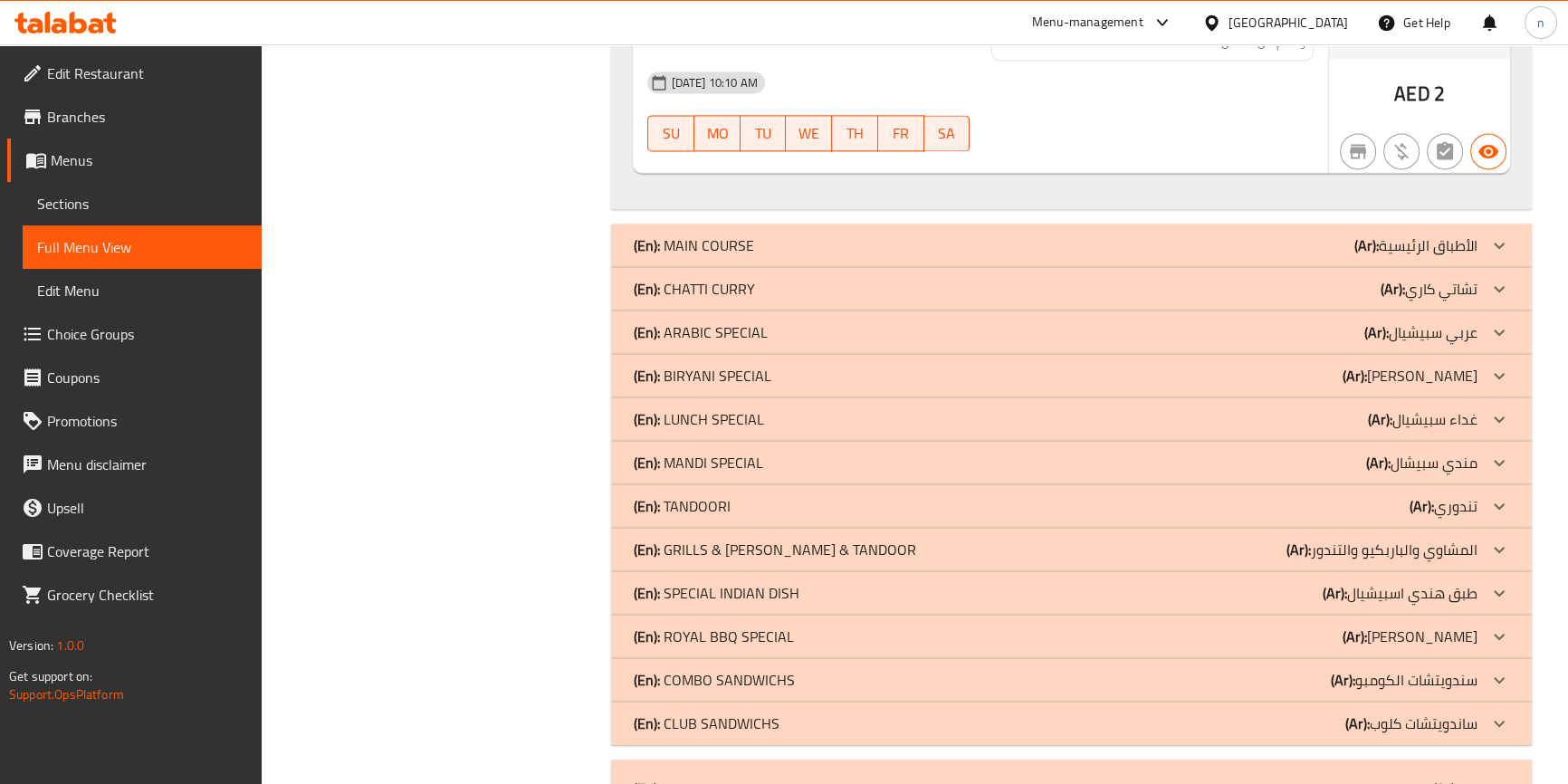
click at [1240, 777] on div "(En): WRAP (Ar): راب" at bounding box center [1055, 788] width 844 height 22
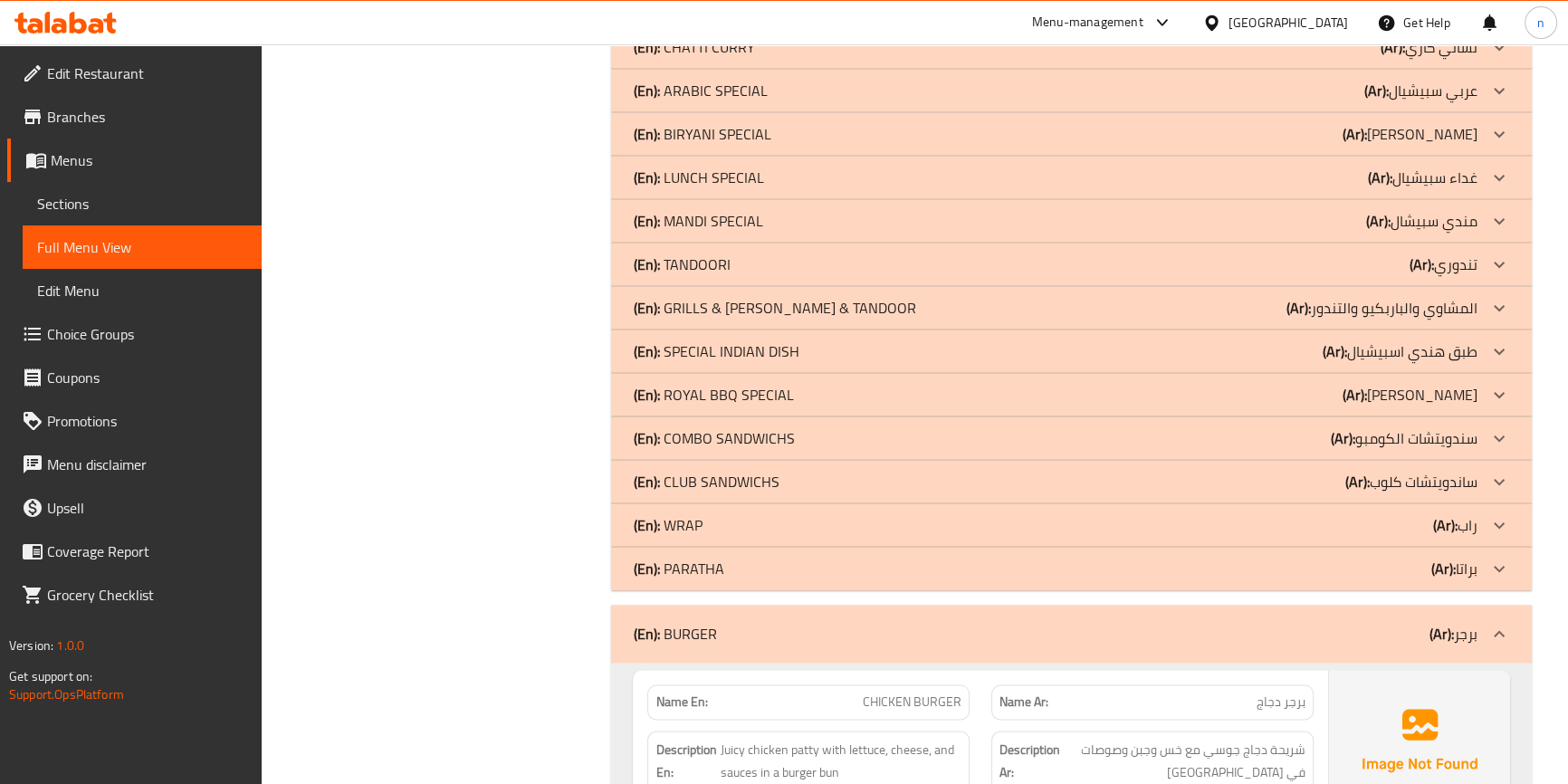
scroll to position [12112, 0]
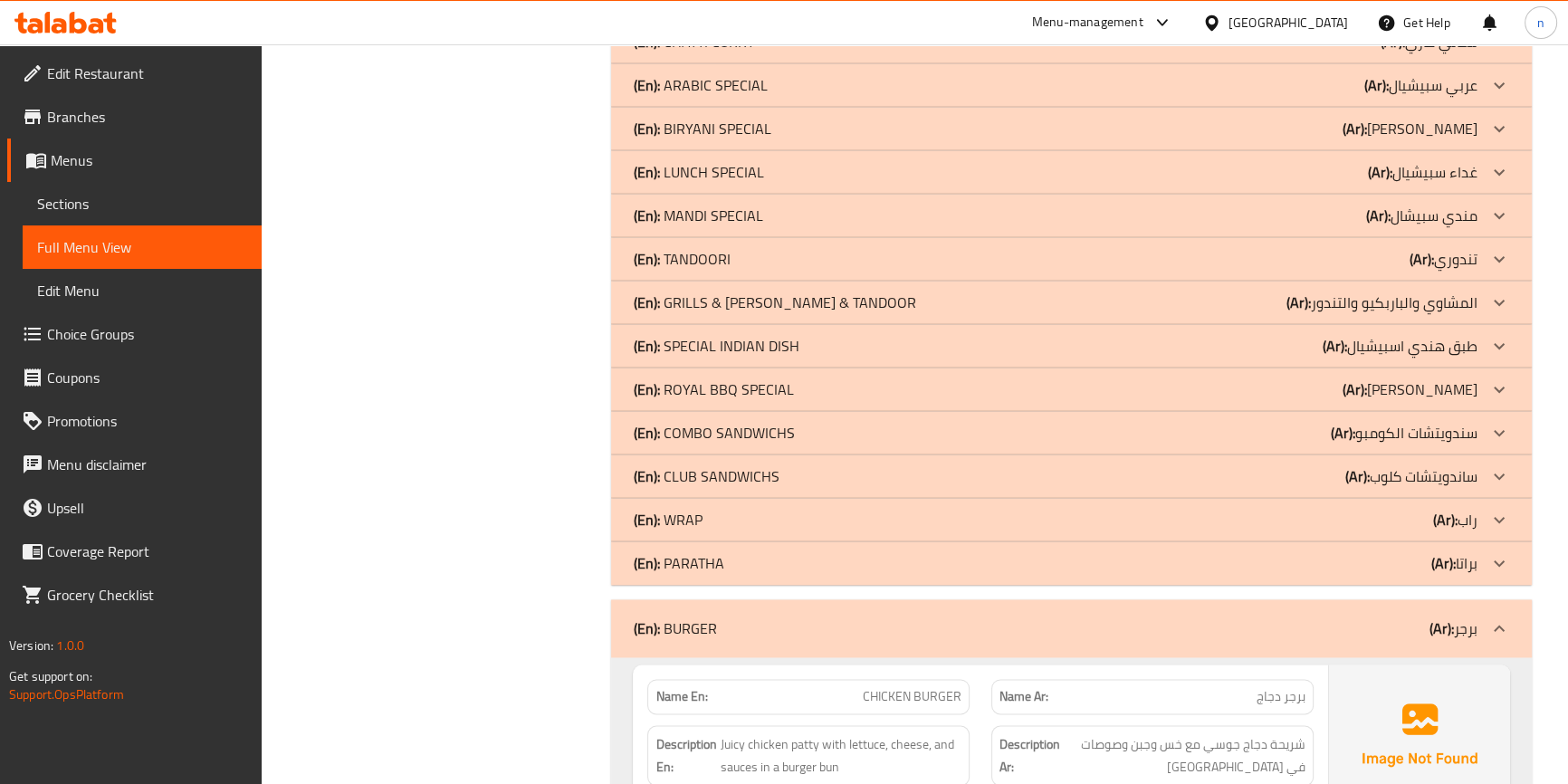
click at [1292, 599] on div "(En): BURGER (Ar): برجر" at bounding box center [1071, 628] width 920 height 58
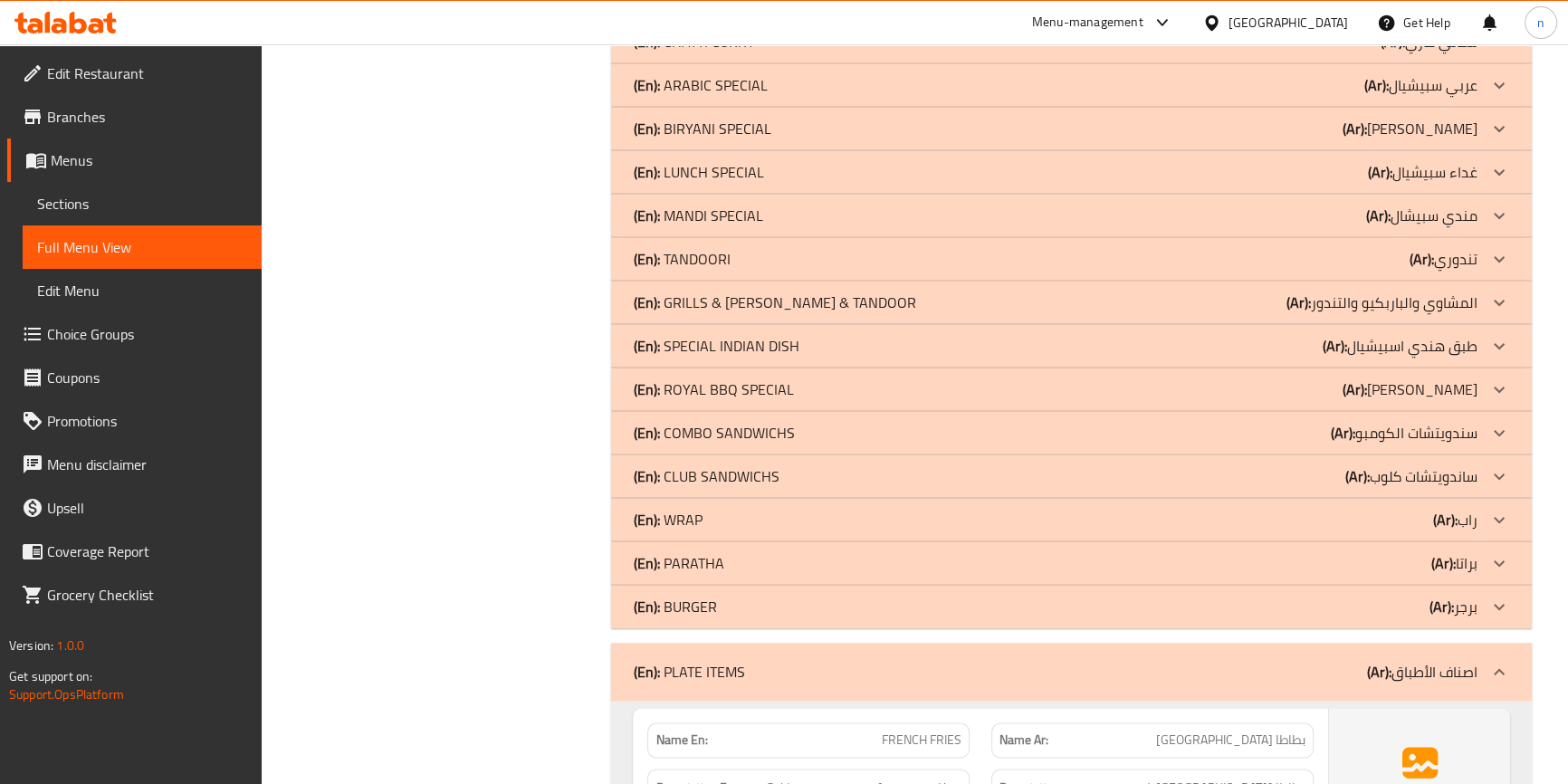
click at [1258, 661] on div "(En): PLATE ITEMS (Ar): اصناف الأطباق" at bounding box center [1055, 671] width 844 height 22
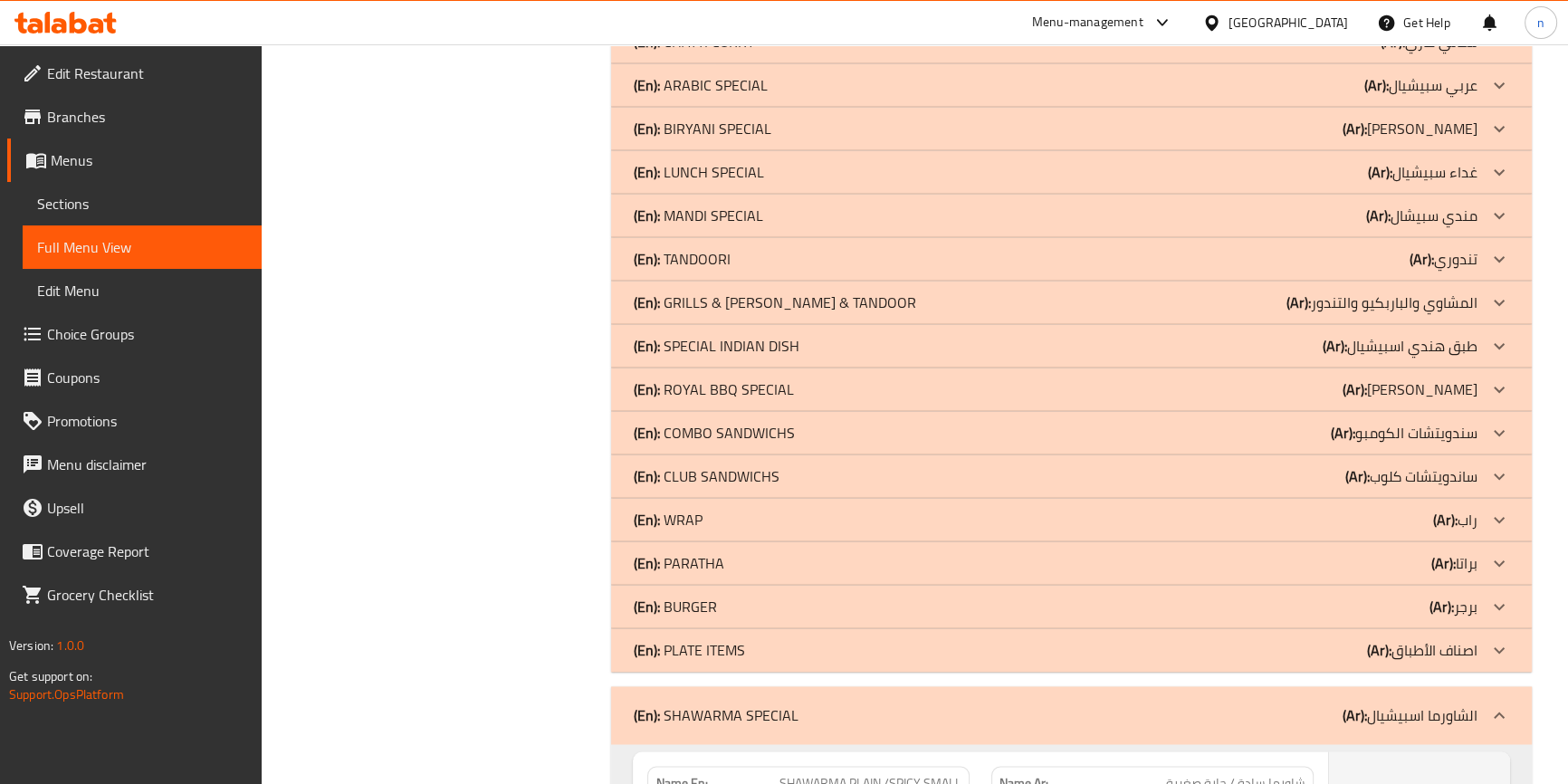
click at [1238, 704] on div "(En): SHAWARMA SPECIAL (Ar): الشاورما اسبيشيال" at bounding box center [1055, 715] width 844 height 22
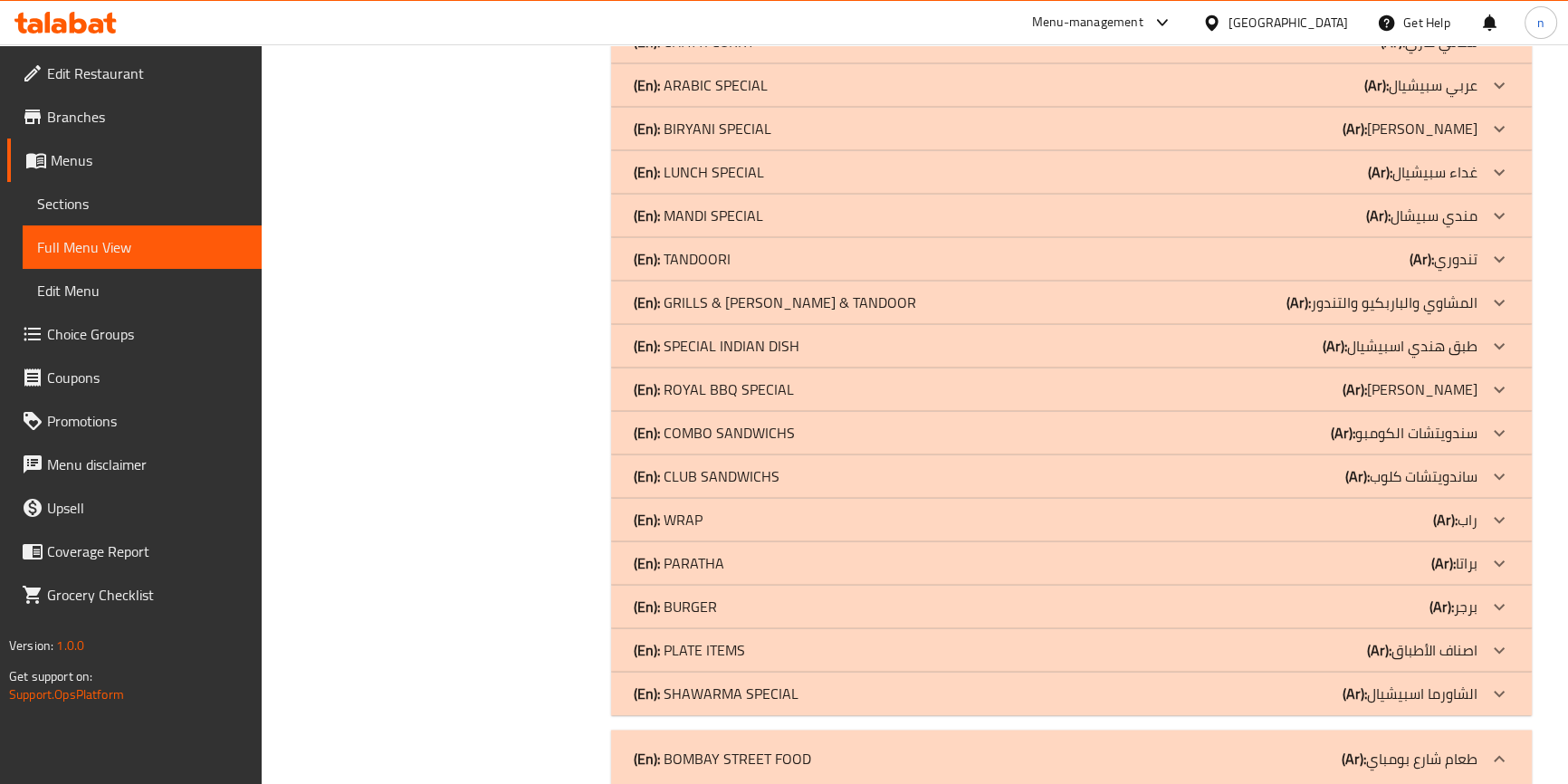
click at [1244, 747] on div "(En): BOMBAY STREET FOOD (Ar): طعام شارع بومباي" at bounding box center [1055, 758] width 844 height 22
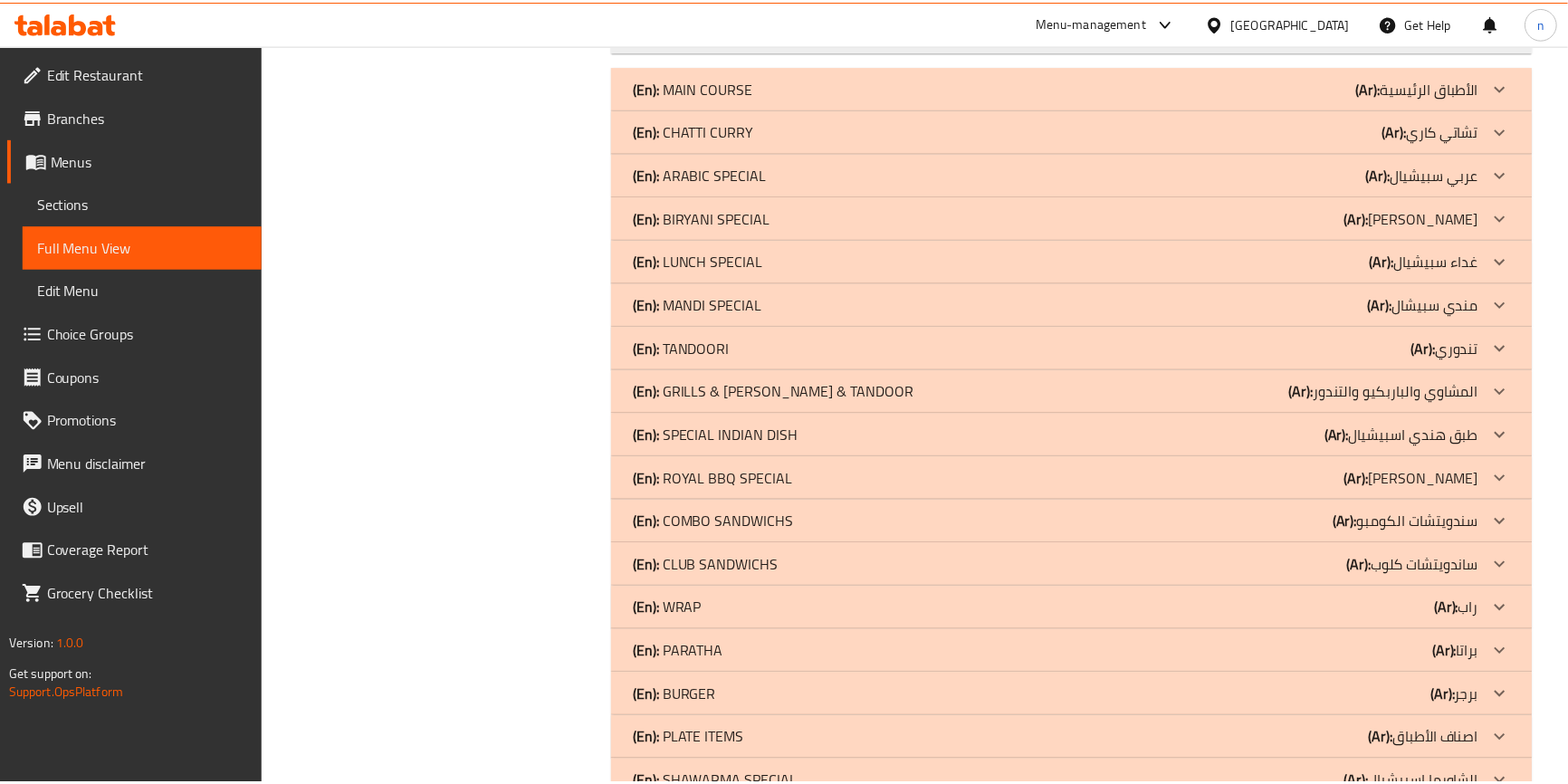
scroll to position [12063, 0]
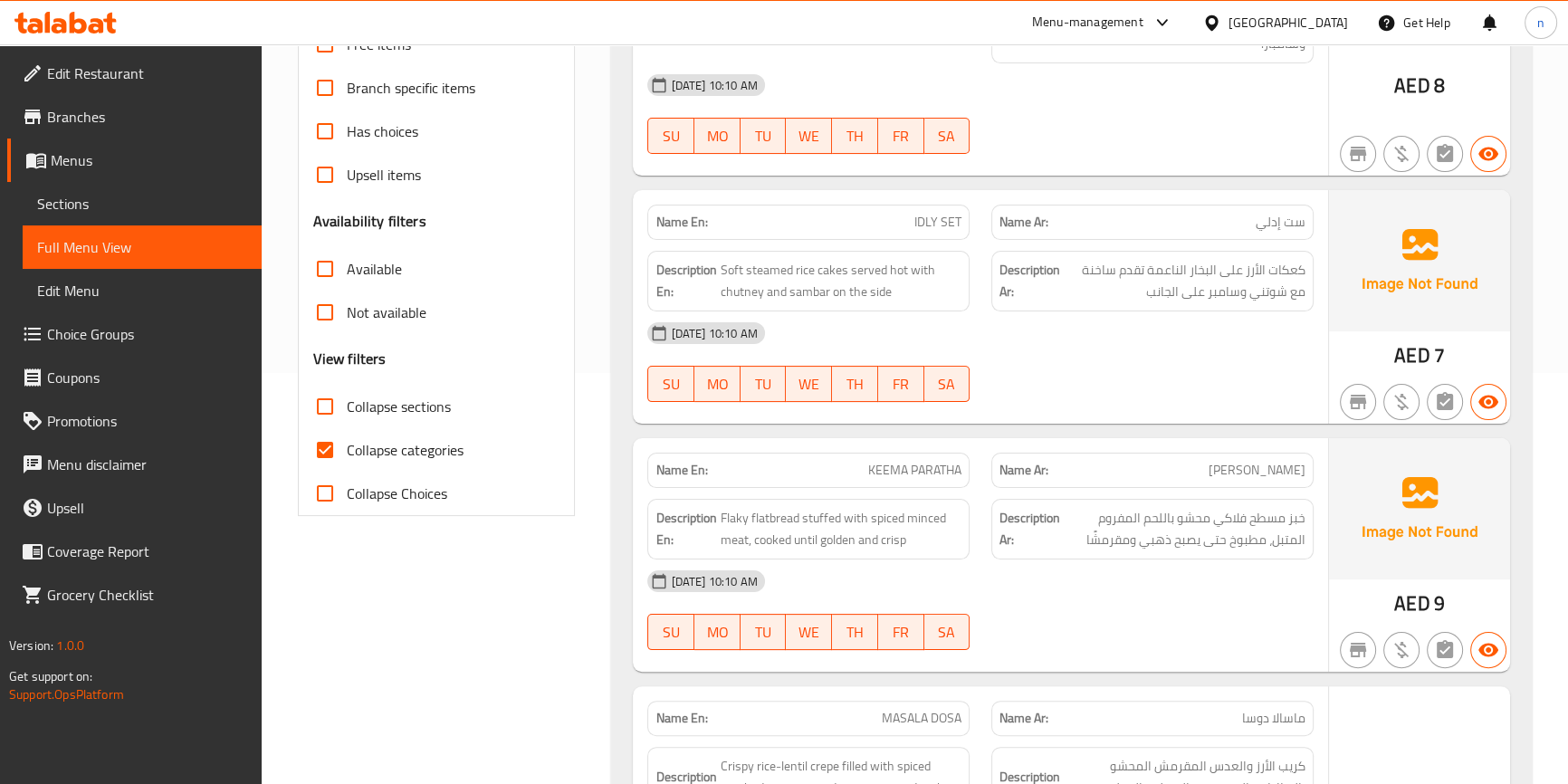
click at [328, 445] on input "Collapse categories" at bounding box center [324, 450] width 43 height 43
checkbox input "false"
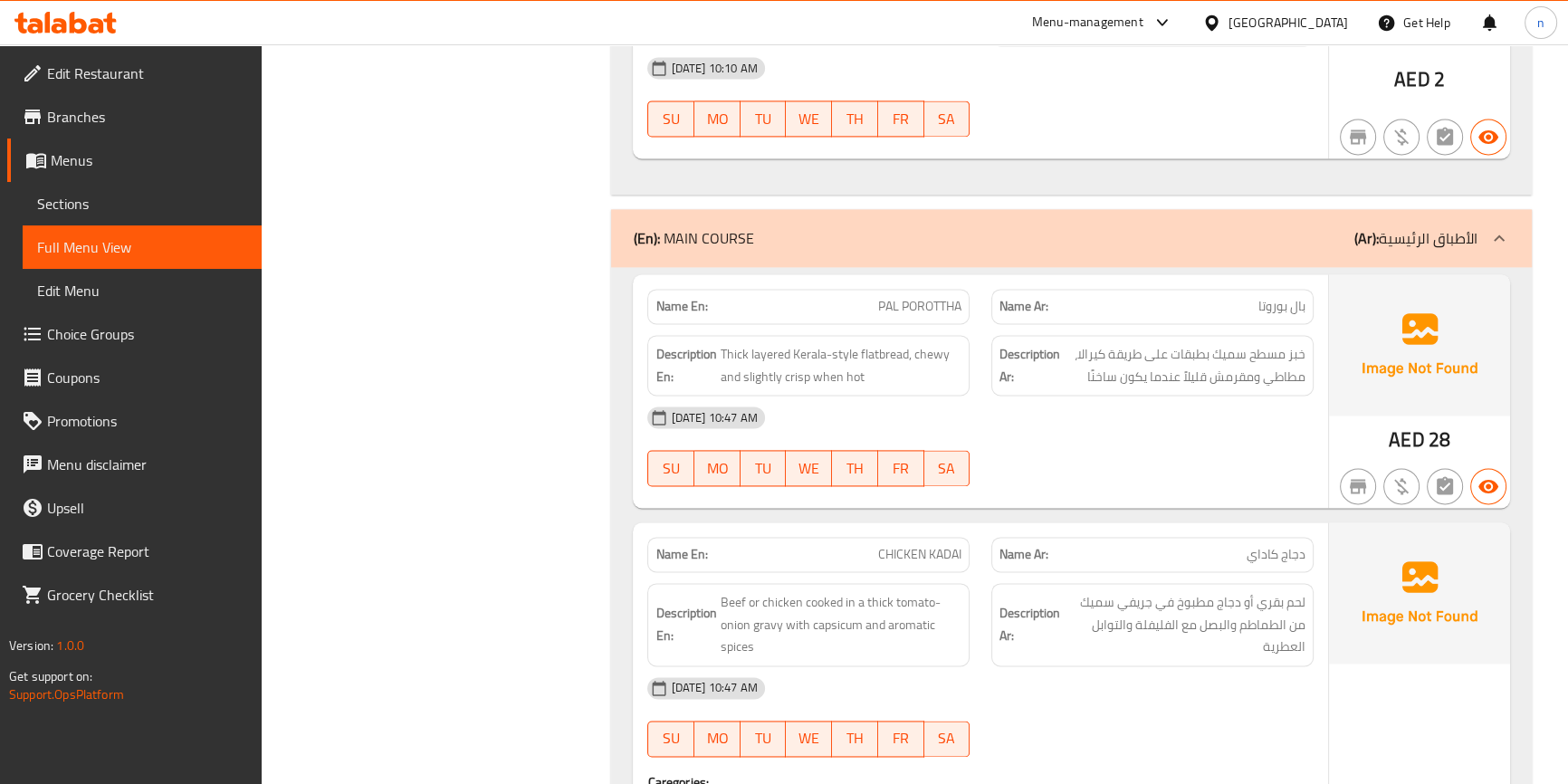
scroll to position [11933, 0]
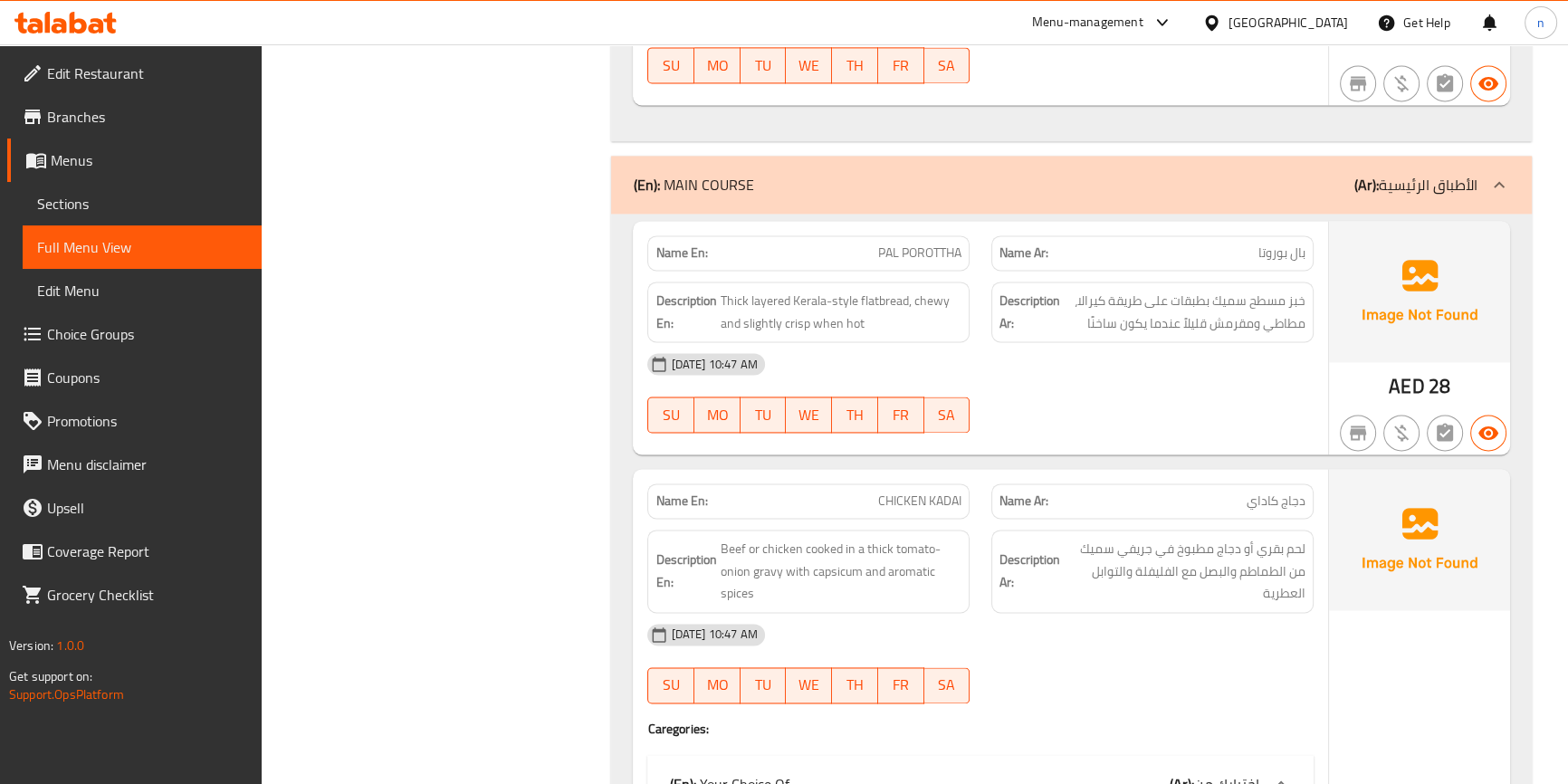
click at [1253, 173] on div "(En): MAIN COURSE (Ar): الأطباق الرئيسية" at bounding box center [1055, 184] width 844 height 22
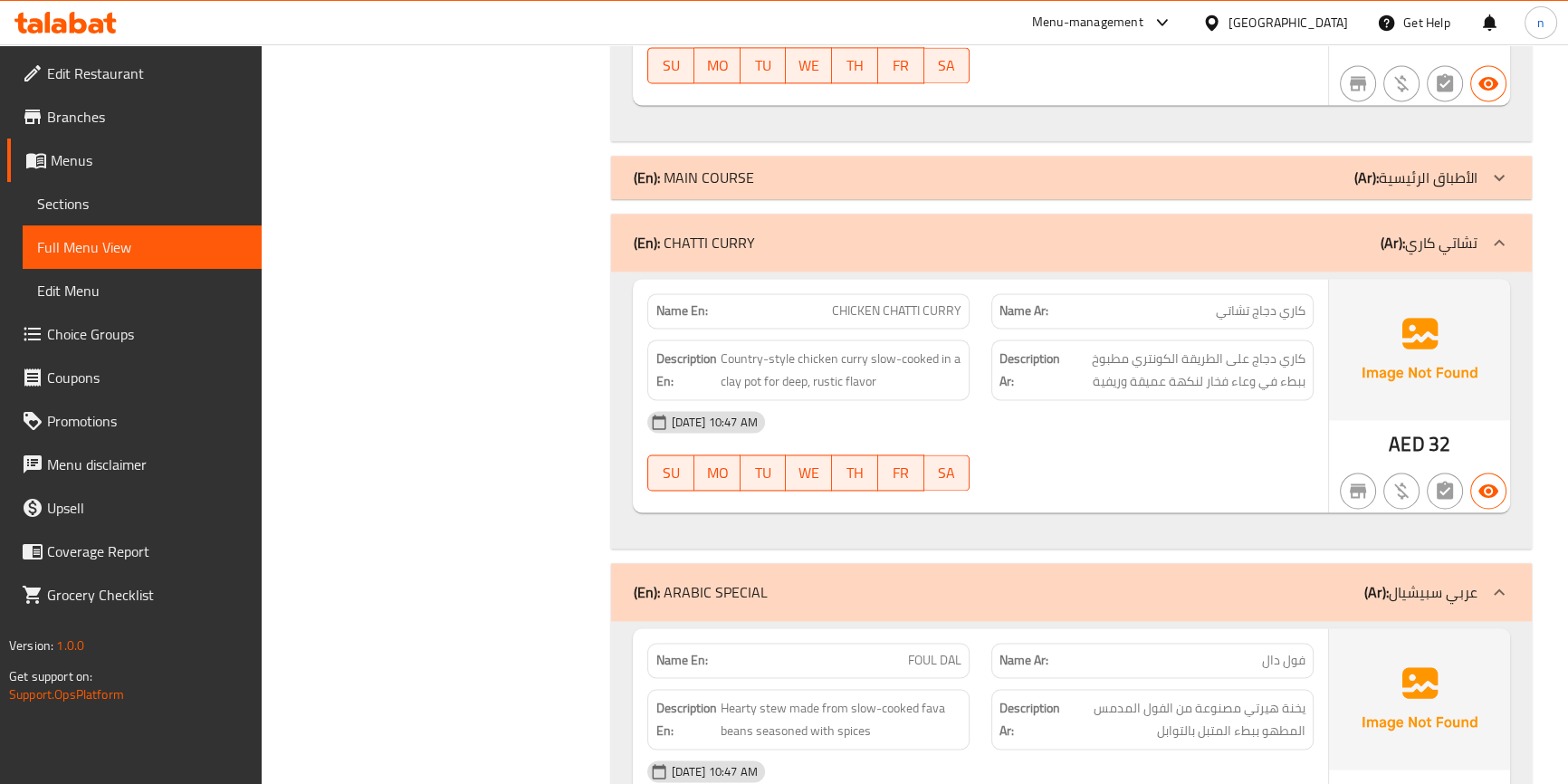
click at [1304, 214] on div "(En): CHATTI CURRY (Ar): تشاتي كاري" at bounding box center [1071, 243] width 920 height 58
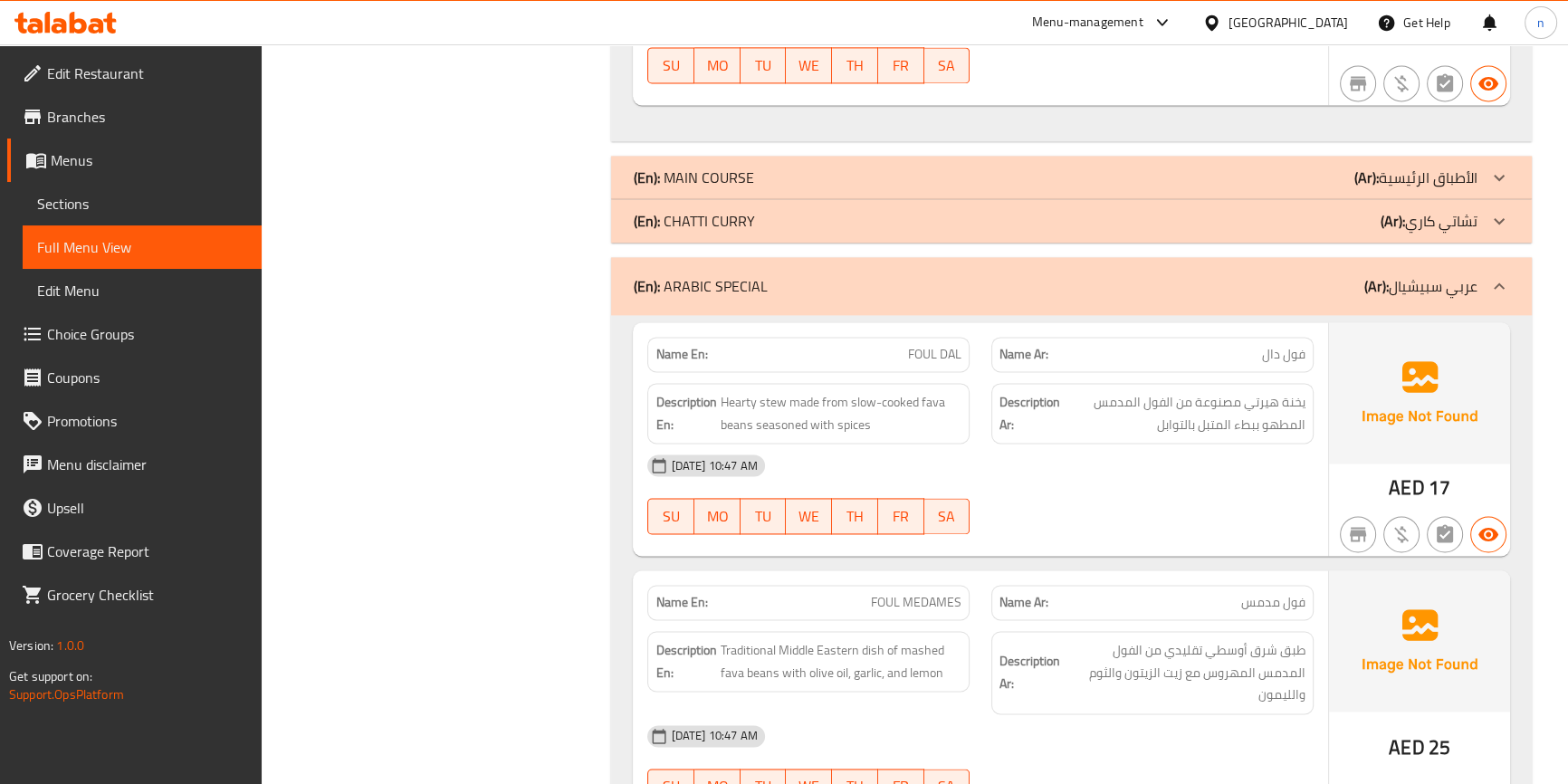
click at [1324, 275] on div "(En): ARABIC SPECIAL (Ar): عربي سبيشيال" at bounding box center [1055, 285] width 844 height 22
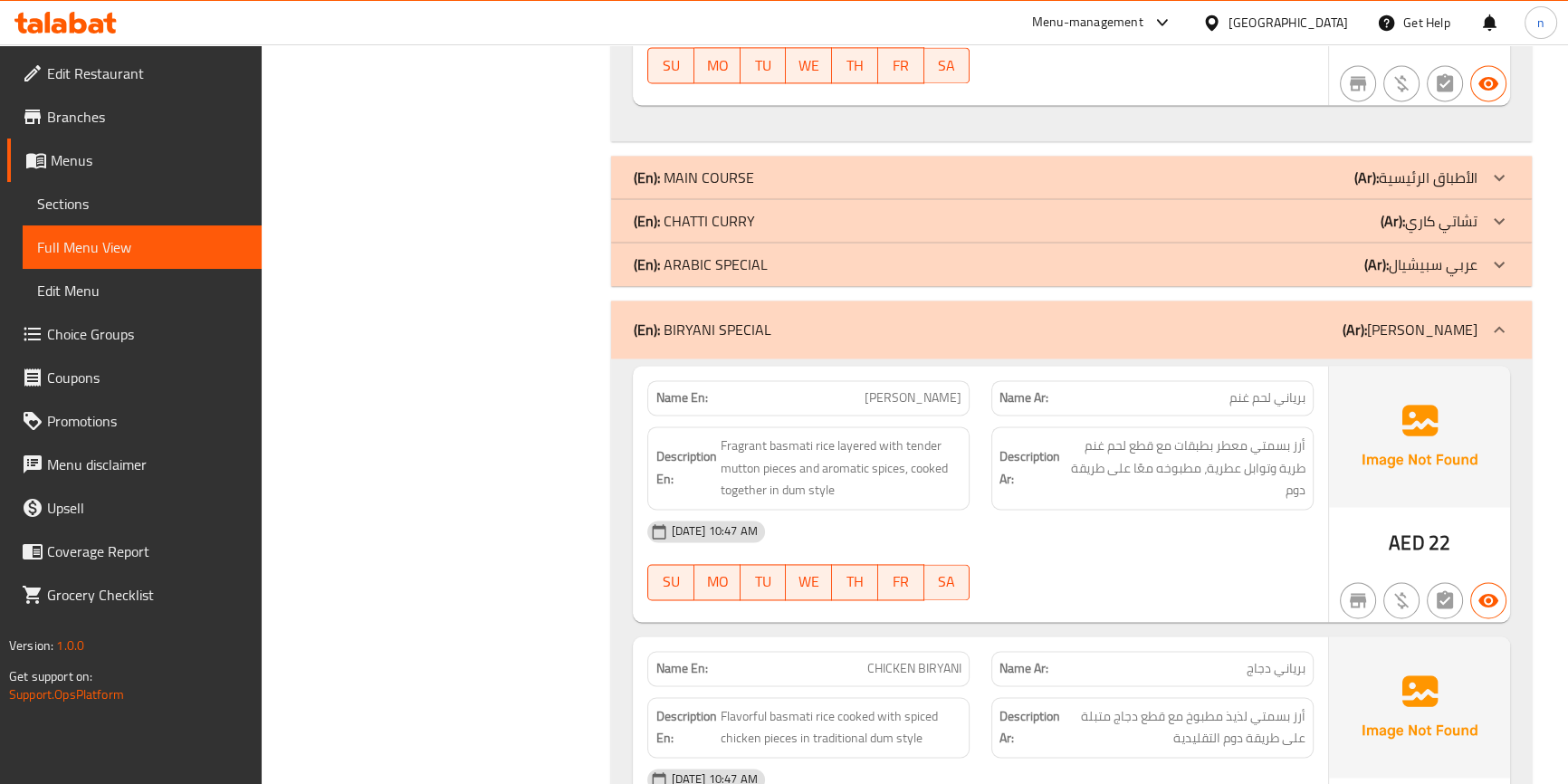
click at [1278, 319] on div "(En): BIRYANI SPECIAL (Ar): برياني سبيشيال" at bounding box center [1055, 329] width 844 height 22
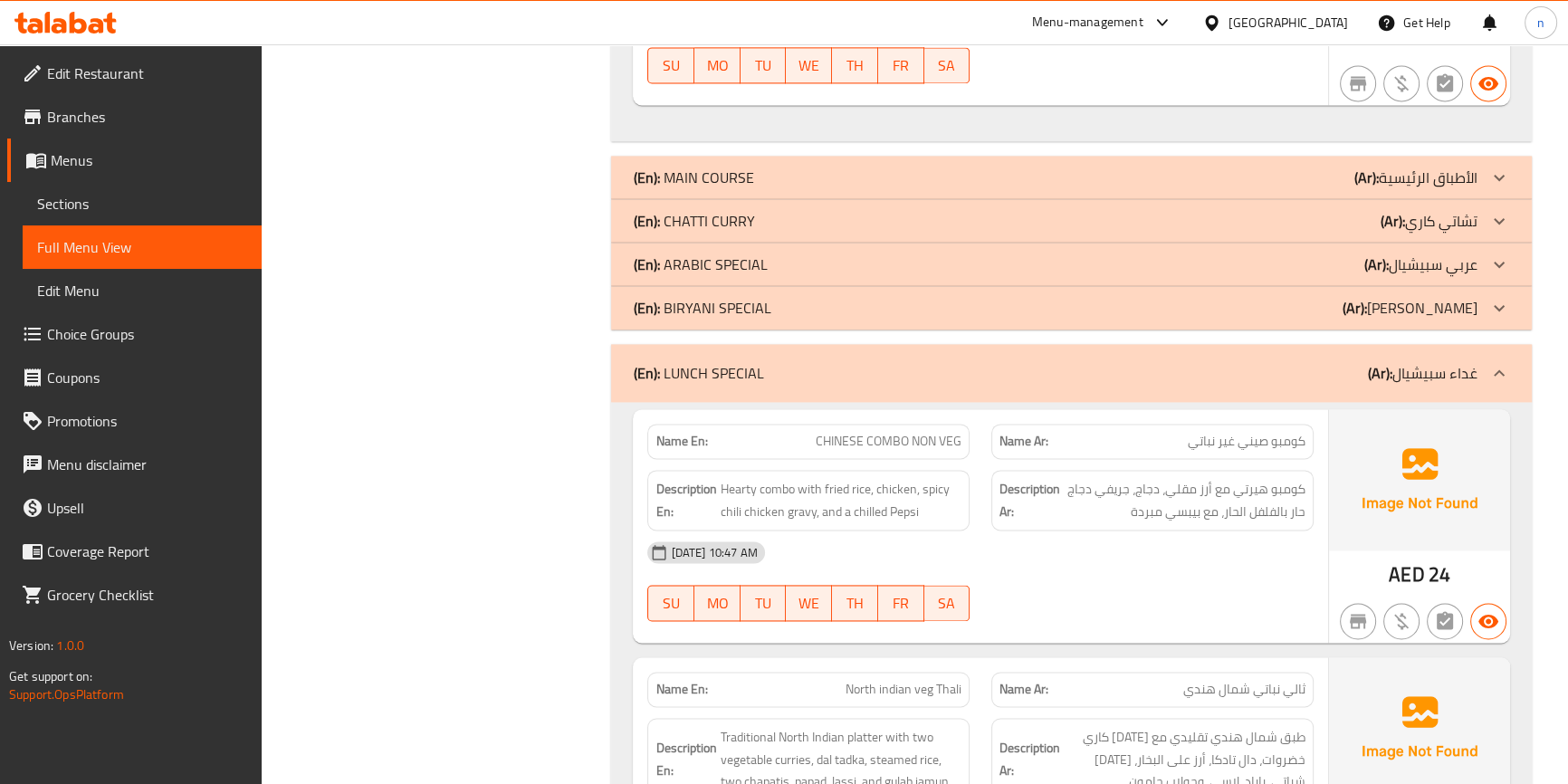
click at [1294, 362] on div "(En): LUNCH SPECIAL (Ar): غداء سبيشيال" at bounding box center [1055, 372] width 844 height 22
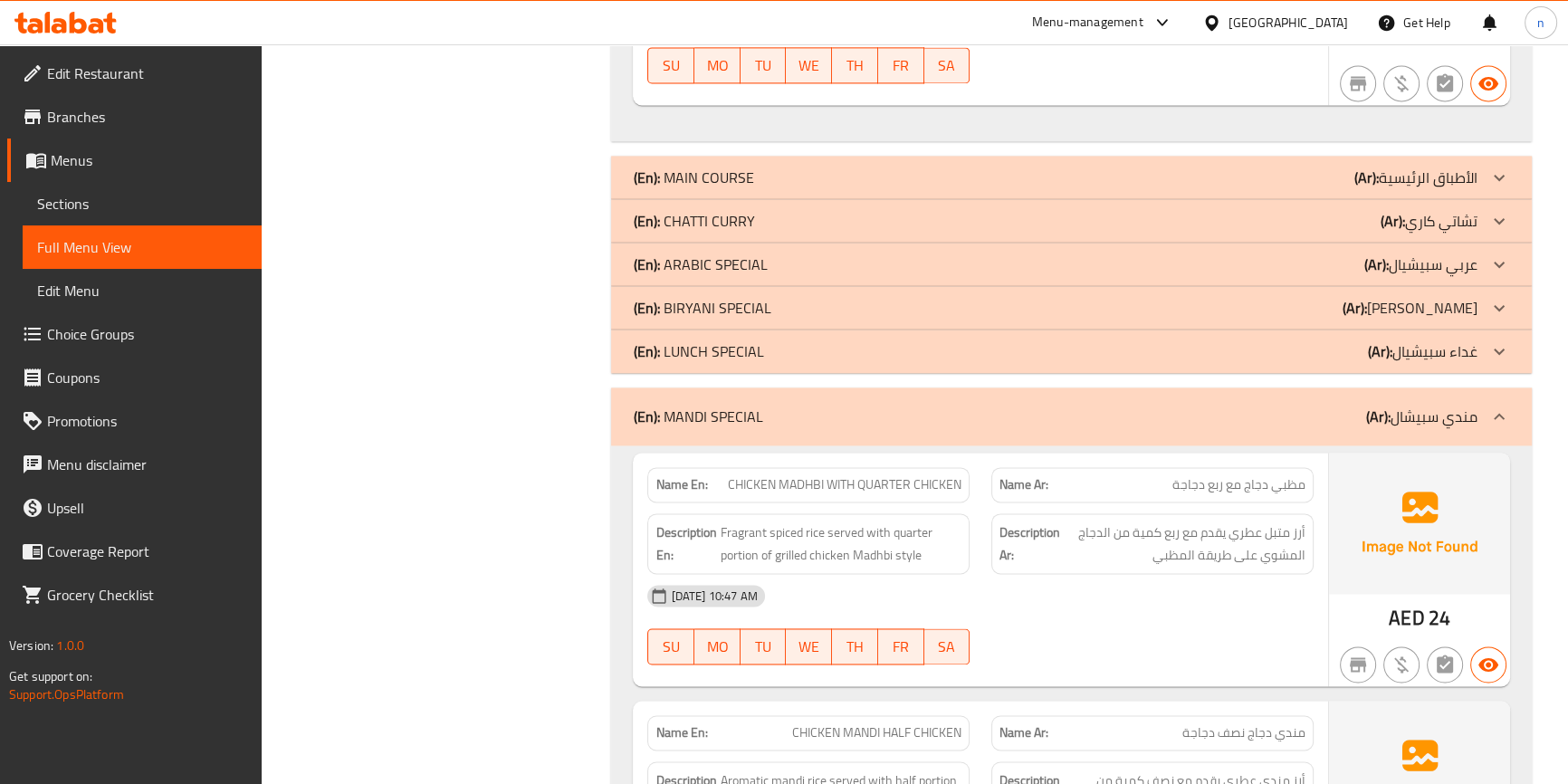
click at [1289, 387] on div "(En): MANDI SPECIAL (Ar): مندي سبيشال" at bounding box center [1071, 416] width 920 height 58
click at [1286, 405] on div "(En): MANDI SPECIAL (Ar): مندي سبيشال" at bounding box center [1055, 415] width 844 height 22
click at [1159, 405] on div "(En): MANDI SPECIAL (Ar): مندي سبيشال" at bounding box center [1055, 415] width 844 height 22
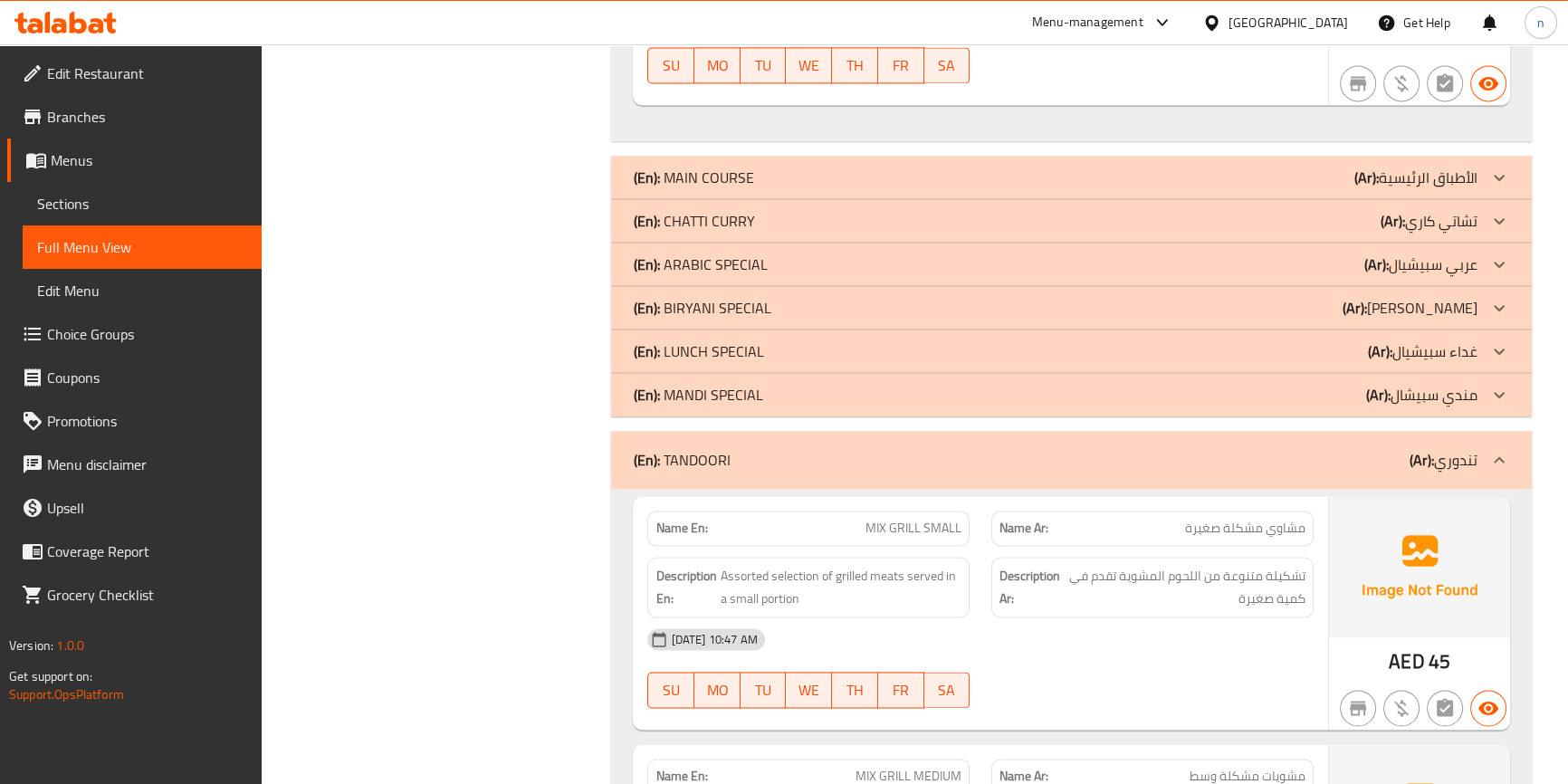
click at [1304, 449] on div "(En): TANDOORI (Ar): تندوري" at bounding box center [1055, 460] width 844 height 22
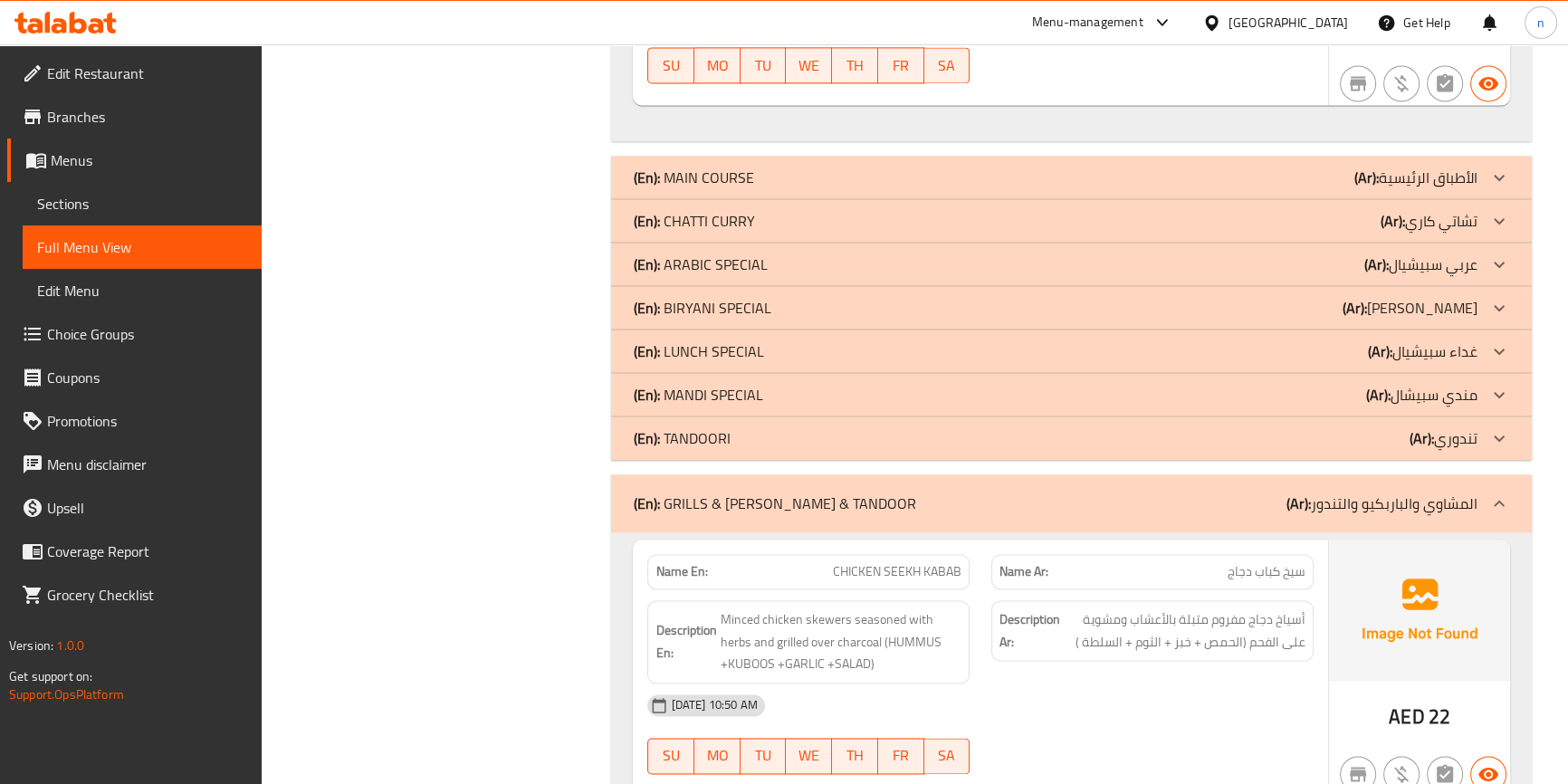
click at [1244, 492] on div "(En): GRILLS & BARBECUE & TANDOOR (Ar): المشاوي والباربكيو والتندور" at bounding box center [1055, 503] width 844 height 22
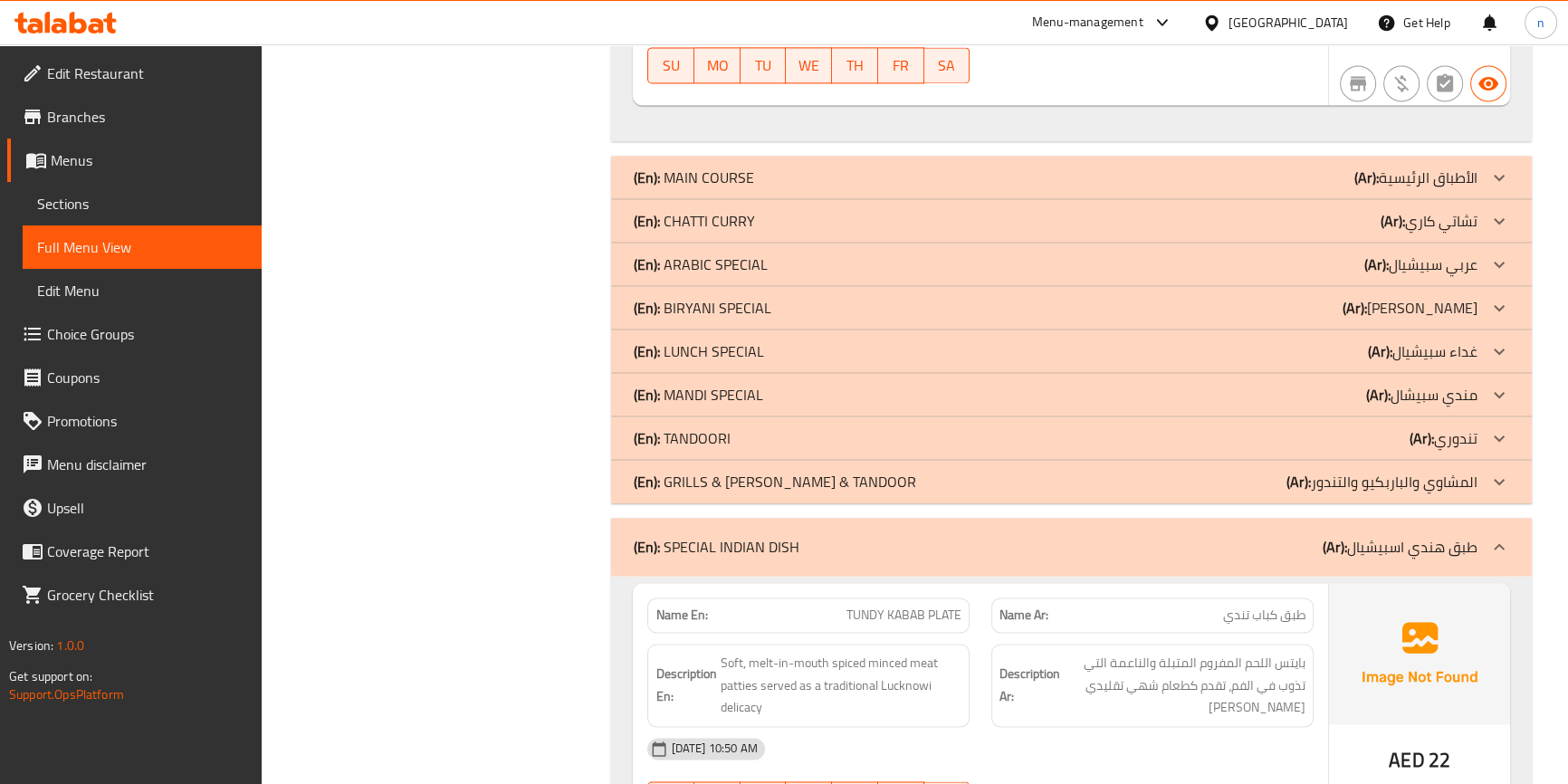
click at [1216, 535] on div "(En): SPECIAL INDIAN DISH (Ar): طبق هندي اسبيشيال" at bounding box center [1055, 546] width 844 height 22
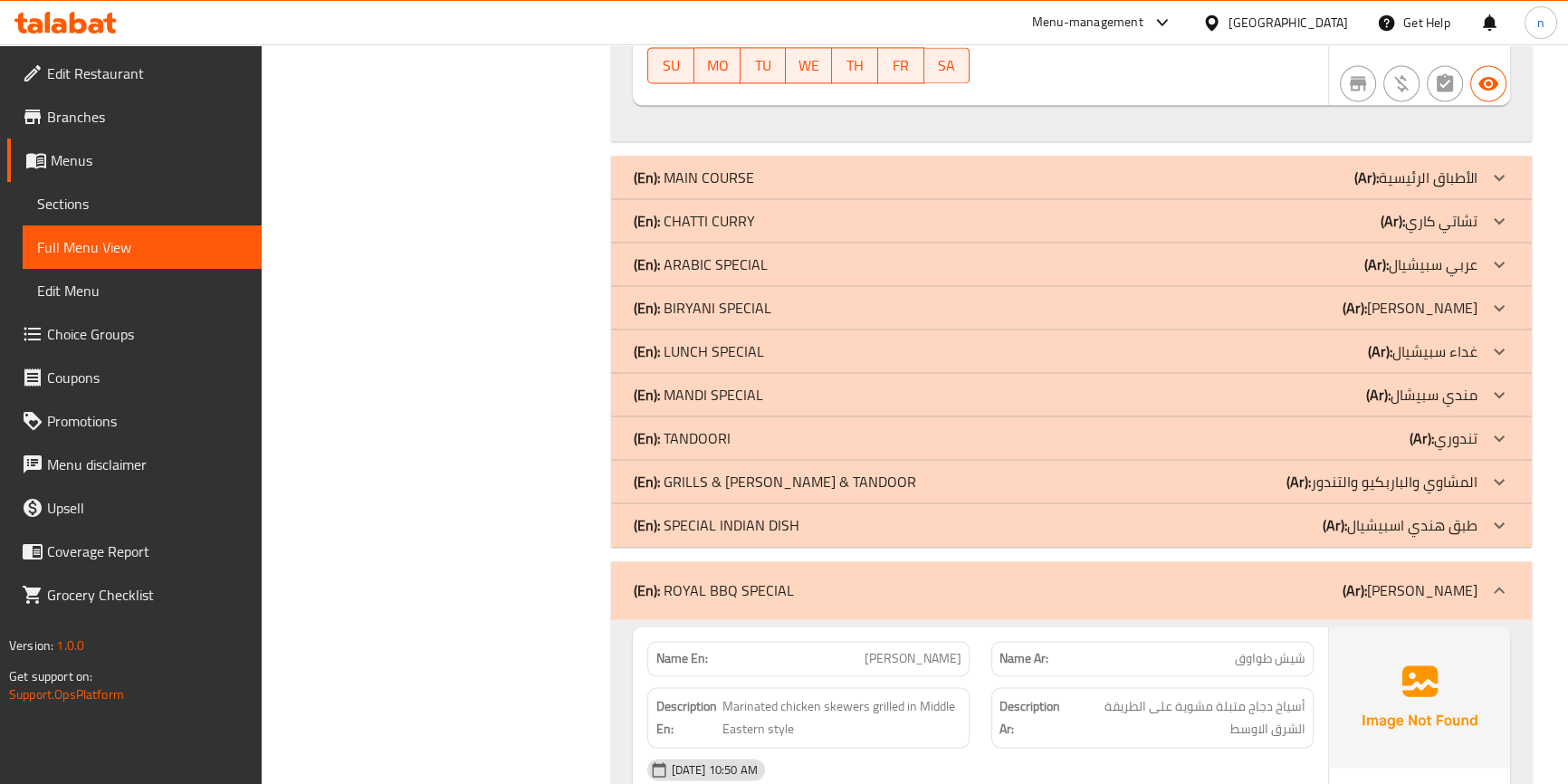
click at [1235, 580] on div "(En): ROYAL BBQ SPECIAL (Ar): باربيكيو رويال اسبيشيال" at bounding box center [1055, 590] width 844 height 22
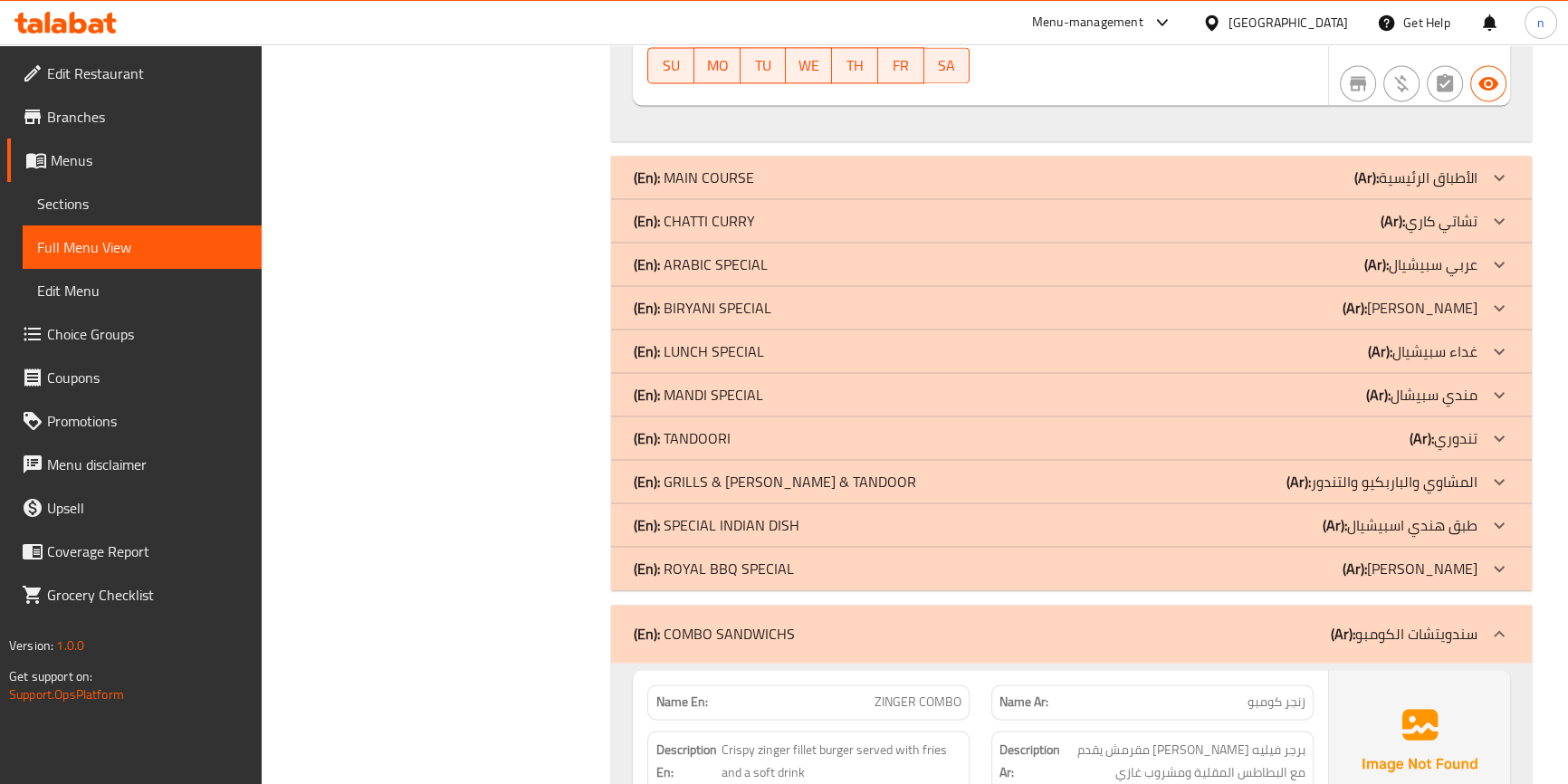
click at [1232, 605] on div "(En): COMBO SANDWICHS (Ar): سندويتشات الكومبو" at bounding box center [1071, 634] width 920 height 58
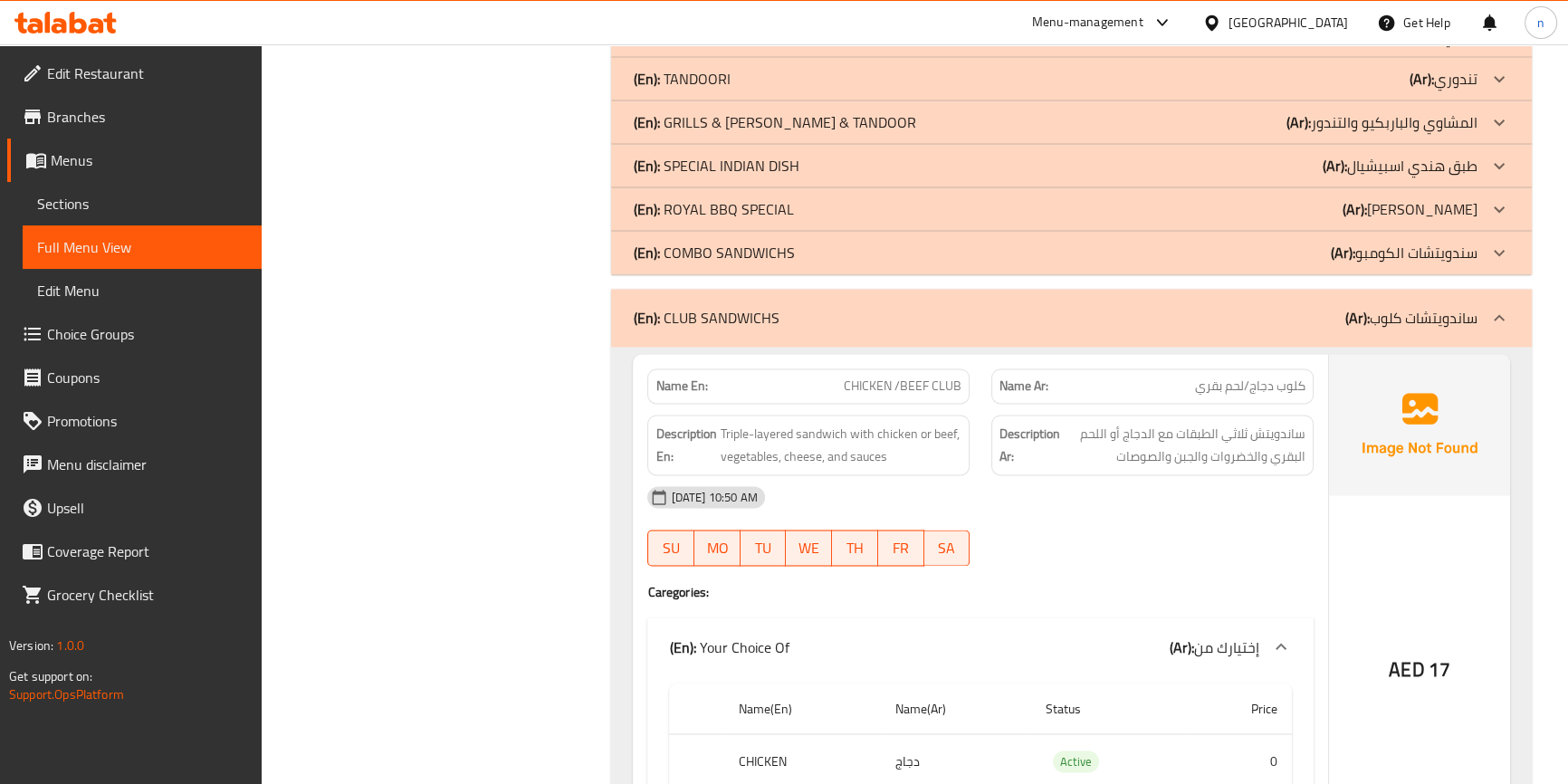
scroll to position [12262, 0]
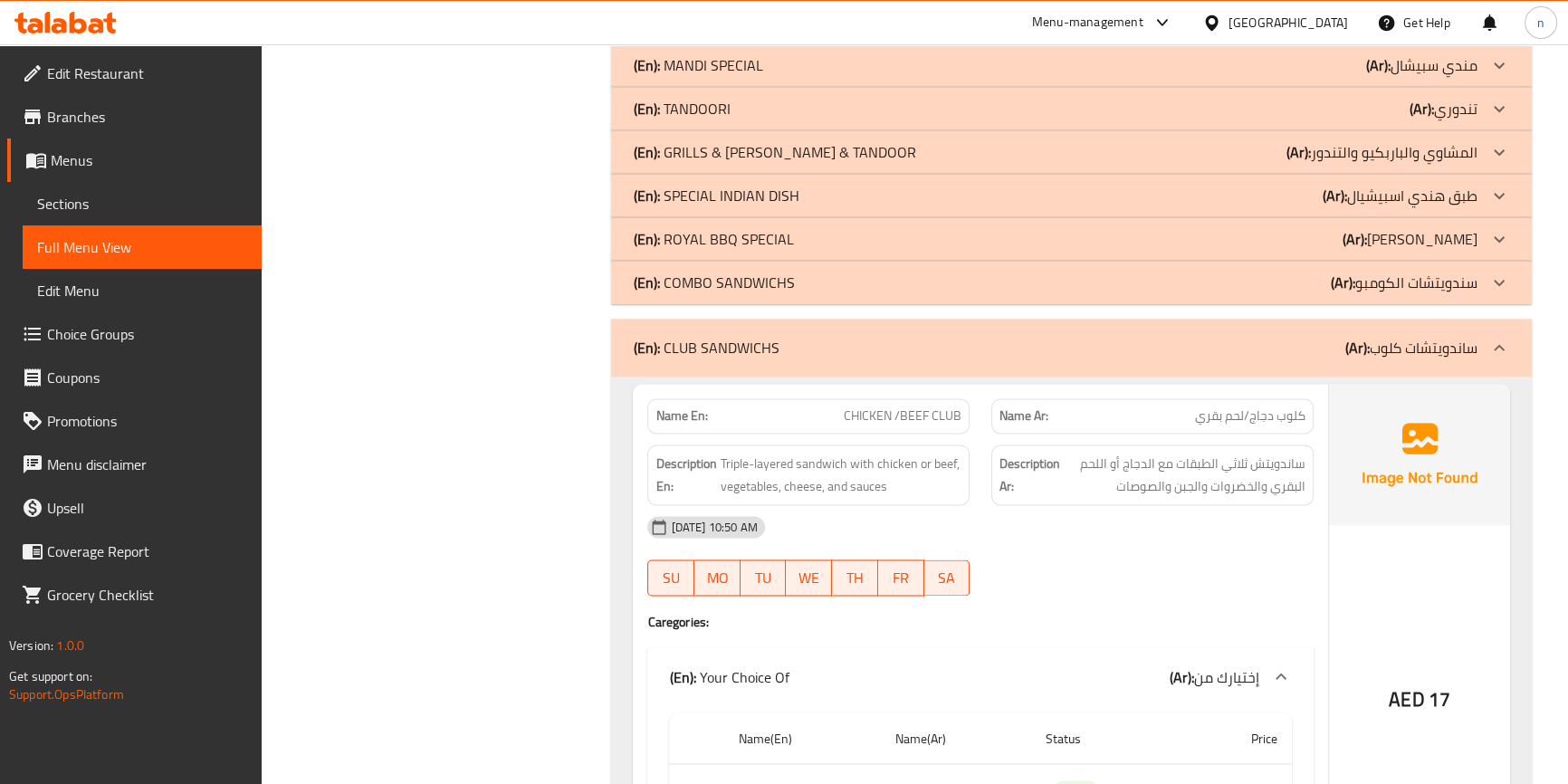
click at [1231, 319] on div "(En): CLUB SANDWICHS (Ar): ساندويتشات كلوب" at bounding box center [1071, 348] width 920 height 58
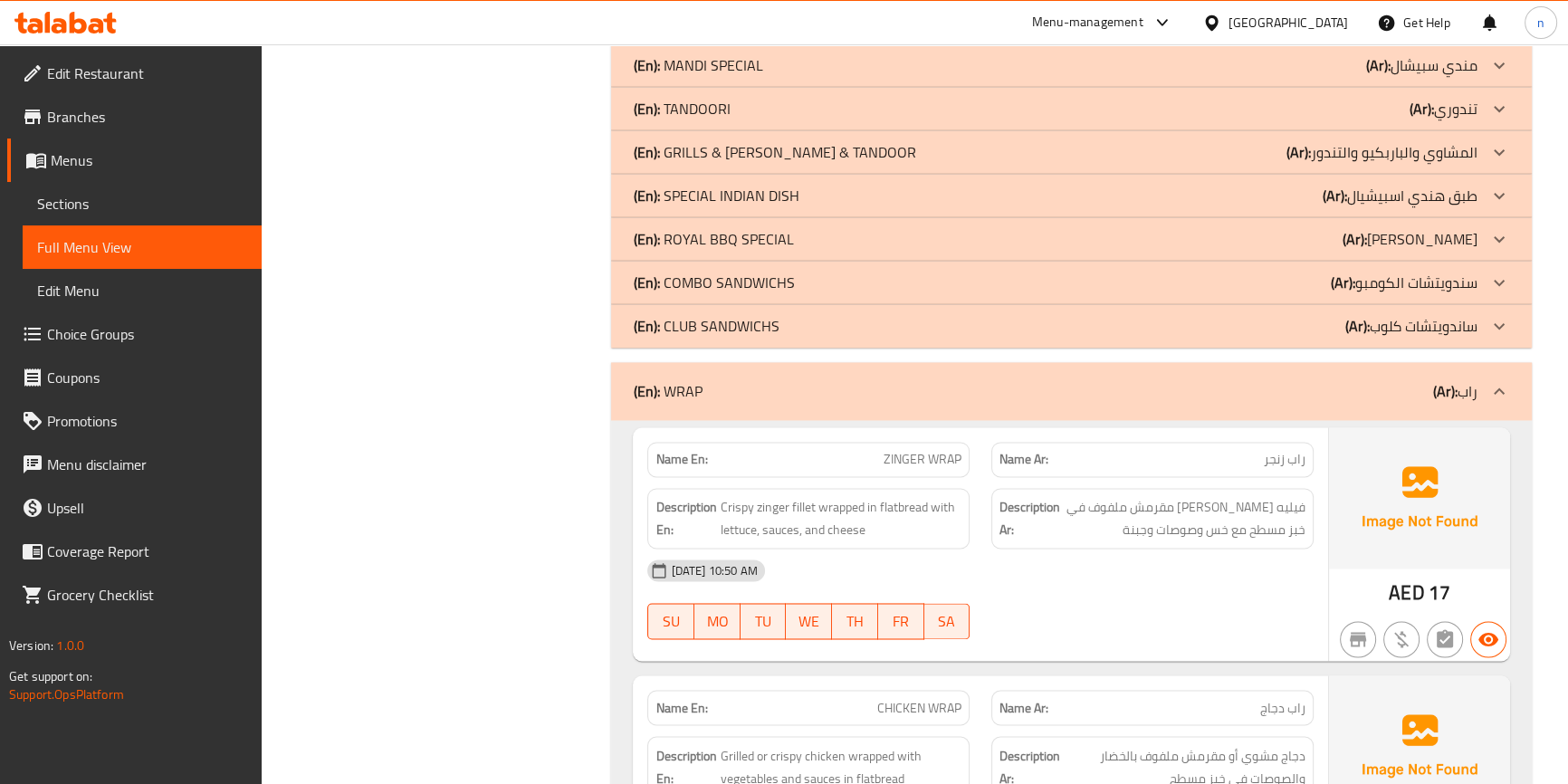
click at [1248, 380] on div "(En): WRAP (Ar): راب" at bounding box center [1055, 390] width 844 height 22
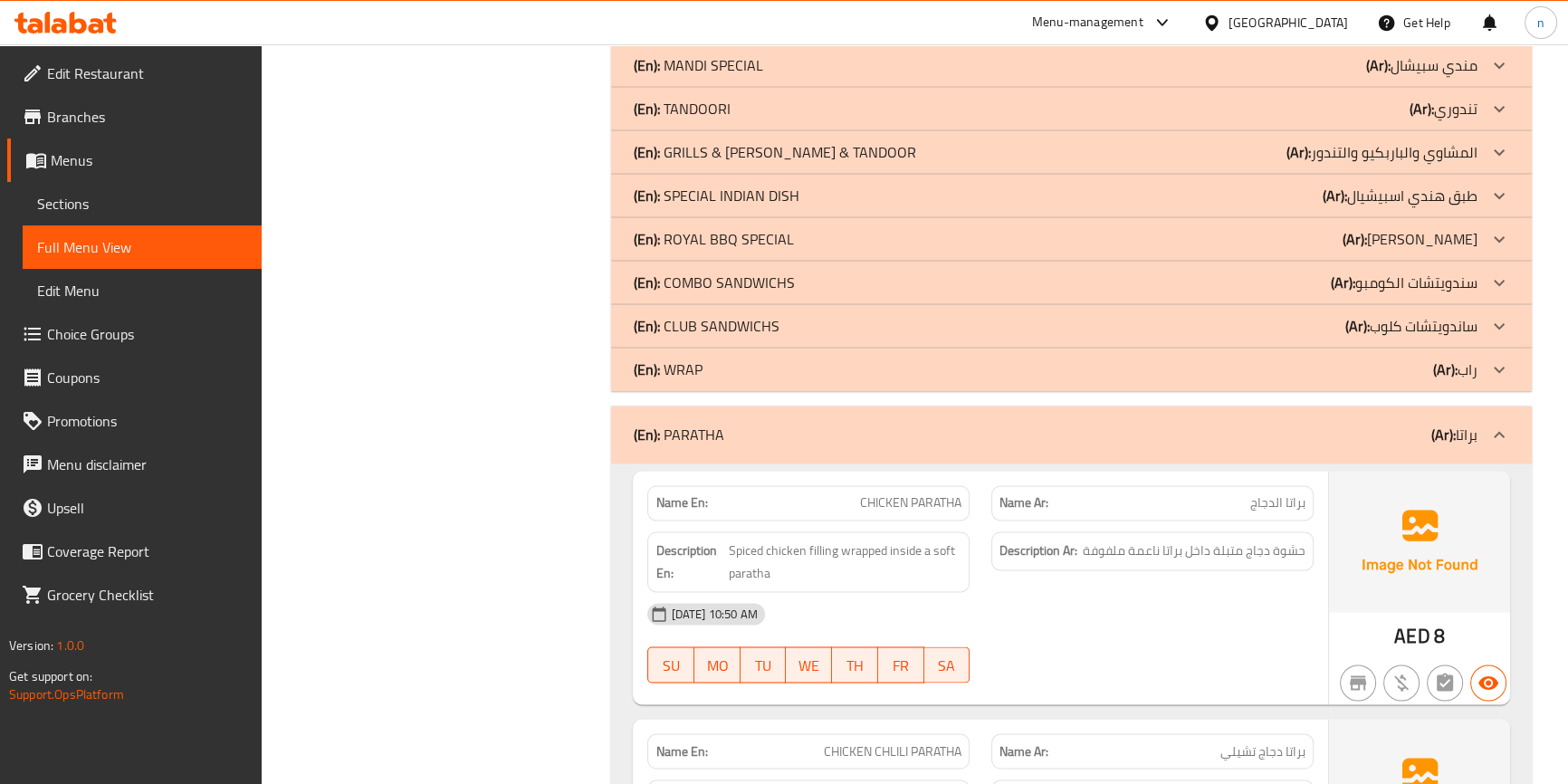
click at [1241, 424] on div "(En): PARATHA (Ar): براتا" at bounding box center [1055, 434] width 844 height 22
click at [1254, 424] on div "(En): PARATHA (Ar): براتا" at bounding box center [1055, 434] width 844 height 22
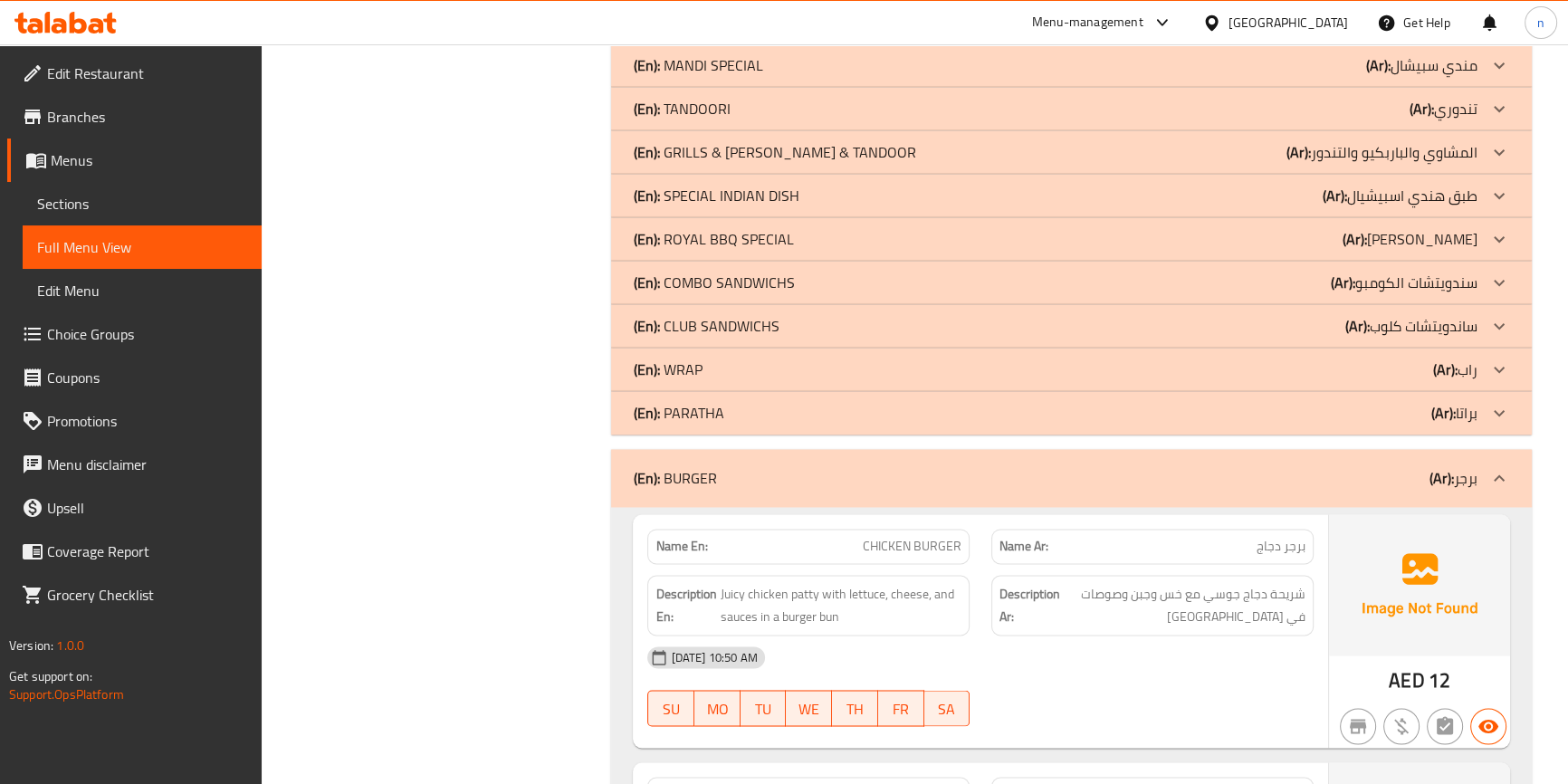
click at [1286, 449] on div "(En): BURGER (Ar): برجر" at bounding box center [1071, 478] width 920 height 58
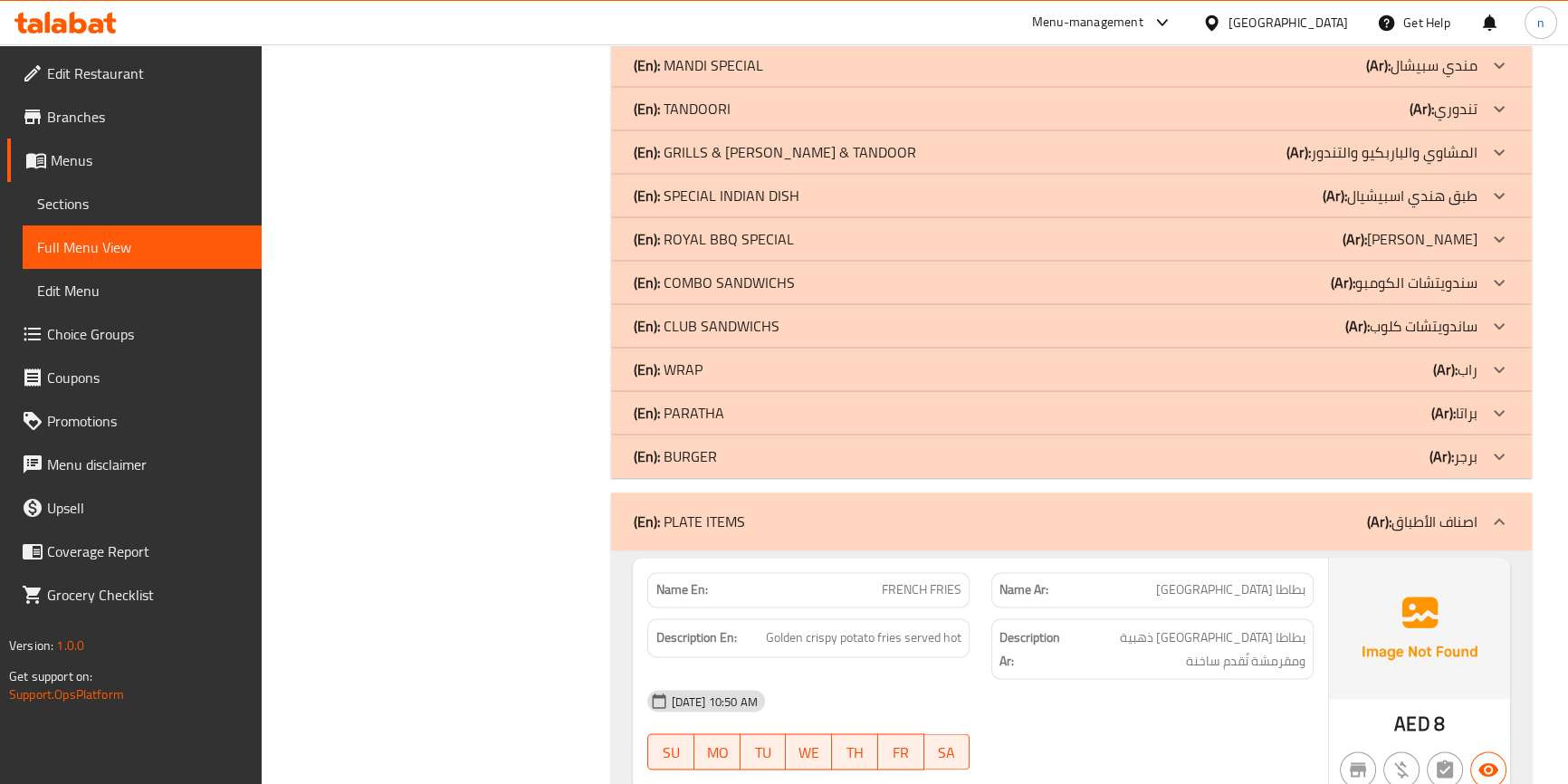
click at [1238, 510] on div "(En): PLATE ITEMS (Ar): اصناف الأطباق" at bounding box center [1055, 520] width 844 height 22
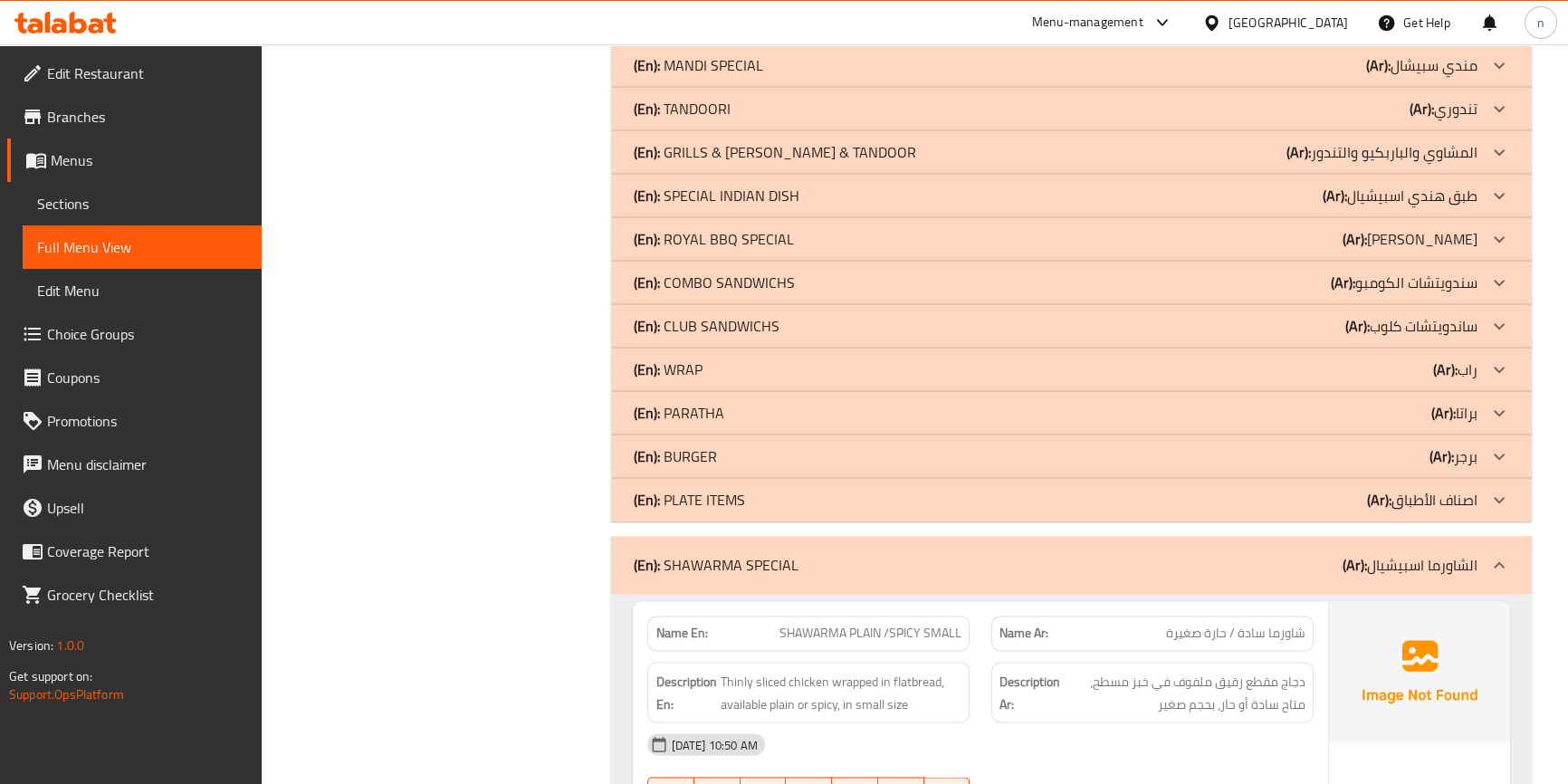
click at [1232, 535] on div "(En): SHAWARMA SPECIAL (Ar): الشاورما اسبيشيال" at bounding box center [1071, 565] width 920 height 58
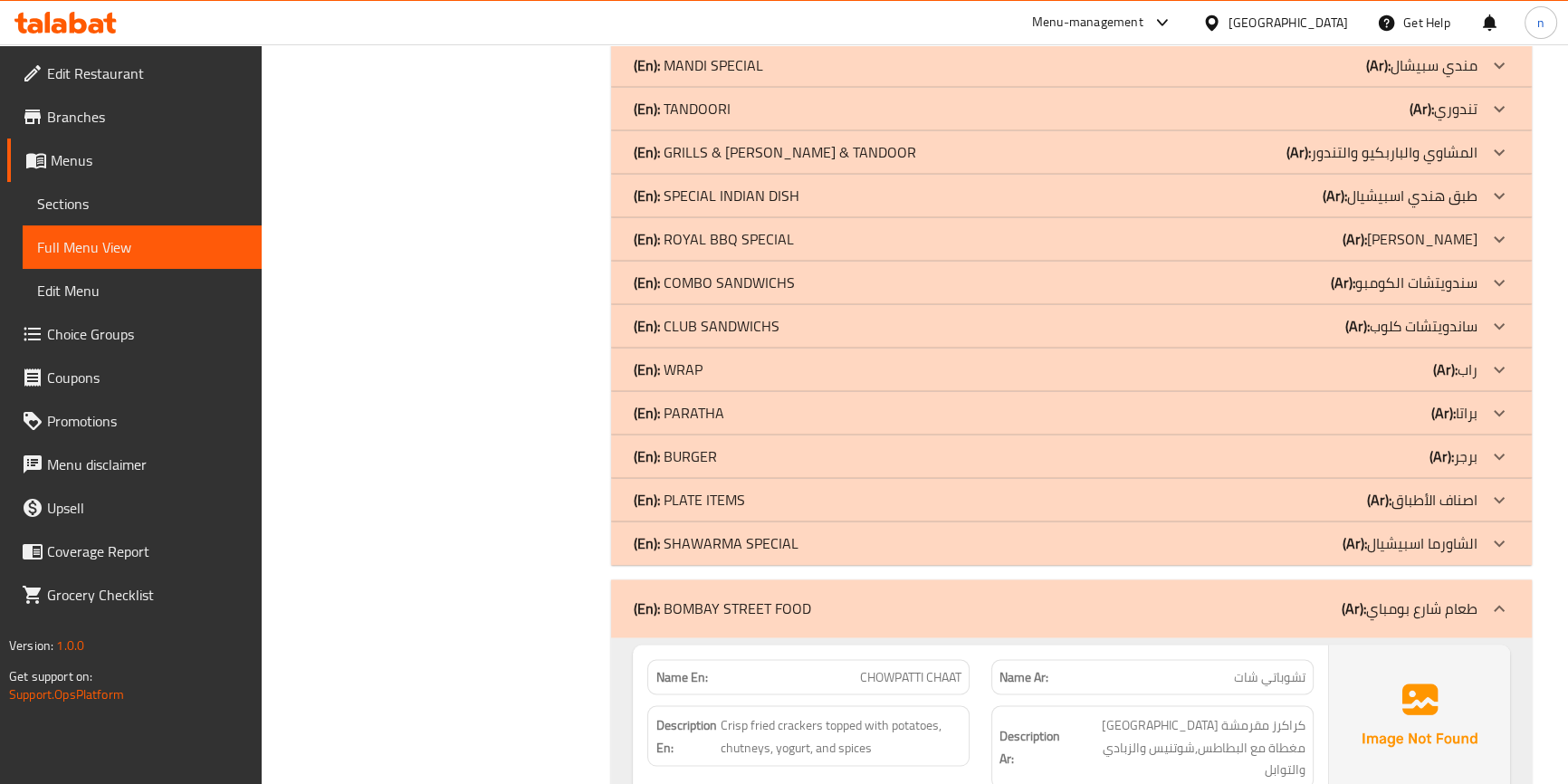
click at [1218, 597] on div "(En): BOMBAY STREET FOOD (Ar): طعام شارع بومباي" at bounding box center [1055, 608] width 844 height 22
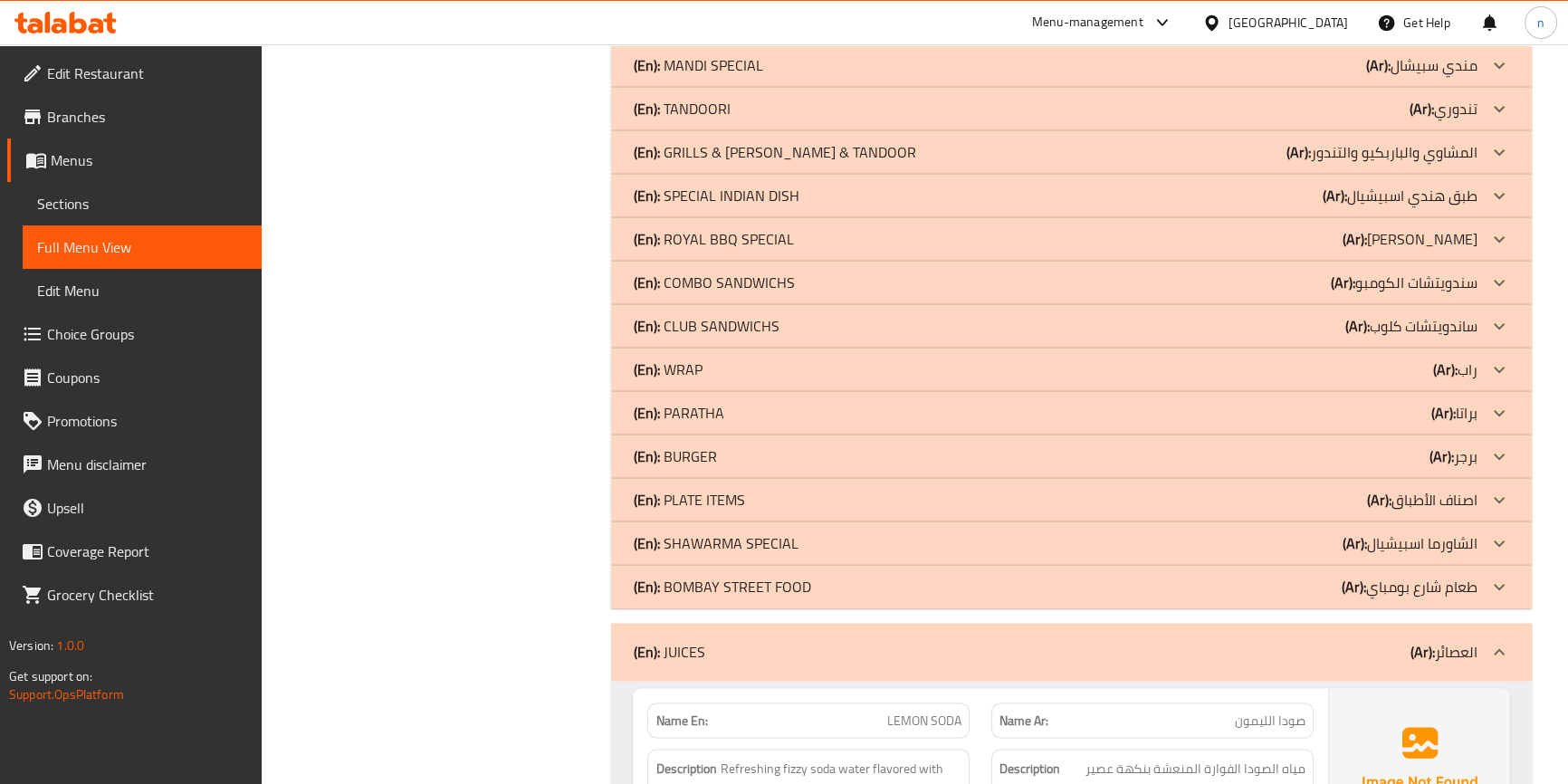
click at [1204, 641] on div "(En): JUICES (Ar): العصائر" at bounding box center [1055, 651] width 844 height 22
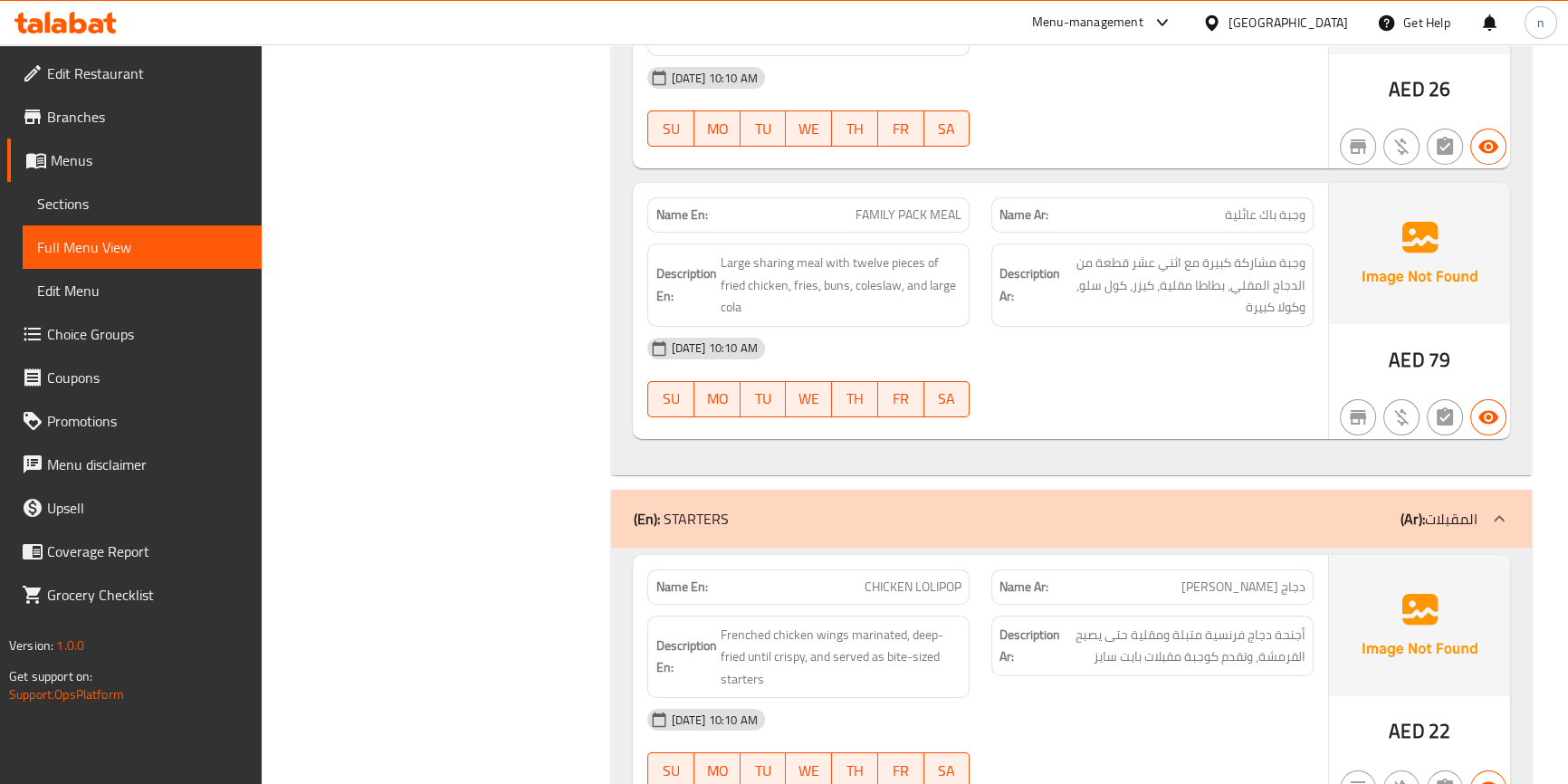
scroll to position [8300, 0]
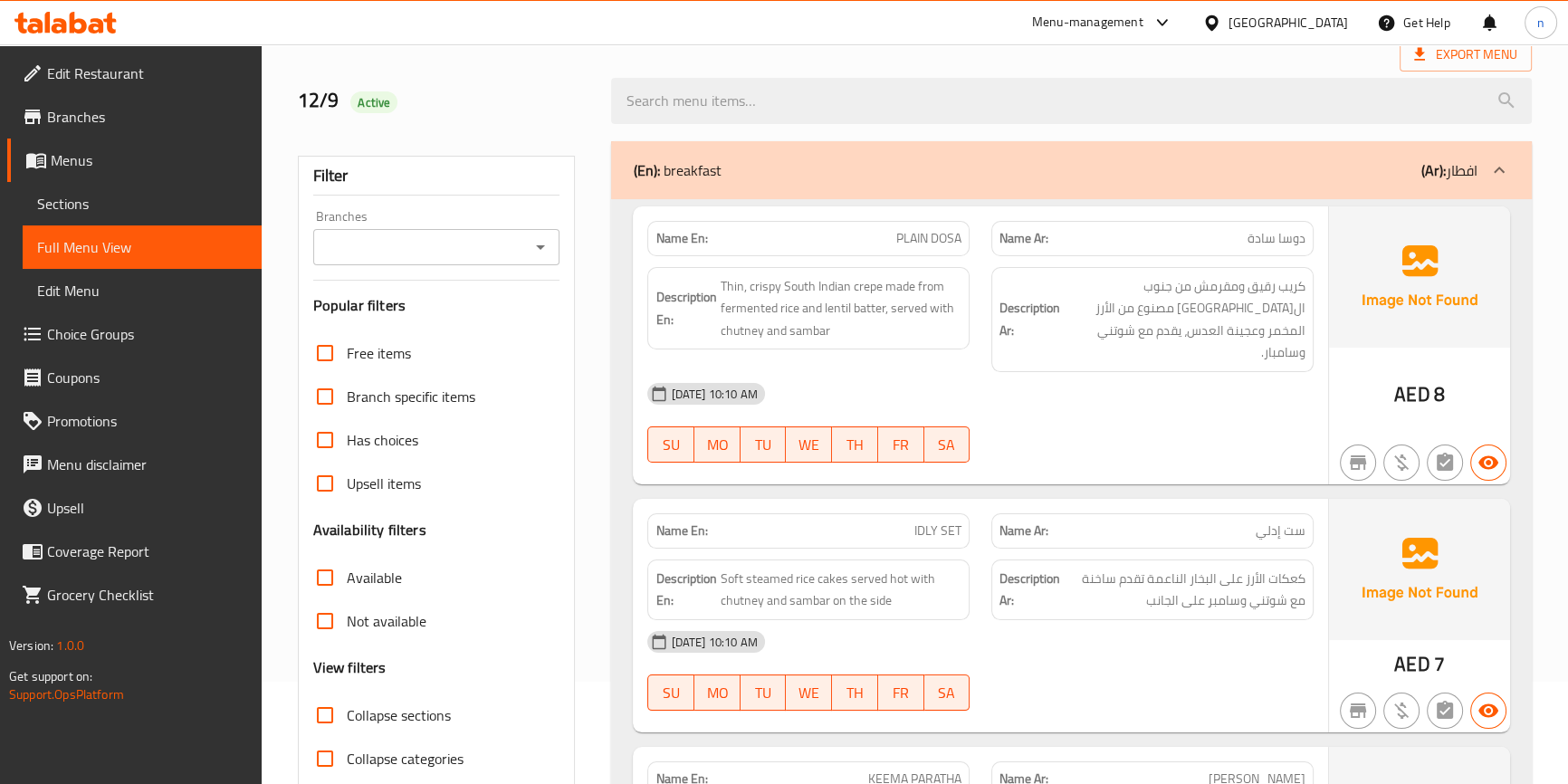
scroll to position [0, 0]
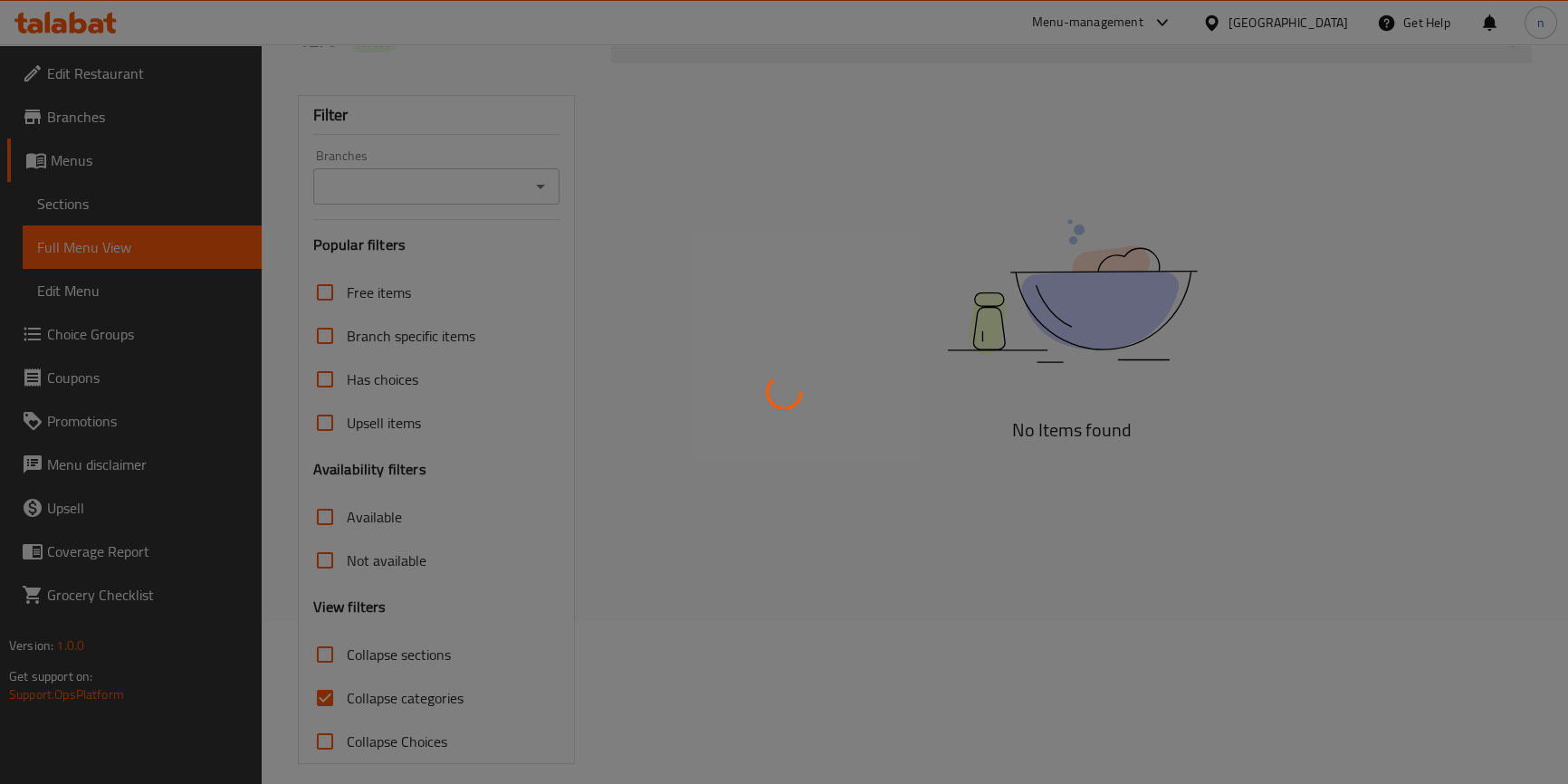
scroll to position [178, 0]
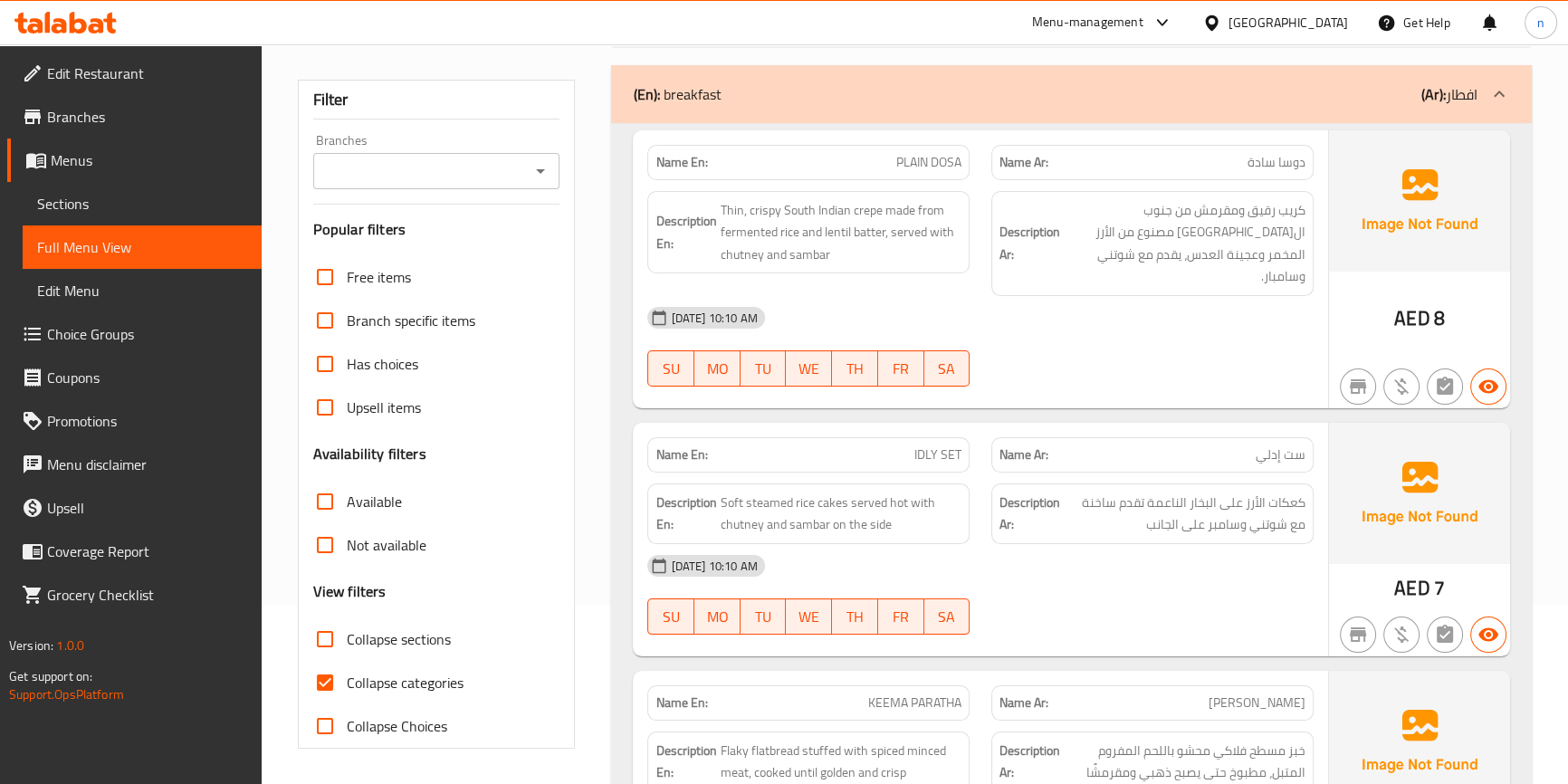
click at [326, 676] on input "Collapse categories" at bounding box center [324, 683] width 43 height 43
checkbox input "false"
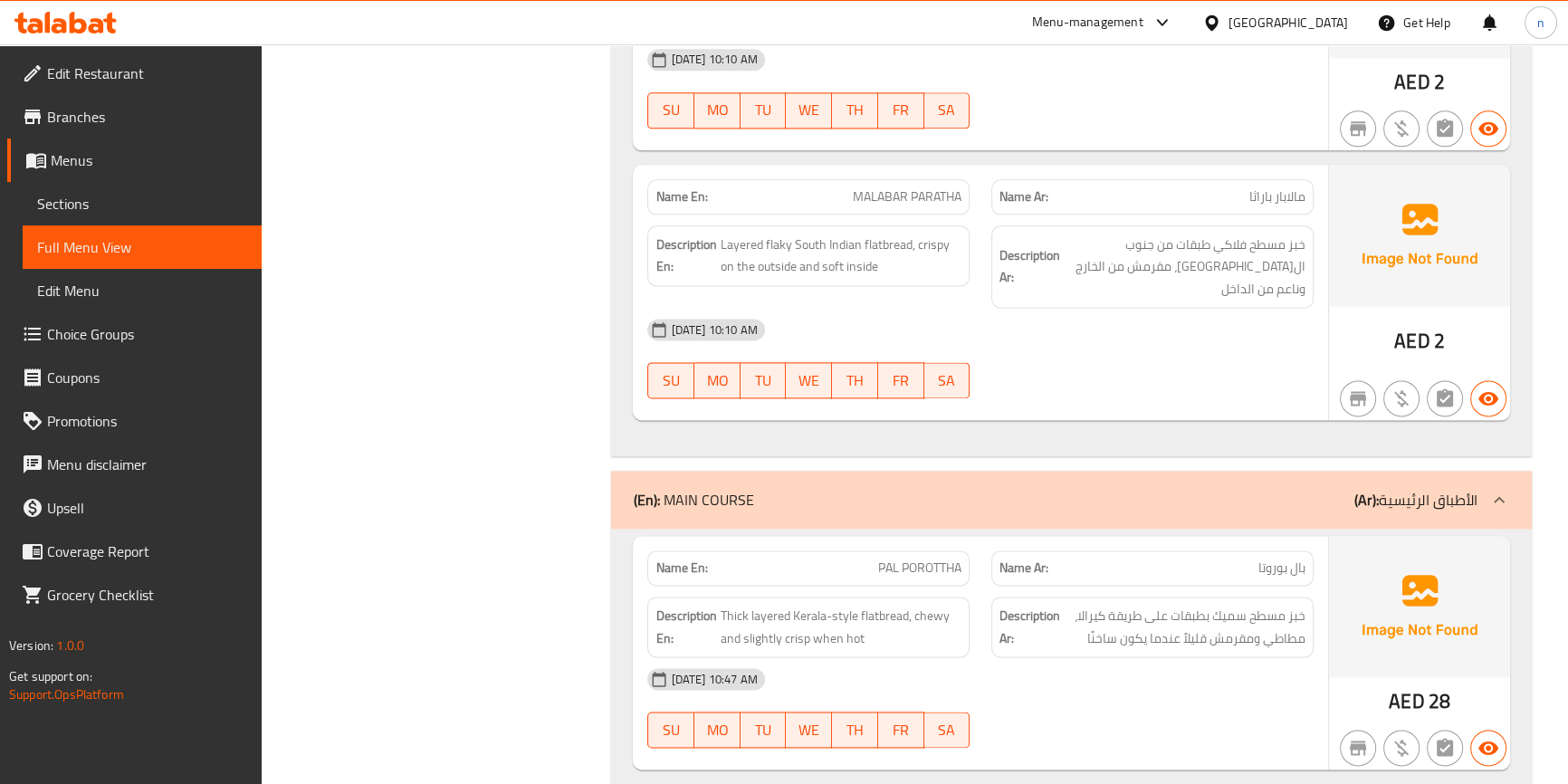
scroll to position [11947, 0]
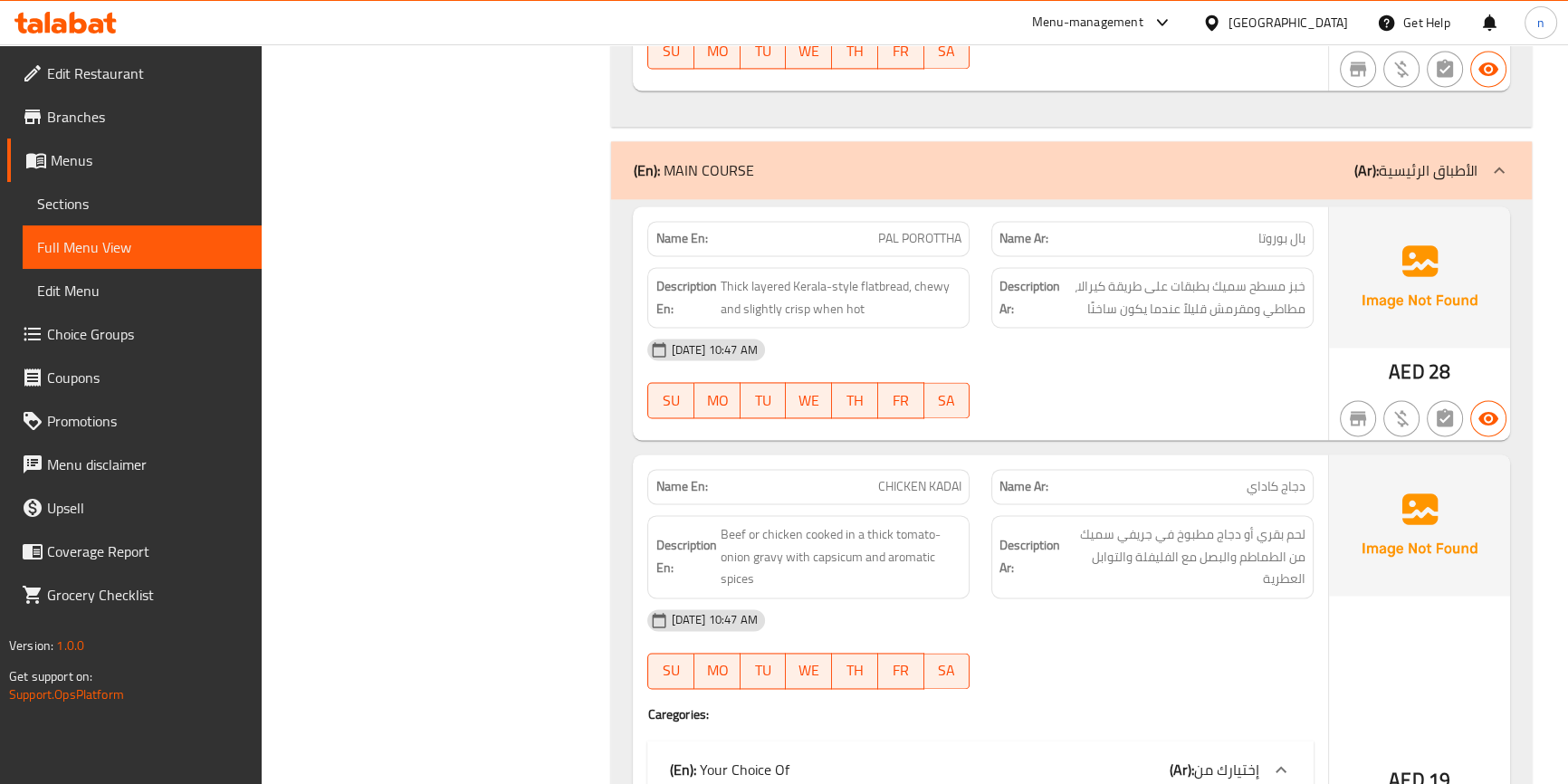
click at [1256, 159] on div "(En): MAIN COURSE (Ar): الأطباق الرئيسية" at bounding box center [1055, 170] width 844 height 22
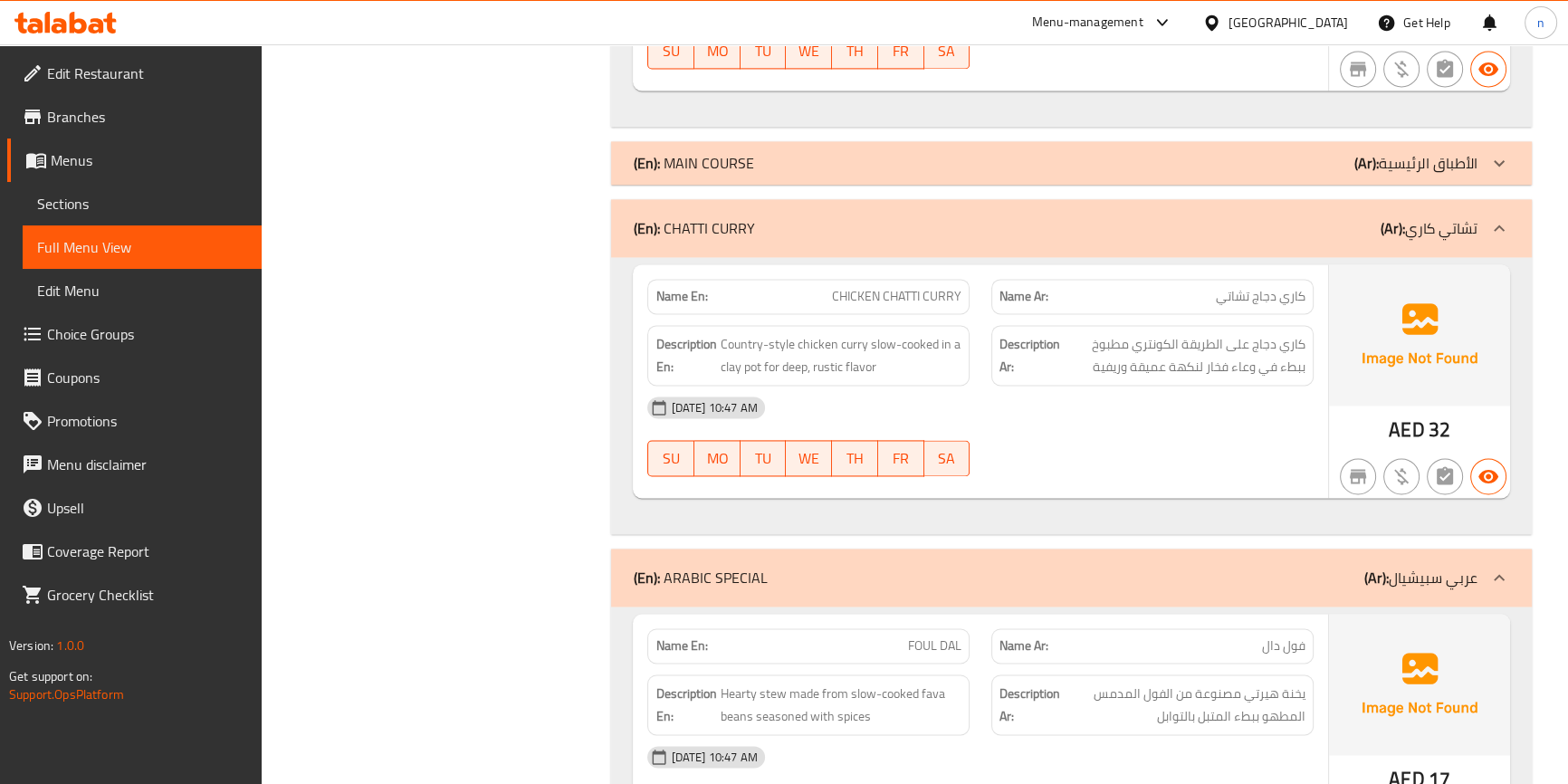
click at [1288, 218] on div "(En): CHATTI CURRY (Ar): تشاتي كاري" at bounding box center [1055, 228] width 844 height 22
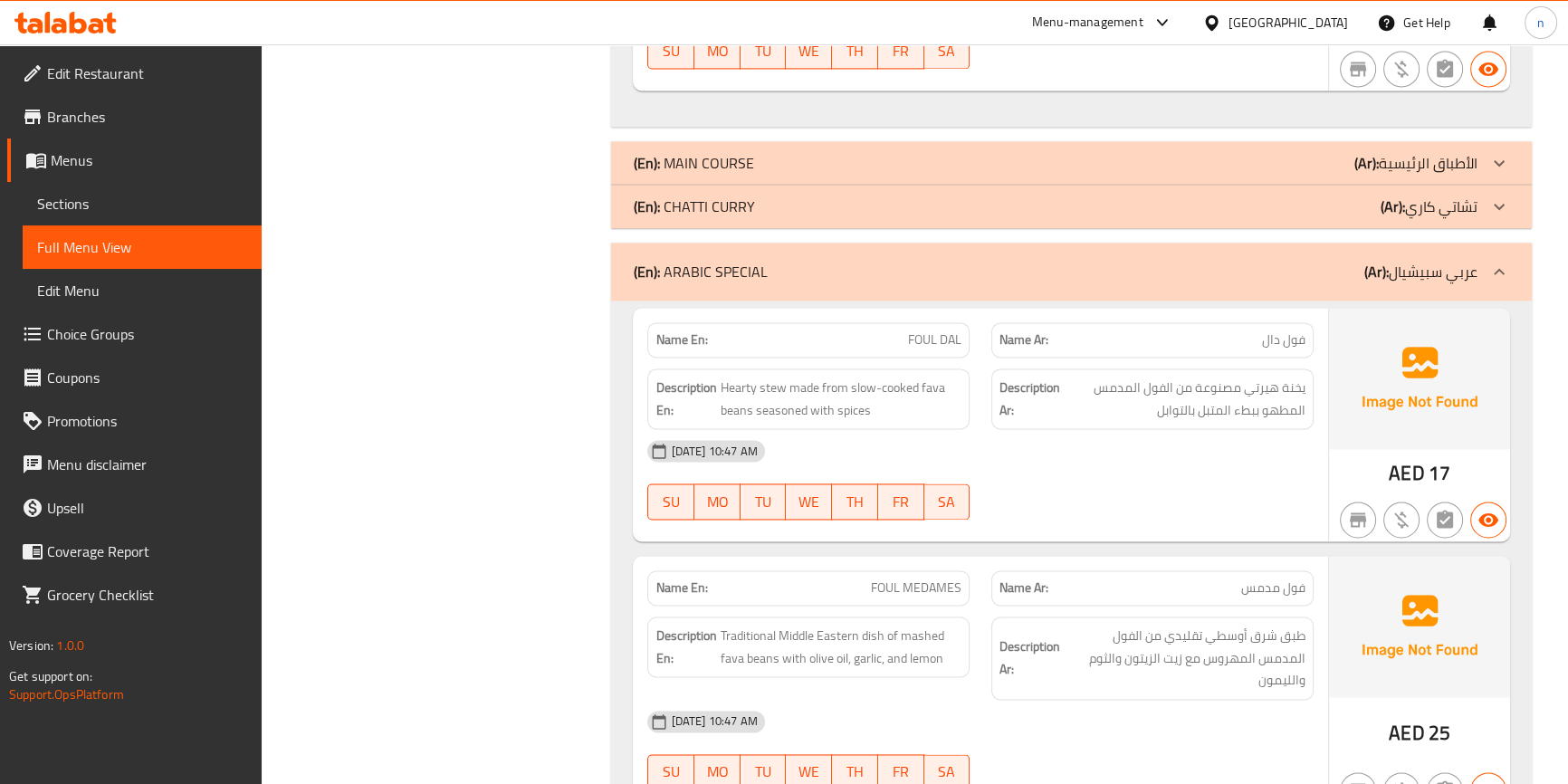
click at [1294, 243] on div "(En): ARABIC SPECIAL (Ar): عربي سبيشيال" at bounding box center [1071, 272] width 920 height 58
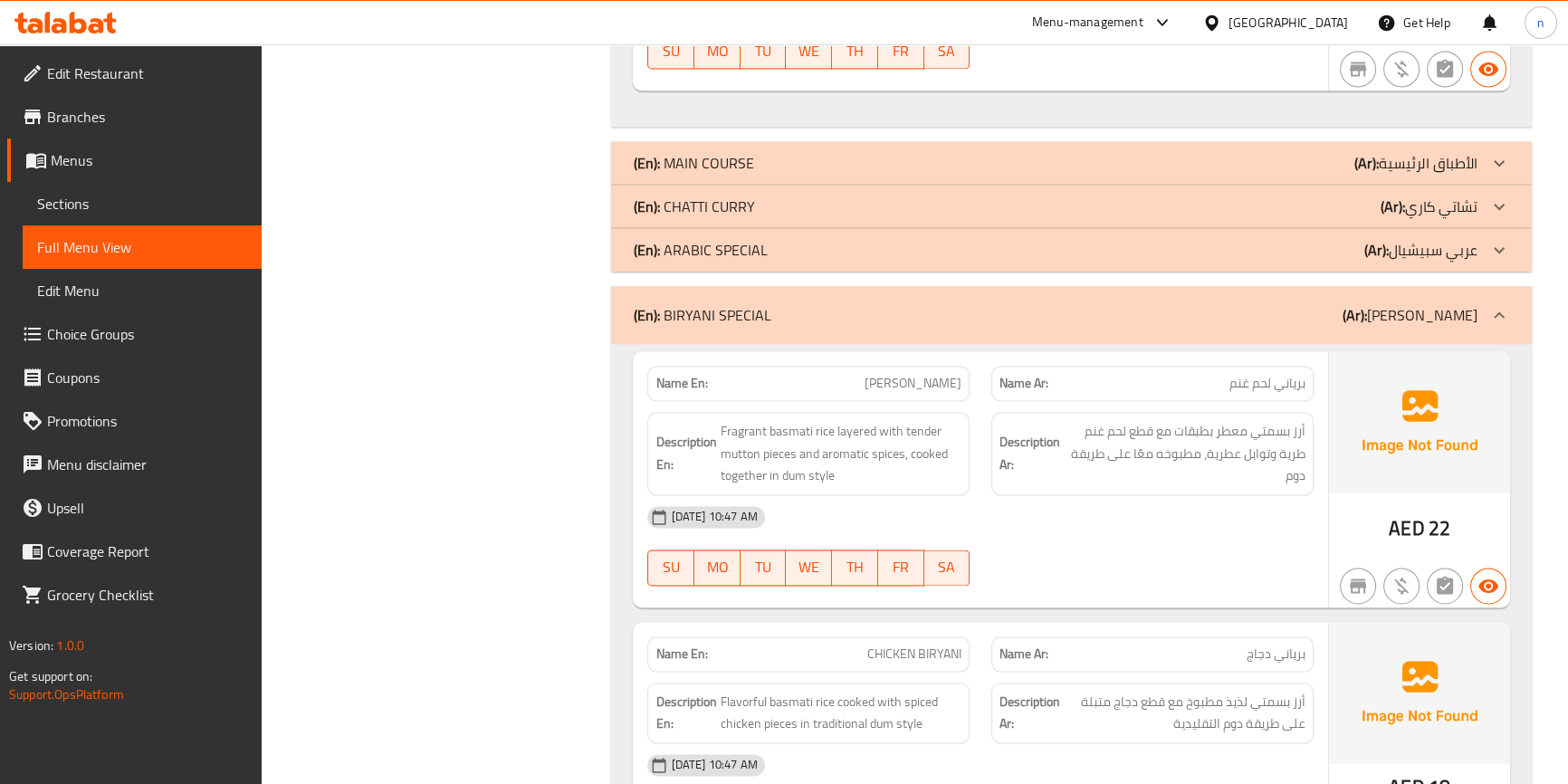
click at [1305, 304] on div "(En): BIRYANI SPECIAL (Ar): برياني سبيشيال" at bounding box center [1055, 314] width 844 height 22
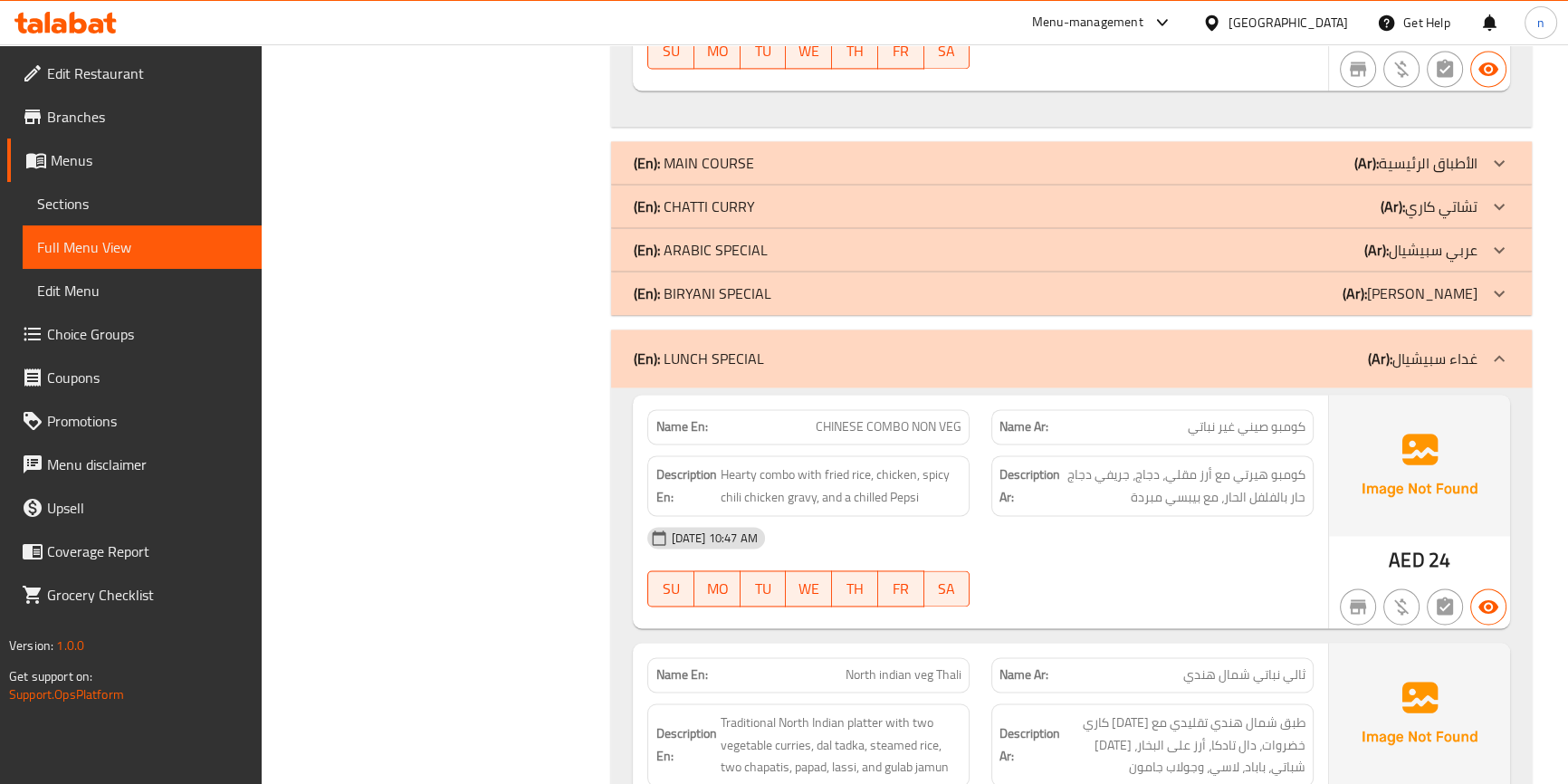
click at [1292, 329] on div "(En): LUNCH SPECIAL (Ar): غداء سبيشيال" at bounding box center [1071, 358] width 920 height 58
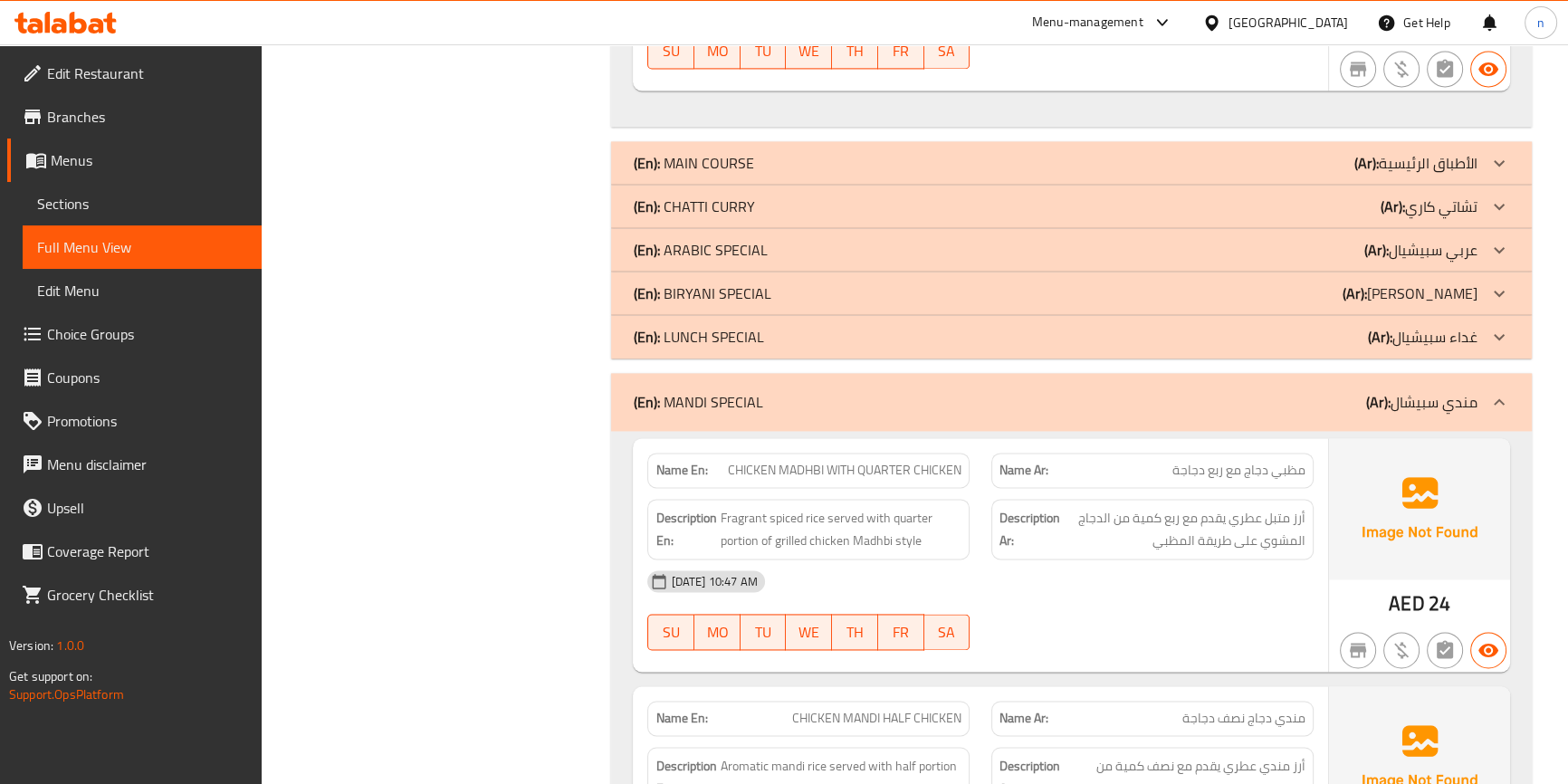
click at [1289, 391] on div "(En): MANDI SPECIAL (Ar): مندي سبيشال" at bounding box center [1055, 401] width 844 height 22
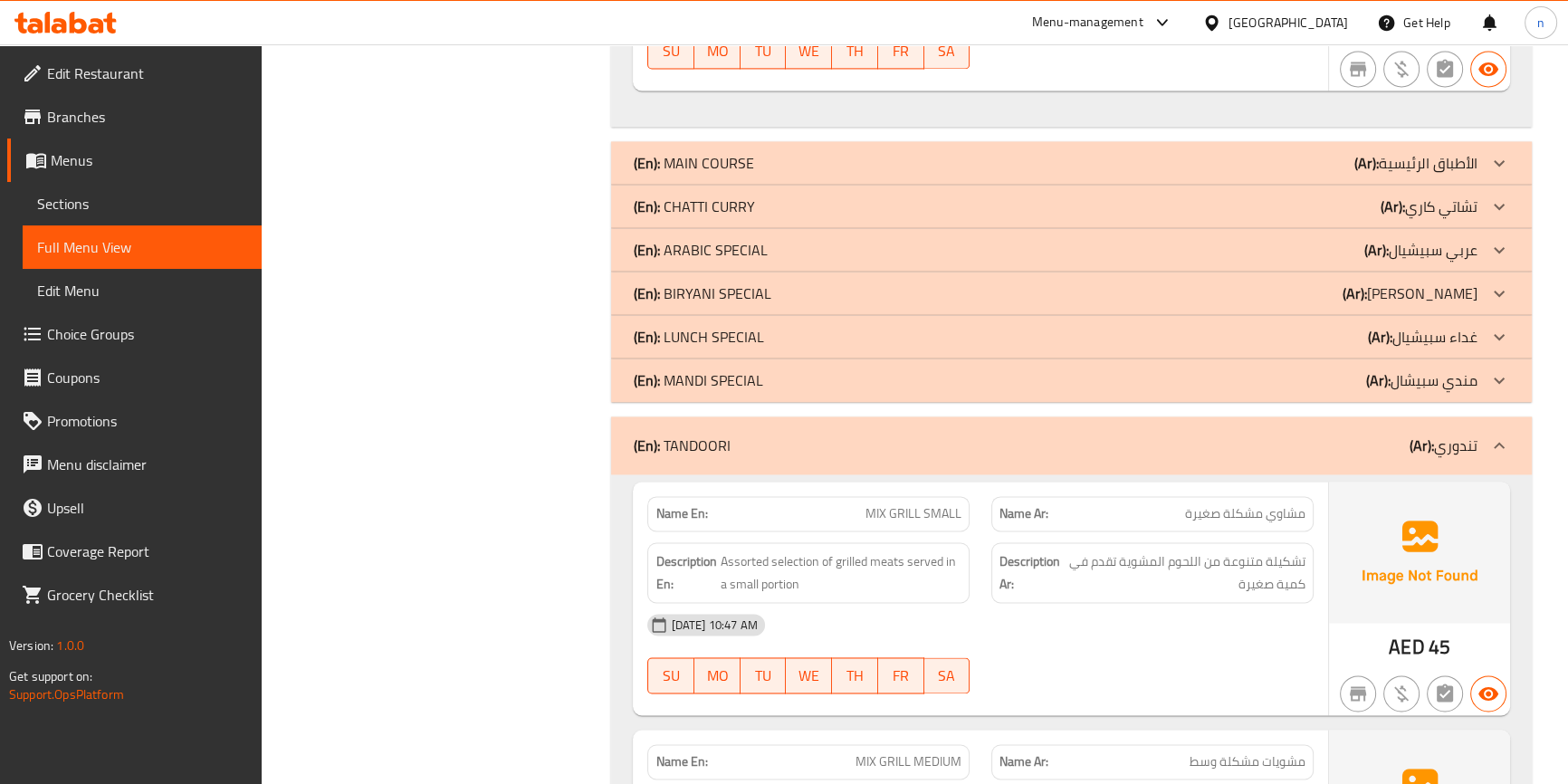
click at [1281, 434] on div "(En): TANDOORI (Ar): تندوري" at bounding box center [1055, 445] width 844 height 22
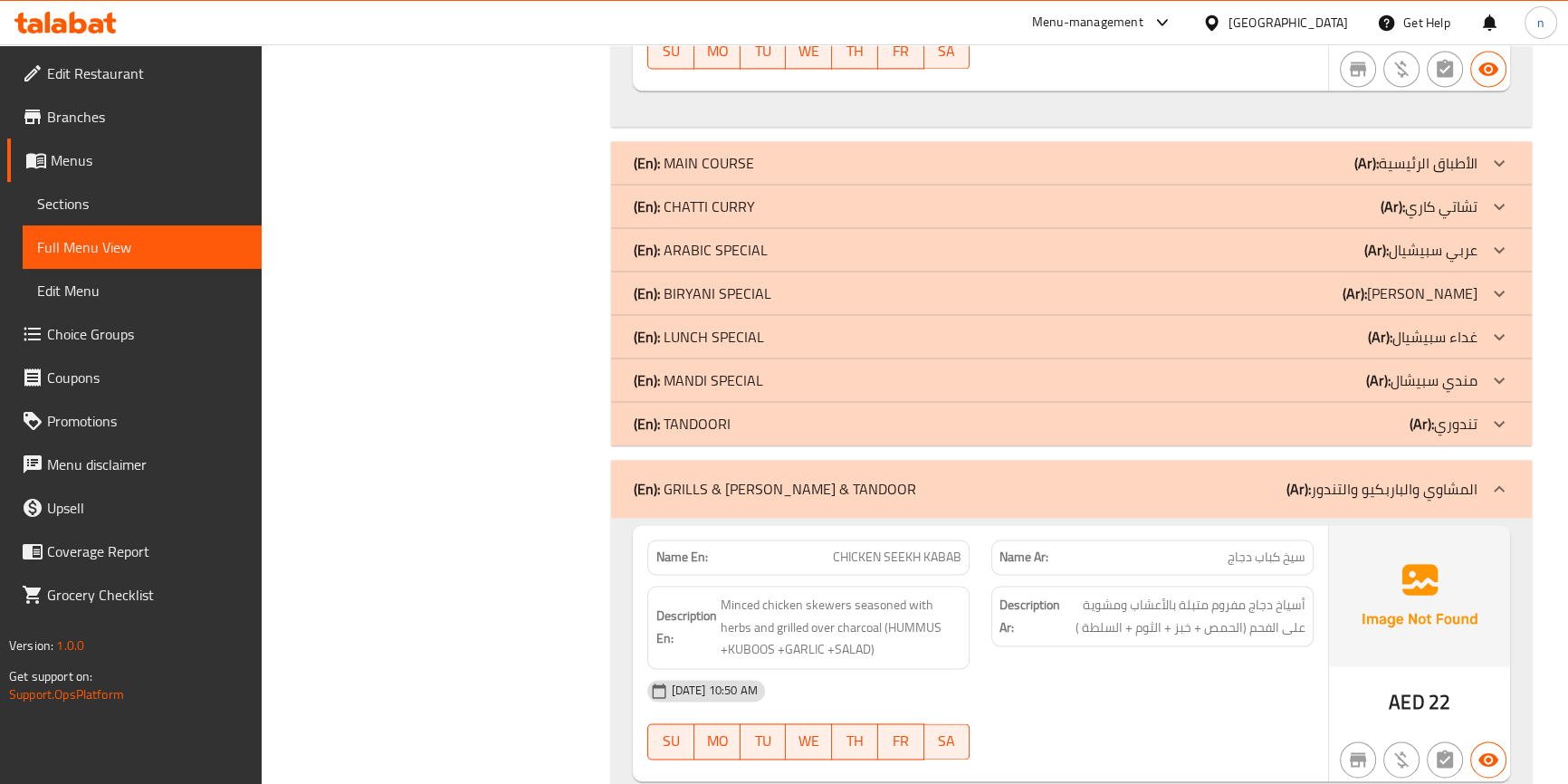
click at [1239, 478] on div "(En): GRILLS & BARBECUE & TANDOOR (Ar): المشاوي والباربكيو والتندور" at bounding box center [1055, 489] width 844 height 22
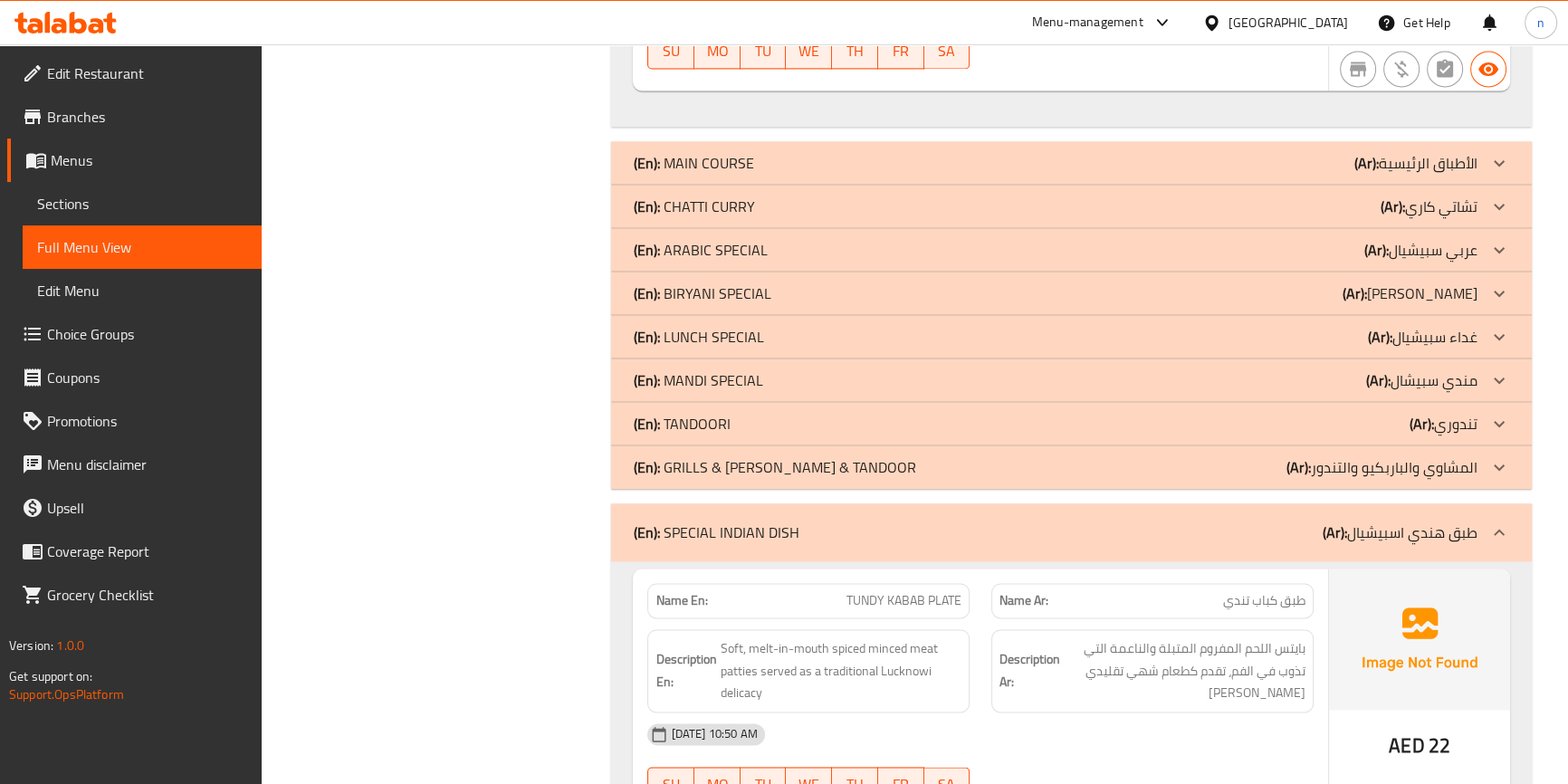
click at [1260, 504] on div "(En): SPECIAL INDIAN DISH (Ar): طبق هندي اسبيشيال" at bounding box center [1071, 533] width 920 height 58
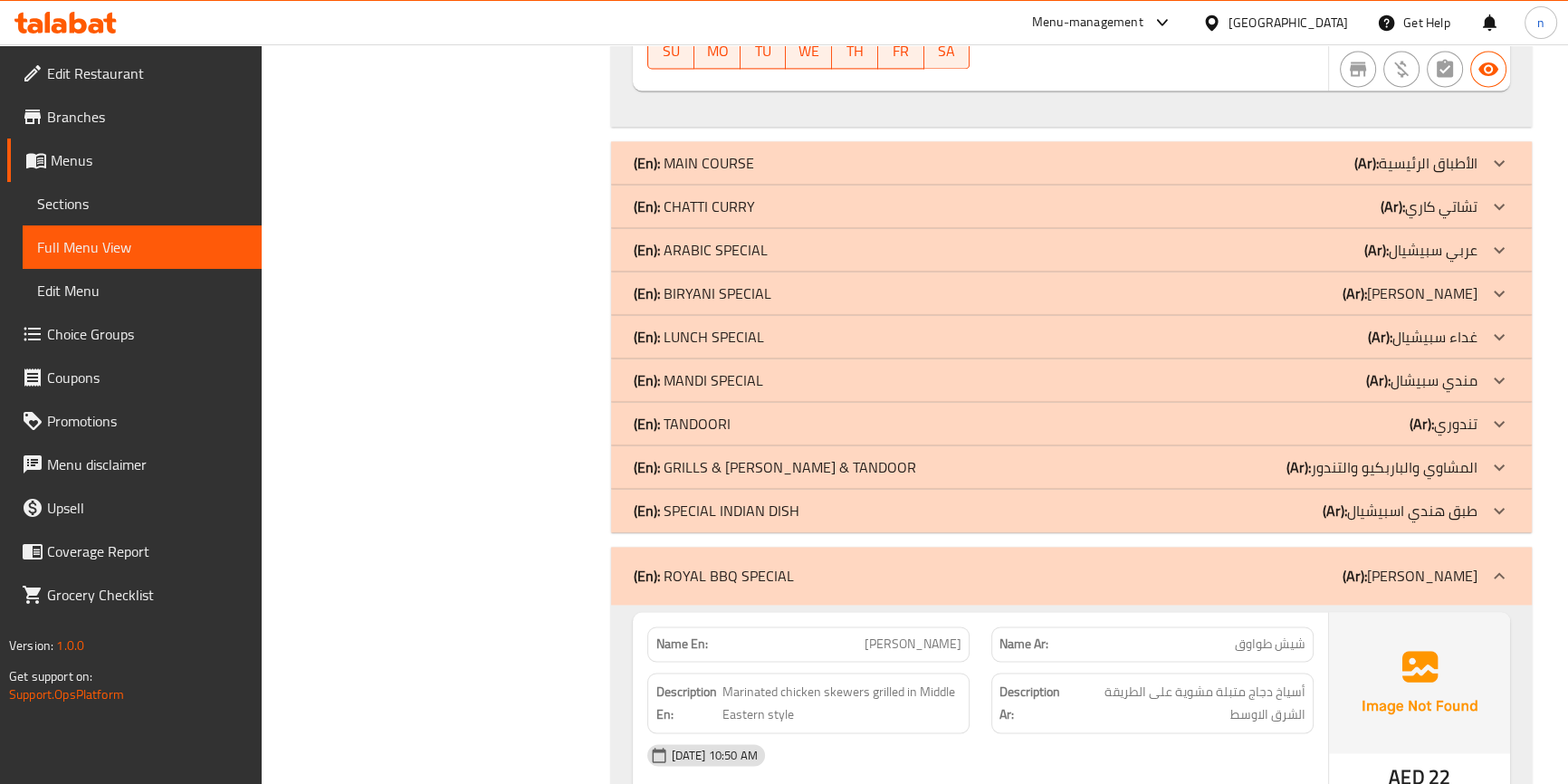
click at [1264, 565] on div "(En): ROYAL BBQ SPECIAL (Ar): باربيكيو رويال اسبيشيال" at bounding box center [1055, 575] width 844 height 22
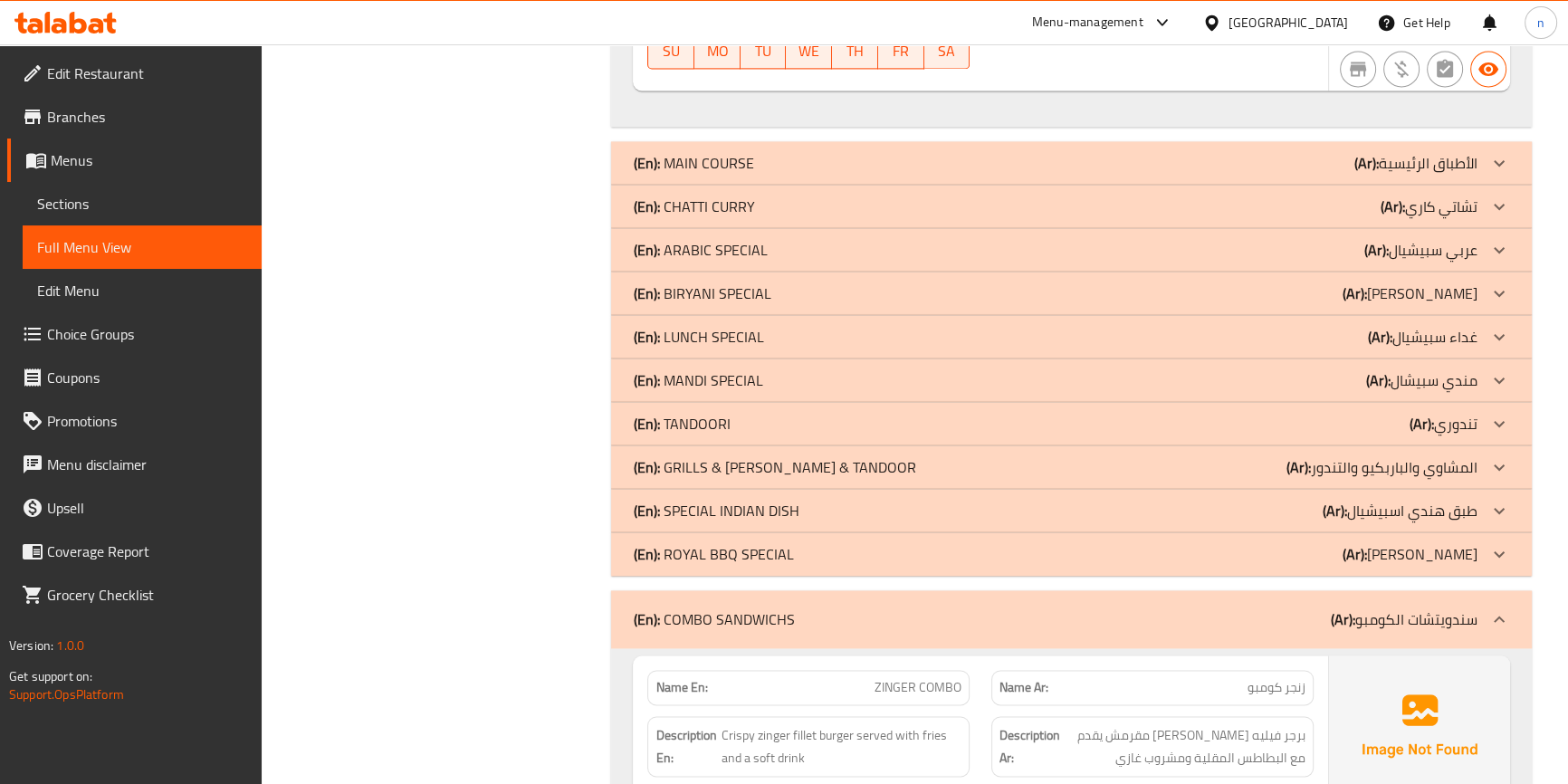
click at [1261, 609] on div "(En): COMBO SANDWICHS (Ar): سندويتشات الكومبو" at bounding box center [1055, 619] width 844 height 22
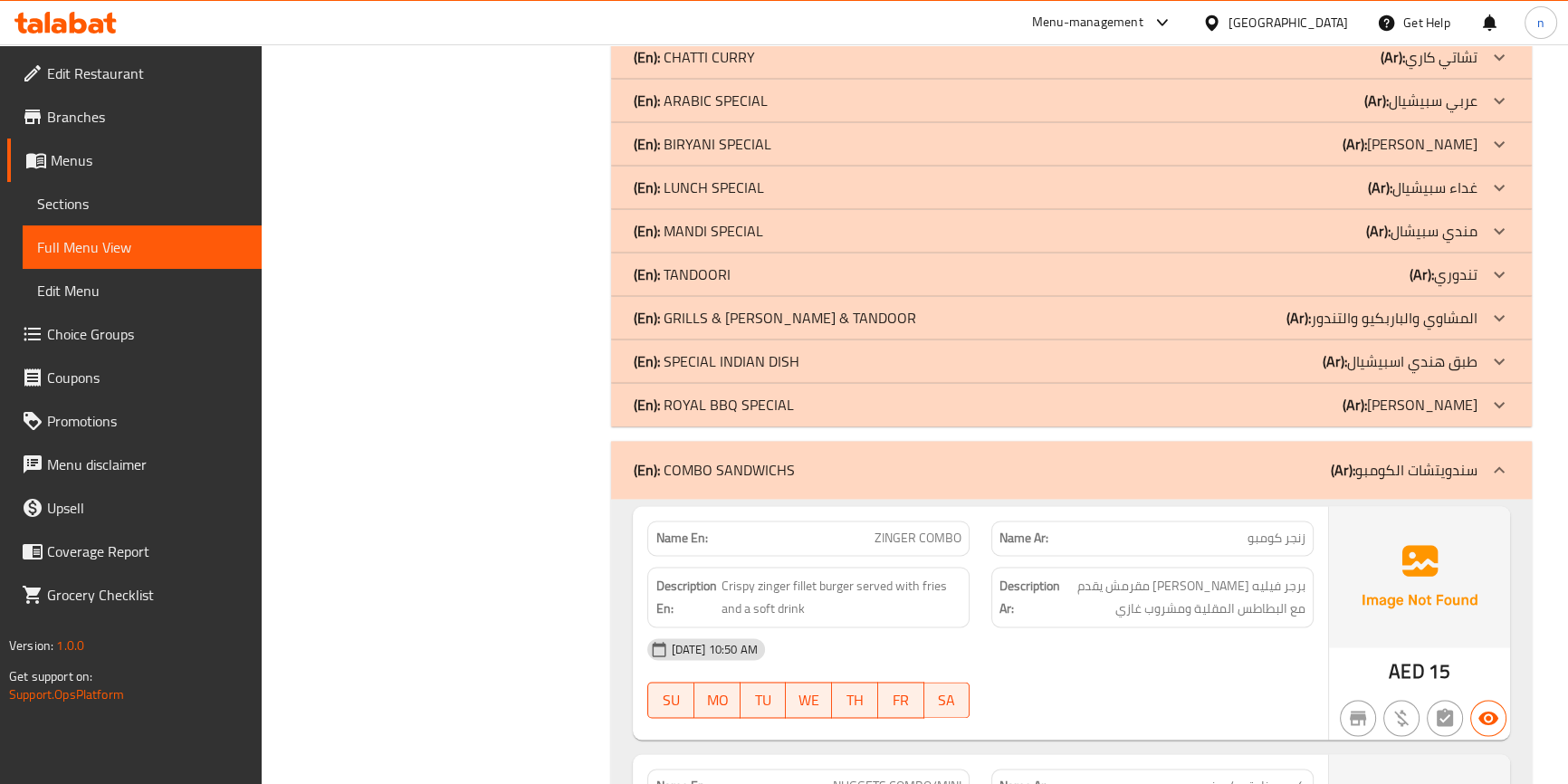
scroll to position [12112, 0]
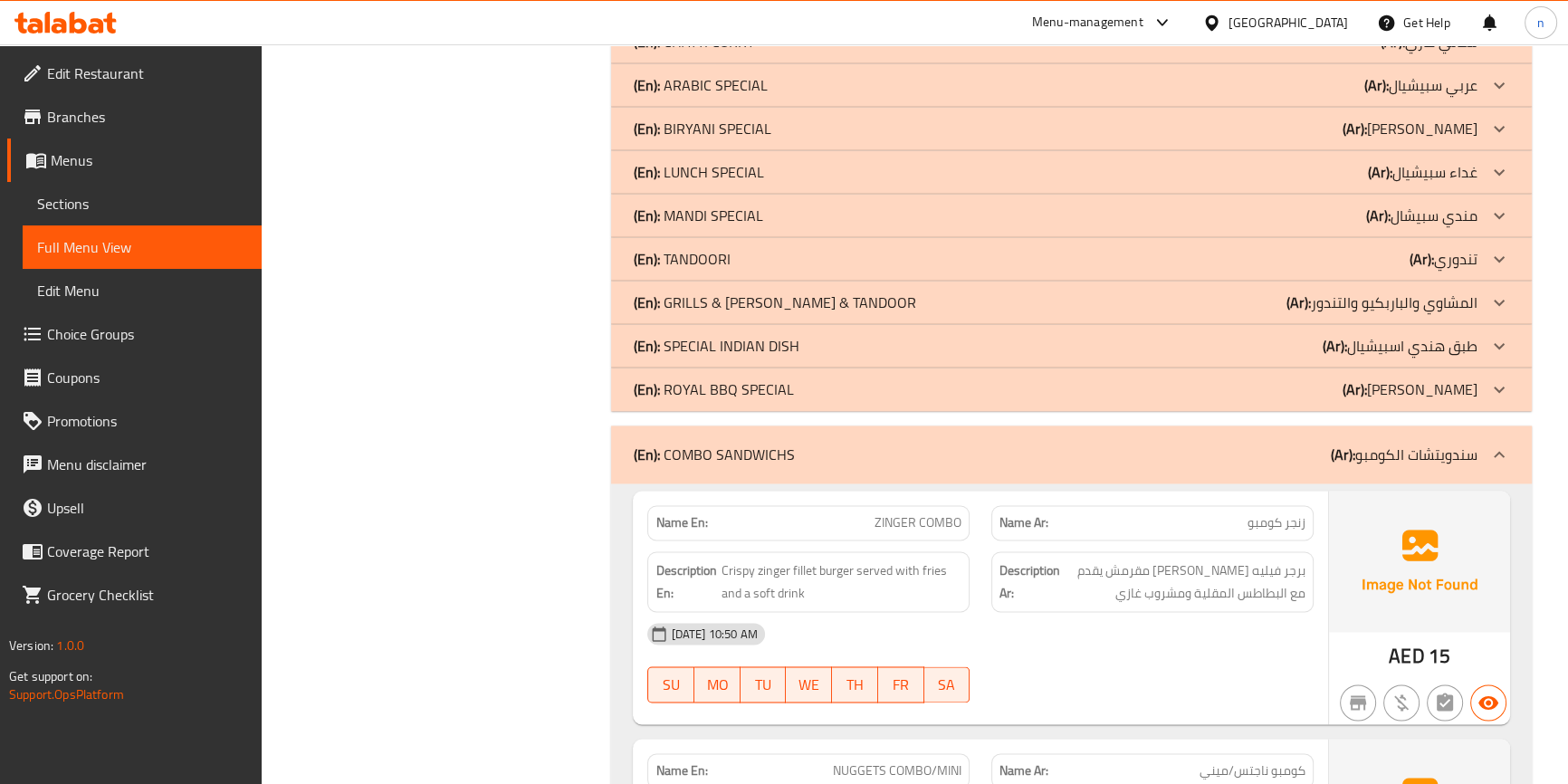
click at [1274, 426] on div "(En): COMBO SANDWICHS (Ar): سندويتشات الكومبو" at bounding box center [1071, 455] width 920 height 58
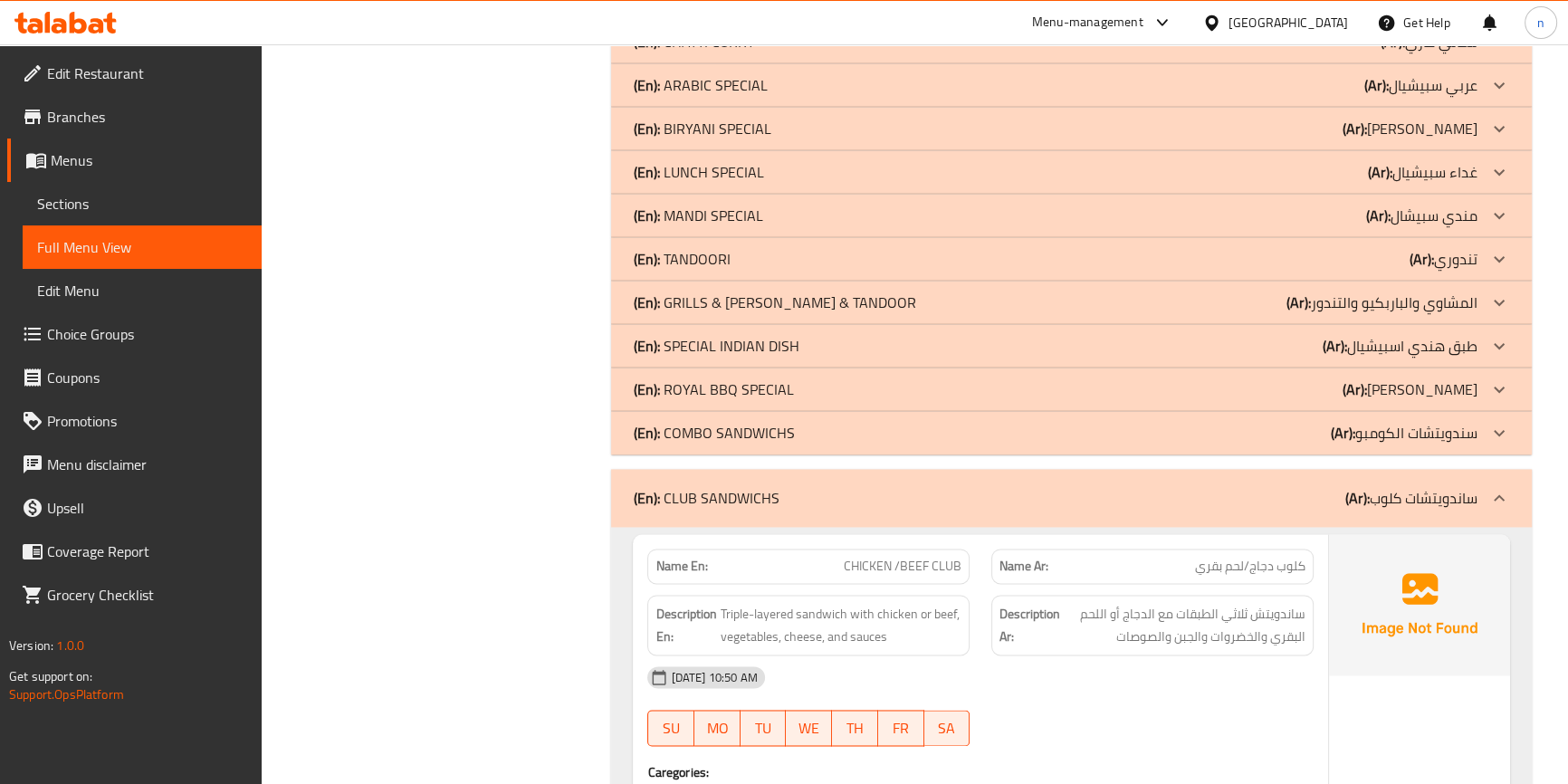
click at [1292, 487] on div "(En): CLUB SANDWICHS (Ar): ساندويتشات كلوب" at bounding box center [1055, 497] width 844 height 22
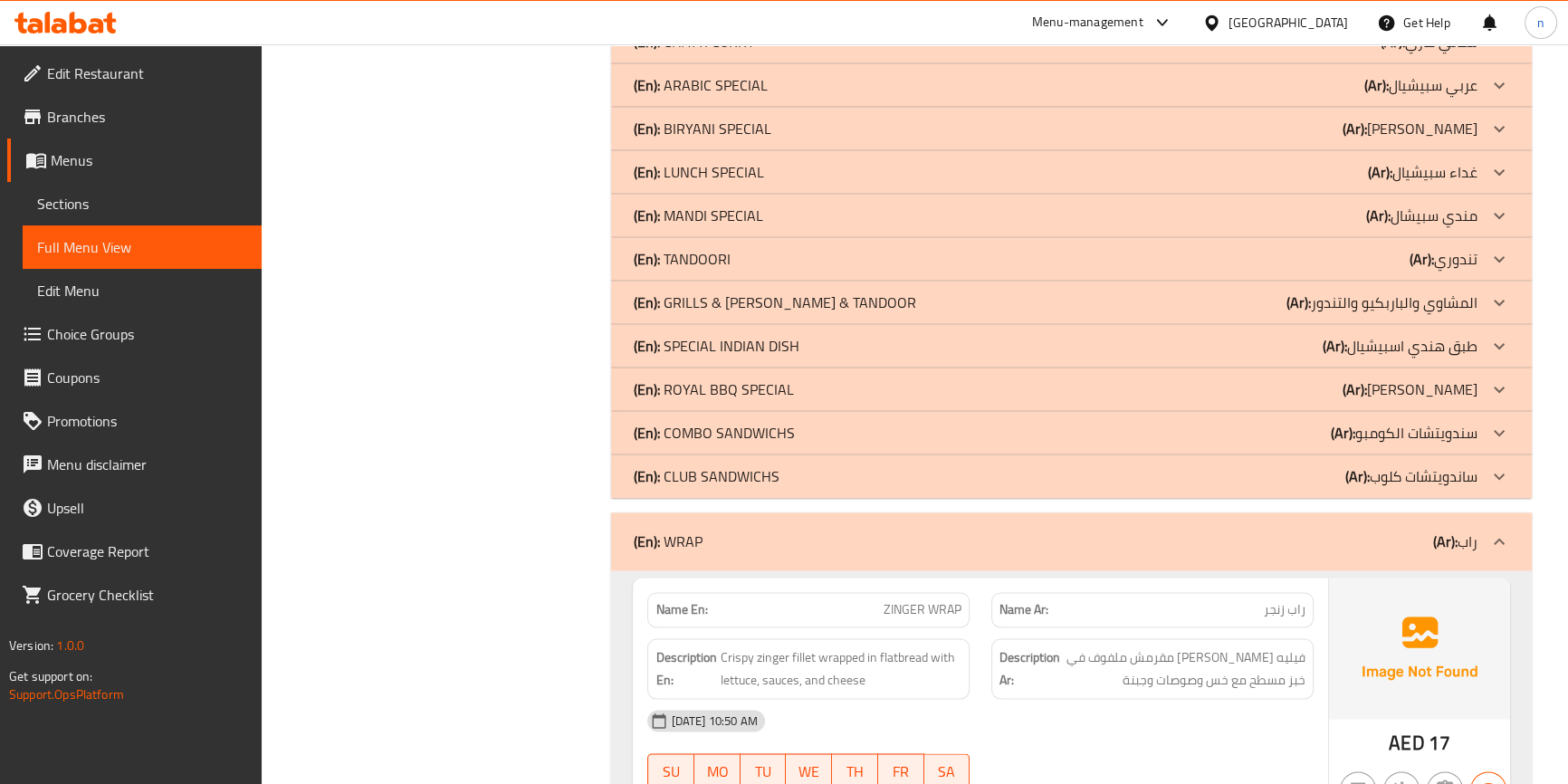
scroll to position [12440, 0]
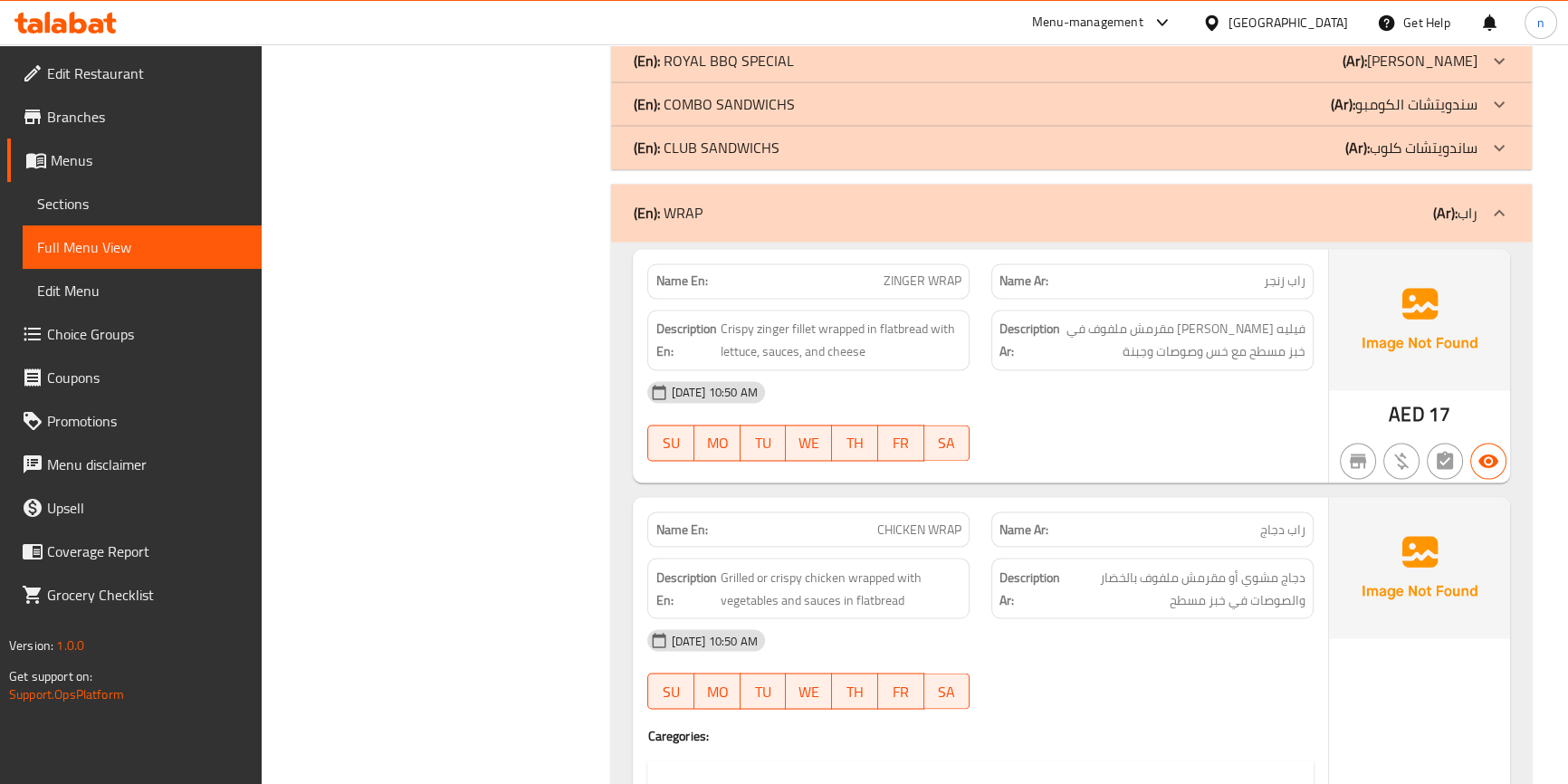
click at [1319, 202] on div "(En): WRAP (Ar): راب" at bounding box center [1055, 212] width 844 height 22
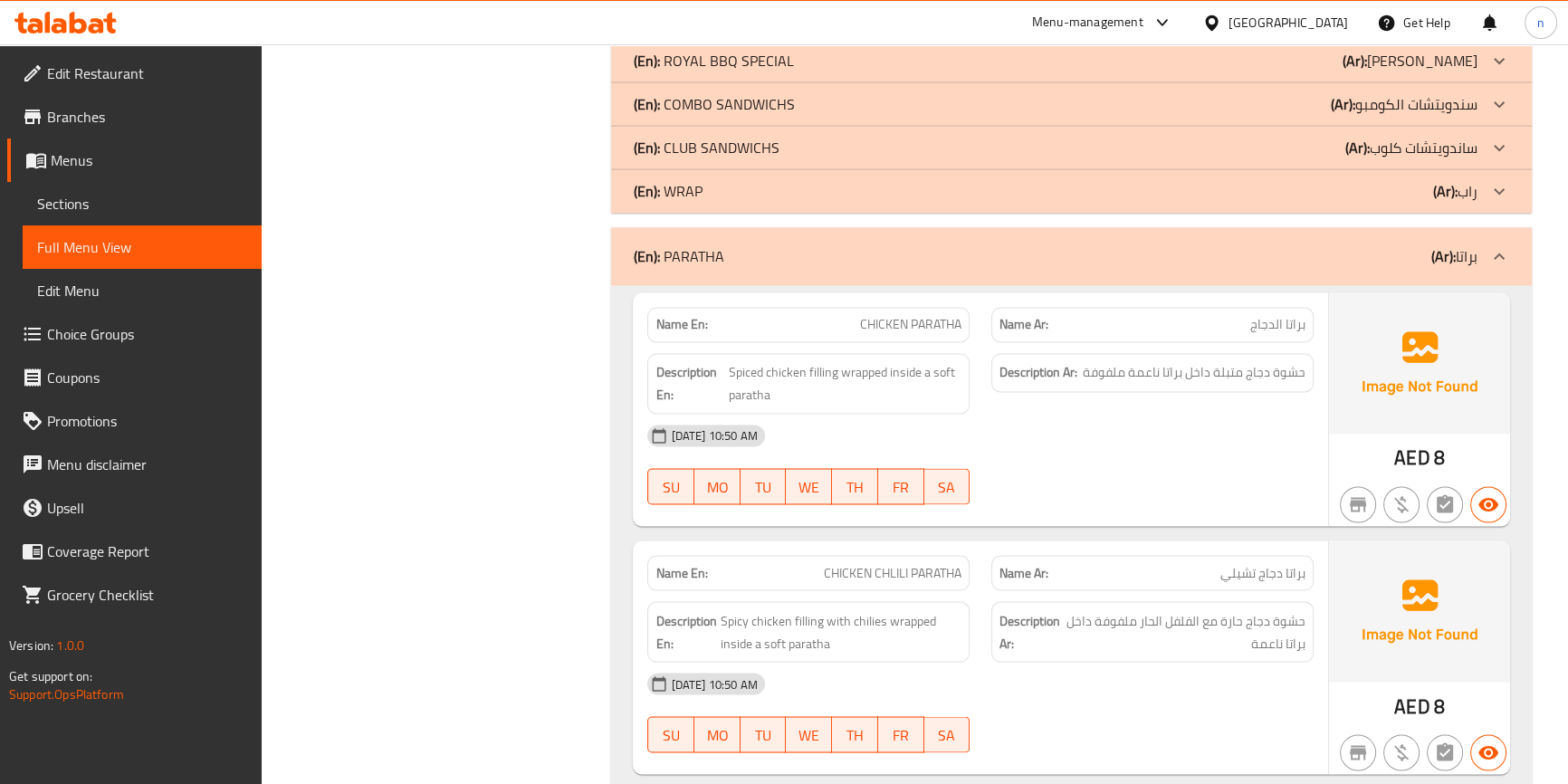
click at [1336, 246] on div "(En): PARATHA (Ar): براتا" at bounding box center [1055, 256] width 844 height 22
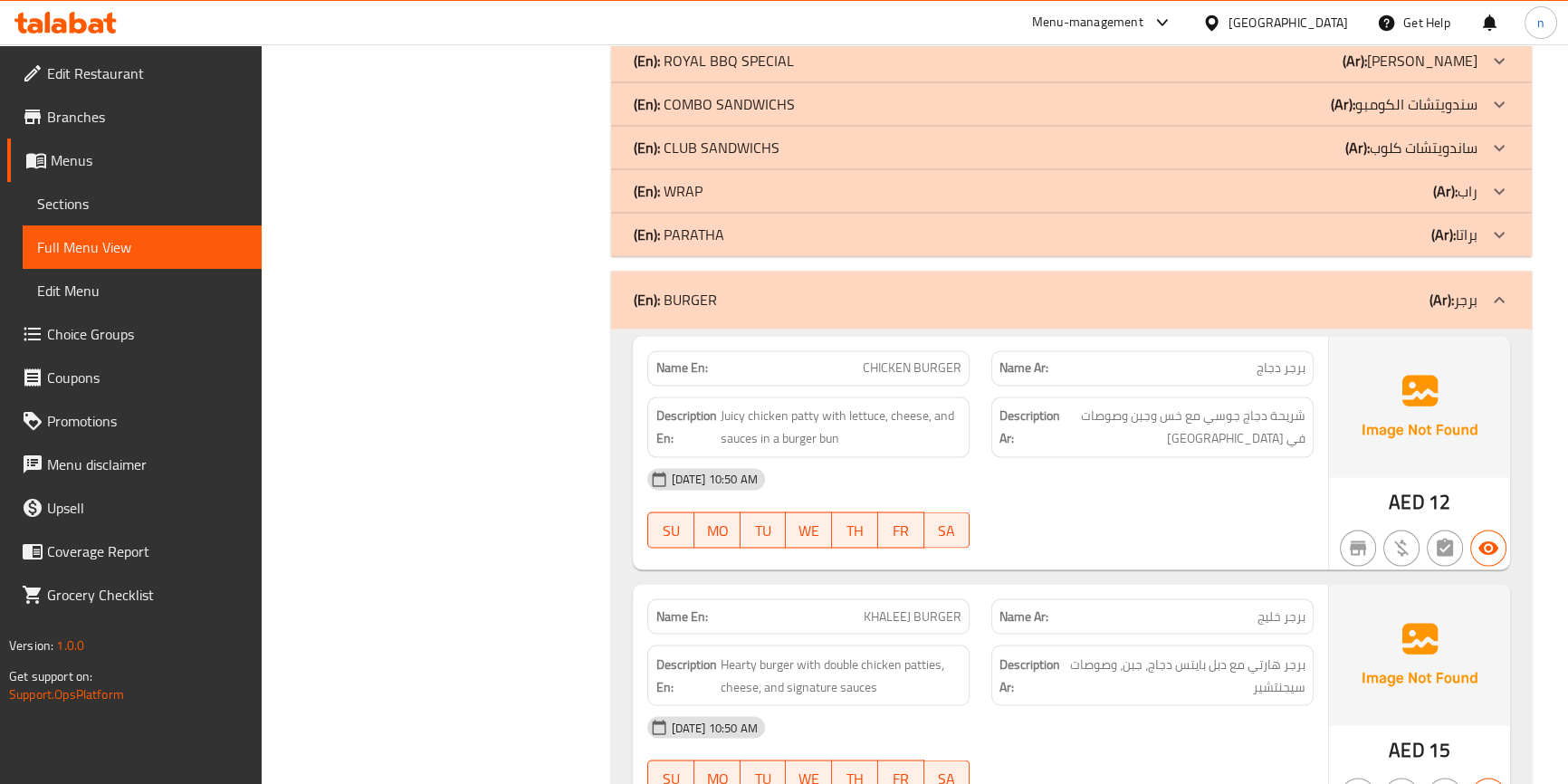
click at [1328, 271] on div "(En): BURGER (Ar): برجر" at bounding box center [1071, 300] width 920 height 58
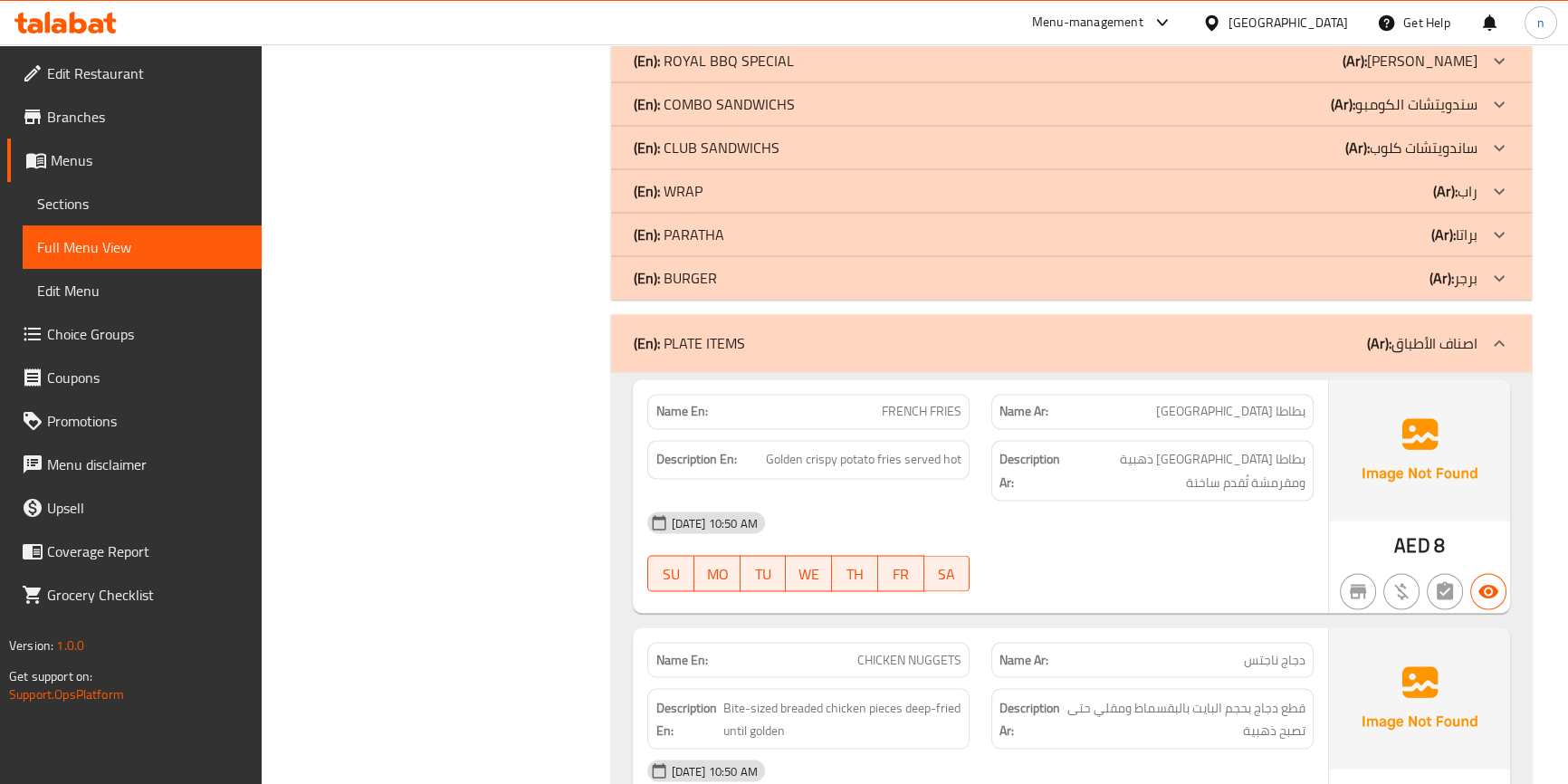
click at [1298, 314] on div "(En): PLATE ITEMS (Ar): اصناف الأطباق" at bounding box center [1071, 343] width 920 height 58
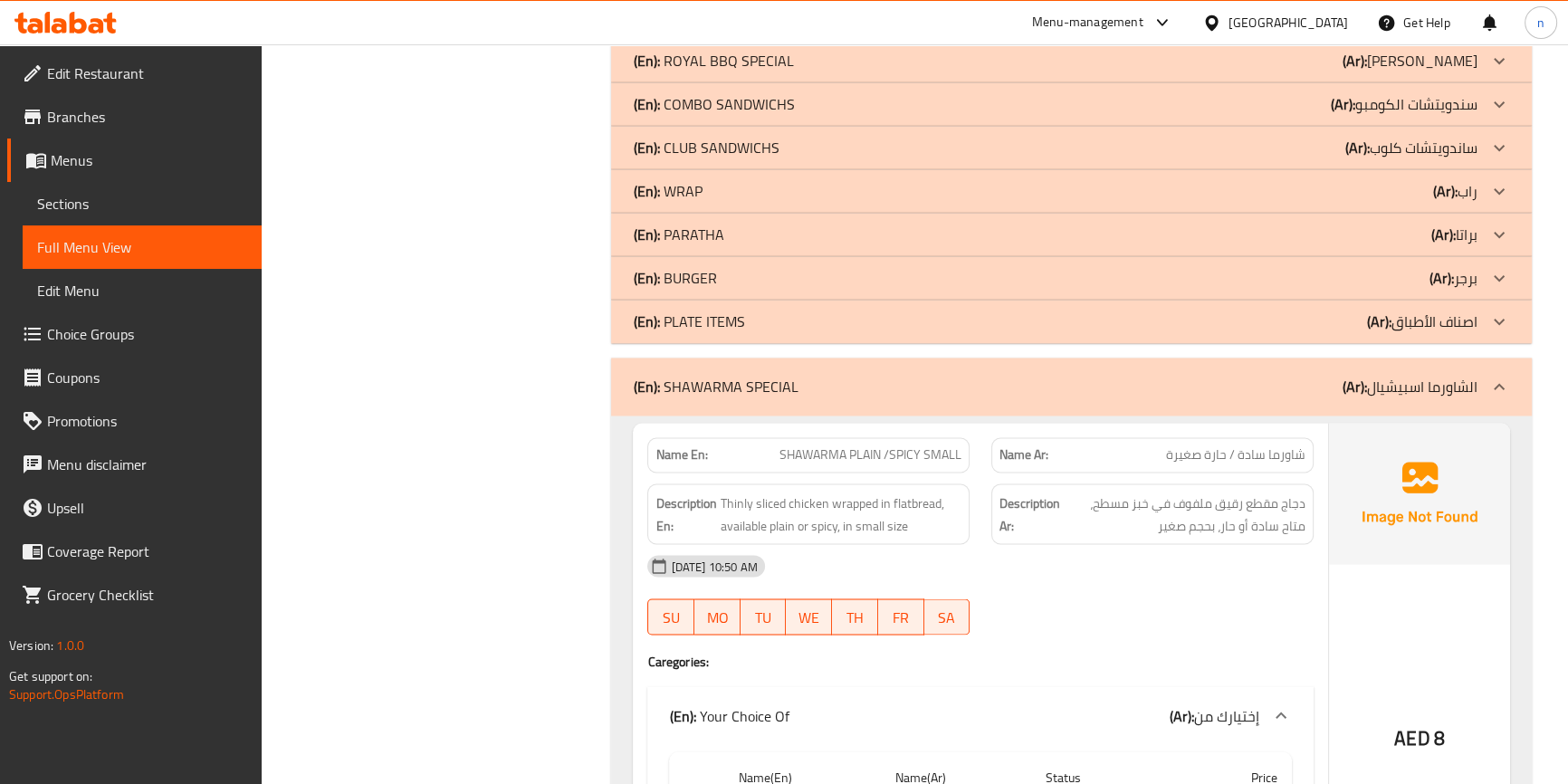
click at [1294, 376] on div "(En): SHAWARMA SPECIAL (Ar): الشاورما اسبيشيال" at bounding box center [1055, 386] width 844 height 22
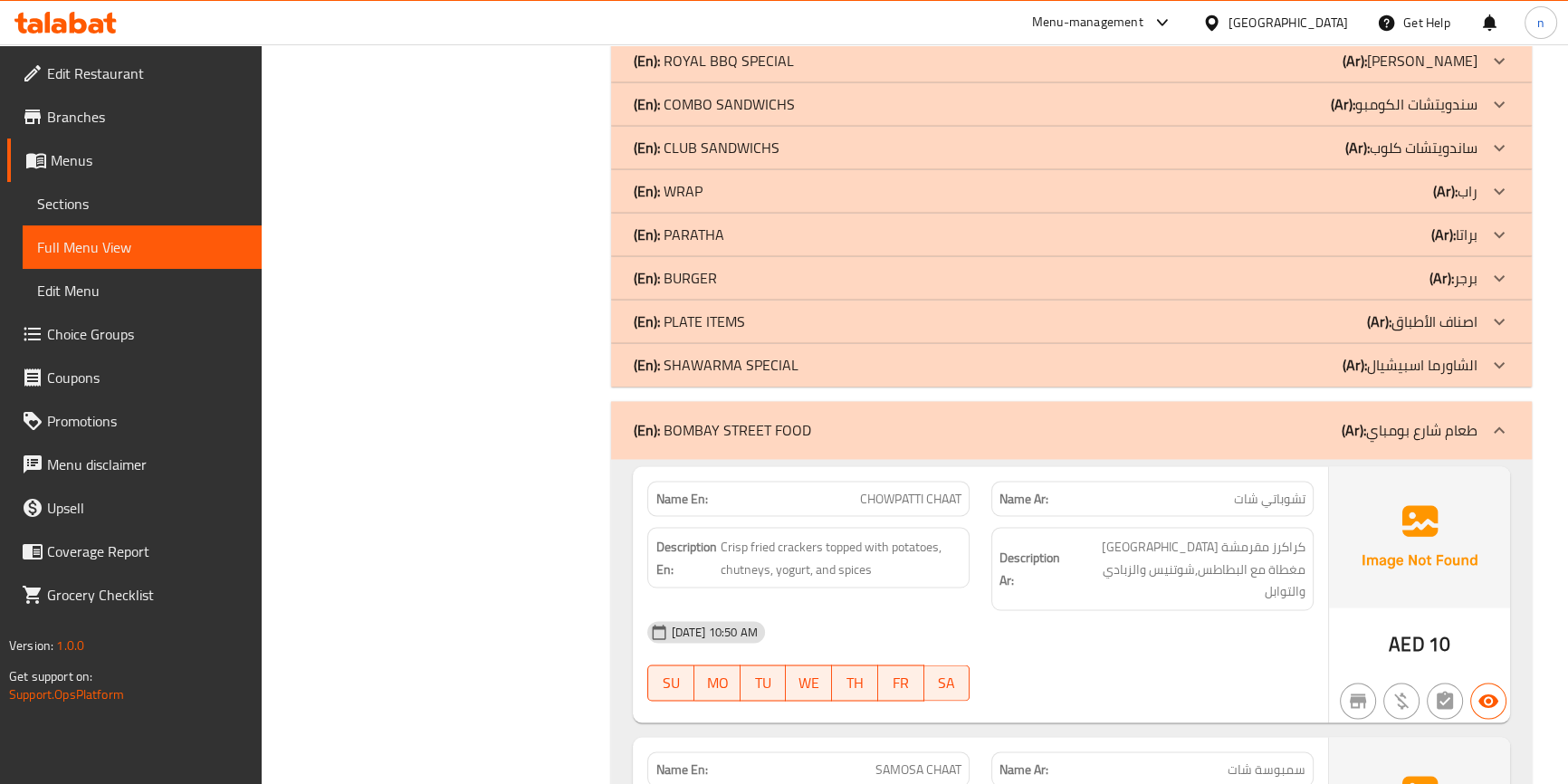
click at [1290, 419] on div "(En): BOMBAY STREET FOOD (Ar): طعام شارع بومباي" at bounding box center [1055, 430] width 844 height 22
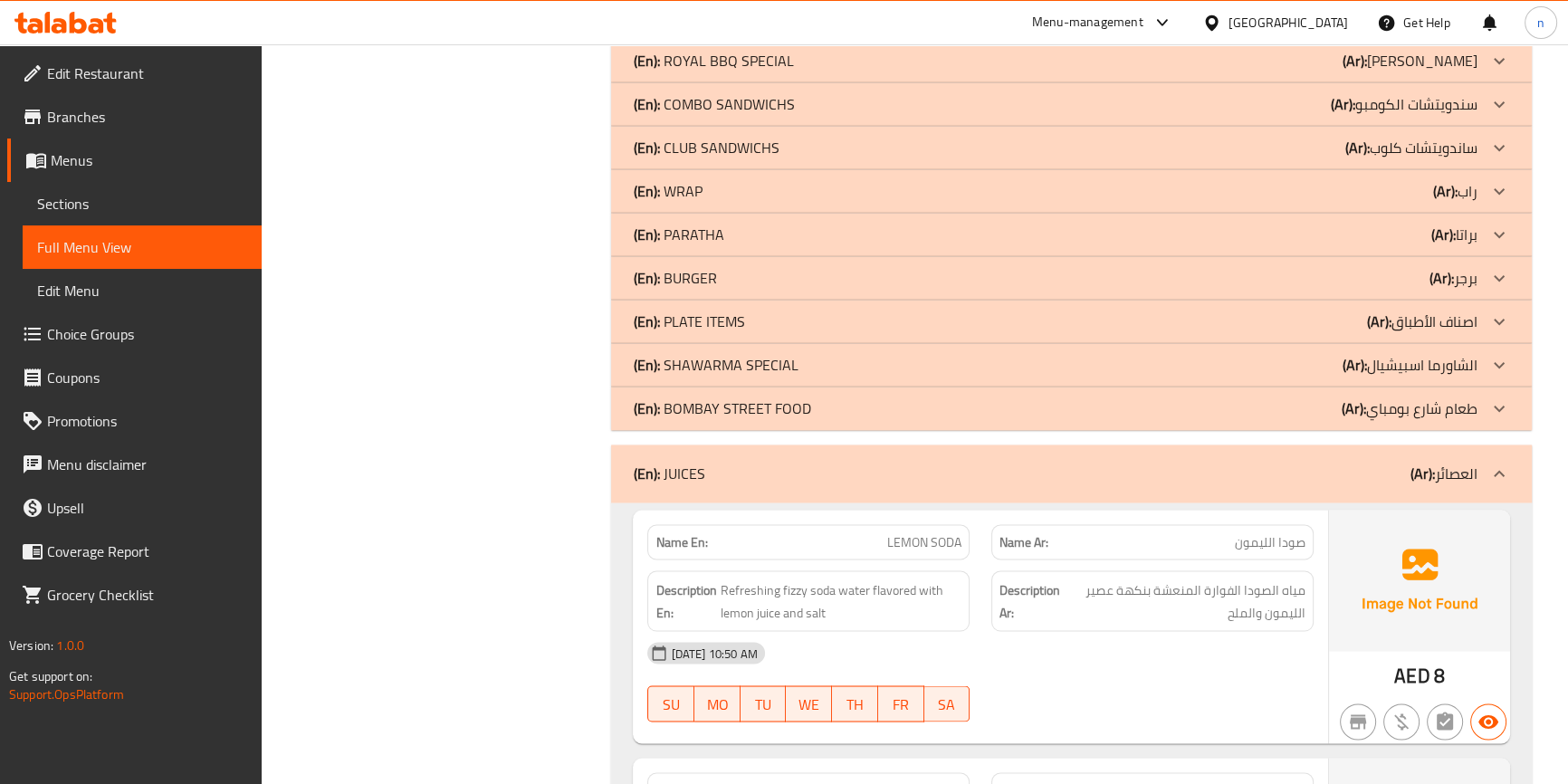
click at [1265, 462] on div "(En): JUICES (Ar): العصائر" at bounding box center [1055, 473] width 844 height 22
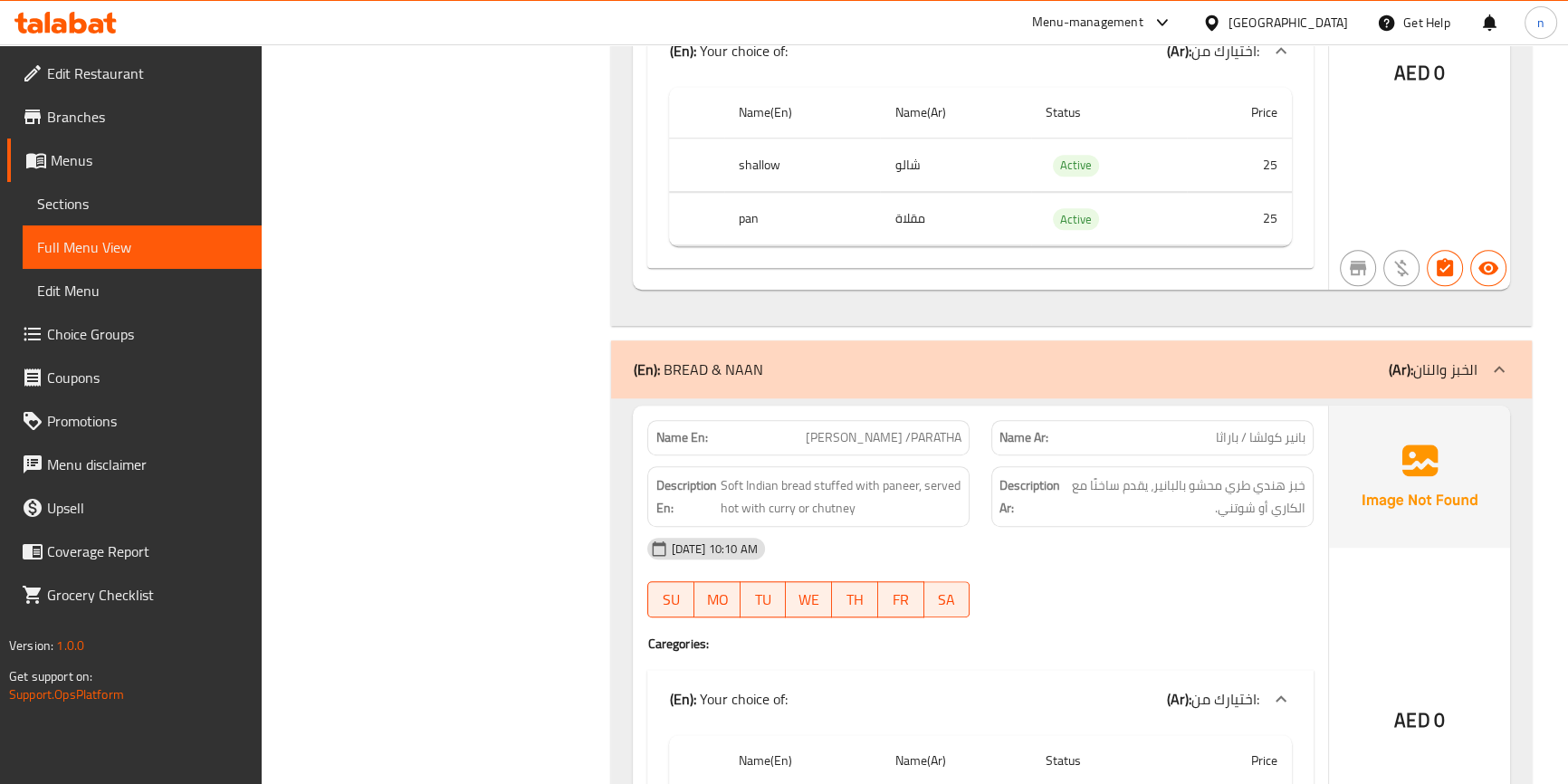
scroll to position [0, 0]
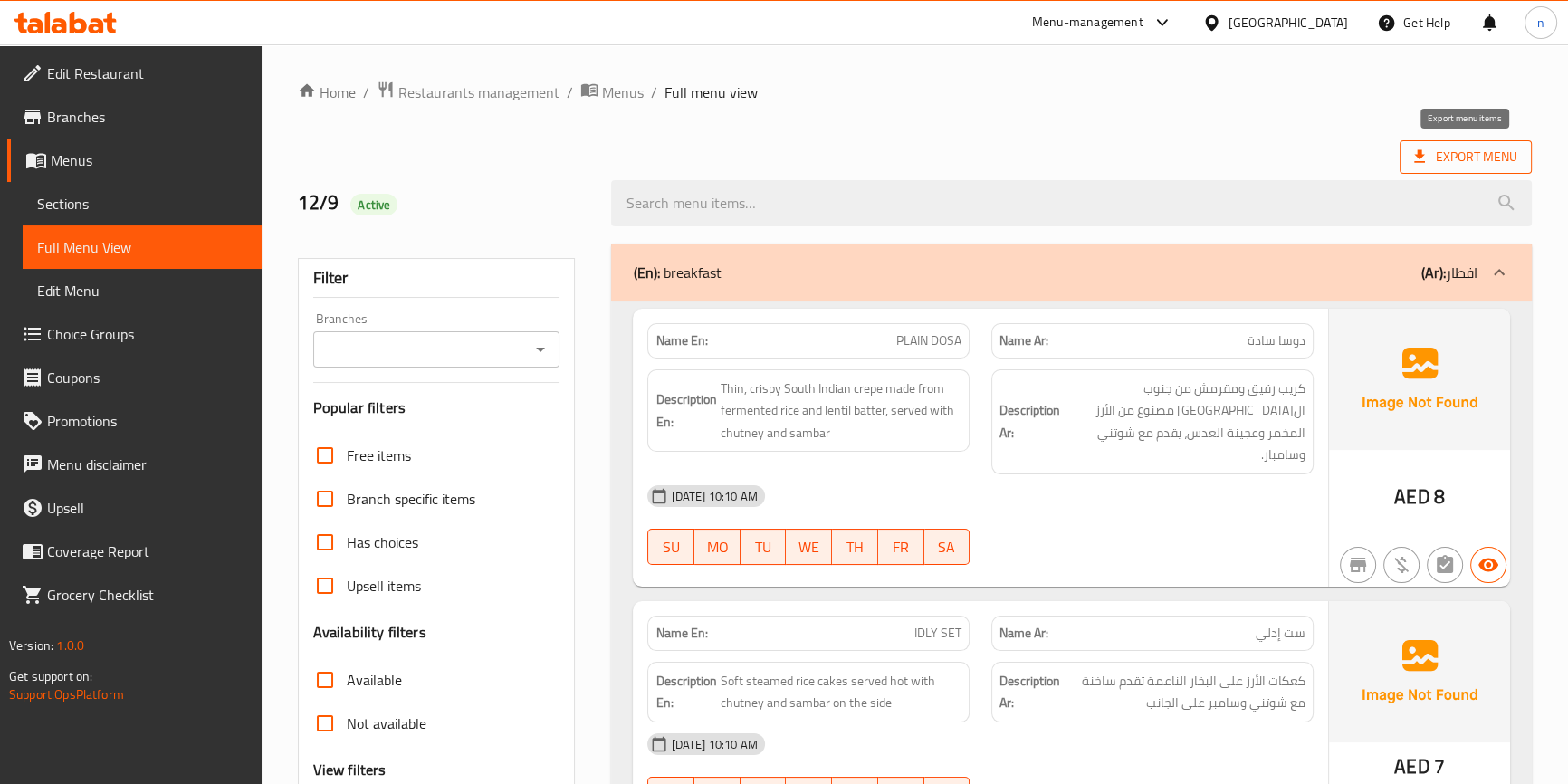
click at [1480, 154] on span "Export Menu" at bounding box center [1466, 157] width 103 height 23
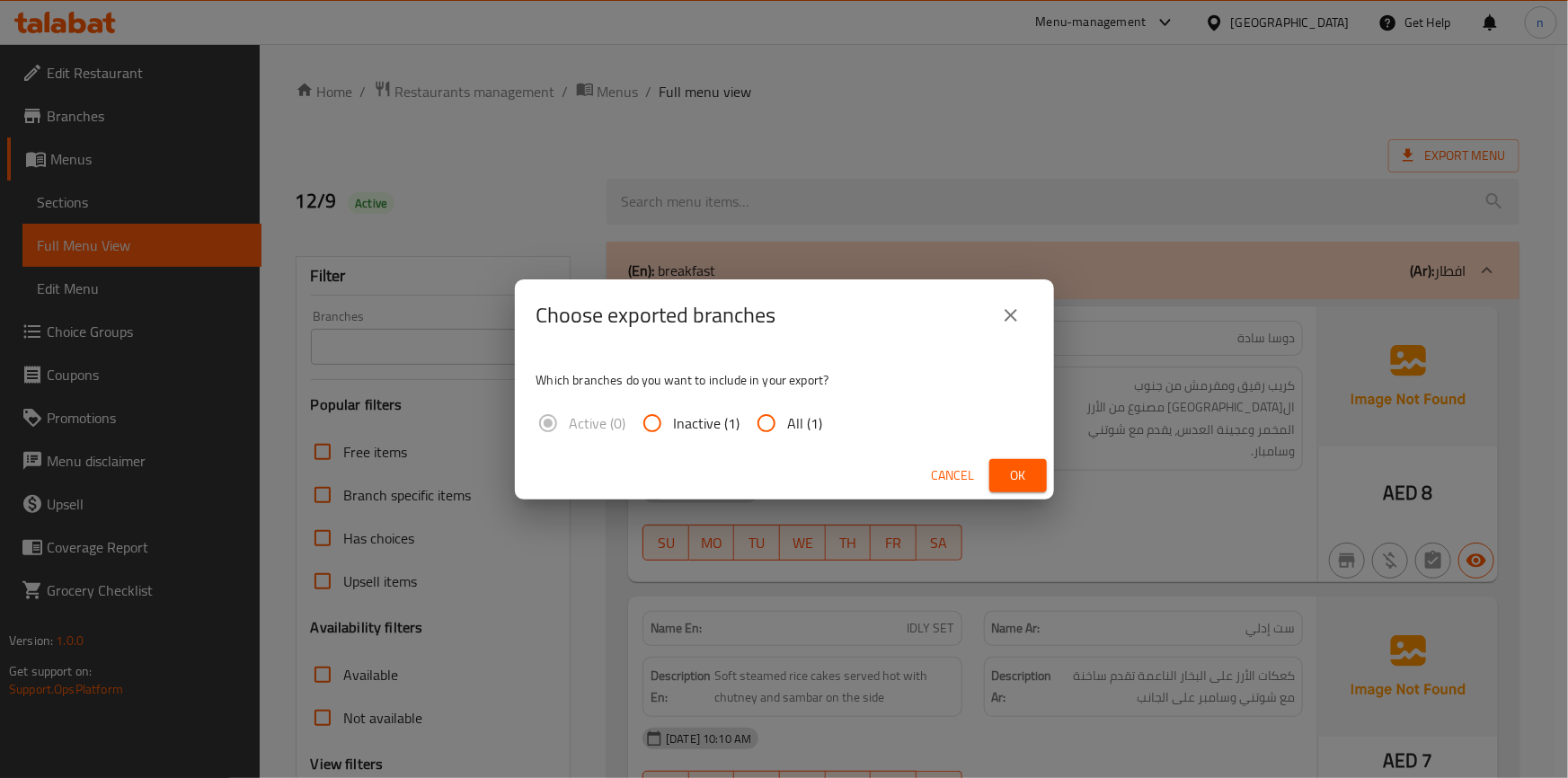
click at [762, 430] on input "All (1)" at bounding box center [766, 423] width 43 height 43
radio input "true"
click at [1026, 476] on span "Ok" at bounding box center [1018, 476] width 29 height 22
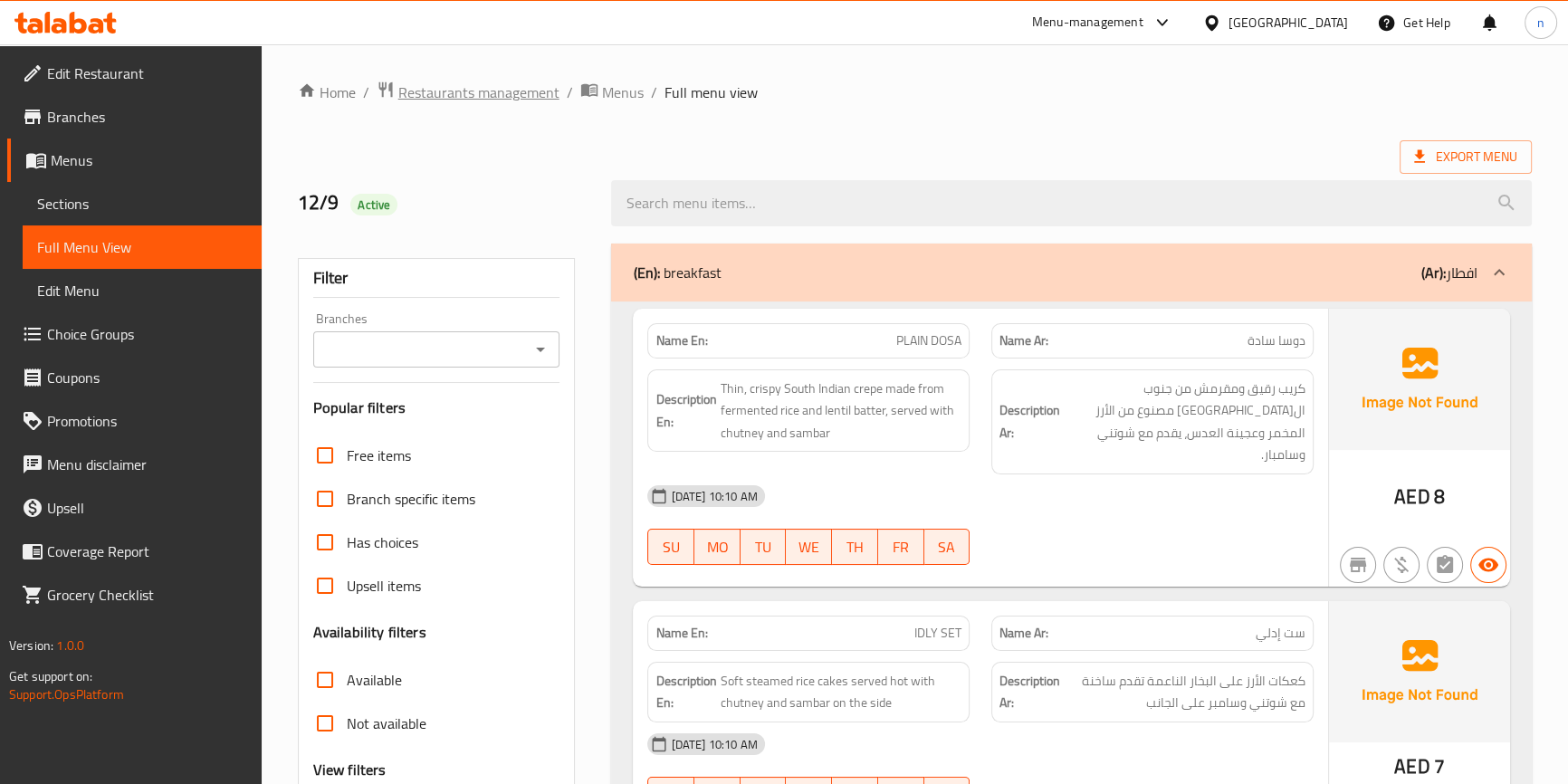
click at [439, 95] on span "Restaurants management" at bounding box center [479, 92] width 161 height 22
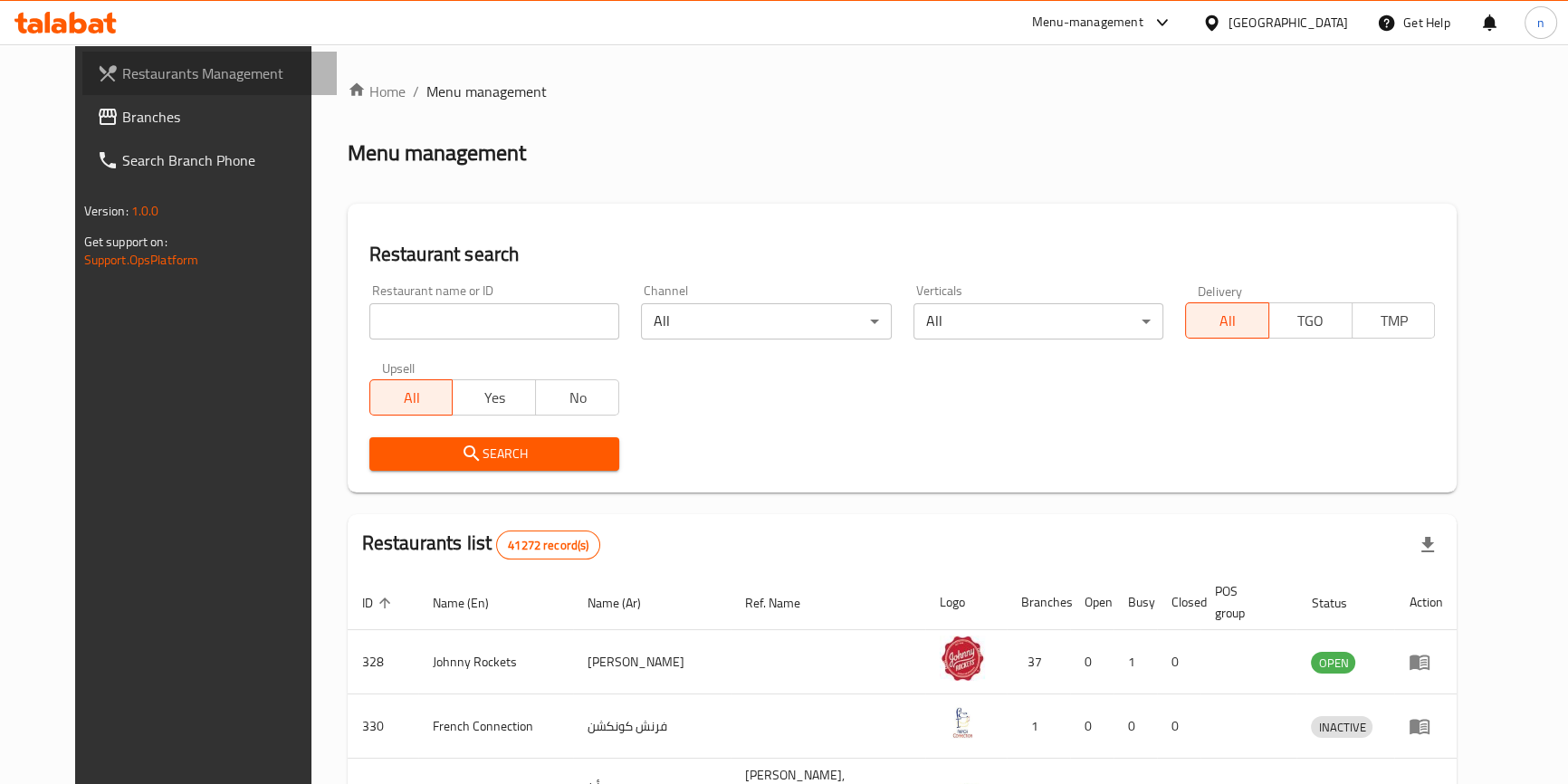
click at [113, 91] on link "Restaurants Management" at bounding box center [209, 73] width 254 height 43
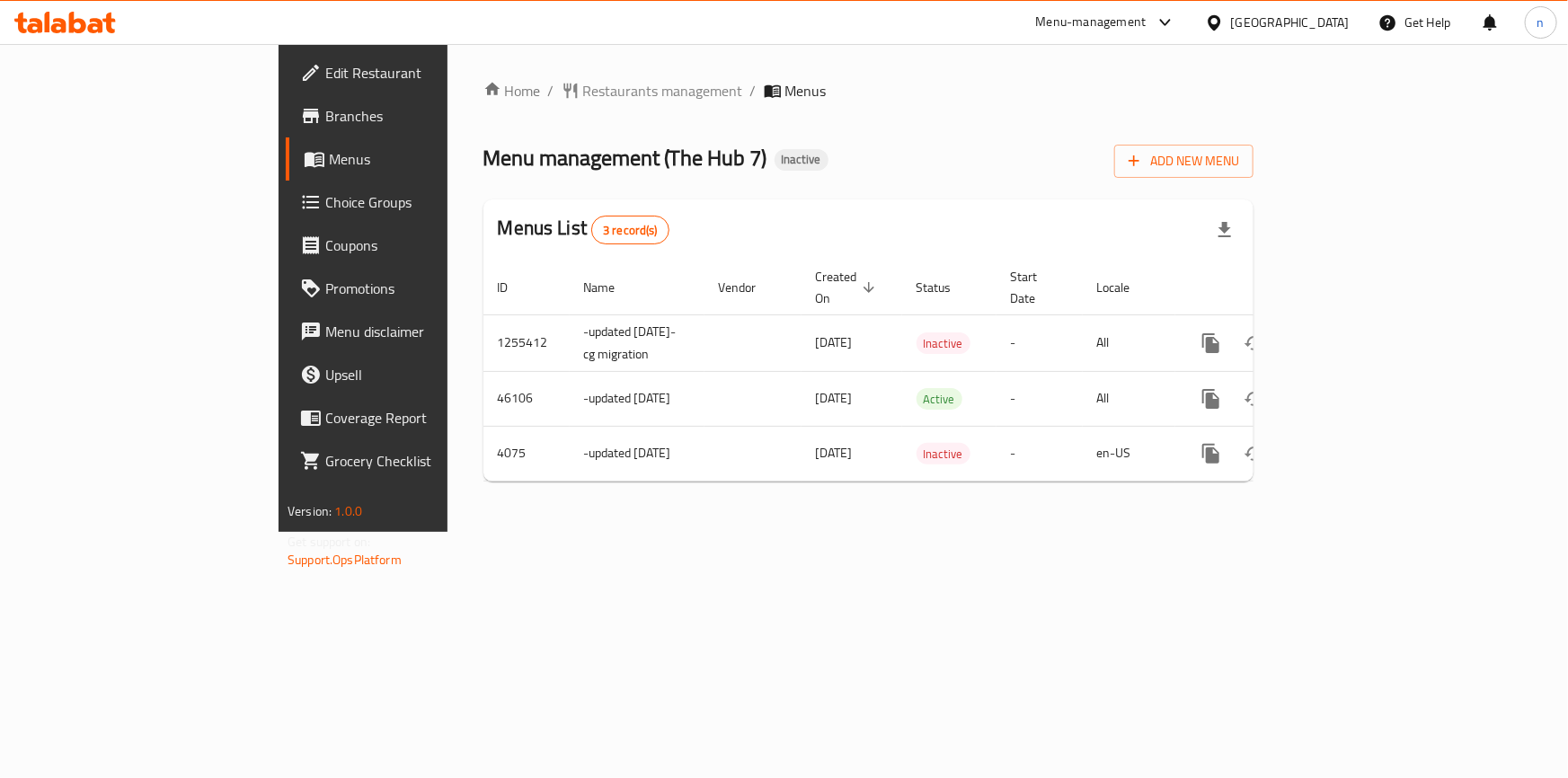
click at [968, 531] on div "Home / Restaurants management / Menus Menu management ( The Hub 7 ) Inactive Ad…" at bounding box center [869, 288] width 842 height 488
click at [1102, 169] on div "Menu management ( The Hub 7 ) Inactive Add New Menu" at bounding box center [868, 157] width 770 height 40
click at [1254, 174] on button "Add New Menu" at bounding box center [1184, 161] width 140 height 34
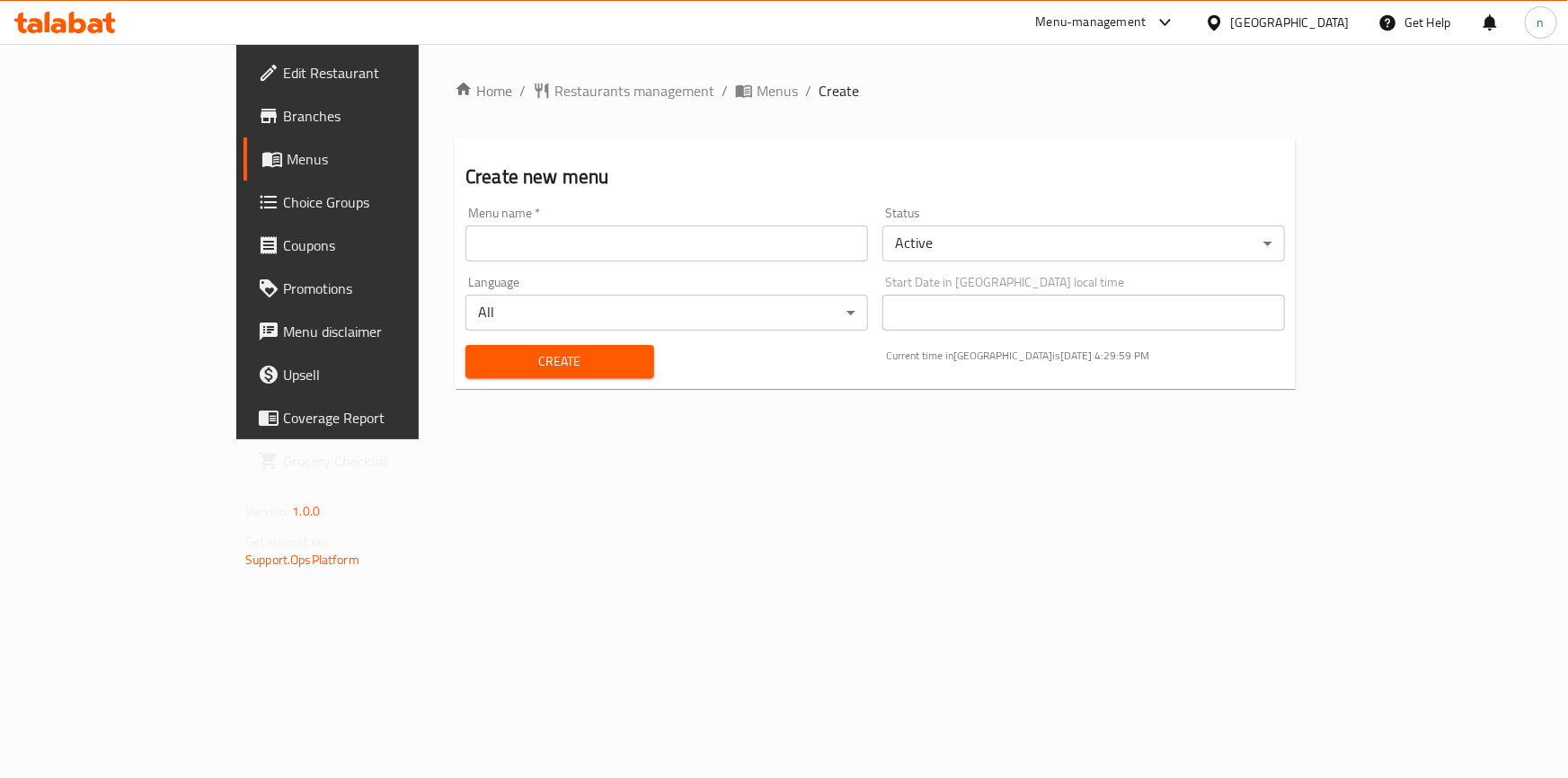
click at [617, 439] on div "Home / Restaurants management / Menus / Create Create new menu Menu name   * Me…" at bounding box center [875, 241] width 913 height 396
click at [736, 99] on icon "breadcrumb" at bounding box center [744, 90] width 18 height 18
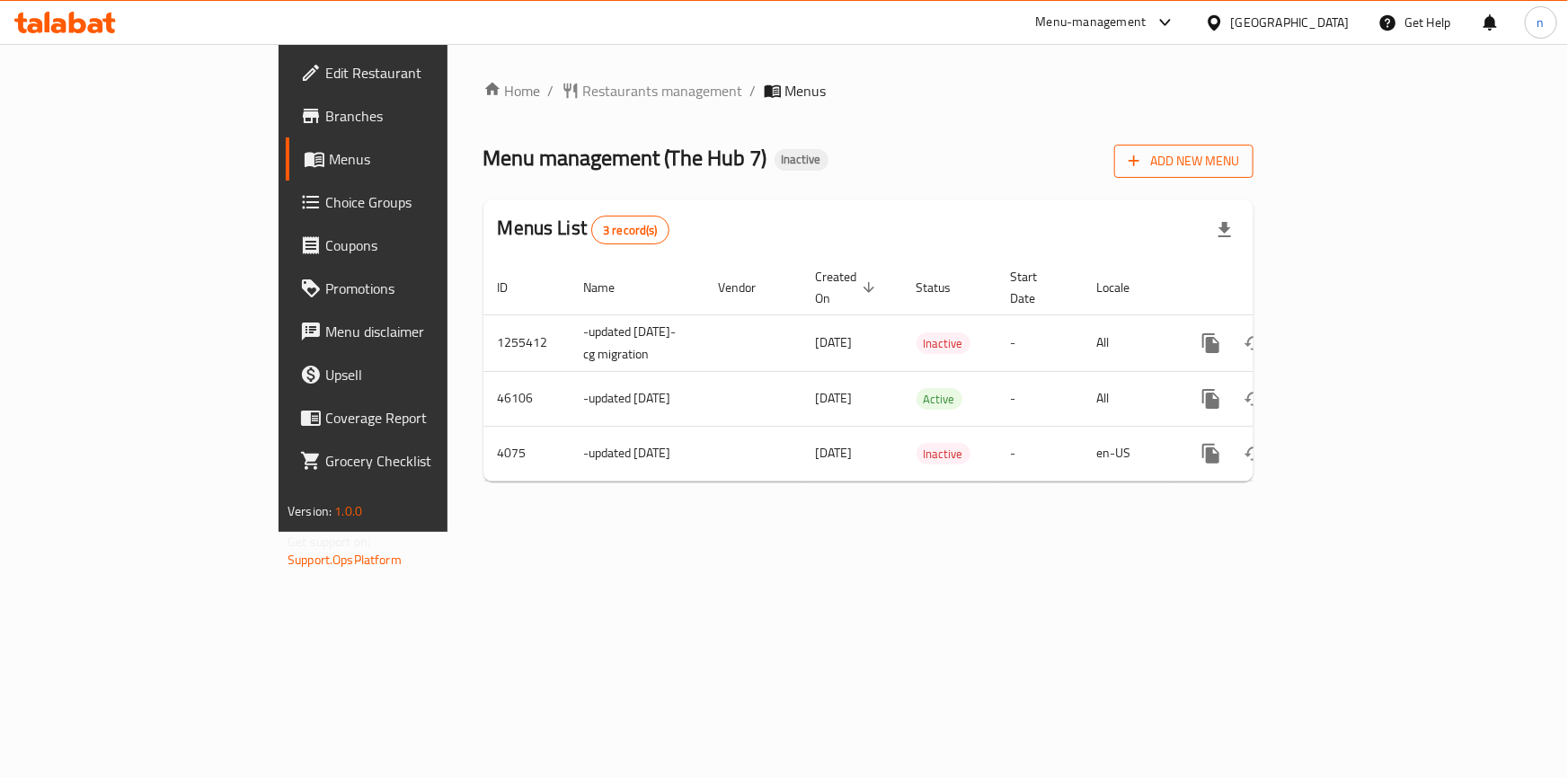
click at [1239, 170] on span "Add New Menu" at bounding box center [1183, 161] width 111 height 22
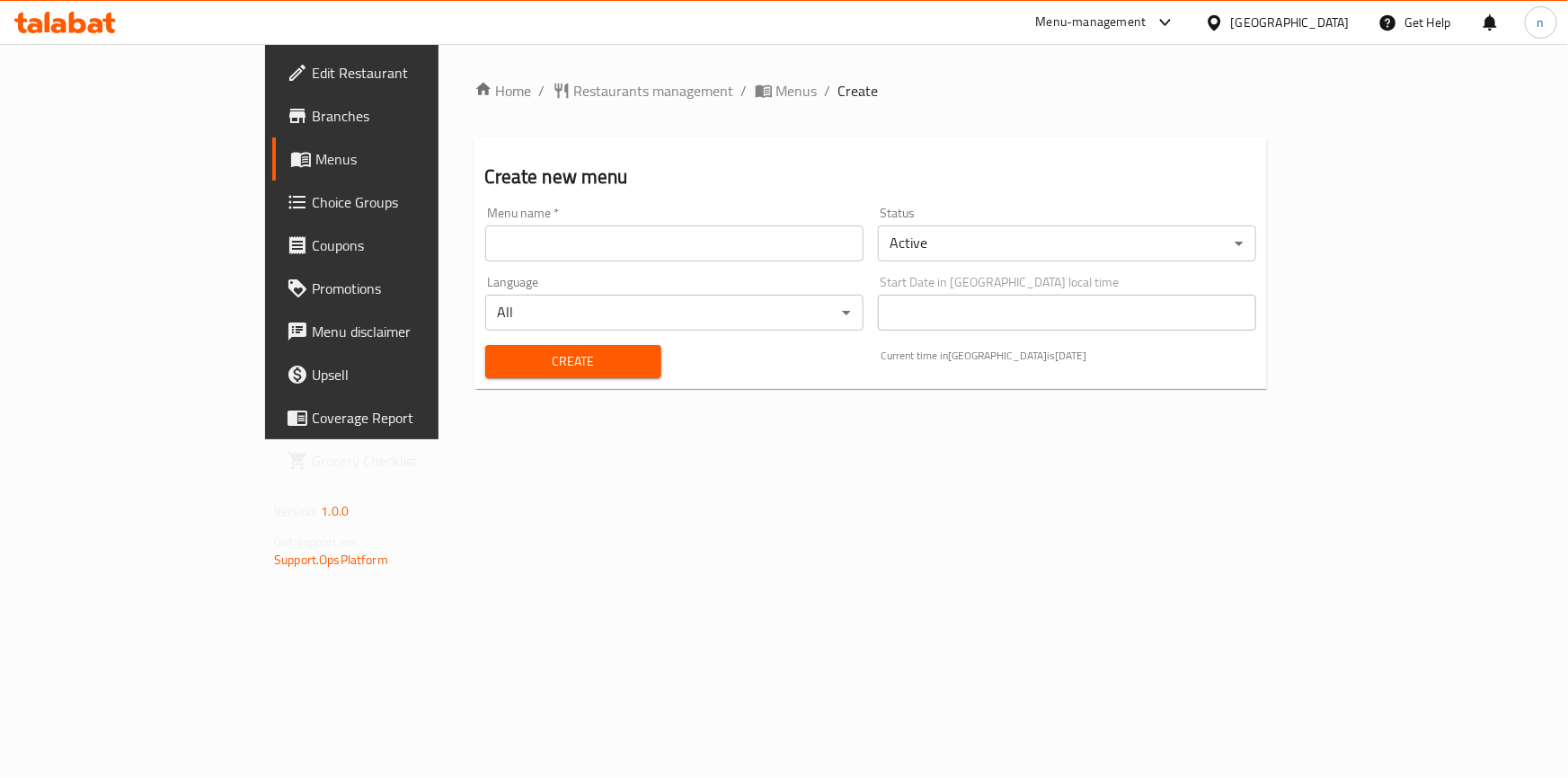
click at [495, 232] on input "text" at bounding box center [674, 243] width 378 height 36
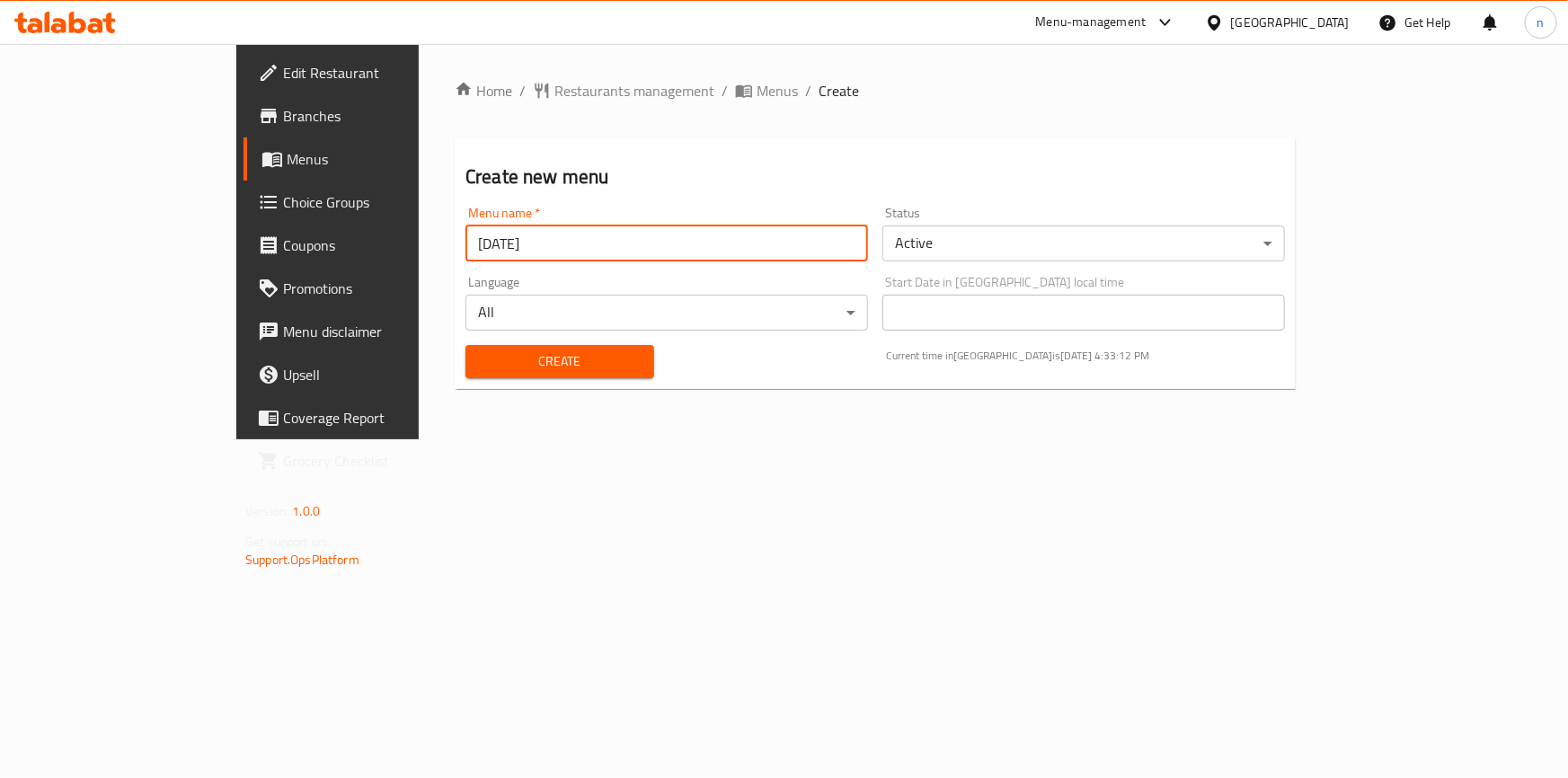
type input "[DATE]"
click at [466, 345] on button "Create" at bounding box center [560, 362] width 189 height 34
click at [757, 87] on span "Menus" at bounding box center [777, 90] width 41 height 21
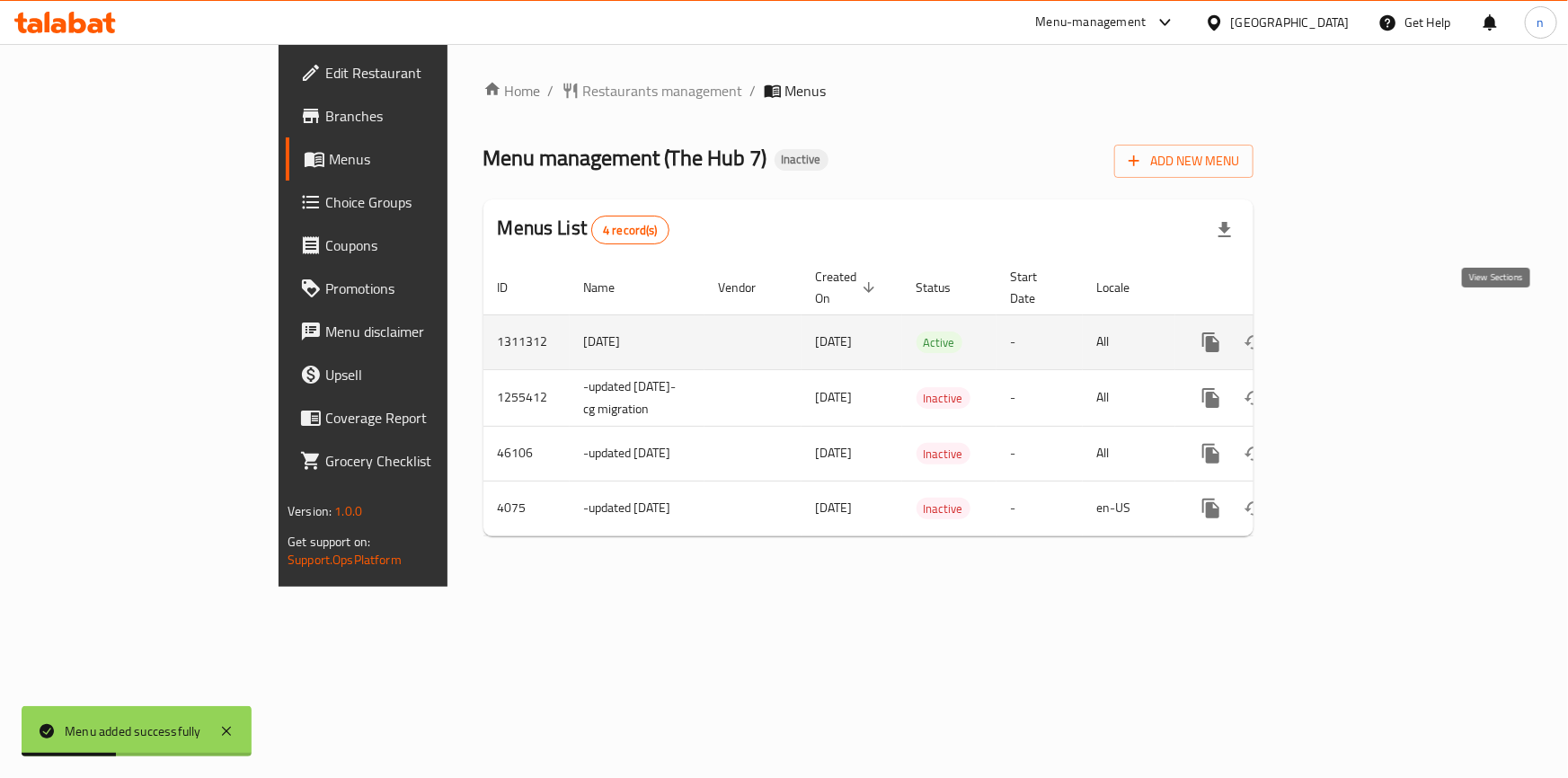
click at [1352, 331] on icon "enhanced table" at bounding box center [1341, 342] width 21 height 21
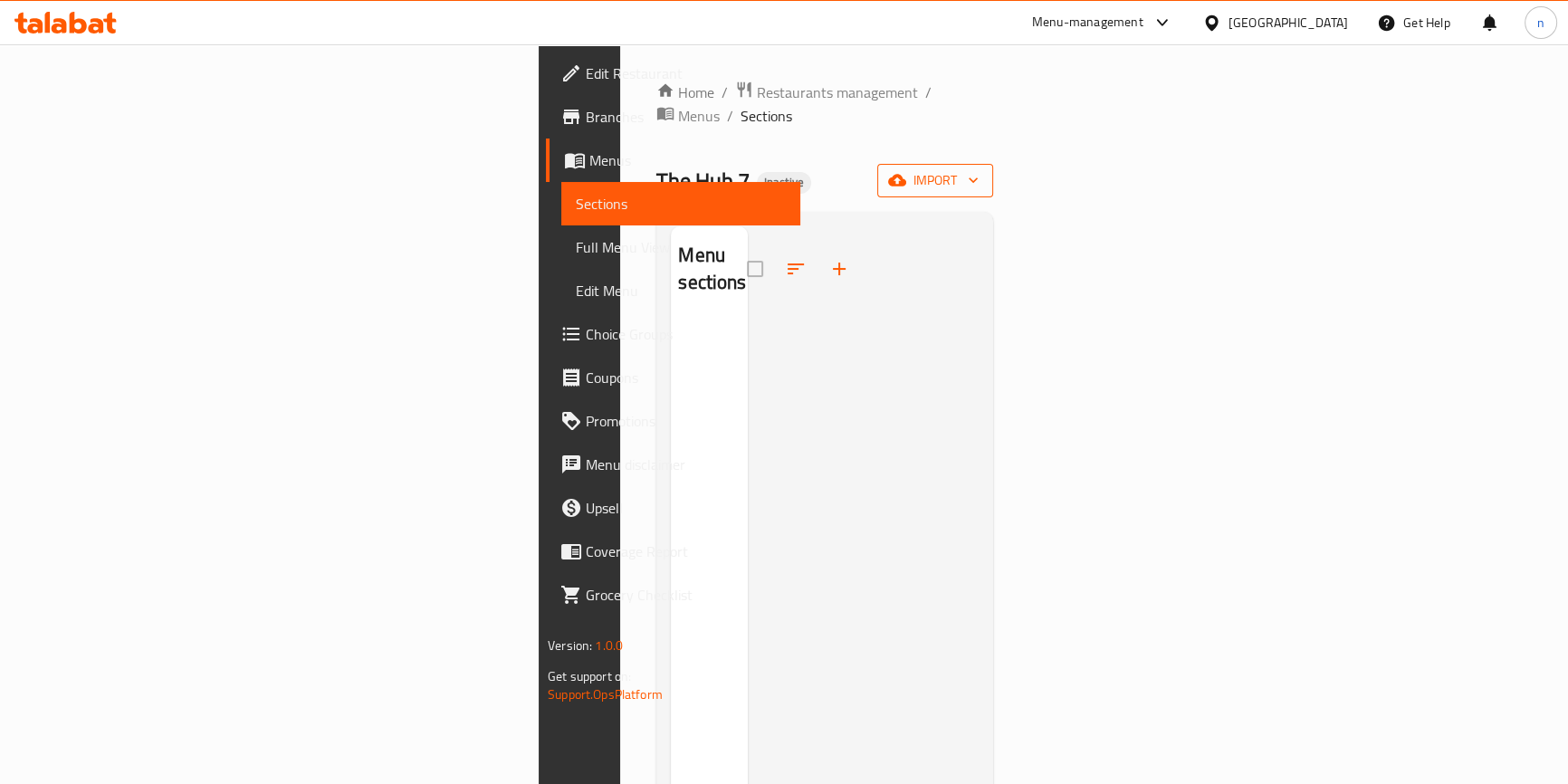
click at [978, 170] on span "import" at bounding box center [935, 181] width 87 height 23
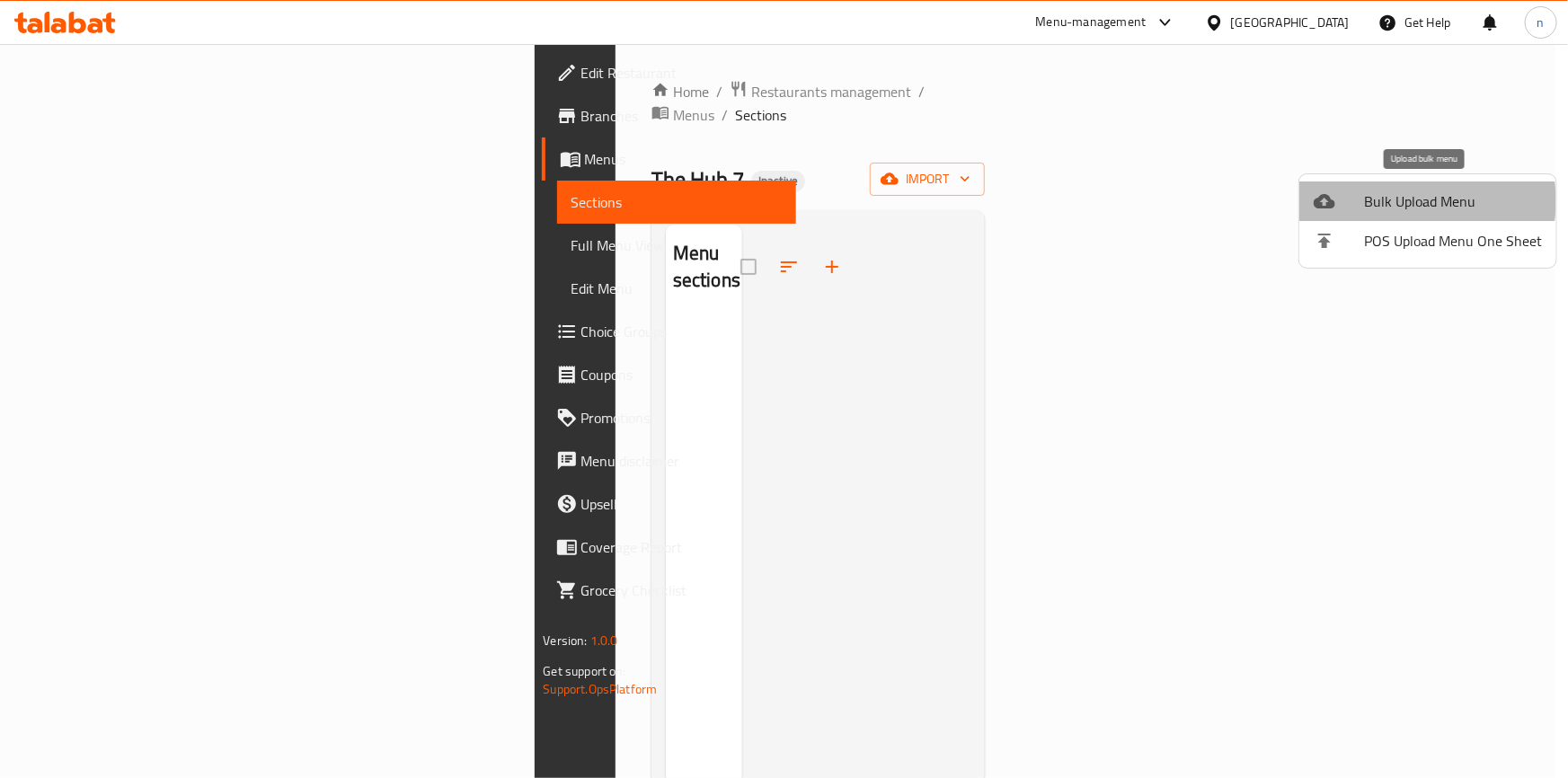
click at [1385, 200] on span "Bulk Upload Menu" at bounding box center [1453, 201] width 178 height 21
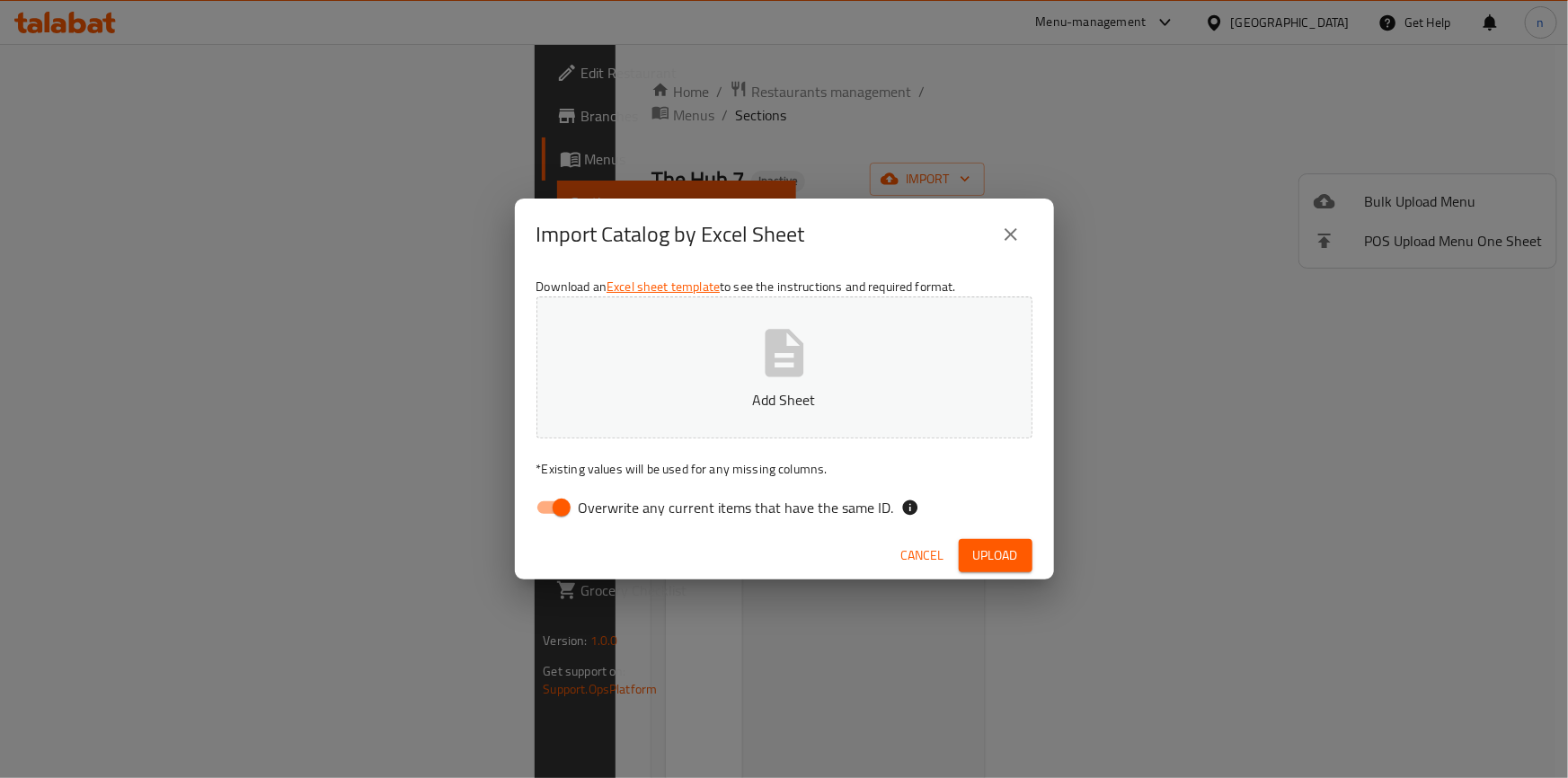
click at [549, 509] on input "Overwrite any current items that have the same ID." at bounding box center [561, 507] width 102 height 34
checkbox input "false"
drag, startPoint x: 926, startPoint y: 548, endPoint x: 899, endPoint y: 581, distance: 42.6
click at [926, 548] on span "Cancel" at bounding box center [923, 556] width 43 height 22
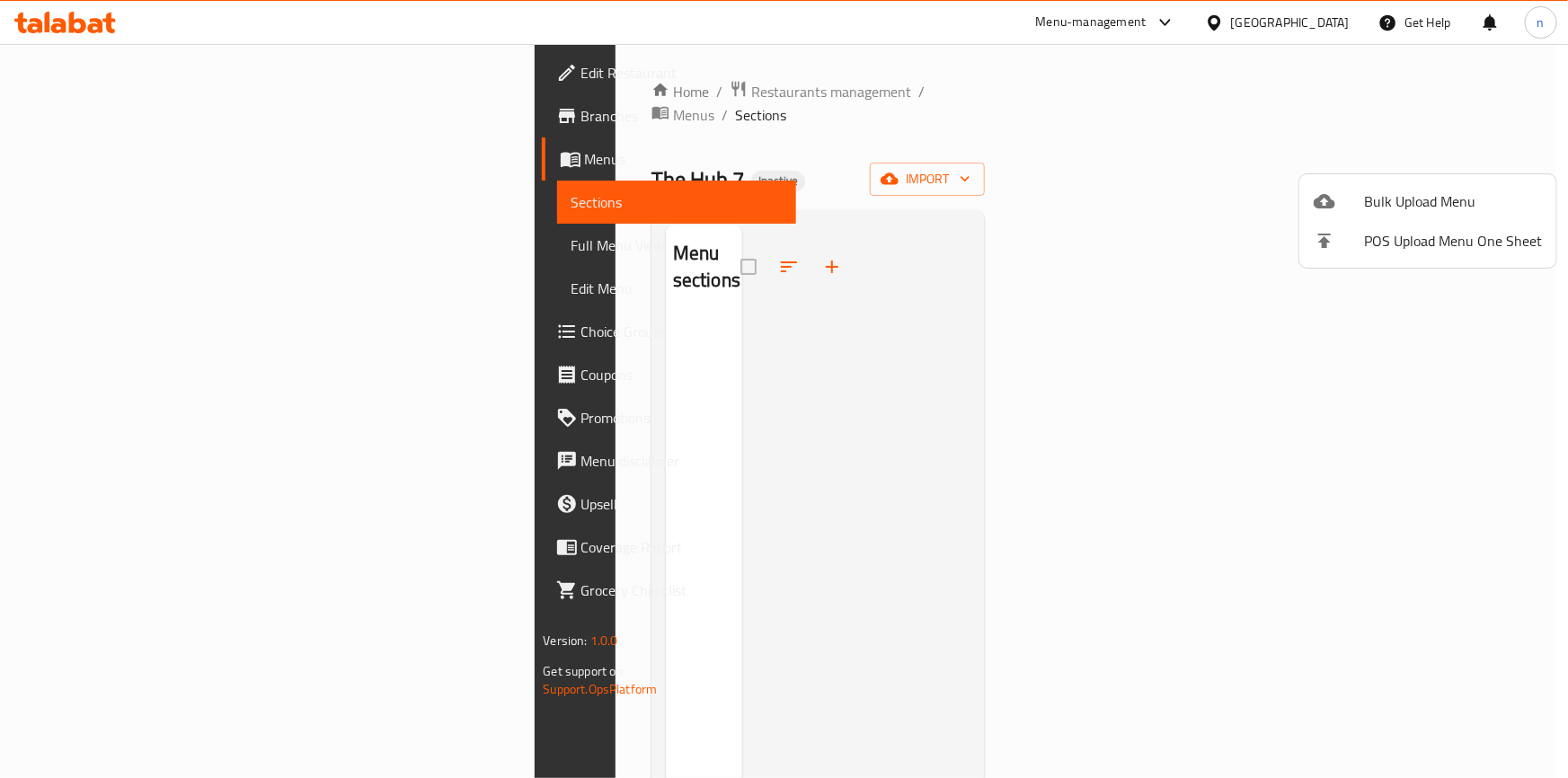
click at [169, 72] on div at bounding box center [784, 389] width 1568 height 778
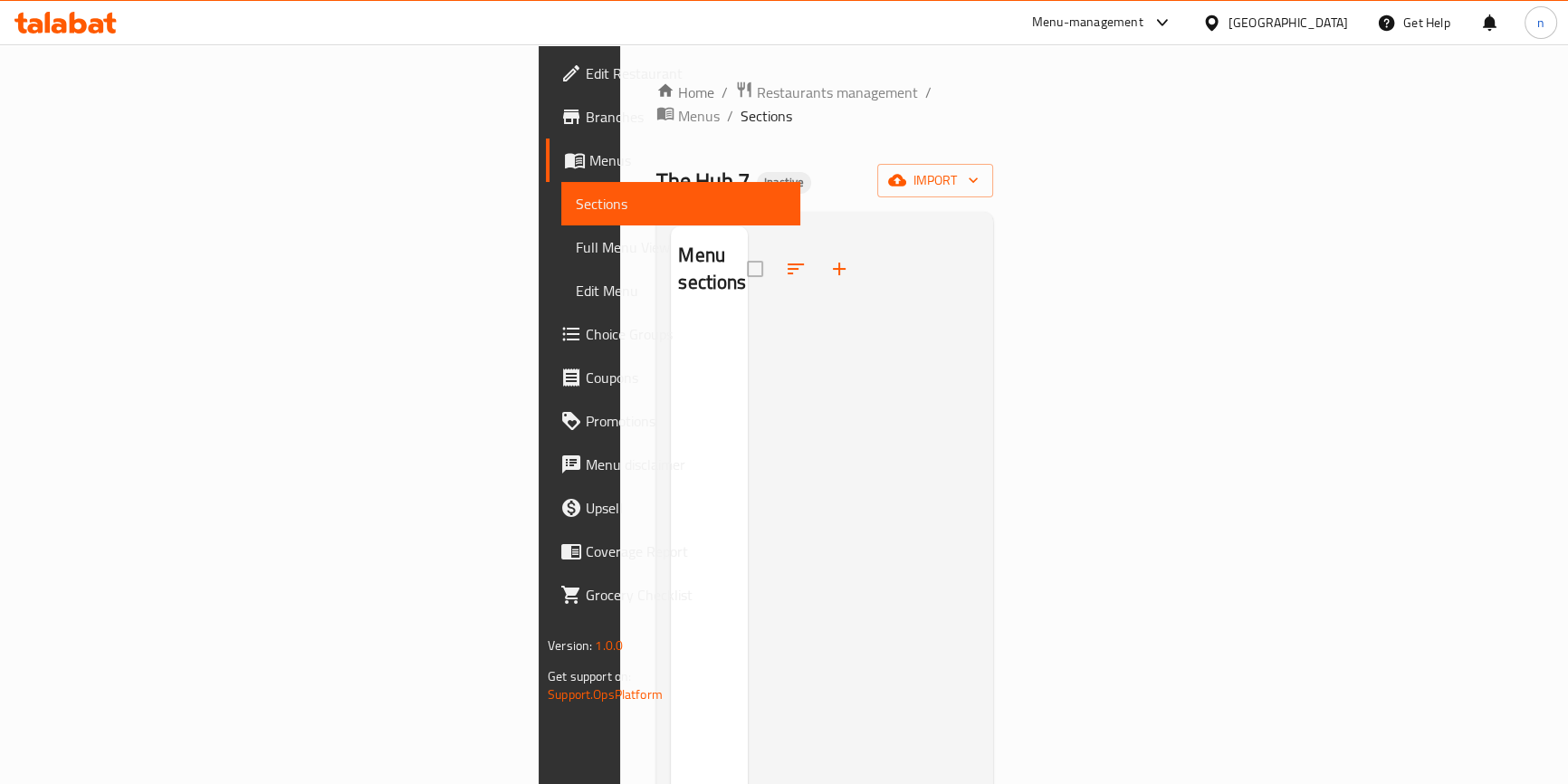
click at [586, 72] on span "Edit Restaurant" at bounding box center [686, 73] width 200 height 22
